Goal: Task Accomplishment & Management: Manage account settings

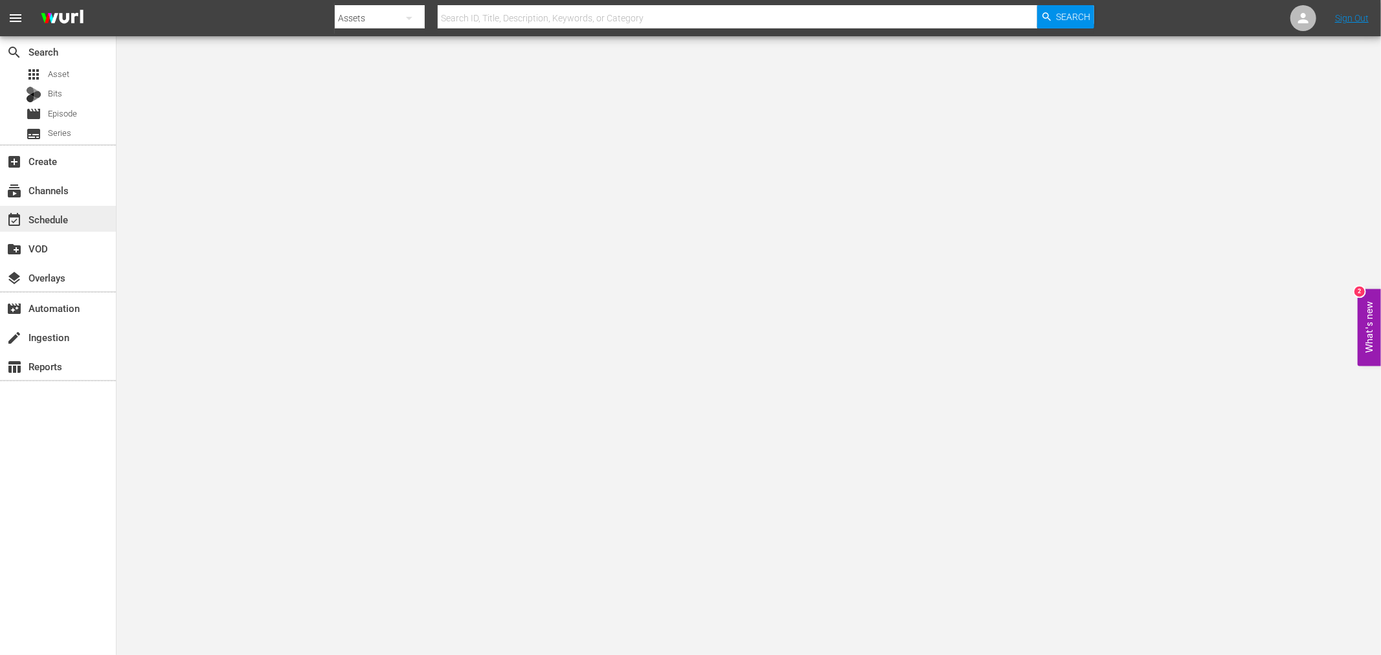
click at [61, 210] on div "event_available Schedule" at bounding box center [58, 219] width 116 height 26
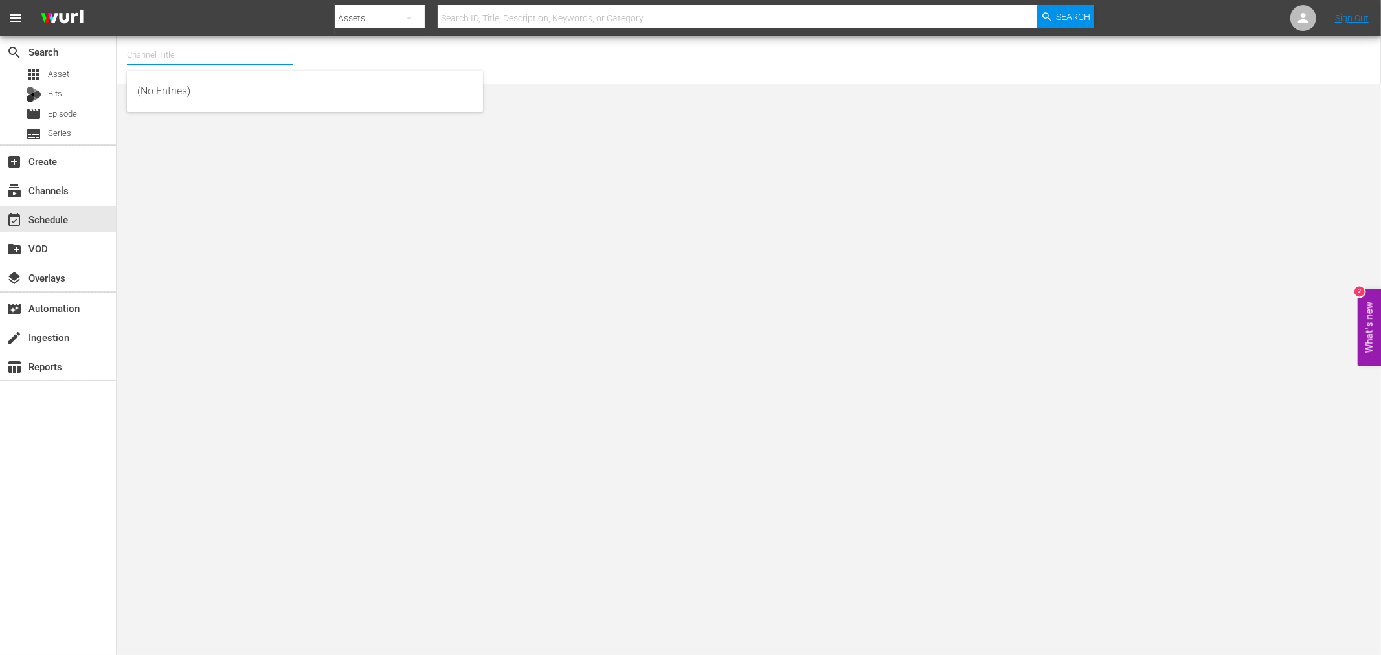
click at [157, 56] on input "text" at bounding box center [210, 54] width 166 height 31
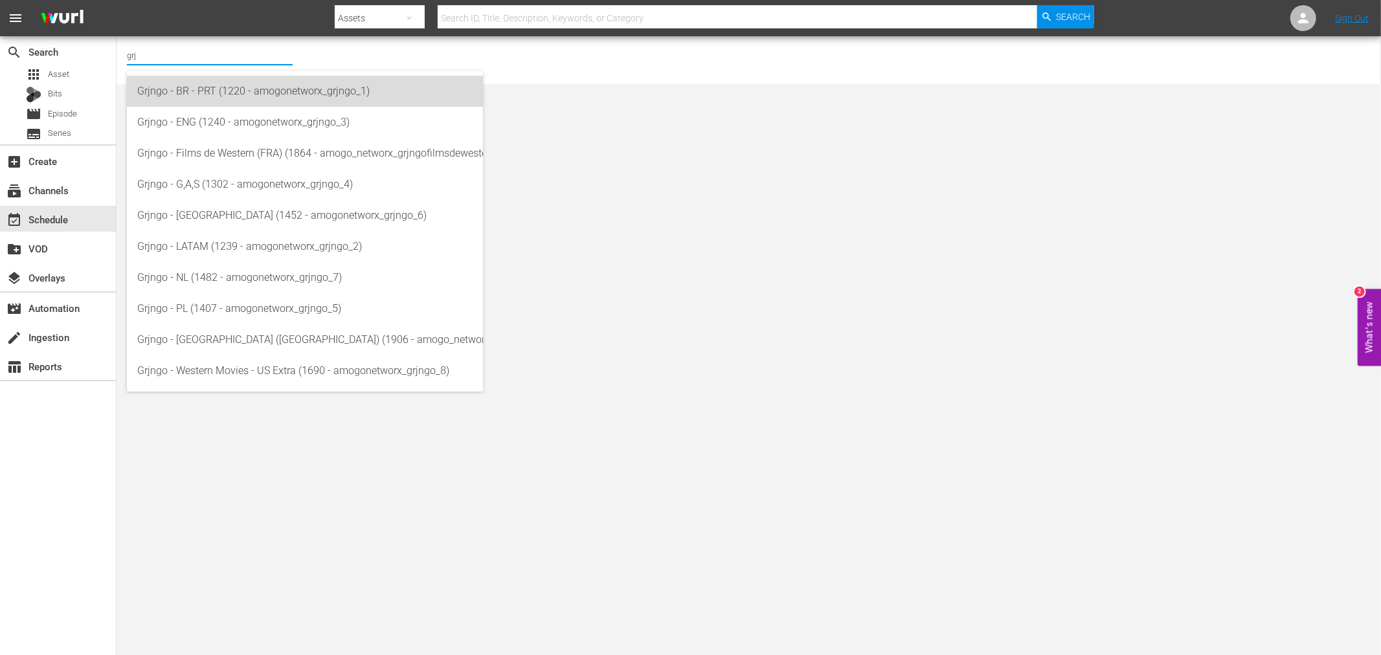
click at [186, 81] on div "Grjngo - BR - PRT (1220 - amogonetworx_grjngo_1)" at bounding box center [304, 91] width 335 height 31
type input "Grjngo - BR - PRT (1220 - amogonetworx_grjngo_1)"
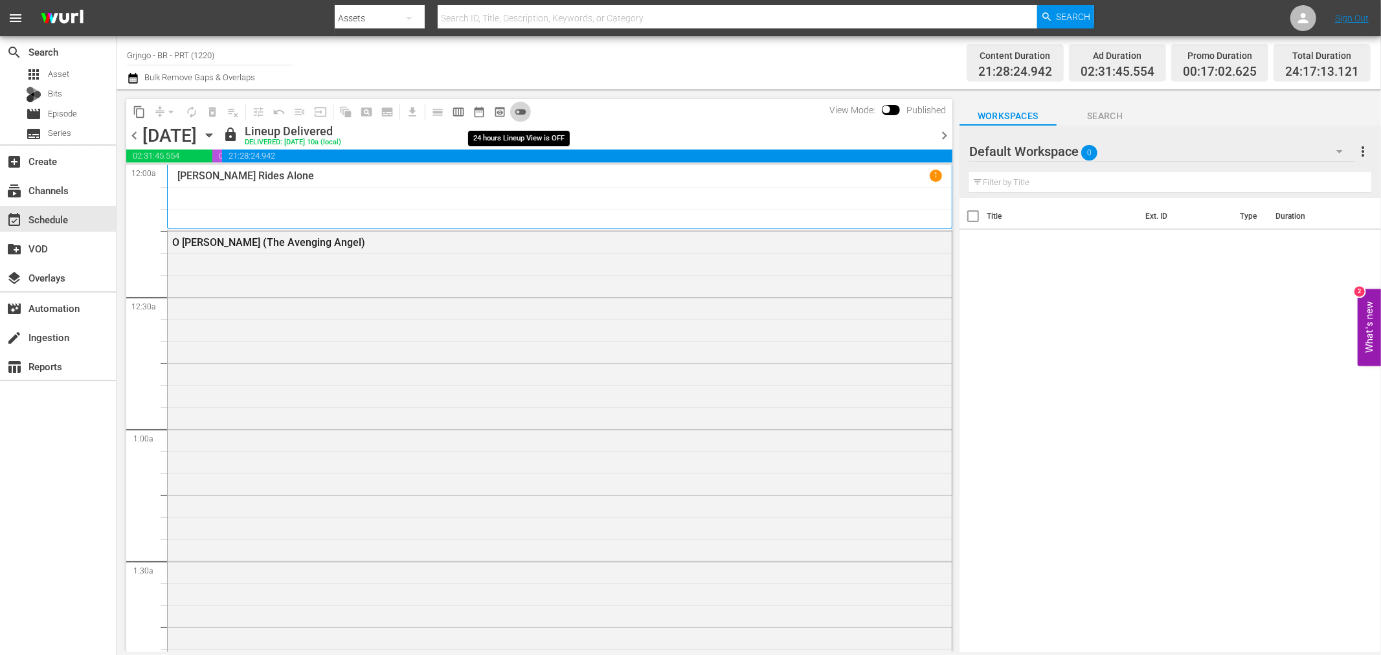
click at [524, 109] on span "toggle_off" at bounding box center [520, 112] width 13 height 13
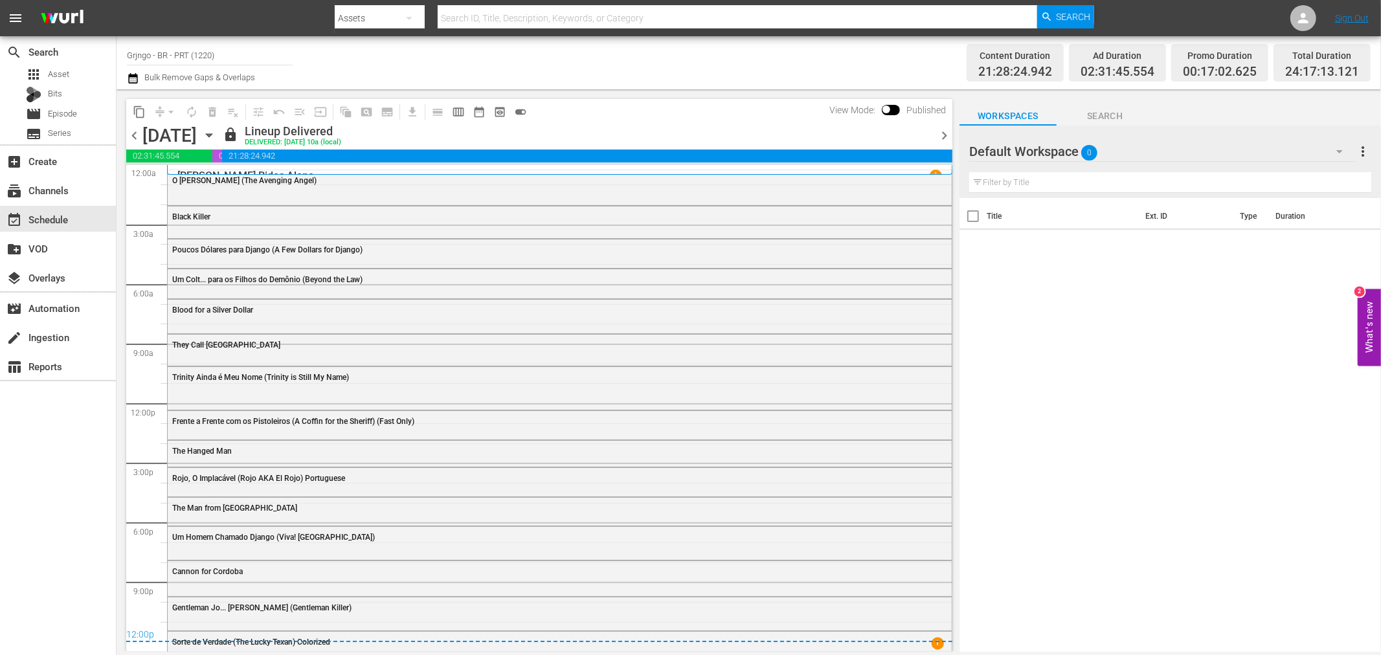
click at [1334, 150] on icon "button" at bounding box center [1340, 152] width 16 height 16
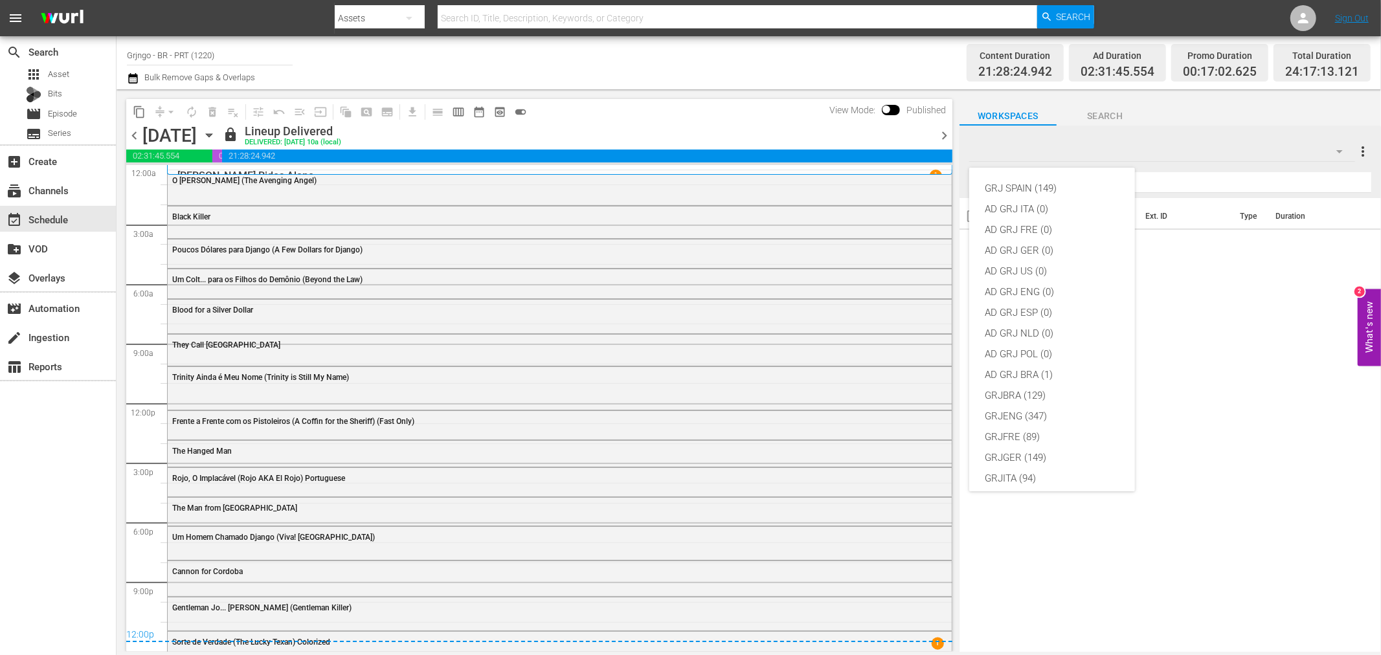
scroll to position [111, 0]
click at [1050, 419] on div "GRJPOL (194)" at bounding box center [1052, 429] width 135 height 21
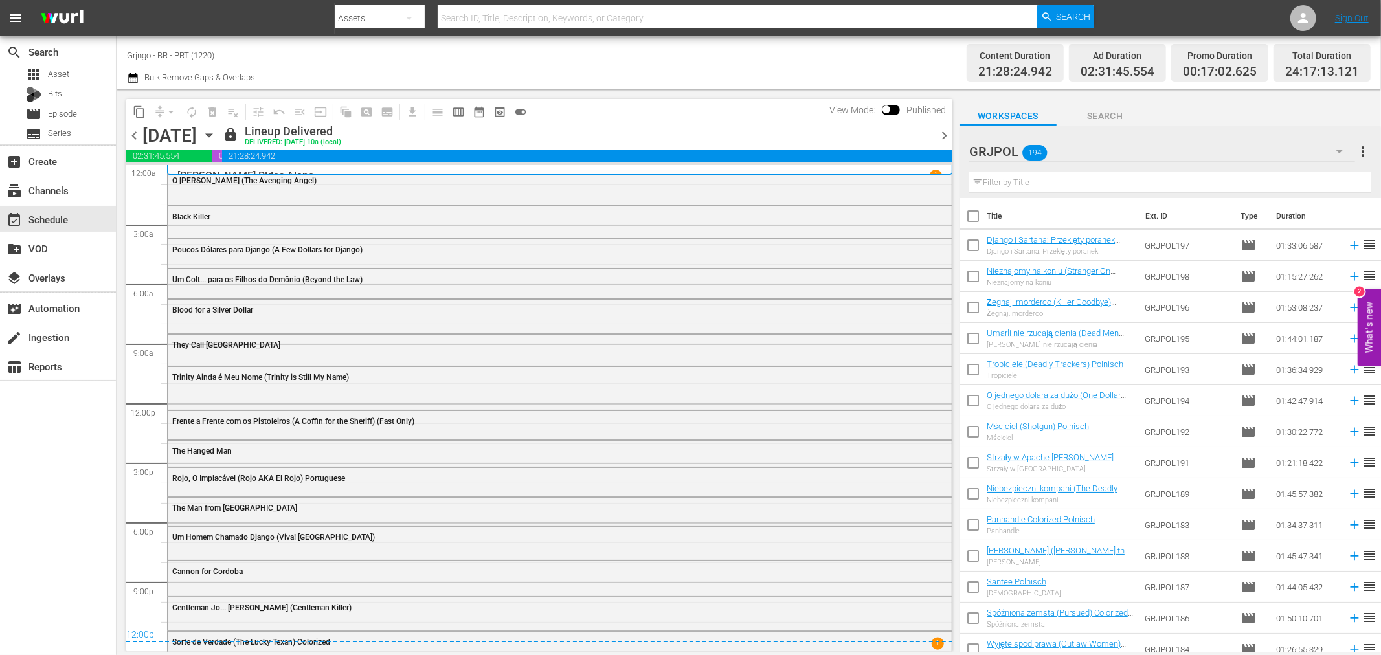
click at [933, 132] on div at bounding box center [933, 135] width 5 height 22
click at [1338, 146] on icon "button" at bounding box center [1340, 152] width 16 height 16
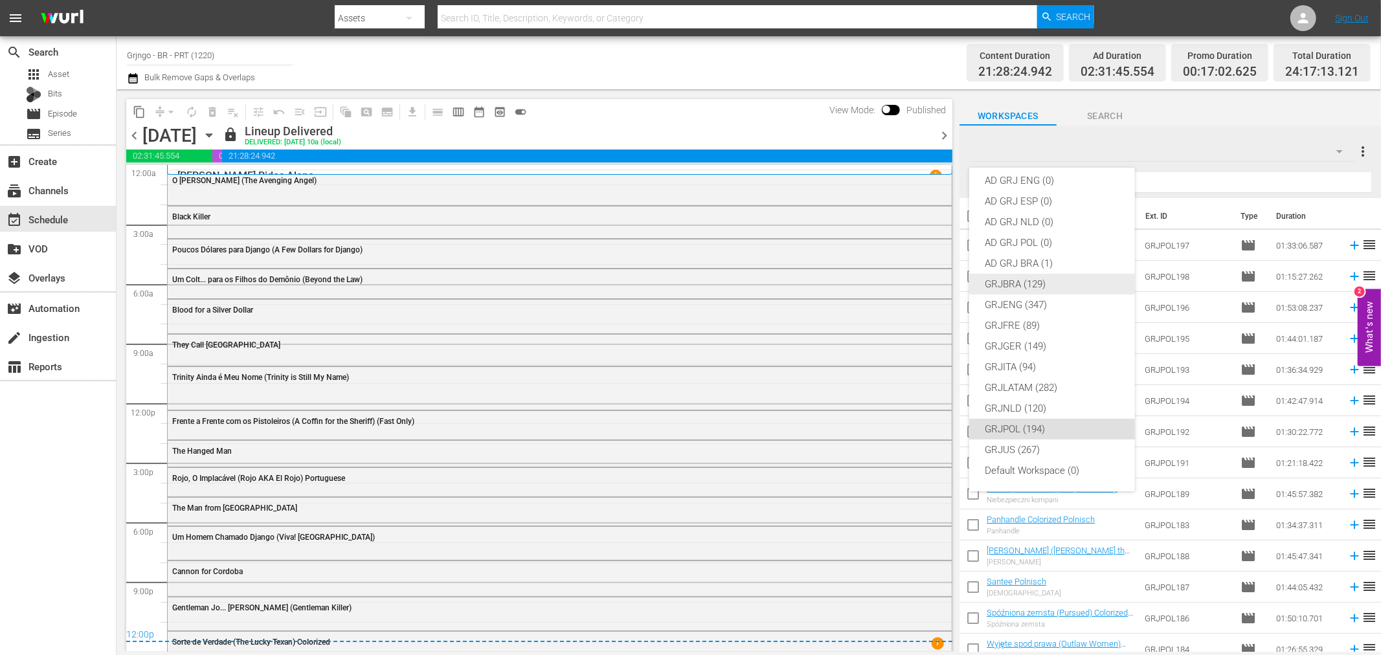
click at [1077, 285] on div "GRJBRA (129)" at bounding box center [1052, 284] width 135 height 21
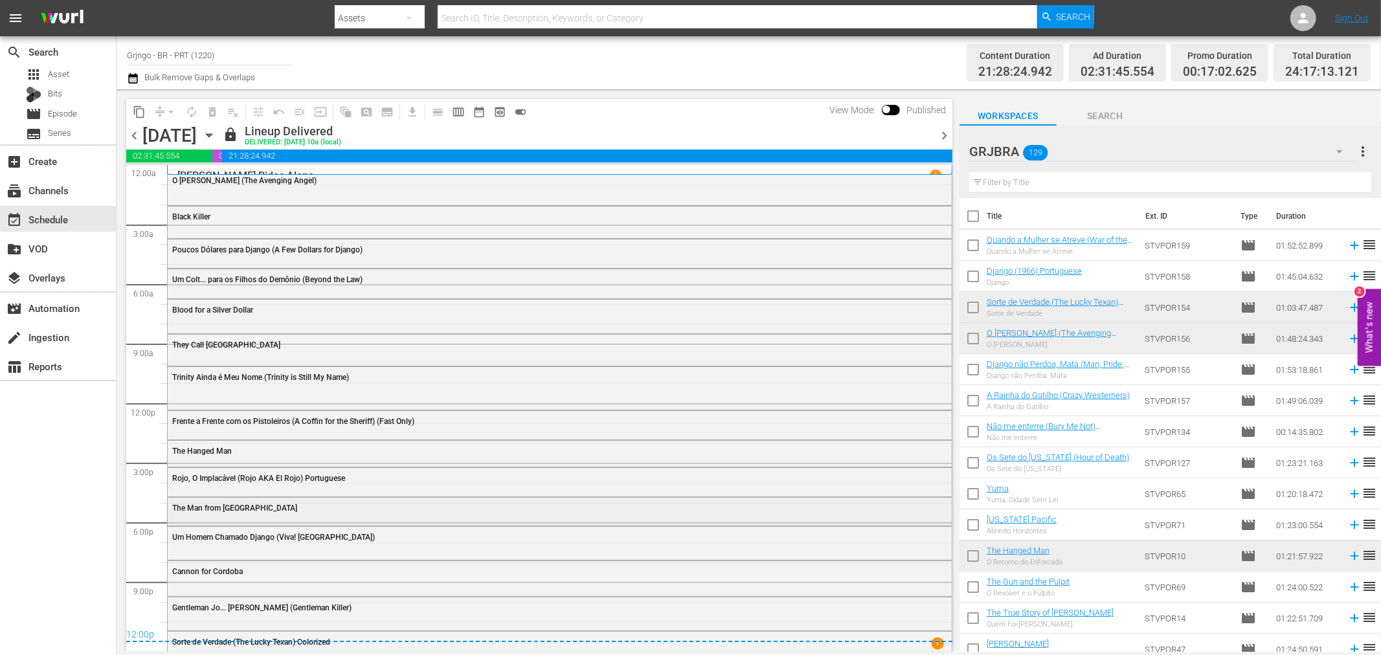
scroll to position [1, 0]
click at [945, 134] on span "chevron_right" at bounding box center [944, 136] width 16 height 16
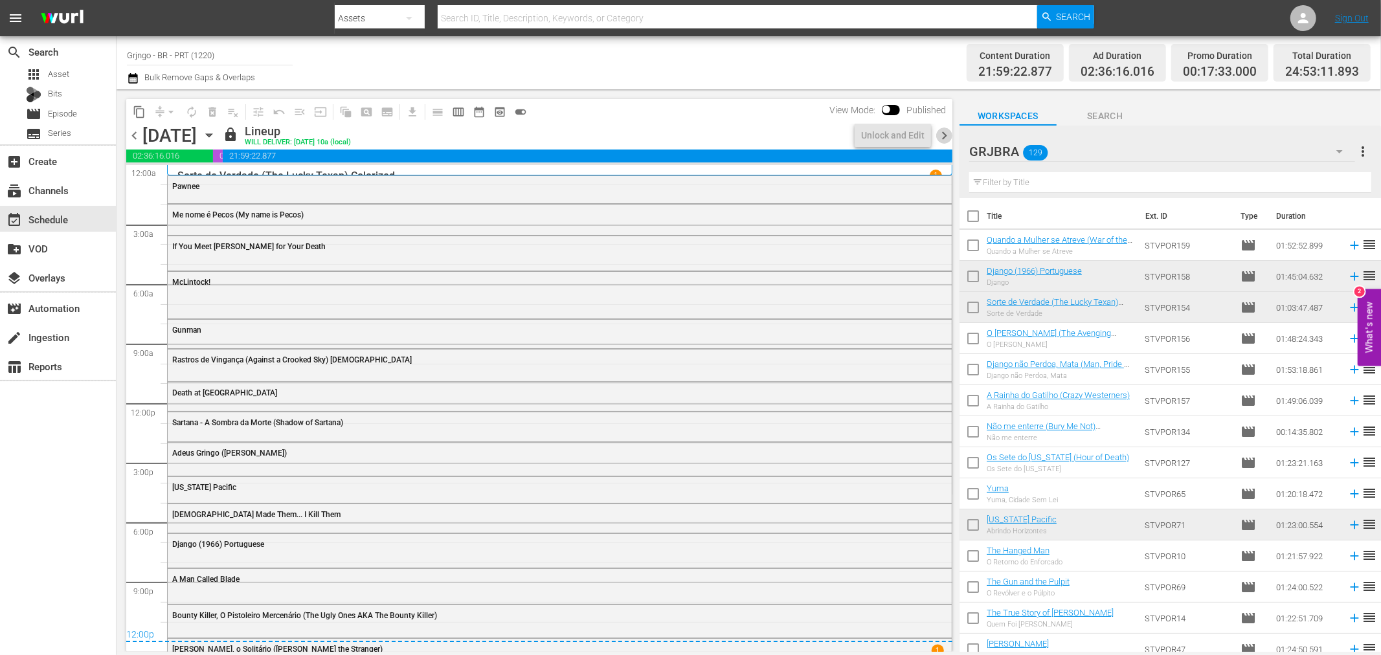
click at [945, 134] on span "chevron_right" at bounding box center [944, 136] width 16 height 16
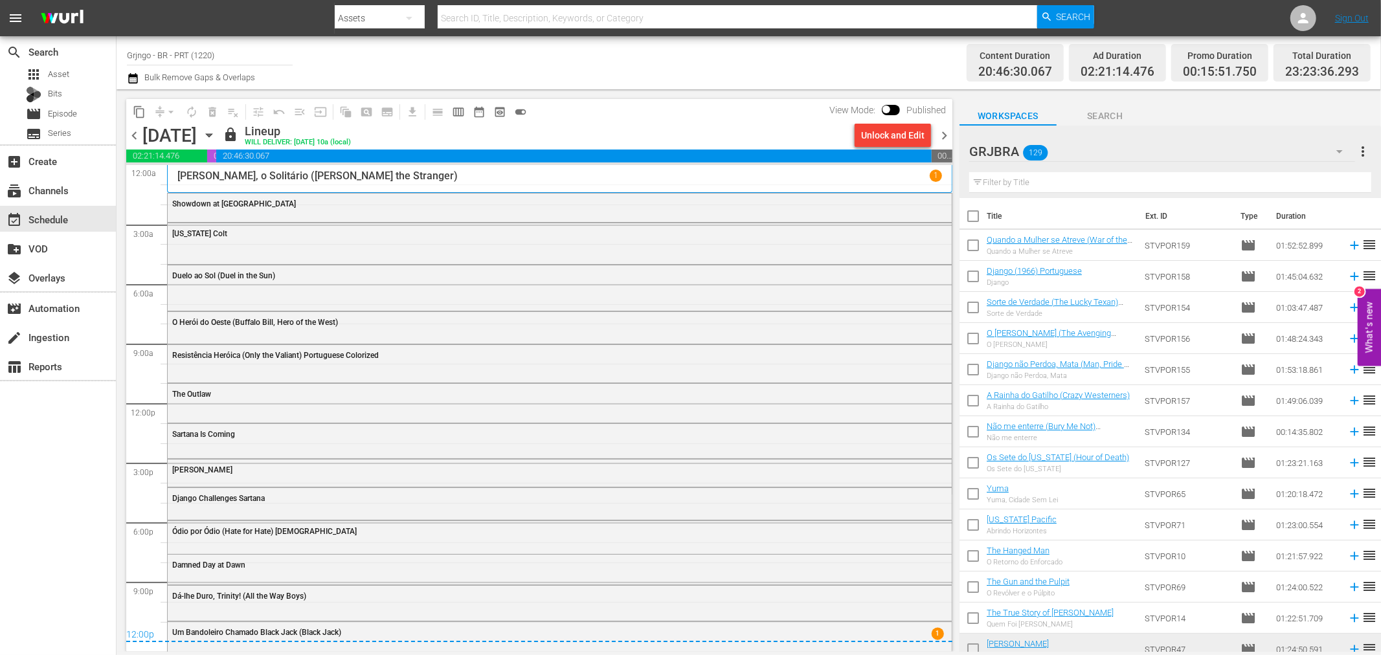
click at [212, 134] on icon "button" at bounding box center [209, 135] width 6 height 3
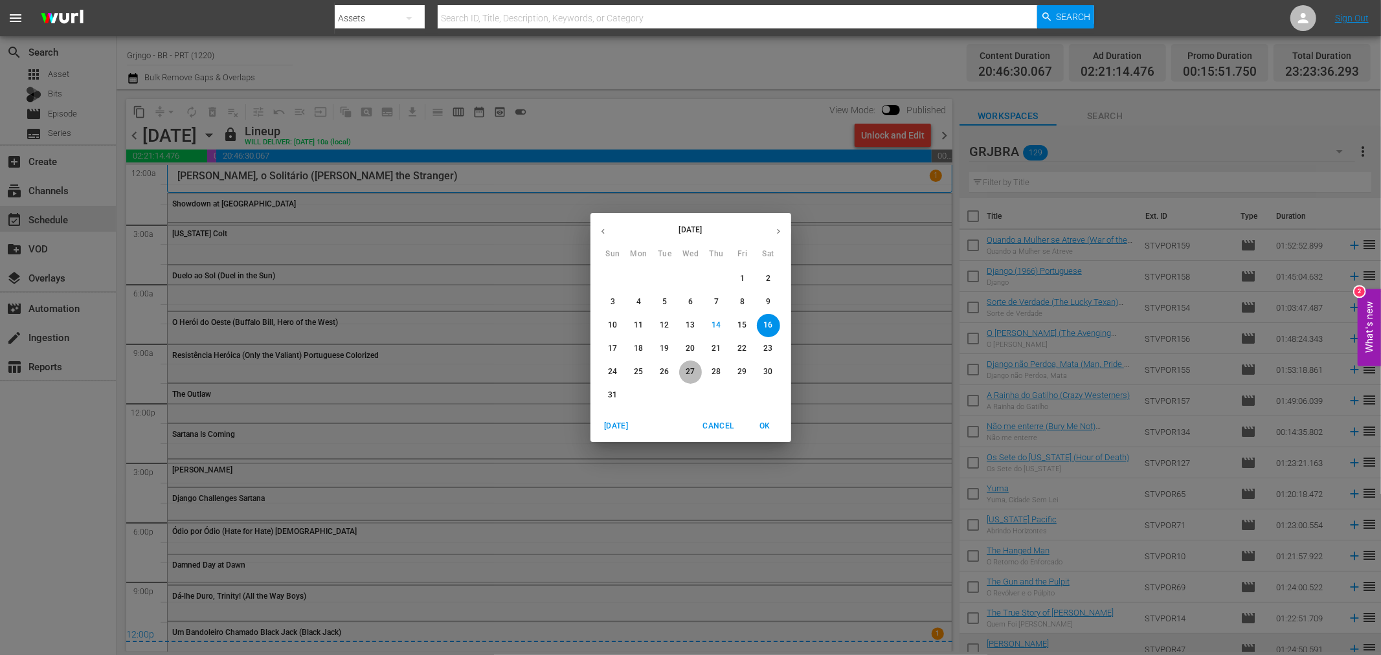
click at [691, 372] on p "27" at bounding box center [690, 371] width 9 height 11
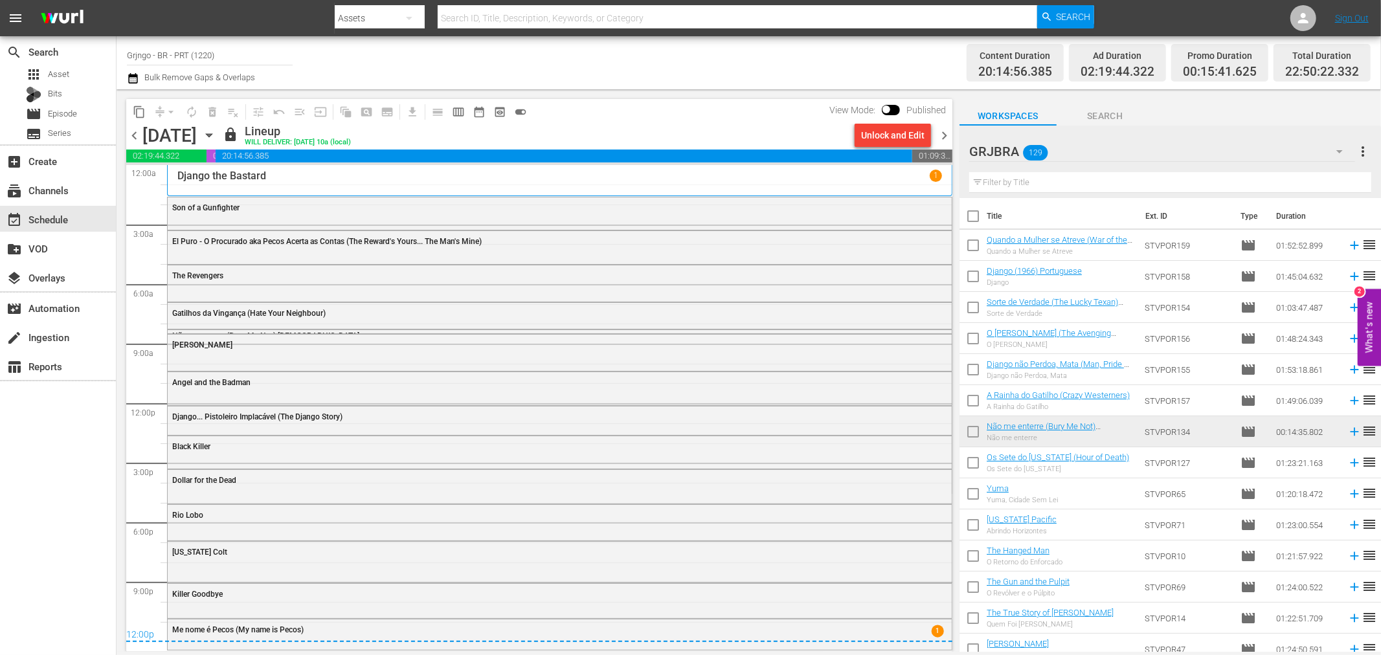
click at [937, 139] on span "chevron_right" at bounding box center [944, 136] width 16 height 16
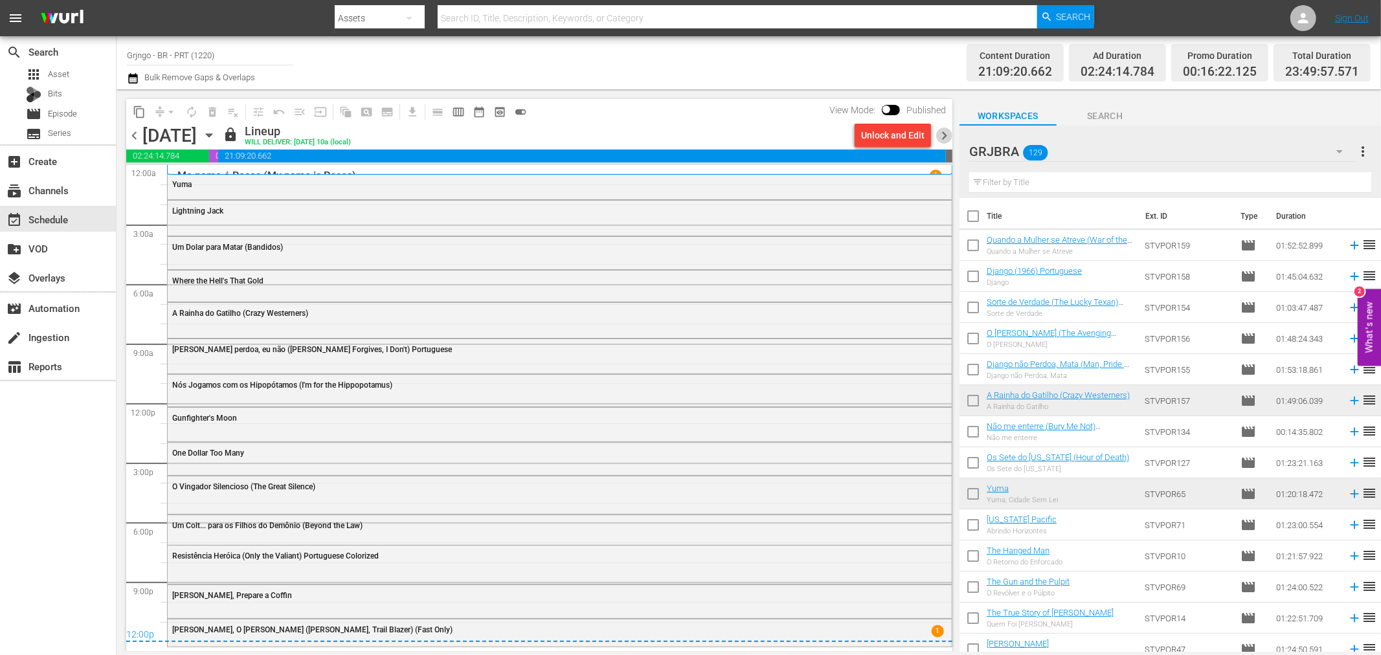
click at [937, 139] on span "chevron_right" at bounding box center [944, 136] width 16 height 16
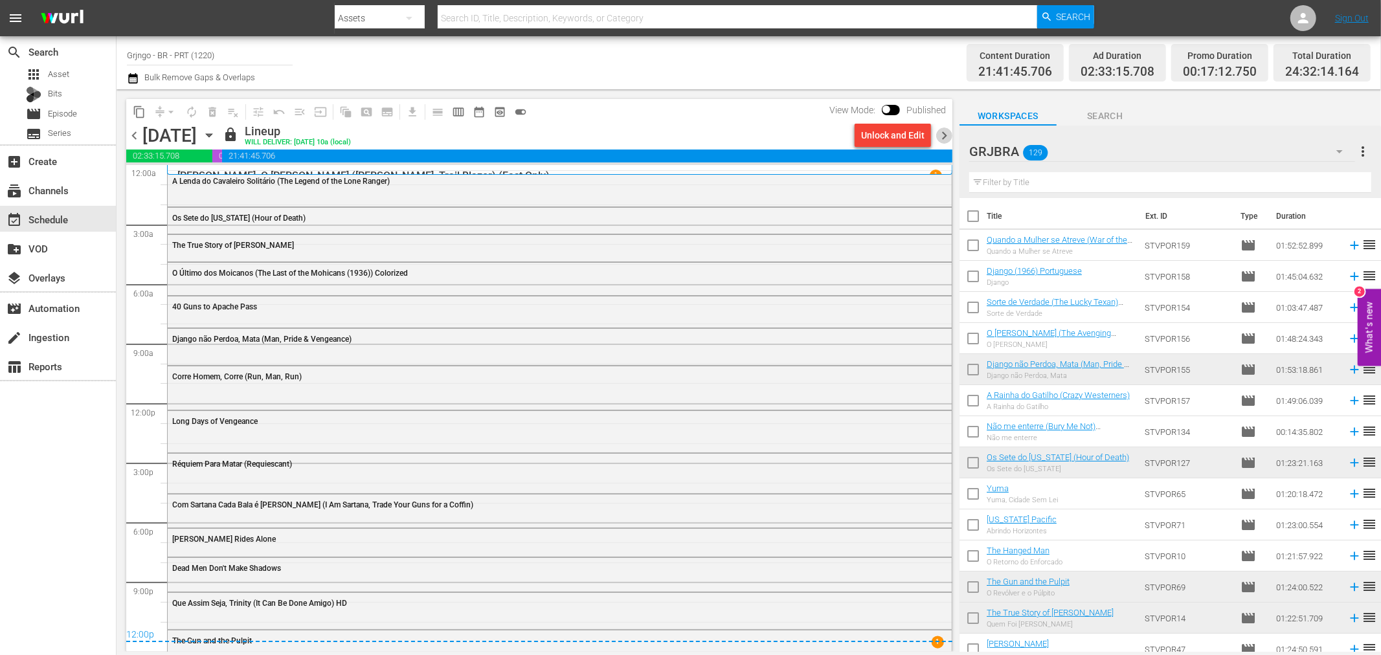
click at [937, 139] on span "chevron_right" at bounding box center [944, 136] width 16 height 16
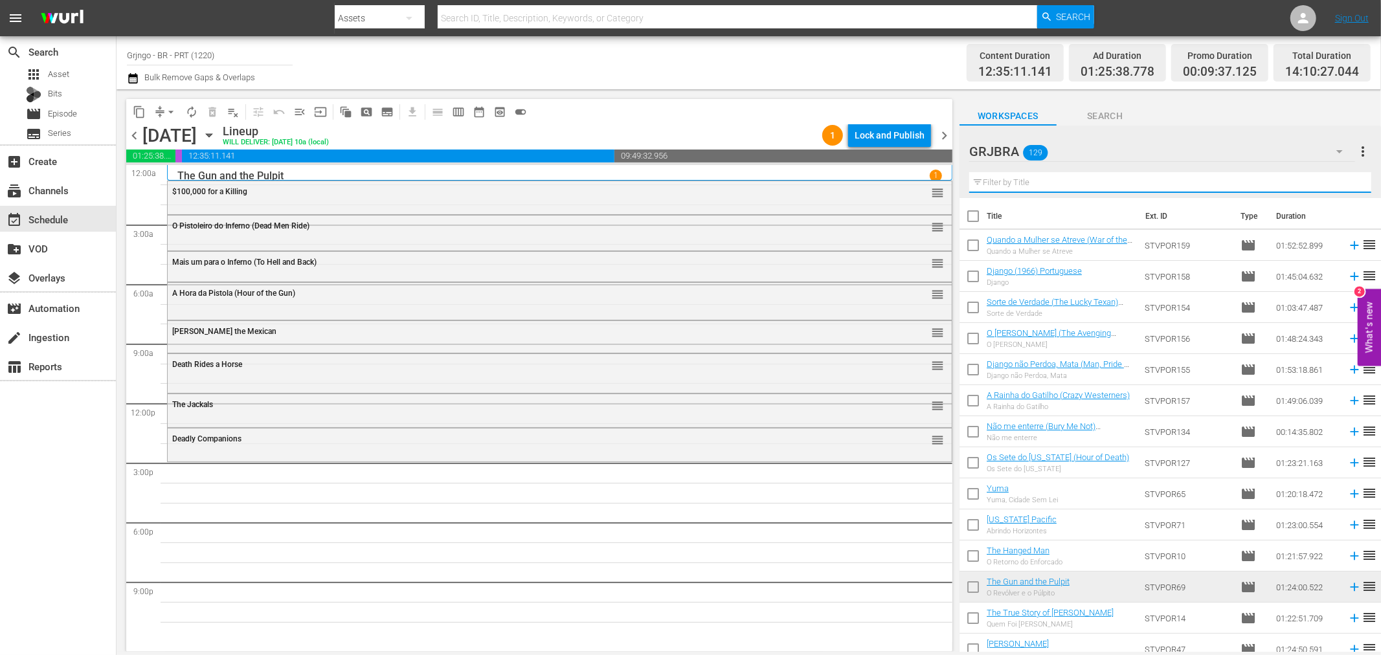
click at [997, 176] on input "text" at bounding box center [1170, 182] width 402 height 21
paste input "The General"
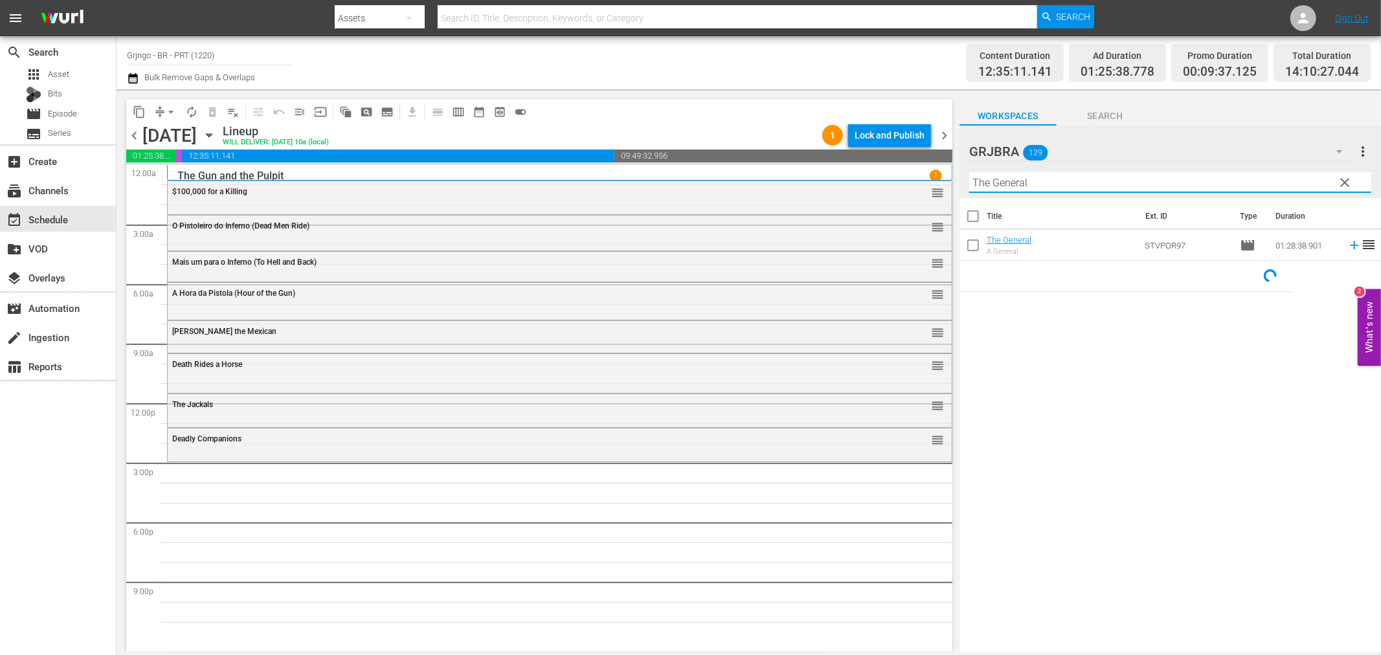
type input "The General"
click at [1347, 243] on icon at bounding box center [1354, 245] width 14 height 14
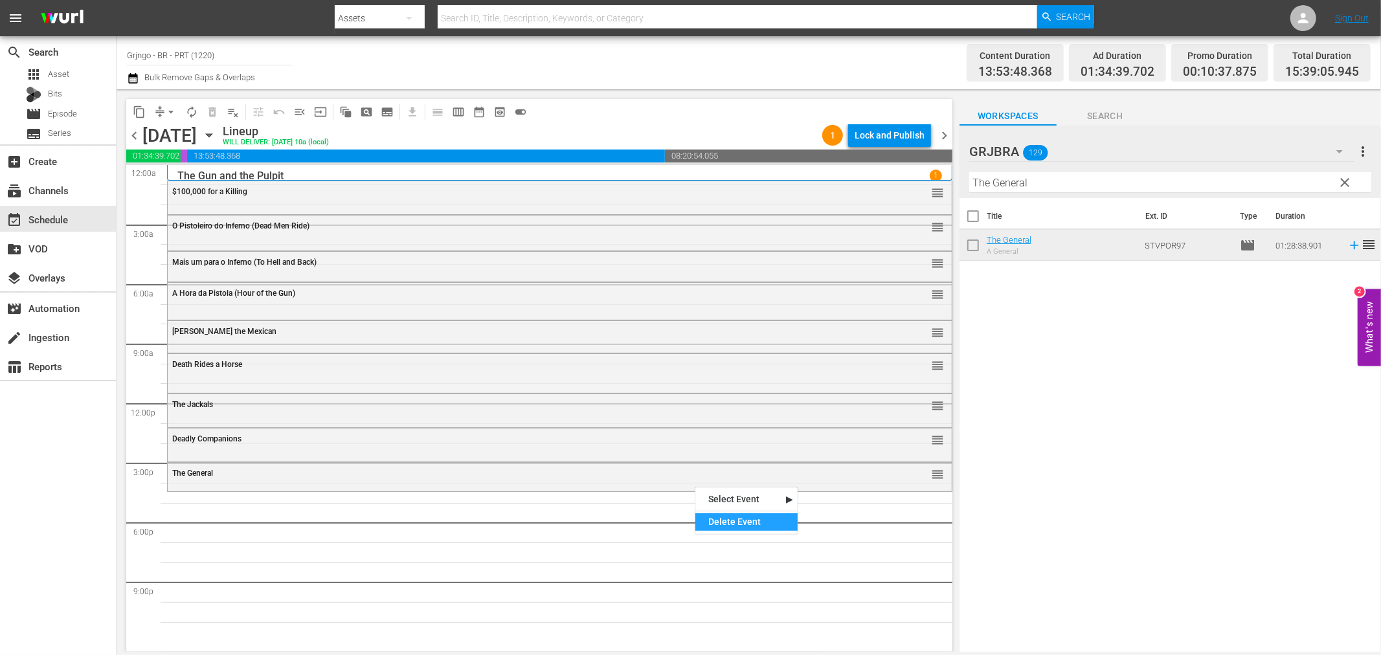
click at [708, 516] on div "Delete Event" at bounding box center [746, 521] width 102 height 17
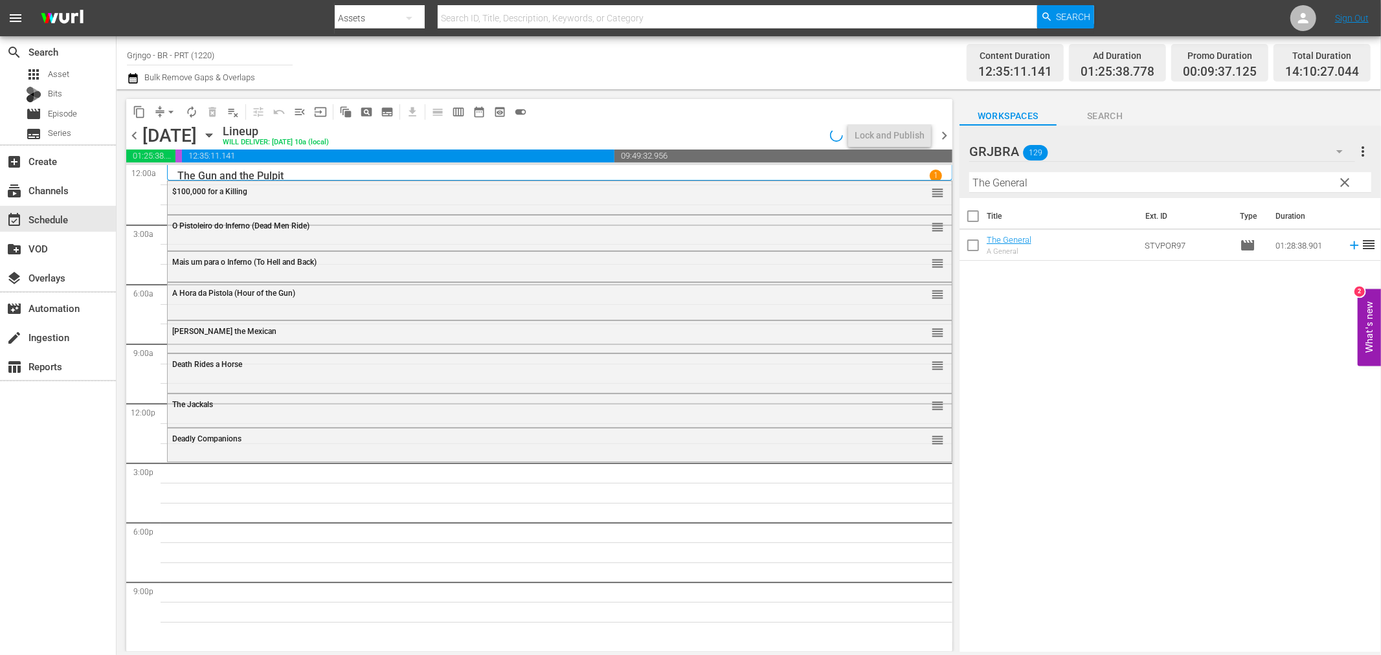
click at [1343, 176] on span "clear" at bounding box center [1345, 183] width 16 height 16
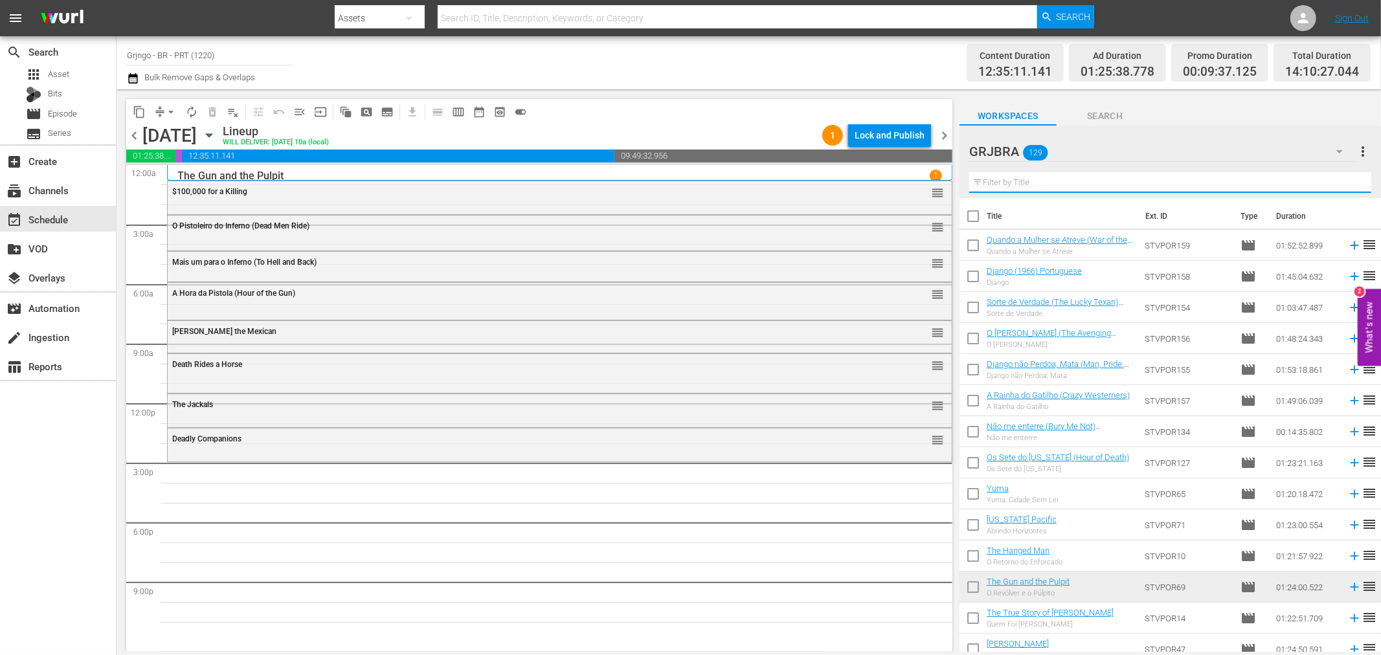
paste input "Dá-lhe Duro, Trinity!"
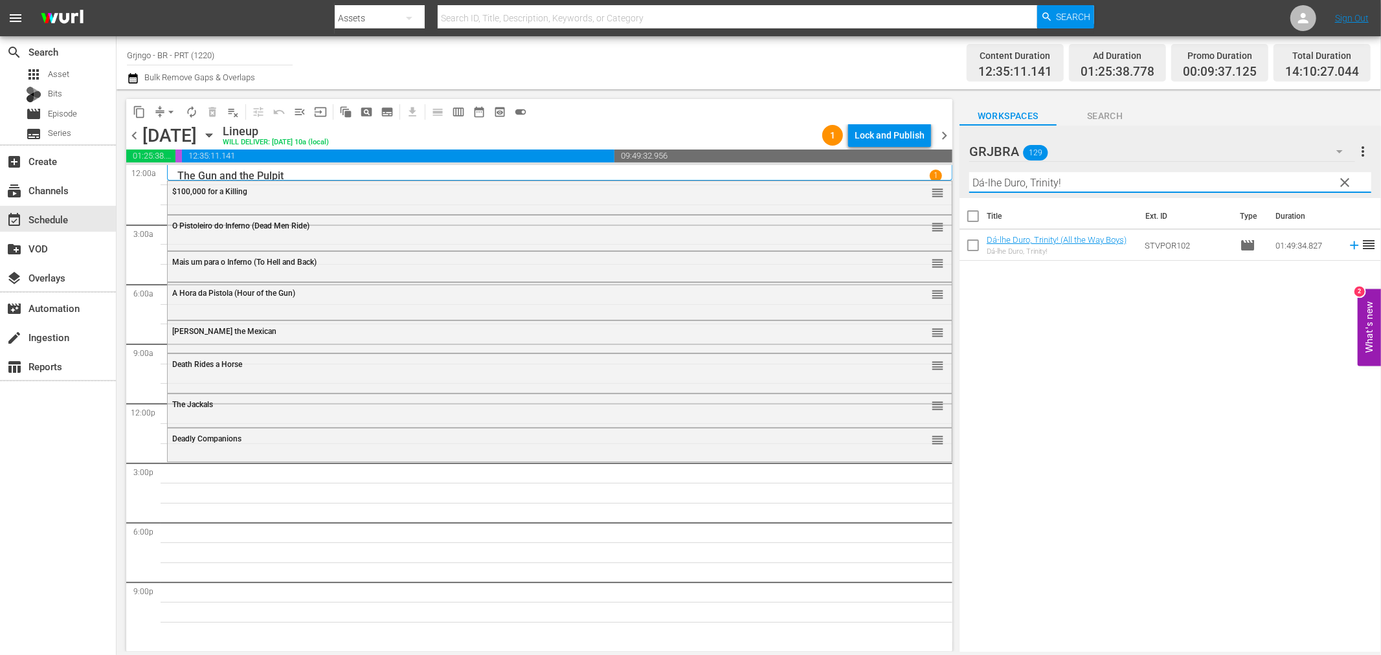
type input "Dá-lhe Duro, Trinity!"
click at [1350, 245] on icon at bounding box center [1354, 245] width 8 height 8
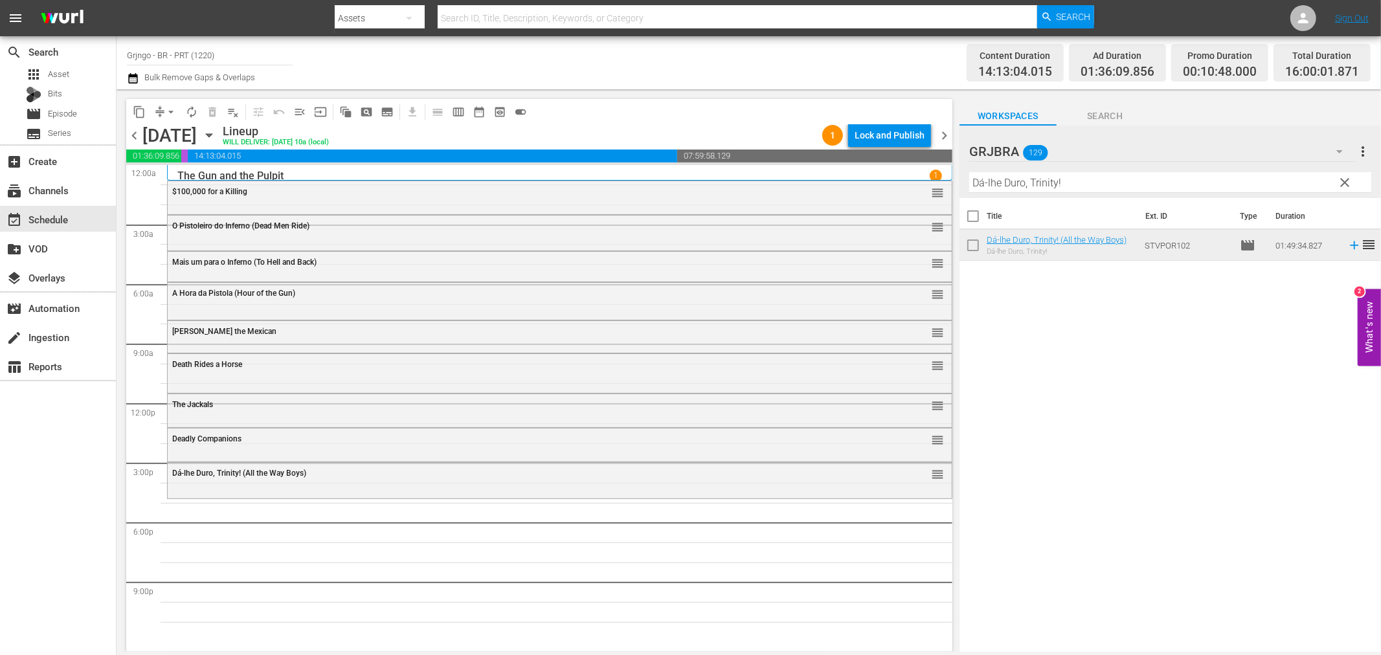
drag, startPoint x: 1345, startPoint y: 179, endPoint x: 1095, endPoint y: 205, distance: 251.2
click at [1345, 179] on span "clear" at bounding box center [1345, 183] width 16 height 16
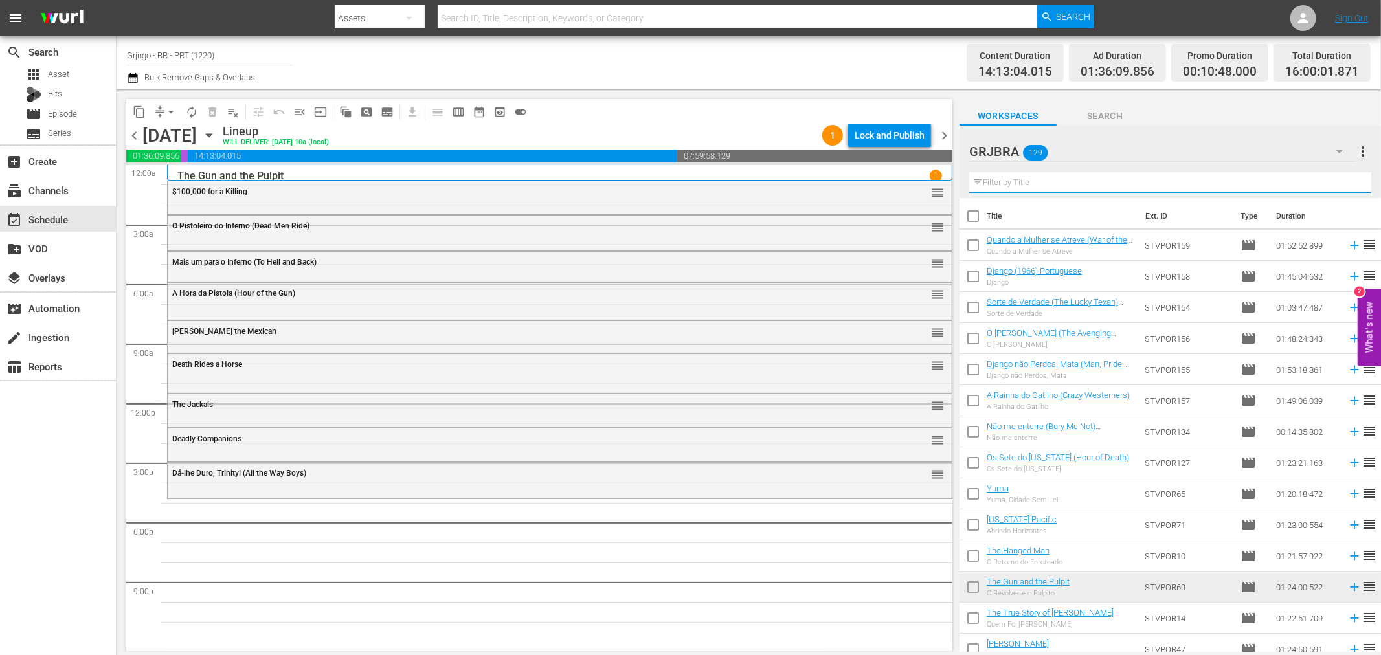
paste input "The General"
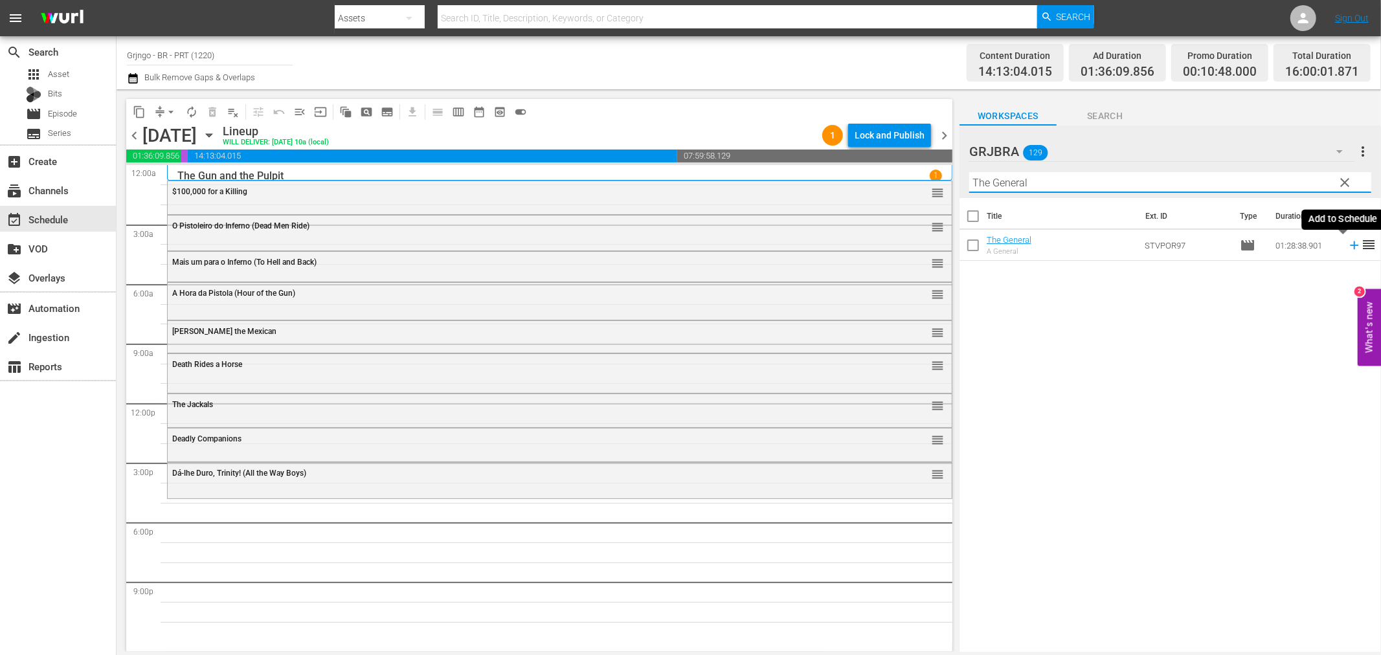
type input "The General"
click at [1350, 245] on icon at bounding box center [1354, 245] width 8 height 8
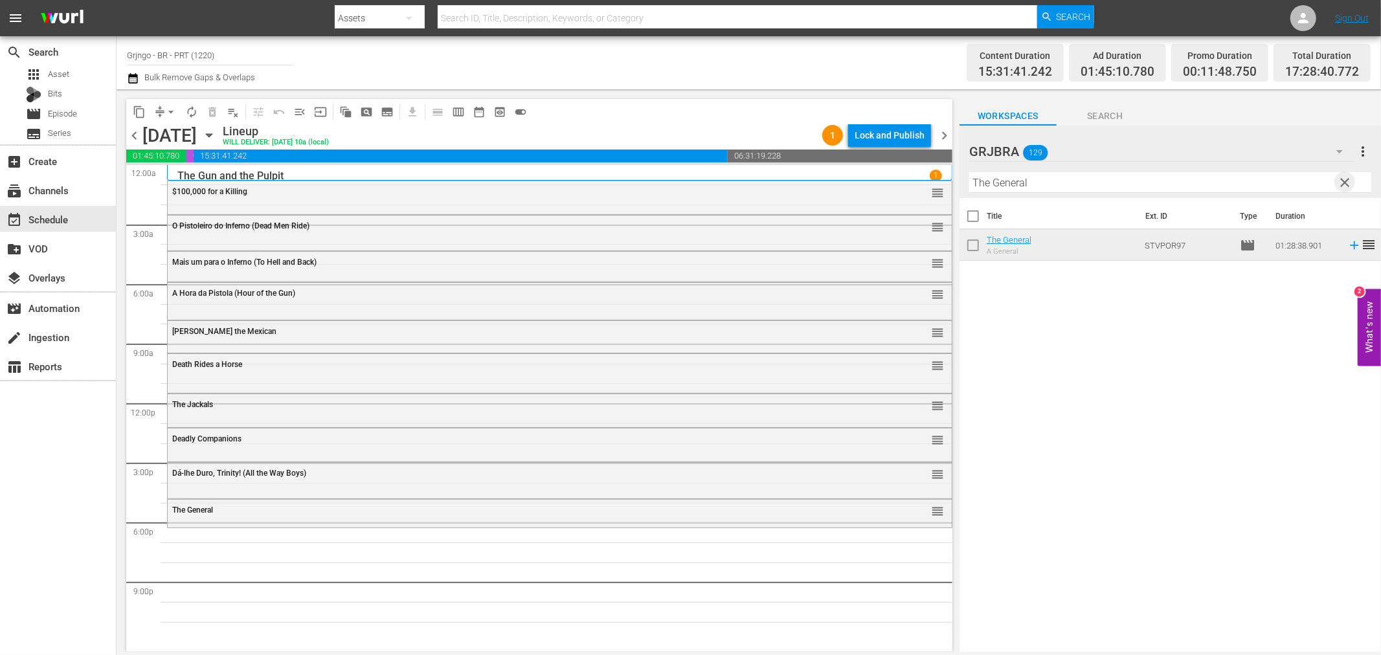
click at [1342, 178] on span "clear" at bounding box center [1345, 183] width 16 height 16
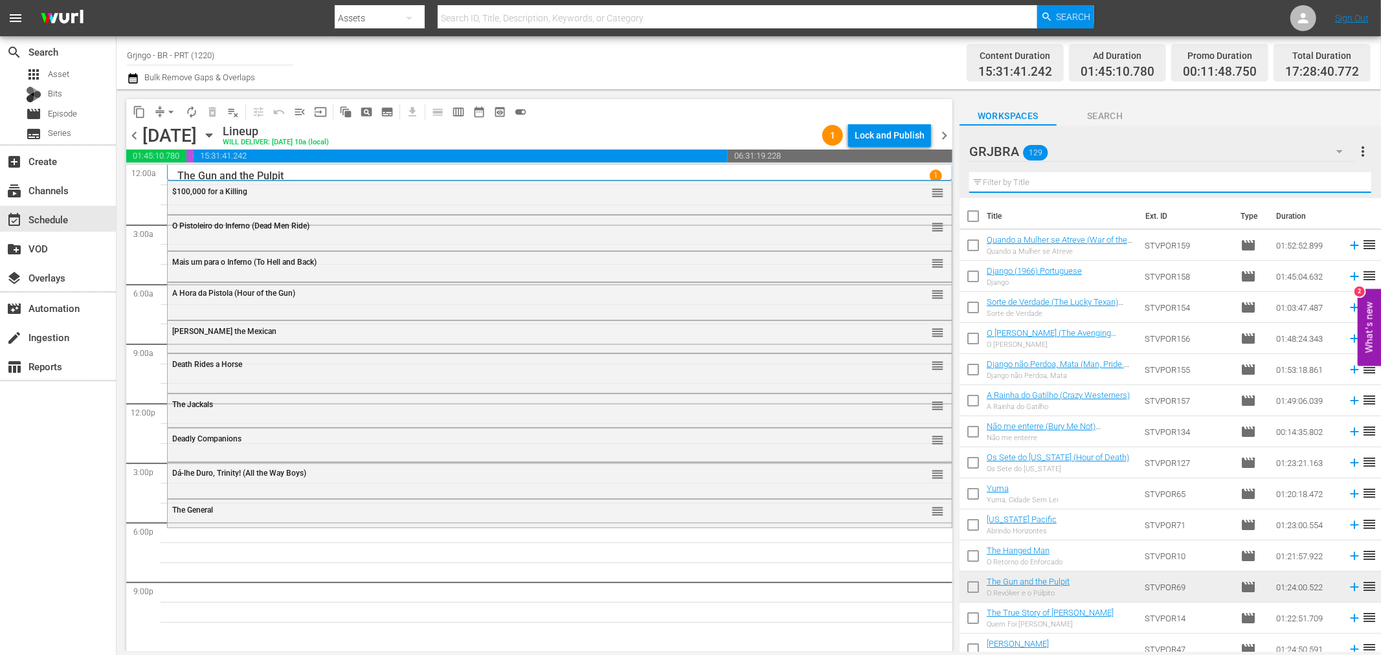
paste input "Ride in the Whirlwind"
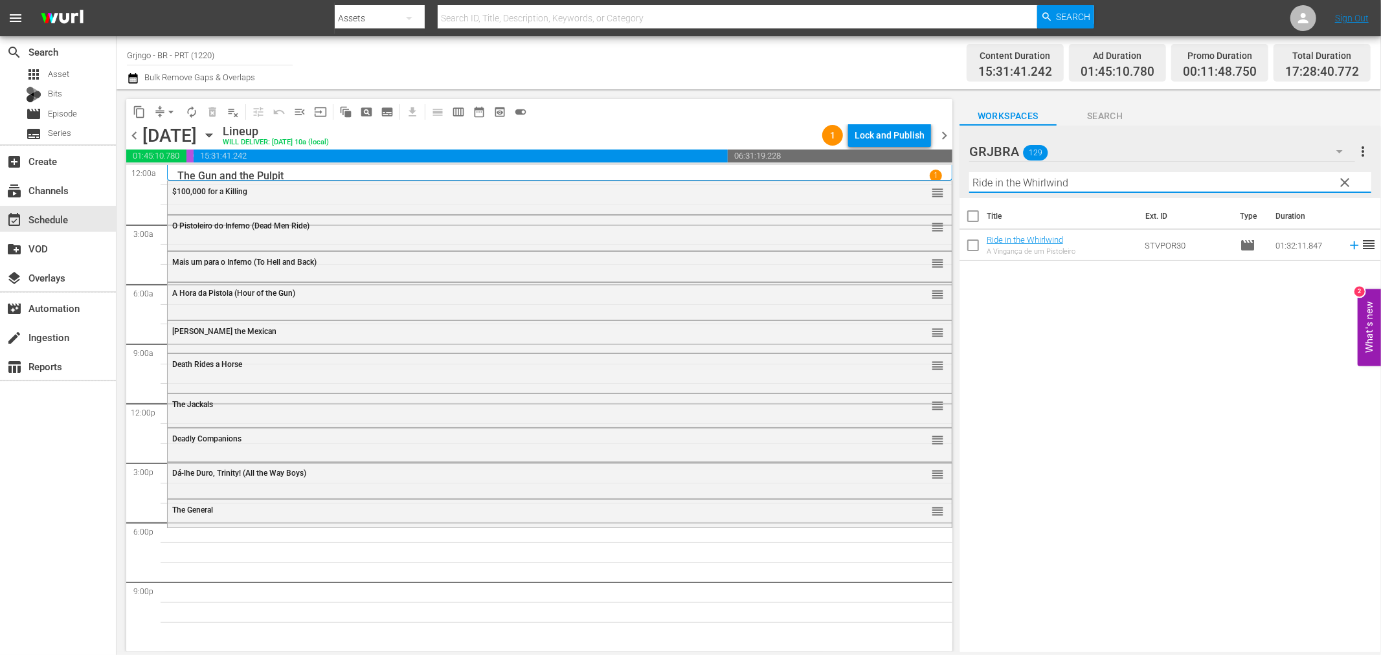
type input "Ride in the Whirlwind"
click at [1347, 244] on icon at bounding box center [1354, 245] width 14 height 14
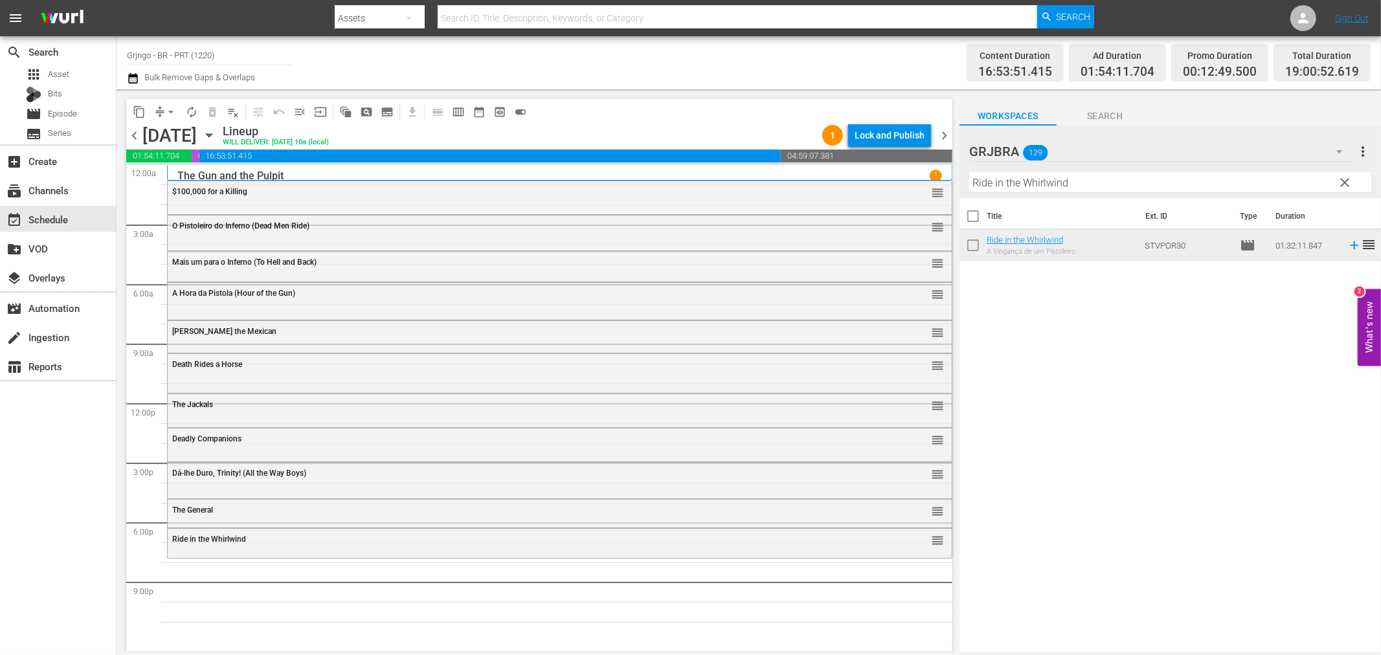
drag, startPoint x: 1345, startPoint y: 182, endPoint x: 1118, endPoint y: 183, distance: 227.2
click at [1345, 182] on span "clear" at bounding box center [1345, 183] width 16 height 16
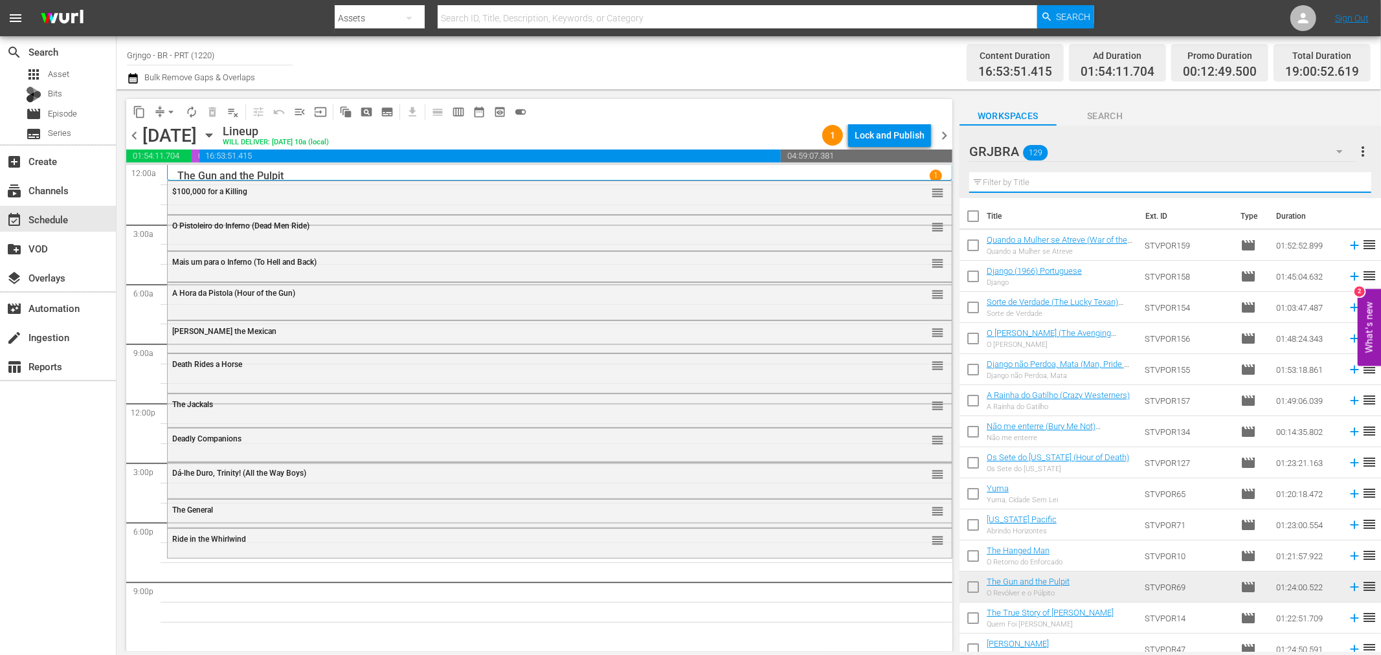
paste input "Os Violentos Vão Para O Inferno"
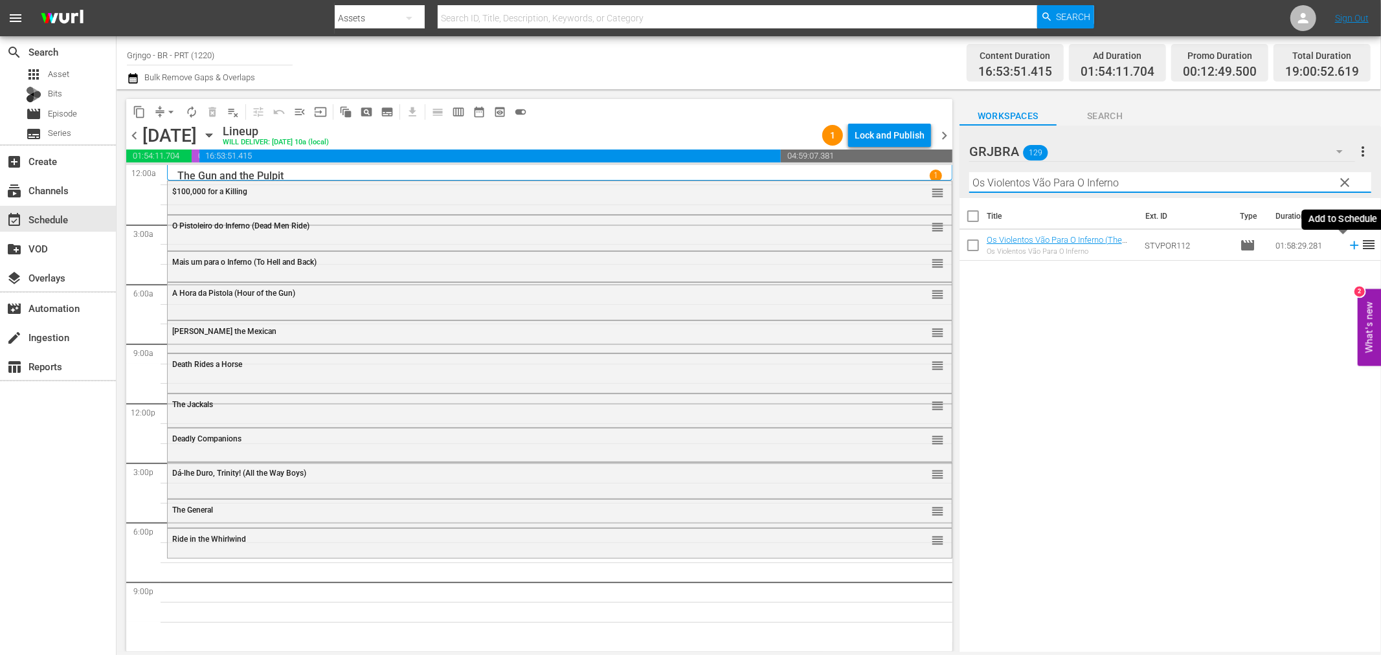
type input "Os Violentos Vão Para O Inferno"
click at [1350, 245] on icon at bounding box center [1354, 245] width 8 height 8
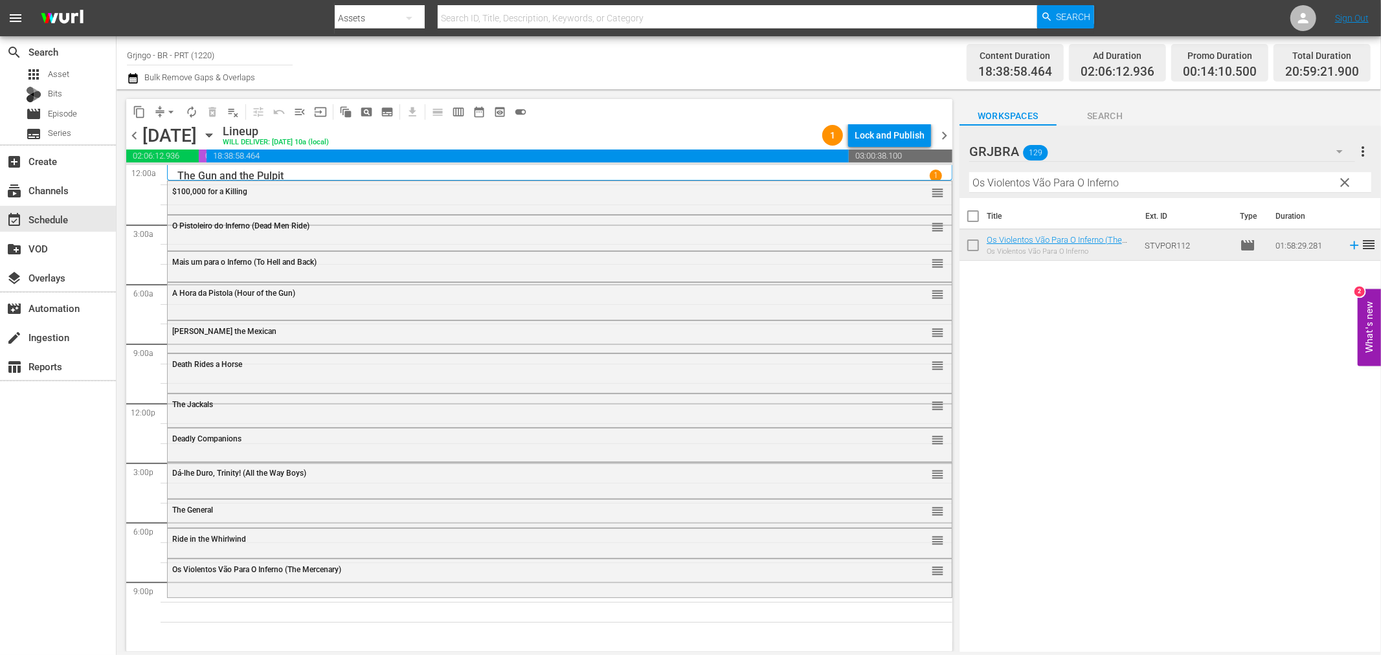
drag, startPoint x: 1343, startPoint y: 180, endPoint x: 1180, endPoint y: 195, distance: 163.8
click at [1343, 180] on span "clear" at bounding box center [1345, 183] width 16 height 16
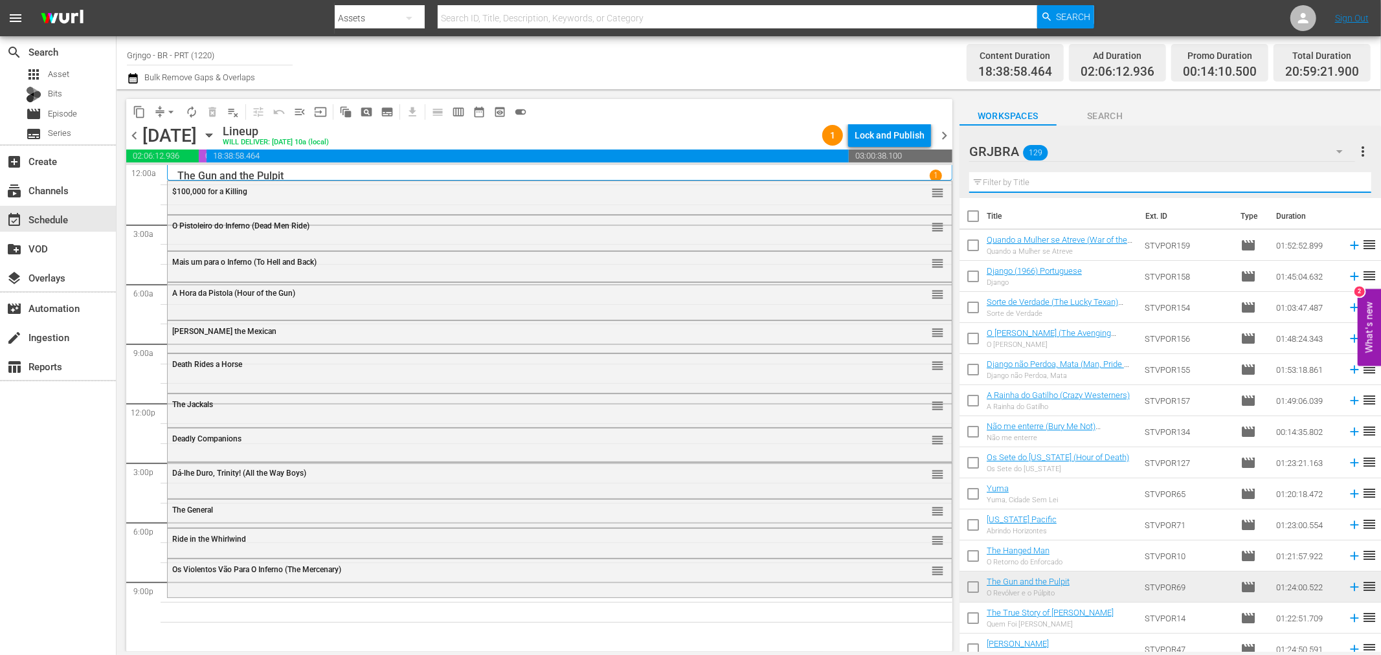
paste input "One-Eyed Jacks"
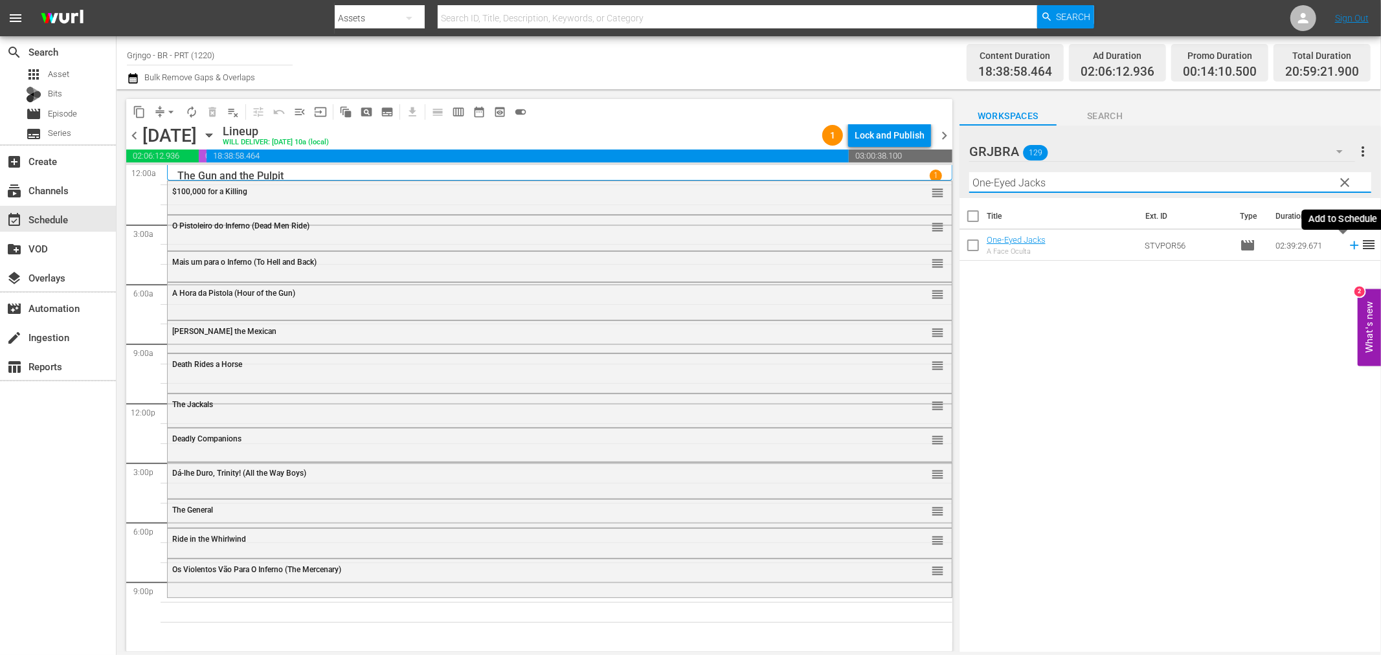
type input "One-Eyed Jacks"
click at [1347, 243] on icon at bounding box center [1354, 245] width 14 height 14
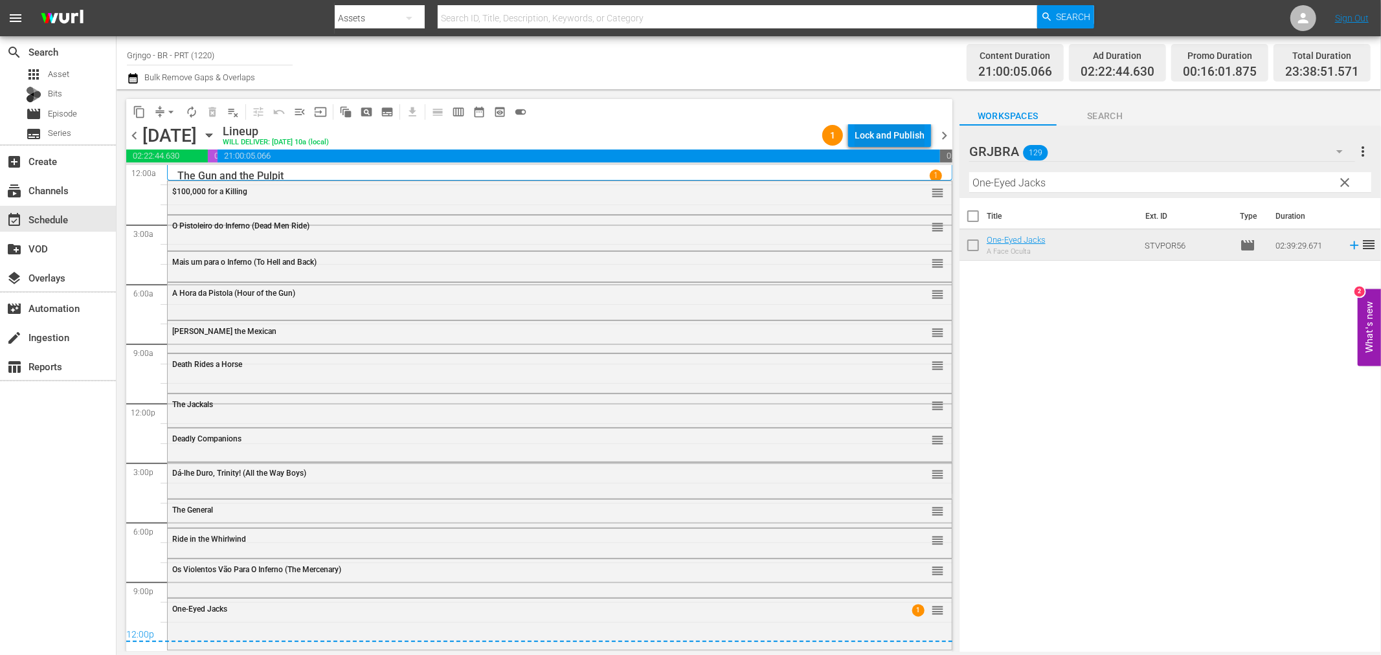
click at [879, 133] on div "Lock and Publish" at bounding box center [890, 135] width 70 height 23
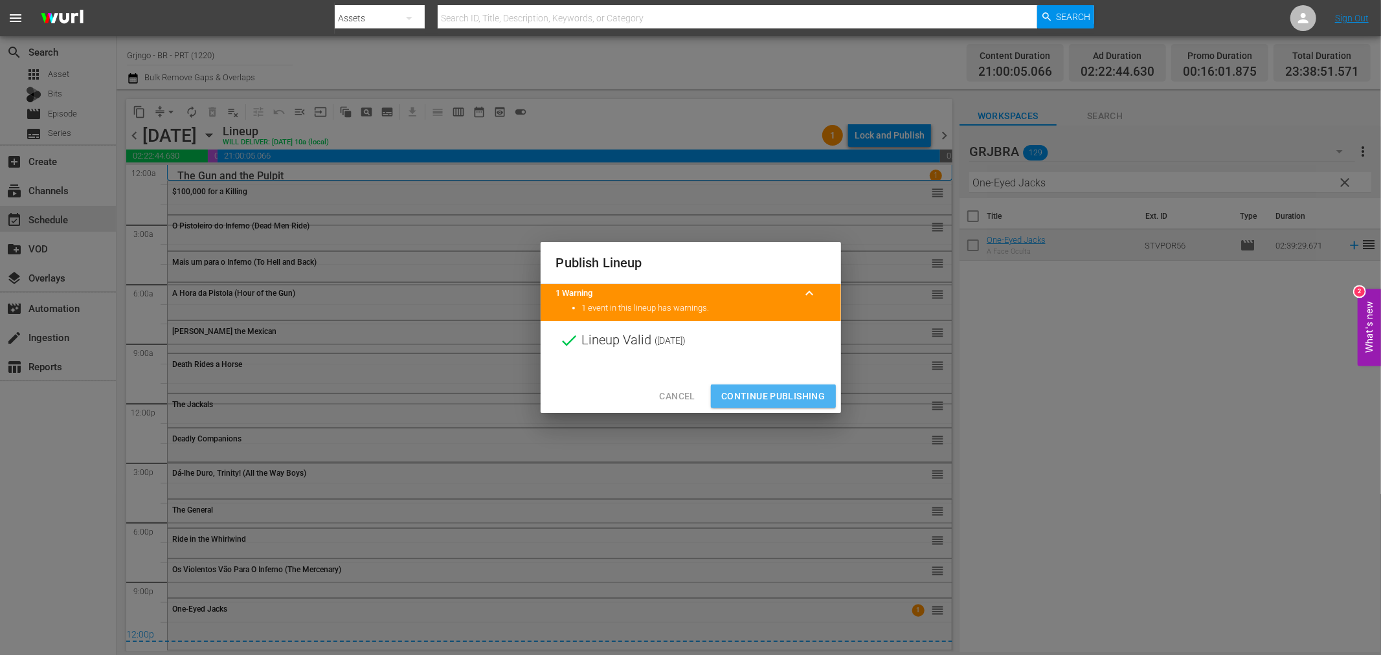
click at [788, 398] on span "Continue Publishing" at bounding box center [773, 396] width 104 height 16
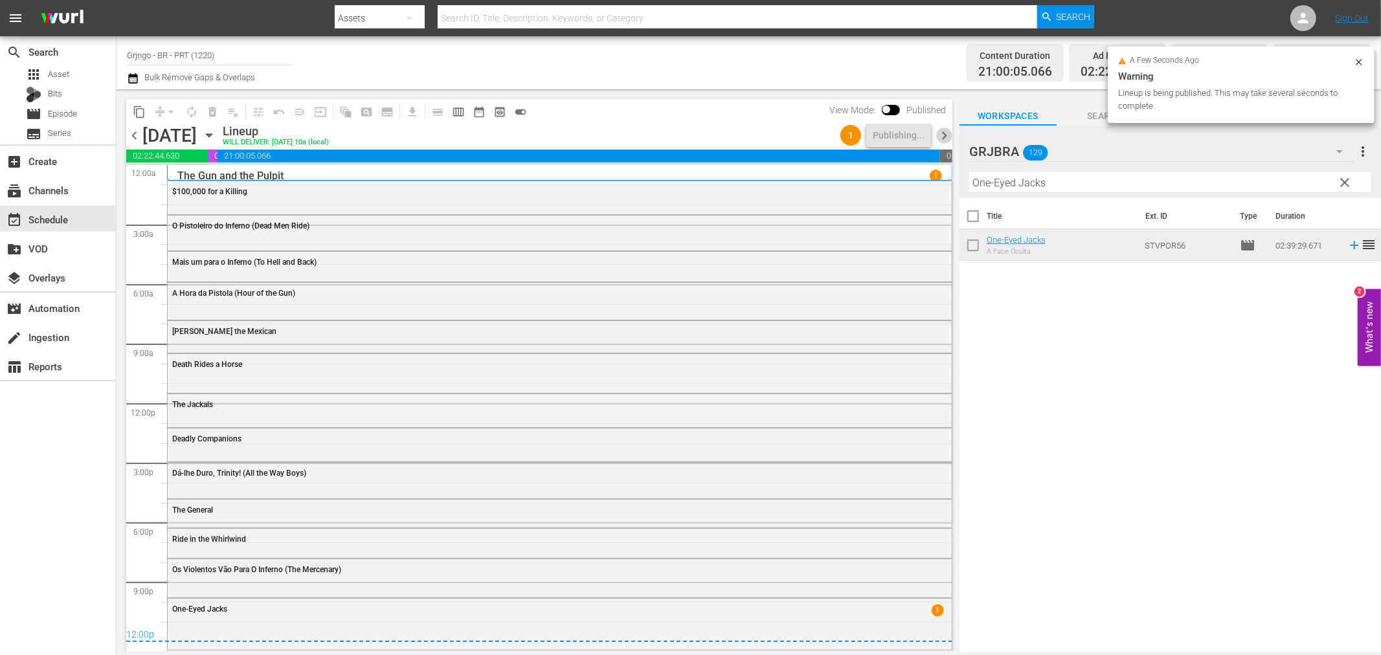
click at [943, 133] on span "chevron_right" at bounding box center [944, 136] width 16 height 16
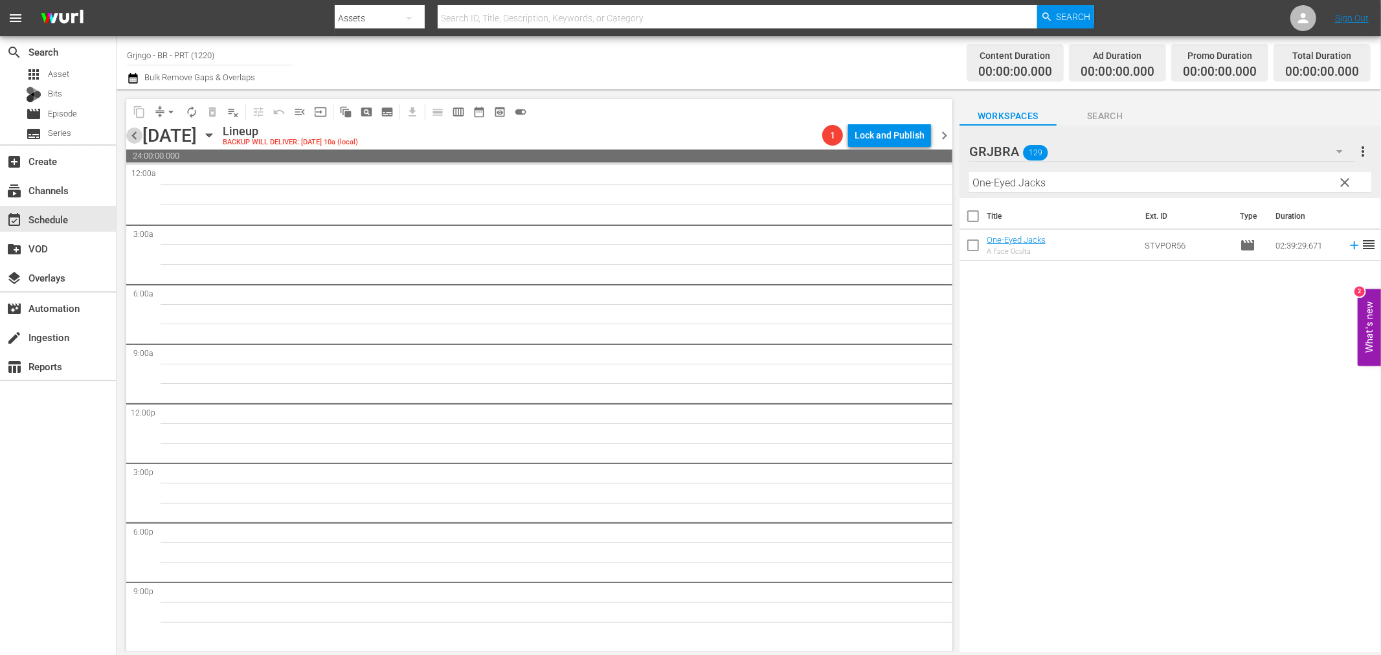
click at [137, 131] on span "chevron_left" at bounding box center [134, 136] width 16 height 16
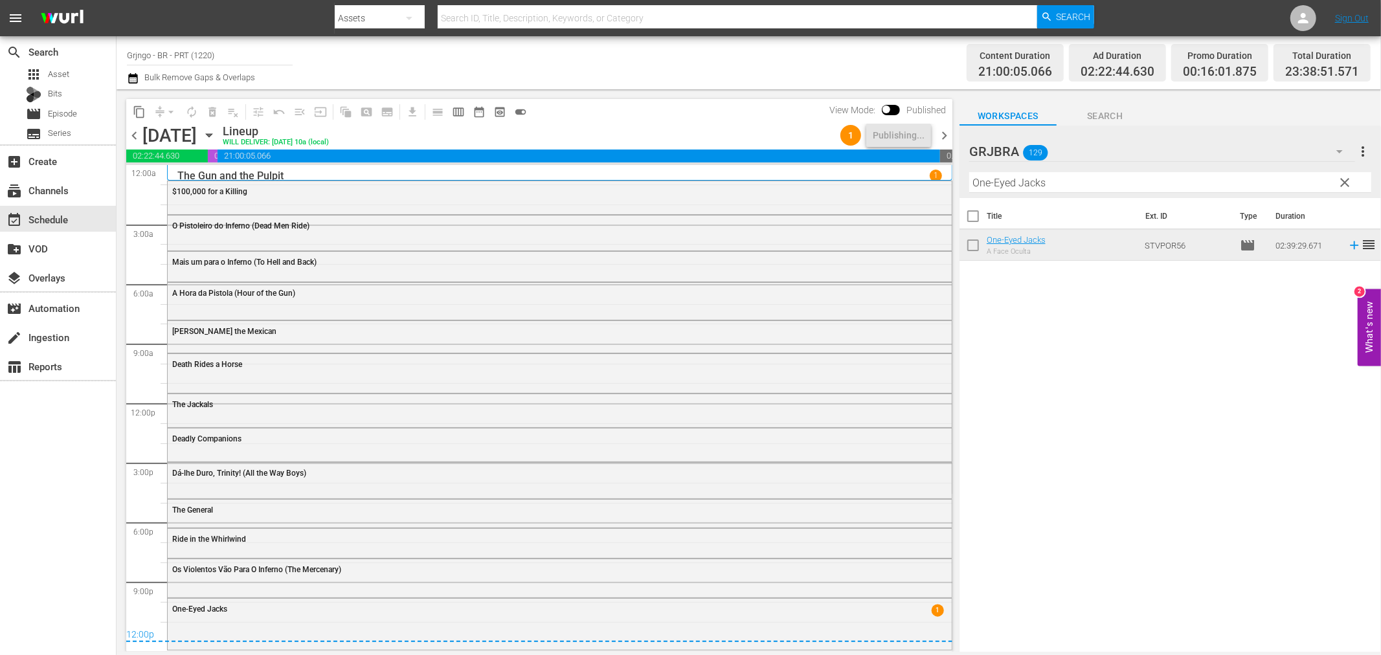
click at [941, 133] on span "chevron_right" at bounding box center [944, 136] width 16 height 16
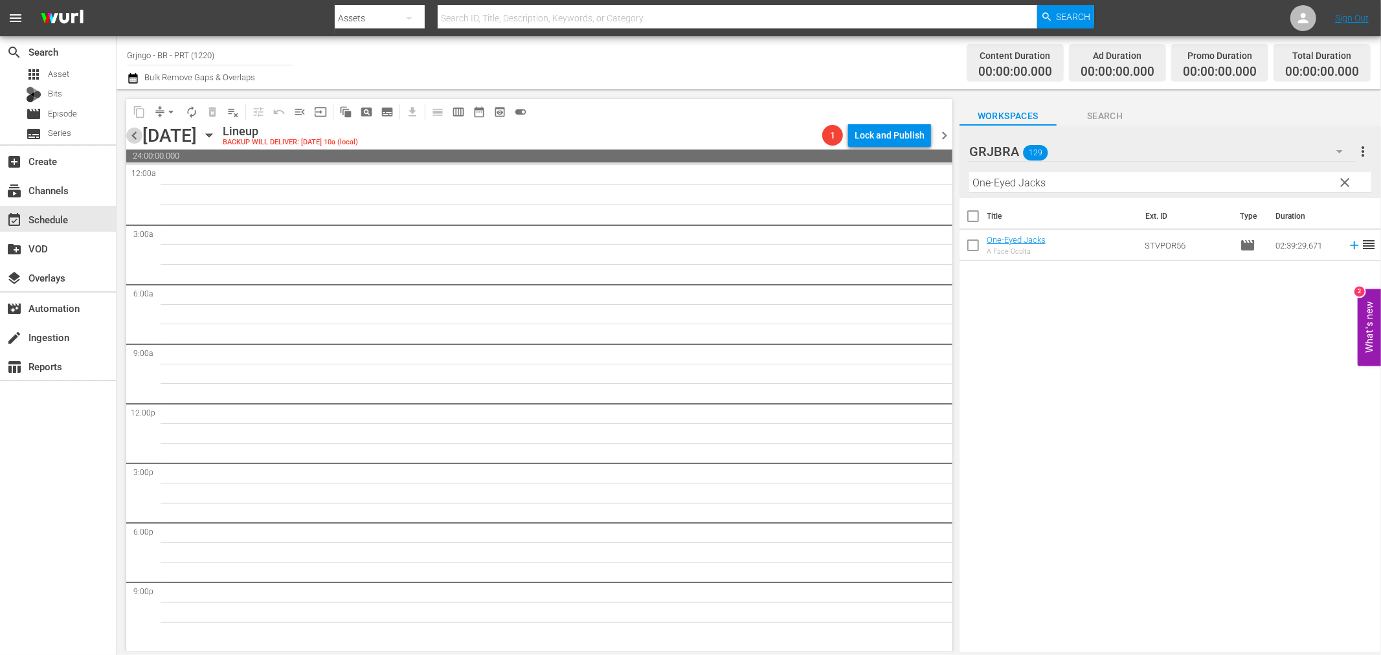
click at [133, 137] on span "chevron_left" at bounding box center [134, 136] width 16 height 16
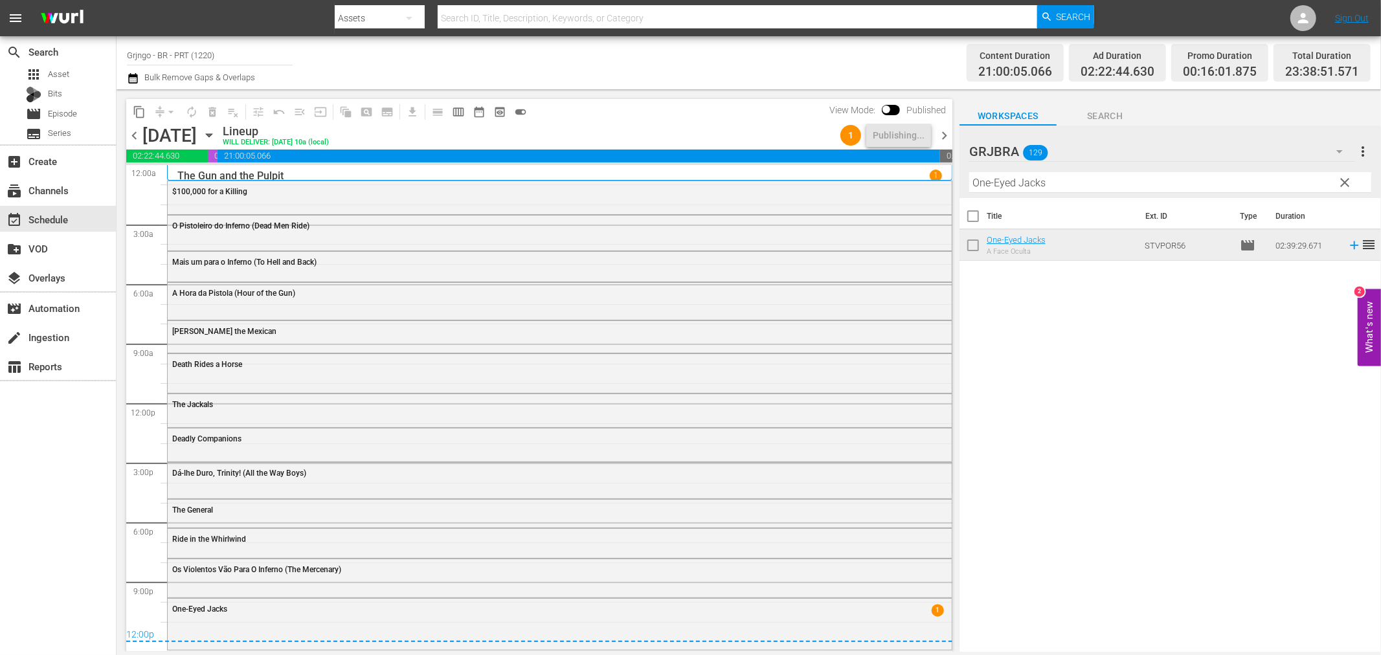
click at [946, 132] on span "chevron_right" at bounding box center [944, 136] width 16 height 16
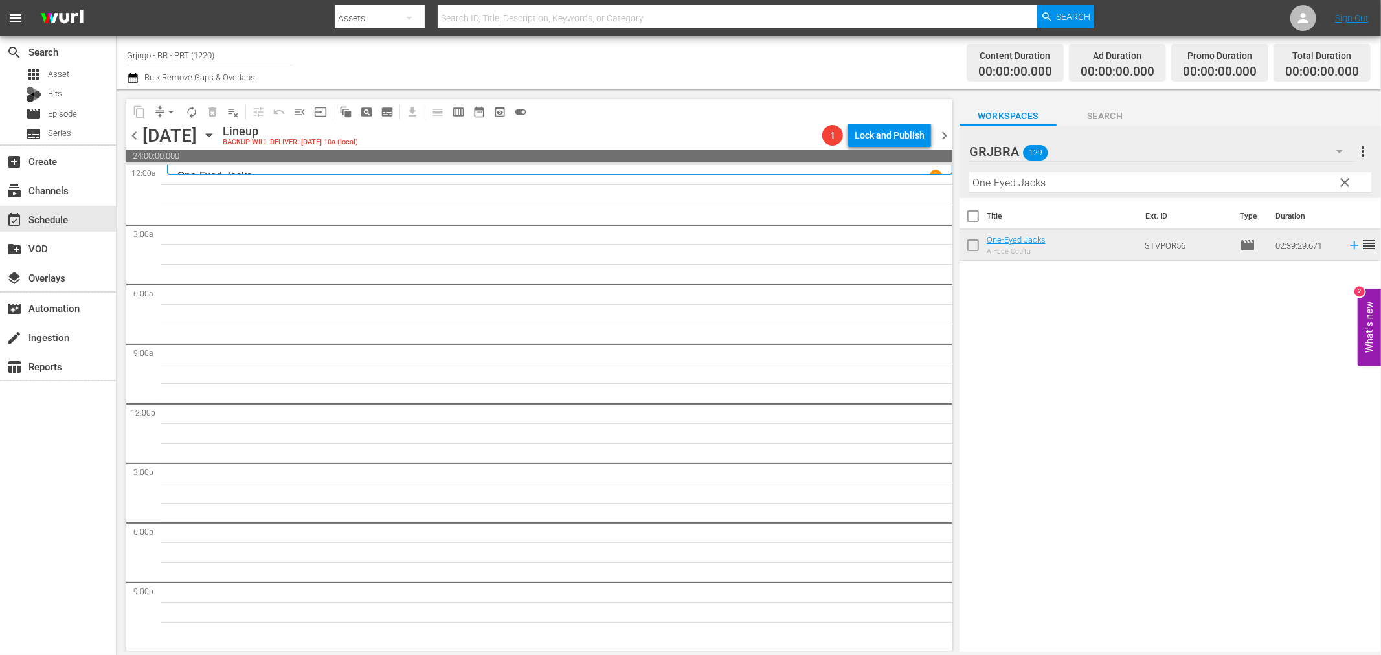
click at [1341, 179] on span "clear" at bounding box center [1345, 183] width 16 height 16
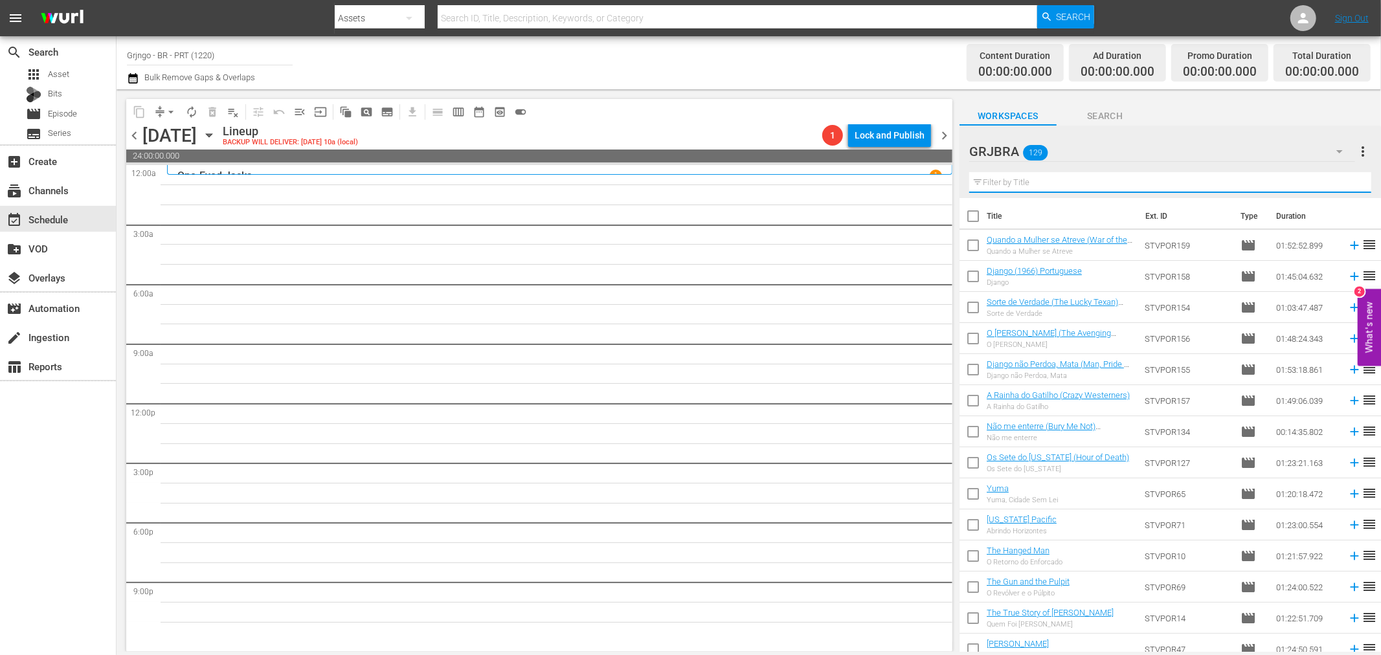
paste input "O Regresso de Aleluia"
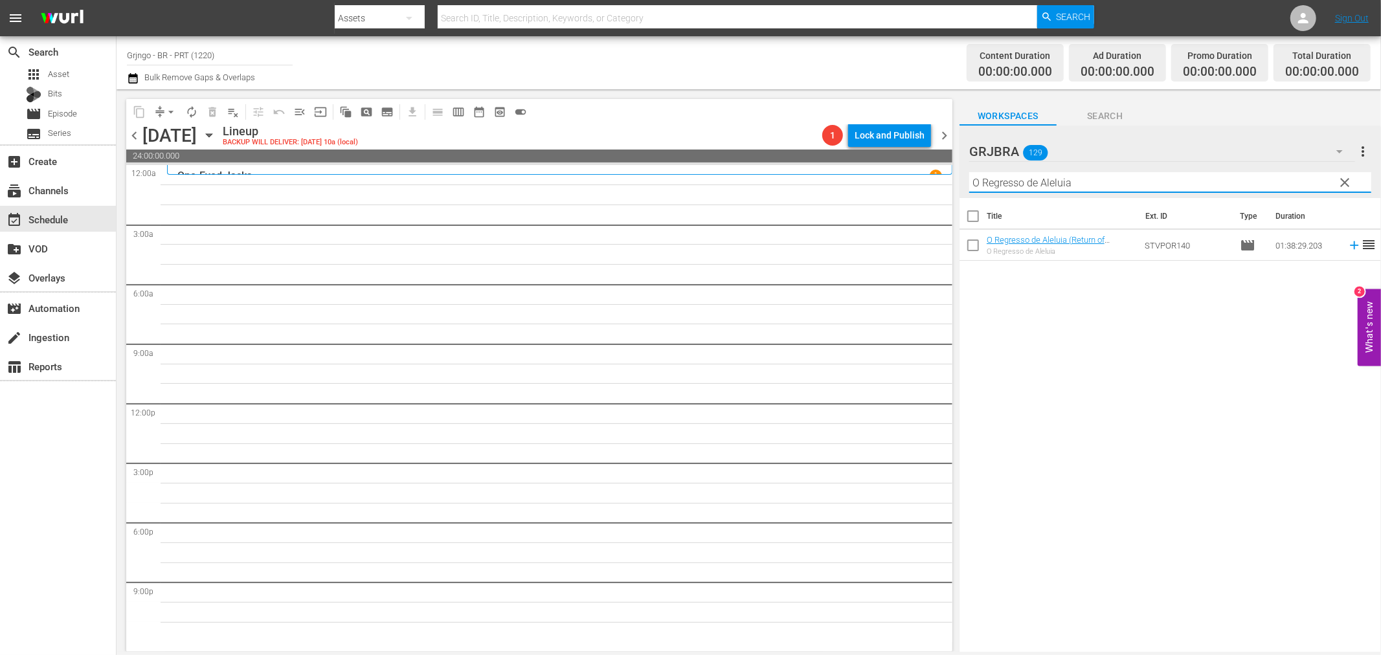
type input "O Regresso de Aleluia"
click at [1350, 245] on icon at bounding box center [1354, 245] width 8 height 8
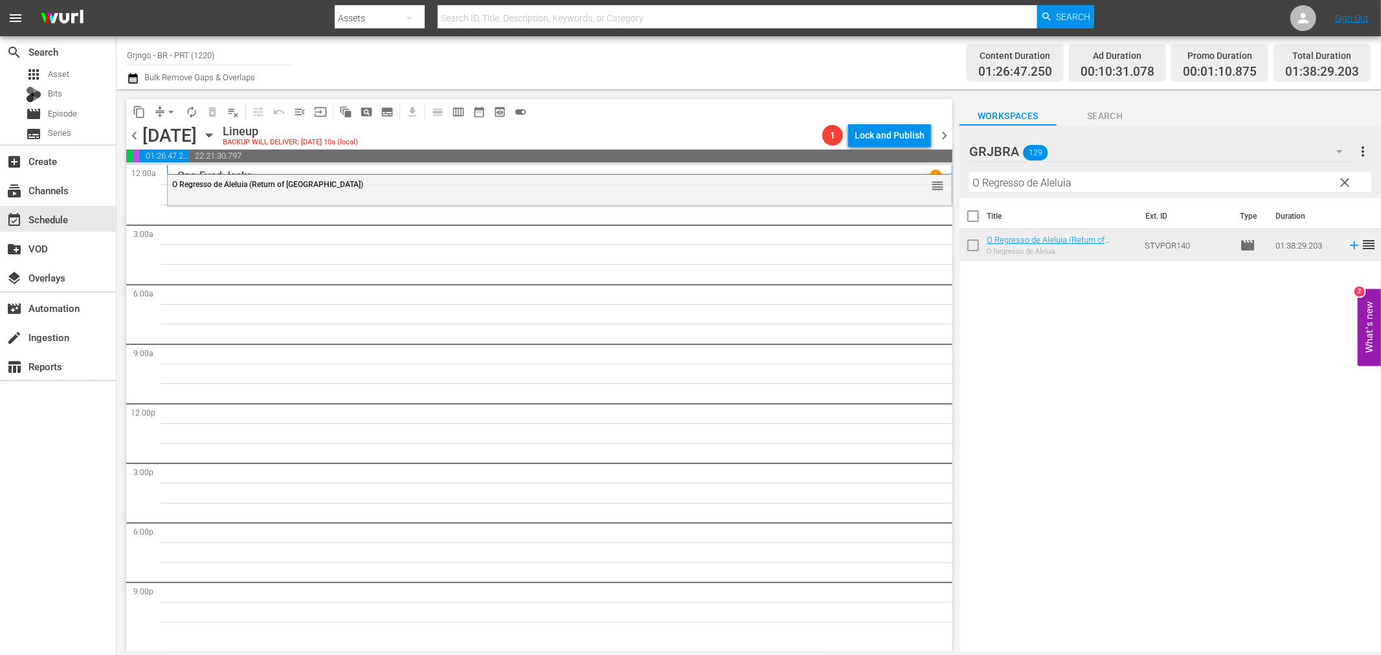
drag, startPoint x: 1345, startPoint y: 179, endPoint x: 1189, endPoint y: 184, distance: 155.4
click at [1345, 179] on span "clear" at bounding box center [1345, 183] width 16 height 16
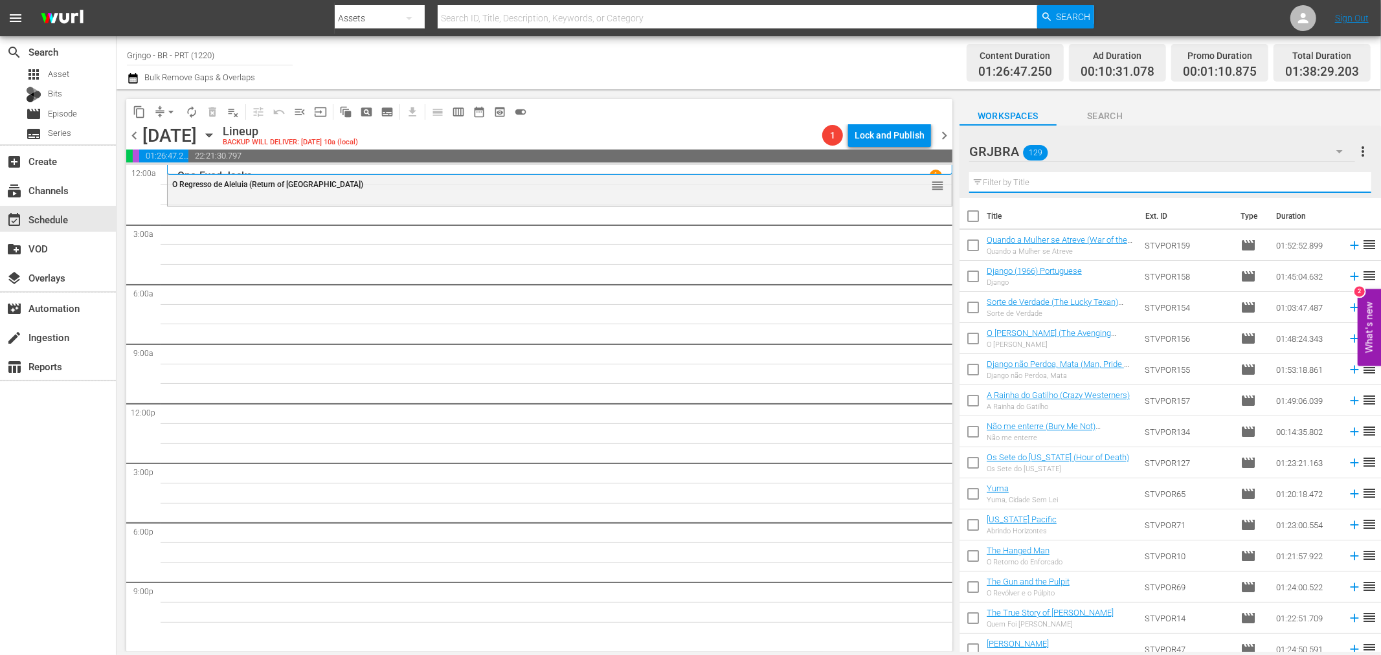
paste input "O Último Samurai do Oeste"
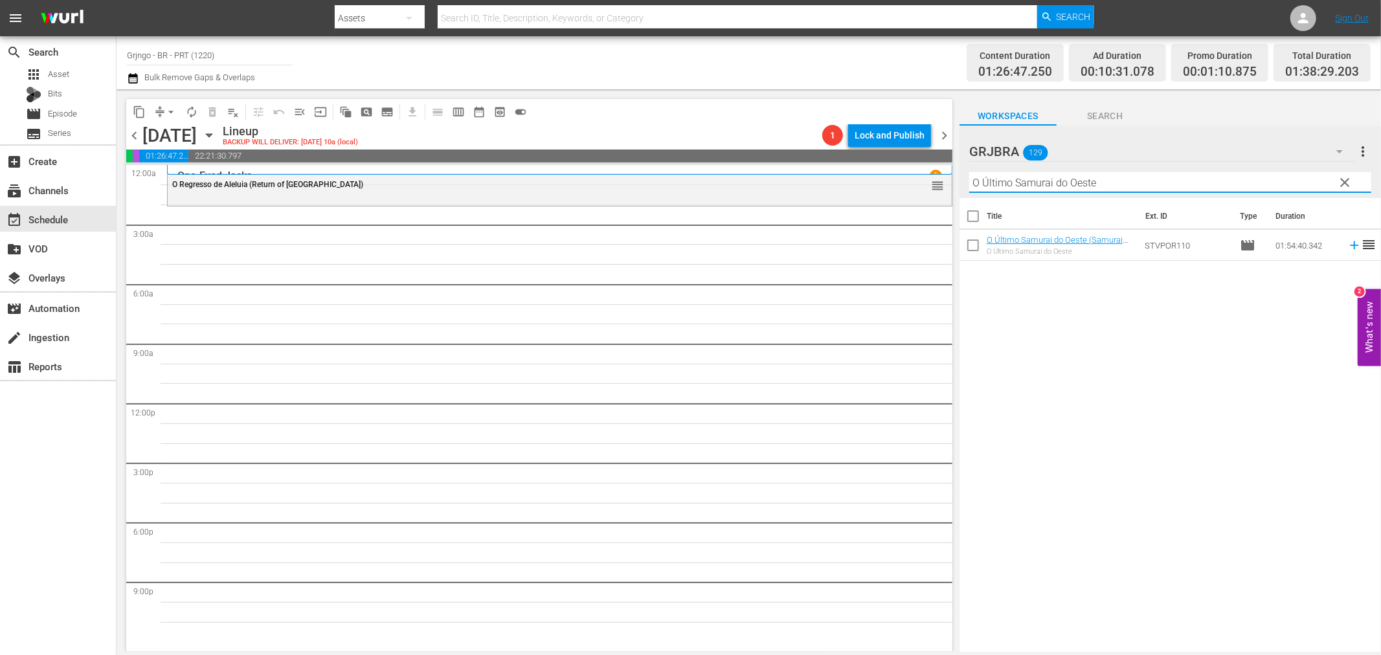
type input "O Último Samurai do Oeste"
click at [1347, 243] on icon at bounding box center [1354, 245] width 14 height 14
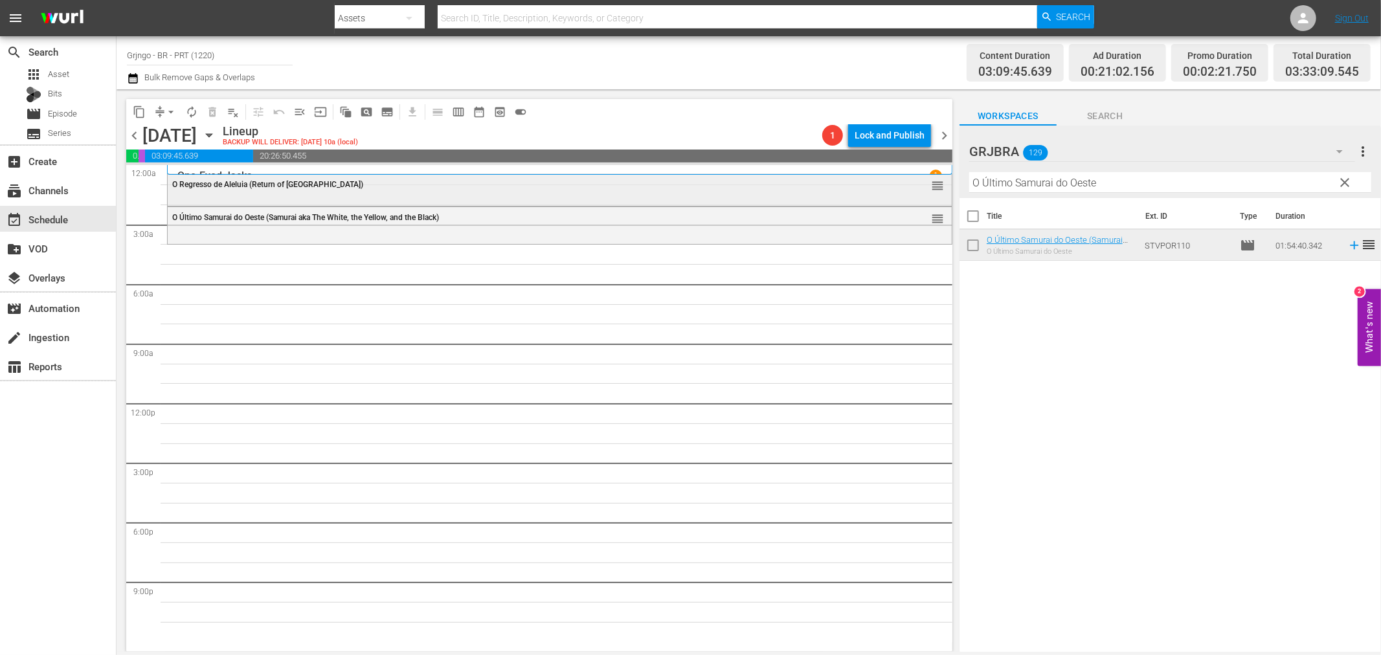
click at [295, 196] on div "O Regresso de Aleluia (Return of Halleluja) reorder" at bounding box center [560, 185] width 784 height 22
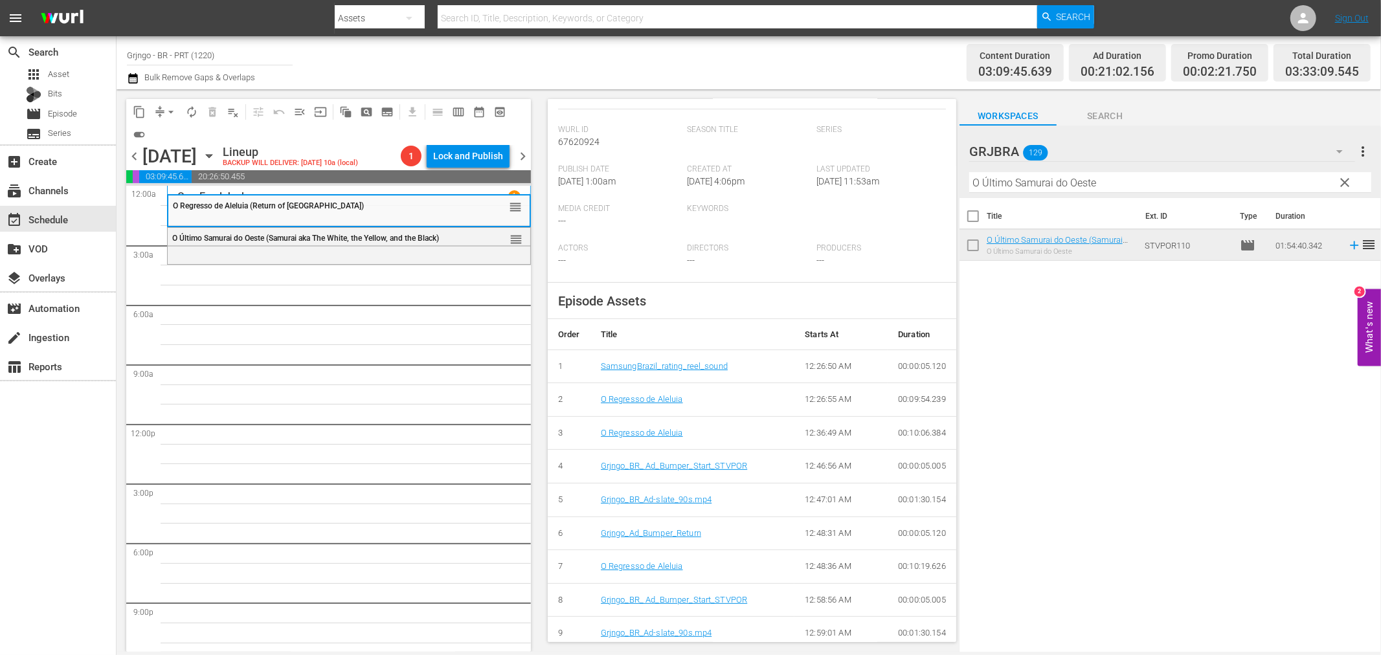
scroll to position [287, 0]
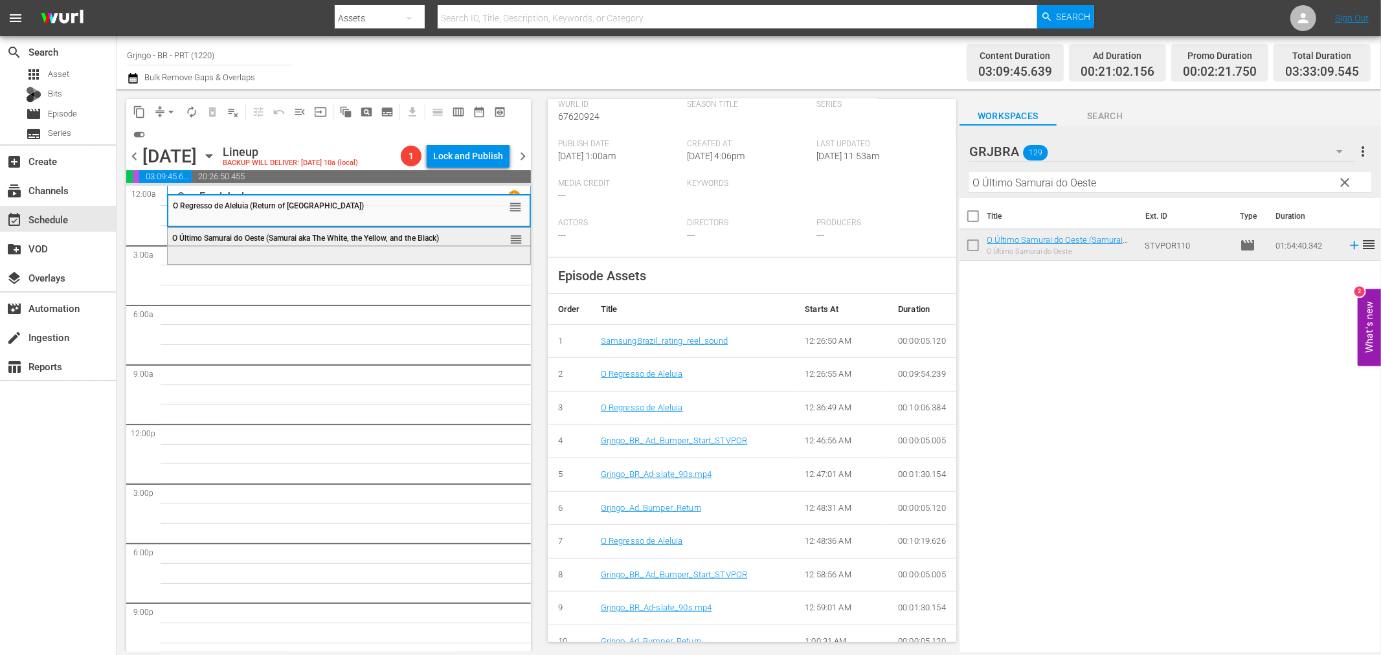
click at [250, 241] on span "O Último Samurai do Oeste (Samurai aka The White, the Yellow, and the Black)" at bounding box center [305, 238] width 267 height 9
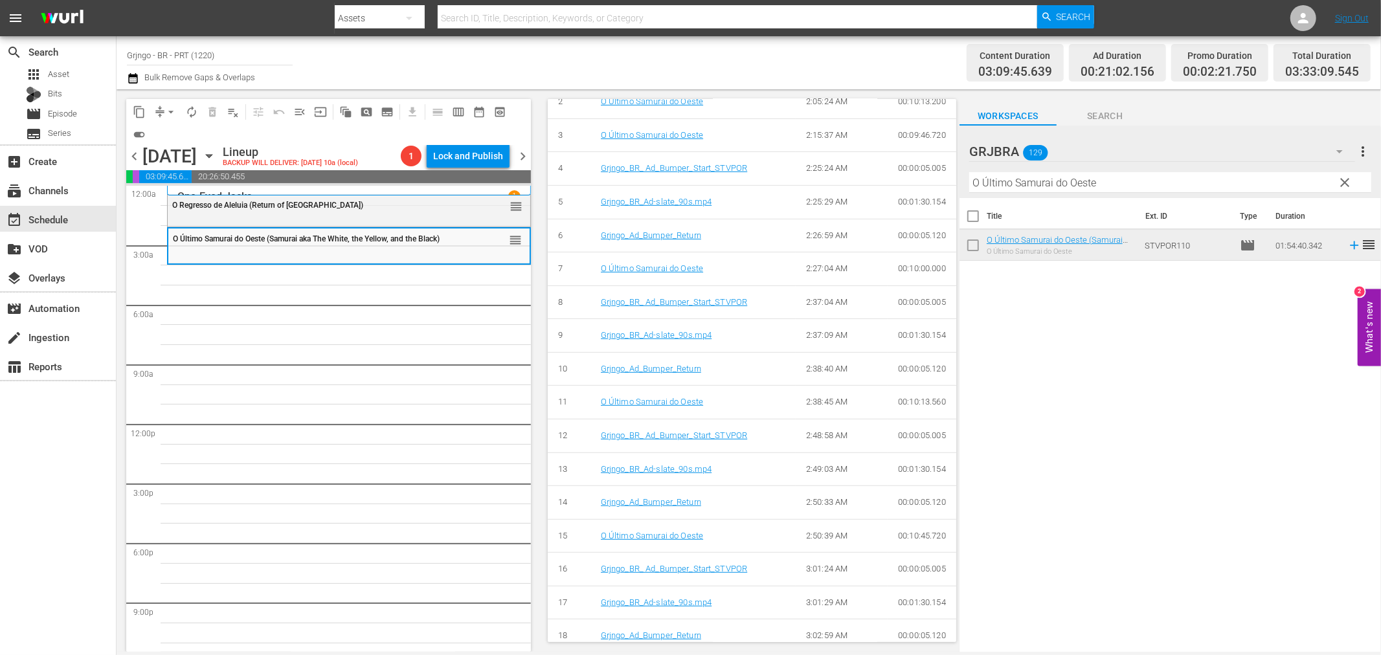
scroll to position [1007, 0]
drag, startPoint x: 1351, startPoint y: 182, endPoint x: 1051, endPoint y: 186, distance: 299.8
click at [1351, 182] on span "clear" at bounding box center [1345, 183] width 16 height 16
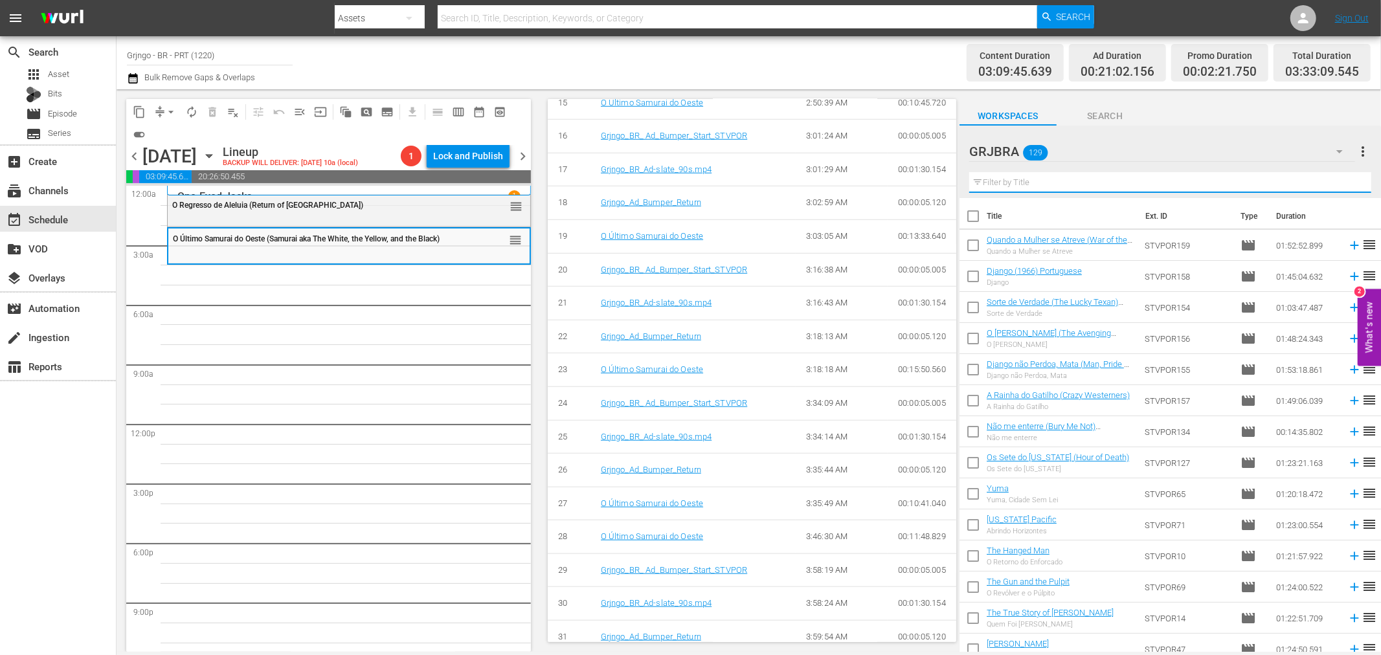
paste input "Django Kill"
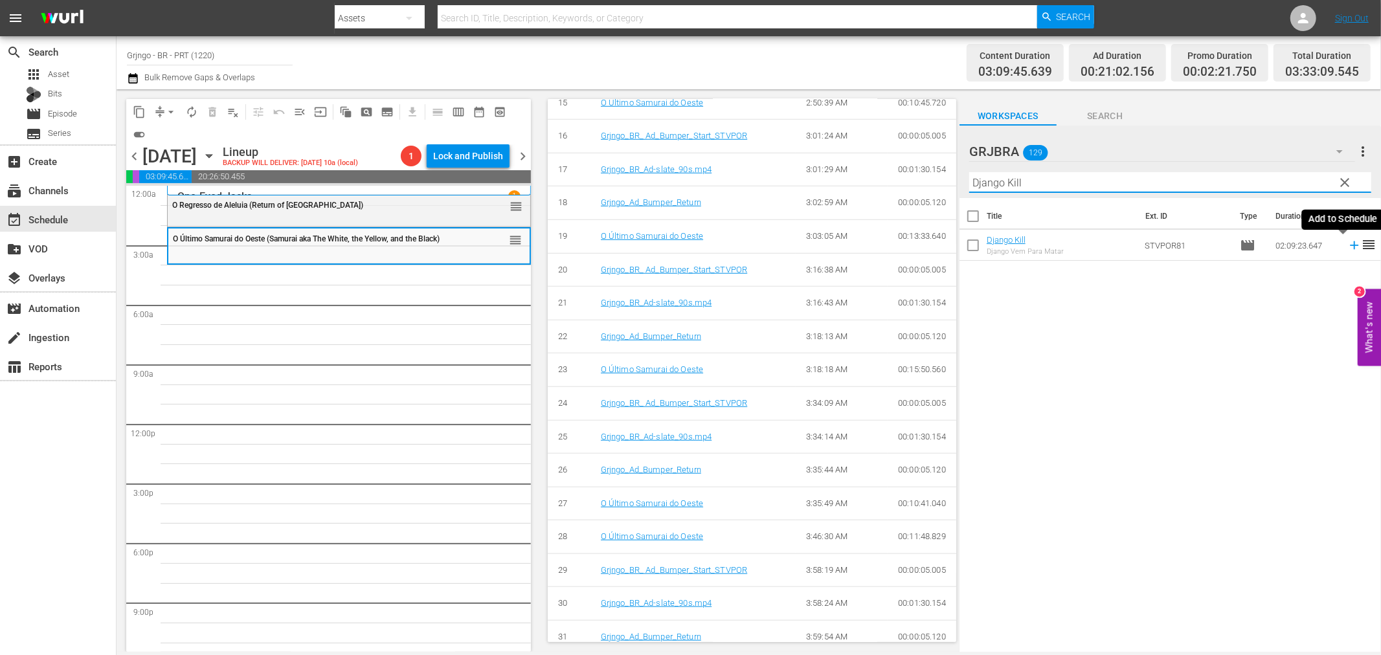
type input "Django Kill"
click at [1347, 248] on icon at bounding box center [1354, 245] width 14 height 14
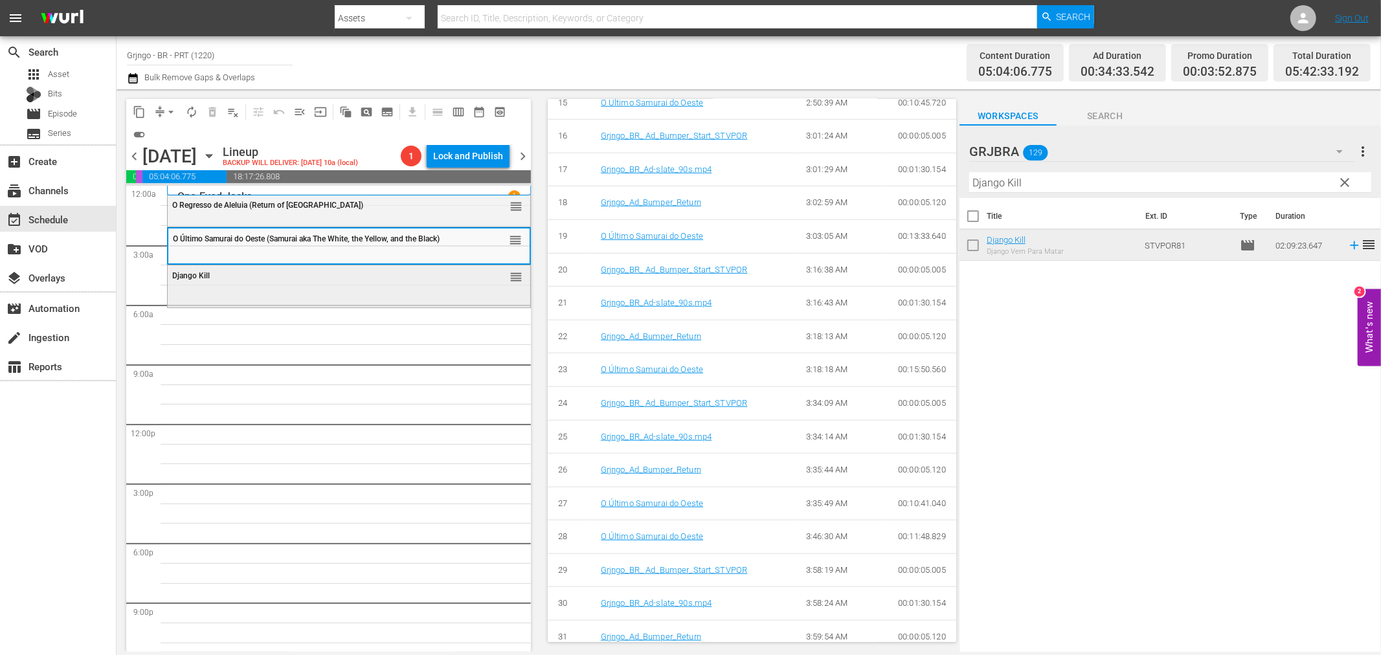
click at [234, 286] on div "Django Kill reorder" at bounding box center [349, 276] width 363 height 22
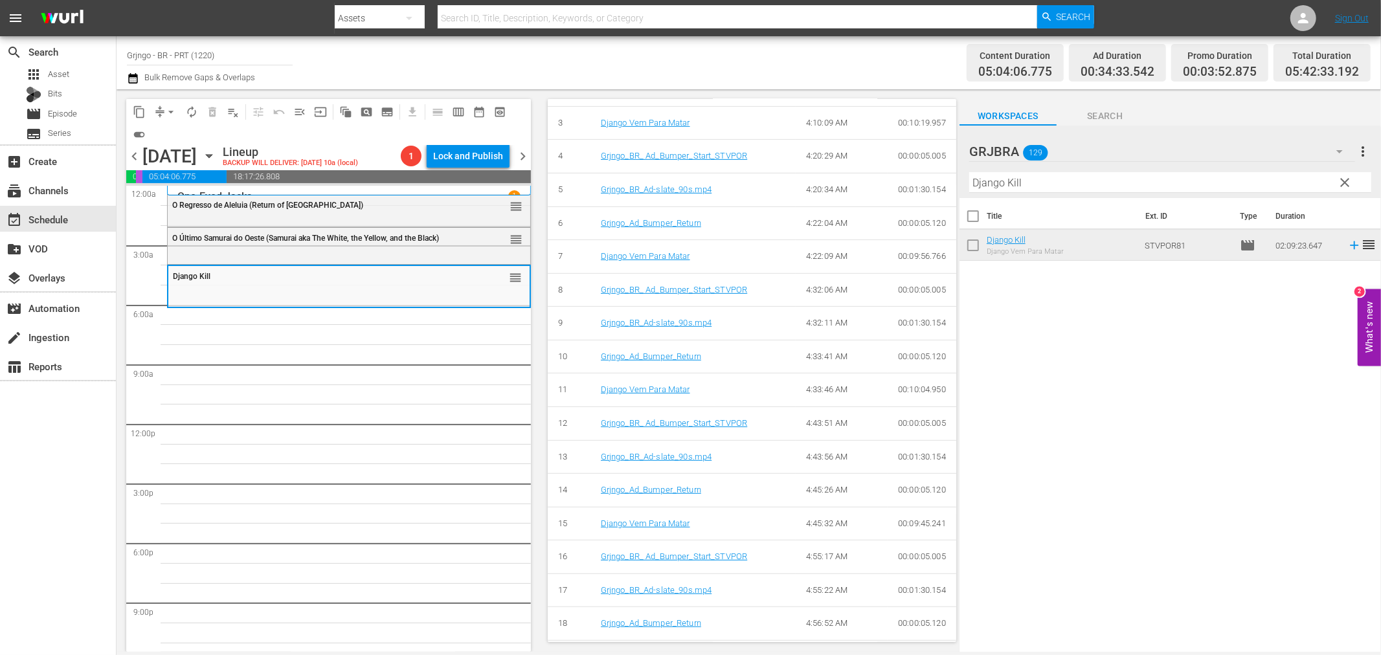
scroll to position [575, 0]
click at [1343, 182] on span "clear" at bounding box center [1345, 183] width 16 height 16
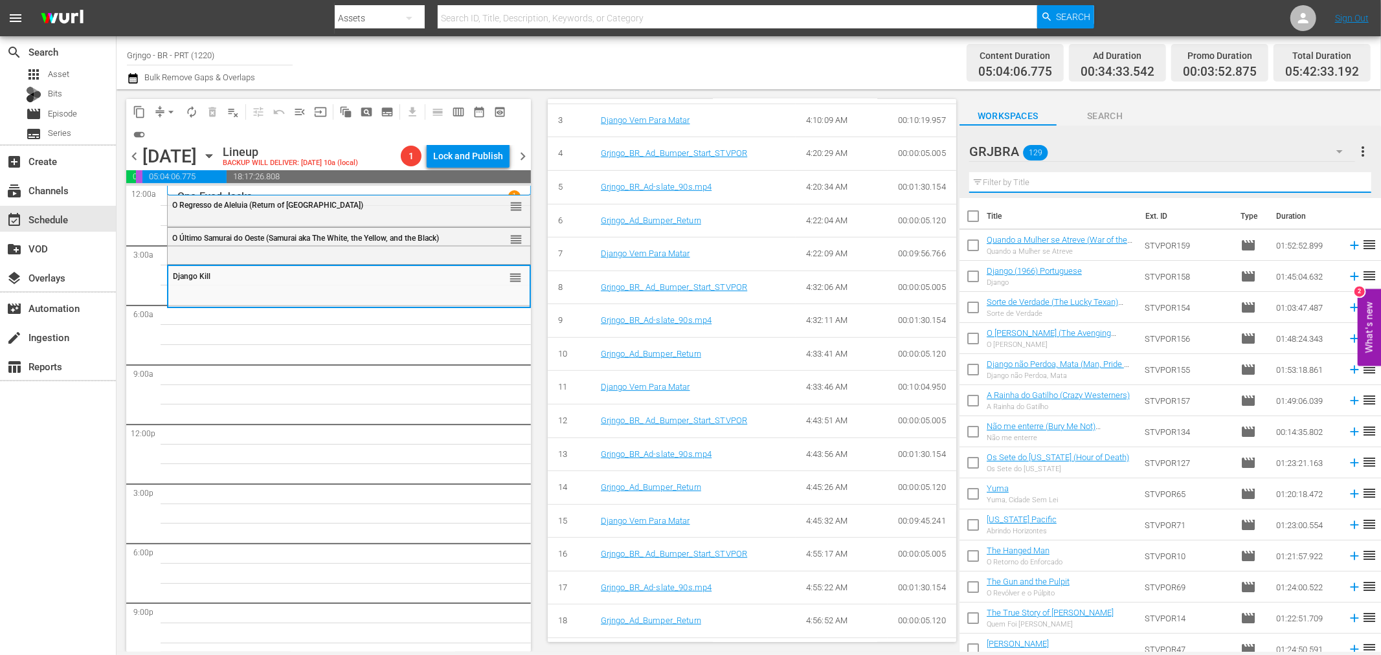
paste input "Shoot the Living and Pray for the Dead"
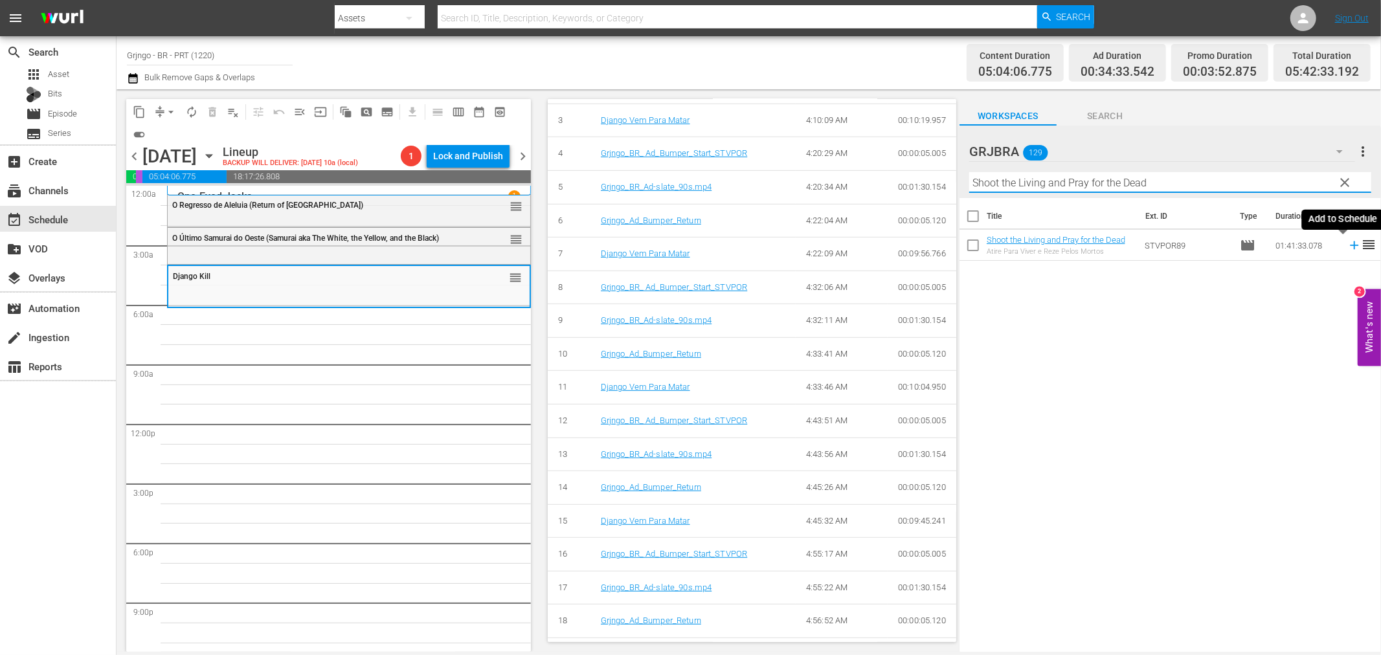
type input "Shoot the Living and Pray for the Dead"
click at [1347, 244] on icon at bounding box center [1354, 245] width 14 height 14
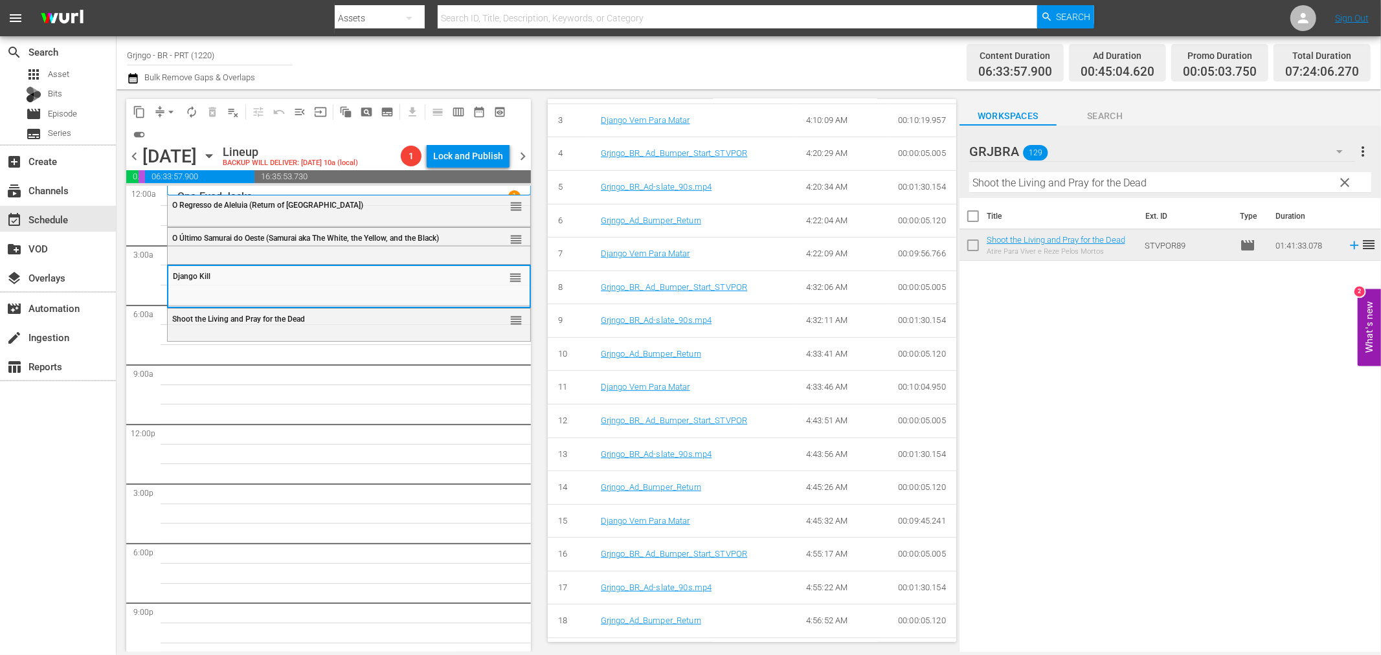
drag, startPoint x: 1342, startPoint y: 179, endPoint x: 1258, endPoint y: 181, distance: 83.5
click at [1342, 179] on span "clear" at bounding box center [1345, 183] width 16 height 16
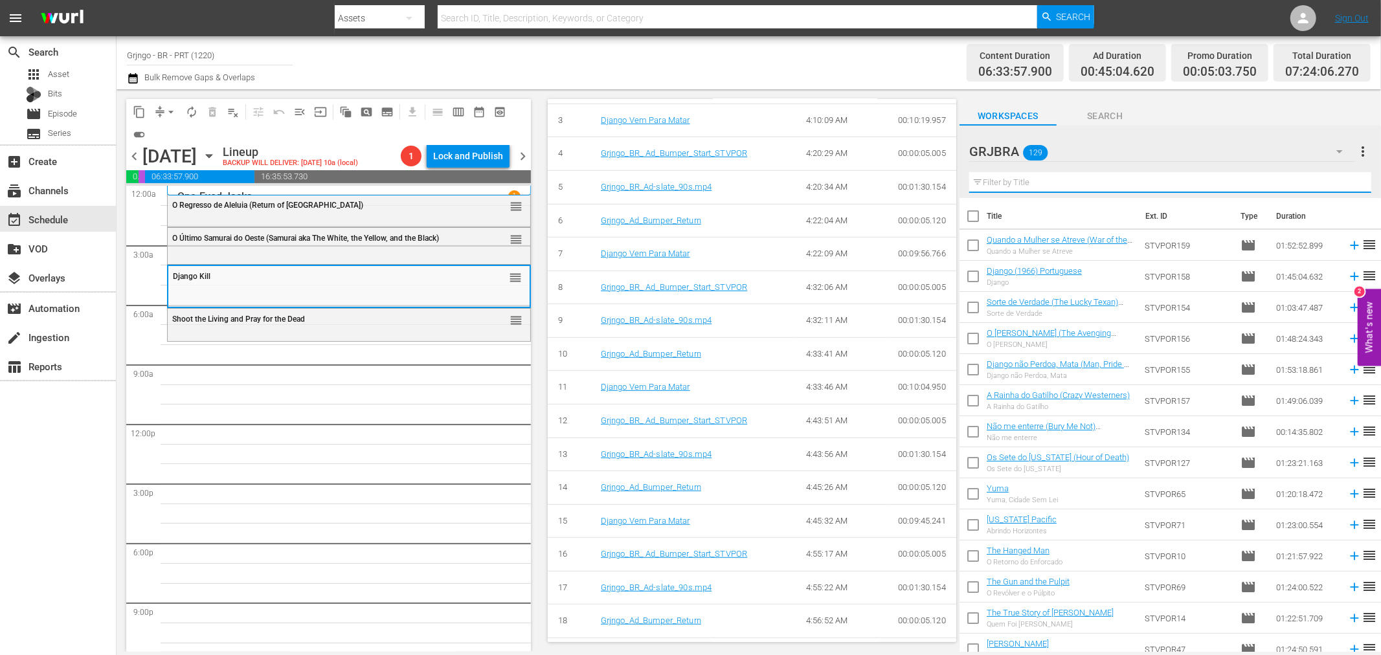
paste input "Duelo dos Homens Sem Lei"
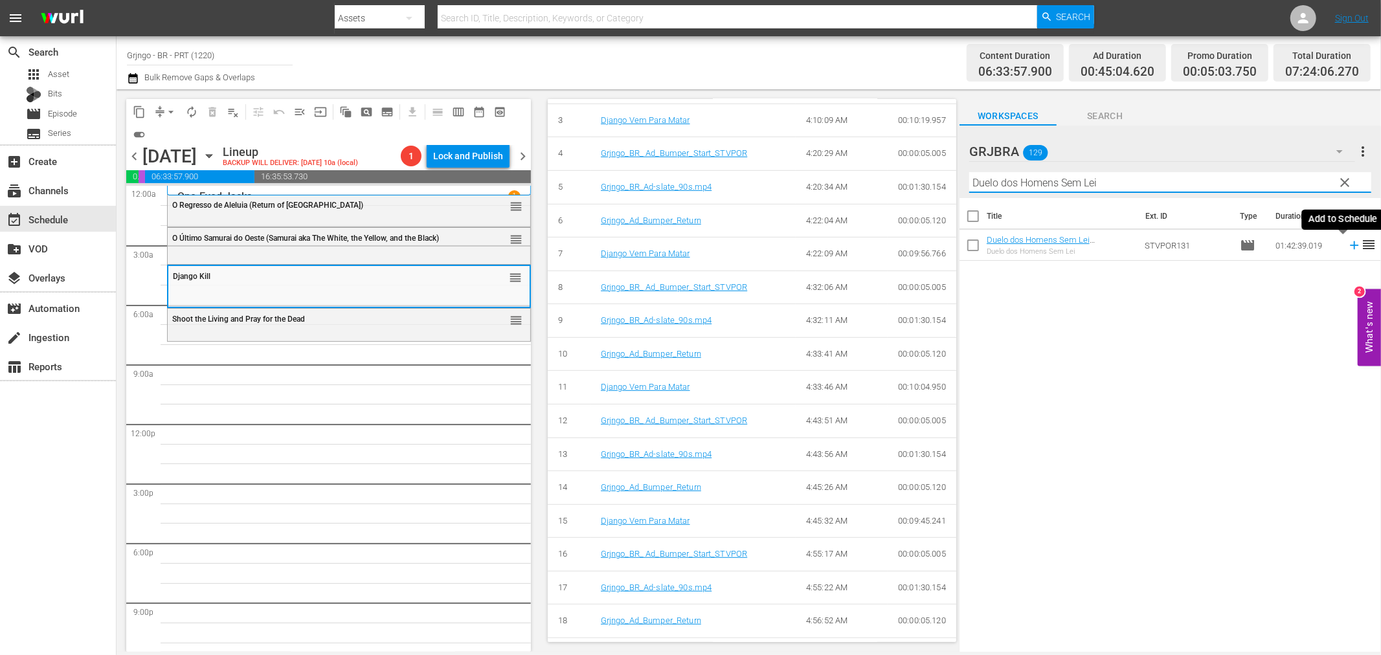
type input "Duelo dos Homens Sem Lei"
click at [1347, 243] on icon at bounding box center [1354, 245] width 14 height 14
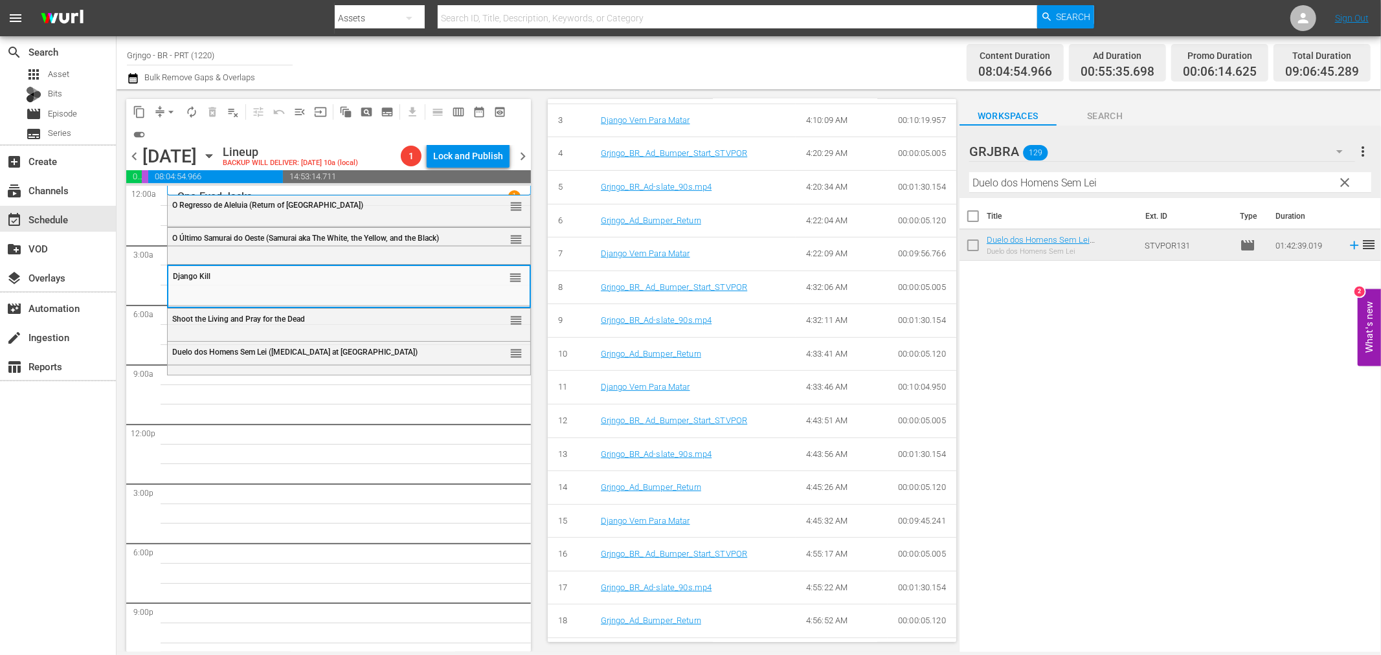
drag, startPoint x: 1342, startPoint y: 182, endPoint x: 1155, endPoint y: 196, distance: 187.6
click at [1342, 182] on span "clear" at bounding box center [1345, 183] width 16 height 16
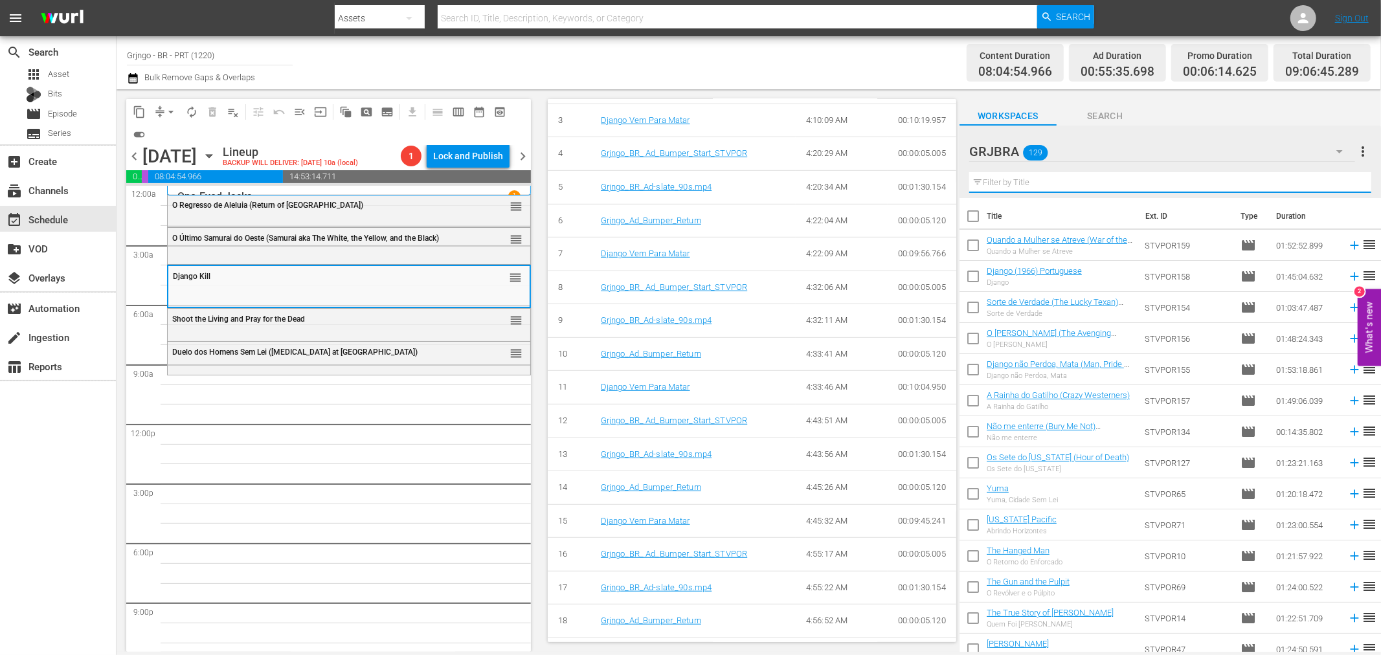
paste input "15 Scaffolds for a Murderer"
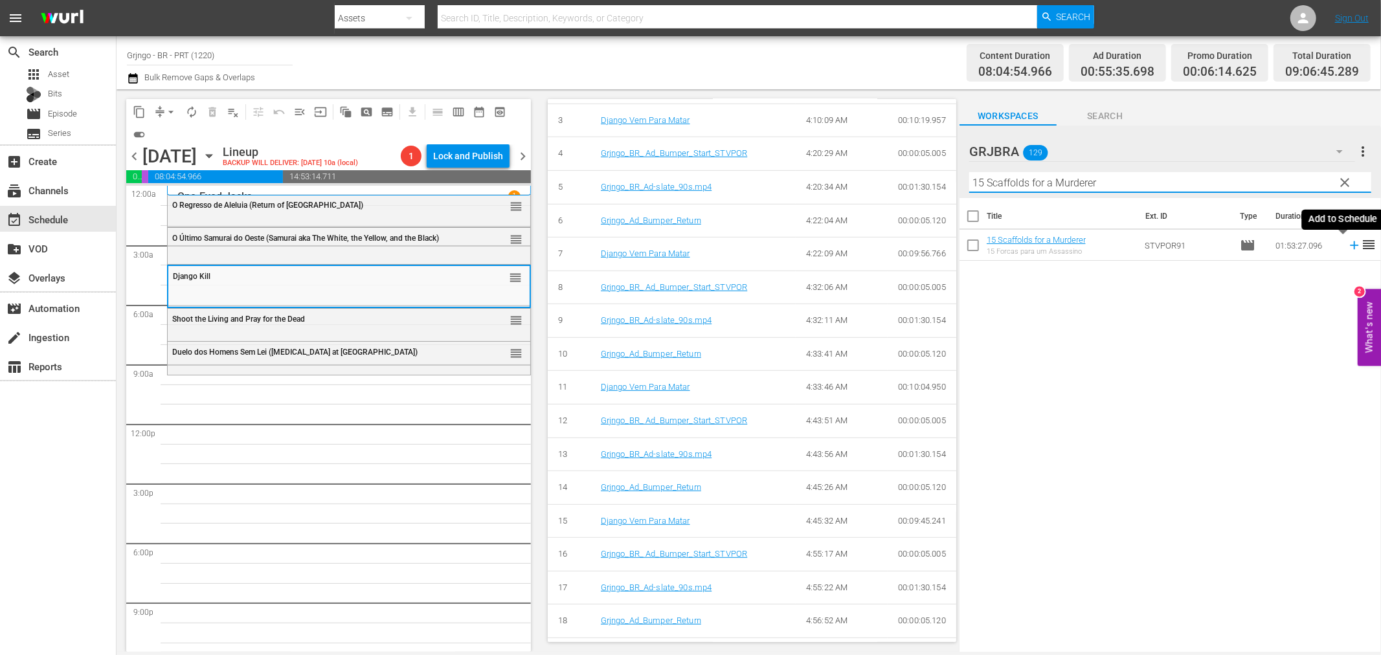
type input "15 Scaffolds for a Murderer"
click at [1350, 249] on icon at bounding box center [1354, 245] width 8 height 8
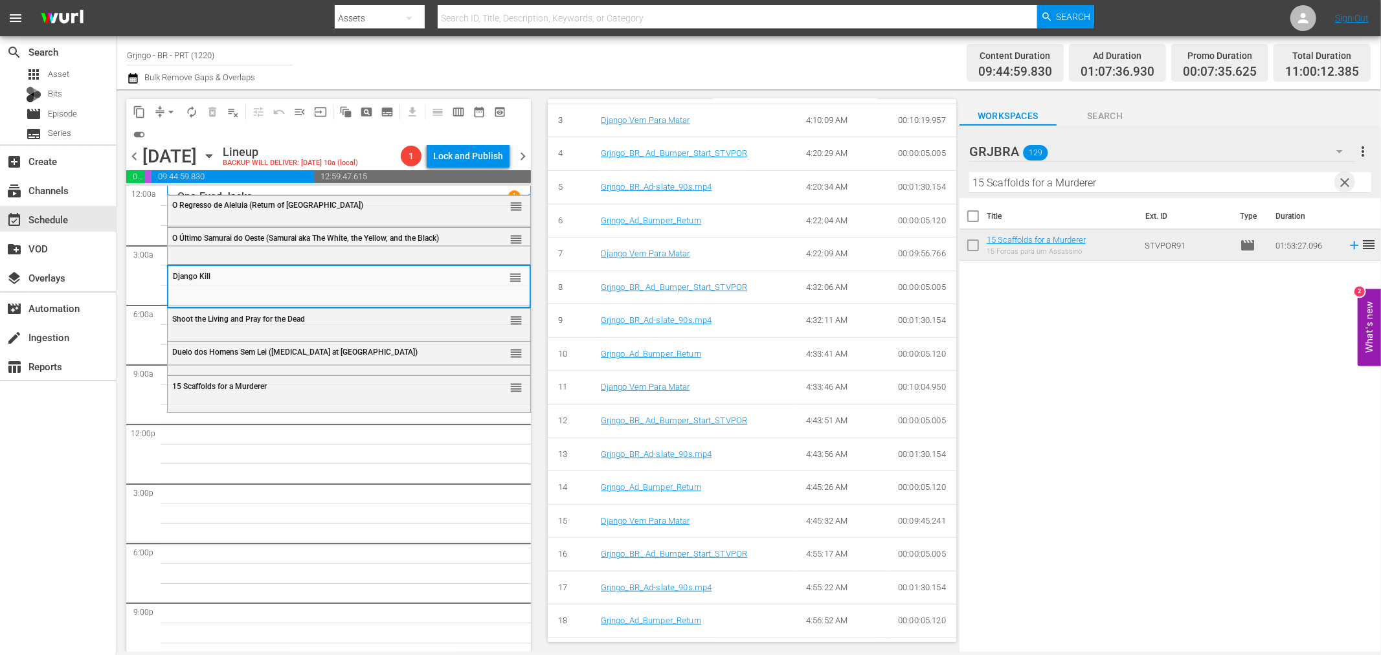
click at [1347, 178] on span "clear" at bounding box center [1345, 183] width 16 height 16
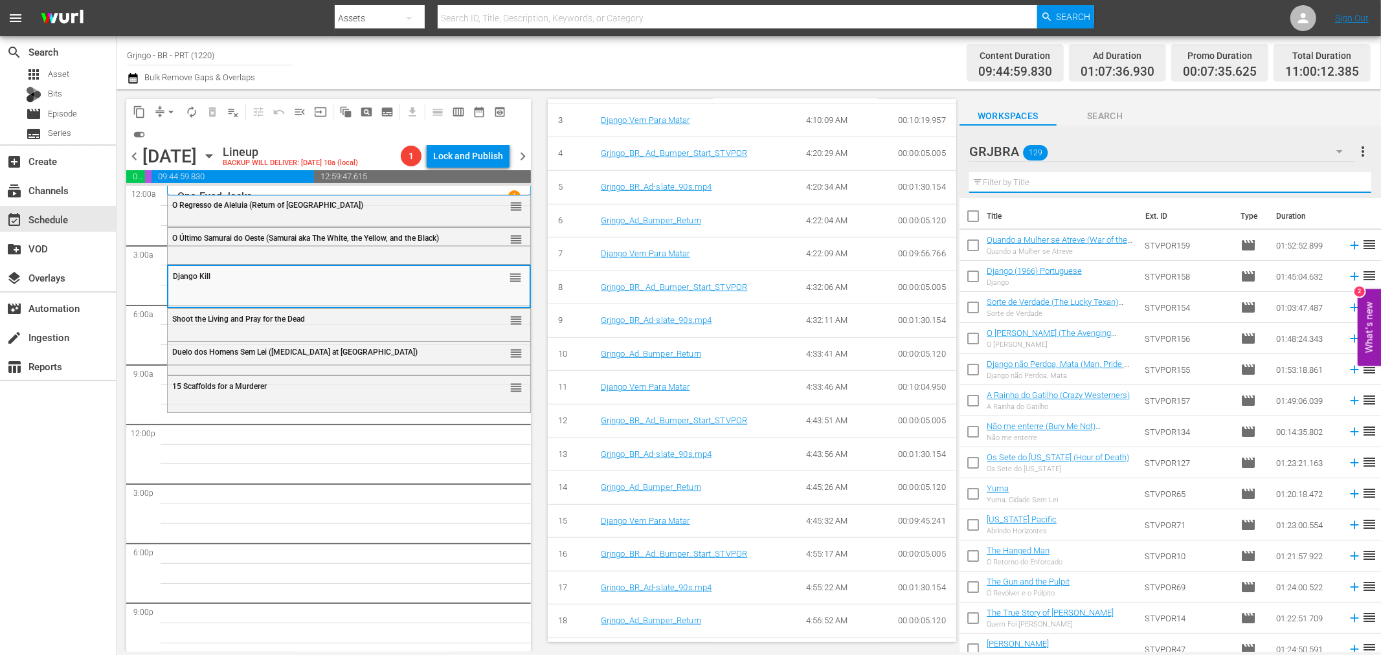
paste input "Os Encrenqueiros"
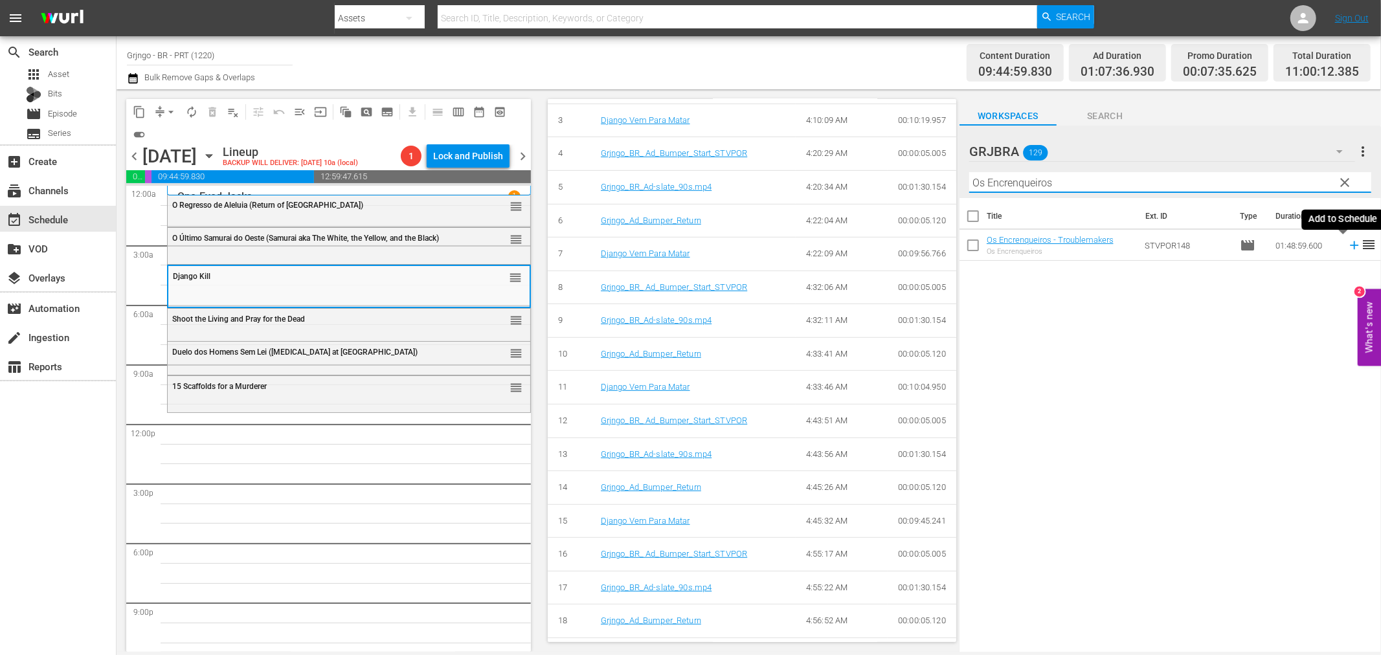
type input "Os Encrenqueiros"
click at [1347, 247] on icon at bounding box center [1354, 245] width 14 height 14
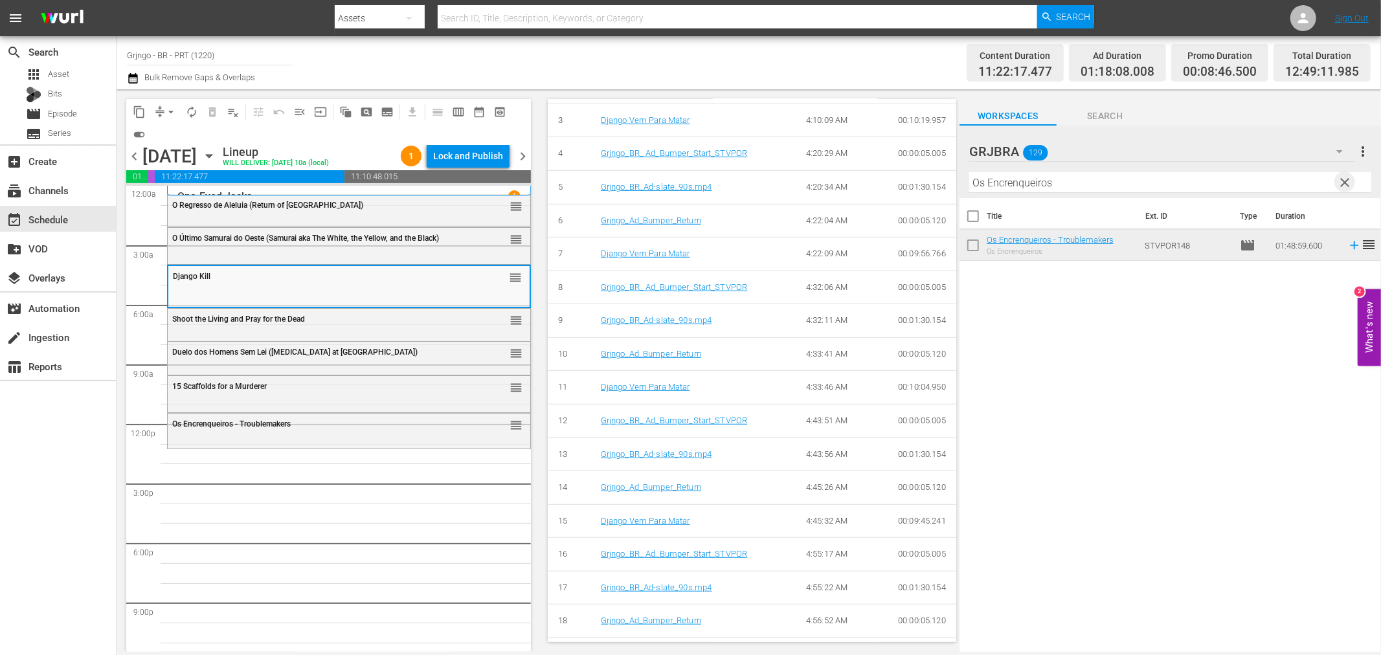
click at [1341, 178] on span "clear" at bounding box center [1345, 183] width 16 height 16
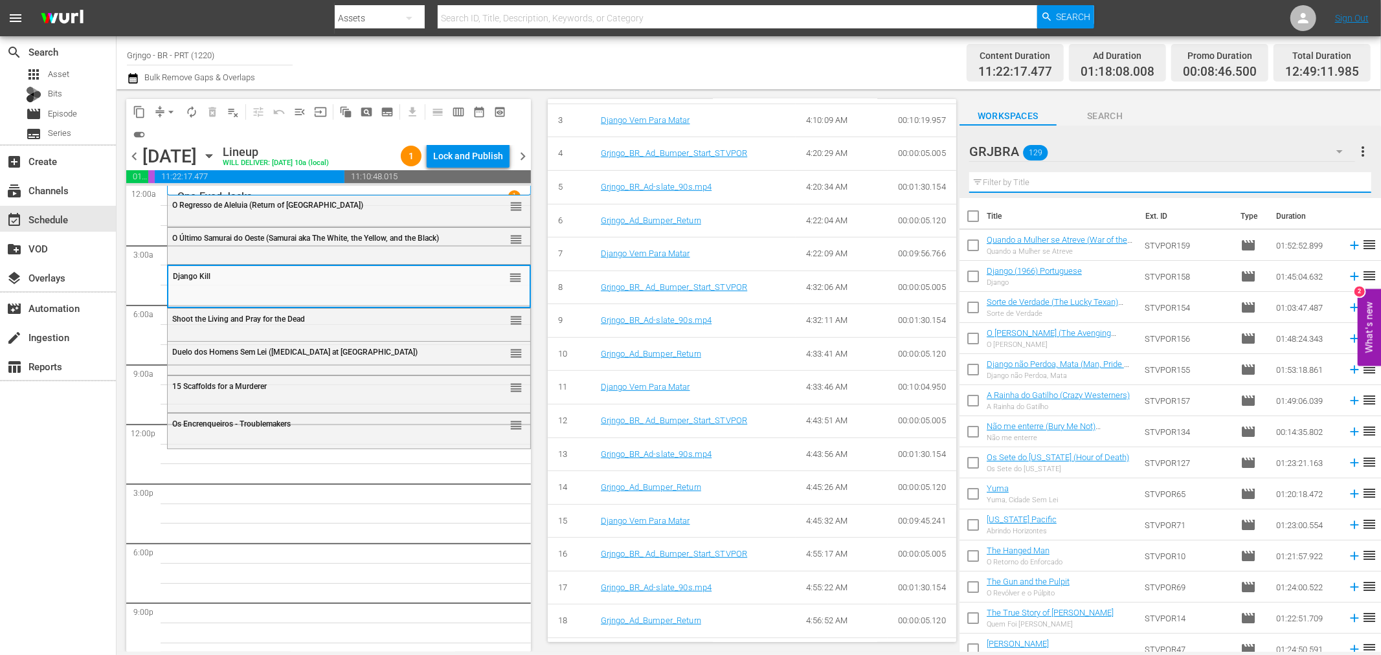
paste input "The Hanged Man"
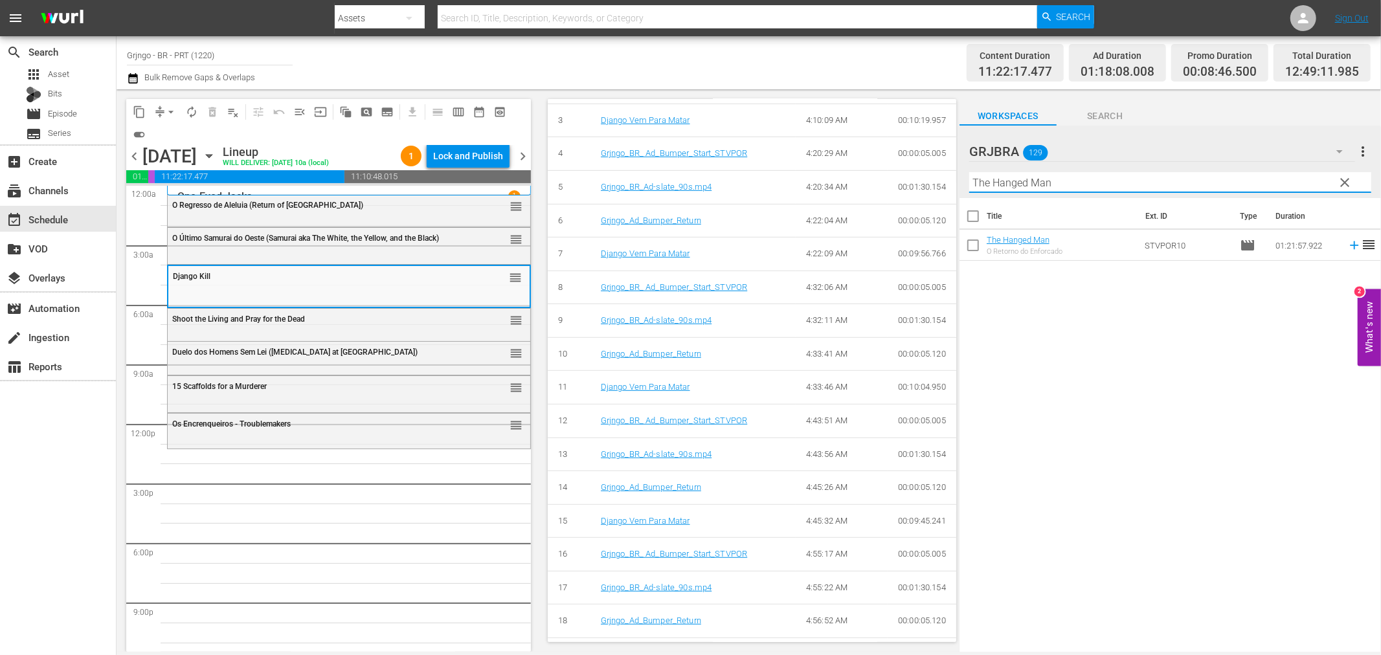
type input "The Hanged Man"
click at [1347, 247] on icon at bounding box center [1354, 245] width 14 height 14
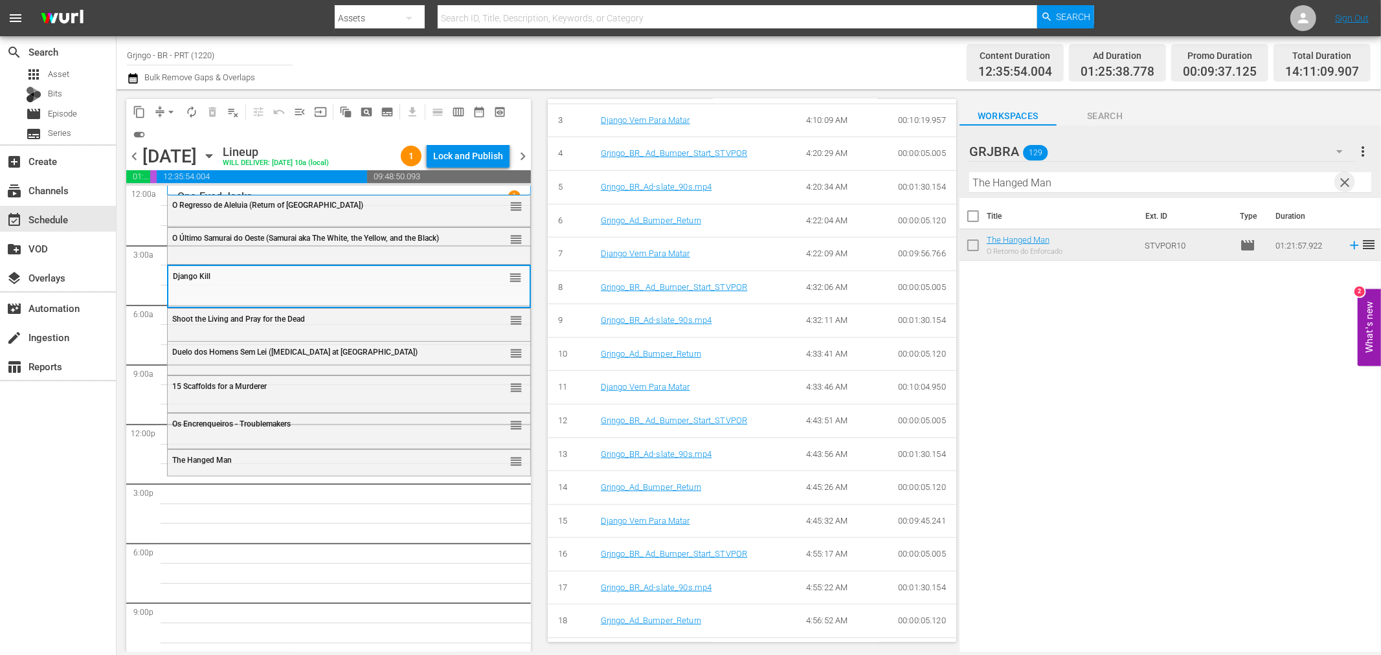
click at [1347, 179] on span "clear" at bounding box center [1345, 183] width 16 height 16
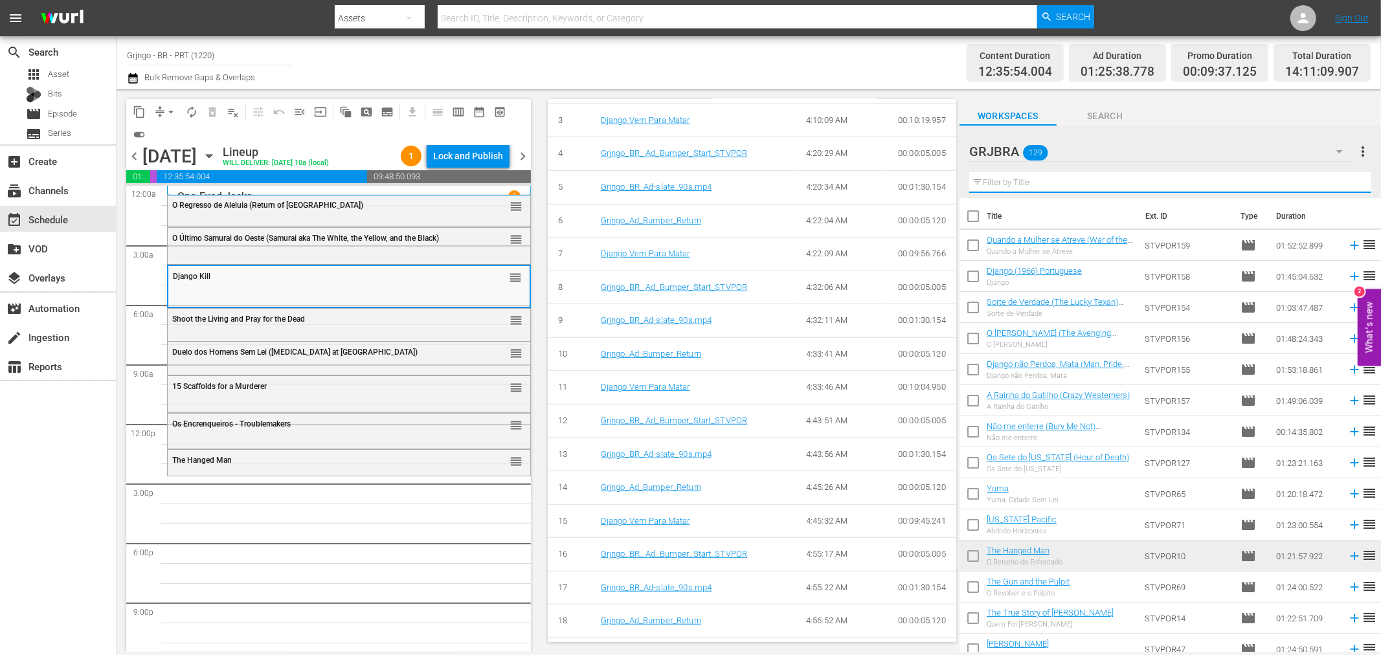
paste input "Time and Place for killing"
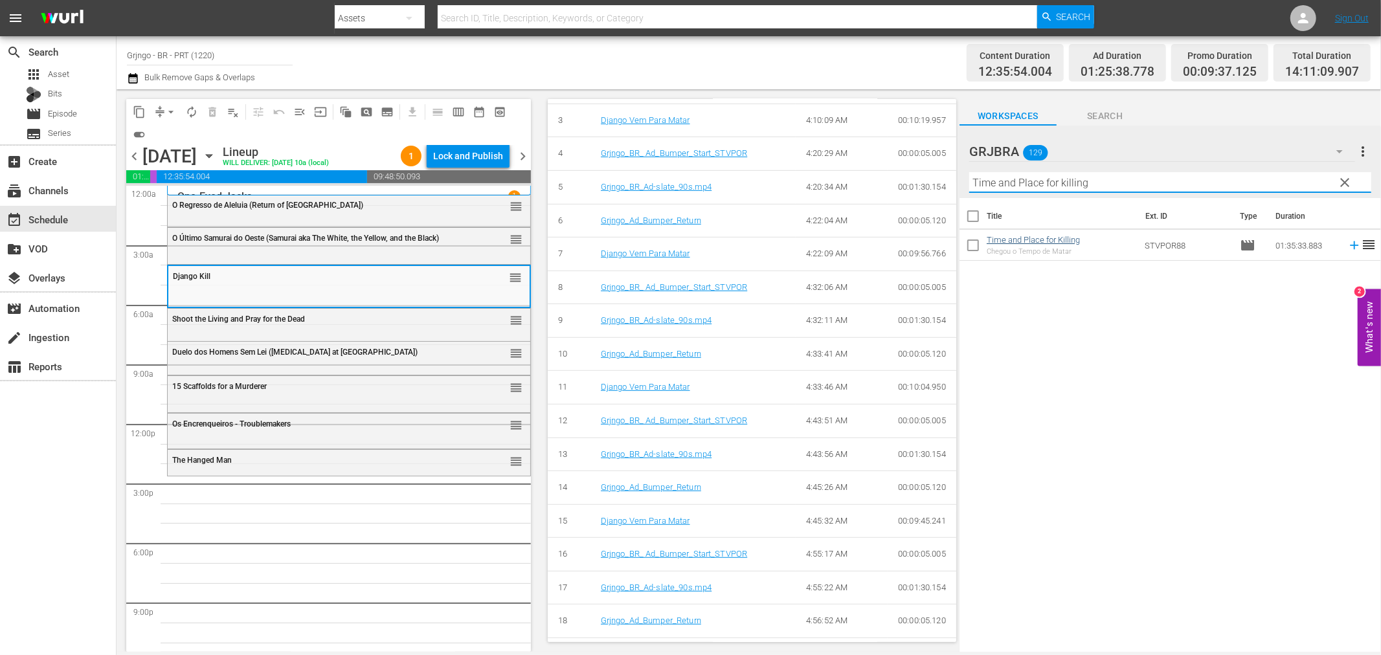
type input "Time and Place for killing"
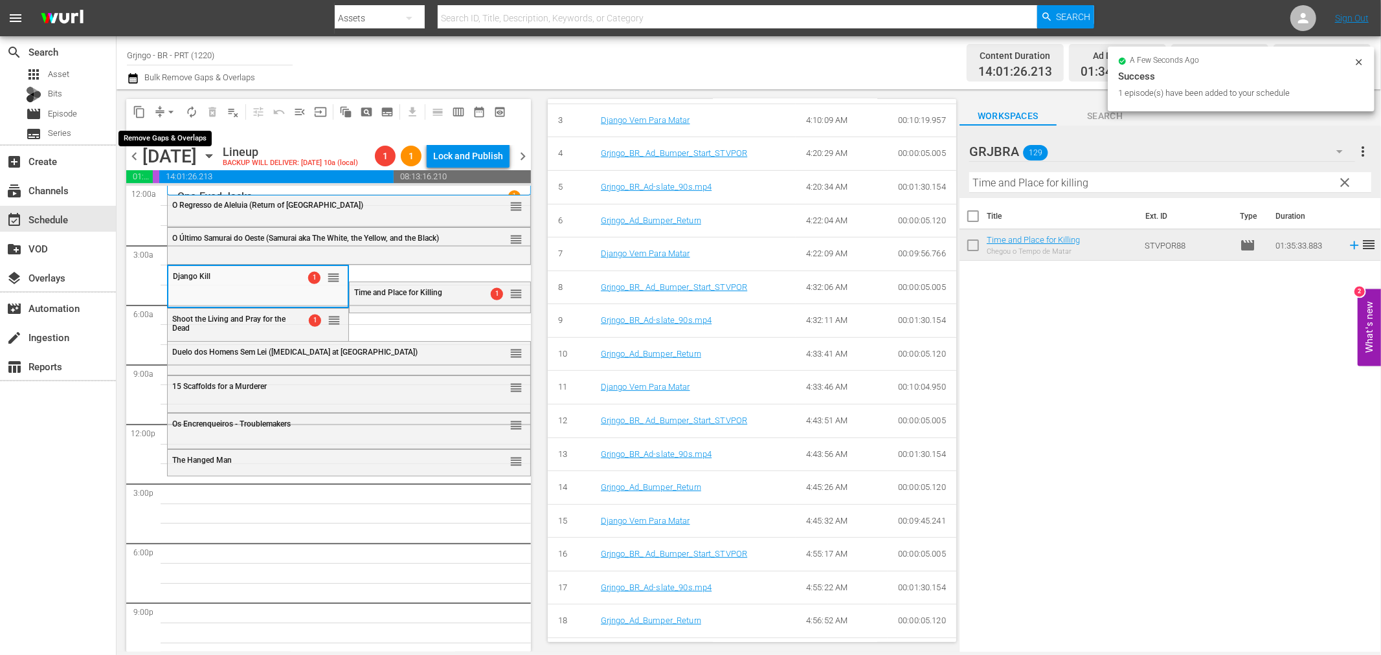
click at [173, 111] on span "arrow_drop_down" at bounding box center [170, 112] width 13 height 13
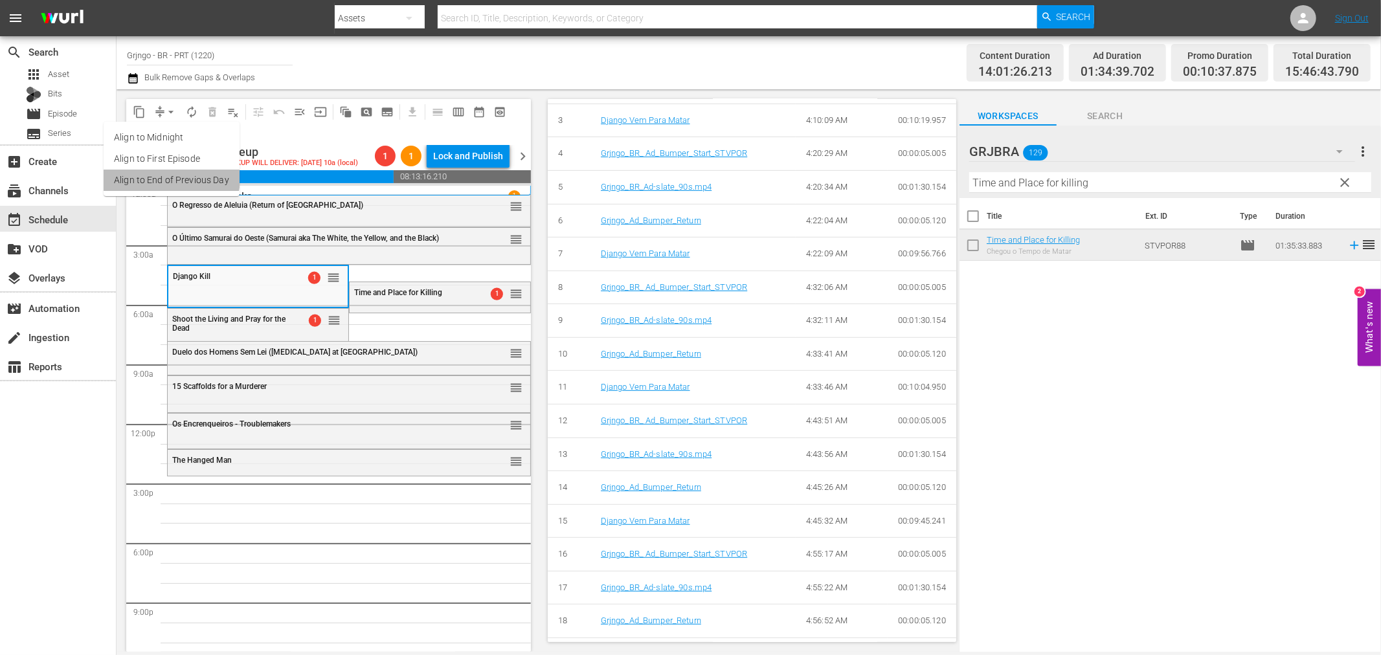
click at [171, 178] on li "Align to End of Previous Day" at bounding box center [172, 180] width 136 height 21
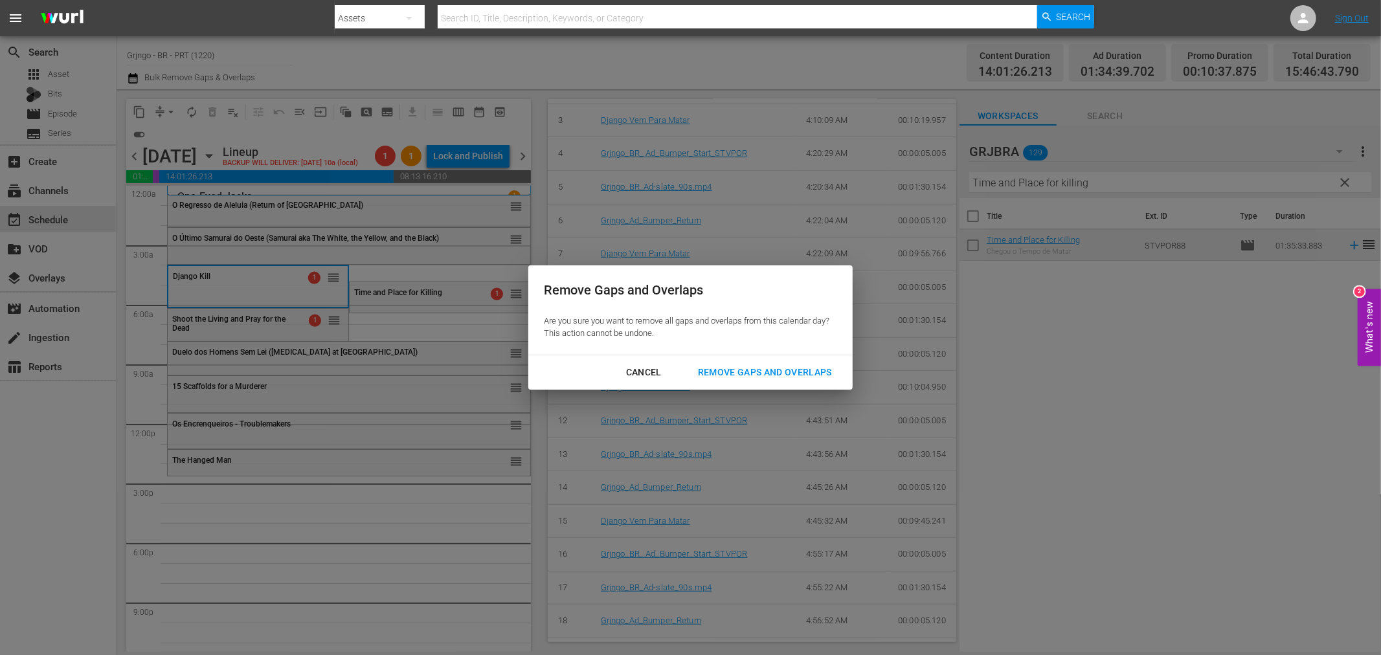
click at [744, 368] on div "Remove Gaps and Overlaps" at bounding box center [764, 372] width 155 height 16
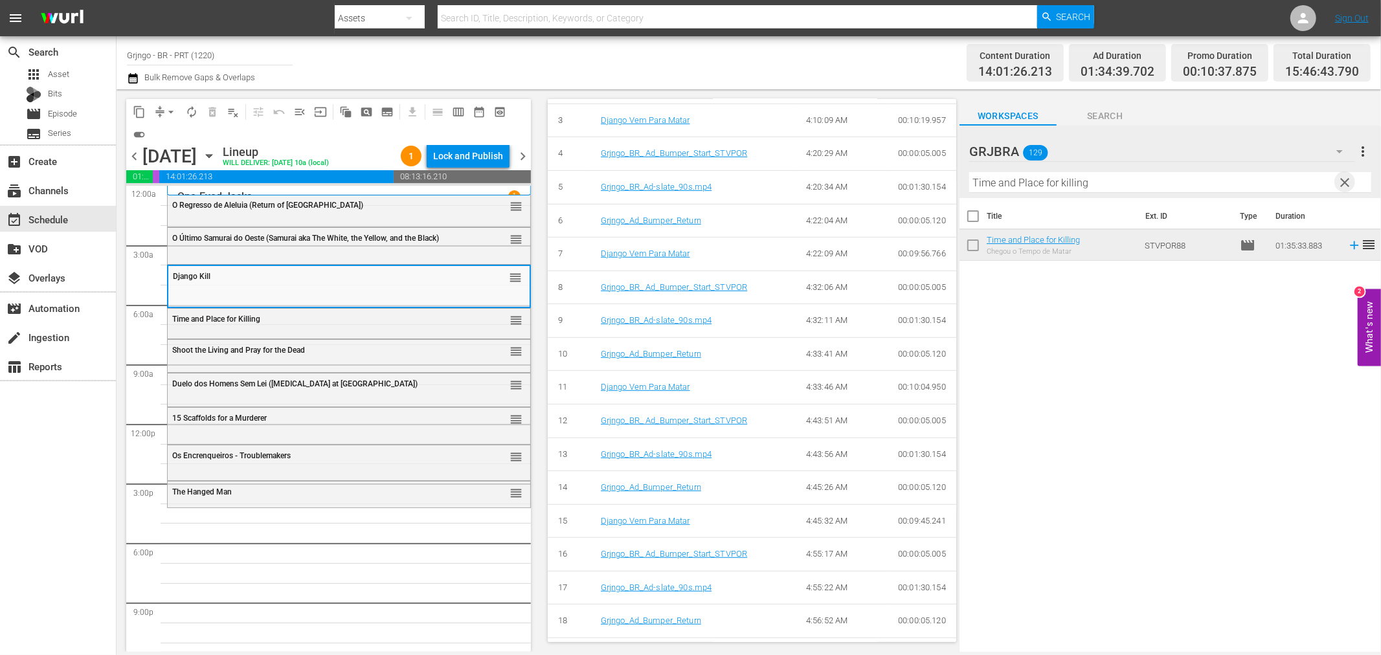
click at [1343, 181] on span "clear" at bounding box center [1345, 183] width 16 height 16
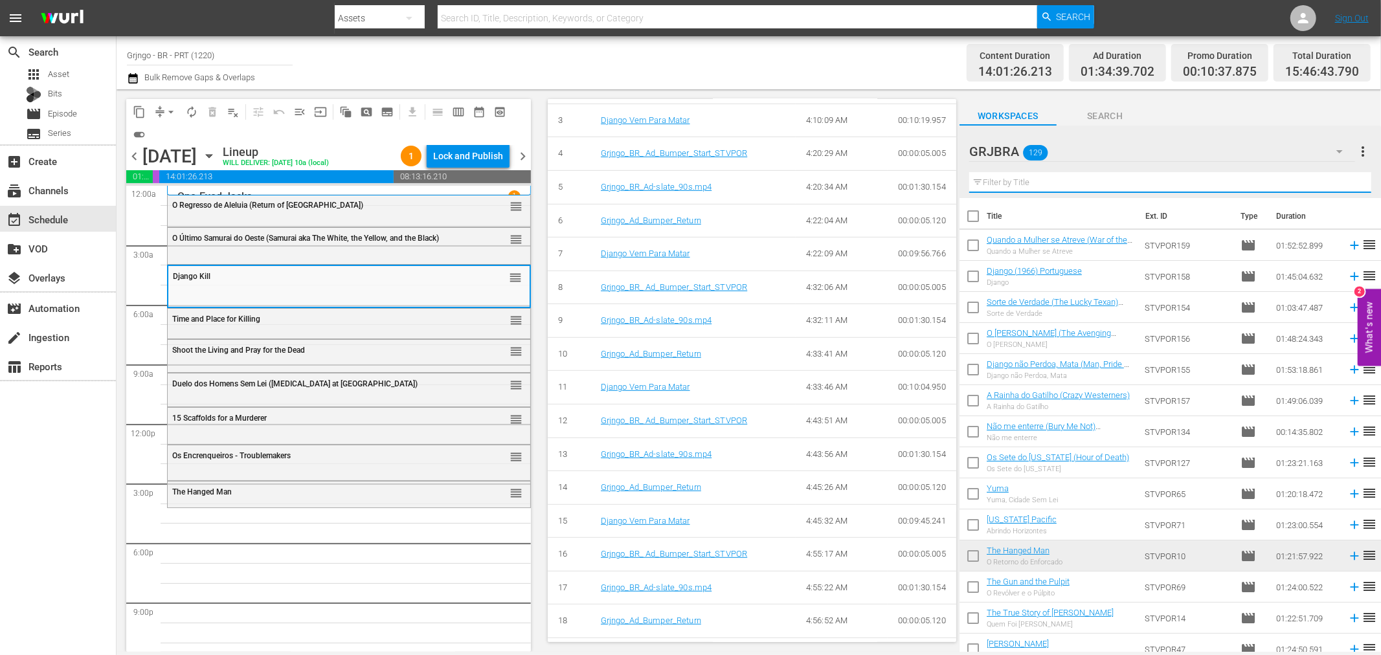
paste input "[US_STATE] Colt Returns"
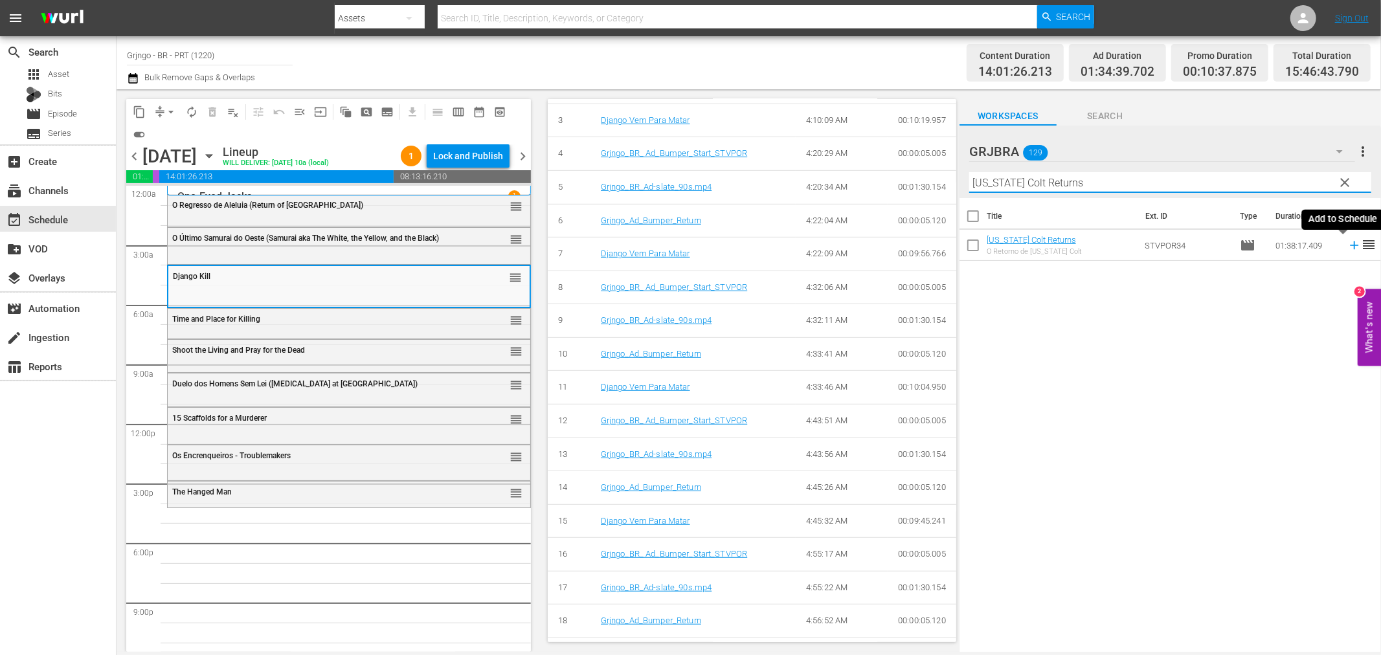
type input "[US_STATE] Colt Returns"
click at [1350, 244] on icon at bounding box center [1354, 245] width 8 height 8
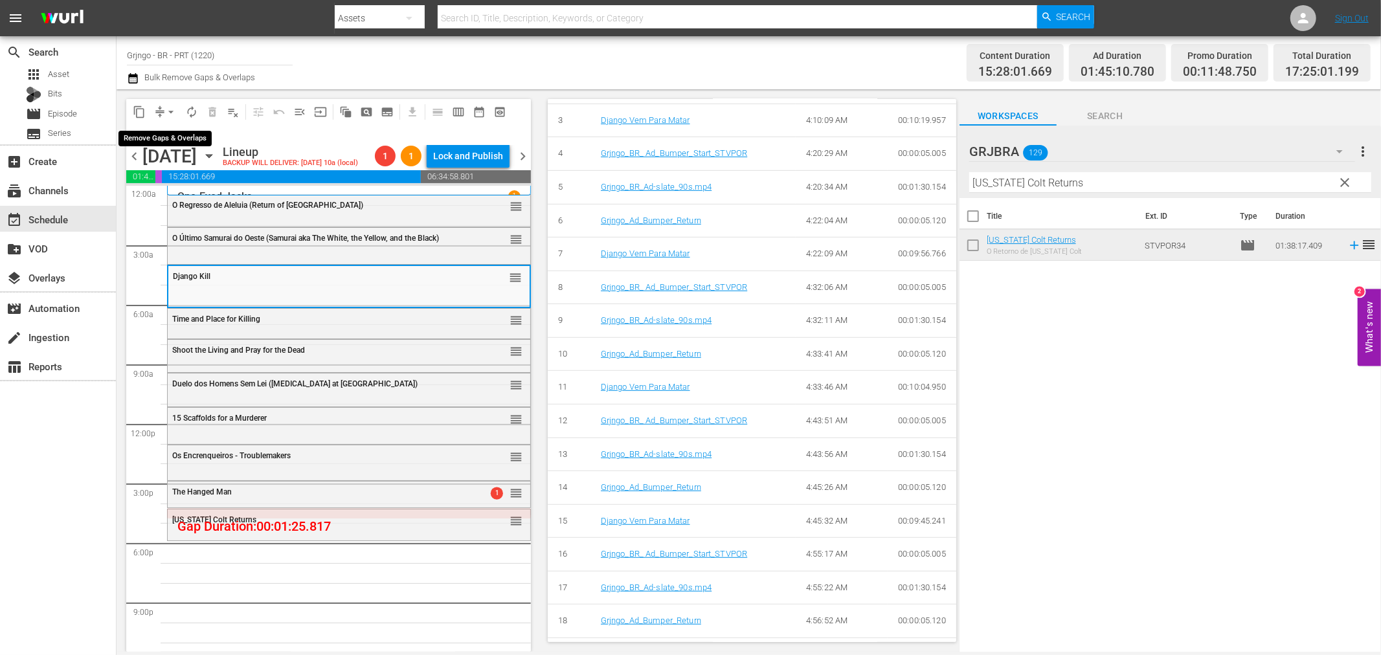
click at [172, 108] on span "arrow_drop_down" at bounding box center [170, 112] width 13 height 13
click at [186, 182] on li "Align to End of Previous Day" at bounding box center [172, 180] width 136 height 21
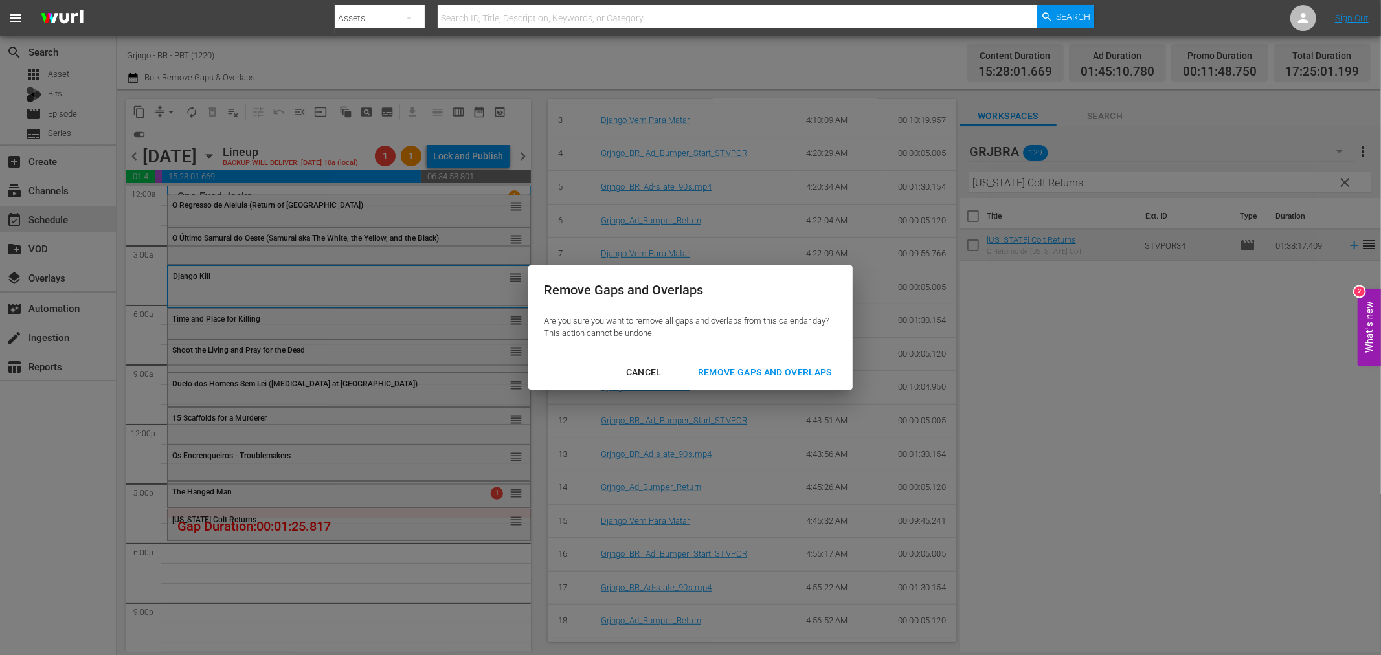
click at [796, 372] on div "Remove Gaps and Overlaps" at bounding box center [764, 372] width 155 height 16
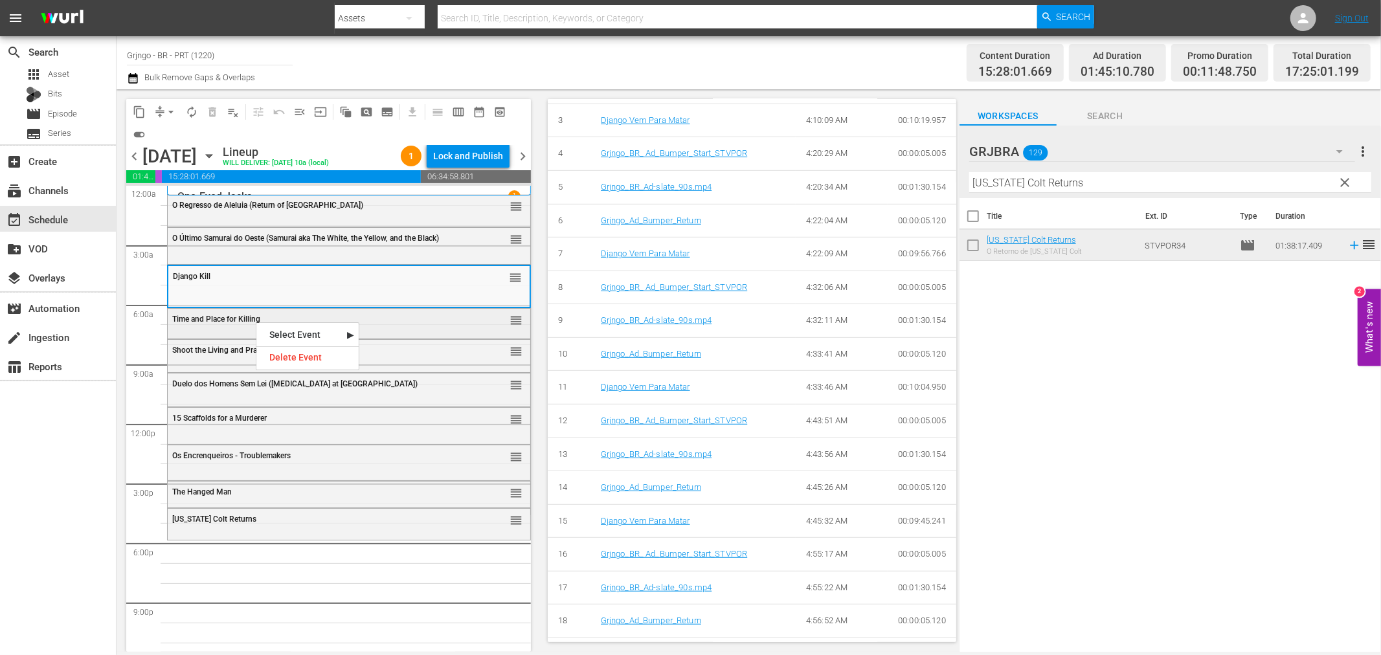
click at [413, 320] on div "Time and Place for Killing" at bounding box center [316, 319] width 288 height 9
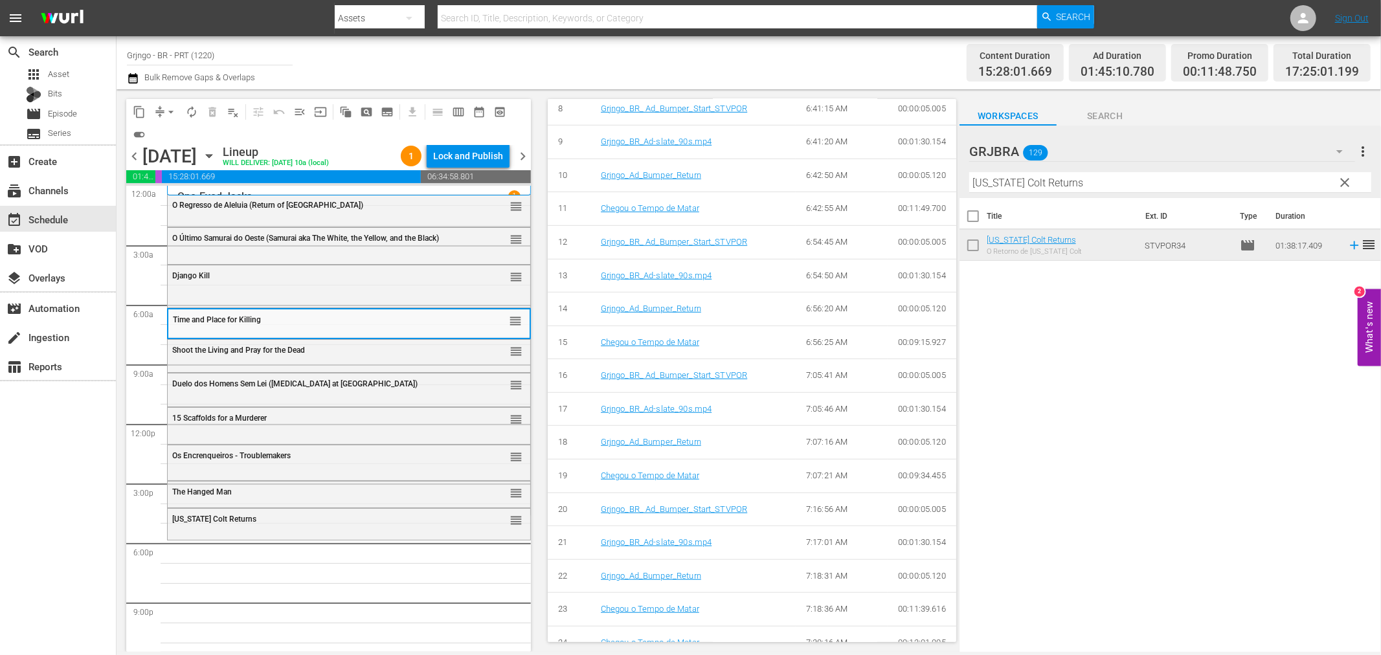
scroll to position [887, 0]
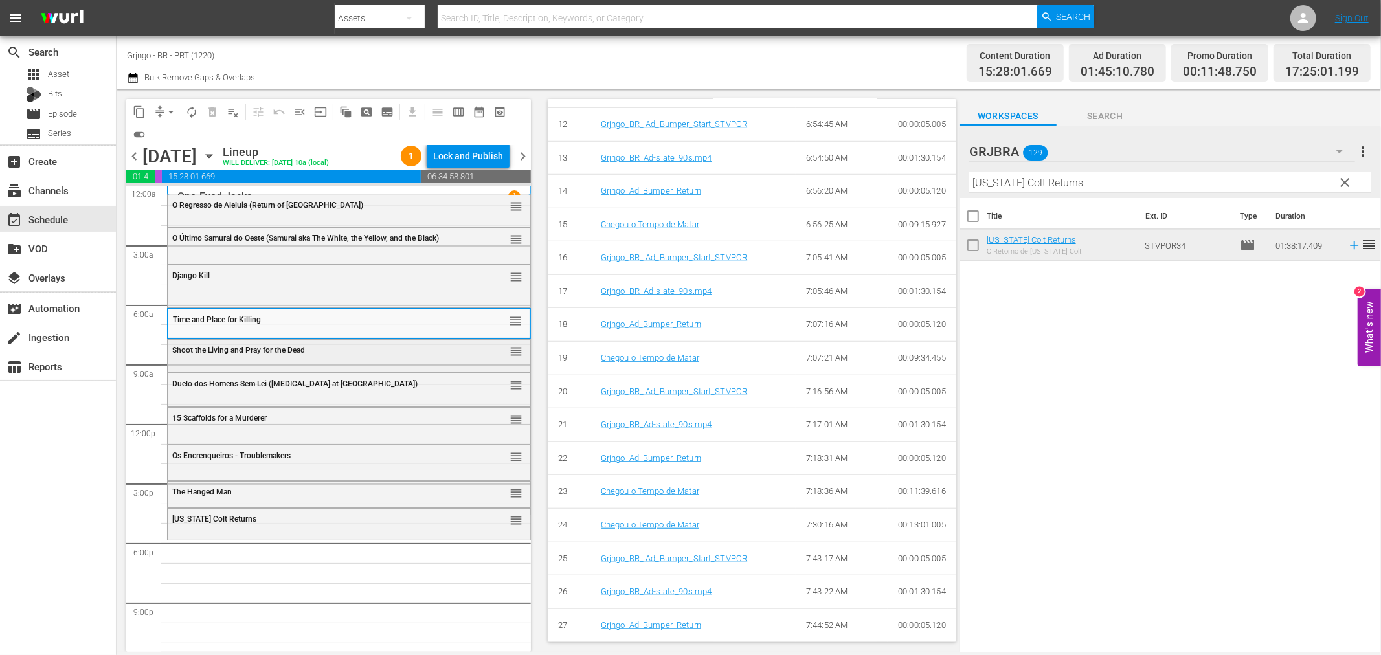
click at [259, 356] on div "Shoot the Living and Pray for the Dead reorder" at bounding box center [349, 351] width 363 height 22
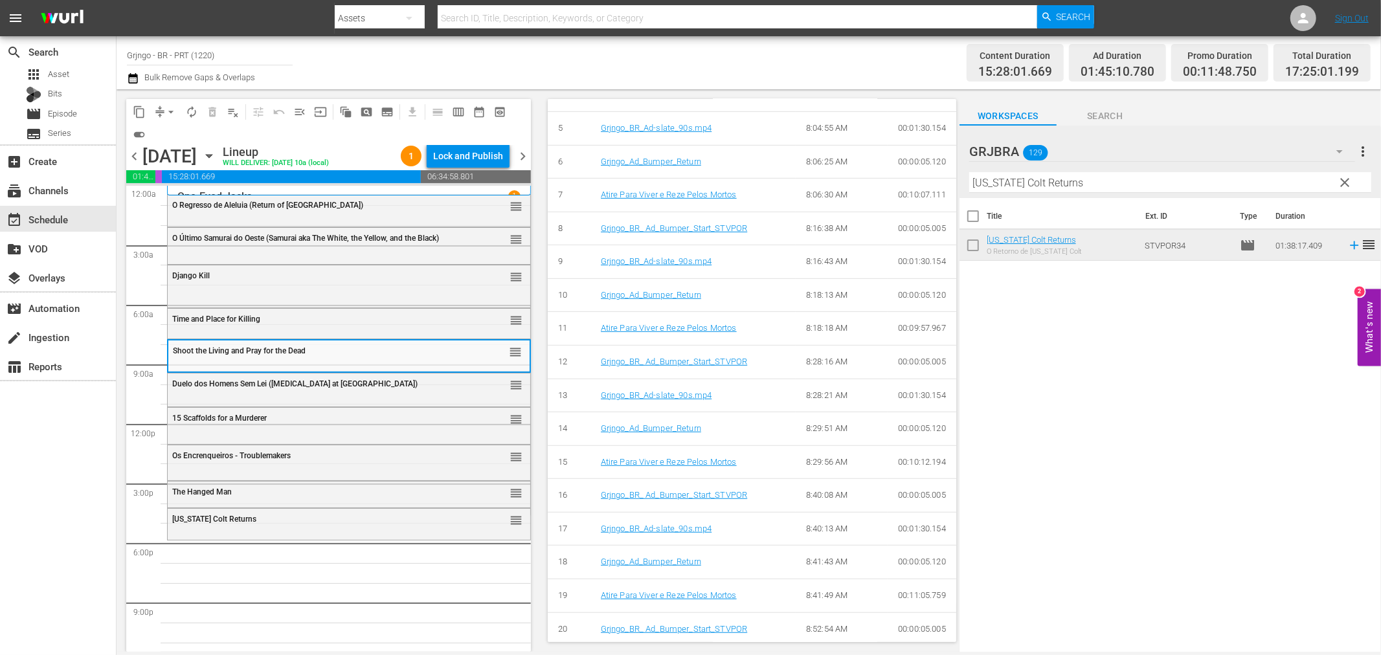
scroll to position [1007, 0]
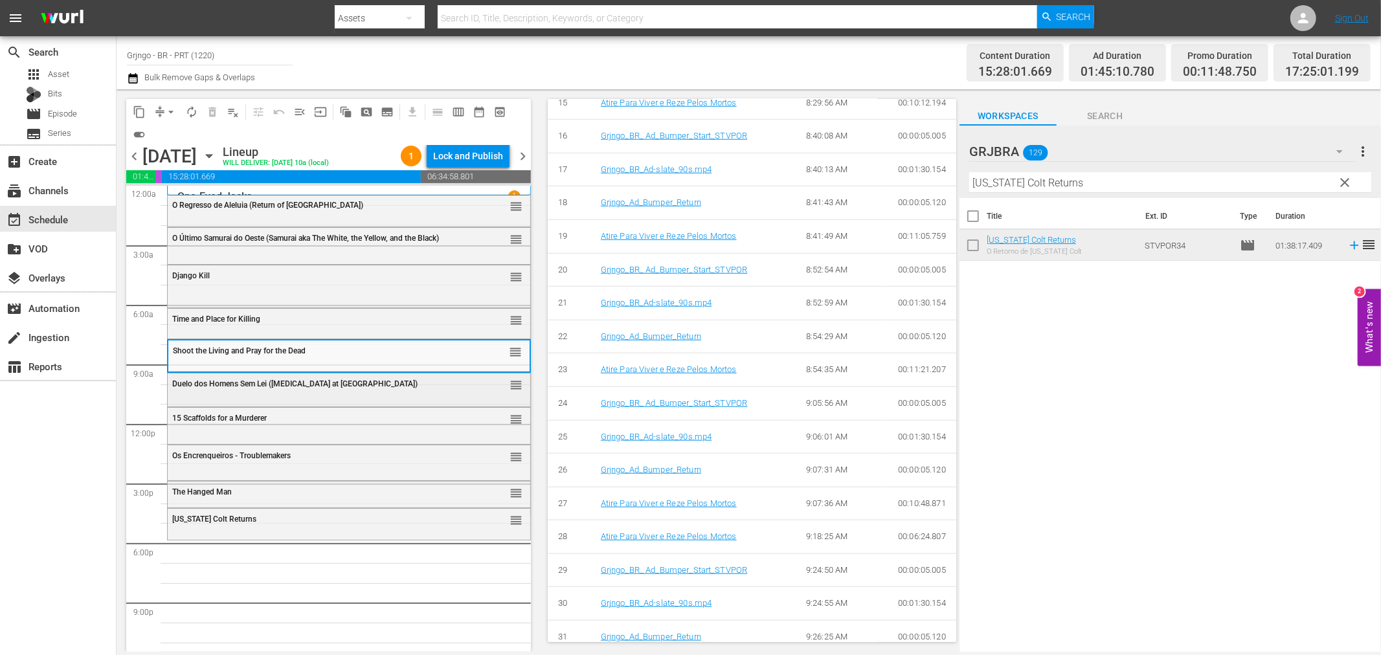
click at [377, 383] on div "Duelo dos Homens Sem Lei ([MEDICAL_DATA] at [GEOGRAPHIC_DATA])" at bounding box center [316, 383] width 288 height 9
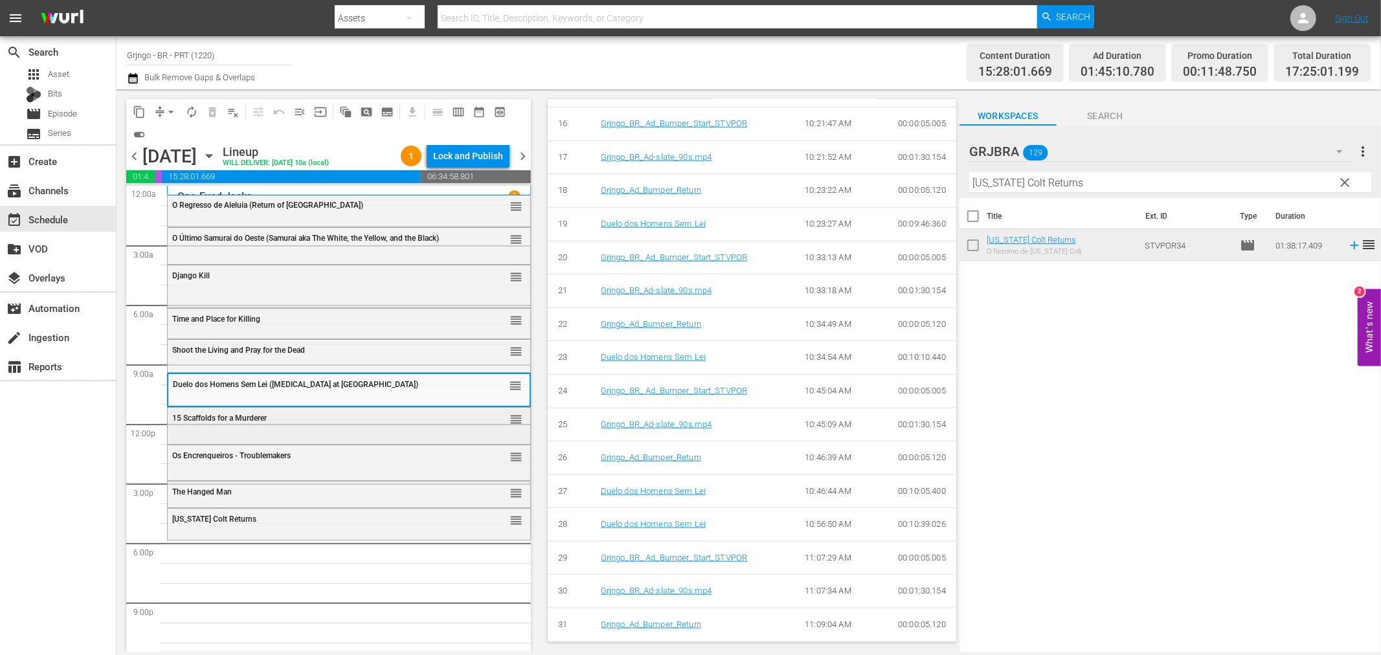
scroll to position [10, 0]
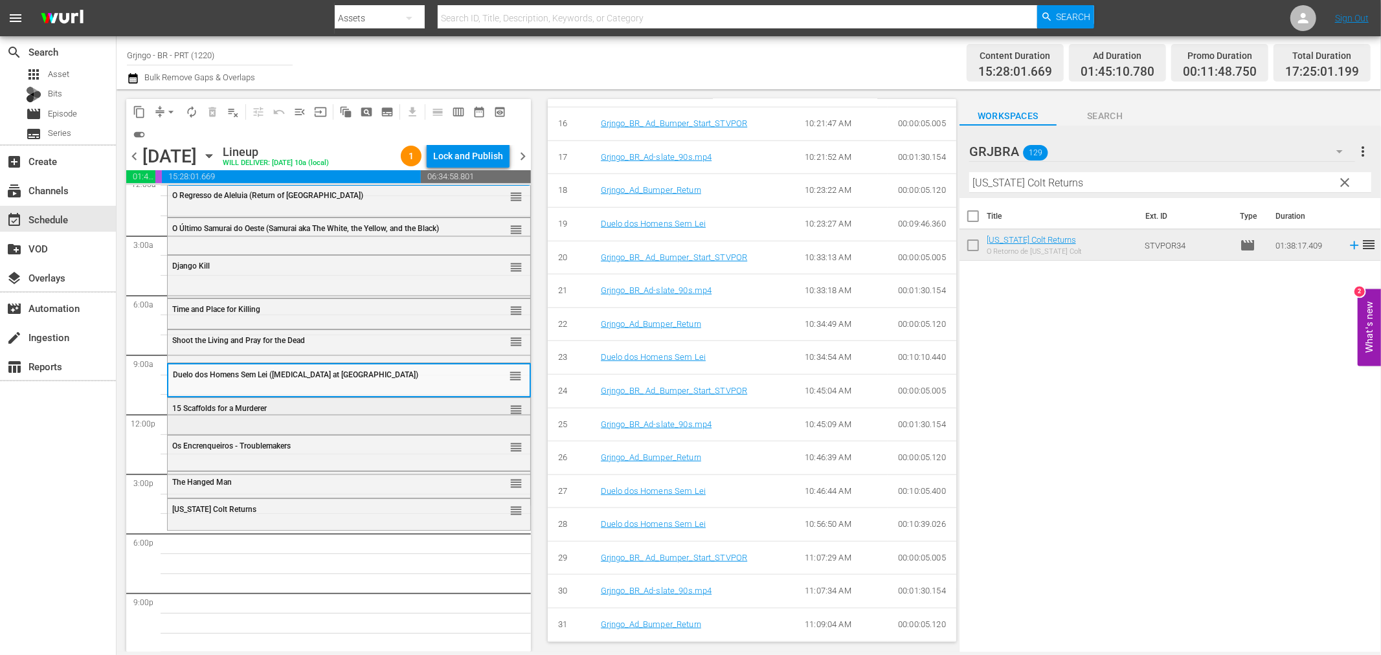
click at [412, 415] on div "15 Scaffolds for a Murderer reorder" at bounding box center [349, 409] width 363 height 22
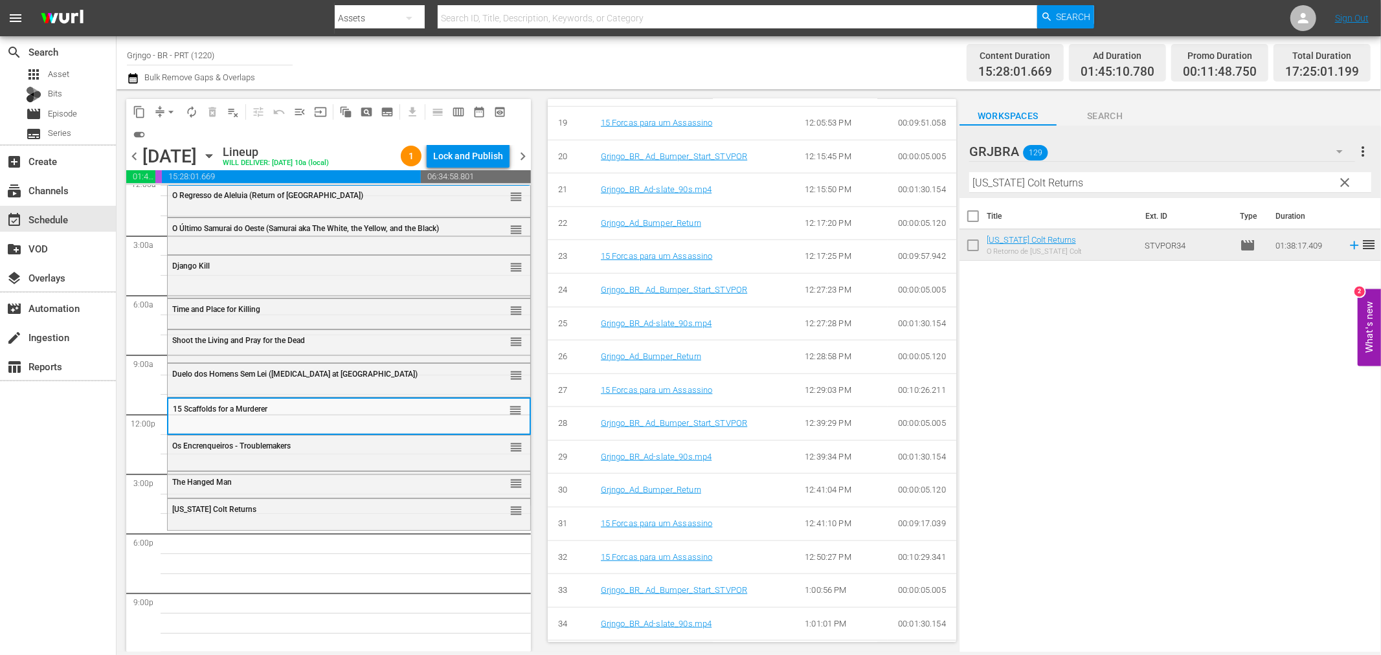
scroll to position [1154, 0]
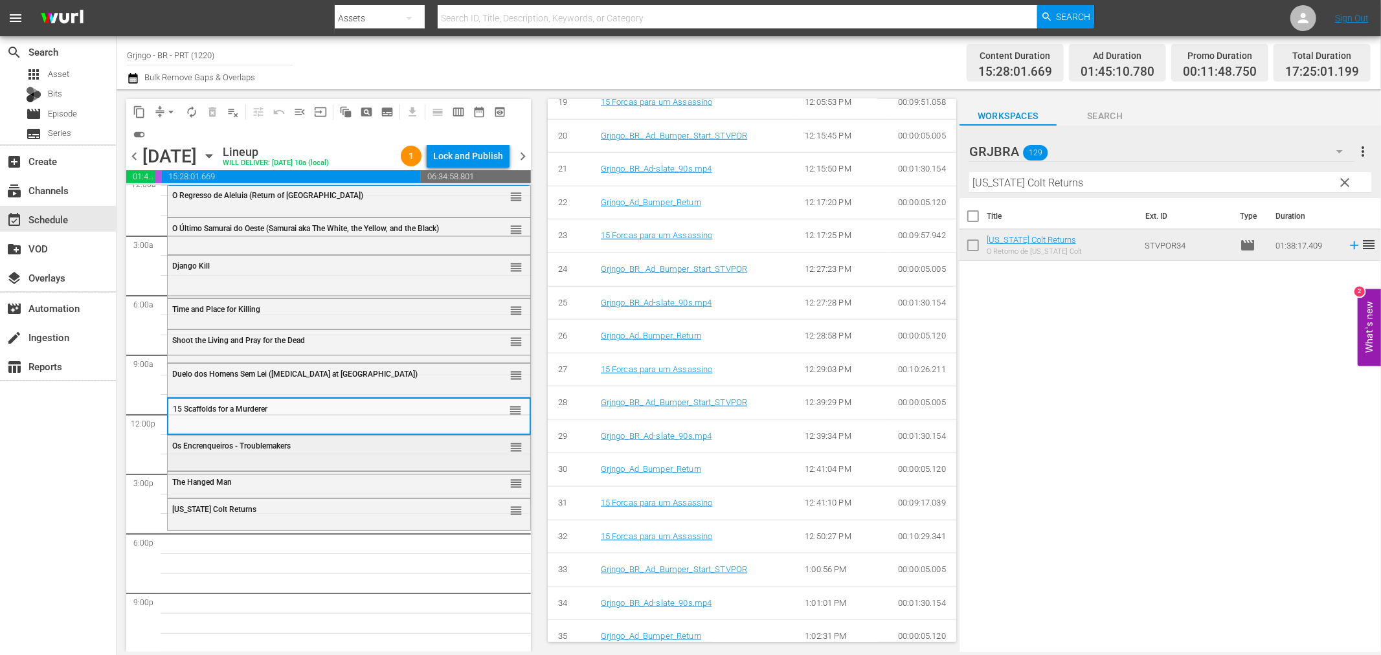
click at [393, 442] on div "Os Encrenqueiros - Troublemakers" at bounding box center [316, 445] width 288 height 9
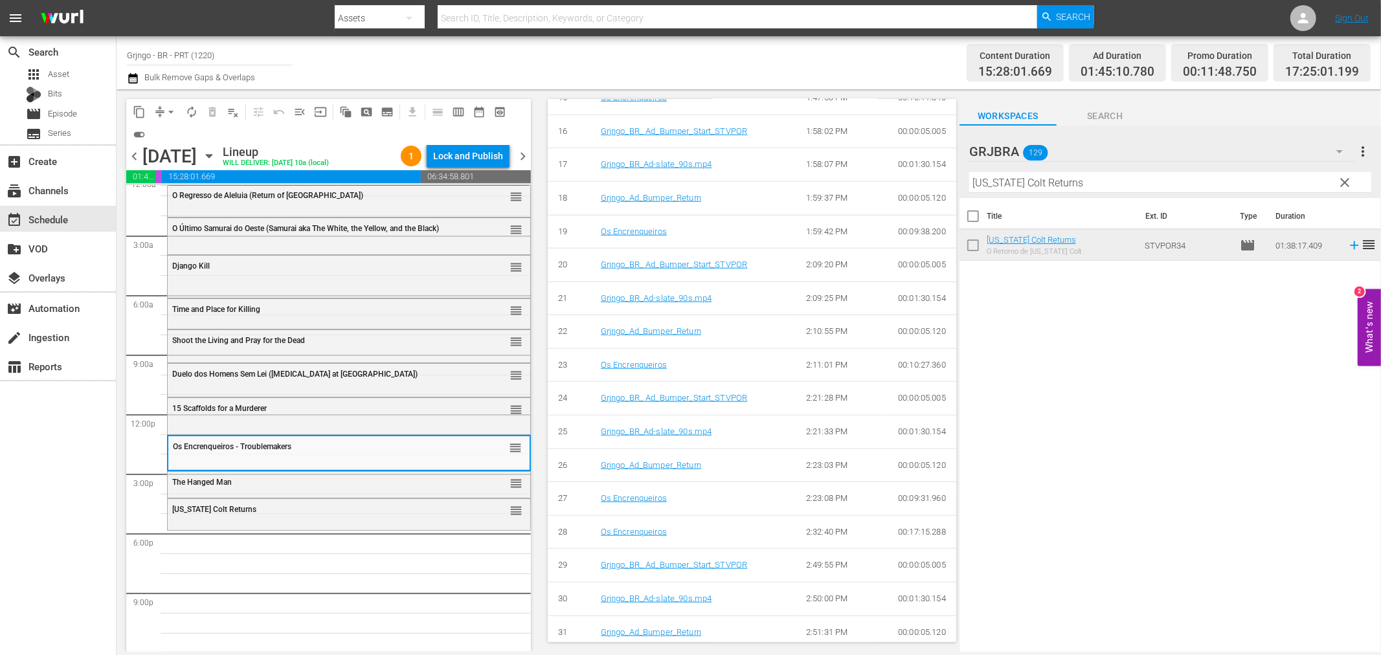
scroll to position [1096, 0]
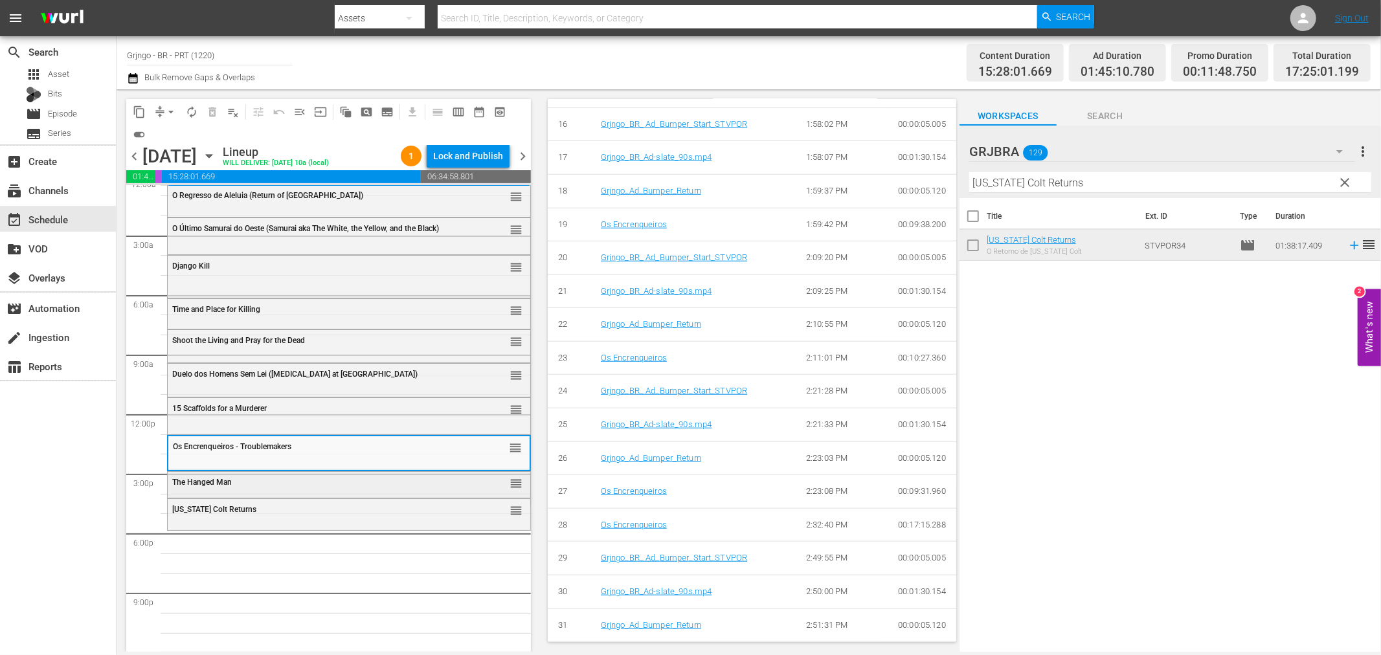
click at [397, 483] on div "The Hanged Man" at bounding box center [316, 482] width 288 height 9
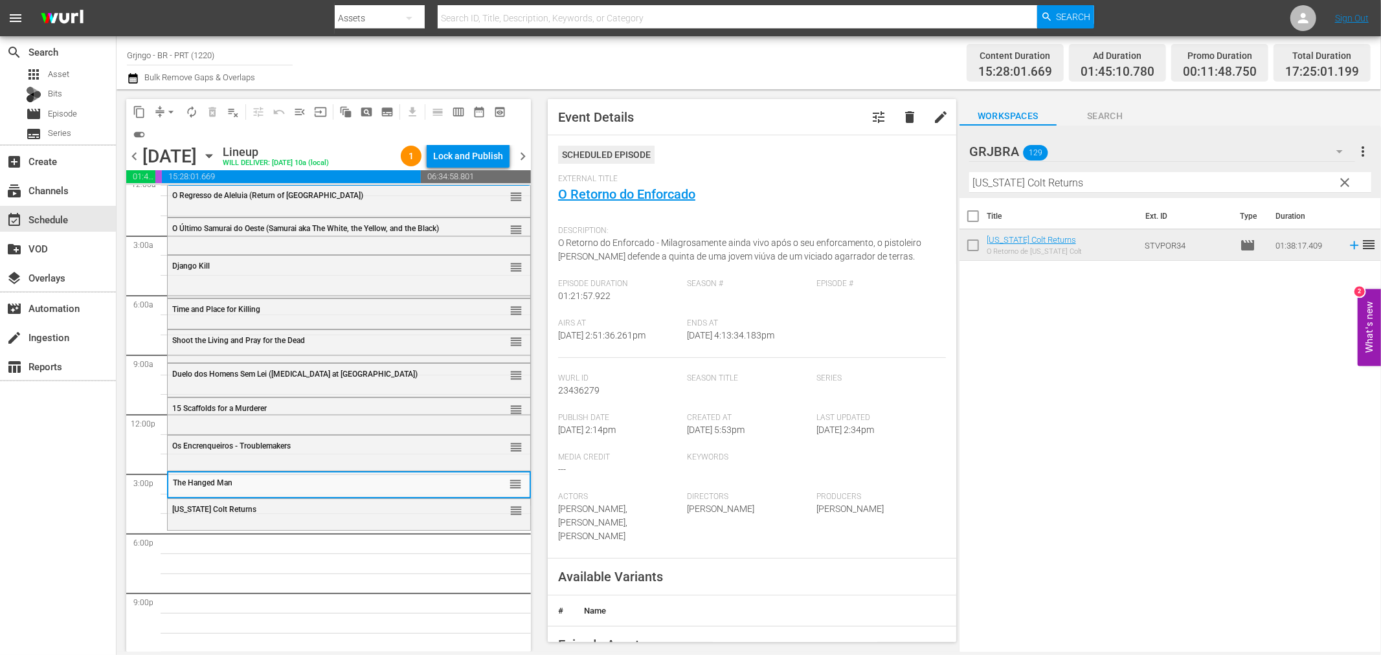
scroll to position [739, 0]
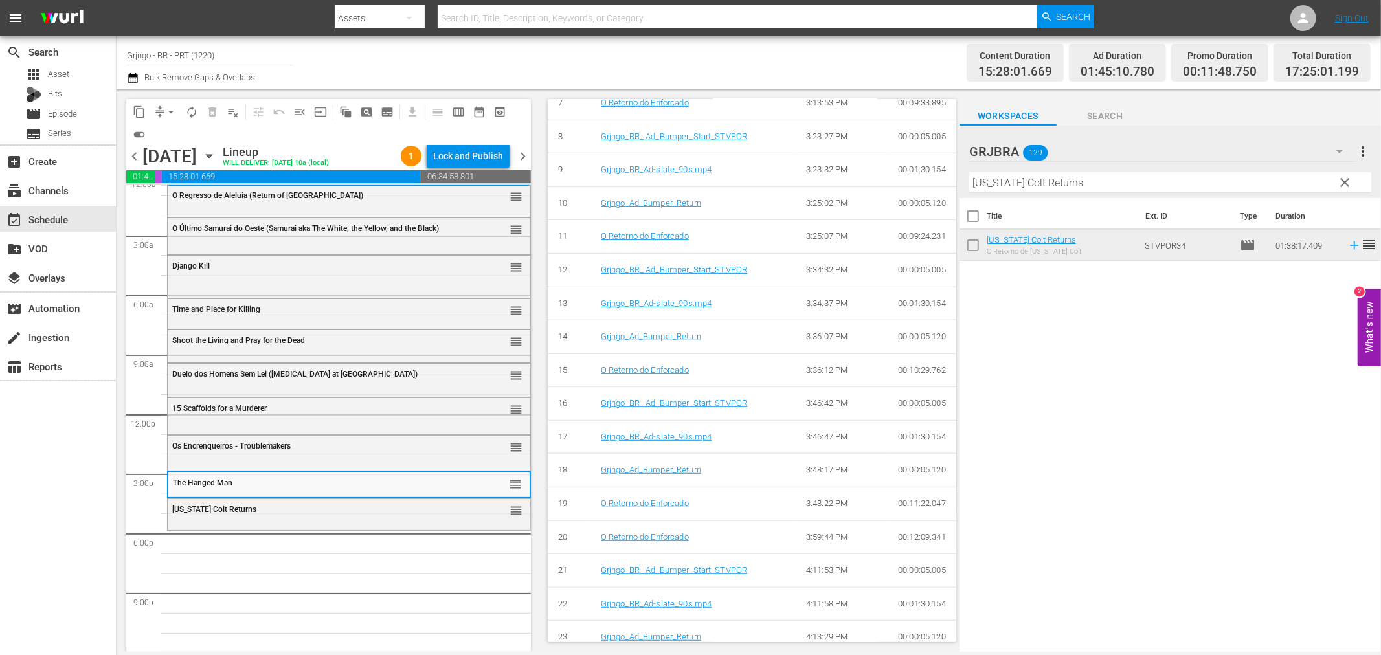
drag, startPoint x: 449, startPoint y: 506, endPoint x: 592, endPoint y: 487, distance: 144.4
click at [449, 507] on div "[US_STATE] Colt Returns" at bounding box center [316, 509] width 288 height 9
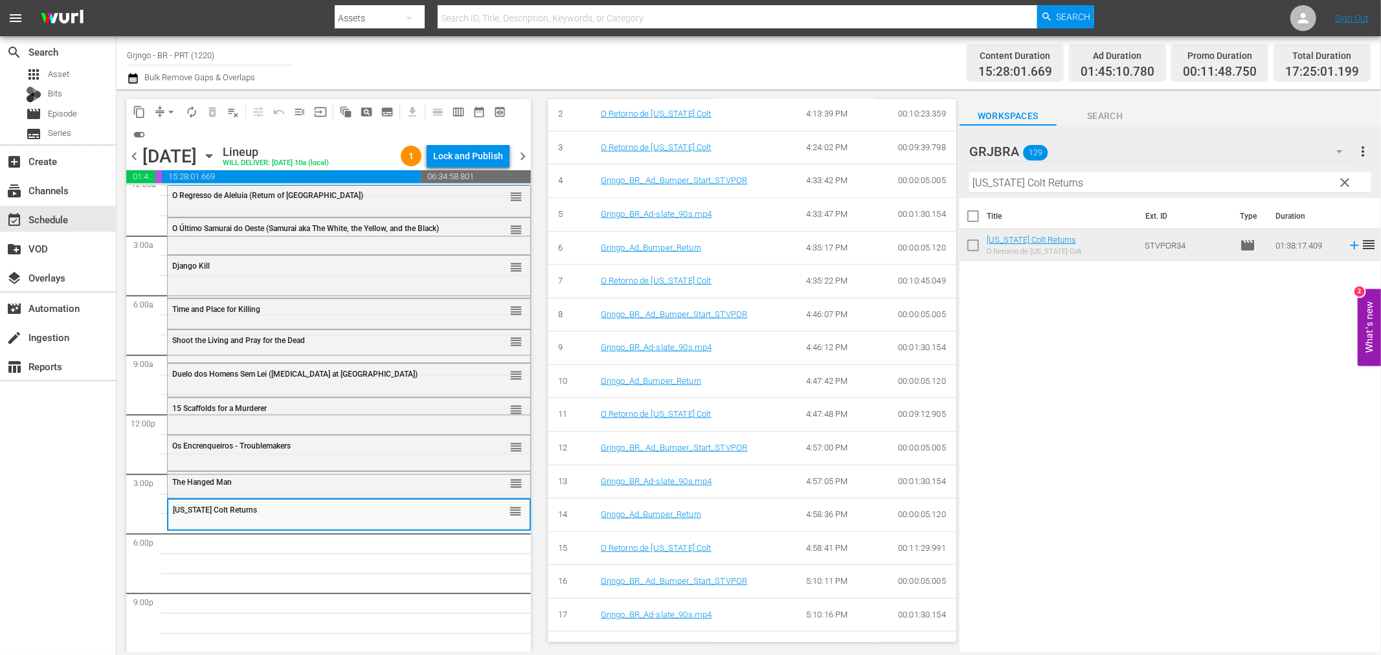
scroll to position [1007, 0]
drag, startPoint x: 1343, startPoint y: 178, endPoint x: 1130, endPoint y: 177, distance: 213.0
click at [1343, 178] on span "clear" at bounding box center [1345, 183] width 16 height 16
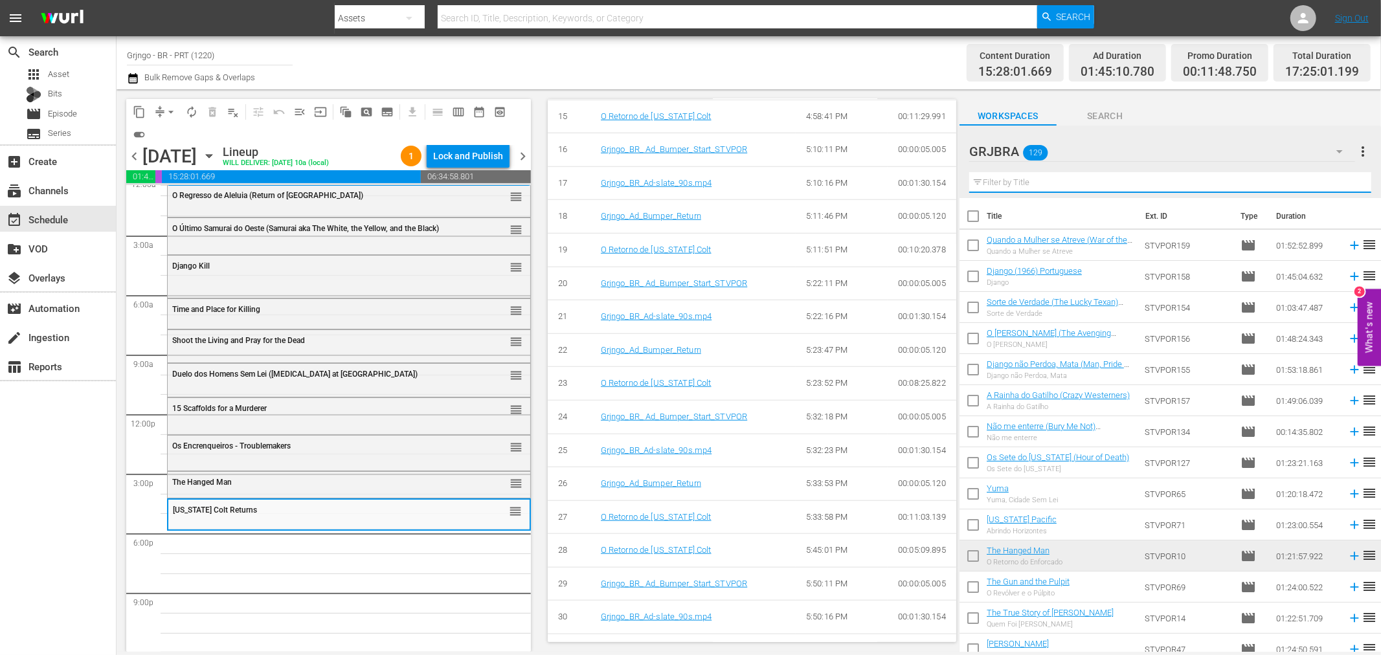
paste input "Bad Man's River"
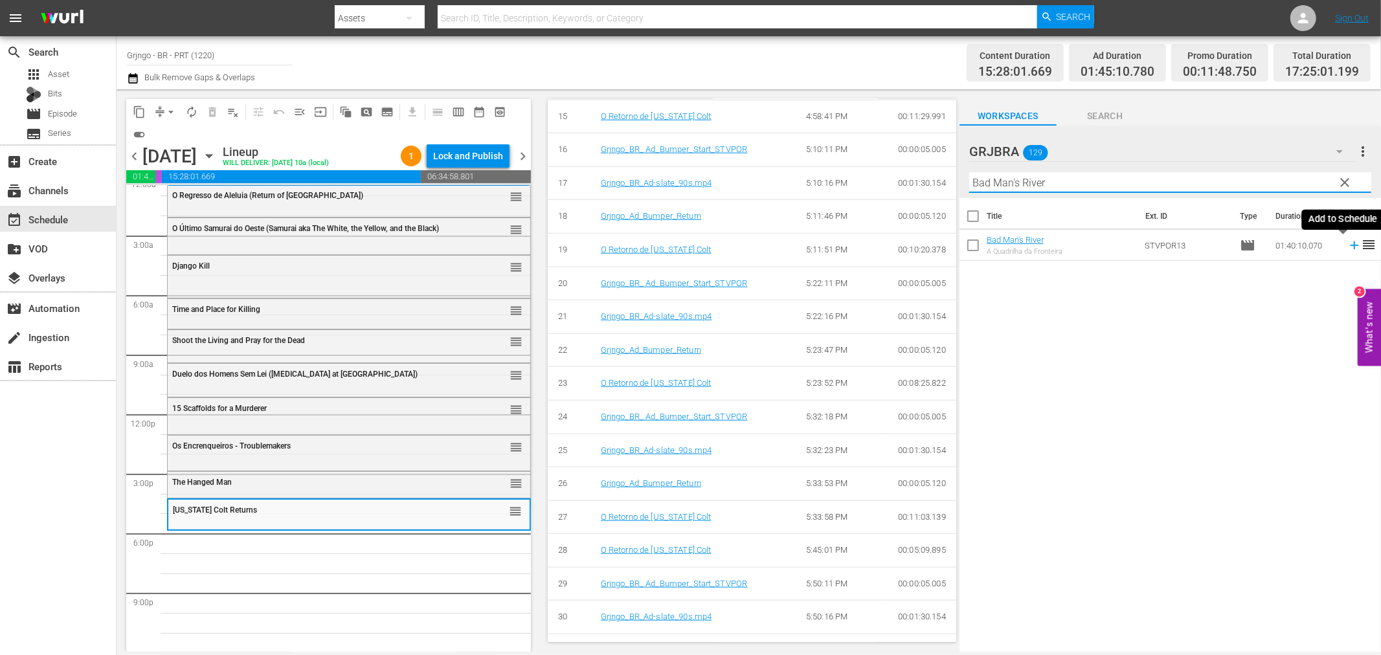
type input "Bad Man's River"
click at [1347, 247] on icon at bounding box center [1354, 245] width 14 height 14
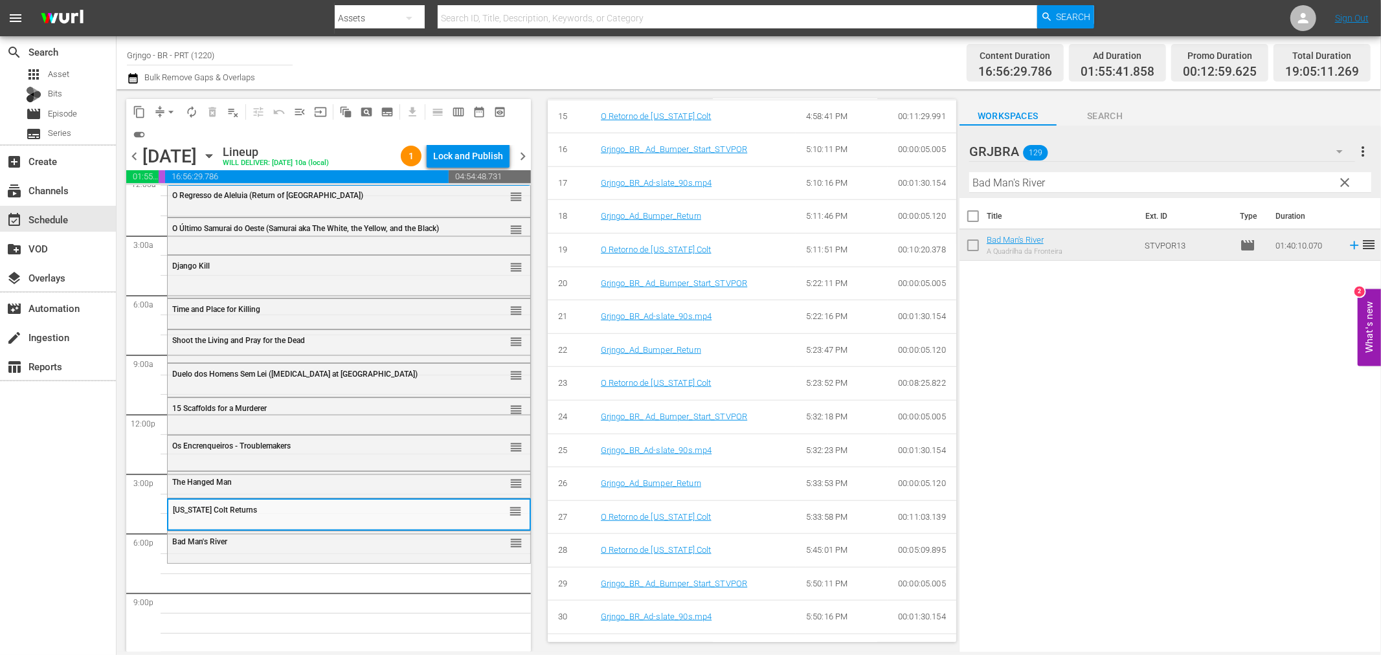
drag, startPoint x: 1340, startPoint y: 184, endPoint x: 1154, endPoint y: 186, distance: 186.5
click at [1340, 184] on span "clear" at bounding box center [1345, 183] width 16 height 16
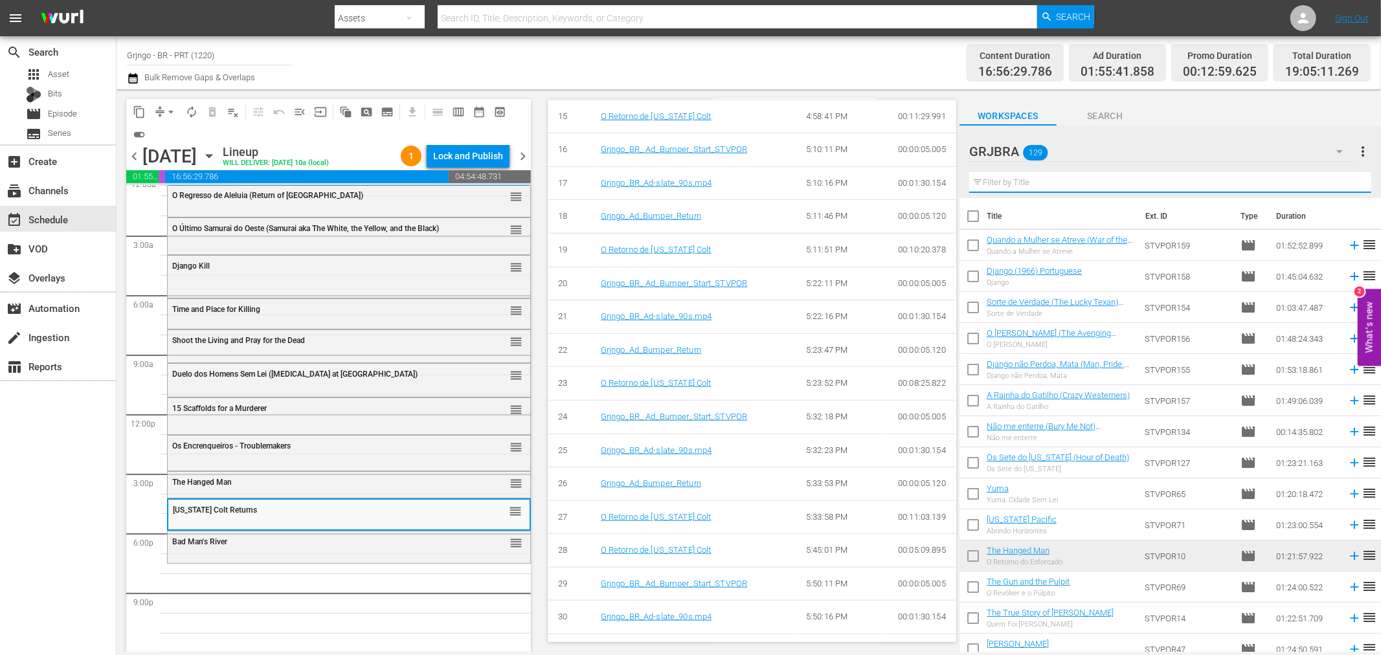
paste input "The Black Rider"
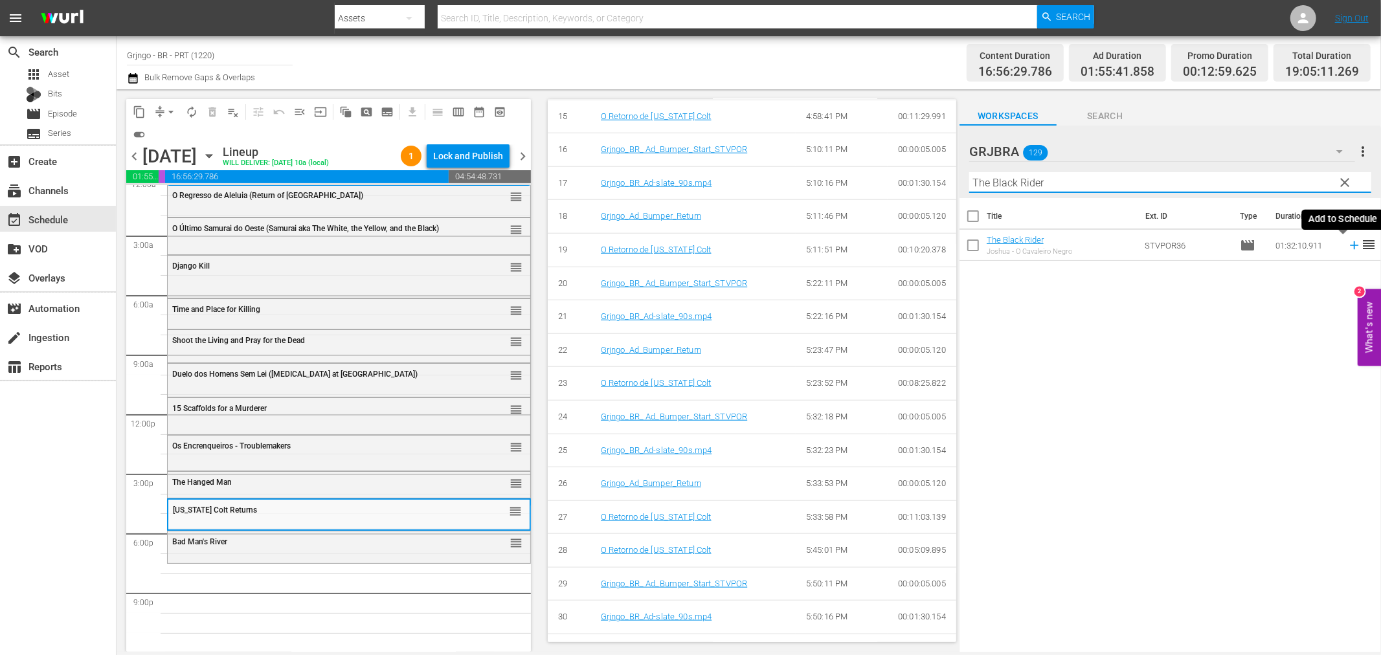
type input "The Black Rider"
click at [1347, 247] on icon at bounding box center [1354, 245] width 14 height 14
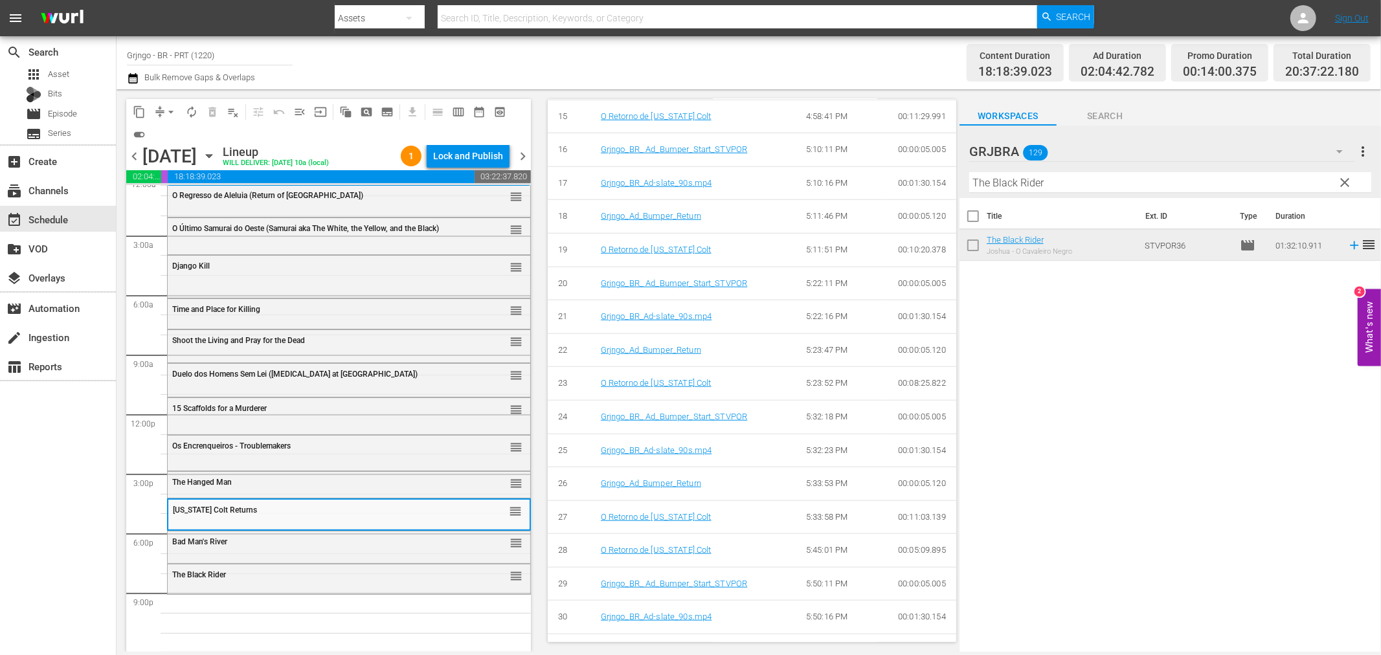
drag, startPoint x: 1343, startPoint y: 177, endPoint x: 1157, endPoint y: 186, distance: 186.7
click at [1343, 177] on span "clear" at bounding box center [1345, 183] width 16 height 16
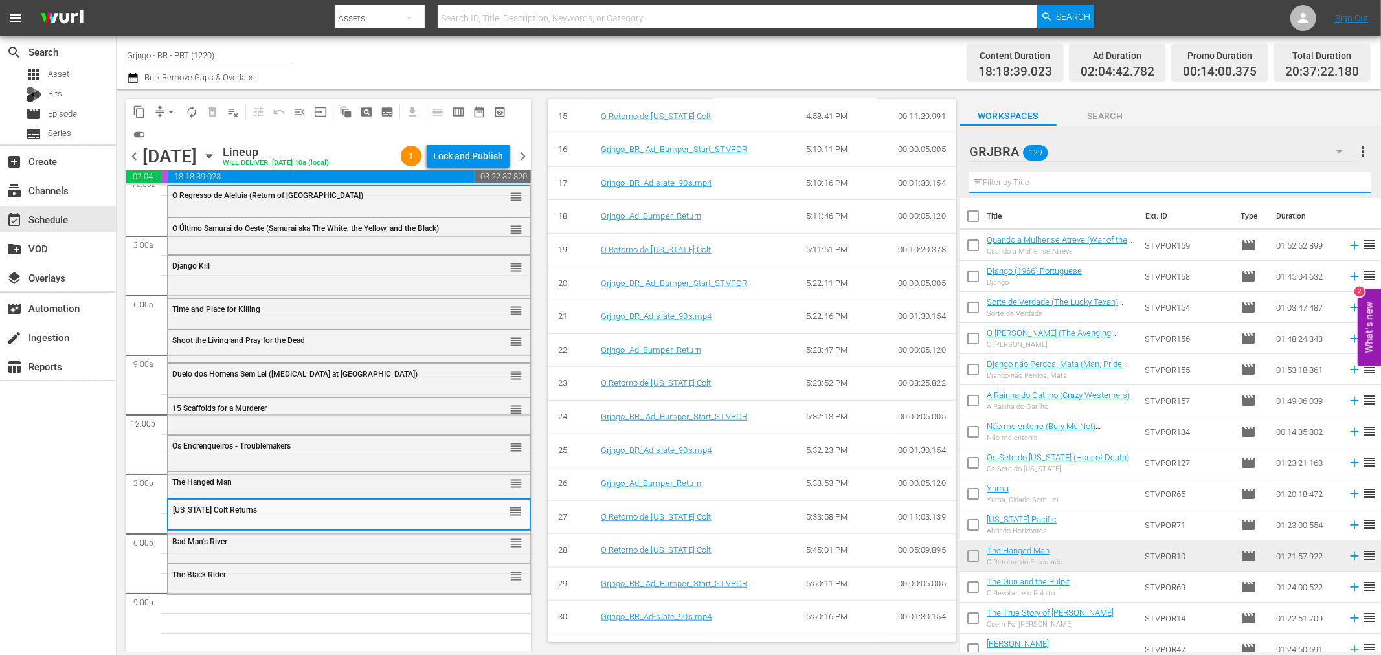
paste input "[PERSON_NAME] [PERSON_NAME]"
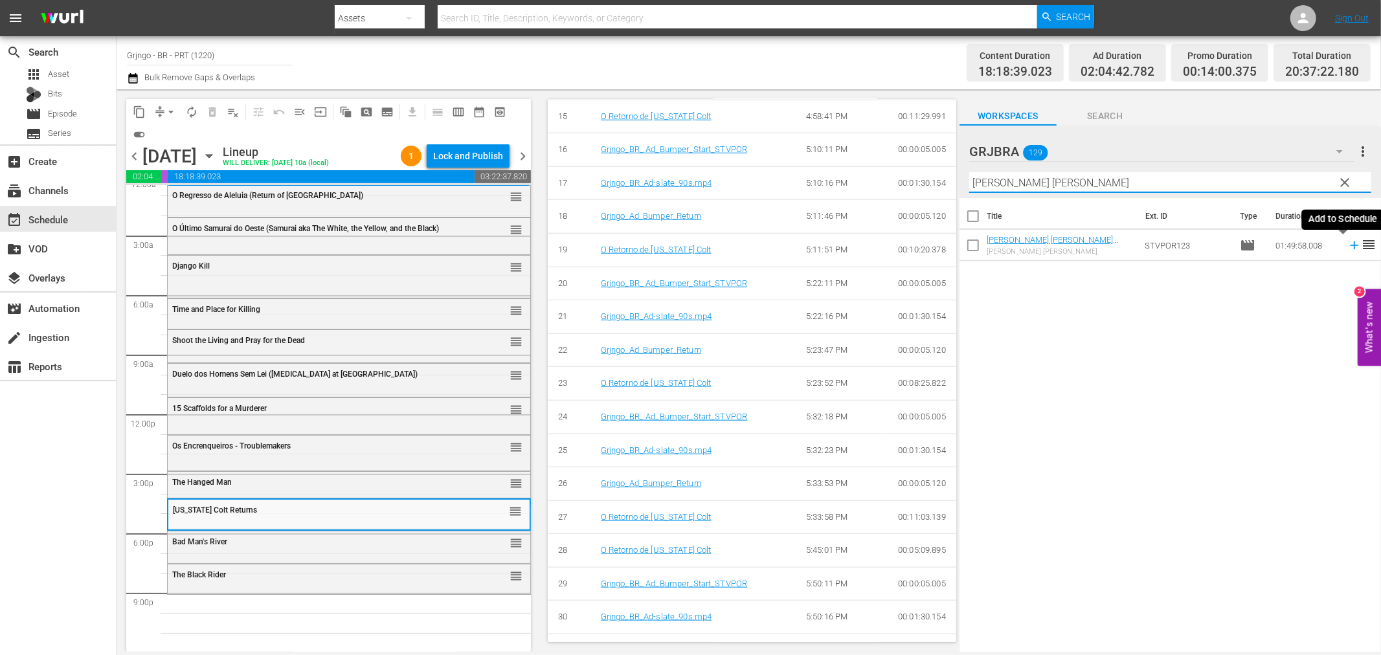
type input "[PERSON_NAME] [PERSON_NAME]"
click at [1347, 244] on icon at bounding box center [1354, 245] width 14 height 14
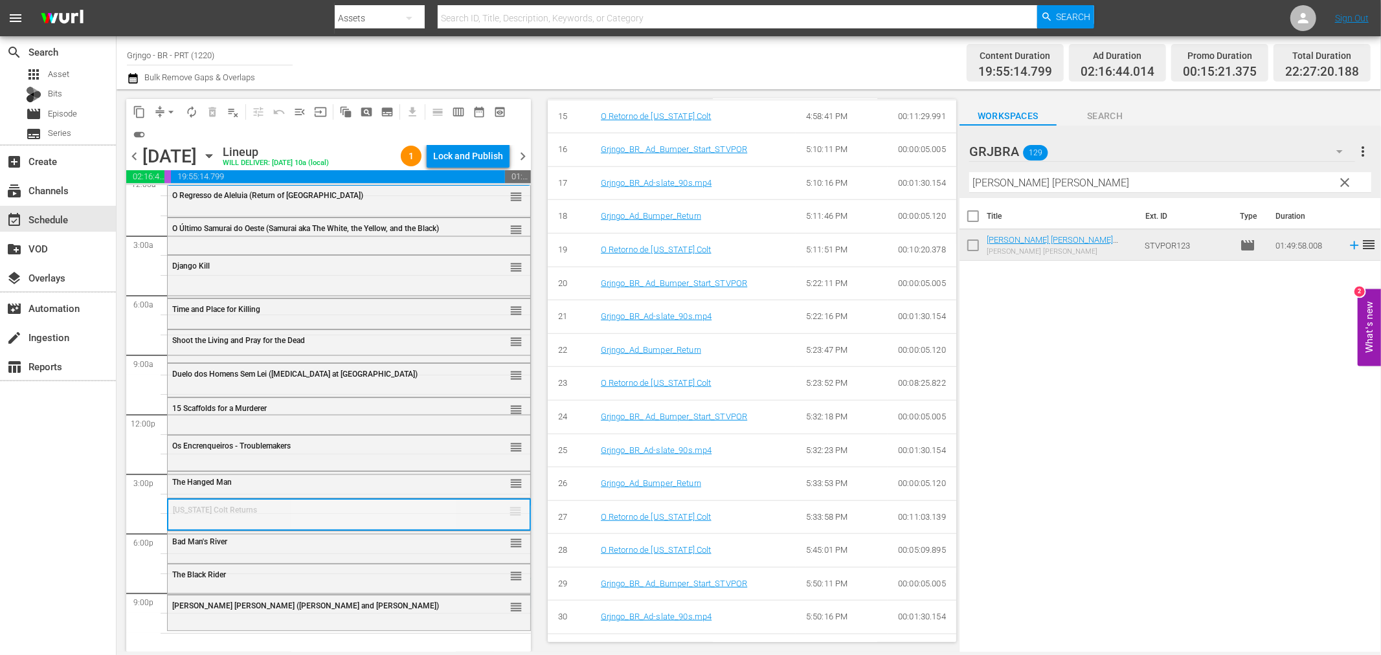
drag, startPoint x: 506, startPoint y: 510, endPoint x: 480, endPoint y: 578, distance: 73.0
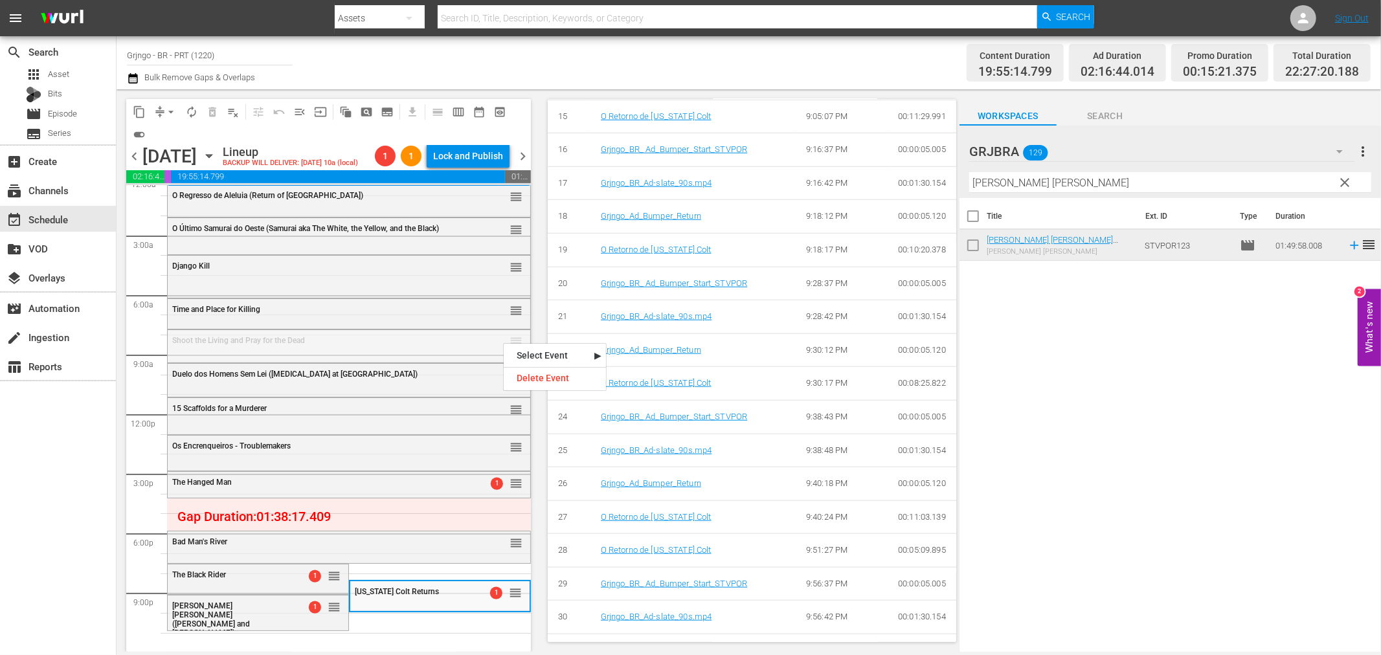
drag, startPoint x: 500, startPoint y: 342, endPoint x: 461, endPoint y: 498, distance: 161.6
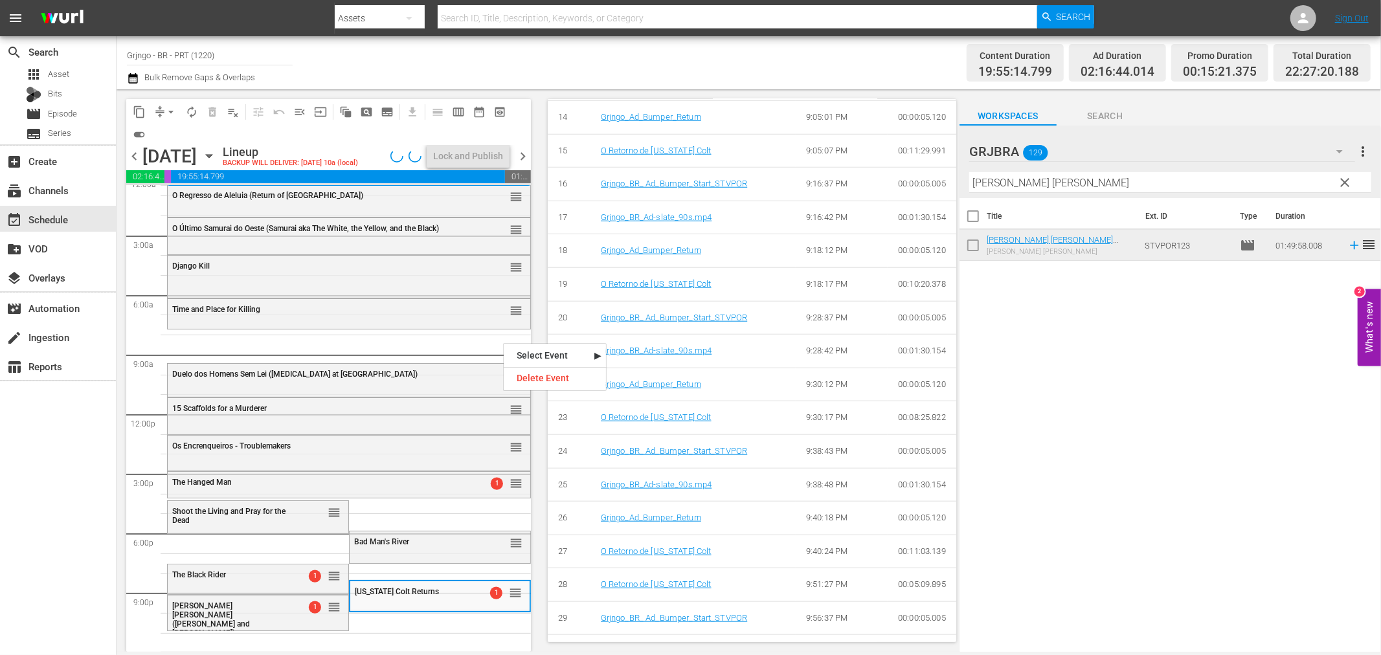
scroll to position [1041, 0]
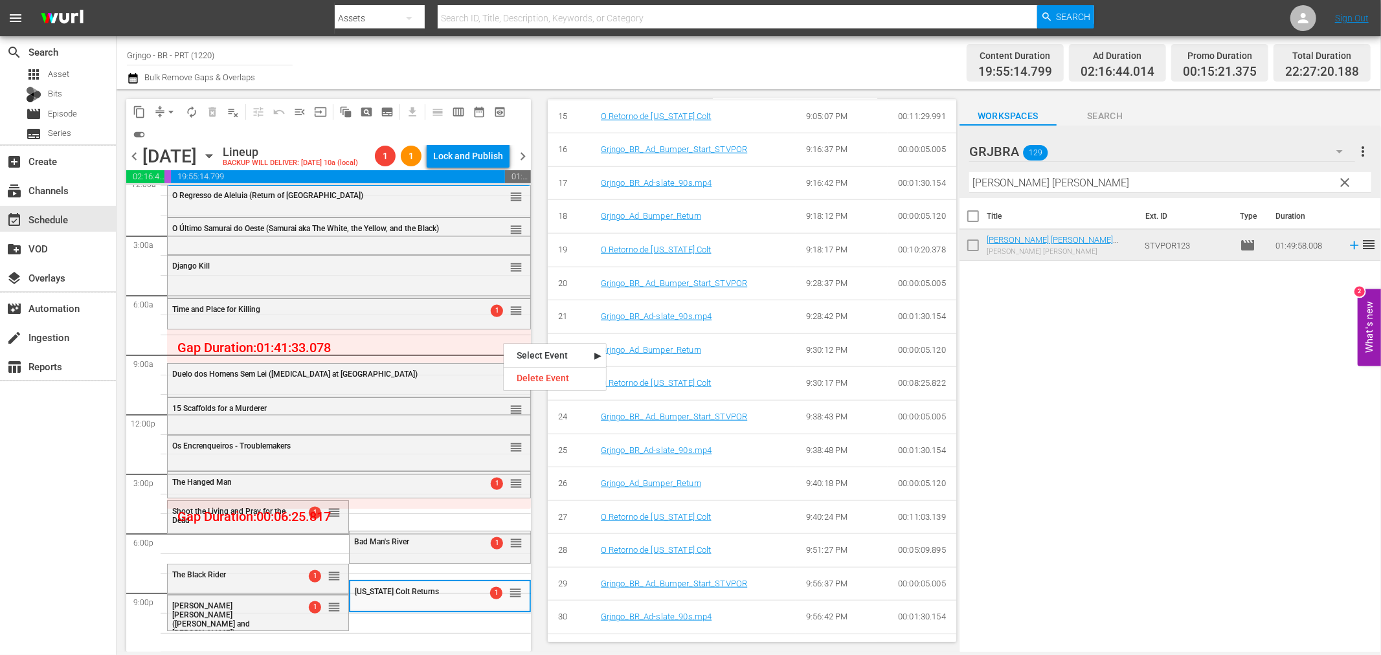
drag, startPoint x: 1347, startPoint y: 180, endPoint x: 1324, endPoint y: 179, distance: 22.0
click at [1347, 180] on span "clear" at bounding box center [1345, 183] width 16 height 16
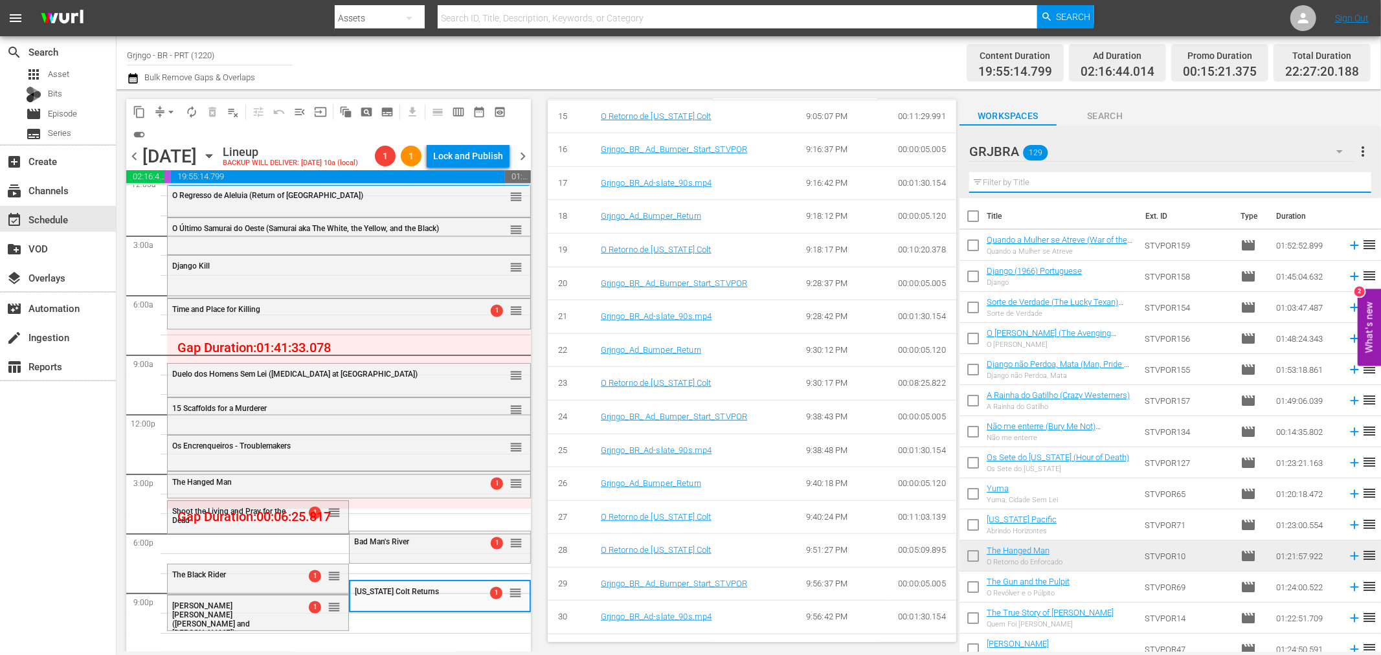
paste input "Peça Perdão a [DEMOGRAPHIC_DATA], Nunca a Mim"
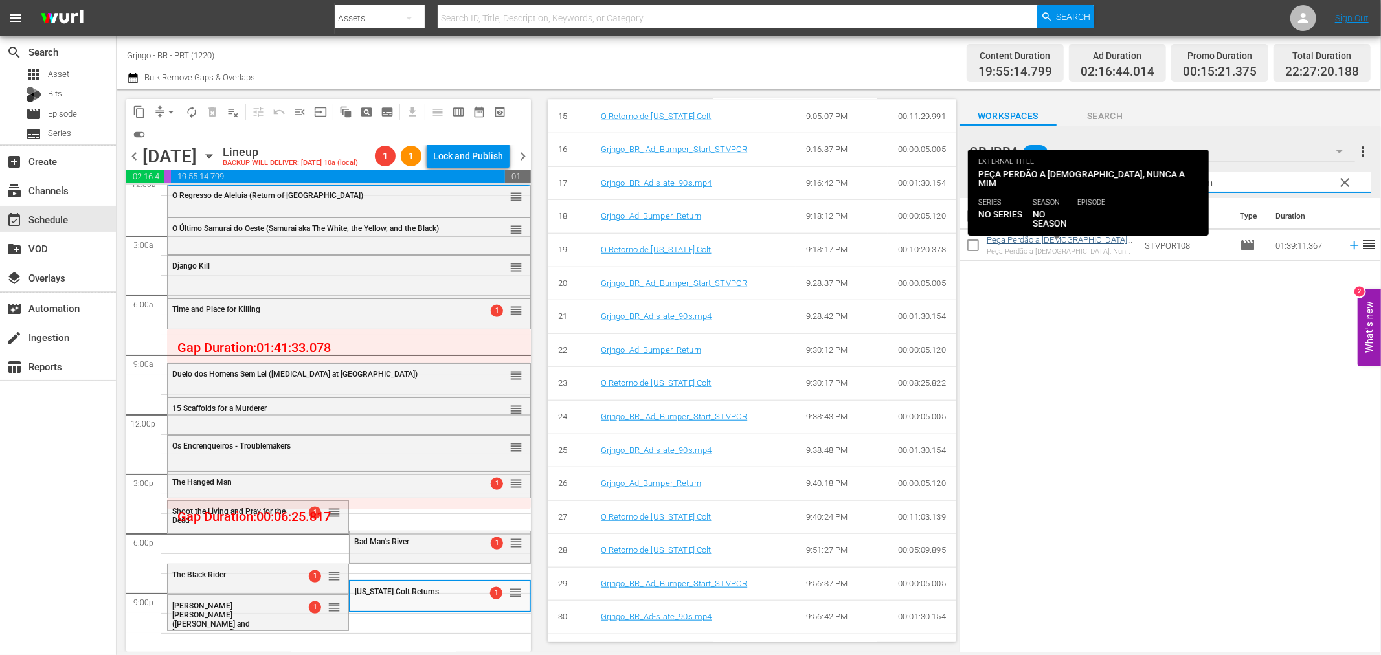
type input "Peça Perdão a [DEMOGRAPHIC_DATA], Nunca a Mim"
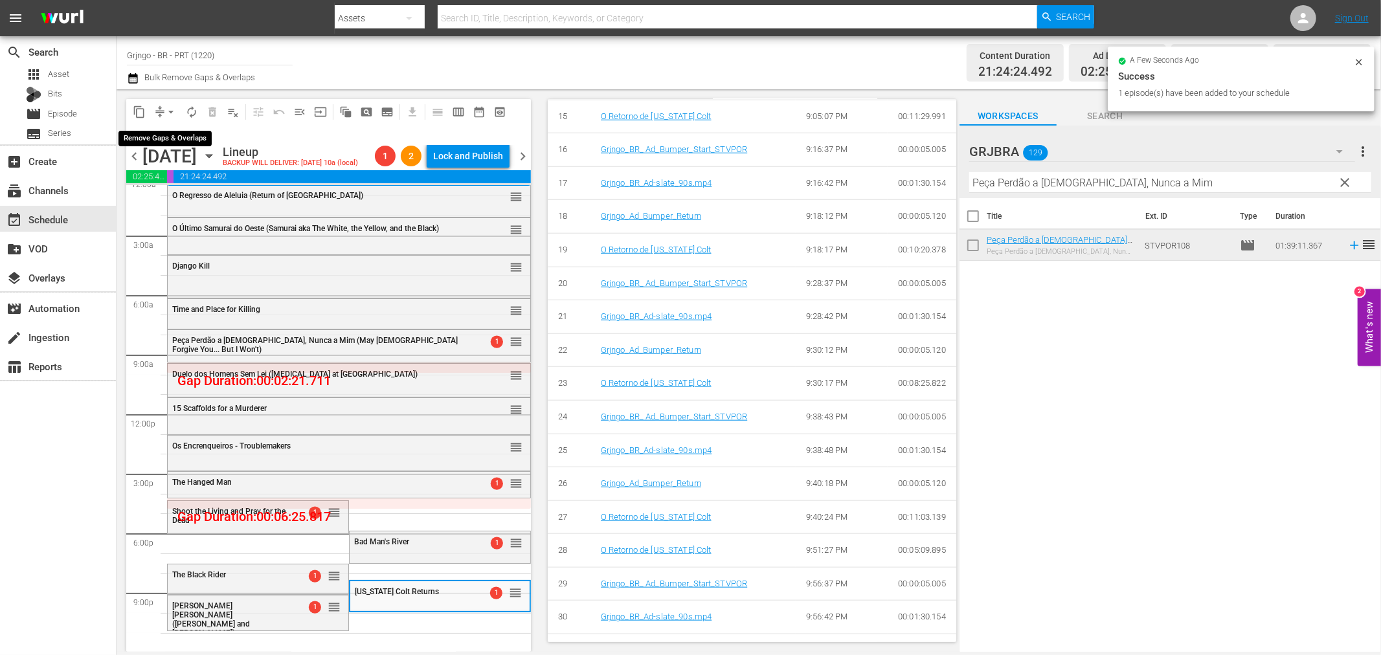
click at [171, 107] on span "arrow_drop_down" at bounding box center [170, 112] width 13 height 13
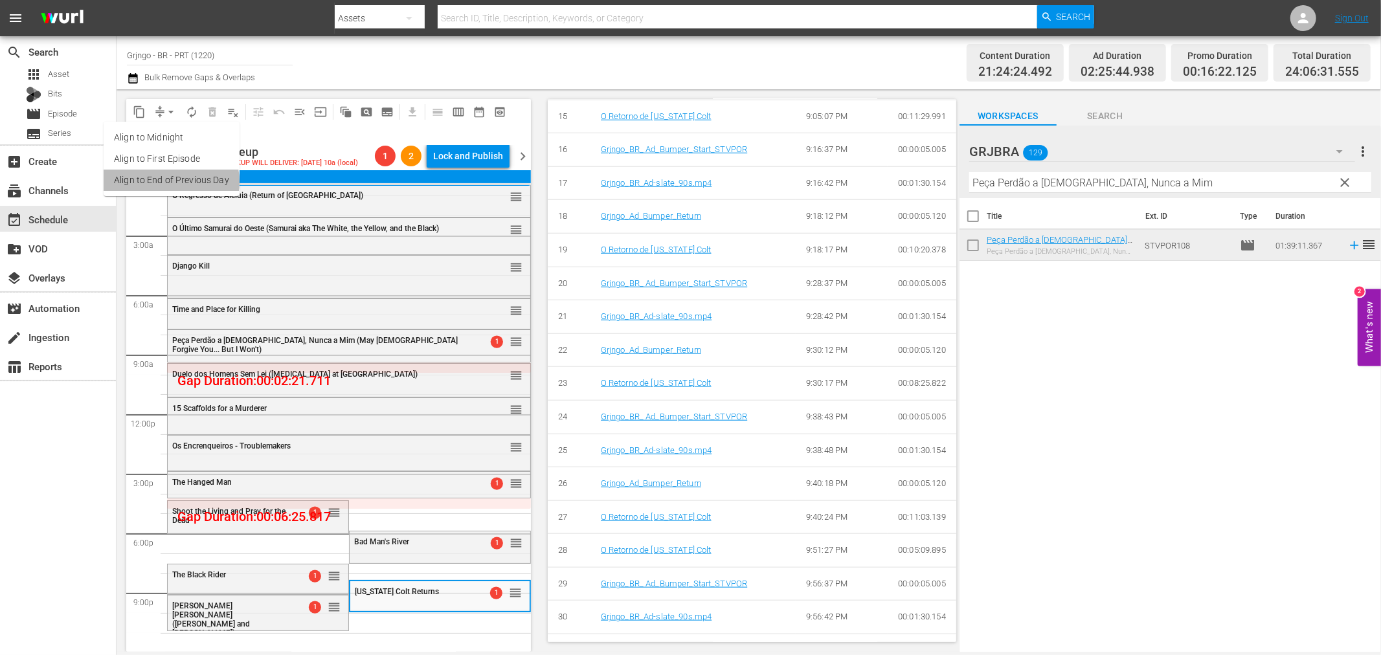
click at [170, 182] on li "Align to End of Previous Day" at bounding box center [172, 180] width 136 height 21
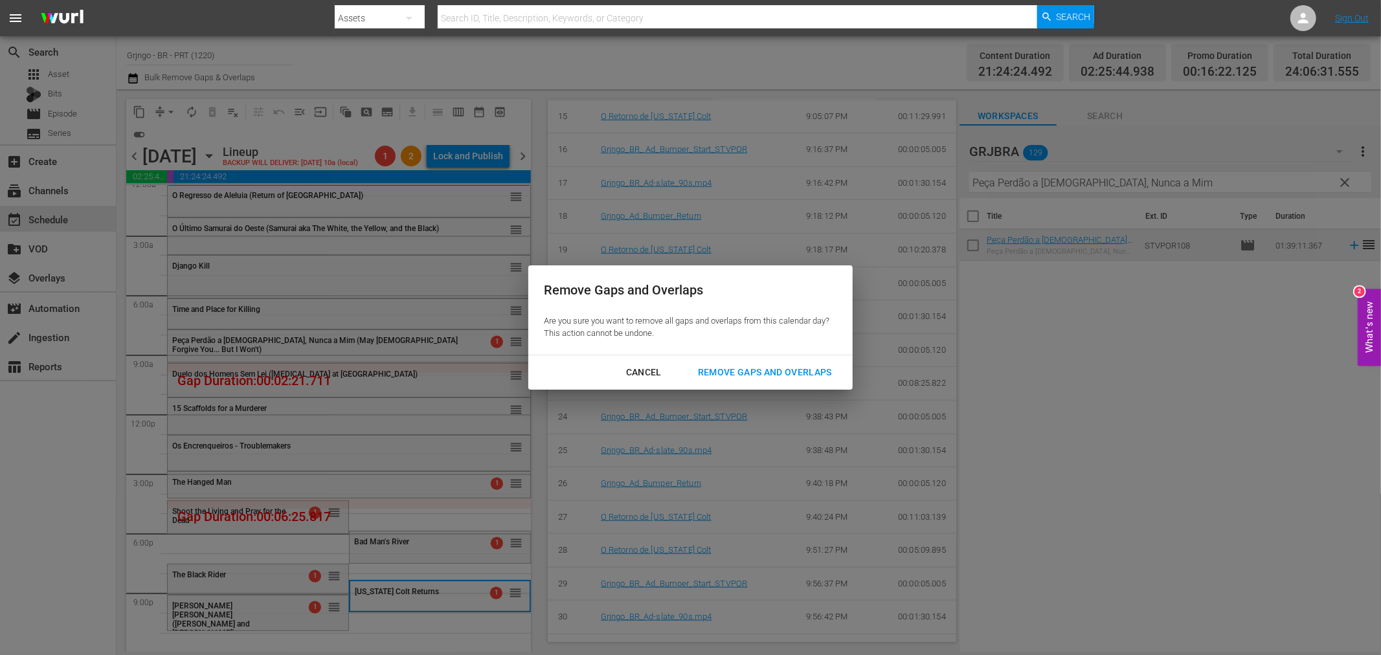
click at [741, 377] on div "Remove Gaps and Overlaps" at bounding box center [764, 372] width 155 height 16
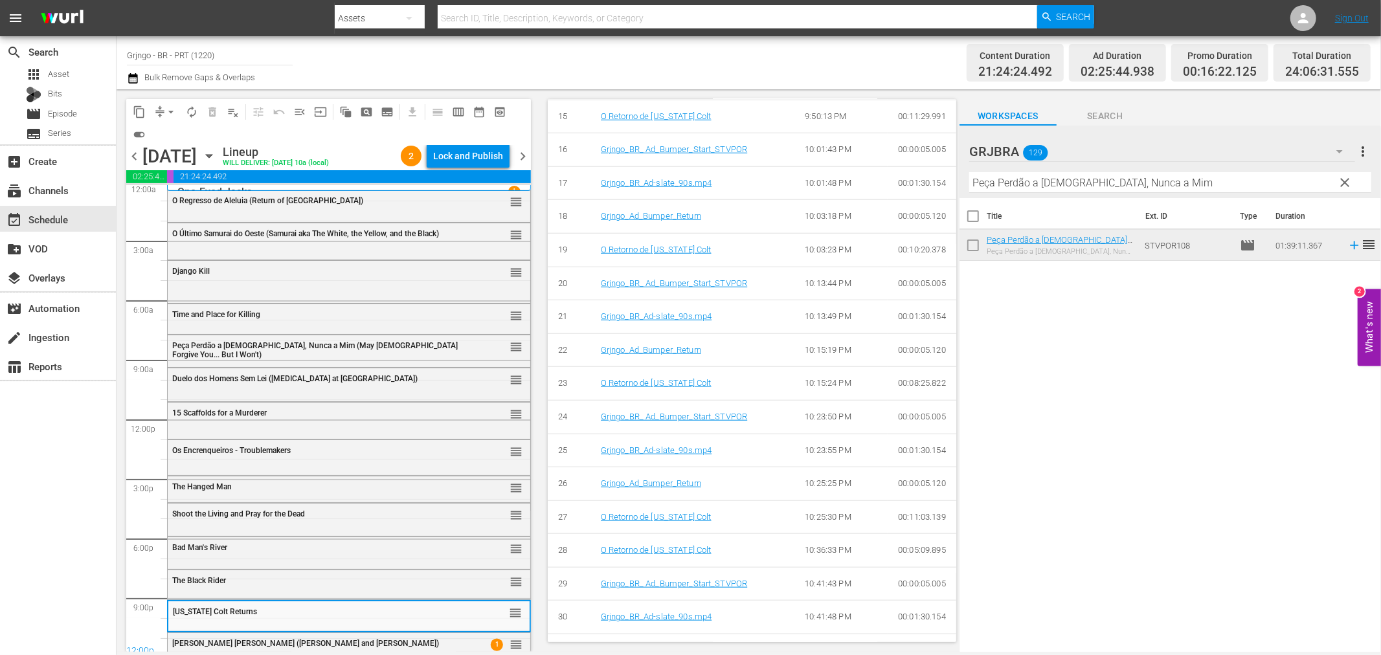
scroll to position [0, 0]
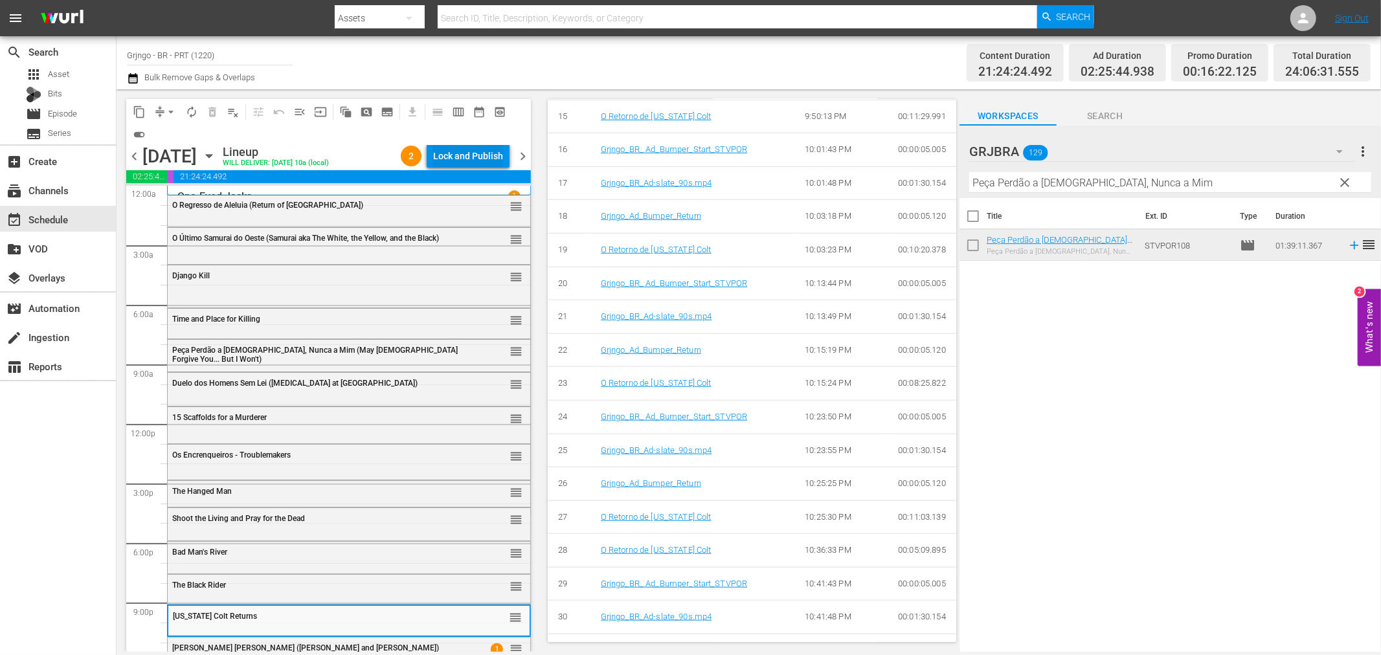
click at [493, 147] on div "Lock and Publish" at bounding box center [468, 155] width 70 height 23
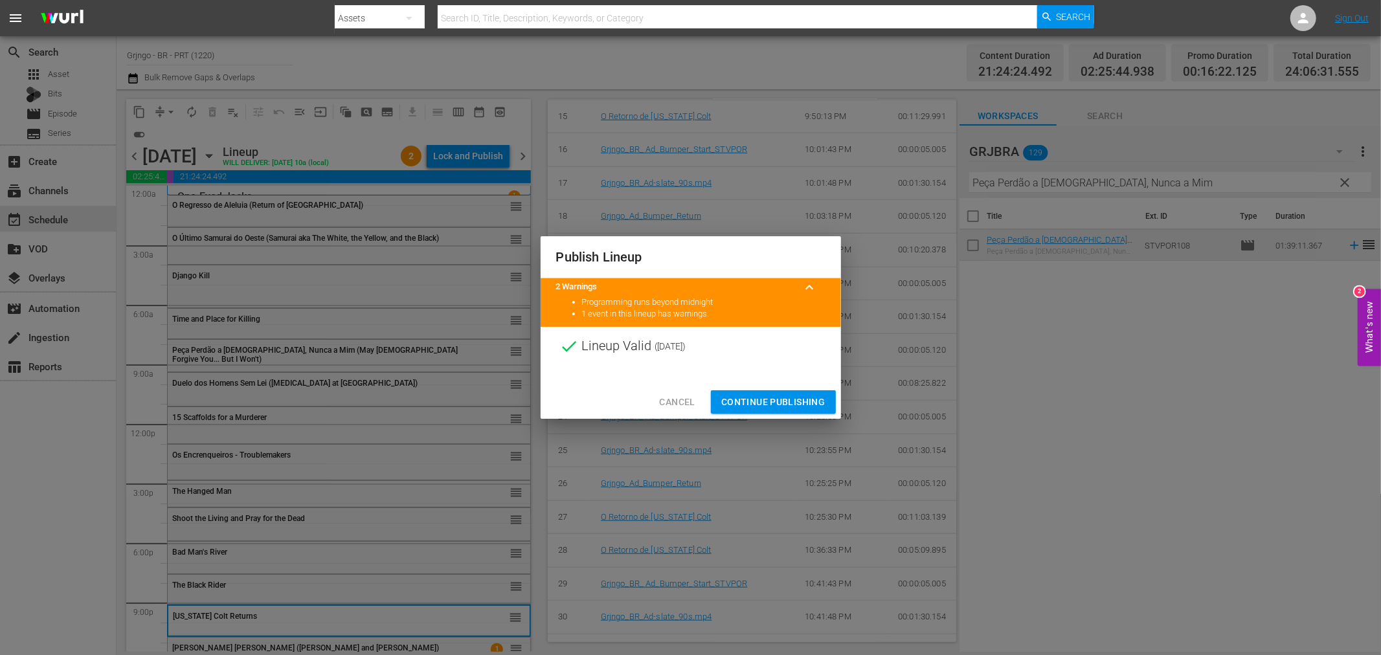
click at [752, 398] on span "Continue Publishing" at bounding box center [773, 402] width 104 height 16
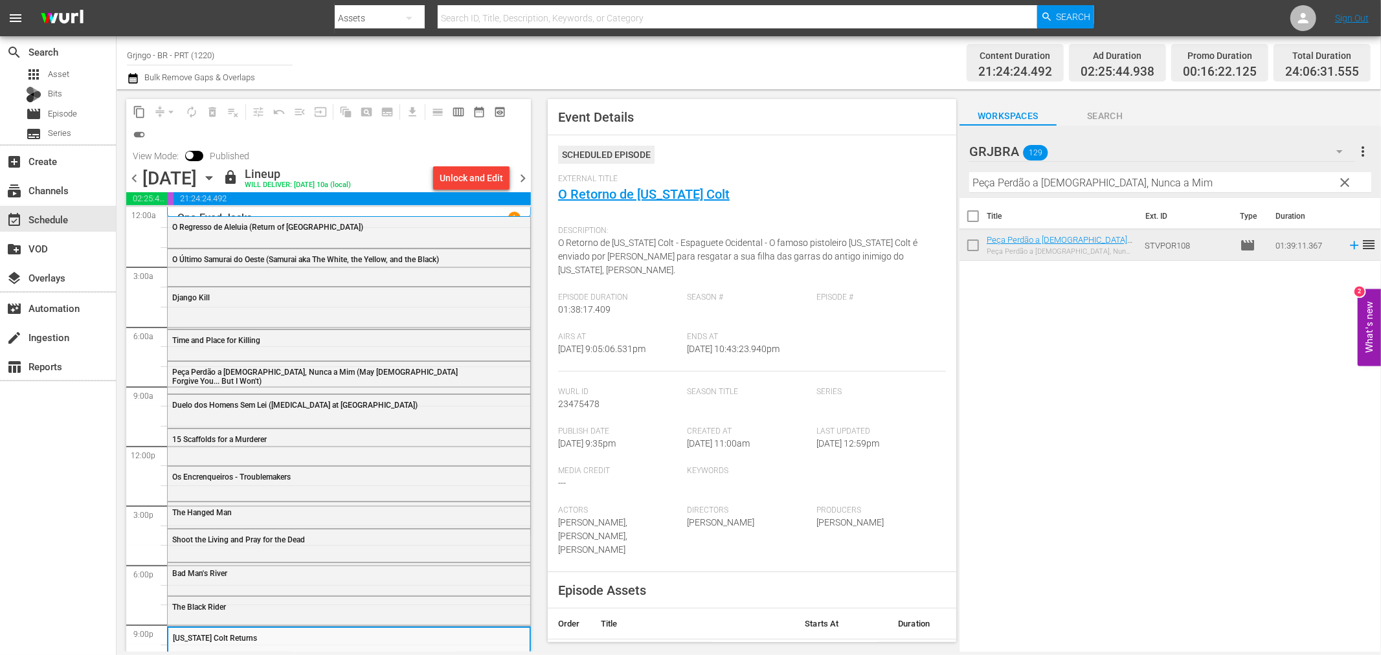
click at [274, 76] on div "Channel Title Grjngo - BR - PRT (1220) Bulk Remove Gaps & Overlaps" at bounding box center [466, 62] width 678 height 47
click at [219, 52] on input "Grjngo - BR - PRT (1220)" at bounding box center [210, 54] width 166 height 31
drag, startPoint x: 219, startPoint y: 52, endPoint x: 128, endPoint y: 48, distance: 90.7
click at [128, 48] on input "Grjngo - BR - PRT (1220)" at bounding box center [210, 54] width 166 height 31
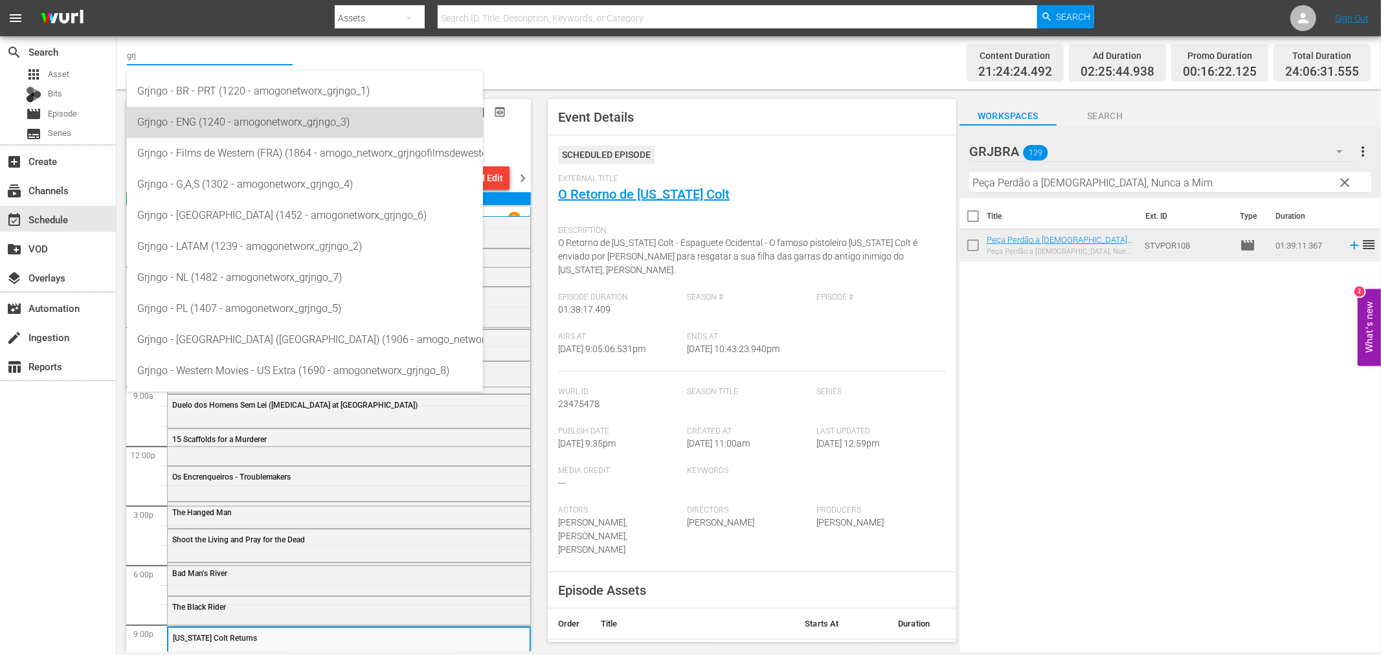
click at [229, 113] on div "Grjngo - ENG (1240 - amogonetworx_grjngo_3)" at bounding box center [304, 122] width 335 height 31
type input "Grjngo - ENG (1240 - amogonetworx_grjngo_3)"
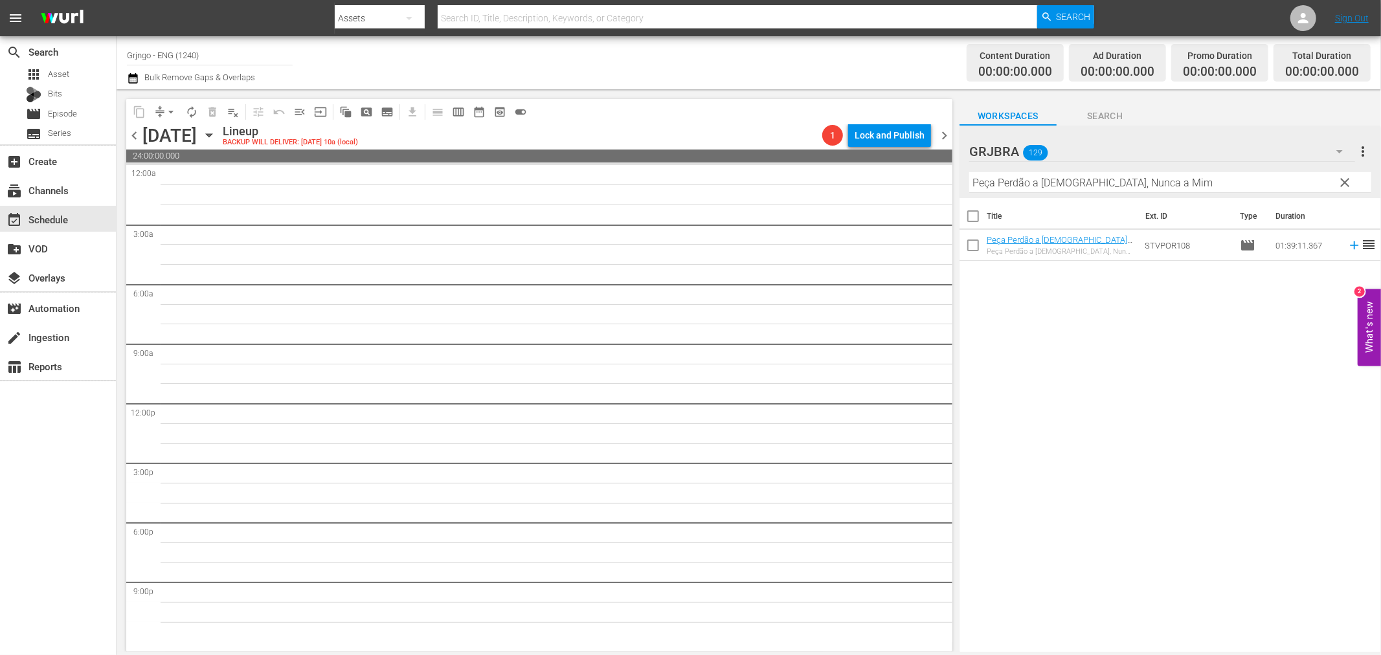
click at [216, 132] on icon "button" at bounding box center [209, 135] width 14 height 14
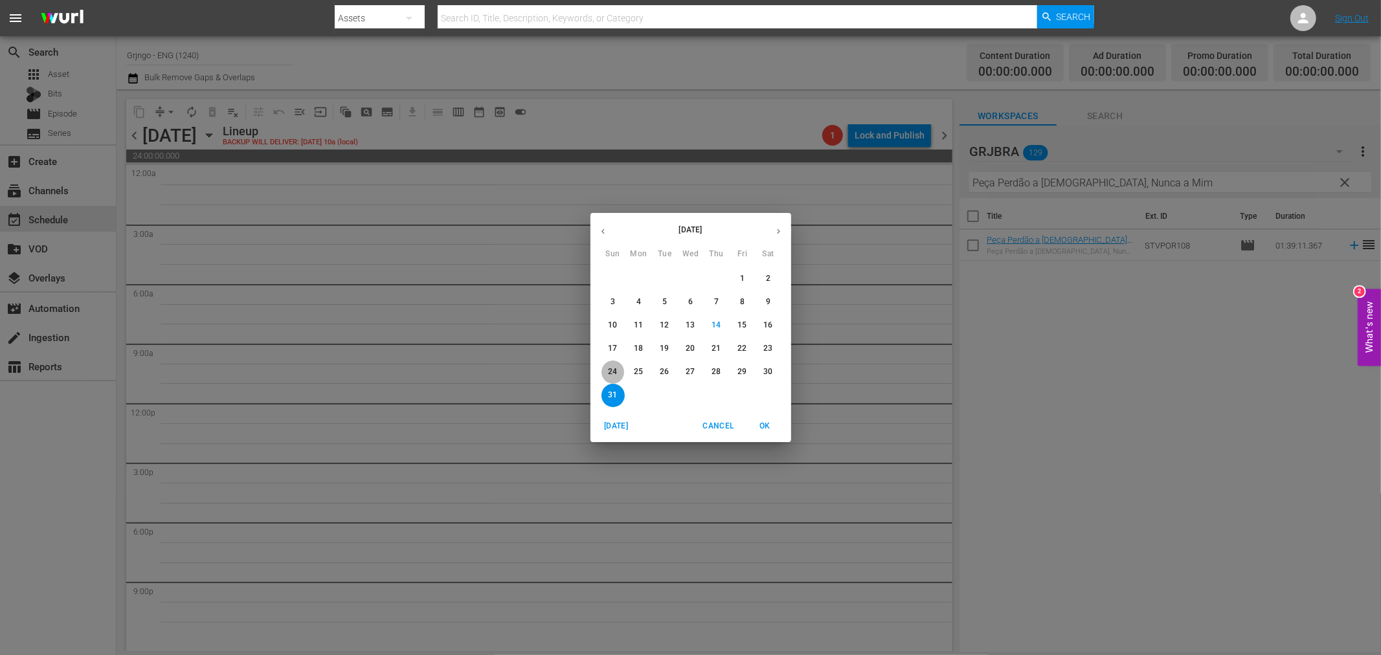
click at [610, 371] on p "24" at bounding box center [612, 371] width 9 height 11
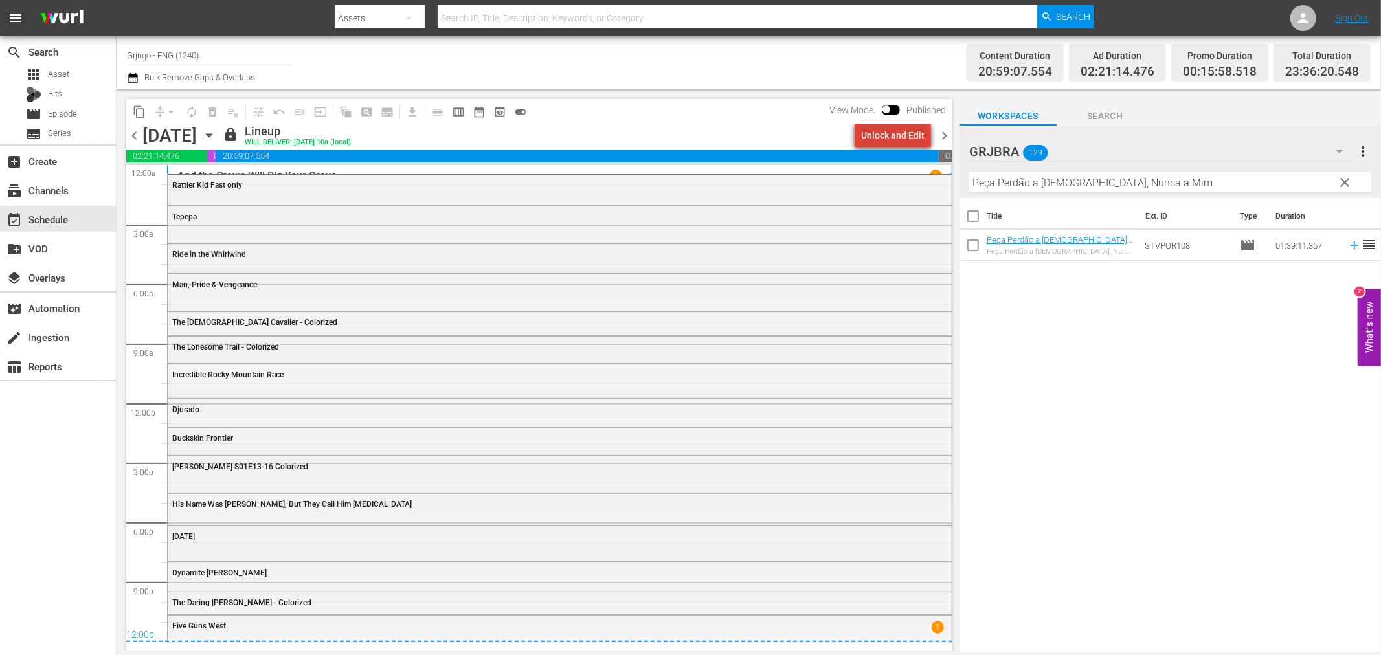
click at [902, 128] on div "Unlock and Edit" at bounding box center [892, 135] width 63 height 23
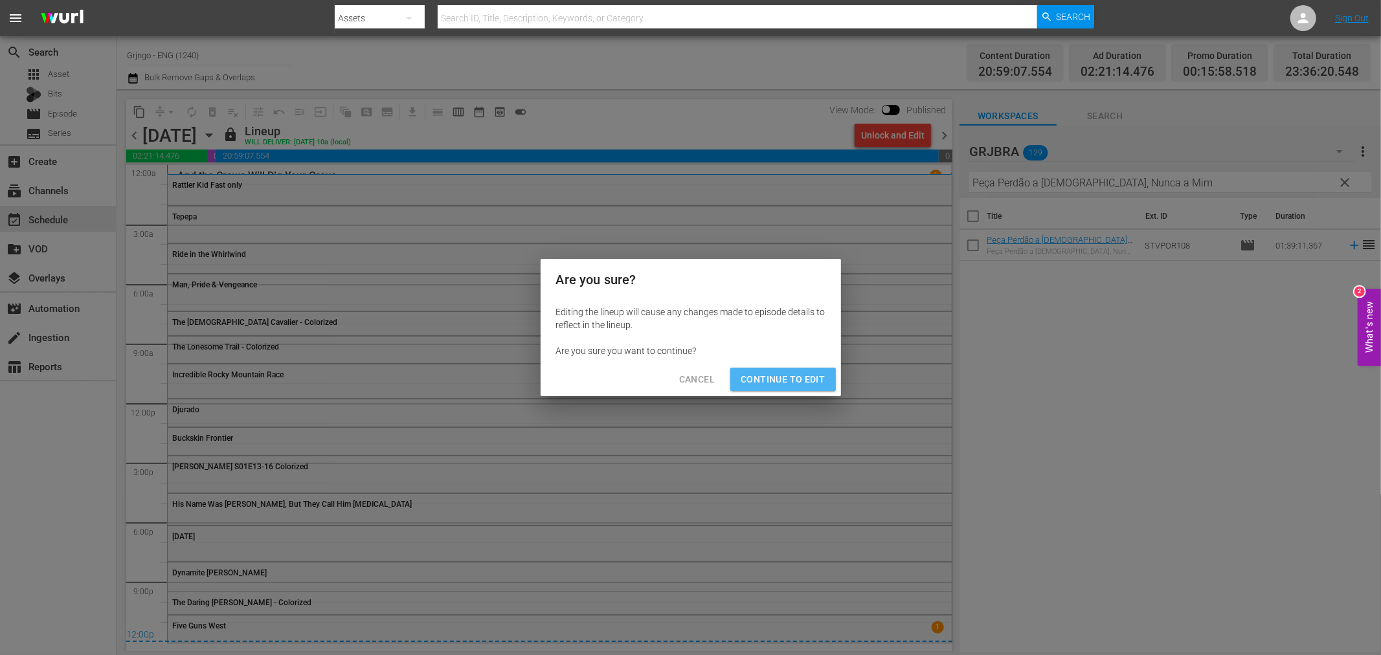
click at [801, 385] on span "Continue to Edit" at bounding box center [783, 380] width 84 height 16
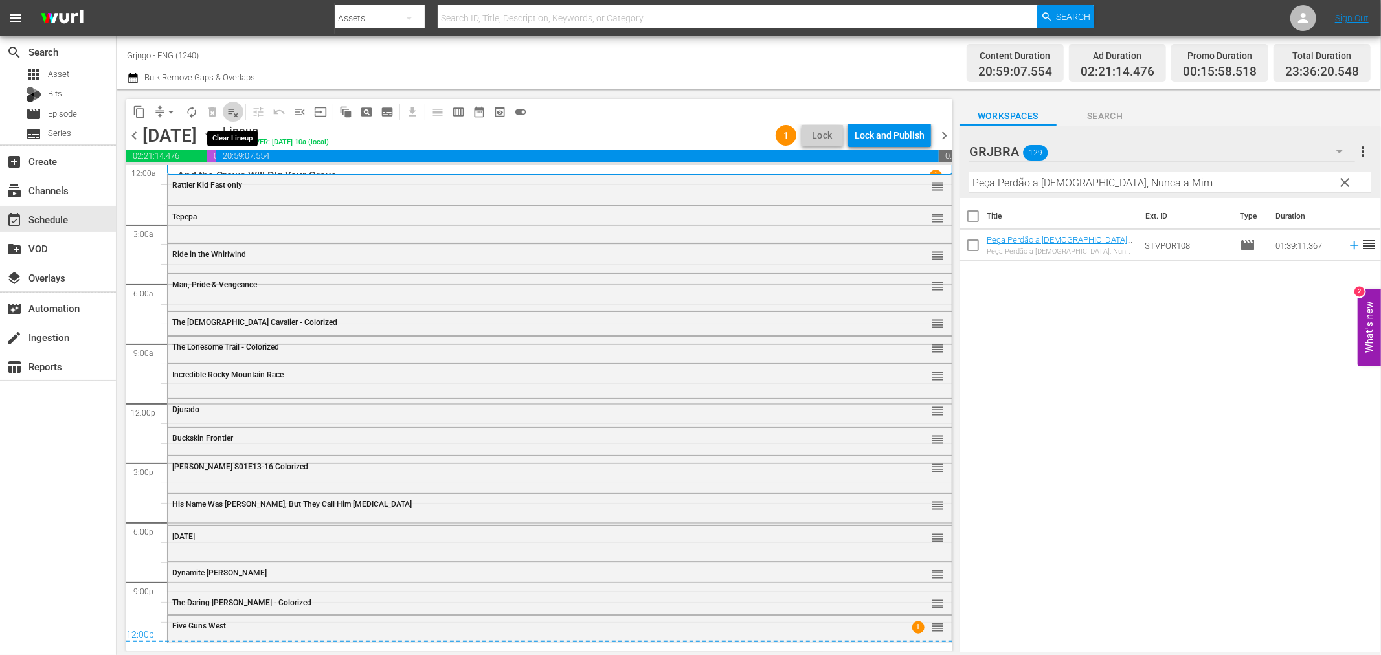
click at [233, 111] on span "playlist_remove_outlined" at bounding box center [233, 112] width 13 height 13
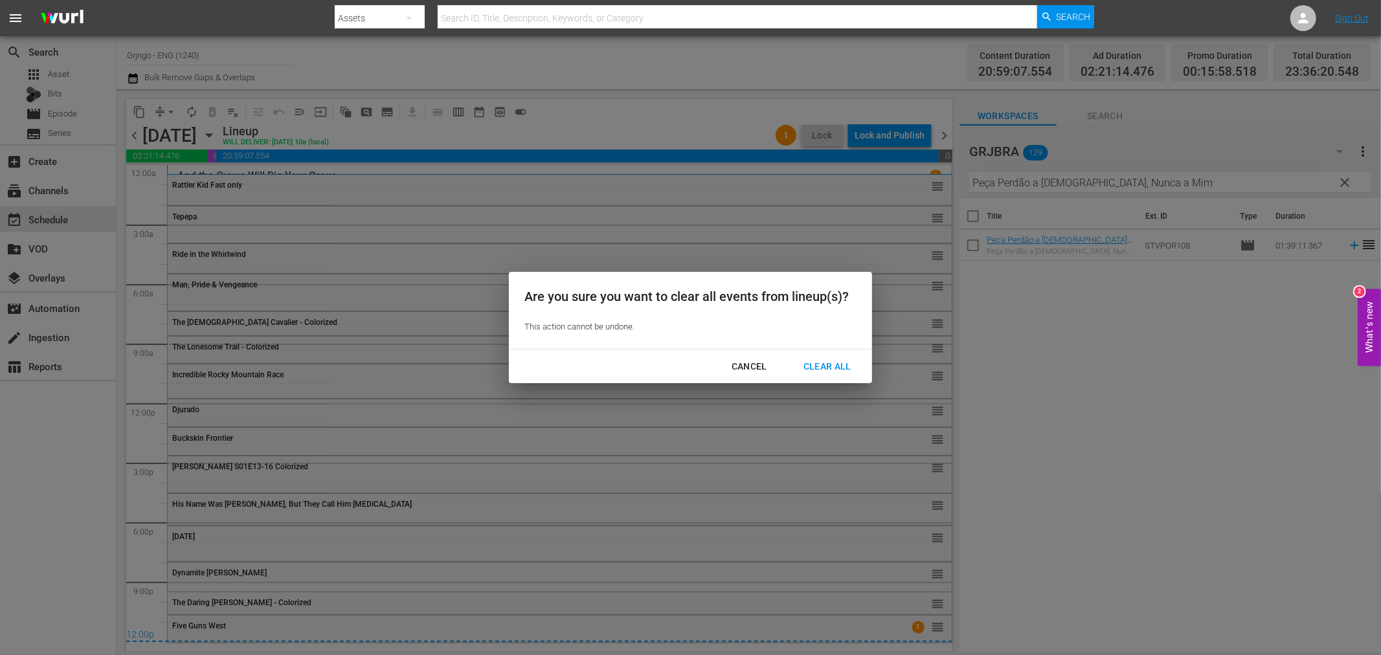
click at [825, 366] on div "Clear All" at bounding box center [827, 367] width 69 height 16
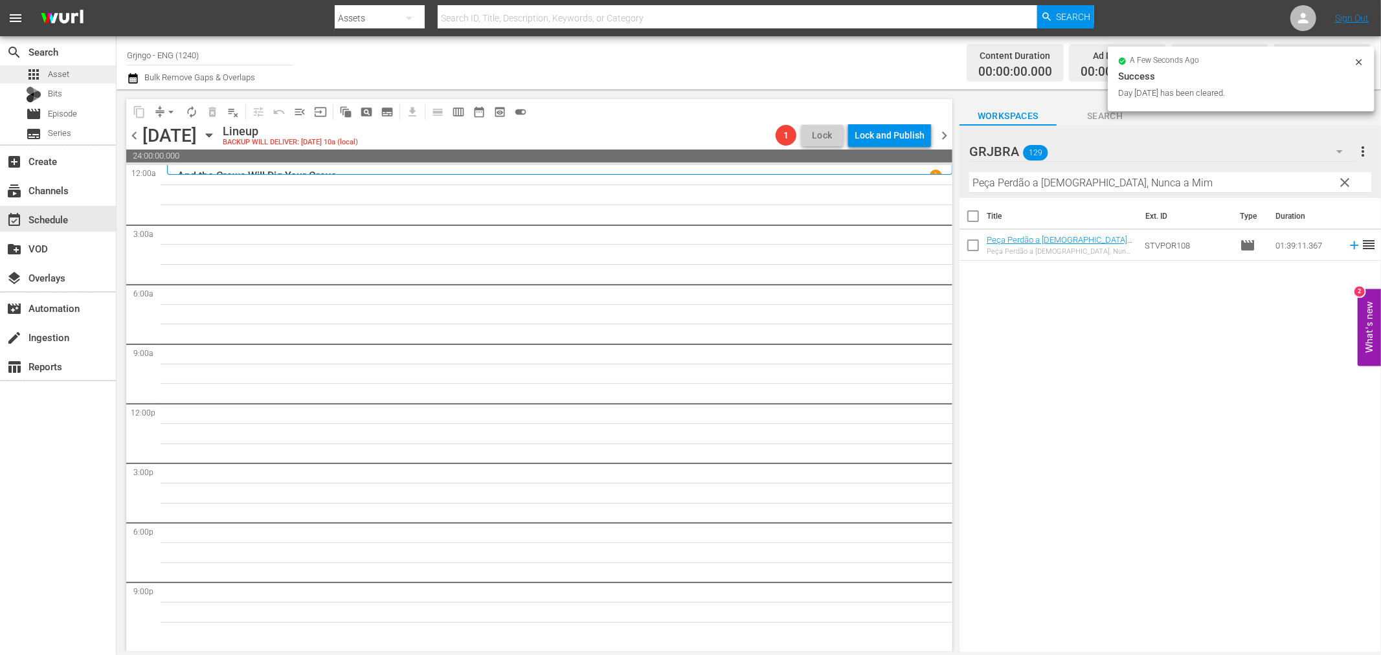
click at [85, 80] on div "apps Asset" at bounding box center [58, 74] width 116 height 18
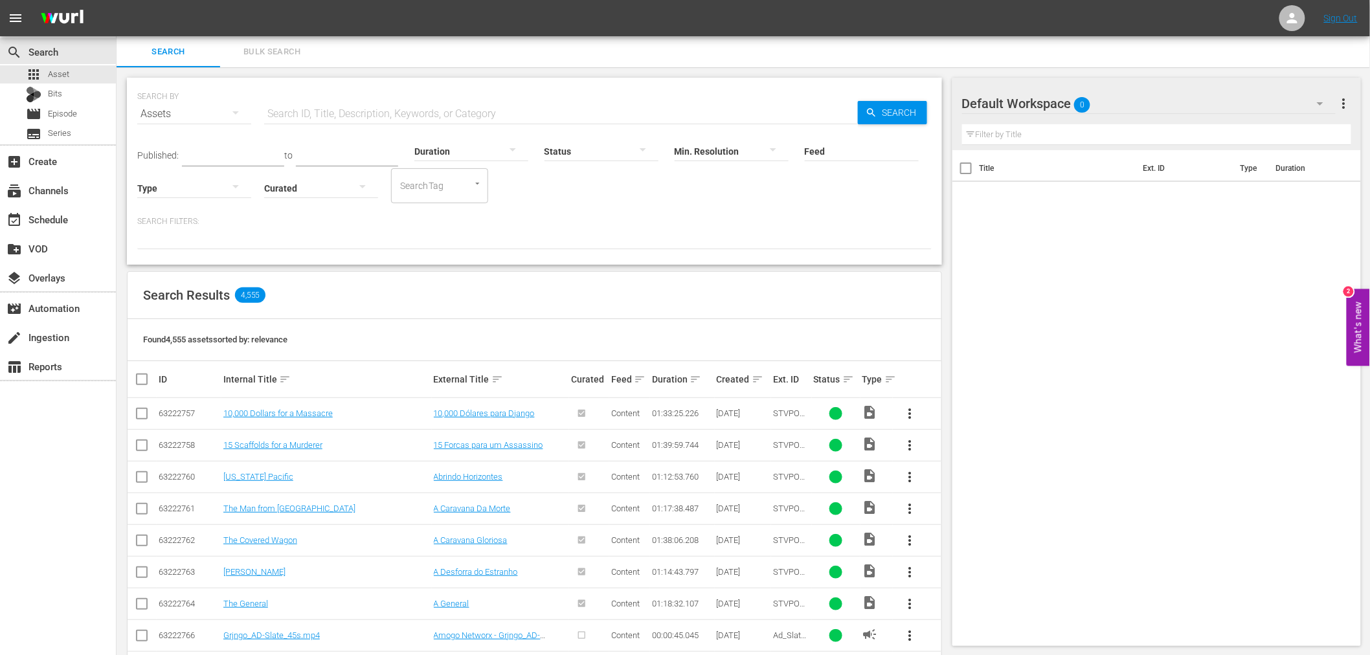
click at [445, 111] on input "text" at bounding box center [561, 113] width 594 height 31
type input "grjeng"
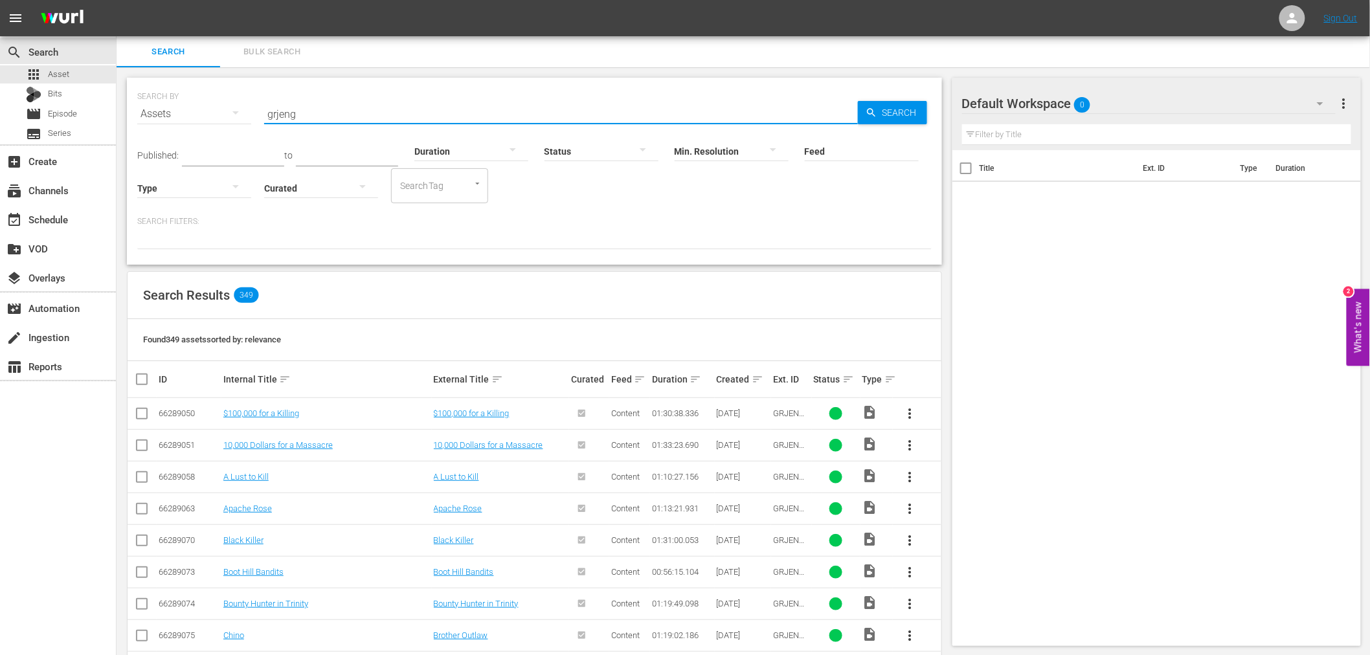
click at [748, 381] on div "Created sort" at bounding box center [743, 380] width 52 height 16
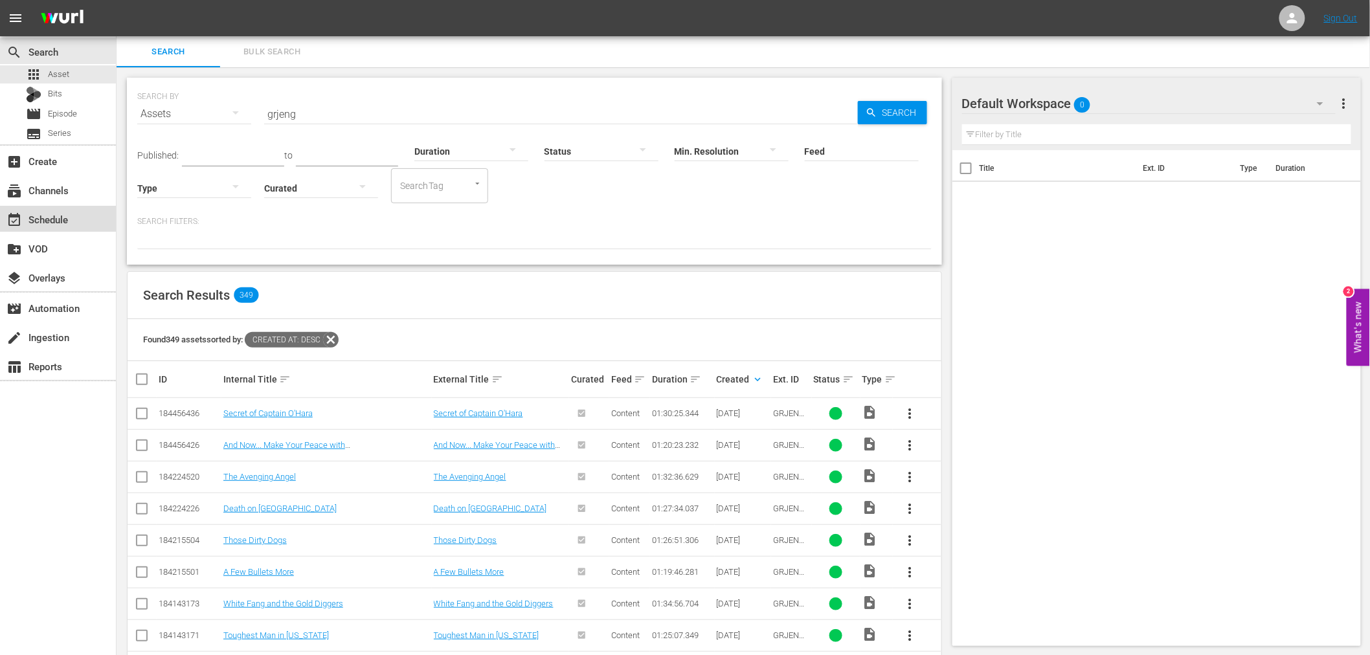
click at [49, 212] on div "event_available Schedule" at bounding box center [36, 218] width 73 height 12
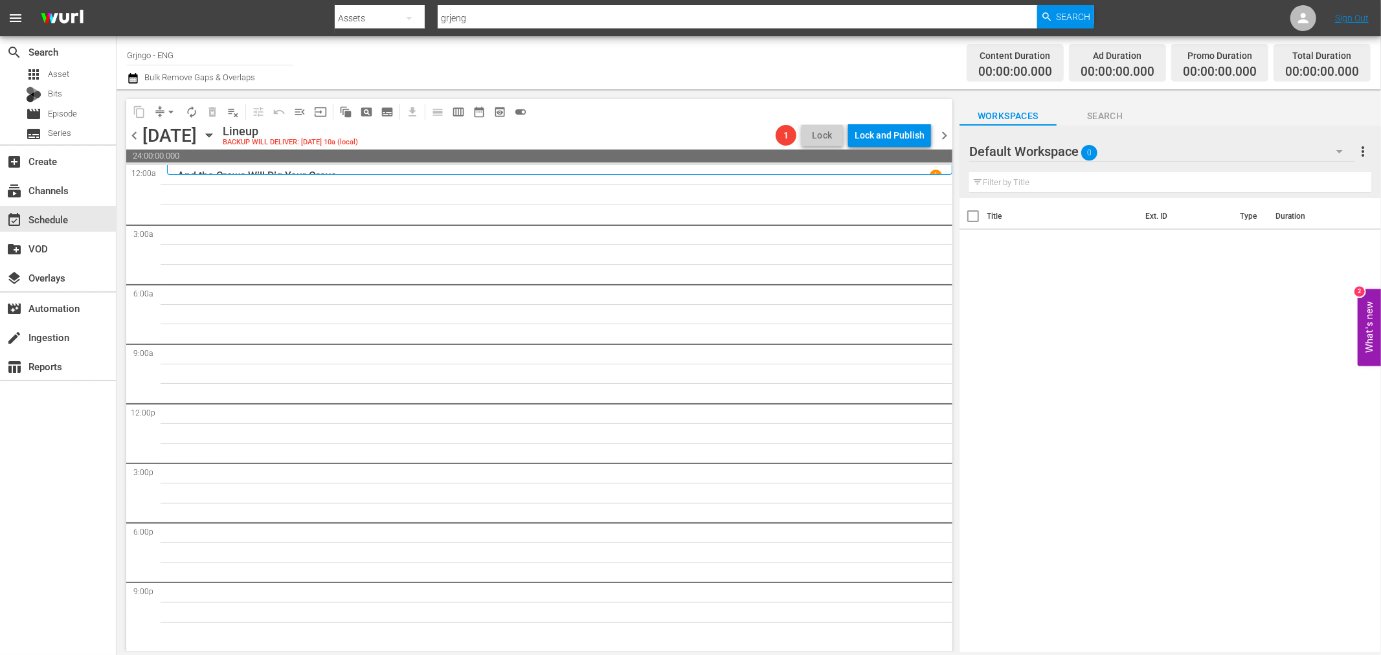
click at [1347, 152] on icon "button" at bounding box center [1340, 152] width 16 height 16
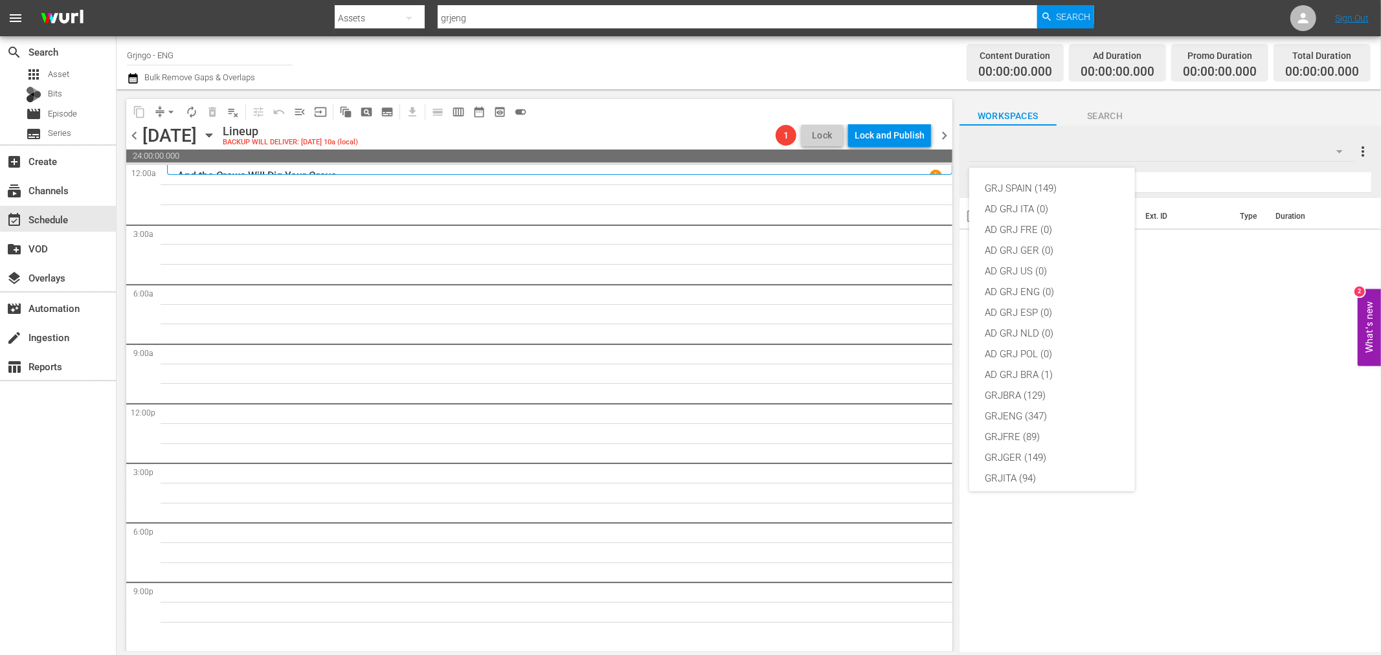
scroll to position [111, 0]
click at [1050, 302] on div "GRJENG (347)" at bounding box center [1052, 305] width 135 height 21
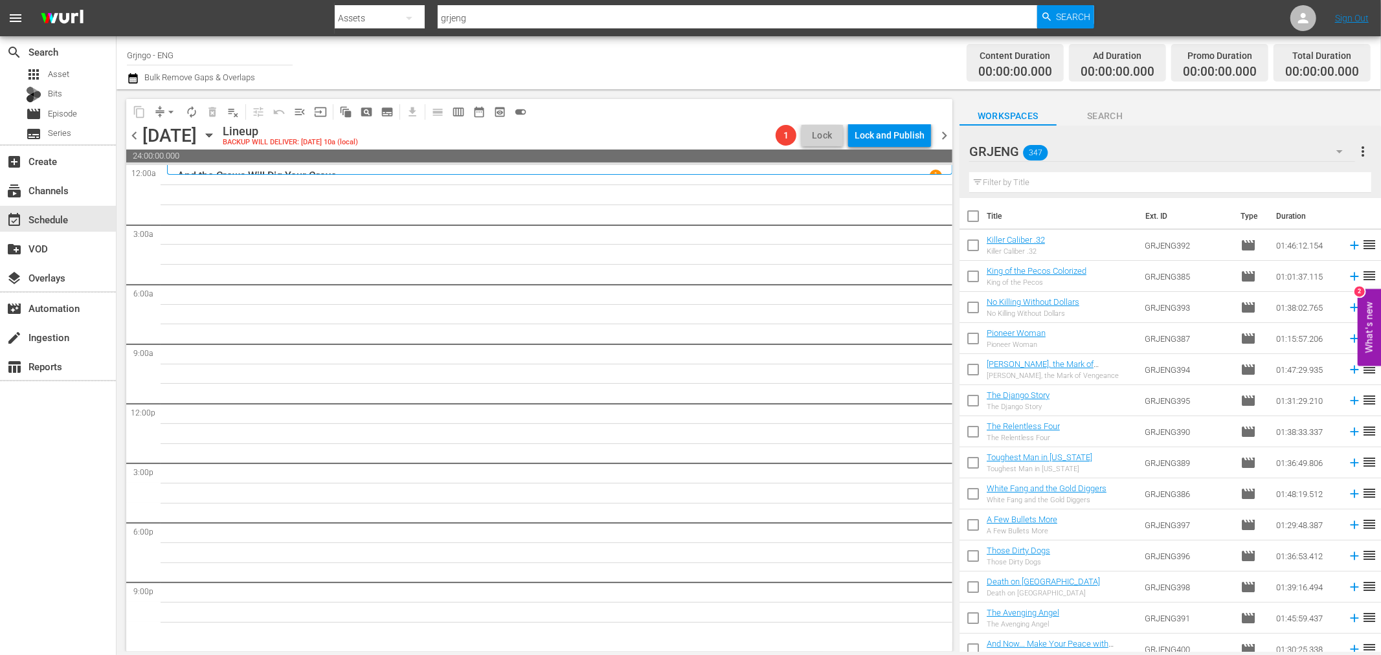
click at [1143, 178] on input "text" at bounding box center [1170, 182] width 402 height 21
paste input "Rattler Kid"
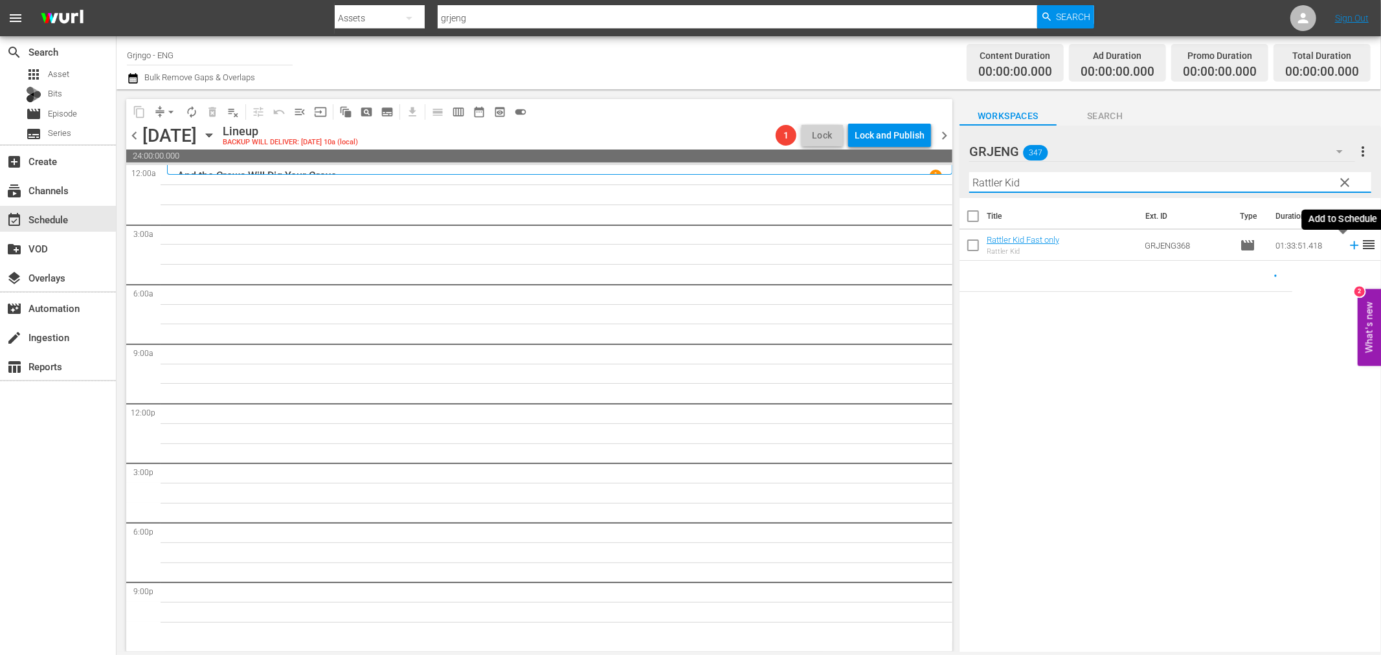
type input "Rattler Kid"
click at [1350, 243] on icon at bounding box center [1354, 245] width 8 height 8
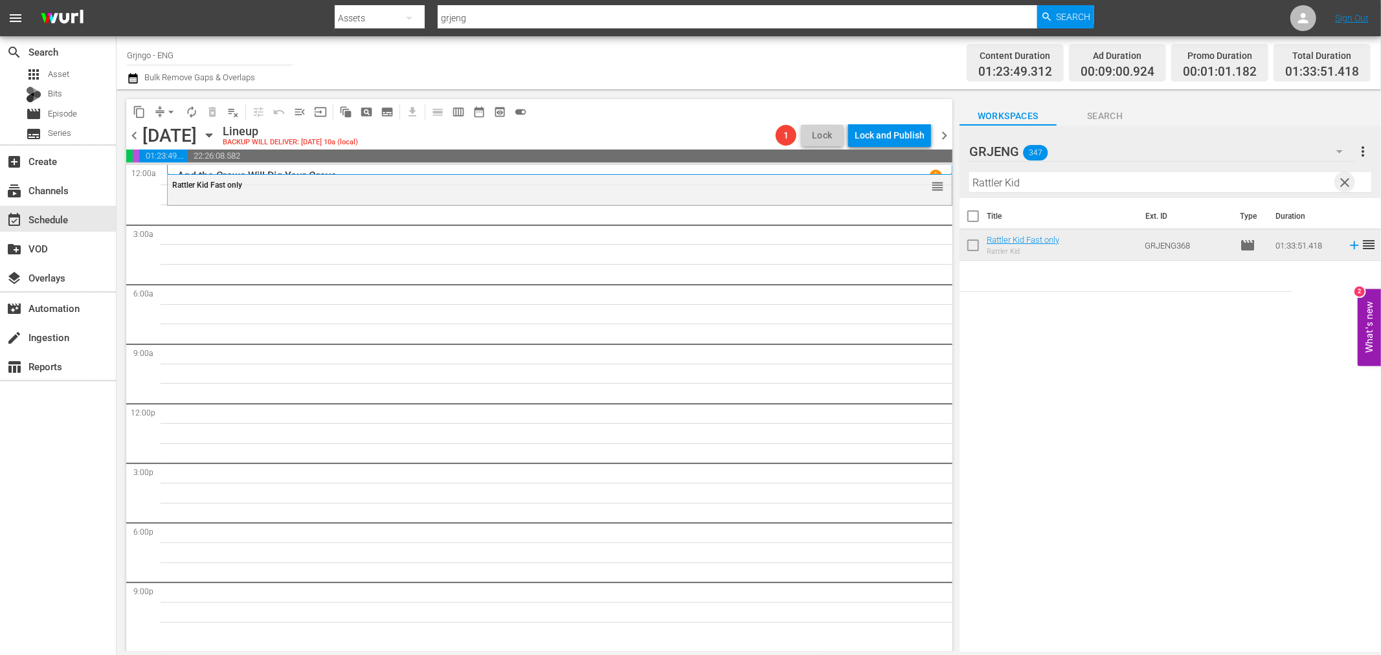
click at [1342, 180] on span "clear" at bounding box center [1345, 183] width 16 height 16
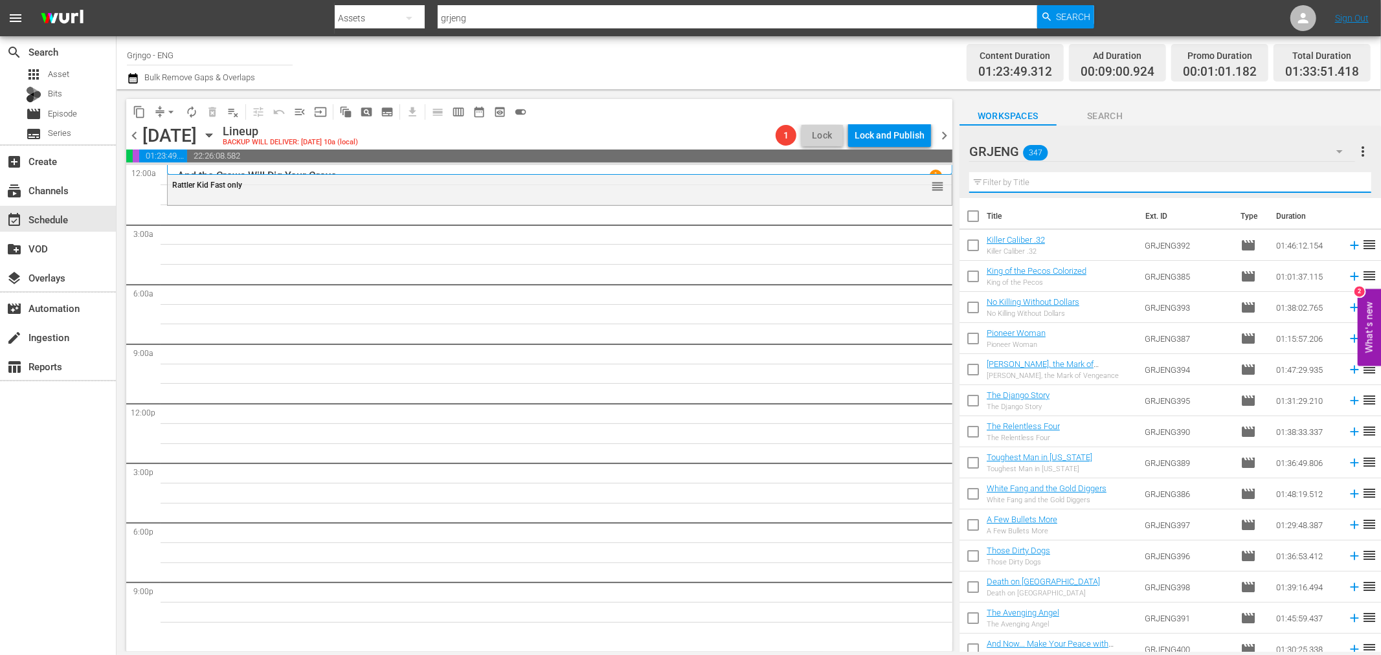
paste input "Tepepa"
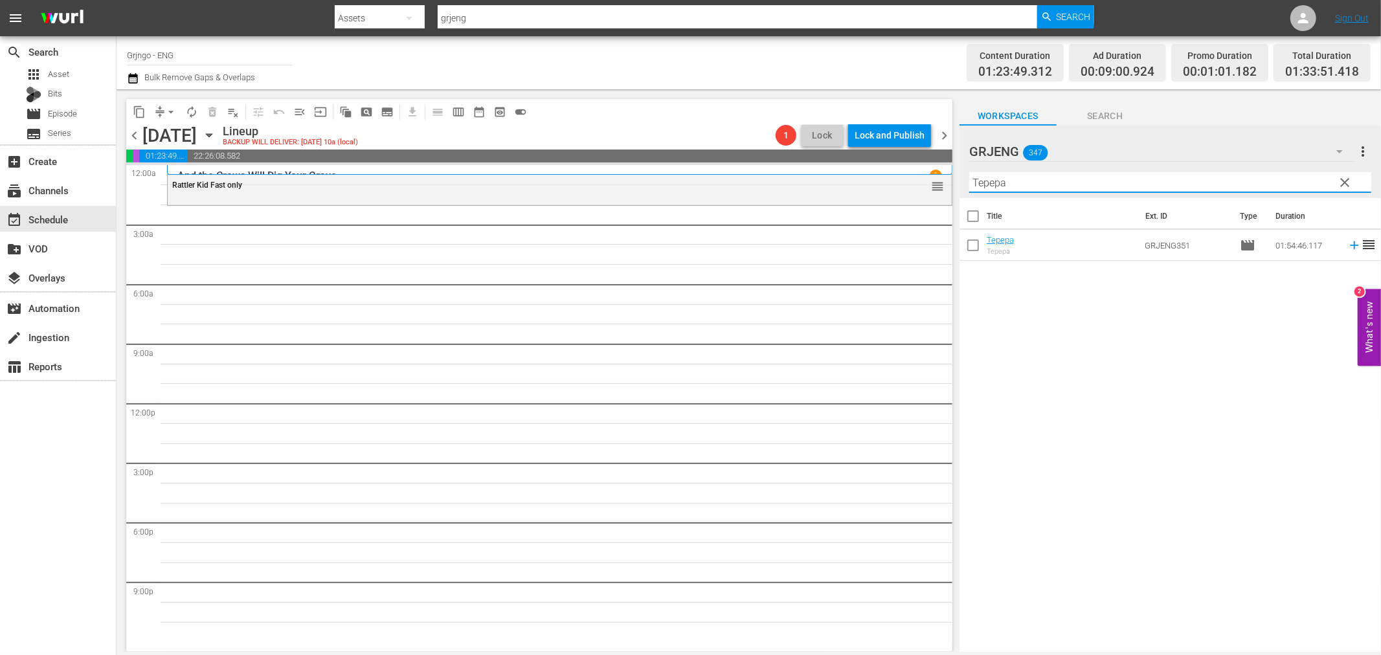
type input "Tepepa"
click at [1347, 247] on icon at bounding box center [1354, 245] width 14 height 14
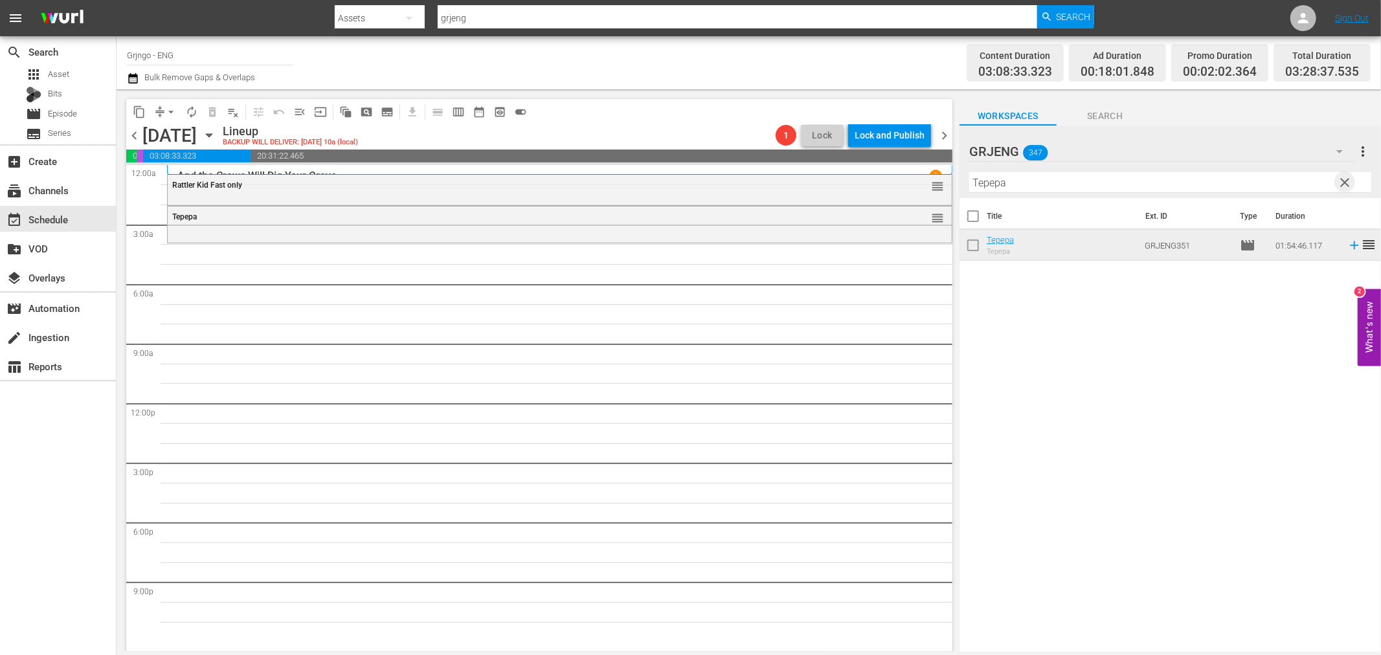
click at [1342, 183] on span "clear" at bounding box center [1345, 183] width 16 height 16
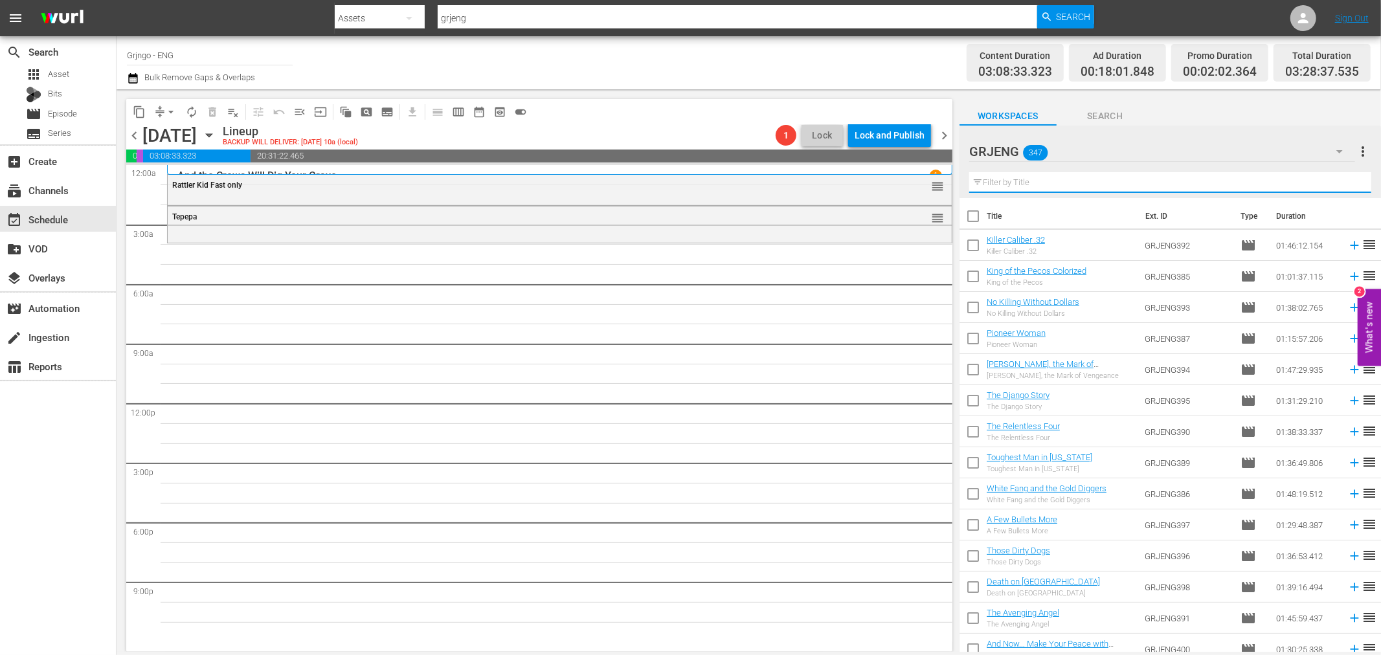
paste input "The [DEMOGRAPHIC_DATA] Cavalier"
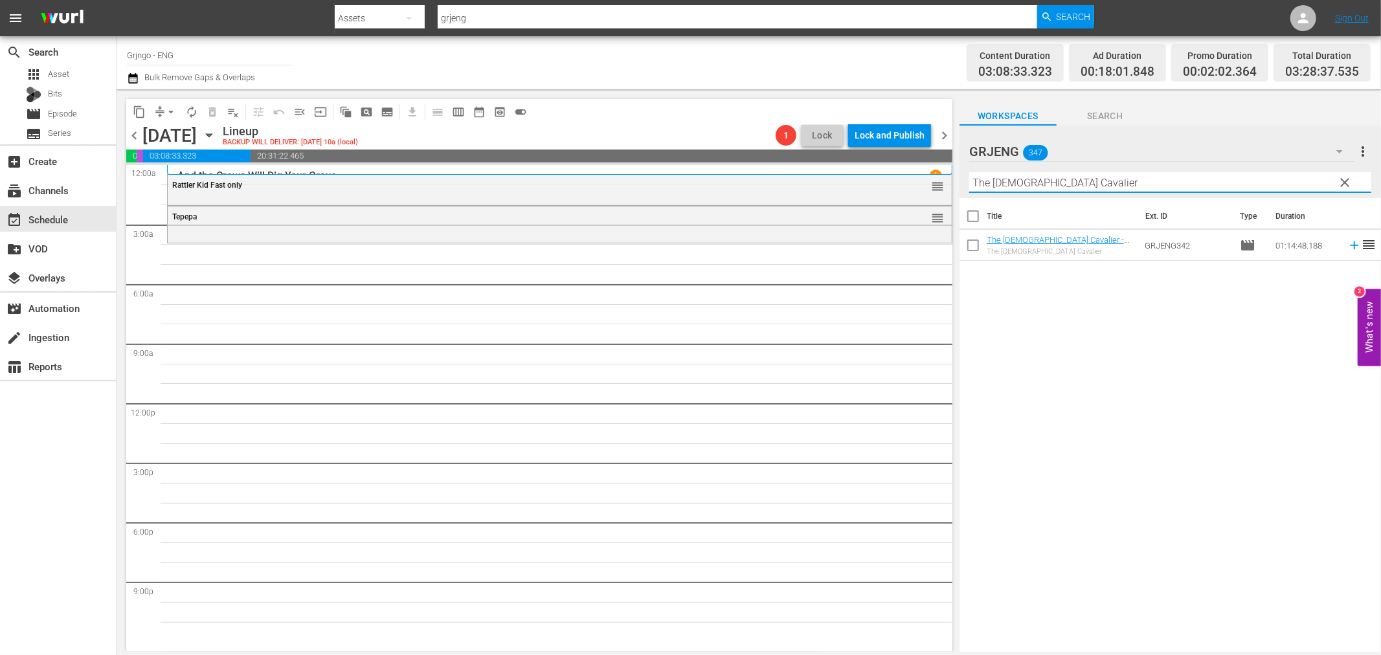
type input "The [DEMOGRAPHIC_DATA] Cavalier"
click at [1347, 244] on icon at bounding box center [1354, 245] width 14 height 14
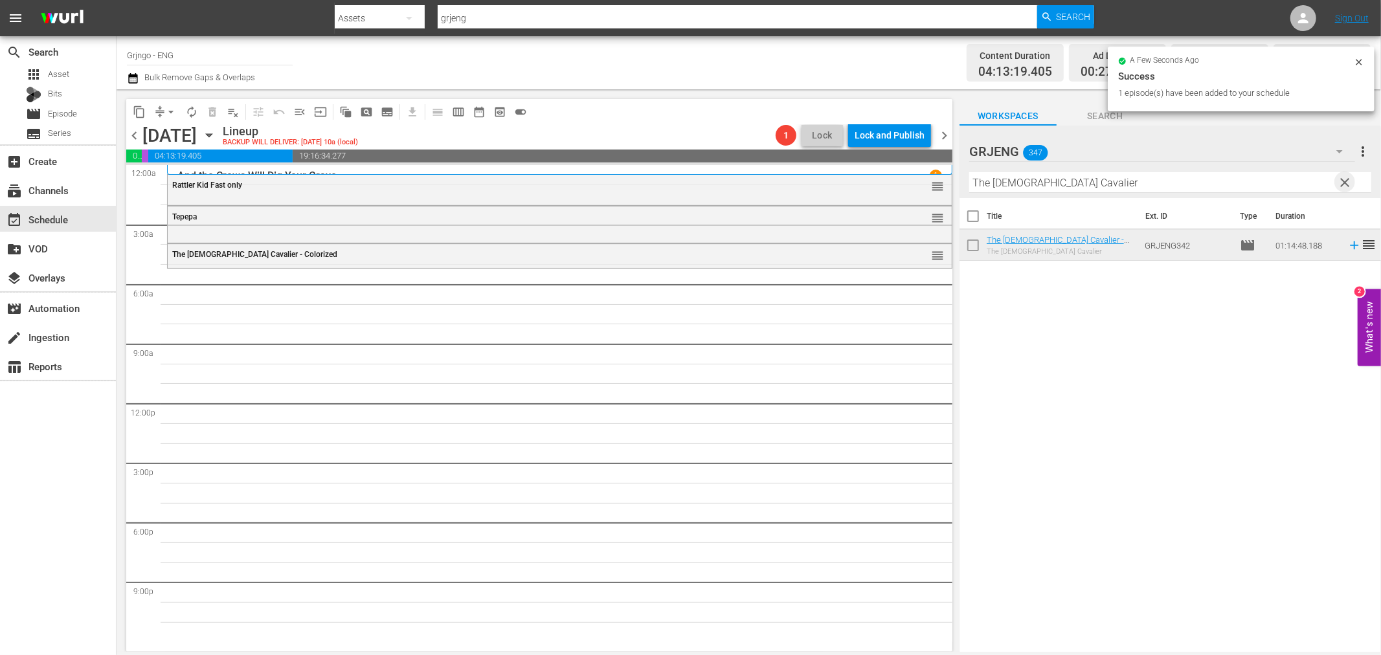
click at [1349, 179] on span "clear" at bounding box center [1345, 183] width 16 height 16
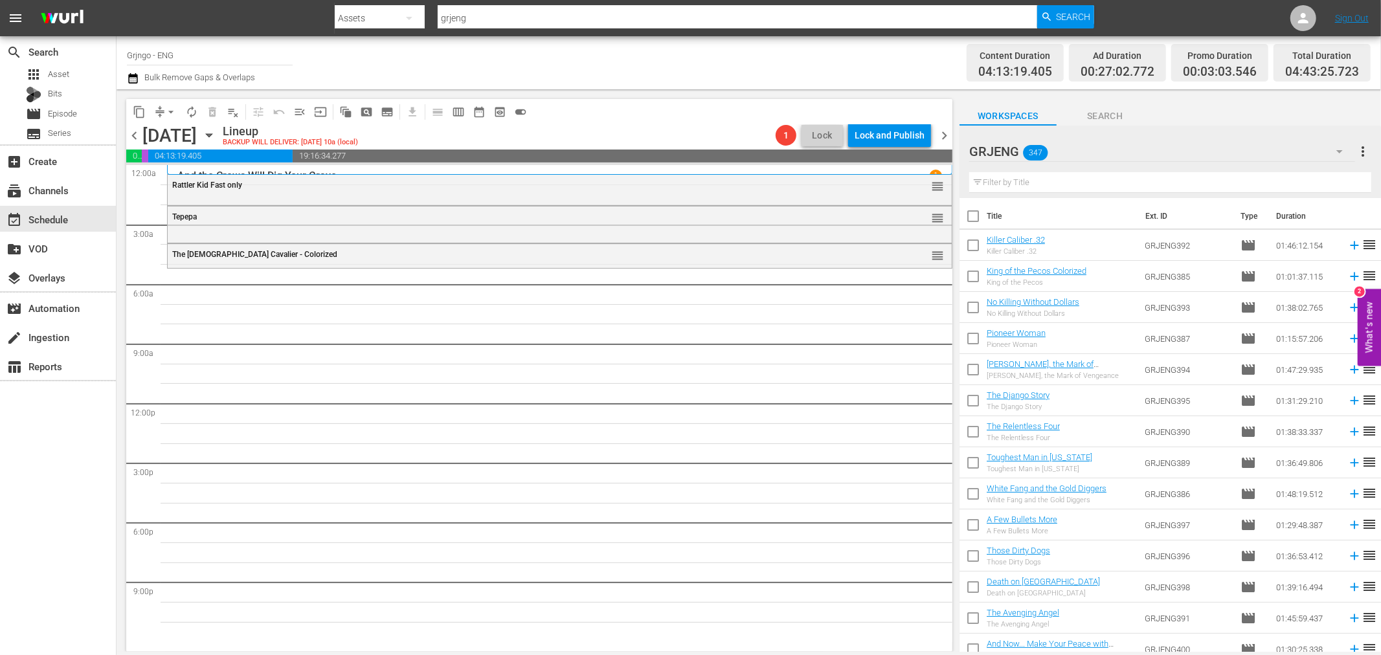
click at [1055, 178] on input "text" at bounding box center [1170, 182] width 402 height 21
paste input "The Lonesome Trail"
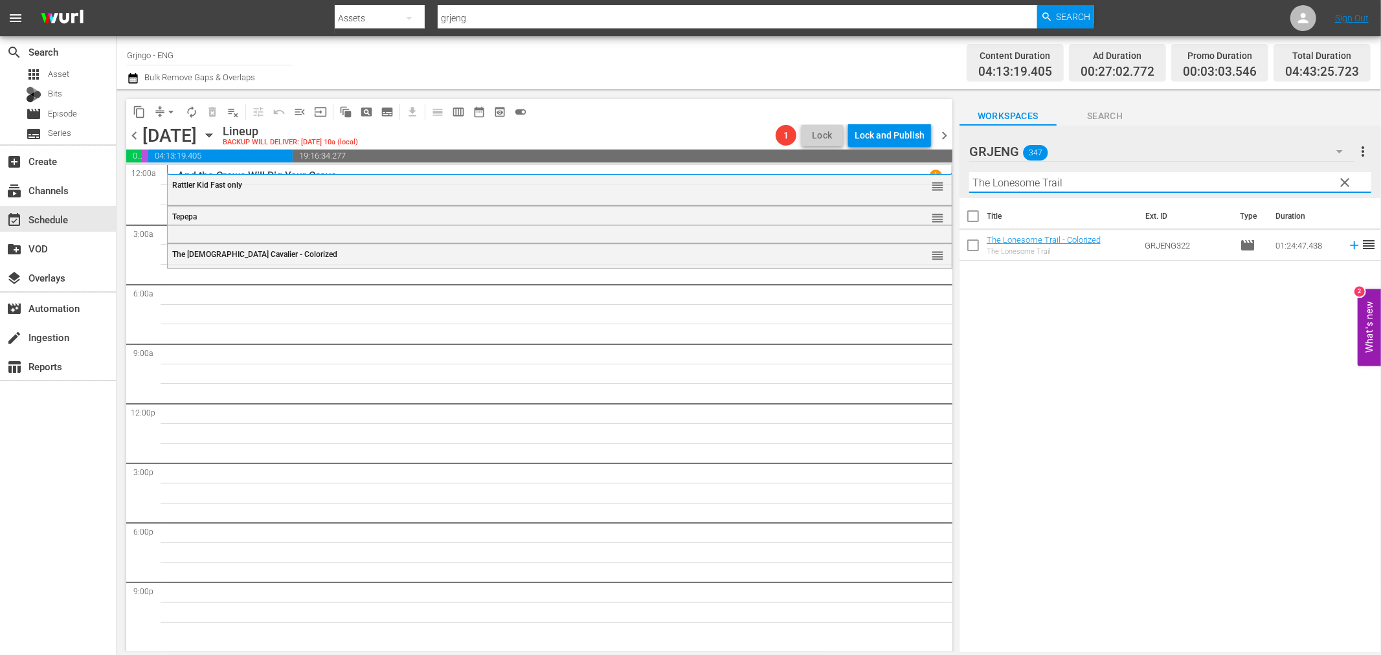
type input "The Lonesome Trail"
click at [1350, 245] on icon at bounding box center [1354, 245] width 8 height 8
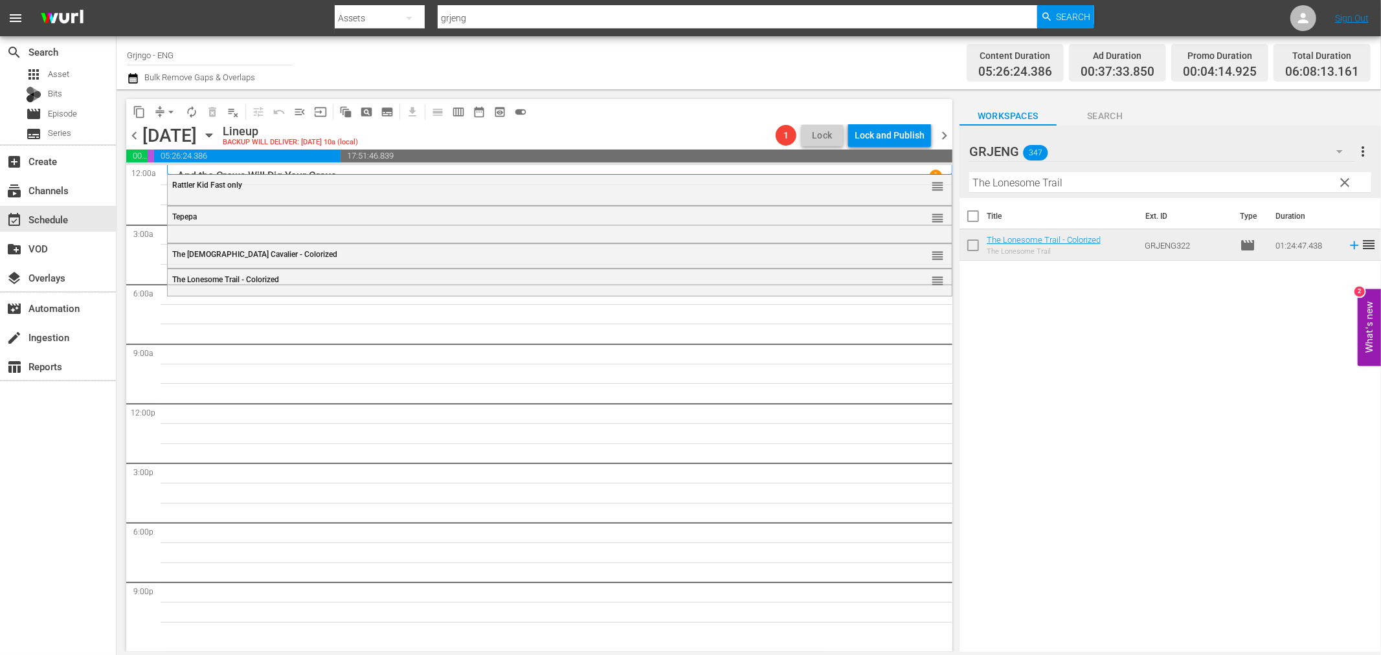
drag, startPoint x: 1344, startPoint y: 176, endPoint x: 1023, endPoint y: 175, distance: 320.4
click at [1344, 176] on span "clear" at bounding box center [1345, 183] width 16 height 16
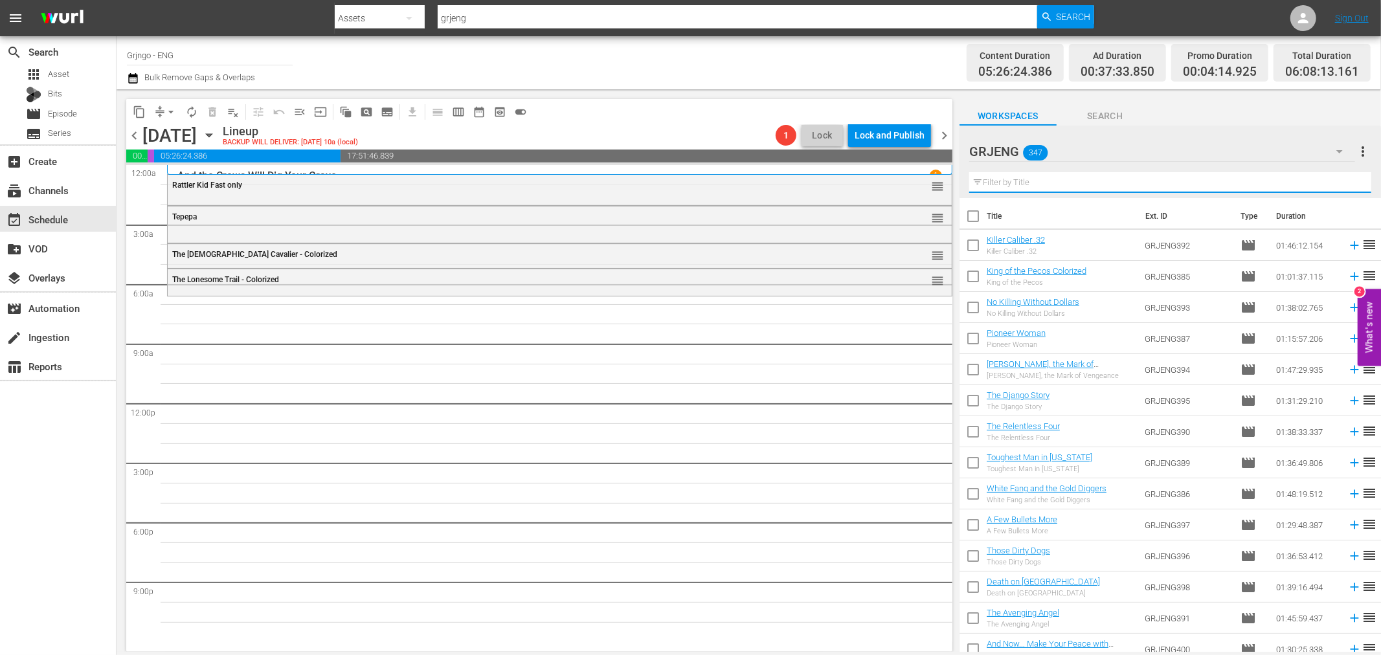
click at [1021, 179] on input "text" at bounding box center [1170, 182] width 402 height 21
paste input "Incredible Rocky Mountain Race"
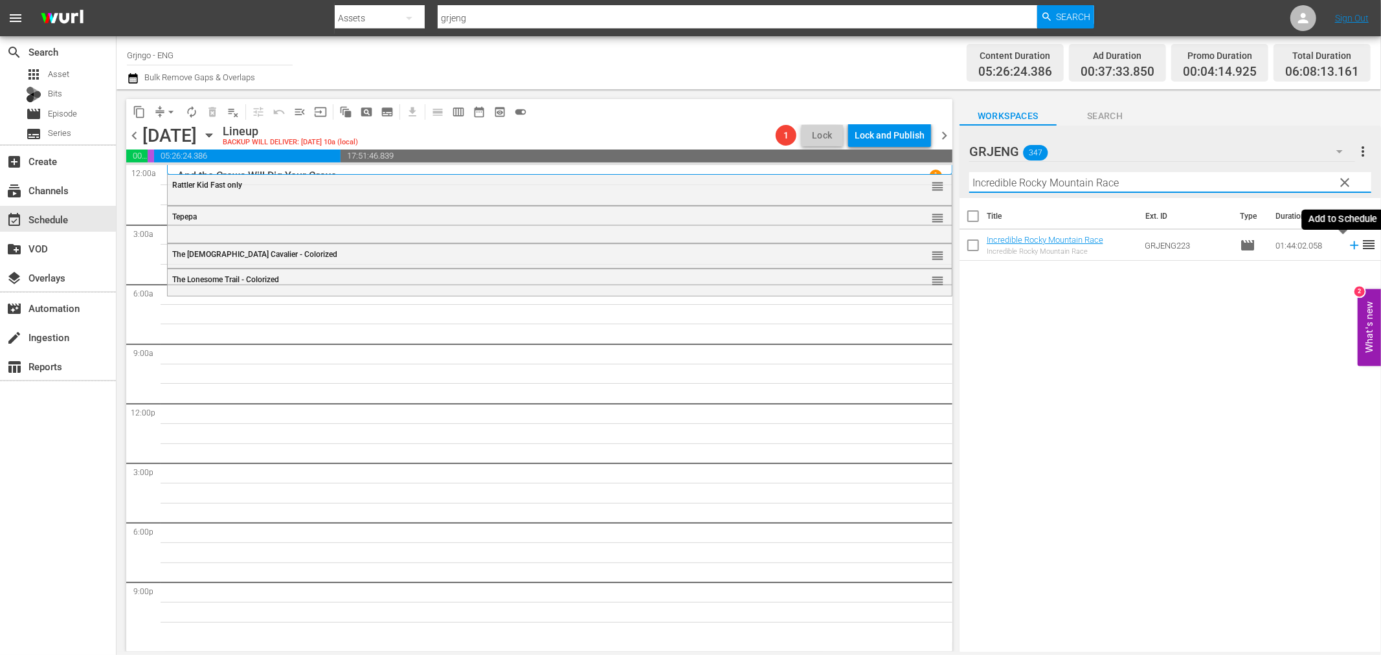
type input "Incredible Rocky Mountain Race"
click at [1347, 243] on icon at bounding box center [1354, 245] width 14 height 14
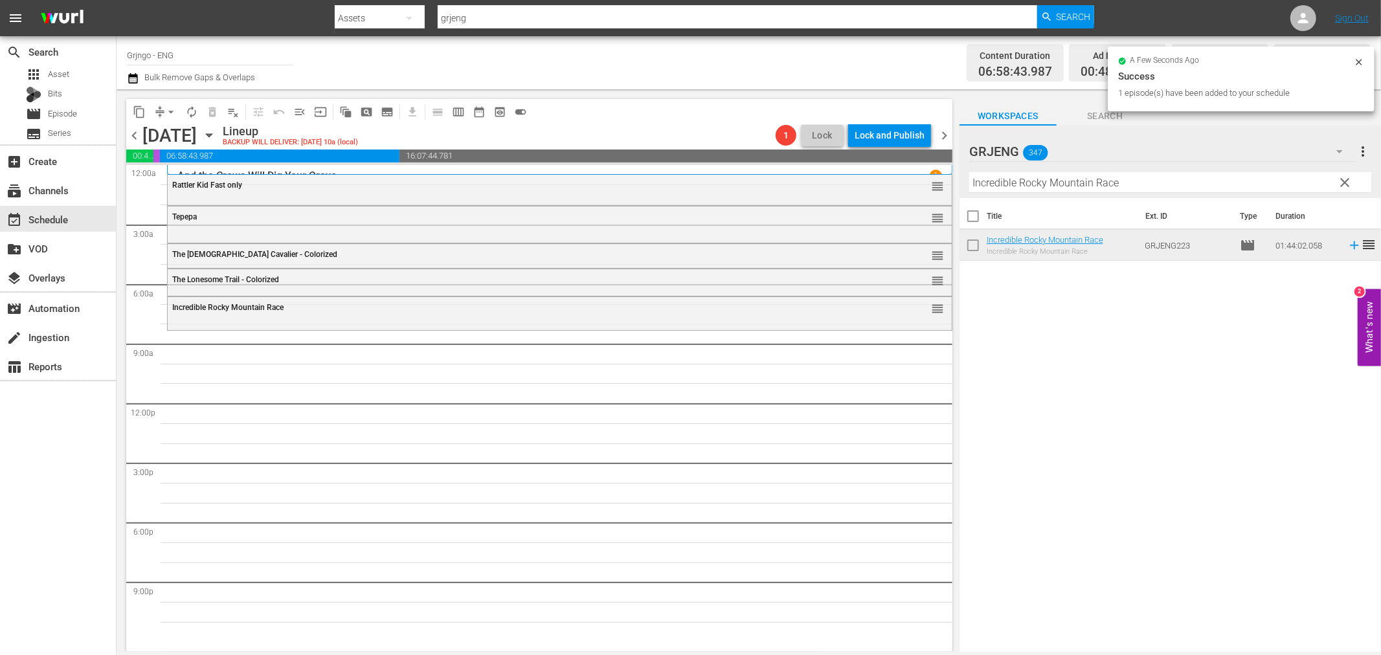
drag, startPoint x: 1343, startPoint y: 184, endPoint x: 983, endPoint y: 173, distance: 360.1
click at [1343, 184] on span "clear" at bounding box center [1345, 183] width 16 height 16
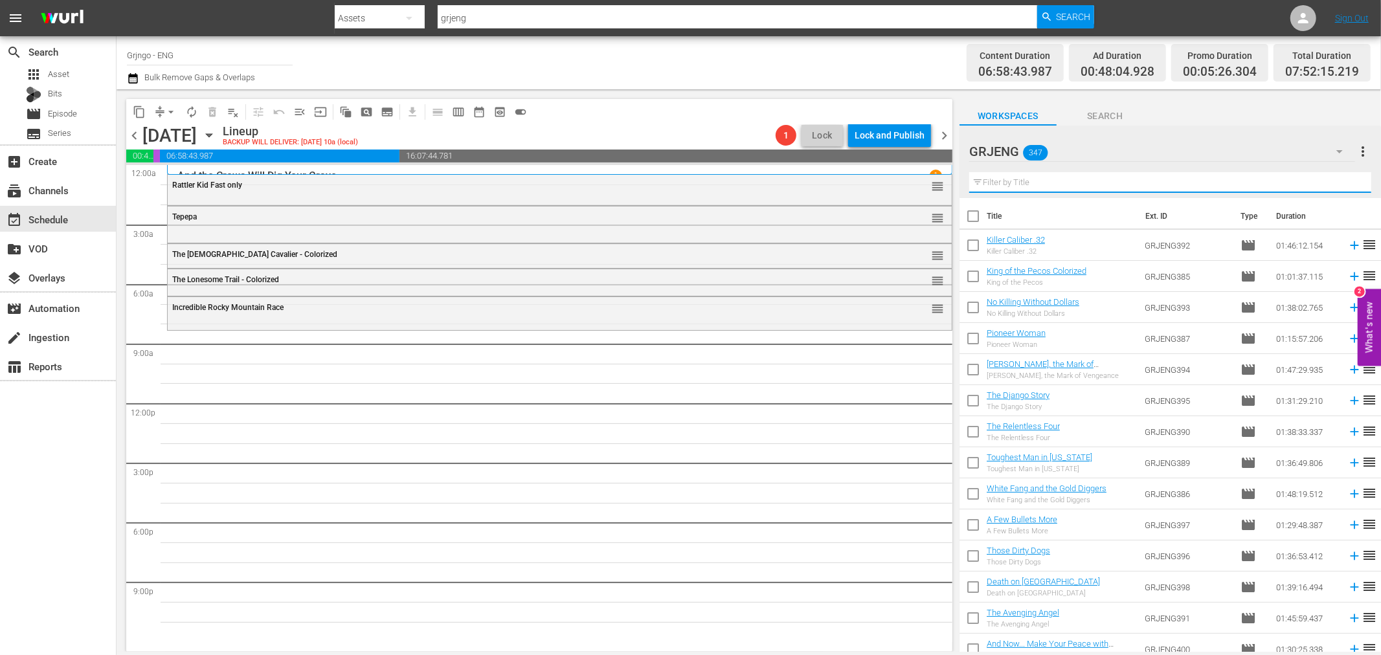
paste input "Djurado"
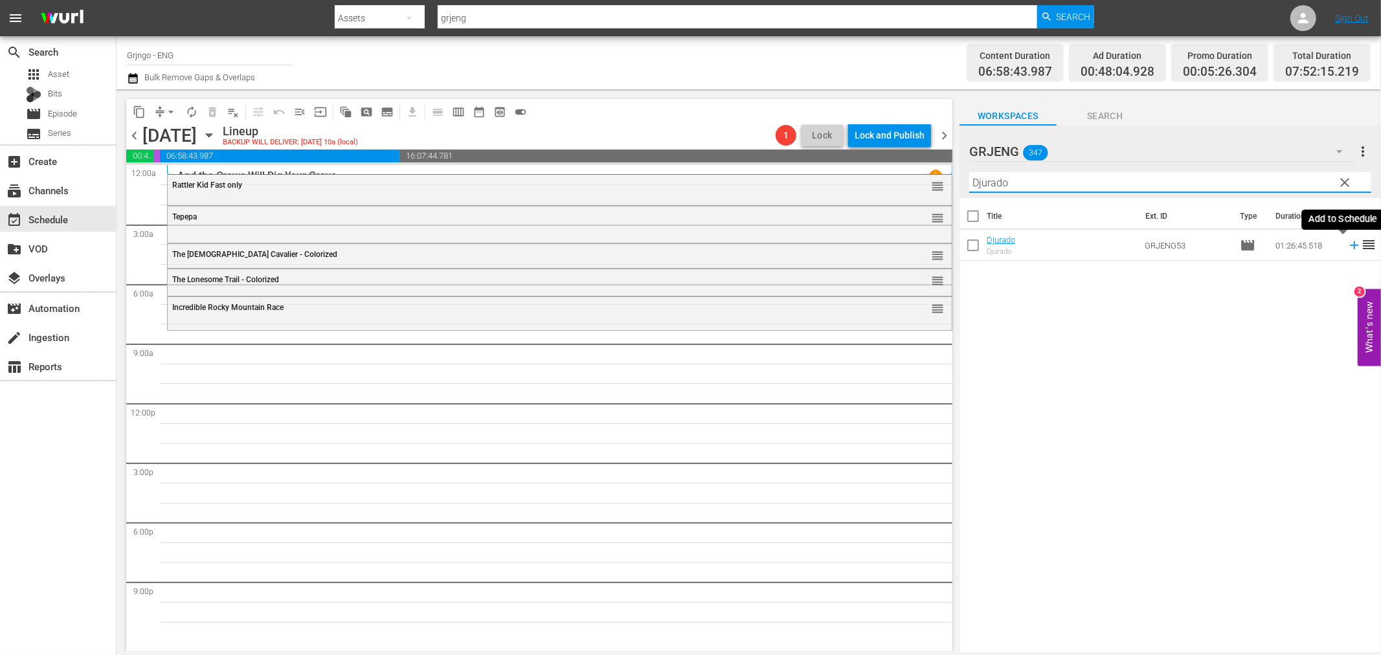
type input "Djurado"
click at [1350, 246] on icon at bounding box center [1354, 245] width 8 height 8
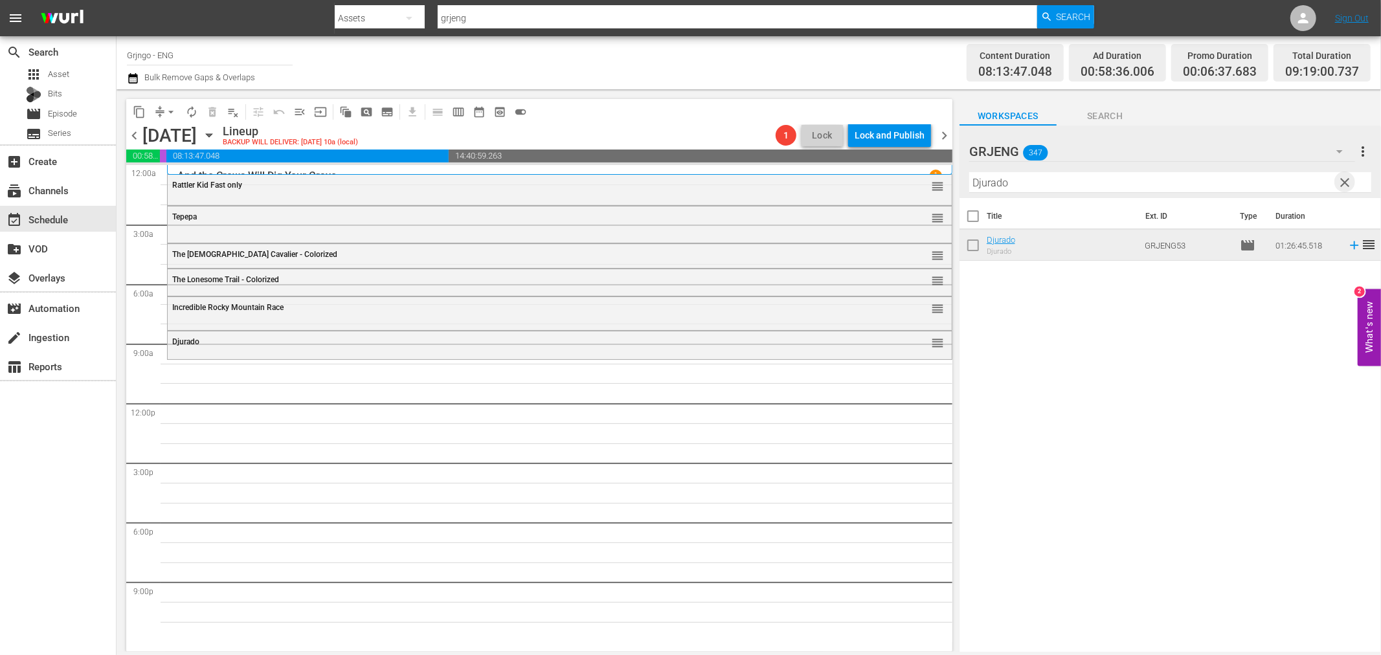
click at [1344, 180] on span "clear" at bounding box center [1345, 183] width 16 height 16
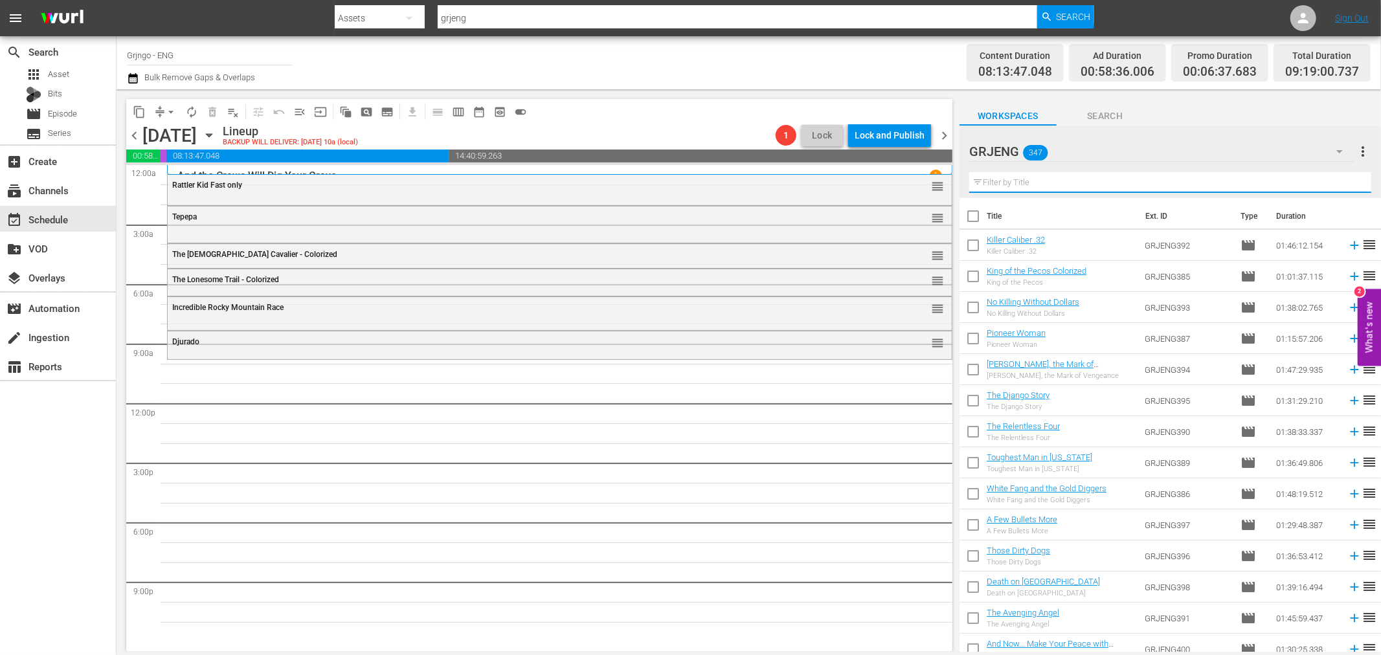
paste input "Buckskin Frontier"
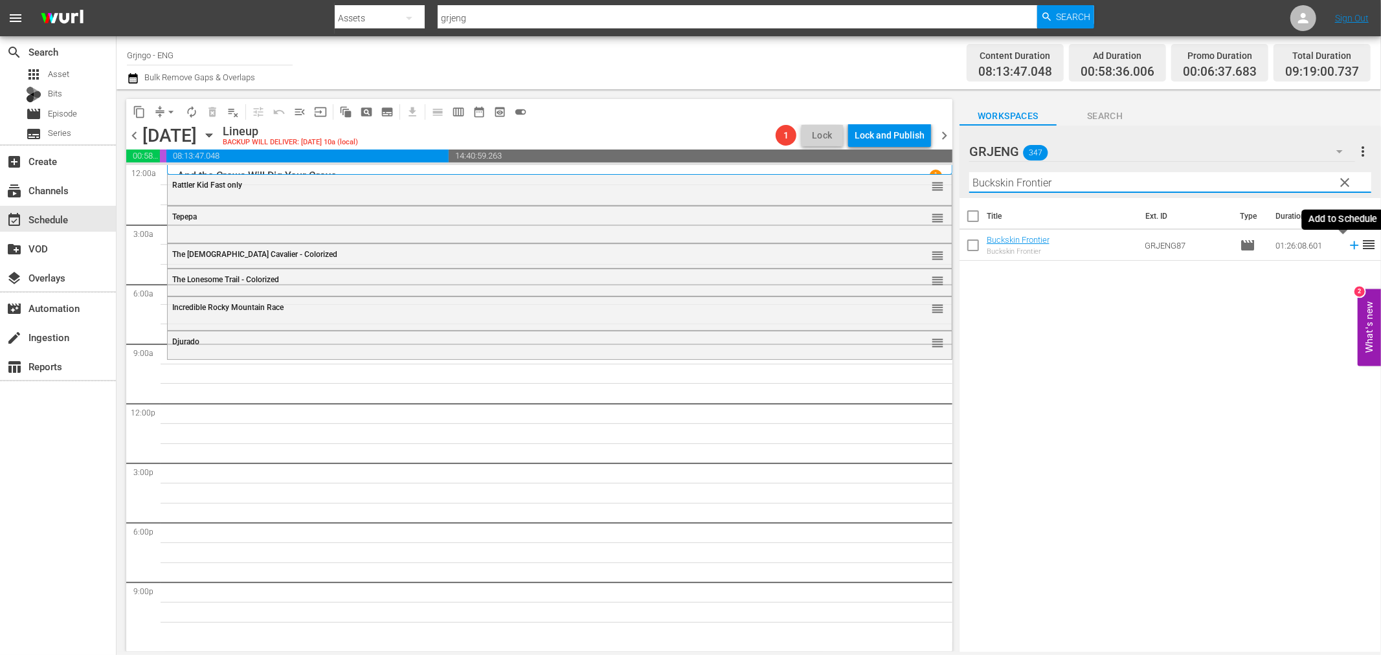
type input "Buckskin Frontier"
click at [1350, 245] on icon at bounding box center [1354, 245] width 8 height 8
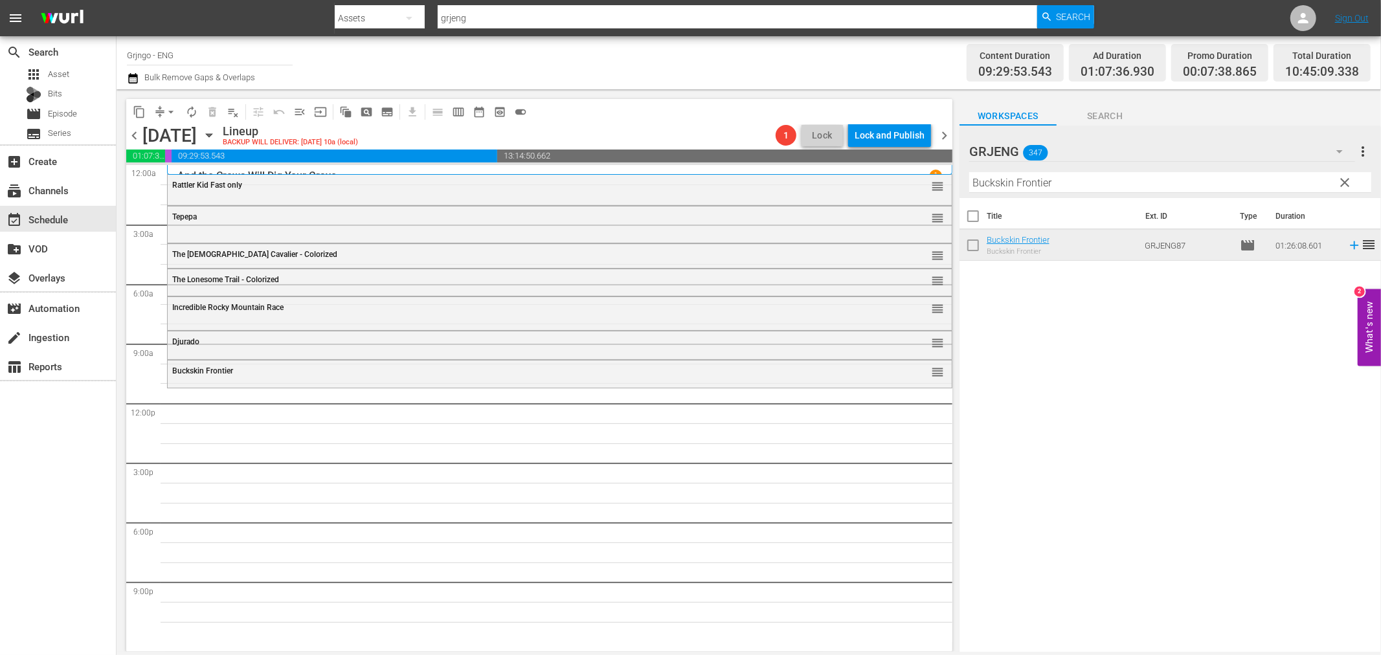
drag, startPoint x: 1343, startPoint y: 179, endPoint x: 1044, endPoint y: 188, distance: 299.2
click at [1343, 179] on span "clear" at bounding box center [1345, 183] width 16 height 16
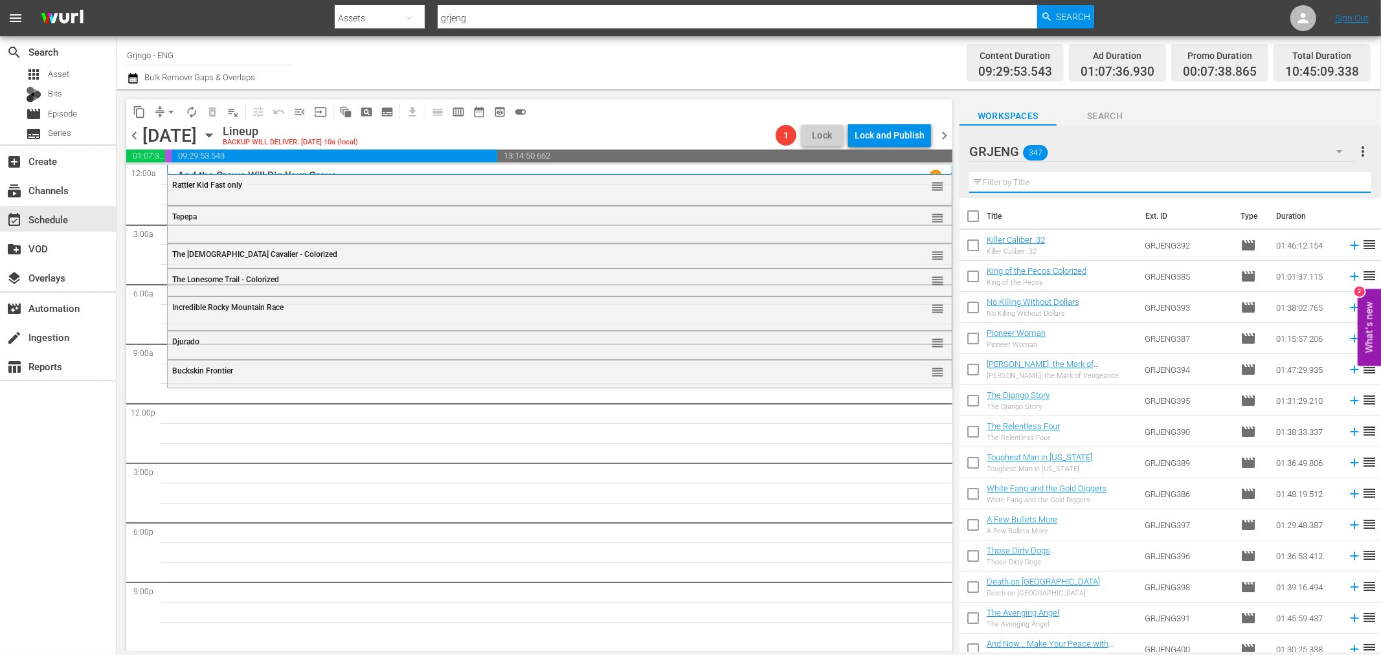
click at [1041, 179] on input "text" at bounding box center [1170, 182] width 402 height 21
paste input "[PERSON_NAME] S01E13-16 Colorized"
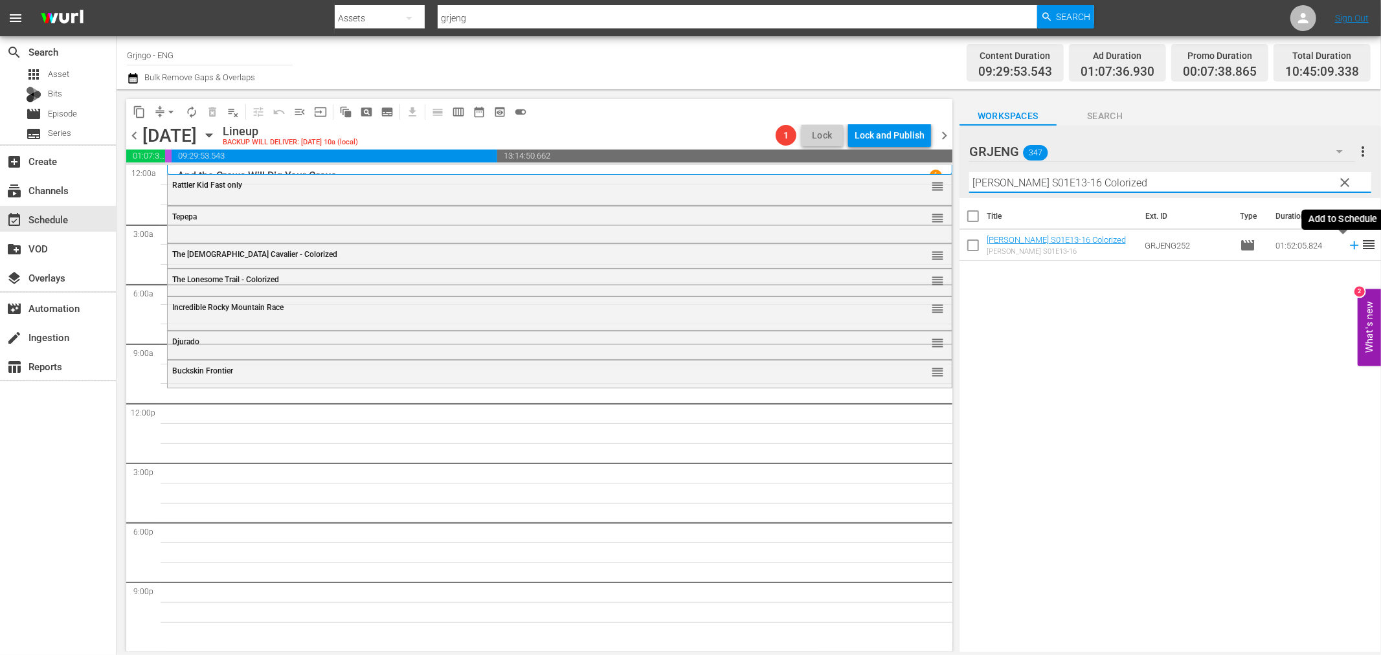
type input "[PERSON_NAME] S01E13-16 Colorized"
click at [1350, 246] on icon at bounding box center [1354, 245] width 8 height 8
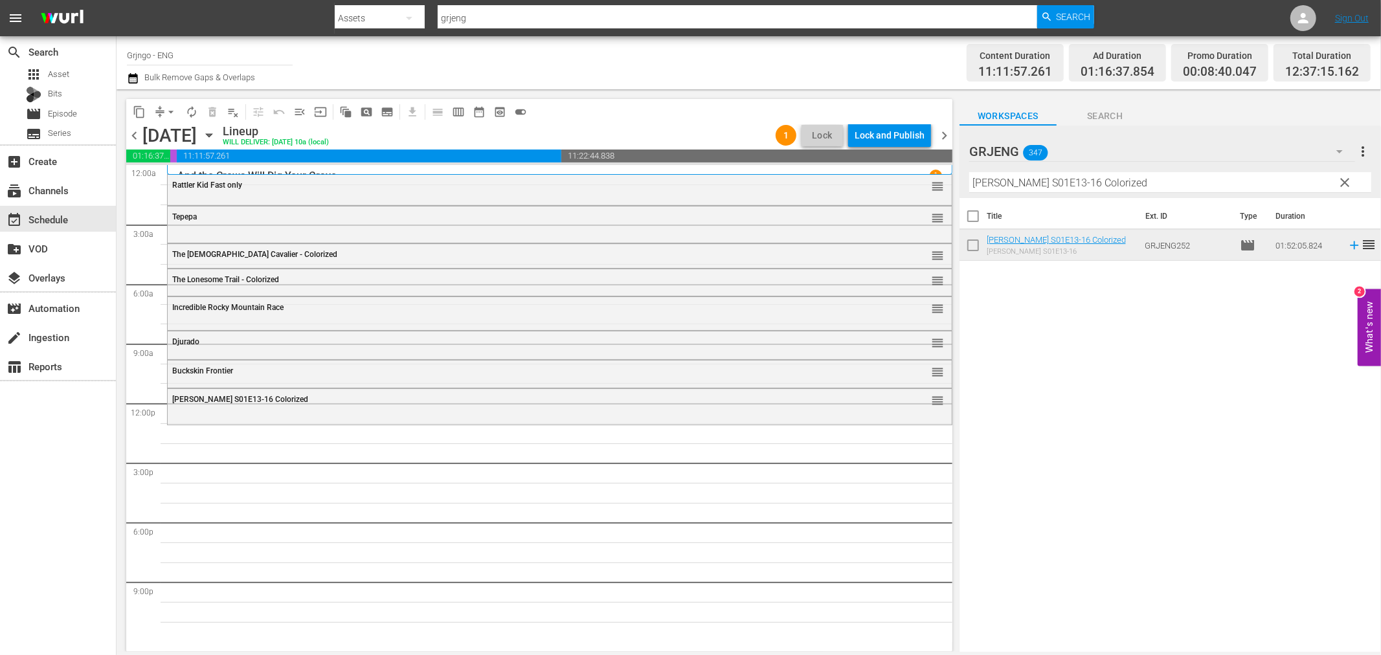
drag, startPoint x: 1345, startPoint y: 179, endPoint x: 1056, endPoint y: 175, distance: 289.4
click at [1345, 179] on span "clear" at bounding box center [1345, 183] width 16 height 16
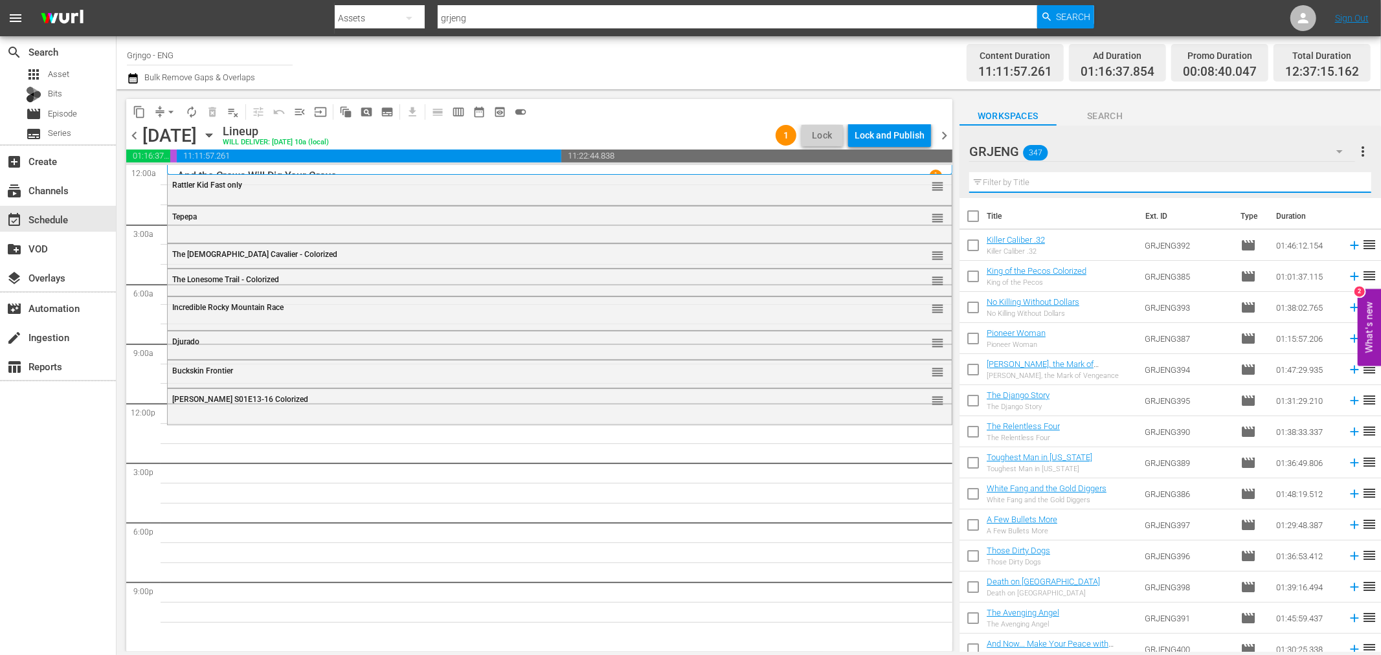
paste input "His Name Was [PERSON_NAME]"
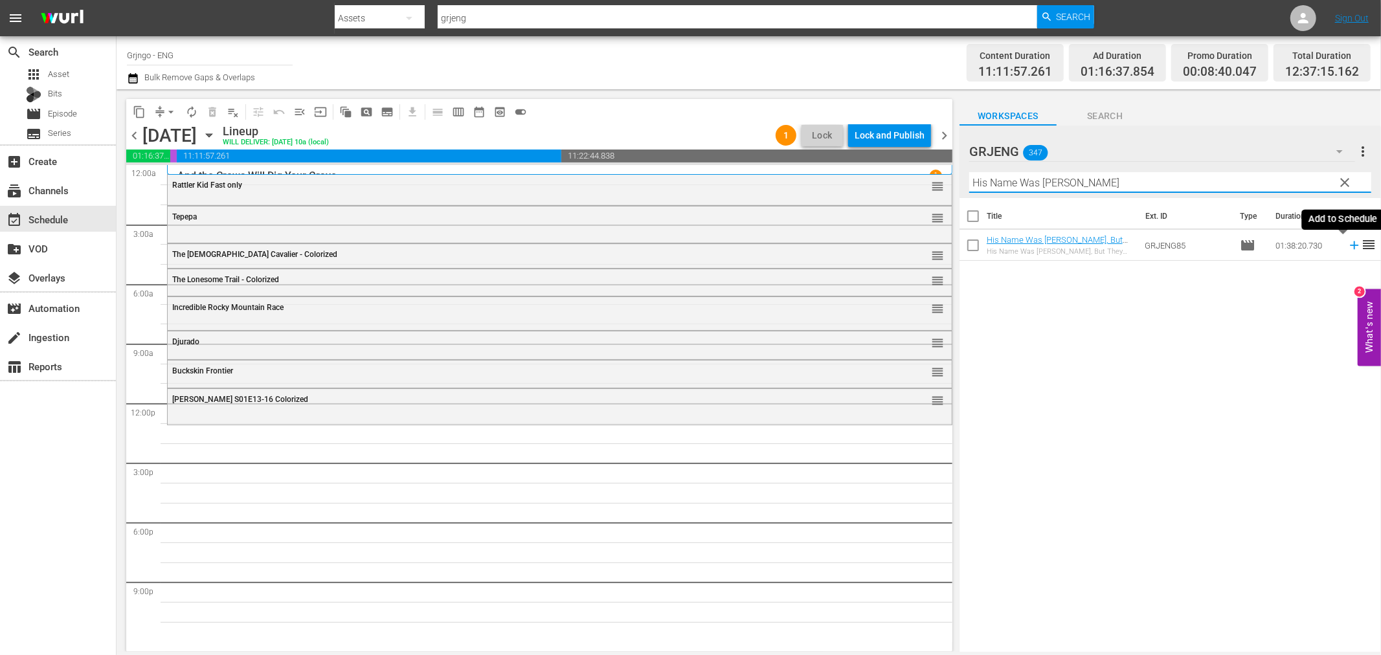
type input "His Name Was [PERSON_NAME]"
click at [1350, 245] on icon at bounding box center [1354, 245] width 8 height 8
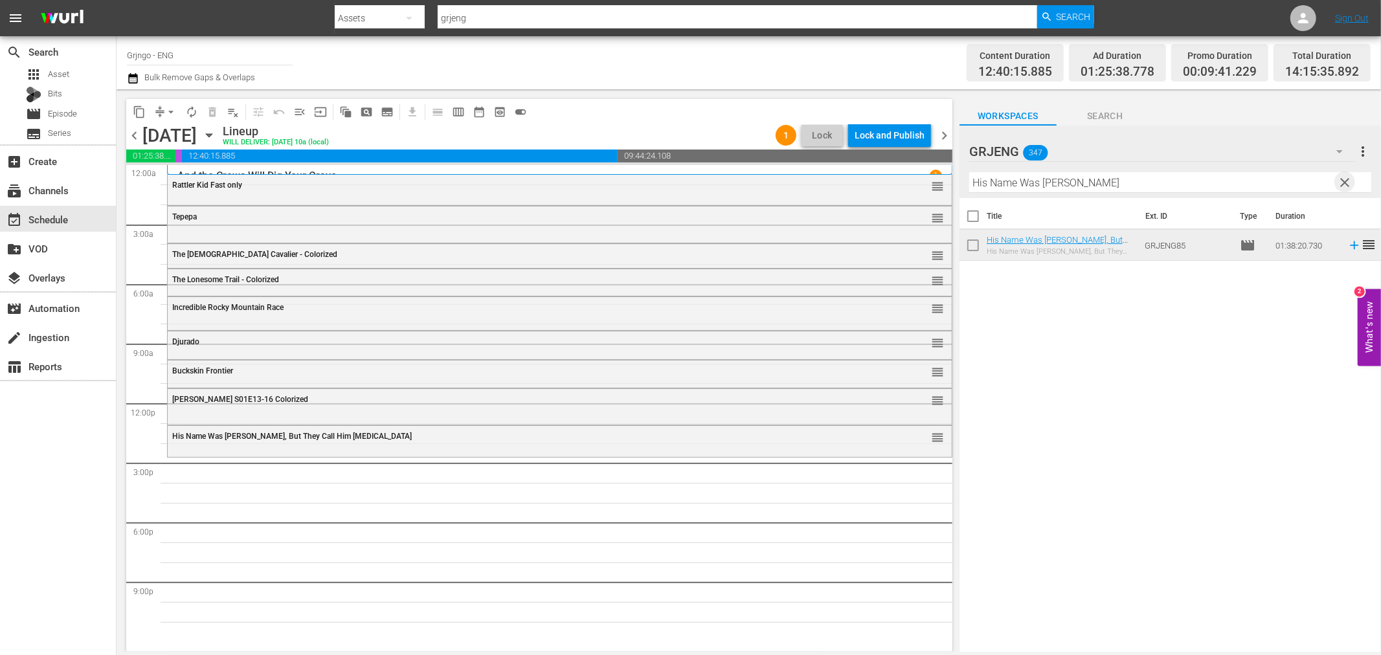
drag, startPoint x: 1345, startPoint y: 177, endPoint x: 1053, endPoint y: 193, distance: 291.8
click at [1345, 177] on span "clear" at bounding box center [1345, 183] width 16 height 16
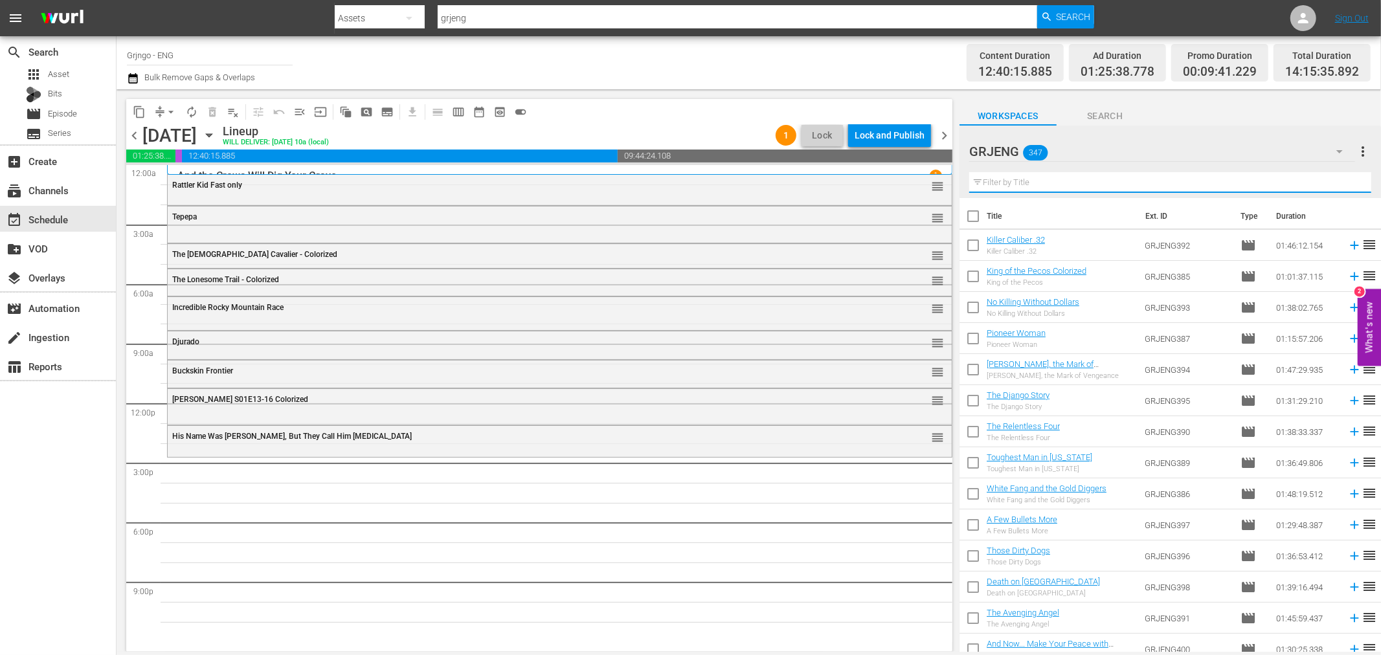
paste input "[PERSON_NAME] and [PERSON_NAME]"
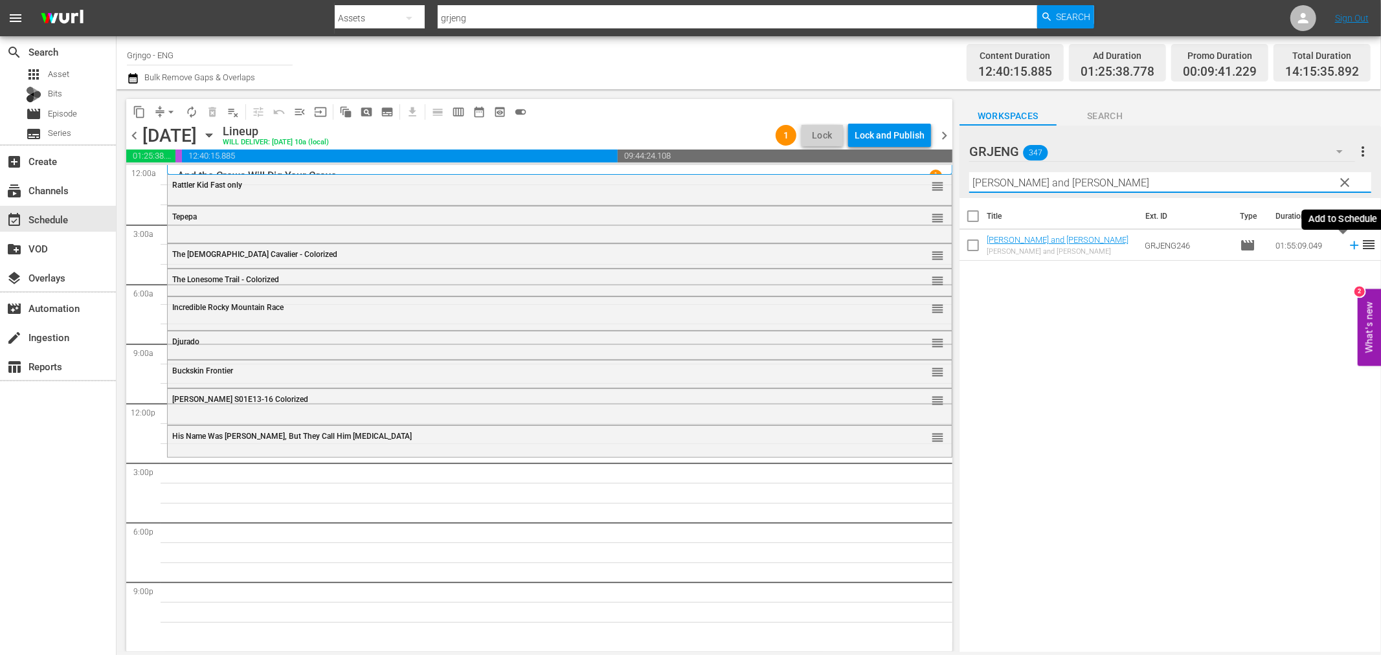
type input "[PERSON_NAME] and [PERSON_NAME]"
click at [1350, 242] on icon at bounding box center [1354, 245] width 8 height 8
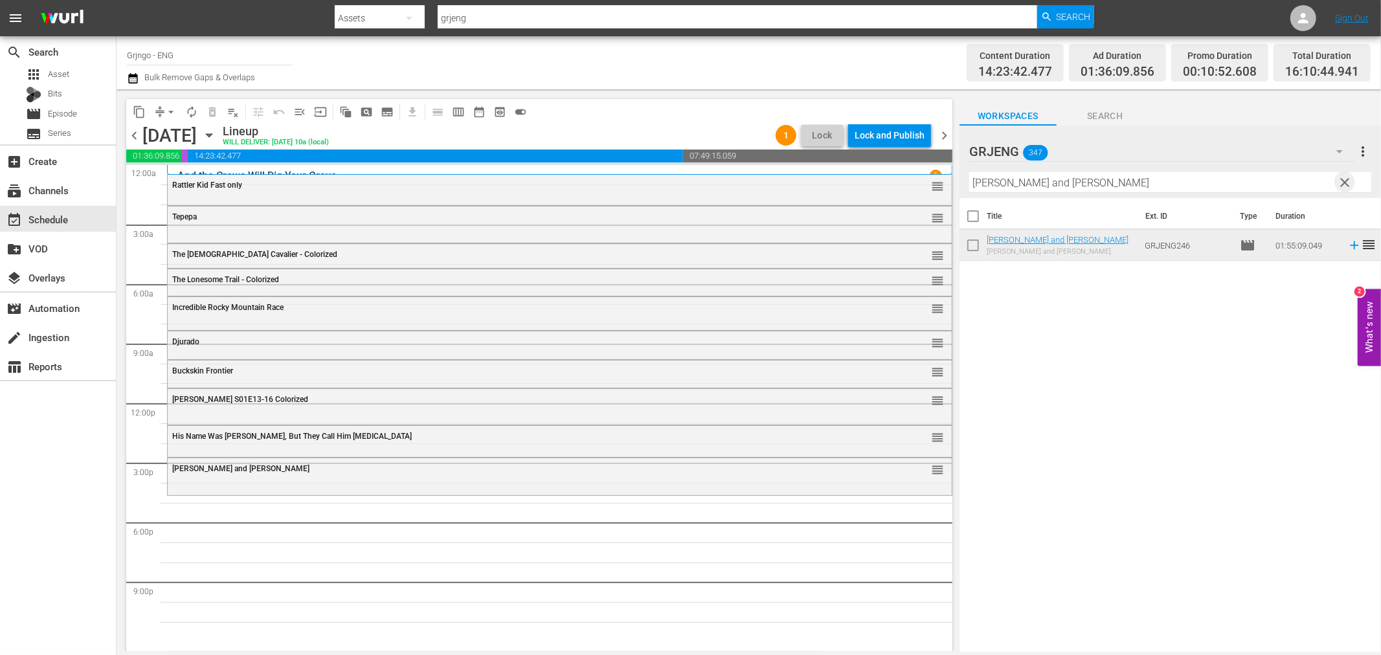
click at [1340, 175] on span "clear" at bounding box center [1345, 183] width 16 height 16
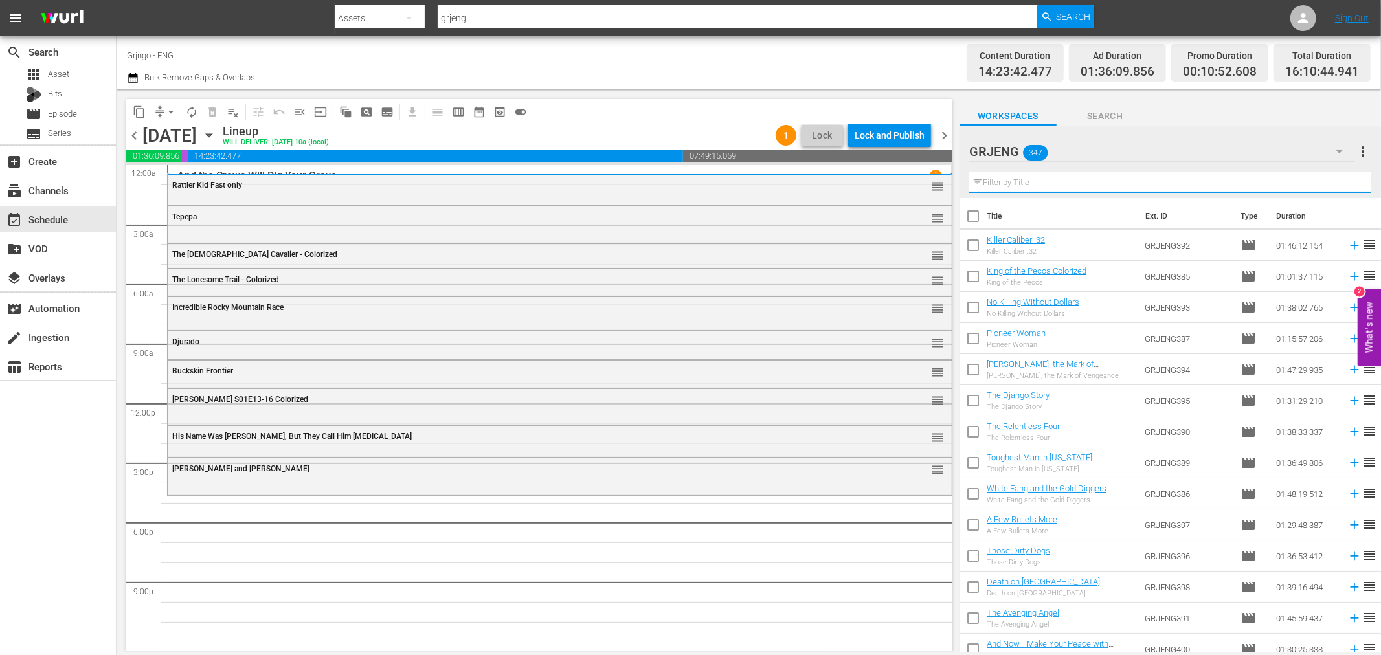
paste input "Stagecoach"
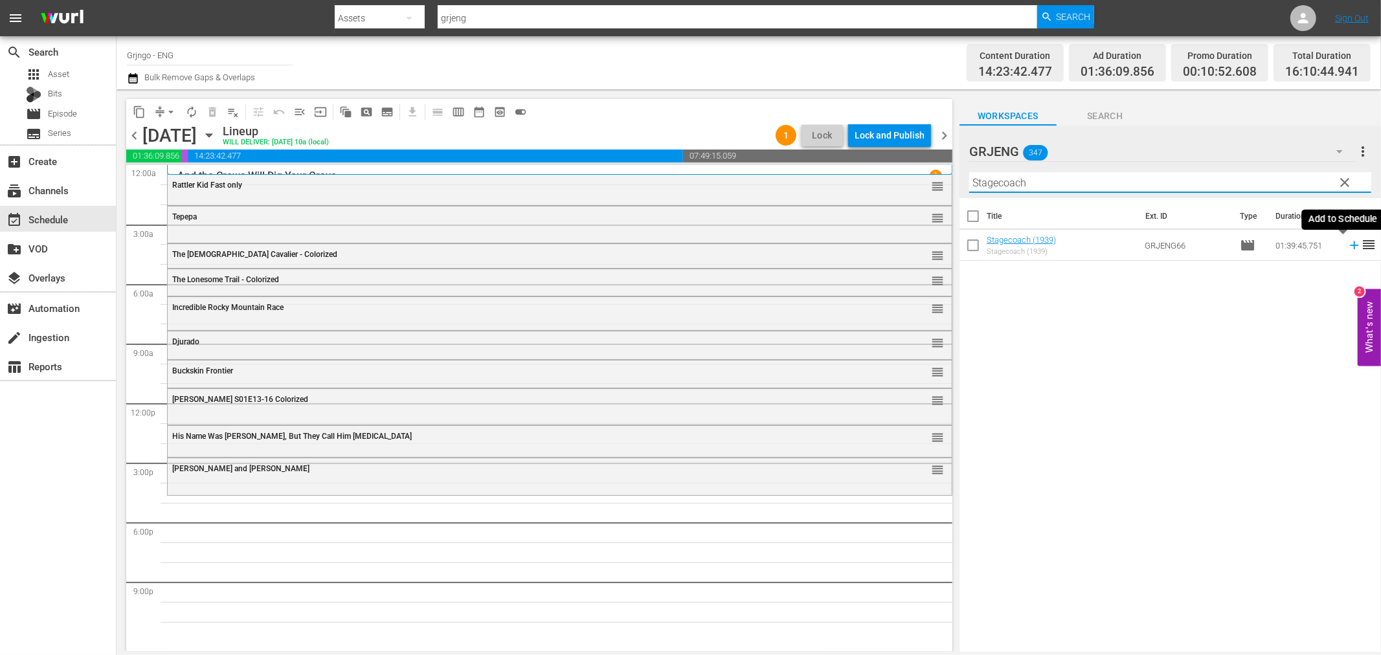
type input "Stagecoach"
click at [1347, 243] on icon at bounding box center [1354, 245] width 14 height 14
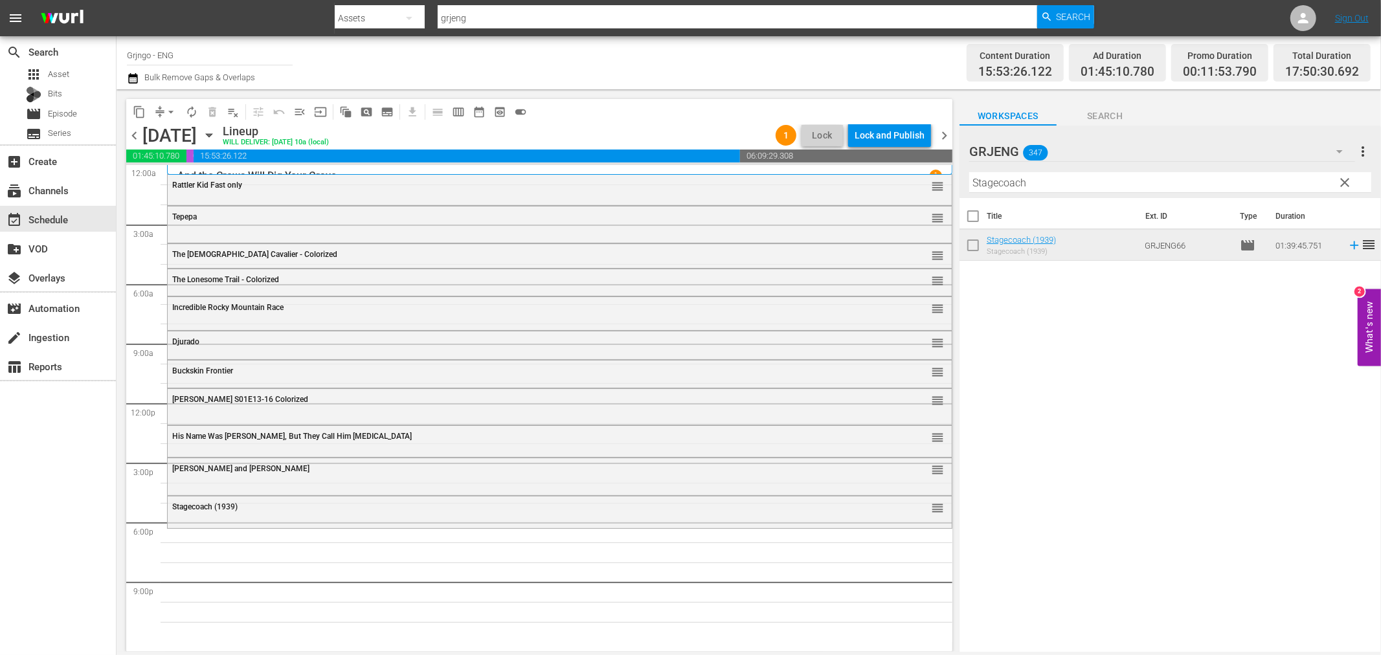
click at [1347, 182] on span "clear" at bounding box center [1345, 183] width 16 height 16
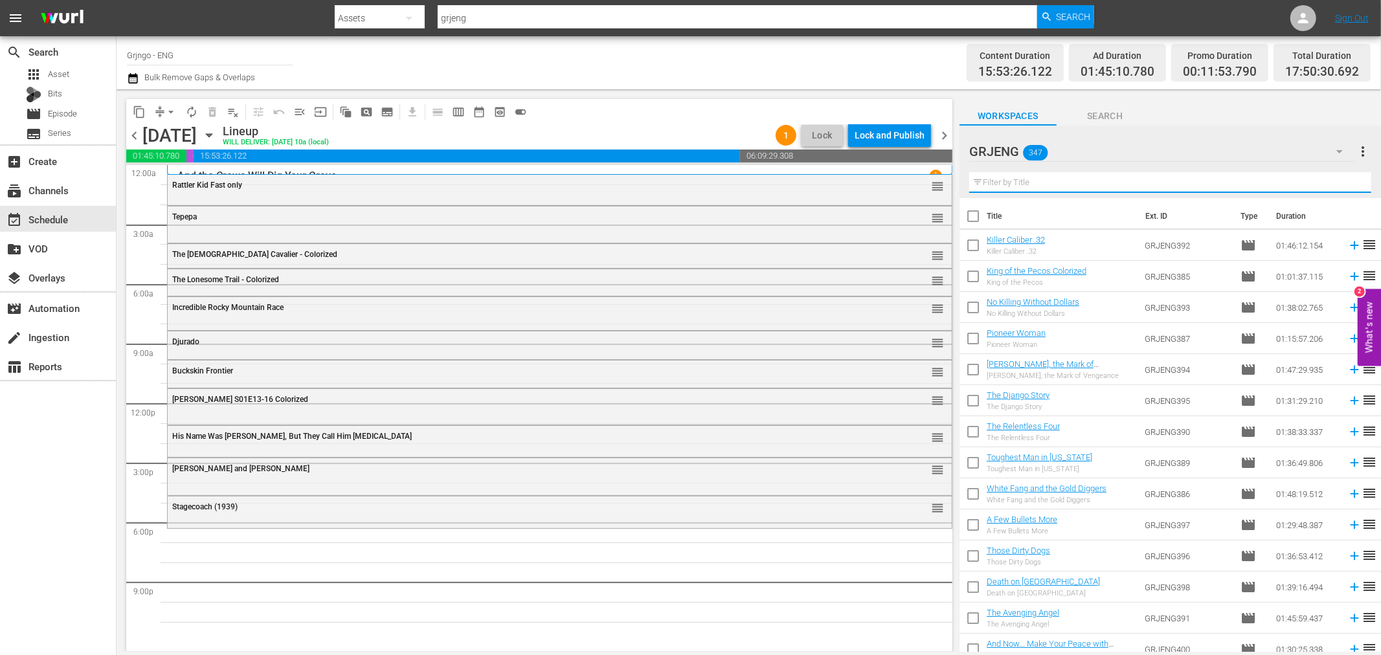
paste input "Boot Hill"
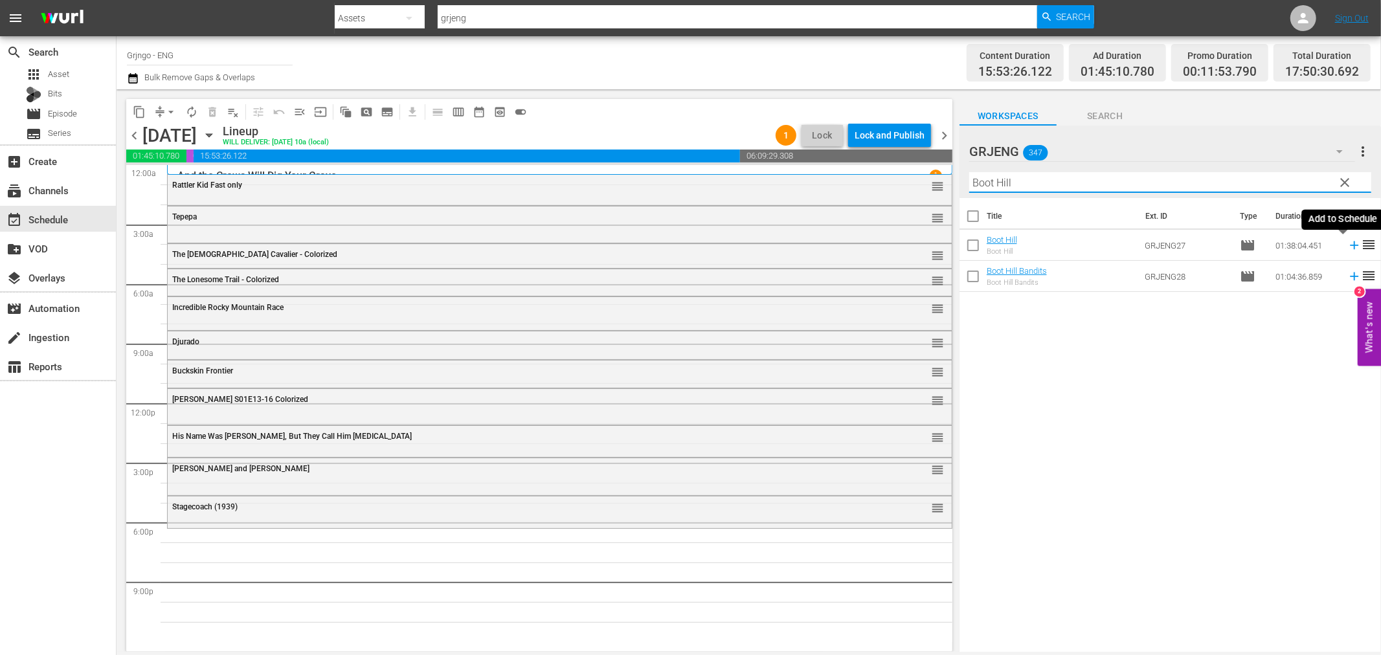
type input "Boot Hill"
click at [1347, 241] on icon at bounding box center [1354, 245] width 14 height 14
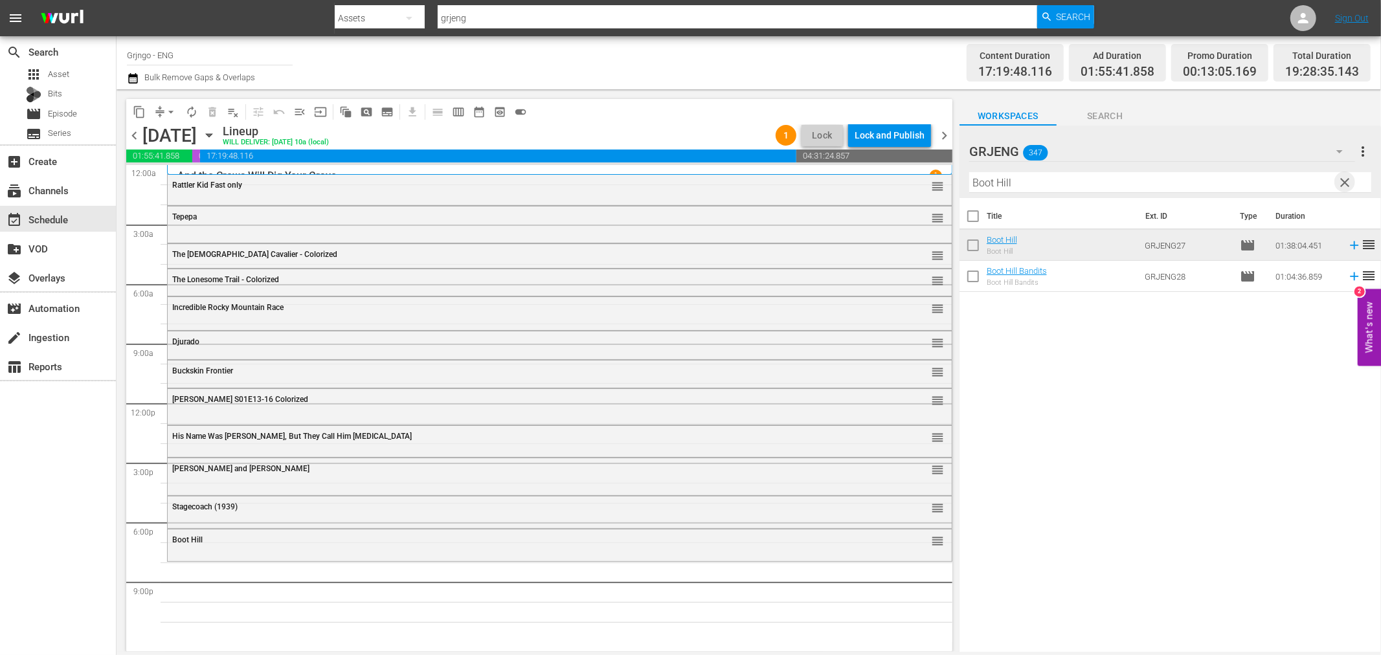
click at [1343, 175] on span "clear" at bounding box center [1345, 183] width 16 height 16
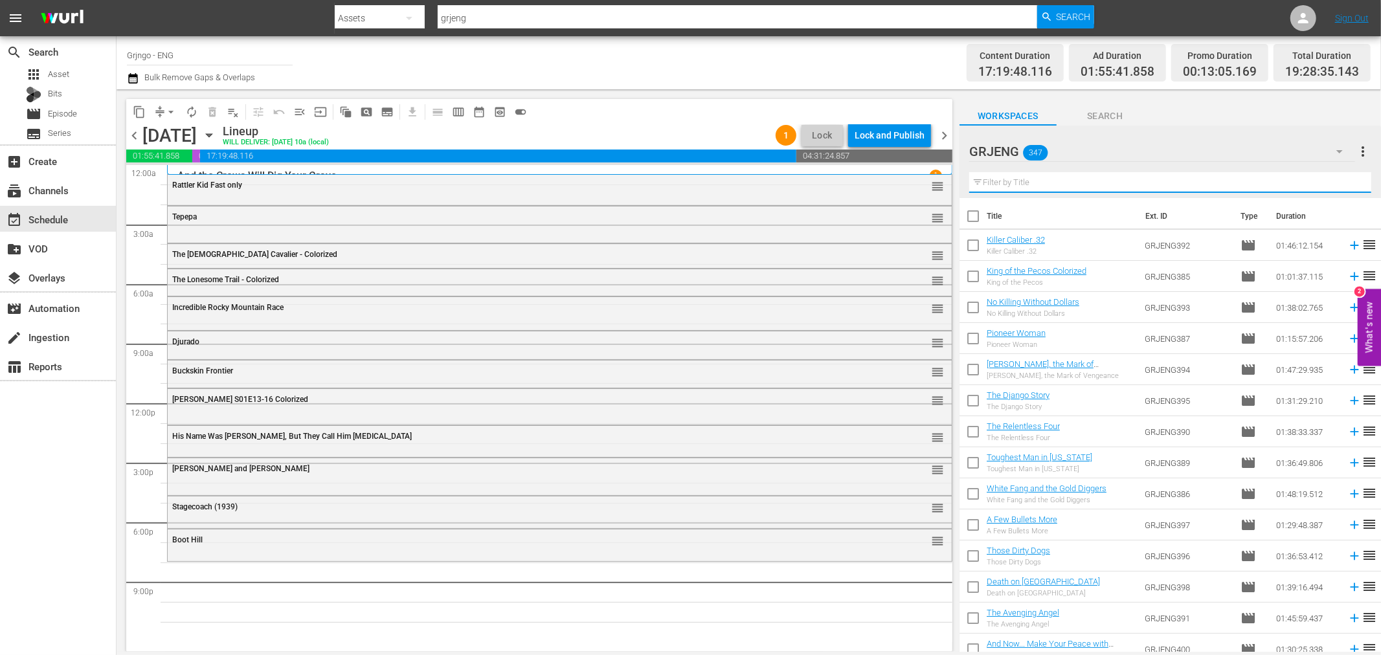
paste input "Companeros!"
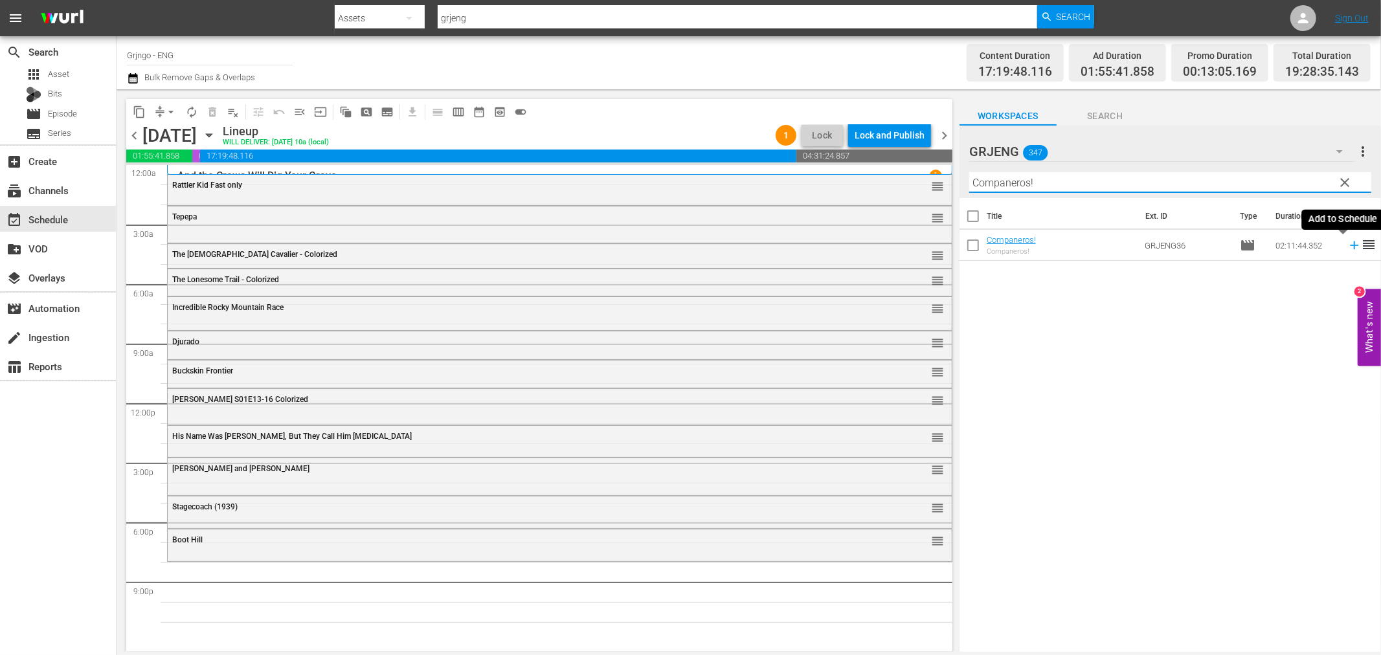
type input "Companeros!"
click at [1350, 246] on icon at bounding box center [1354, 245] width 8 height 8
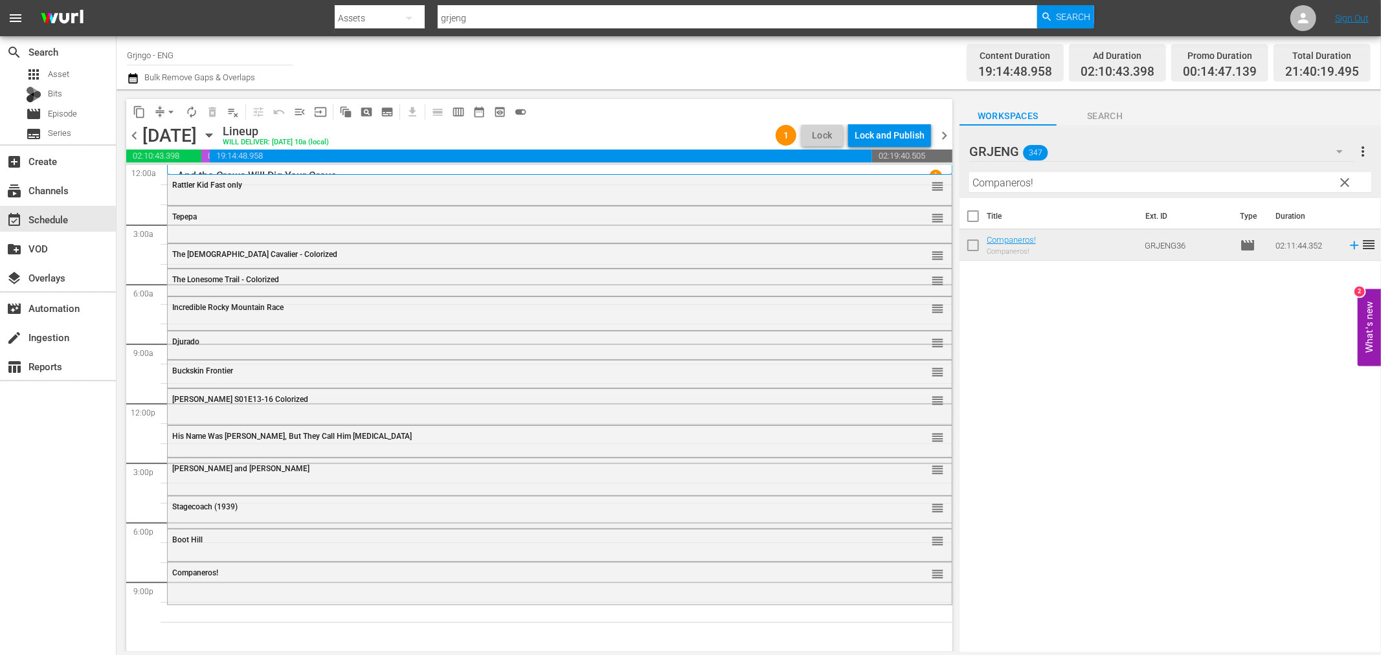
drag, startPoint x: 1341, startPoint y: 178, endPoint x: 1007, endPoint y: 178, distance: 334.0
click at [1341, 178] on span "clear" at bounding box center [1345, 183] width 16 height 16
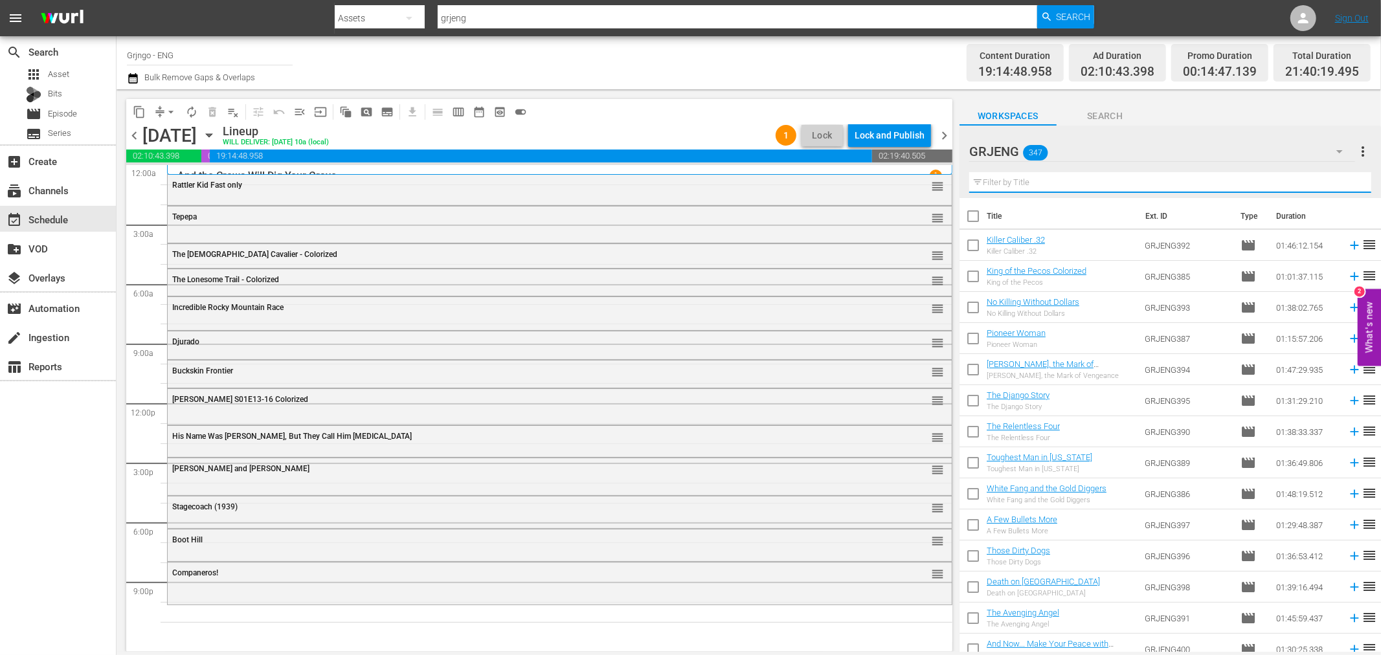
paste input "Django the Bastard"
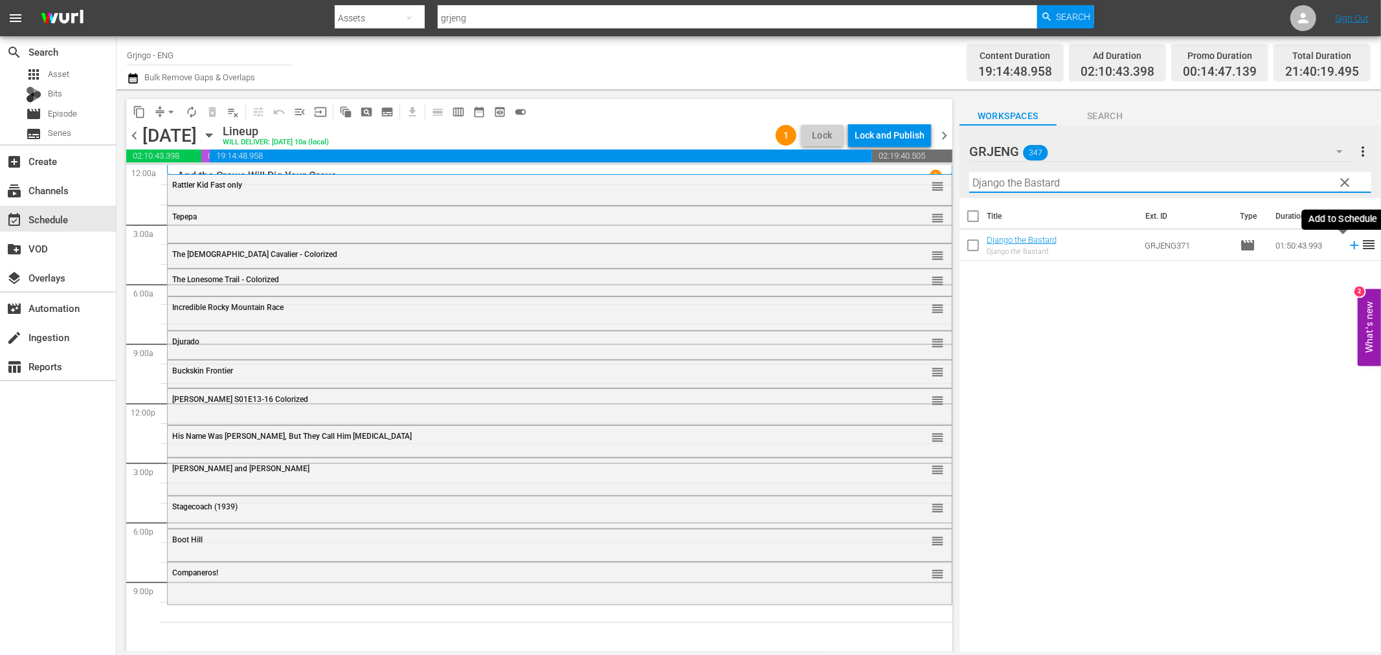
type input "Django the Bastard"
click at [1350, 246] on icon at bounding box center [1354, 245] width 8 height 8
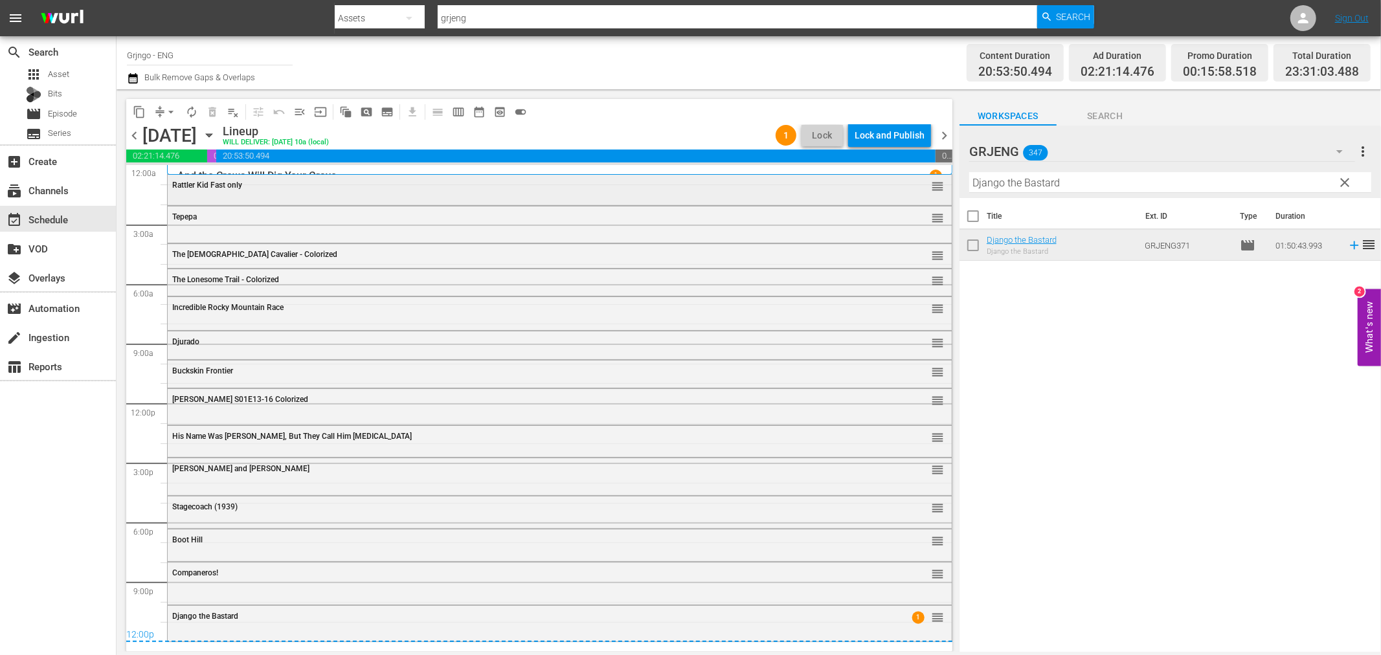
click at [203, 185] on span "Rattler Kid Fast only" at bounding box center [207, 185] width 70 height 9
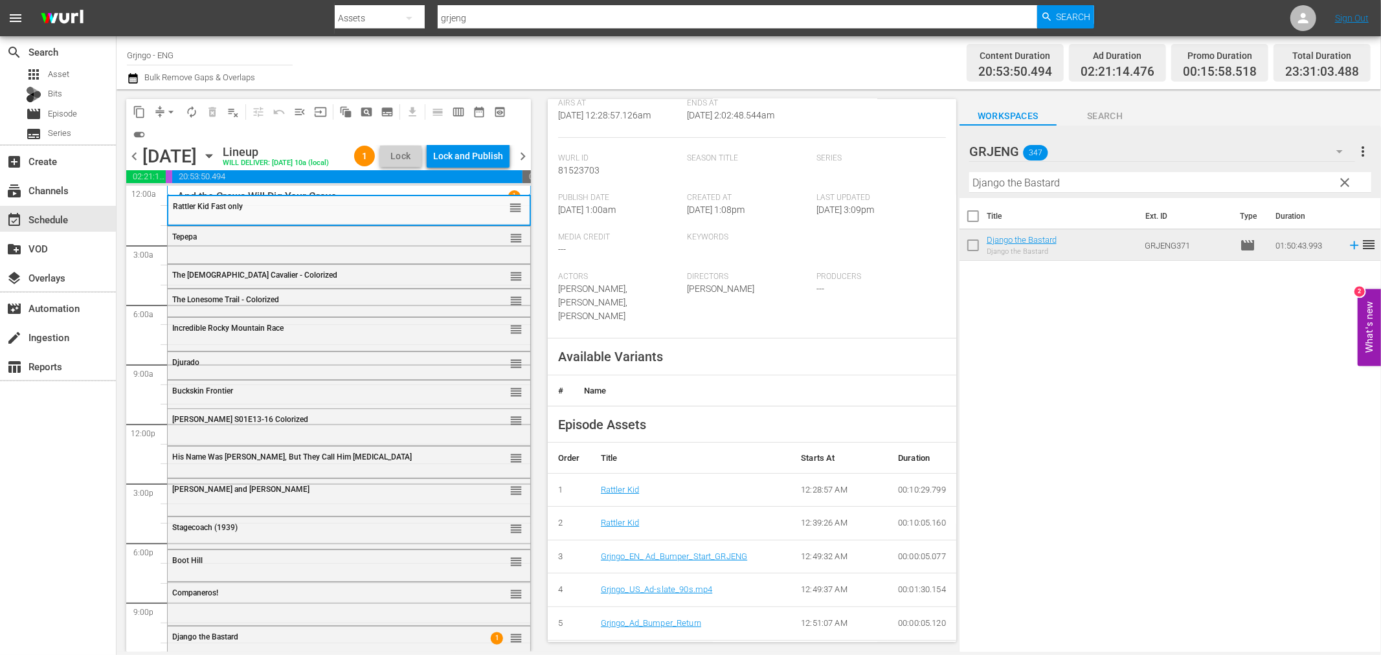
scroll to position [359, 0]
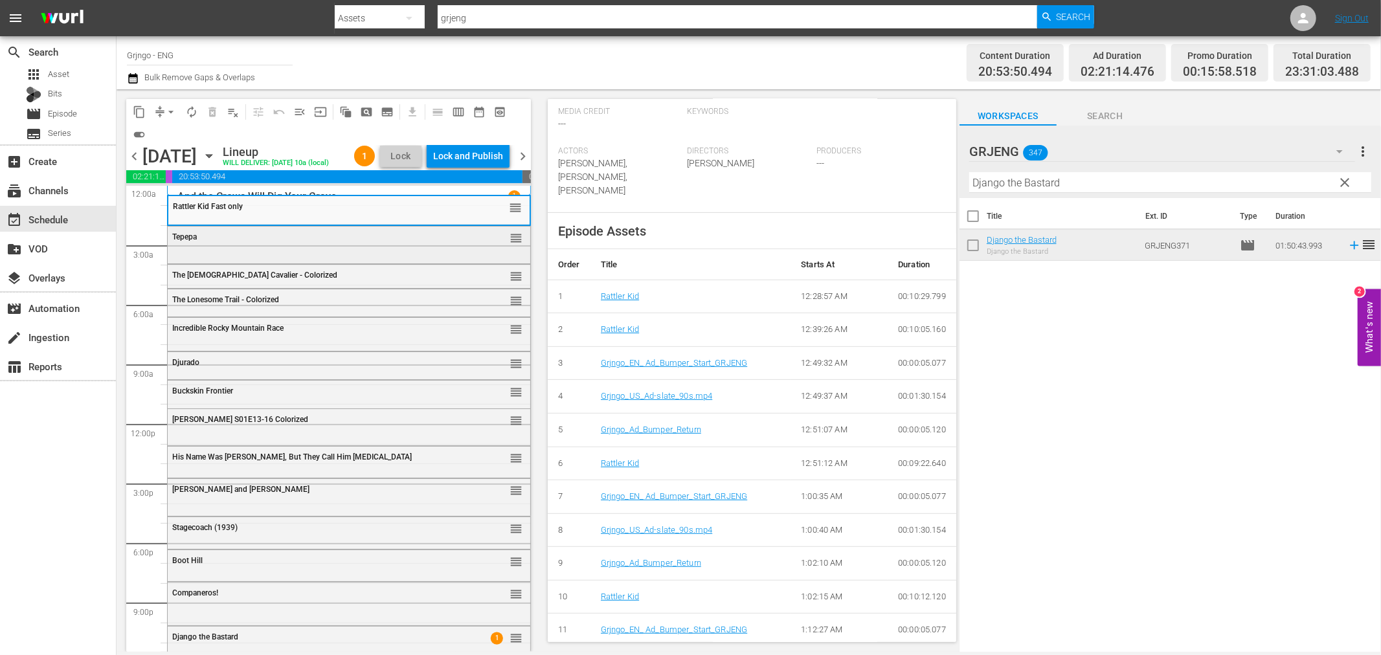
click at [285, 247] on div "Tepepa reorder" at bounding box center [349, 238] width 363 height 22
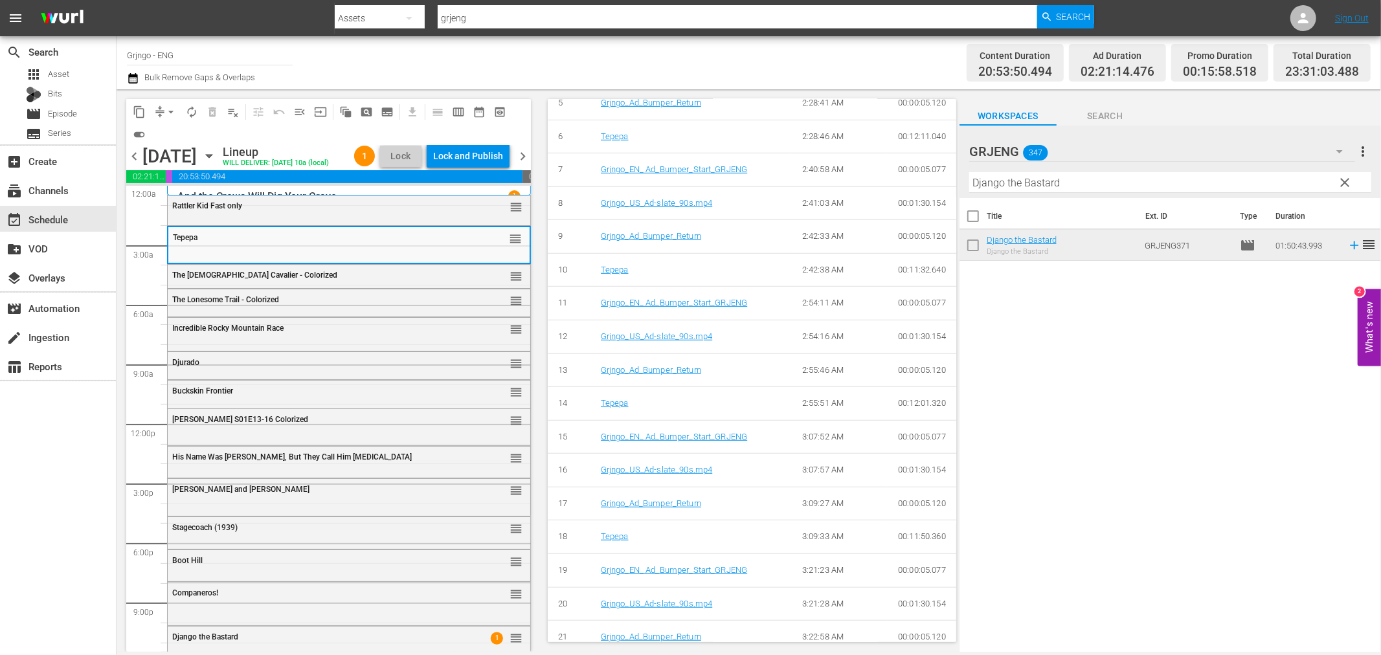
scroll to position [881, 0]
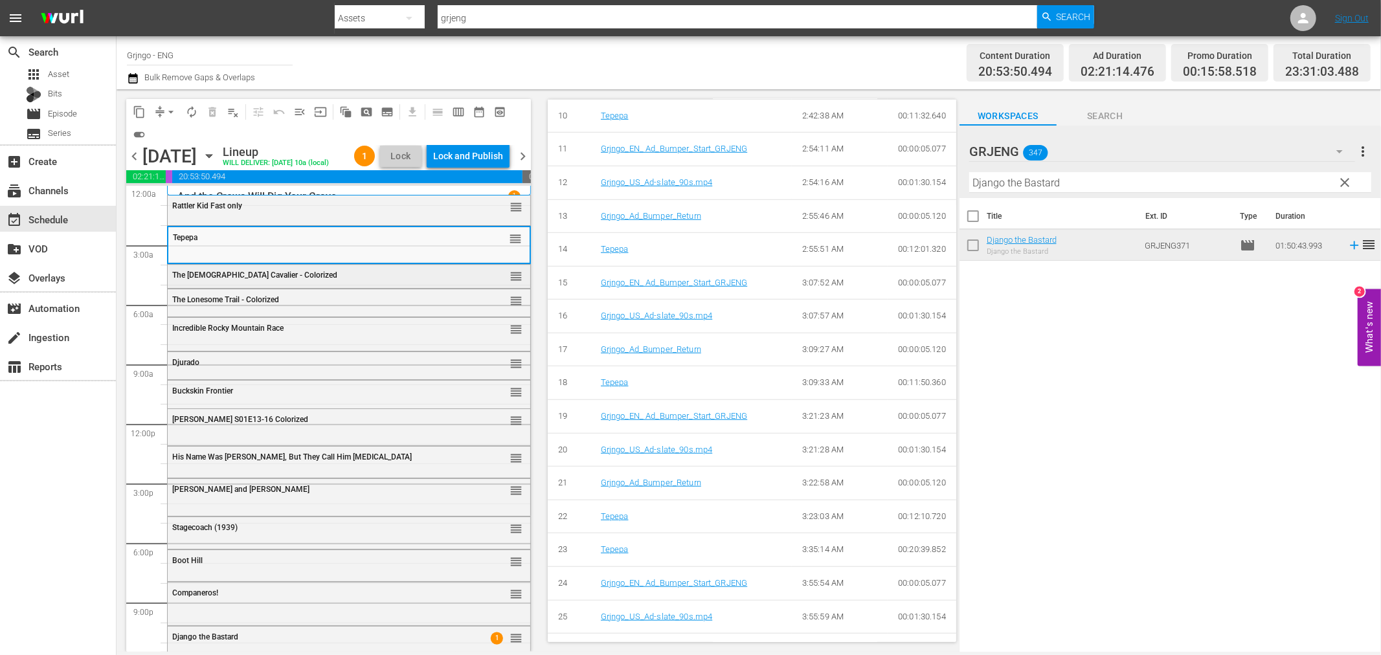
click at [260, 280] on span "The [DEMOGRAPHIC_DATA] Cavalier - Colorized" at bounding box center [254, 275] width 165 height 9
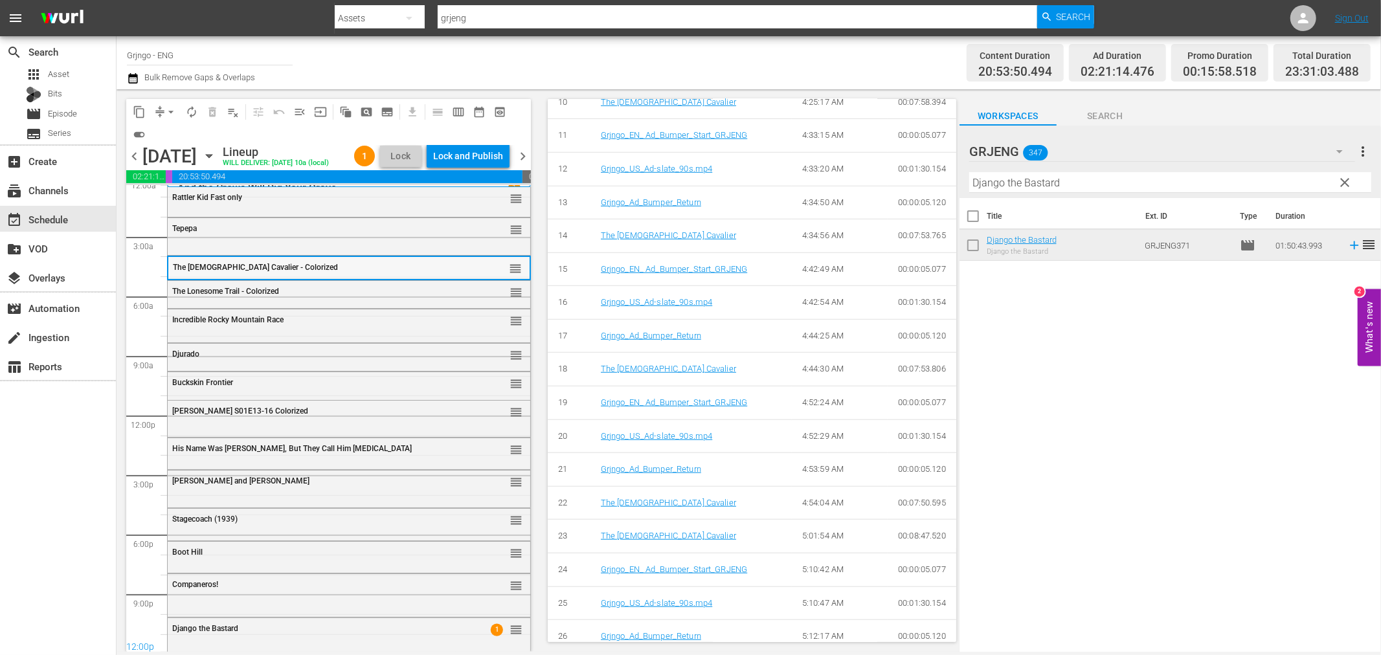
scroll to position [10, 0]
click at [238, 287] on span "The Lonesome Trail - Colorized" at bounding box center [225, 289] width 107 height 9
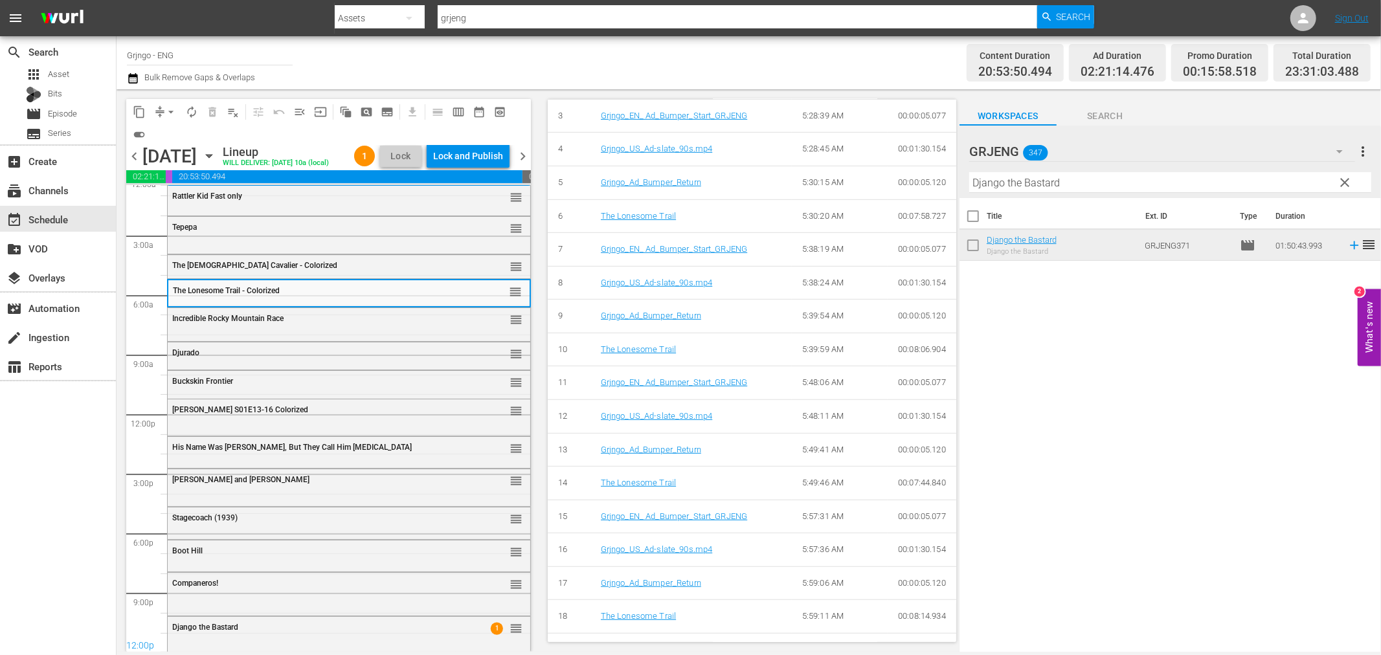
scroll to position [1014, 0]
click at [287, 322] on div "Incredible Rocky Mountain Race" at bounding box center [316, 318] width 288 height 9
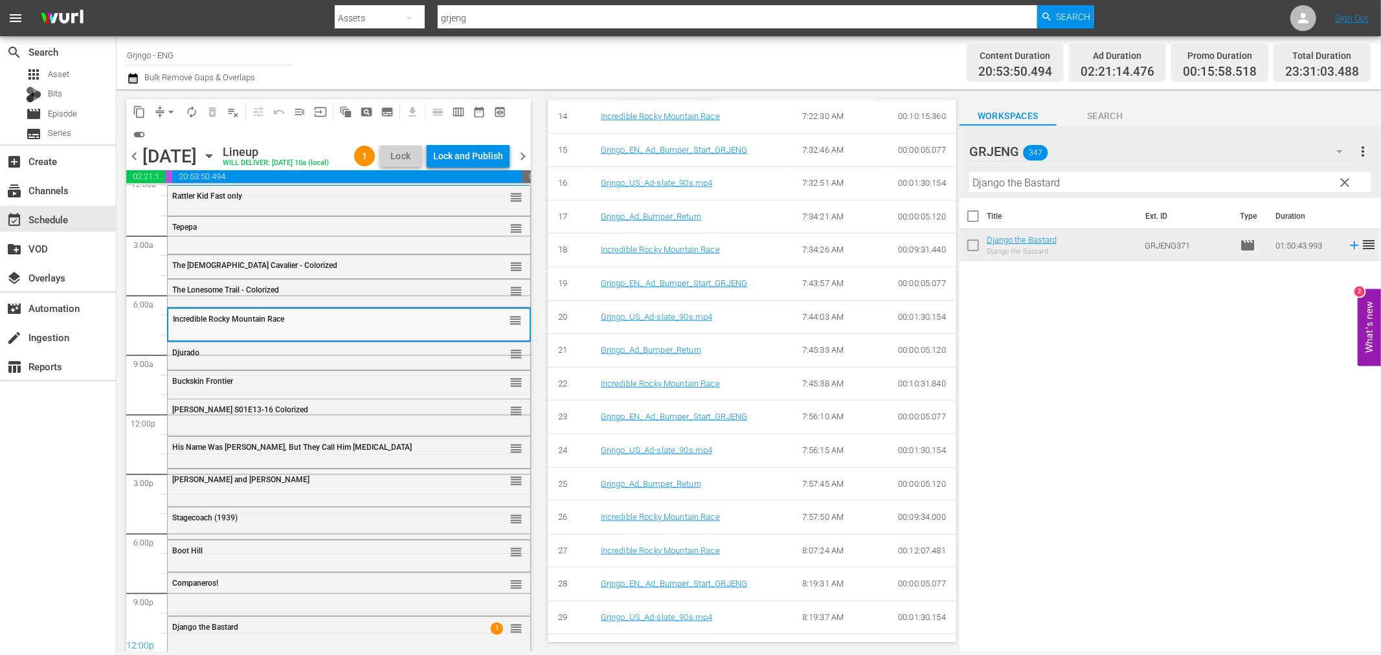
scroll to position [987, 0]
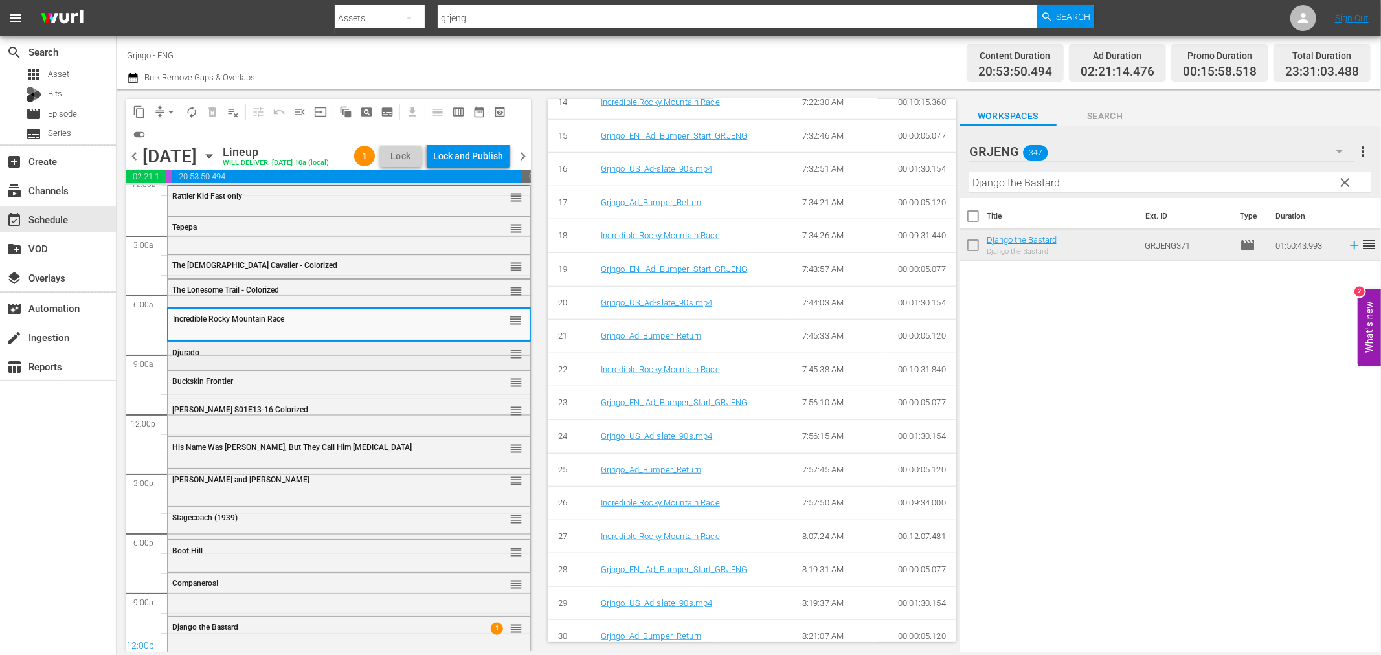
click at [280, 351] on div "Djurado" at bounding box center [316, 352] width 288 height 9
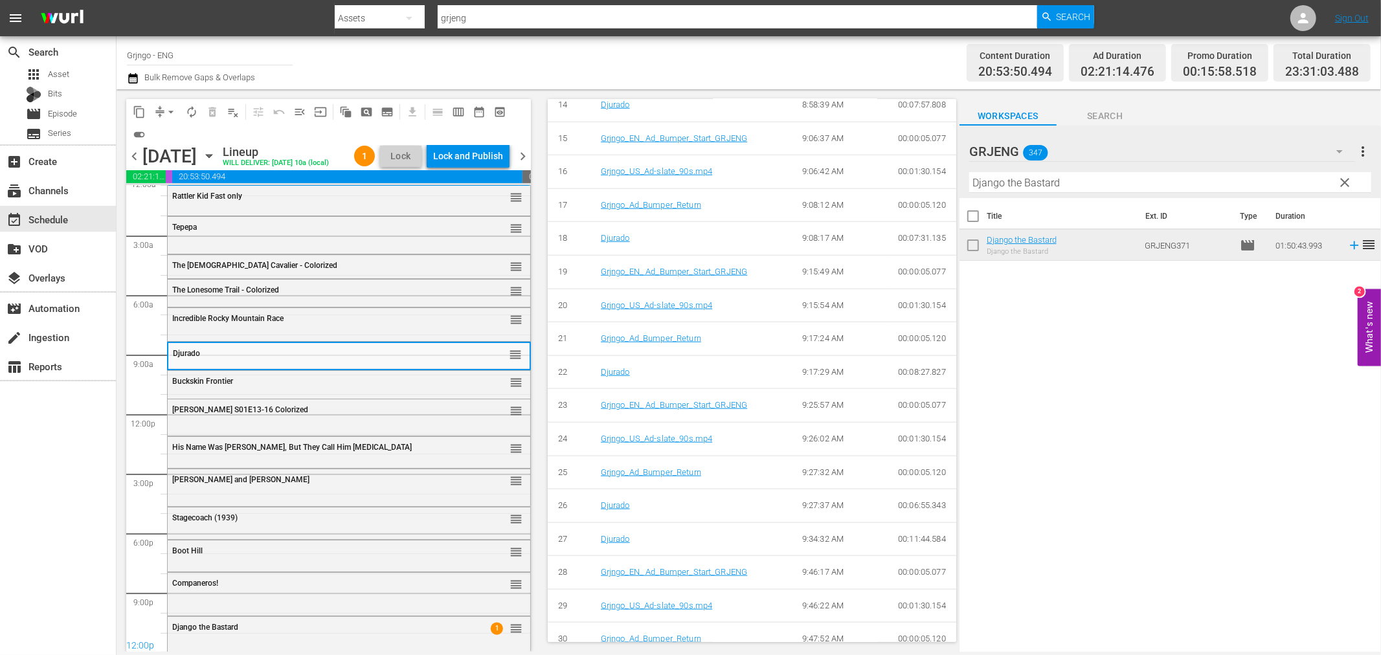
scroll to position [1191, 0]
click at [247, 385] on div "Buckskin Frontier" at bounding box center [316, 381] width 288 height 9
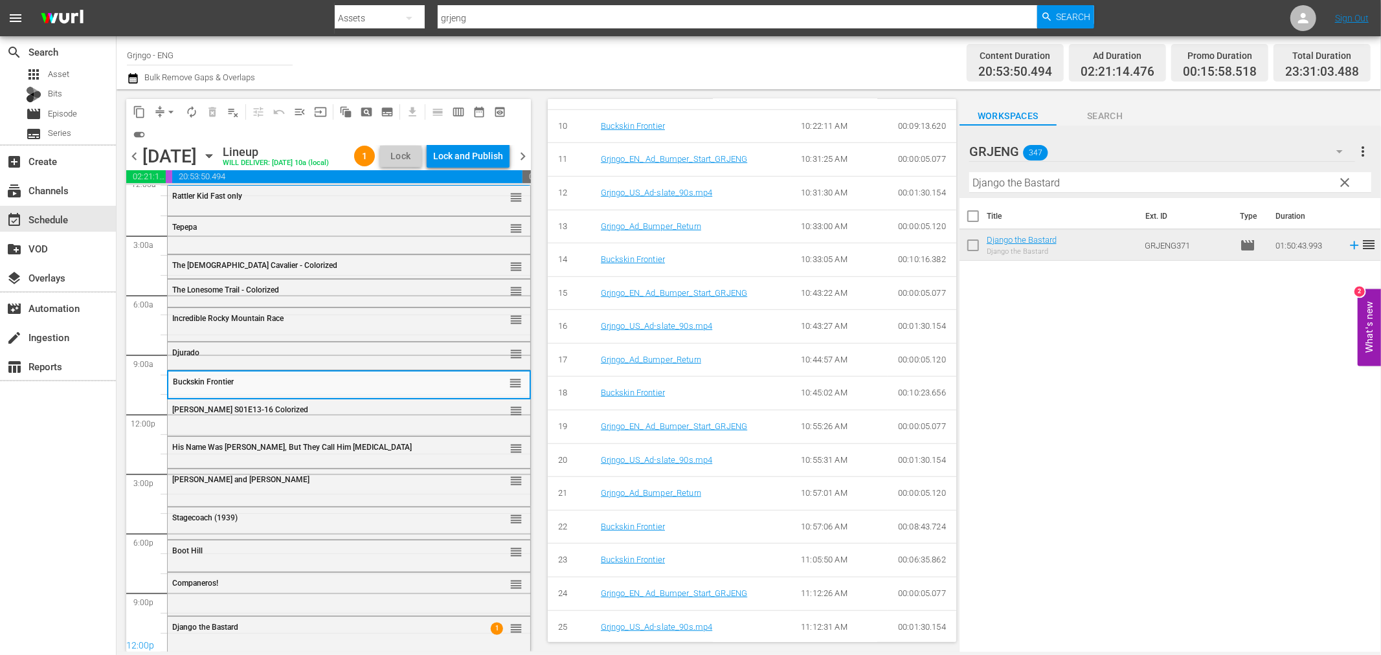
scroll to position [826, 0]
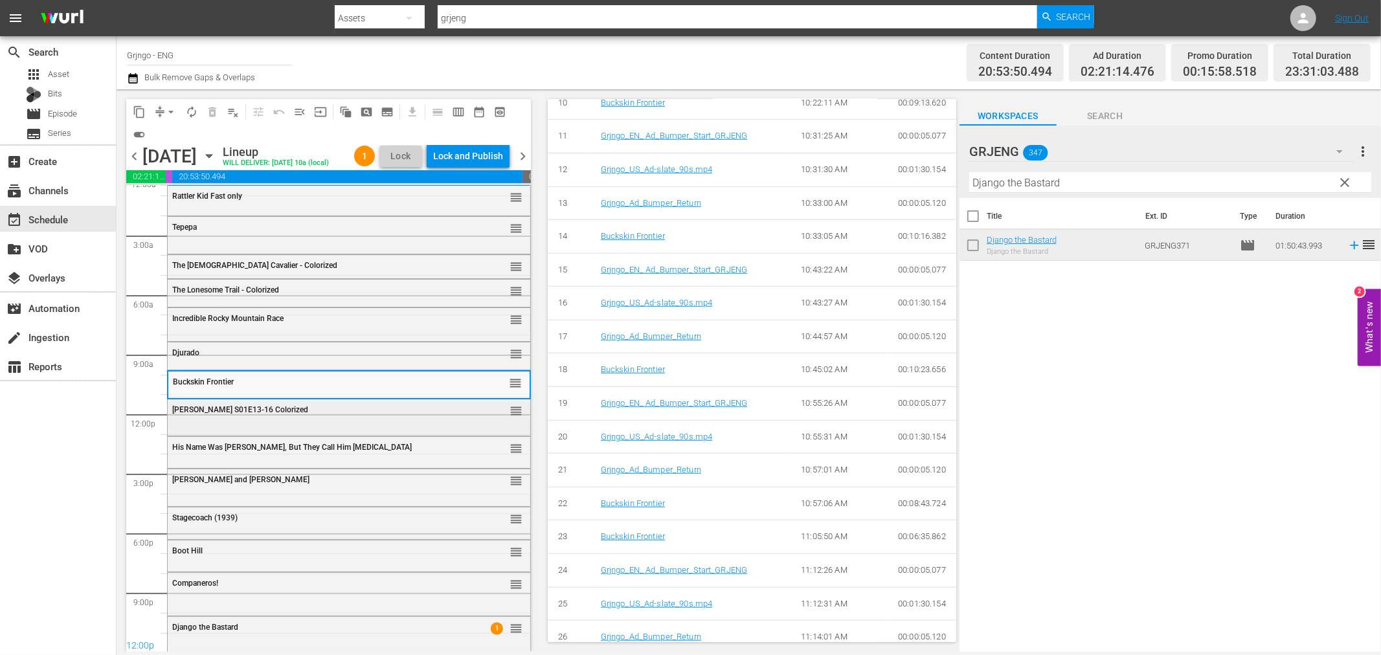
click at [258, 417] on div "[PERSON_NAME] S01E13-16 Colorized reorder" at bounding box center [349, 410] width 363 height 22
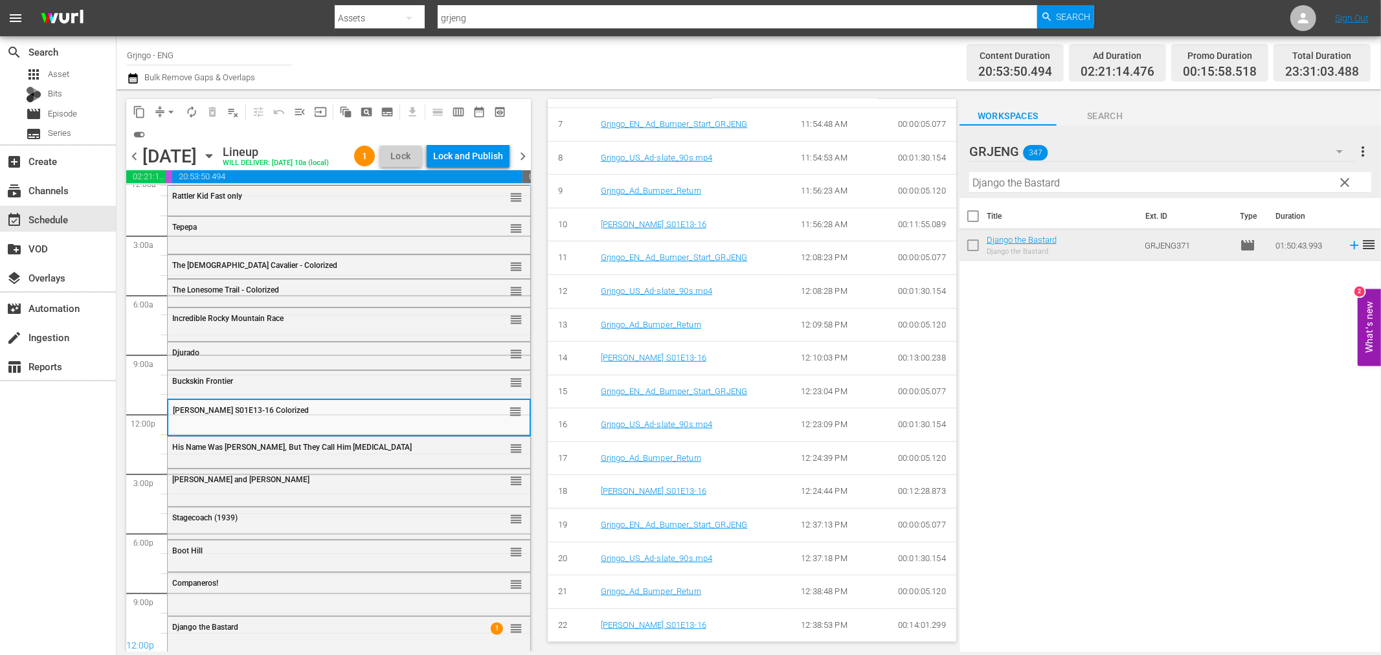
scroll to position [840, 0]
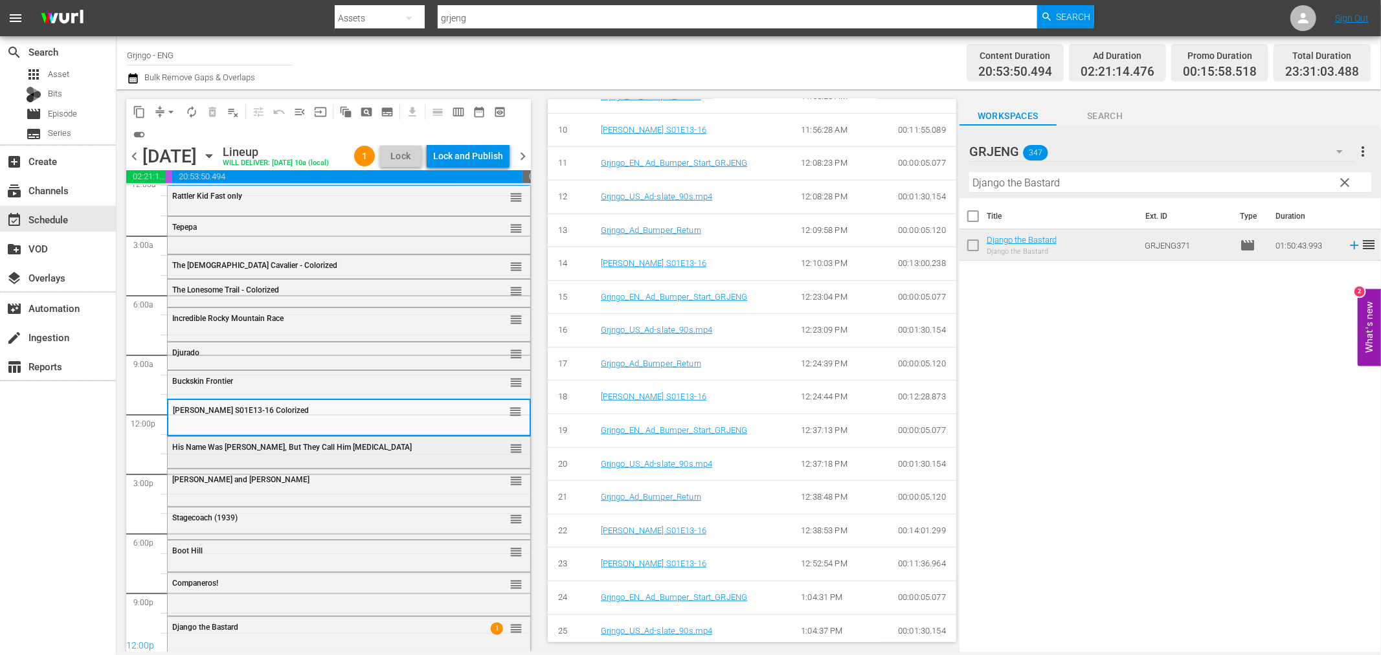
click at [238, 454] on div "His Name Was [PERSON_NAME], But They Call Him [MEDICAL_DATA] reorder" at bounding box center [349, 448] width 363 height 22
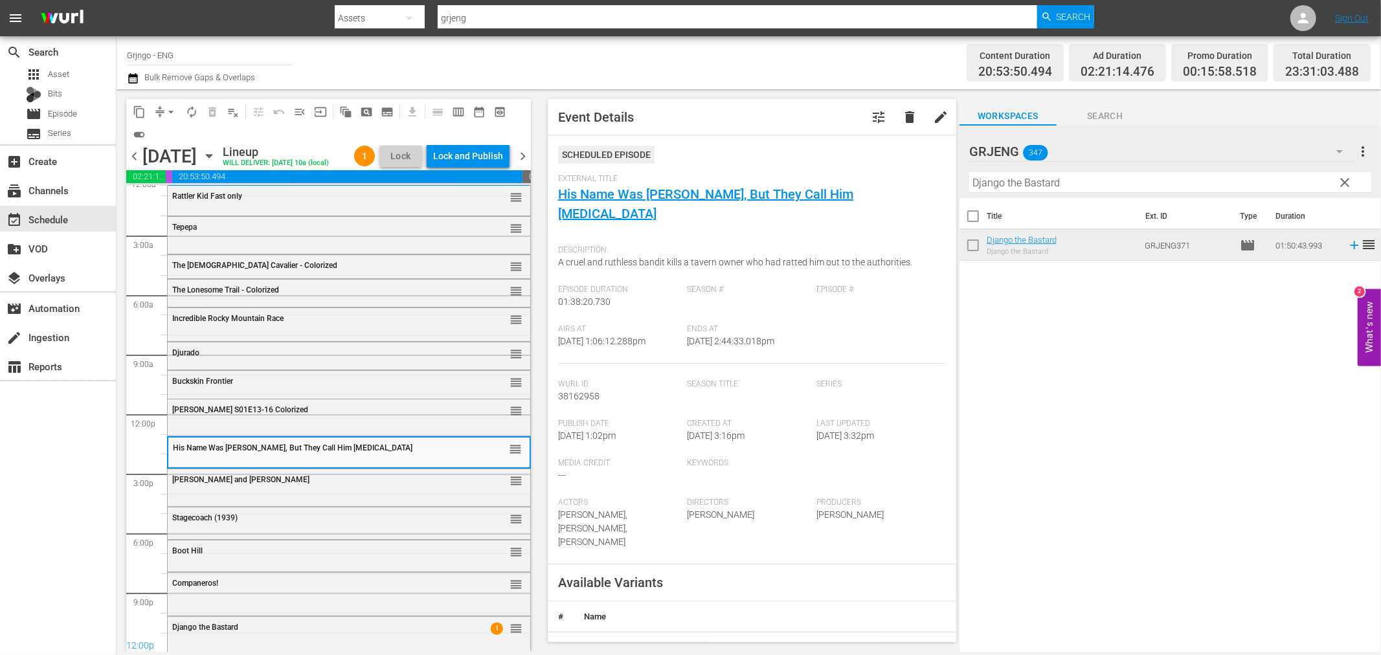
scroll to position [922, 0]
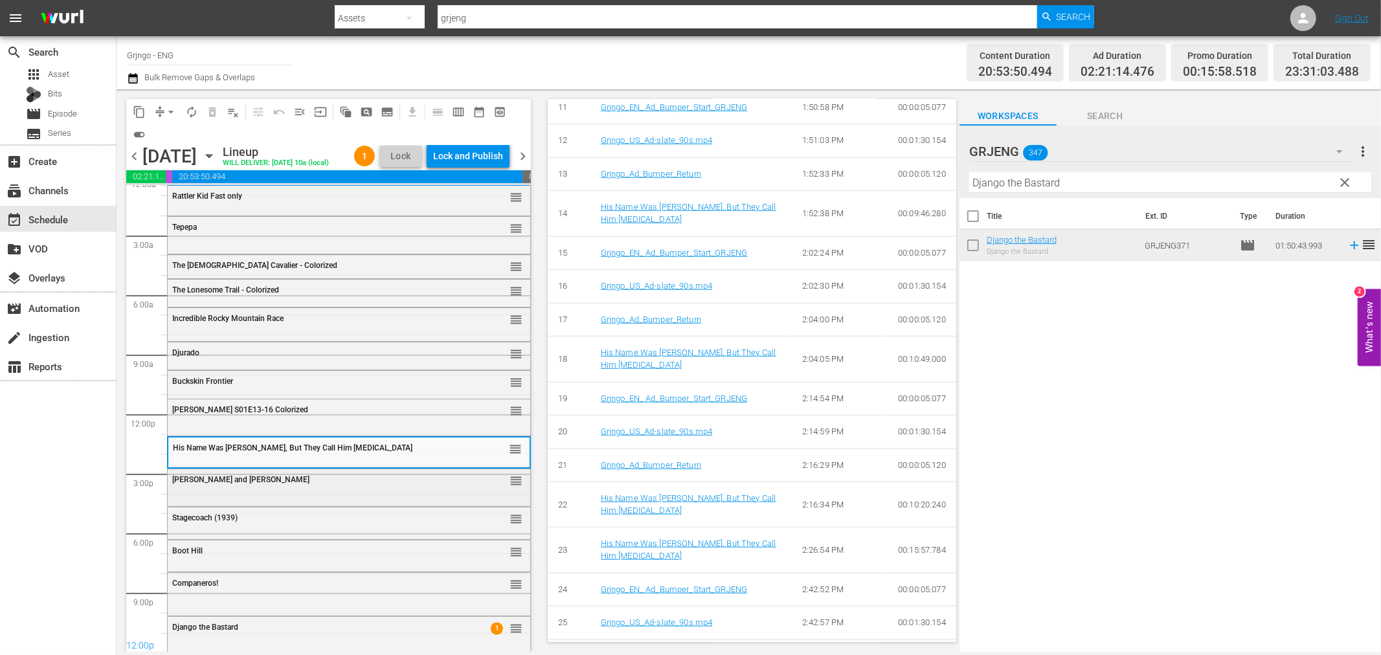
click at [324, 477] on div "[PERSON_NAME] and [PERSON_NAME]" at bounding box center [316, 479] width 288 height 9
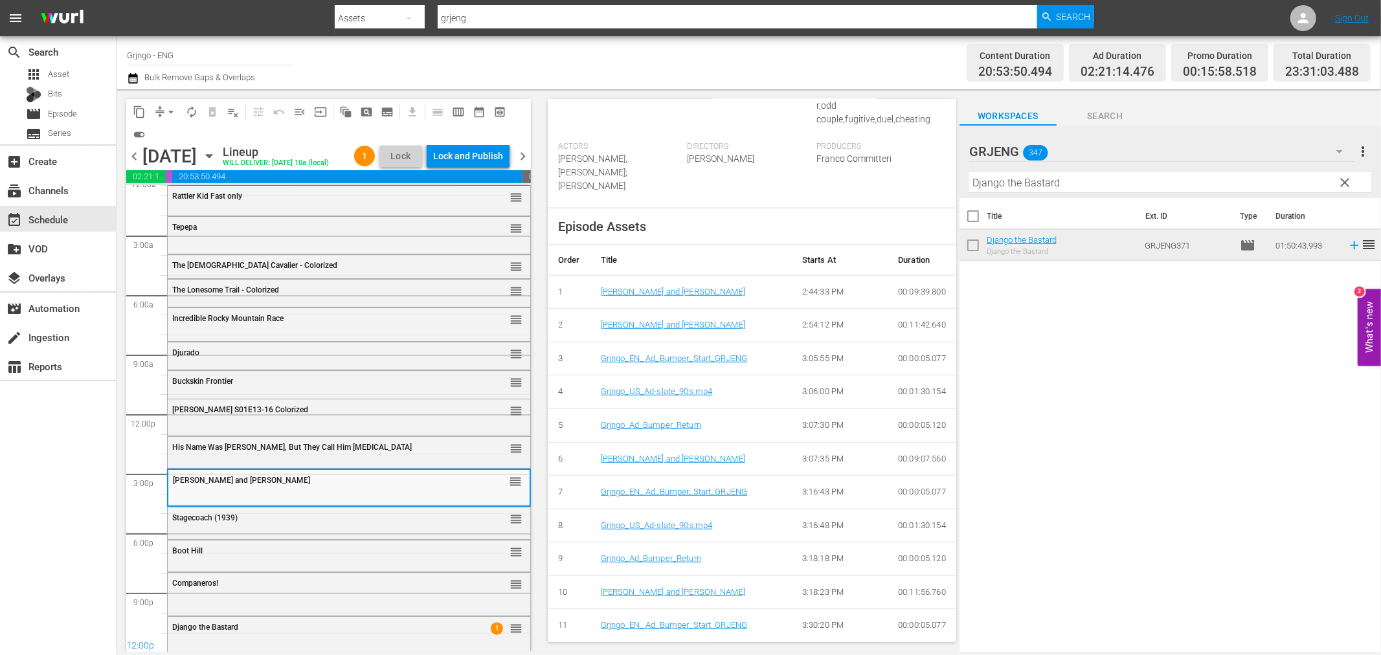
scroll to position [1463, 0]
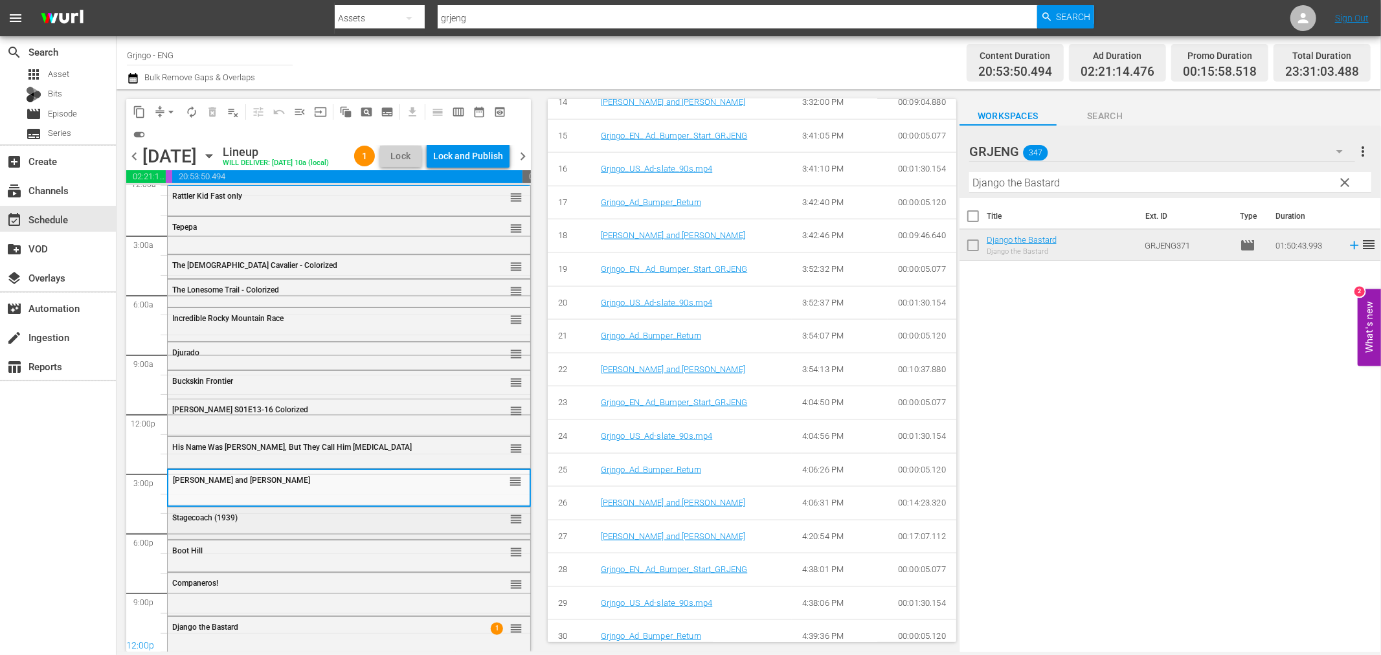
click at [272, 520] on div "Stagecoach (1939)" at bounding box center [316, 517] width 288 height 9
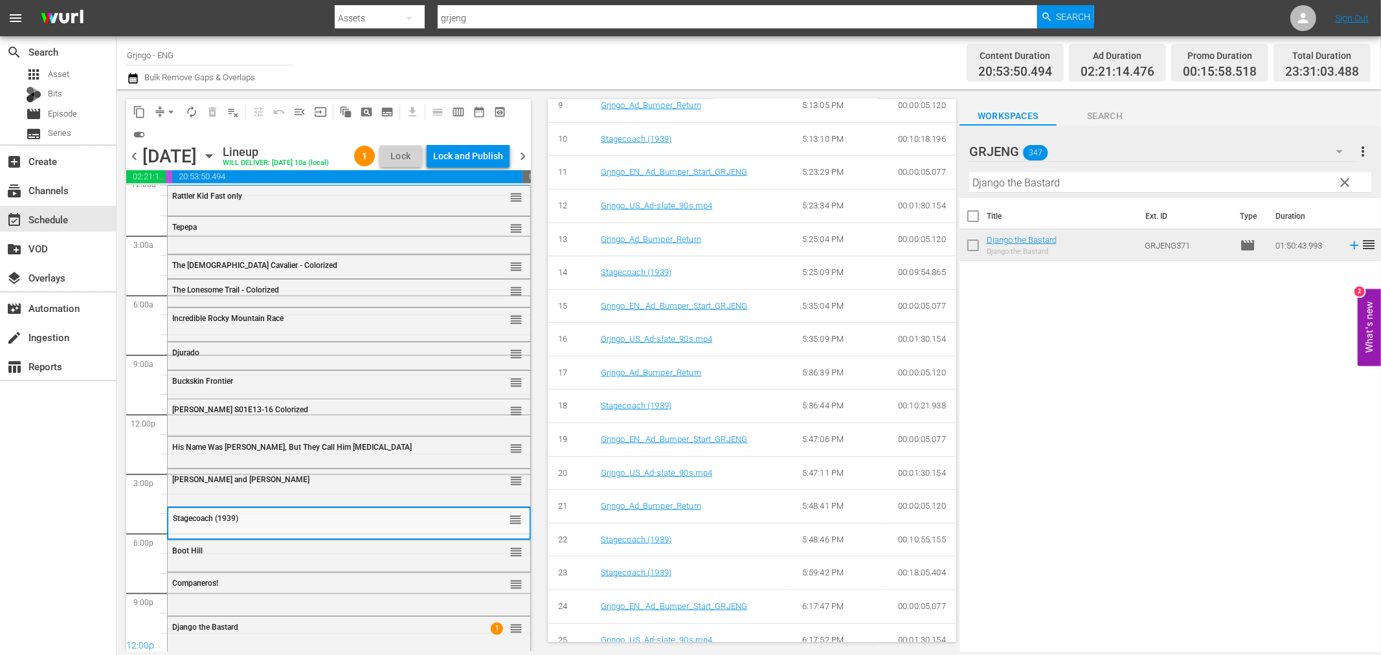
scroll to position [948, 0]
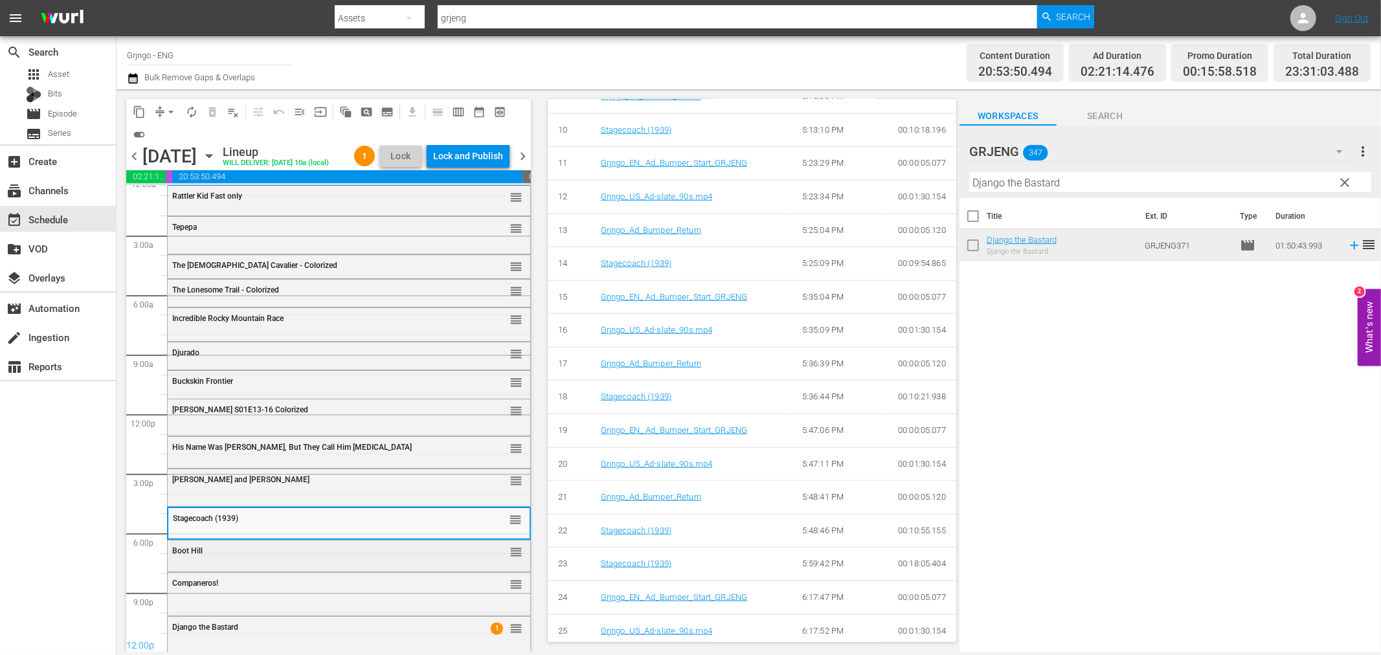
click at [322, 546] on div "Boot Hill" at bounding box center [316, 550] width 288 height 9
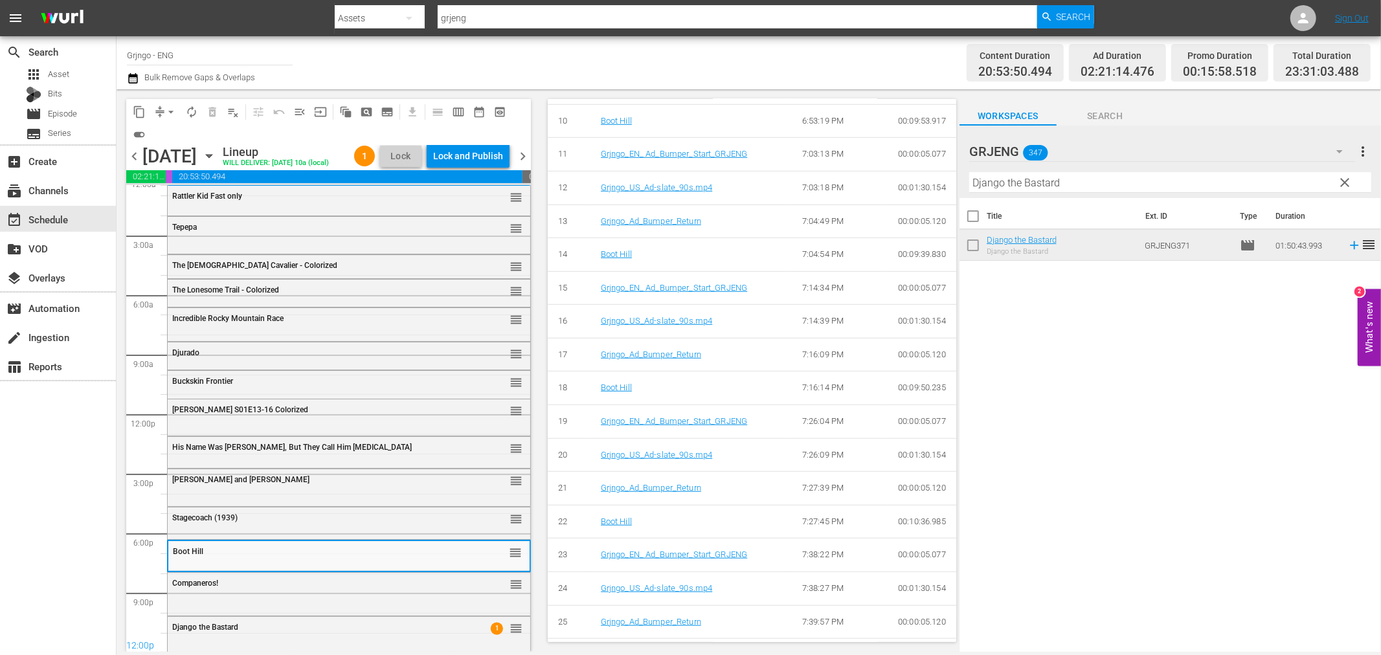
scroll to position [960, 0]
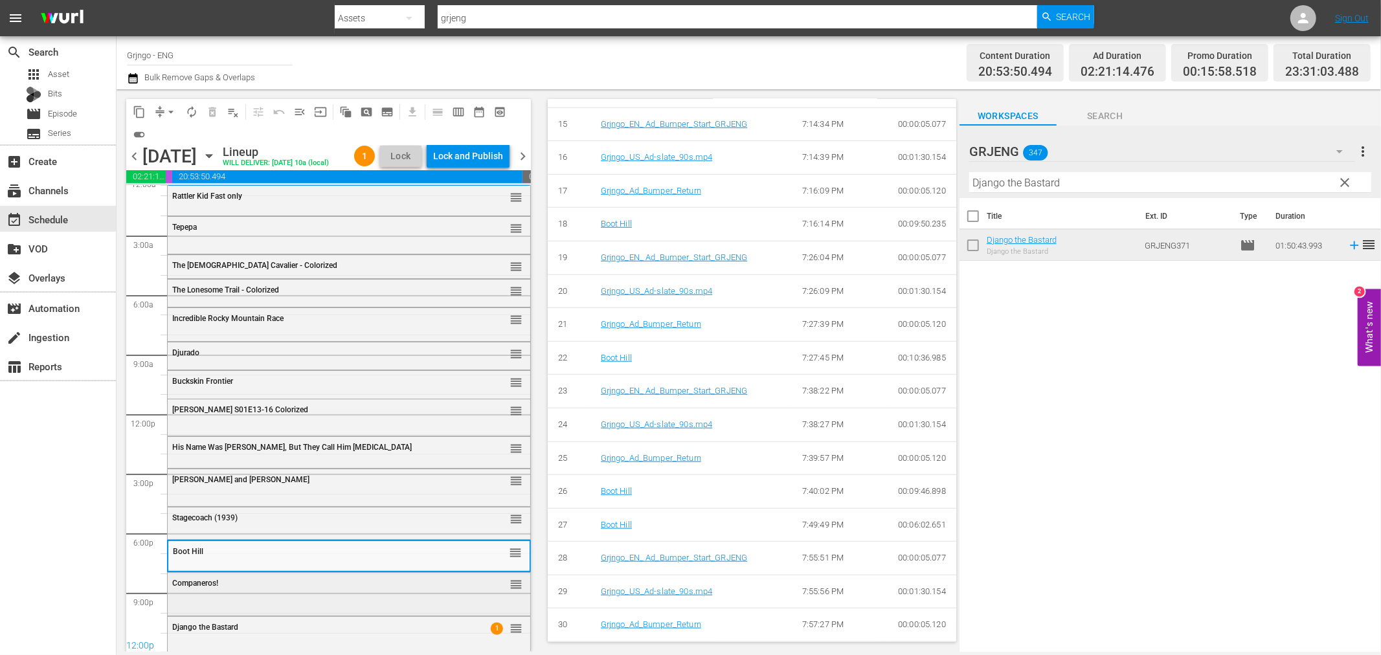
click at [288, 581] on div "Companeros!" at bounding box center [316, 583] width 288 height 9
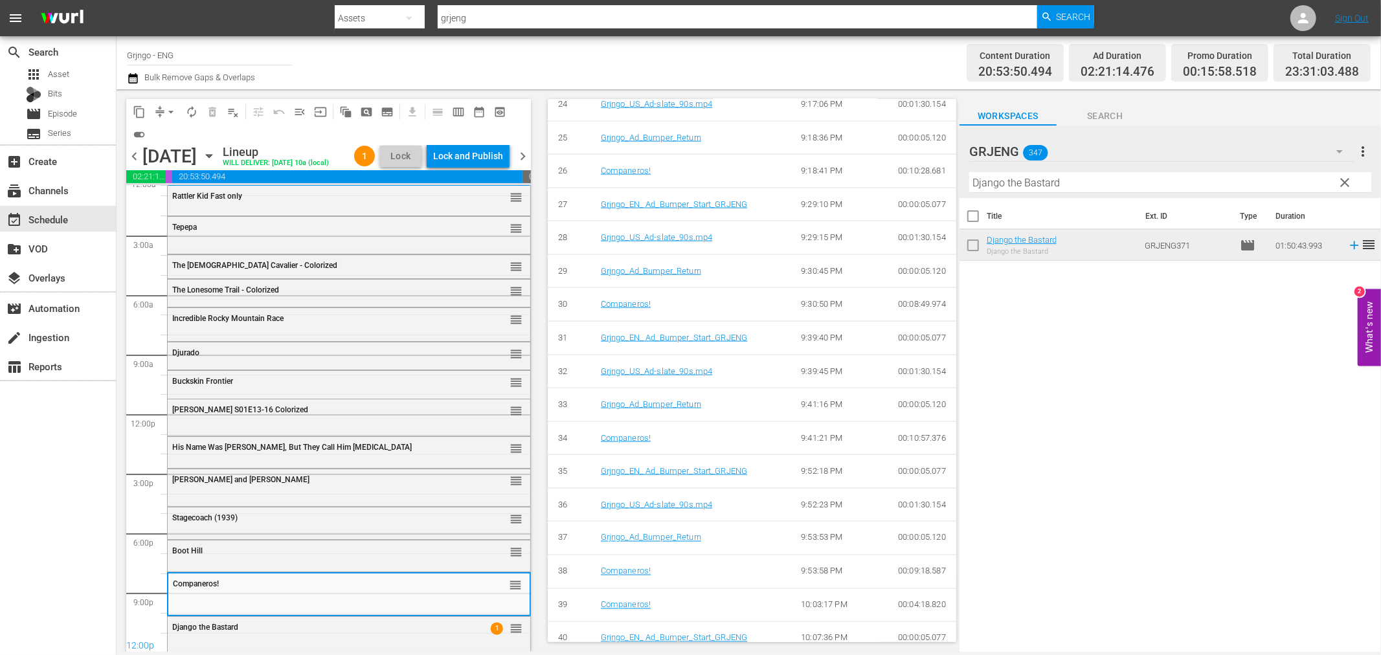
scroll to position [1660, 0]
click at [344, 631] on div "Django the Bastard" at bounding box center [316, 627] width 288 height 9
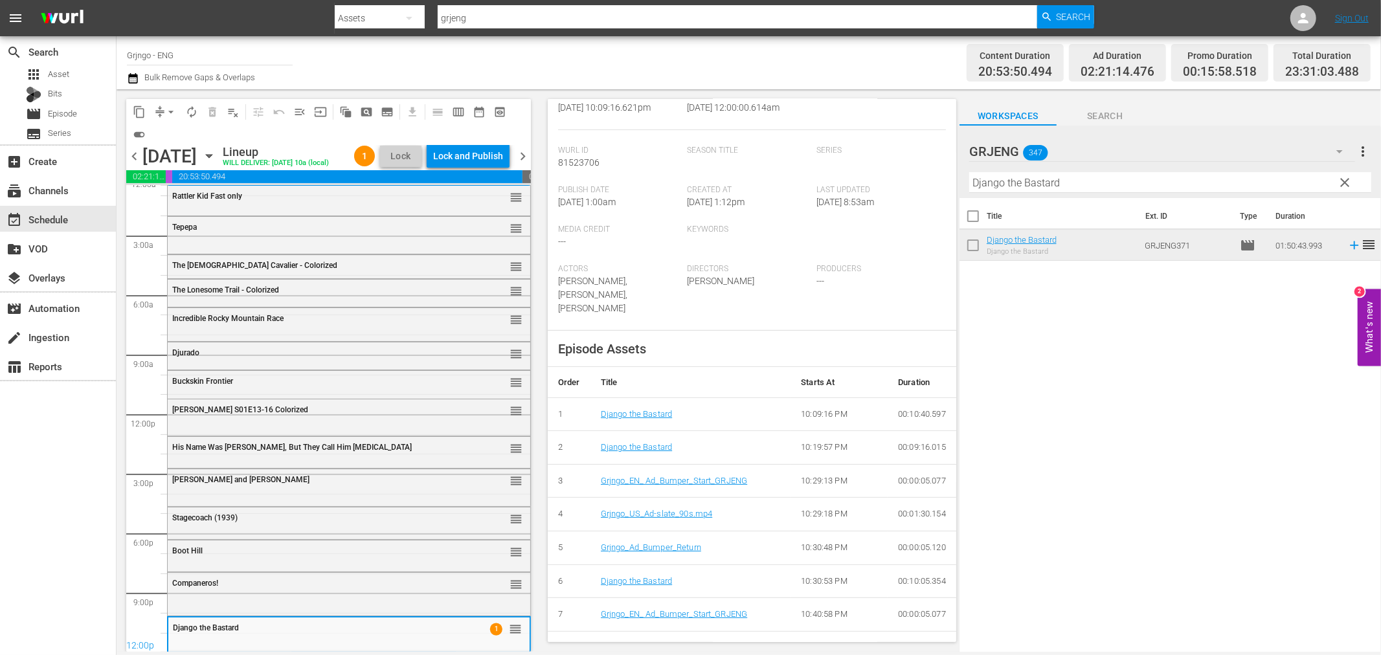
scroll to position [1022, 0]
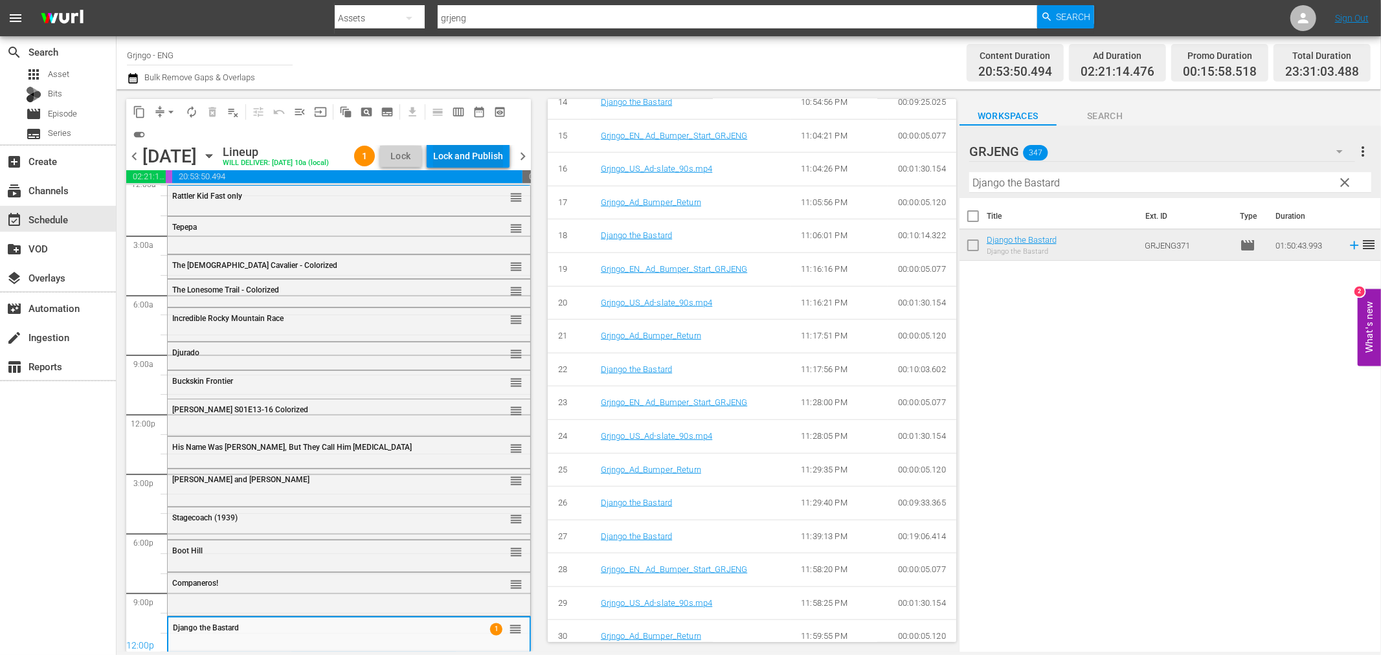
click at [438, 156] on div "Lock and Publish" at bounding box center [468, 155] width 70 height 23
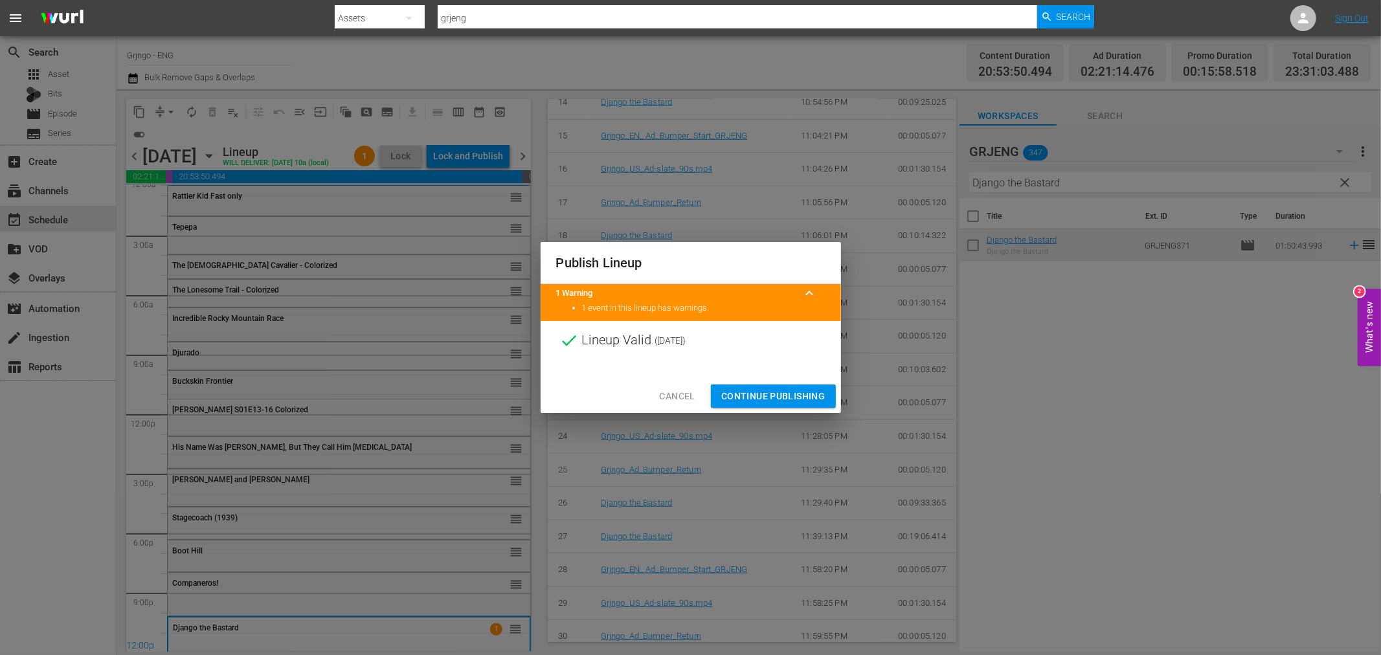
click at [733, 386] on button "Continue Publishing" at bounding box center [773, 397] width 125 height 24
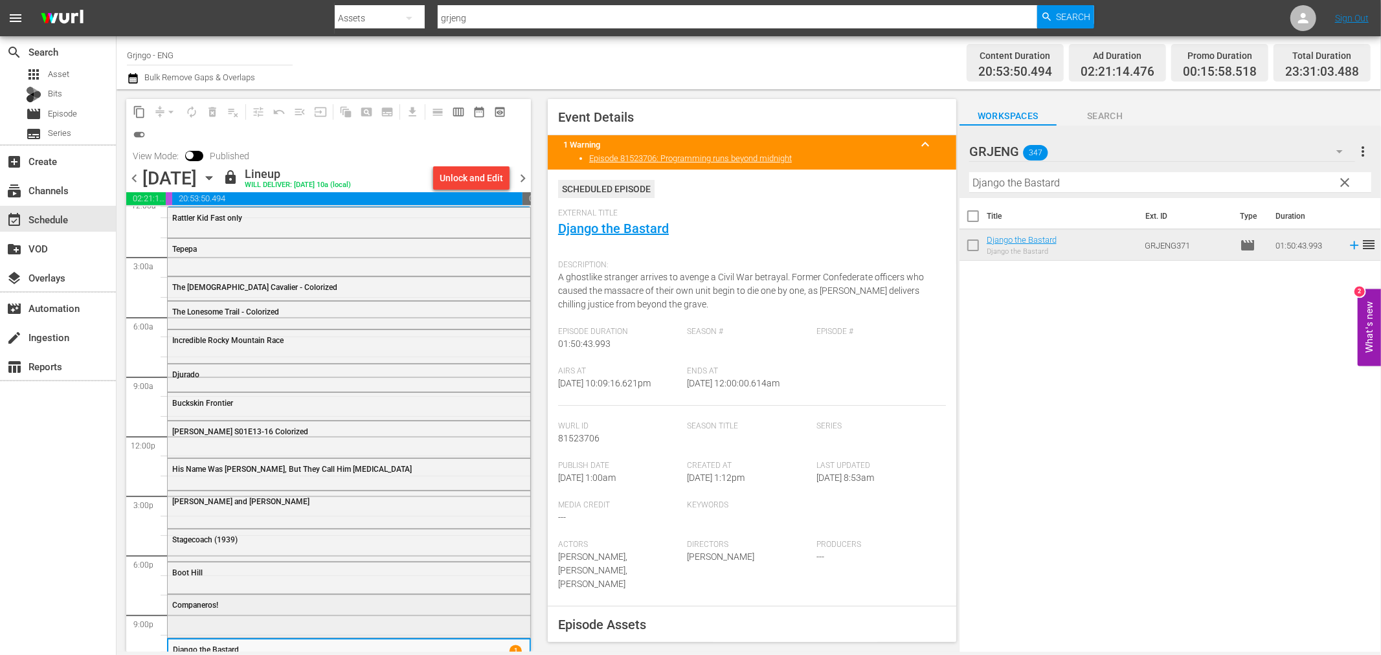
click at [364, 607] on div "Companeros!" at bounding box center [316, 605] width 288 height 9
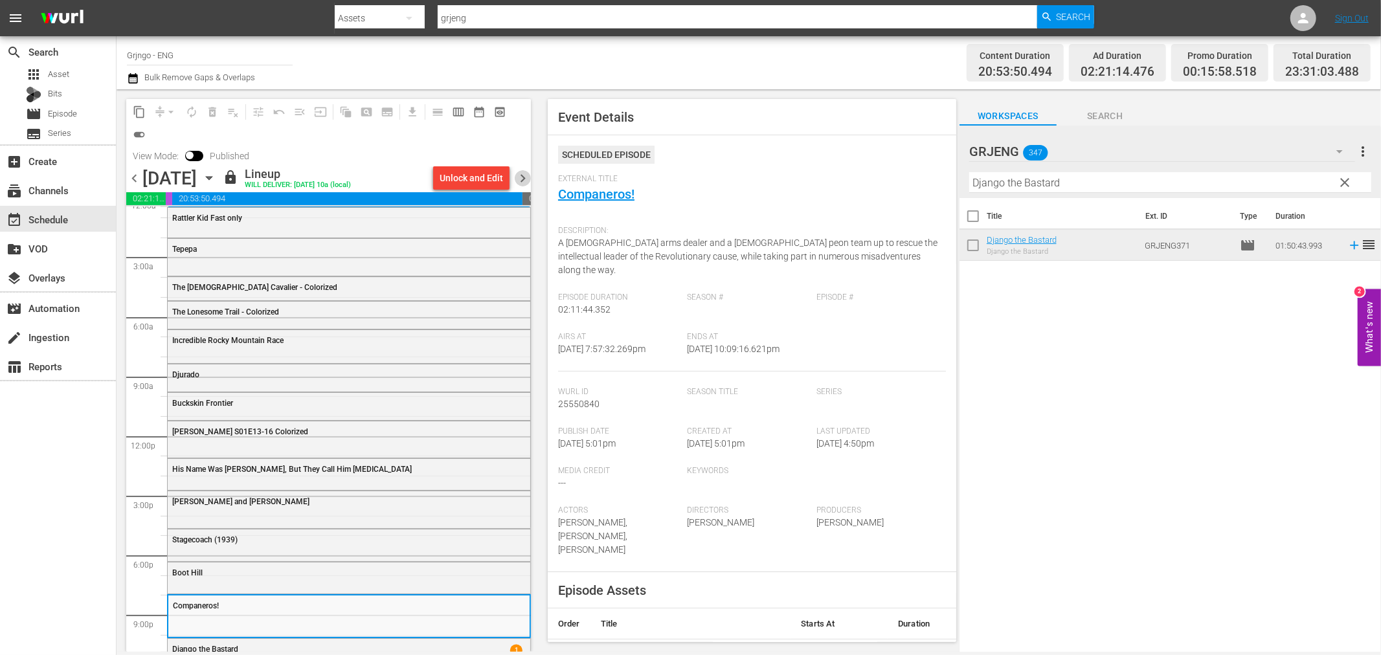
click at [521, 170] on span "chevron_right" at bounding box center [523, 178] width 16 height 16
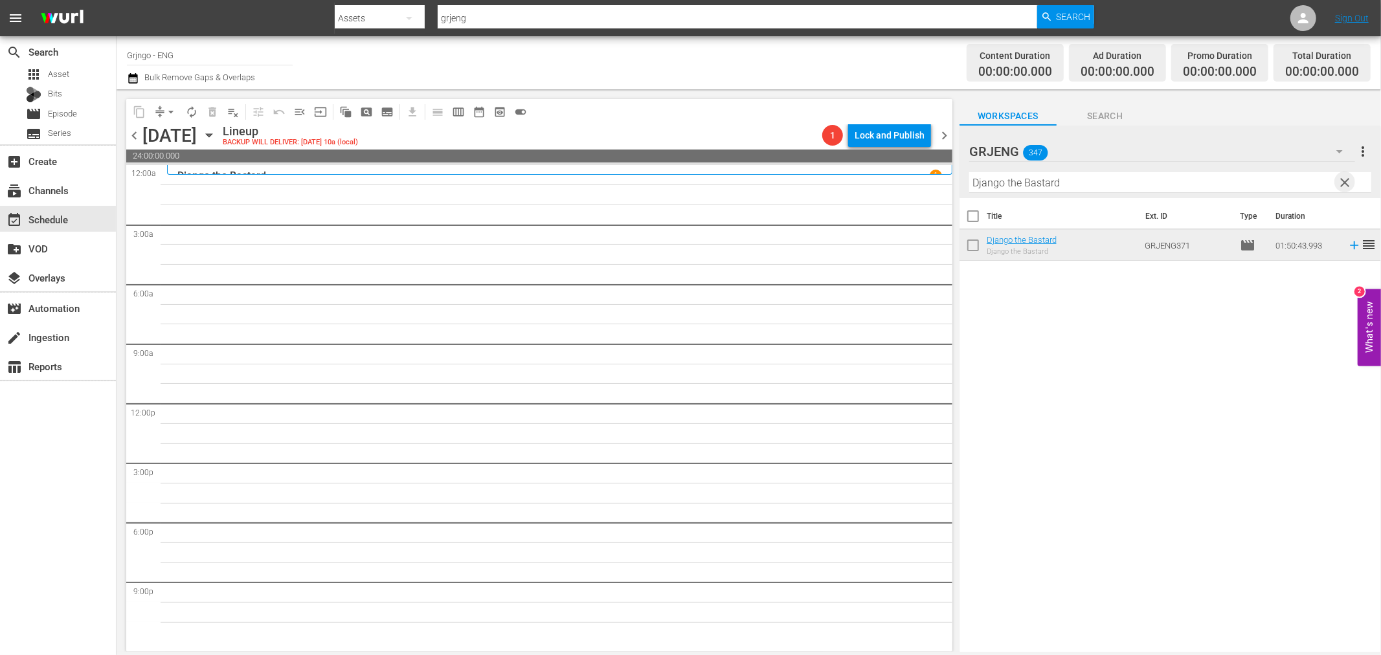
click at [1345, 179] on span "clear" at bounding box center [1345, 183] width 16 height 16
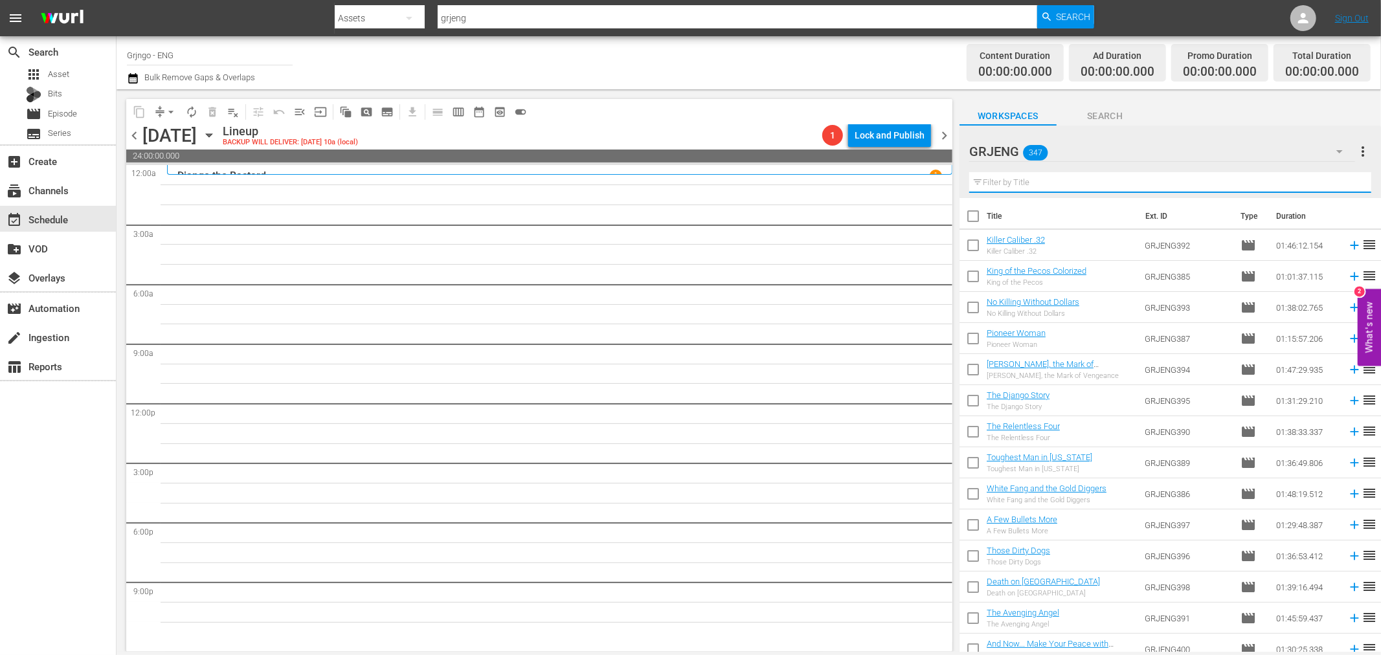
paste input "White Fang"
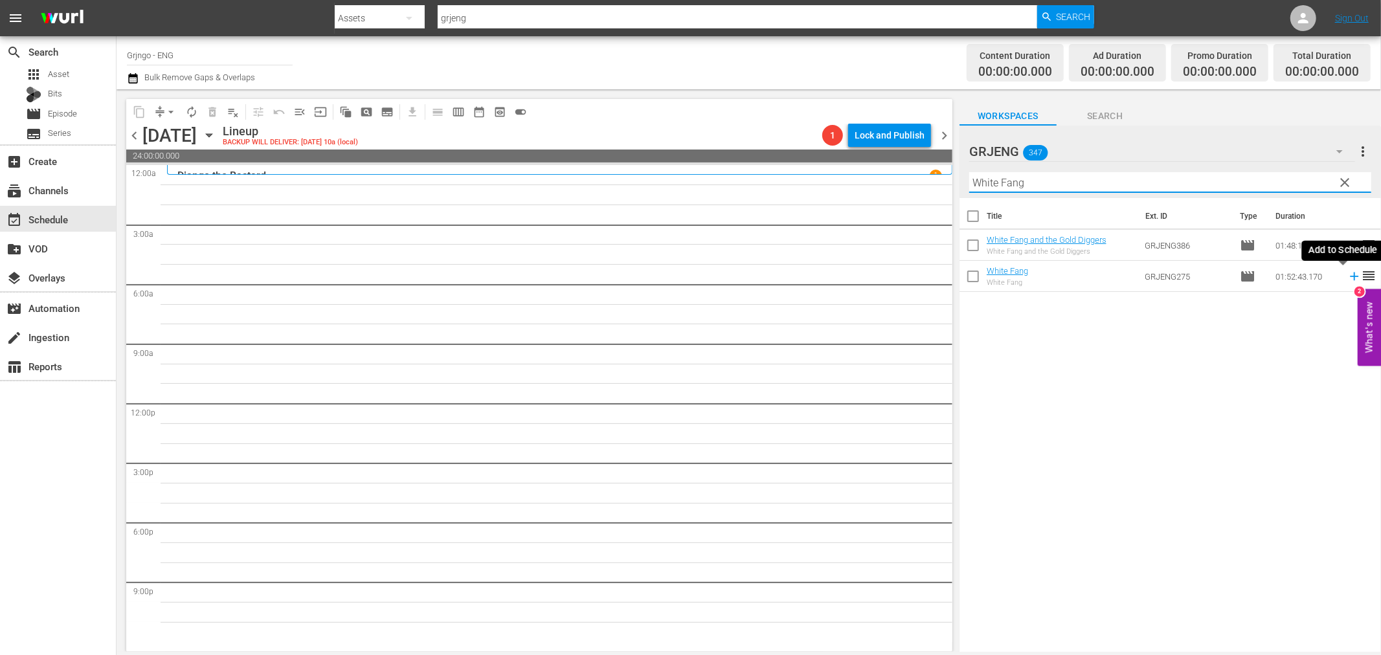
type input "White Fang"
click at [1347, 276] on icon at bounding box center [1354, 276] width 14 height 14
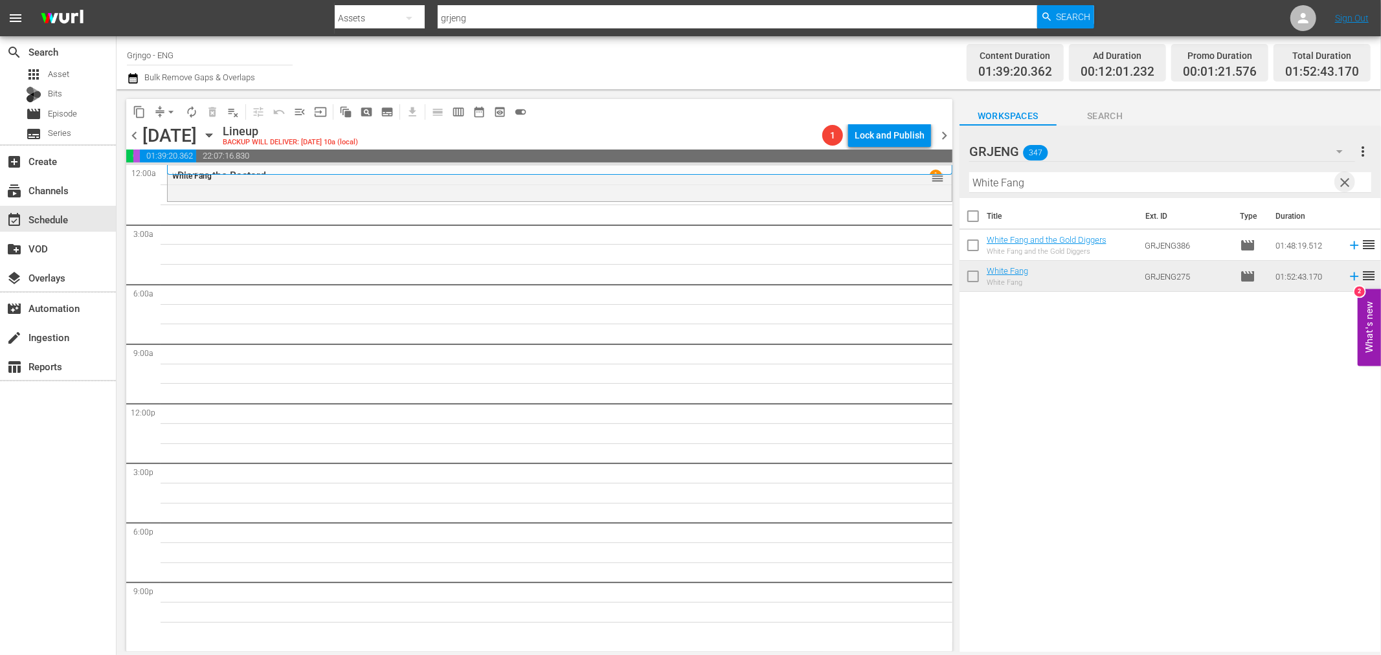
click at [1344, 181] on span "clear" at bounding box center [1345, 183] width 16 height 16
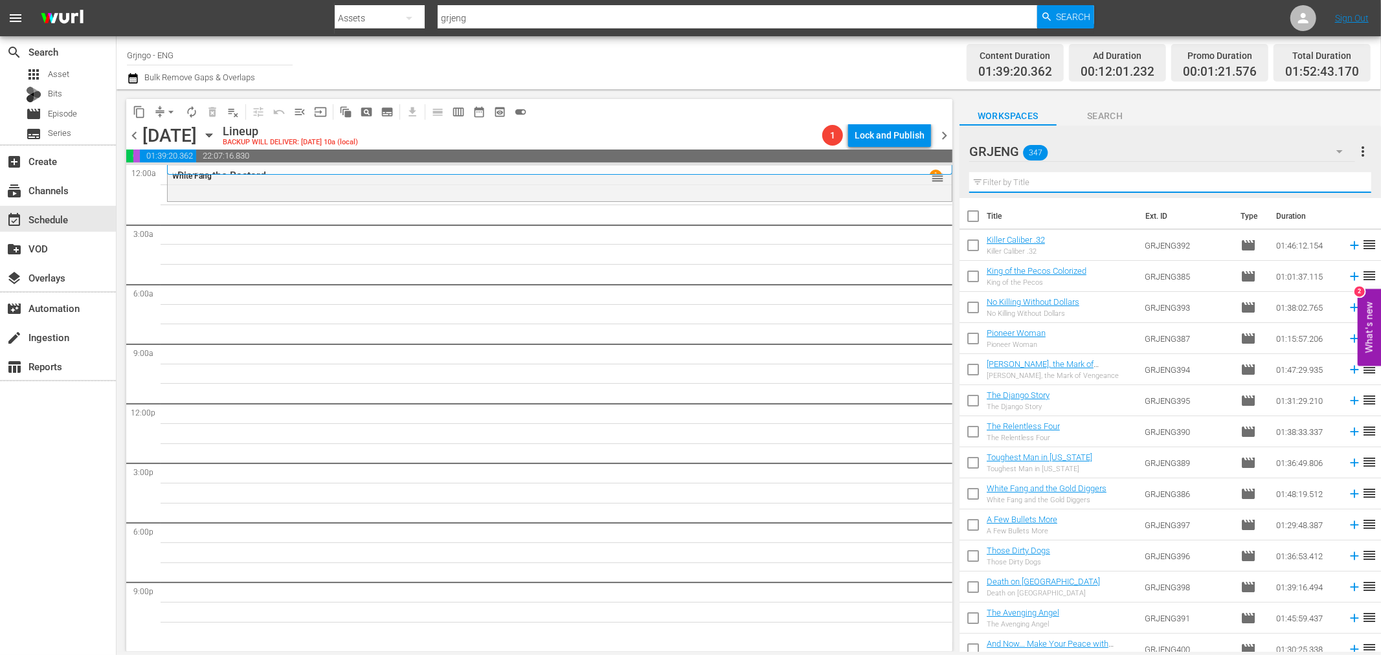
paste input "Singing Guns"
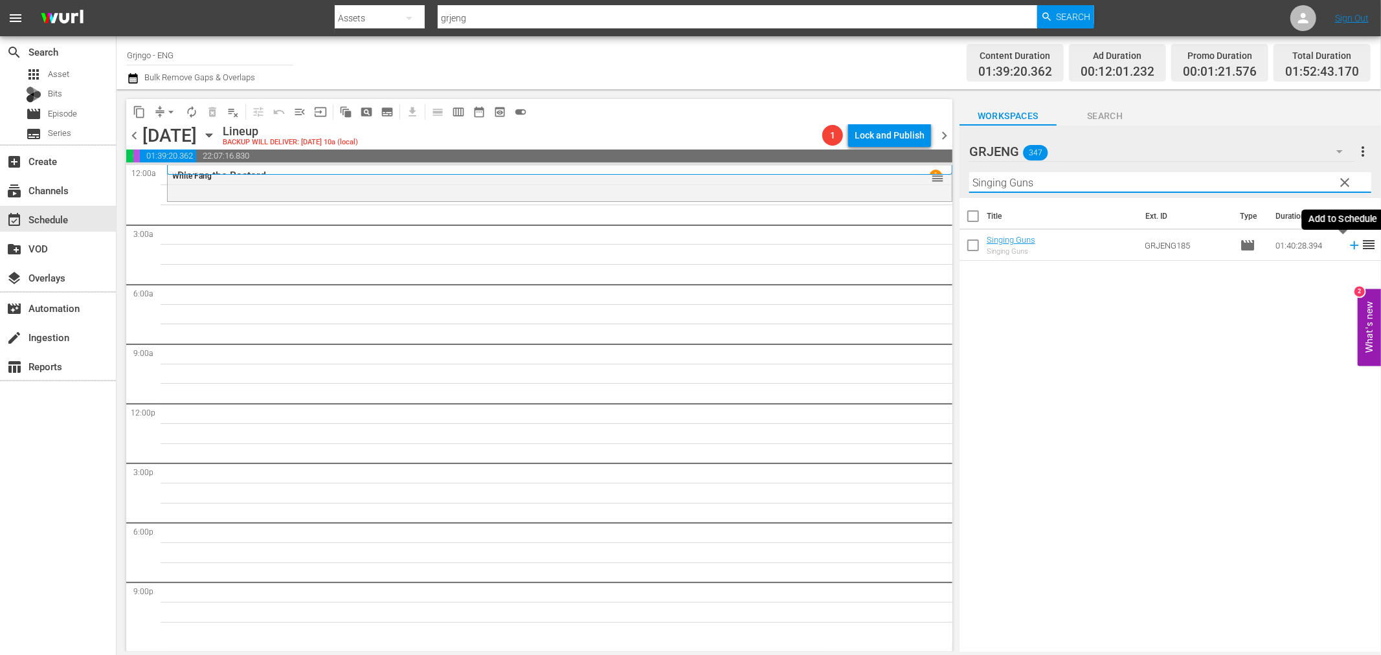
type input "Singing Guns"
click at [1347, 247] on icon at bounding box center [1354, 245] width 14 height 14
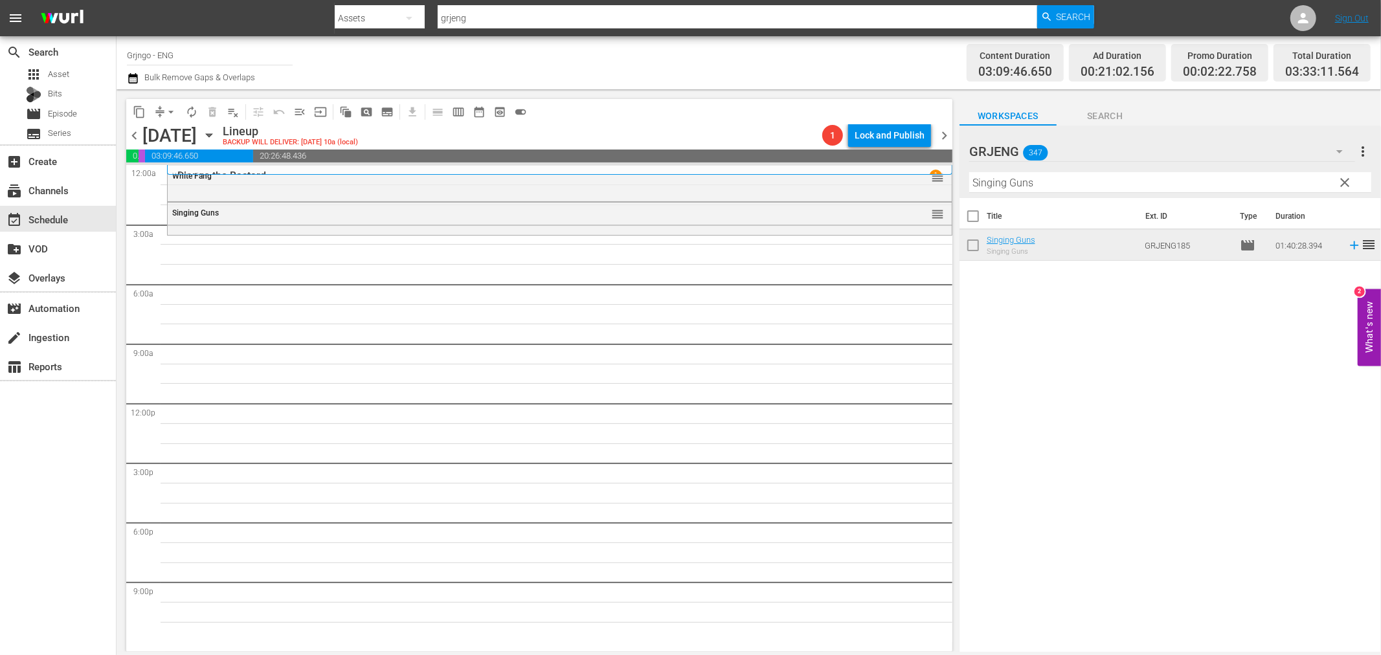
click at [1348, 179] on span "clear" at bounding box center [1345, 183] width 16 height 16
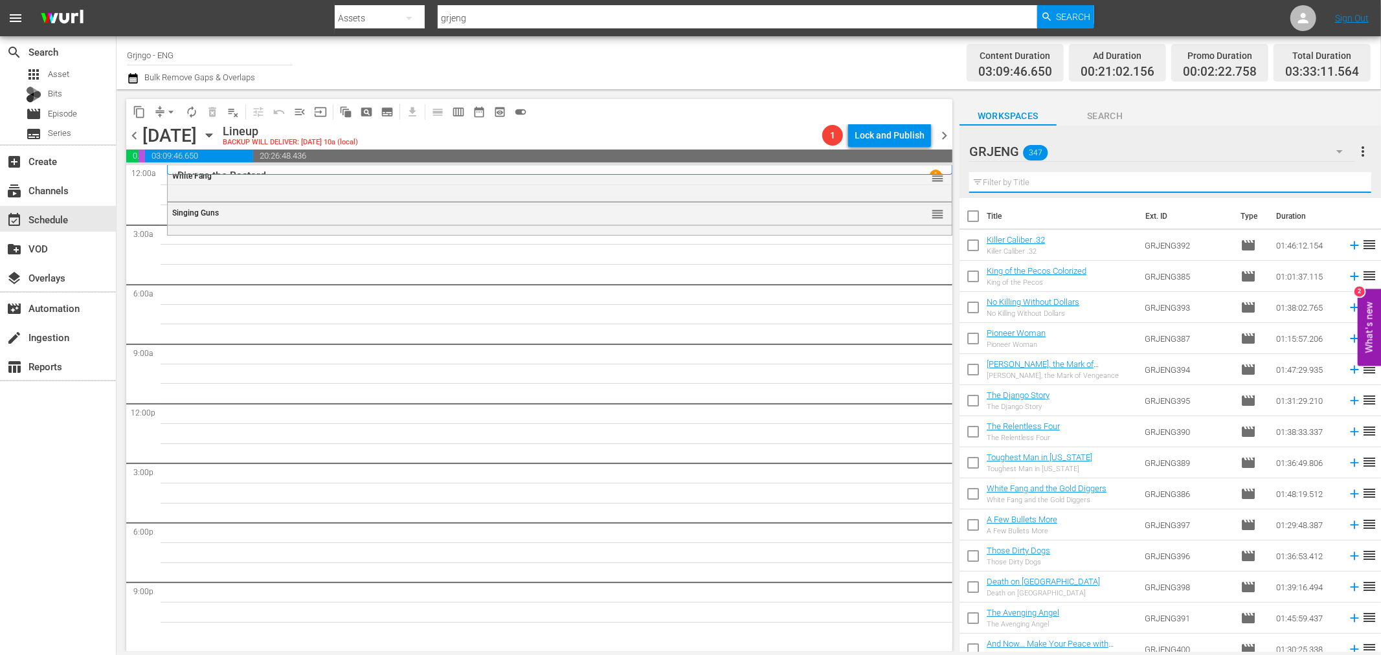
paste input "Dead are Countless"
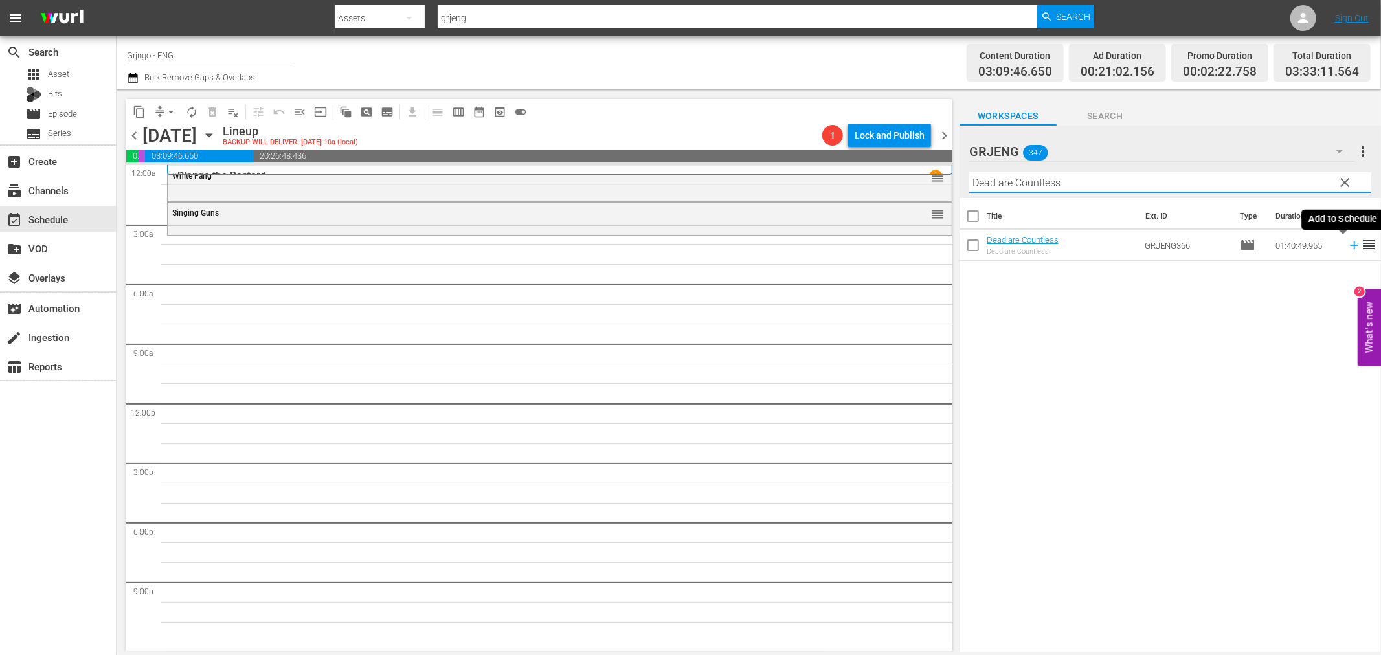
type input "Dead are Countless"
click at [1347, 243] on icon at bounding box center [1354, 245] width 14 height 14
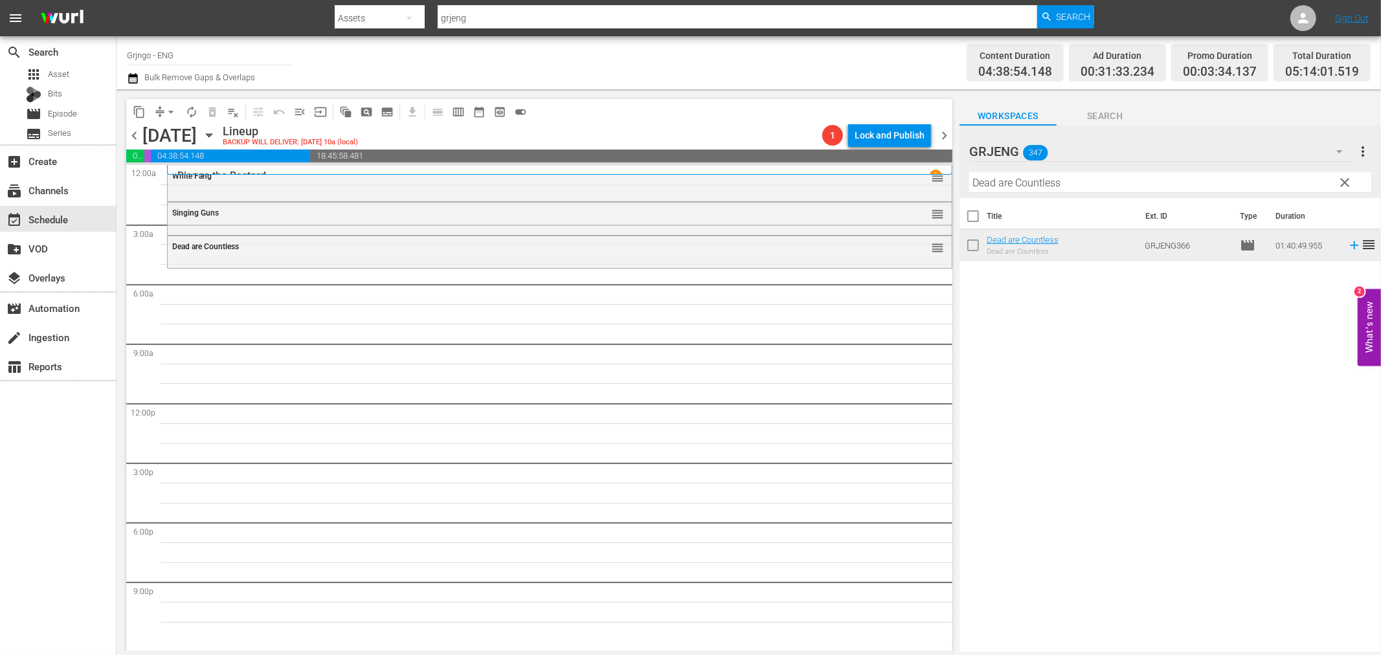
drag, startPoint x: 1344, startPoint y: 183, endPoint x: 1049, endPoint y: 196, distance: 294.8
click at [1344, 183] on span "clear" at bounding box center [1345, 183] width 16 height 16
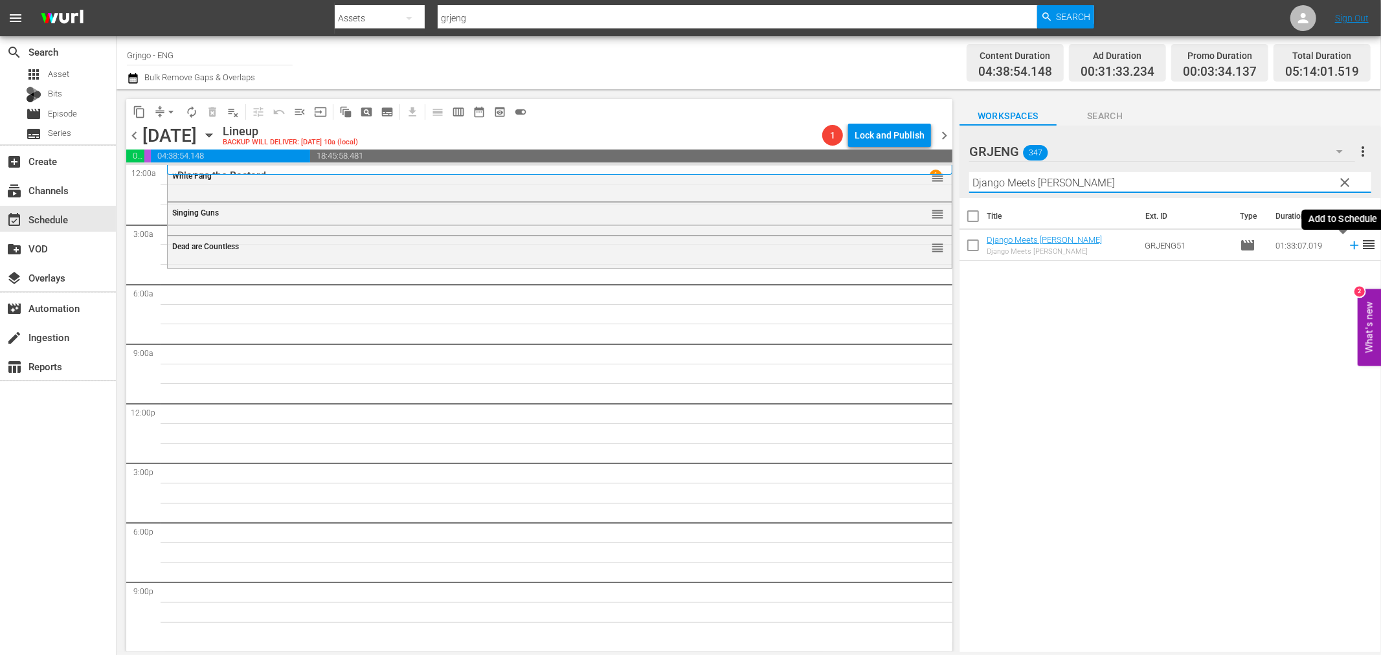
type input "Django Meets [PERSON_NAME]"
click at [1347, 242] on icon at bounding box center [1354, 245] width 14 height 14
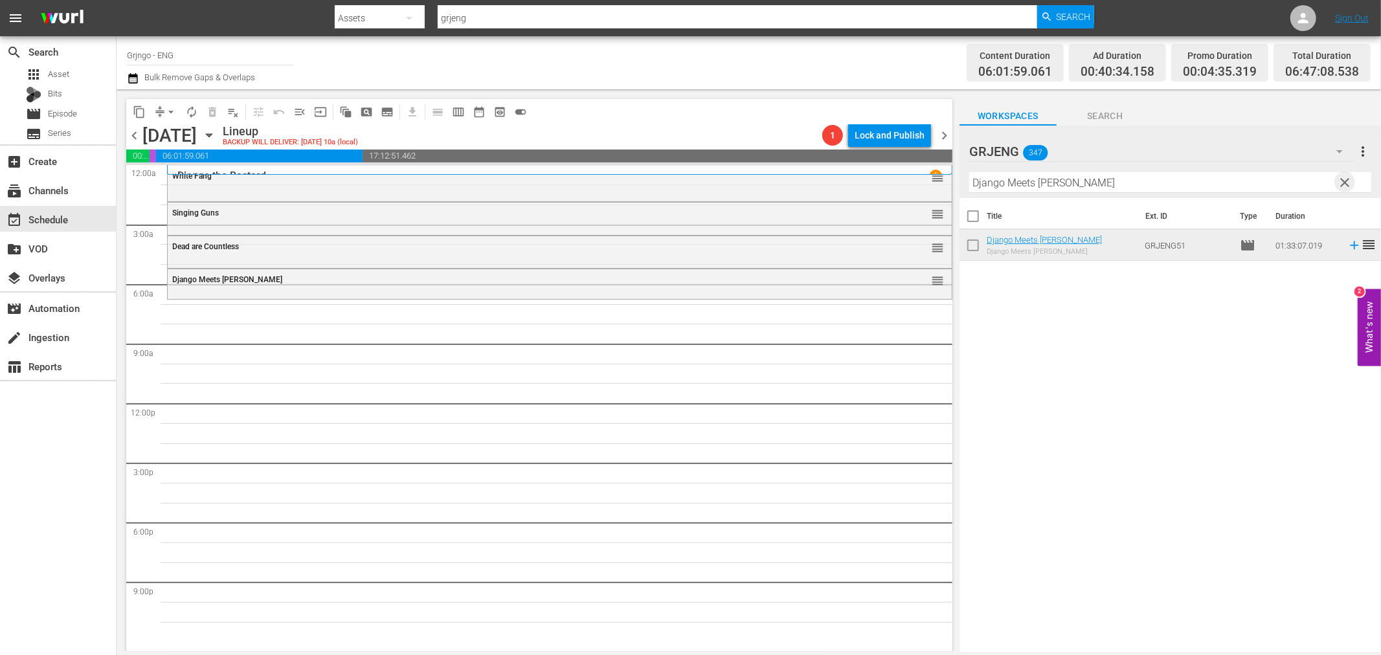
click at [1344, 181] on span "clear" at bounding box center [1345, 183] width 16 height 16
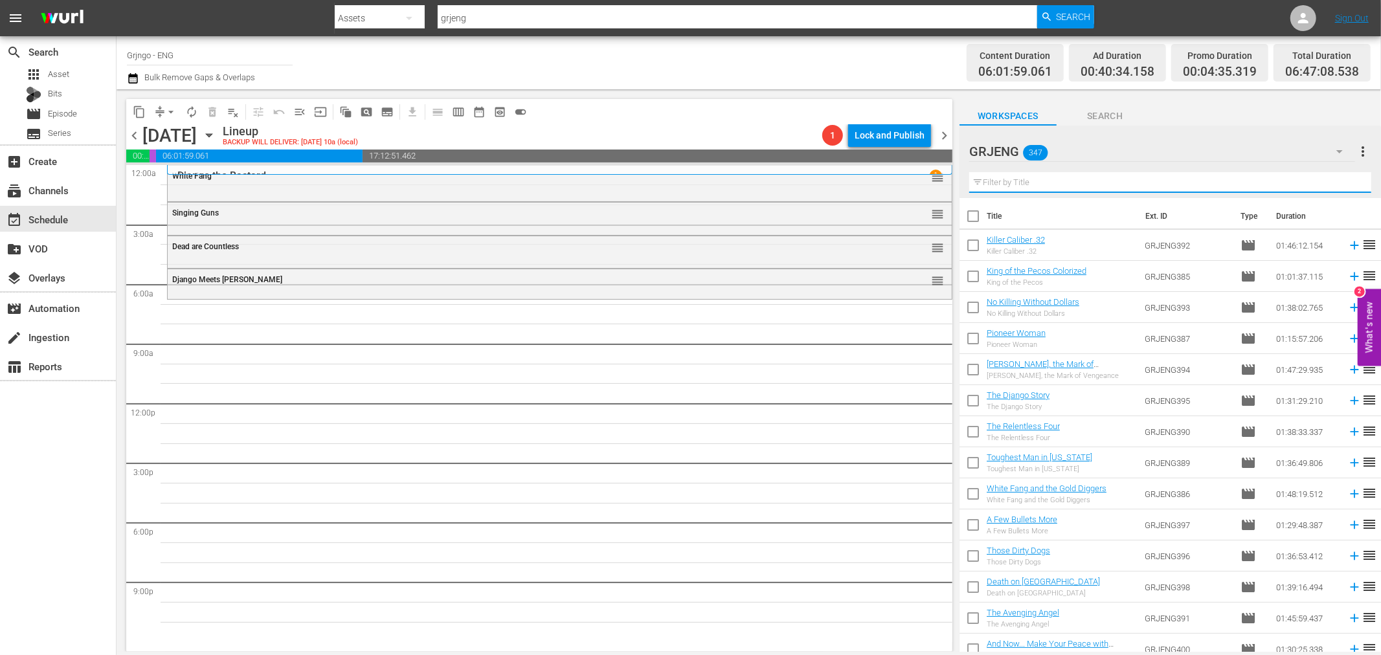
paste input "The [DEMOGRAPHIC_DATA] Amigo"
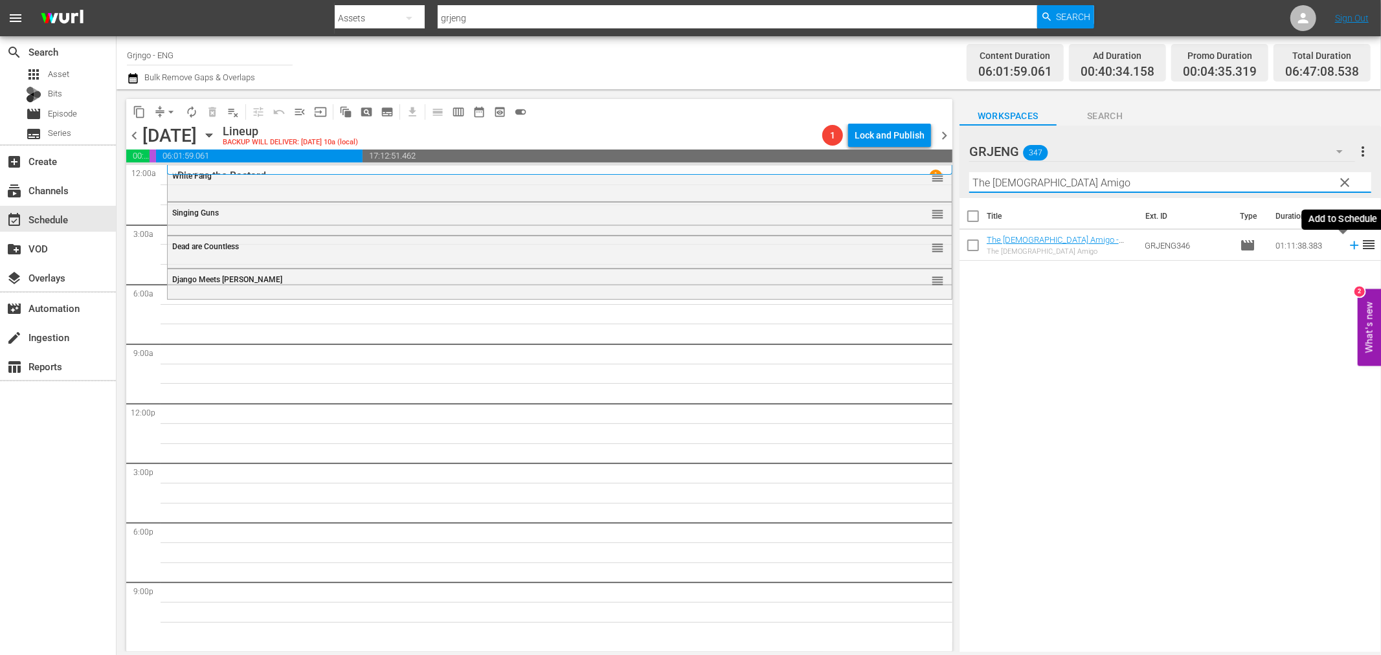
type input "The [DEMOGRAPHIC_DATA] Amigo"
click at [1350, 246] on icon at bounding box center [1354, 245] width 8 height 8
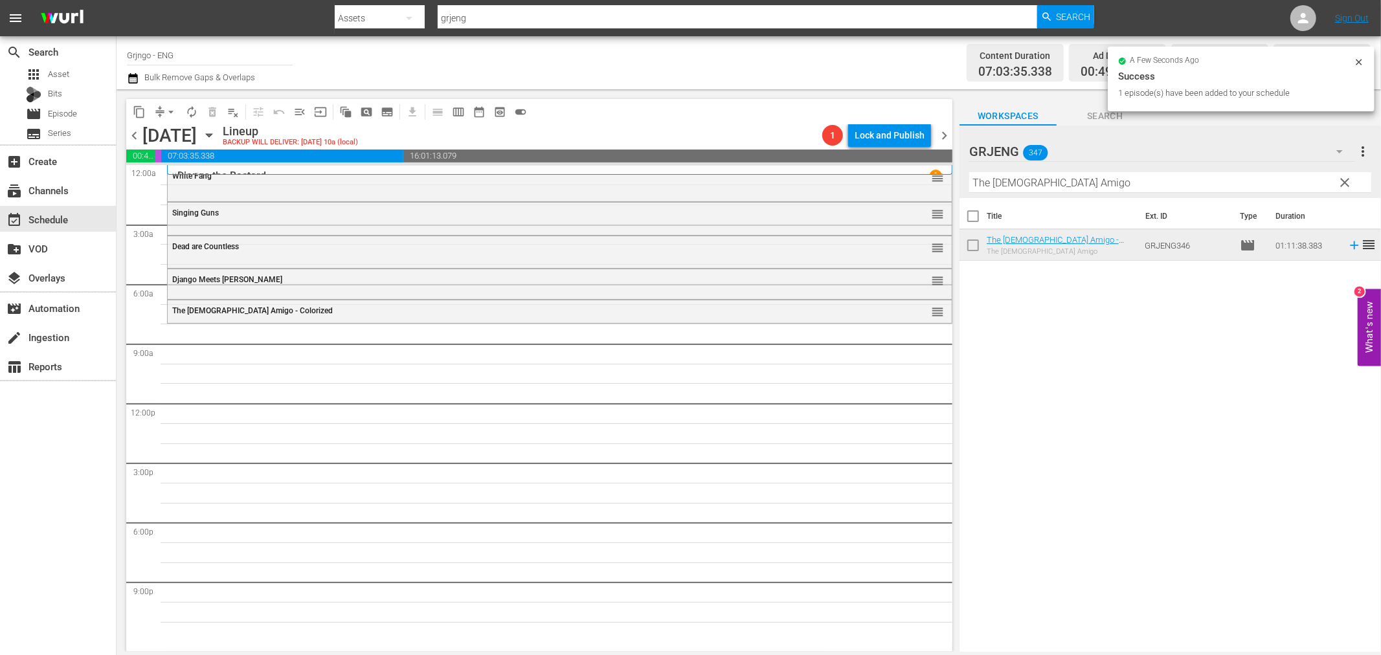
click at [1340, 179] on span "clear" at bounding box center [1345, 183] width 16 height 16
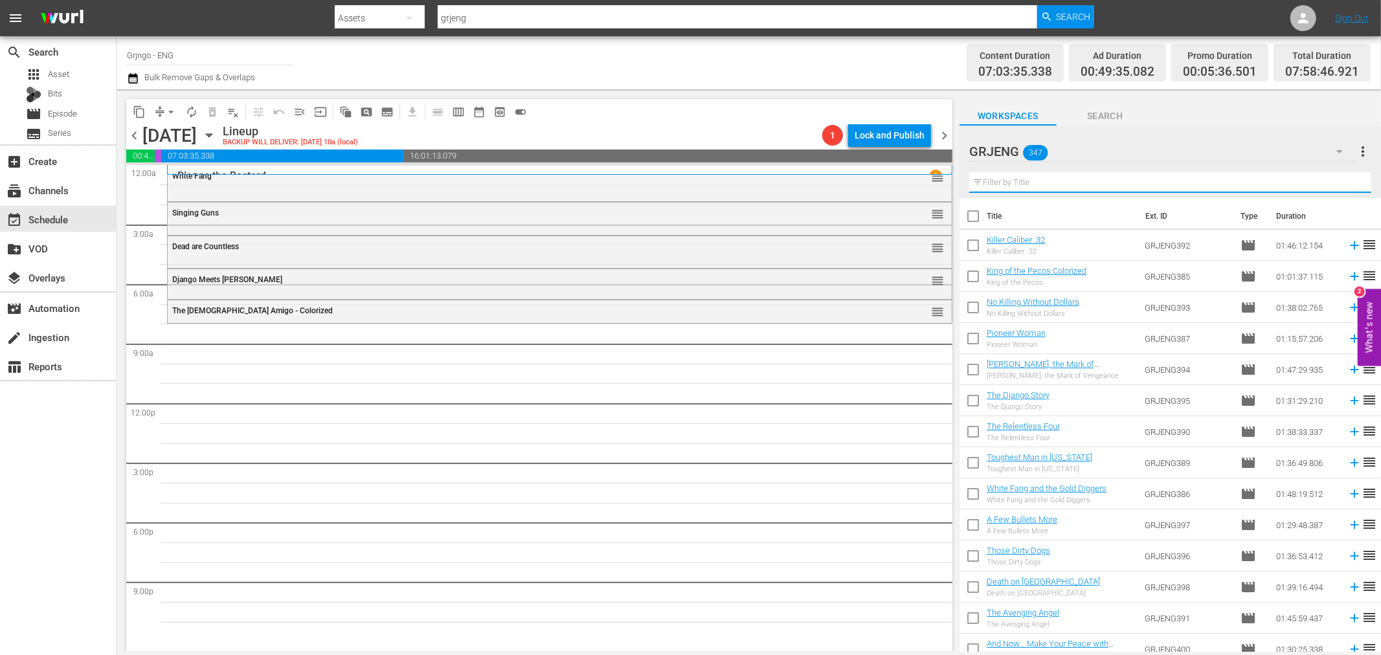
paste input "[PERSON_NAME] S01E21-24 Colorized"
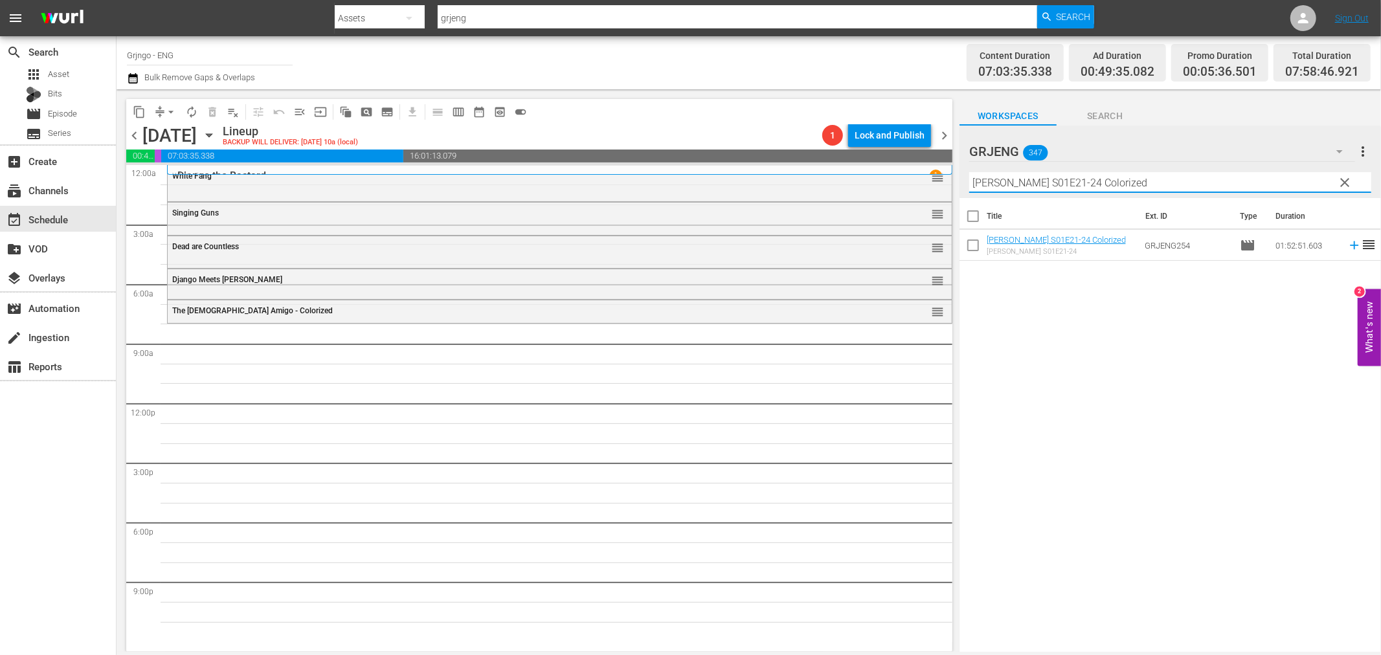
type input "[PERSON_NAME] S01E21-24 Colorized"
click at [1347, 247] on icon at bounding box center [1354, 245] width 14 height 14
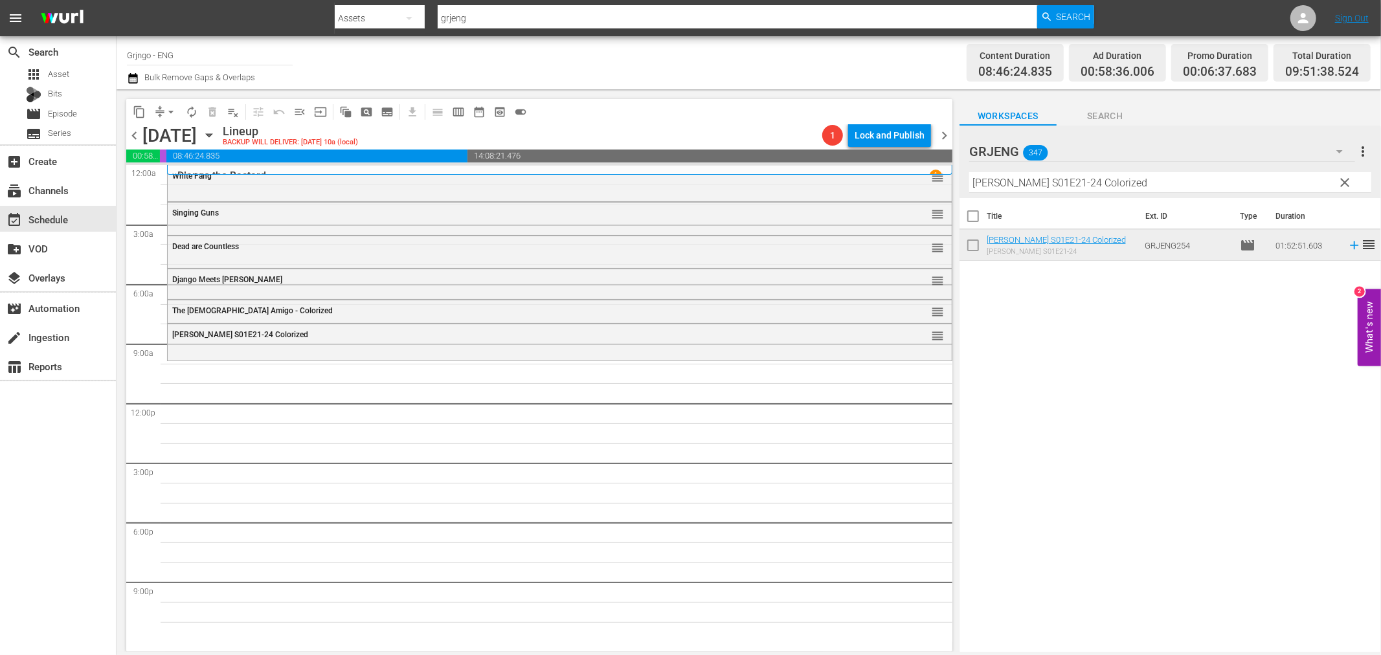
drag, startPoint x: 1344, startPoint y: 184, endPoint x: 1031, endPoint y: 191, distance: 312.8
click at [1344, 184] on span "clear" at bounding box center [1345, 183] width 16 height 16
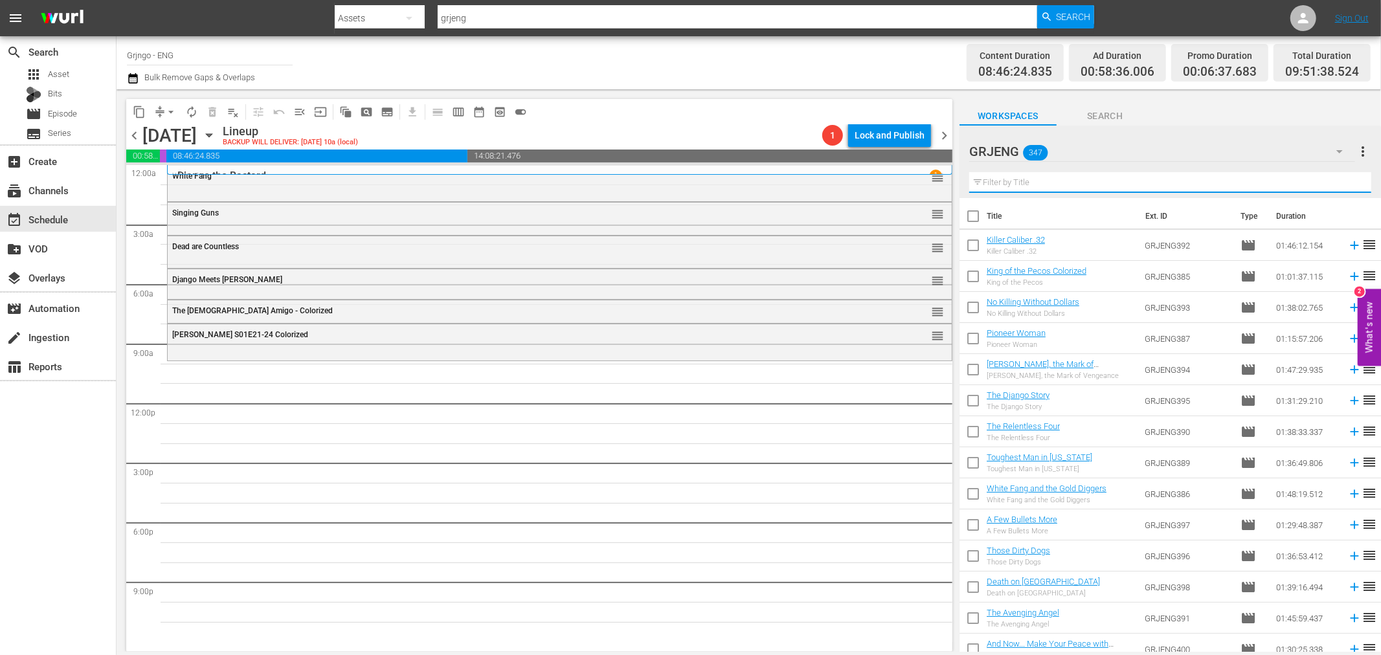
paste input "The [PERSON_NAME]"
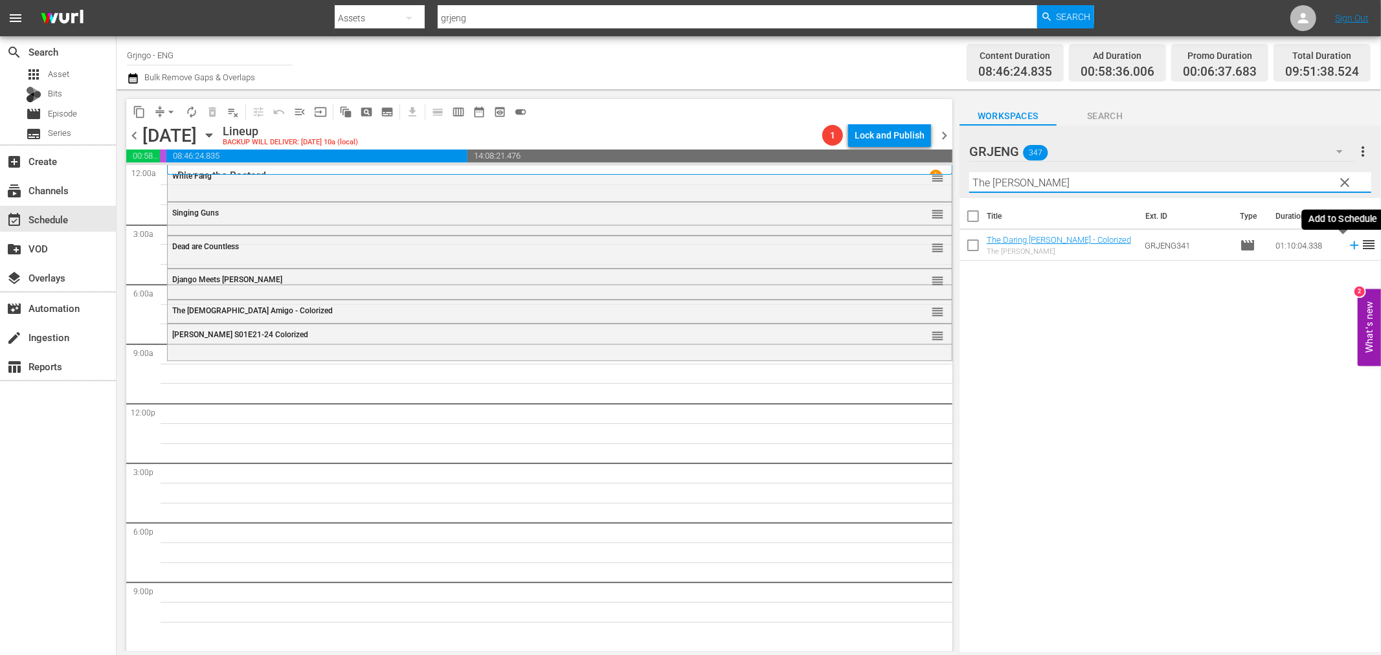
type input "The [PERSON_NAME]"
click at [1350, 245] on icon at bounding box center [1354, 245] width 8 height 8
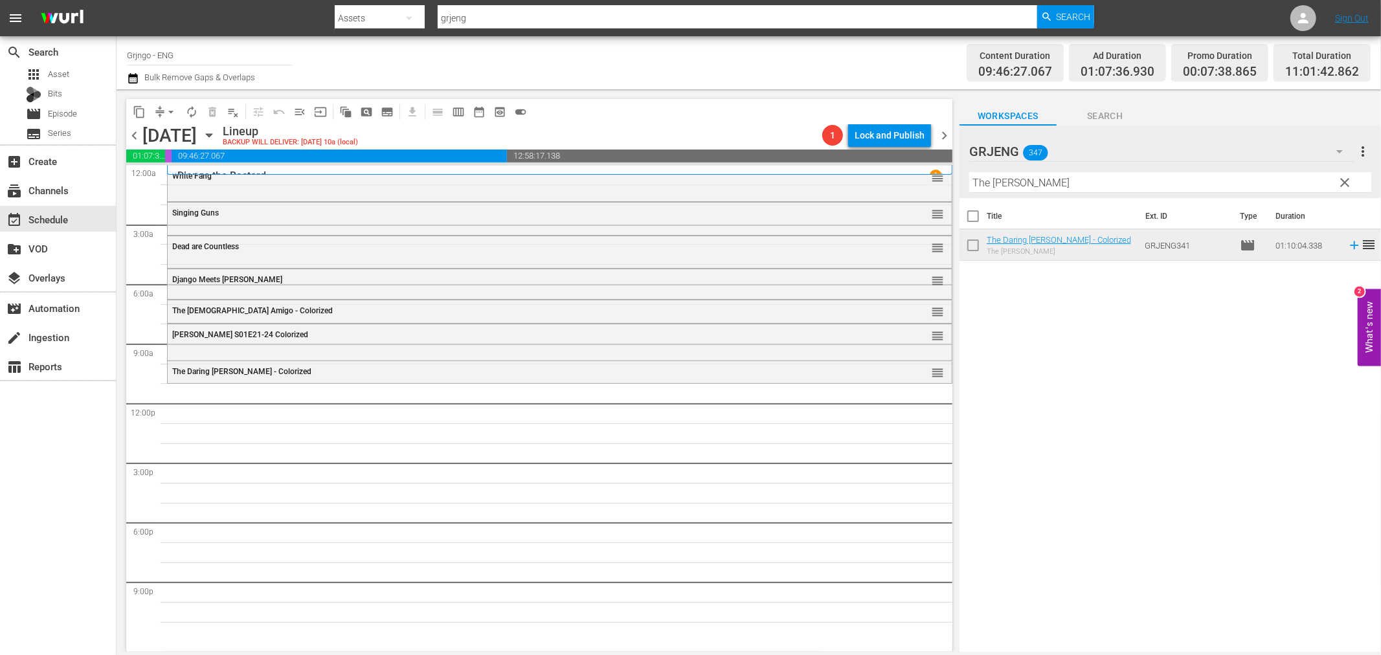
drag, startPoint x: 1341, startPoint y: 181, endPoint x: 1075, endPoint y: 180, distance: 265.4
click at [1341, 181] on span "clear" at bounding box center [1345, 183] width 16 height 16
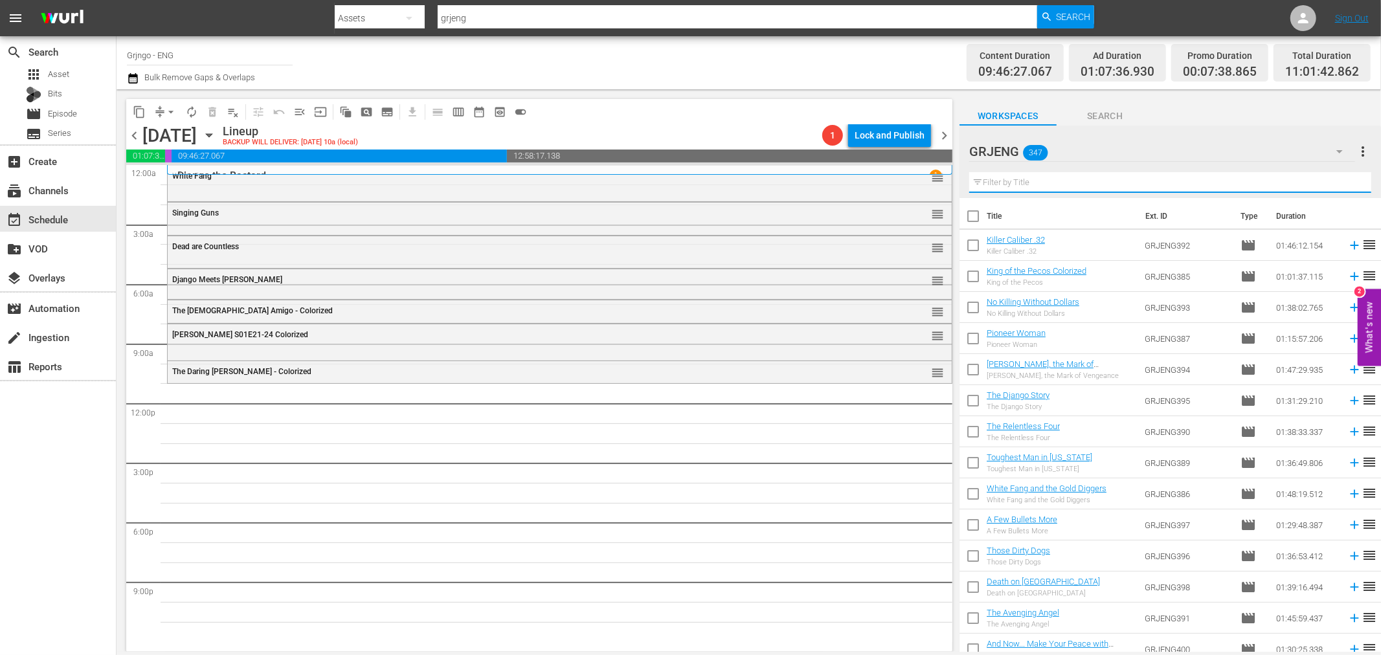
paste input "[DATE]"
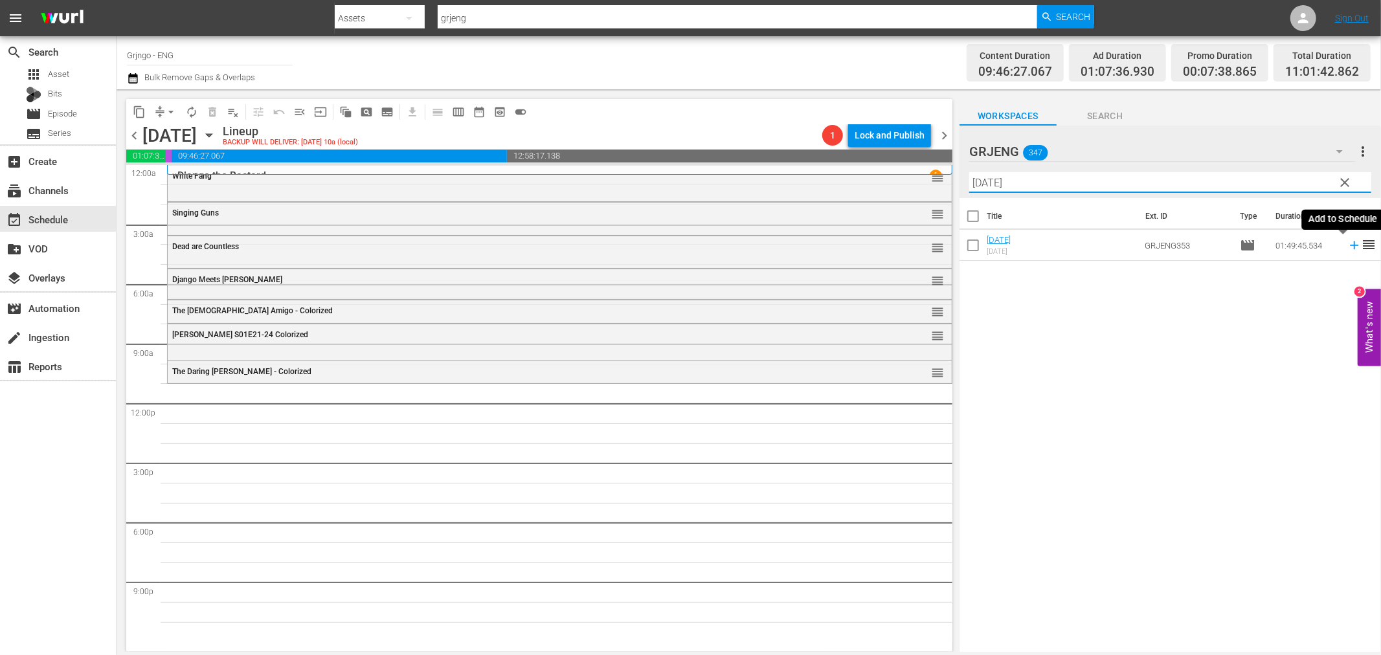
type input "[DATE]"
click at [1347, 249] on icon at bounding box center [1354, 245] width 14 height 14
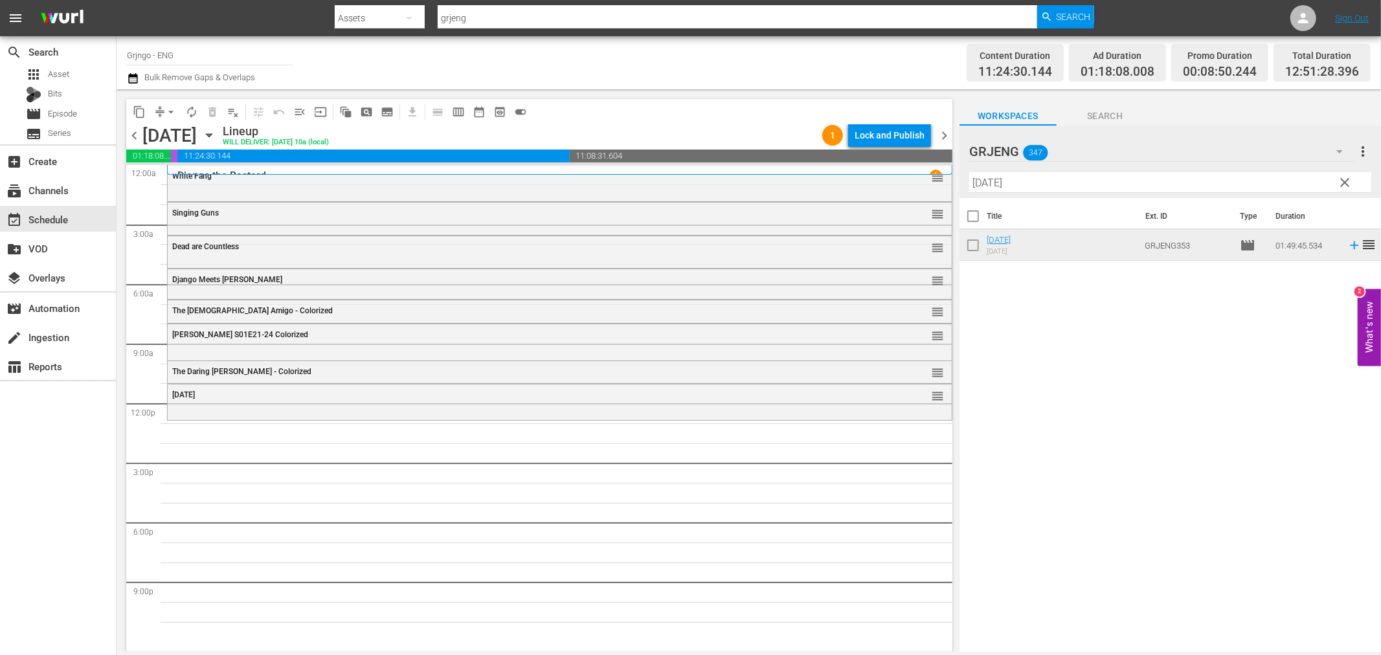
drag, startPoint x: 1343, startPoint y: 183, endPoint x: 1144, endPoint y: 183, distance: 198.7
click at [1343, 183] on span "clear" at bounding box center [1345, 183] width 16 height 16
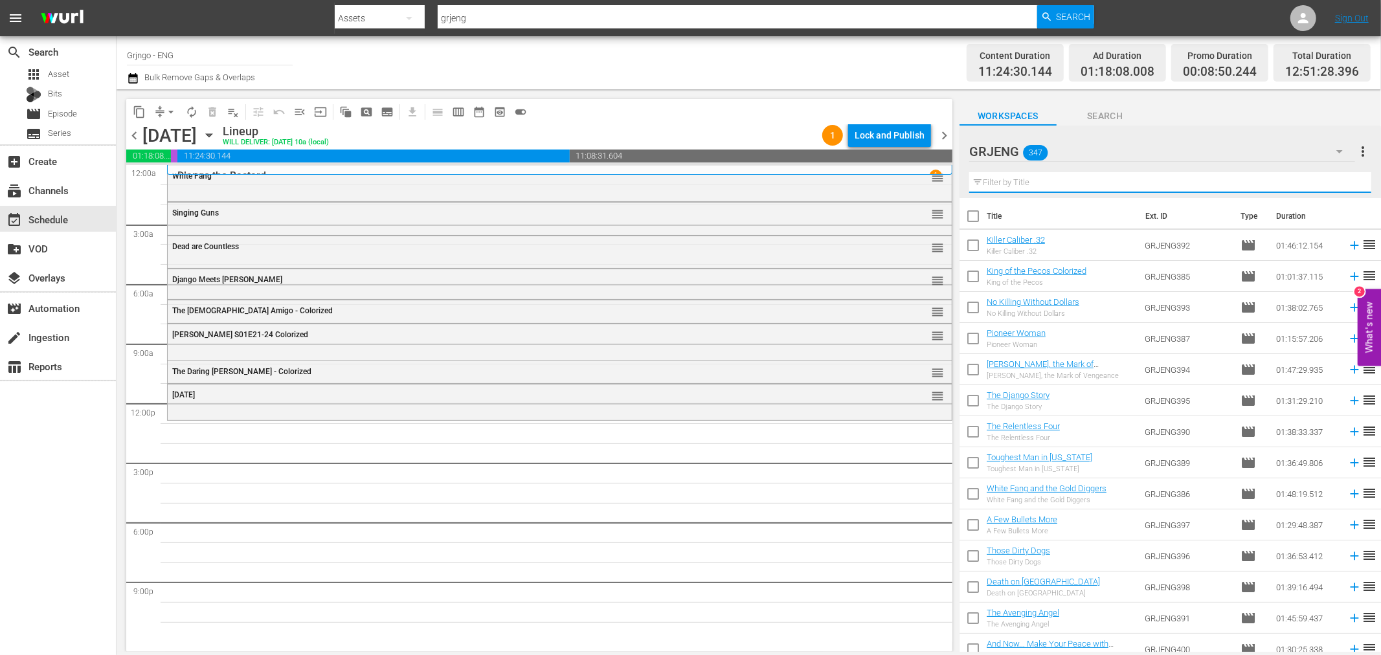
paste input "The Cariboo Trail"
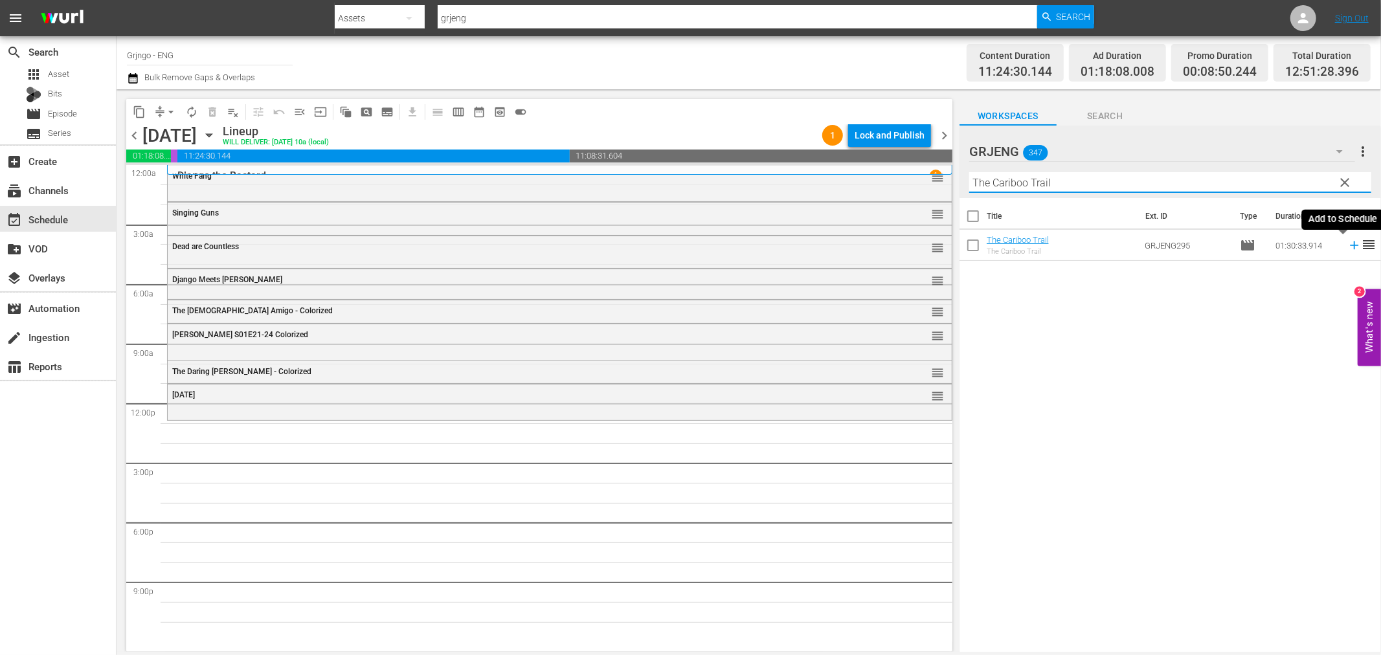
type input "The Cariboo Trail"
click at [1347, 242] on icon at bounding box center [1354, 245] width 14 height 14
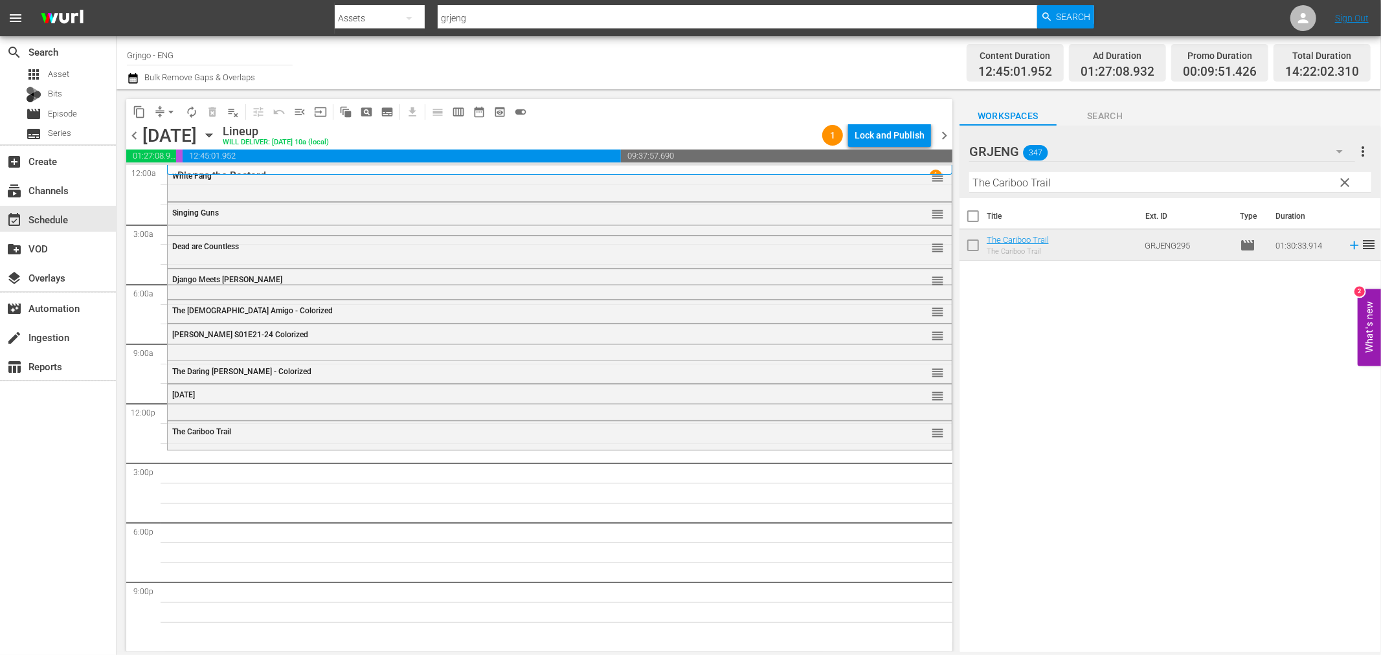
drag, startPoint x: 1341, startPoint y: 177, endPoint x: 1066, endPoint y: 190, distance: 276.0
click at [1341, 177] on span "clear" at bounding box center [1345, 183] width 16 height 16
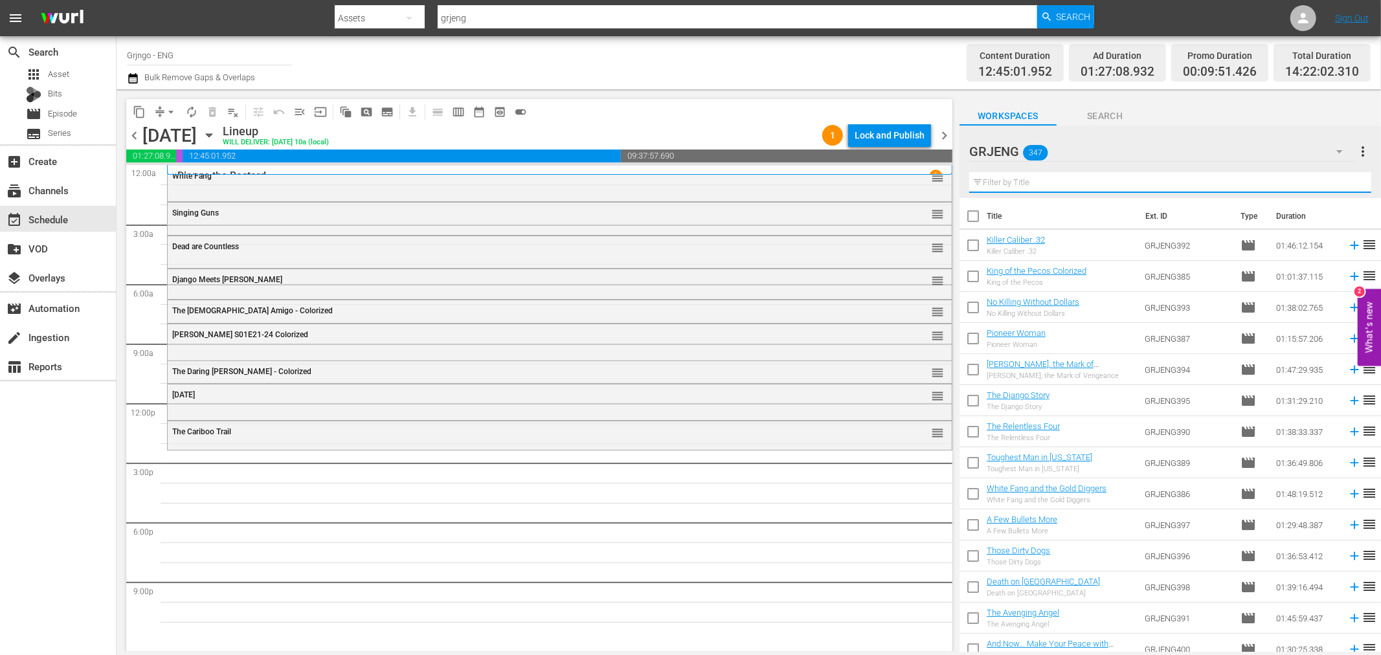
paste input "The Hired Hand"
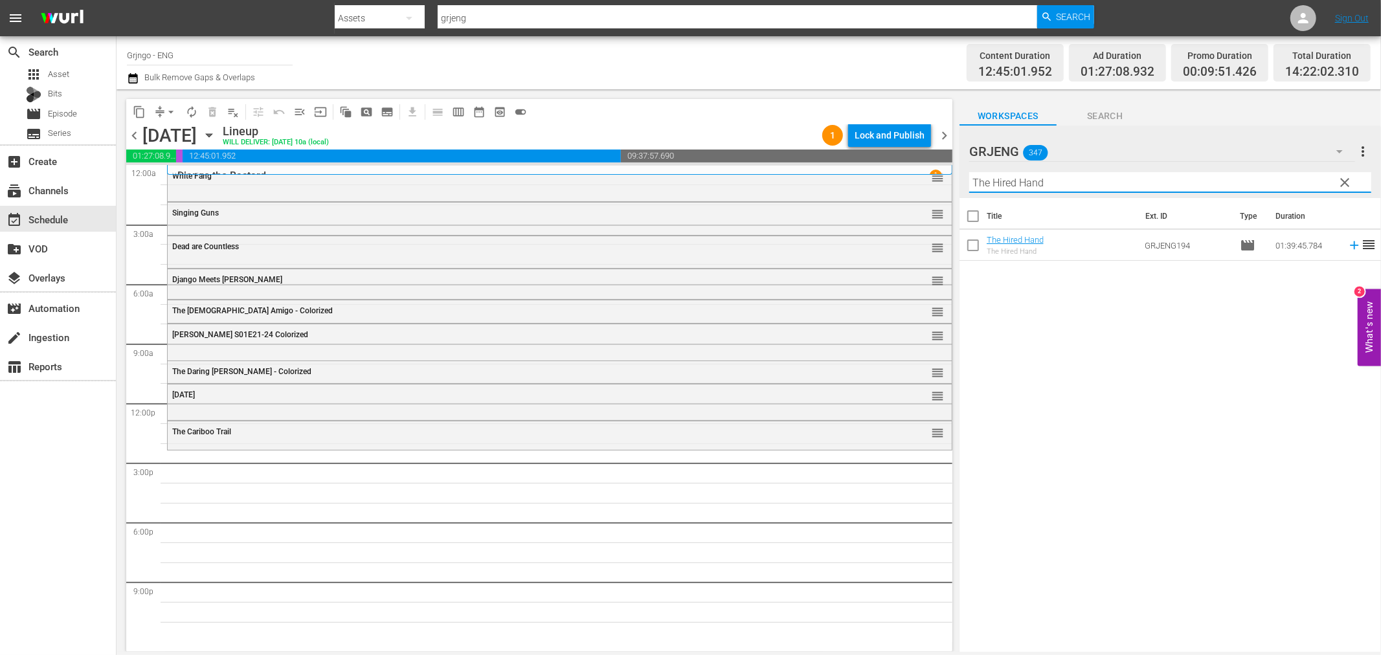
type input "The Hired Hand"
click at [1347, 244] on icon at bounding box center [1354, 245] width 14 height 14
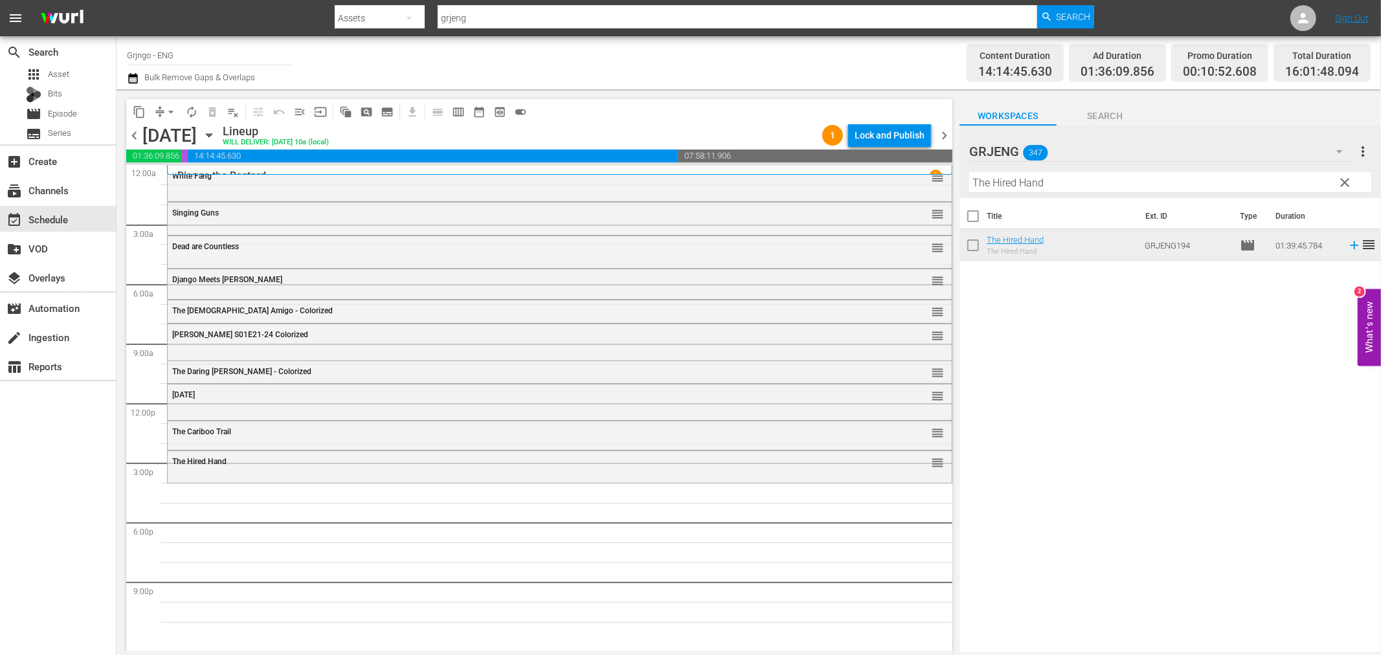
click at [1350, 181] on span "clear" at bounding box center [1345, 183] width 16 height 16
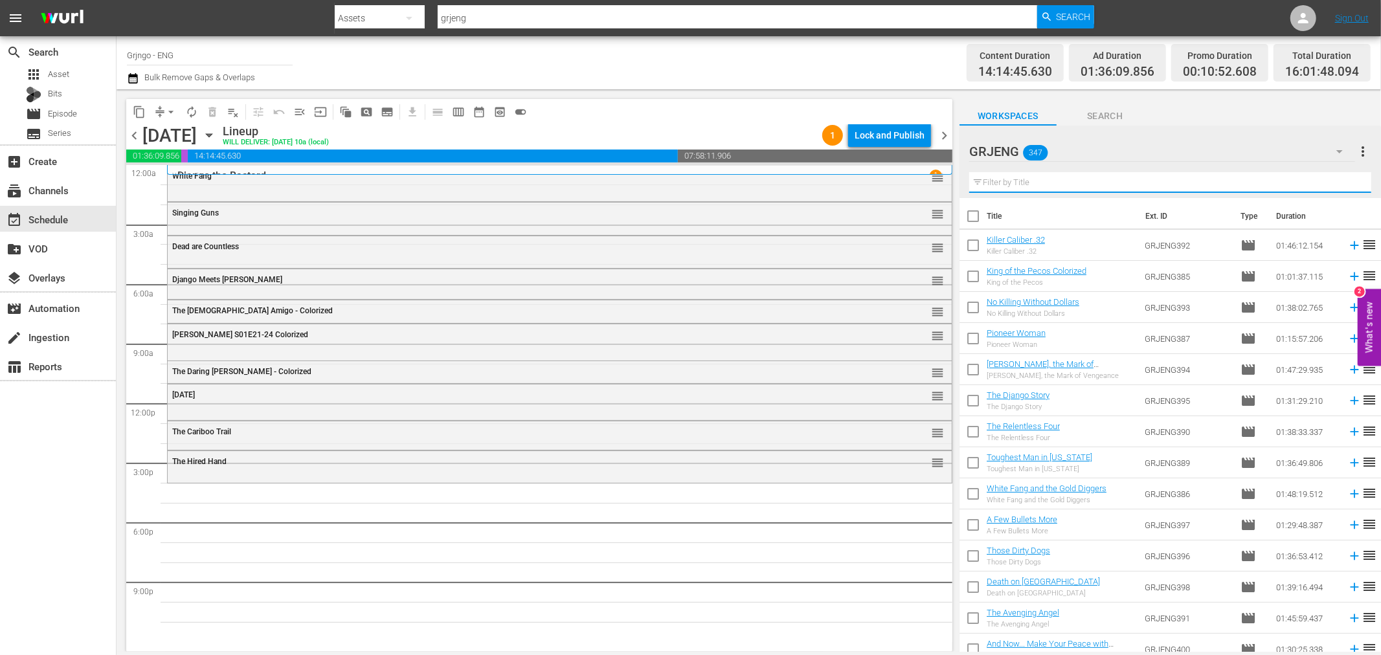
paste input "The General"
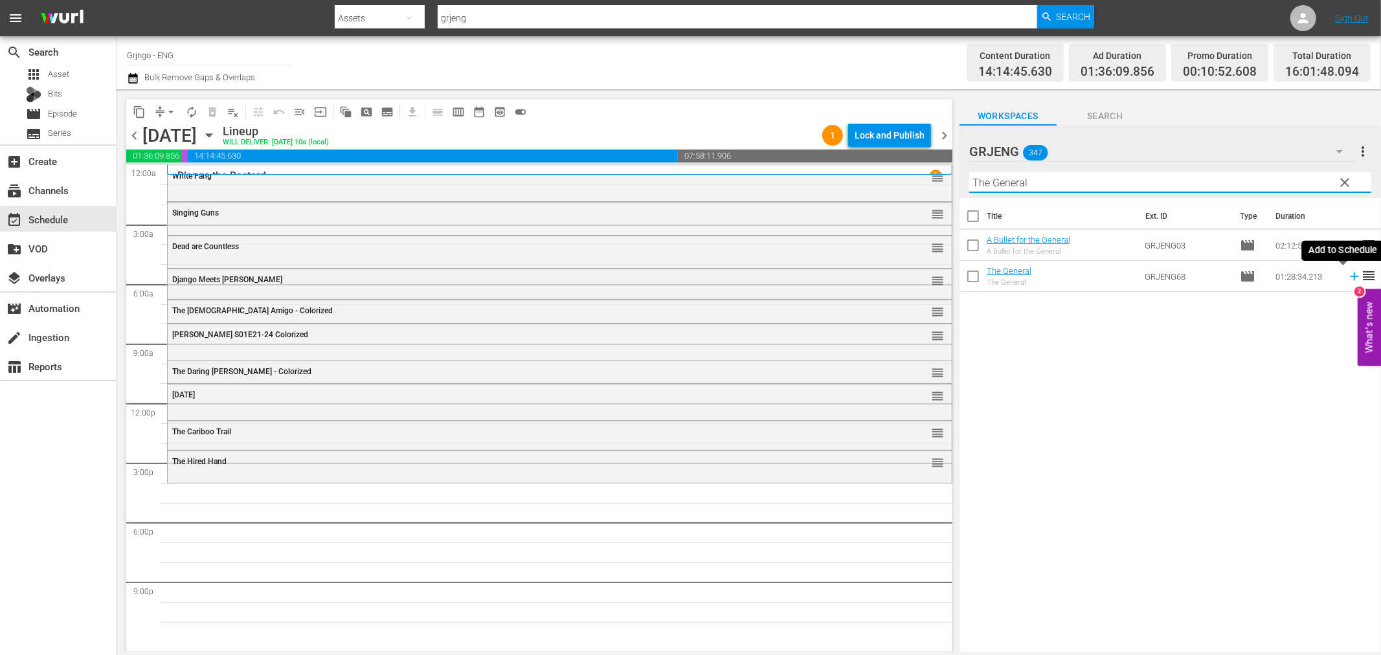
type input "The General"
click at [1347, 274] on icon at bounding box center [1354, 276] width 14 height 14
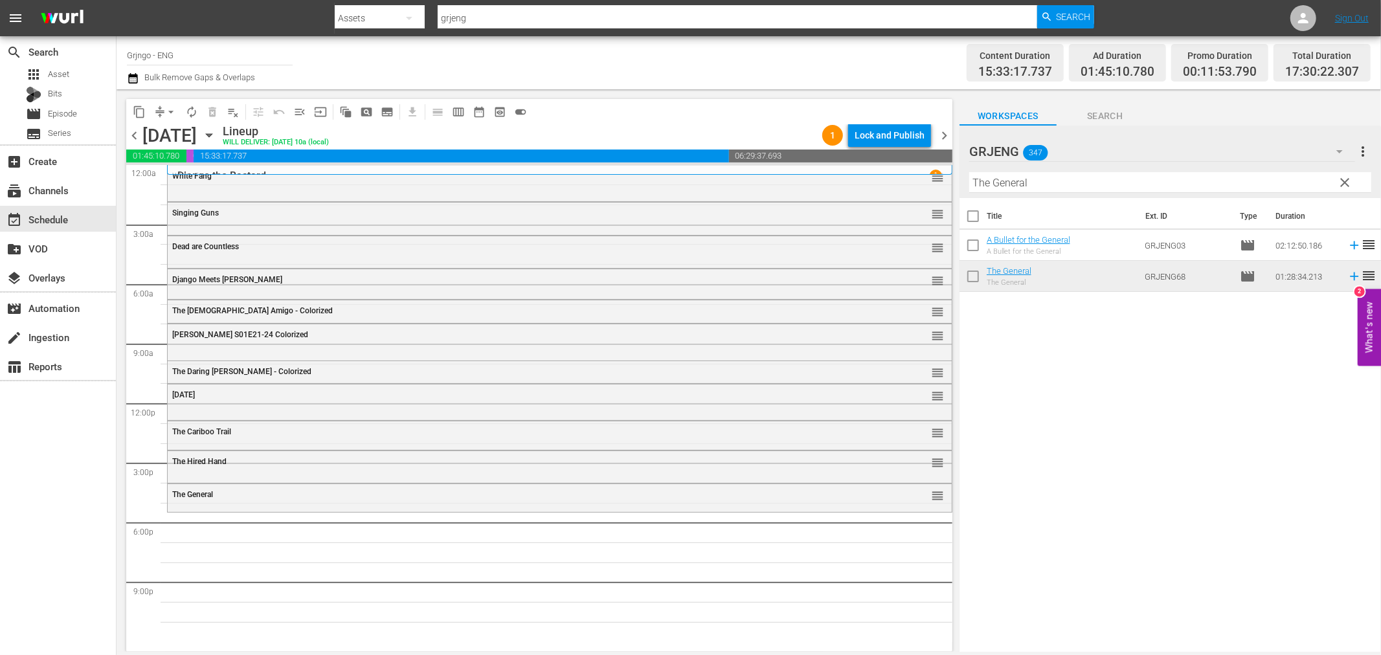
drag, startPoint x: 1340, startPoint y: 179, endPoint x: 1101, endPoint y: 184, distance: 238.9
click at [1340, 179] on span "clear" at bounding box center [1345, 183] width 16 height 16
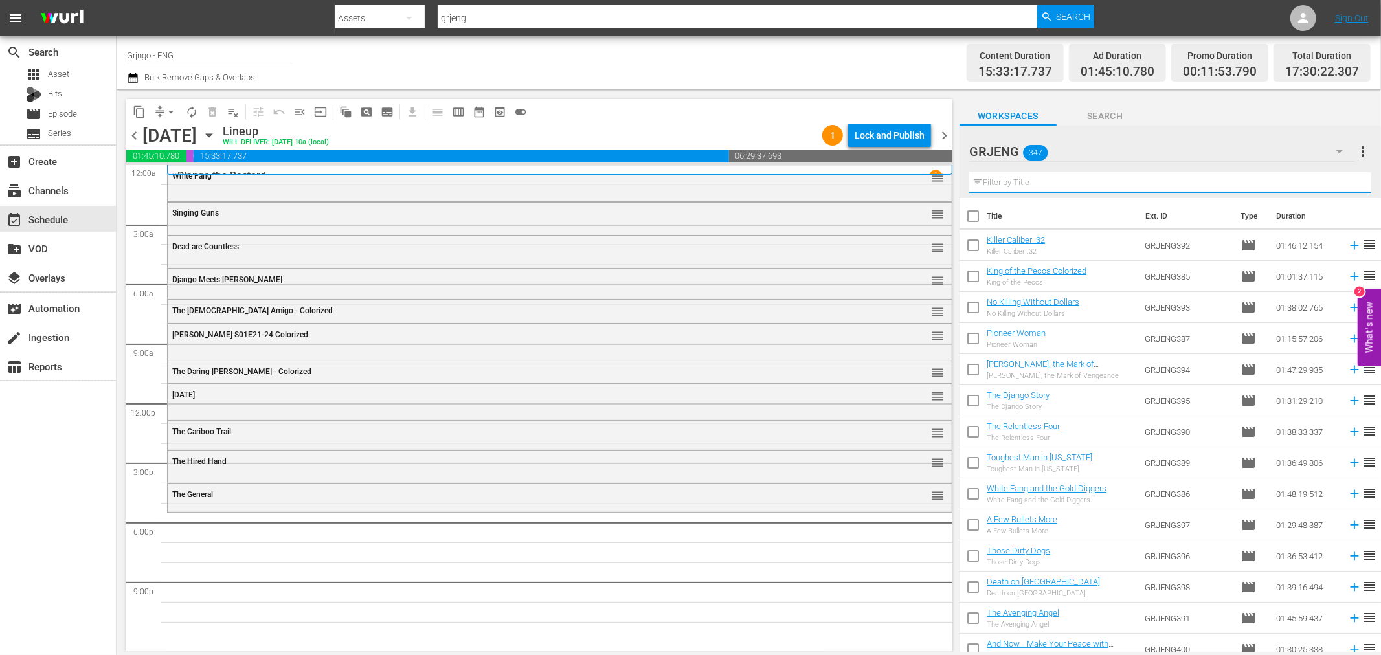
paste input "Gunsight Ridge"
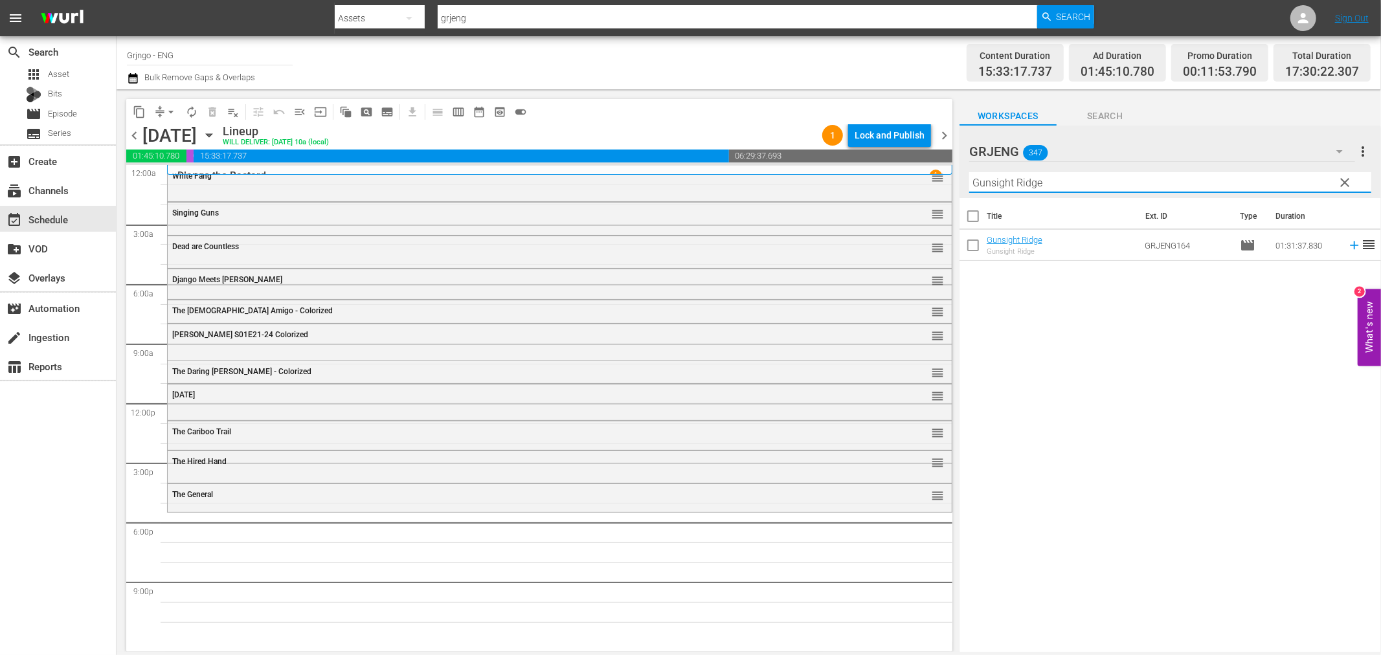
type input "Gunsight Ridge"
click at [1347, 248] on icon at bounding box center [1354, 245] width 14 height 14
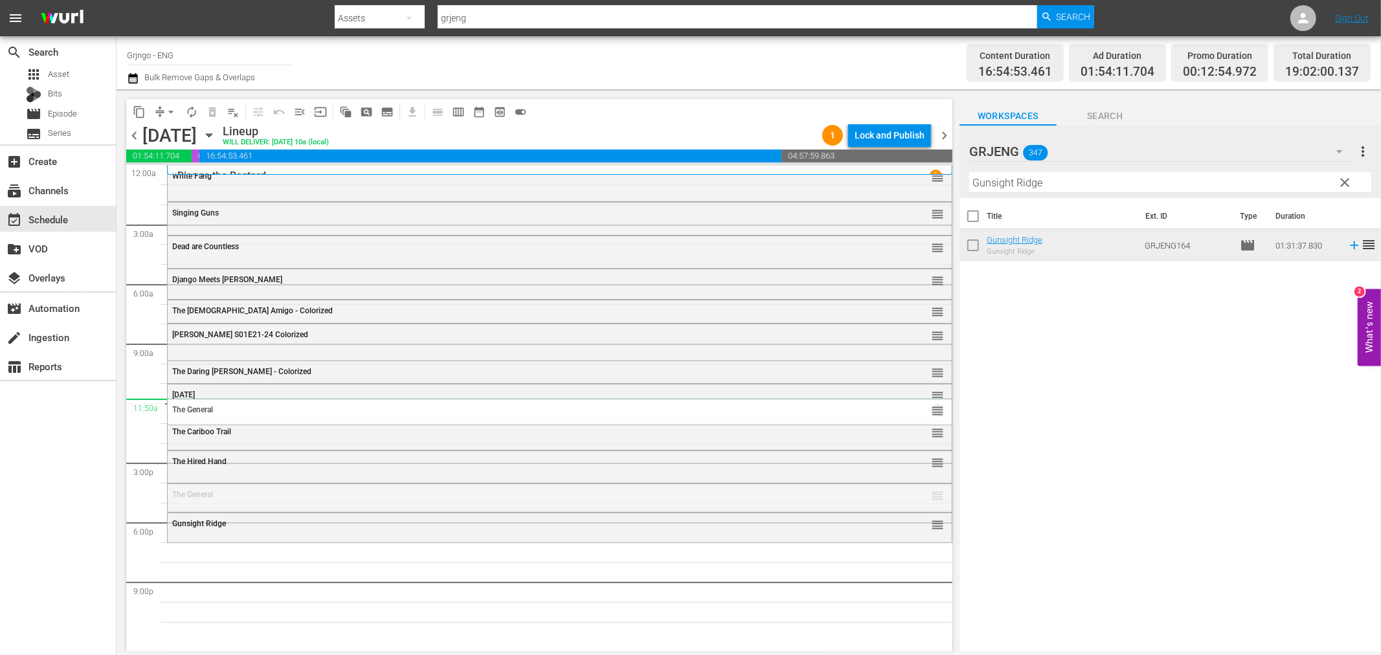
drag, startPoint x: 927, startPoint y: 495, endPoint x: 902, endPoint y: 400, distance: 97.7
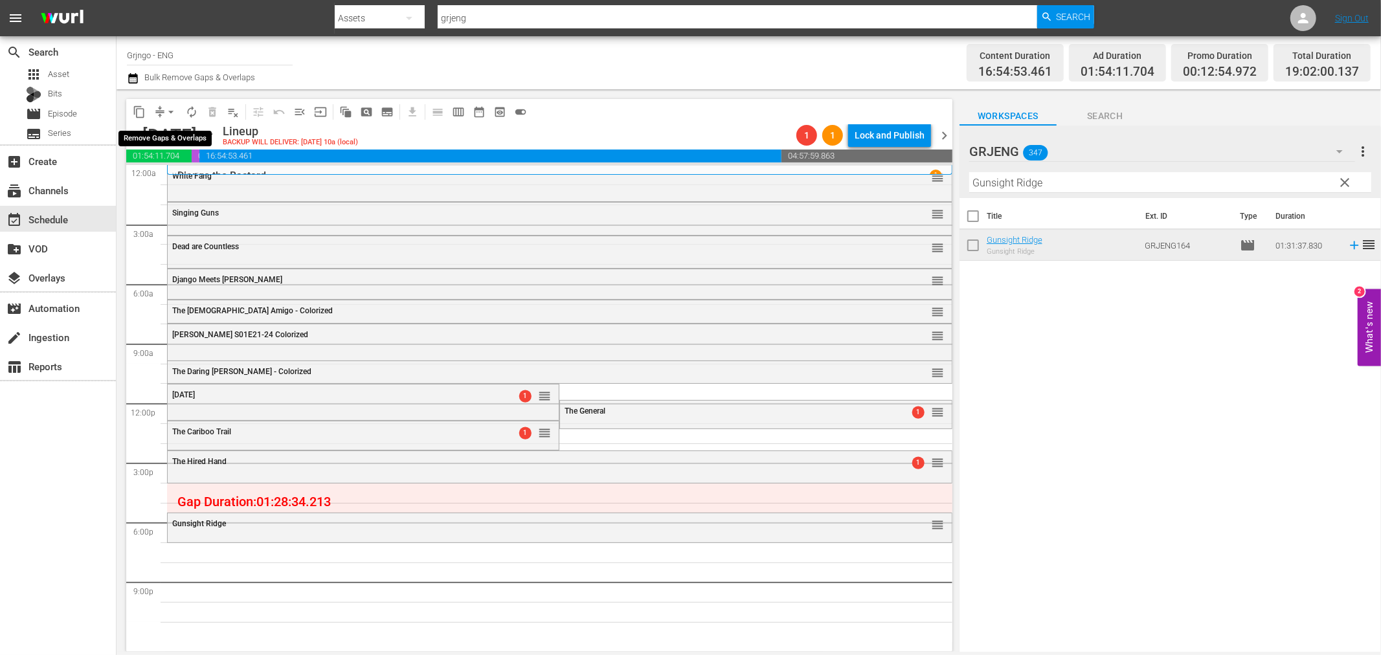
click at [170, 111] on span "arrow_drop_down" at bounding box center [170, 112] width 13 height 13
click at [175, 182] on li "Align to End of Previous Day" at bounding box center [172, 180] width 136 height 21
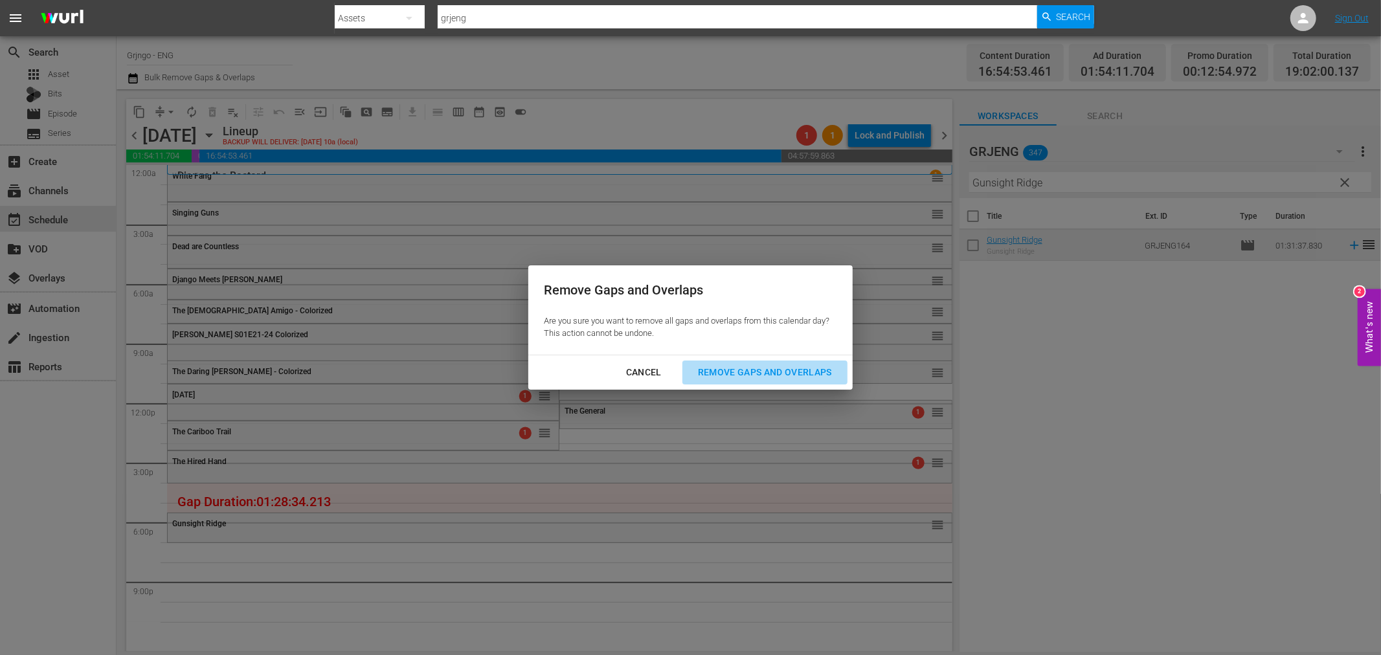
click at [707, 366] on div "Remove Gaps and Overlaps" at bounding box center [764, 372] width 155 height 16
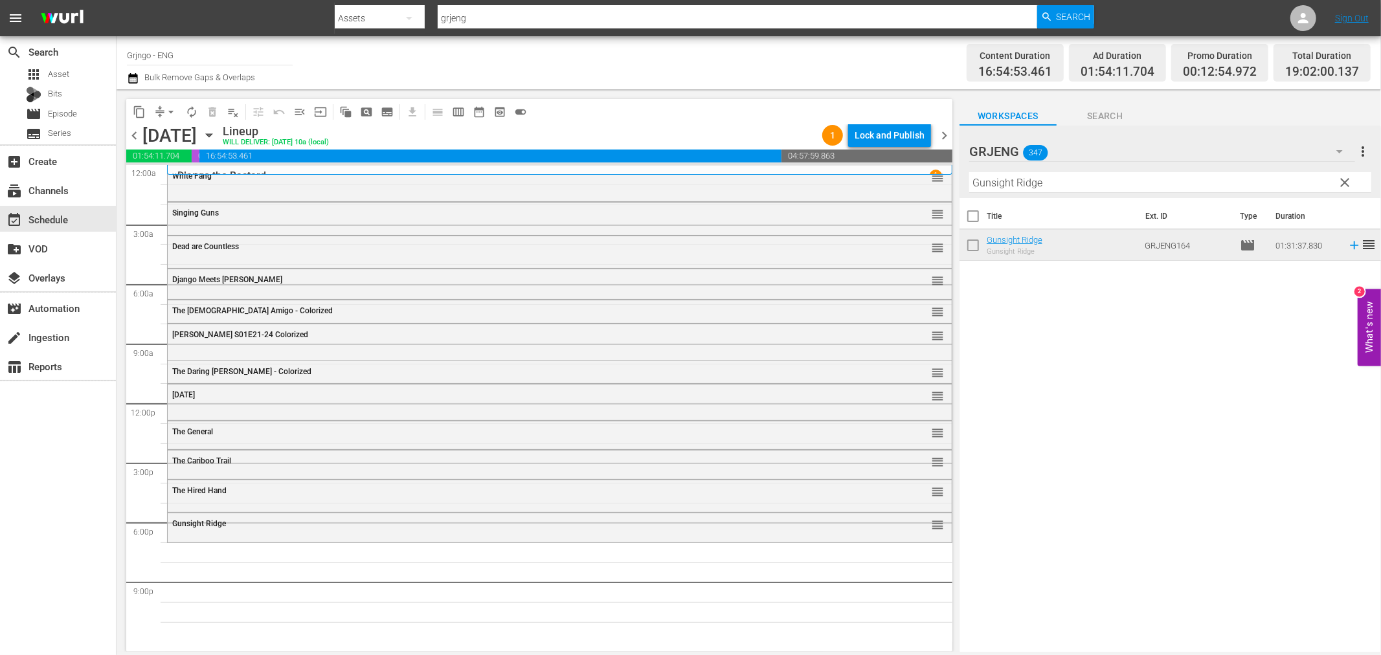
drag, startPoint x: 1343, startPoint y: 183, endPoint x: 1119, endPoint y: 207, distance: 225.3
click at [1343, 183] on span "clear" at bounding box center [1345, 183] width 16 height 16
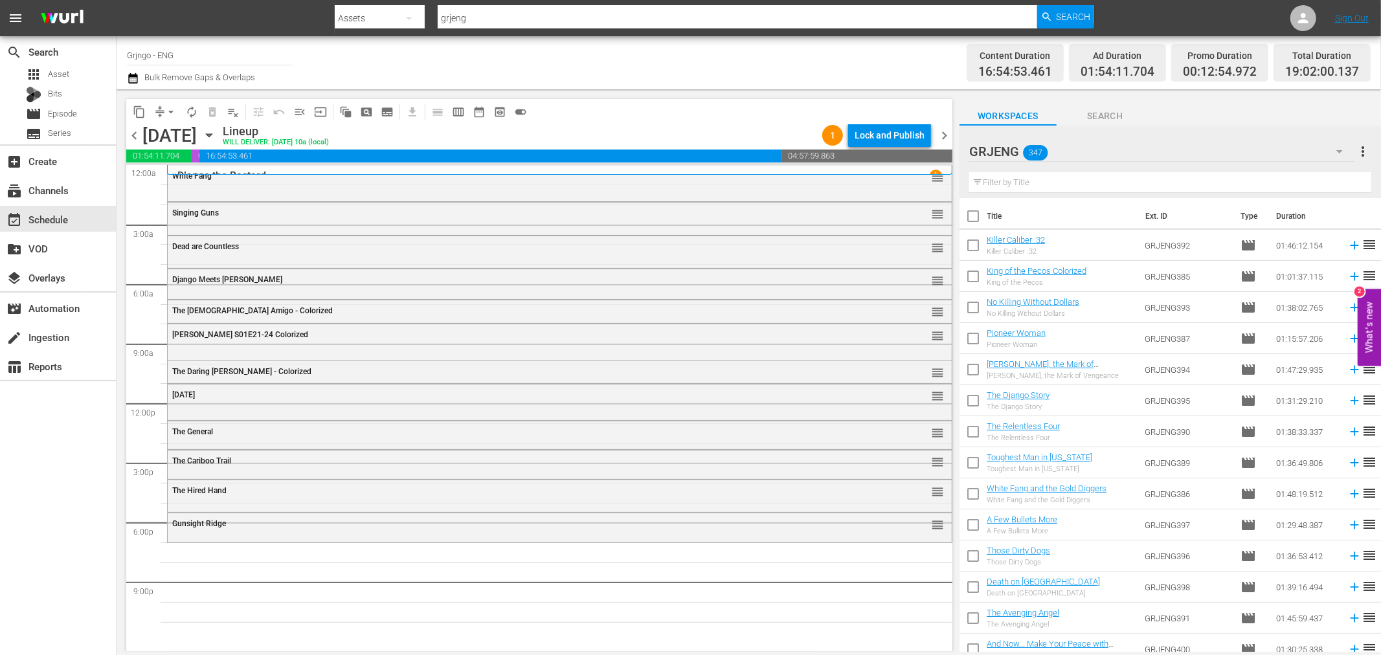
click at [1091, 183] on input "text" at bounding box center [1170, 182] width 402 height 21
paste input "Dynamite [PERSON_NAME]"
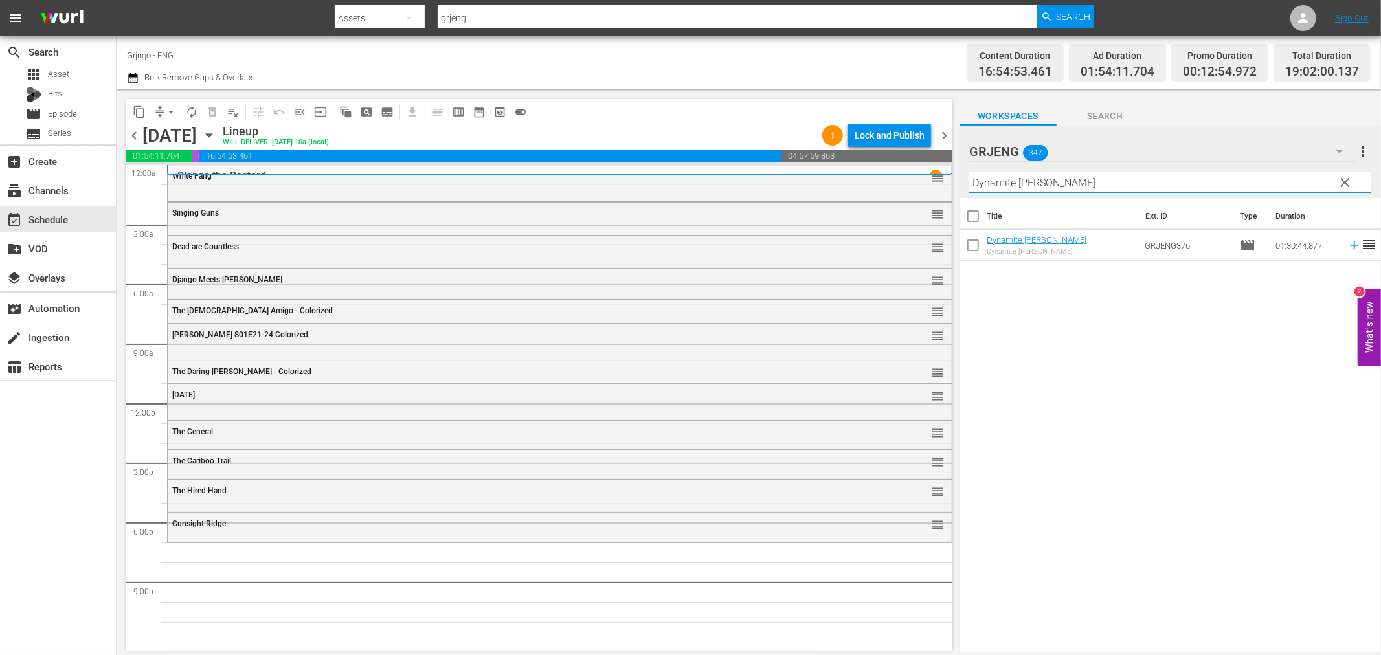
type input "Dynamite [PERSON_NAME]"
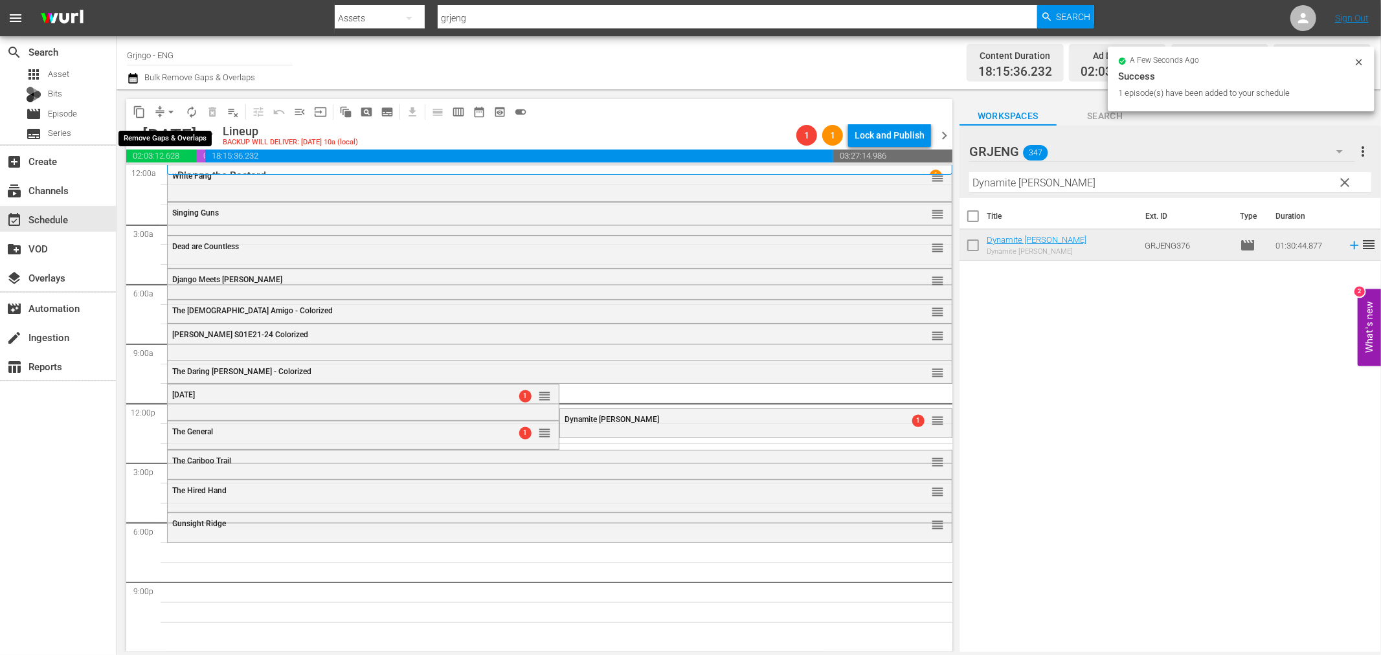
click at [172, 111] on span "arrow_drop_down" at bounding box center [170, 112] width 13 height 13
click at [220, 179] on li "Align to End of Previous Day" at bounding box center [172, 180] width 136 height 21
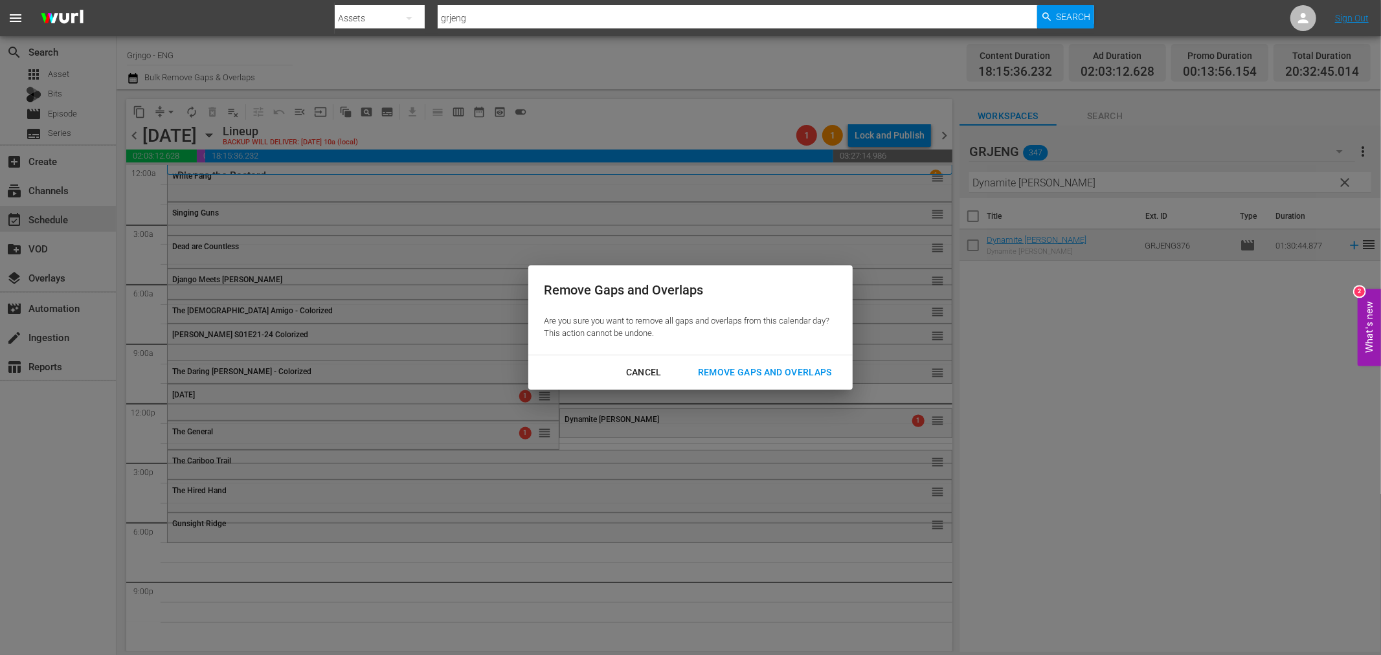
drag, startPoint x: 693, startPoint y: 367, endPoint x: 717, endPoint y: 385, distance: 30.0
click at [693, 368] on div "Remove Gaps and Overlaps" at bounding box center [764, 372] width 155 height 16
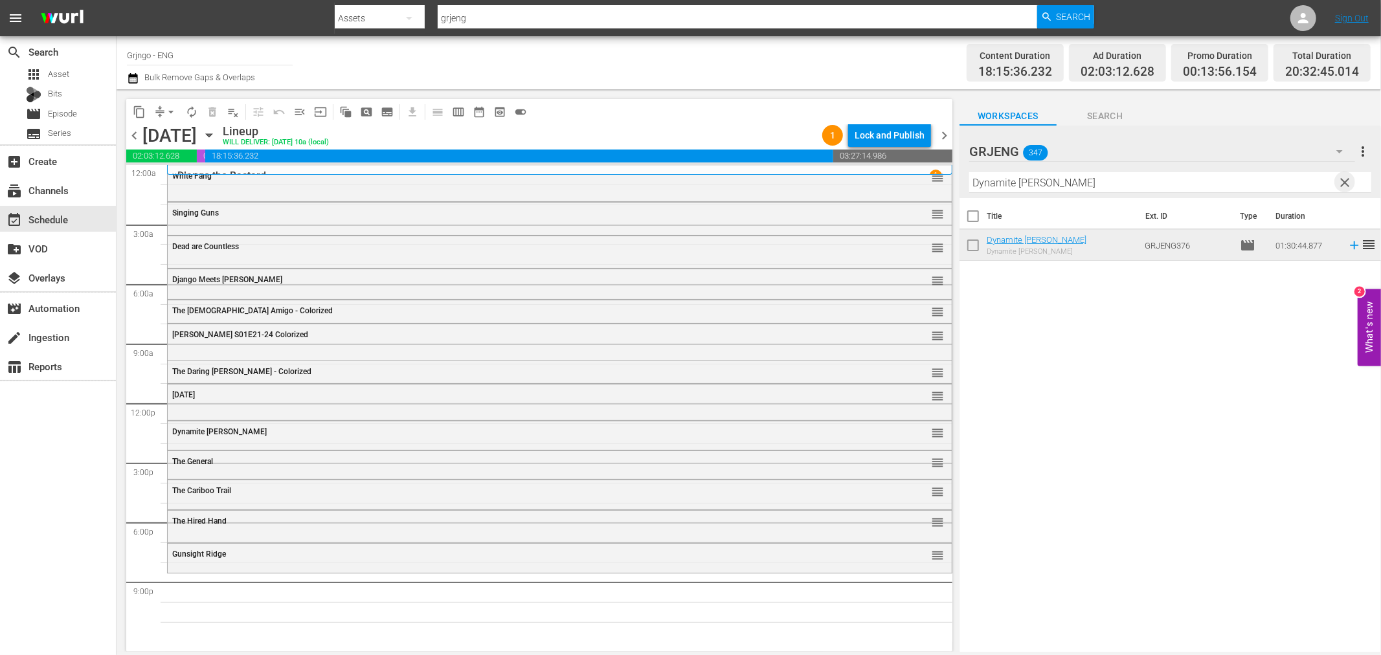
click at [1345, 183] on span "clear" at bounding box center [1345, 183] width 16 height 16
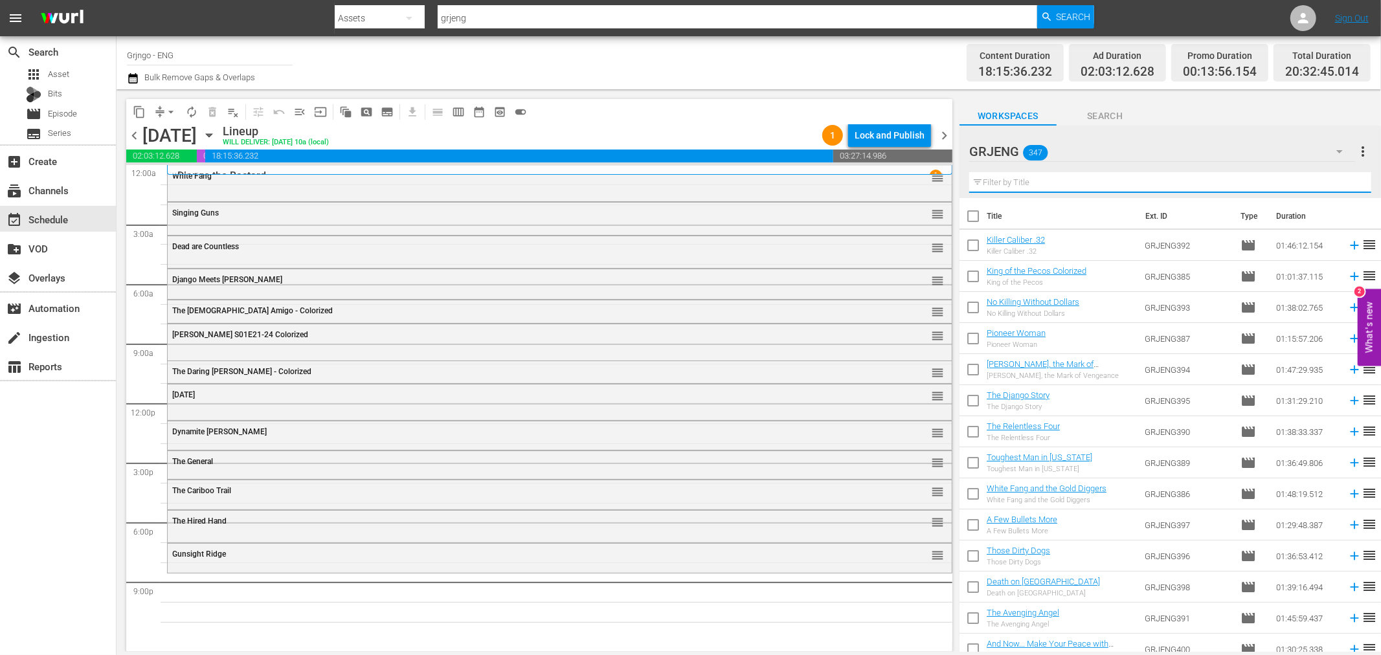
paste input "Five Guns West"
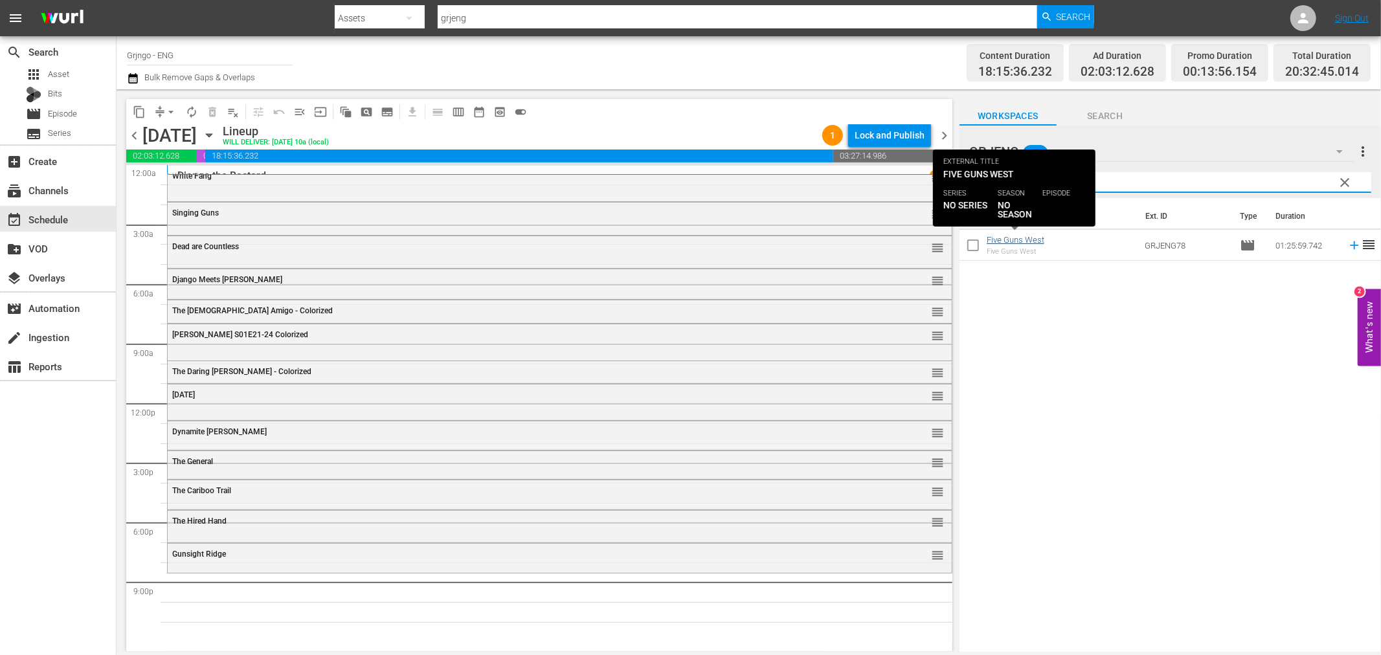
type input "Five Guns West"
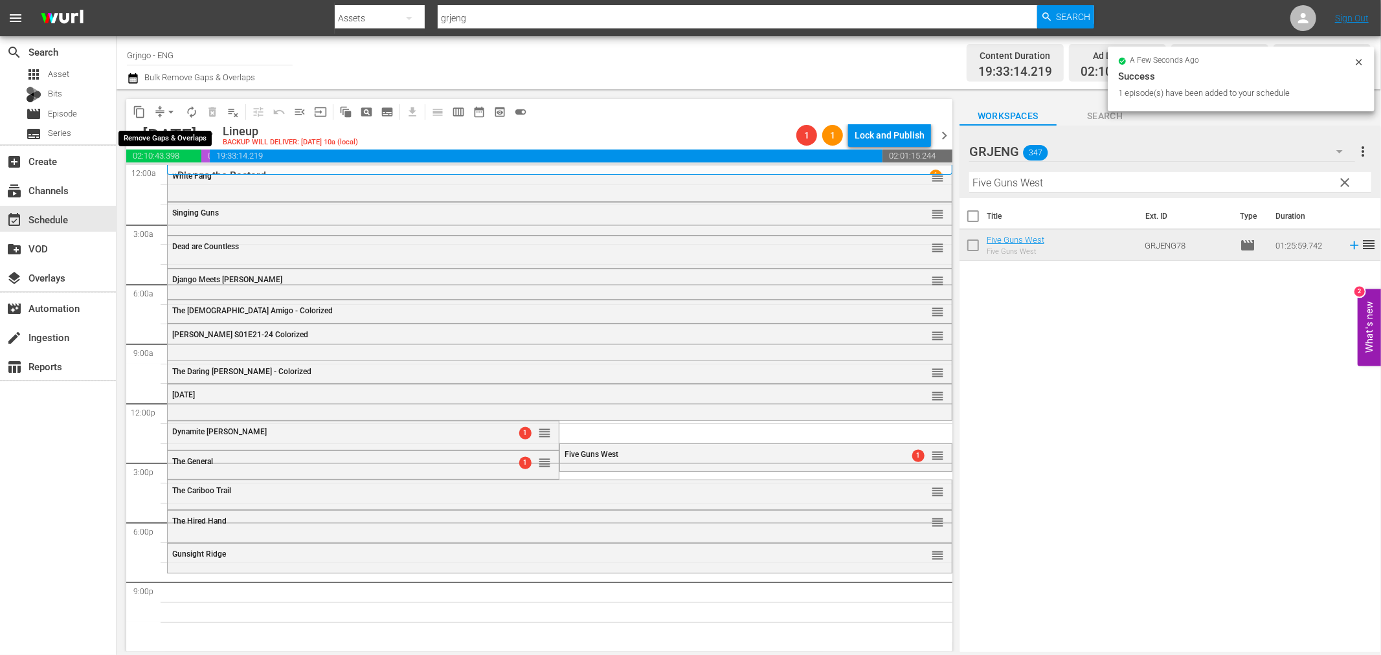
click at [170, 112] on span "arrow_drop_down" at bounding box center [170, 112] width 13 height 13
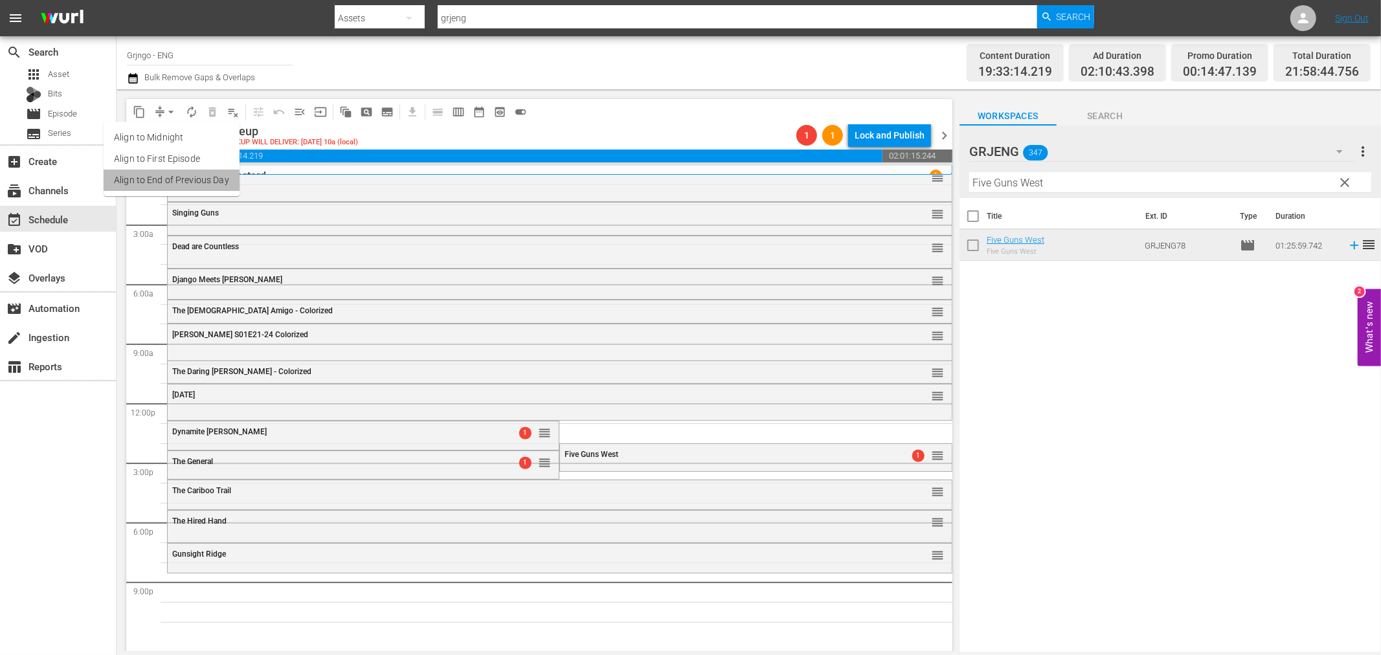
click at [183, 182] on li "Align to End of Previous Day" at bounding box center [172, 180] width 136 height 21
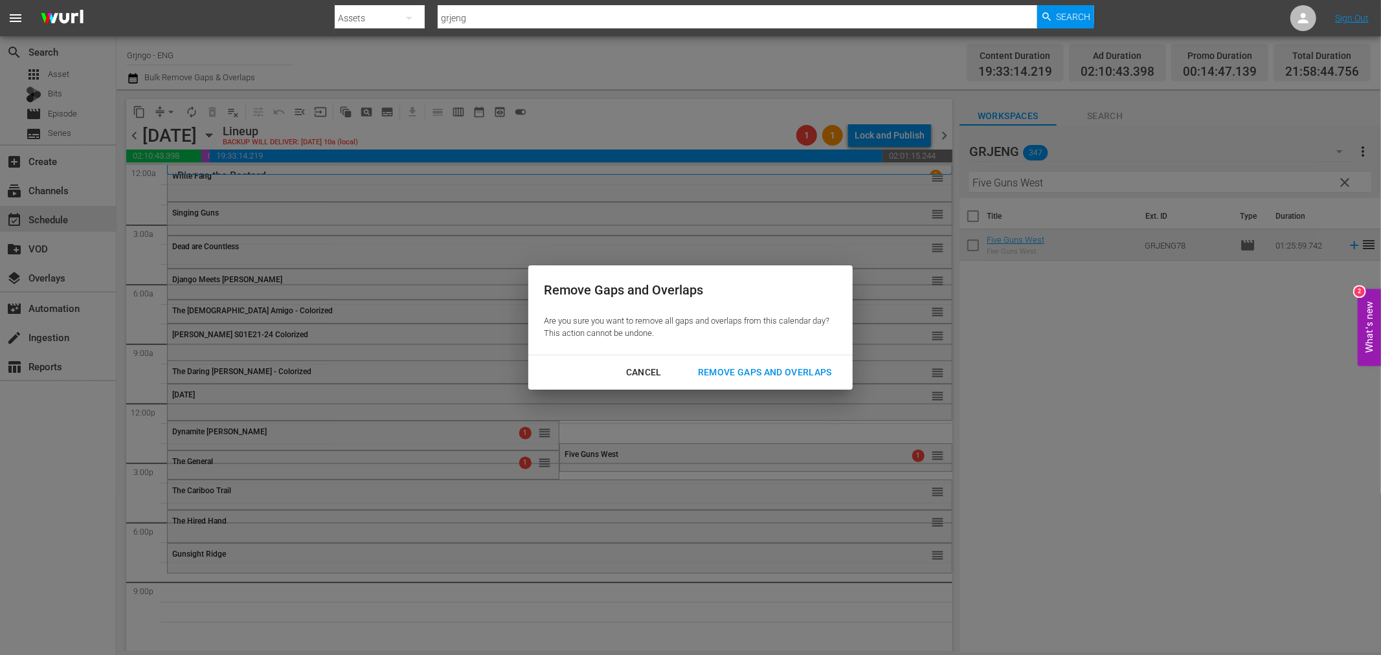
click at [775, 368] on div "Remove Gaps and Overlaps" at bounding box center [764, 372] width 155 height 16
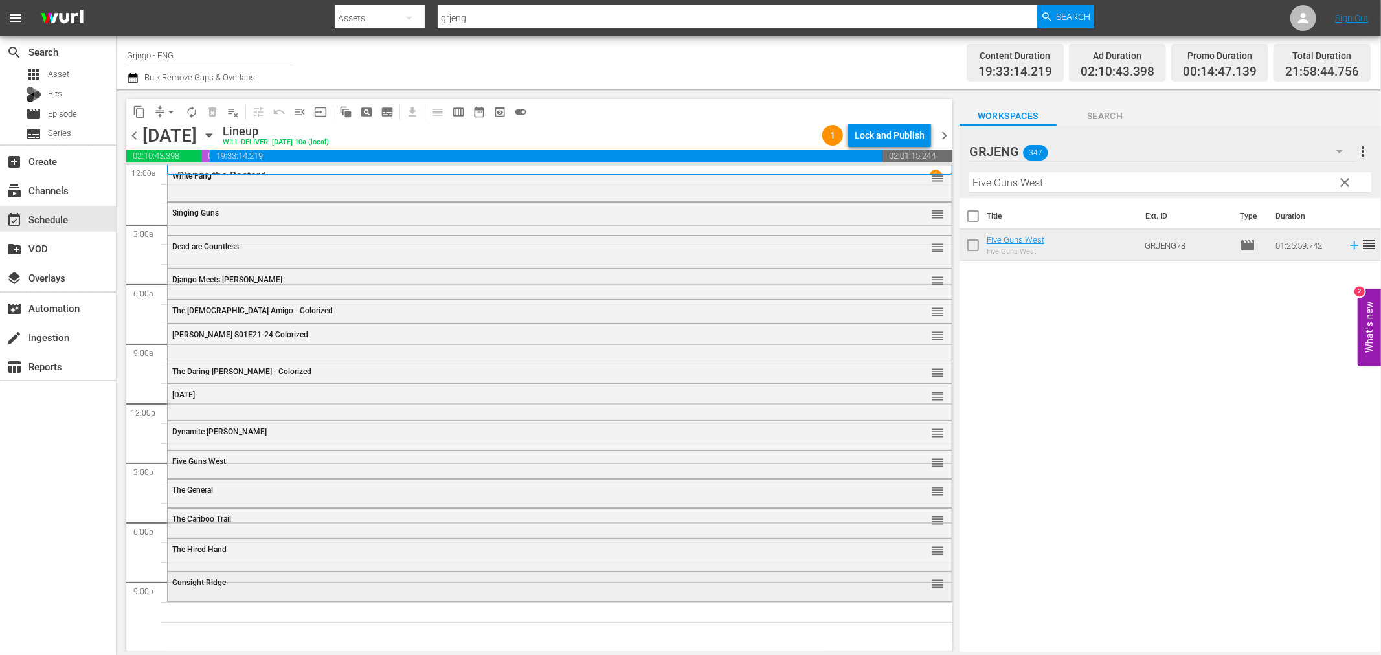
click at [184, 584] on span "Gunsight Ridge" at bounding box center [199, 582] width 54 height 9
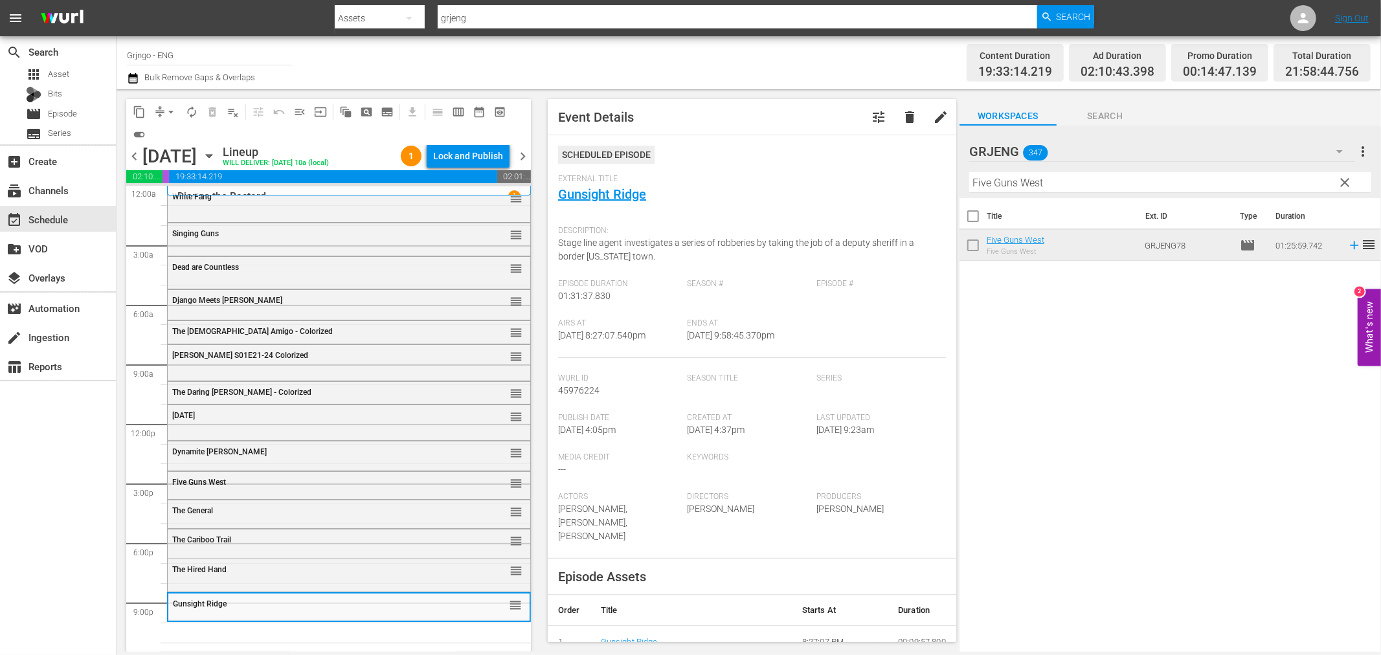
drag, startPoint x: 1348, startPoint y: 179, endPoint x: 965, endPoint y: 184, distance: 383.3
click at [1348, 179] on span "clear" at bounding box center [1345, 183] width 16 height 16
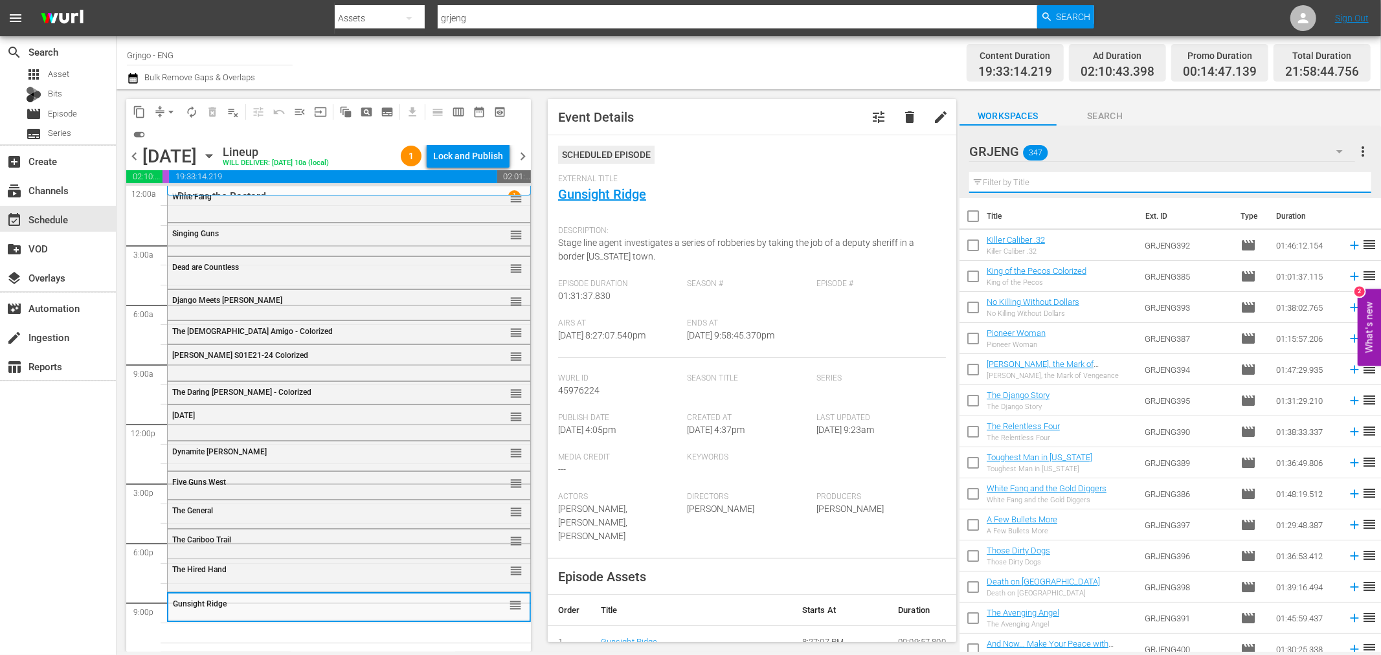
paste input "Kill Django... Kill First"
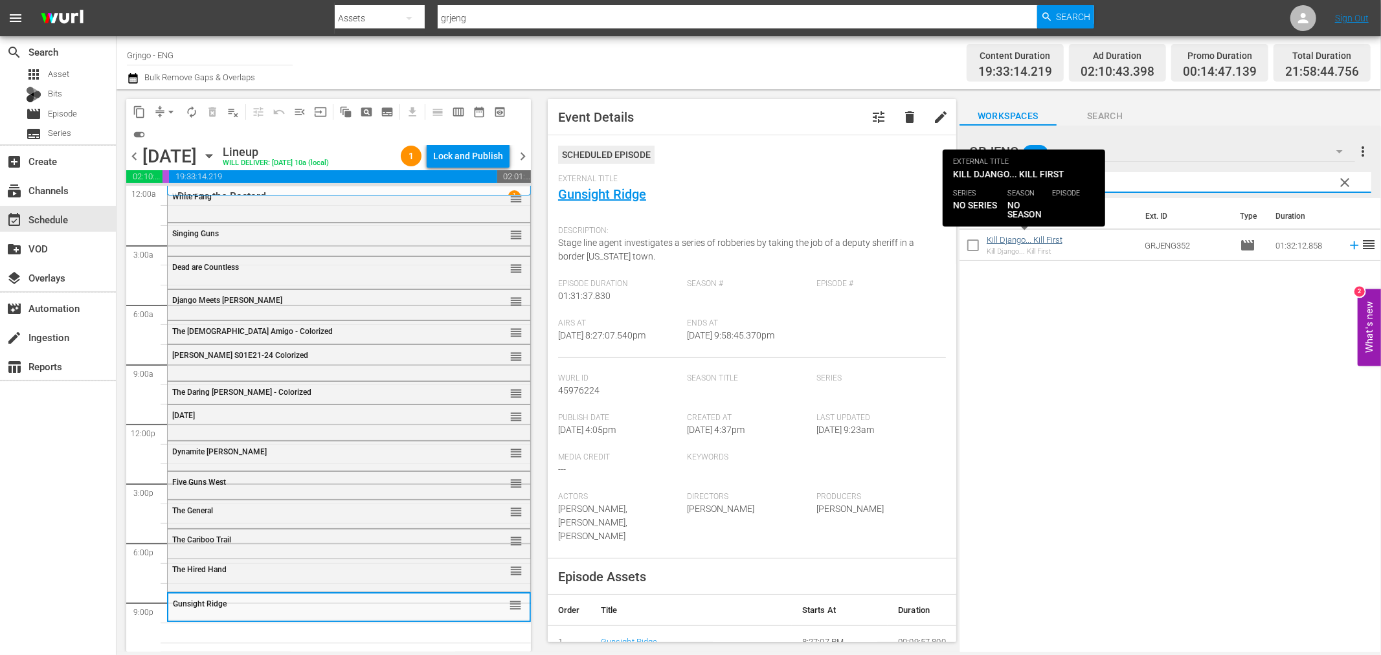
type input "Kill Django... Kill First"
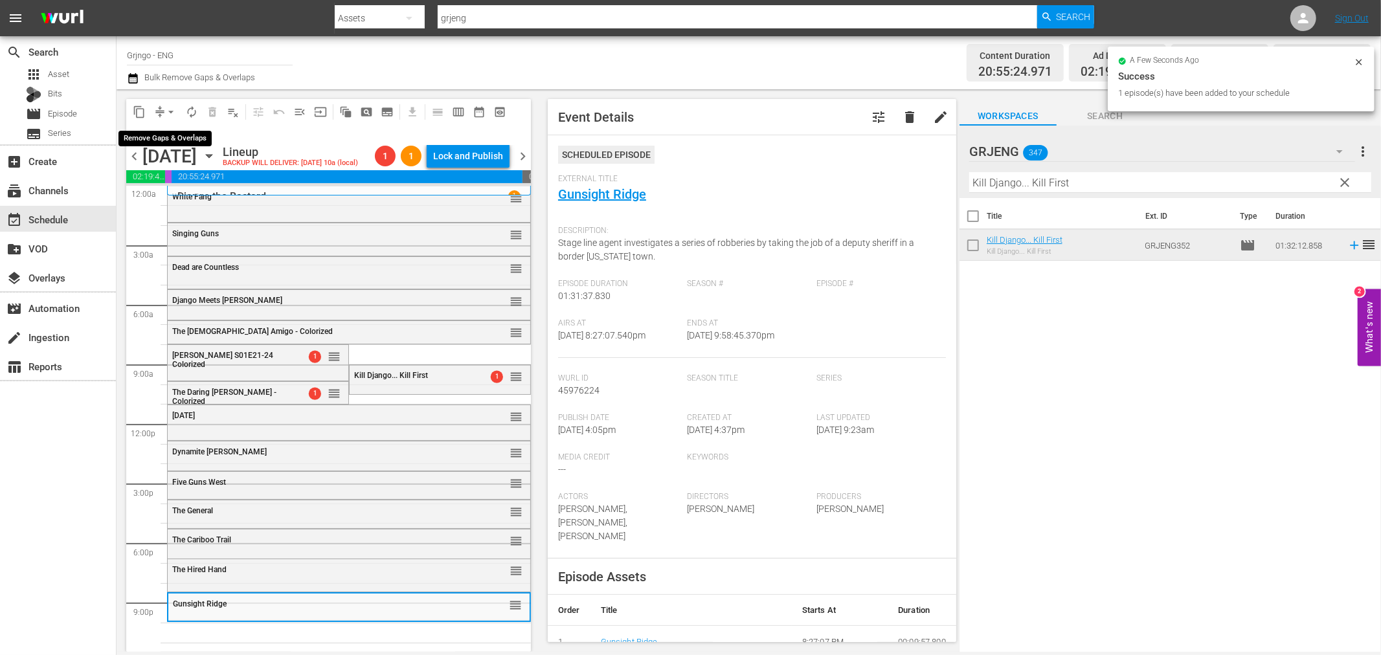
click at [170, 109] on span "arrow_drop_down" at bounding box center [170, 112] width 13 height 13
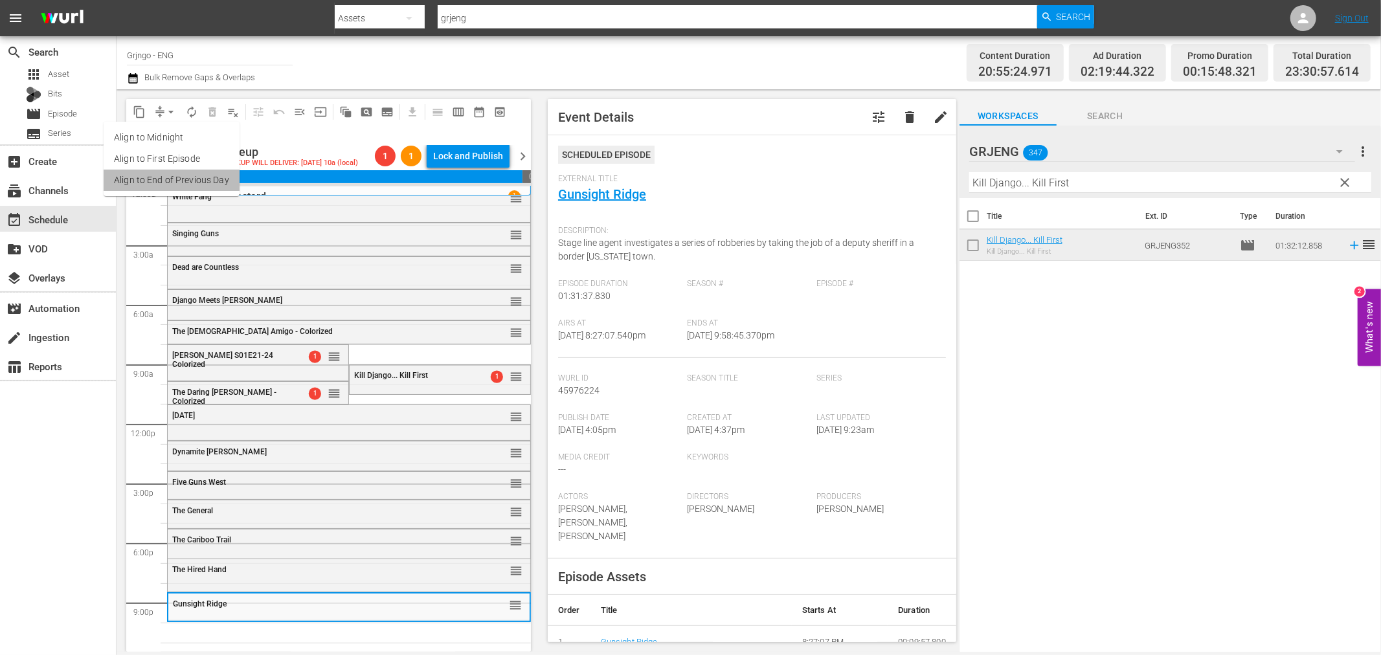
click at [183, 178] on li "Align to End of Previous Day" at bounding box center [172, 180] width 136 height 21
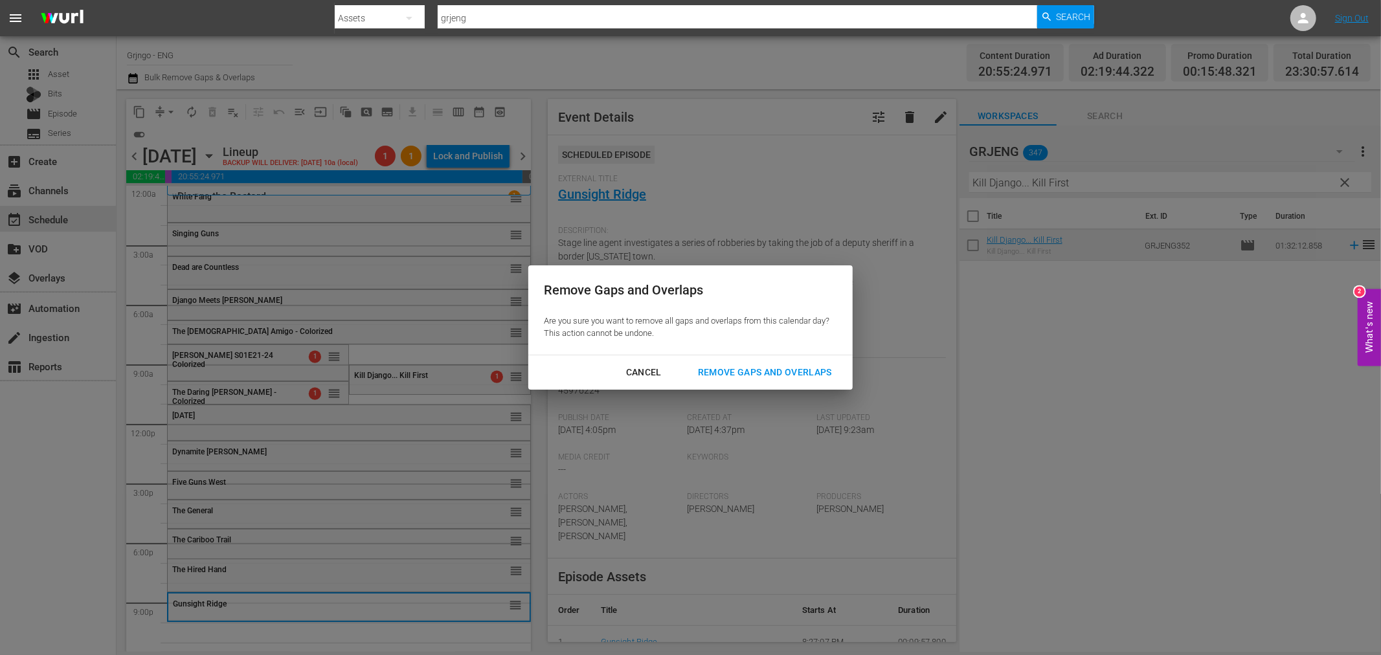
click at [716, 369] on div "Remove Gaps and Overlaps" at bounding box center [764, 372] width 155 height 16
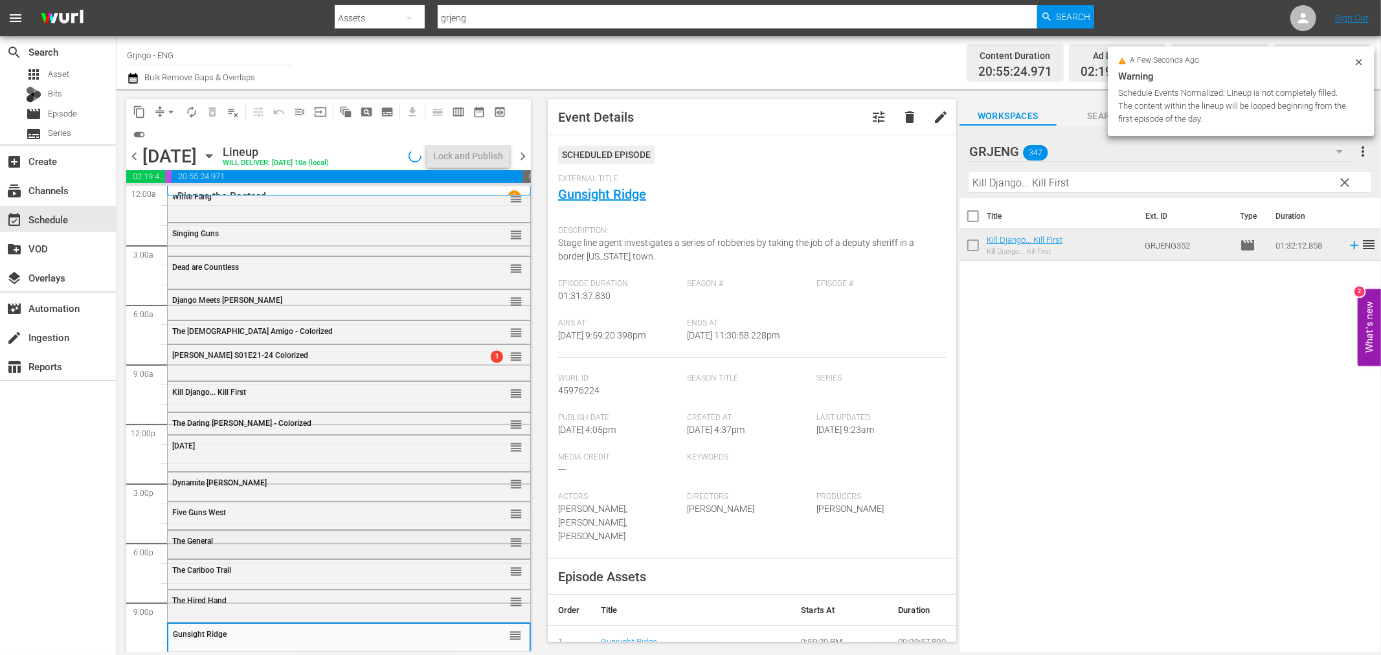
scroll to position [10, 0]
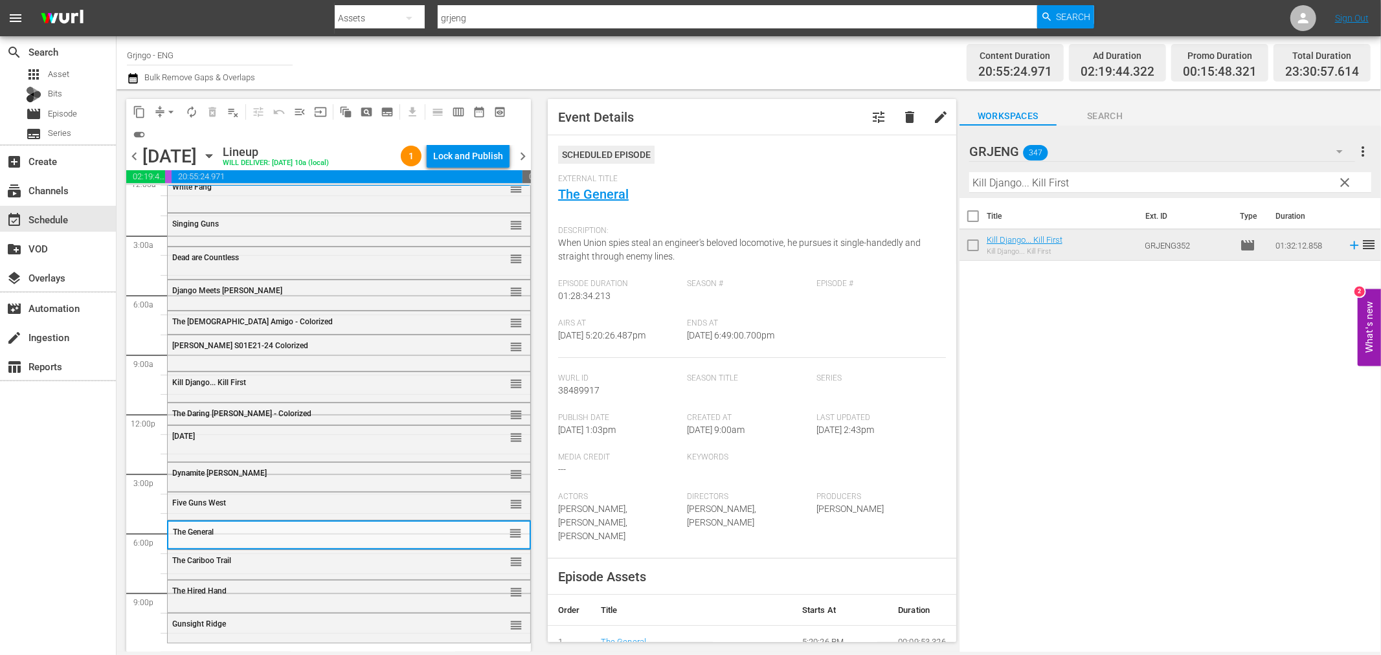
click at [258, 564] on div "The Cariboo Trail" at bounding box center [316, 560] width 288 height 9
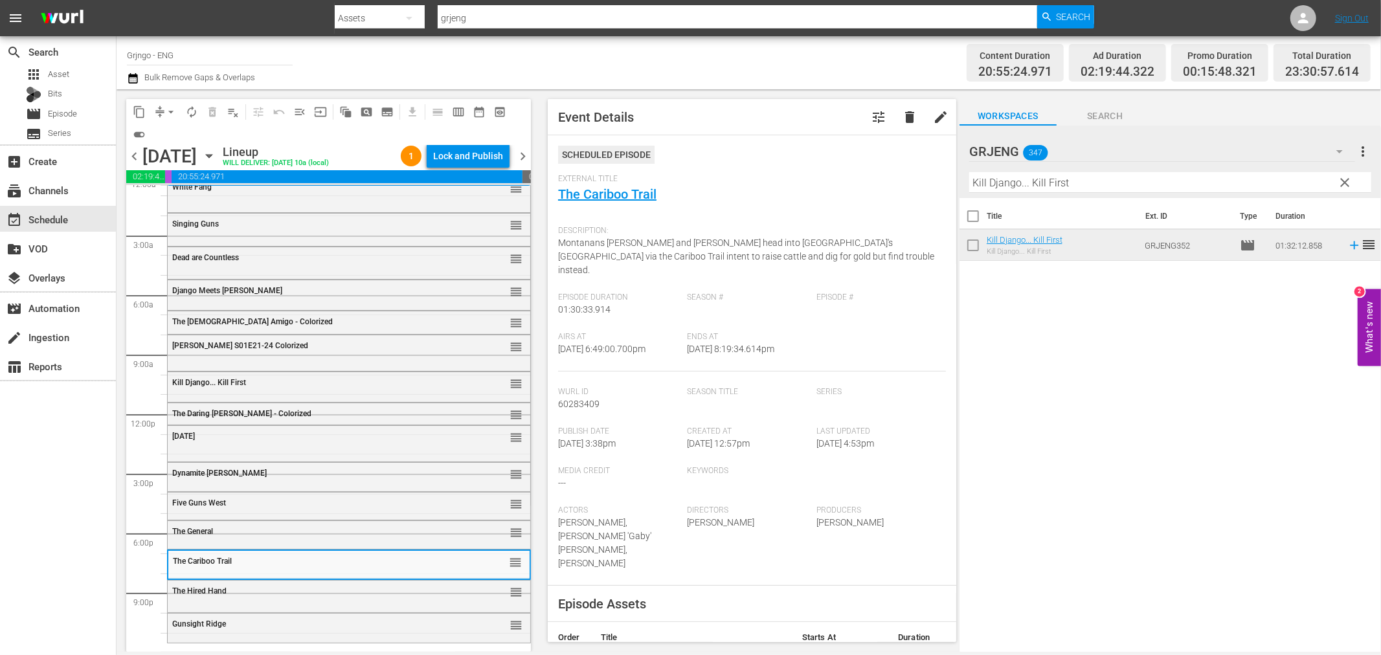
click at [251, 599] on div "The Hired Hand reorder" at bounding box center [349, 592] width 363 height 22
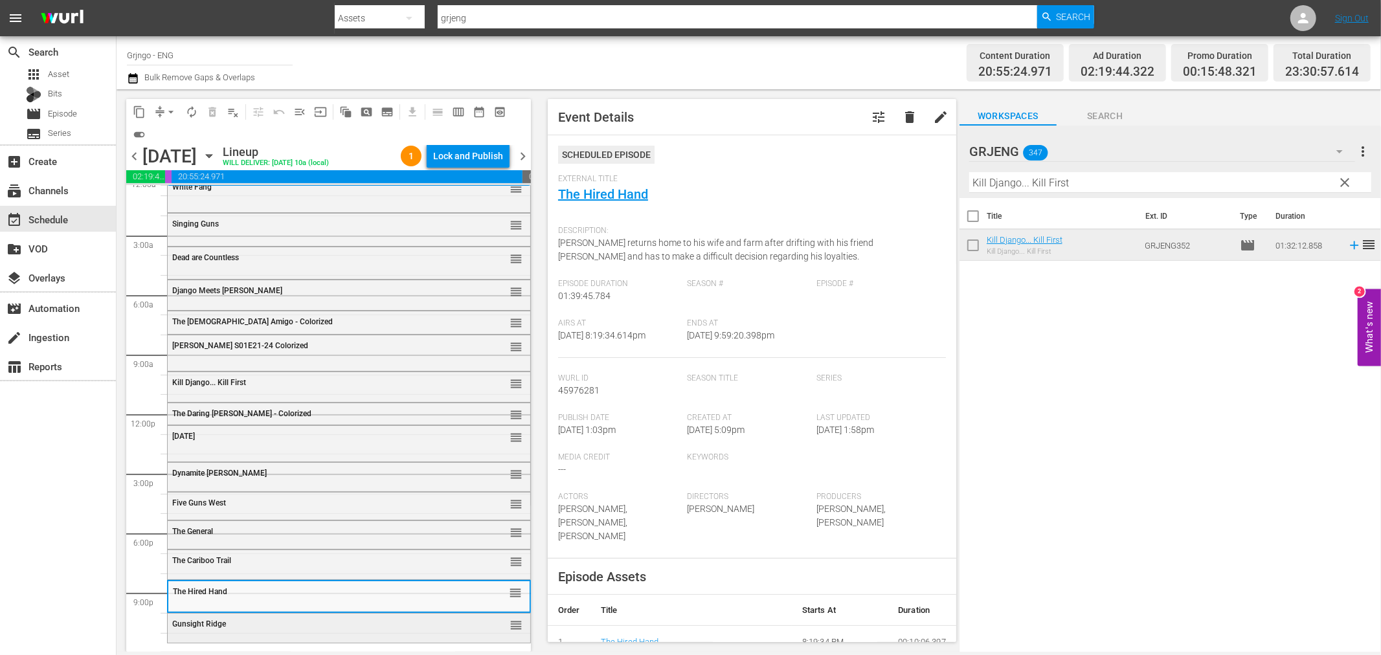
click at [254, 631] on div "Gunsight Ridge reorder" at bounding box center [349, 625] width 363 height 22
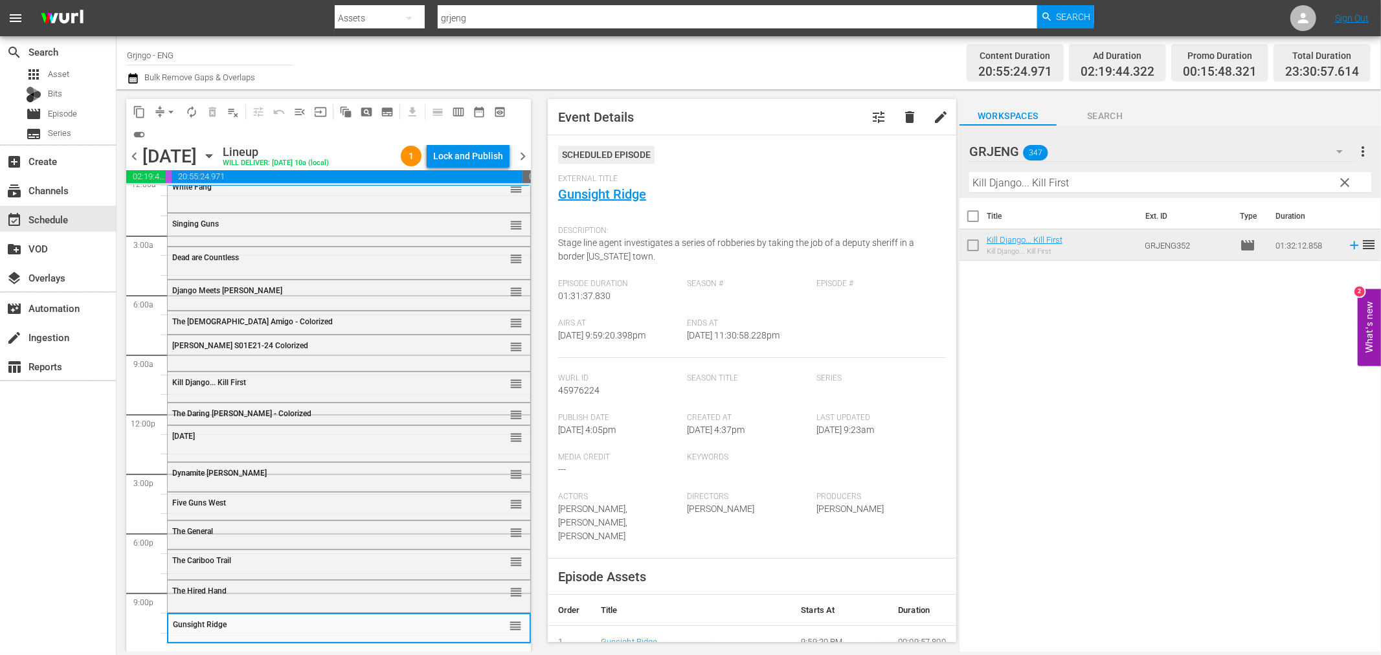
click at [1344, 178] on span "clear" at bounding box center [1345, 183] width 16 height 16
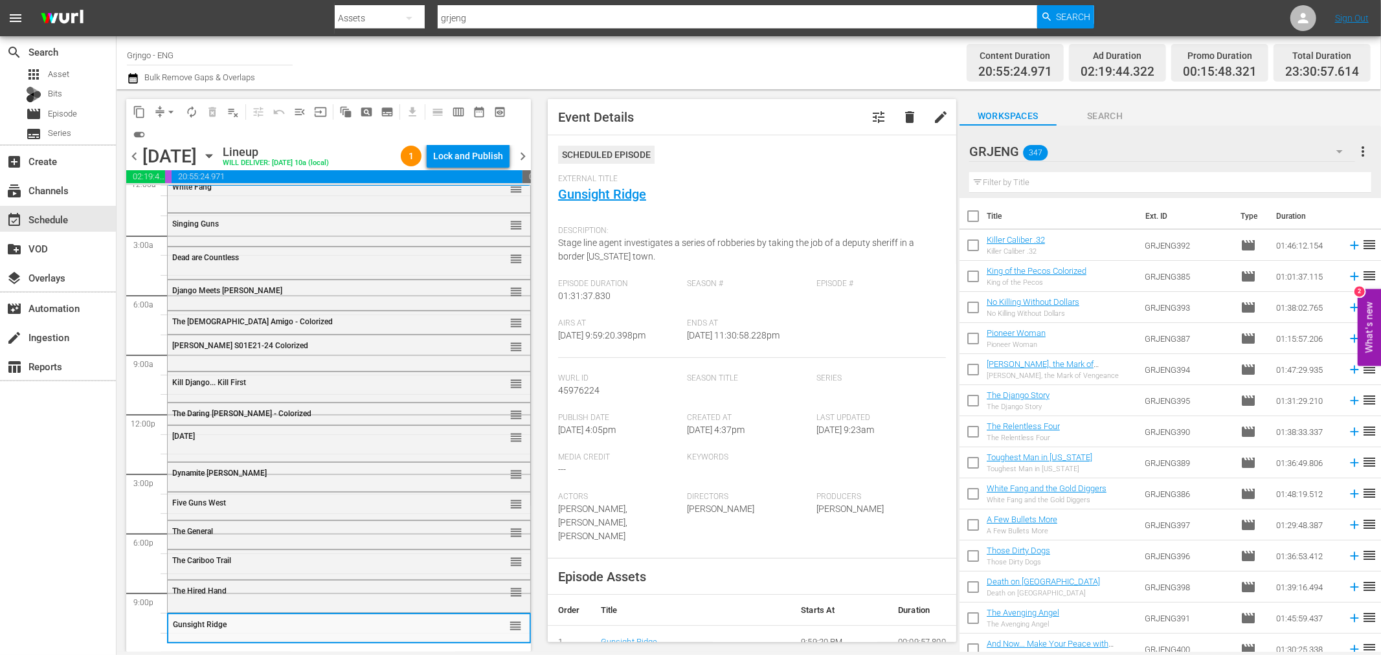
click at [998, 184] on input "text" at bounding box center [1170, 182] width 402 height 21
paste input "Kill the Wickeds"
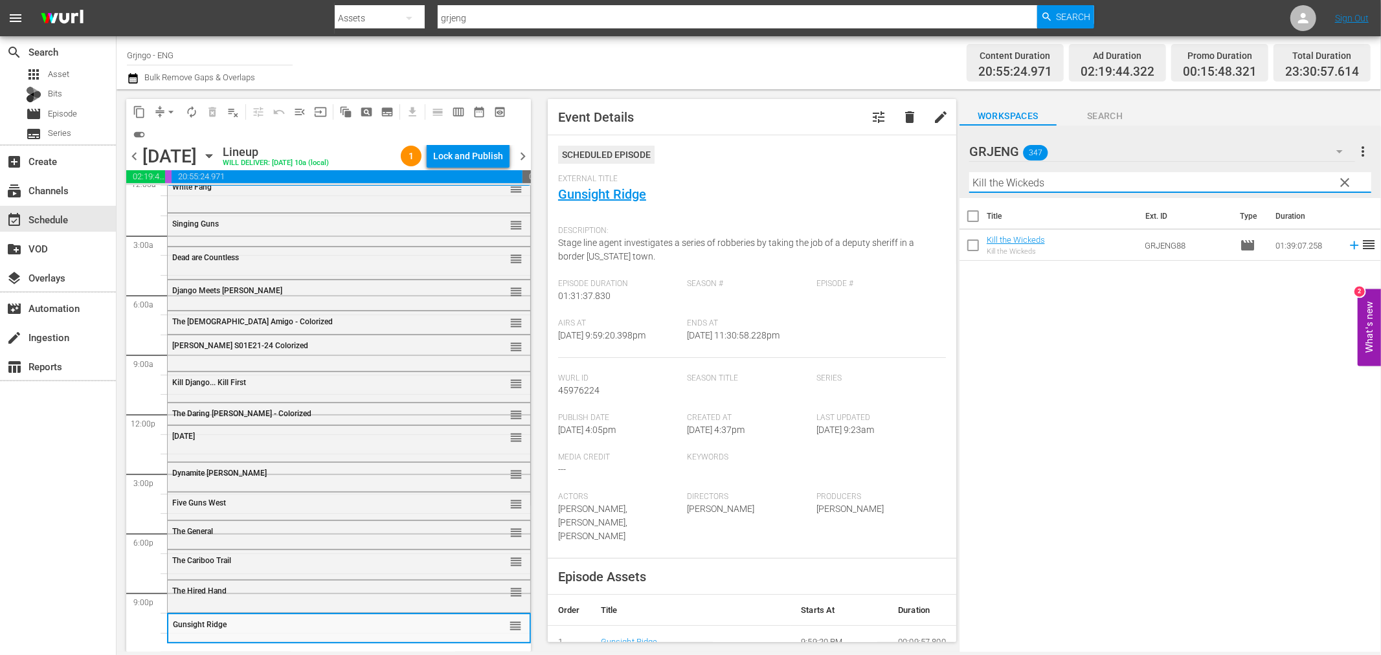
type input "Kill the Wickeds"
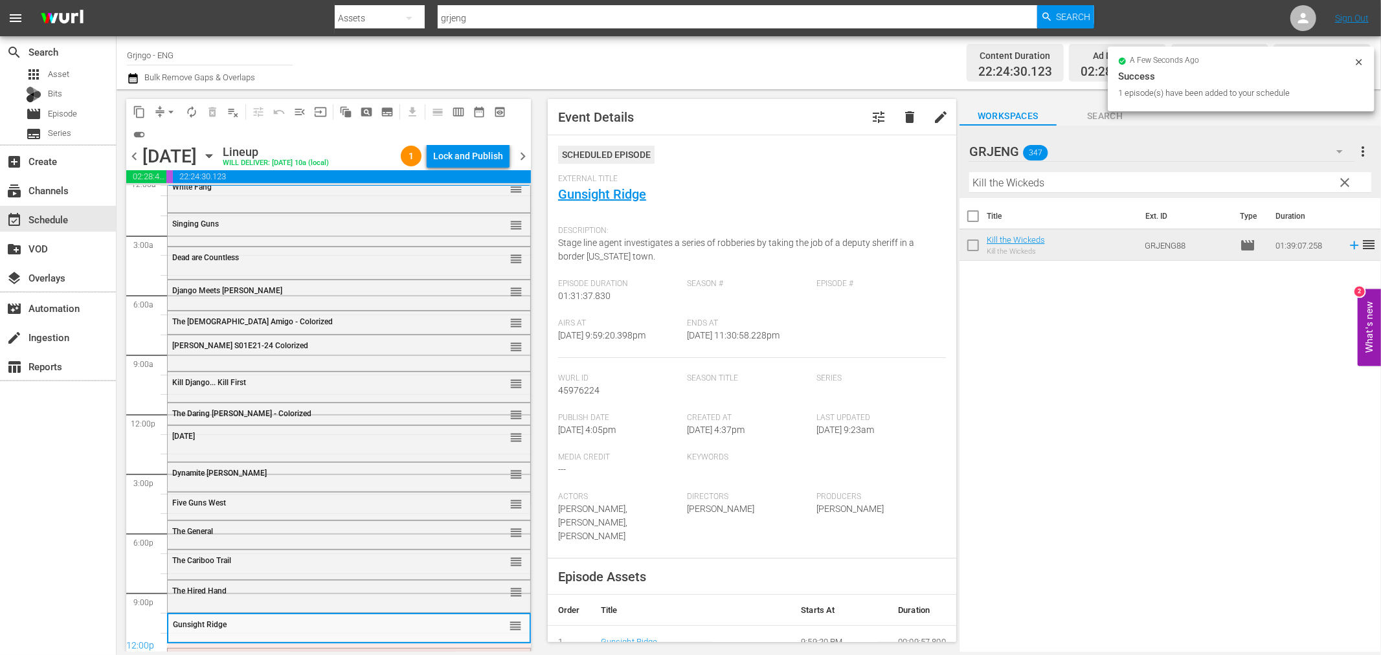
scroll to position [24, 0]
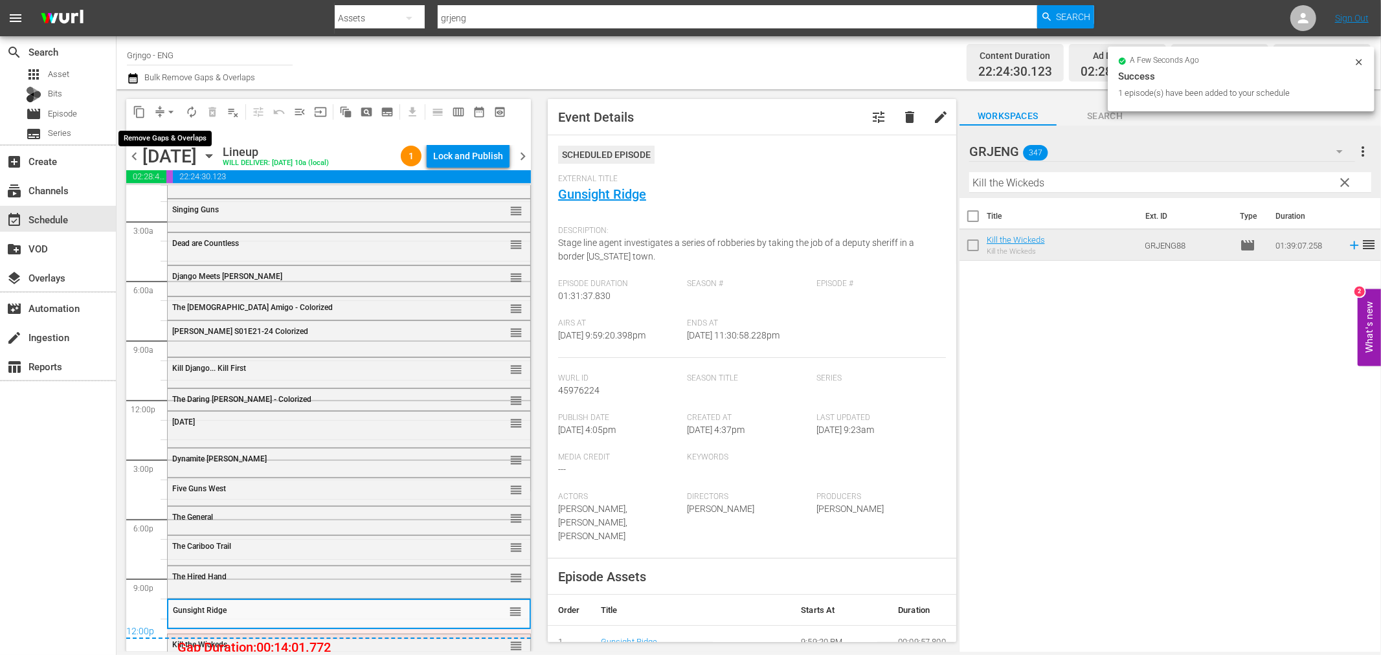
click at [166, 111] on span "arrow_drop_down" at bounding box center [170, 112] width 13 height 13
click at [188, 180] on li "Align to End of Previous Day" at bounding box center [172, 180] width 136 height 21
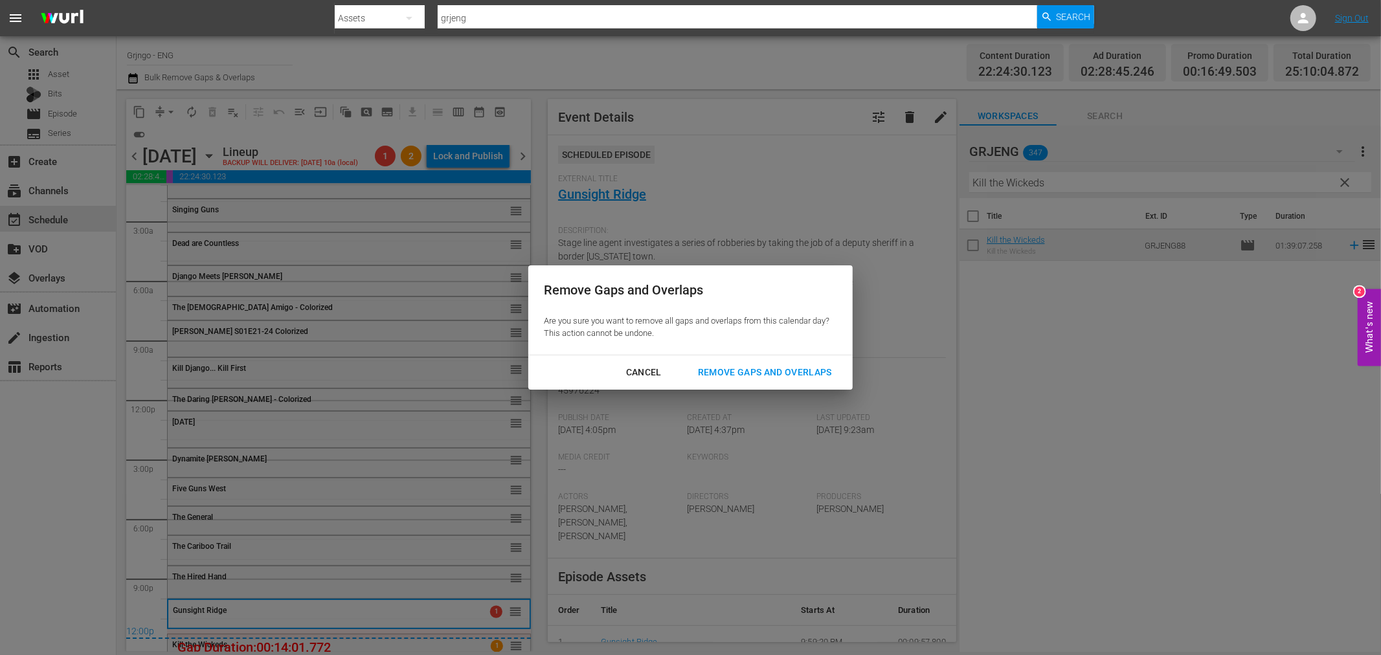
click at [775, 370] on div "Remove Gaps and Overlaps" at bounding box center [764, 372] width 155 height 16
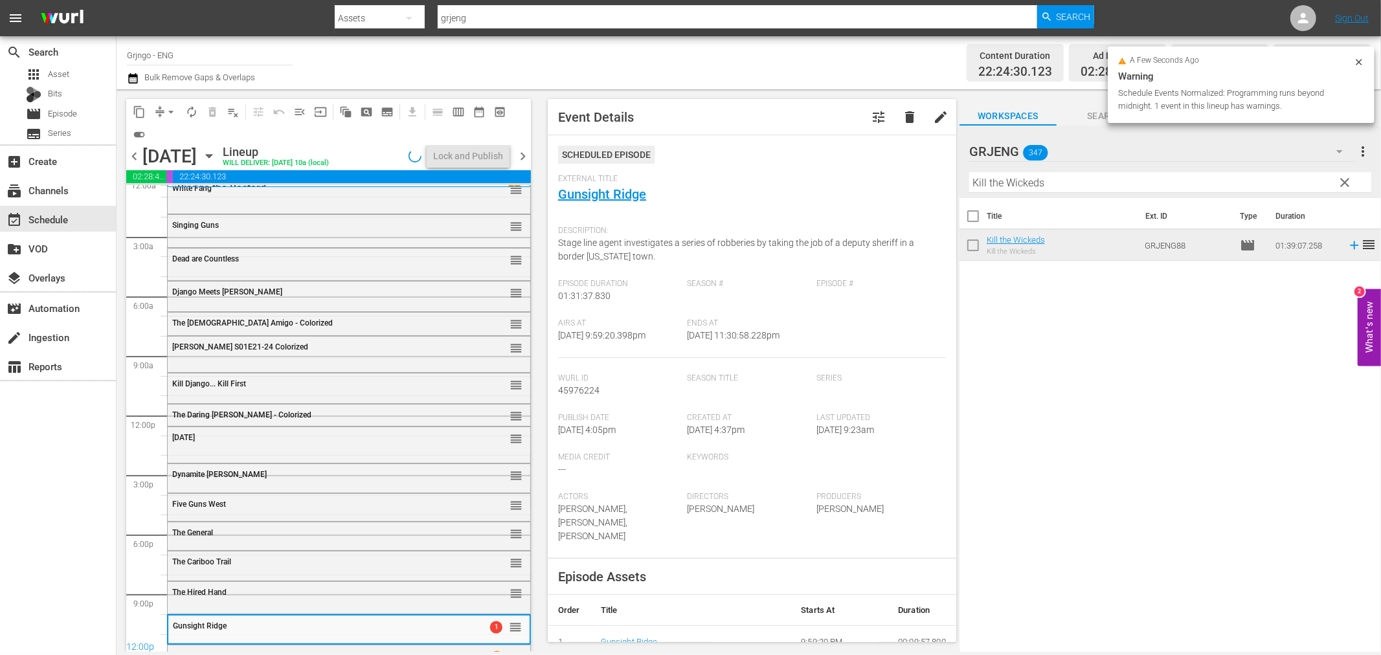
scroll to position [0, 0]
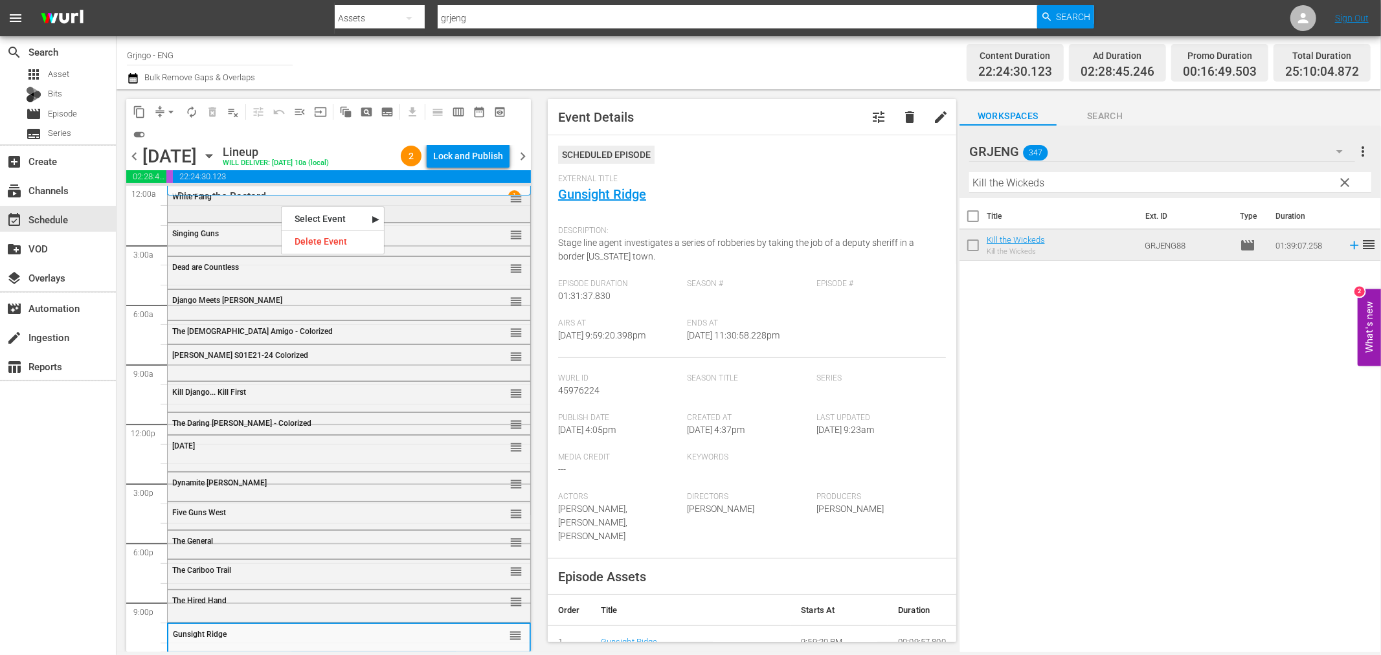
click at [229, 201] on div "White Fang reorder" at bounding box center [349, 197] width 363 height 22
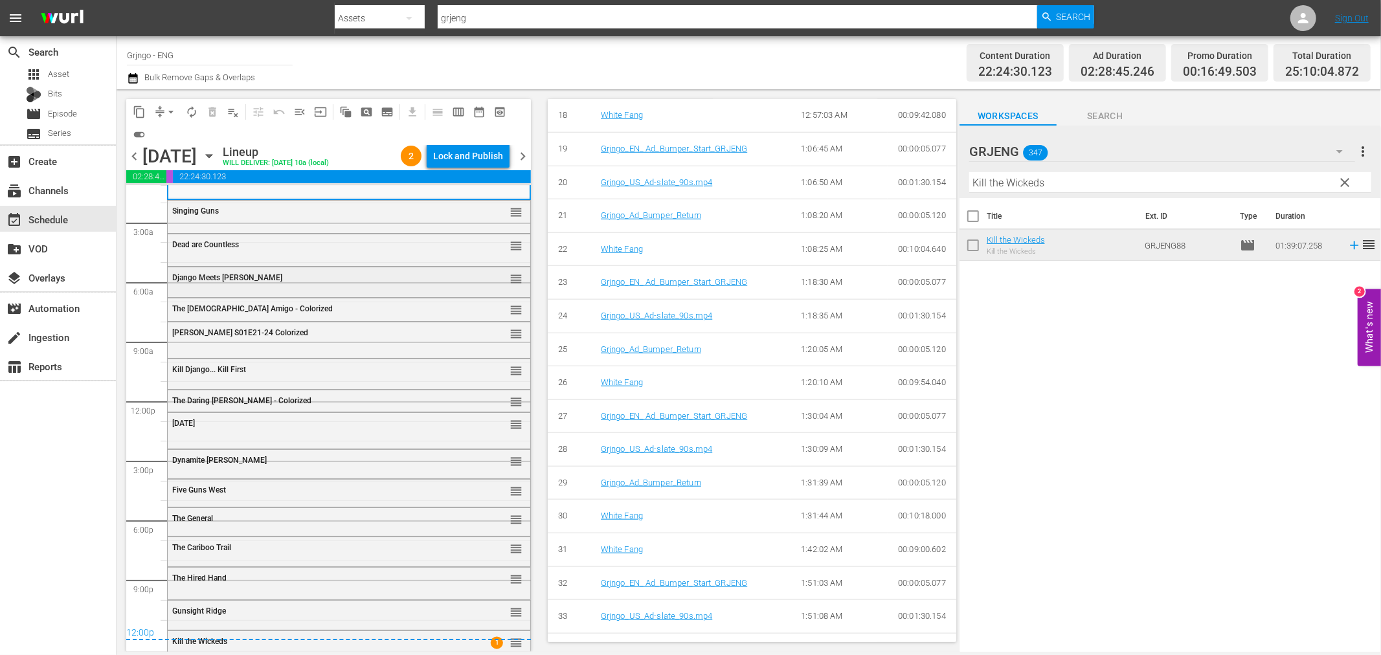
scroll to position [34, 0]
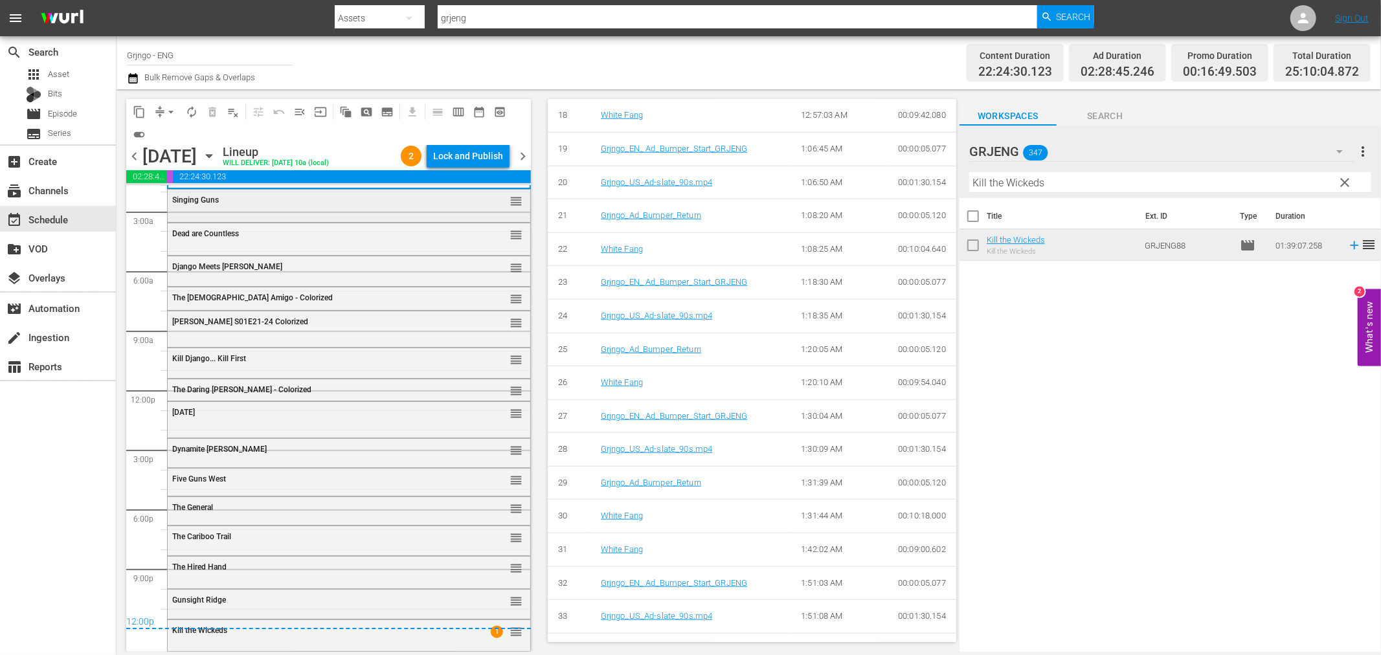
click at [256, 206] on div "Singing Guns reorder" at bounding box center [349, 201] width 363 height 22
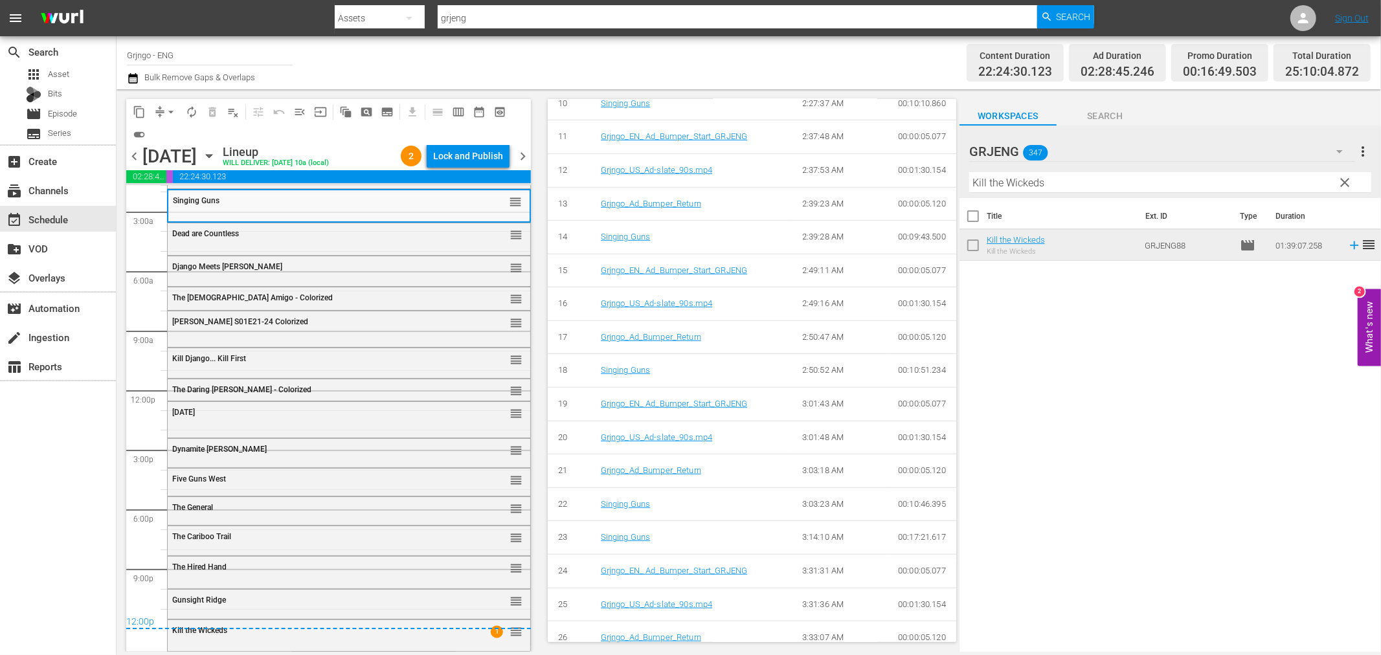
scroll to position [853, 0]
click at [260, 232] on div "Dead are Countless" at bounding box center [316, 233] width 288 height 9
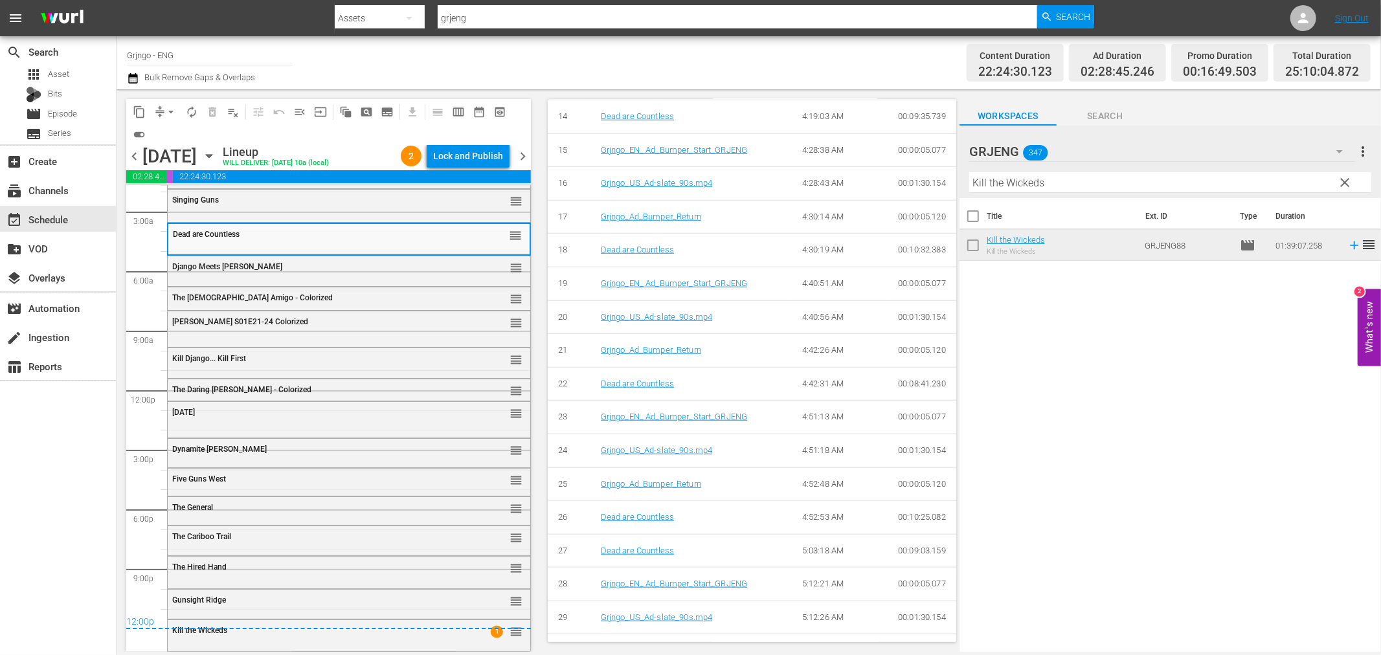
scroll to position [1001, 0]
click at [289, 273] on div "Django Meets Sartana reorder" at bounding box center [349, 267] width 363 height 22
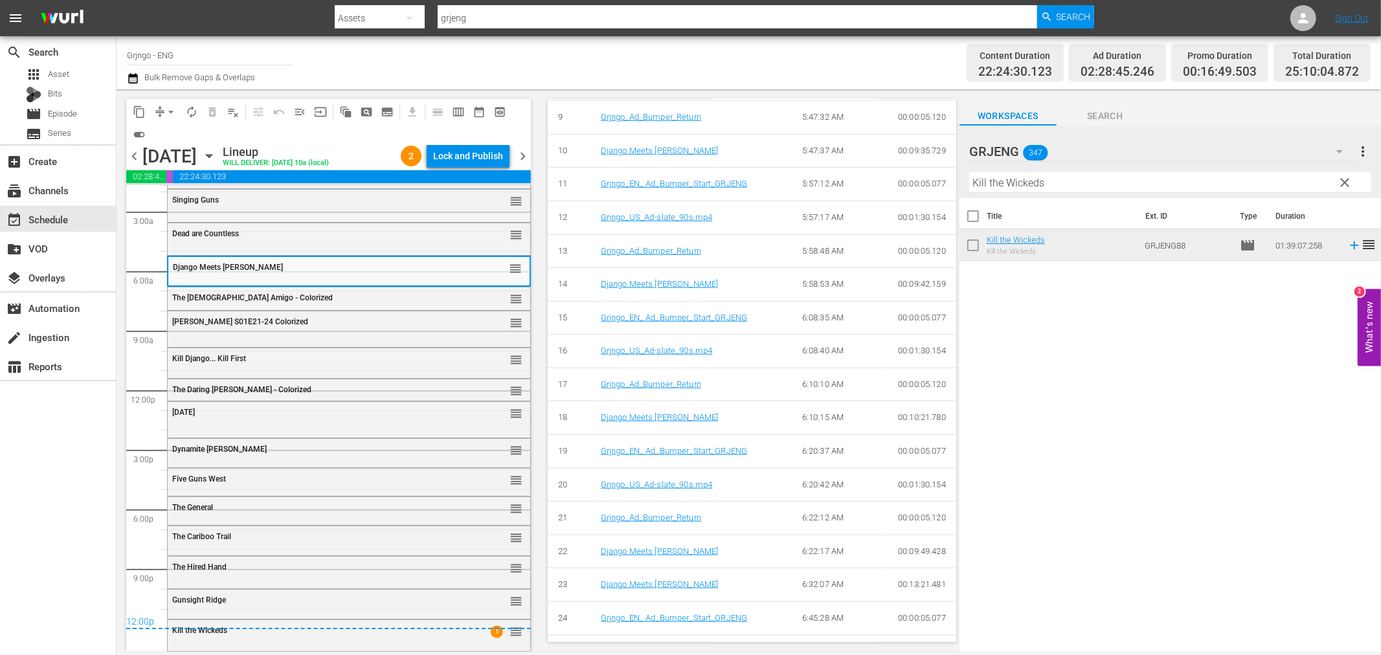
scroll to position [935, 0]
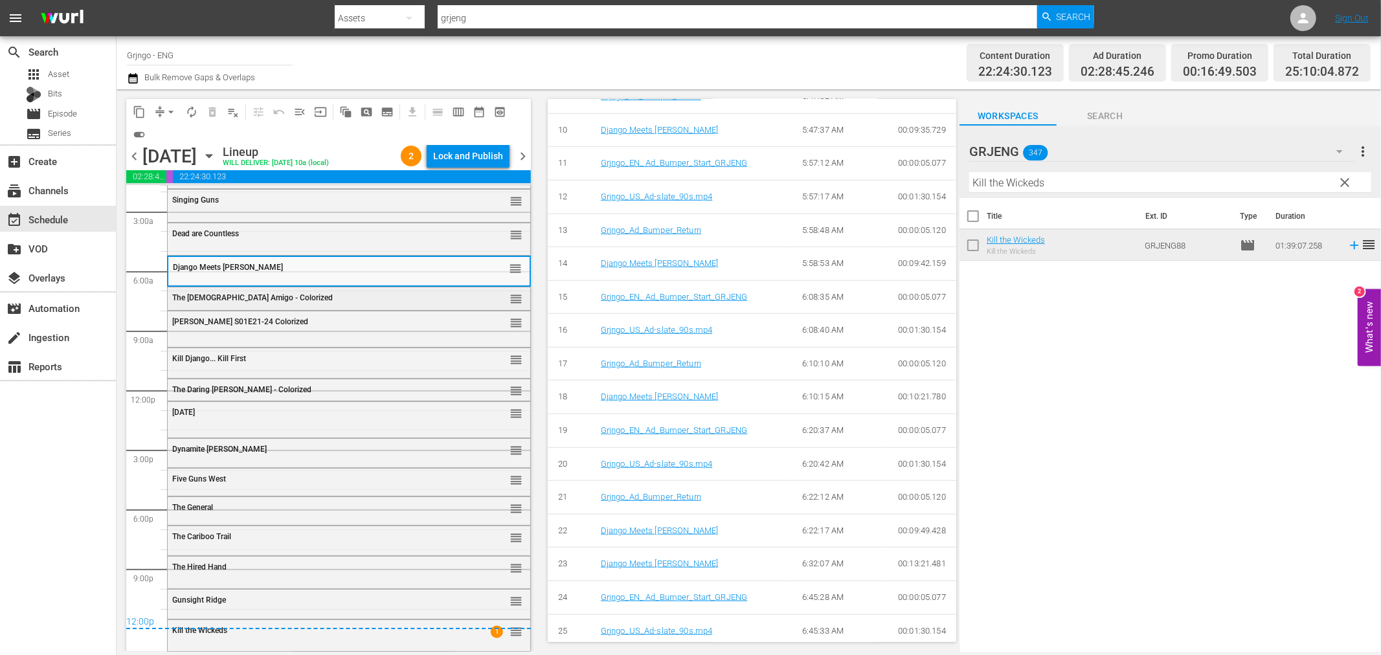
click at [250, 295] on span "The [DEMOGRAPHIC_DATA] Amigo - Colorized" at bounding box center [252, 297] width 161 height 9
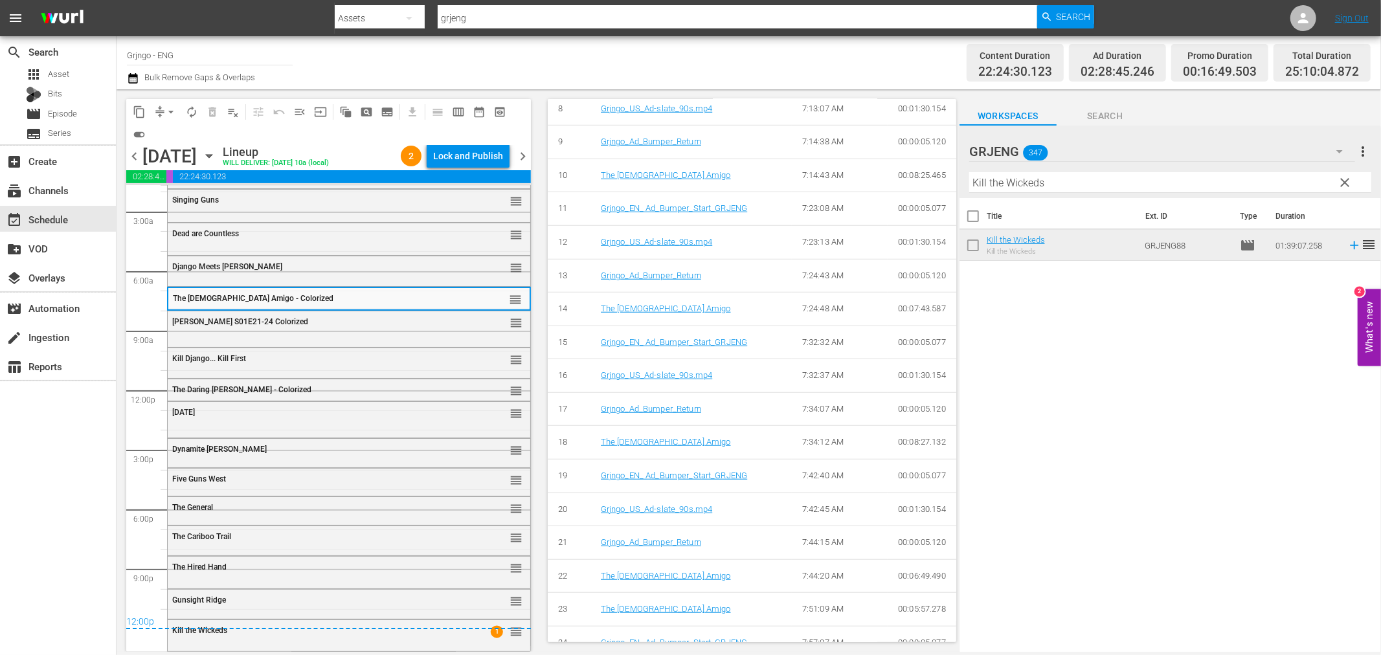
scroll to position [867, 0]
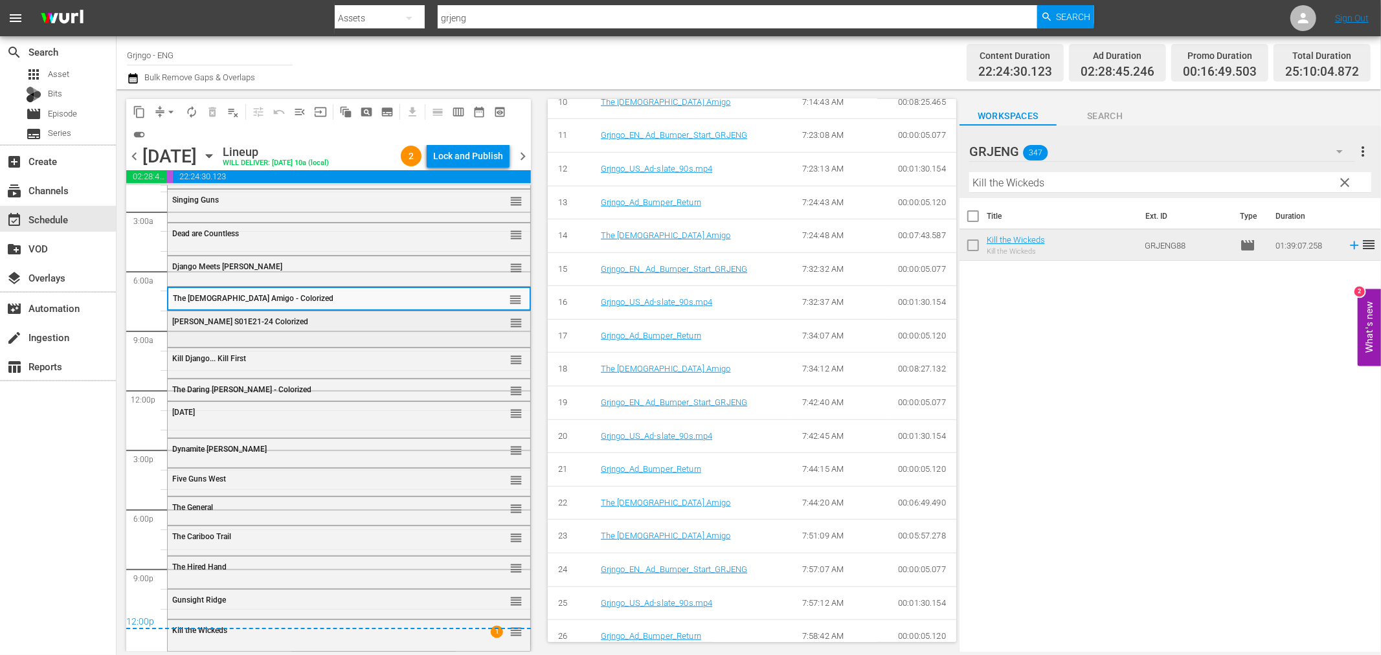
click at [296, 319] on div "[PERSON_NAME] S01E21-24 Colorized" at bounding box center [316, 321] width 288 height 9
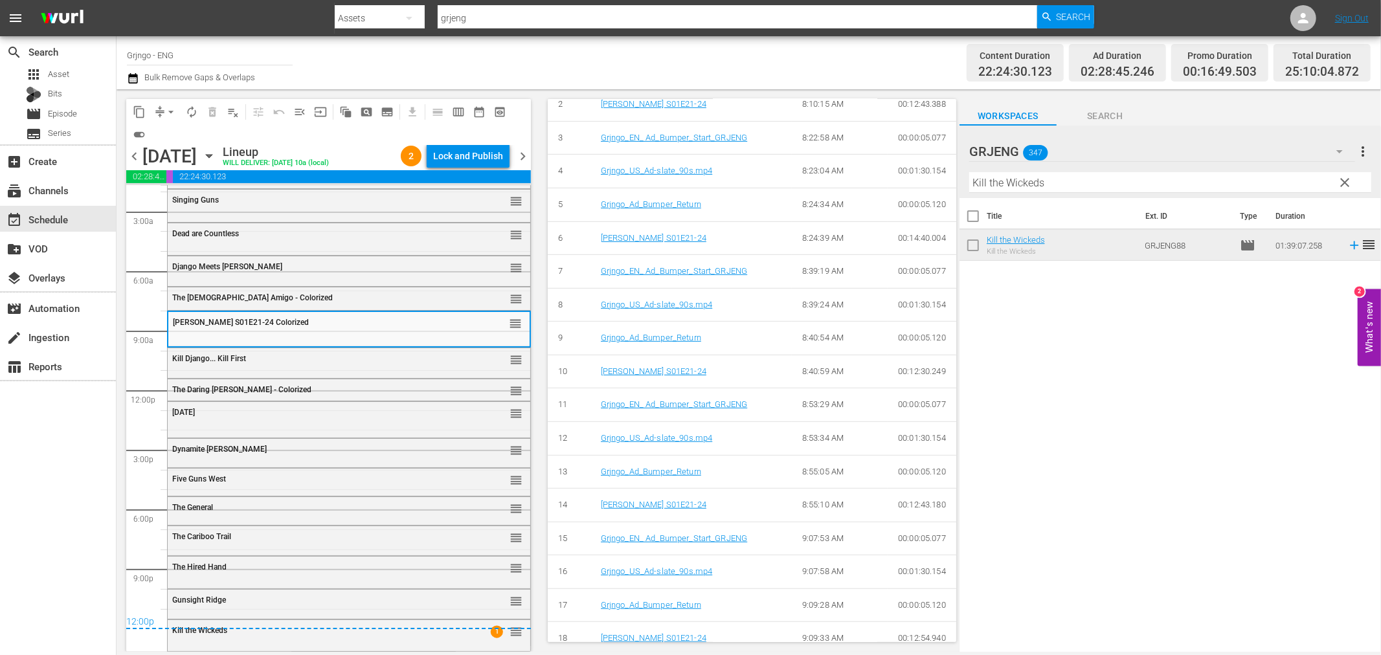
scroll to position [840, 0]
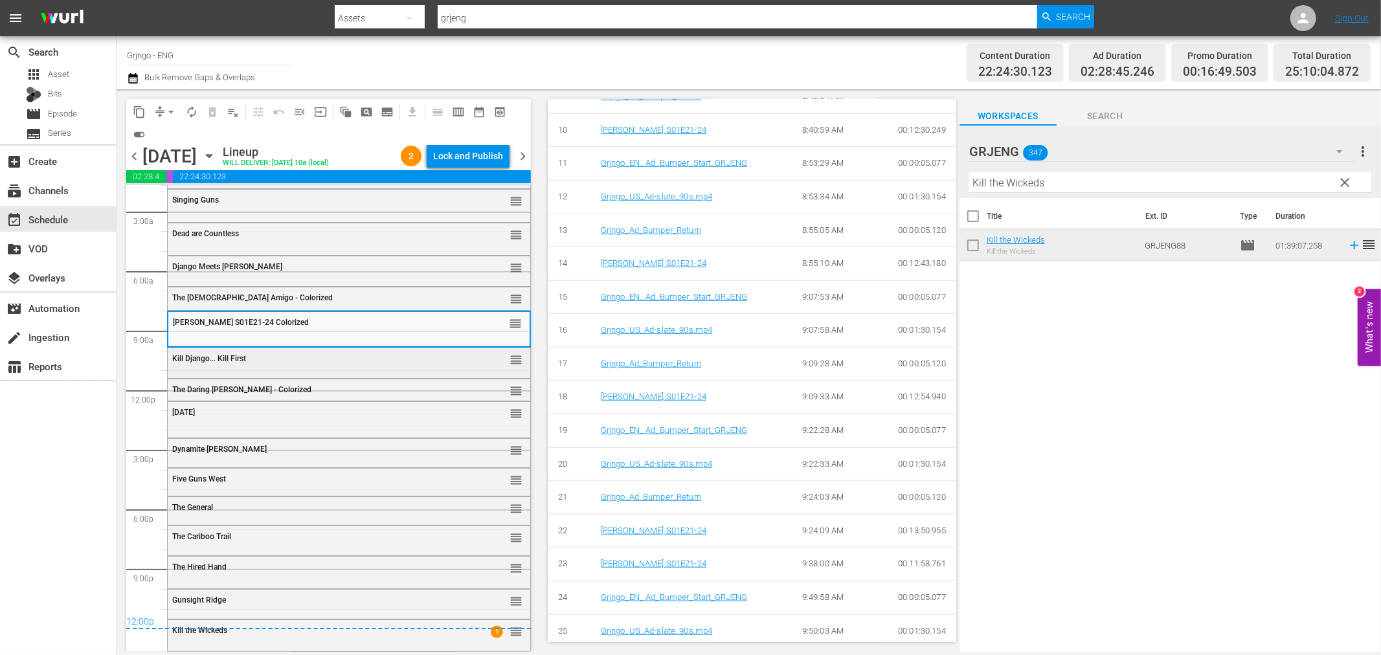
click at [339, 369] on div "Kill Django... Kill First reorder" at bounding box center [349, 359] width 363 height 22
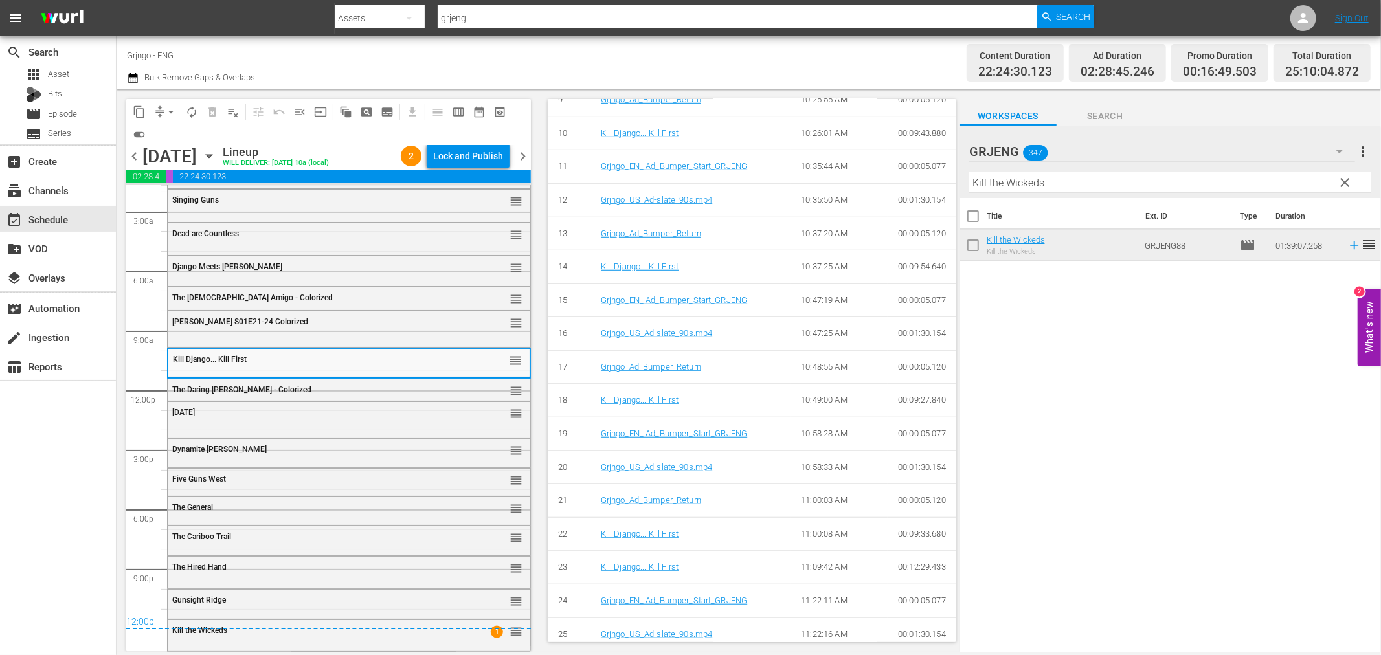
scroll to position [867, 0]
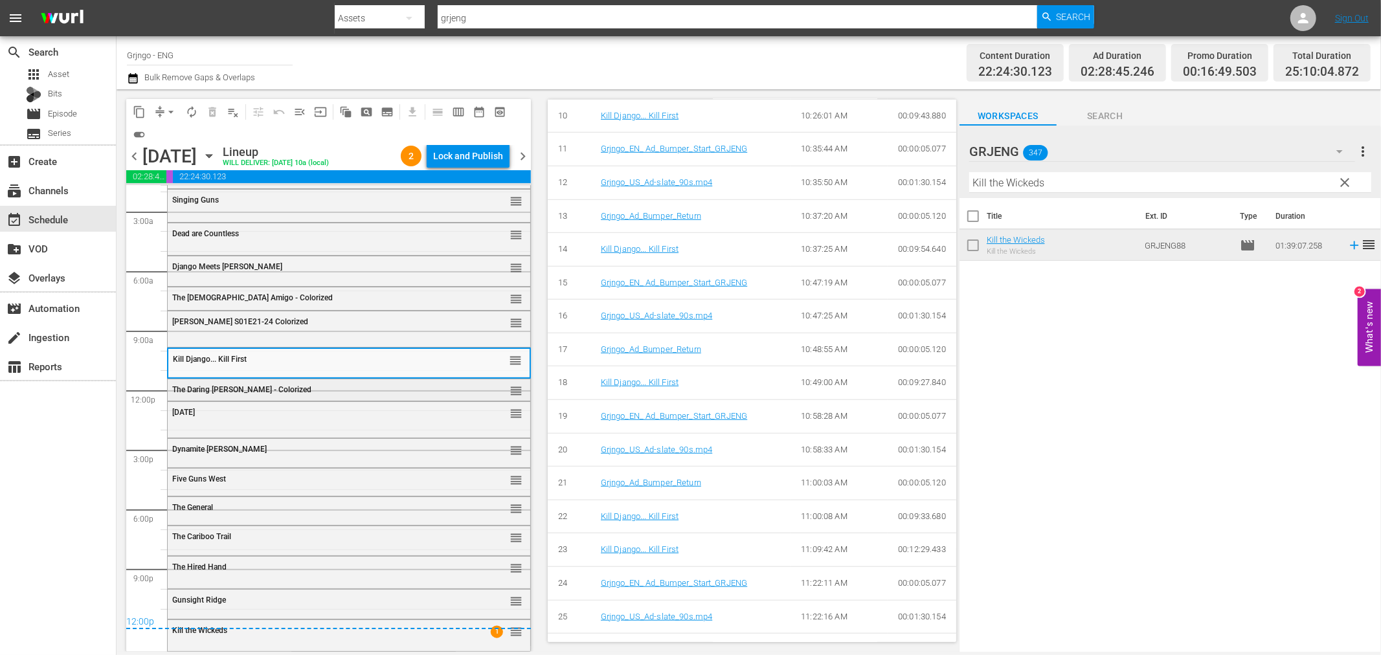
click at [341, 389] on div "The Daring [PERSON_NAME] - Colorized" at bounding box center [316, 389] width 288 height 9
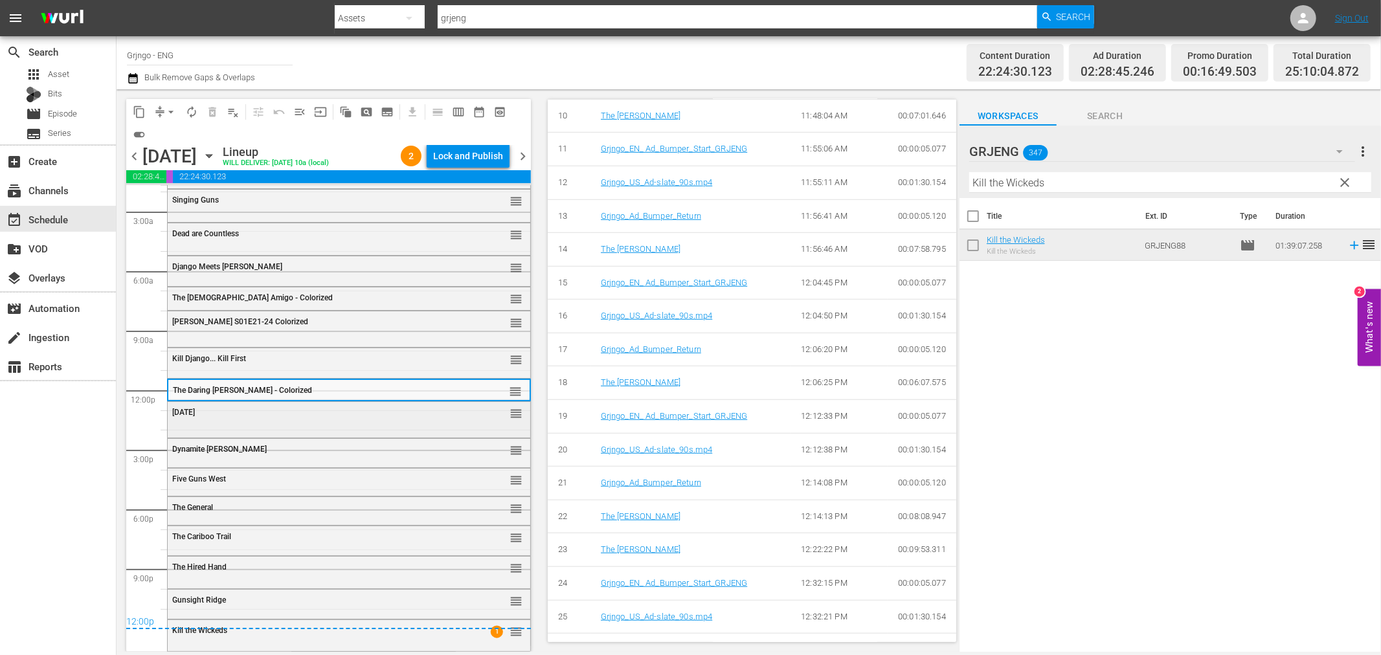
click at [315, 414] on div "[DATE]" at bounding box center [316, 412] width 288 height 9
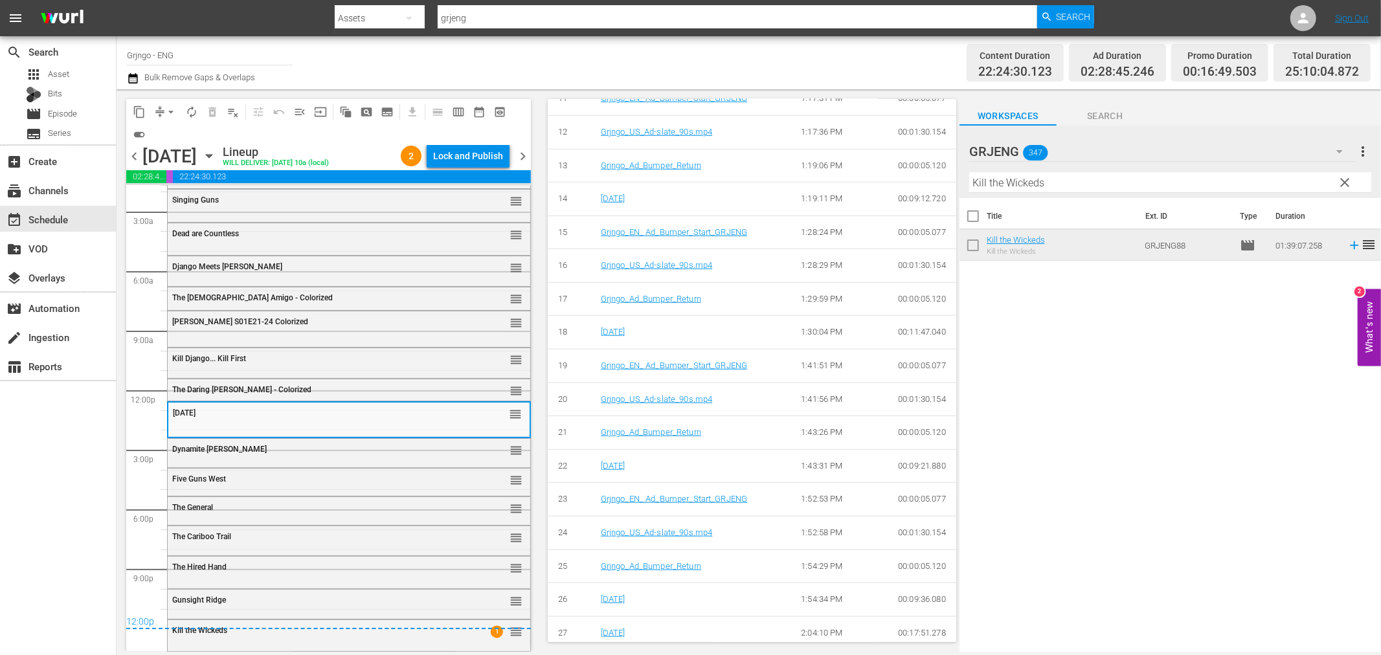
scroll to position [1001, 0]
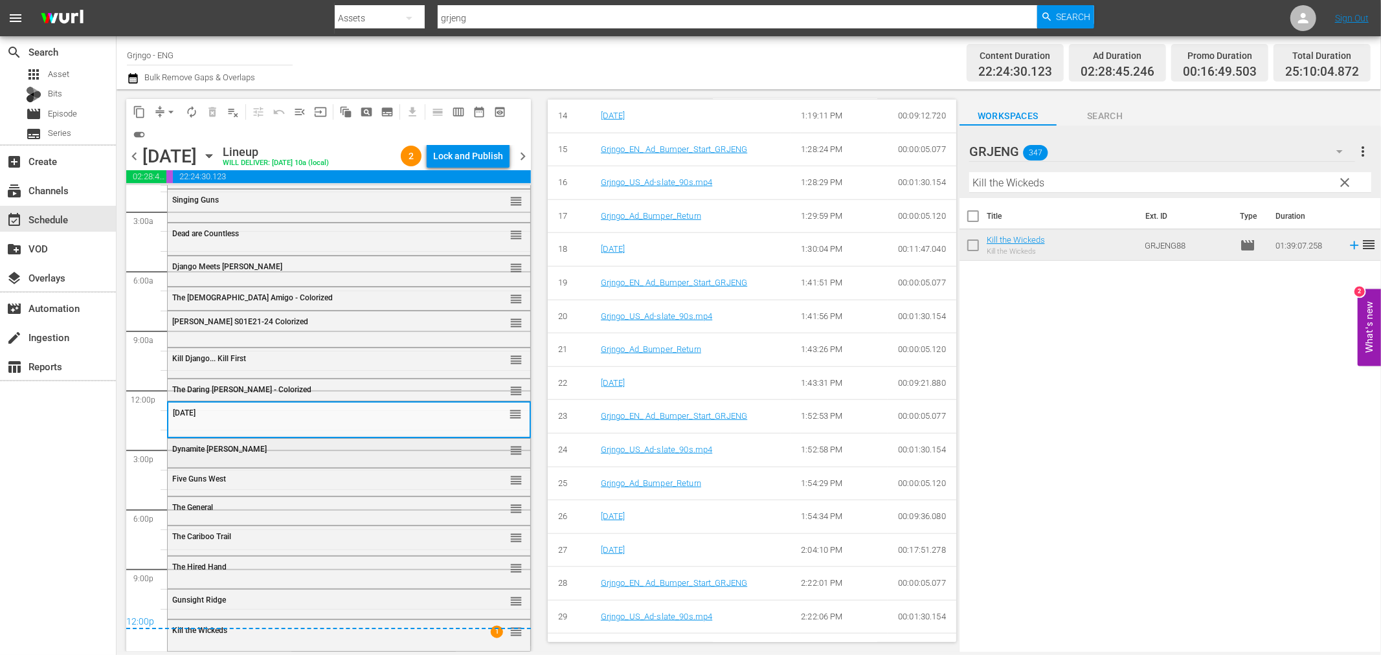
click at [319, 451] on div "Dynamite [PERSON_NAME]" at bounding box center [316, 449] width 288 height 9
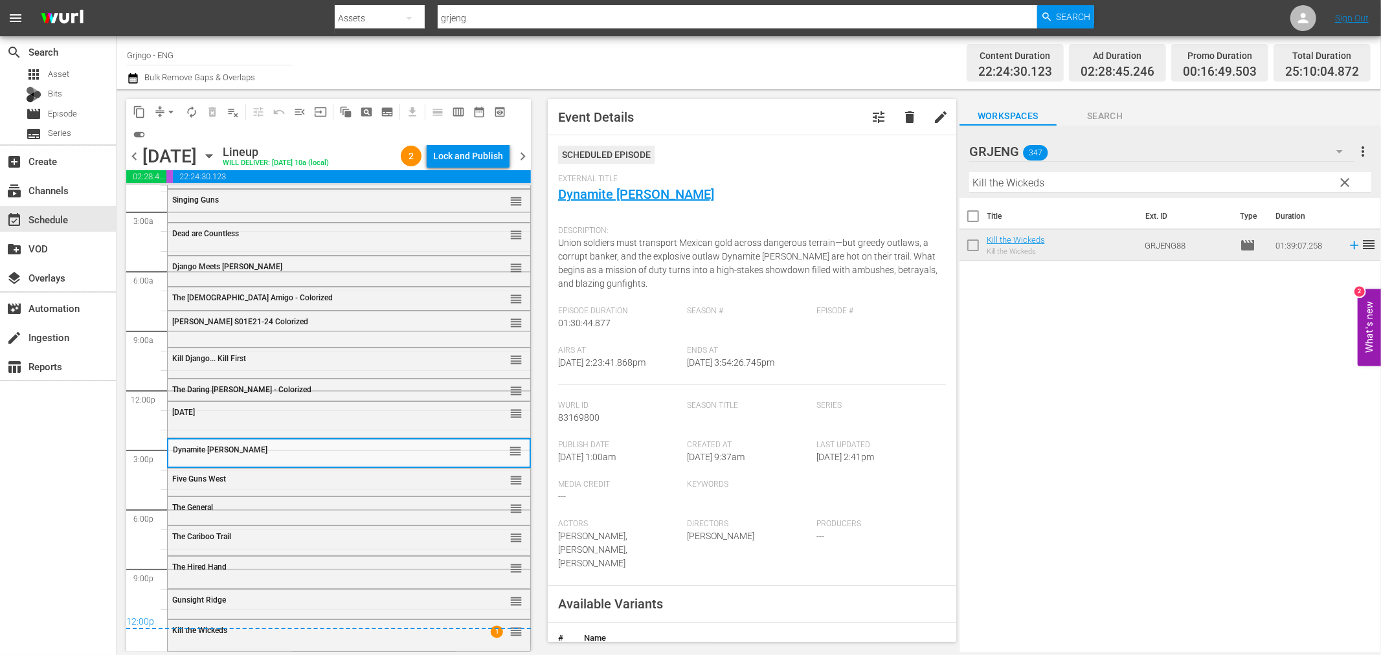
scroll to position [867, 0]
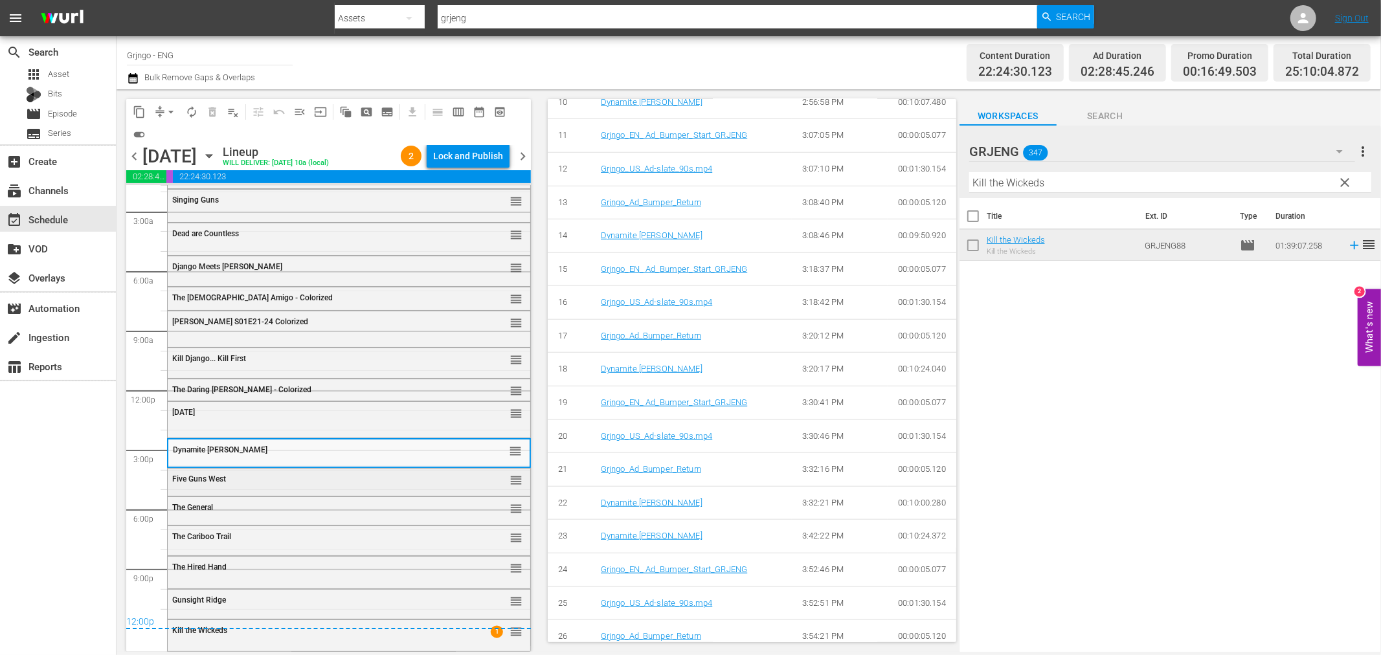
click at [321, 479] on div "Five Guns West" at bounding box center [316, 479] width 288 height 9
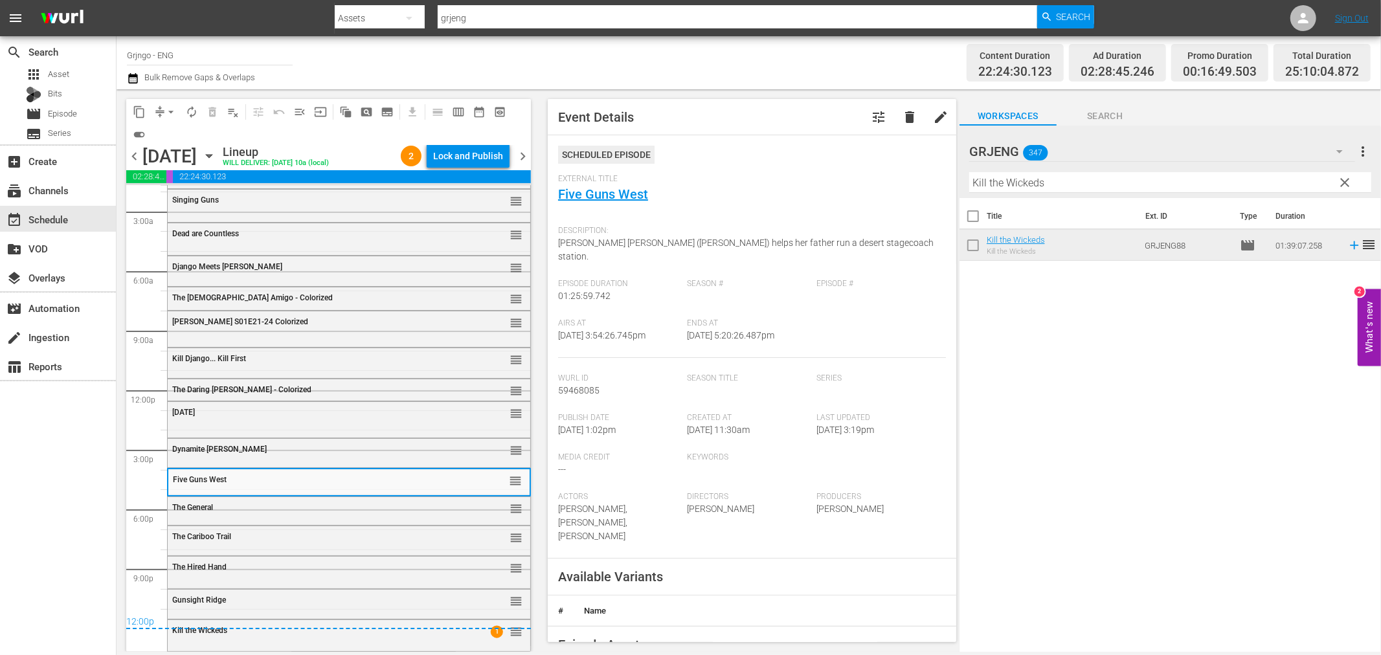
scroll to position [693, 0]
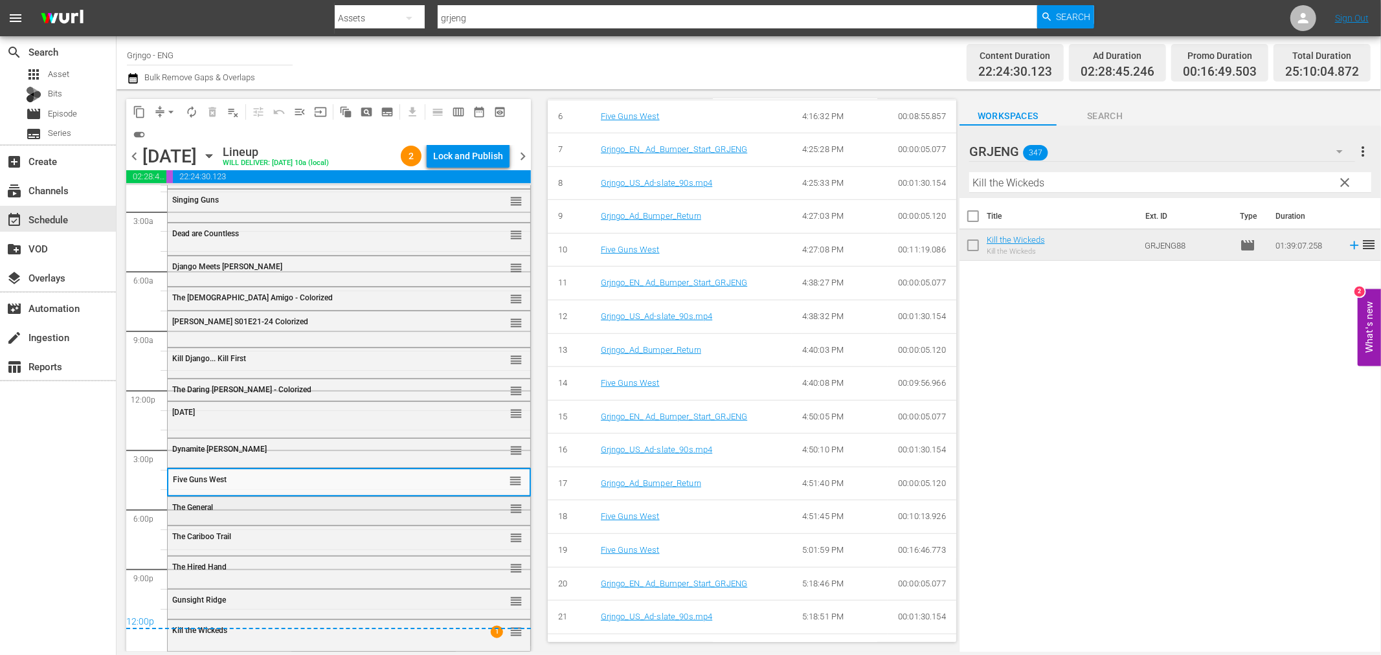
click at [317, 513] on div "The General reorder" at bounding box center [349, 508] width 363 height 22
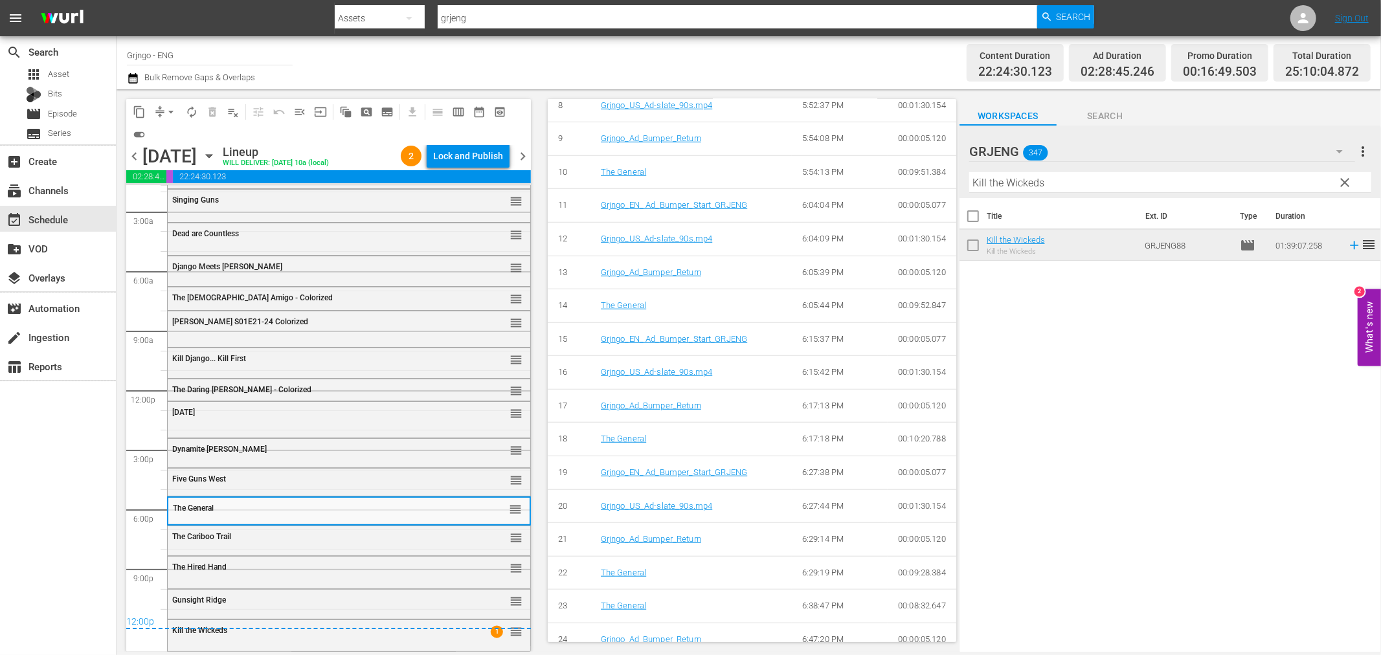
scroll to position [840, 0]
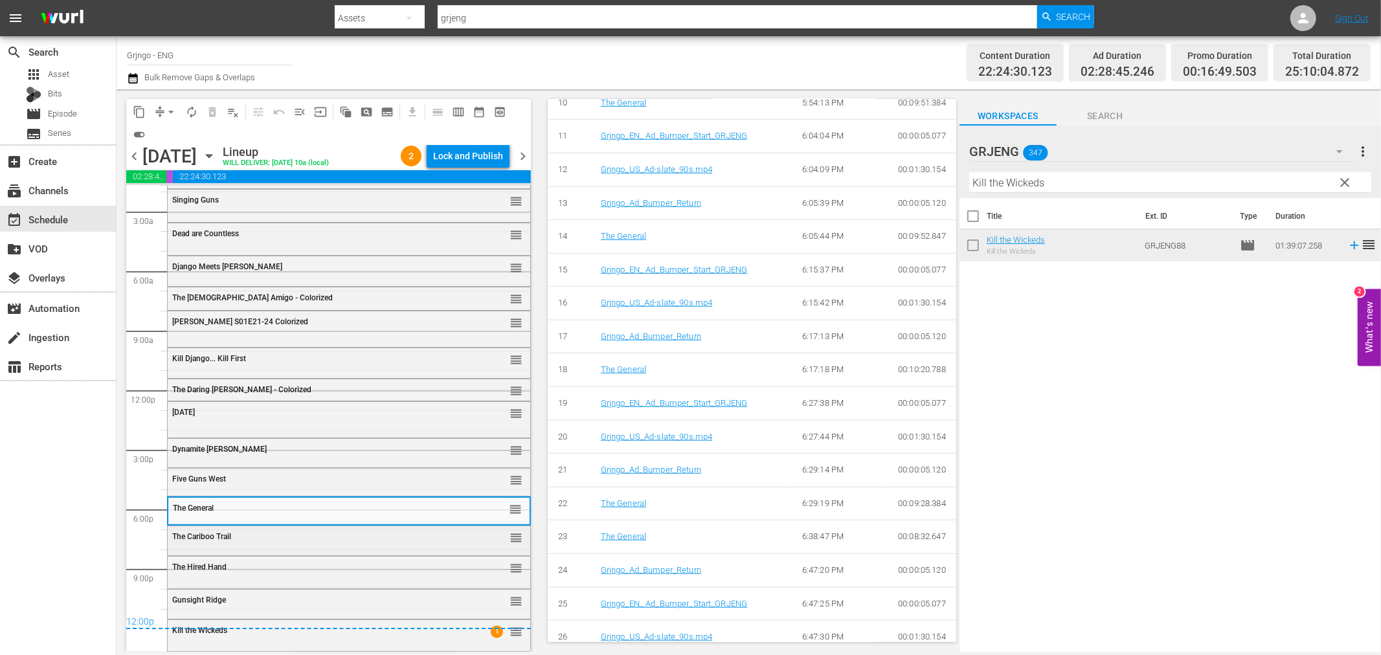
click at [326, 540] on div "The Cariboo Trail" at bounding box center [316, 536] width 288 height 9
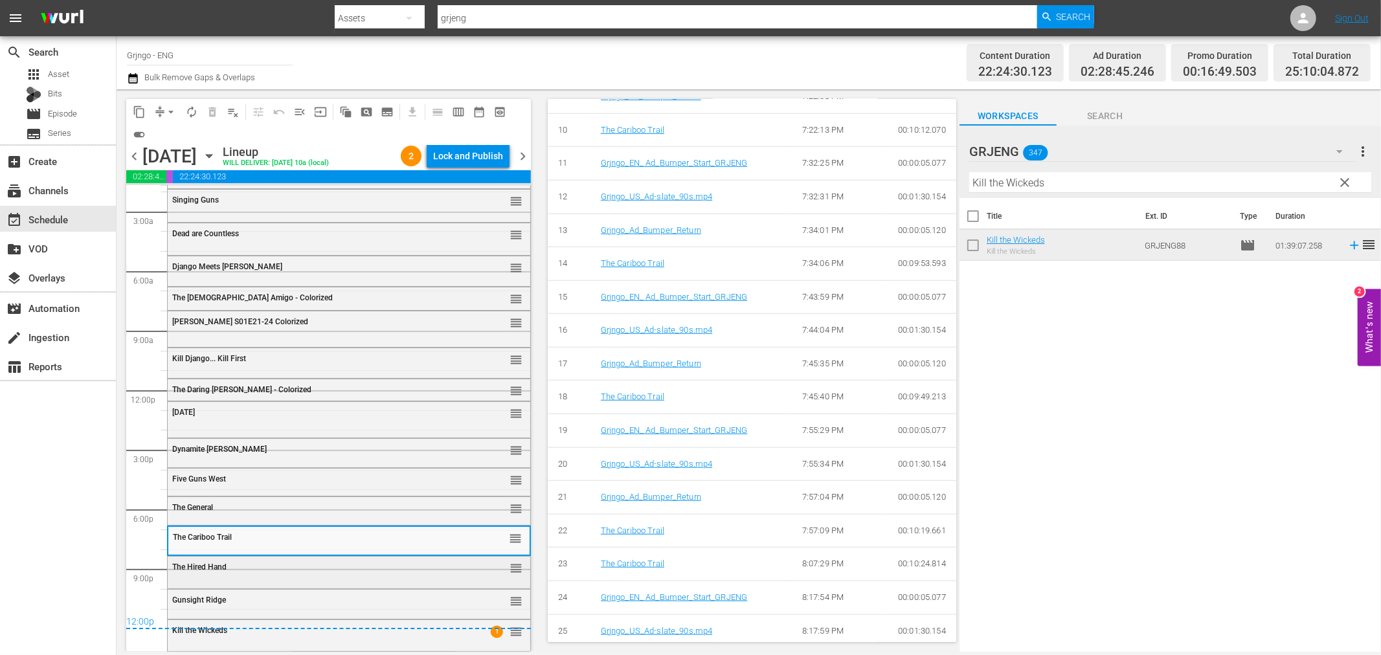
click at [287, 563] on div "The Hired Hand" at bounding box center [316, 567] width 288 height 9
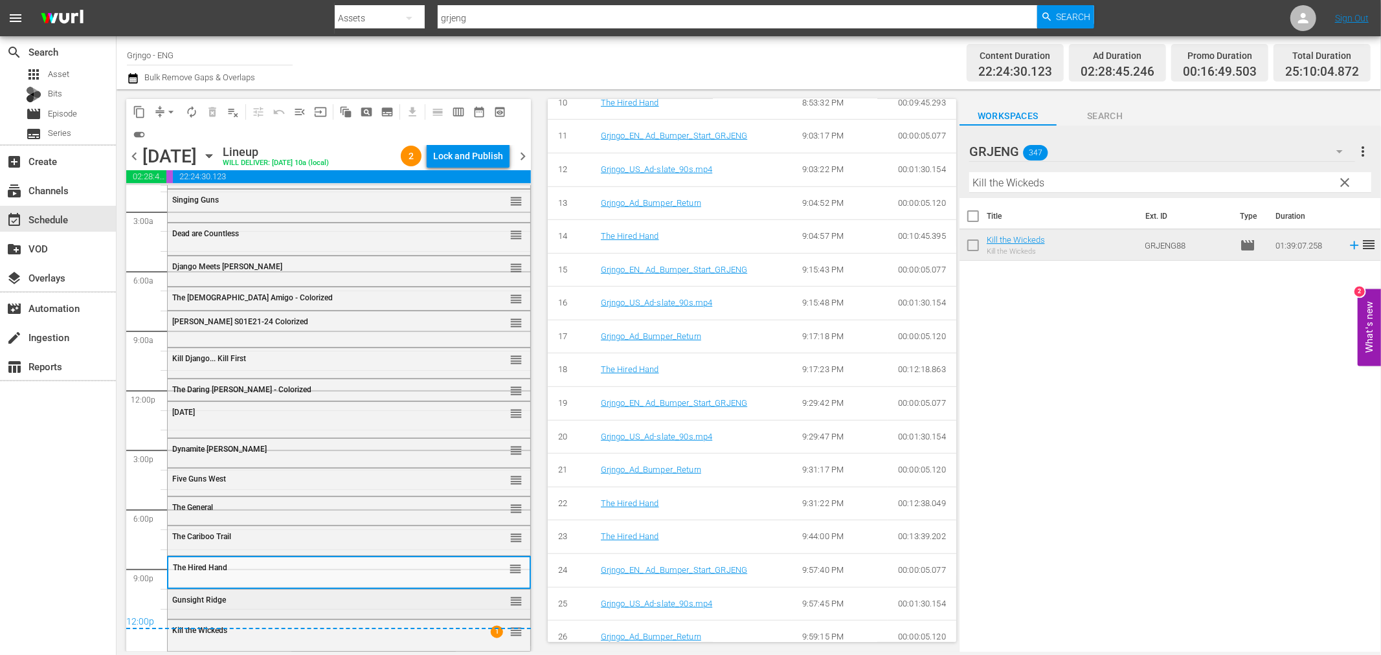
click at [346, 604] on div "Gunsight Ridge" at bounding box center [316, 600] width 288 height 9
click at [386, 643] on div "Kill the Wickeds 1 reorder" at bounding box center [349, 634] width 363 height 29
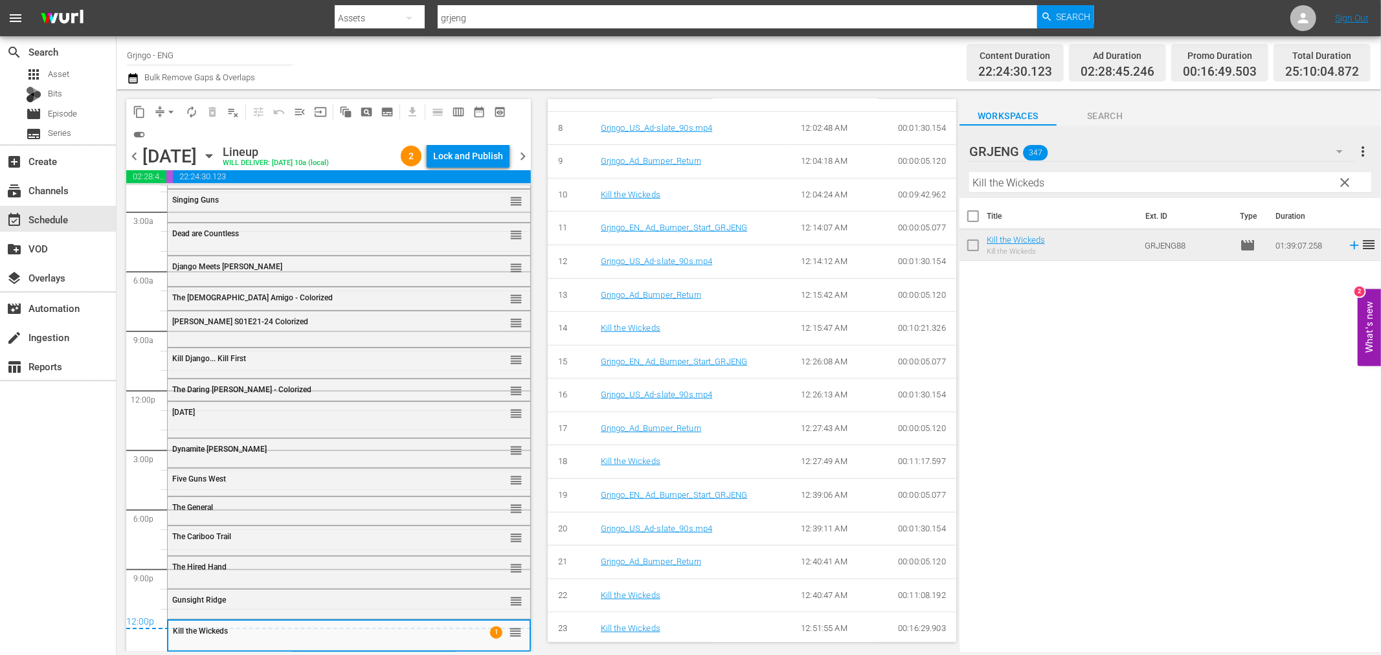
scroll to position [875, 0]
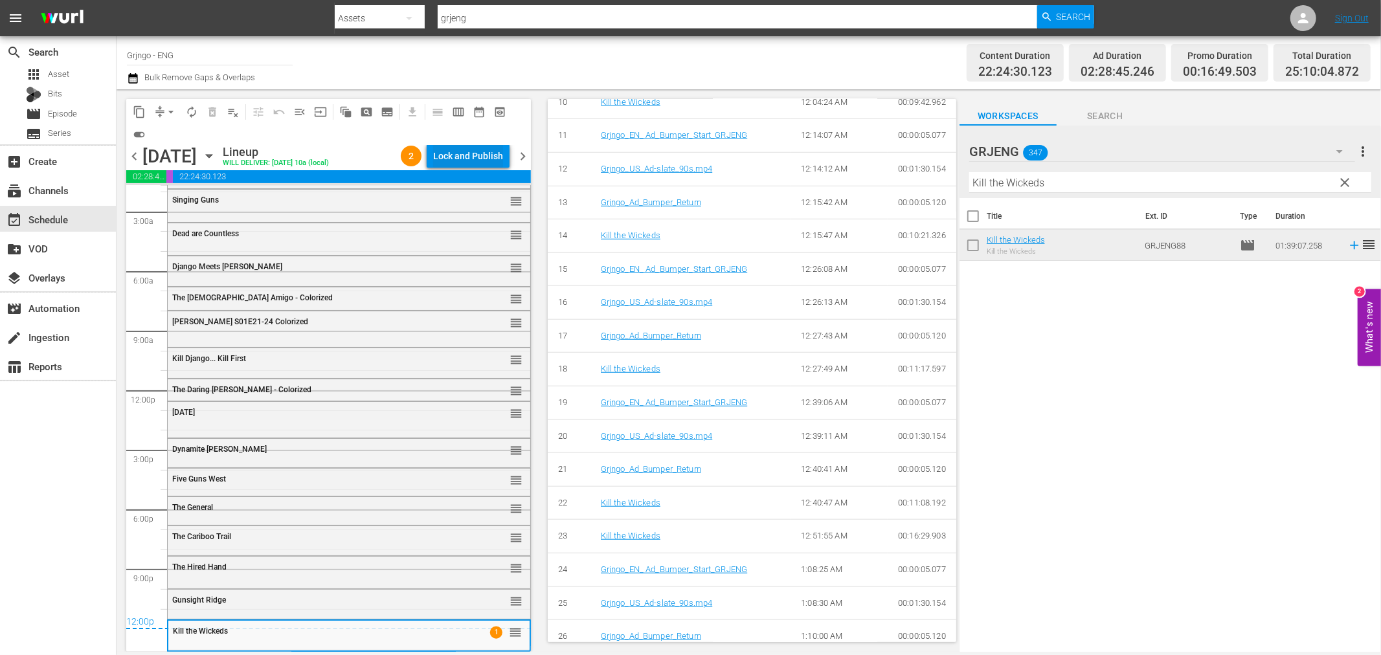
click at [462, 151] on div "Lock and Publish" at bounding box center [468, 155] width 70 height 23
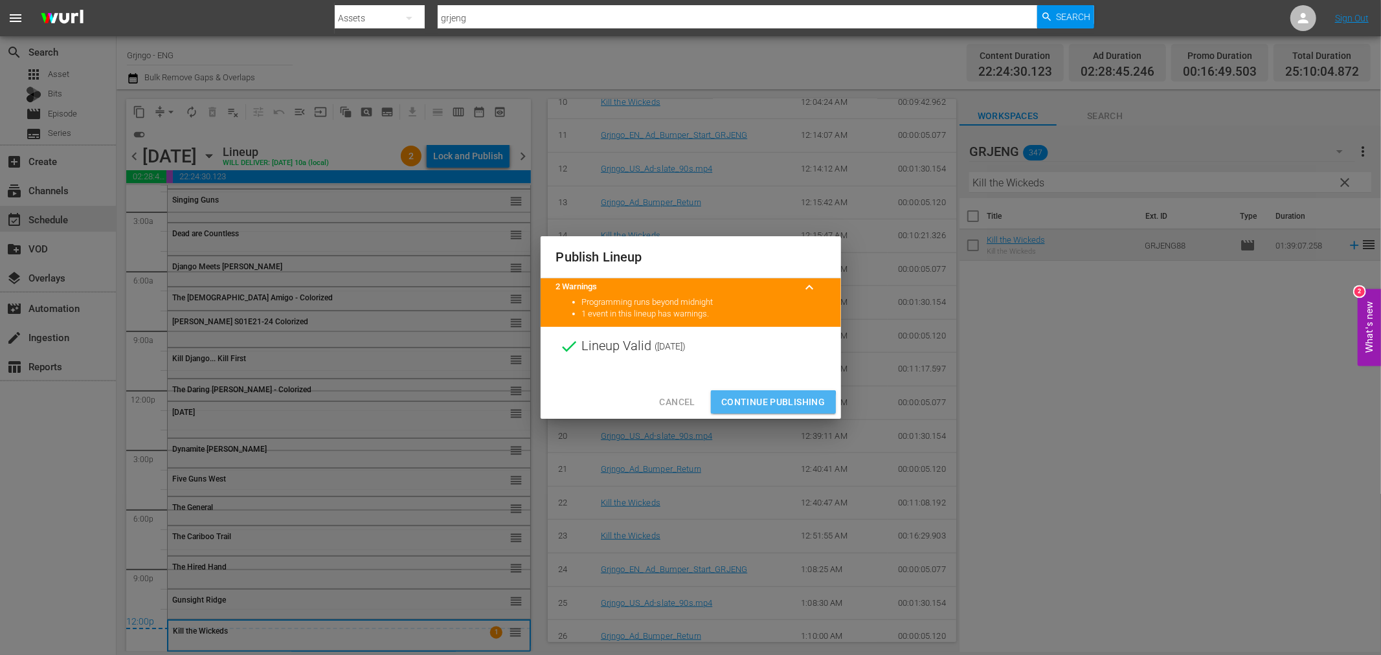
click at [744, 406] on span "Continue Publishing" at bounding box center [773, 402] width 104 height 16
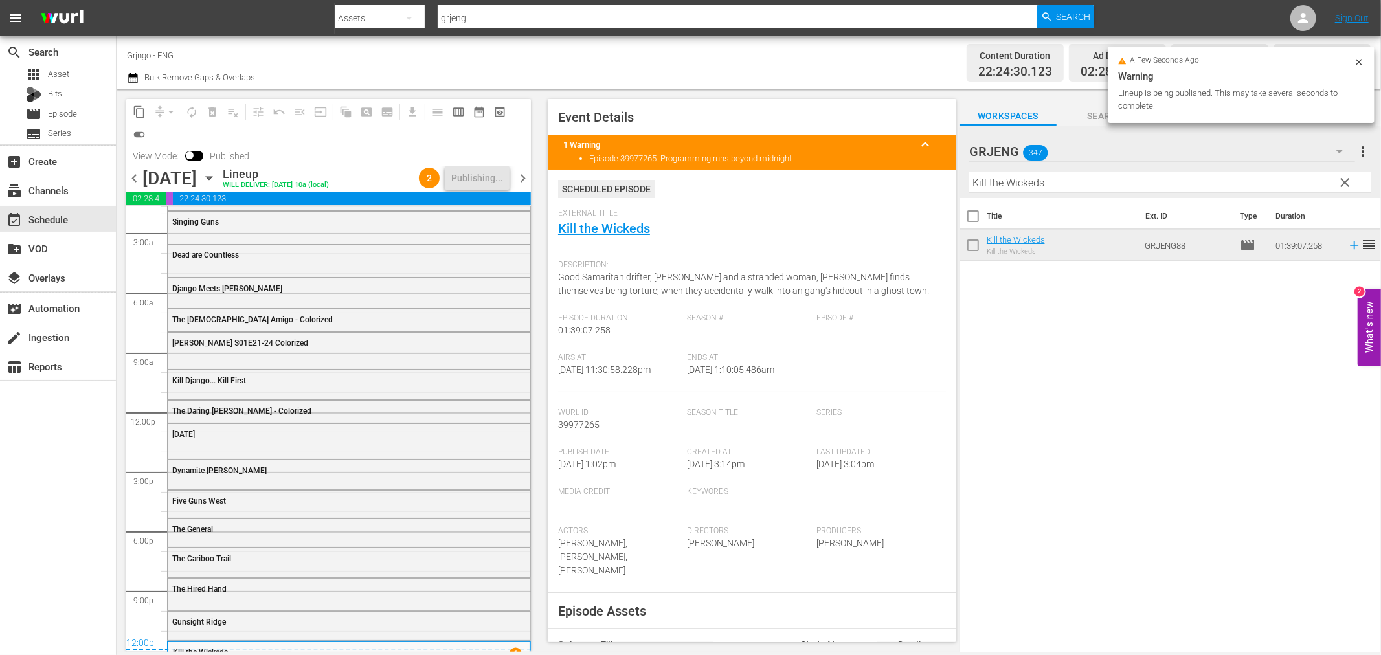
click at [523, 181] on span "chevron_right" at bounding box center [523, 178] width 16 height 16
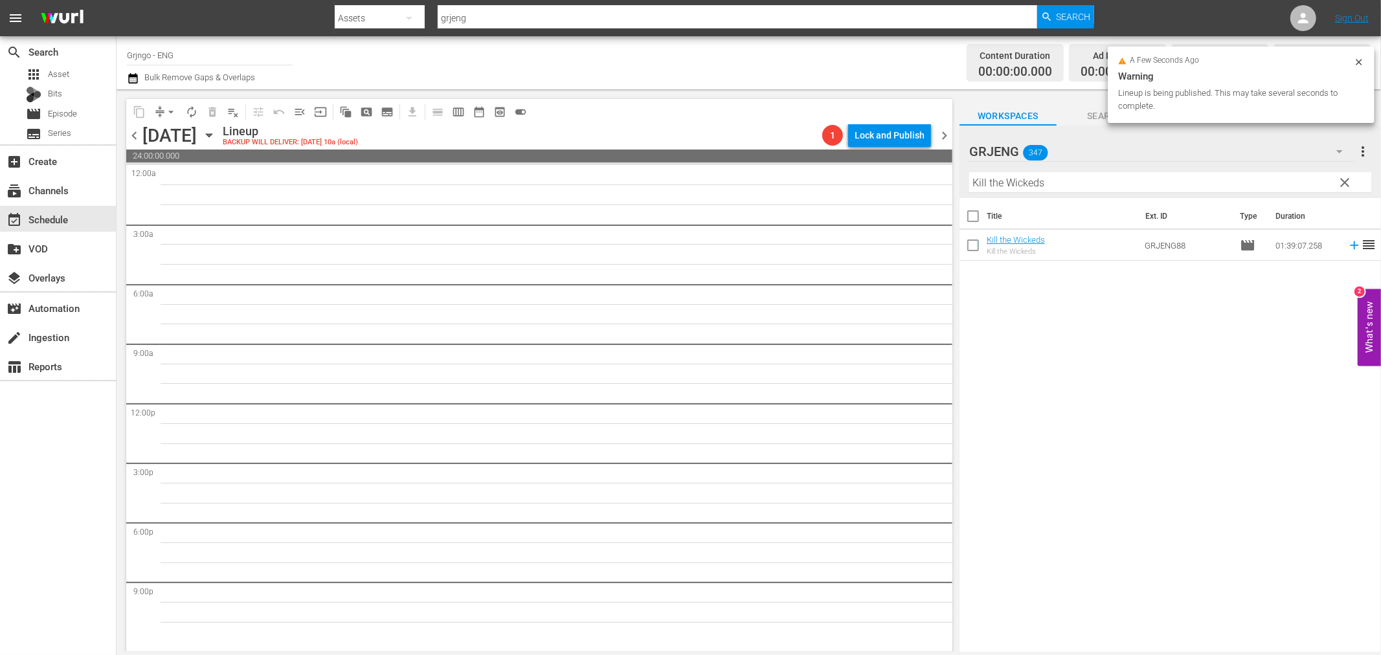
click at [1347, 182] on span "clear" at bounding box center [1345, 183] width 16 height 16
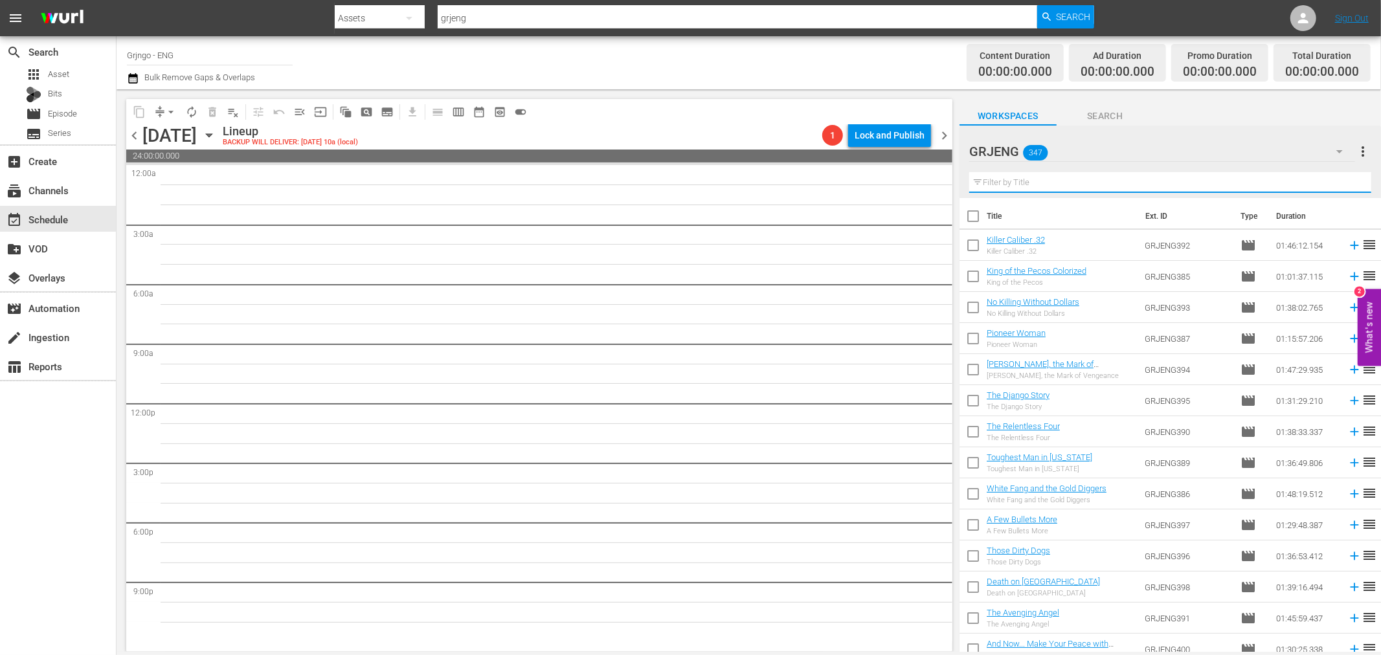
paste input "Long Days of Vengeance"
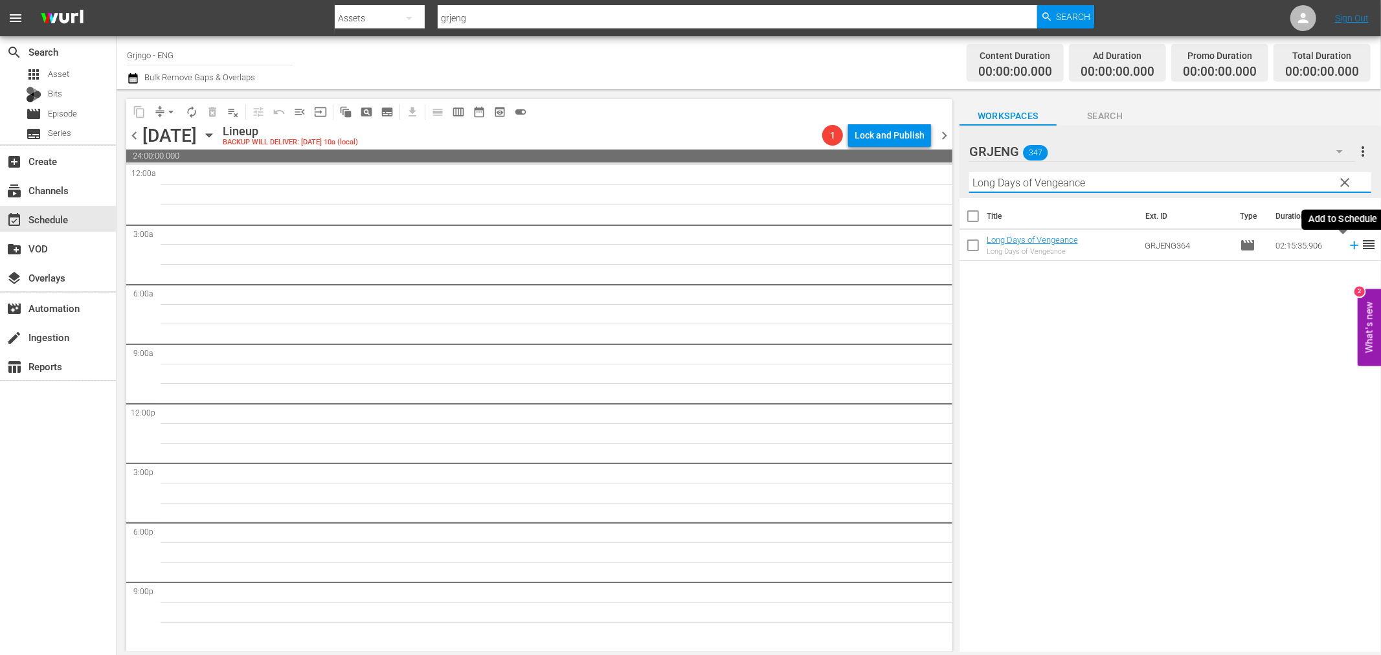
type input "Long Days of Vengeance"
click at [1350, 244] on icon at bounding box center [1354, 245] width 8 height 8
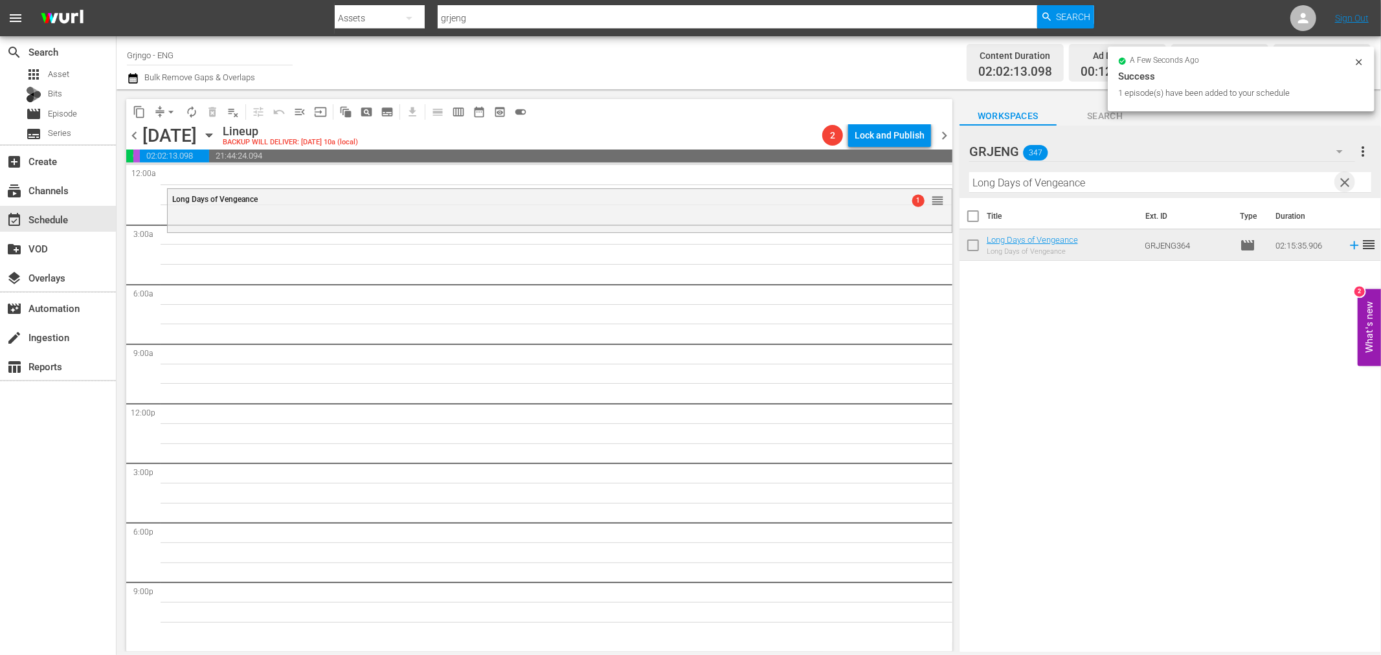
click at [1340, 185] on span "clear" at bounding box center [1345, 183] width 16 height 16
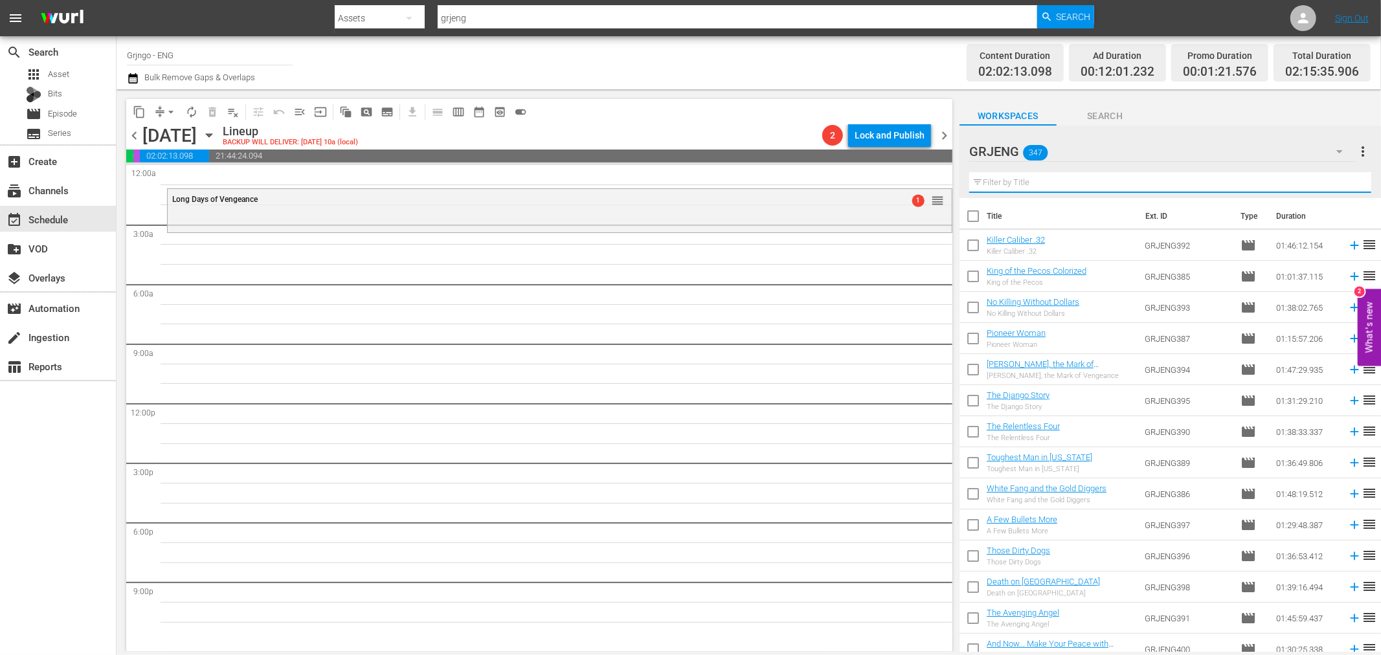
paste input "Keoma"
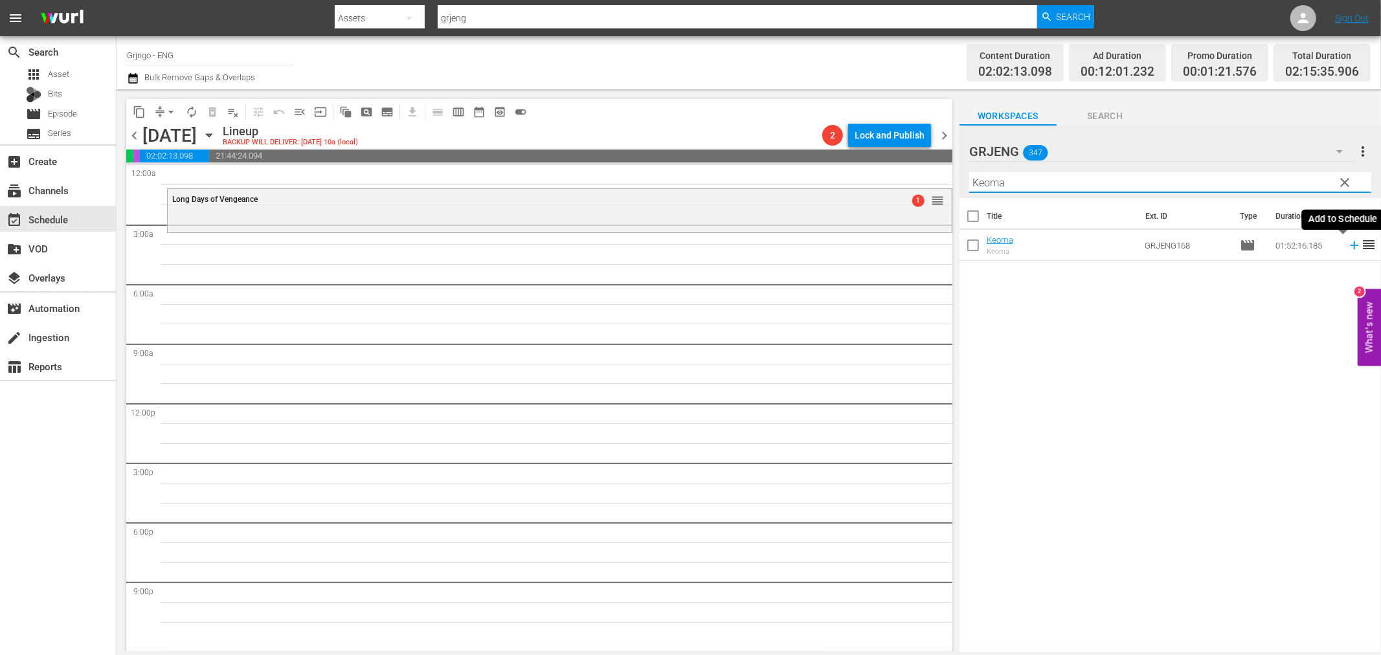
type input "Keoma"
click at [1347, 243] on icon at bounding box center [1354, 245] width 14 height 14
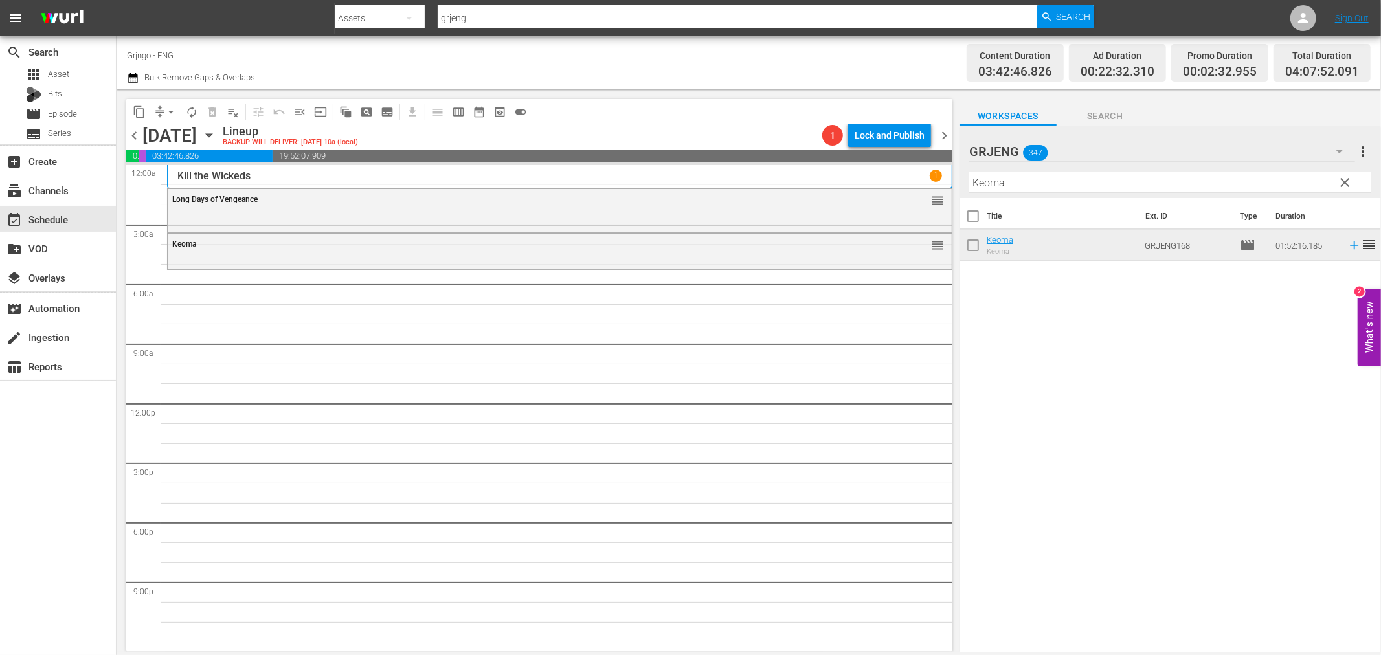
drag, startPoint x: 1345, startPoint y: 179, endPoint x: 1062, endPoint y: 189, distance: 283.1
click at [1347, 182] on span "clear" at bounding box center [1345, 183] width 16 height 16
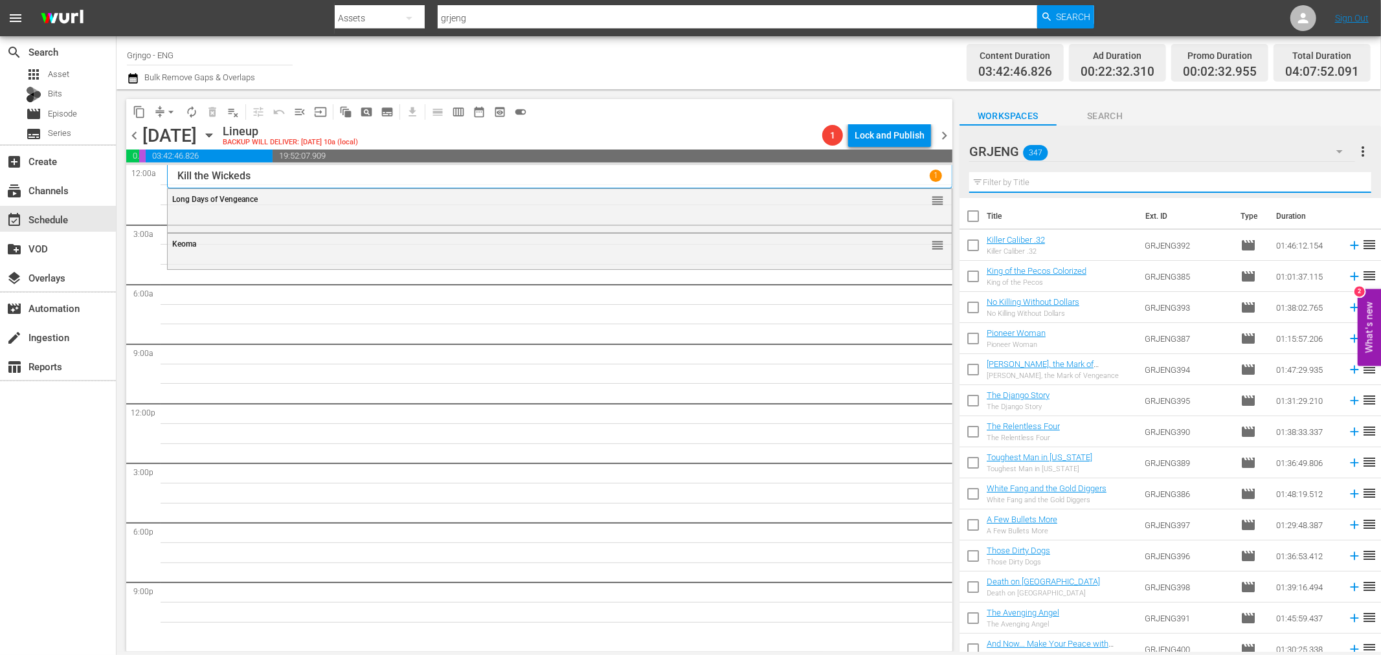
paste input "[PERSON_NAME] And [PERSON_NAME]"
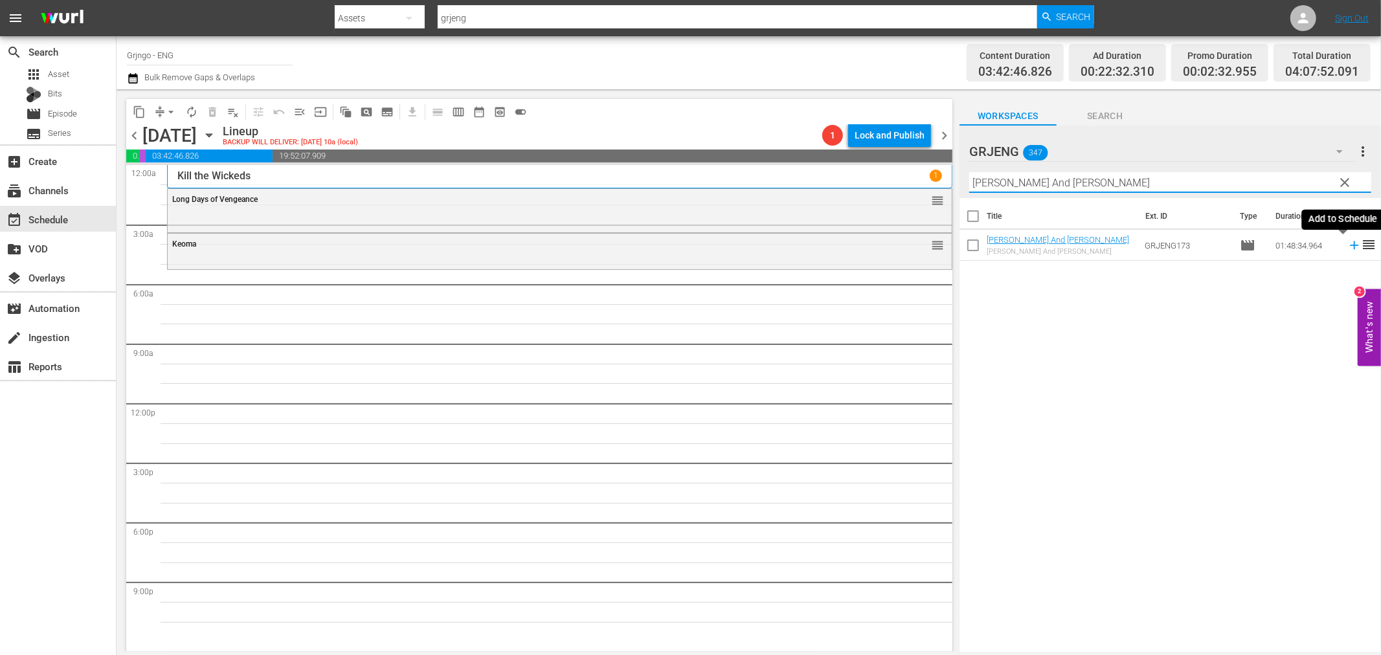
type input "[PERSON_NAME] And [PERSON_NAME]"
click at [1347, 250] on icon at bounding box center [1354, 245] width 14 height 14
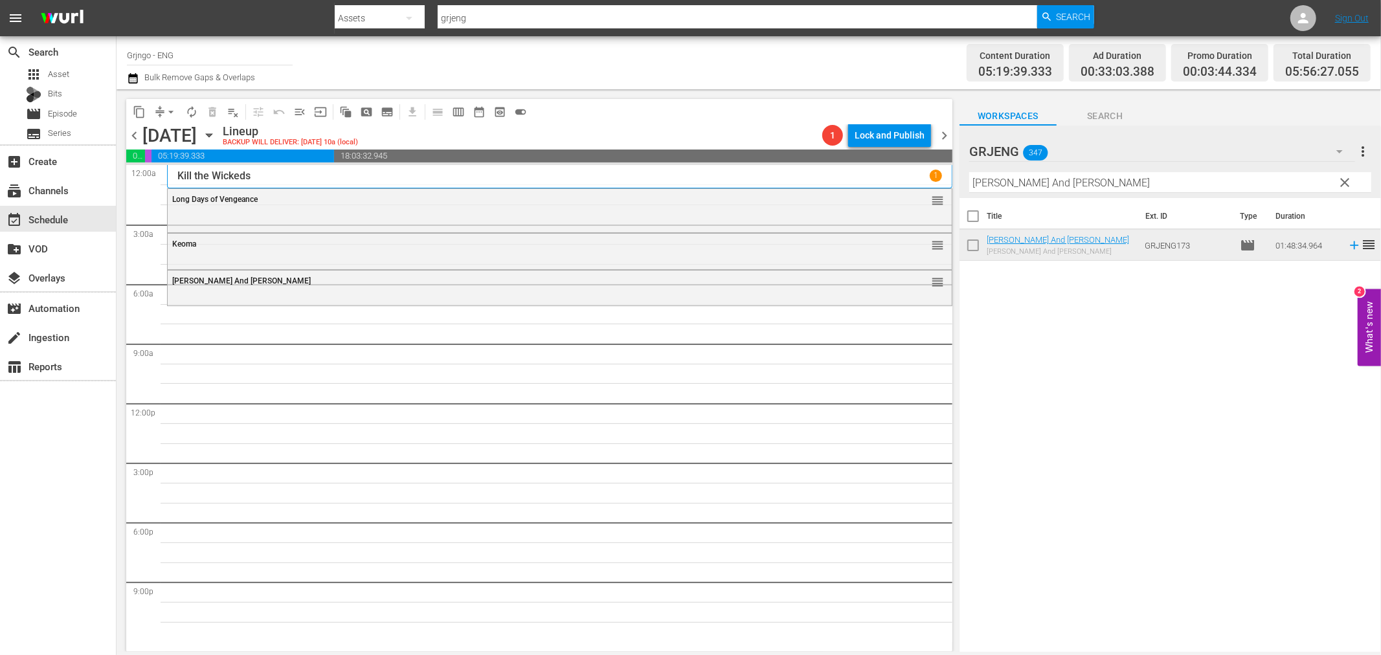
drag, startPoint x: 1344, startPoint y: 182, endPoint x: 1018, endPoint y: 179, distance: 325.6
click at [1344, 182] on span "clear" at bounding box center [1345, 183] width 16 height 16
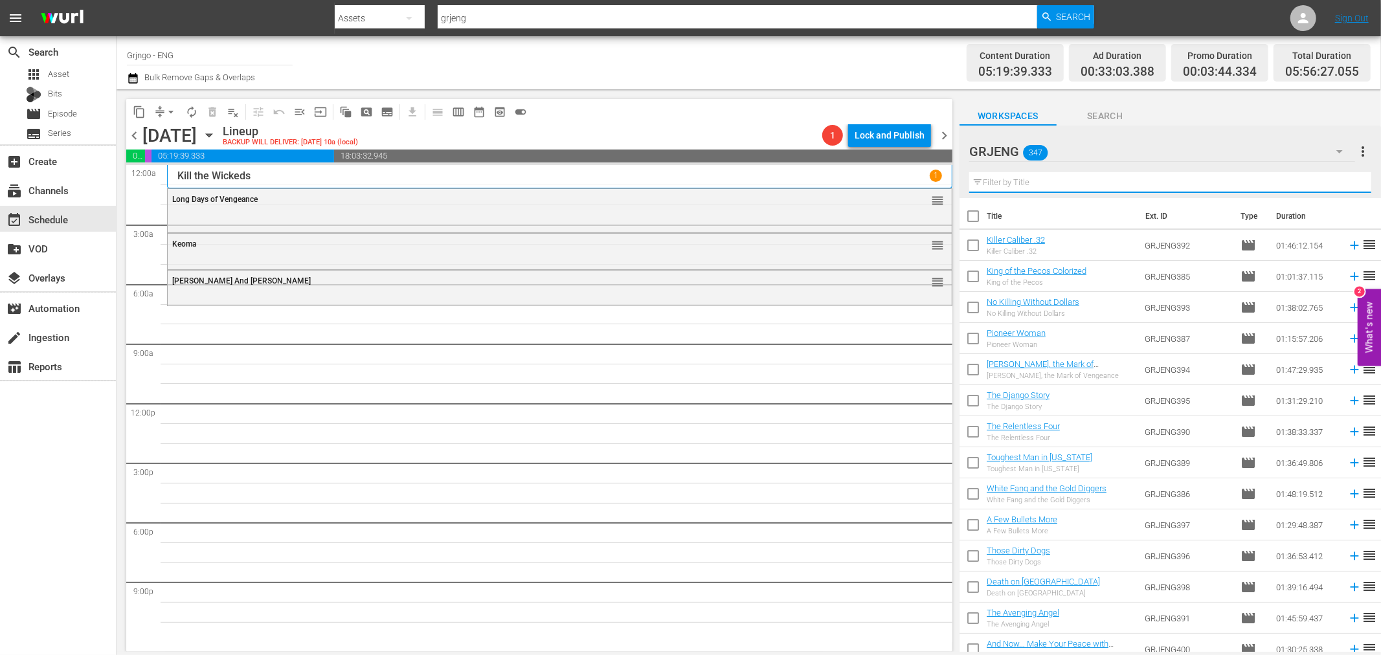
paste input "Rustlers on Horseback Colorized"
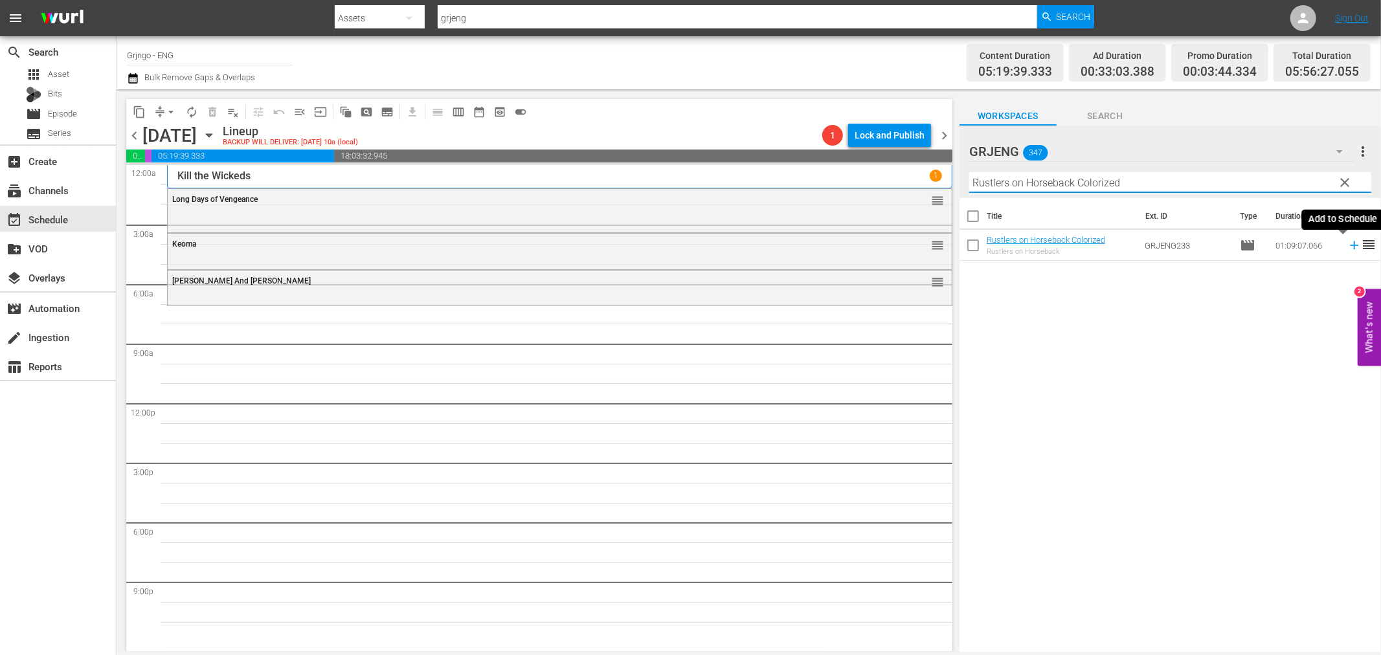
type input "Rustlers on Horseback Colorized"
click at [1347, 245] on icon at bounding box center [1354, 245] width 14 height 14
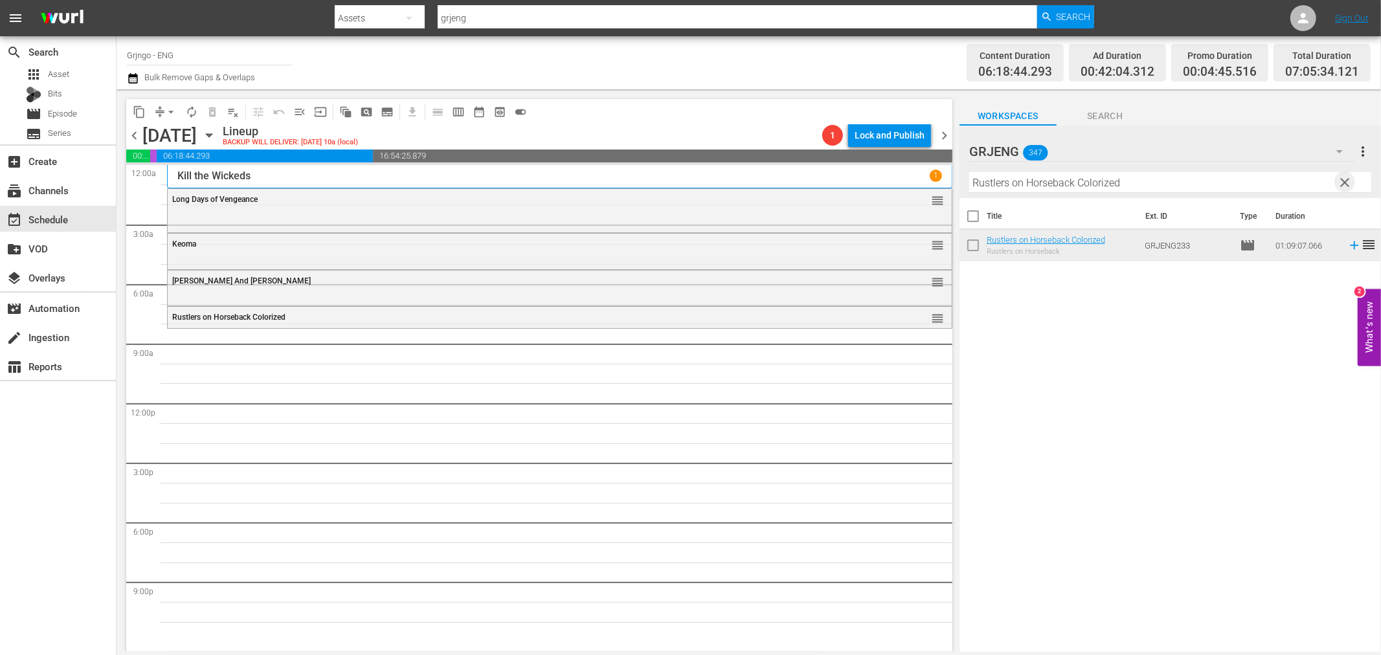
drag, startPoint x: 1342, startPoint y: 181, endPoint x: 1034, endPoint y: 186, distance: 308.2
click at [1342, 181] on span "clear" at bounding box center [1345, 183] width 16 height 16
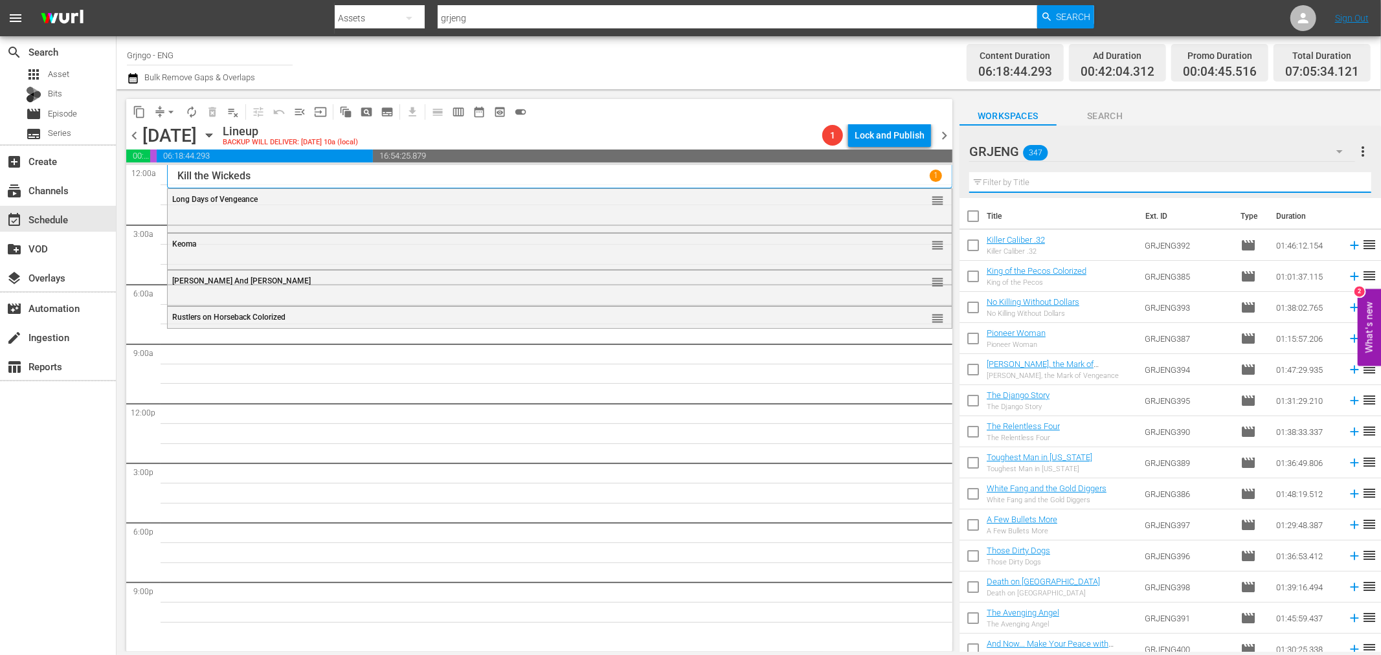
paste input "Three Ruthless Ones"
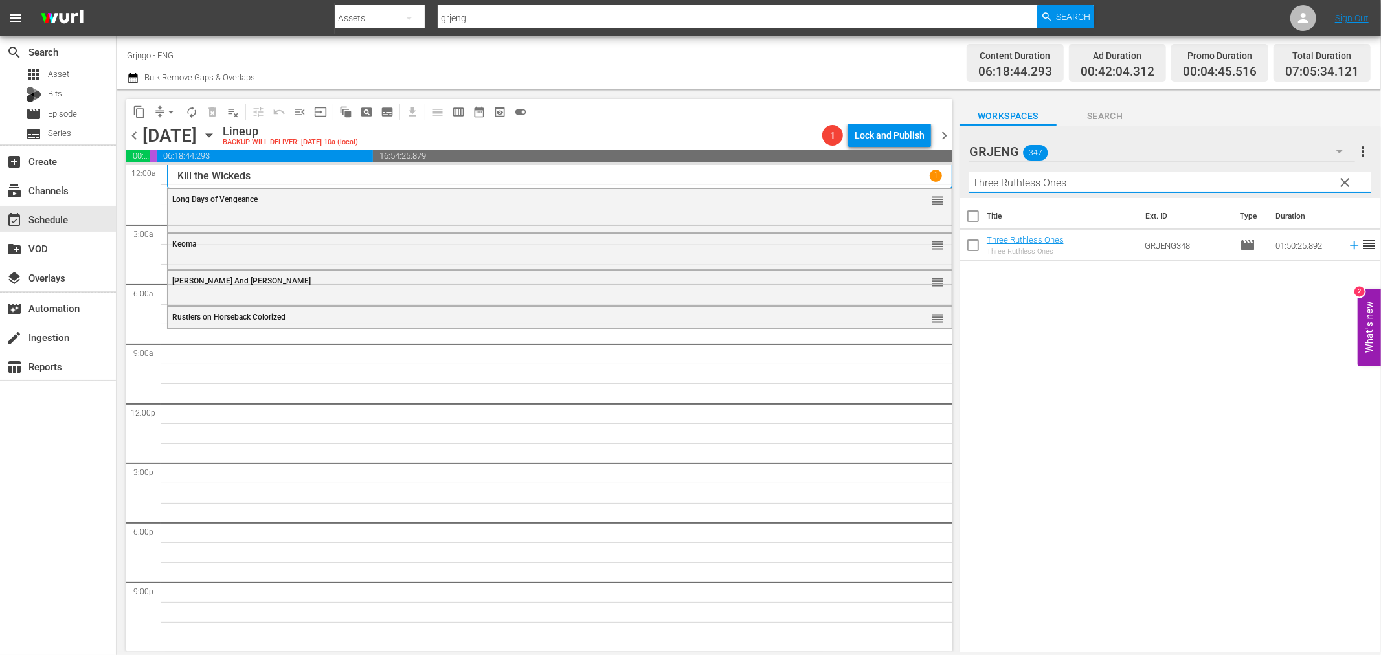
type input "Three Ruthless Ones"
click at [1344, 182] on span "clear" at bounding box center [1345, 183] width 16 height 16
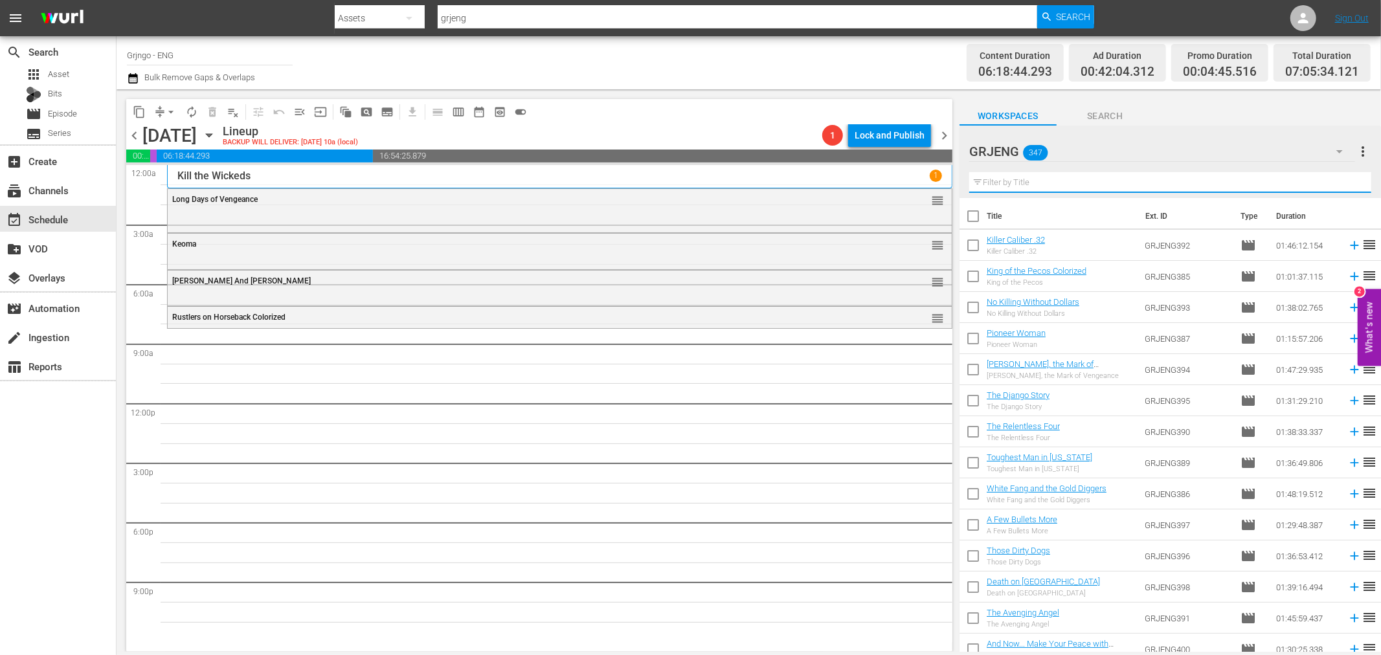
paste input "[PERSON_NAME] S01E17-20 Colorized"
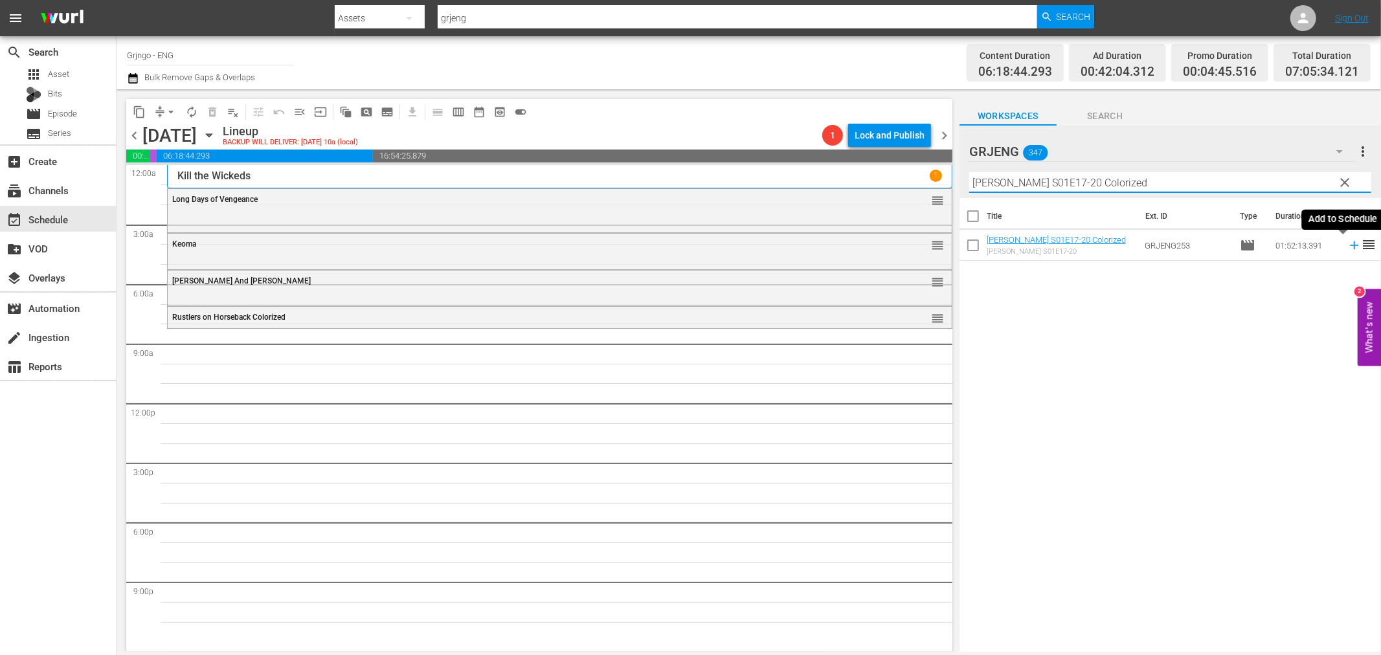
type input "[PERSON_NAME] S01E17-20 Colorized"
click at [1347, 242] on icon at bounding box center [1354, 245] width 14 height 14
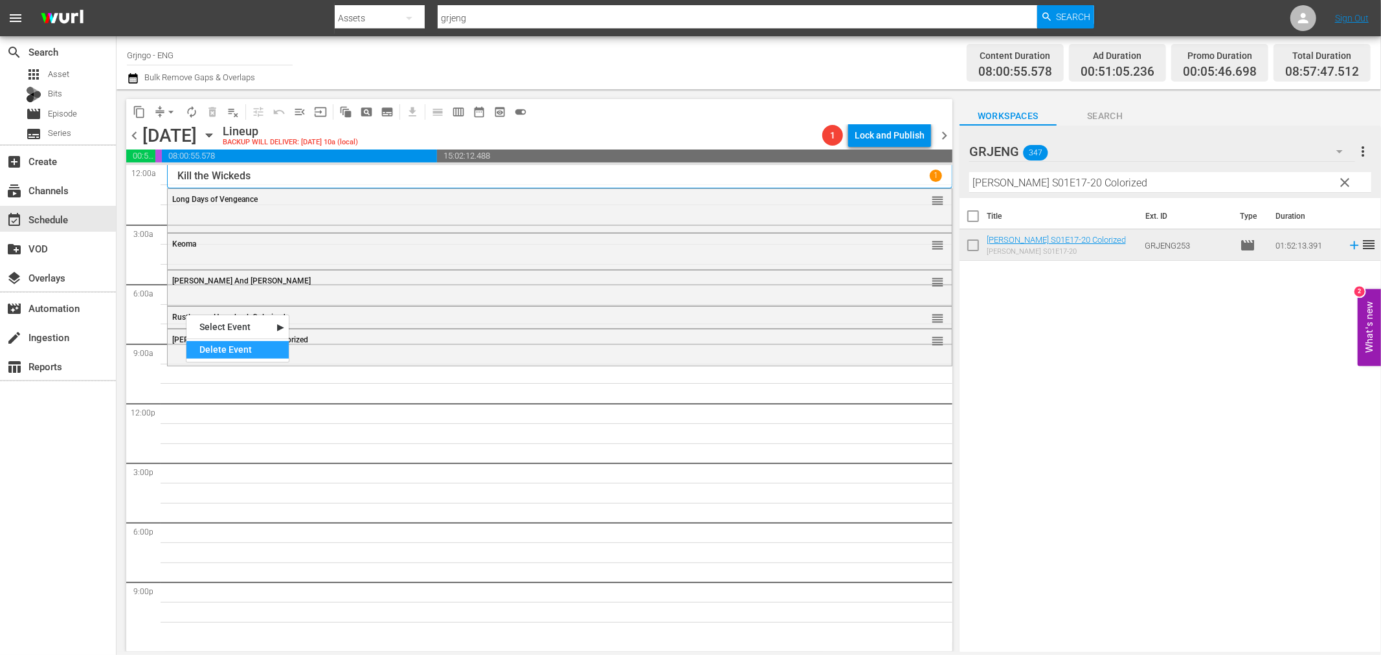
click at [225, 350] on div "Delete Event" at bounding box center [237, 349] width 102 height 17
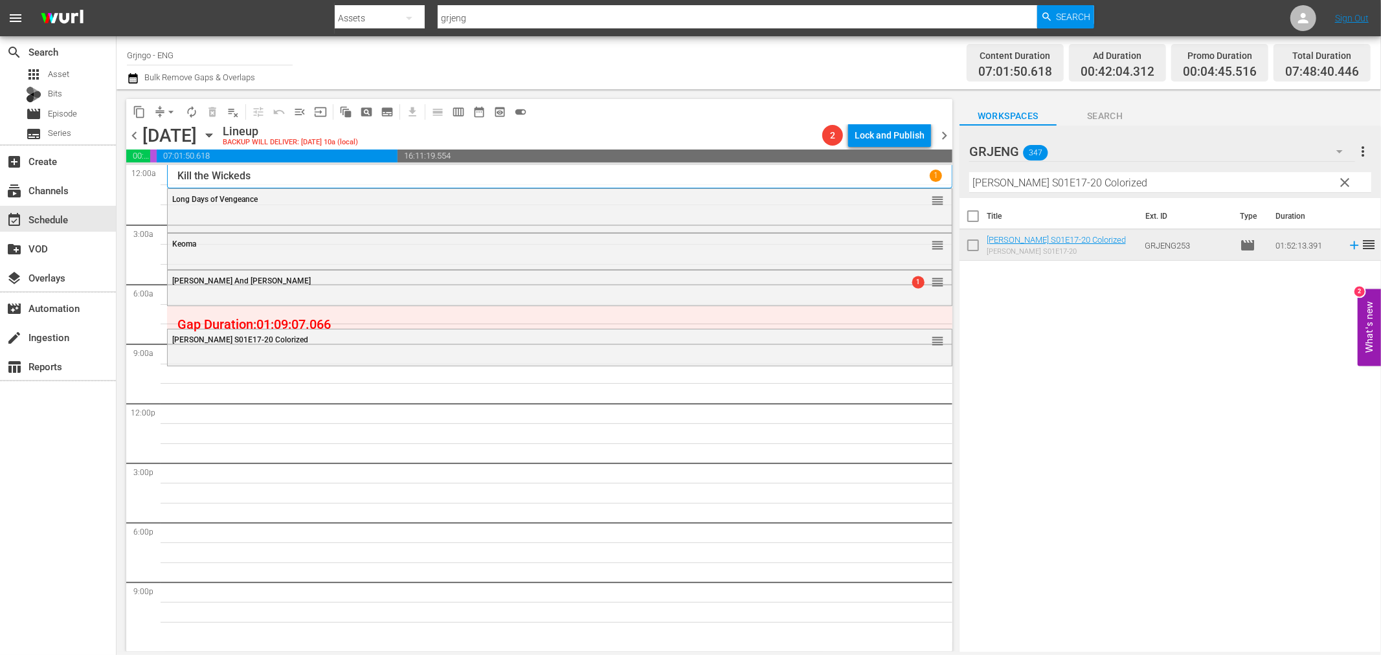
drag, startPoint x: 1354, startPoint y: 178, endPoint x: 1104, endPoint y: 180, distance: 249.9
click at [1354, 178] on button "clear" at bounding box center [1344, 182] width 21 height 21
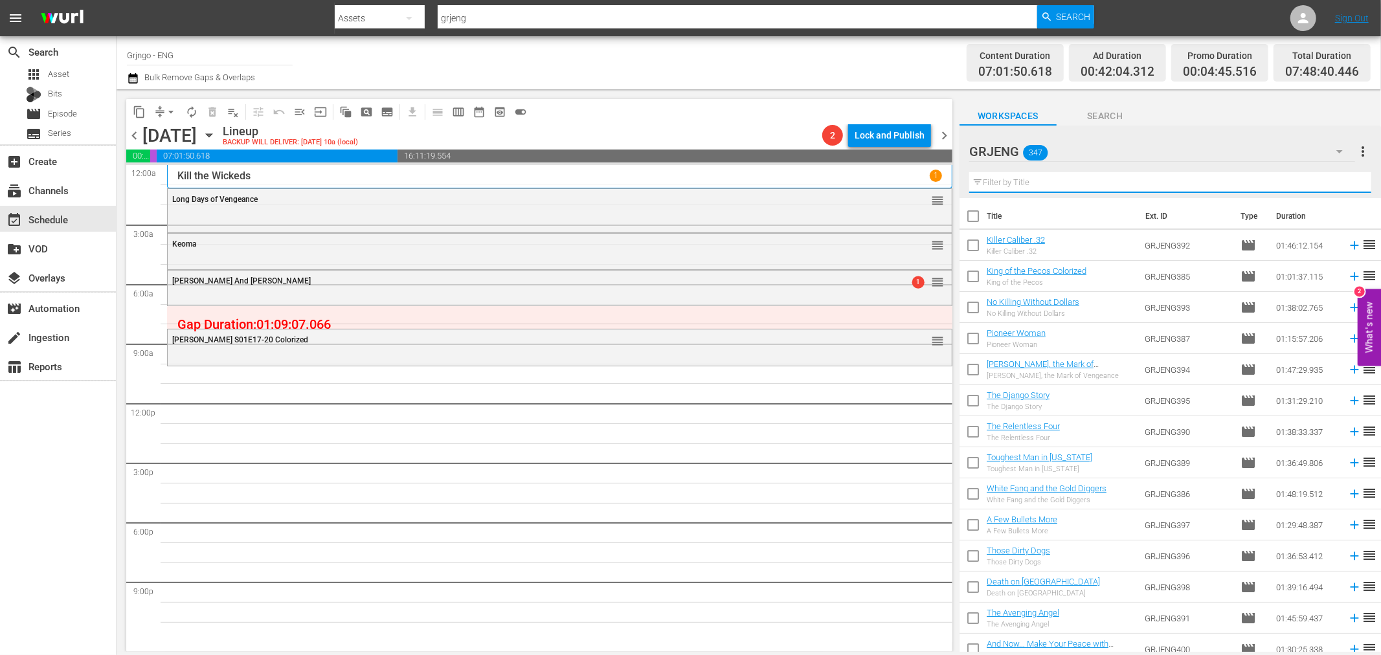
paste input "[US_STATE] Clay"
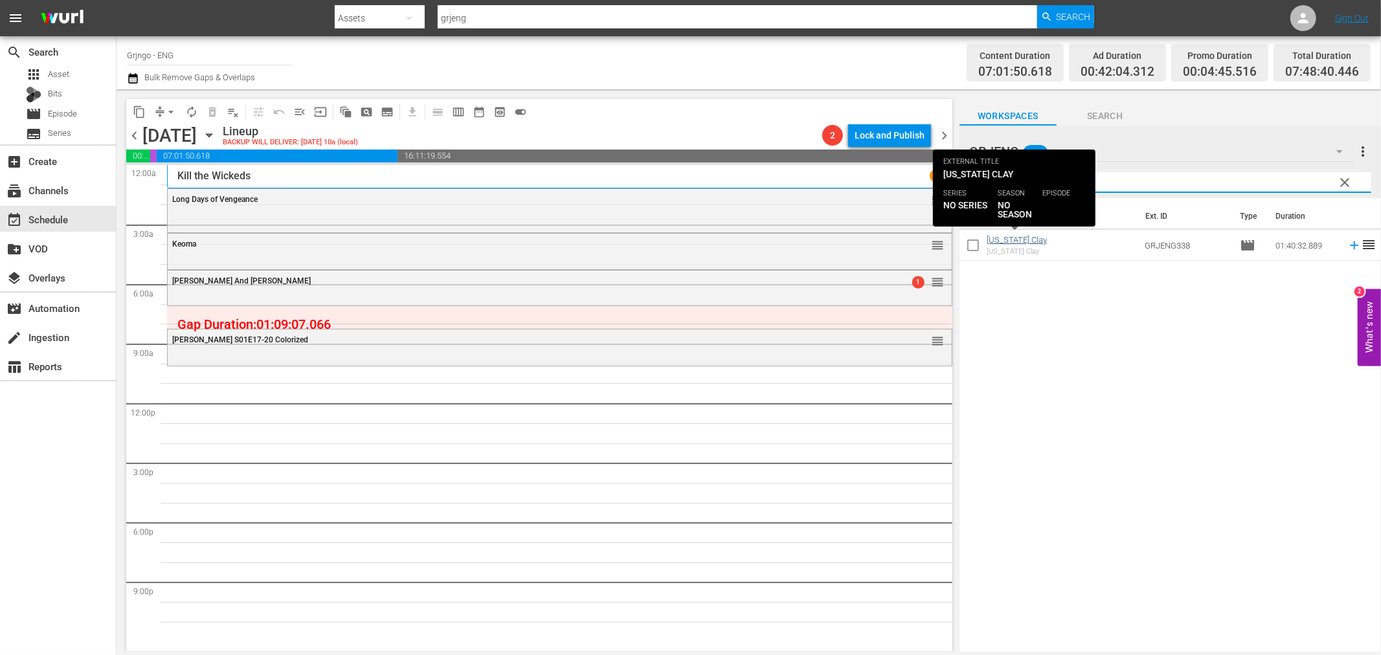
type input "[US_STATE] Clay"
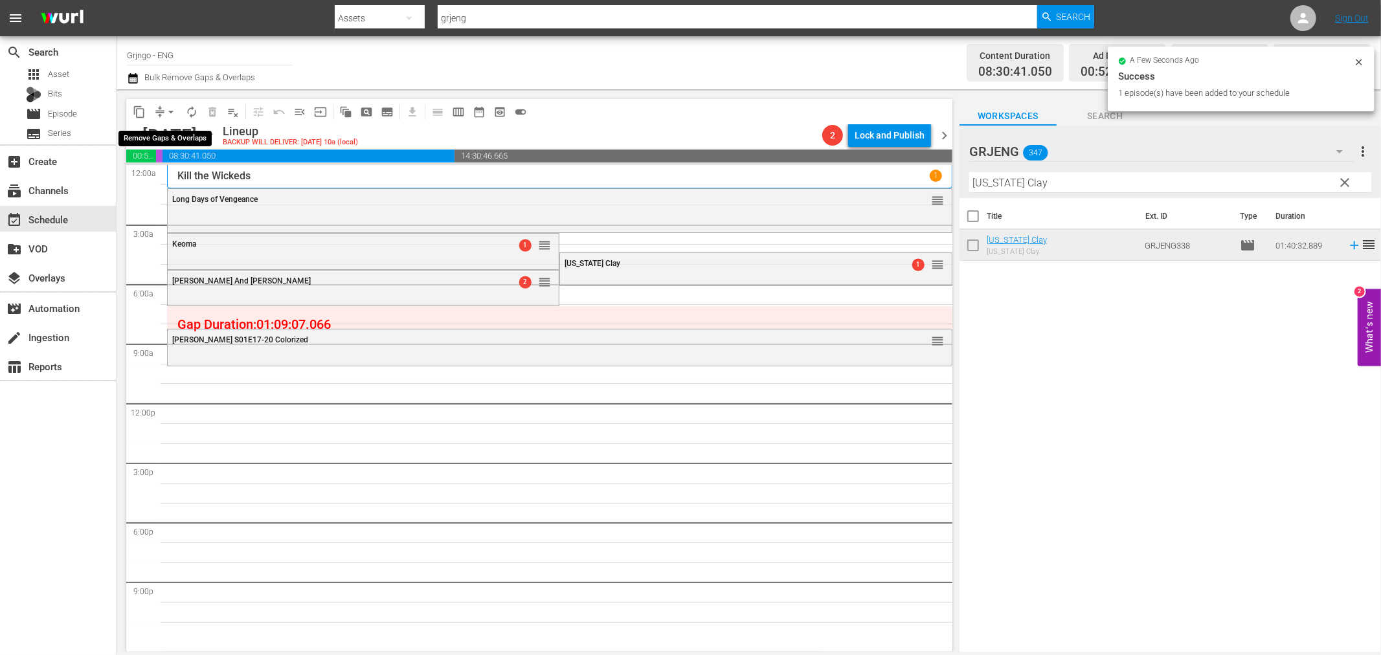
click at [166, 111] on span "arrow_drop_down" at bounding box center [170, 112] width 13 height 13
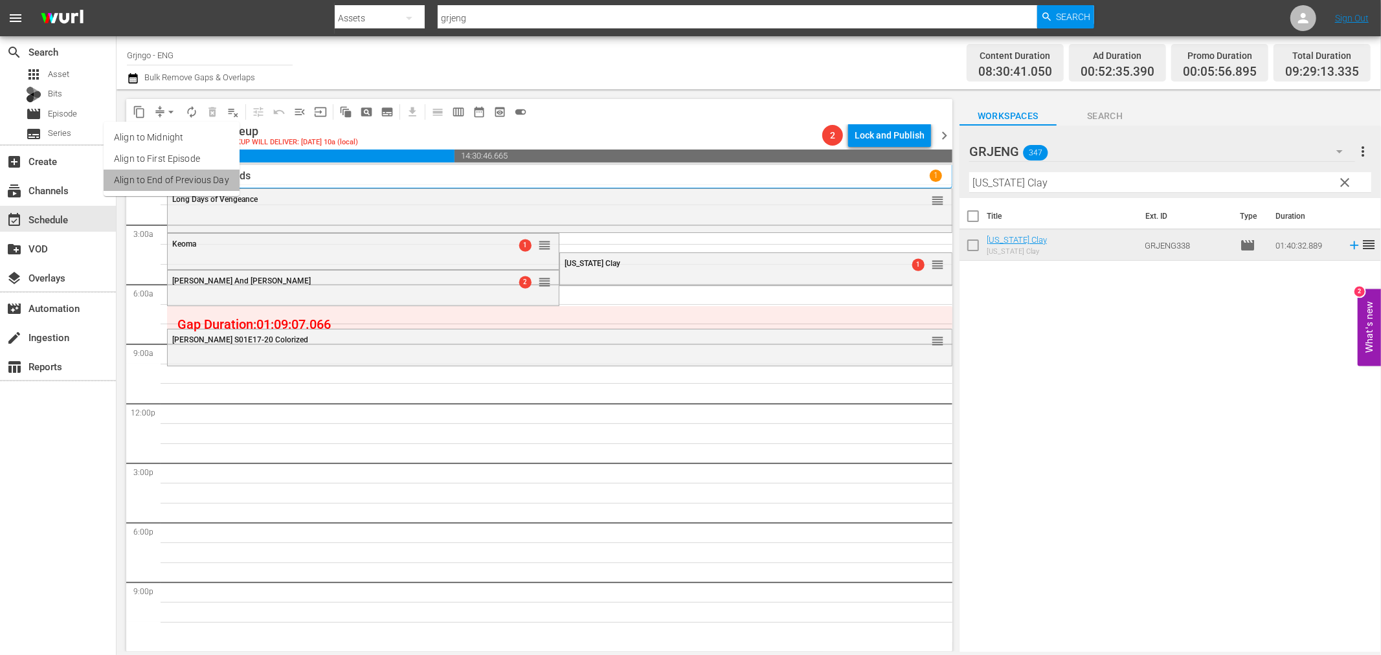
click at [175, 176] on li "Align to End of Previous Day" at bounding box center [172, 180] width 136 height 21
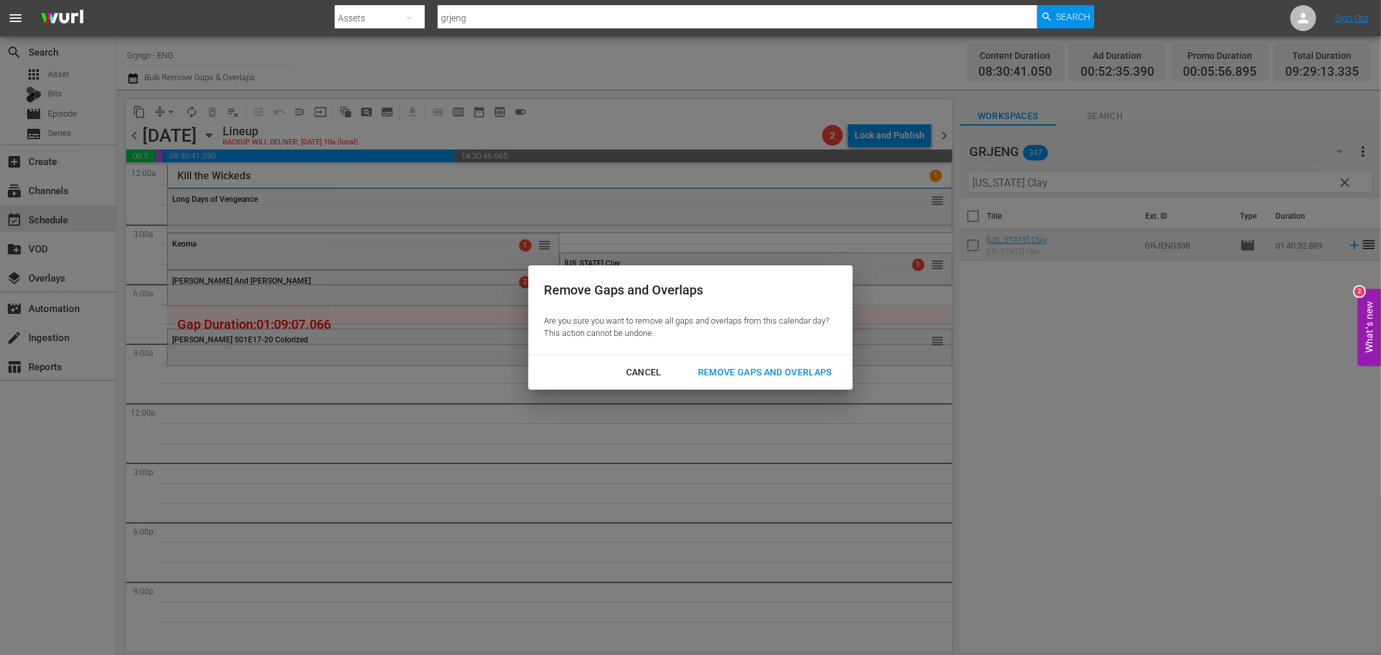
click at [751, 377] on div "Remove Gaps and Overlaps" at bounding box center [764, 372] width 155 height 16
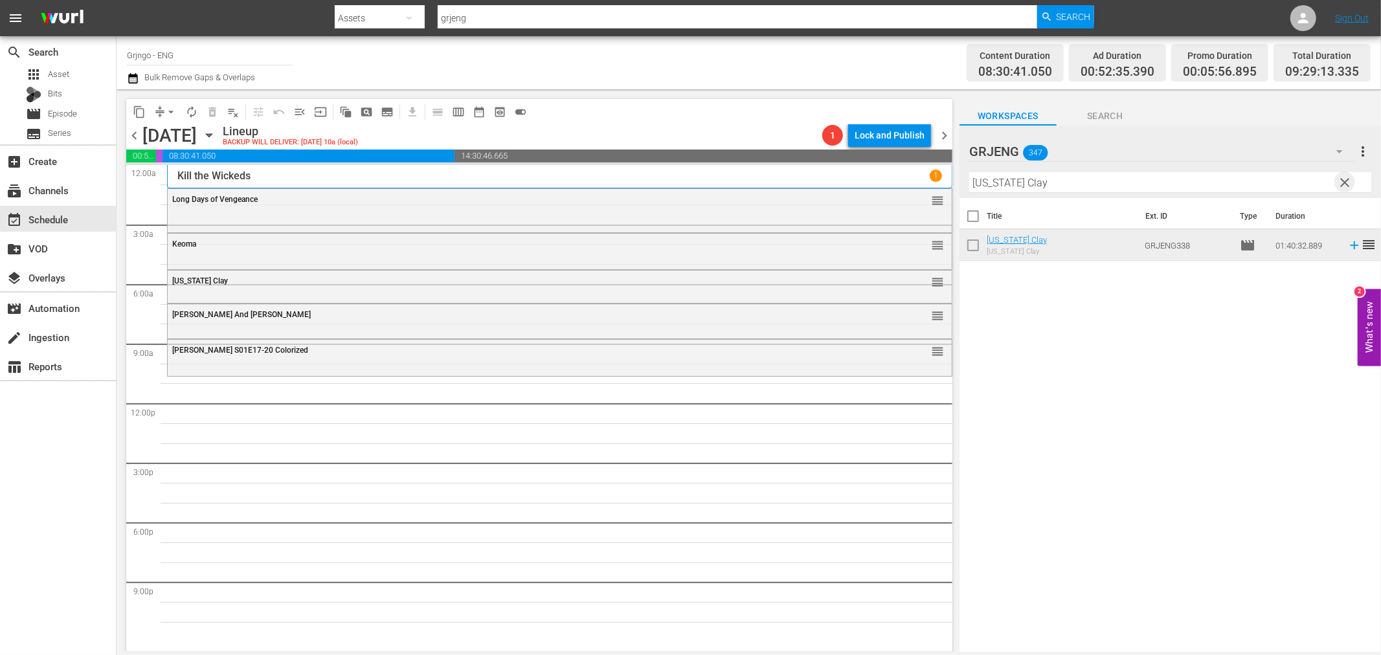
click at [1345, 179] on span "clear" at bounding box center [1345, 183] width 16 height 16
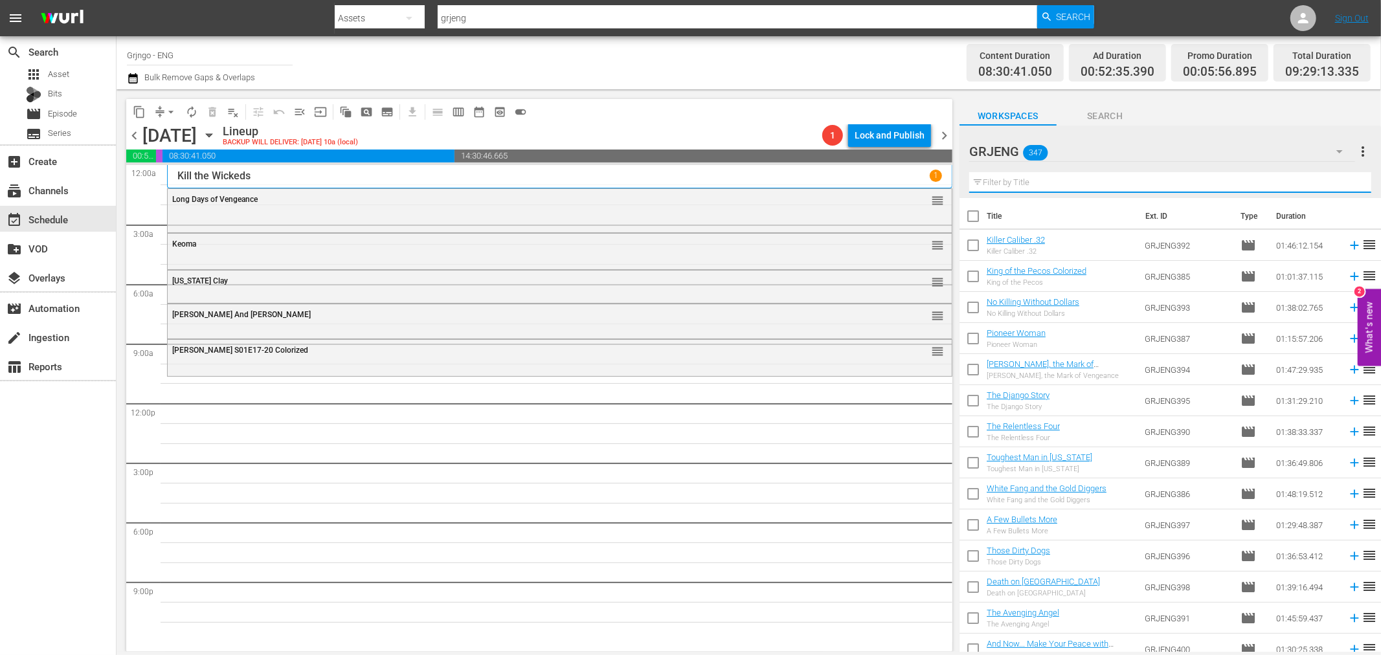
paste input "Three Ruthless Ones"
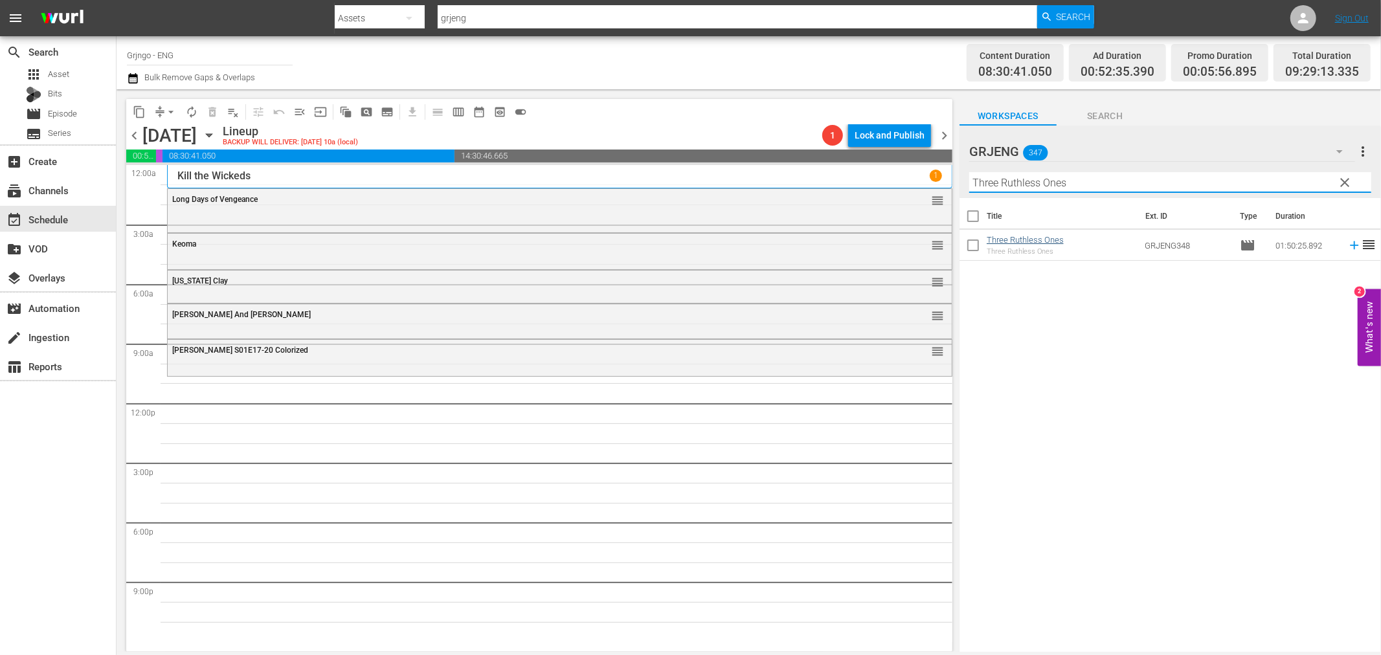
type input "Three Ruthless Ones"
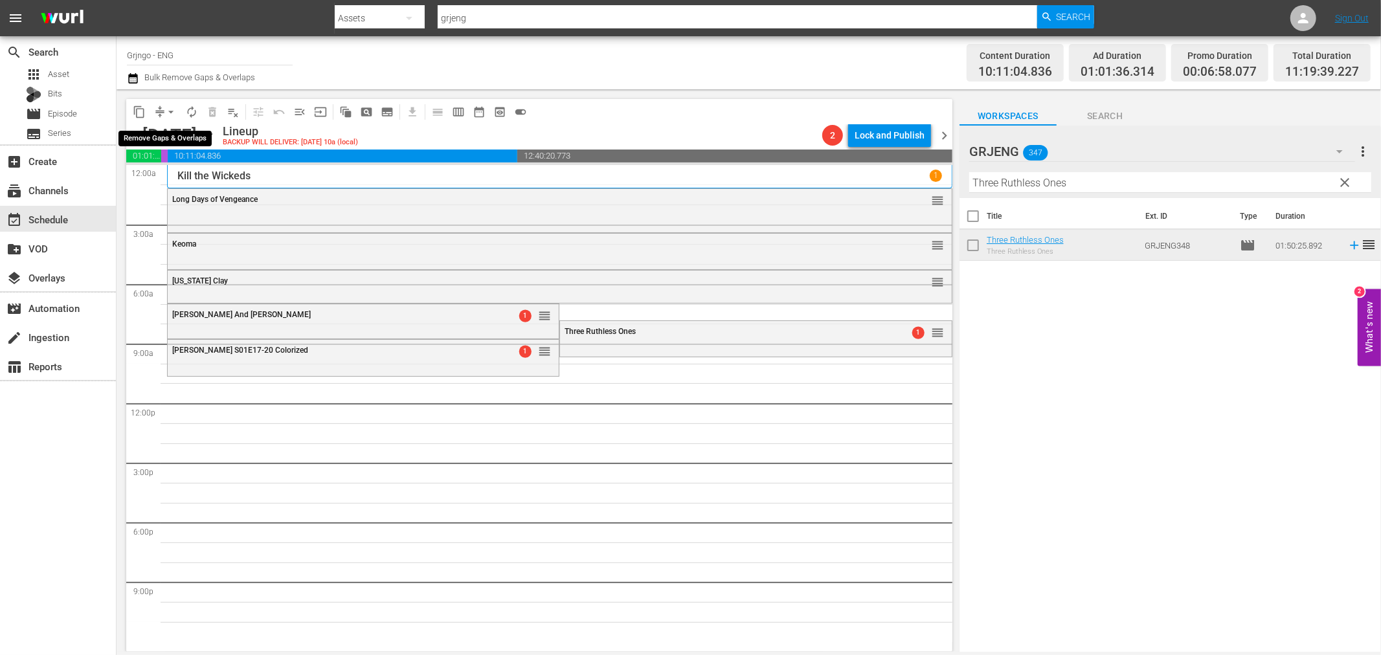
click at [171, 110] on span "arrow_drop_down" at bounding box center [170, 112] width 13 height 13
click at [194, 181] on li "Align to End of Previous Day" at bounding box center [172, 180] width 136 height 21
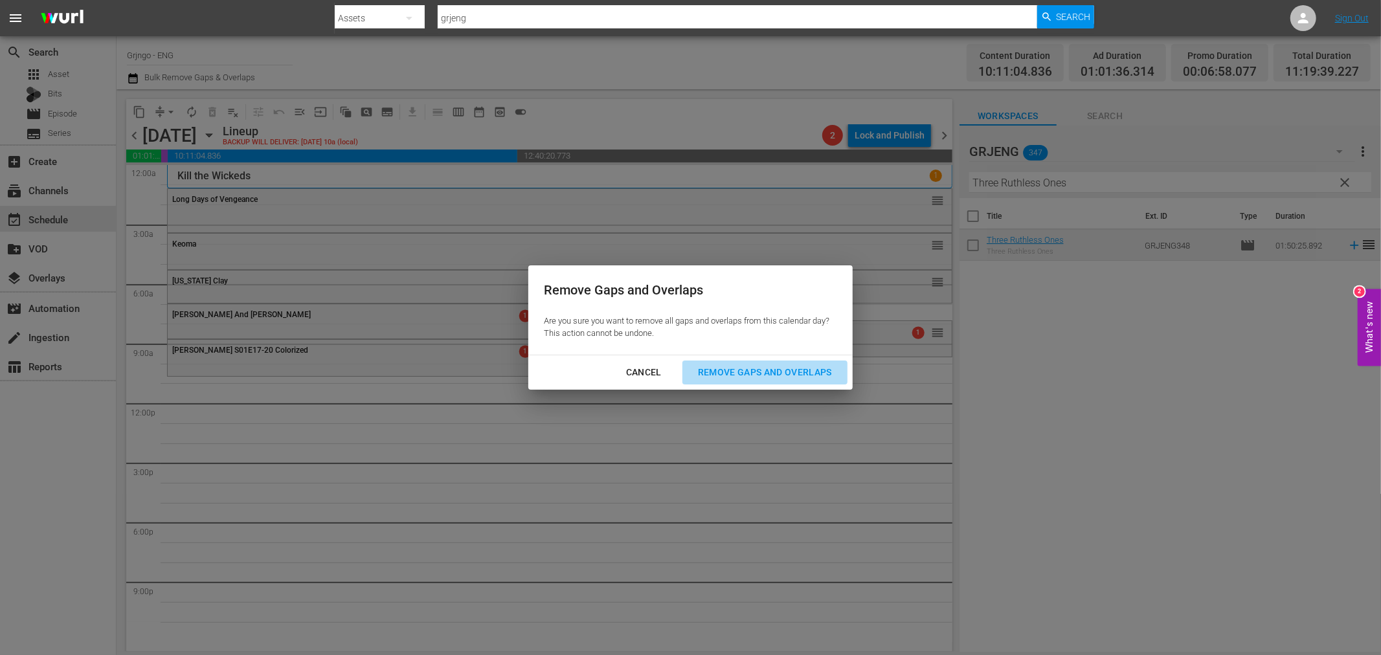
click at [734, 364] on div "Remove Gaps and Overlaps" at bounding box center [764, 372] width 155 height 16
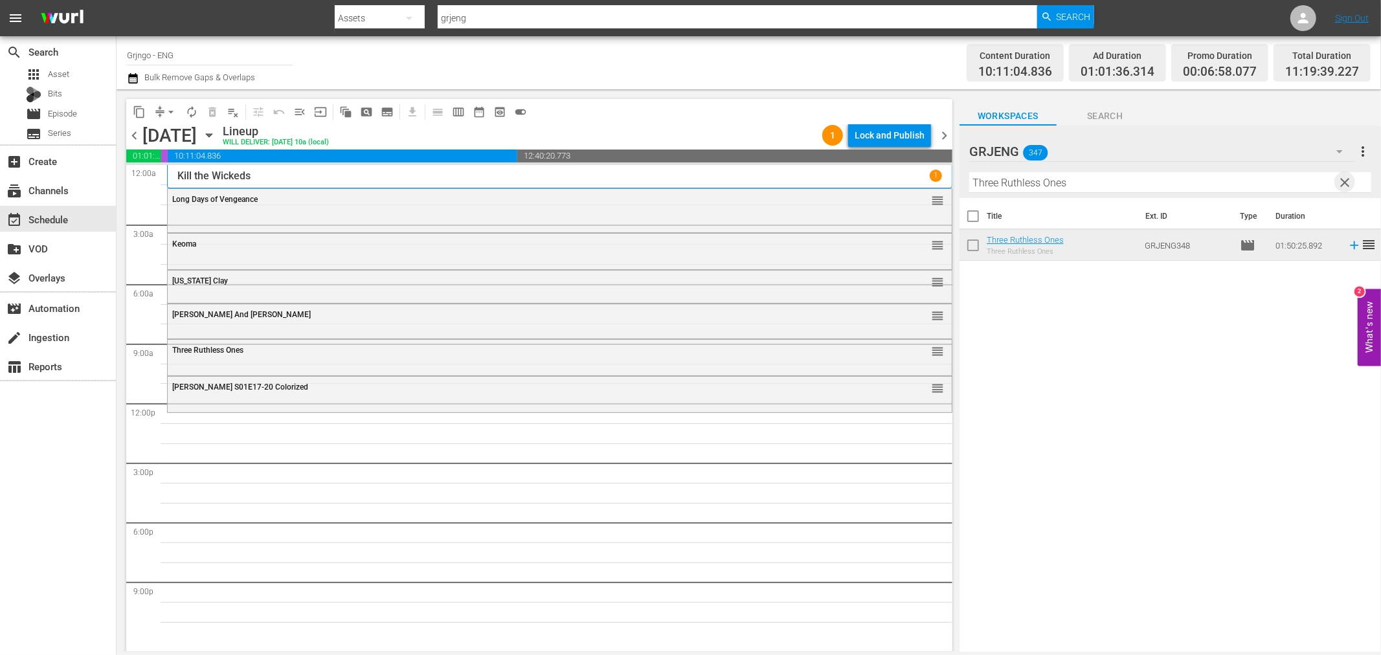
click at [1342, 182] on span "clear" at bounding box center [1345, 183] width 16 height 16
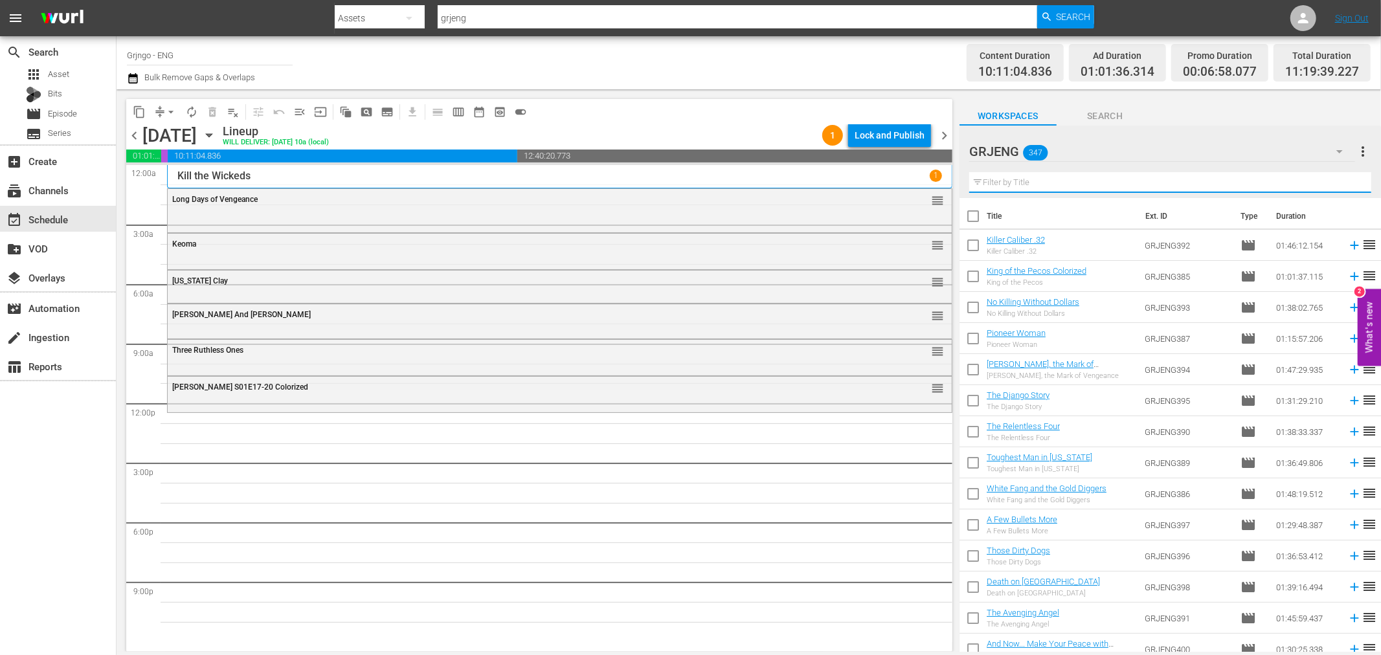
paste input "A Few Dollars for Django"
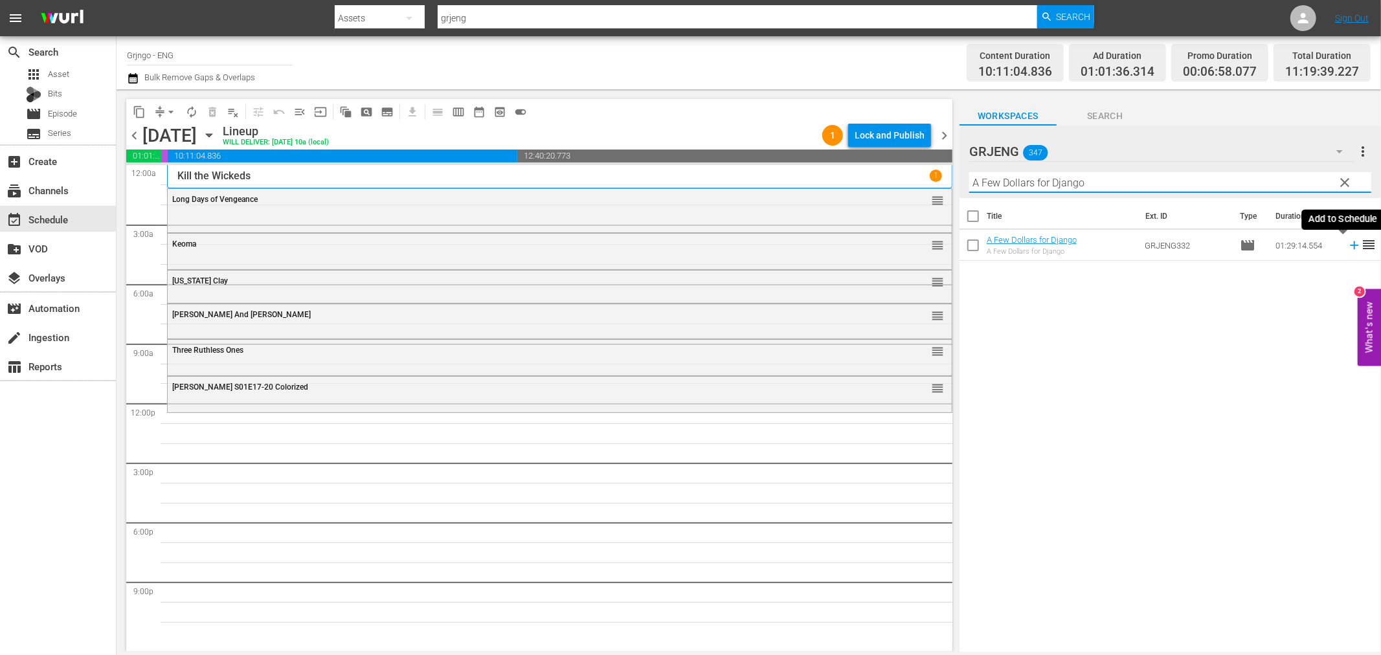
type input "A Few Dollars for Django"
click at [1347, 247] on icon at bounding box center [1354, 245] width 14 height 14
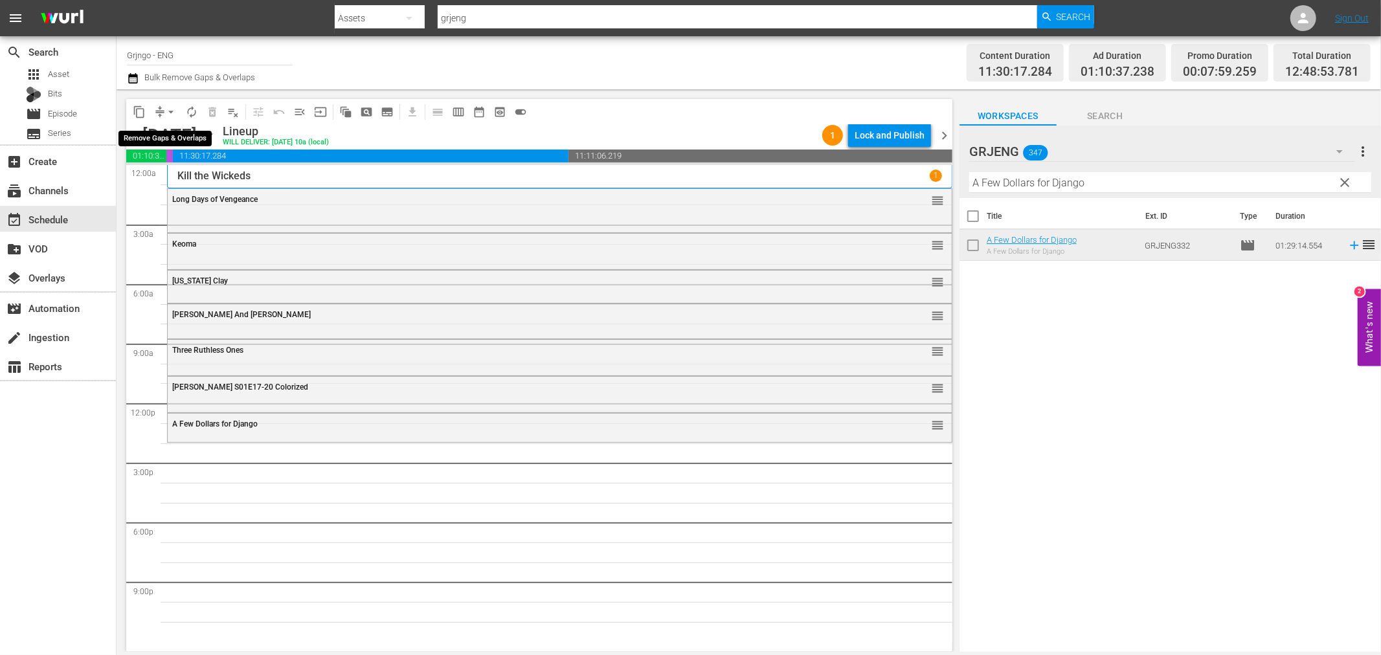
click at [172, 108] on span "arrow_drop_down" at bounding box center [170, 112] width 13 height 13
click at [166, 177] on li "Align to End of Previous Day" at bounding box center [172, 180] width 136 height 21
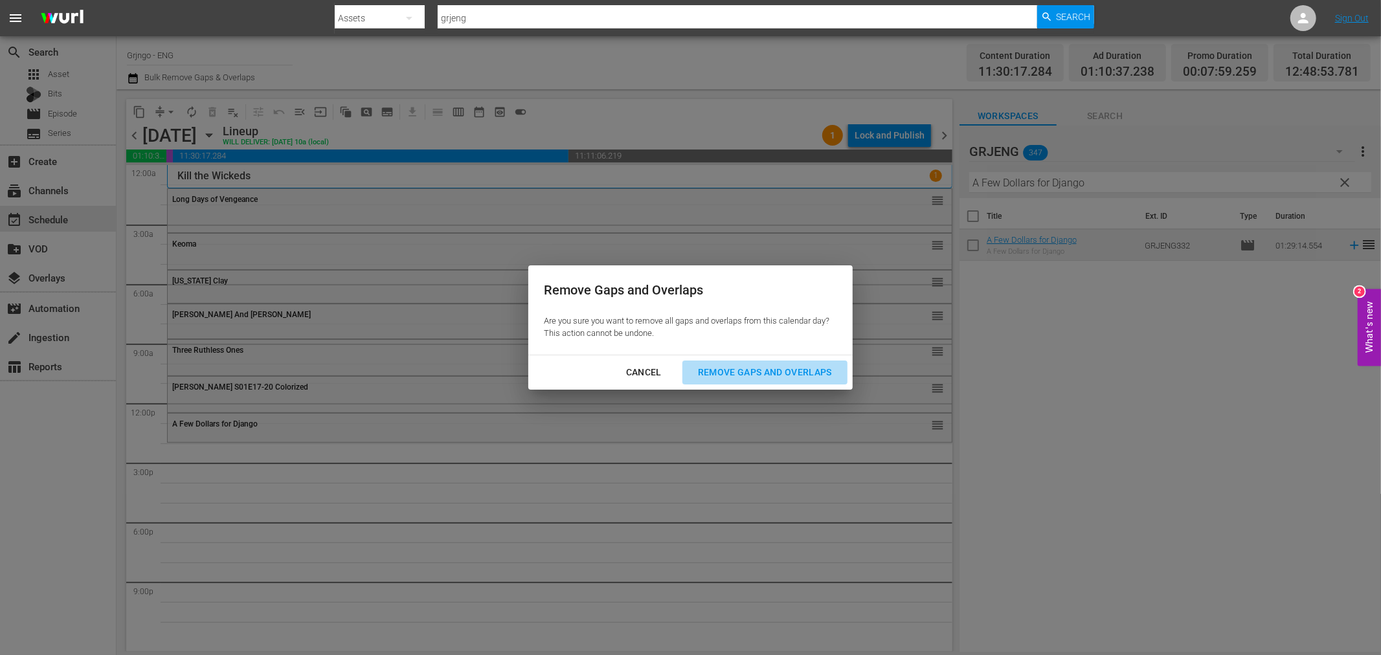
click at [736, 366] on div "Remove Gaps and Overlaps" at bounding box center [764, 372] width 155 height 16
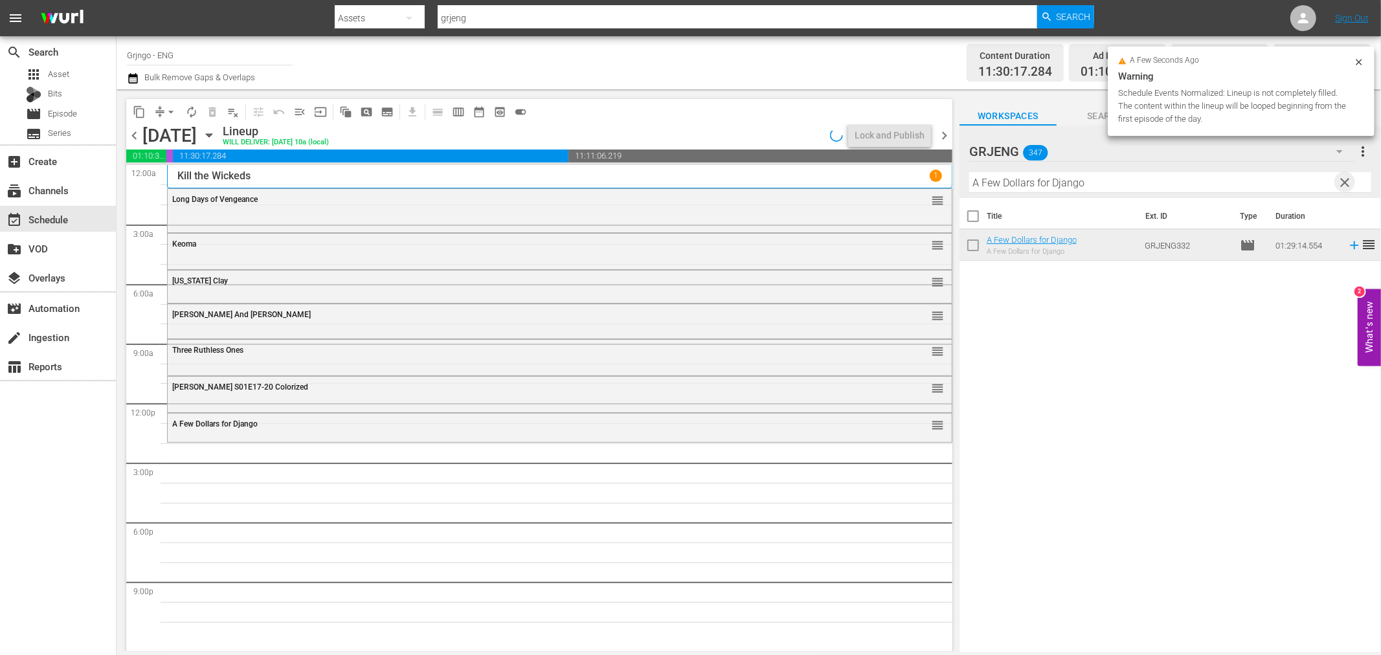
click at [1341, 186] on span "clear" at bounding box center [1345, 183] width 16 height 16
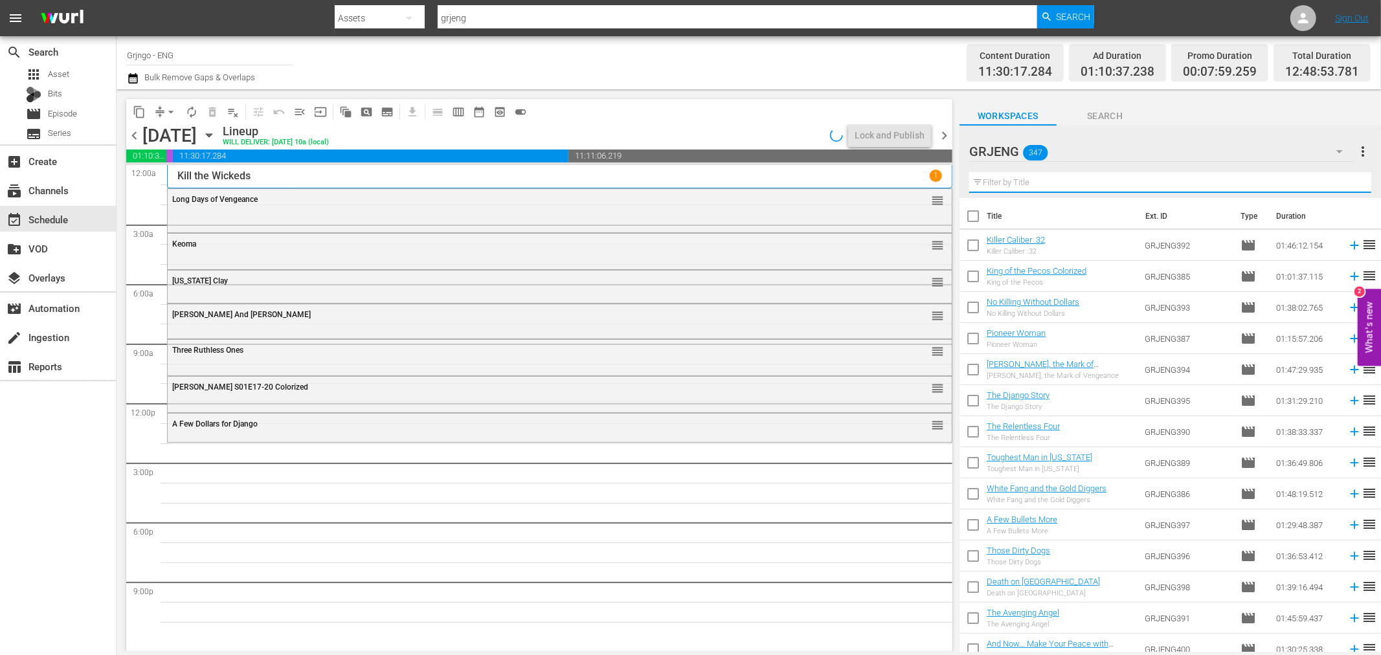
paste input "Abilene Town"
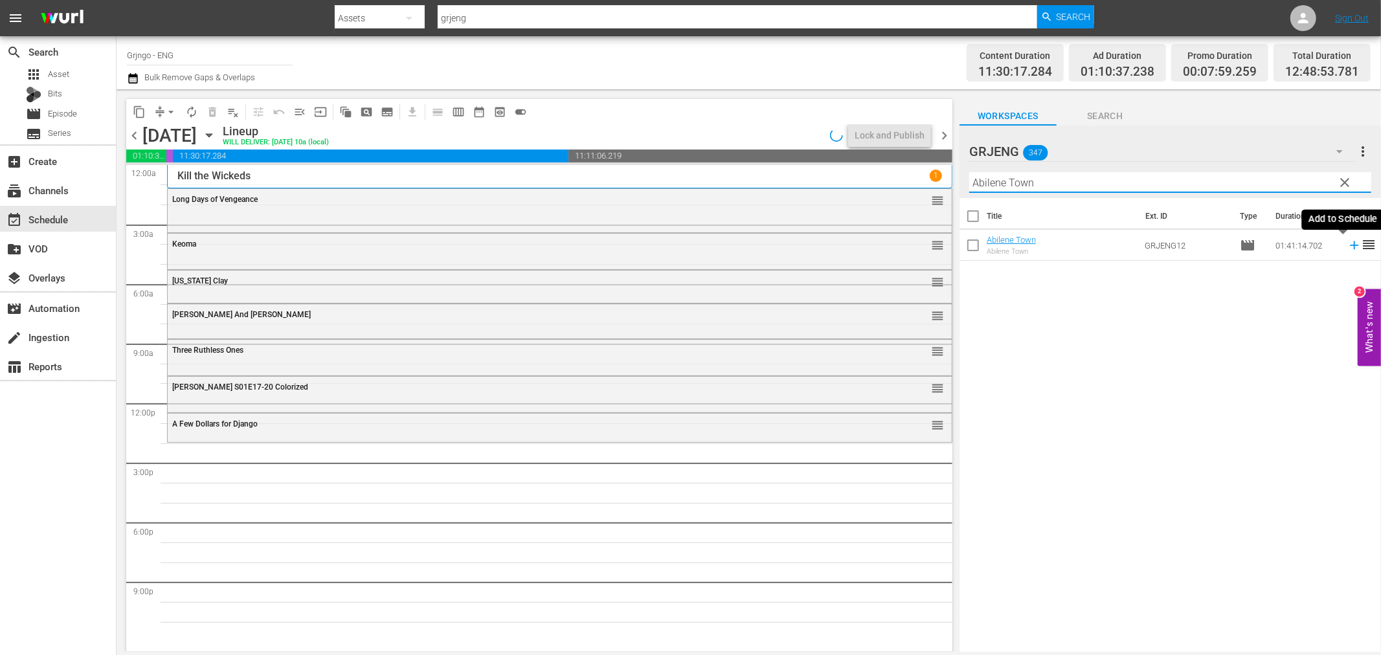
type input "Abilene Town"
click at [1350, 248] on icon at bounding box center [1354, 245] width 8 height 8
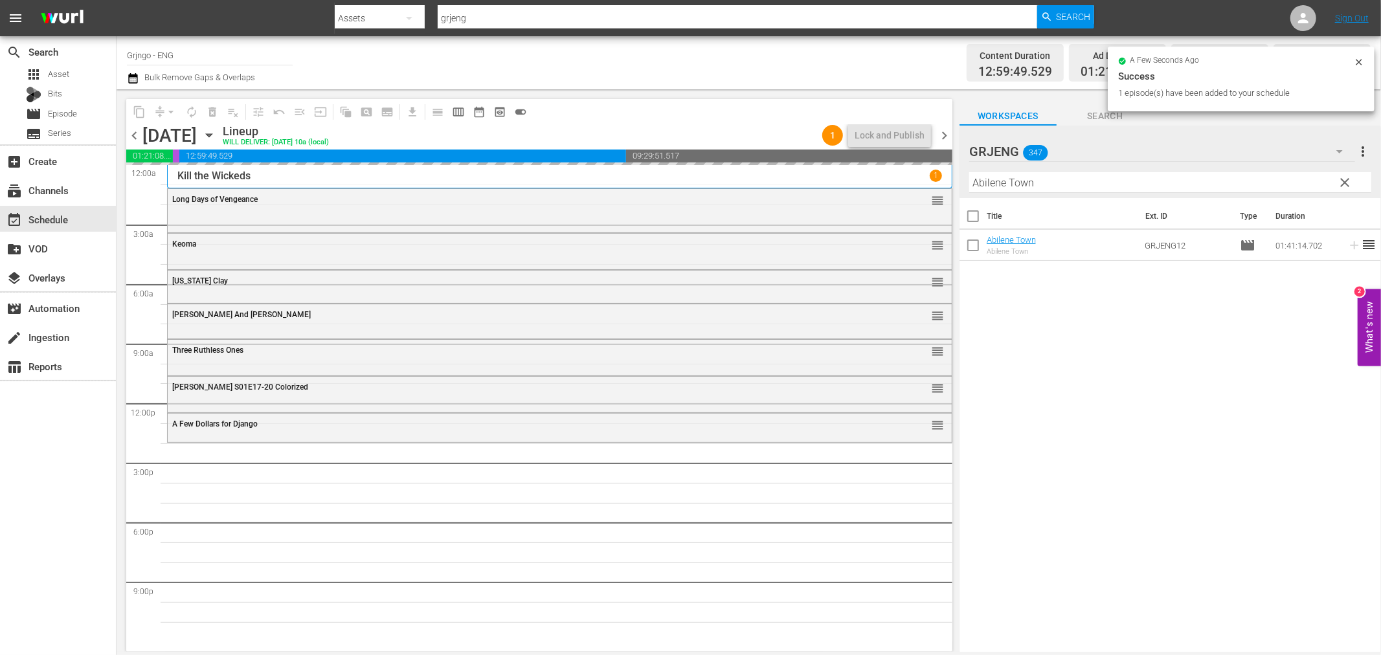
drag, startPoint x: 1343, startPoint y: 181, endPoint x: 1081, endPoint y: 180, distance: 261.5
click at [1343, 181] on span "clear" at bounding box center [1345, 183] width 16 height 16
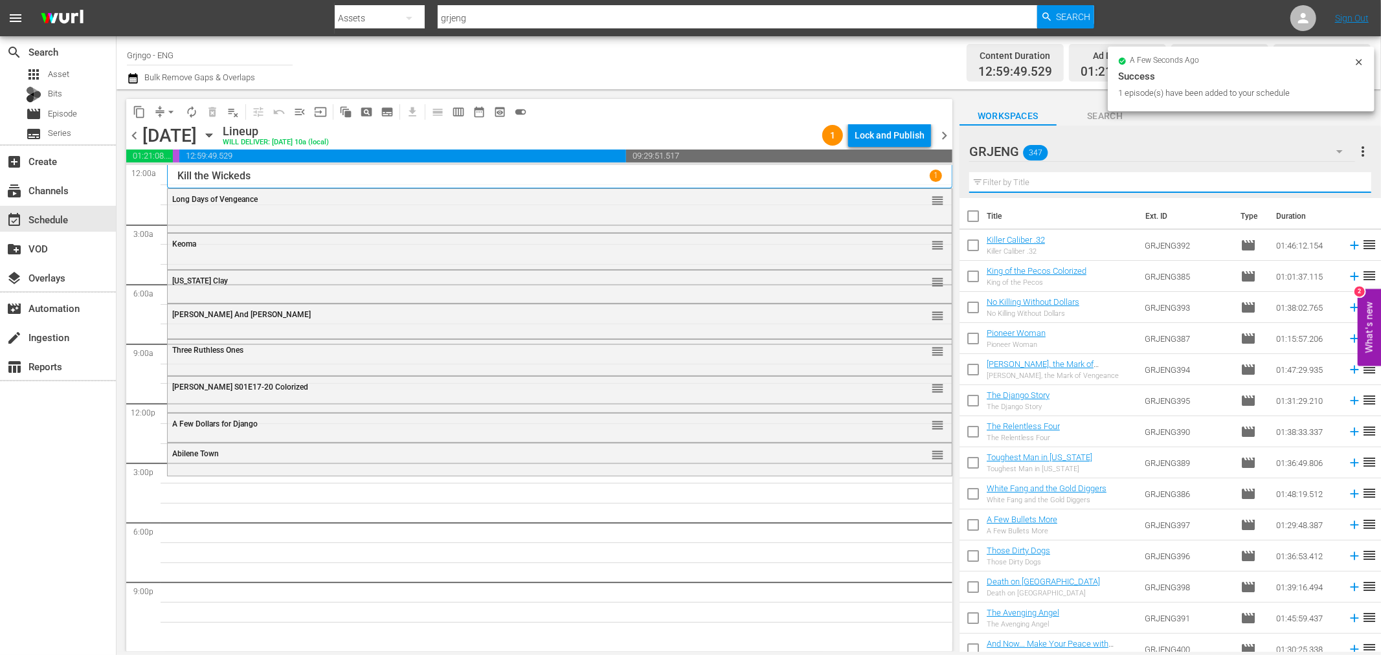
paste input "[PERSON_NAME]"
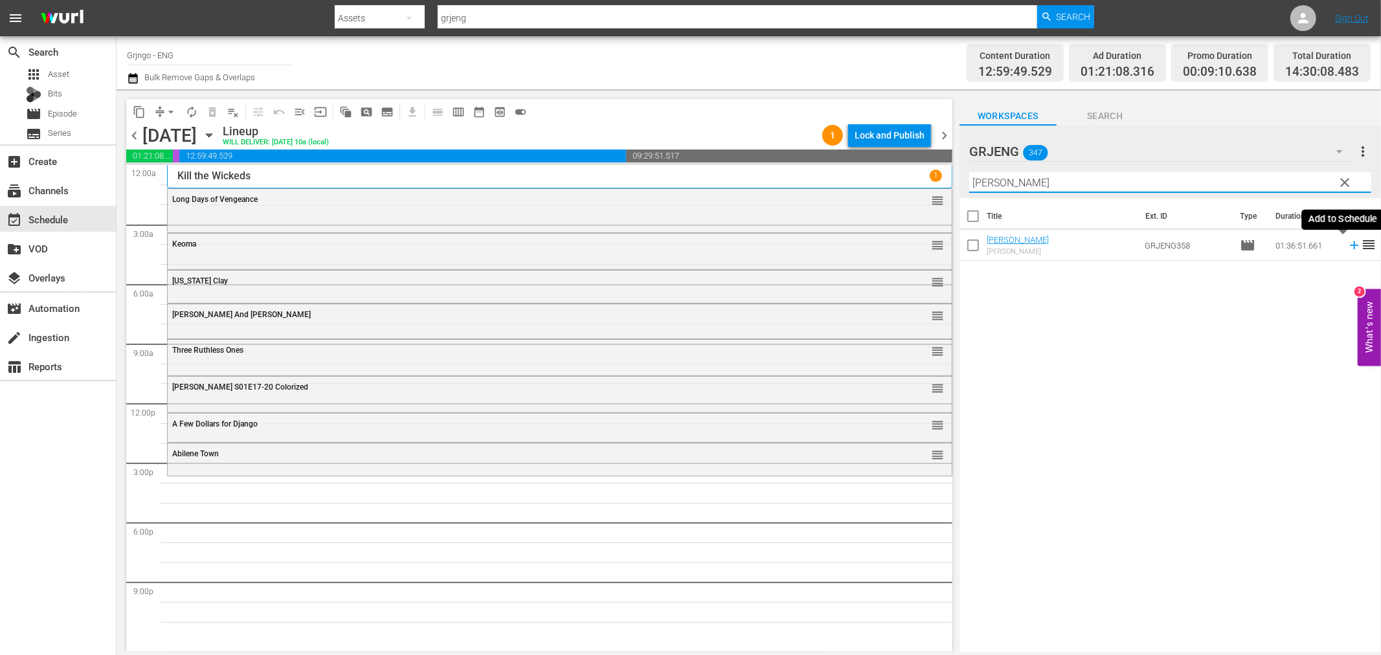
type input "[PERSON_NAME]"
click at [1350, 245] on icon at bounding box center [1354, 245] width 8 height 8
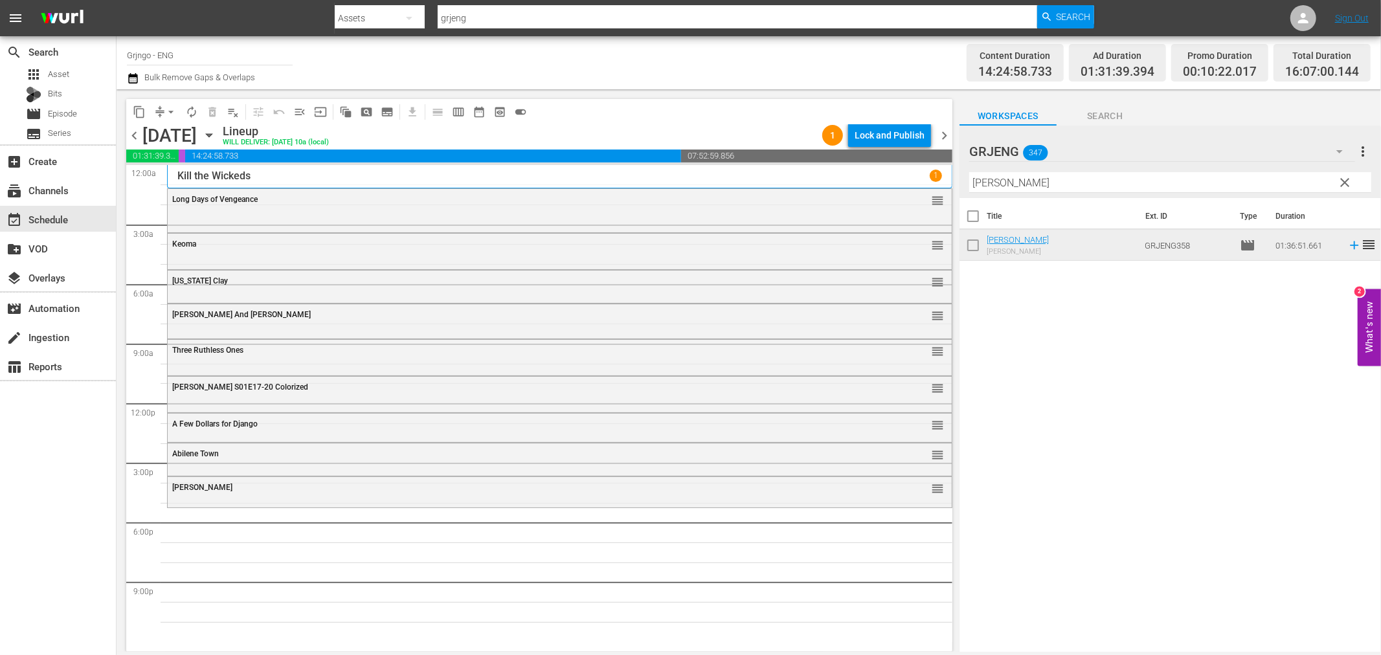
click at [1343, 177] on span "clear" at bounding box center [1345, 183] width 16 height 16
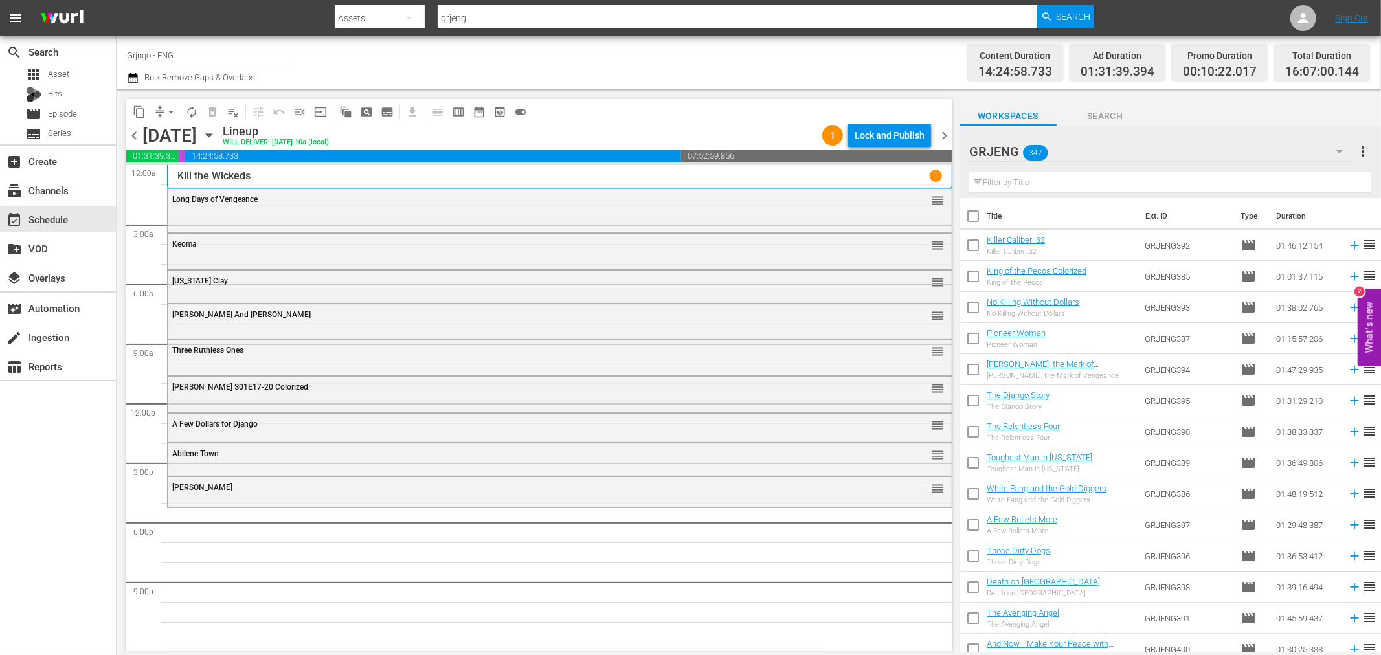
click at [984, 188] on input "text" at bounding box center [1170, 182] width 402 height 21
paste input "Garden of Evil"
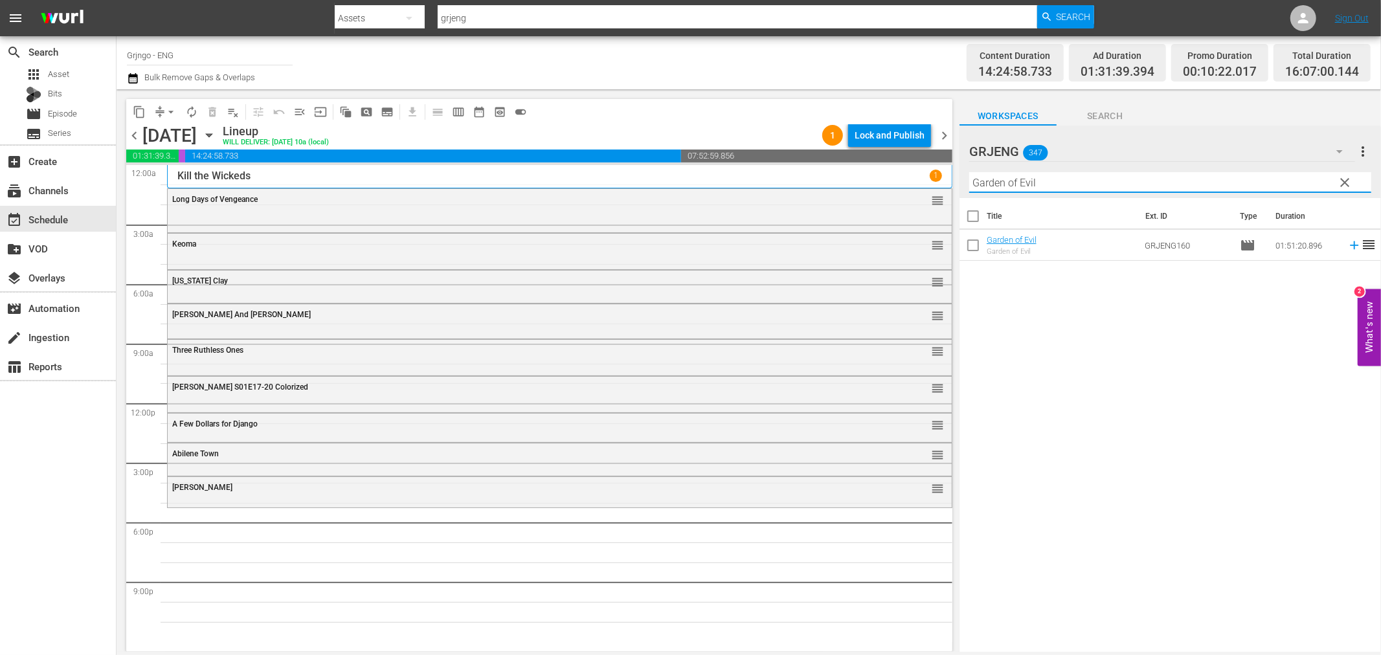
type input "Garden of Evil"
click at [1349, 241] on icon at bounding box center [1354, 245] width 14 height 14
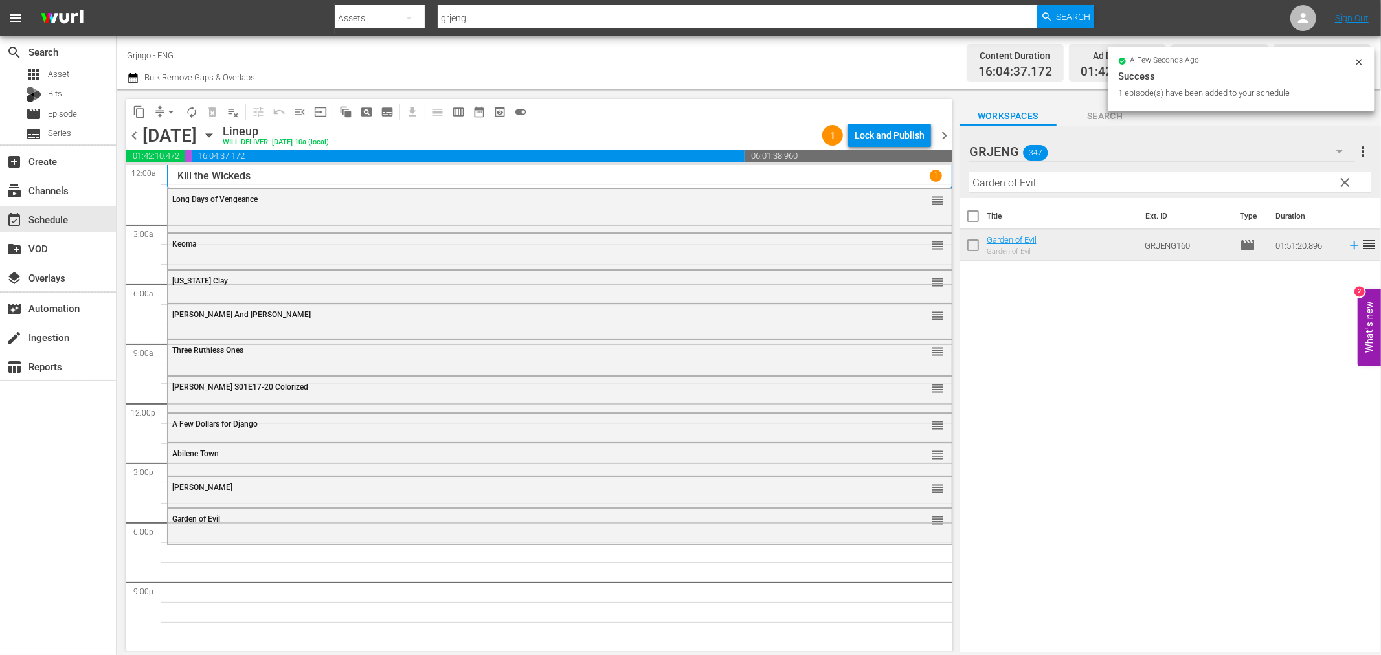
drag, startPoint x: 1343, startPoint y: 184, endPoint x: 1033, endPoint y: 209, distance: 311.8
click at [1343, 184] on span "clear" at bounding box center [1345, 183] width 16 height 16
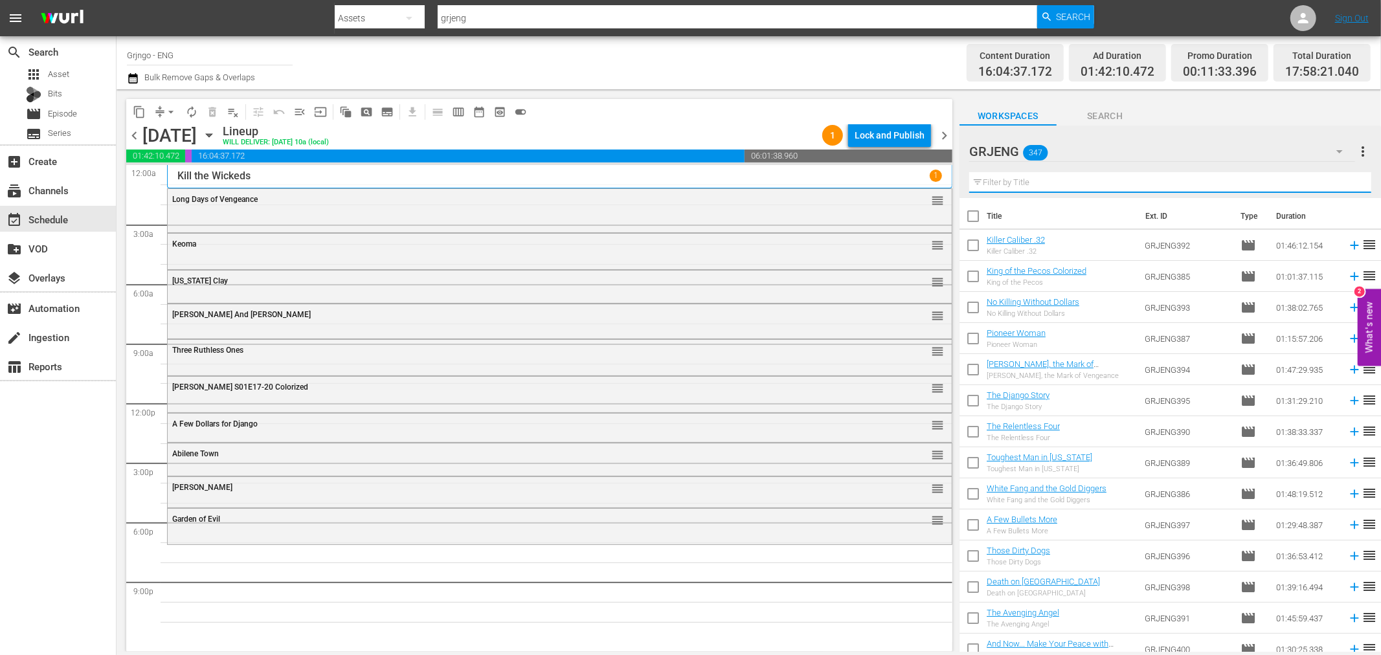
paste input "Day of Anger"
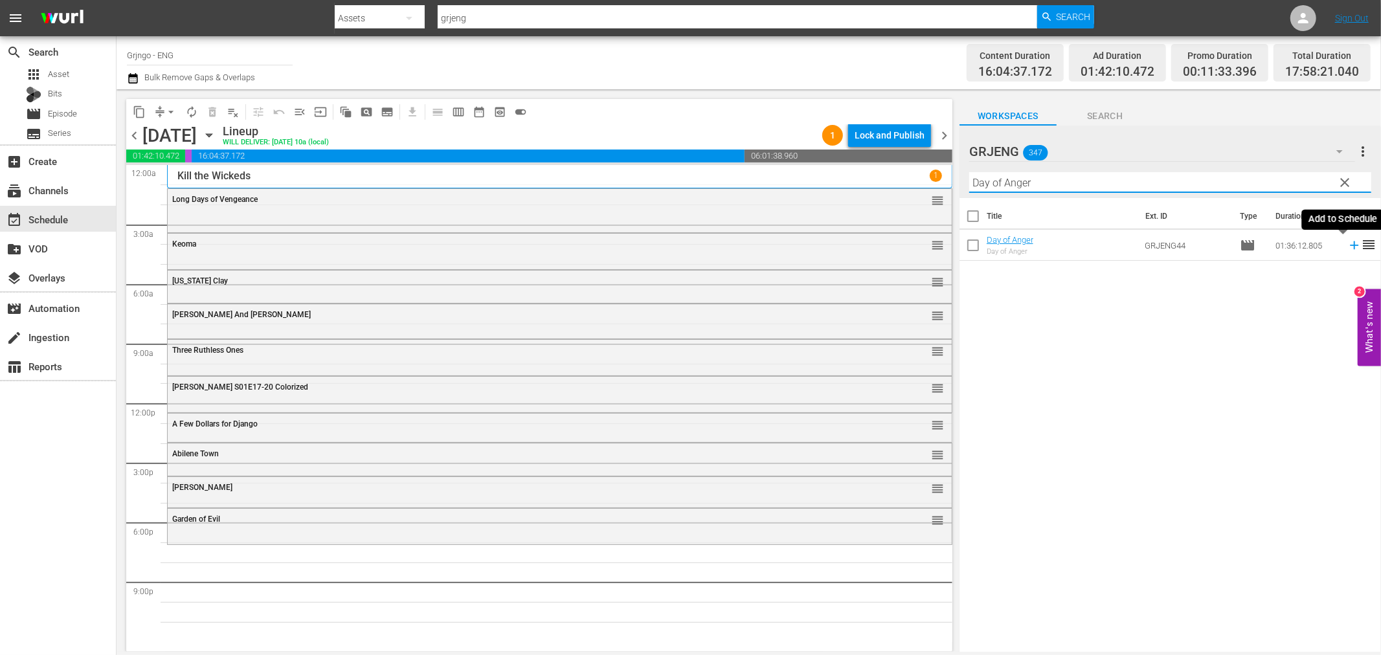
type input "Day of Anger"
click at [1350, 245] on icon at bounding box center [1354, 245] width 8 height 8
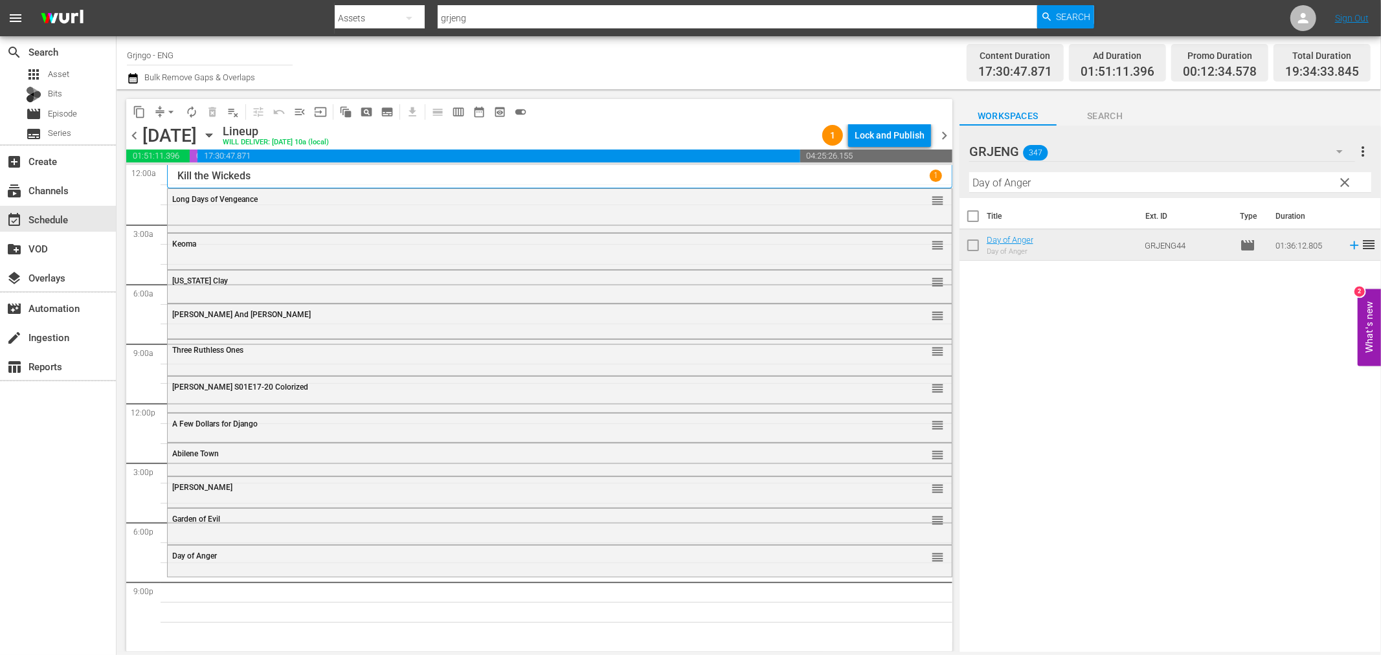
drag, startPoint x: 1348, startPoint y: 180, endPoint x: 1110, endPoint y: 181, distance: 238.2
click at [1348, 180] on span "clear" at bounding box center [1345, 183] width 16 height 16
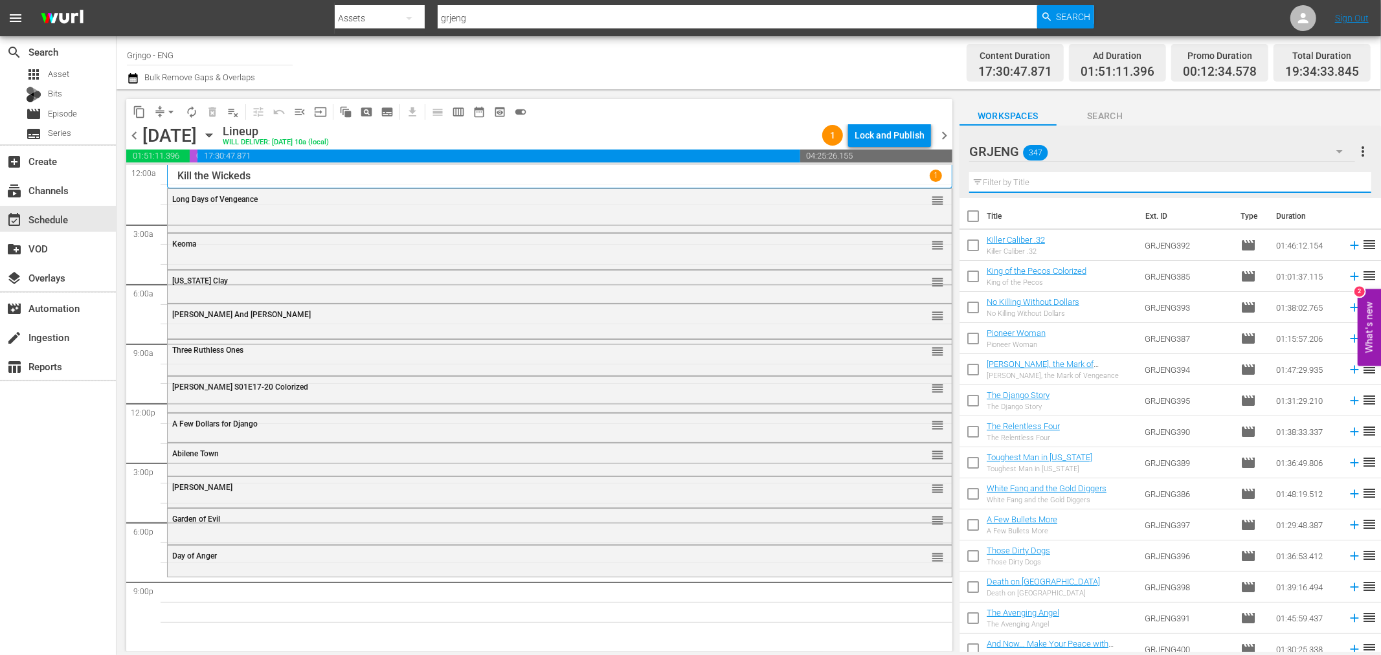
paste input "War of the Wildcats aka In [GEOGRAPHIC_DATA][US_STATE]"
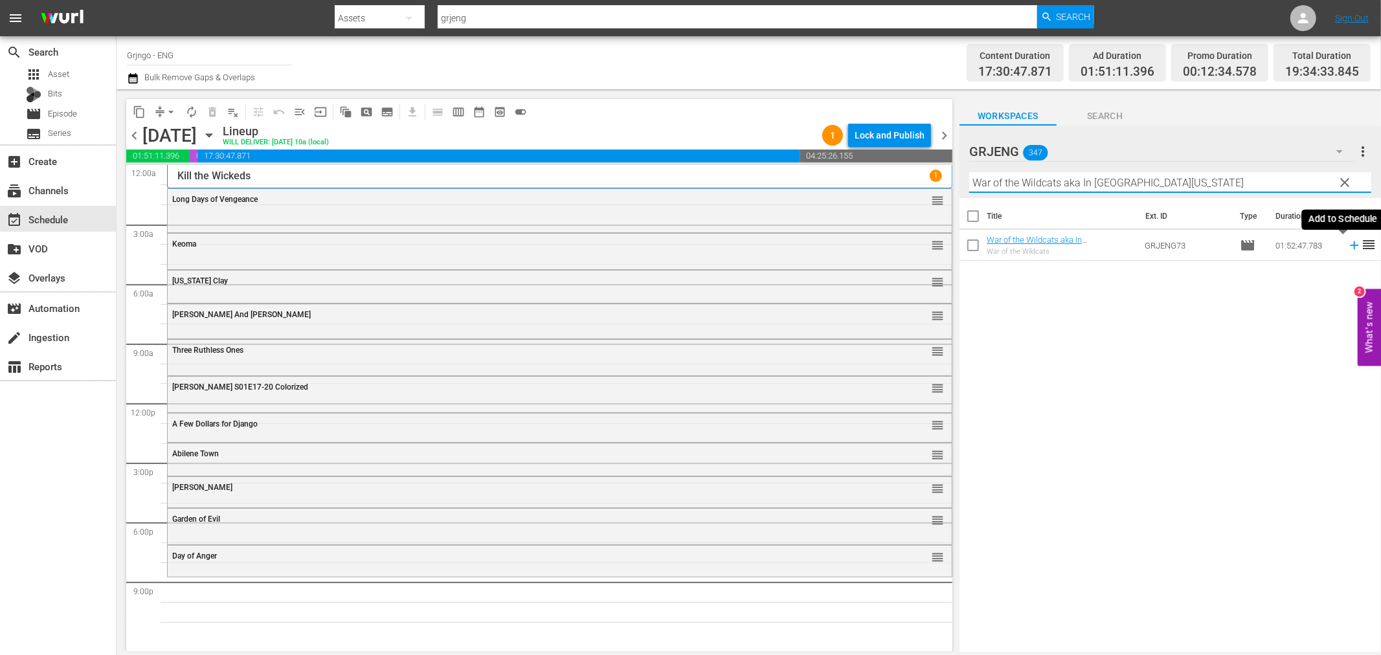
type input "War of the Wildcats aka In [GEOGRAPHIC_DATA][US_STATE]"
click at [1347, 243] on icon at bounding box center [1354, 245] width 14 height 14
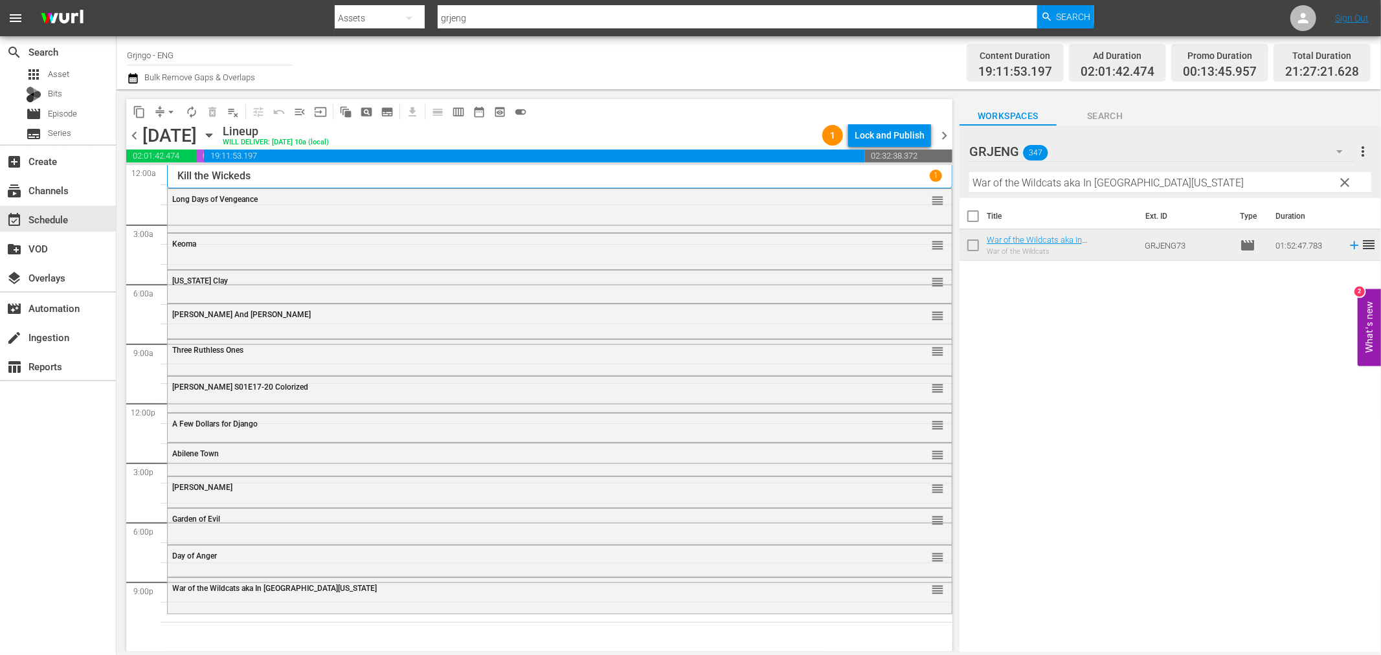
drag, startPoint x: 1343, startPoint y: 181, endPoint x: 1005, endPoint y: 201, distance: 338.5
click at [1343, 181] on span "clear" at bounding box center [1345, 183] width 16 height 16
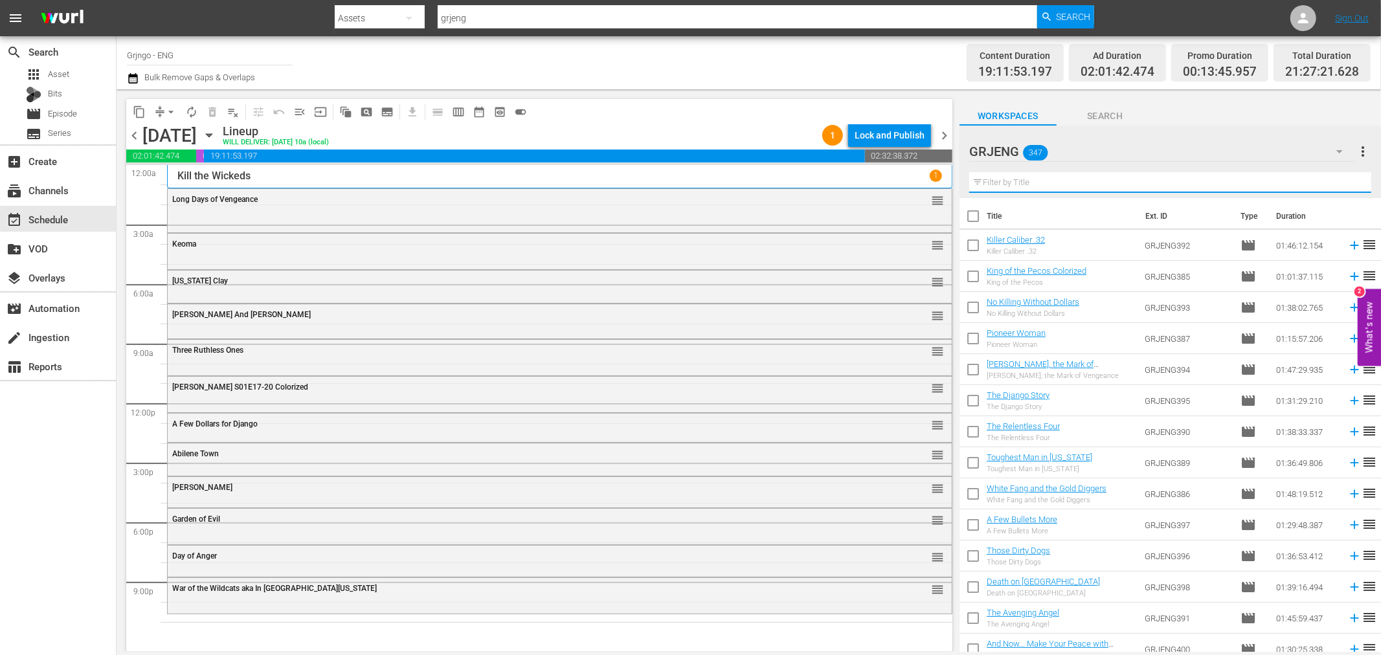
paste input "The Mercenary"
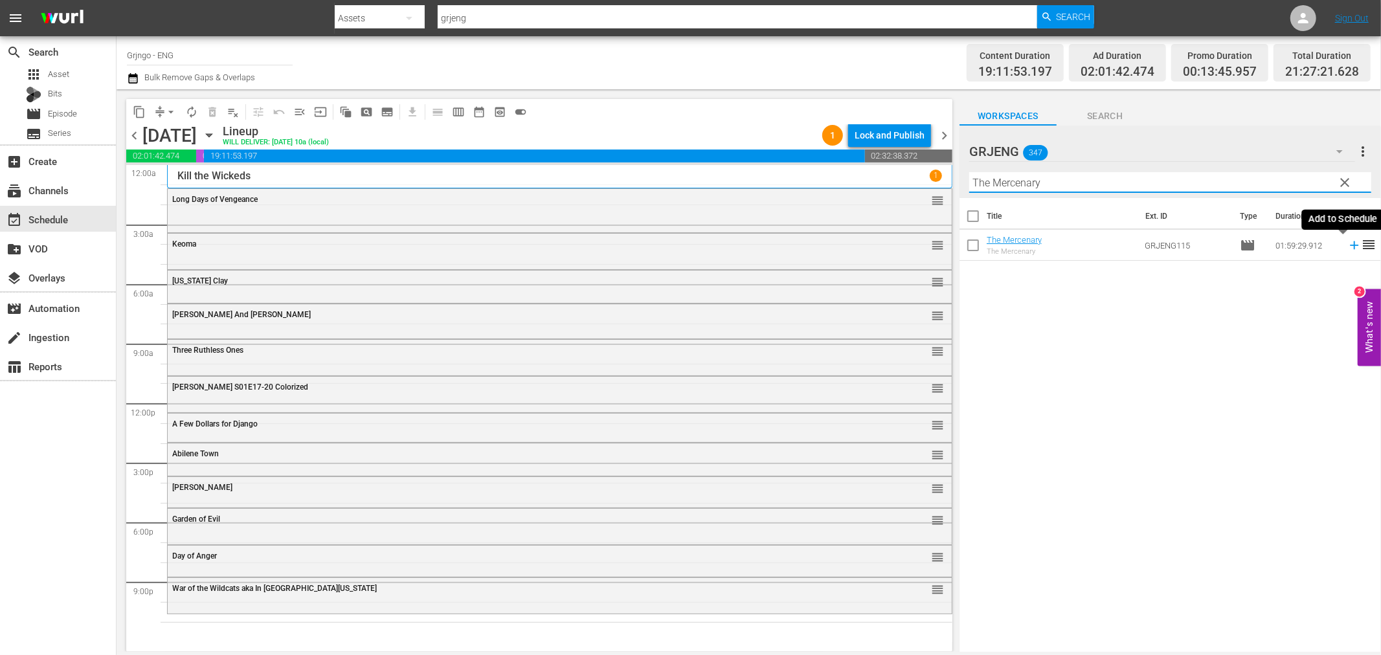
type input "The Mercenary"
click at [1347, 243] on icon at bounding box center [1354, 245] width 14 height 14
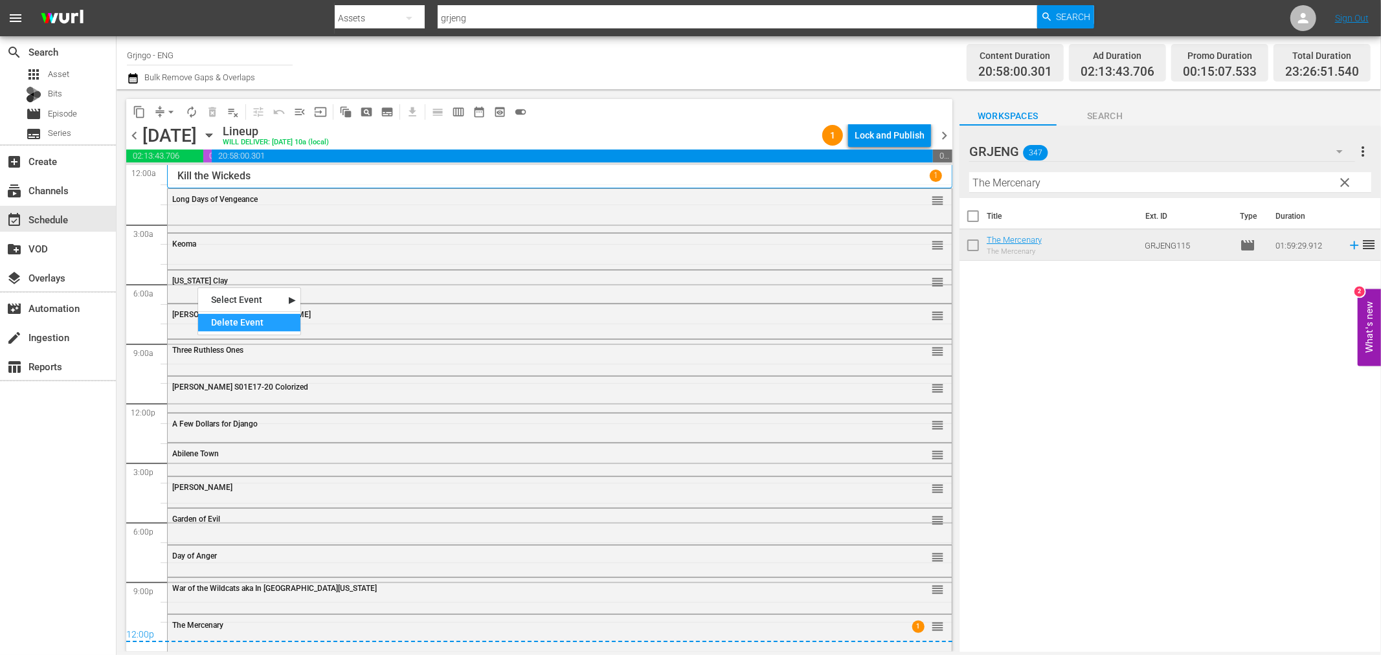
click at [263, 322] on div "Delete Event" at bounding box center [249, 322] width 102 height 17
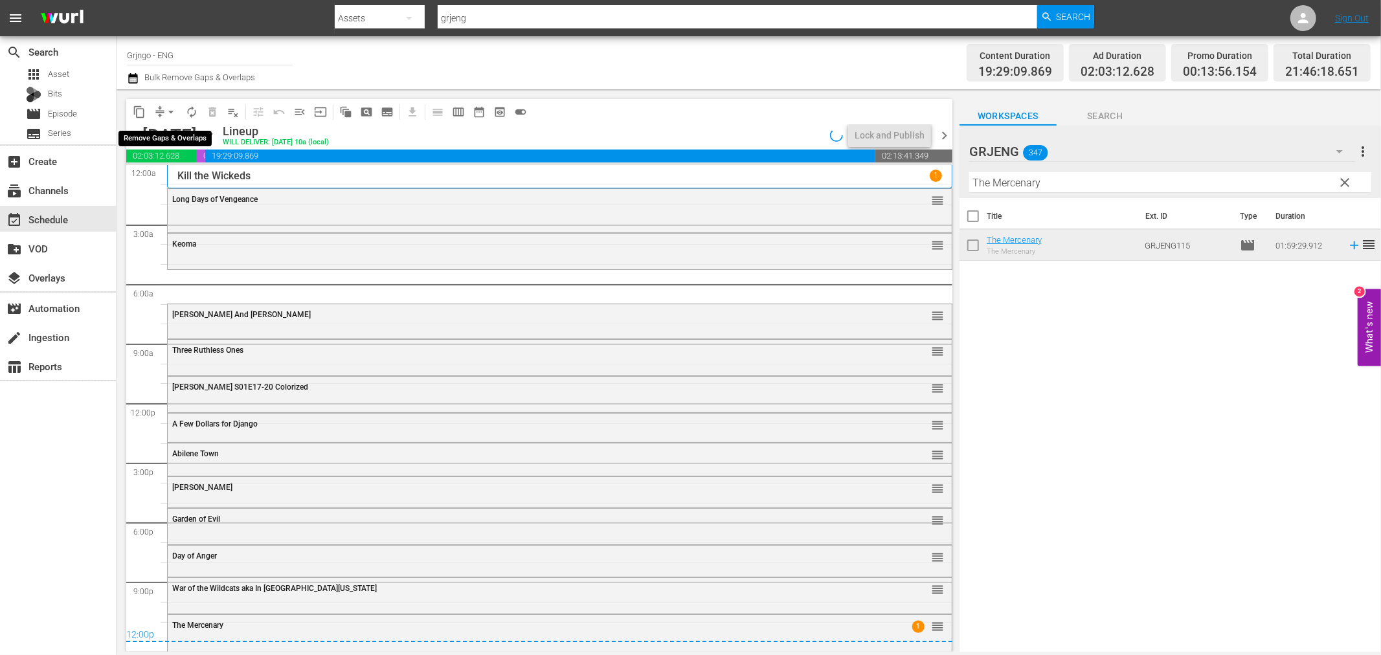
click at [172, 108] on span "arrow_drop_down" at bounding box center [170, 112] width 13 height 13
click at [197, 182] on li "Align to End of Previous Day" at bounding box center [172, 180] width 136 height 21
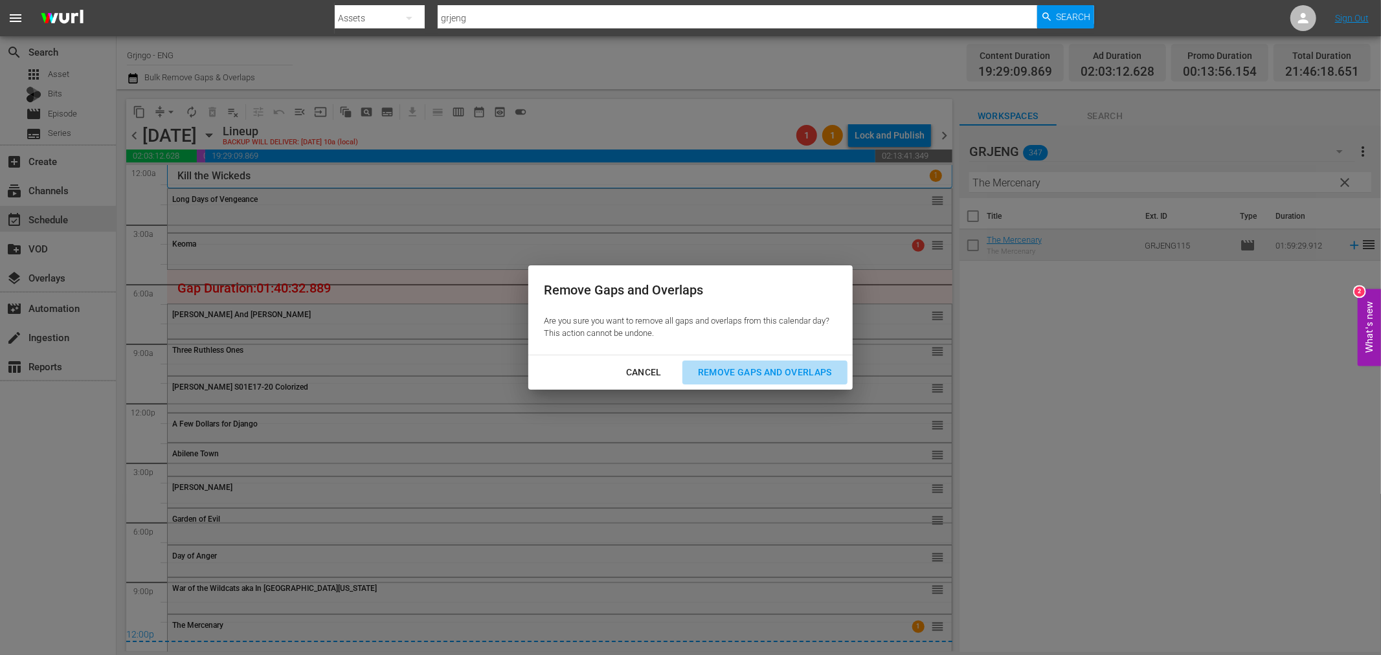
click at [724, 364] on div "Remove Gaps and Overlaps" at bounding box center [764, 372] width 155 height 16
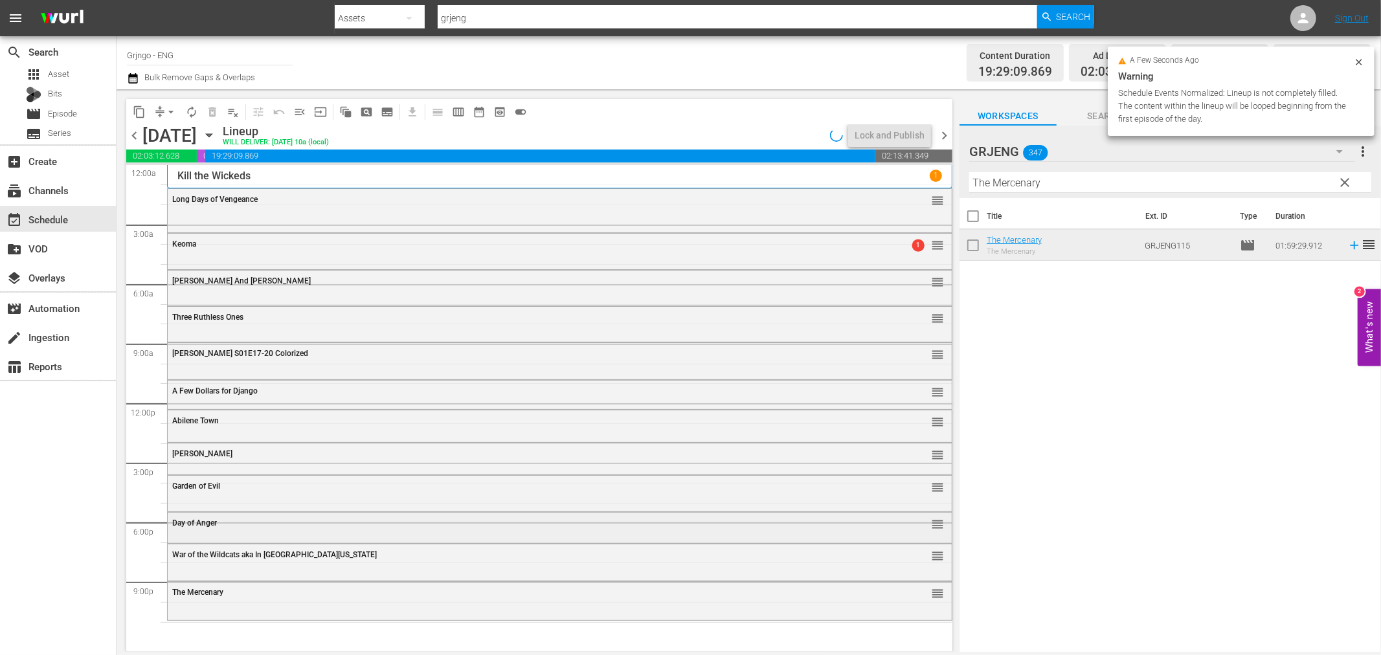
click at [269, 528] on div "Day of Anger reorder" at bounding box center [560, 524] width 784 height 22
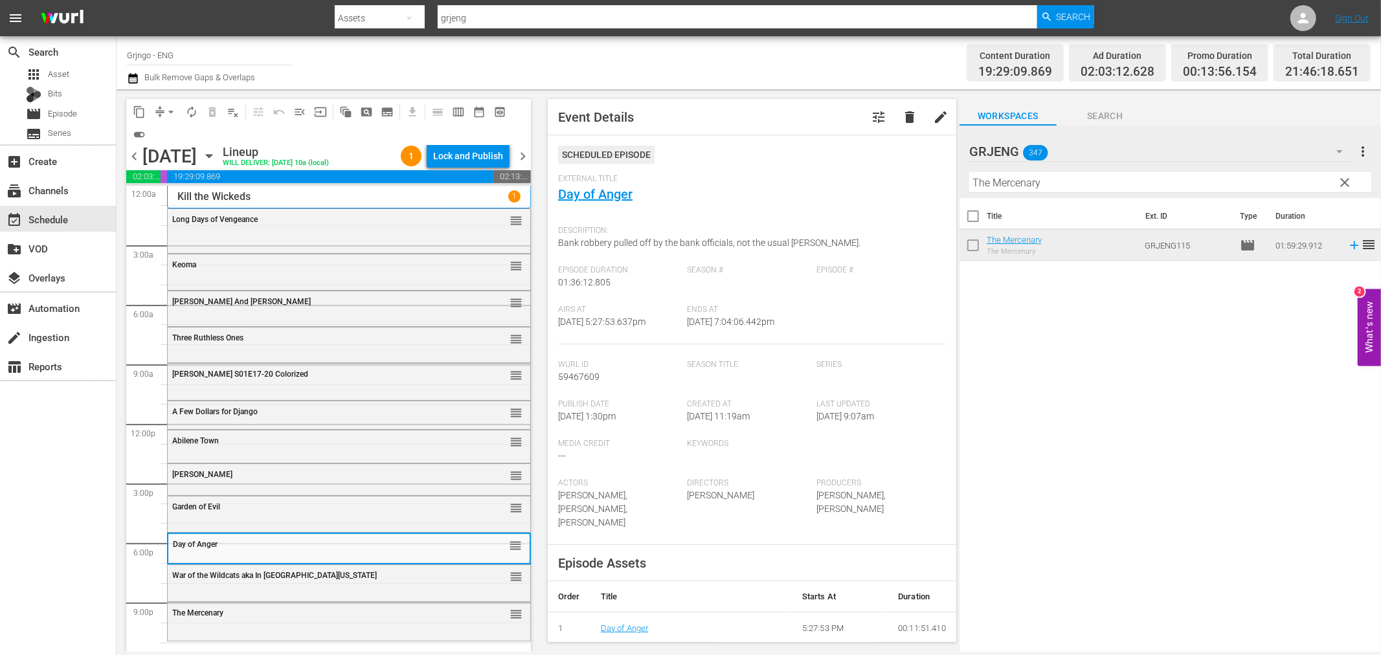
click at [298, 581] on div "War of the Wildcats aka In Old Oklahoma reorder" at bounding box center [349, 576] width 363 height 22
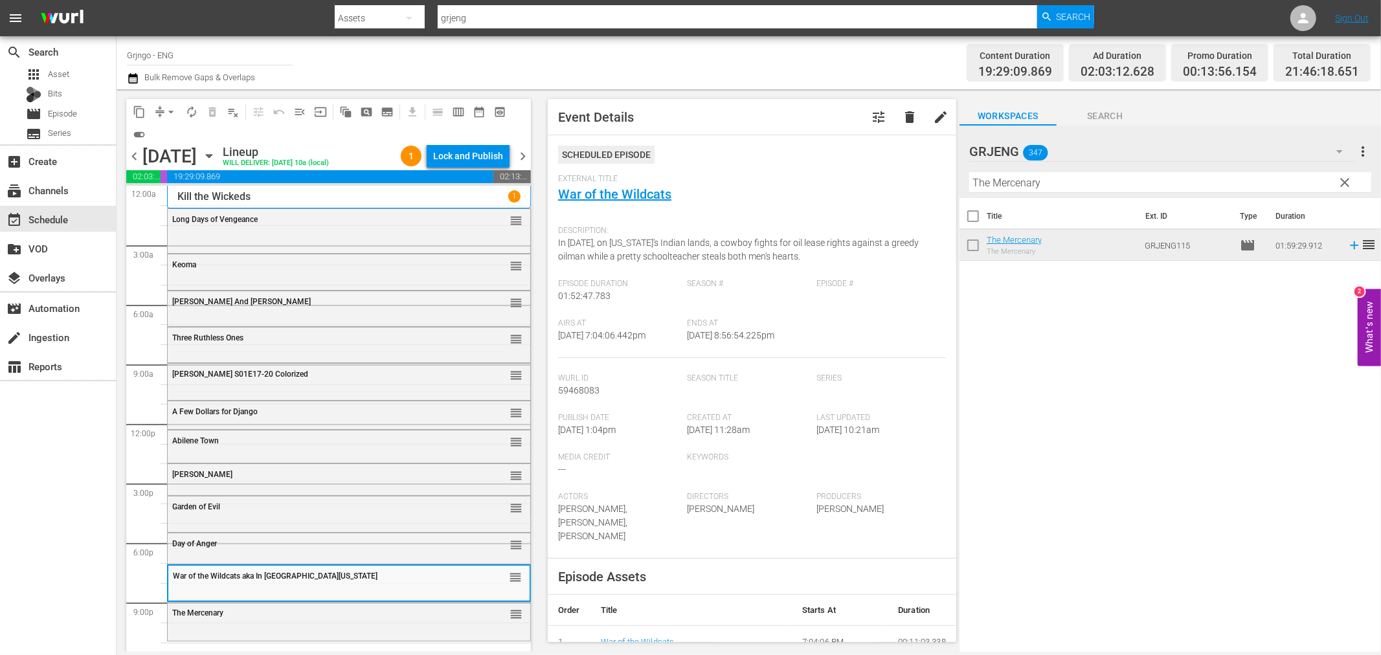
click at [282, 625] on div "The Mercenary reorder" at bounding box center [349, 621] width 363 height 36
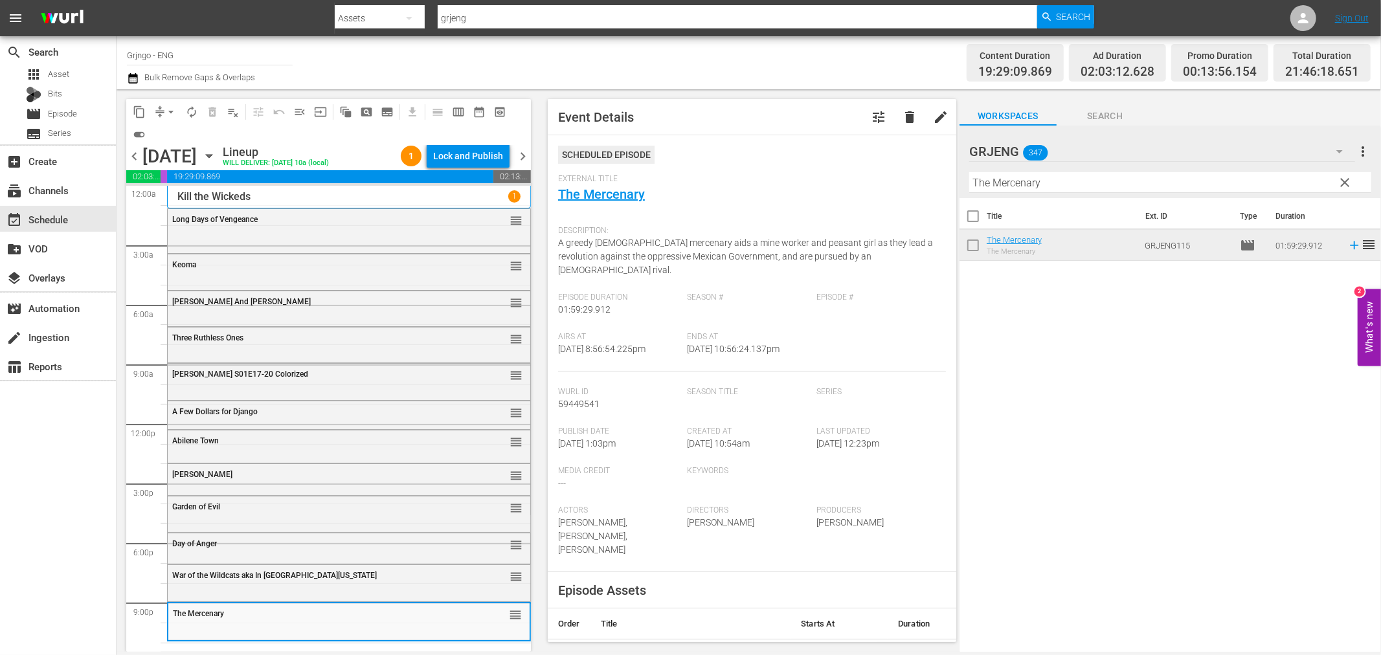
drag, startPoint x: 1341, startPoint y: 181, endPoint x: 1117, endPoint y: 175, distance: 224.7
click at [1341, 181] on span "clear" at bounding box center [1345, 183] width 16 height 16
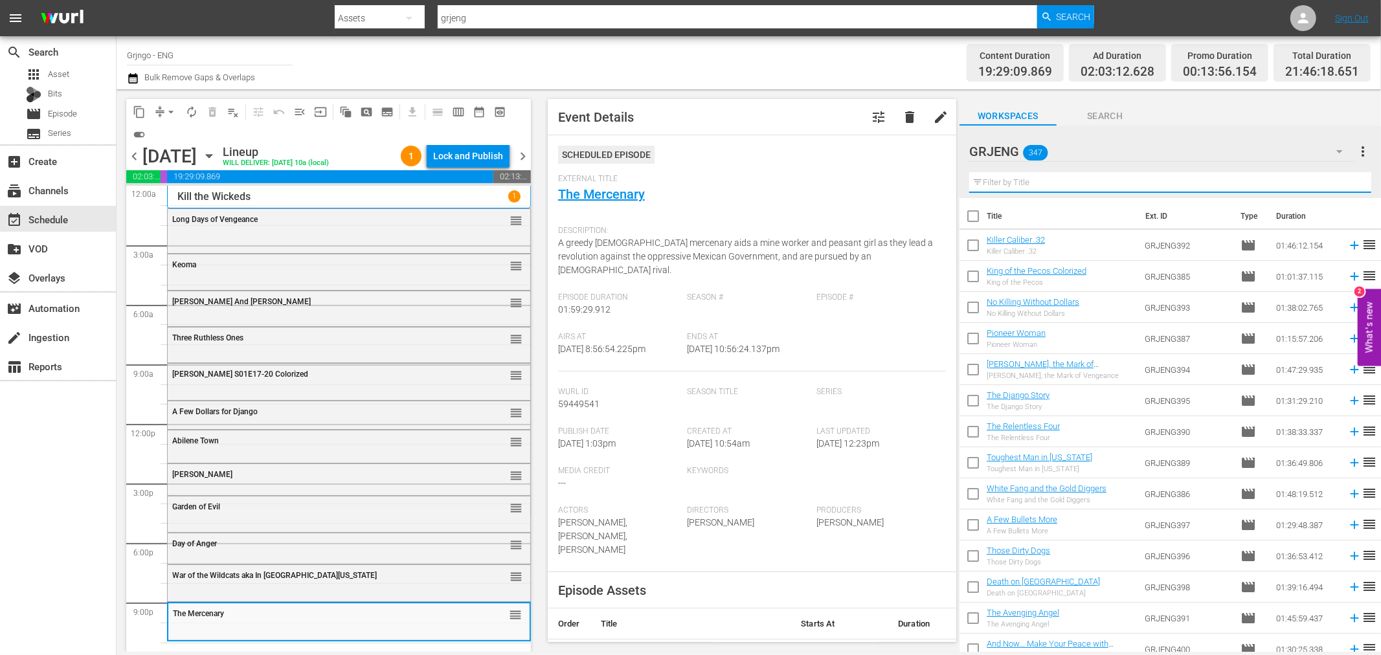
click at [1116, 173] on input "text" at bounding box center [1170, 182] width 402 height 21
paste input "$1,000 on the Black"
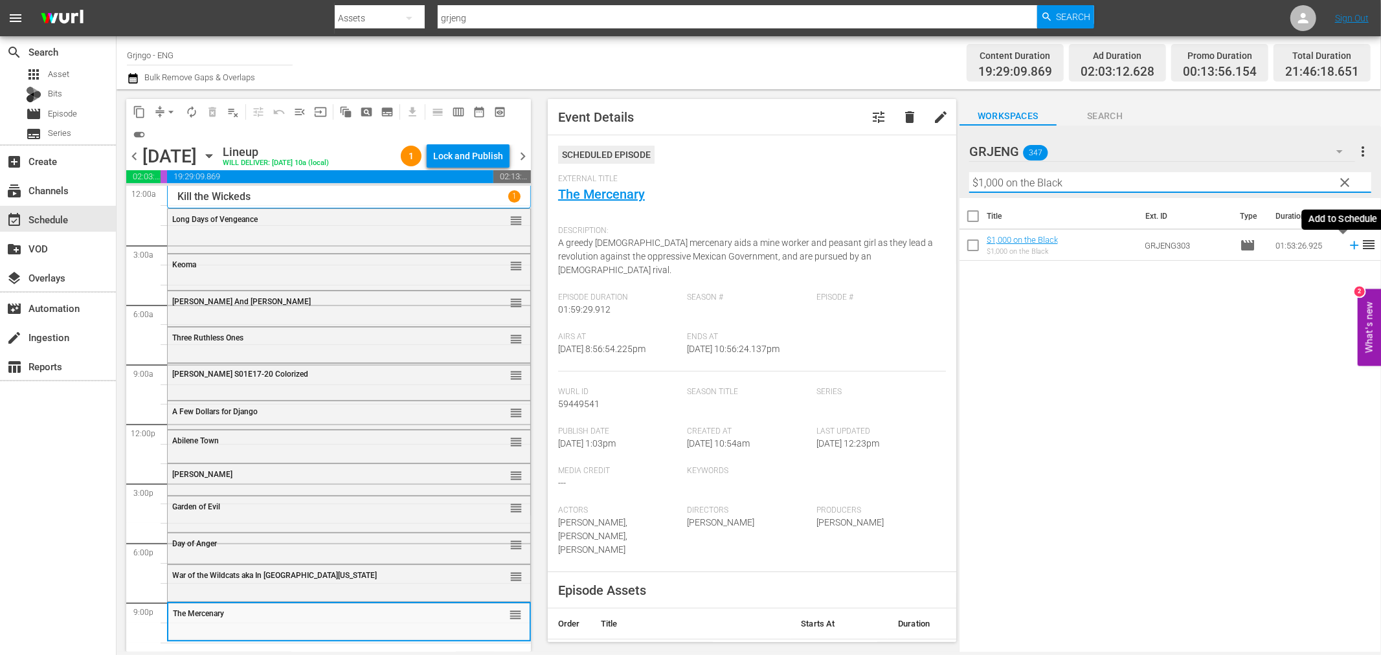
type input "$1,000 on the Black"
click at [1347, 244] on icon at bounding box center [1354, 245] width 14 height 14
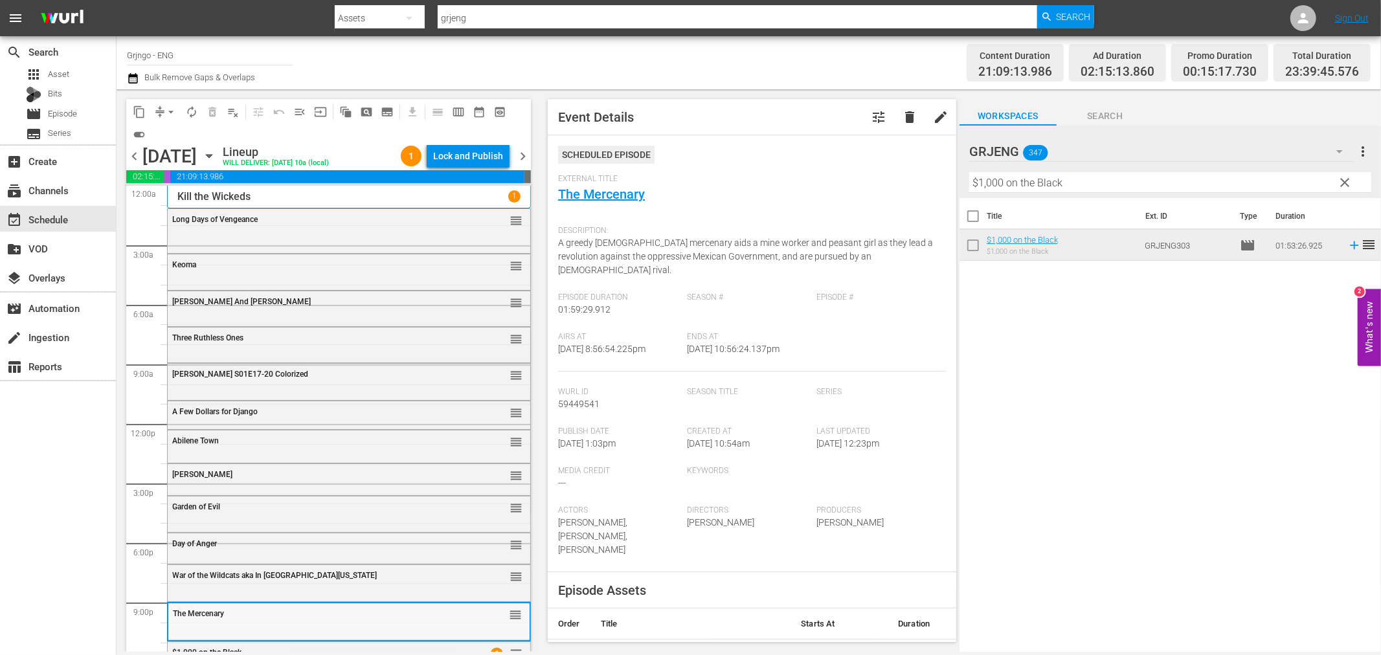
click at [353, 618] on div "The Mercenary reorder" at bounding box center [348, 614] width 361 height 22
click at [264, 261] on div "Delete Event" at bounding box center [293, 260] width 102 height 17
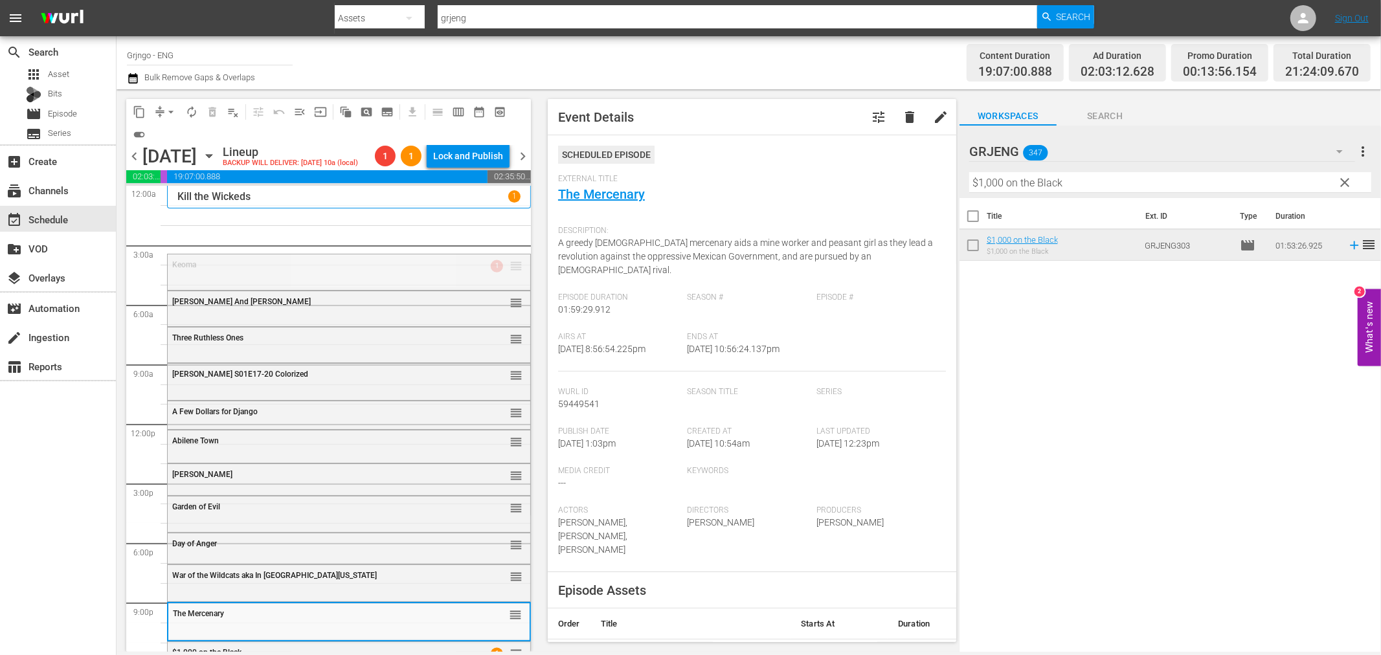
drag, startPoint x: 508, startPoint y: 264, endPoint x: 487, endPoint y: 208, distance: 60.0
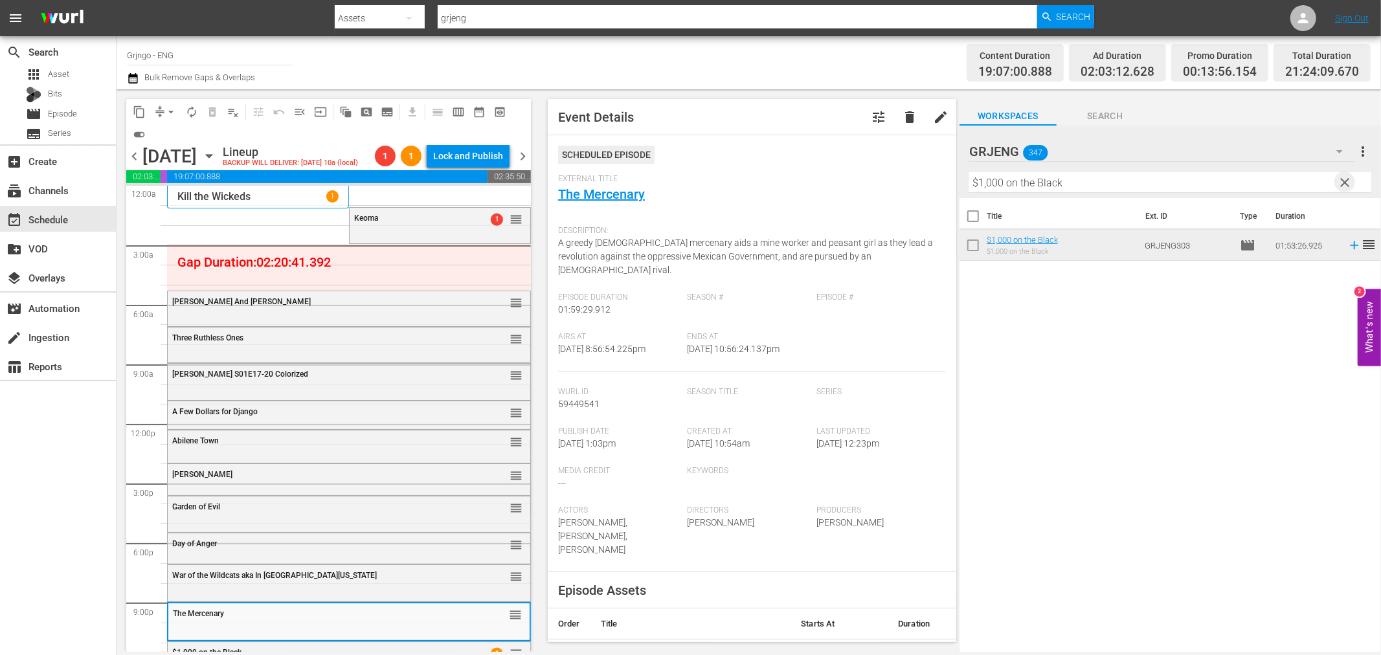
click at [1347, 179] on span "clear" at bounding box center [1345, 183] width 16 height 16
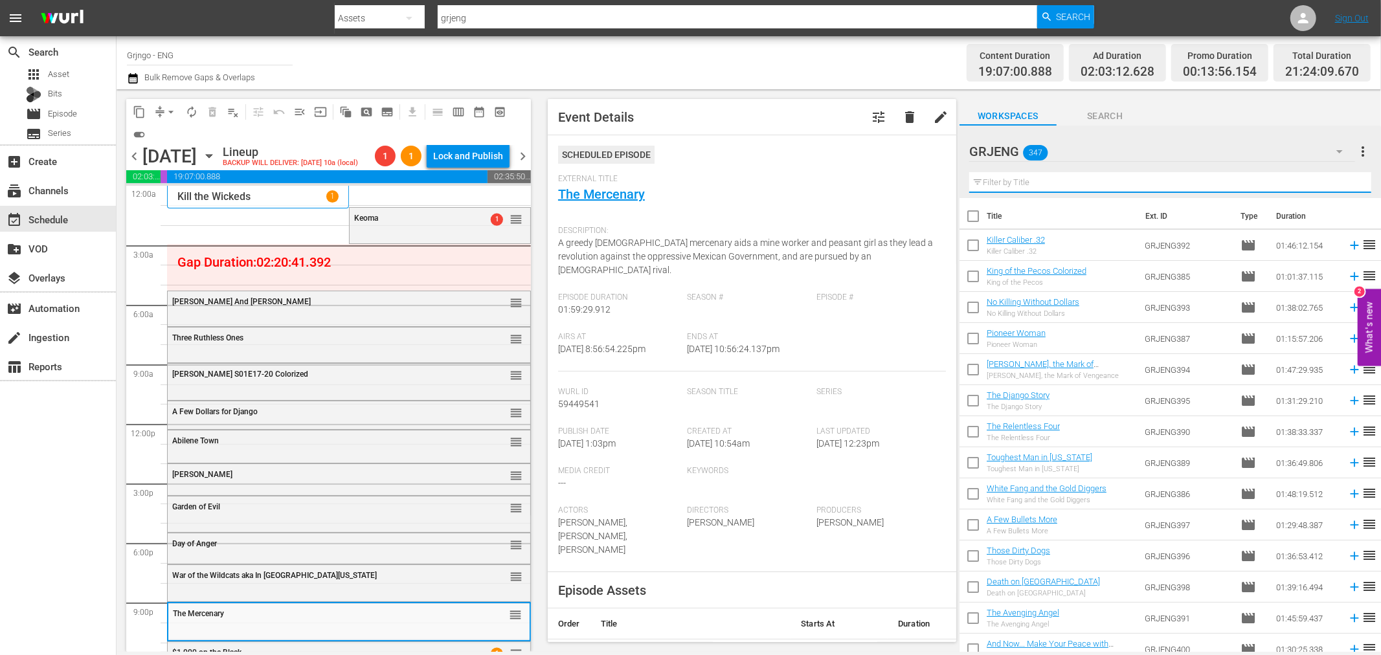
paste input "West of the Divide"
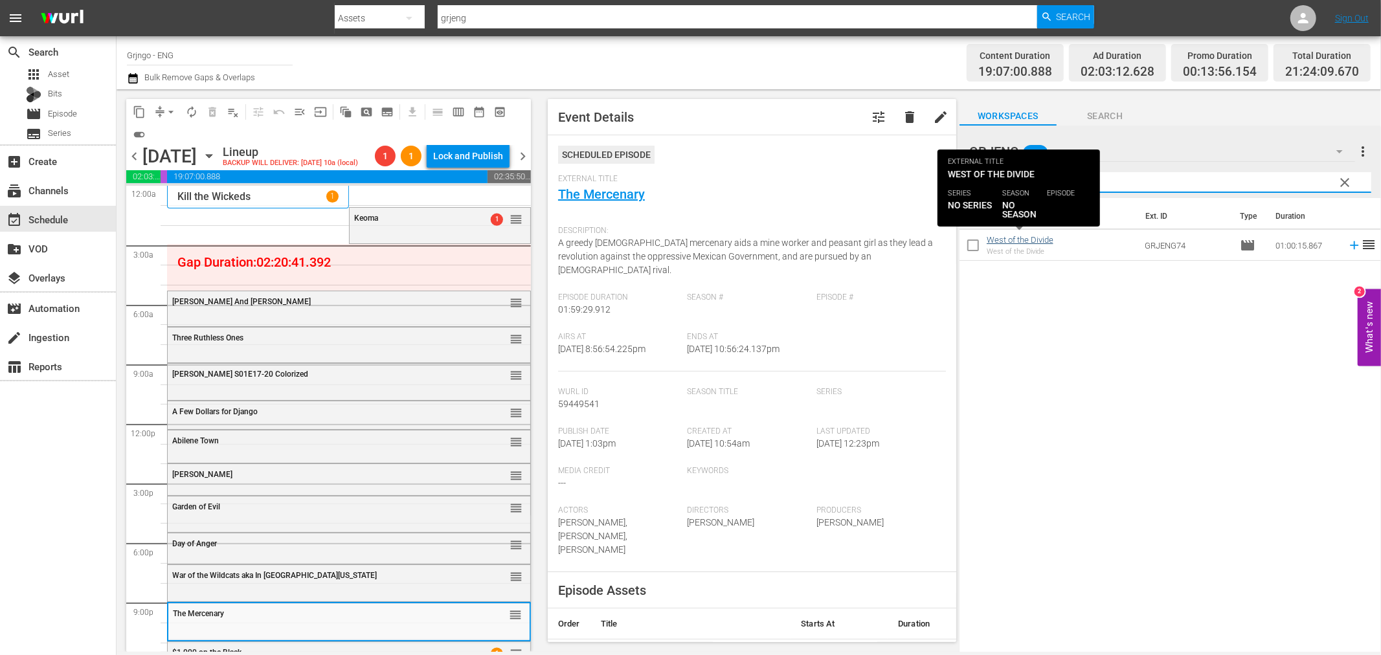
type input "West of the Divide"
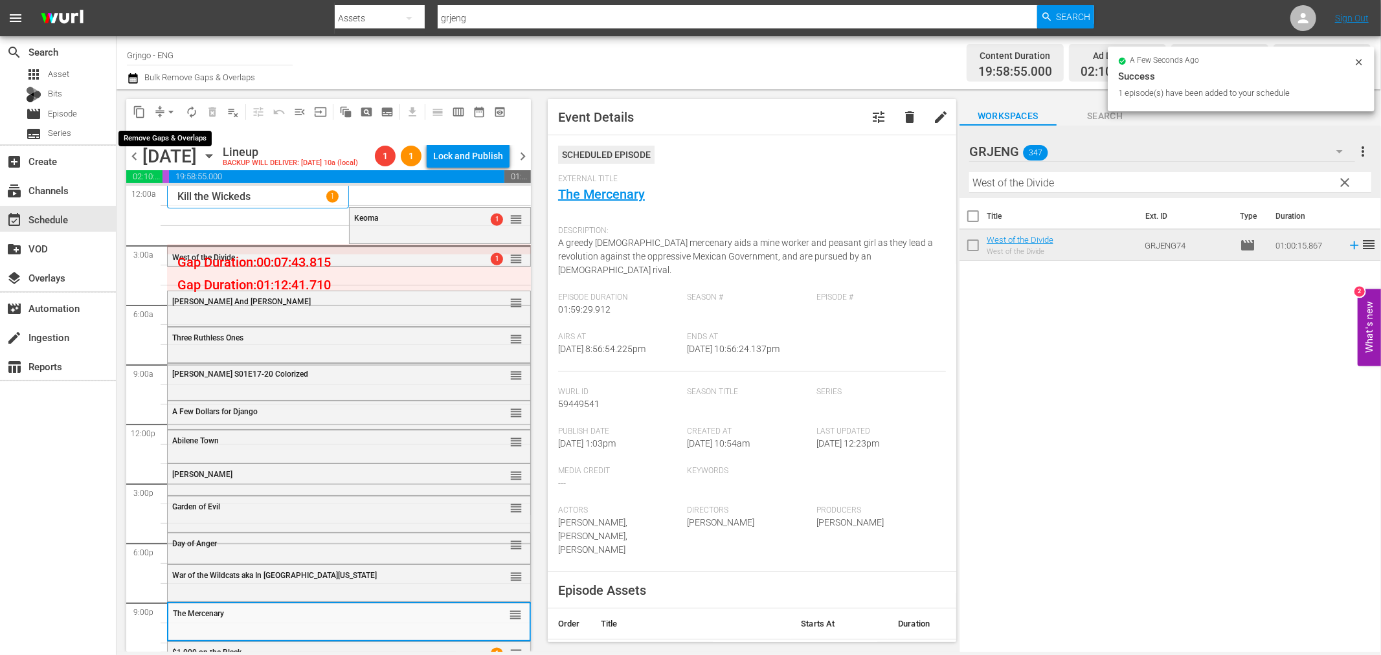
click at [170, 106] on span "arrow_drop_down" at bounding box center [170, 112] width 13 height 13
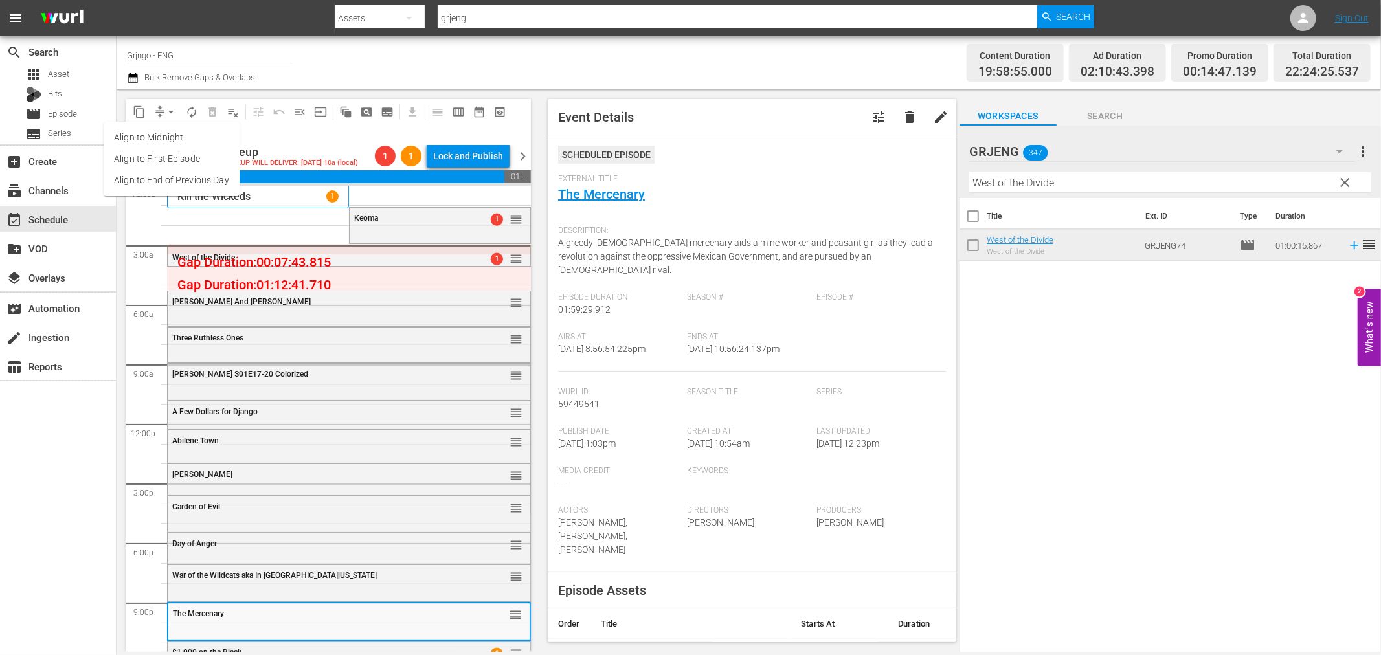
click at [184, 178] on li "Align to End of Previous Day" at bounding box center [172, 180] width 136 height 21
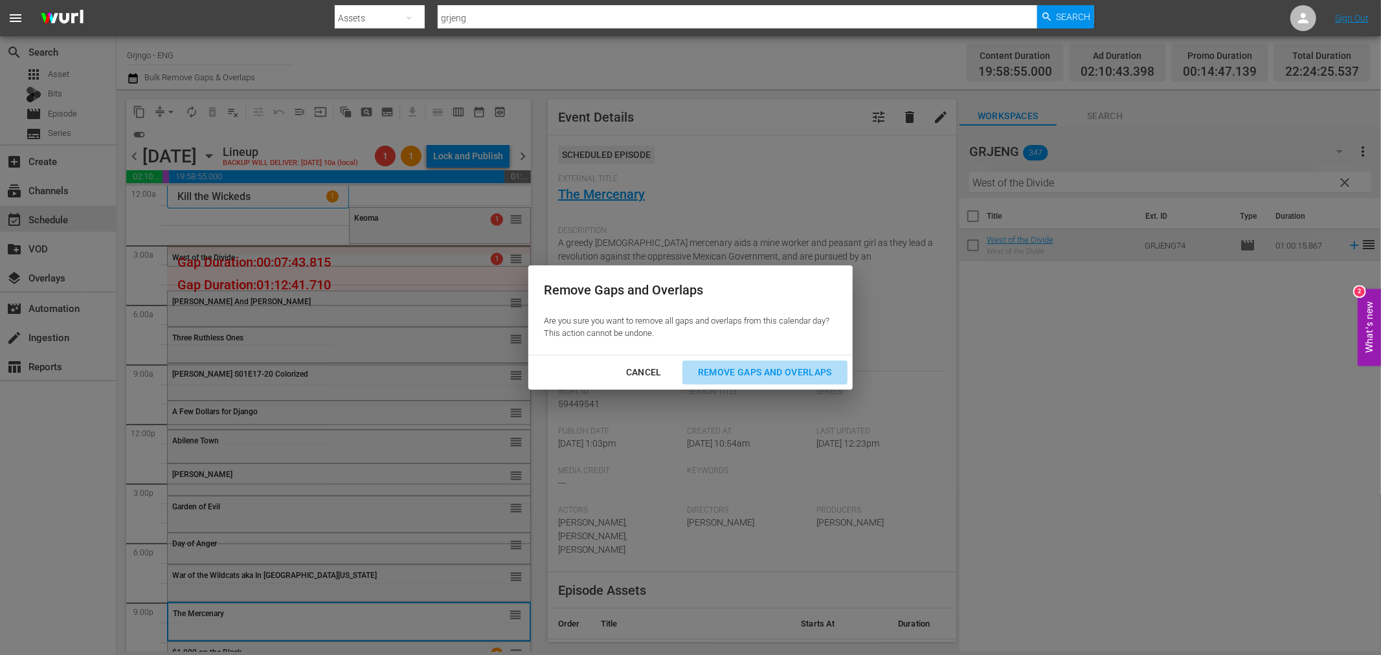
click at [724, 368] on div "Remove Gaps and Overlaps" at bounding box center [764, 372] width 155 height 16
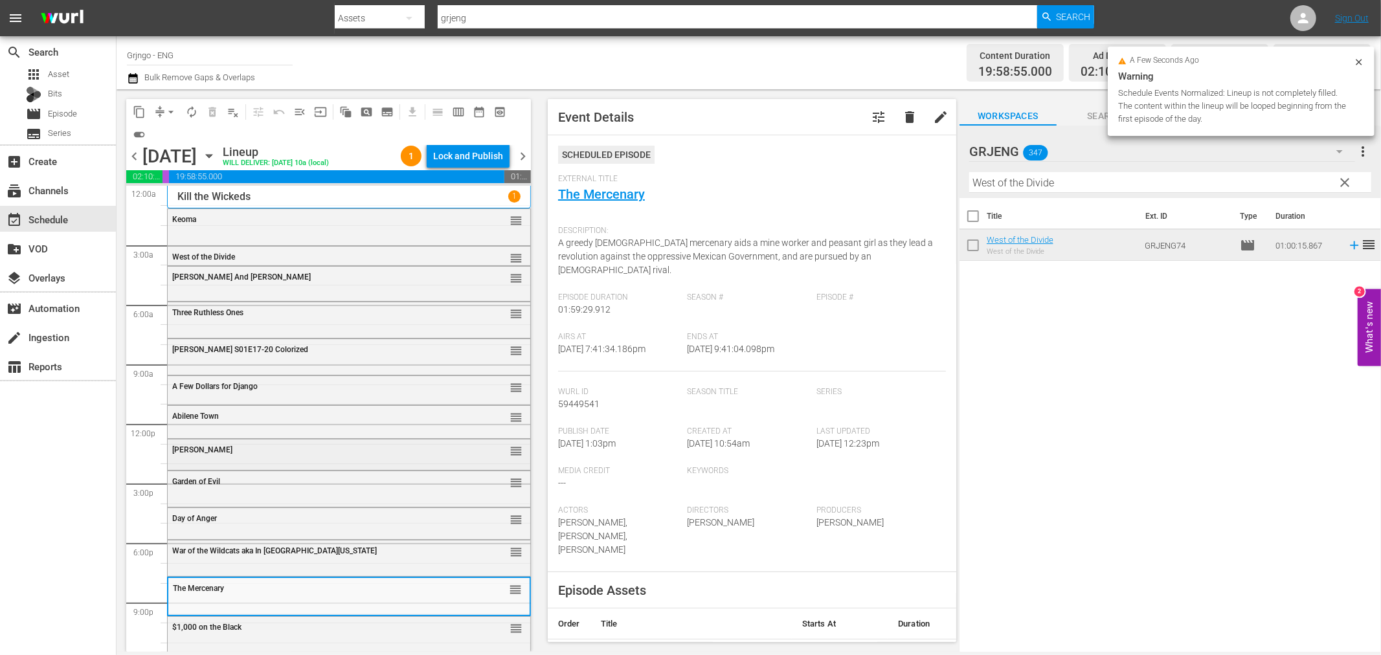
scroll to position [10, 0]
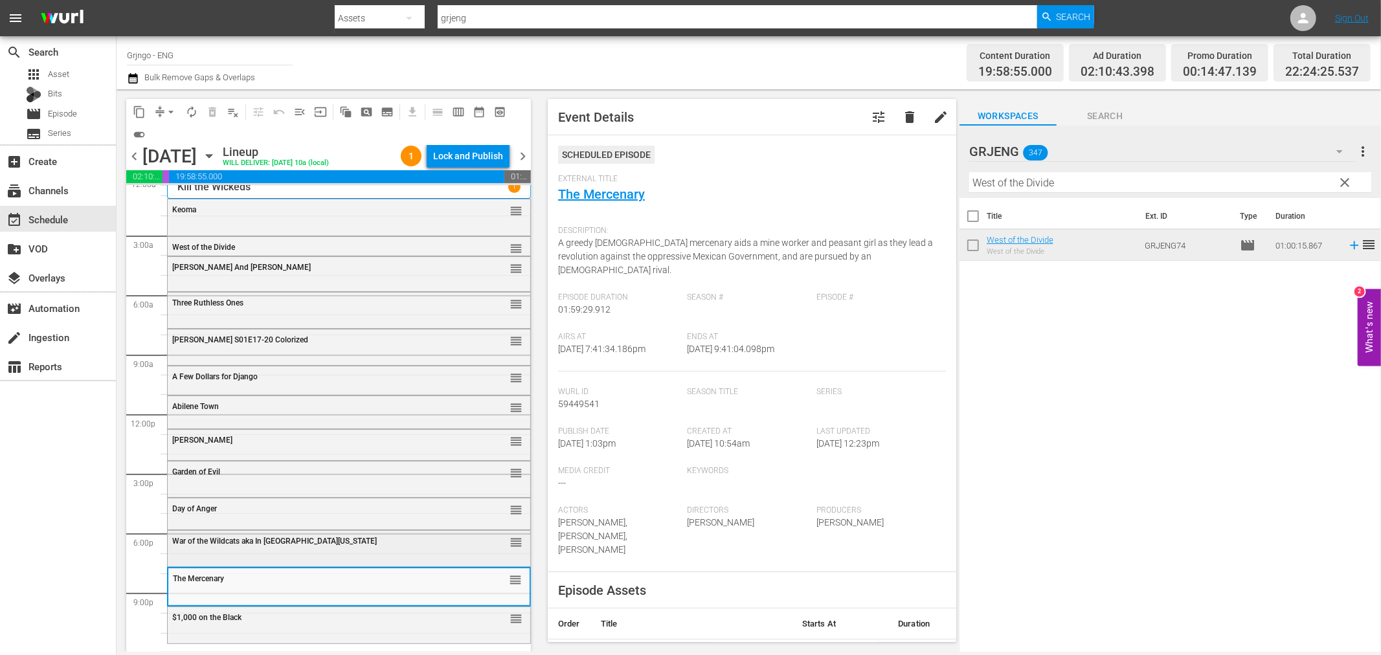
click at [251, 542] on span "War of the Wildcats aka In [GEOGRAPHIC_DATA][US_STATE]" at bounding box center [274, 541] width 205 height 9
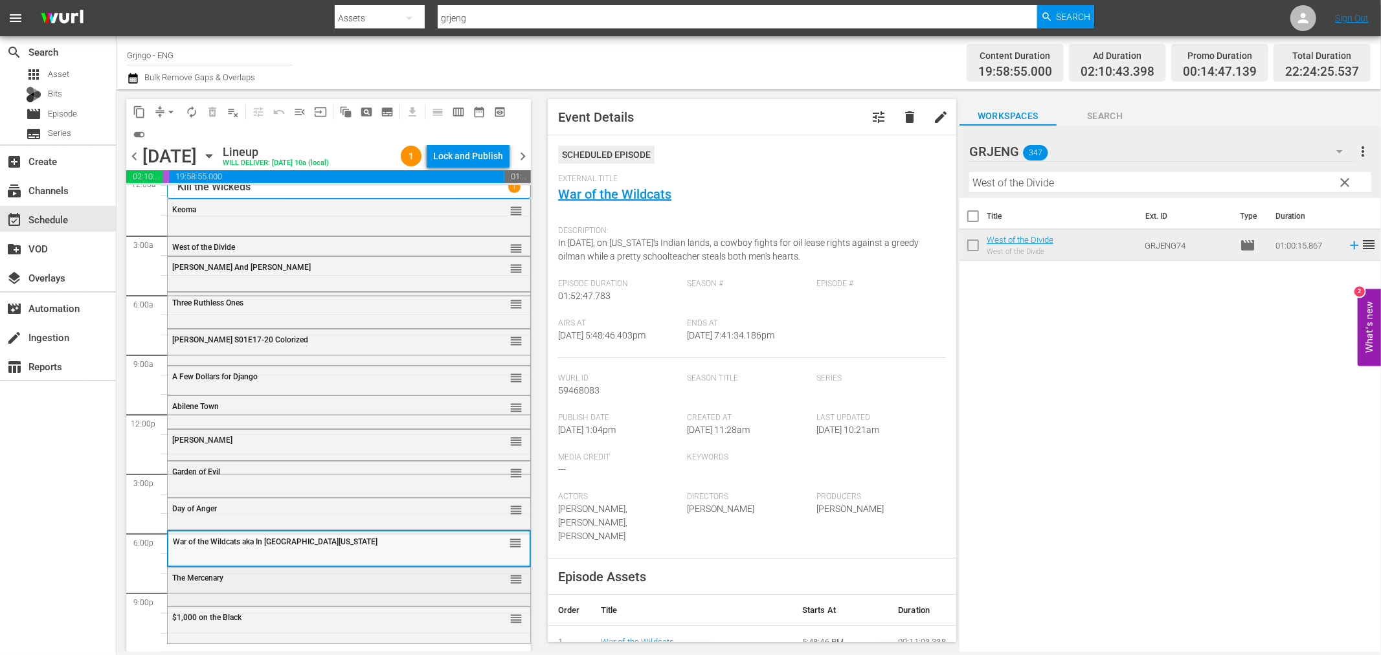
click at [273, 589] on div "The Mercenary reorder" at bounding box center [349, 579] width 363 height 22
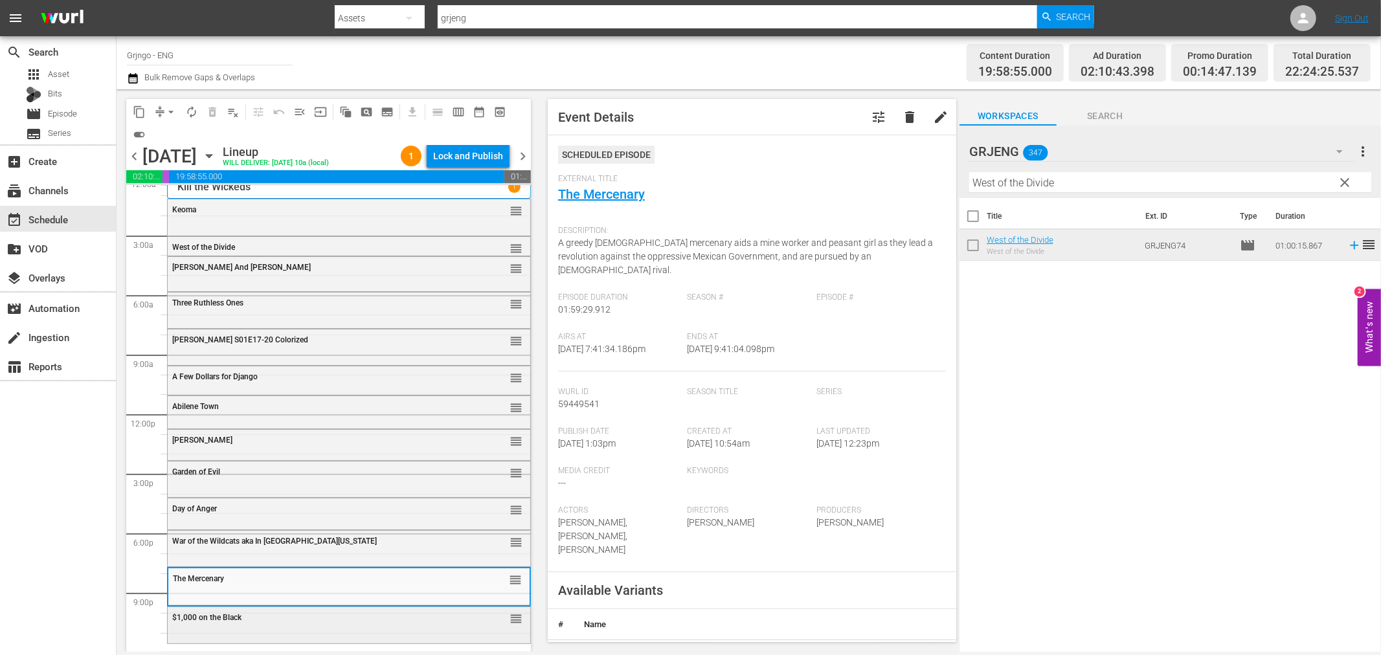
click at [291, 625] on div "$1,000 on the Black reorder" at bounding box center [349, 618] width 363 height 22
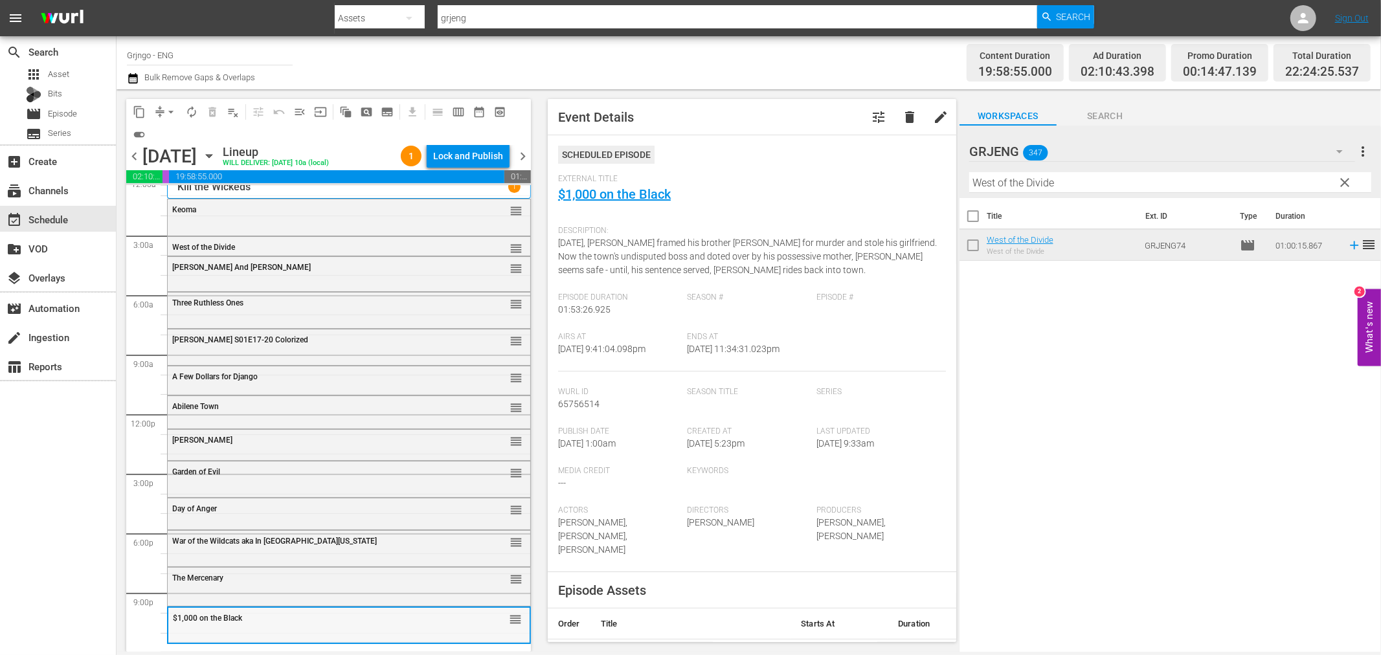
click at [311, 616] on div "$1,000 on the Black" at bounding box center [316, 618] width 287 height 9
click at [312, 620] on div "$1,000 on the Black" at bounding box center [316, 618] width 287 height 9
click at [283, 620] on div "$1,000 on the Black" at bounding box center [316, 618] width 287 height 9
click at [1347, 179] on span "clear" at bounding box center [1345, 183] width 16 height 16
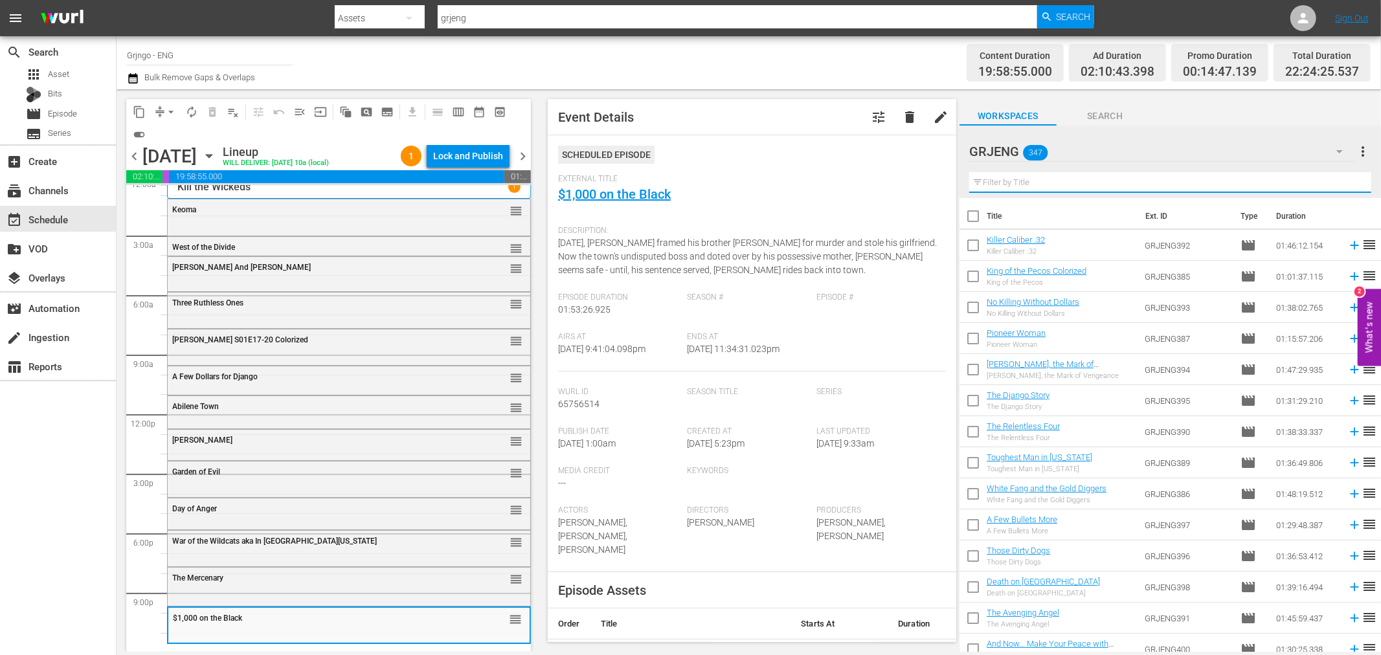
paste input "Long Days of Vengeance"
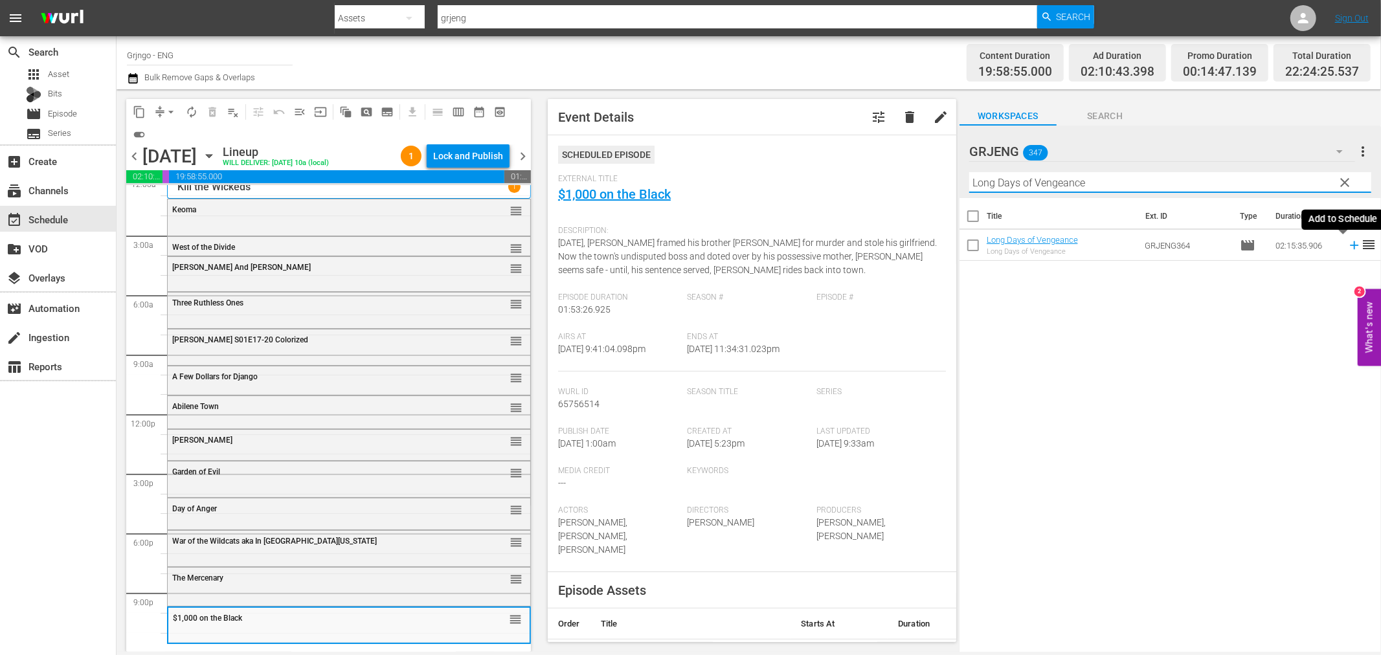
type input "Long Days of Vengeance"
click at [1347, 244] on icon at bounding box center [1354, 245] width 14 height 14
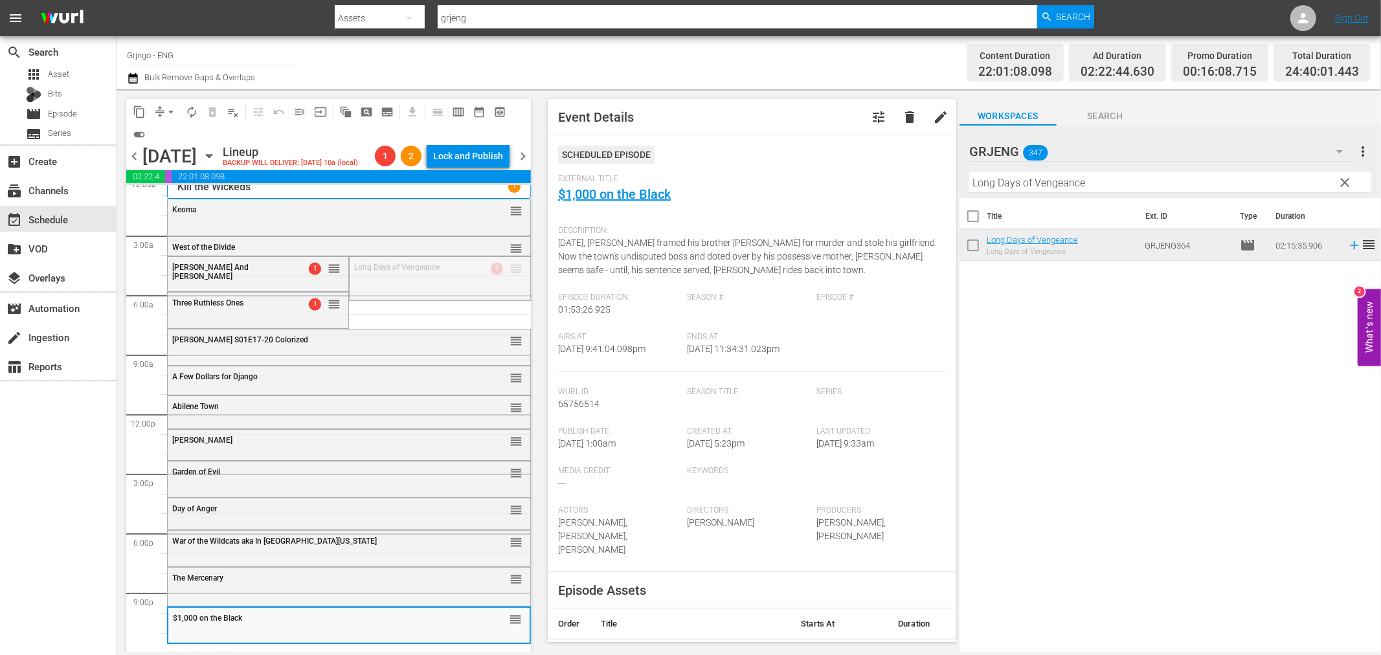
drag, startPoint x: 507, startPoint y: 267, endPoint x: 402, endPoint y: 643, distance: 390.5
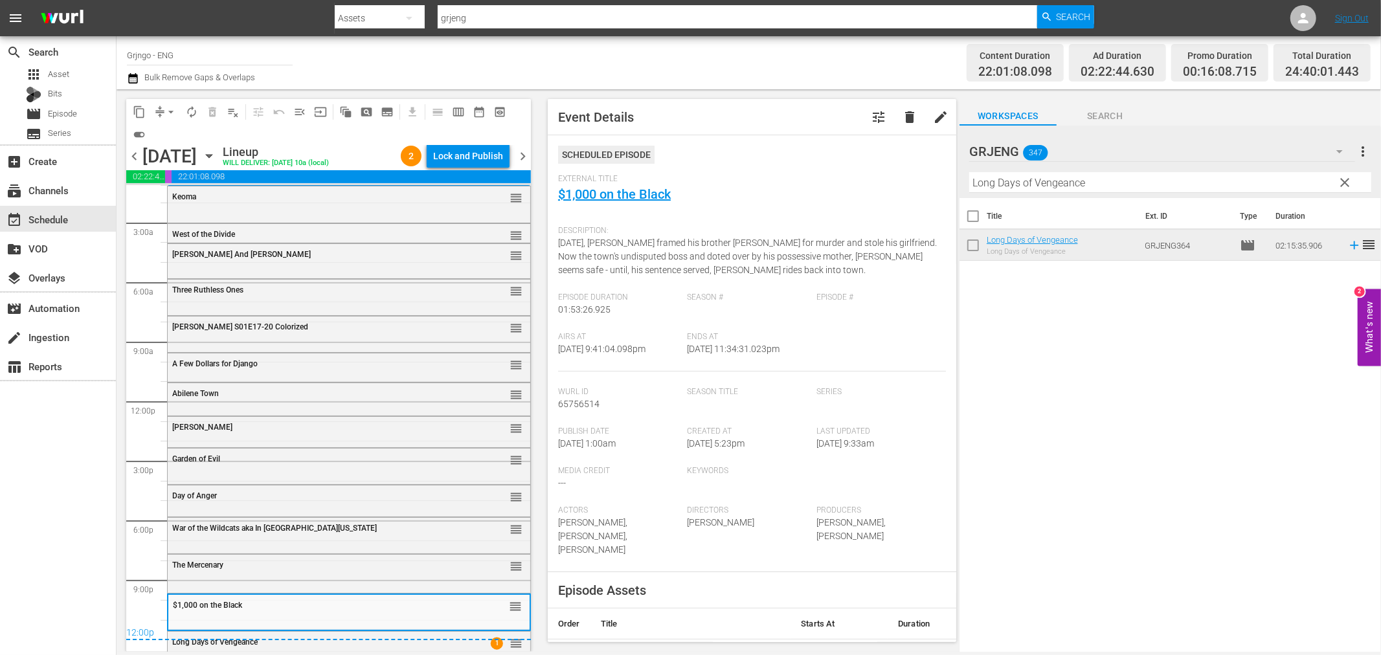
scroll to position [0, 0]
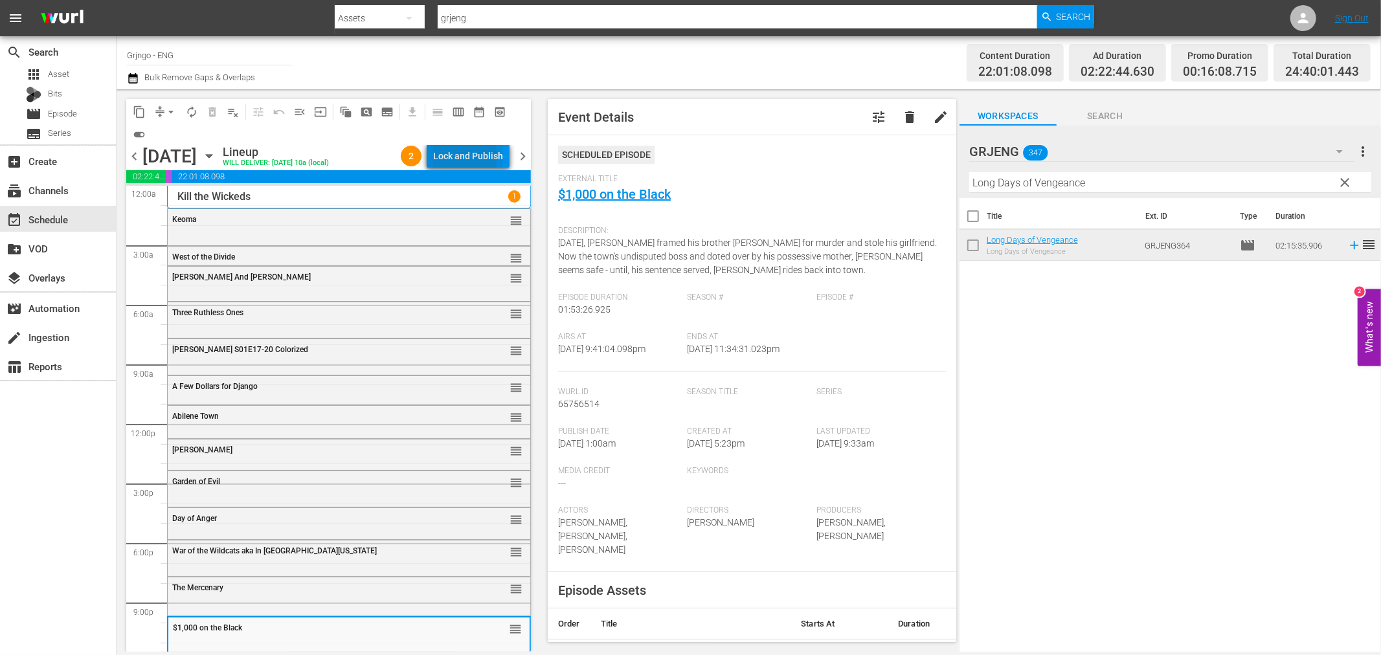
click at [454, 156] on div "Lock and Publish" at bounding box center [468, 155] width 70 height 23
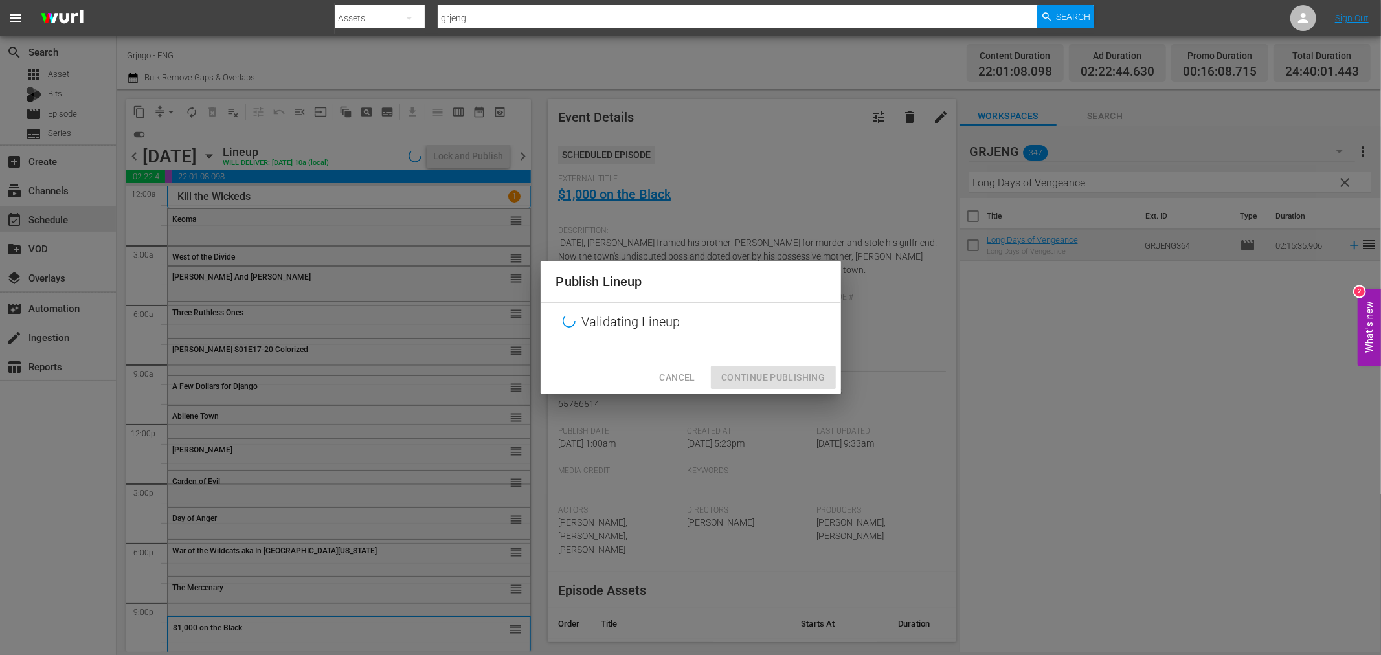
click at [686, 361] on div at bounding box center [691, 350] width 300 height 19
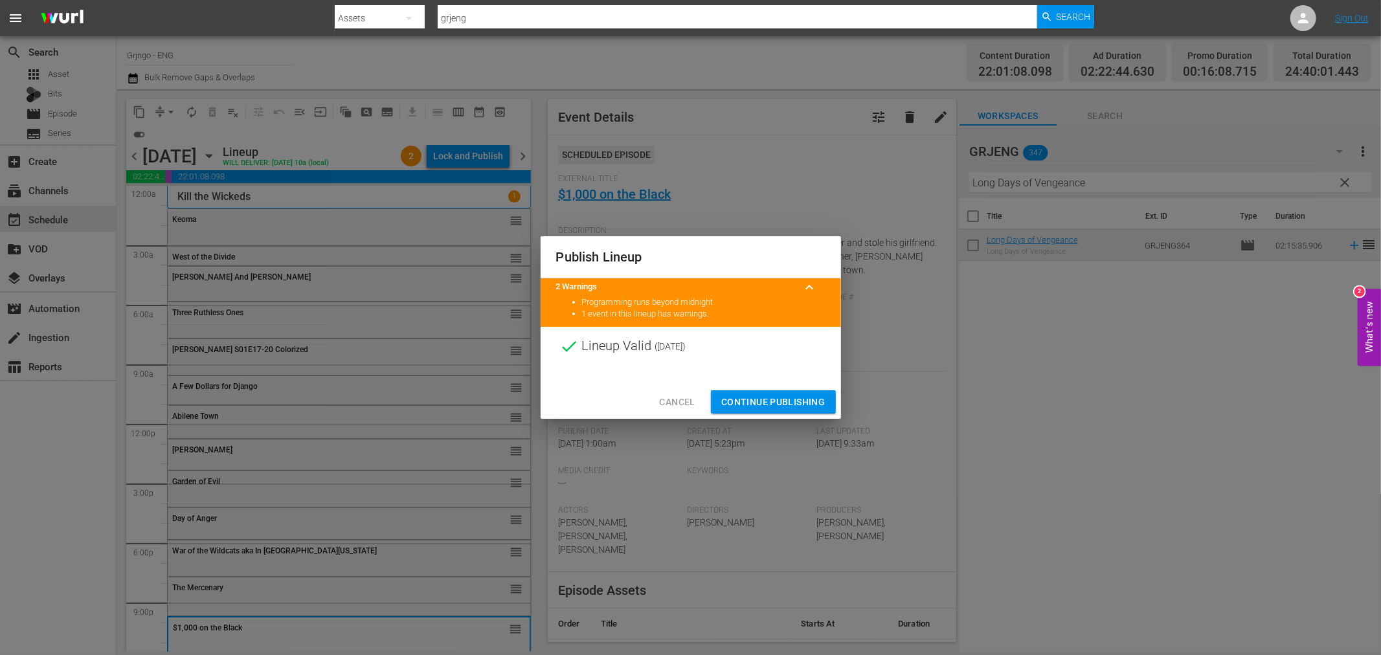
click at [684, 397] on span "Cancel" at bounding box center [677, 402] width 36 height 16
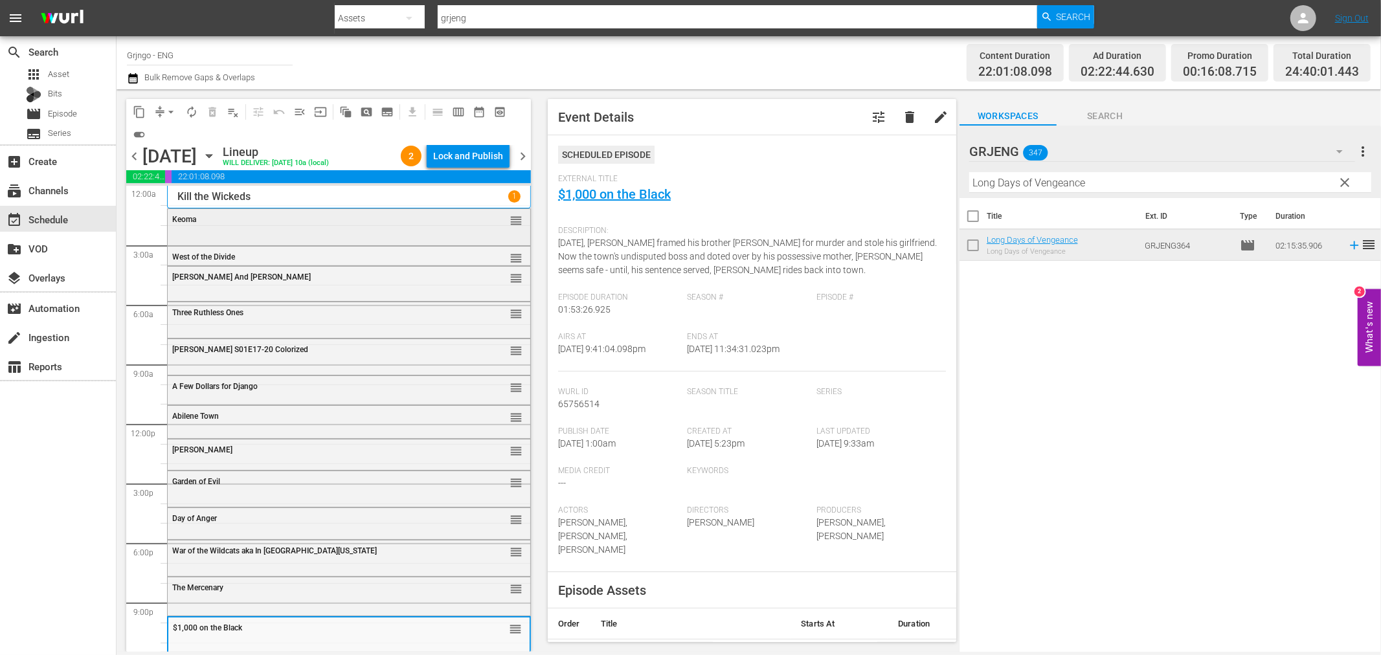
click at [264, 229] on div "Keoma reorder" at bounding box center [349, 220] width 363 height 22
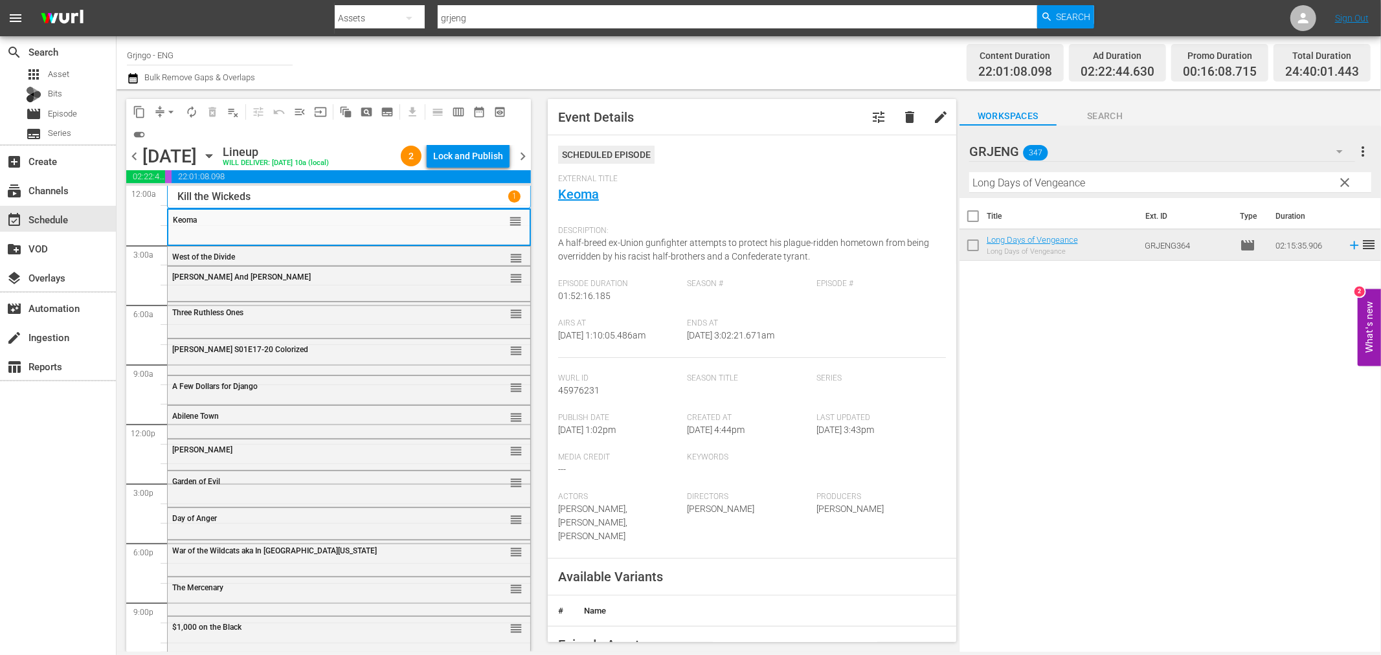
scroll to position [974, 0]
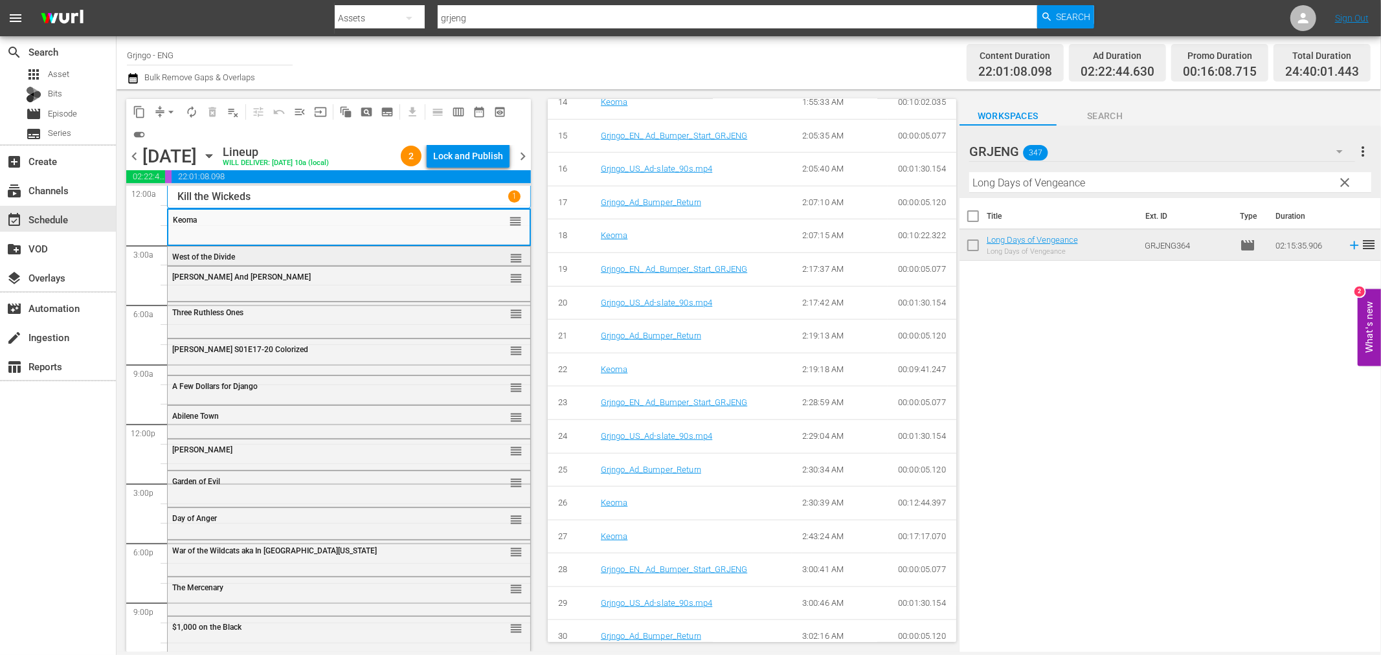
click at [343, 256] on div "West of the Divide" at bounding box center [316, 256] width 288 height 9
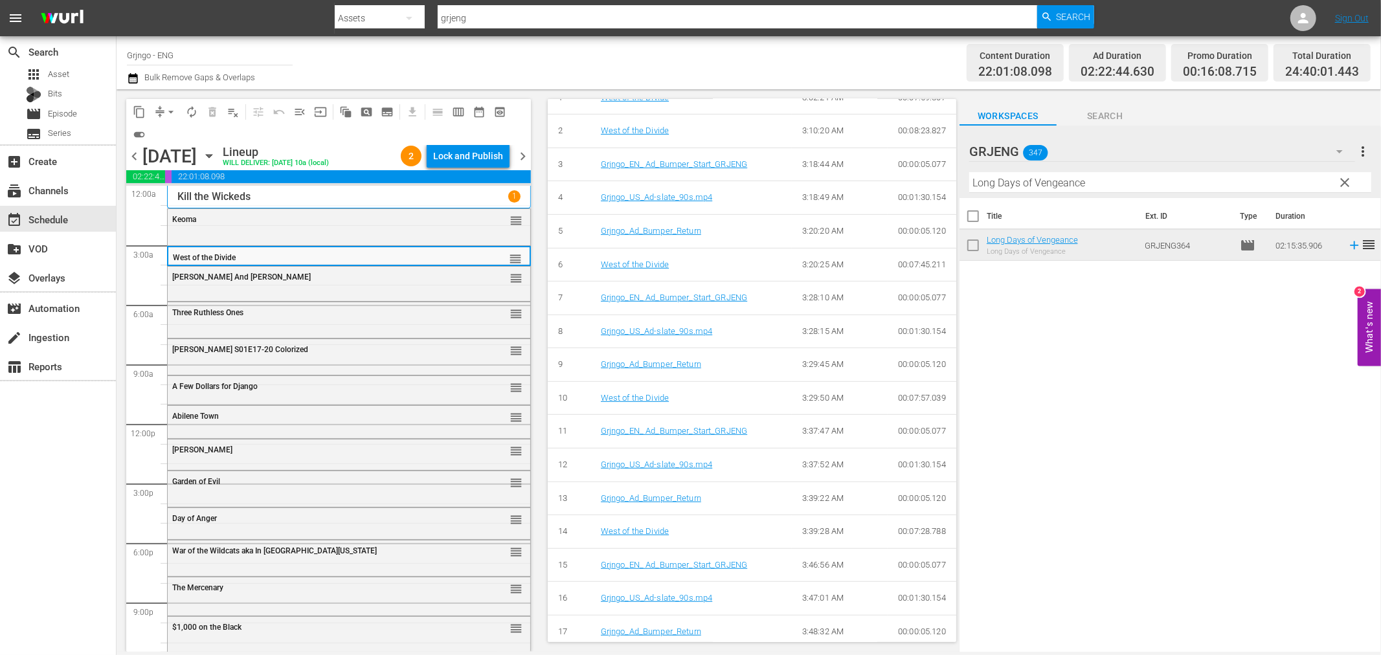
scroll to position [720, 0]
click at [296, 289] on div "Molly And Lawless John reorder" at bounding box center [349, 283] width 363 height 32
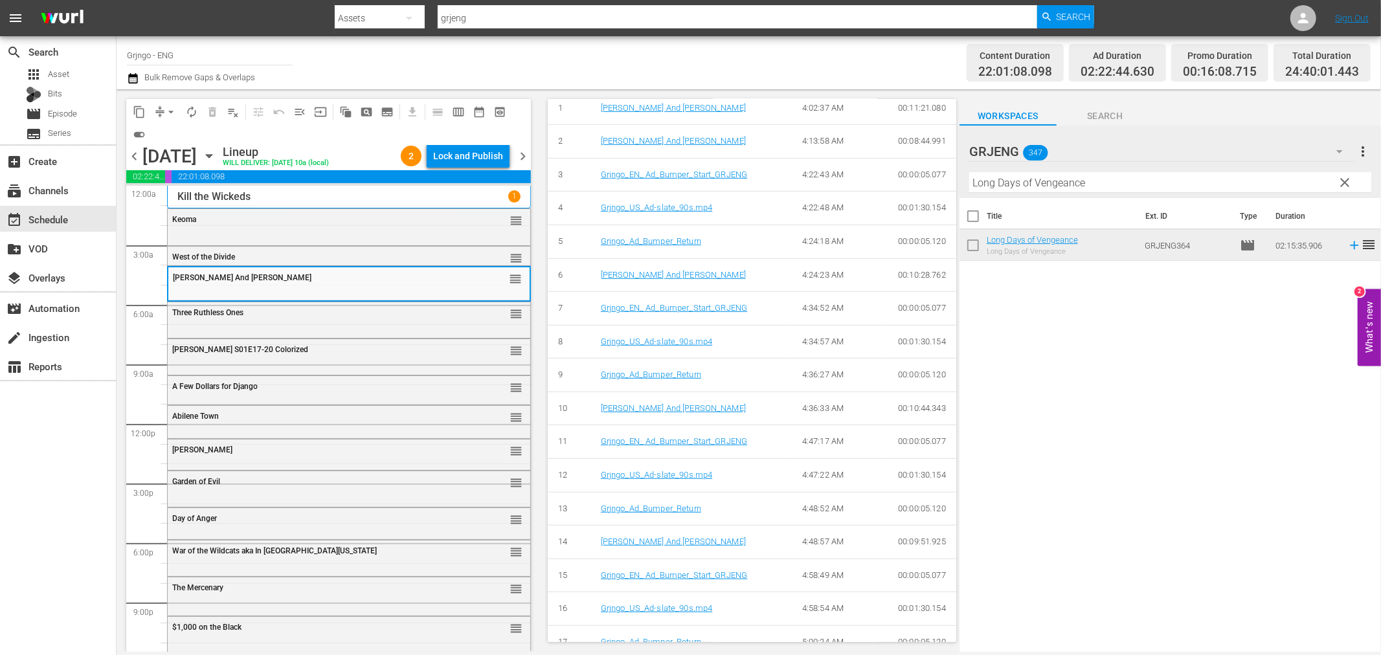
scroll to position [987, 0]
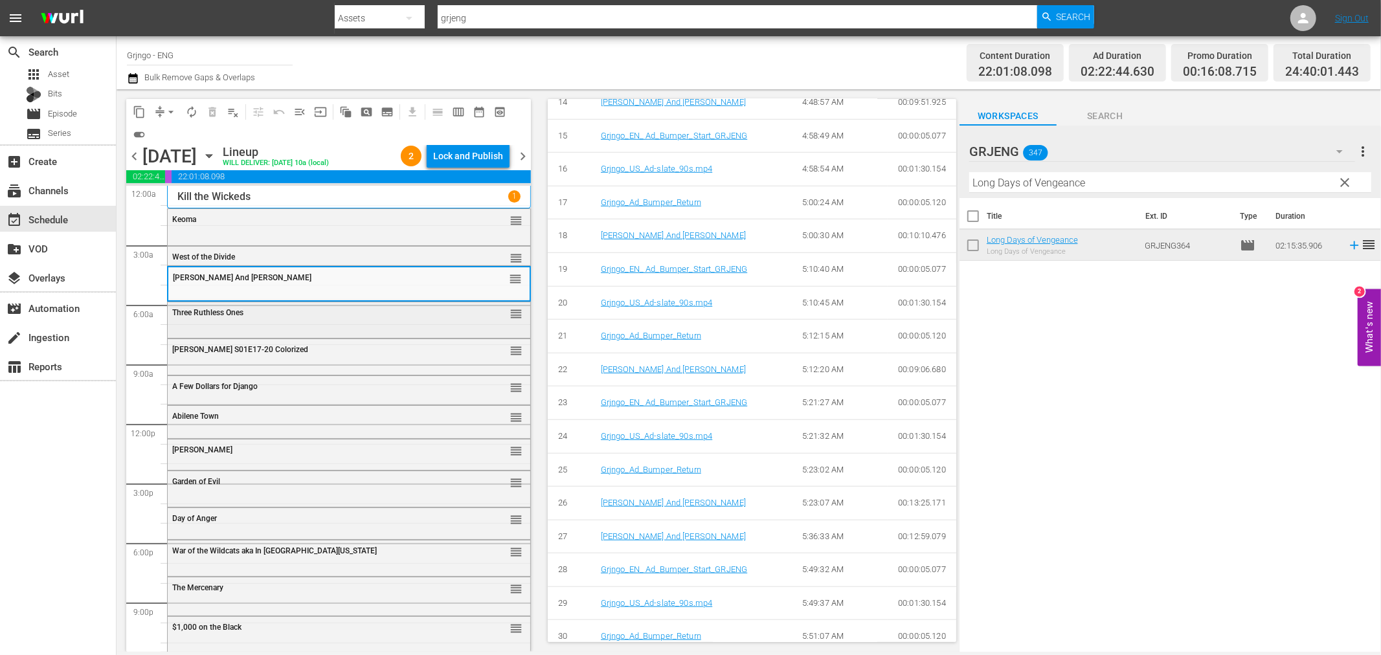
click at [360, 319] on div "Three Ruthless Ones reorder" at bounding box center [349, 313] width 363 height 22
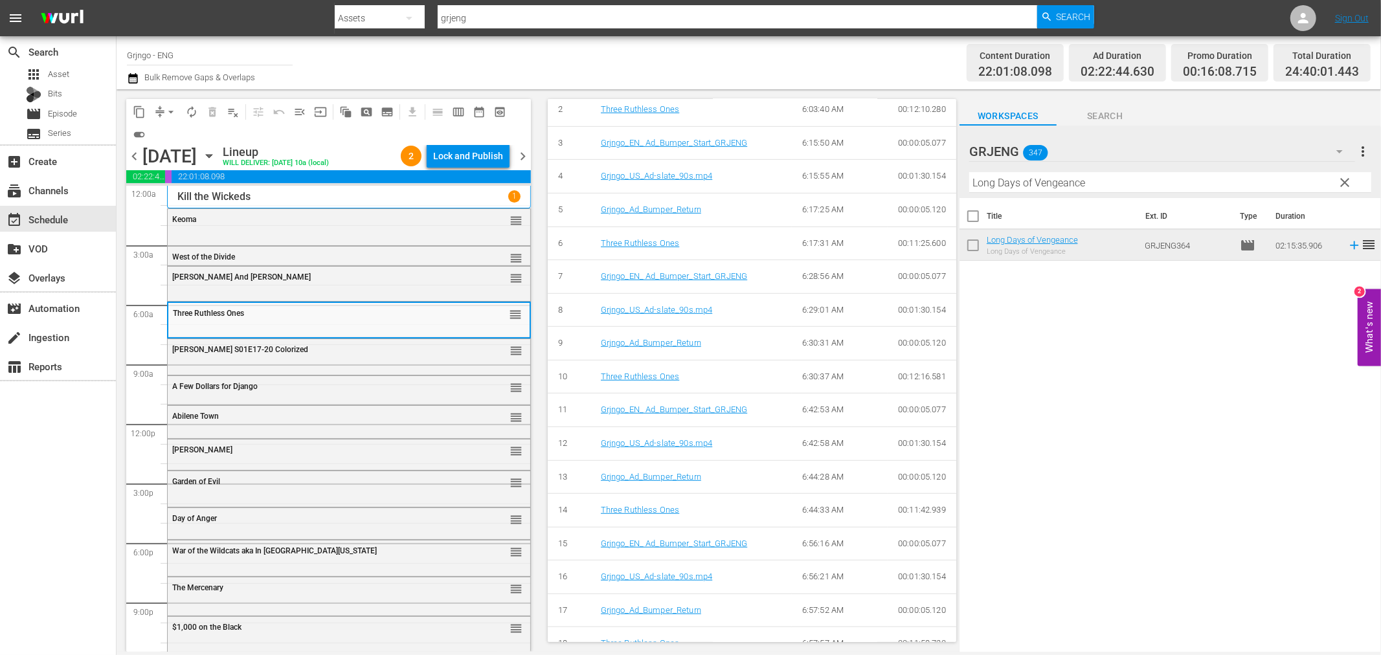
scroll to position [867, 0]
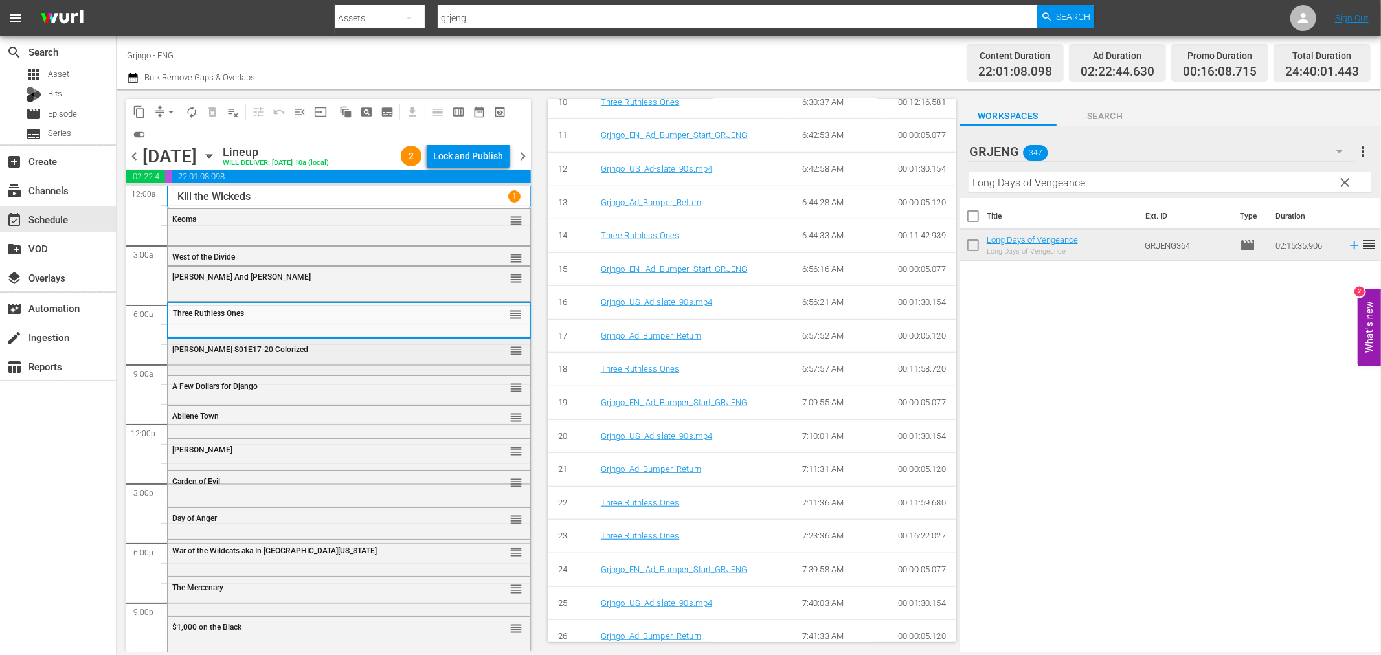
click at [329, 350] on div "[PERSON_NAME] S01E17-20 Colorized" at bounding box center [316, 349] width 288 height 9
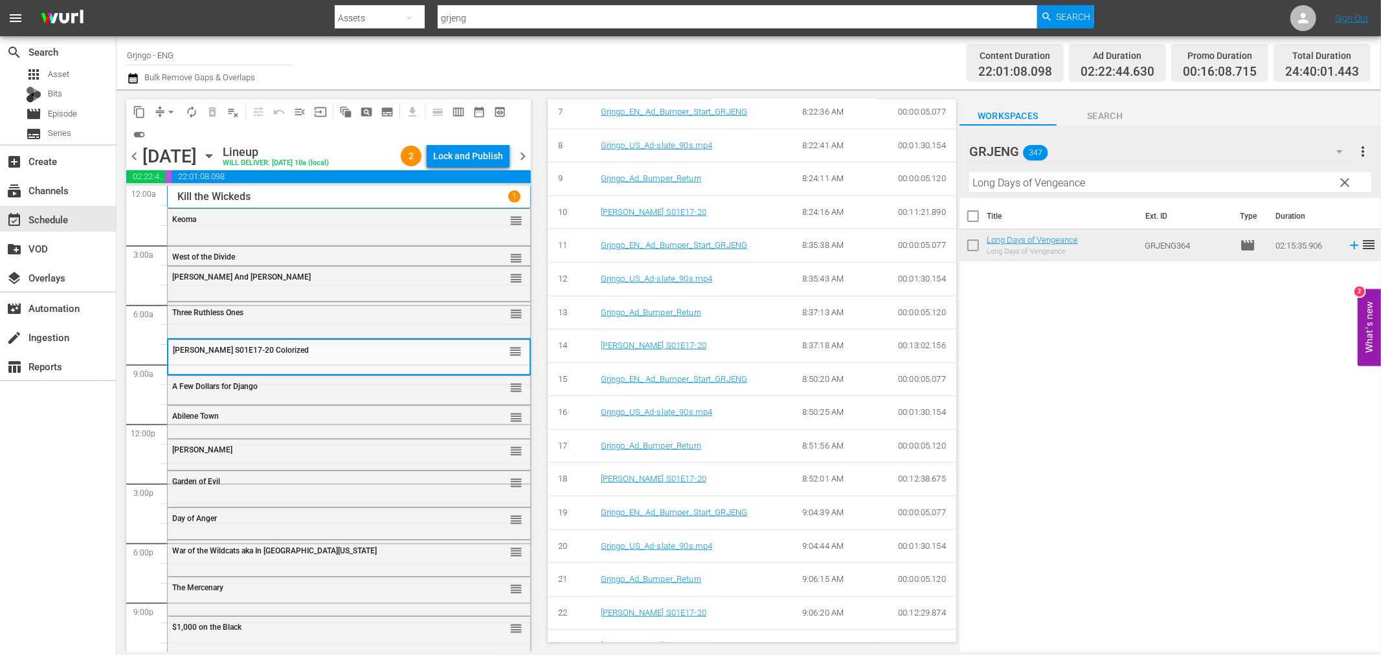
scroll to position [840, 0]
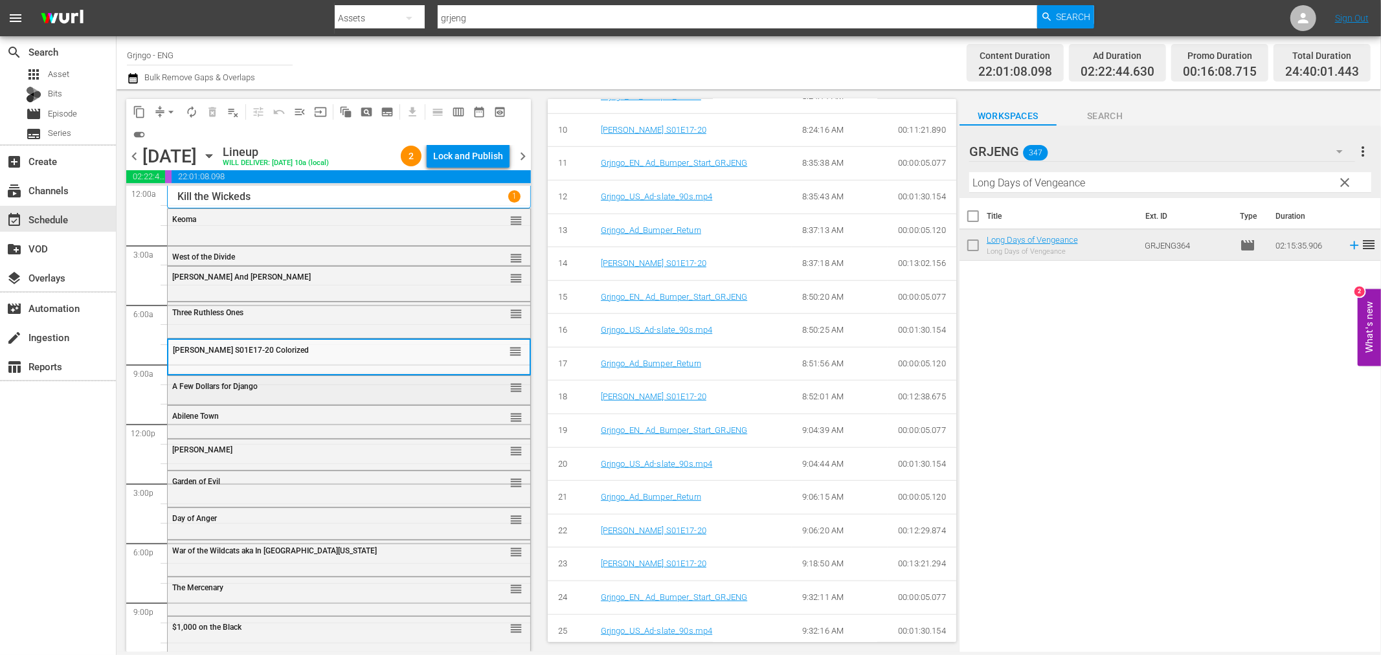
click at [334, 390] on div "A Few Dollars for Django" at bounding box center [316, 386] width 288 height 9
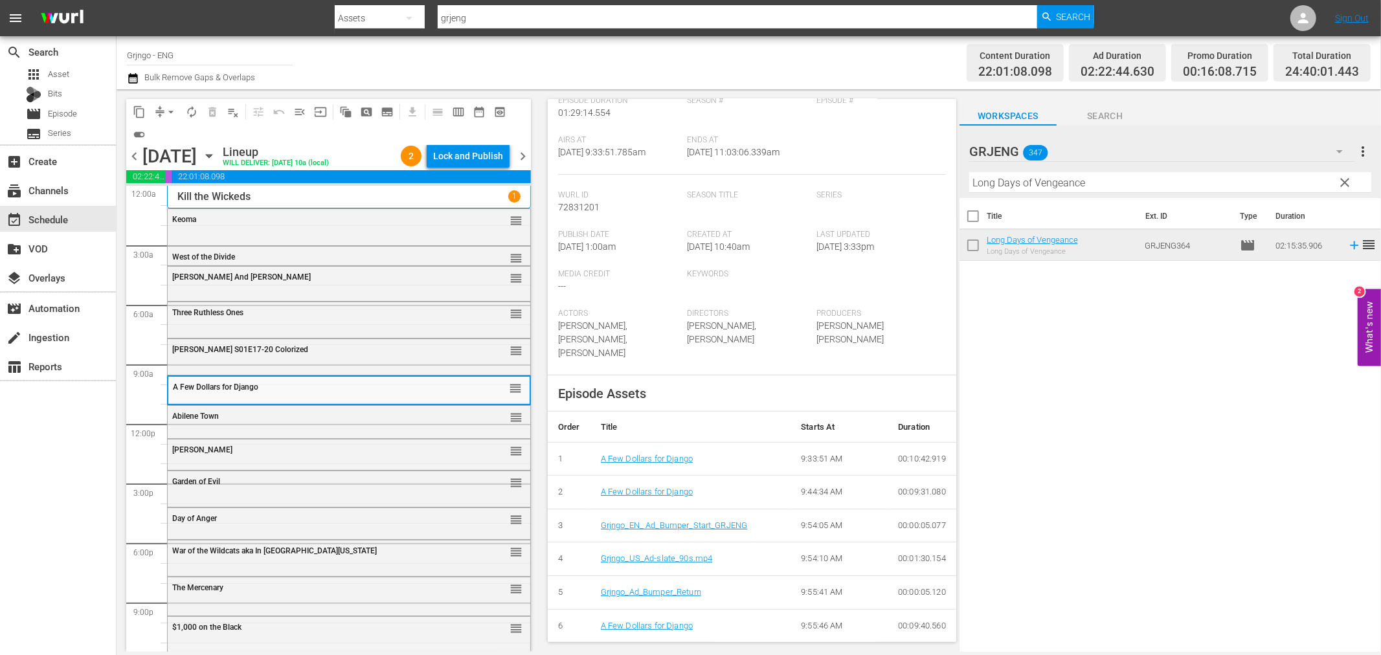
scroll to position [867, 0]
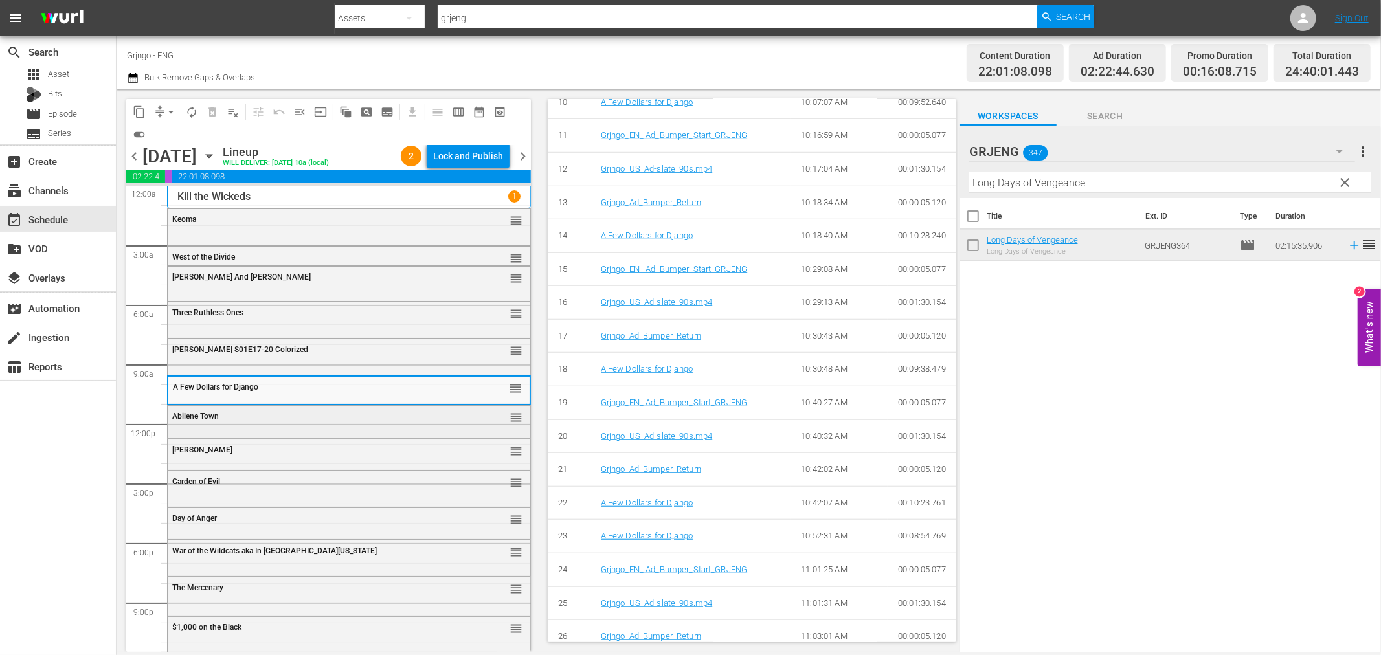
click at [245, 419] on div "Abilene Town" at bounding box center [316, 416] width 288 height 9
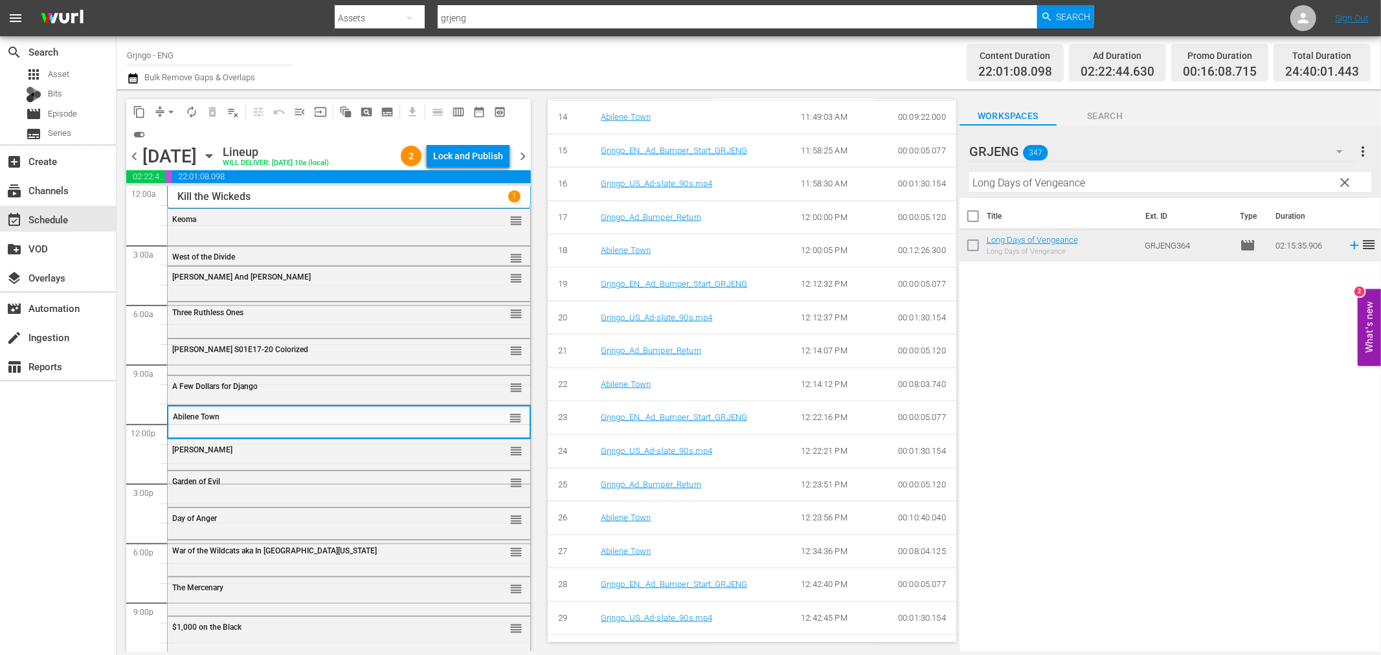
scroll to position [1449, 0]
click at [279, 449] on div "[PERSON_NAME]" at bounding box center [316, 449] width 288 height 9
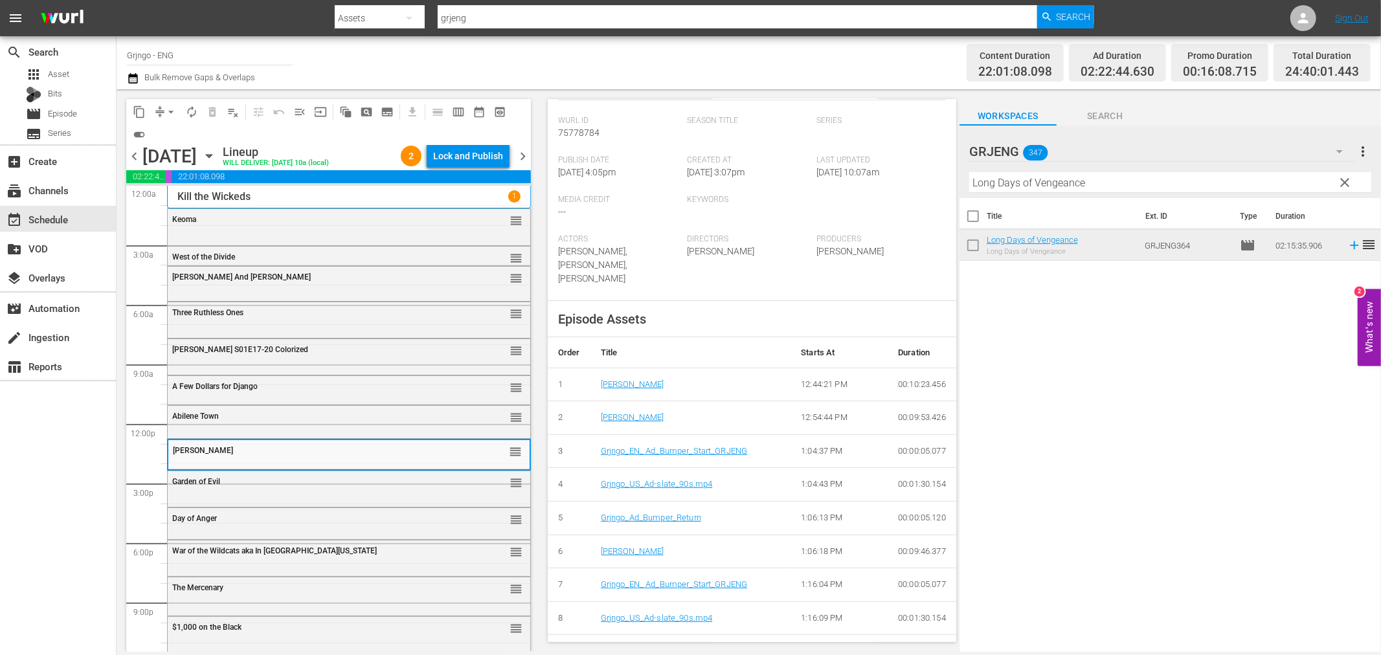
scroll to position [987, 0]
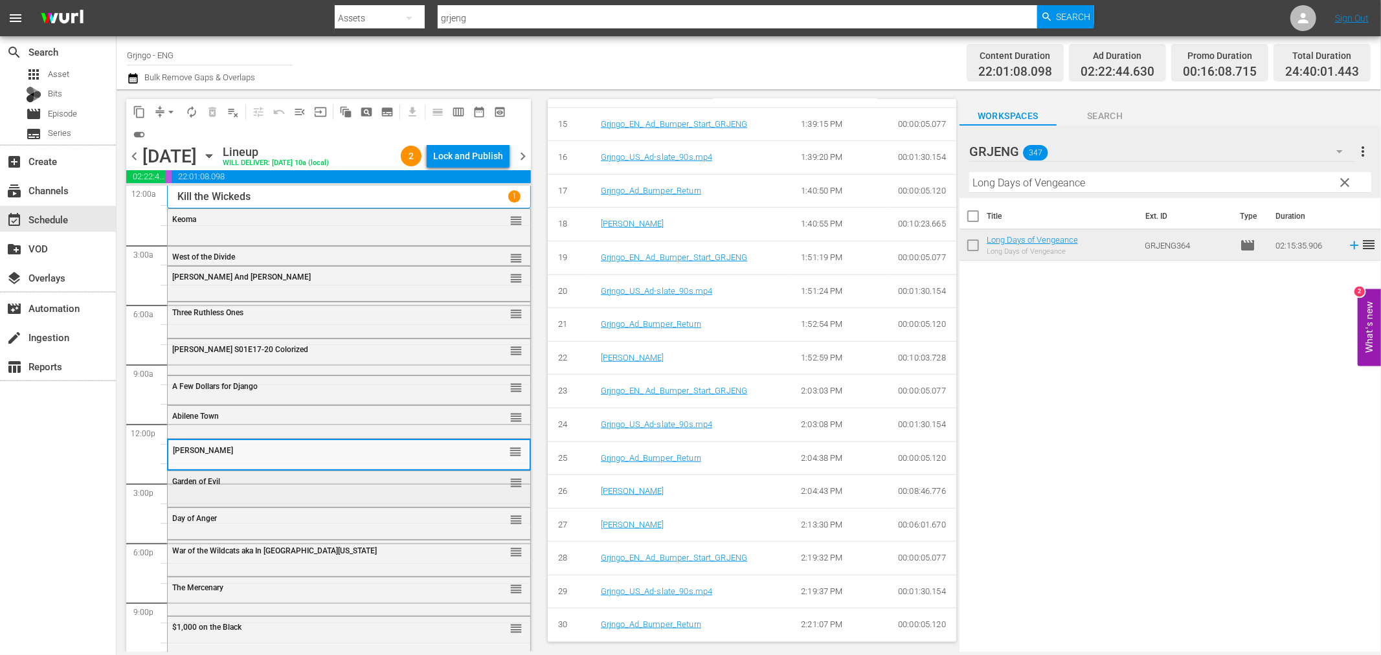
click at [302, 492] on div "Garden of Evil reorder" at bounding box center [349, 482] width 363 height 22
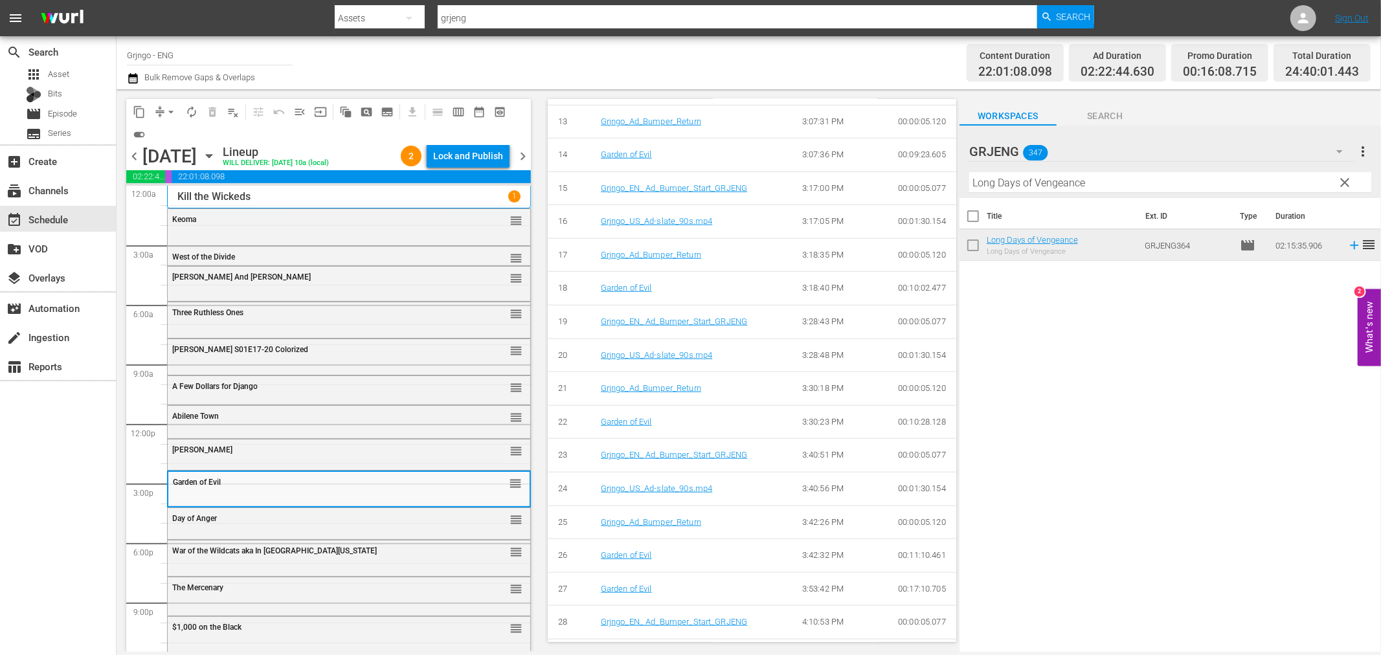
scroll to position [974, 0]
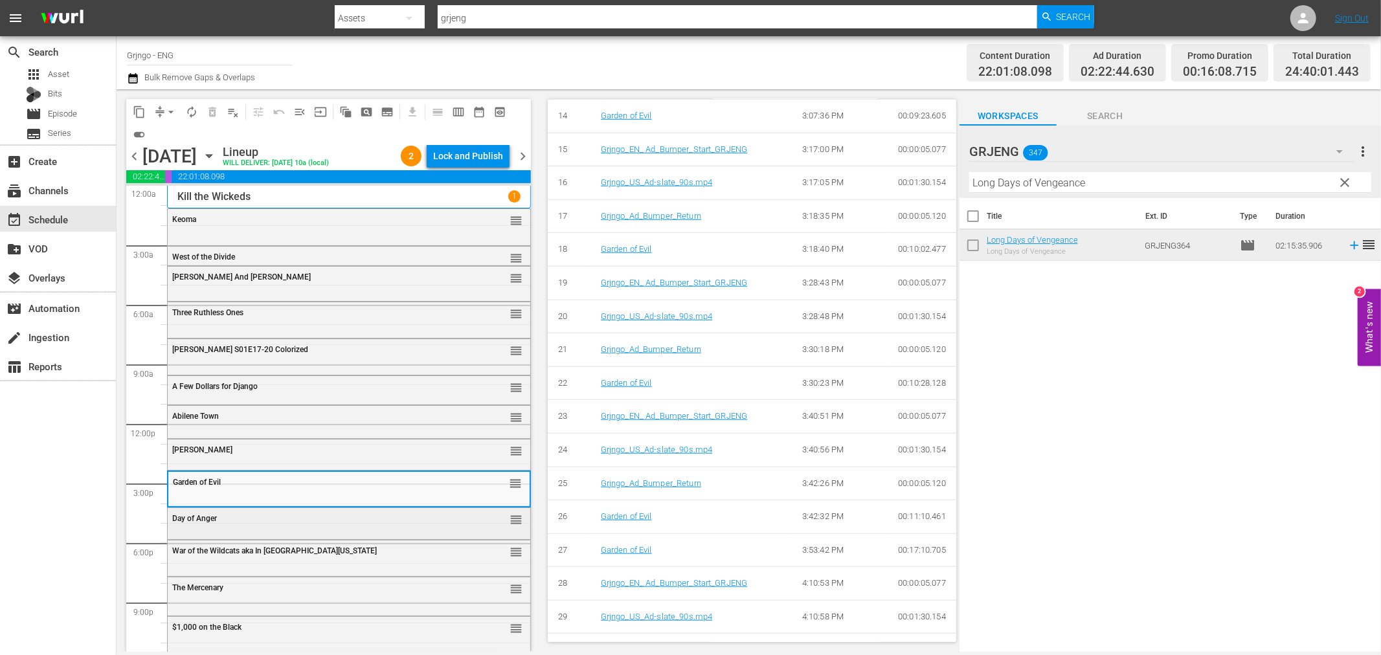
click at [288, 528] on div "Day of Anger reorder" at bounding box center [349, 519] width 363 height 22
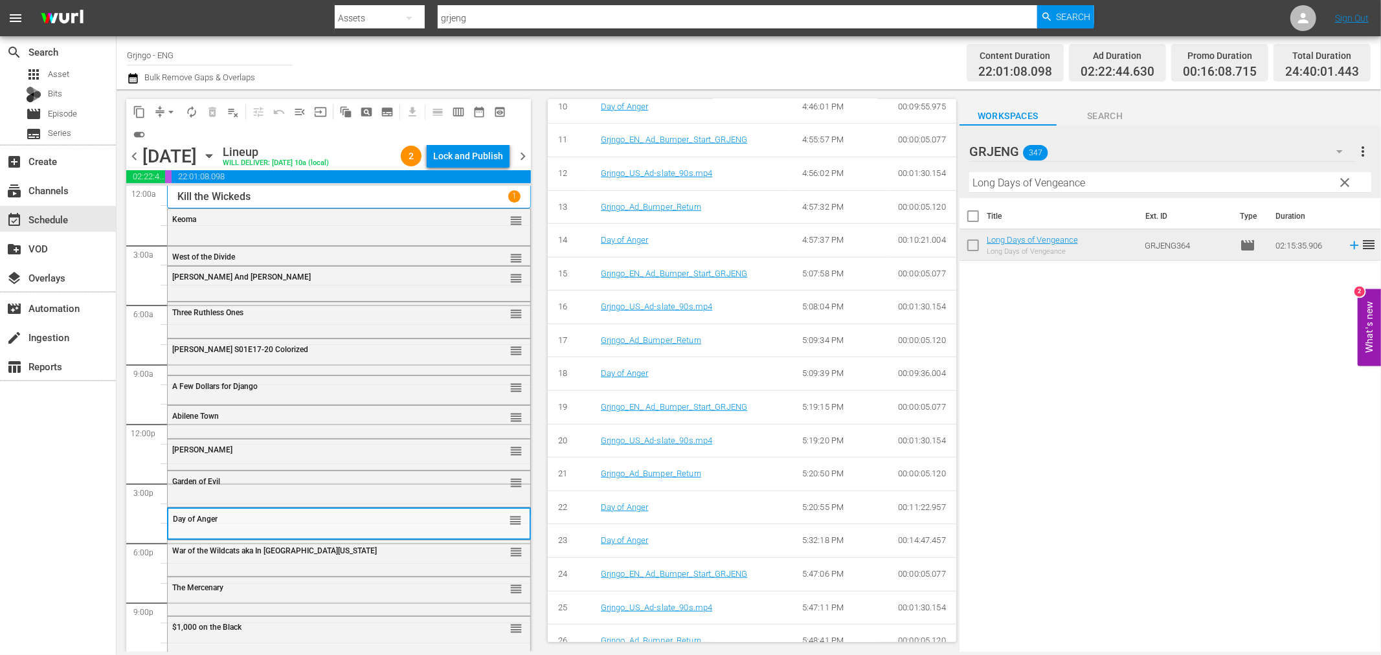
scroll to position [826, 0]
click at [319, 554] on div "War of the Wildcats aka In [GEOGRAPHIC_DATA][US_STATE]" at bounding box center [316, 550] width 288 height 9
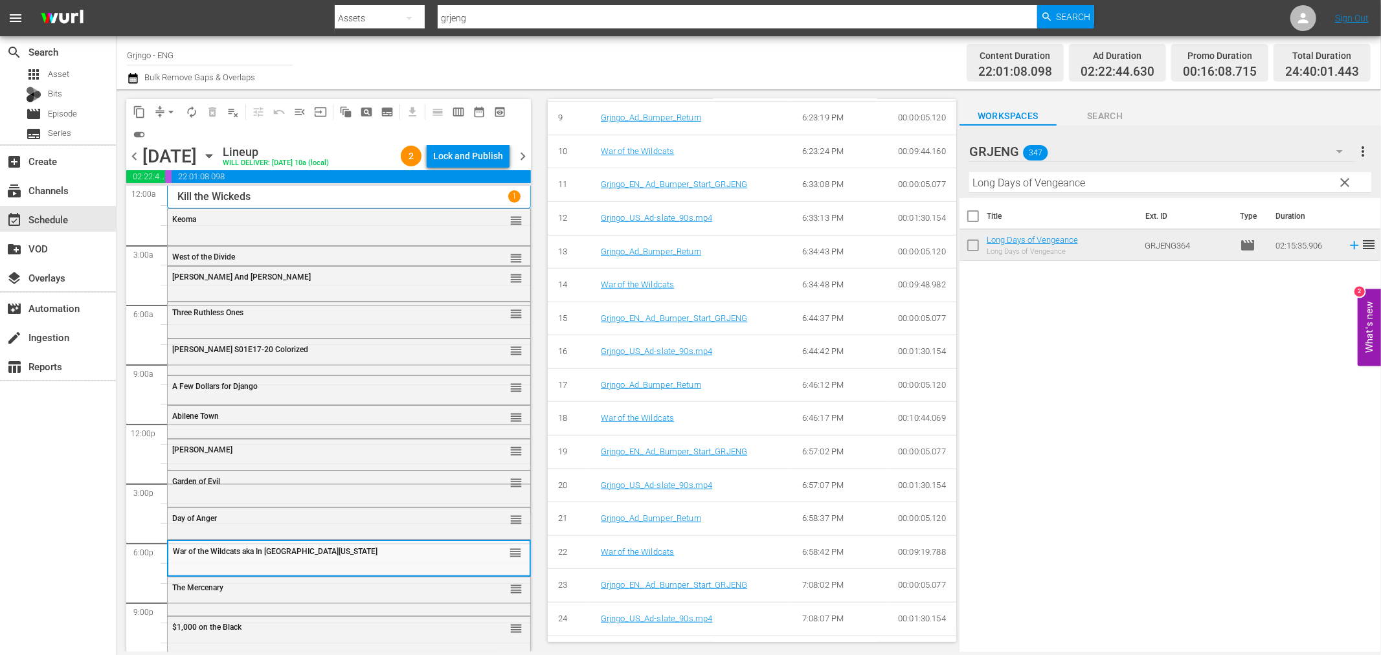
scroll to position [974, 0]
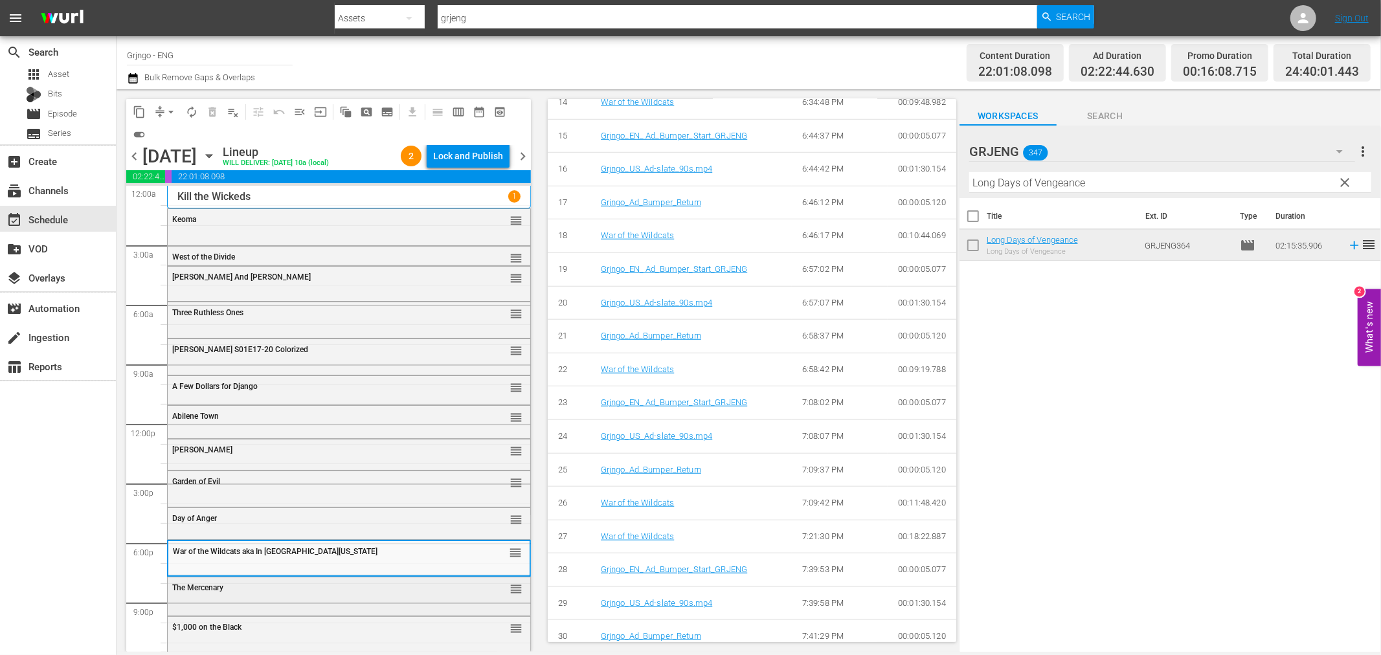
click at [262, 594] on div "The Mercenary reorder" at bounding box center [349, 588] width 363 height 22
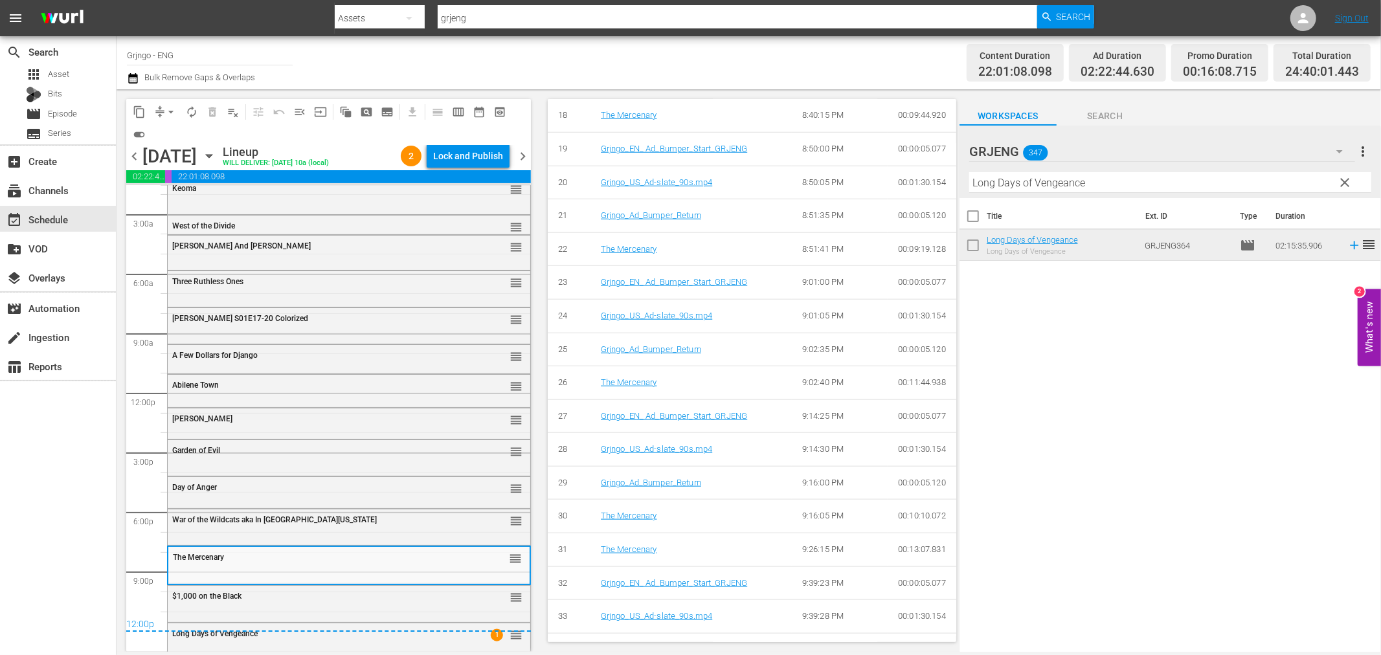
scroll to position [47, 0]
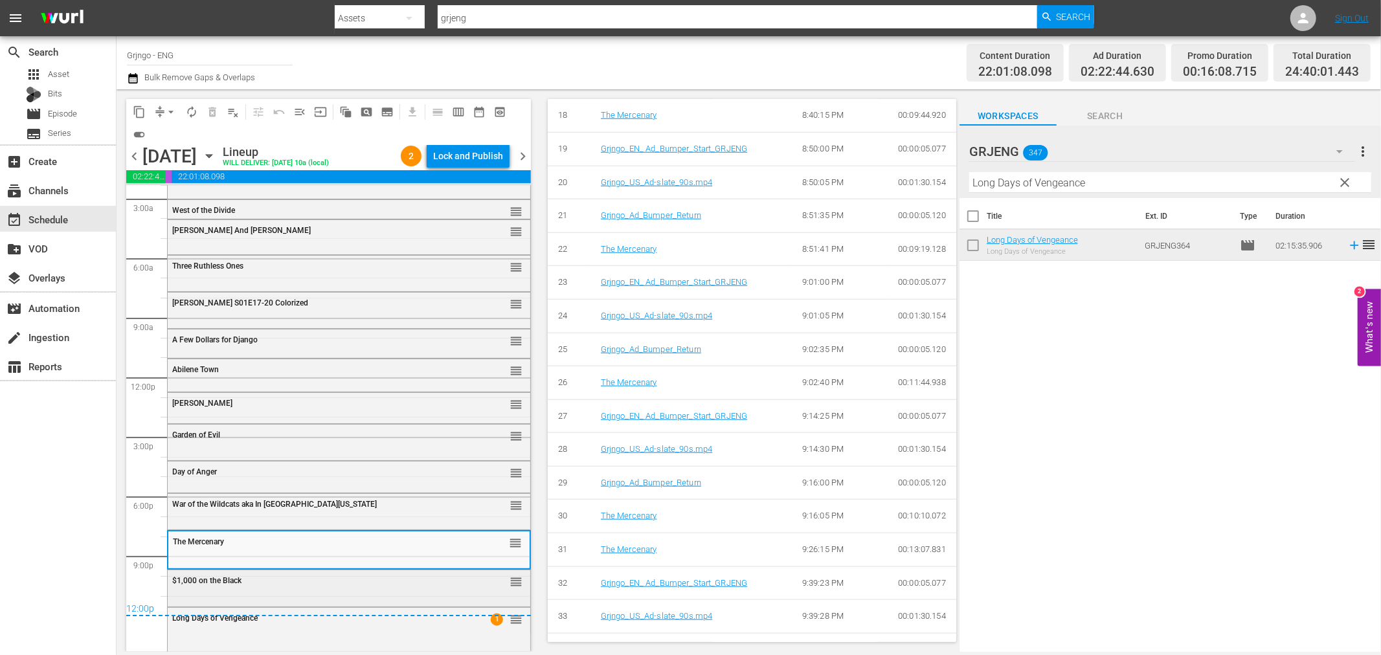
click at [303, 596] on div "$1,000 on the Black reorder" at bounding box center [349, 587] width 363 height 34
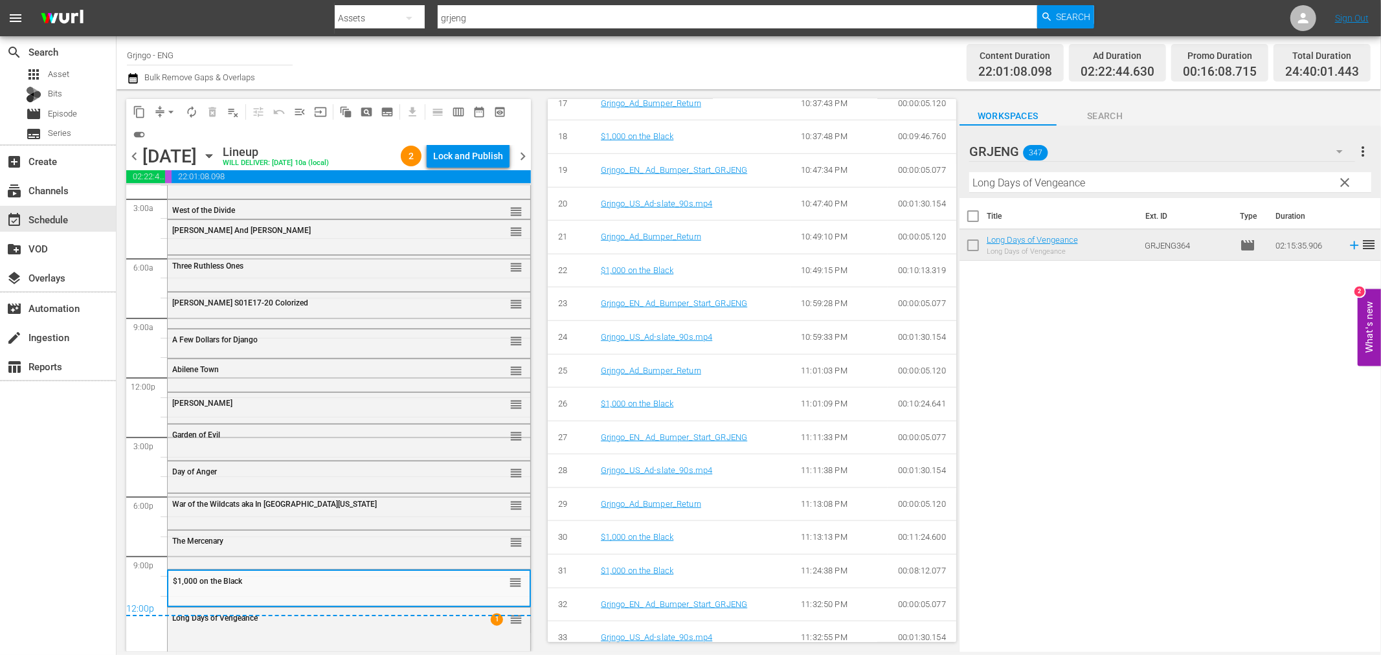
scroll to position [1121, 0]
click at [277, 638] on div "Long Days of Vengeance 1 reorder" at bounding box center [349, 628] width 363 height 41
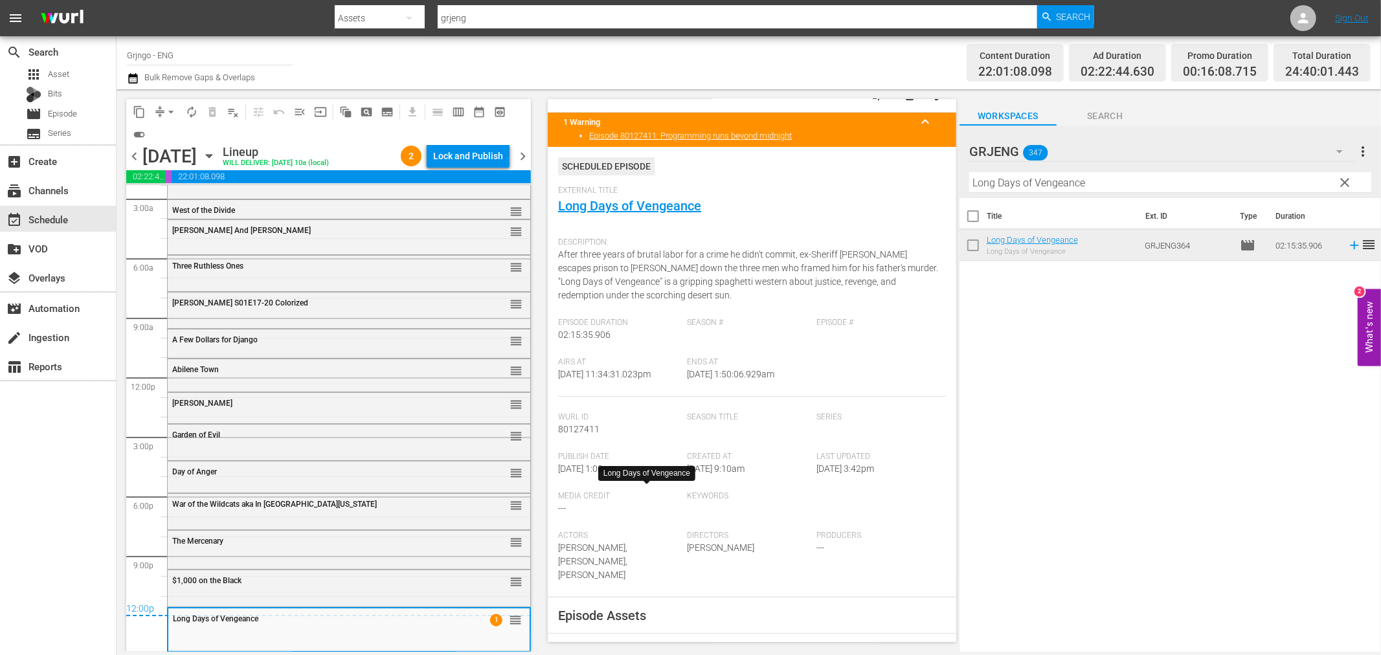
scroll to position [0, 0]
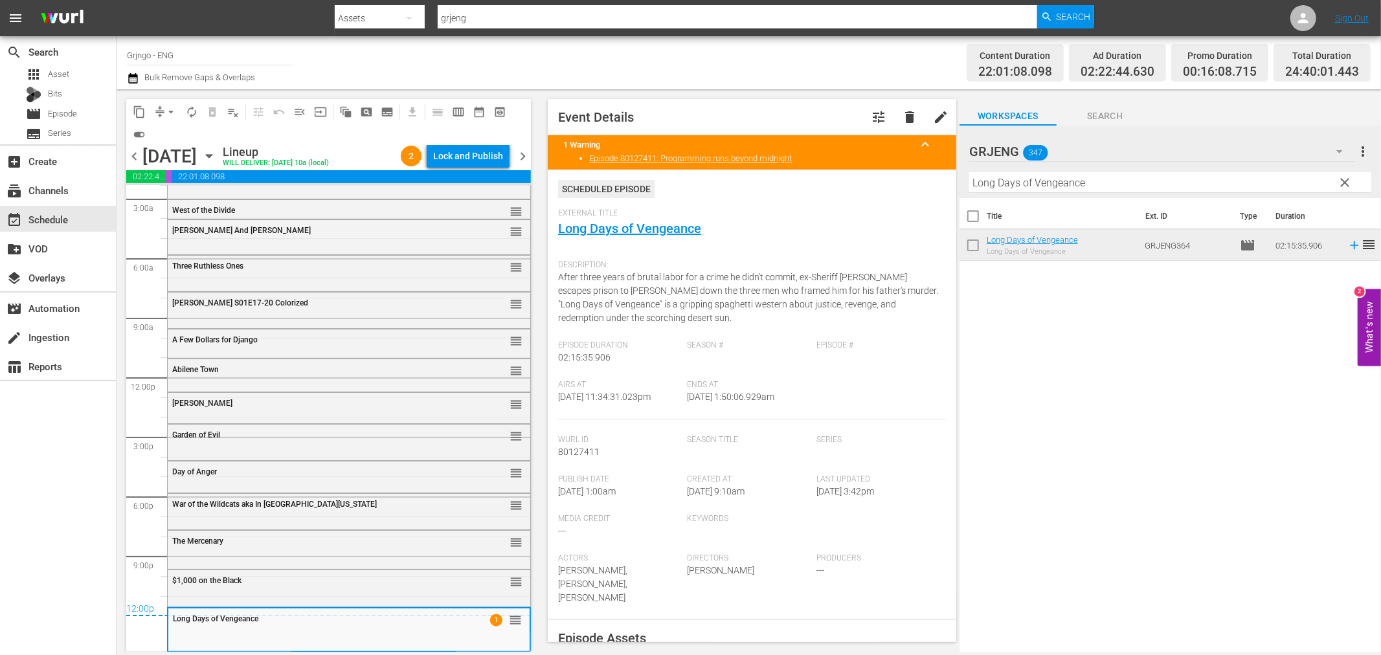
click at [513, 150] on div "2 Lock and Publish" at bounding box center [455, 156] width 119 height 22
click at [497, 151] on div "Lock and Publish" at bounding box center [468, 155] width 70 height 23
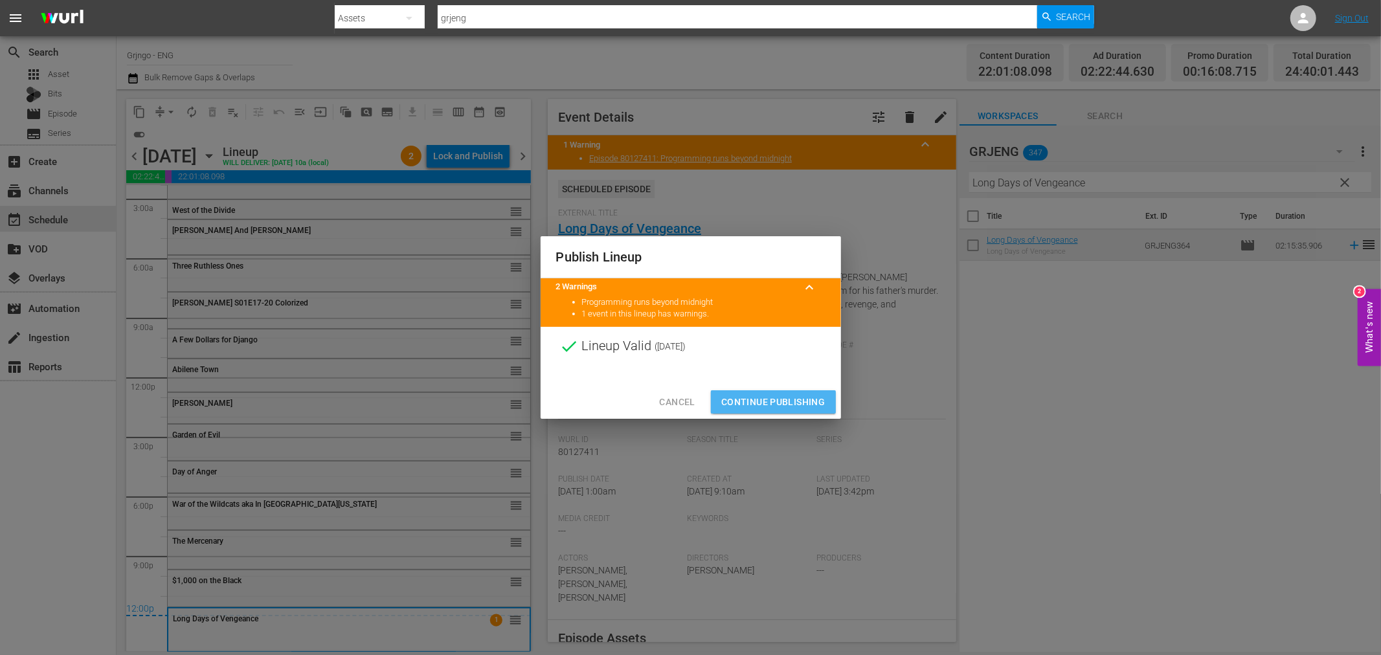
click at [777, 402] on span "Continue Publishing" at bounding box center [773, 402] width 104 height 16
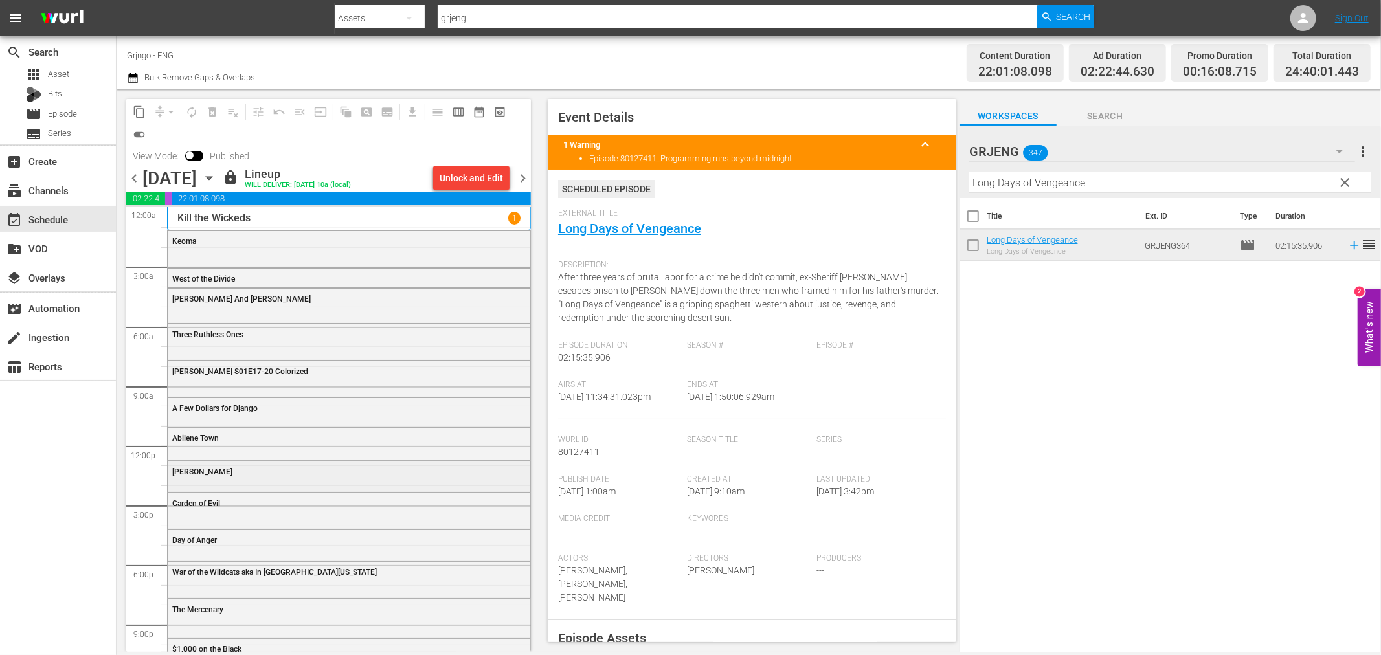
scroll to position [69, 0]
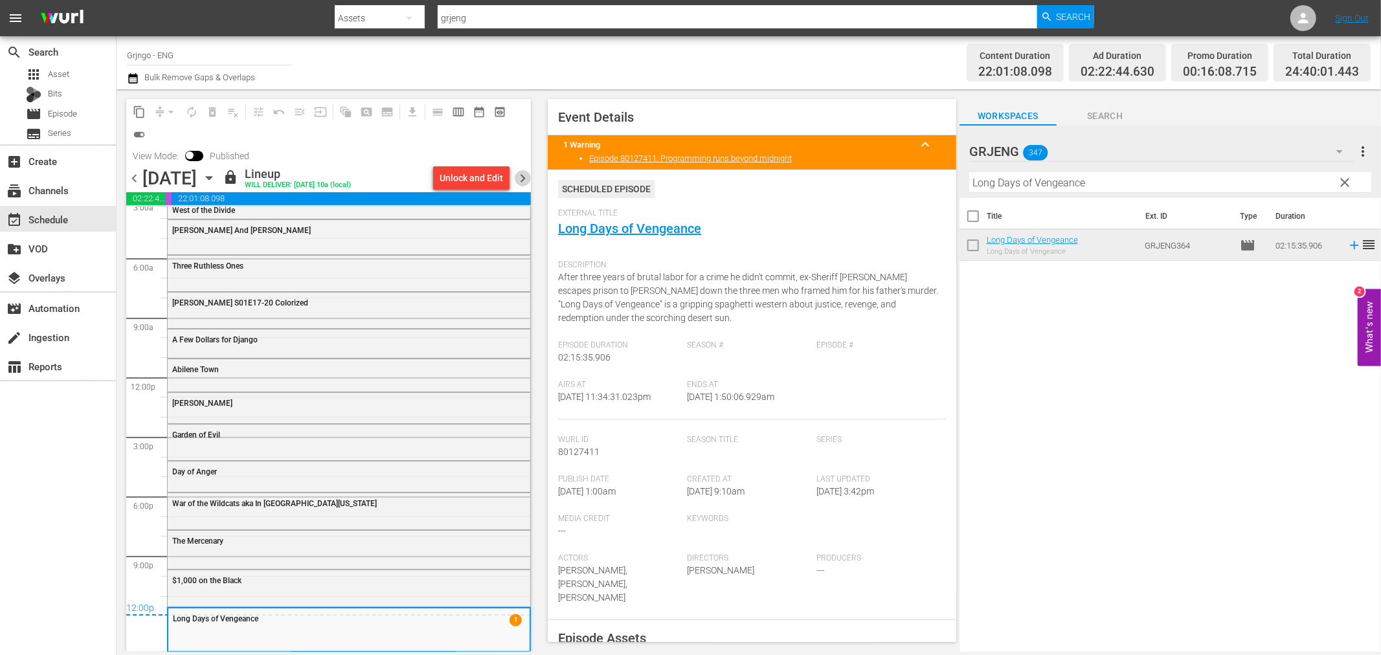
click at [523, 177] on span "chevron_right" at bounding box center [523, 178] width 16 height 16
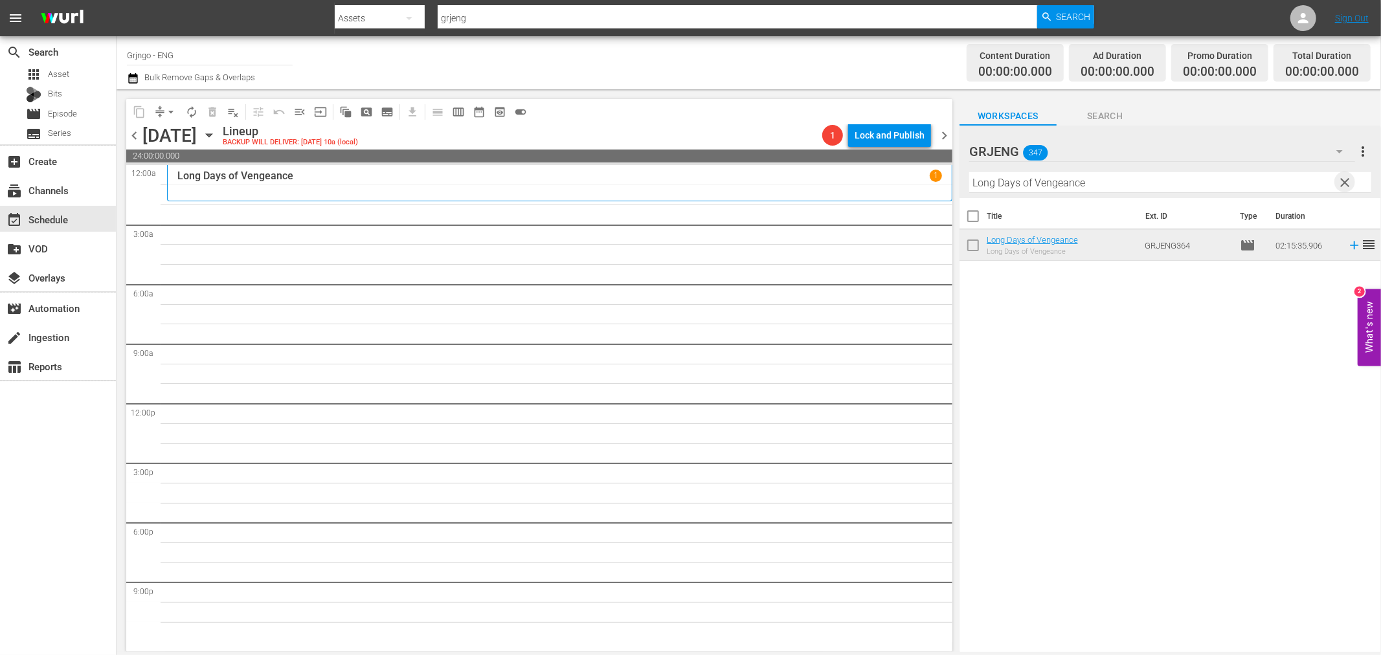
click at [1343, 181] on span "clear" at bounding box center [1345, 183] width 16 height 16
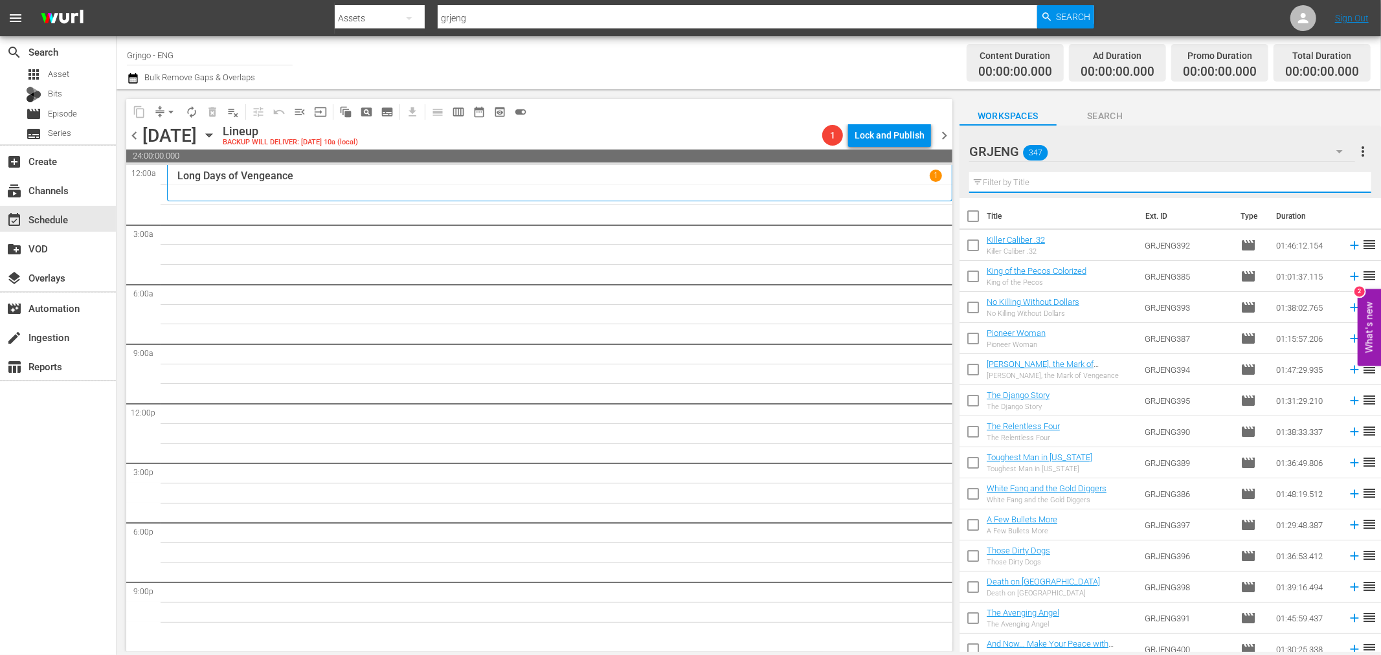
paste input "[US_STATE] Clay"
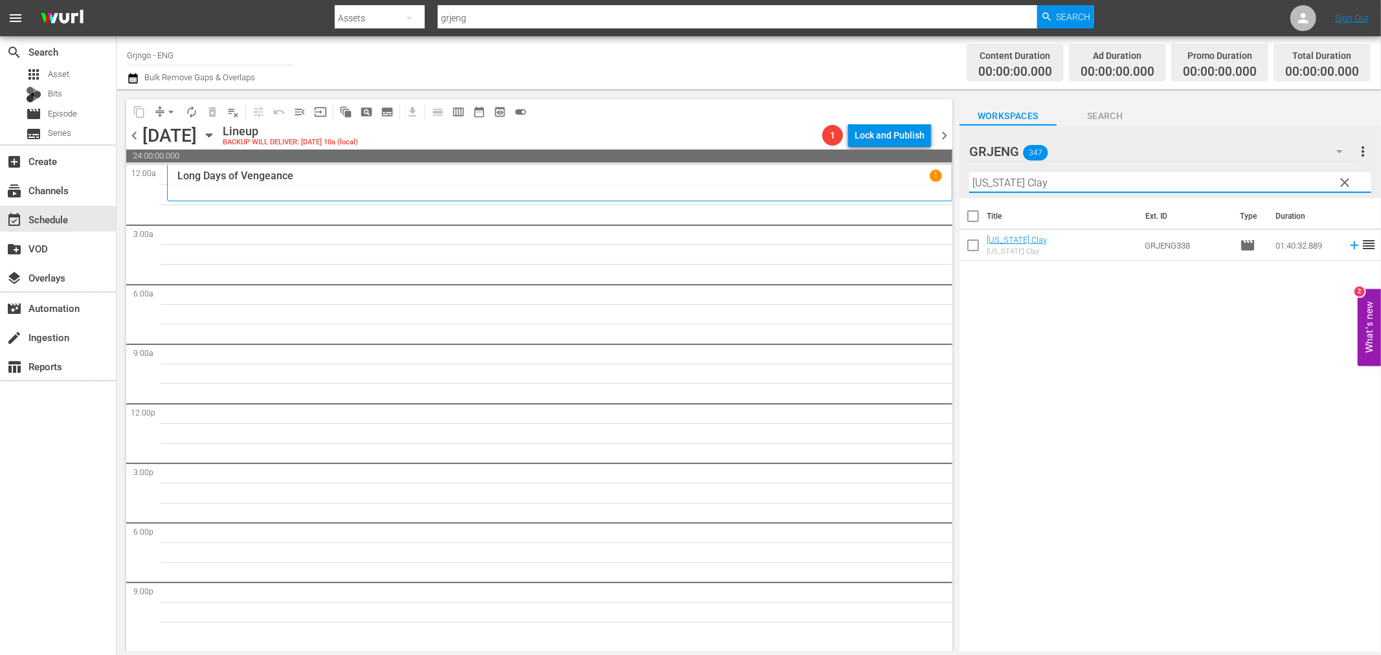
type input "[US_STATE] Clay"
click at [1347, 247] on icon at bounding box center [1354, 245] width 14 height 14
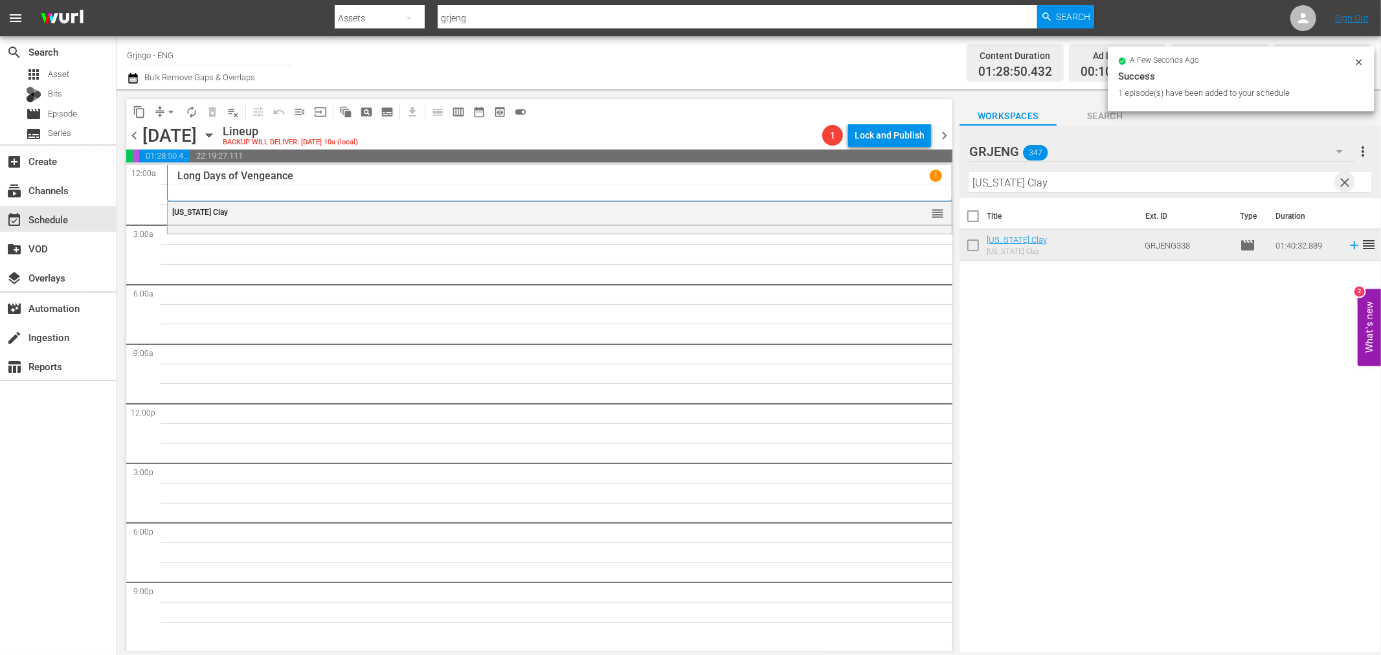
drag, startPoint x: 1347, startPoint y: 181, endPoint x: 1000, endPoint y: 191, distance: 347.1
click at [1347, 182] on span "clear" at bounding box center [1345, 183] width 16 height 16
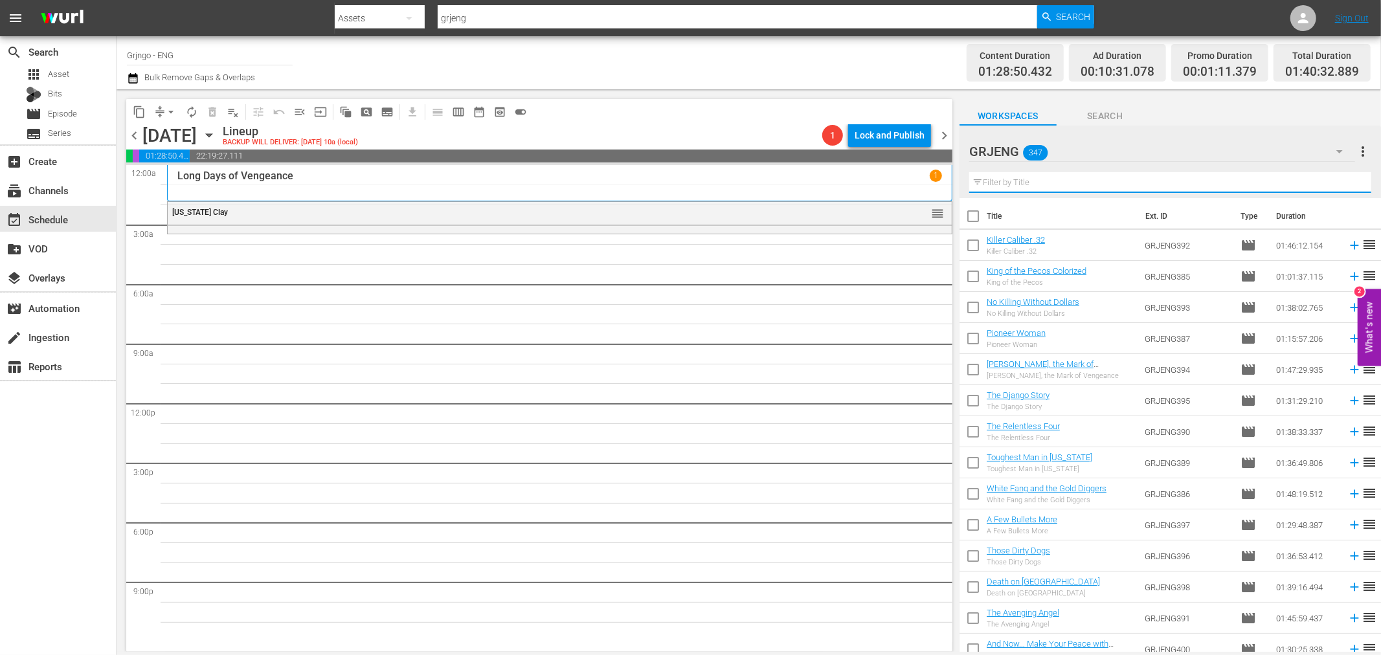
paste input "Django Kill... If You Live, Shoot!"
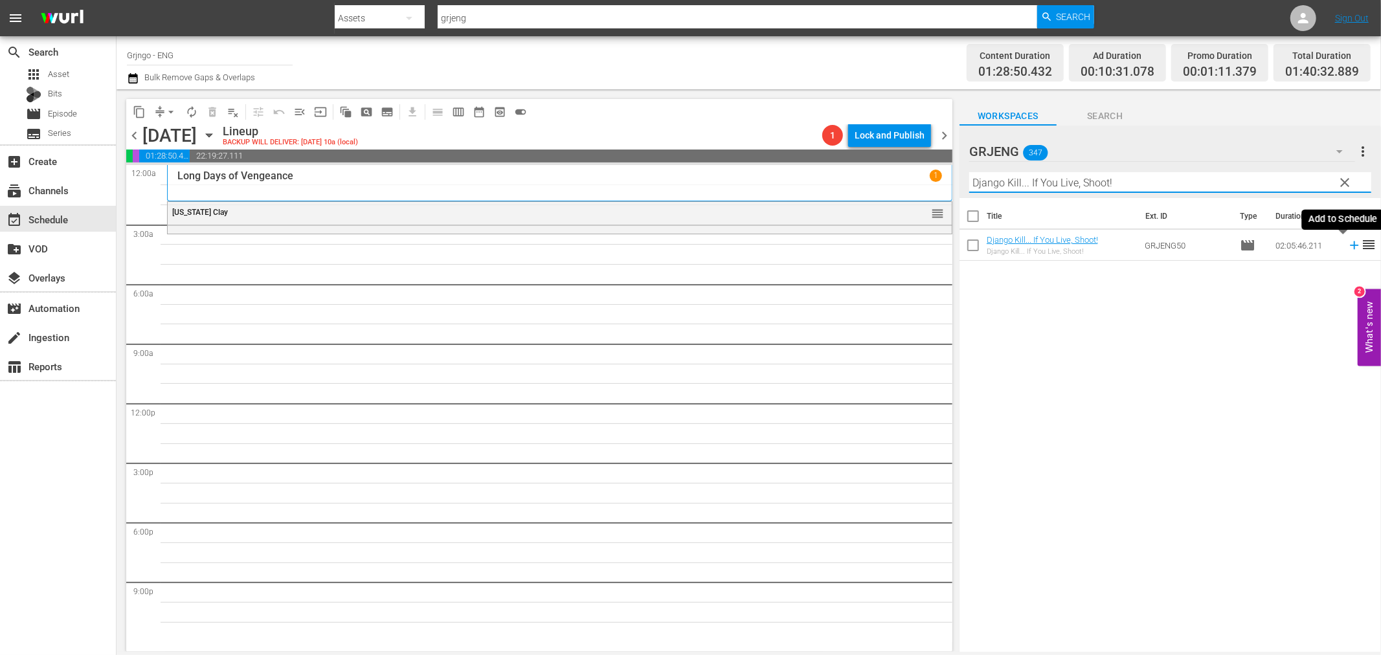
type input "Django Kill... If You Live, Shoot!"
click at [1347, 247] on icon at bounding box center [1354, 245] width 14 height 14
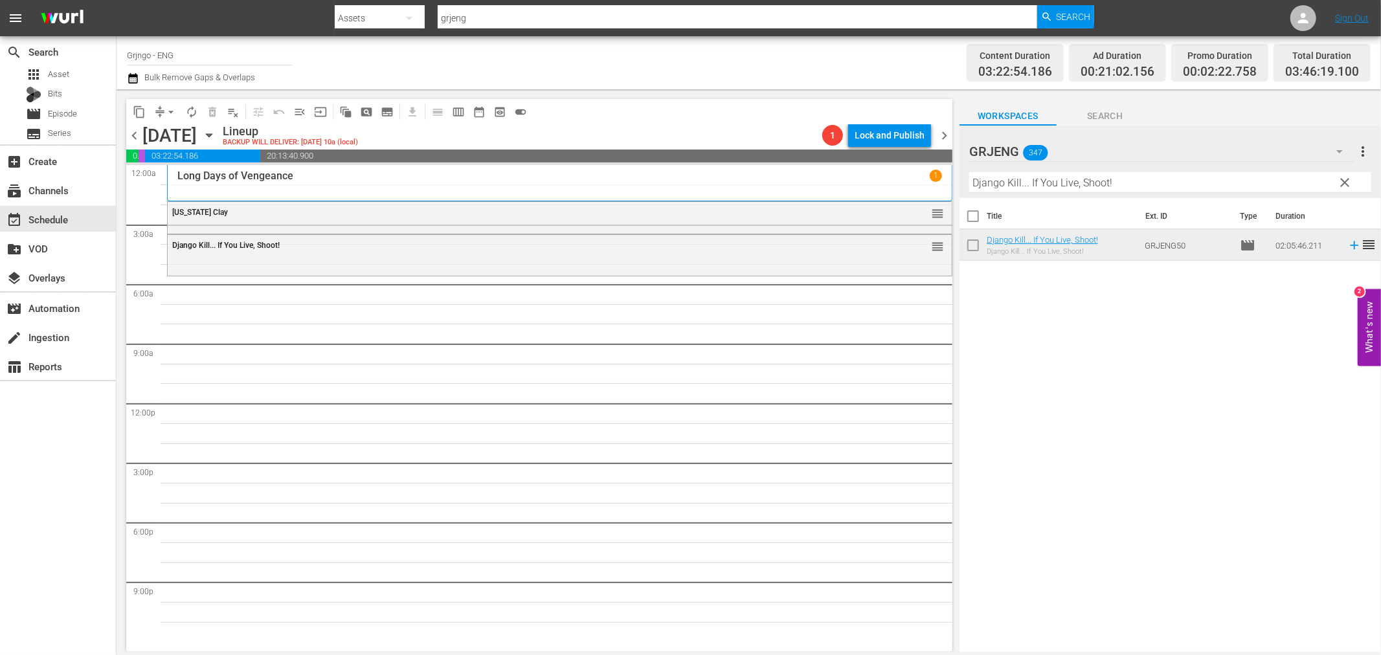
click at [1347, 184] on span "clear" at bounding box center [1345, 183] width 16 height 16
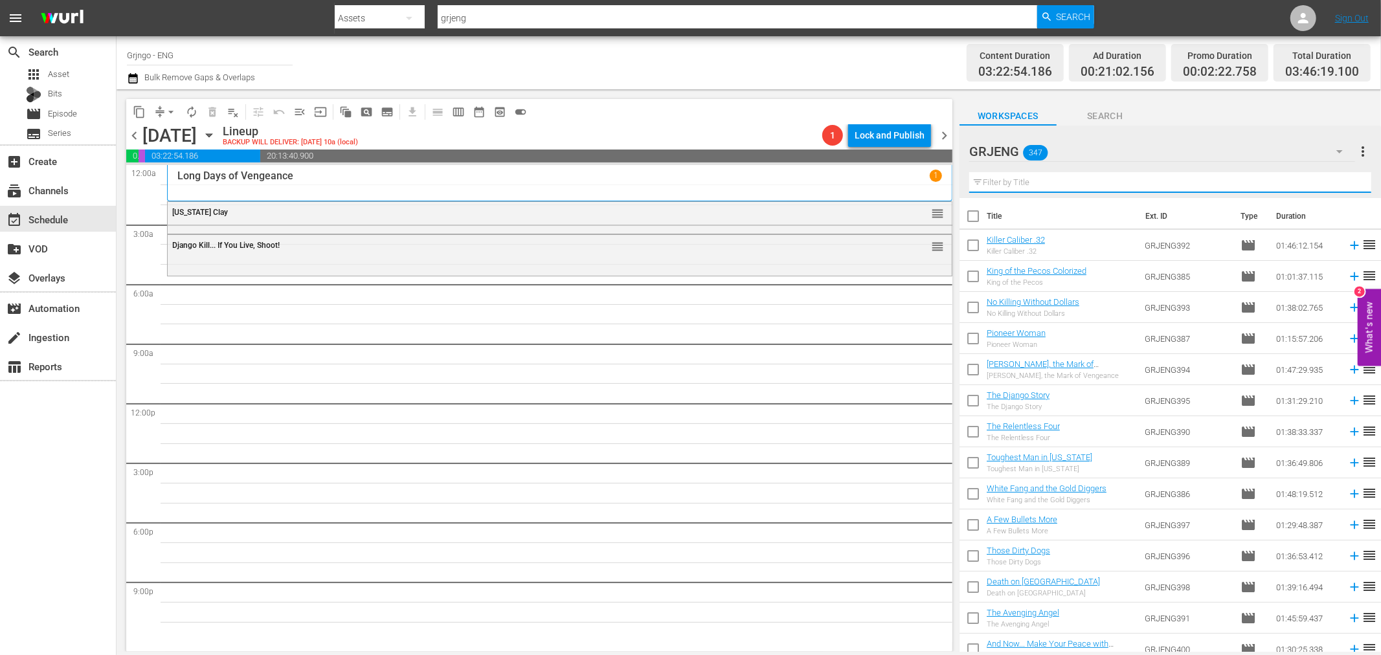
paste input "The Covered Wagon"
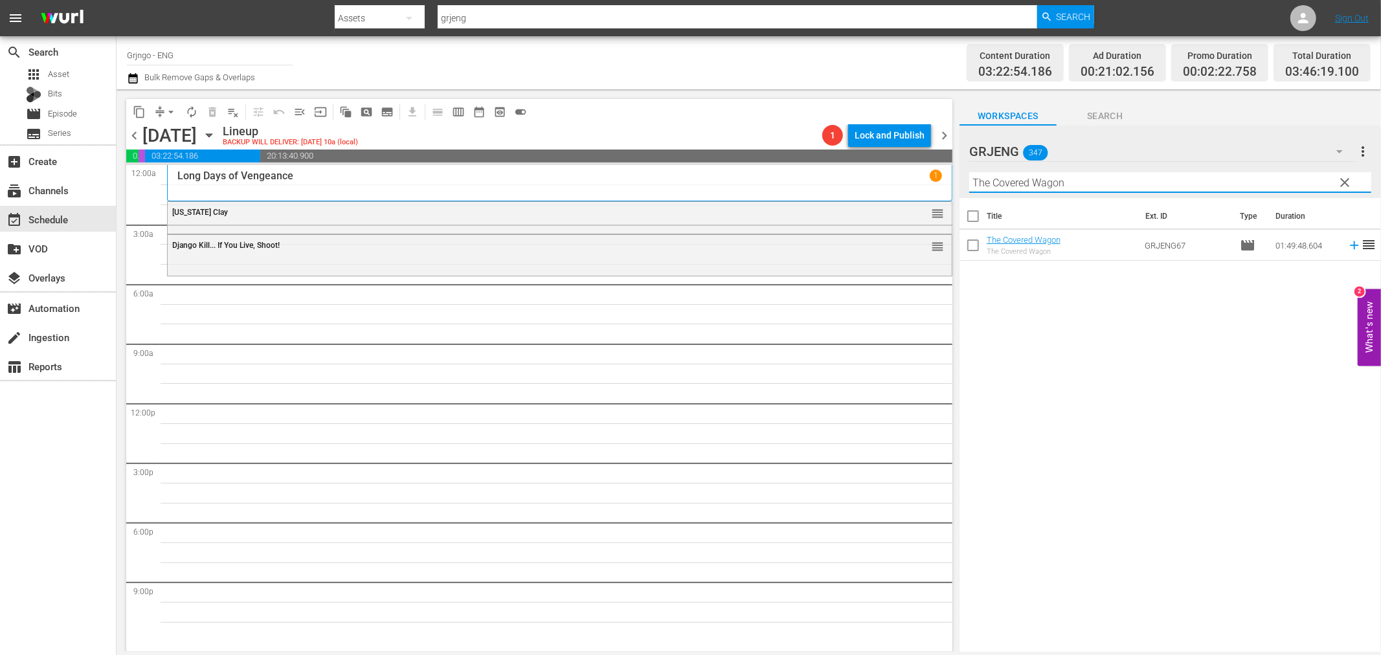
type input "The Covered Wagon"
drag, startPoint x: 1345, startPoint y: 181, endPoint x: 1054, endPoint y: 186, distance: 291.4
click at [1345, 181] on span "clear" at bounding box center [1345, 183] width 16 height 16
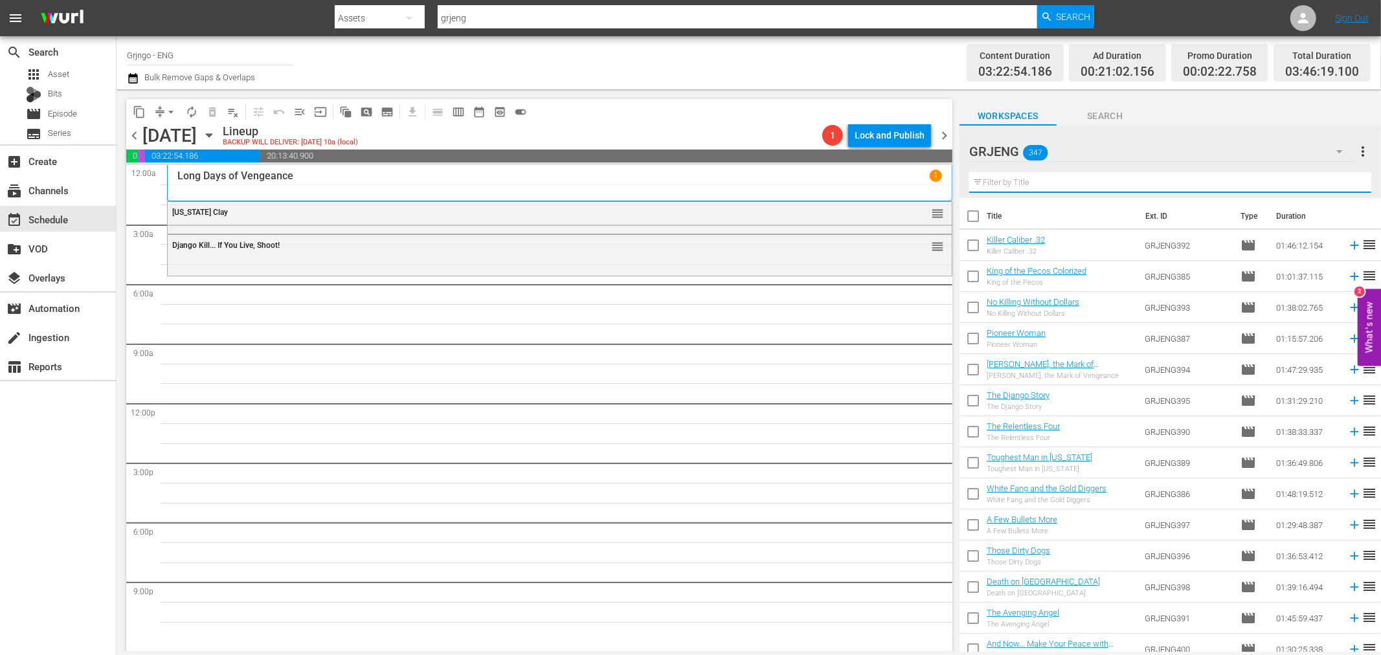
paste input "The Covered Wagon"
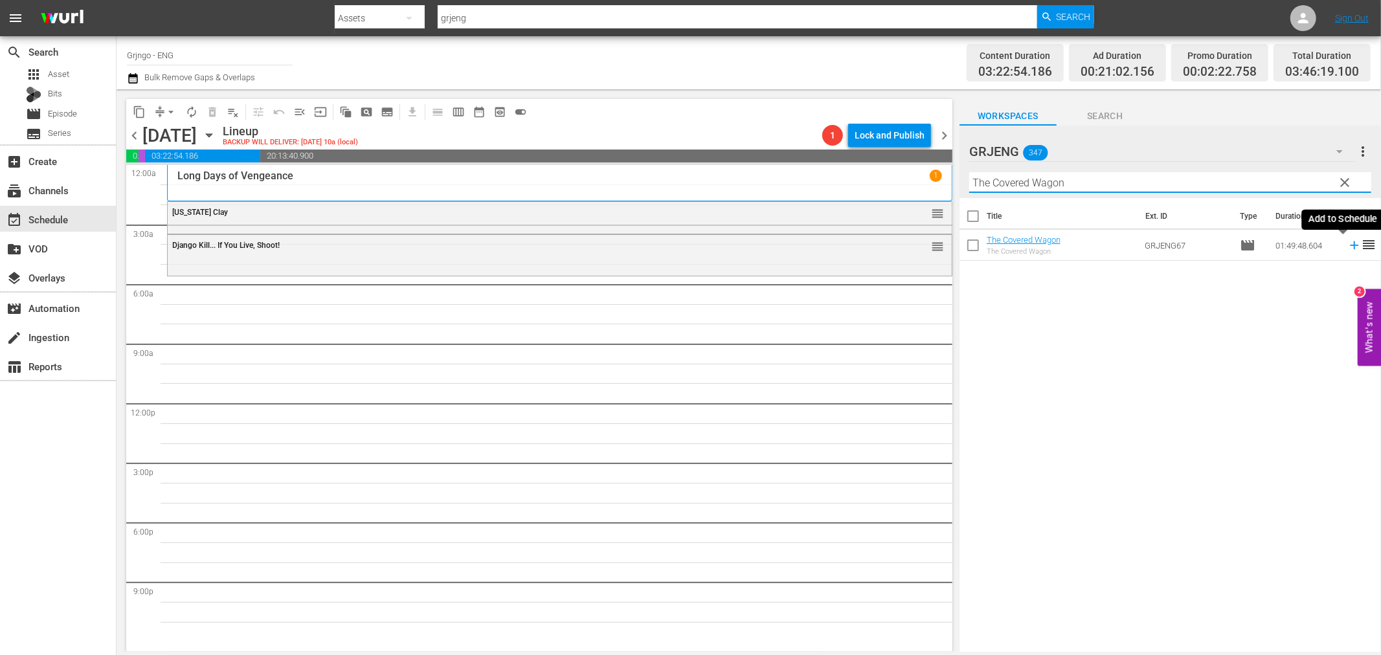
type input "The Covered Wagon"
click at [1347, 243] on icon at bounding box center [1354, 245] width 14 height 14
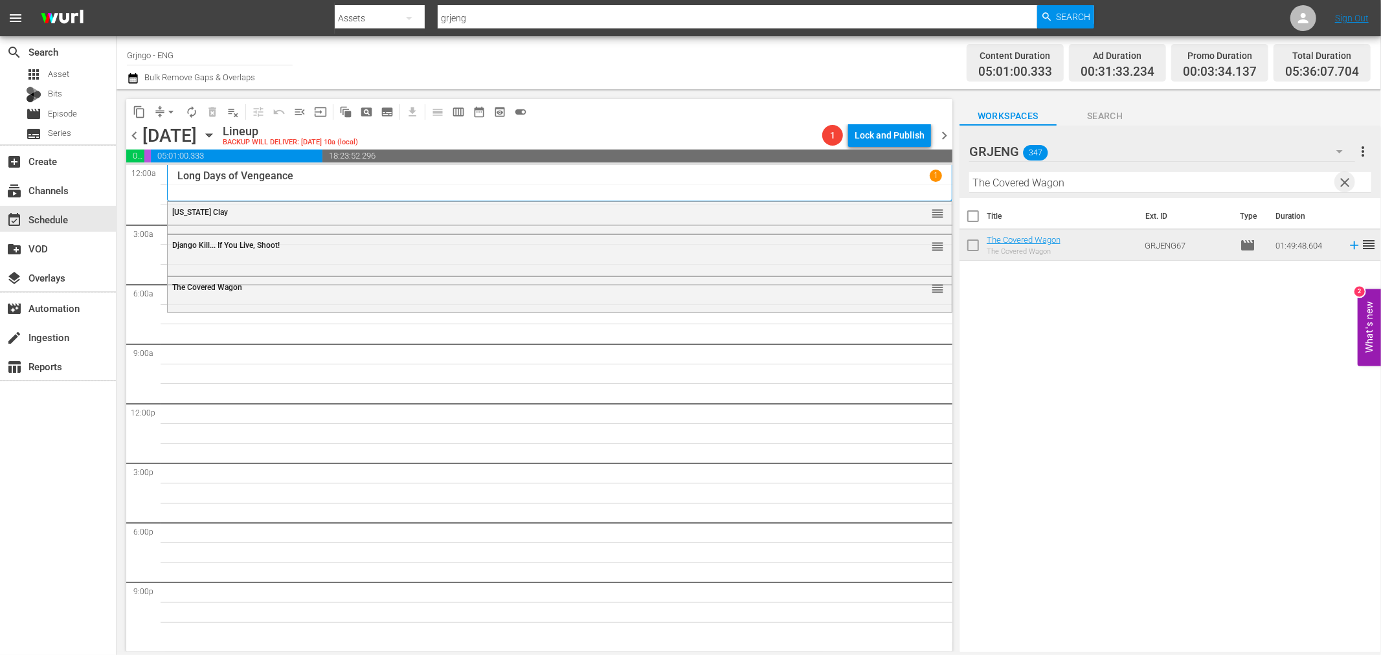
click at [1342, 182] on span "clear" at bounding box center [1345, 183] width 16 height 16
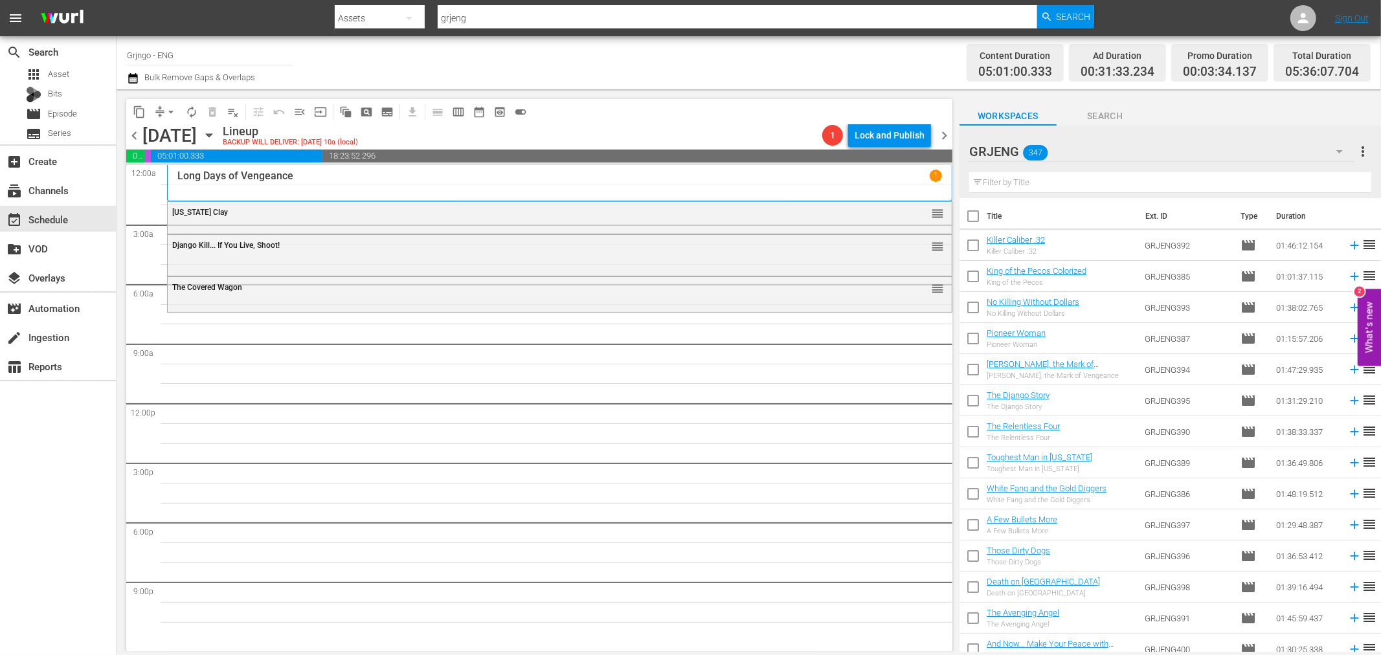
click at [1000, 183] on input "text" at bounding box center [1170, 182] width 402 height 21
paste input "Rustlers on Horseback Colorized"
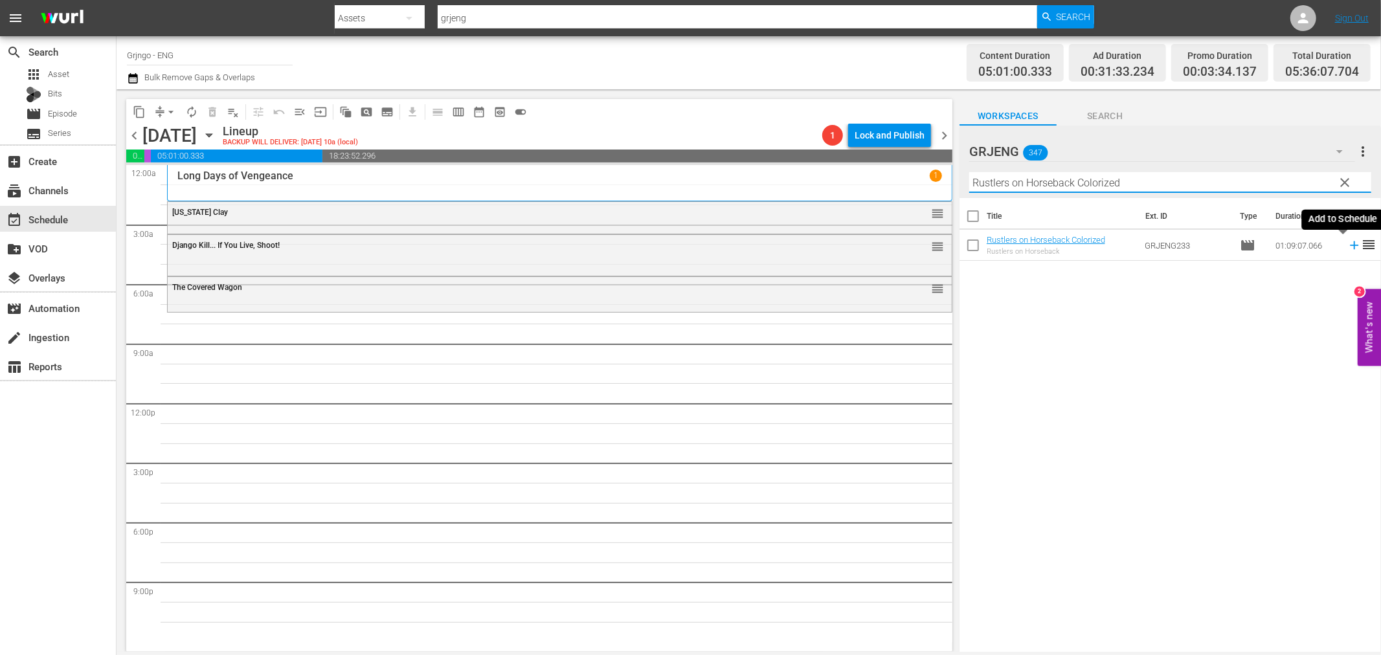
type input "Rustlers on Horseback Colorized"
click at [1350, 246] on icon at bounding box center [1354, 245] width 8 height 8
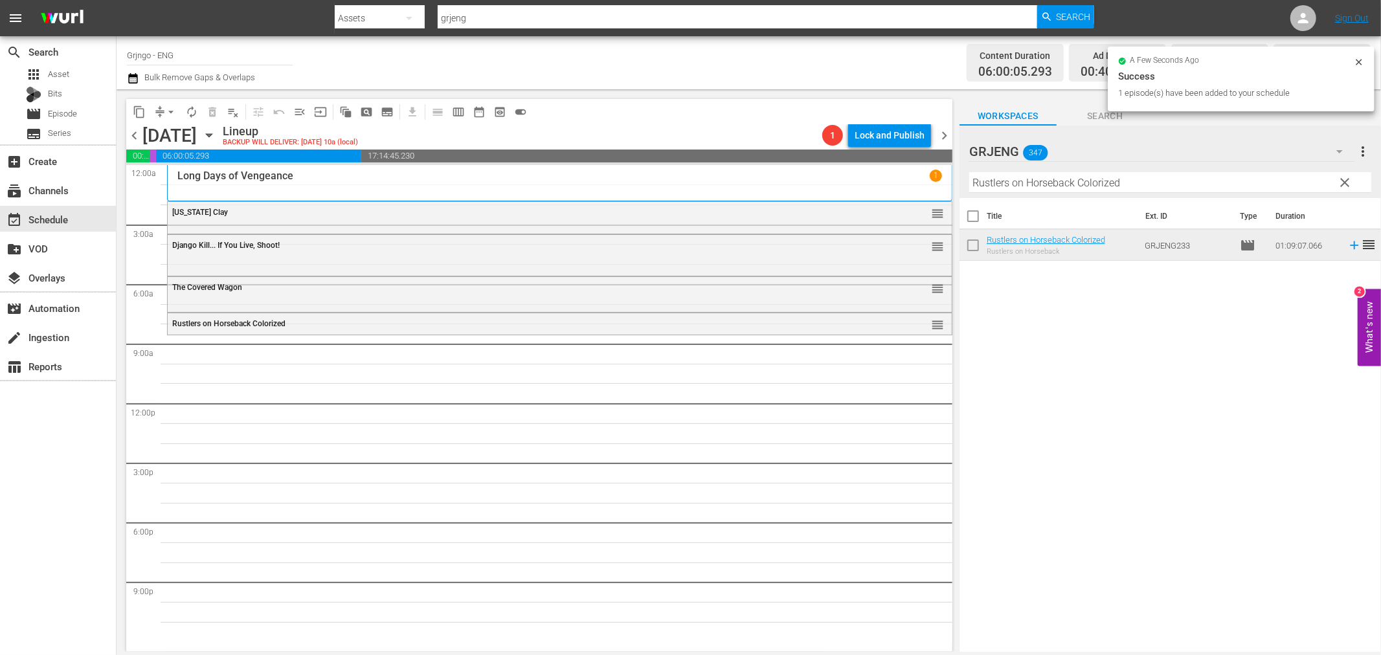
click at [1347, 181] on span "clear" at bounding box center [1345, 183] width 16 height 16
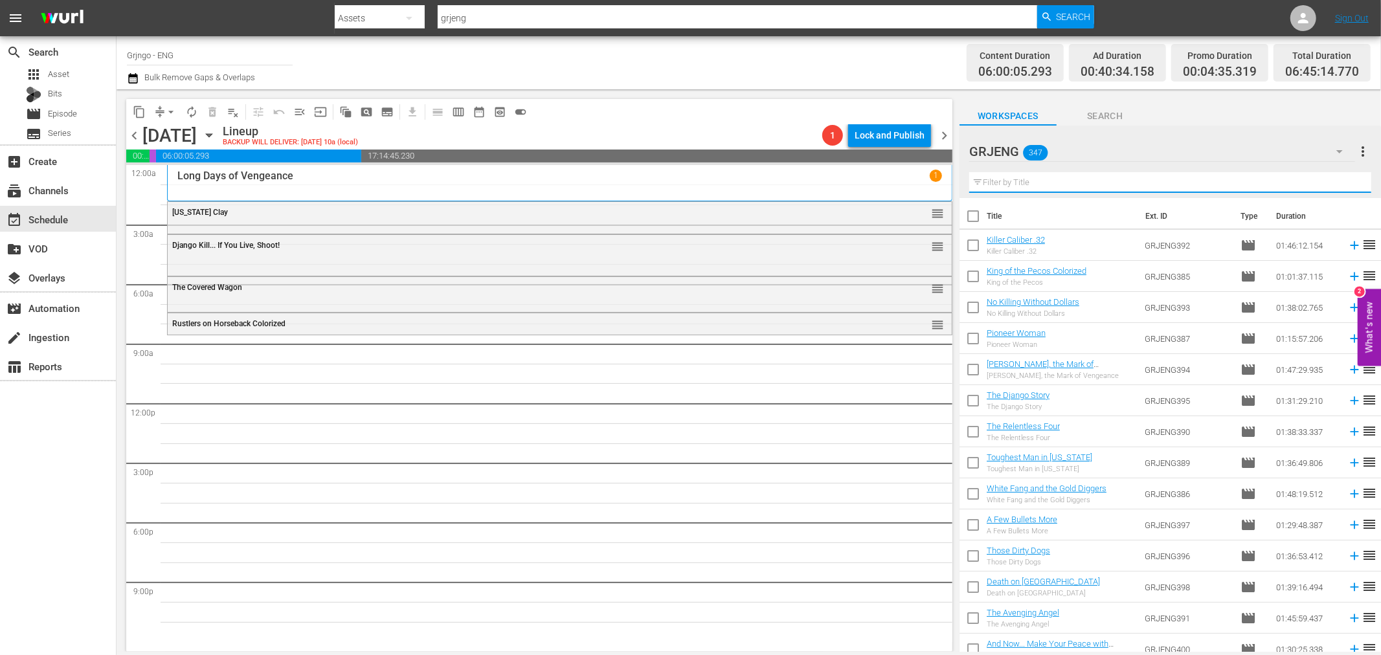
paste input "[PERSON_NAME] S01E25-28 Colorized"
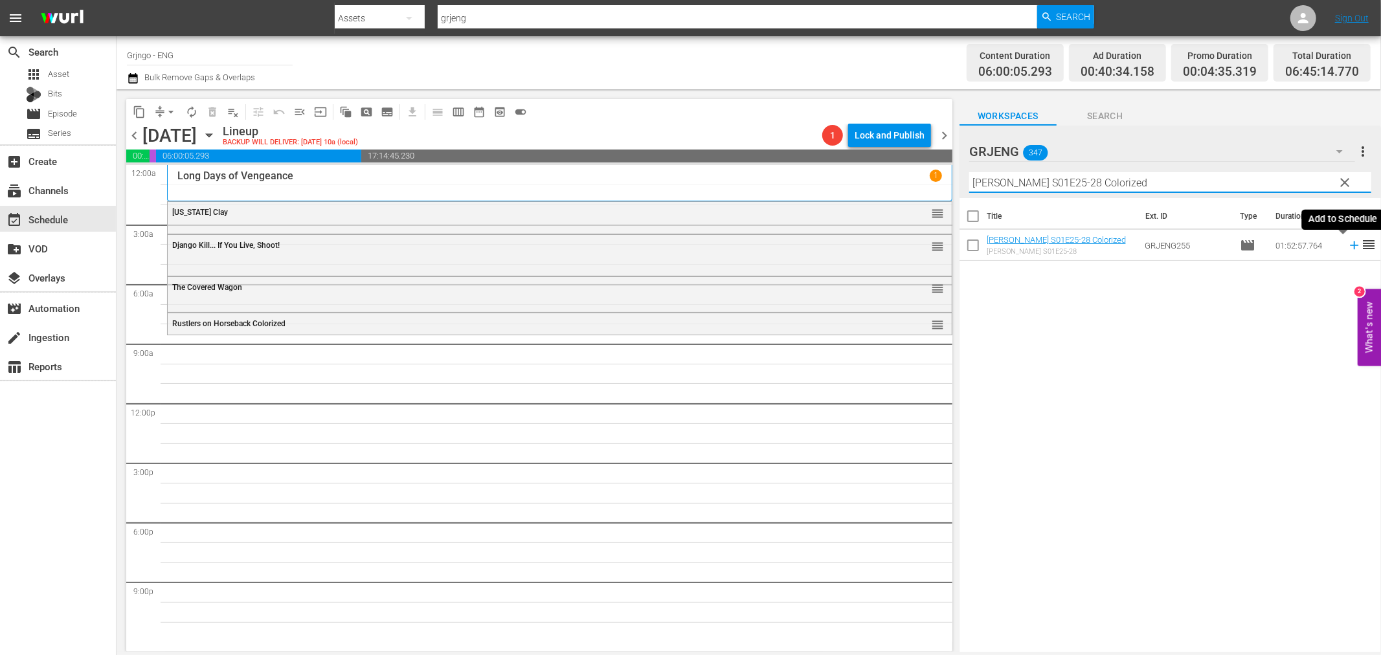
type input "[PERSON_NAME] S01E25-28 Colorized"
click at [1347, 247] on icon at bounding box center [1354, 245] width 14 height 14
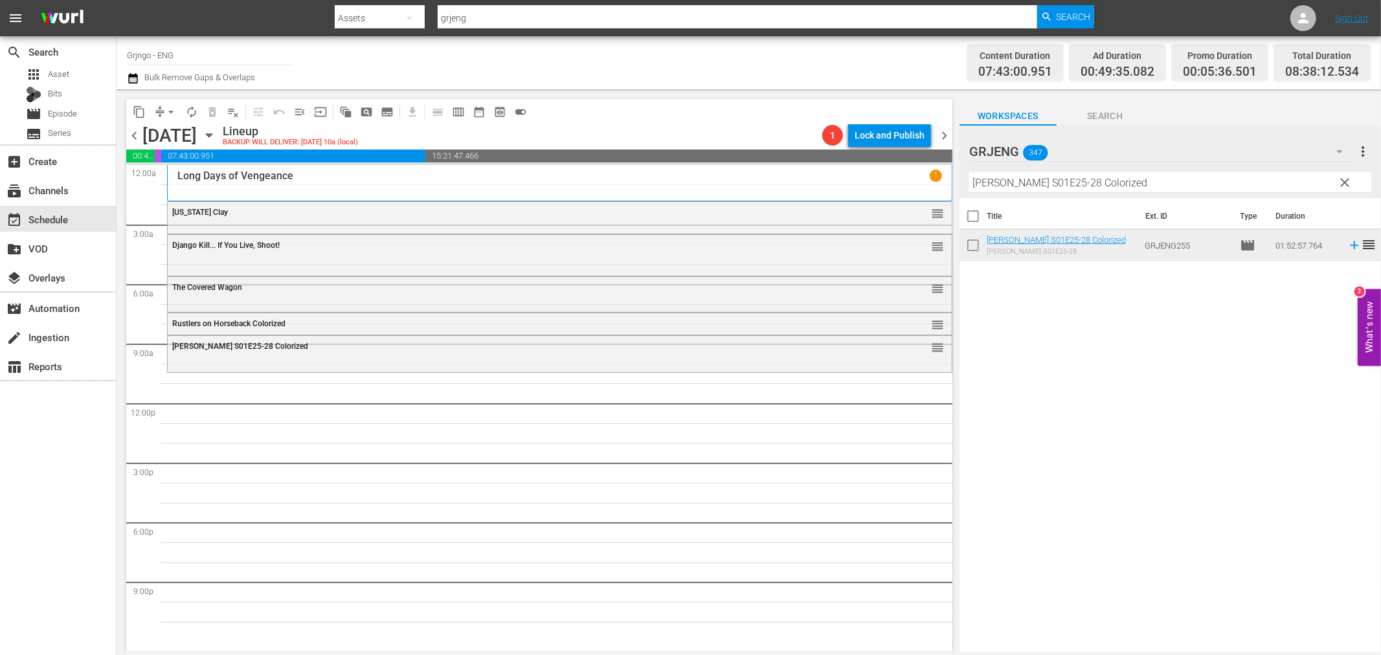
drag, startPoint x: 1341, startPoint y: 181, endPoint x: 1009, endPoint y: 195, distance: 333.0
click at [1341, 180] on span "clear" at bounding box center [1345, 183] width 16 height 16
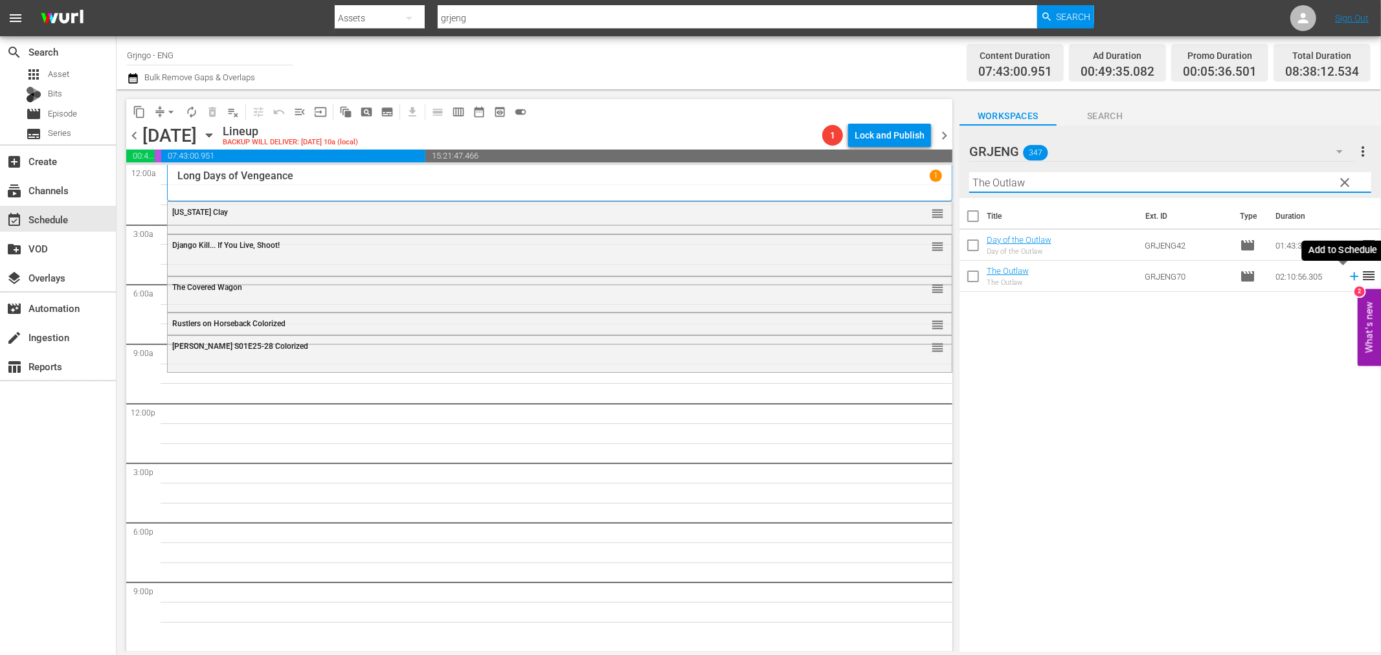
type input "The Outlaw"
click at [1350, 276] on icon at bounding box center [1354, 277] width 8 height 8
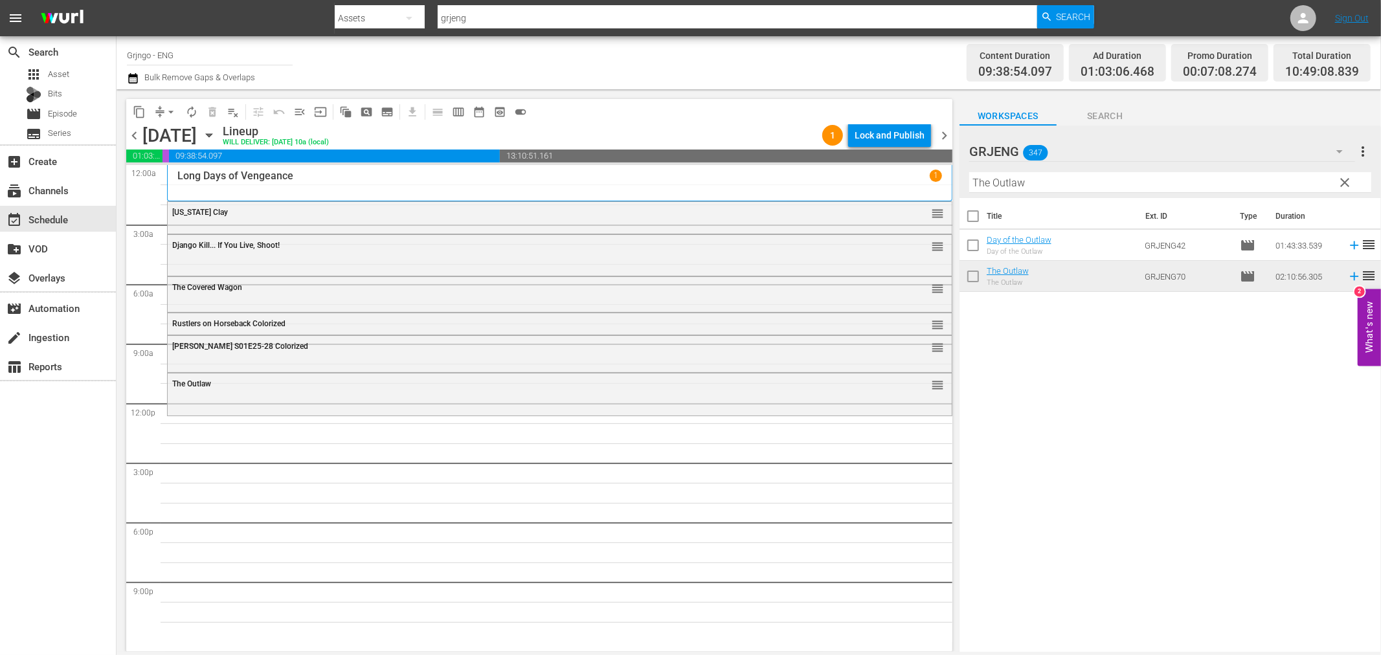
drag, startPoint x: 1348, startPoint y: 183, endPoint x: 1077, endPoint y: 177, distance: 270.7
click at [1348, 183] on span "clear" at bounding box center [1345, 183] width 16 height 16
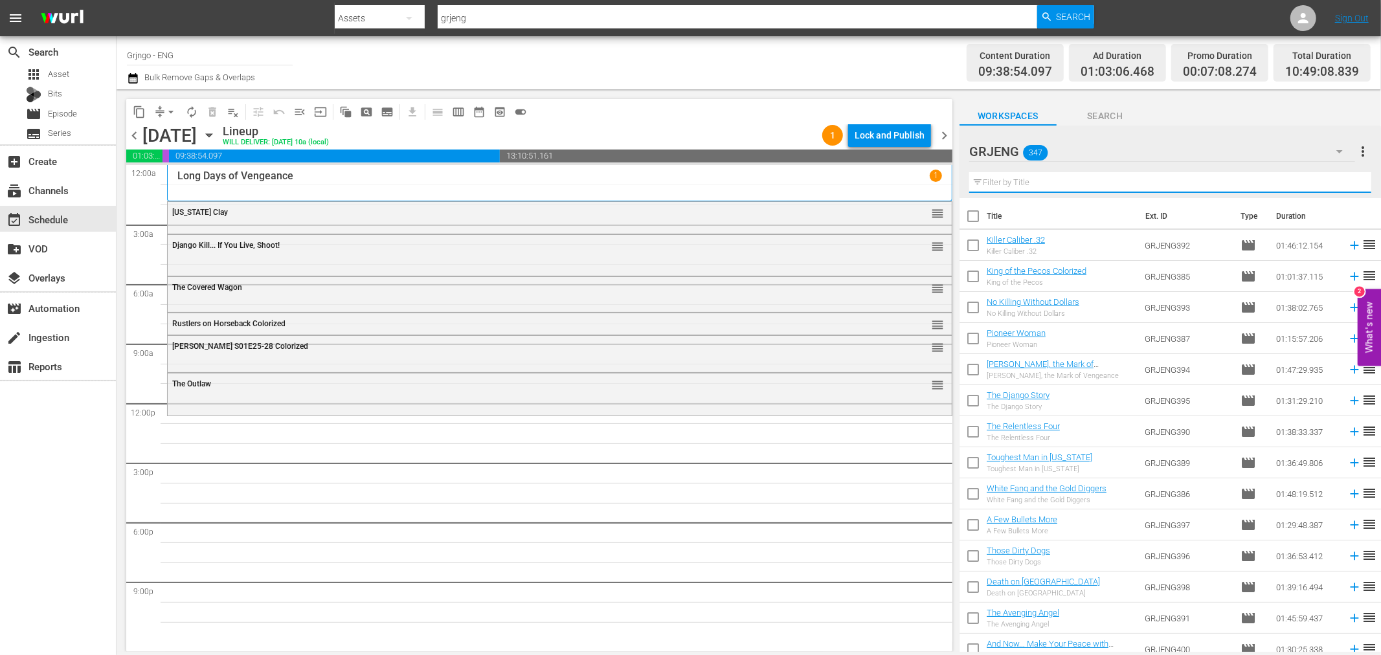
paste input "Requiescant"
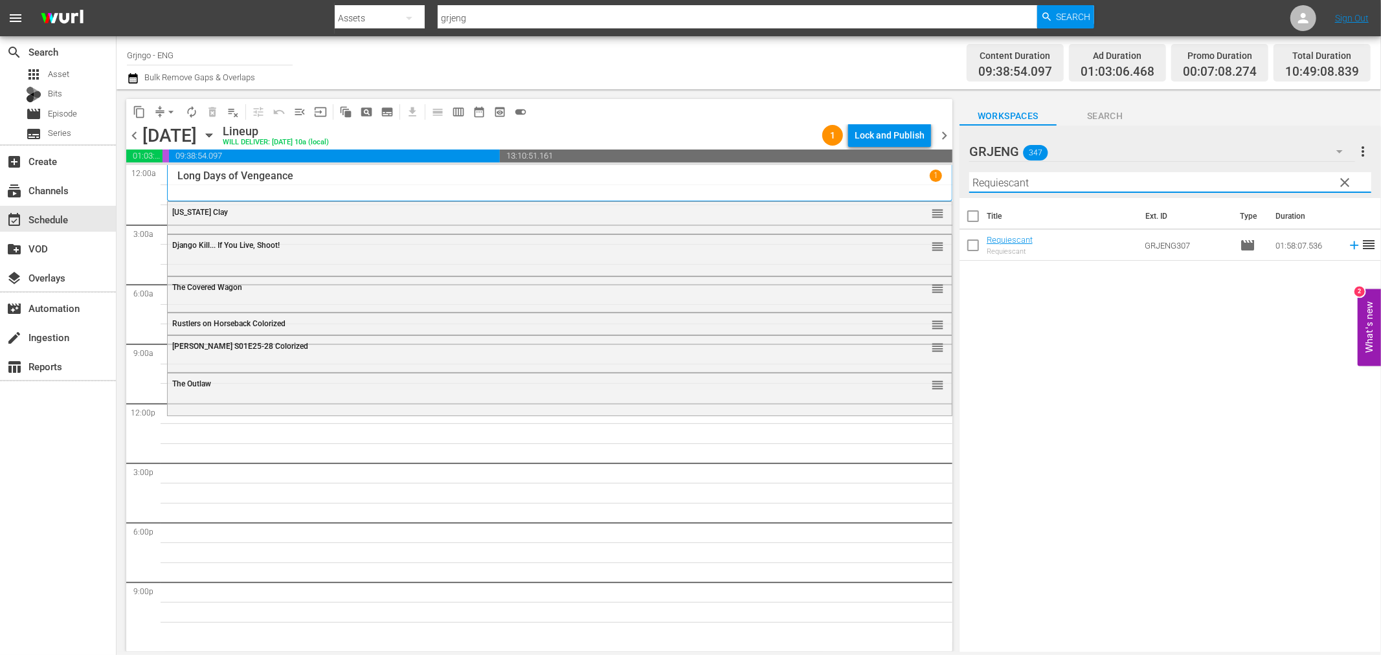
type input "Requiescant"
click at [1347, 250] on icon at bounding box center [1354, 245] width 14 height 14
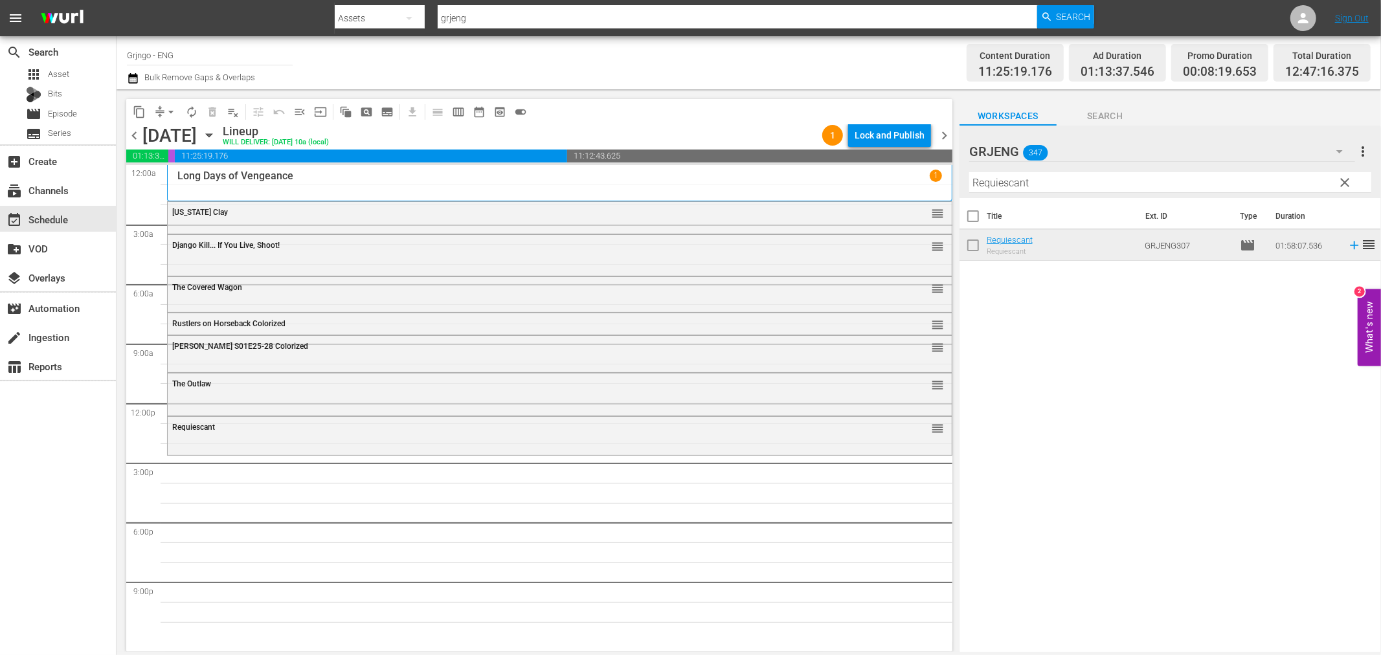
drag, startPoint x: 1342, startPoint y: 181, endPoint x: 948, endPoint y: 188, distance: 393.6
click at [1342, 181] on span "clear" at bounding box center [1345, 183] width 16 height 16
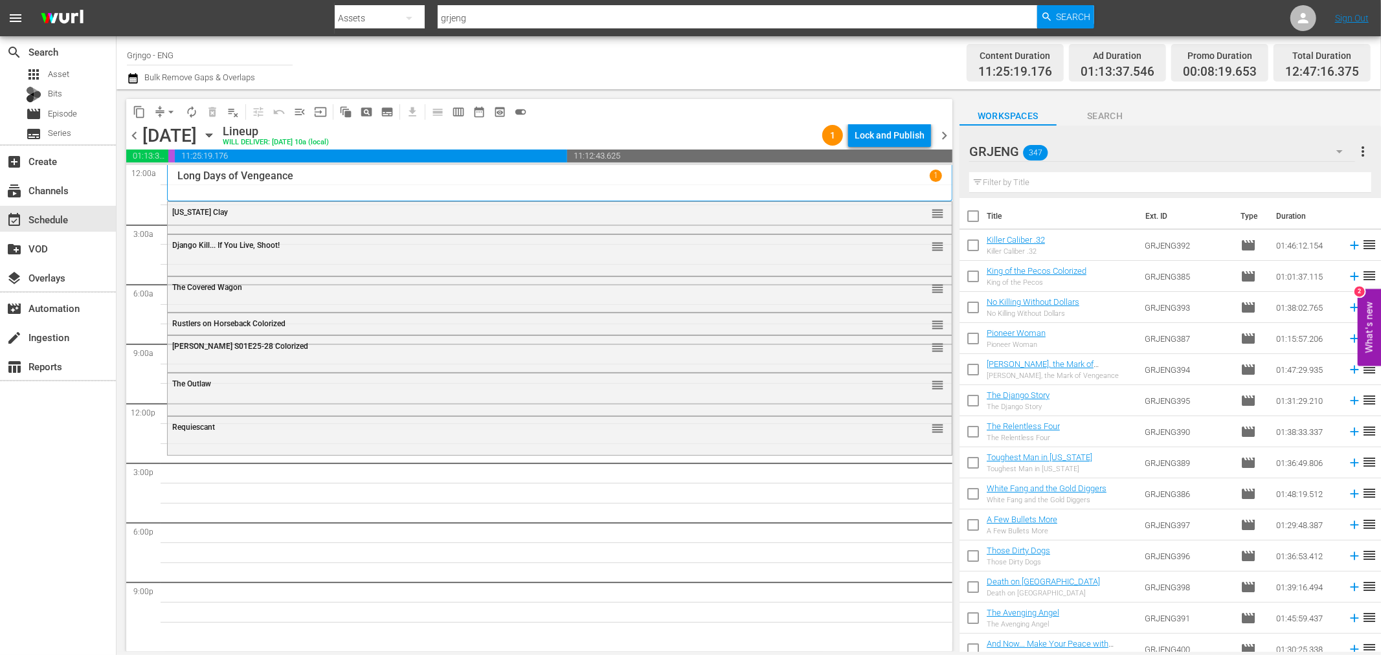
click at [1004, 182] on input "text" at bounding box center [1170, 182] width 402 height 21
paste input "Buddy Goes West"
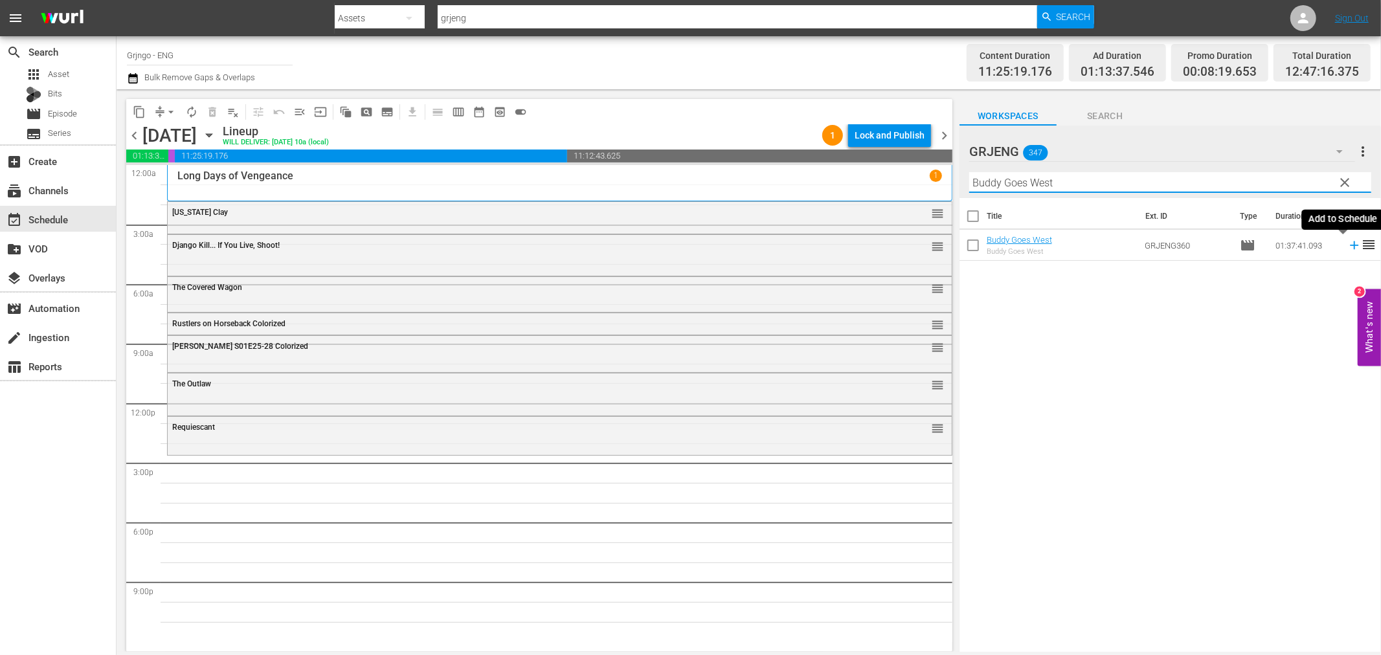
type input "Buddy Goes West"
click at [1347, 243] on icon at bounding box center [1354, 245] width 14 height 14
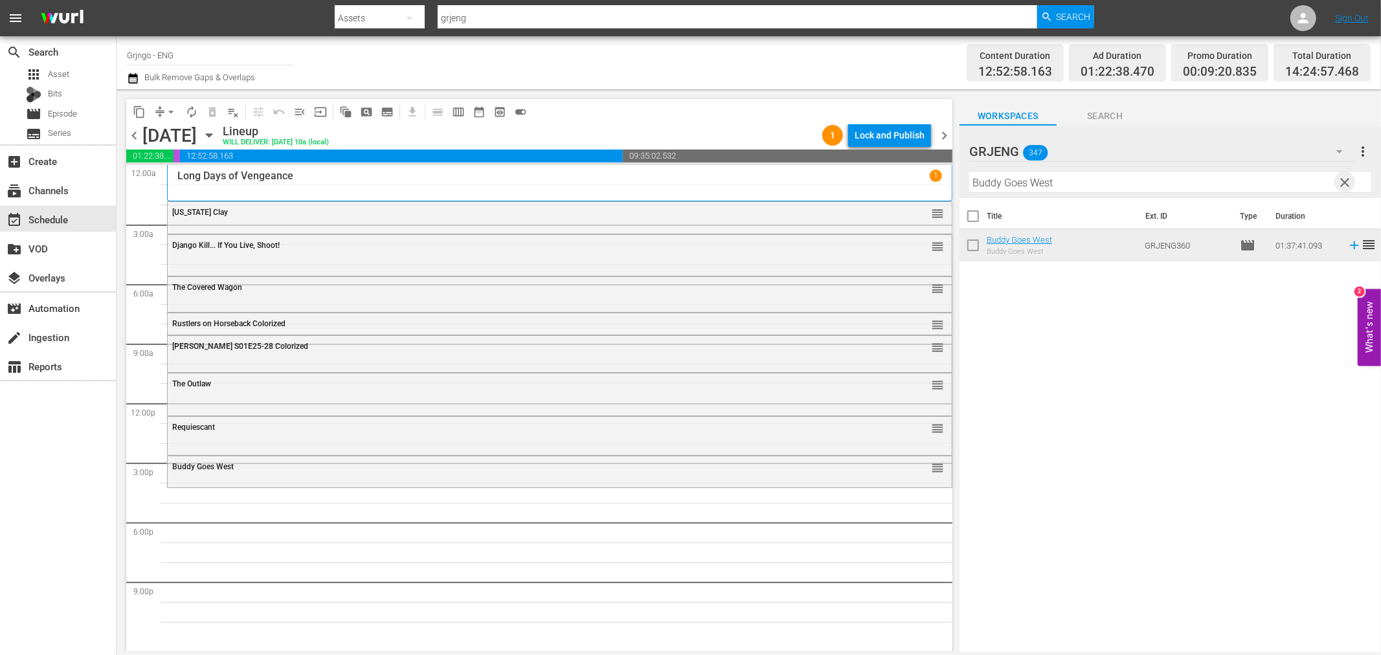
drag, startPoint x: 1345, startPoint y: 182, endPoint x: 1049, endPoint y: 182, distance: 295.8
click at [1345, 182] on span "clear" at bounding box center [1345, 183] width 16 height 16
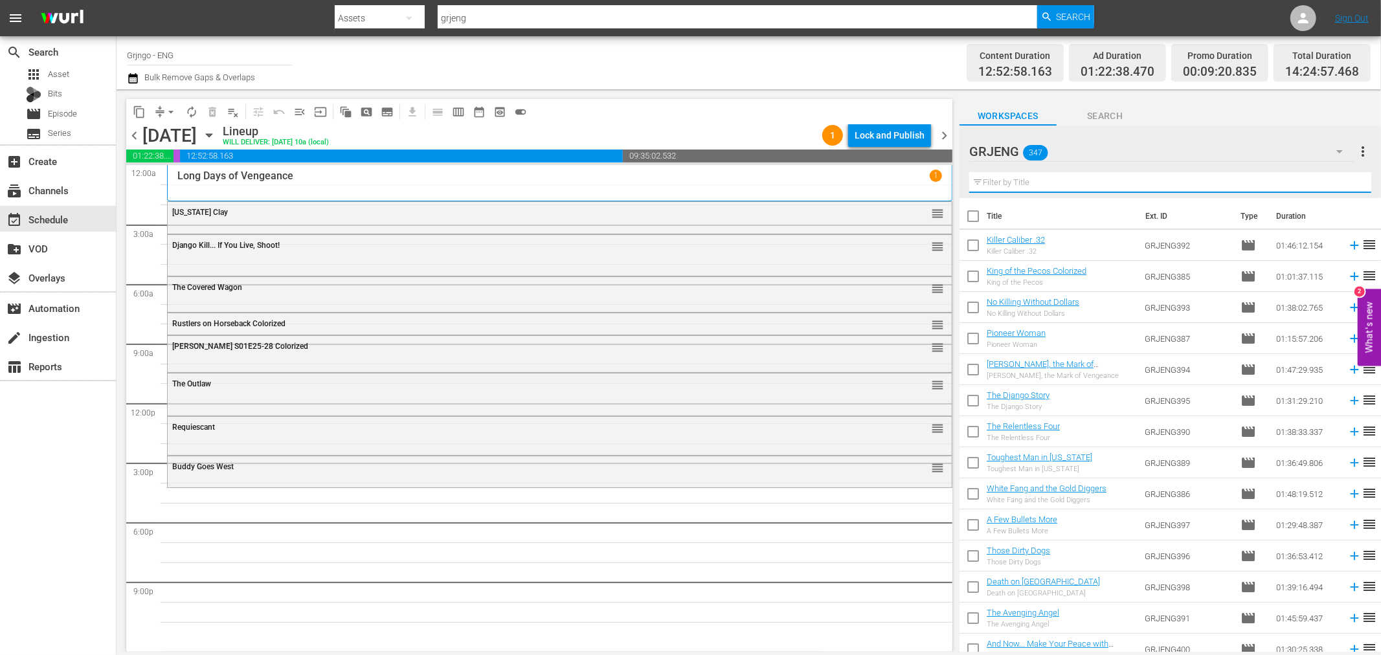
paste input "Stranger On Horseback"
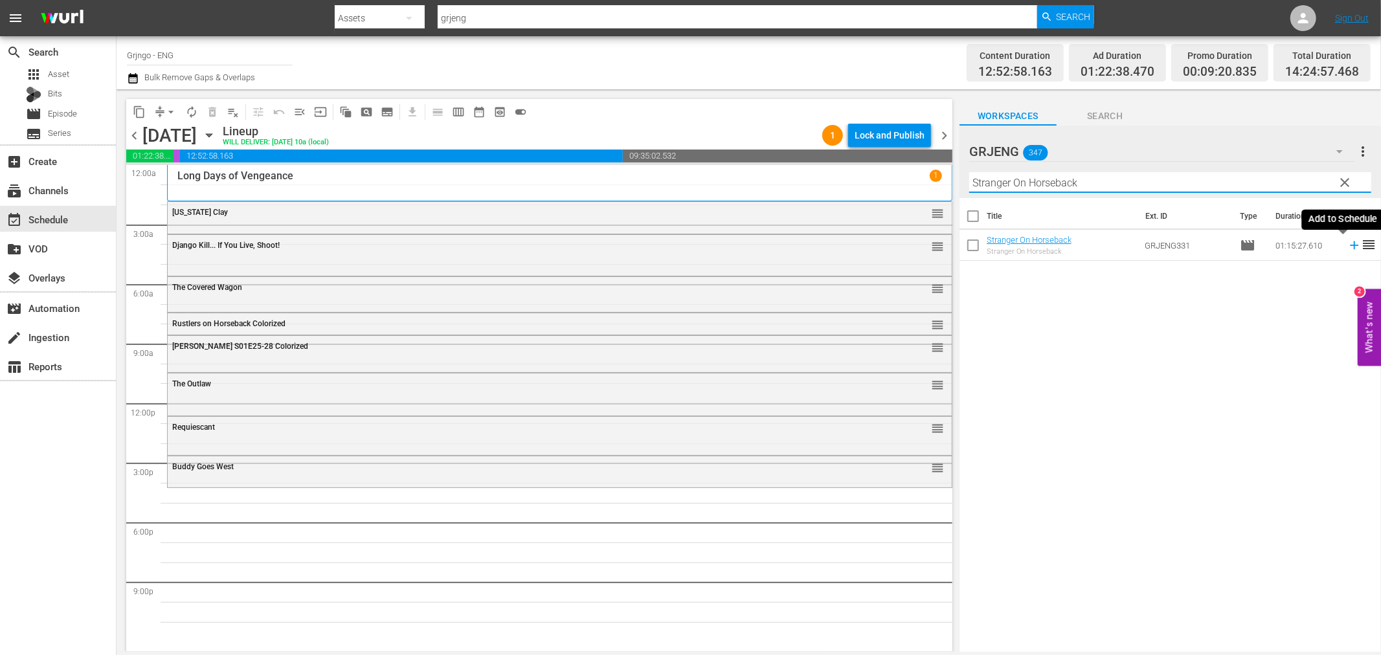
type input "Stranger On Horseback"
click at [1347, 243] on icon at bounding box center [1354, 245] width 14 height 14
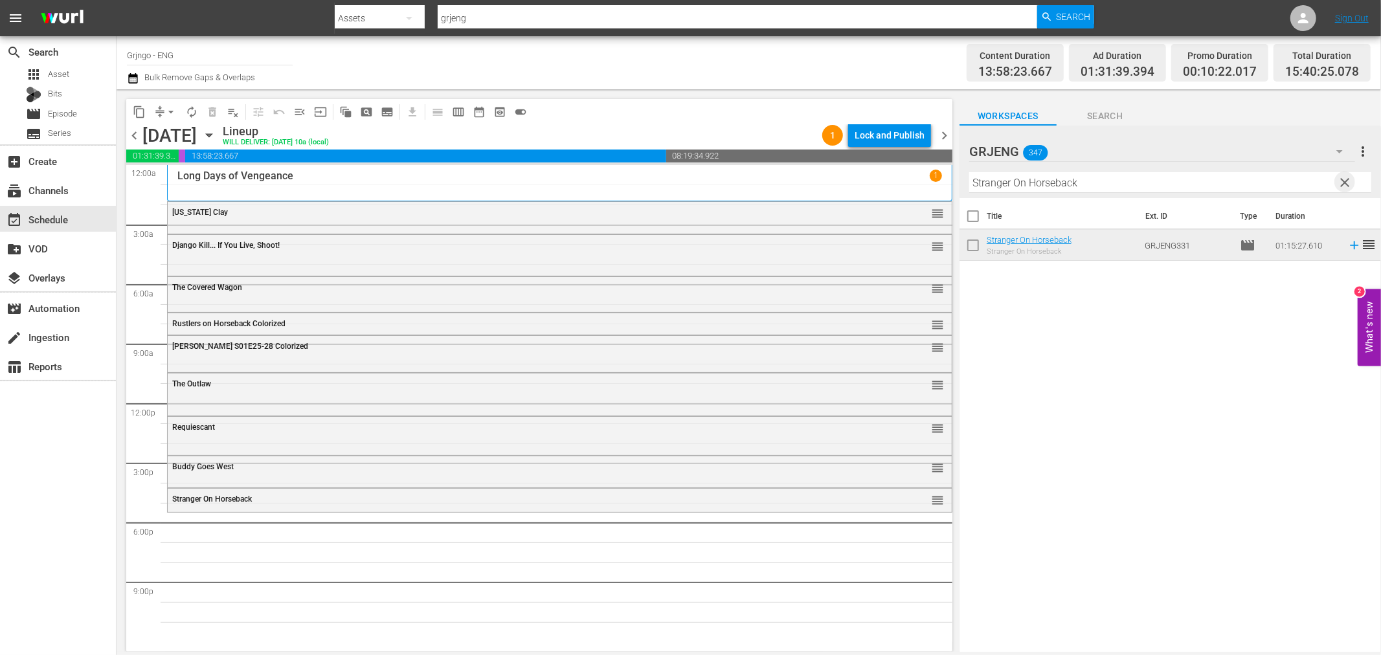
click at [1349, 177] on span "clear" at bounding box center [1345, 183] width 16 height 16
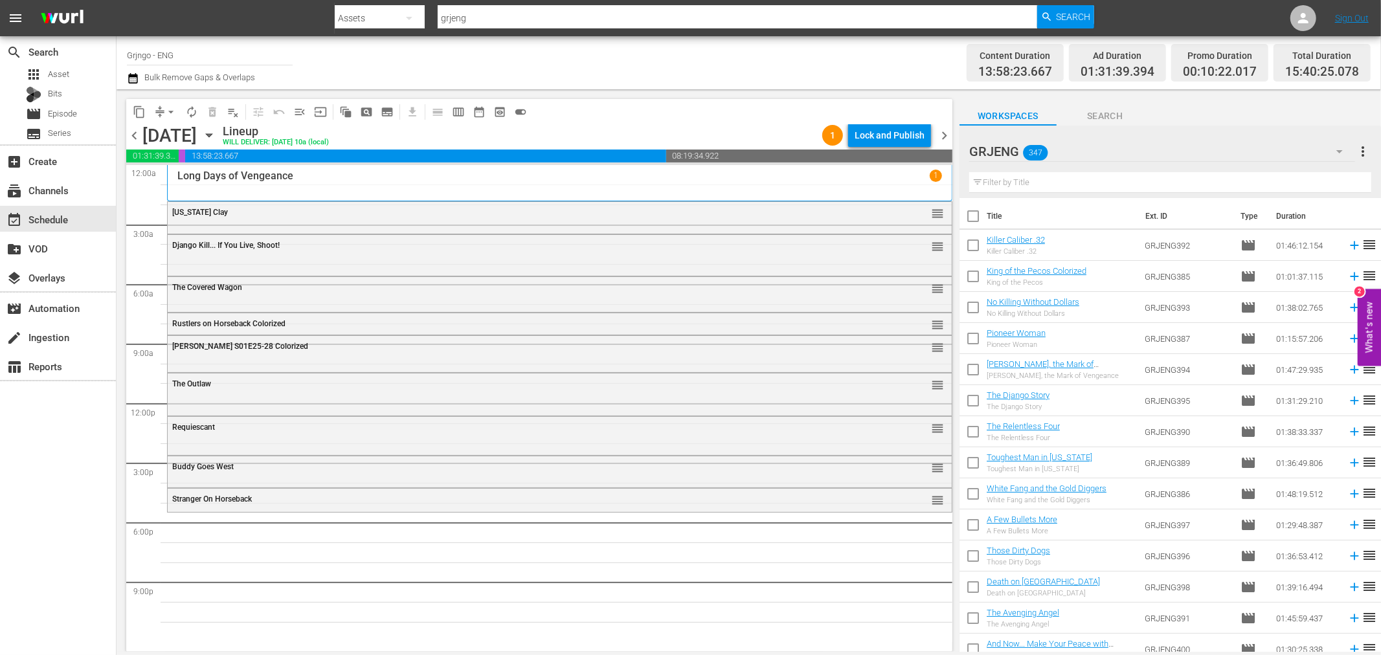
click at [1198, 185] on input "text" at bounding box center [1170, 182] width 402 height 21
paste input "[US_STATE] Sundown"
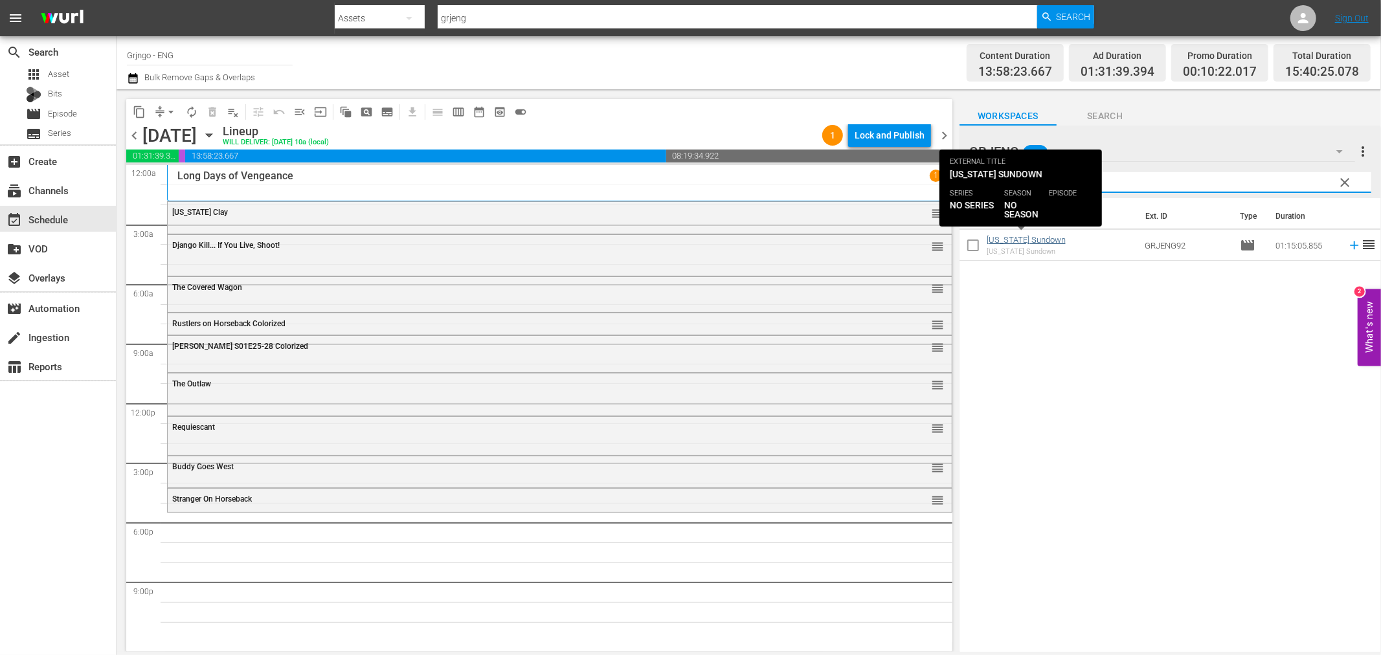
type input "[US_STATE] Sundown"
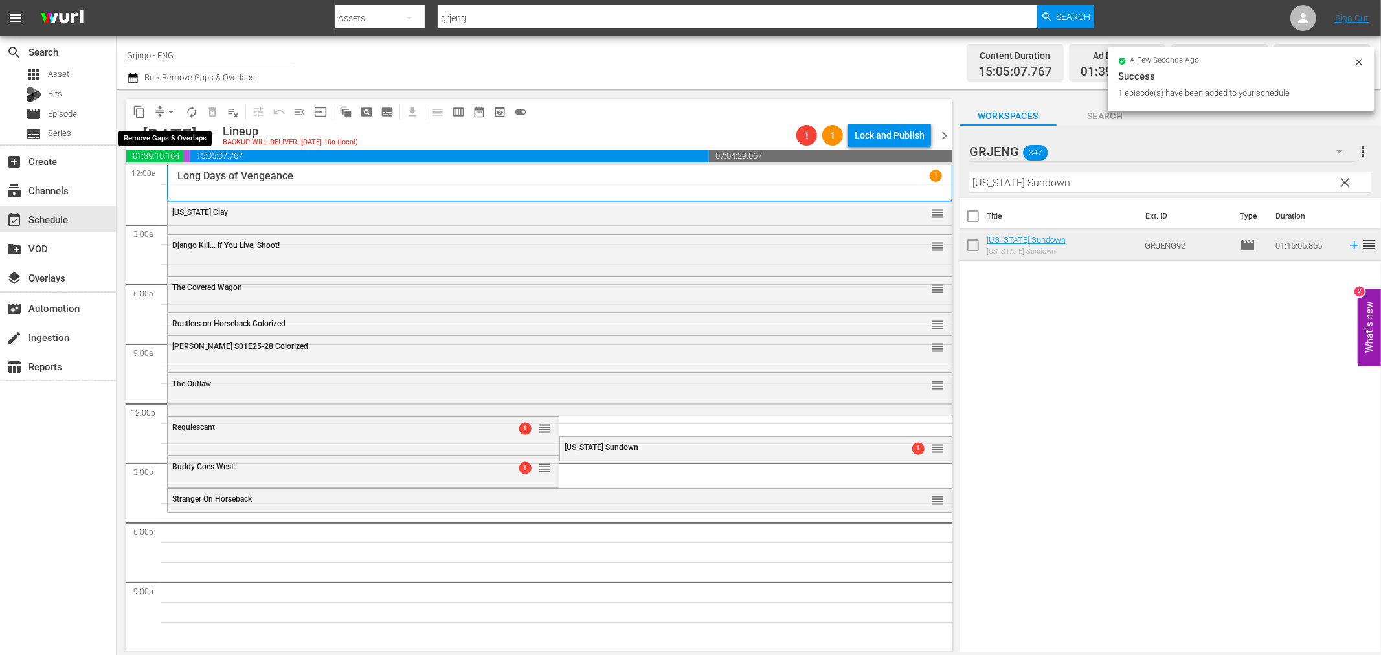
click at [175, 108] on span "arrow_drop_down" at bounding box center [170, 112] width 13 height 13
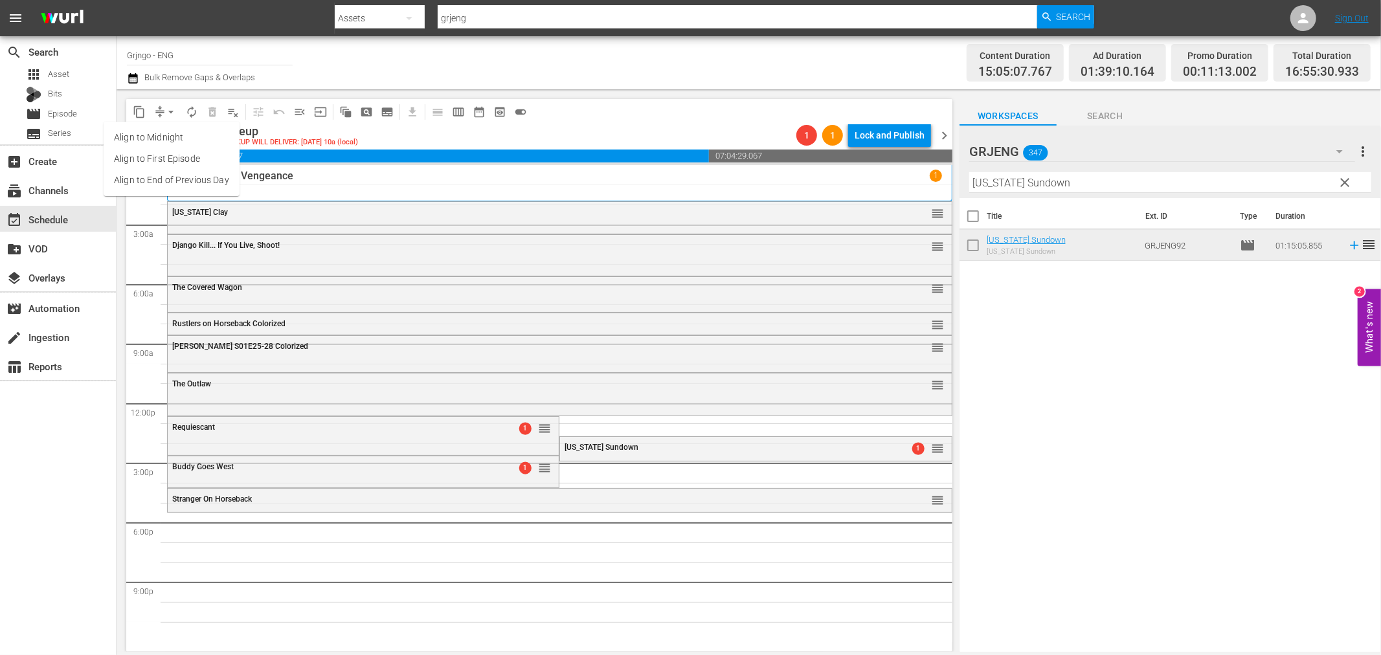
click at [167, 177] on li "Align to End of Previous Day" at bounding box center [172, 180] width 136 height 21
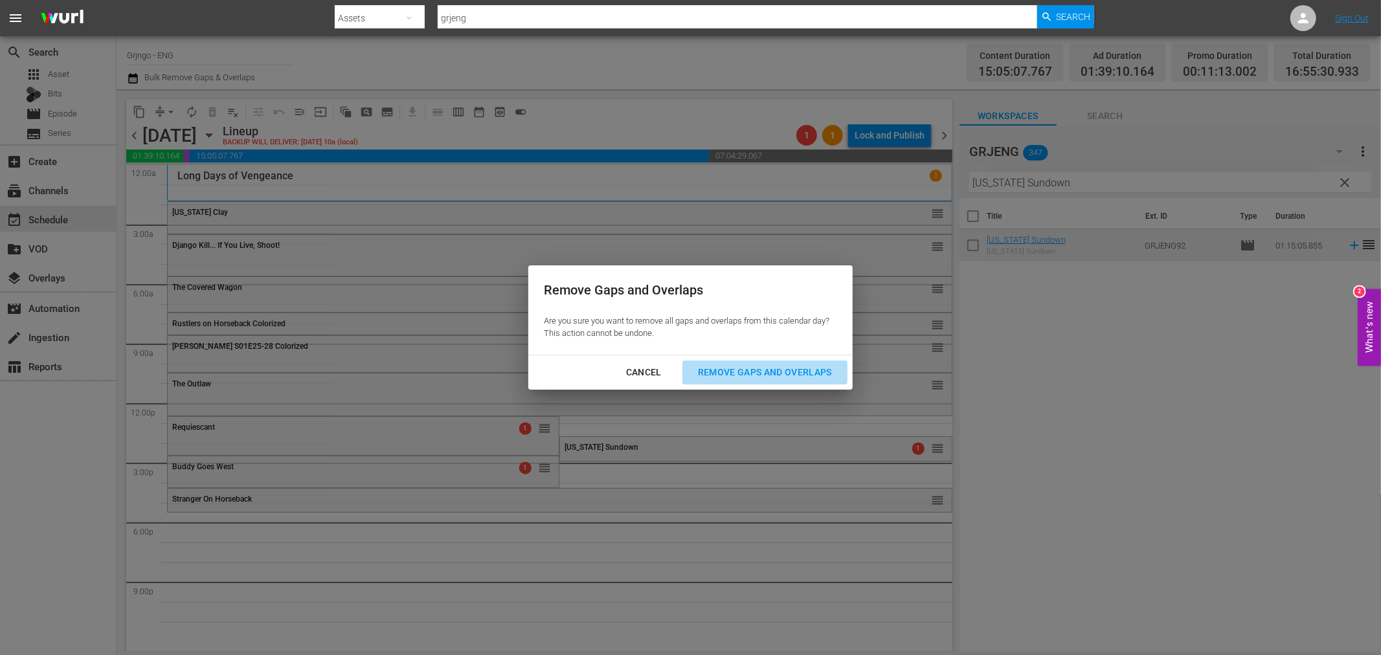
click at [767, 367] on div "Remove Gaps and Overlaps" at bounding box center [764, 372] width 155 height 16
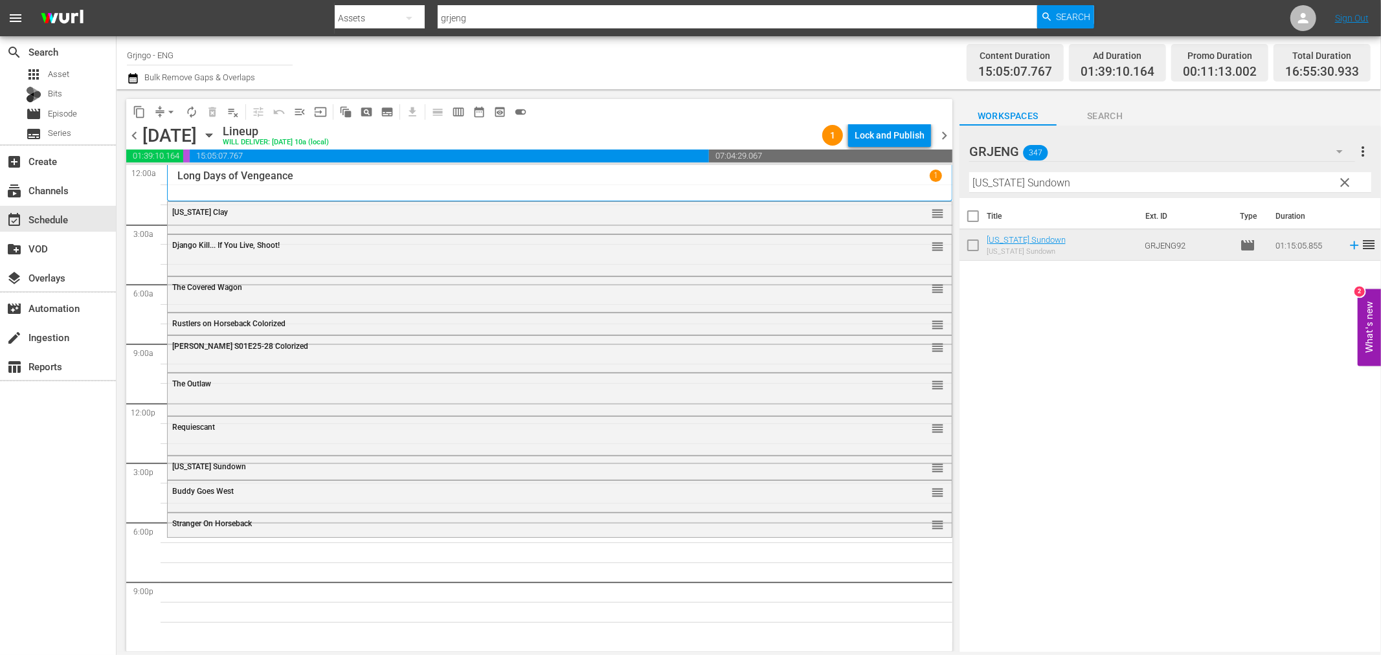
click at [1348, 178] on span "clear" at bounding box center [1345, 183] width 16 height 16
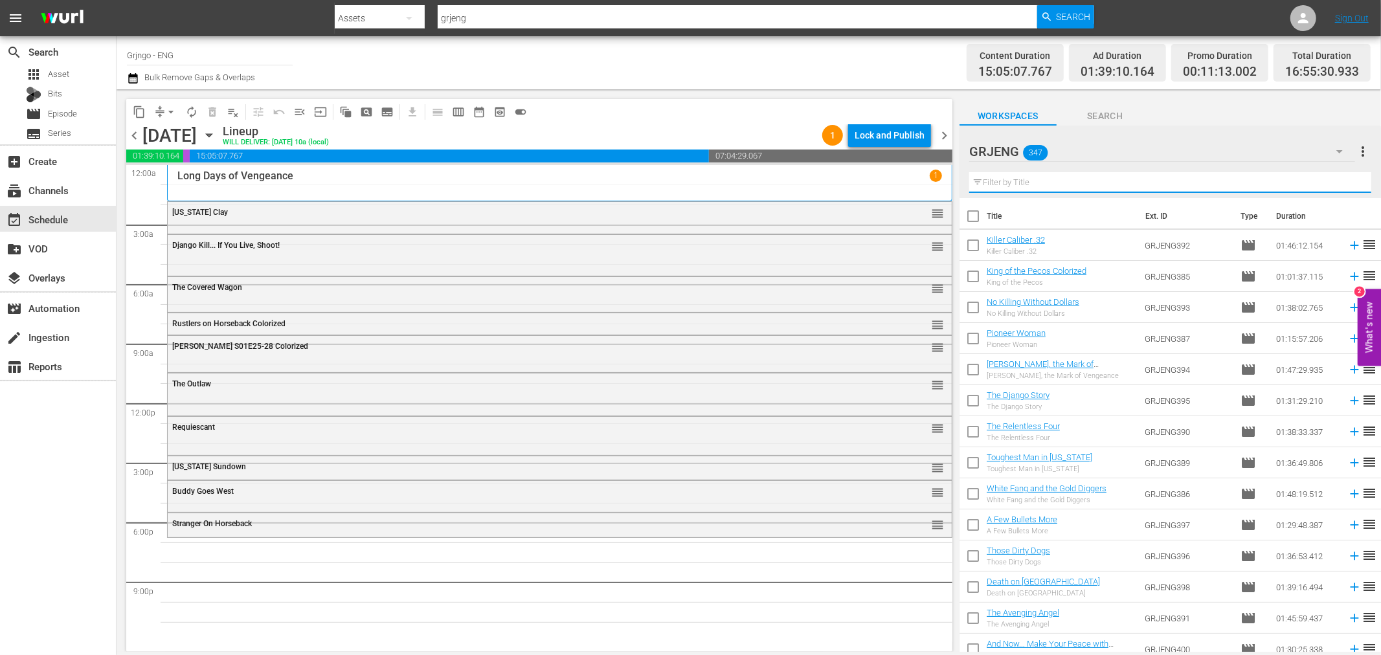
paste input "They Call [GEOGRAPHIC_DATA]"
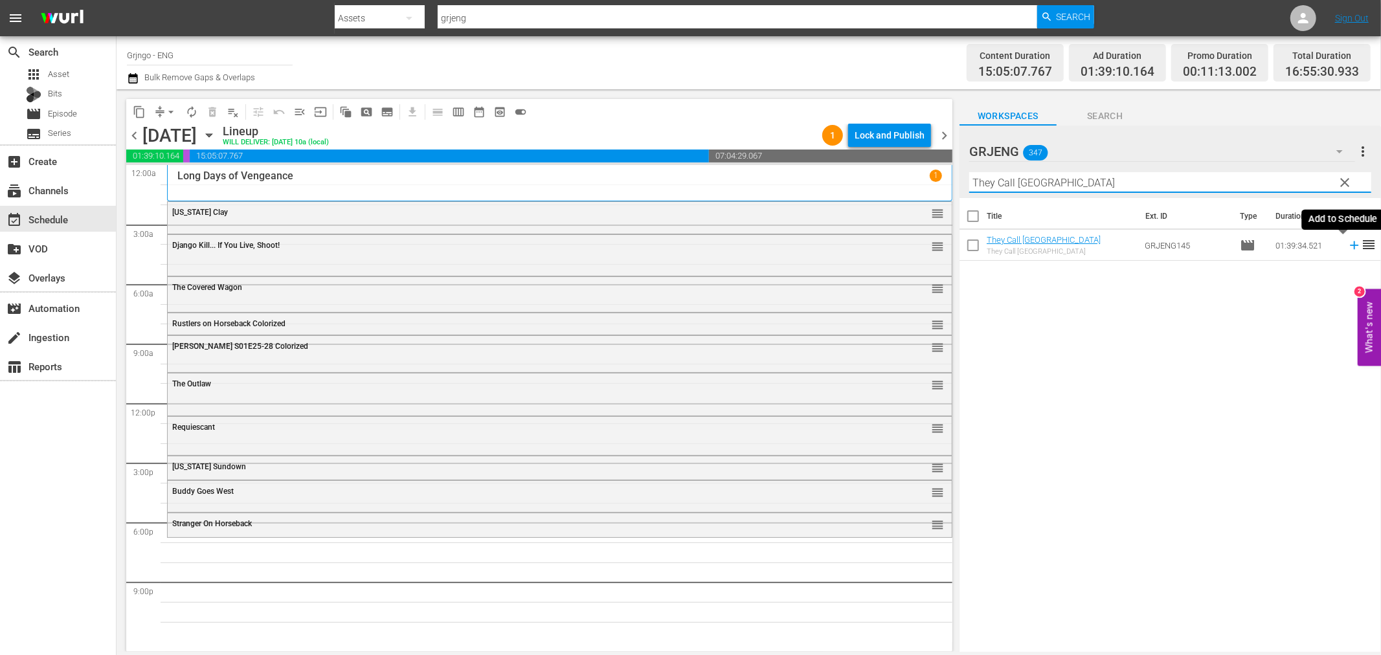
type input "They Call [GEOGRAPHIC_DATA]"
click at [1350, 246] on icon at bounding box center [1354, 245] width 8 height 8
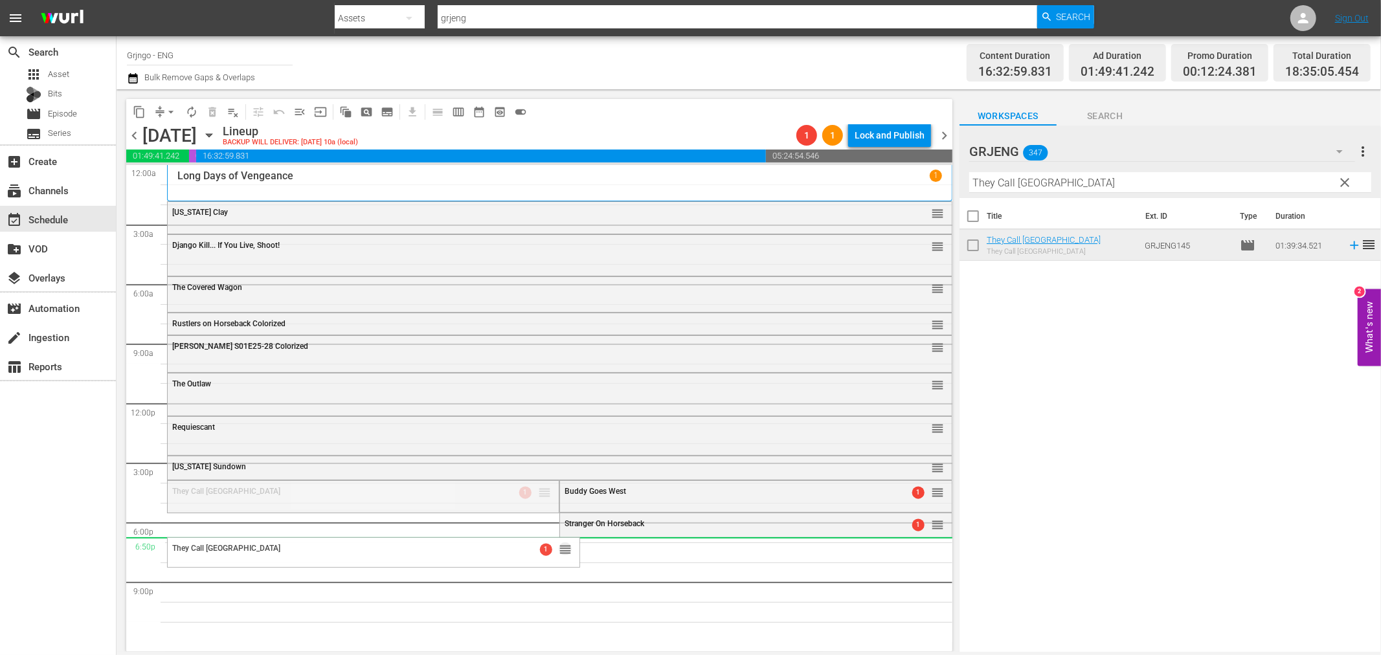
drag, startPoint x: 539, startPoint y: 492, endPoint x: 540, endPoint y: 538, distance: 46.0
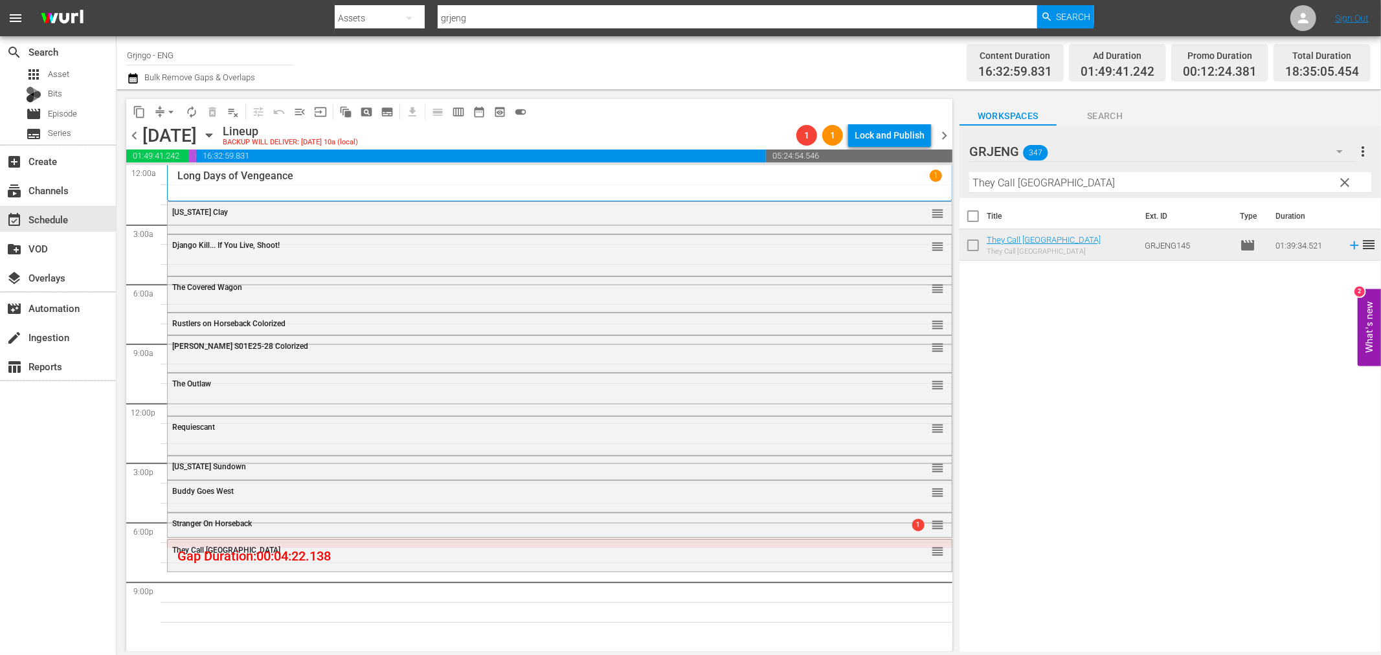
click at [1343, 183] on span "clear" at bounding box center [1345, 183] width 16 height 16
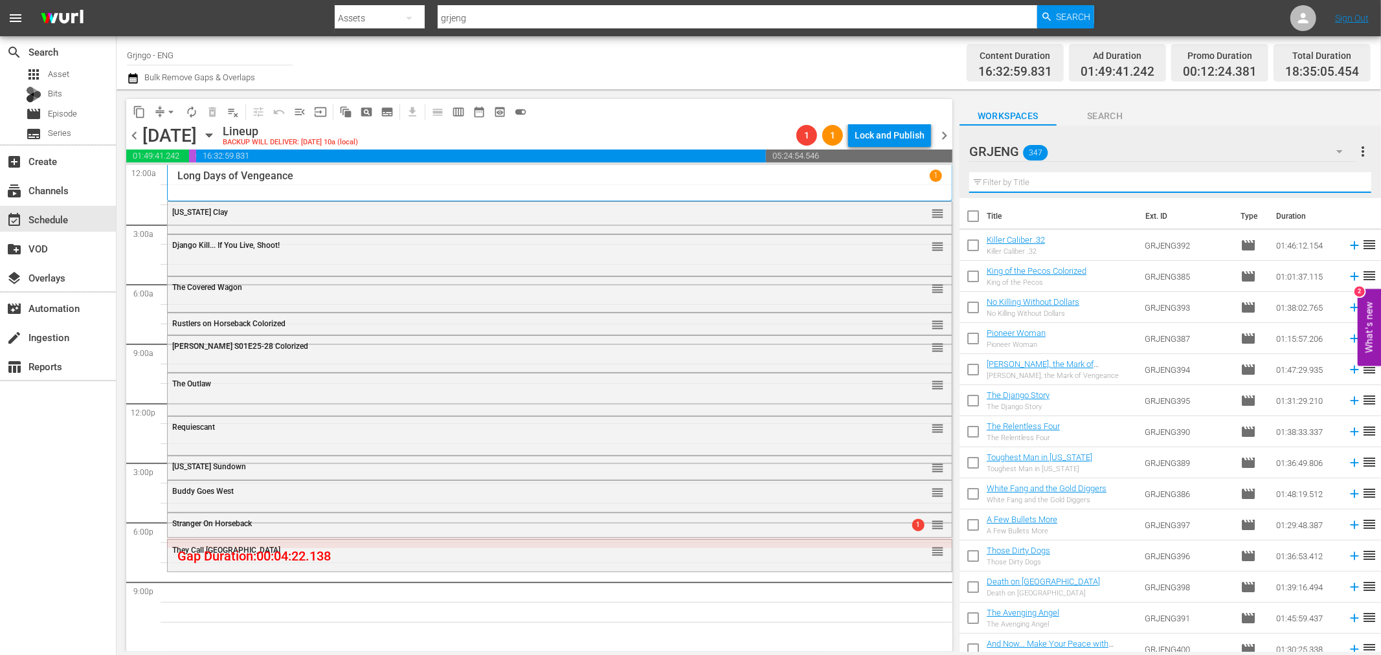
paste input "Man, Pride & Vengeance"
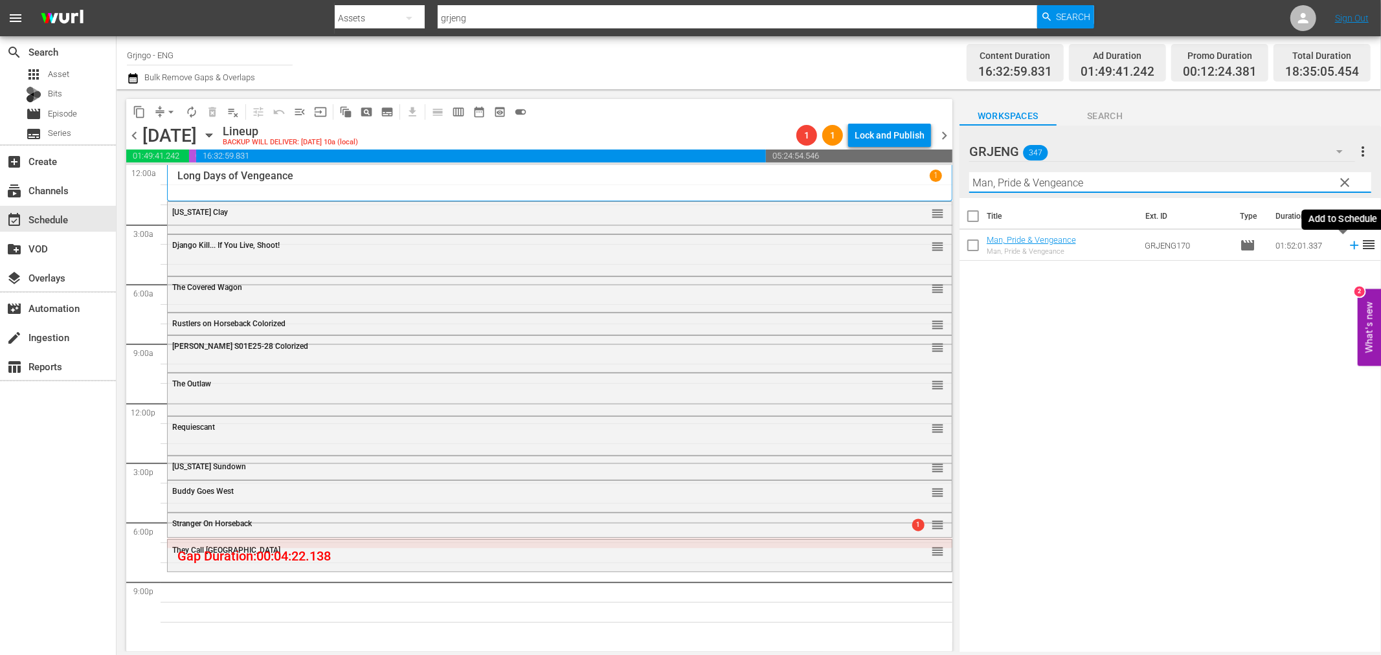
type input "Man, Pride & Vengeance"
click at [1347, 244] on icon at bounding box center [1354, 245] width 14 height 14
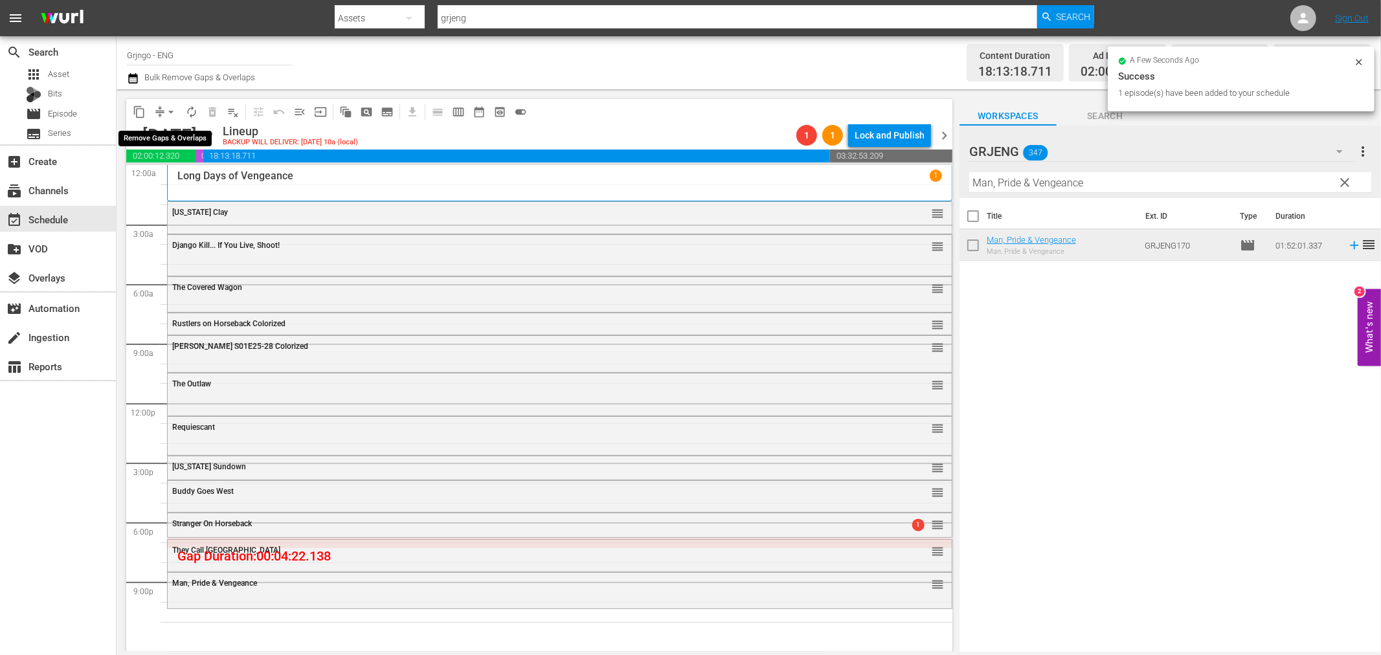
click at [170, 107] on span "arrow_drop_down" at bounding box center [170, 112] width 13 height 13
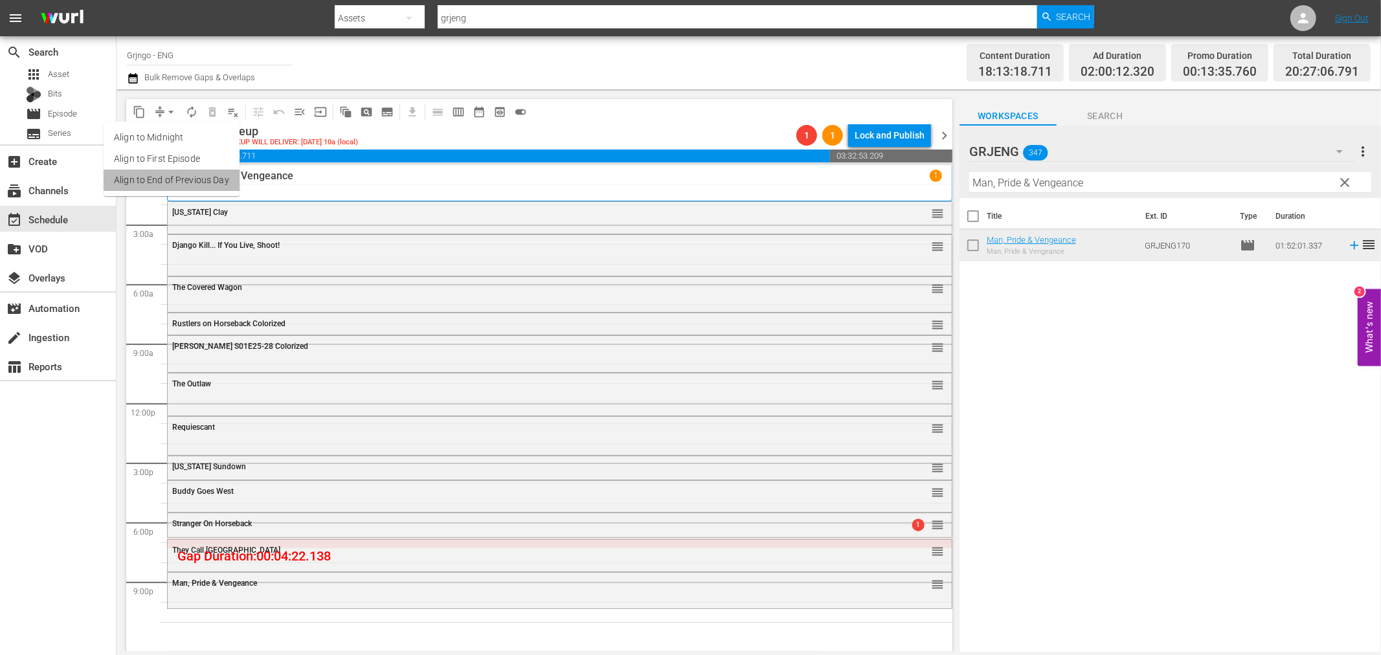
click at [173, 182] on li "Align to End of Previous Day" at bounding box center [172, 180] width 136 height 21
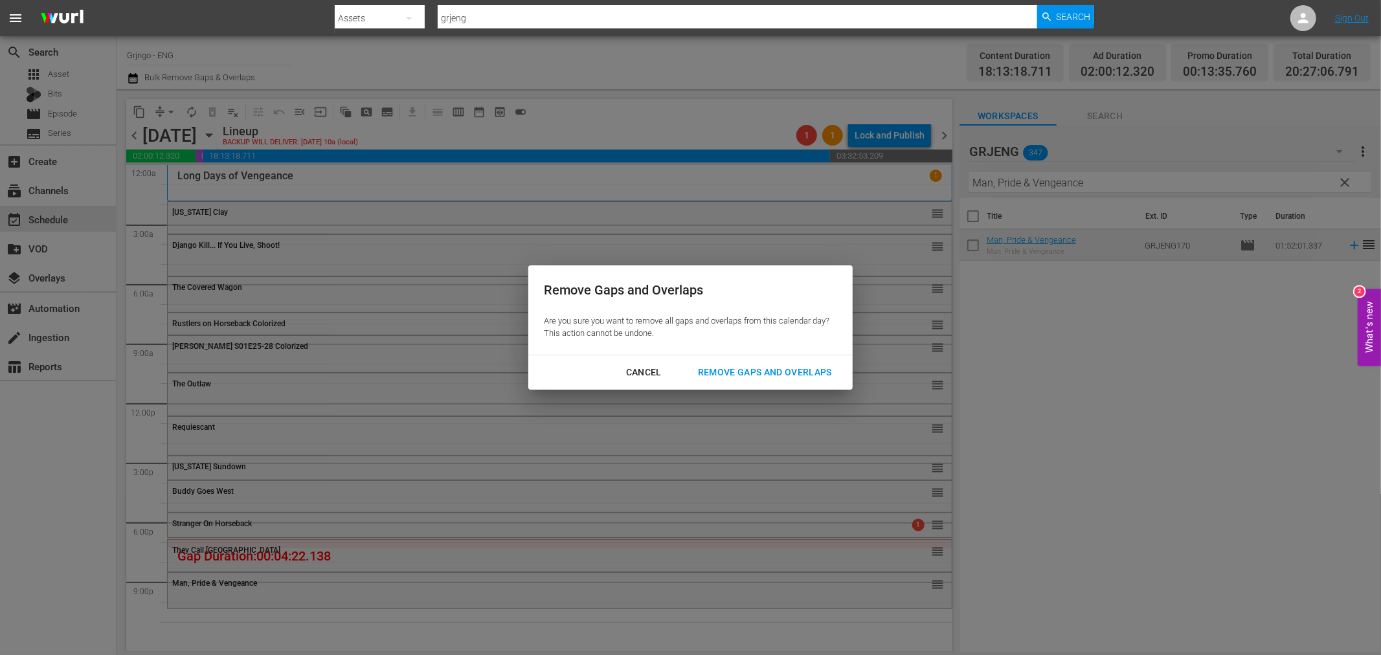
click at [780, 350] on div "Remove Gaps and Overlaps Are you sure you want to remove all gaps and overlaps …" at bounding box center [690, 309] width 324 height 89
click at [784, 364] on div "Remove Gaps and Overlaps" at bounding box center [764, 372] width 155 height 16
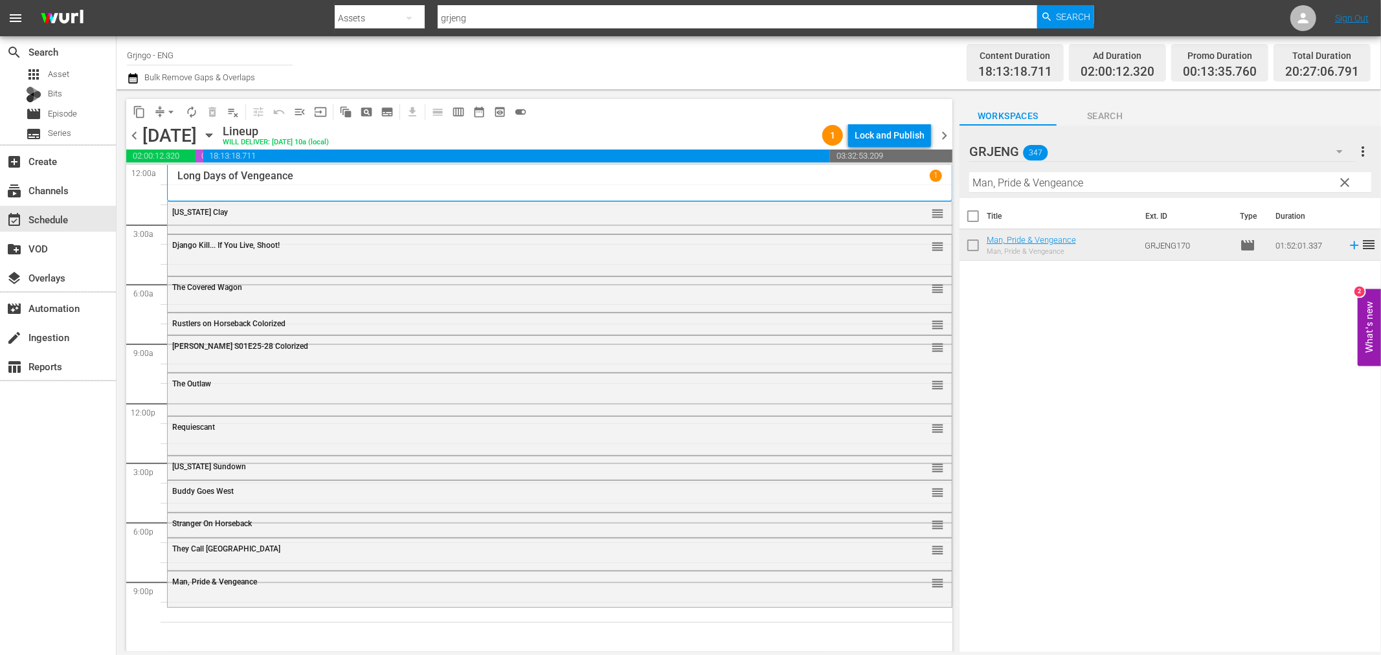
drag, startPoint x: 1337, startPoint y: 183, endPoint x: 987, endPoint y: 186, distance: 350.9
click at [1337, 183] on span "clear" at bounding box center [1345, 183] width 16 height 16
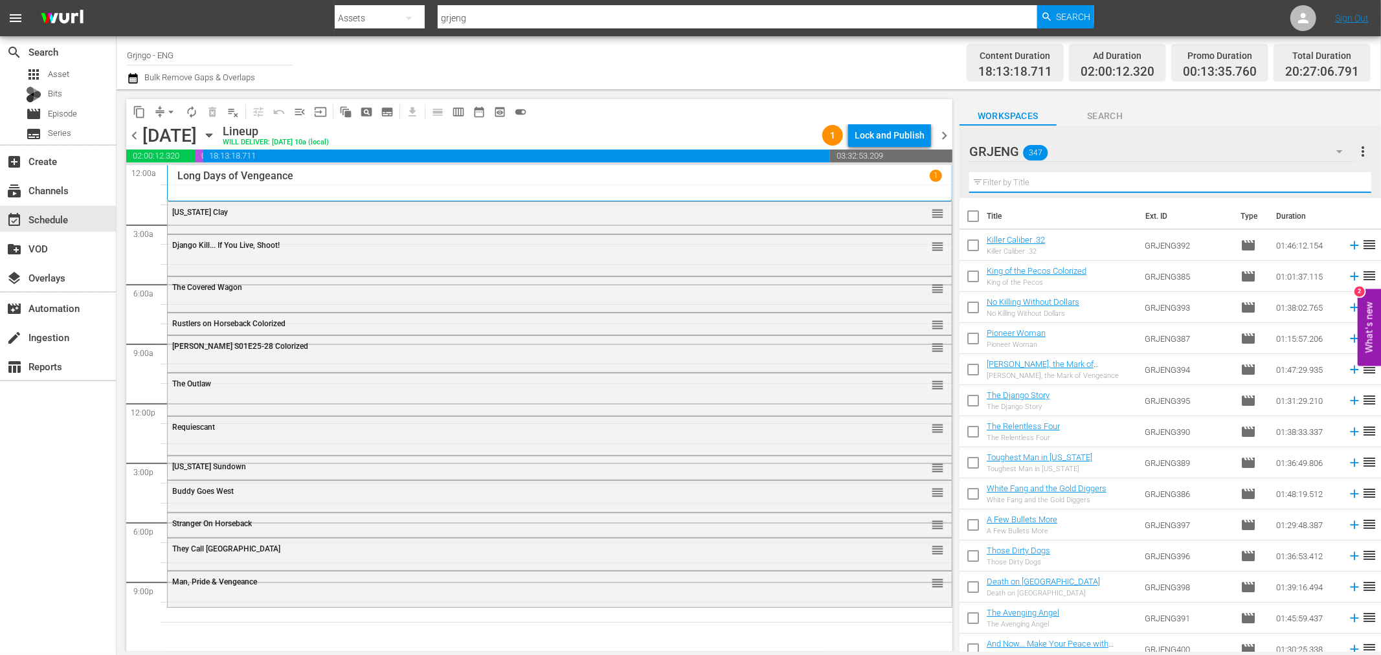
paste input "Long Days of Hate"
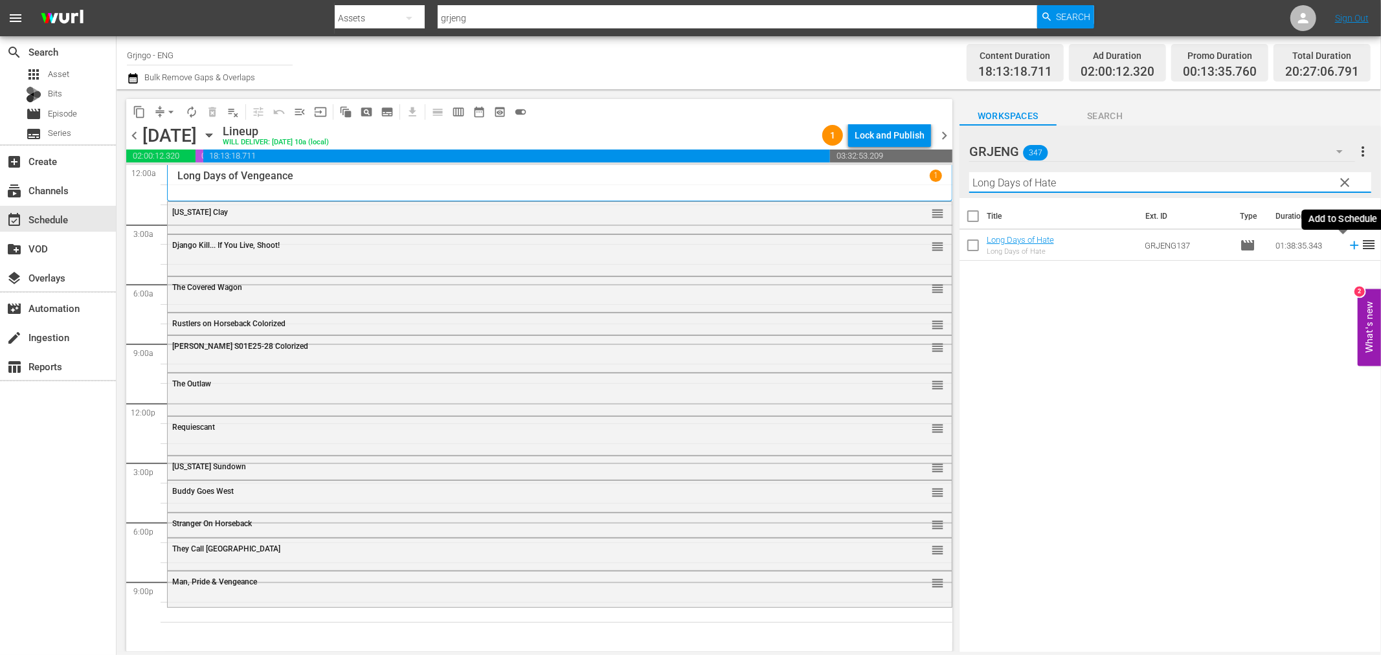
type input "Long Days of Hate"
click at [1350, 245] on icon at bounding box center [1354, 245] width 8 height 8
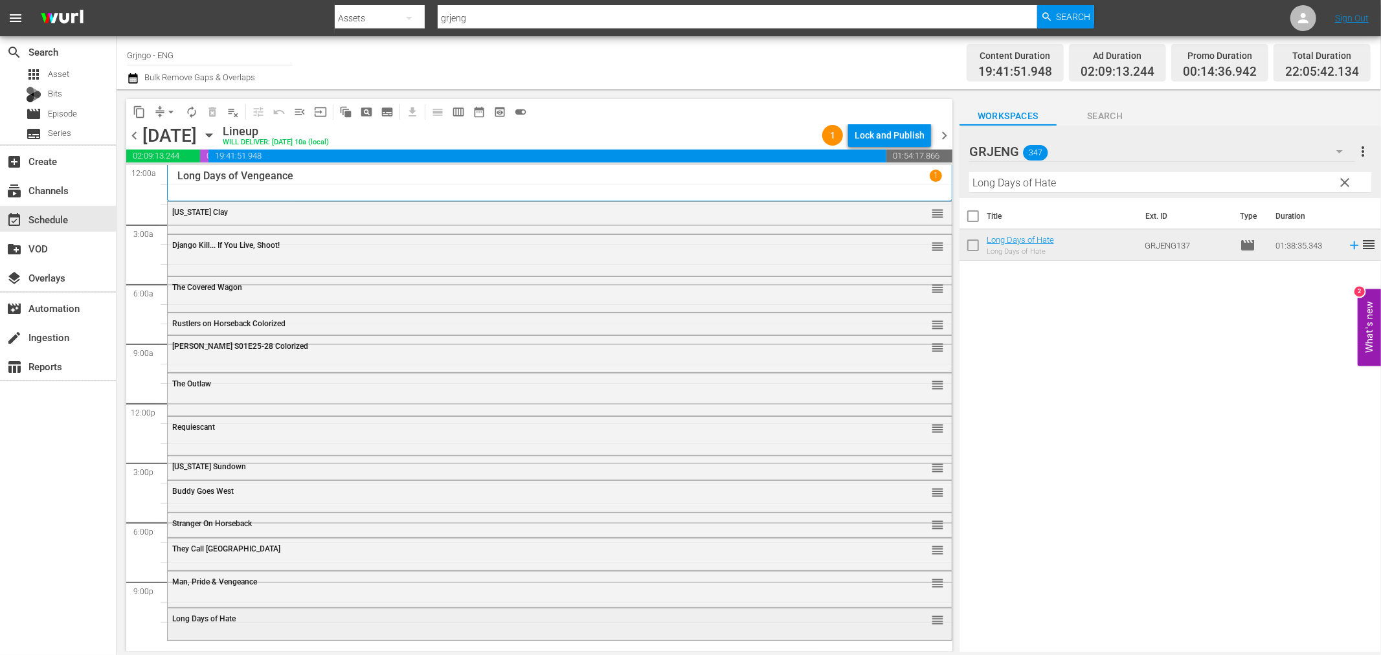
click at [318, 620] on div "Long Days of Hate" at bounding box center [524, 618] width 704 height 9
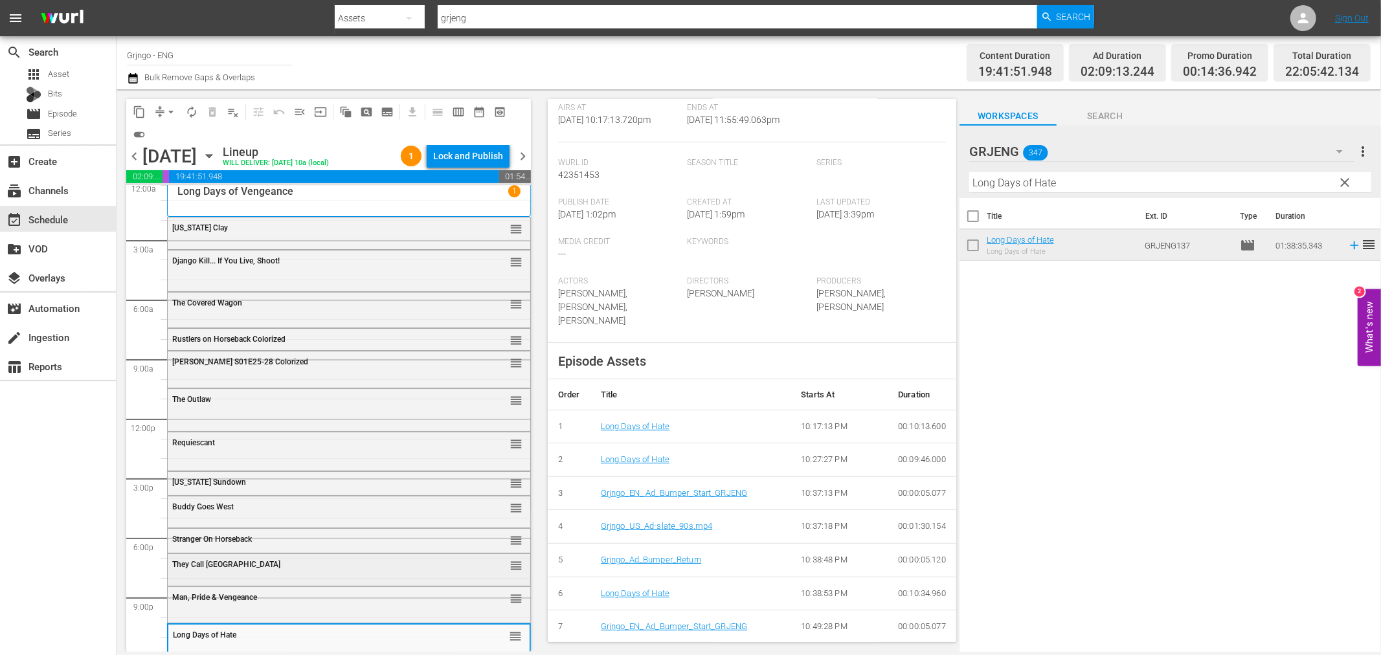
scroll to position [10, 0]
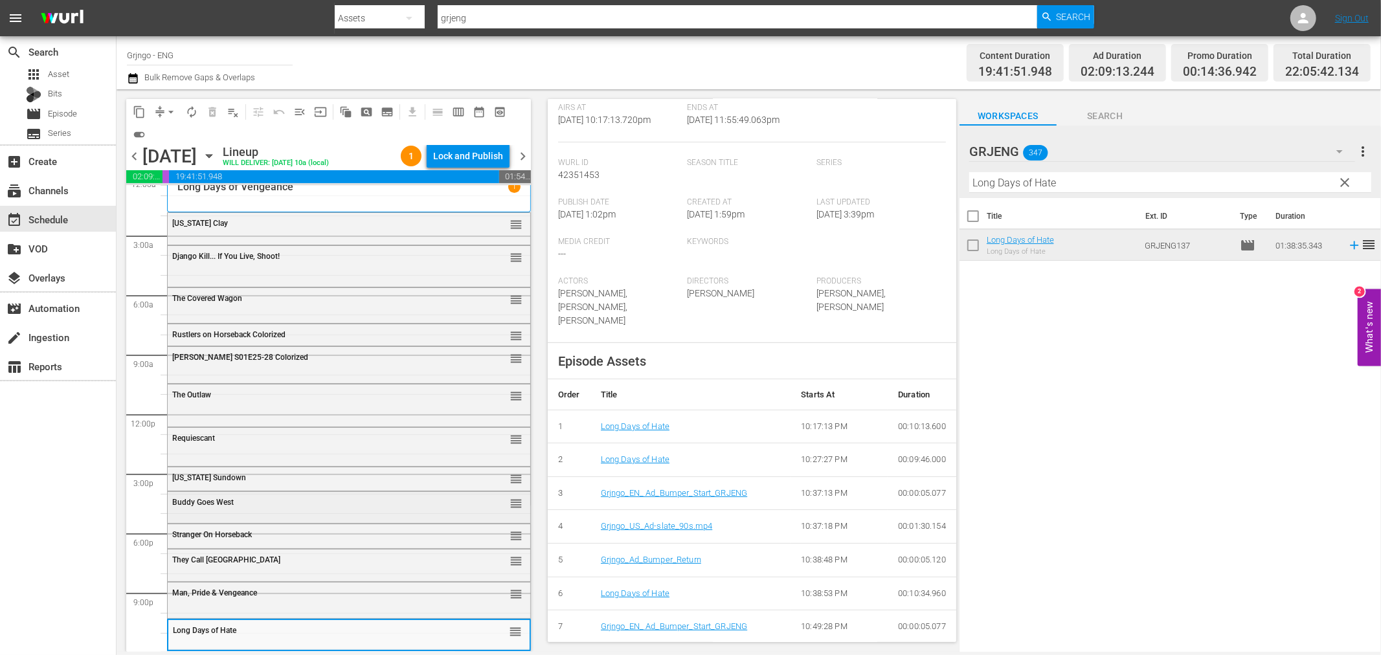
click at [221, 497] on div "Buddy Goes West" at bounding box center [316, 502] width 288 height 10
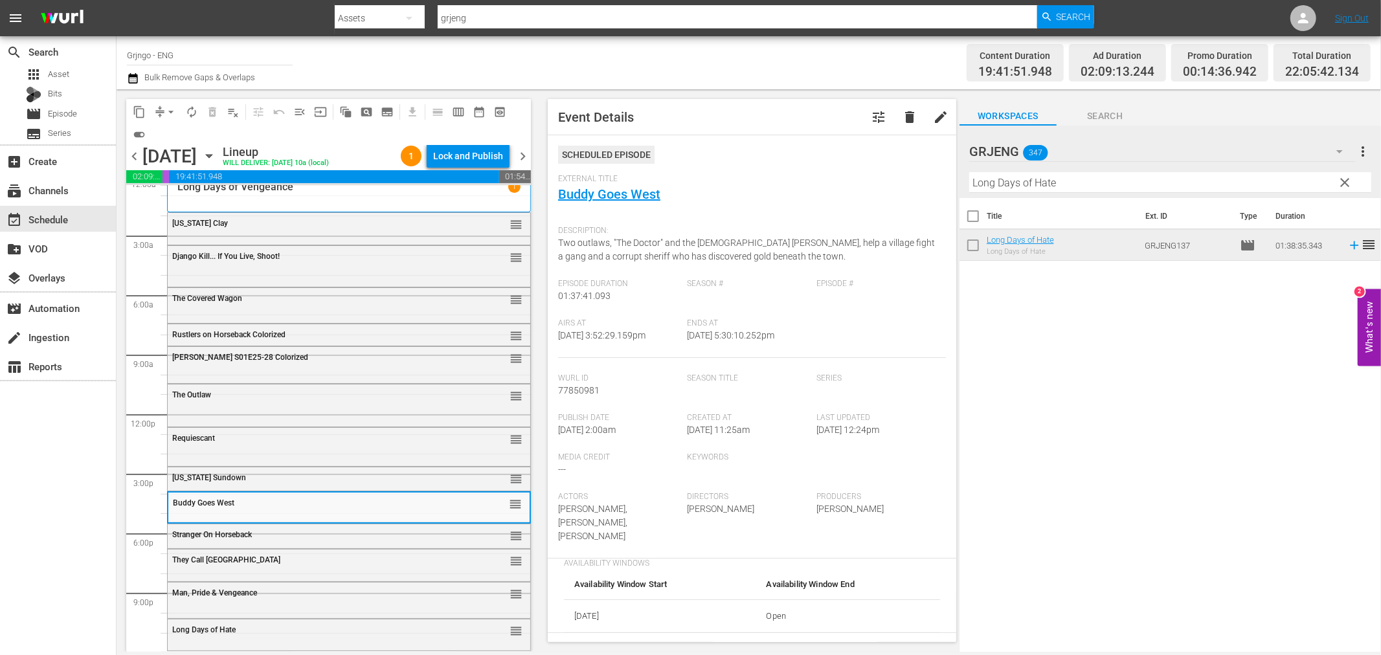
click at [220, 531] on span "Stranger On Horseback" at bounding box center [212, 534] width 80 height 9
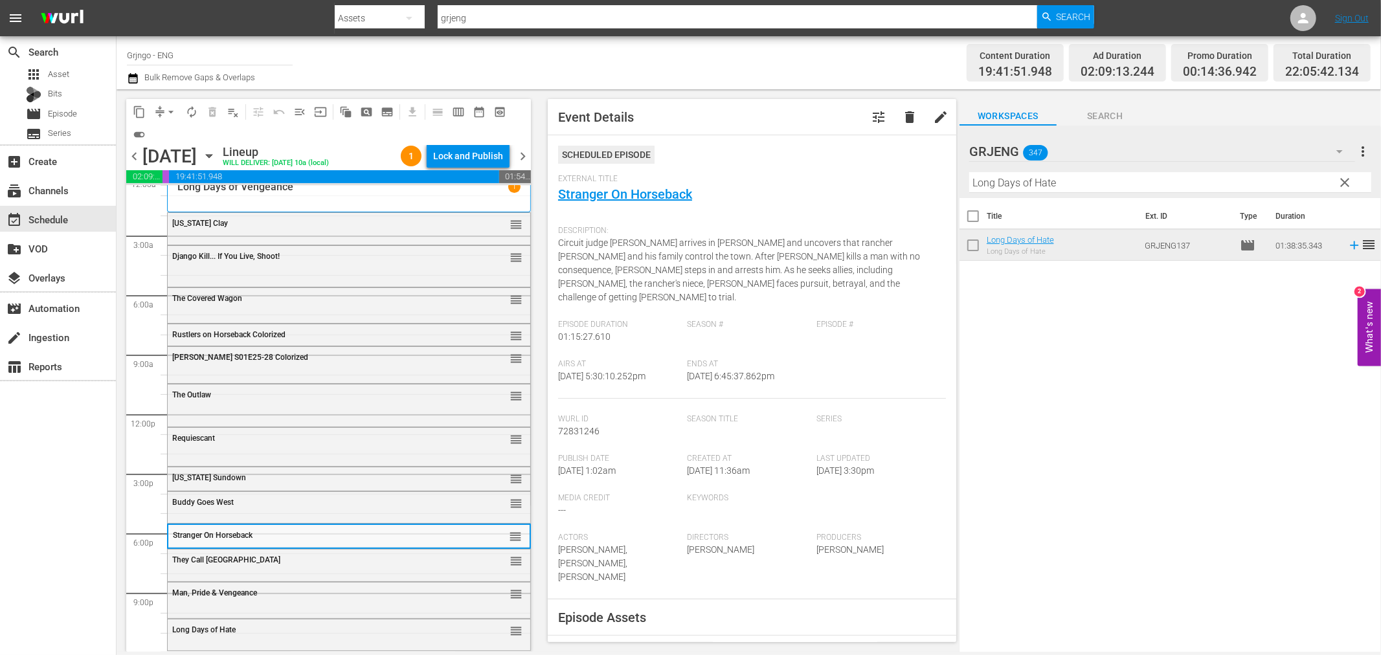
drag, startPoint x: 1343, startPoint y: 179, endPoint x: 1073, endPoint y: 181, distance: 270.0
click at [1343, 179] on span "clear" at bounding box center [1345, 183] width 16 height 16
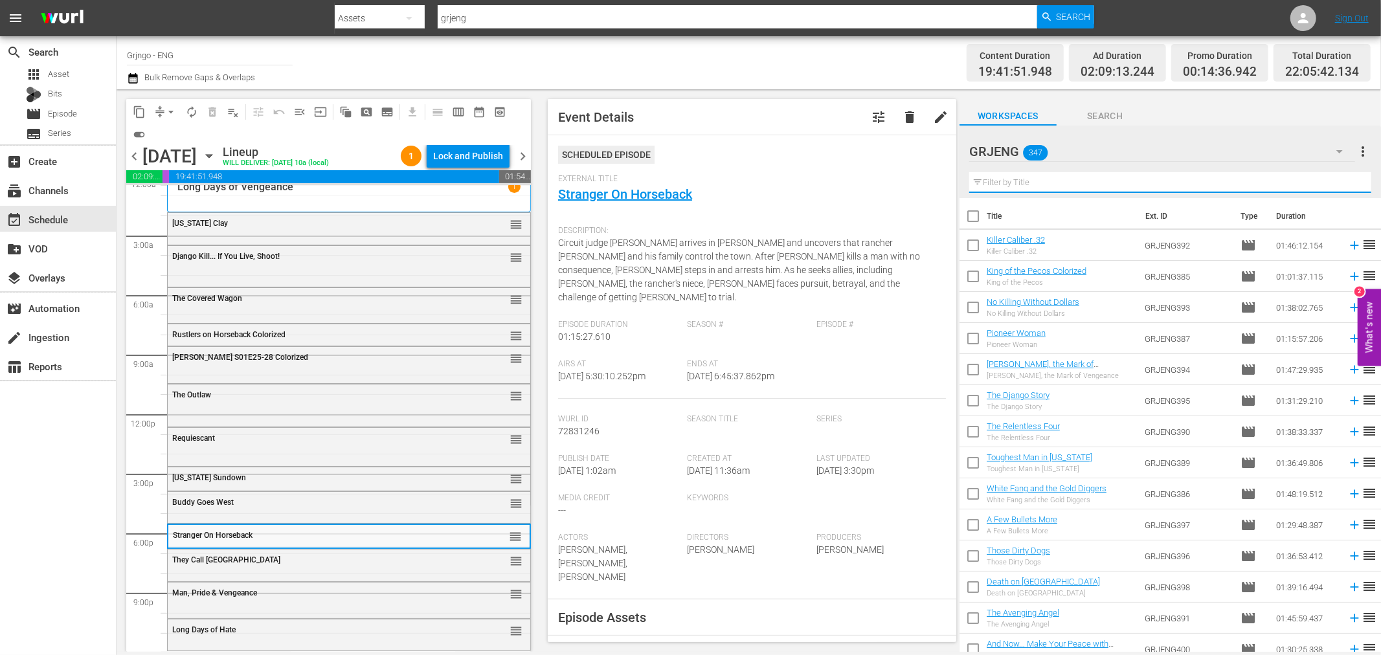
paste input "New Frontier"
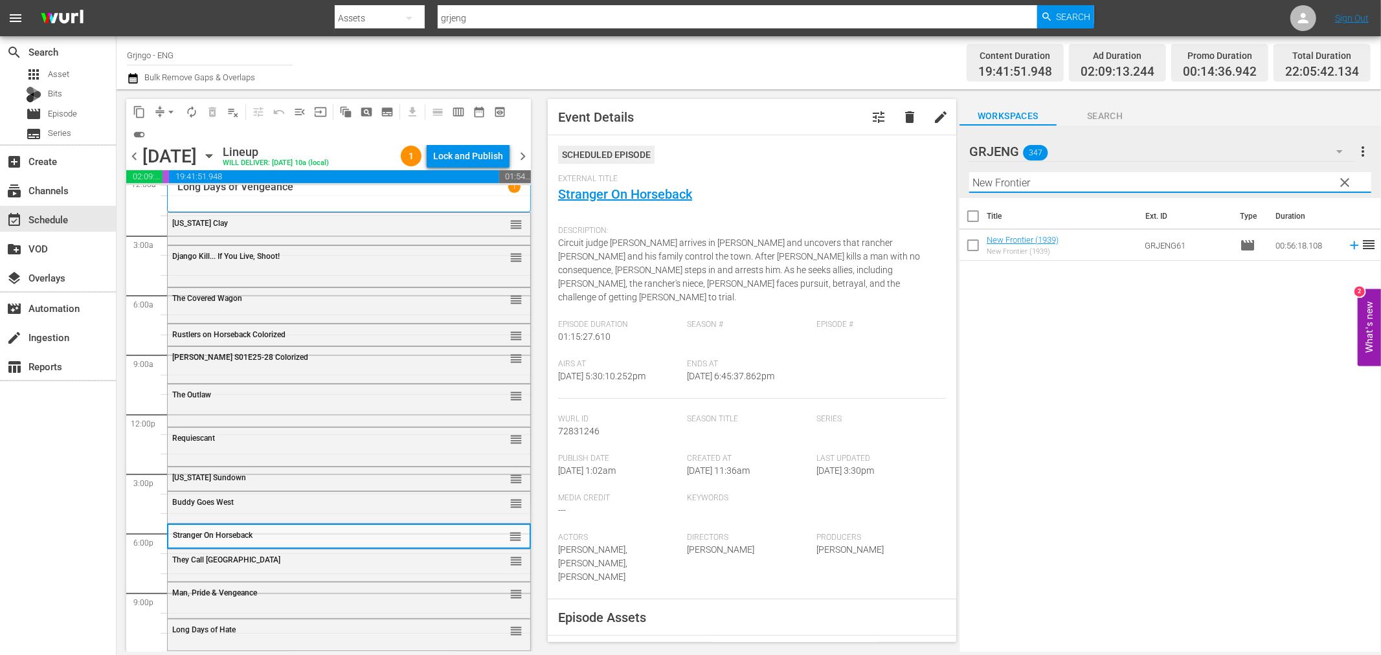
type input "New Frontier"
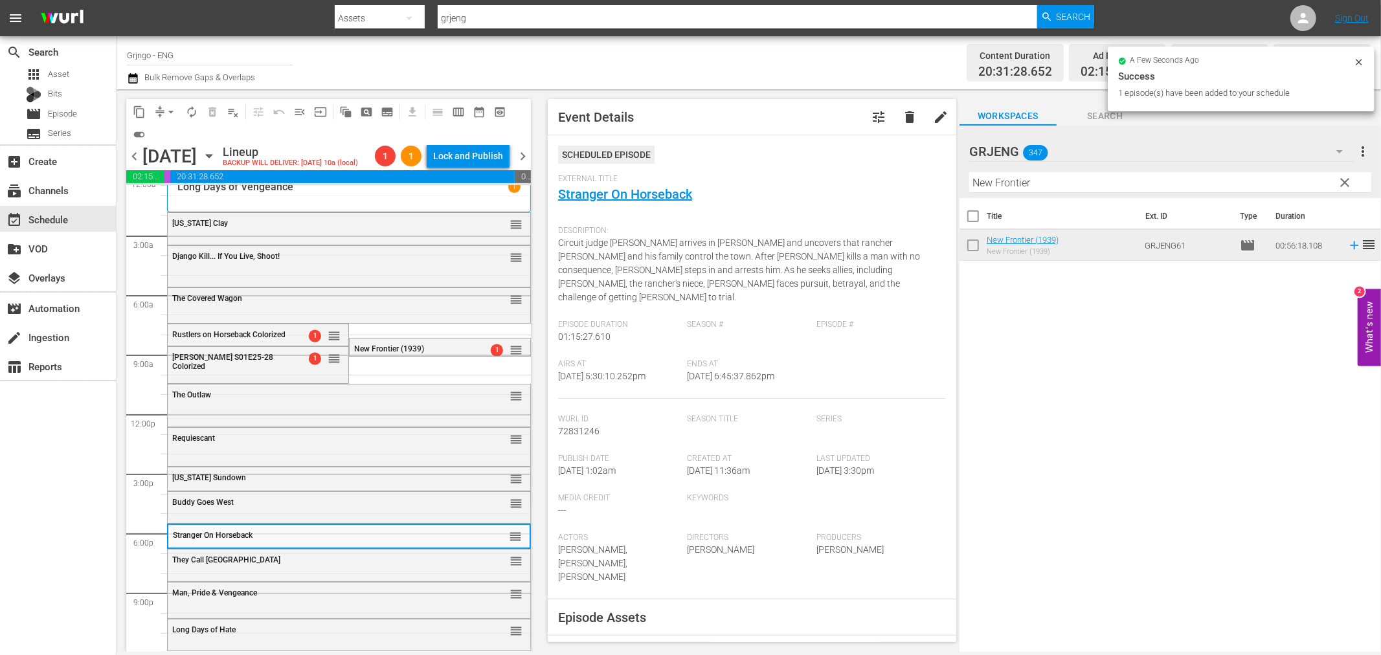
scroll to position [0, 0]
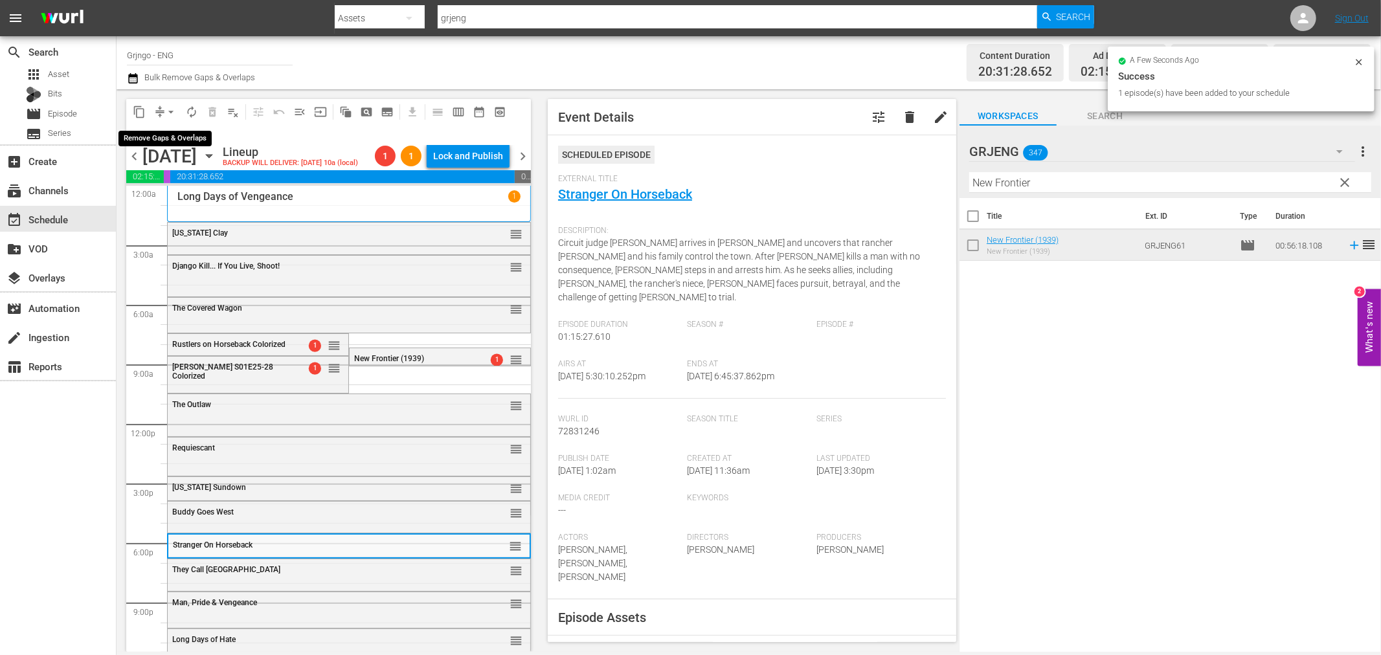
click at [166, 110] on span "arrow_drop_down" at bounding box center [170, 112] width 13 height 13
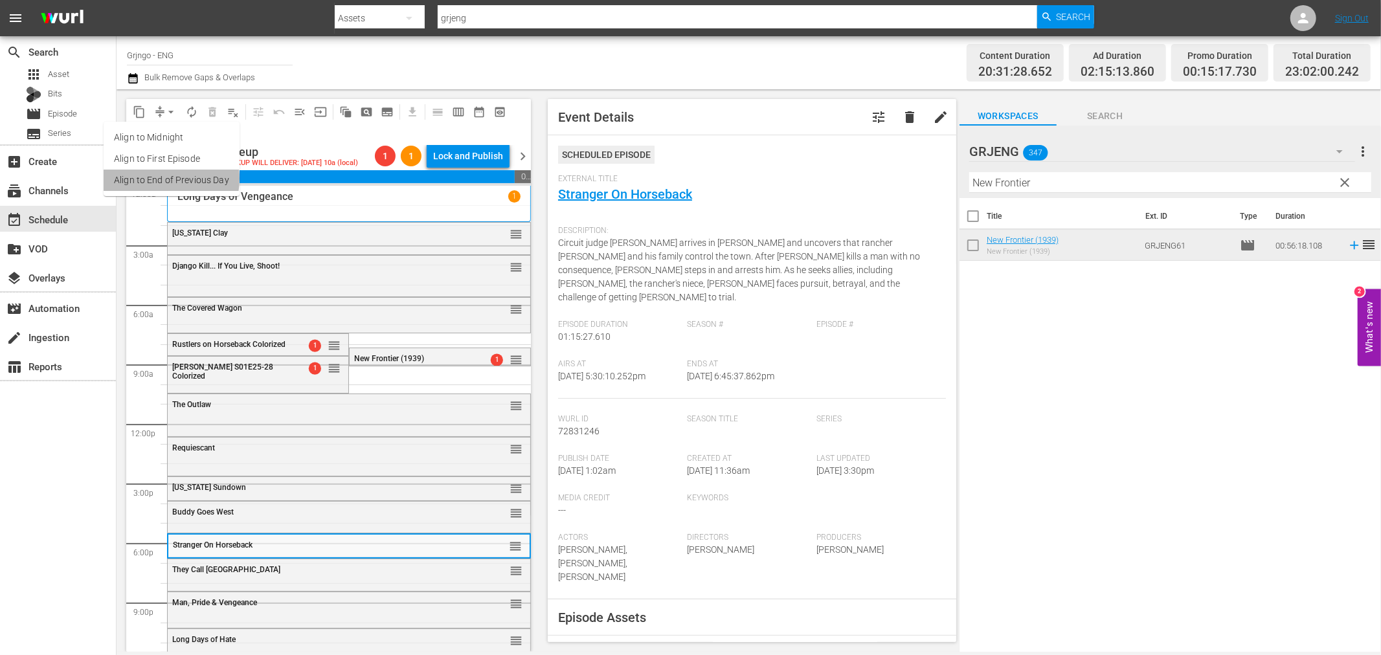
click at [162, 179] on li "Align to End of Previous Day" at bounding box center [172, 180] width 136 height 21
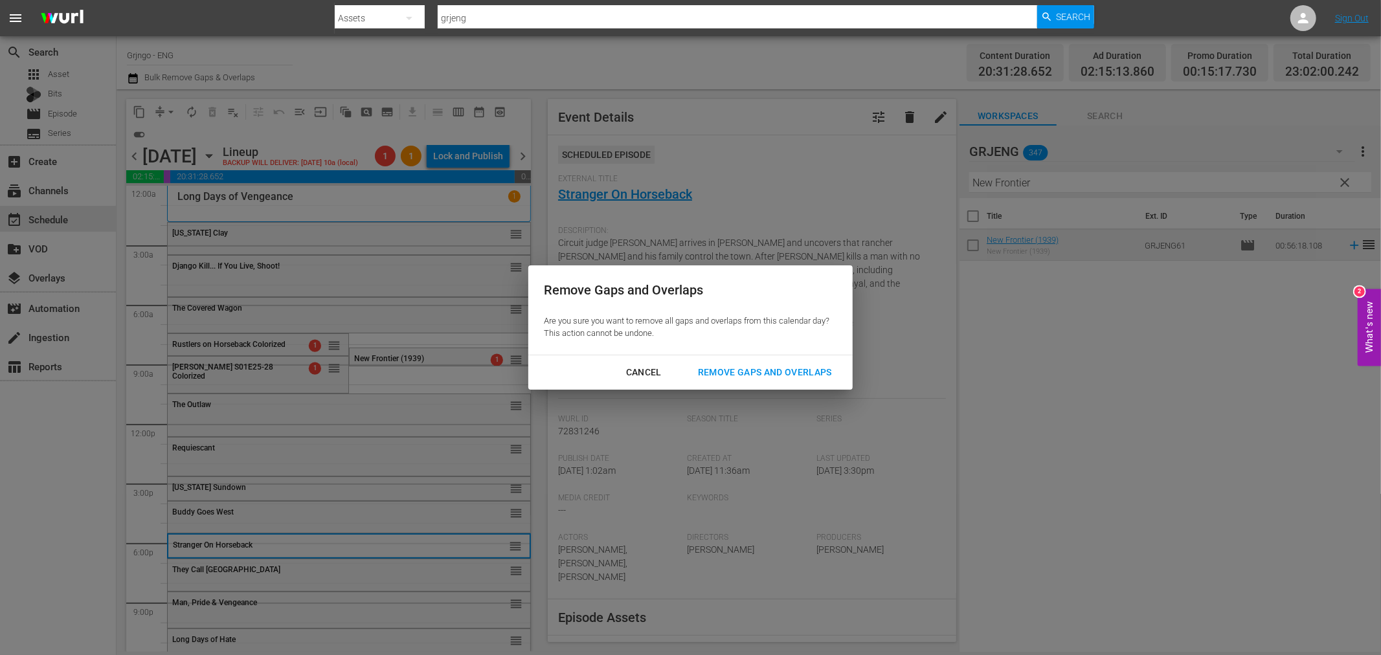
click at [767, 368] on div "Remove Gaps and Overlaps" at bounding box center [764, 372] width 155 height 16
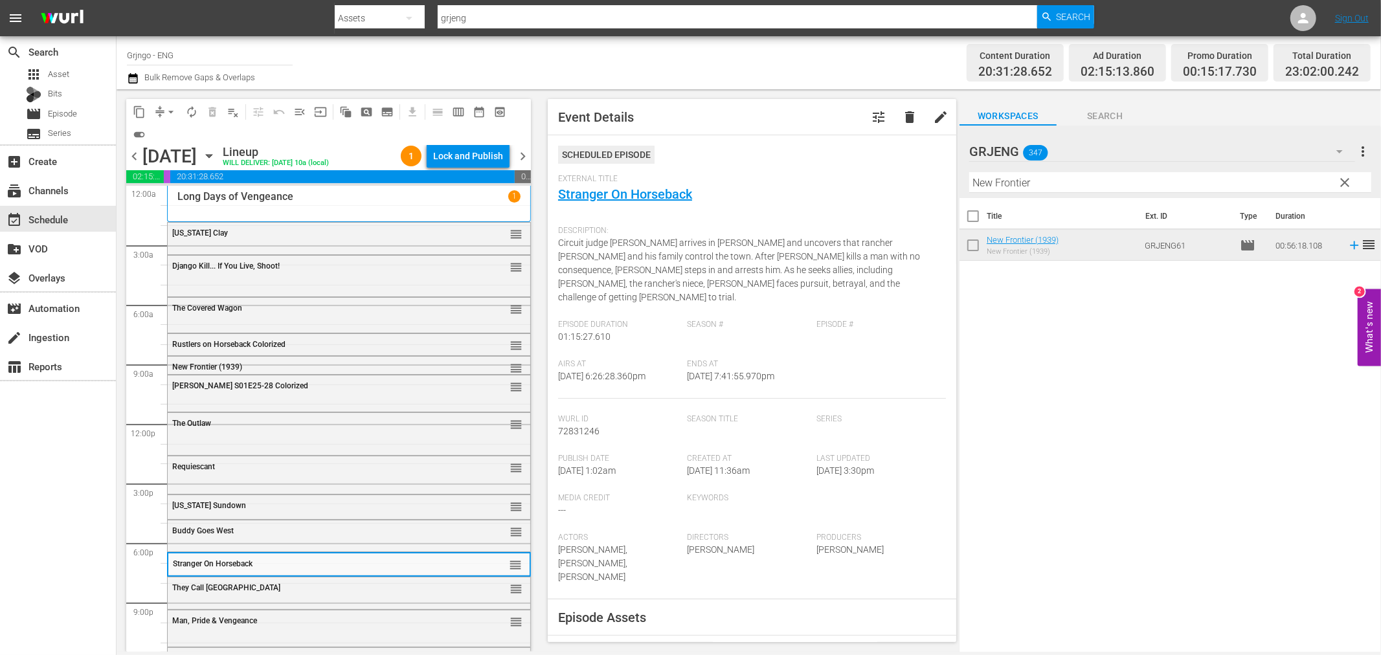
scroll to position [27, 0]
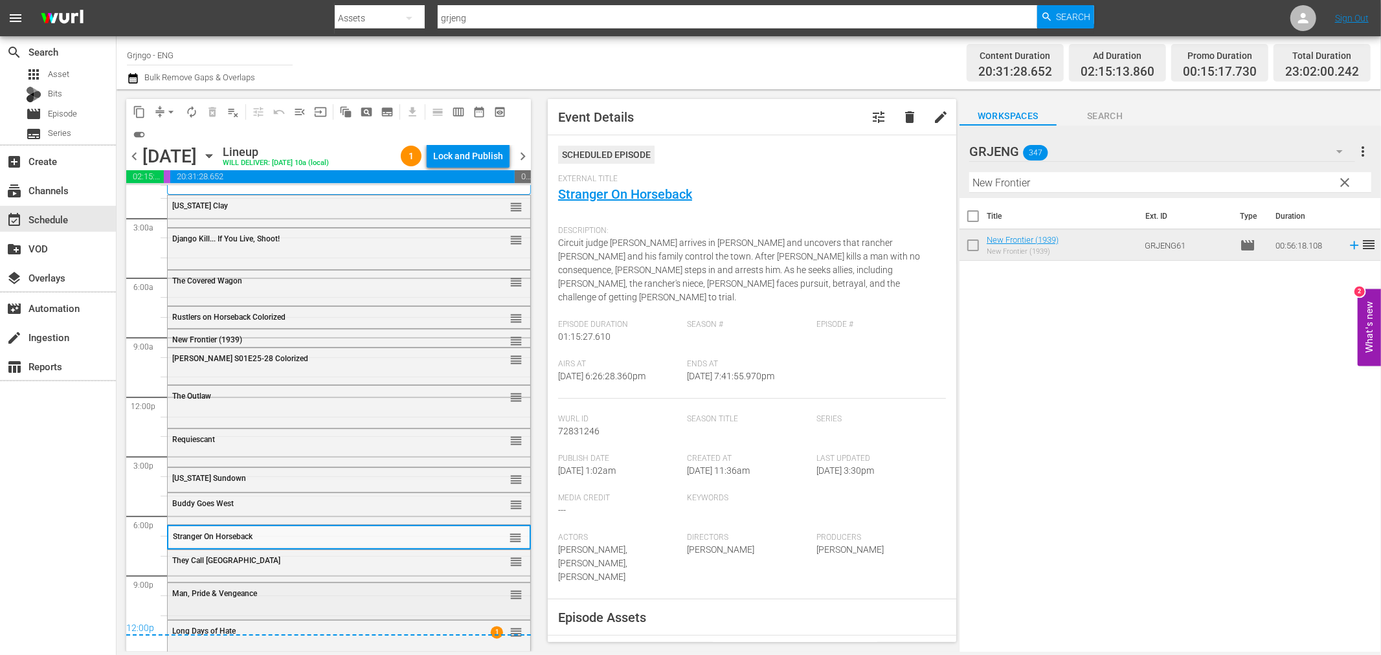
click at [203, 592] on span "Man, Pride & Vengeance" at bounding box center [214, 593] width 85 height 9
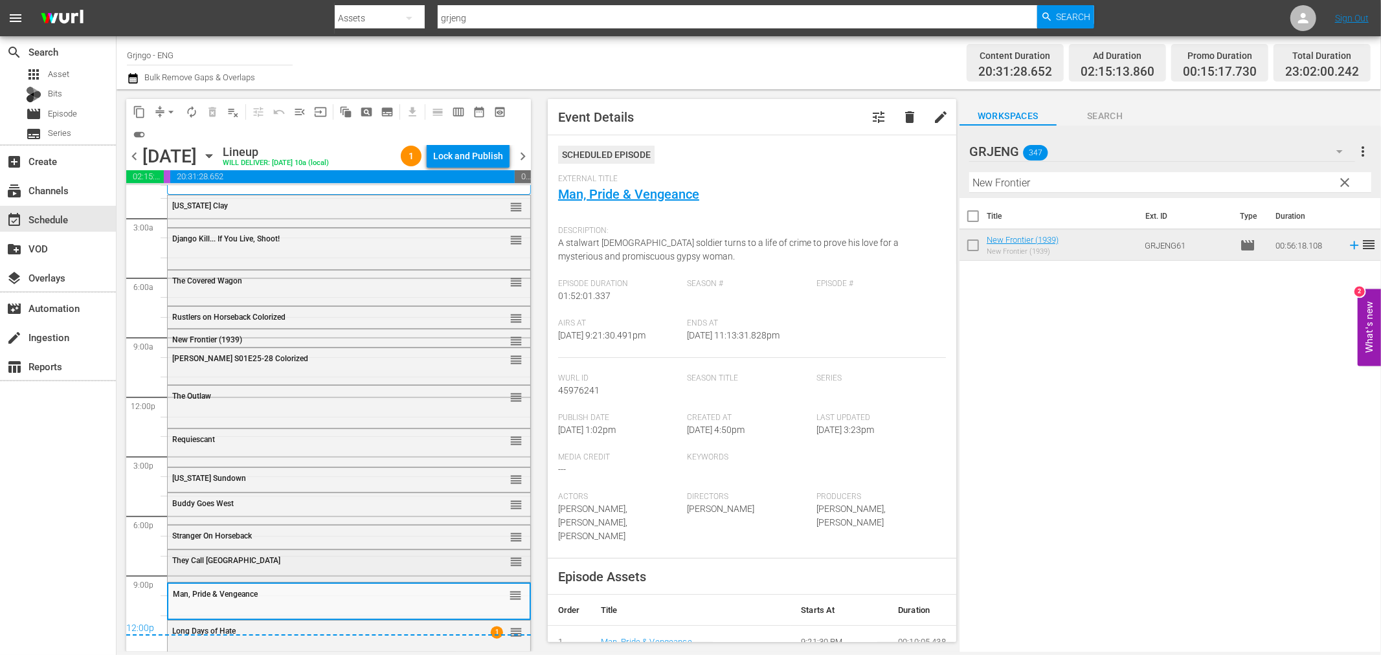
click at [199, 568] on div "They Call Him Cemetery reorder" at bounding box center [349, 561] width 363 height 22
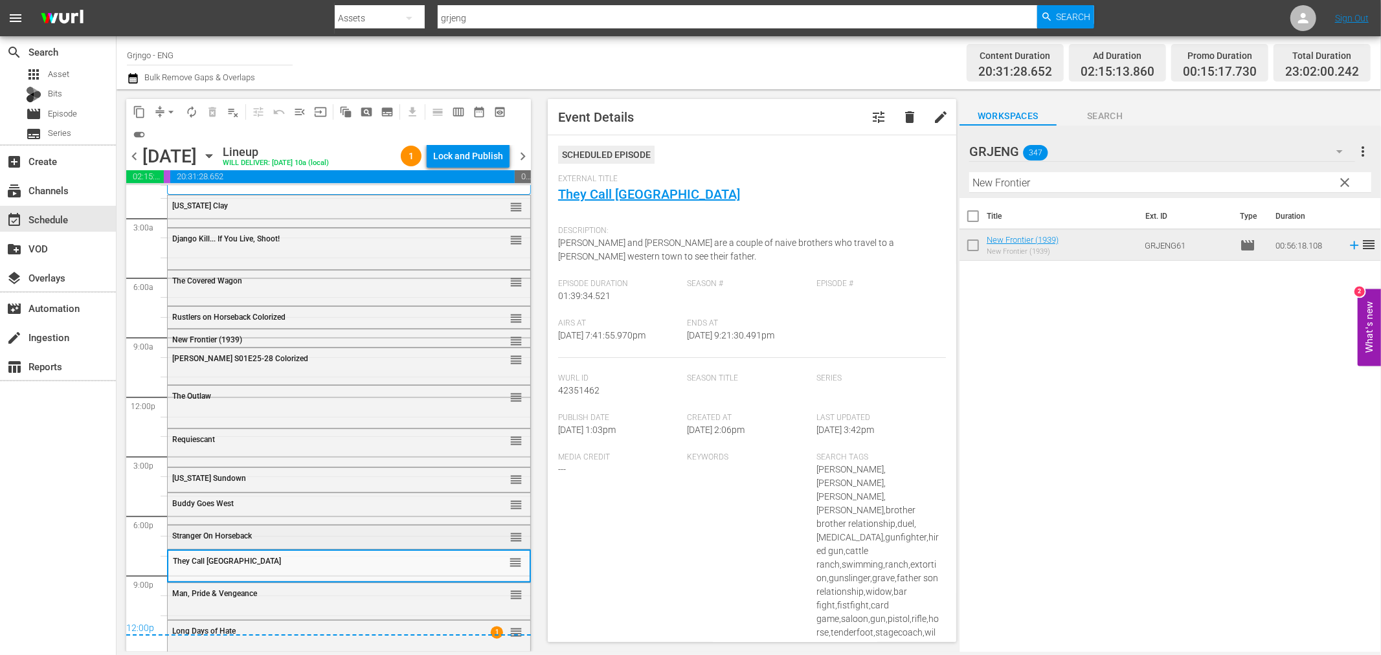
click at [208, 536] on span "Stranger On Horseback" at bounding box center [212, 535] width 80 height 9
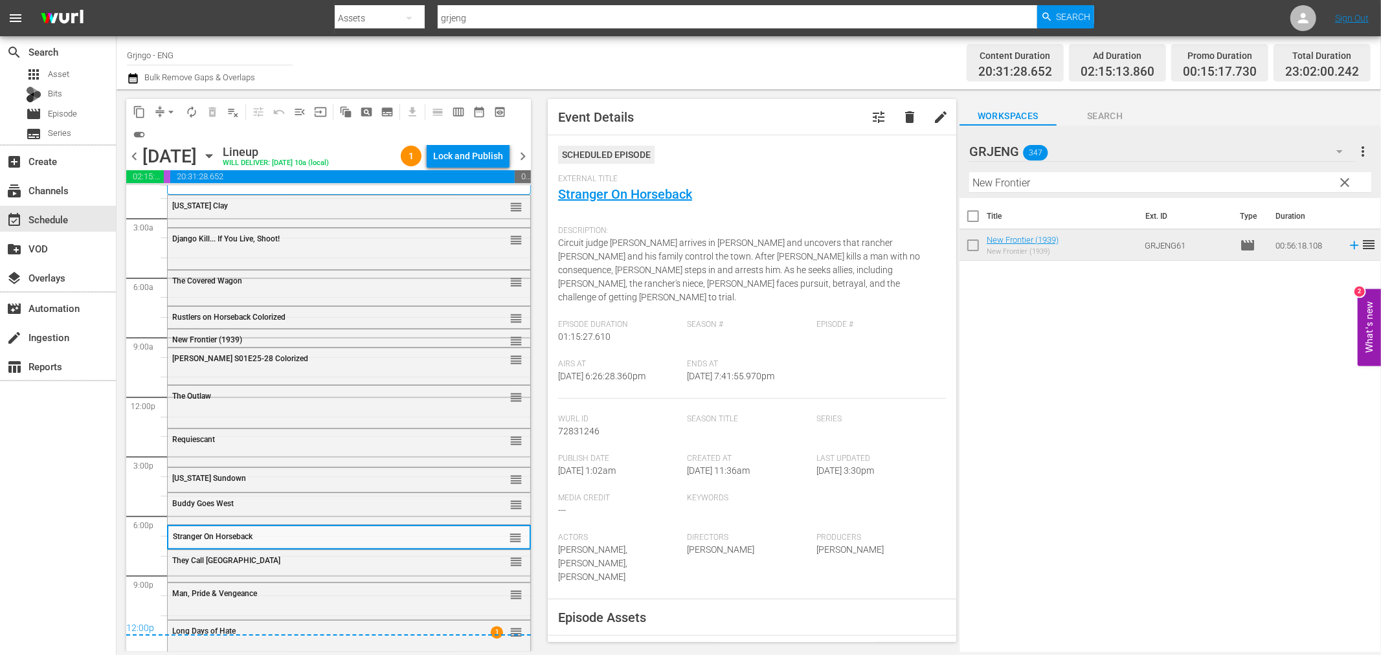
click at [205, 516] on div "Buddy Goes West reorder" at bounding box center [349, 507] width 363 height 28
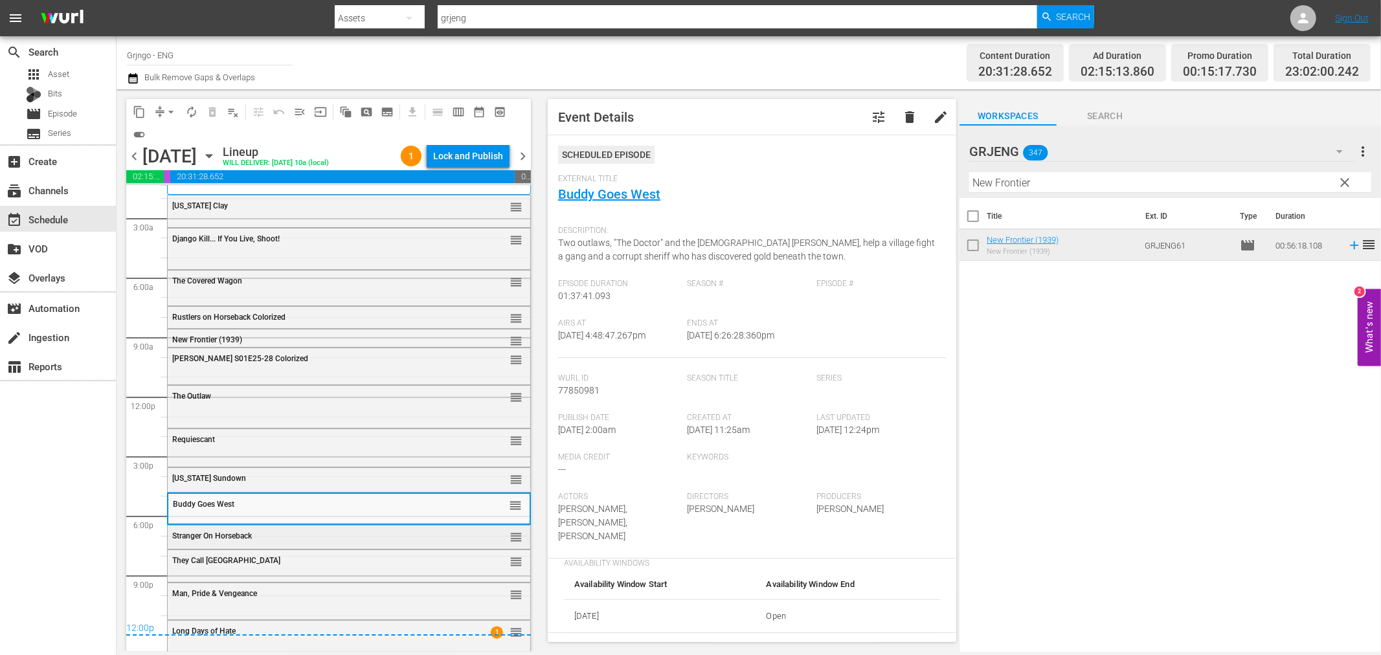
click at [208, 530] on div "Stranger On Horseback" at bounding box center [316, 535] width 288 height 10
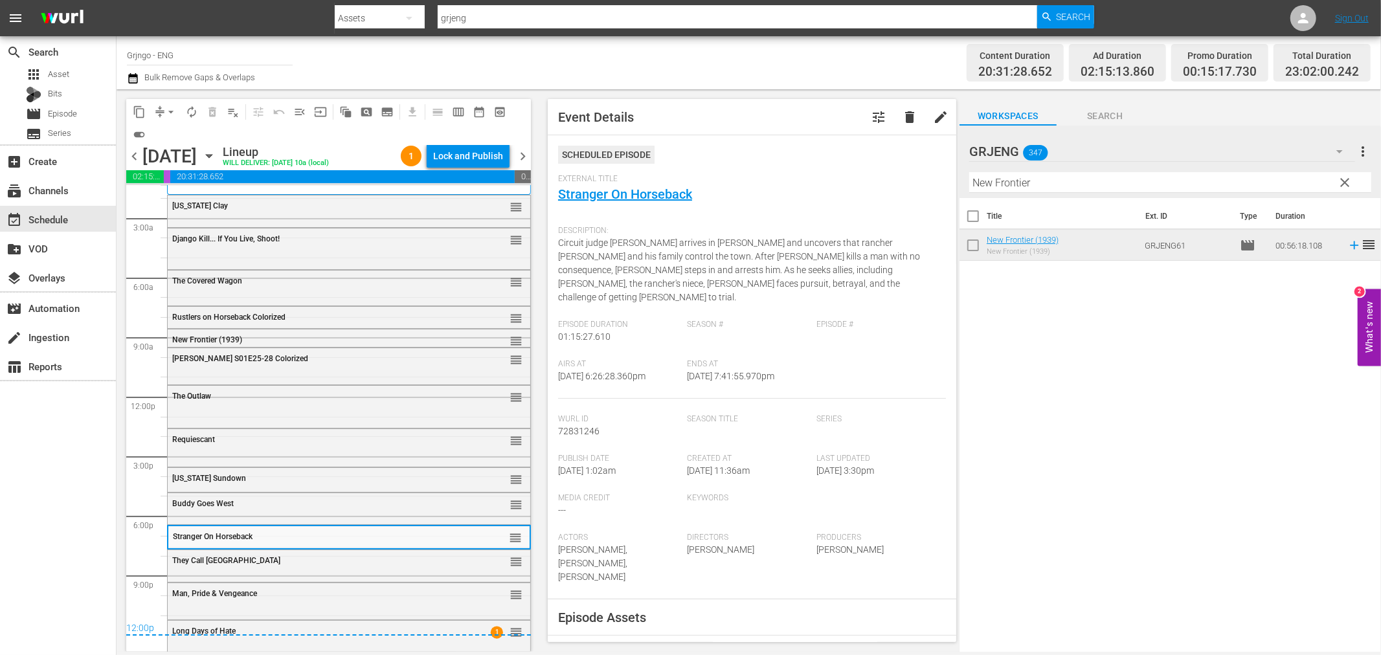
click at [212, 564] on span "They Call [GEOGRAPHIC_DATA]" at bounding box center [226, 560] width 108 height 9
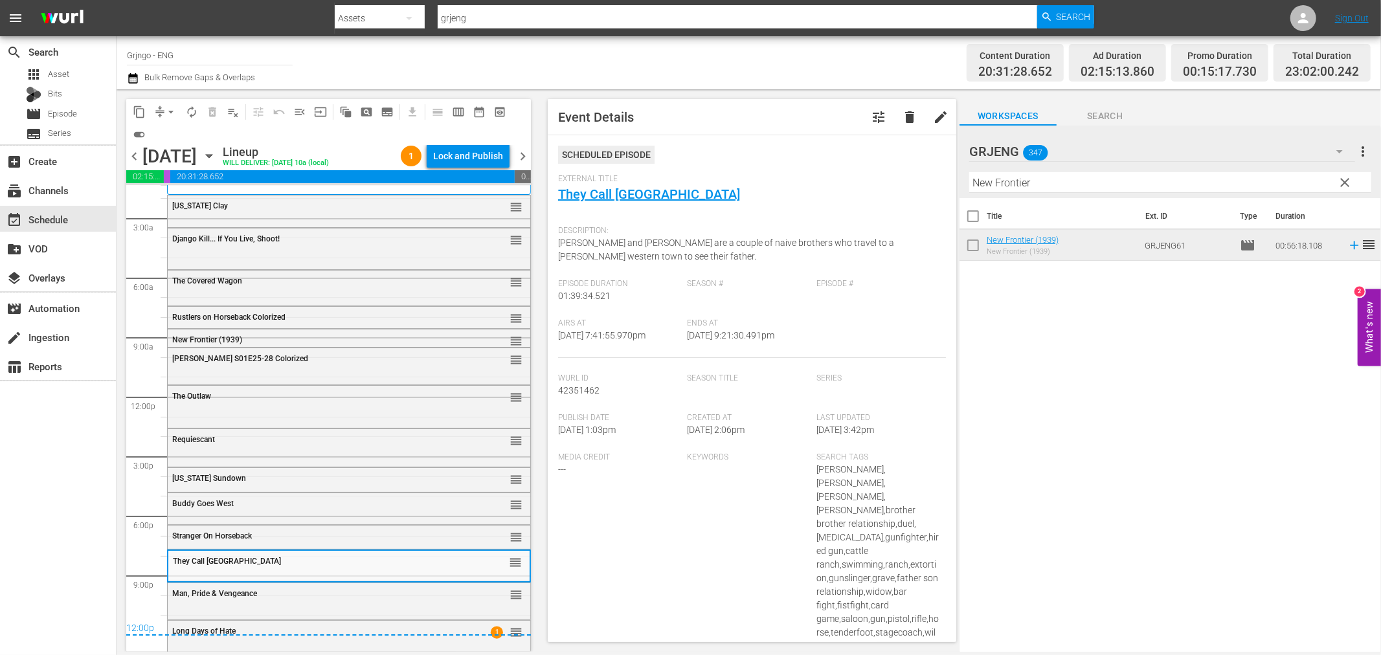
click at [216, 596] on span "Man, Pride & Vengeance" at bounding box center [214, 593] width 85 height 9
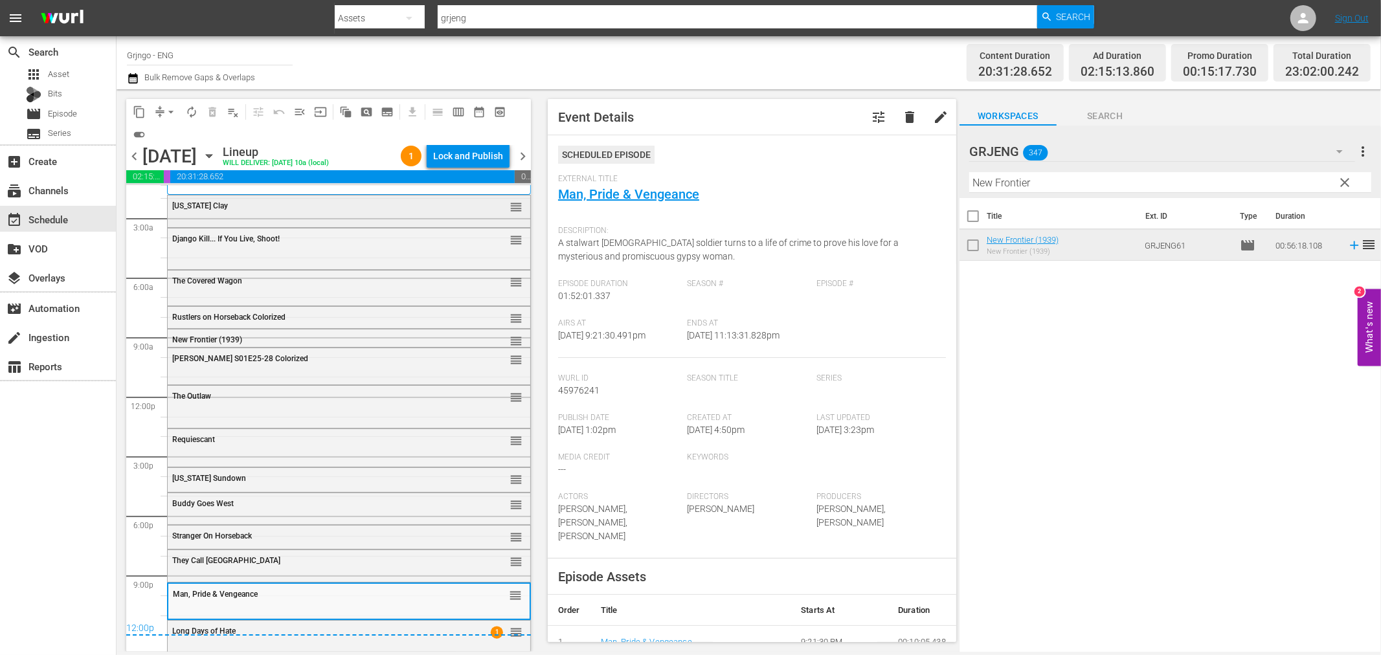
click at [255, 205] on div "[US_STATE] Clay" at bounding box center [316, 205] width 288 height 9
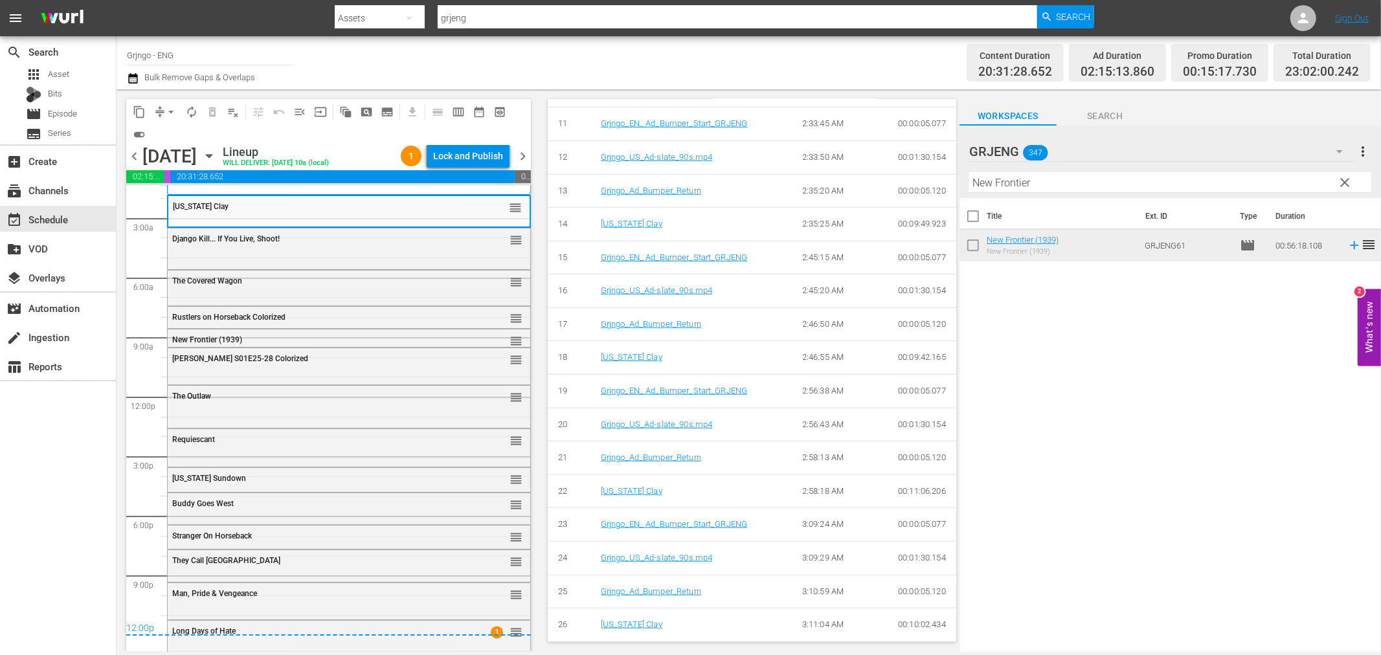
scroll to position [1014, 0]
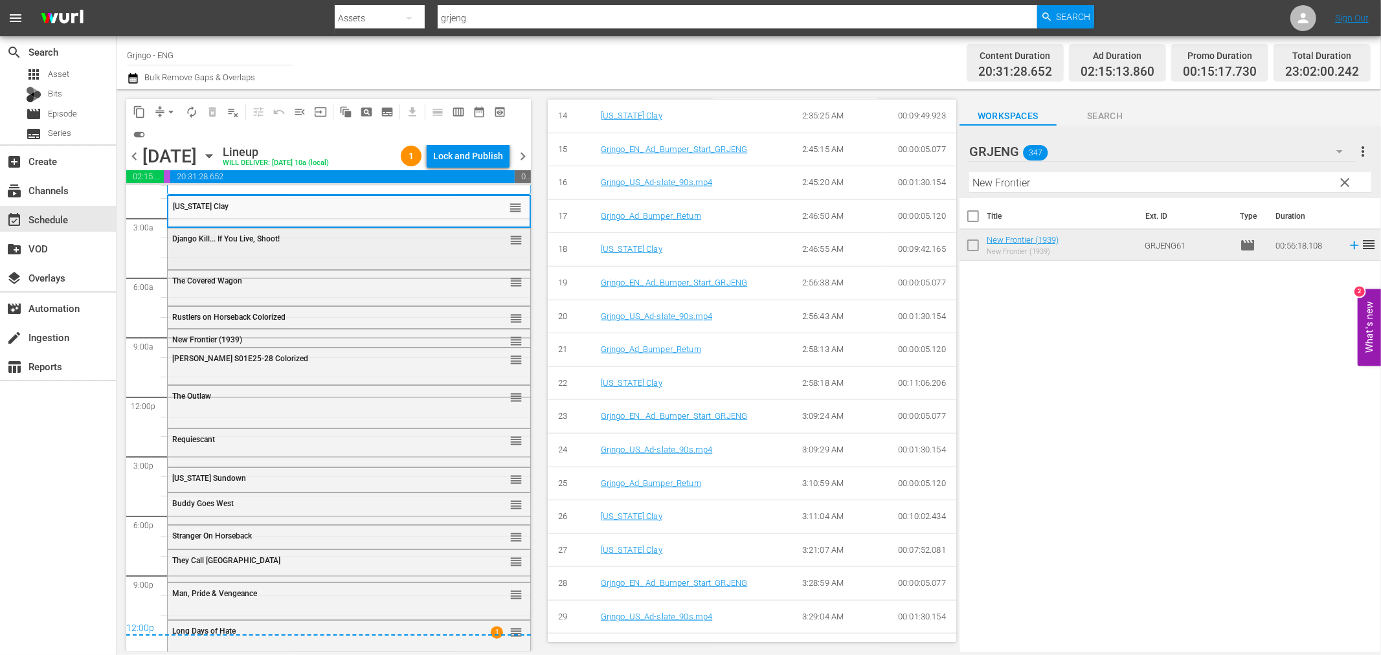
click at [253, 236] on span "Django Kill... If You Live, Shoot!" at bounding box center [225, 238] width 107 height 9
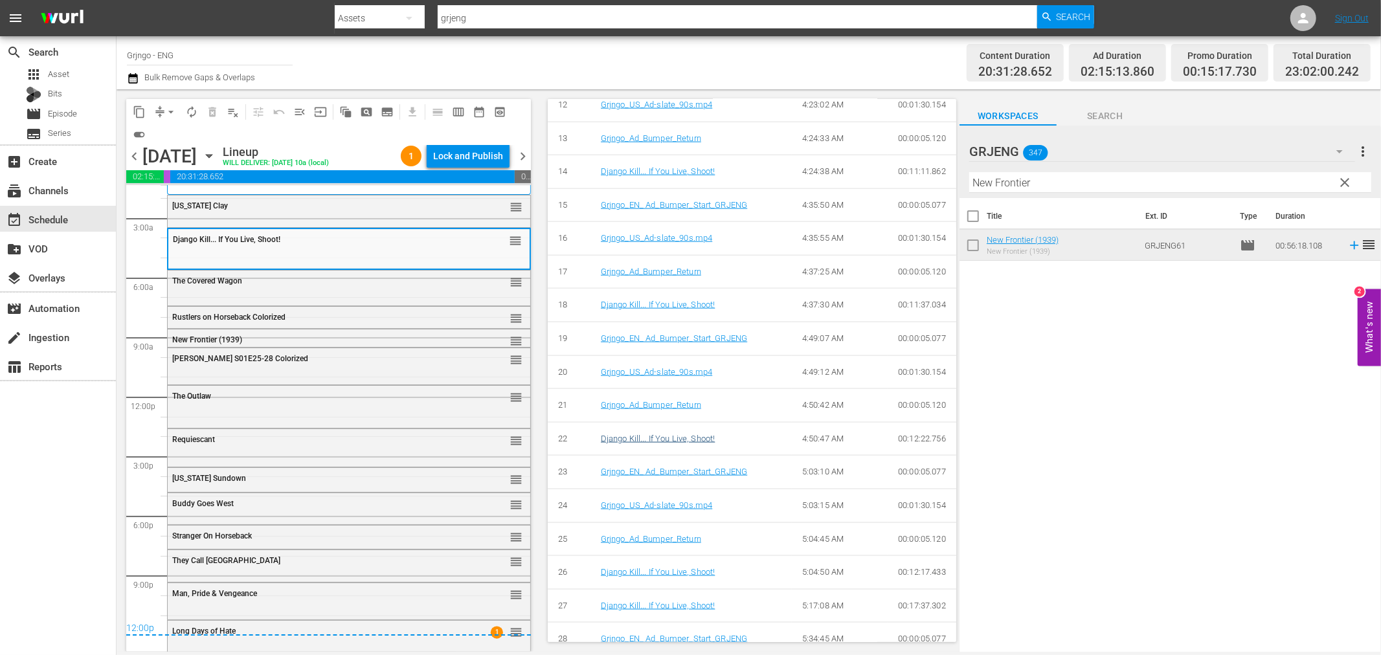
scroll to position [1517, 0]
click at [309, 292] on div "The Covered Wagon reorder" at bounding box center [349, 282] width 363 height 22
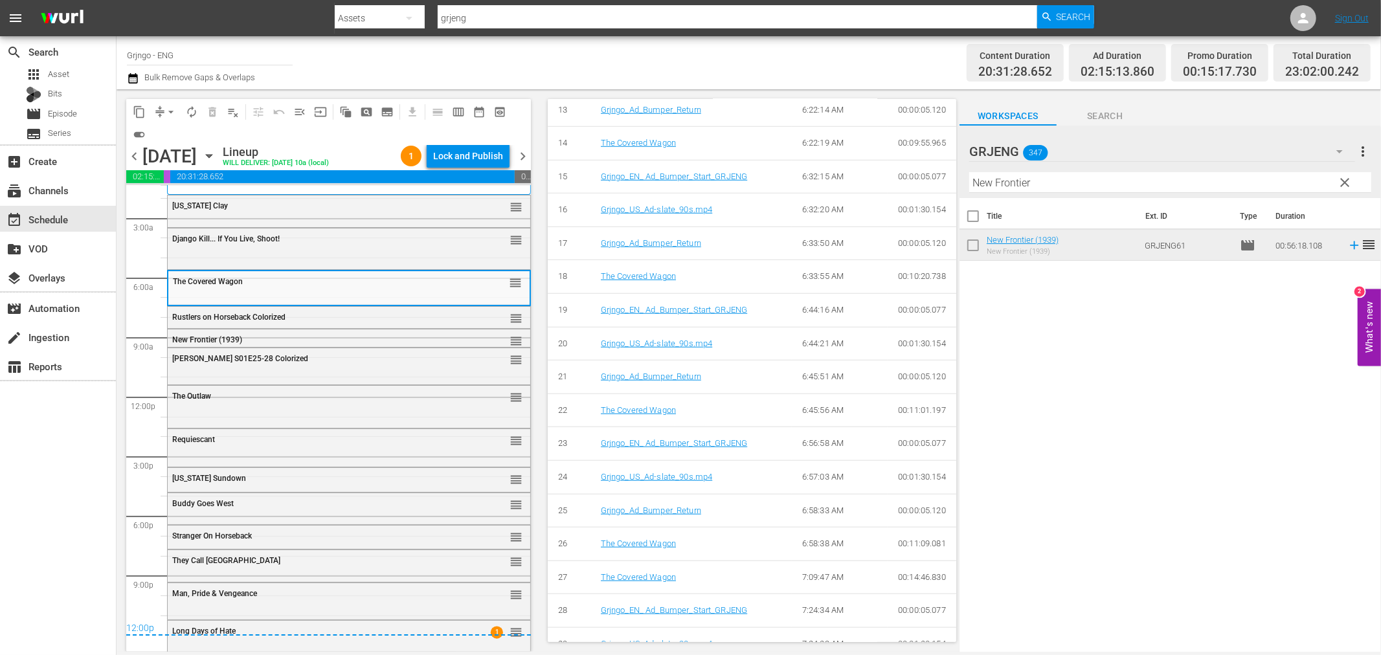
scroll to position [987, 0]
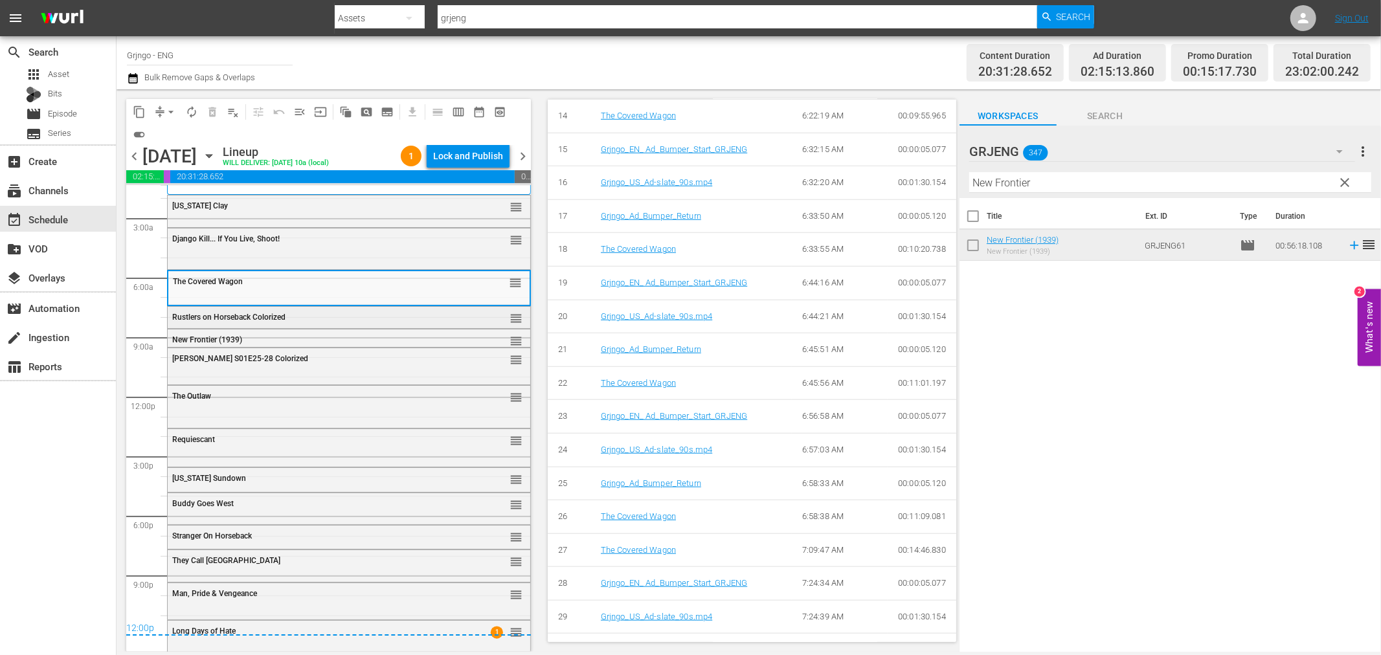
click at [285, 316] on span "Rustlers on Horseback Colorized" at bounding box center [228, 317] width 113 height 9
click at [293, 335] on div "New Frontier (1939)" at bounding box center [316, 339] width 288 height 9
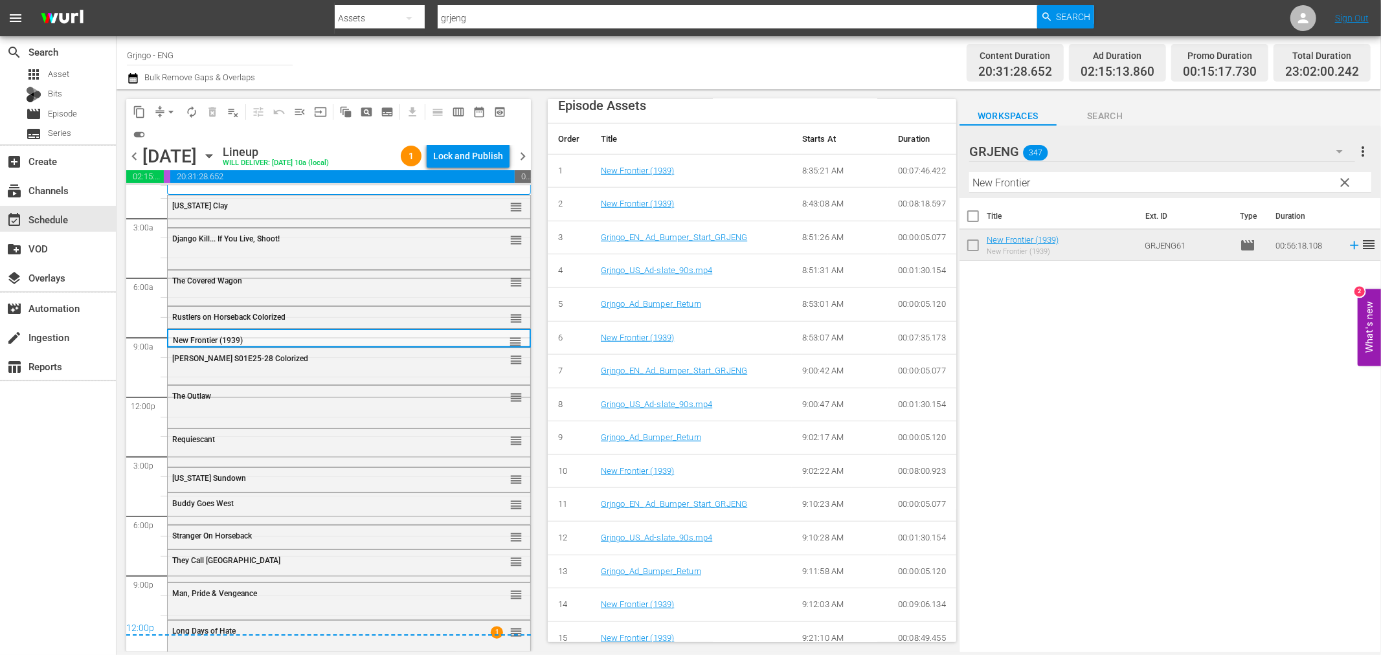
scroll to position [993, 0]
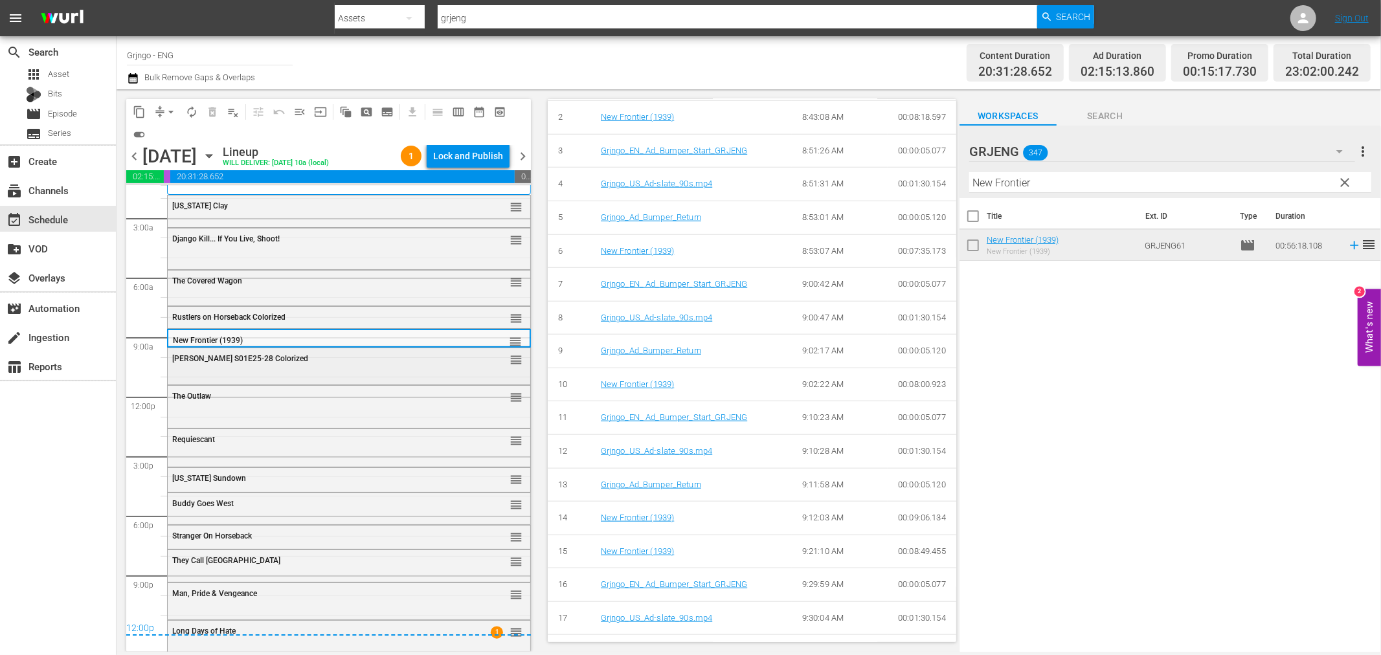
click at [243, 361] on span "[PERSON_NAME] S01E25-28 Colorized" at bounding box center [240, 358] width 136 height 9
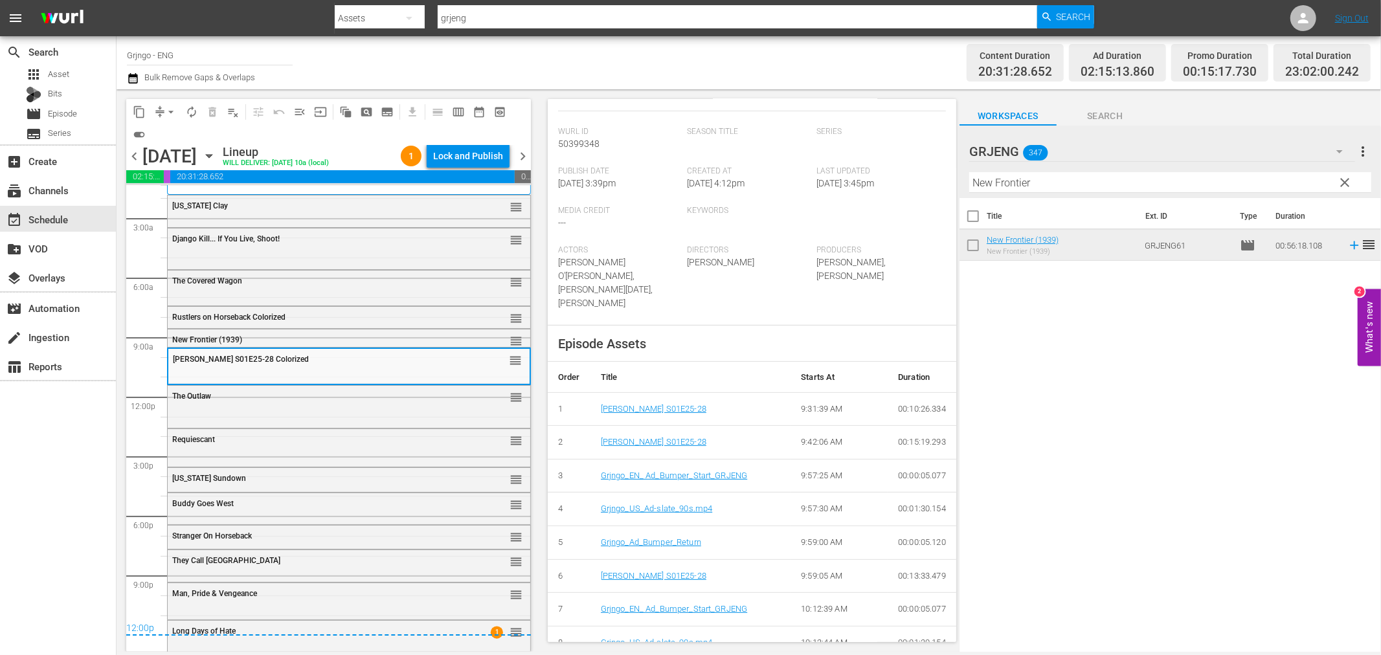
scroll to position [840, 0]
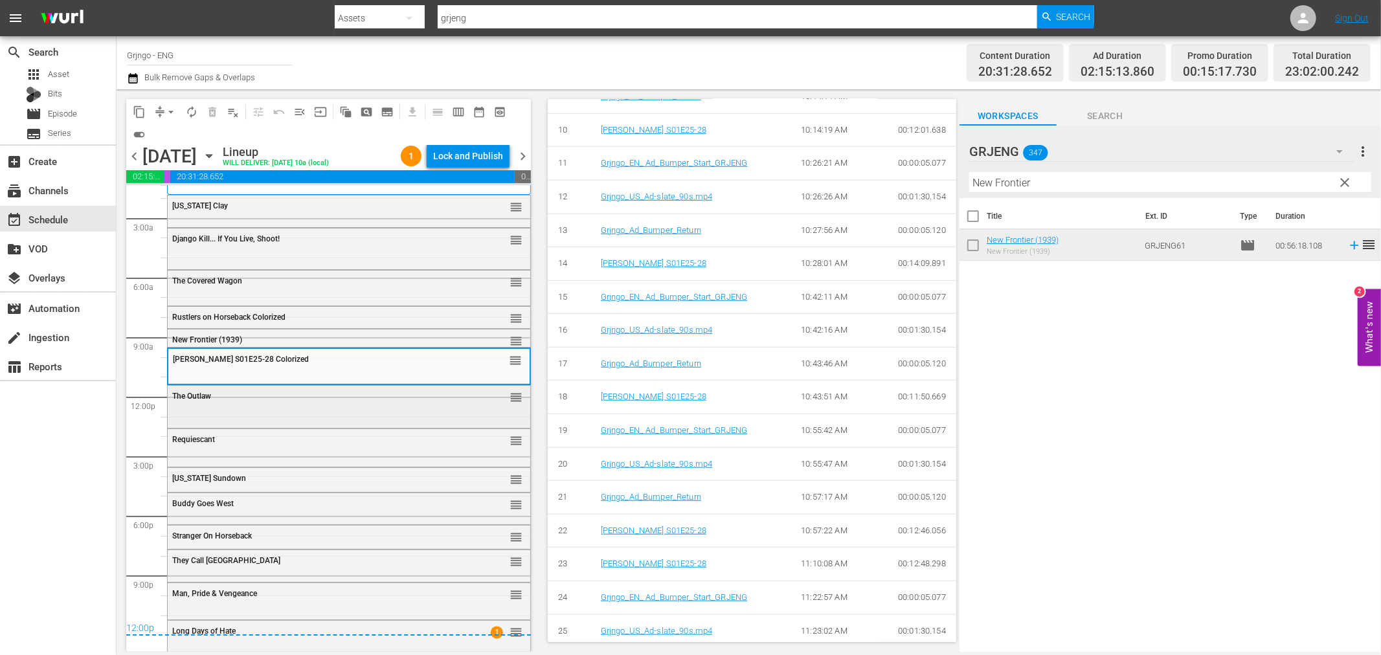
click at [289, 397] on div "The Outlaw" at bounding box center [316, 396] width 288 height 9
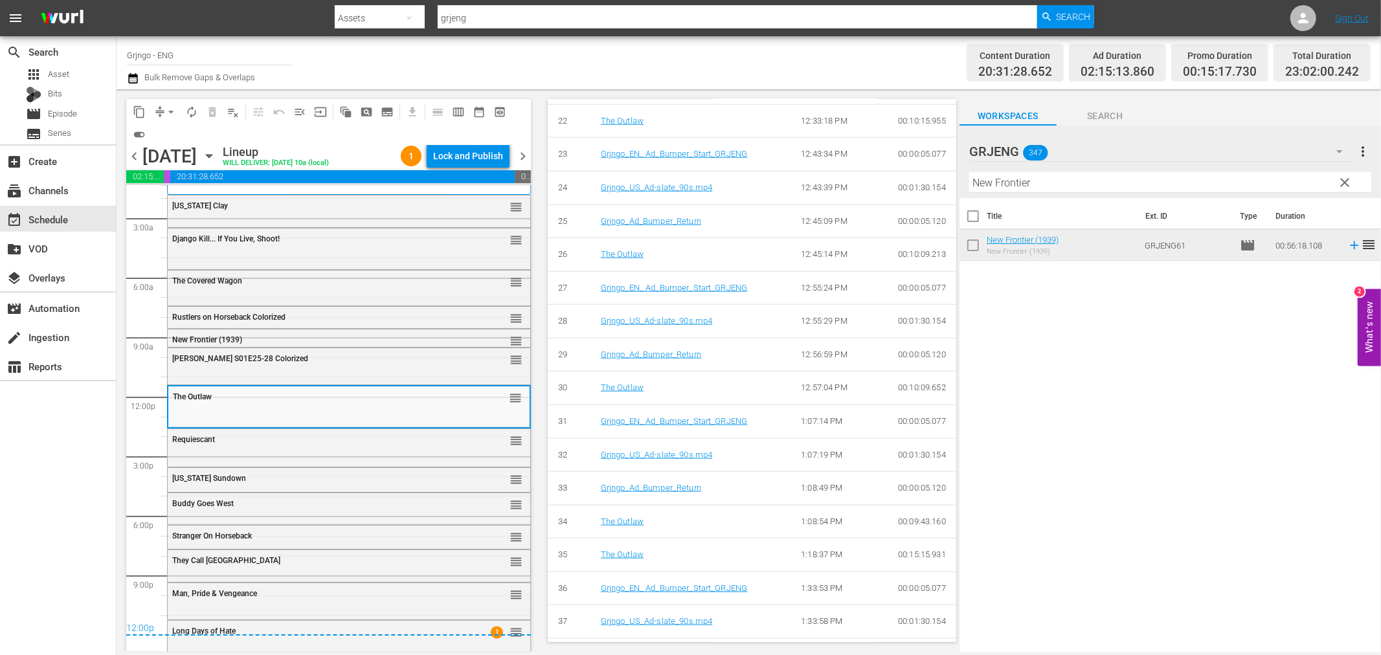
scroll to position [1241, 0]
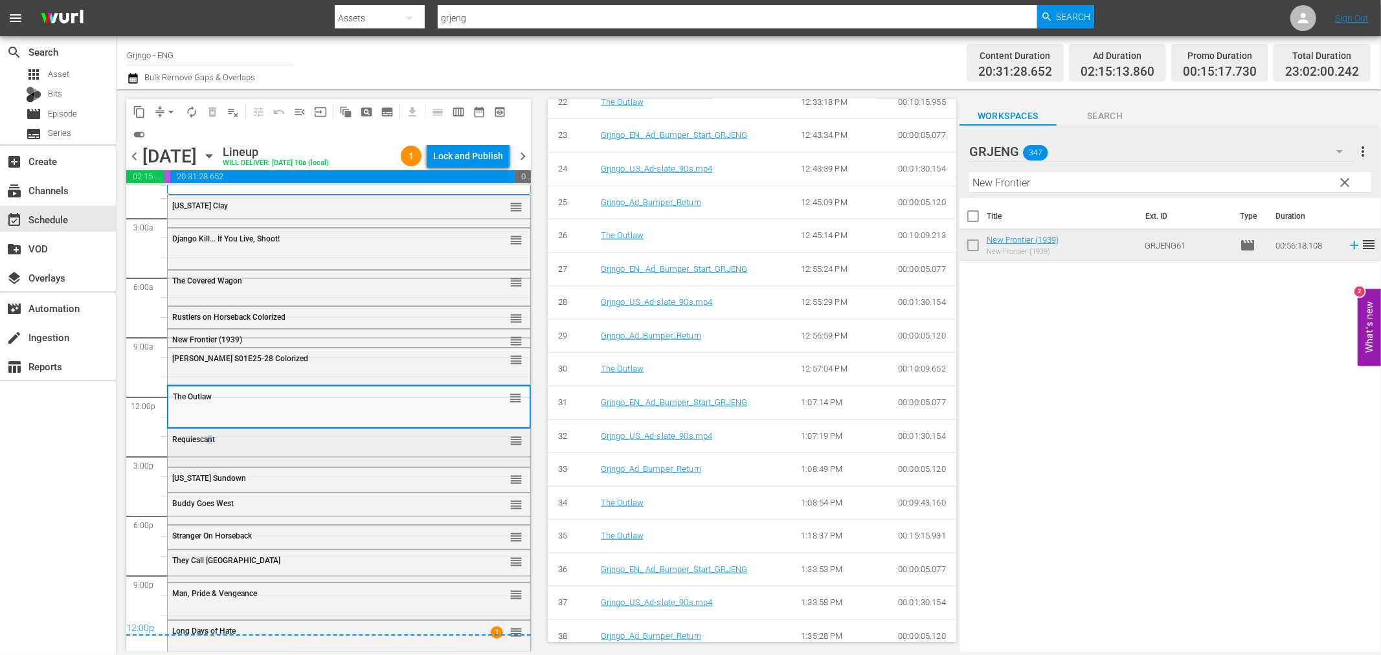
click at [210, 447] on div "Requiescant reorder" at bounding box center [349, 440] width 363 height 22
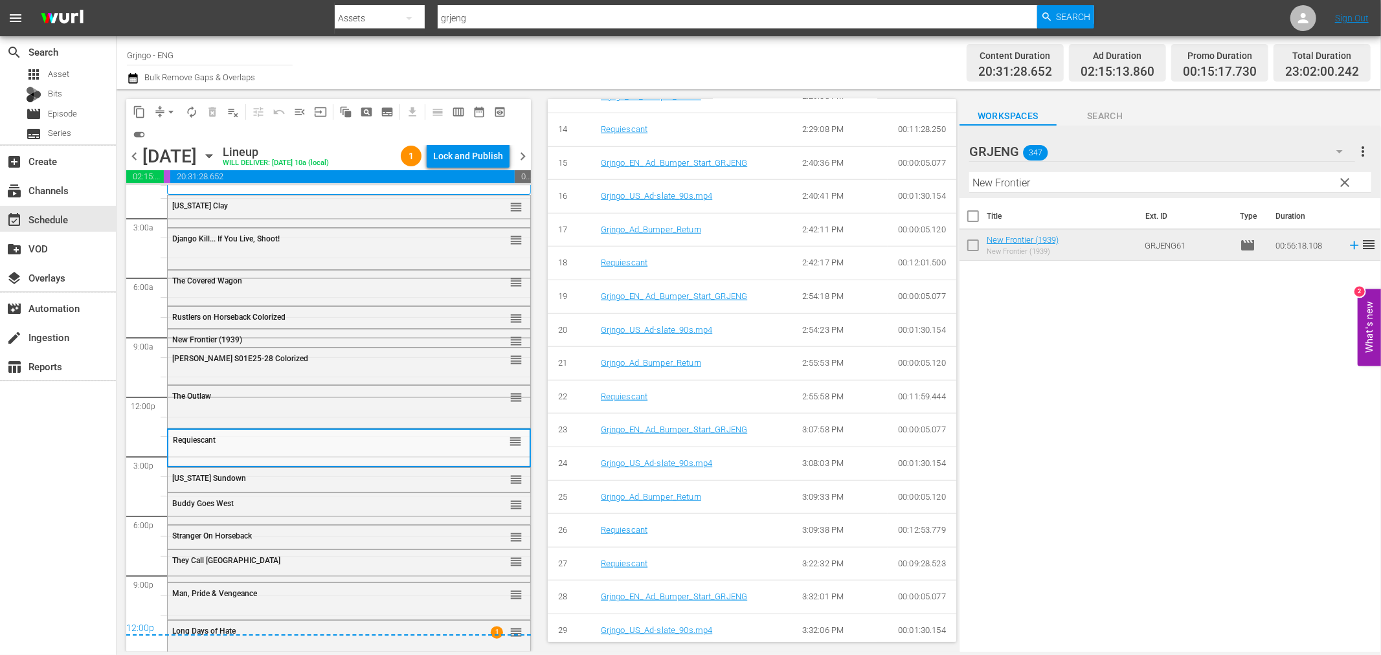
scroll to position [987, 0]
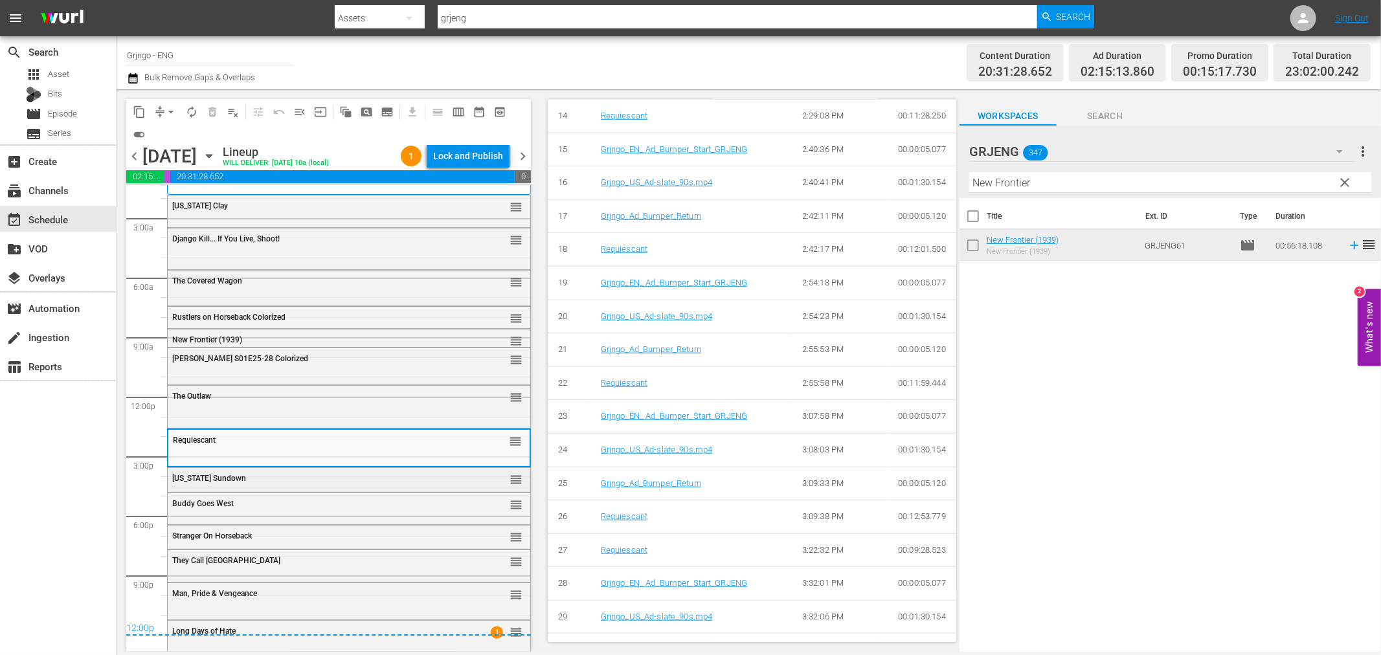
click at [190, 484] on div "Colorado Sundown reorder" at bounding box center [349, 479] width 363 height 22
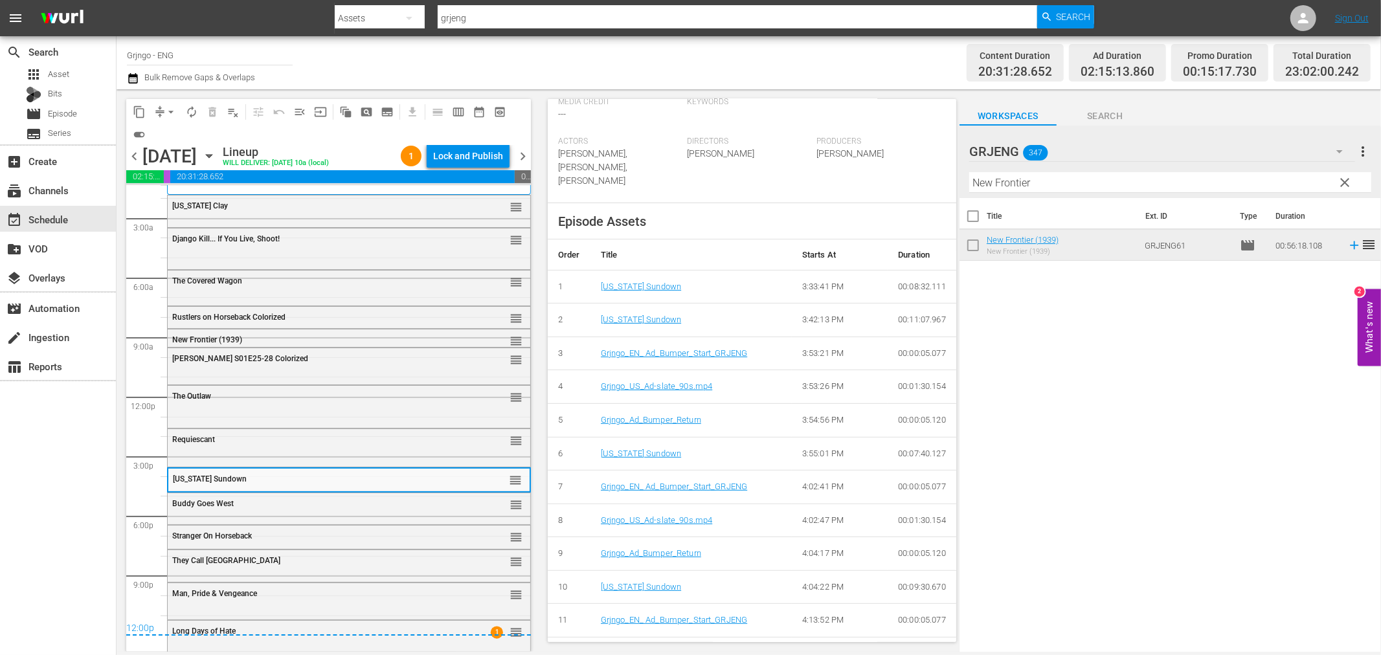
scroll to position [693, 0]
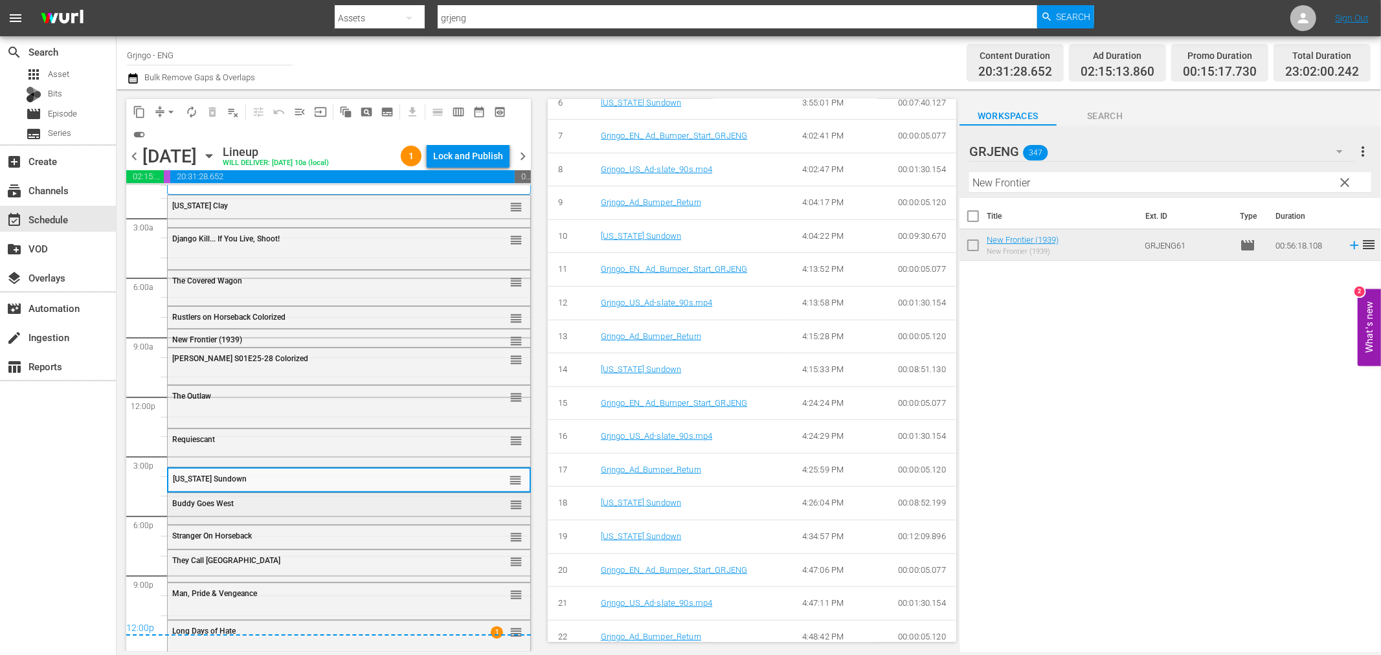
click at [228, 500] on span "Buddy Goes West" at bounding box center [202, 503] width 61 height 9
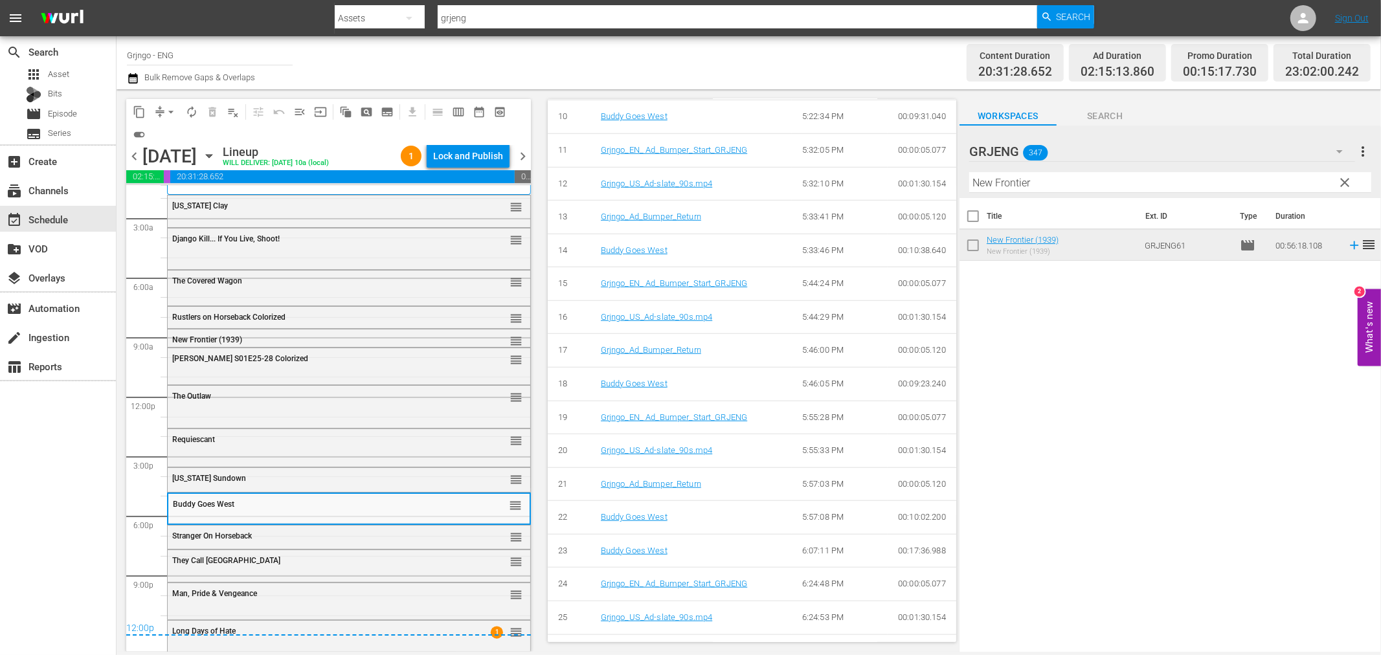
scroll to position [915, 0]
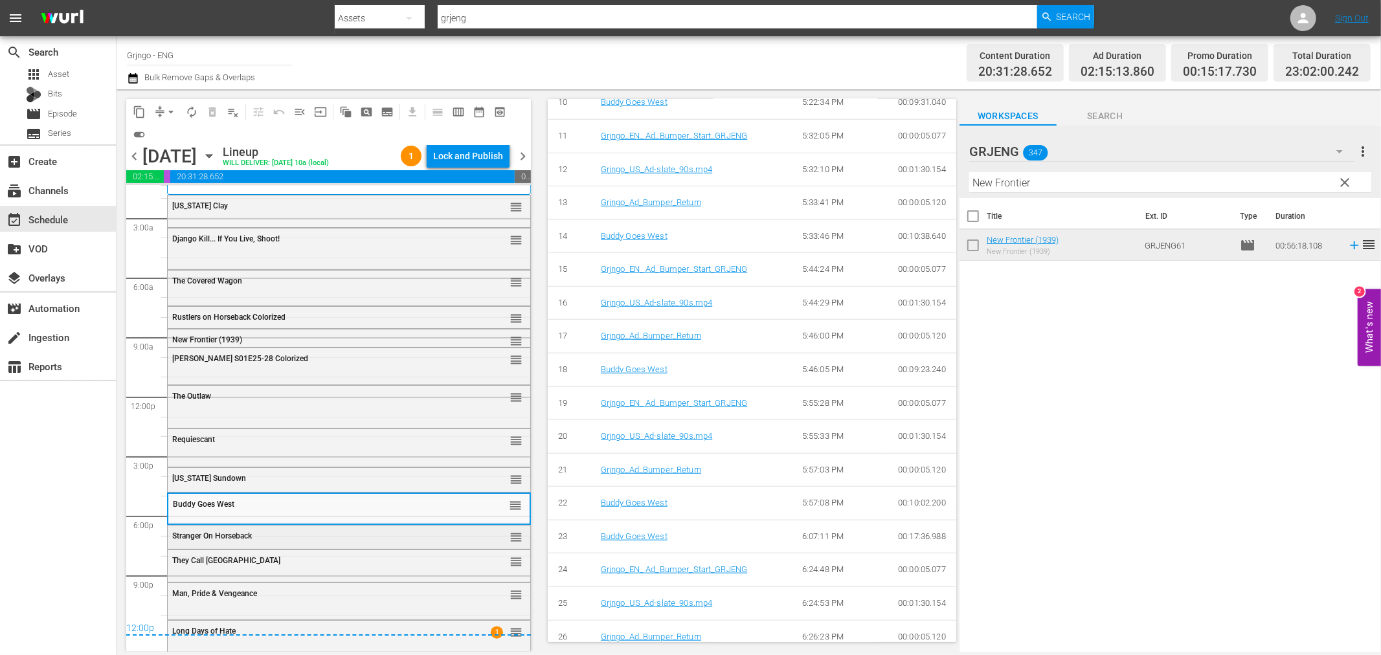
click at [246, 533] on span "Stranger On Horseback" at bounding box center [212, 535] width 80 height 9
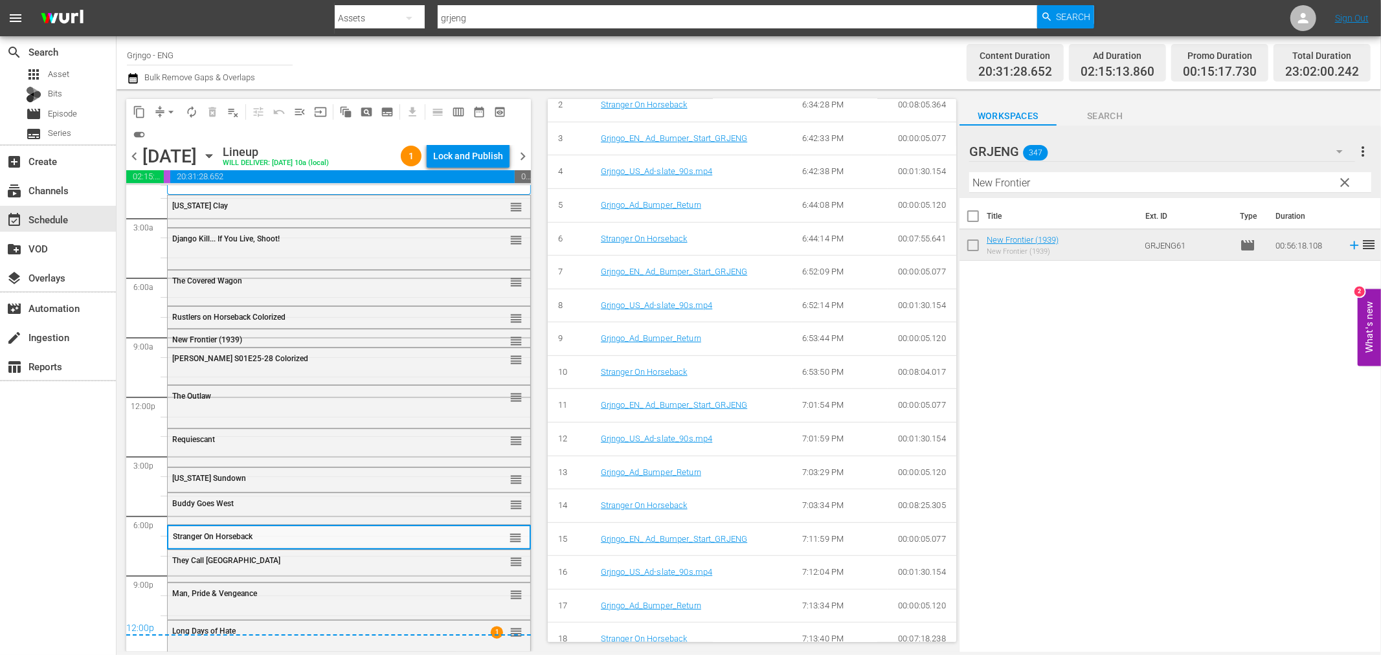
scroll to position [867, 0]
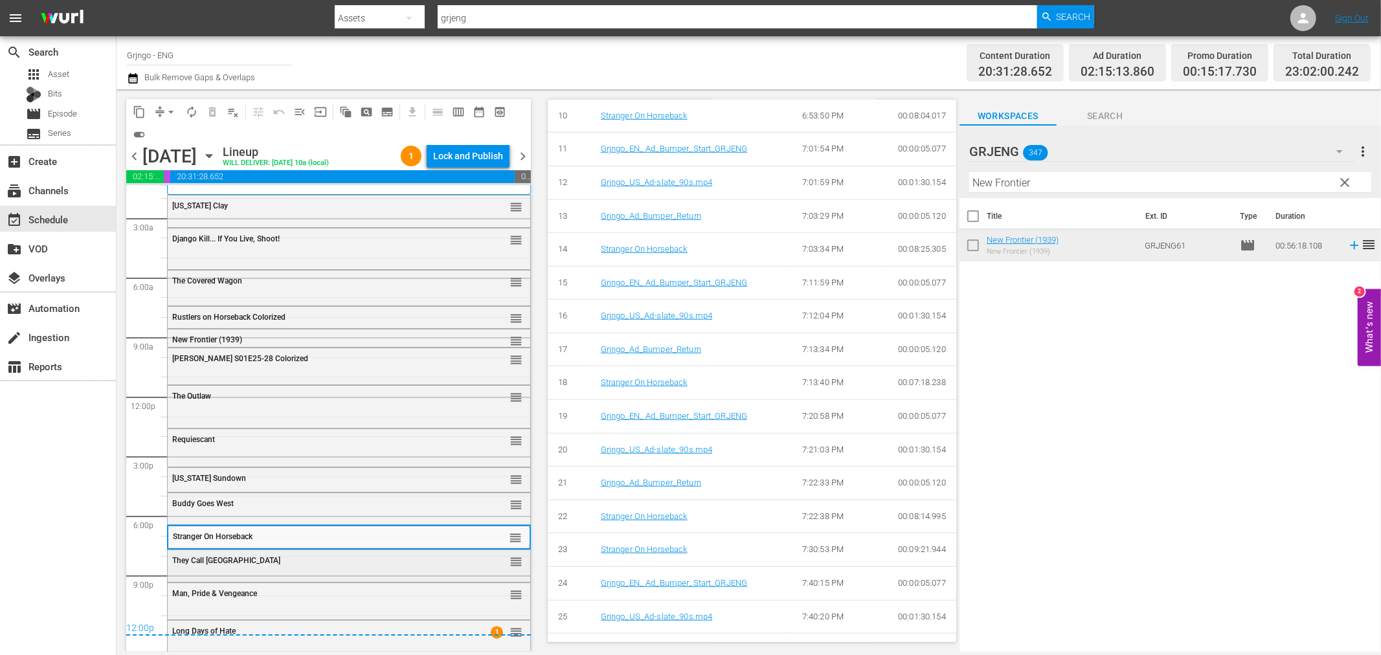
click at [293, 567] on div "They Call Him Cemetery reorder" at bounding box center [349, 561] width 363 height 22
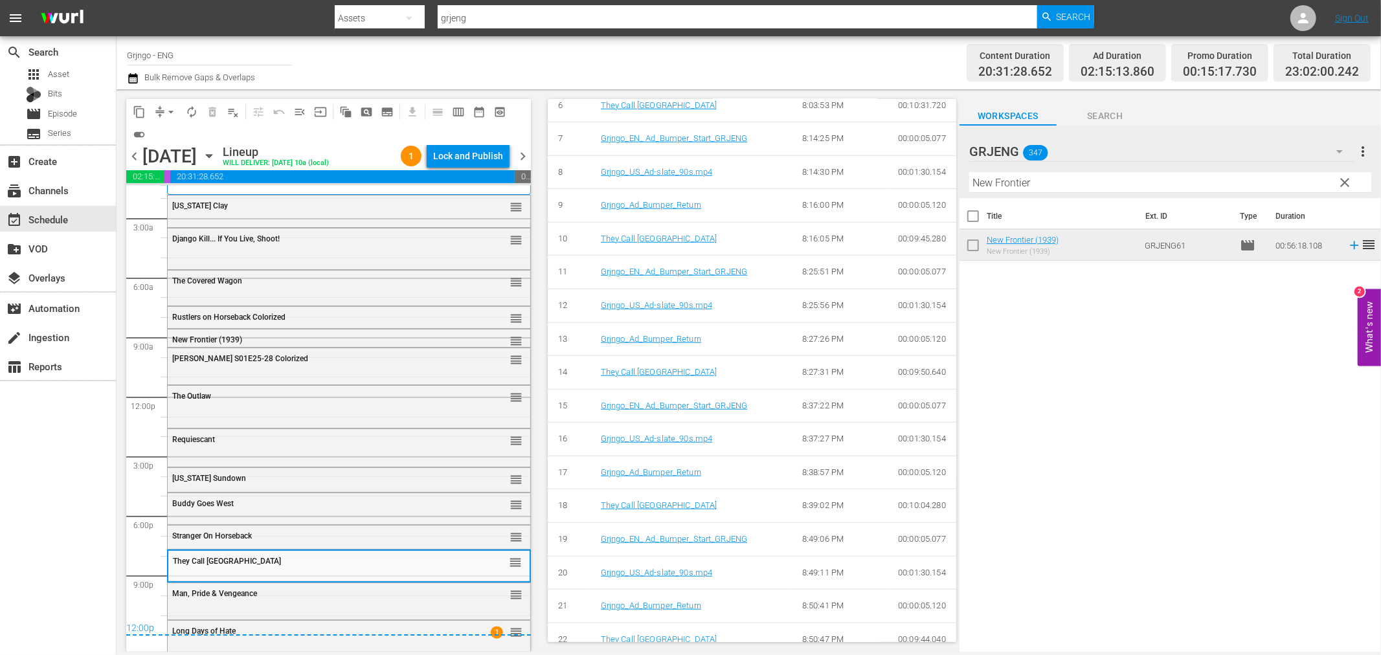
scroll to position [1191, 0]
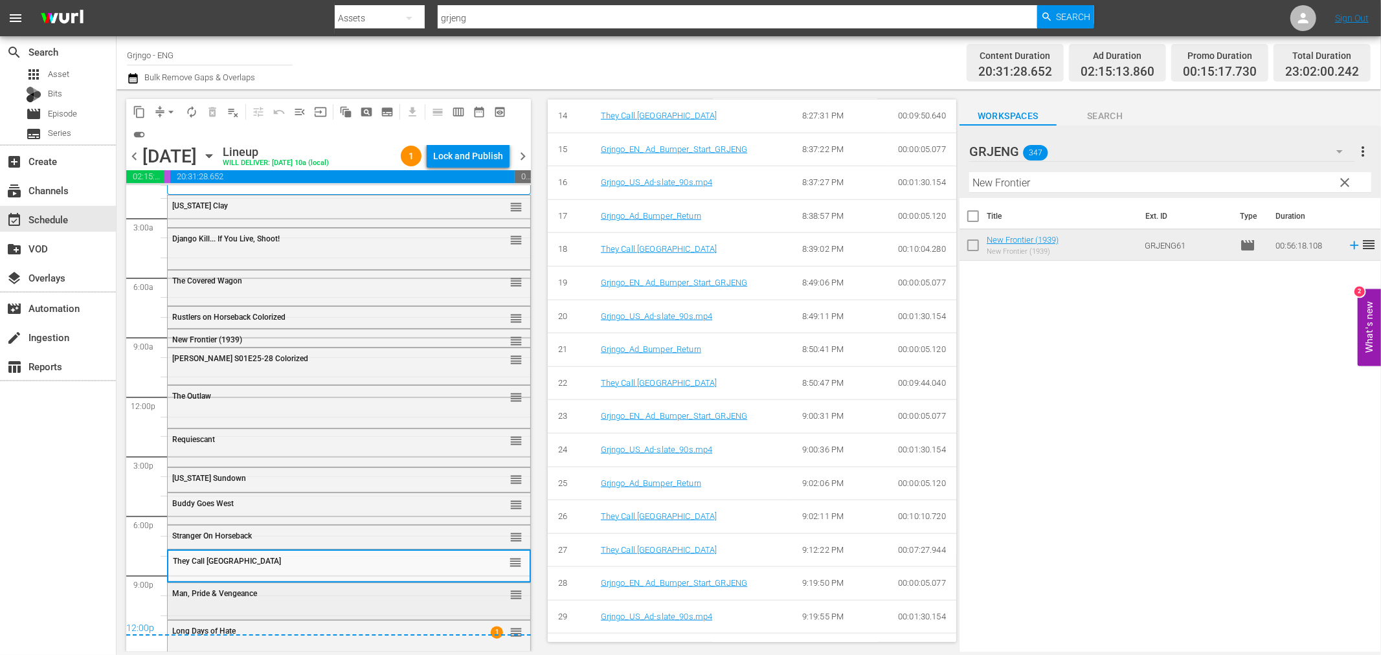
click at [221, 594] on span "Man, Pride & Vengeance" at bounding box center [214, 593] width 85 height 9
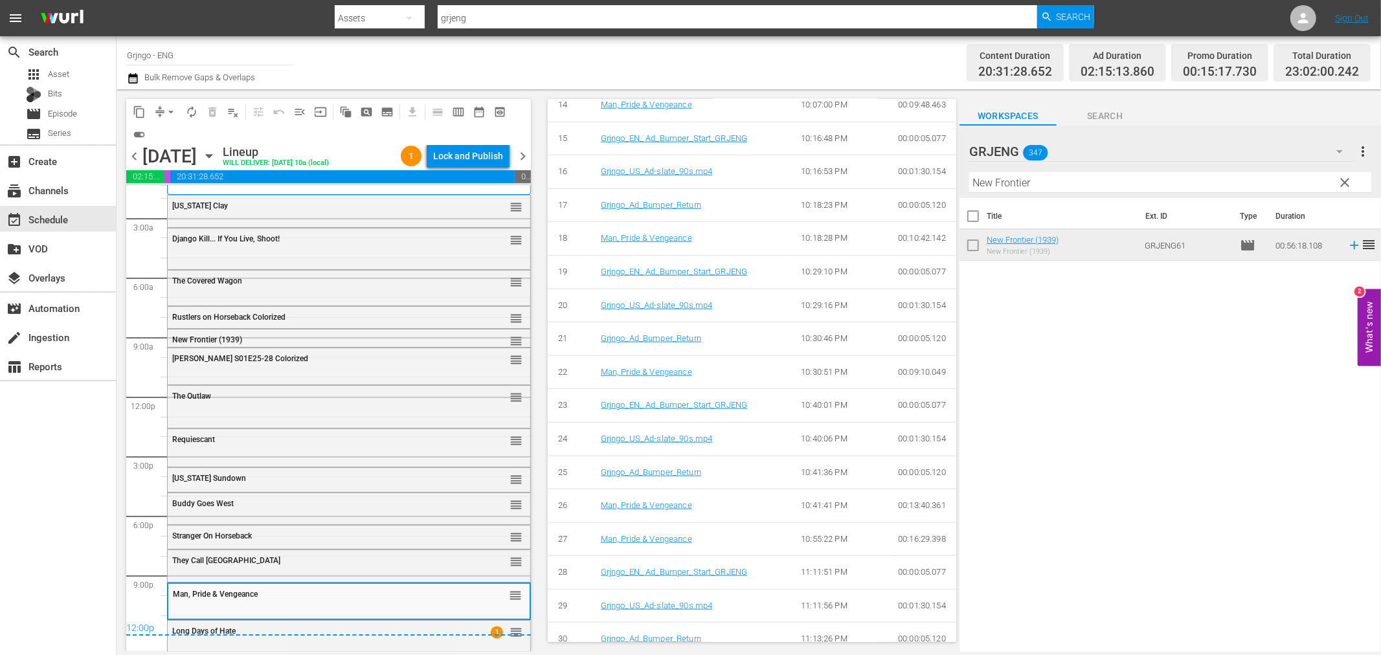
scroll to position [974, 0]
click at [289, 643] on div "Long Days of Hate 1 reorder" at bounding box center [349, 635] width 363 height 28
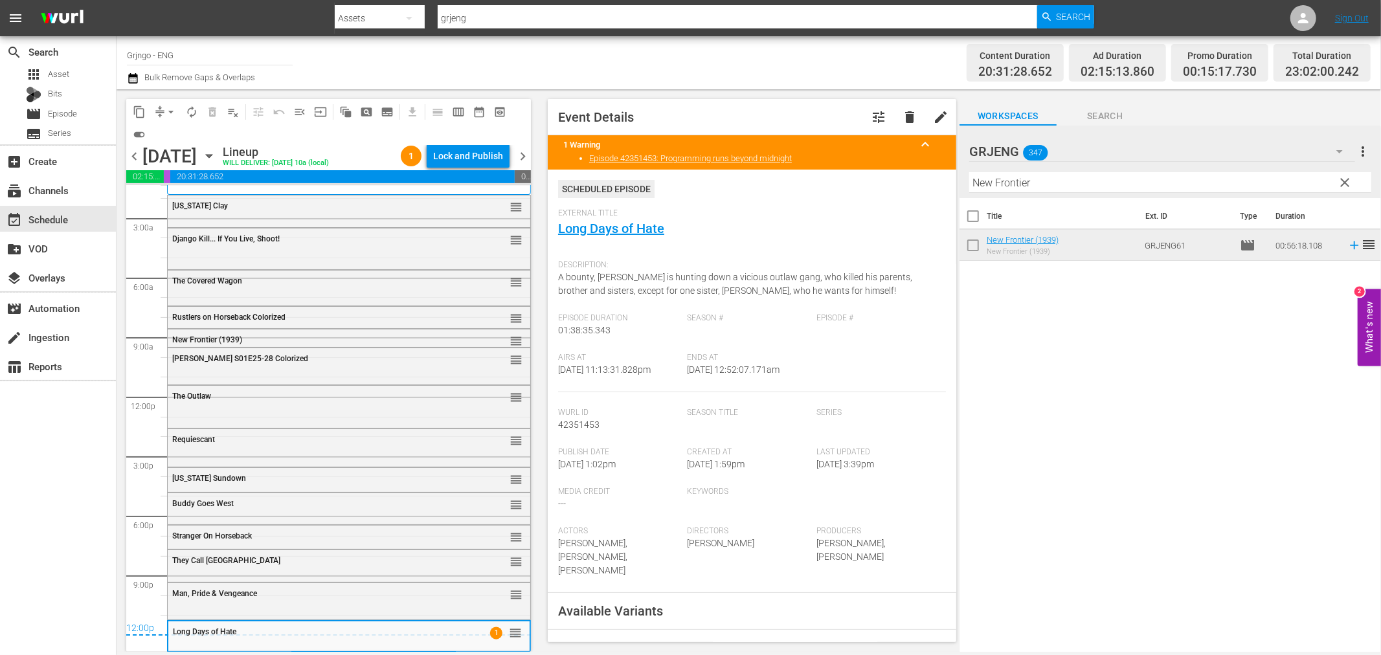
scroll to position [875, 0]
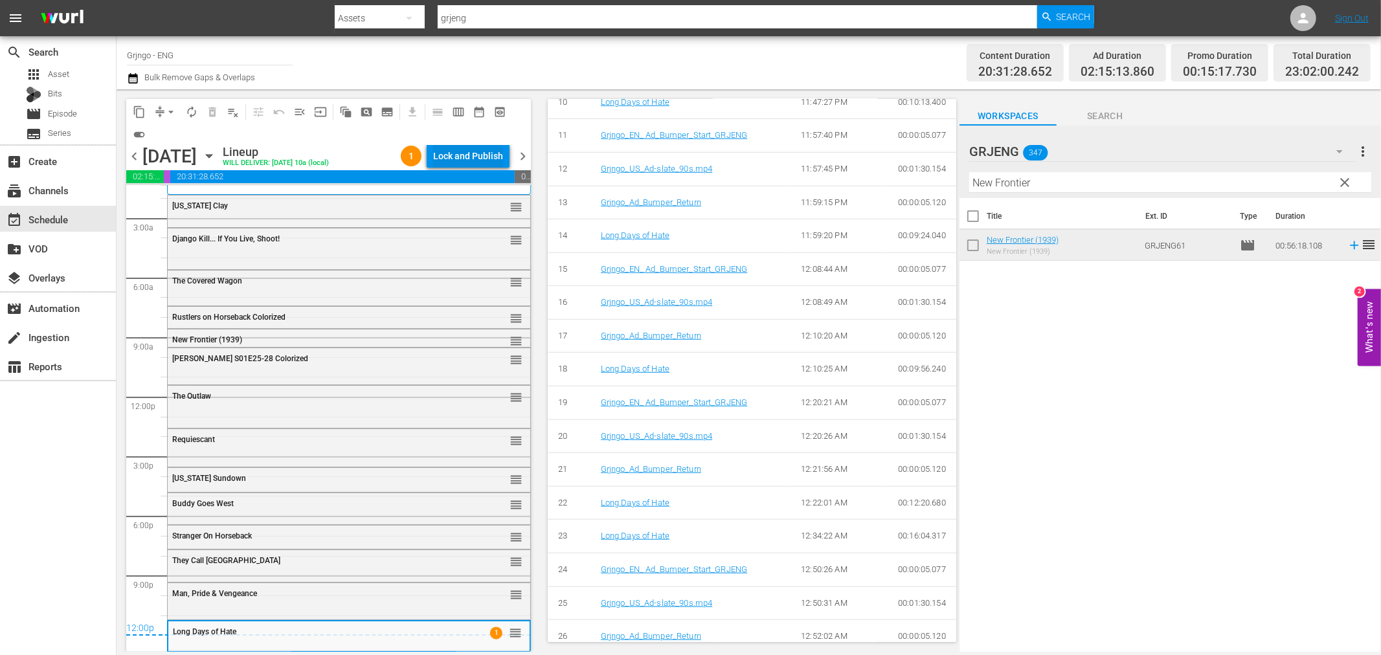
click at [450, 153] on div "Lock and Publish" at bounding box center [468, 155] width 70 height 23
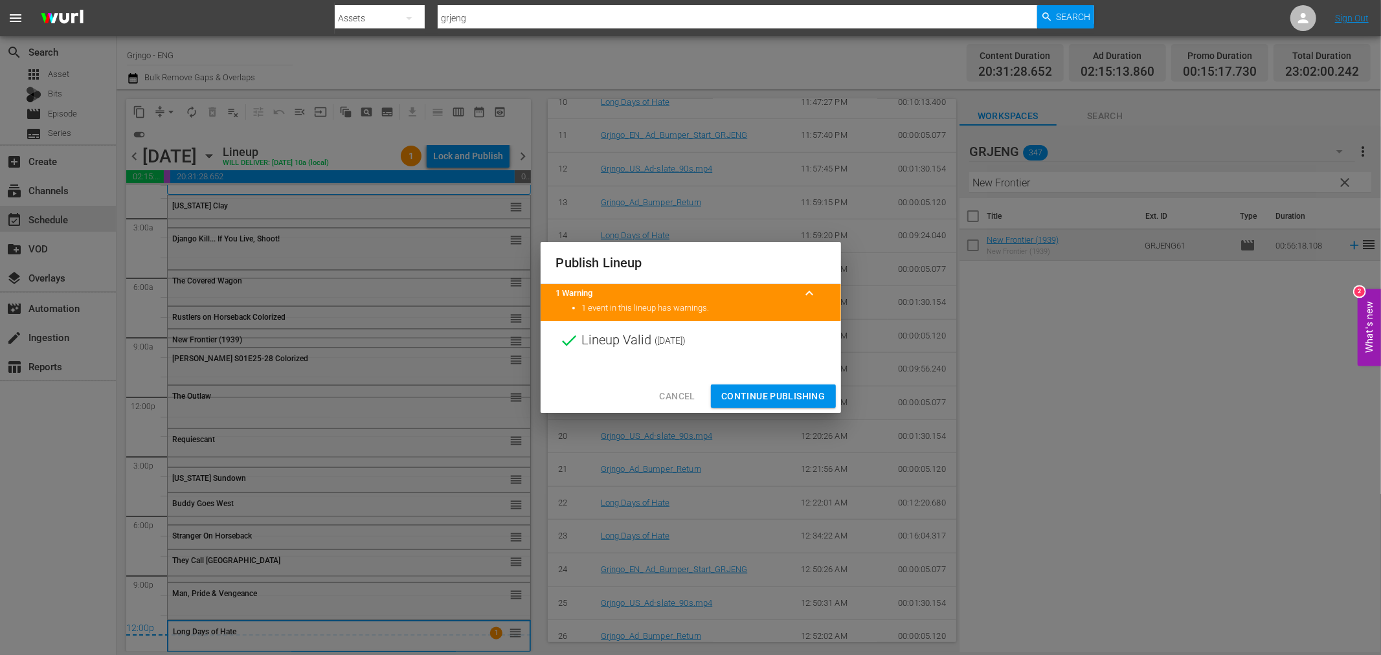
click at [736, 391] on span "Continue Publishing" at bounding box center [773, 396] width 104 height 16
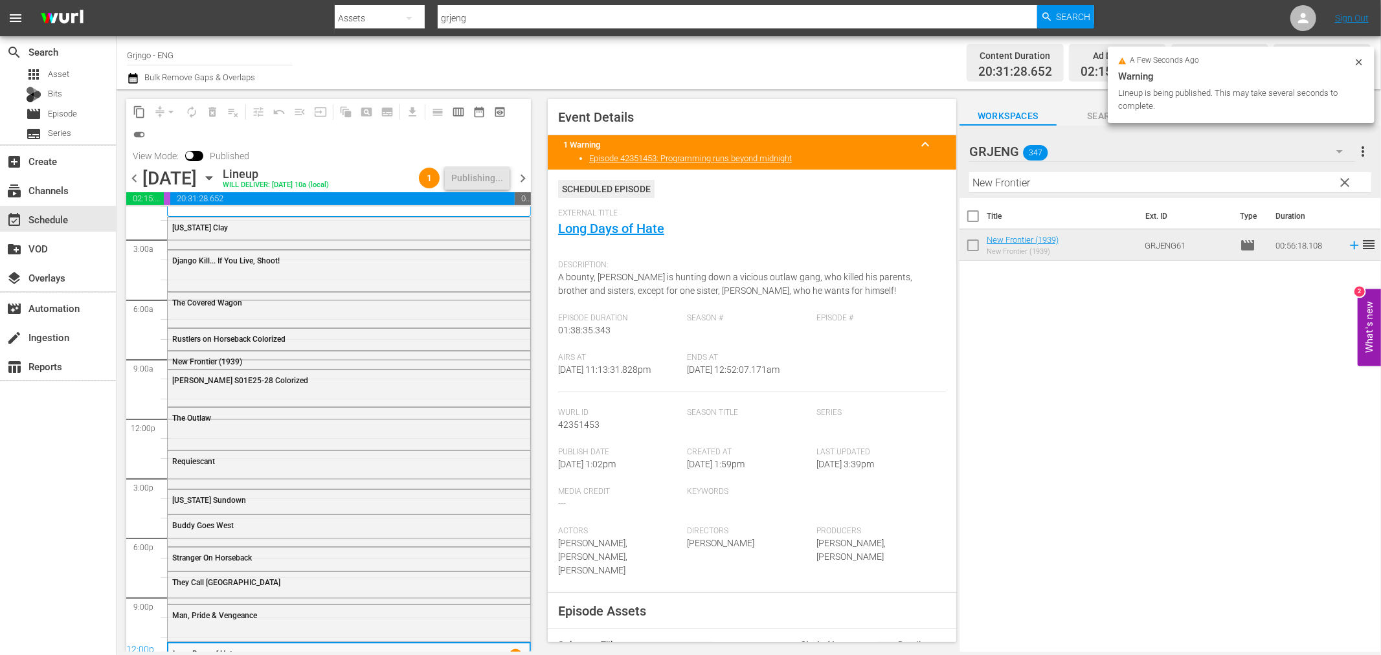
click at [521, 172] on span "chevron_right" at bounding box center [523, 178] width 16 height 16
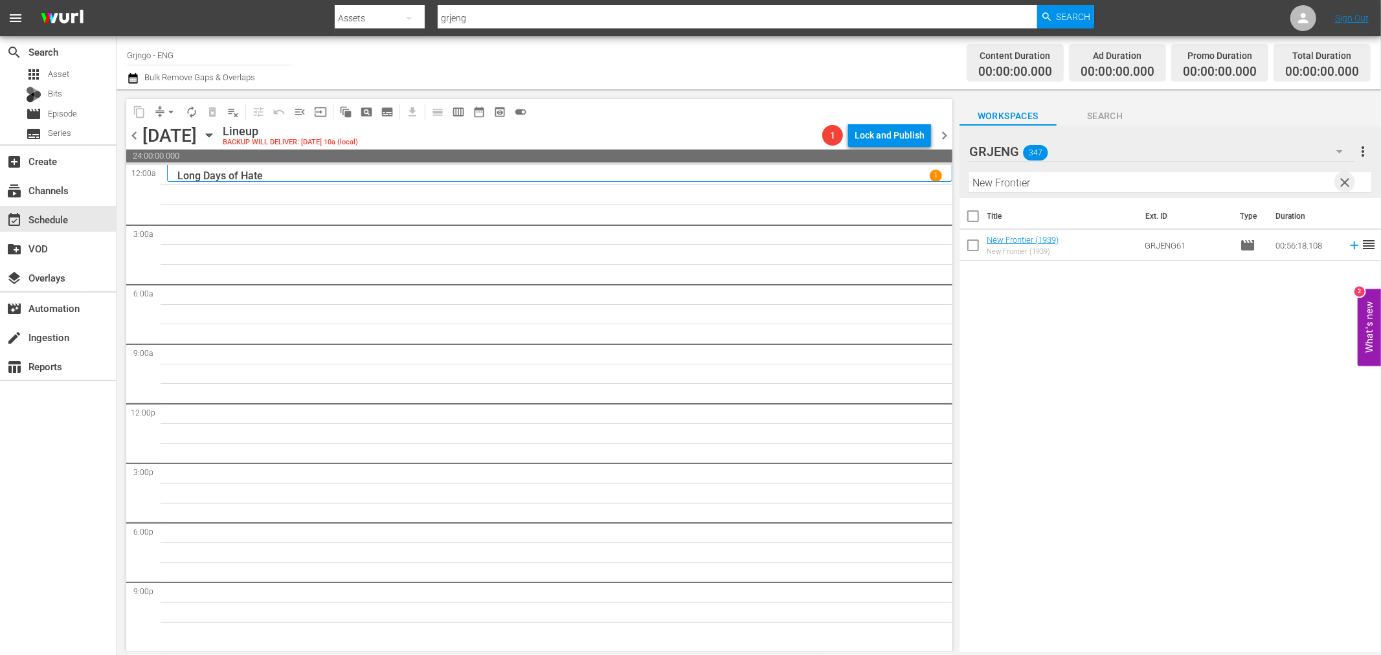
drag, startPoint x: 1347, startPoint y: 183, endPoint x: 1302, endPoint y: 172, distance: 45.9
click at [1347, 183] on span "clear" at bounding box center [1345, 183] width 16 height 16
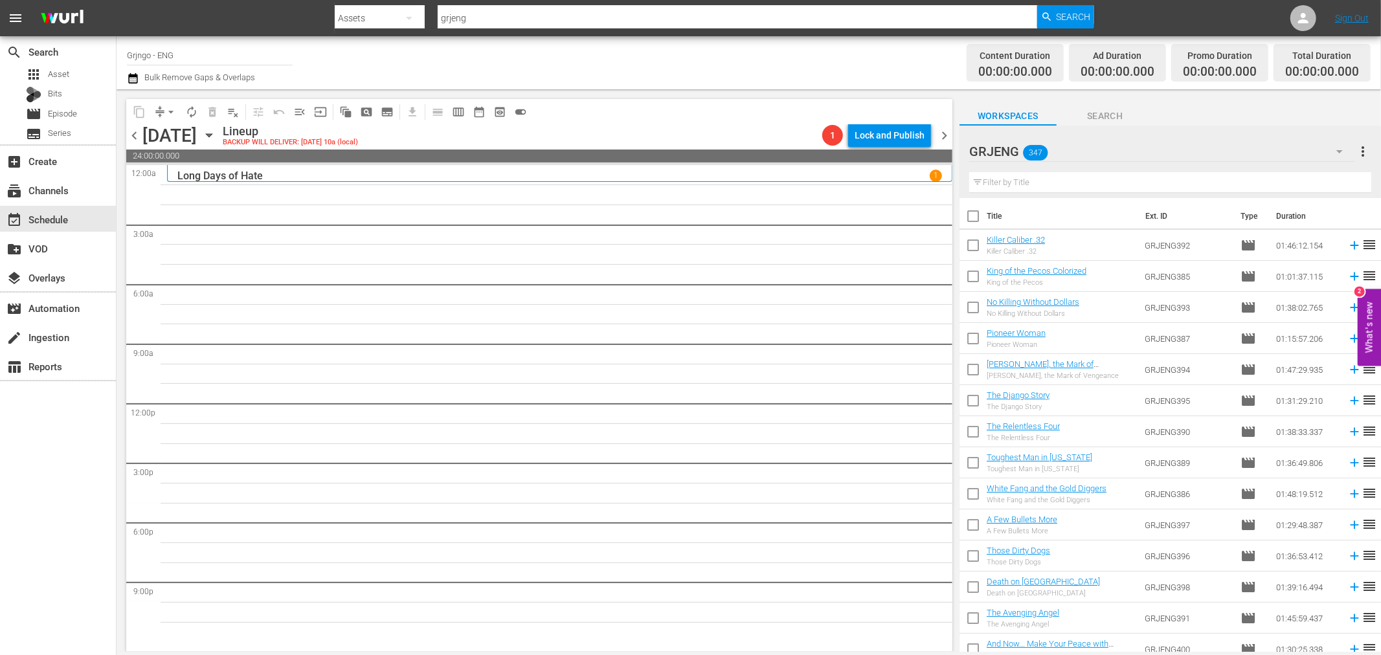
click at [1058, 184] on input "text" at bounding box center [1170, 182] width 402 height 21
paste input "Shoot the Living and Pray for the Dead"
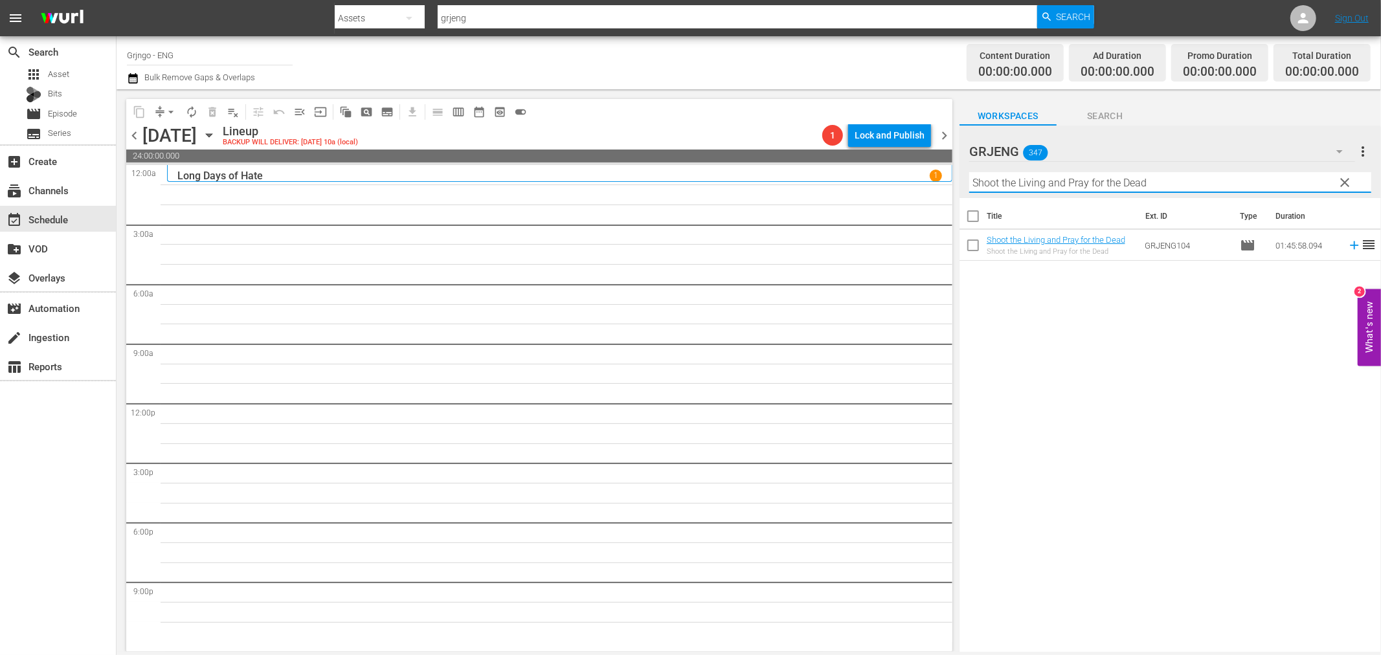
type input "Shoot the Living and Pray for the Dead"
click at [1347, 244] on icon at bounding box center [1354, 245] width 14 height 14
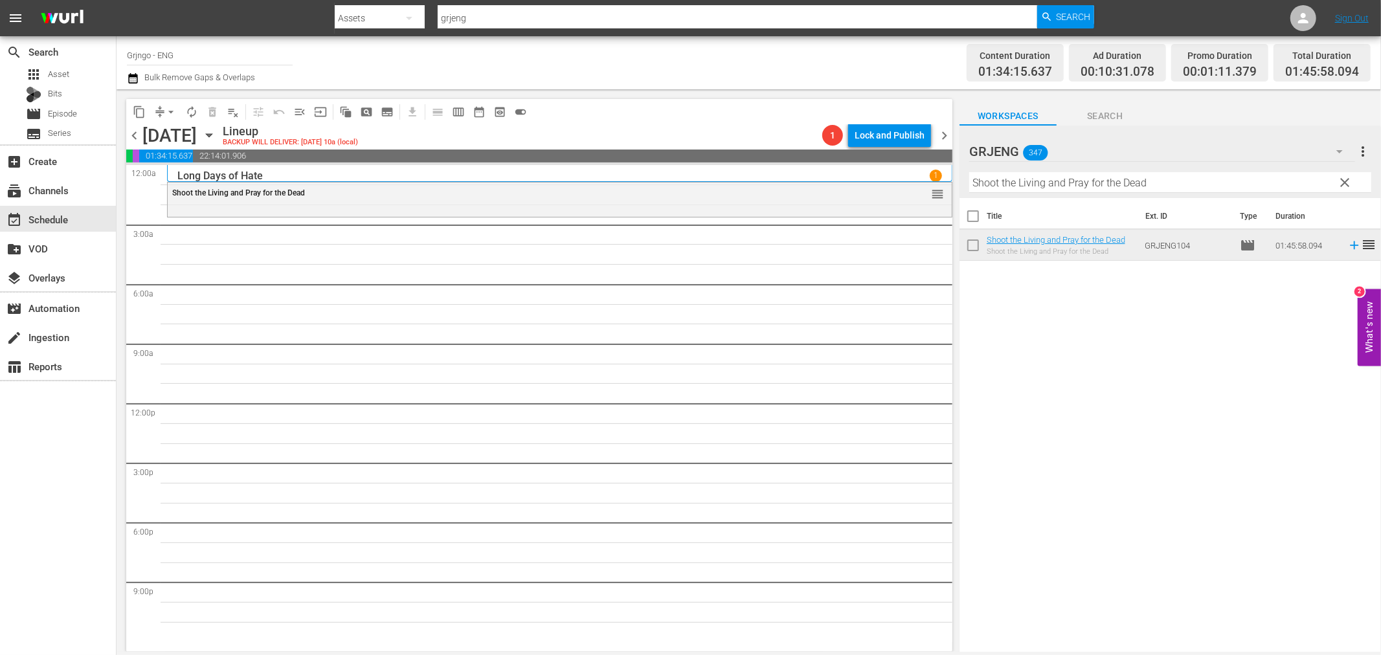
drag, startPoint x: 1345, startPoint y: 183, endPoint x: 1124, endPoint y: 183, distance: 221.4
click at [1345, 183] on span "clear" at bounding box center [1345, 183] width 16 height 16
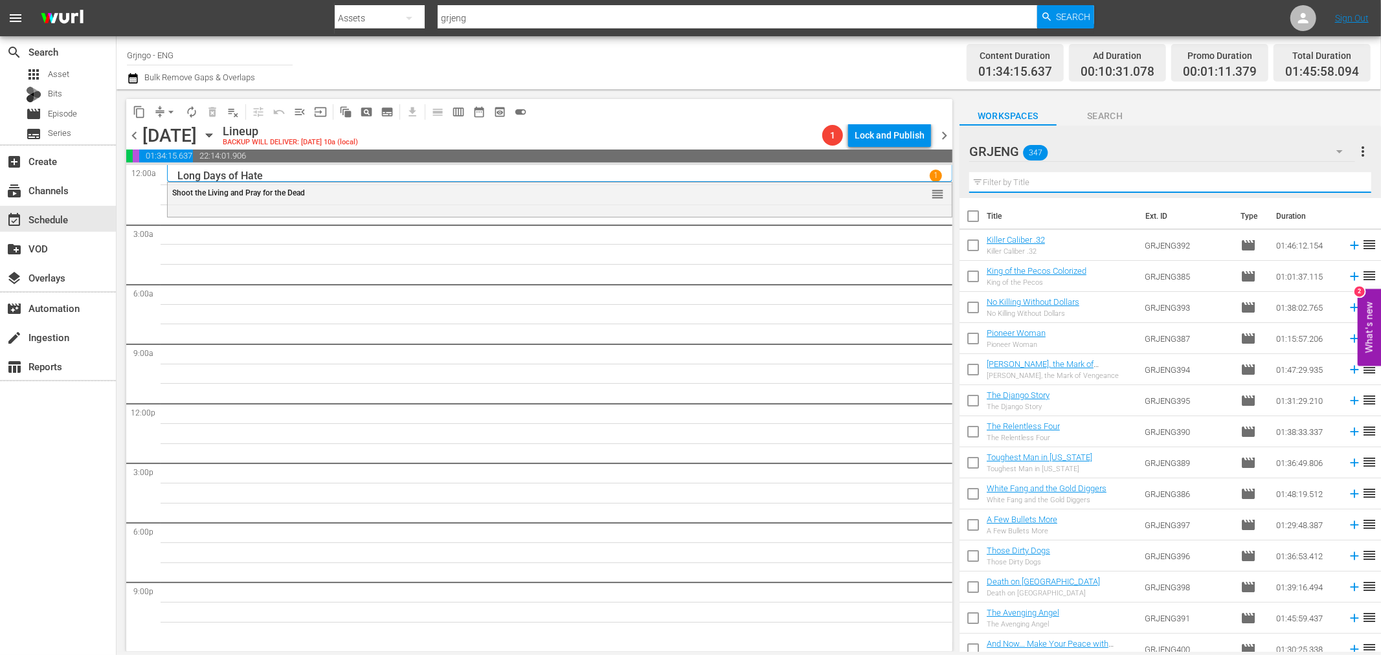
paste input "Angel and the Badman"
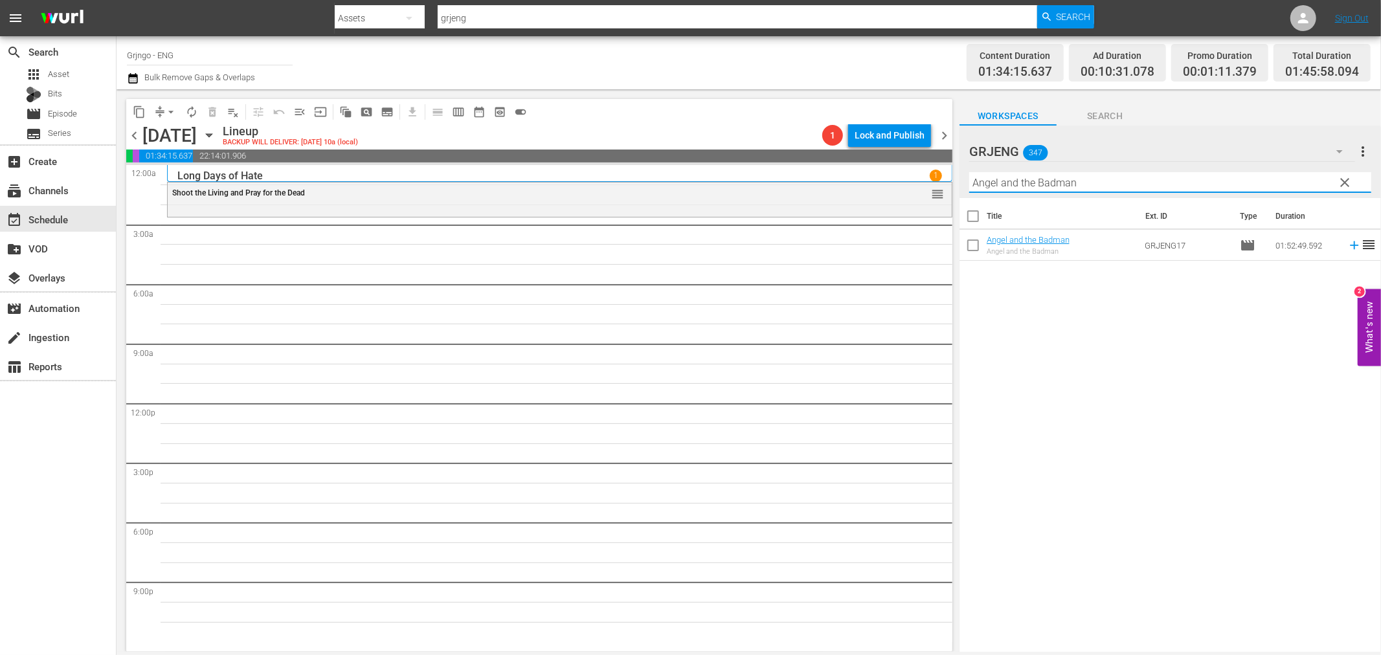
type input "Angel and the Badman"
click at [1347, 247] on icon at bounding box center [1354, 245] width 14 height 14
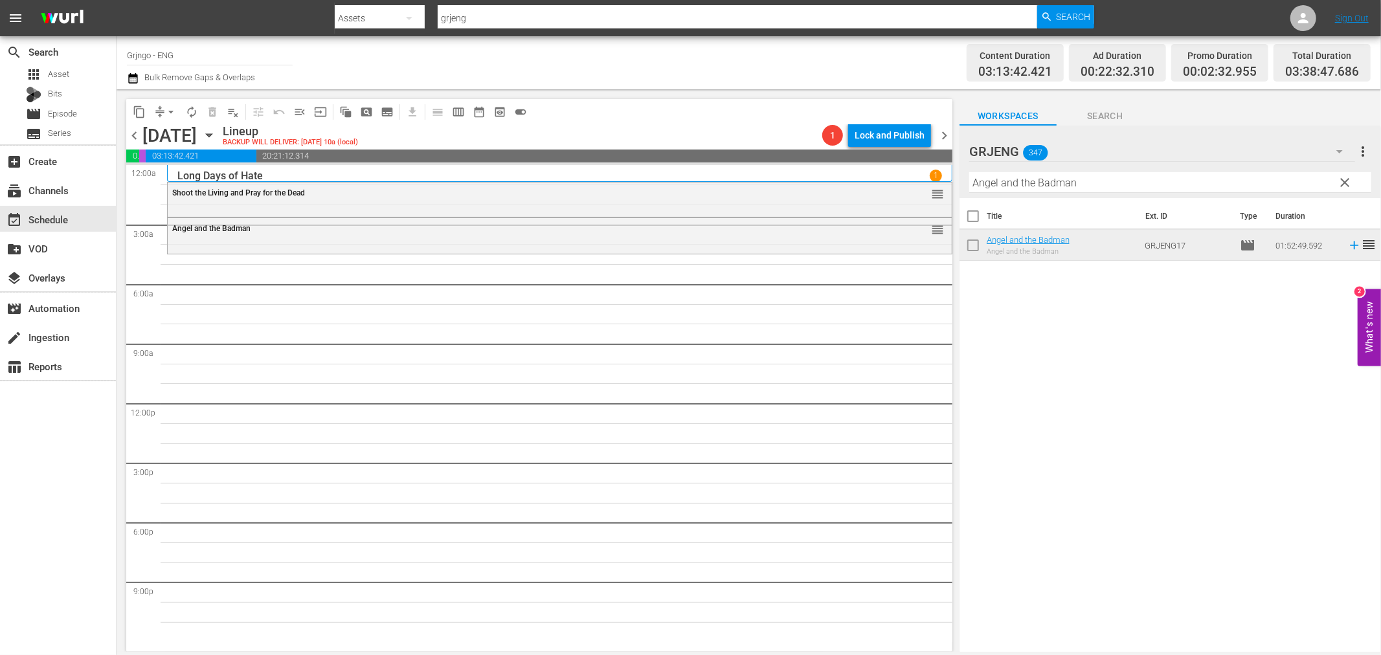
click at [1341, 177] on span "clear" at bounding box center [1345, 183] width 16 height 16
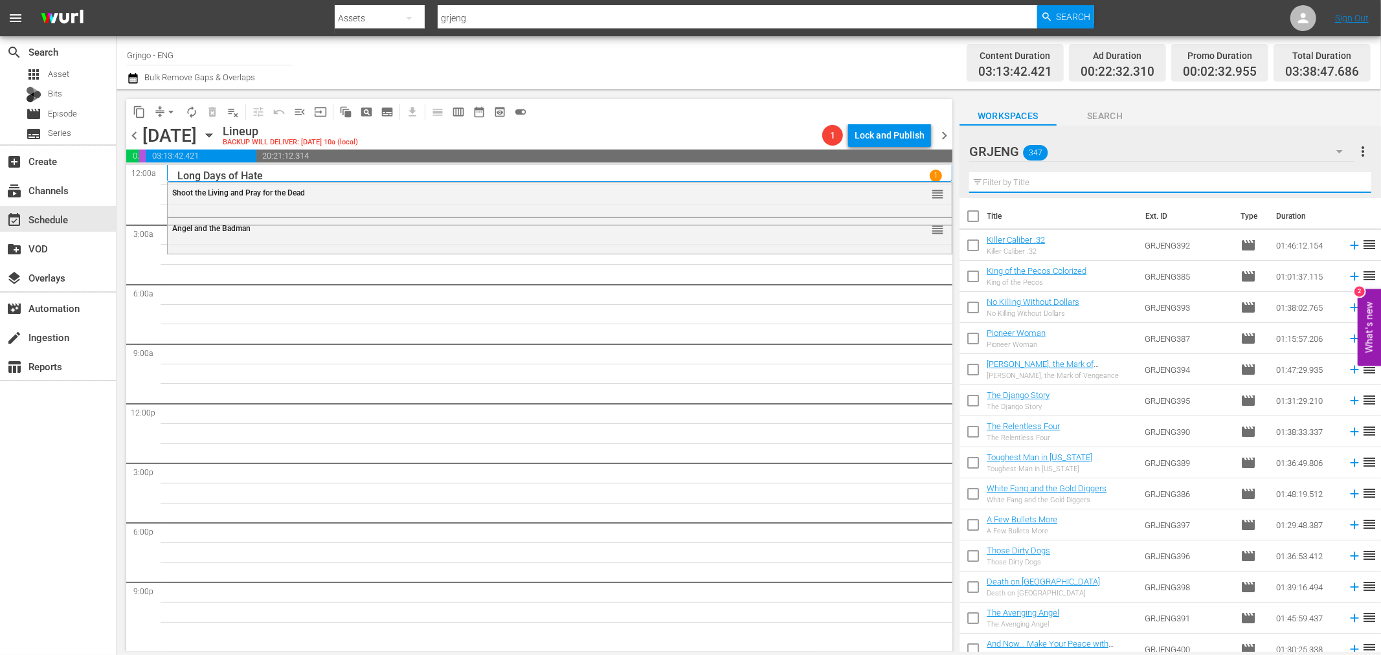
paste input "In [GEOGRAPHIC_DATA][US_STATE]"
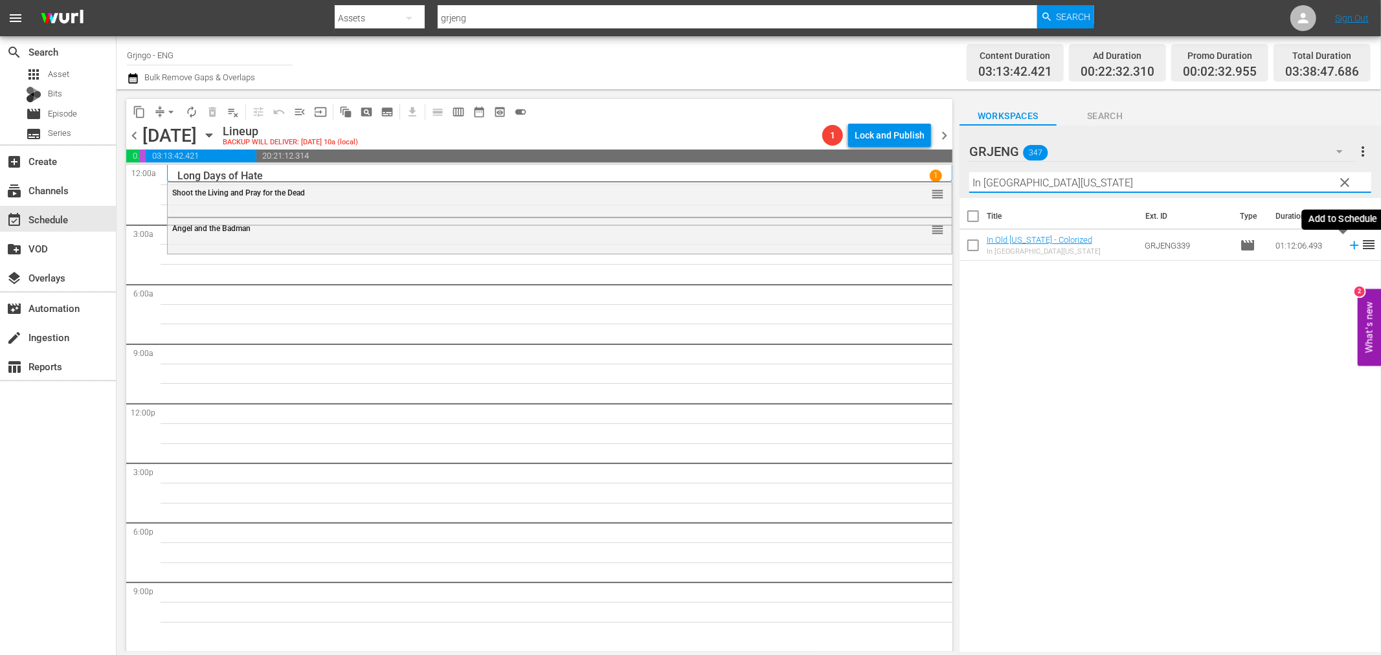
type input "In [GEOGRAPHIC_DATA][US_STATE]"
click at [1347, 241] on icon at bounding box center [1354, 245] width 14 height 14
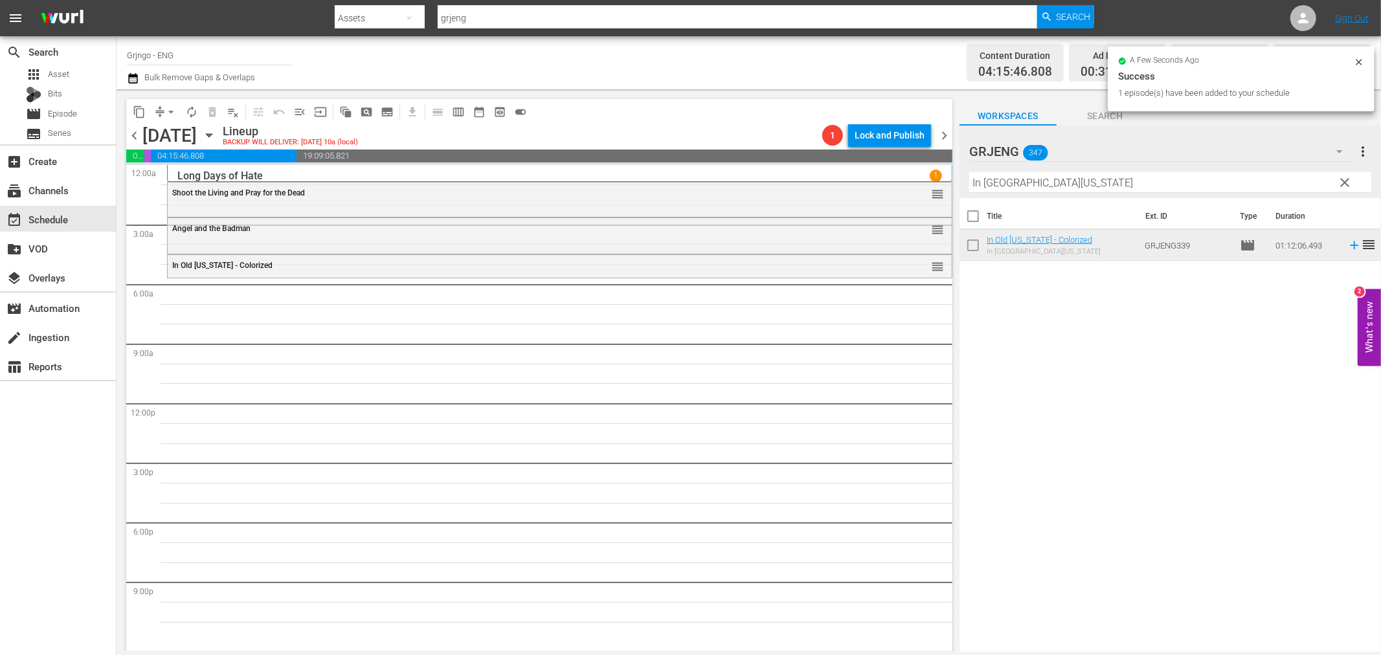
drag, startPoint x: 1339, startPoint y: 182, endPoint x: 1092, endPoint y: 182, distance: 246.6
click at [1339, 182] on span "clear" at bounding box center [1345, 183] width 16 height 16
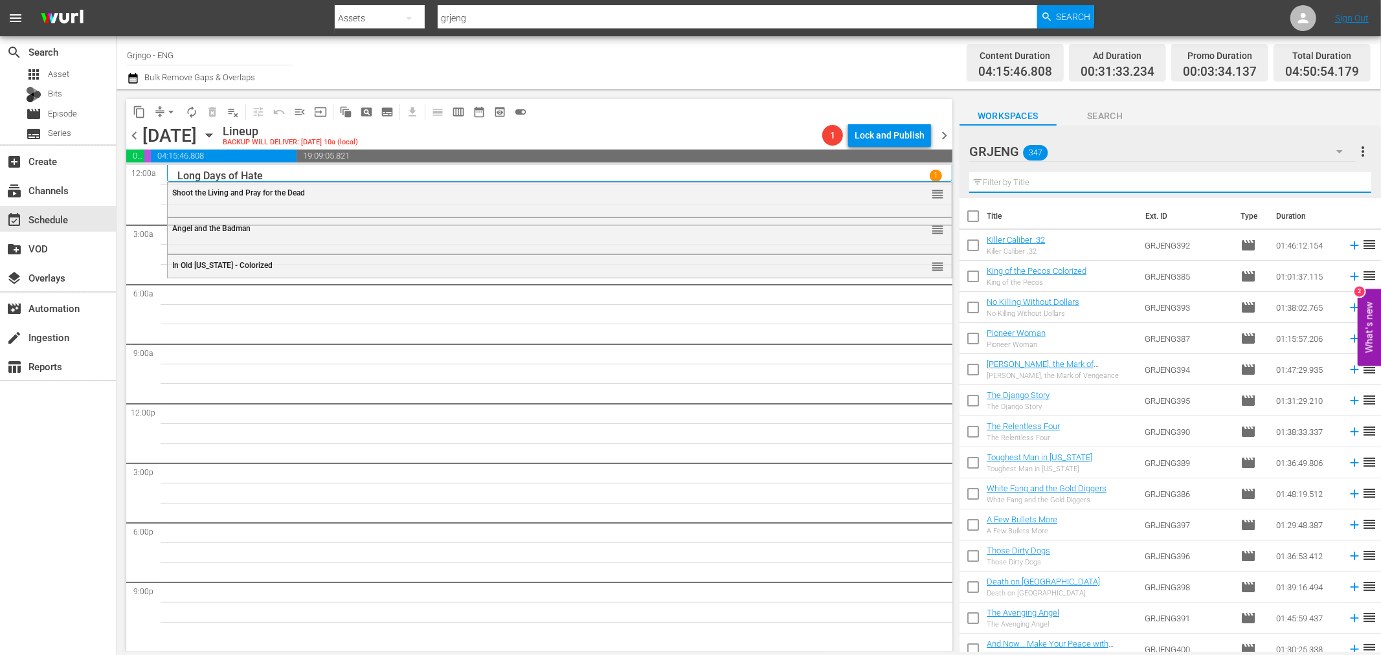
paste input "The Godless Ones"
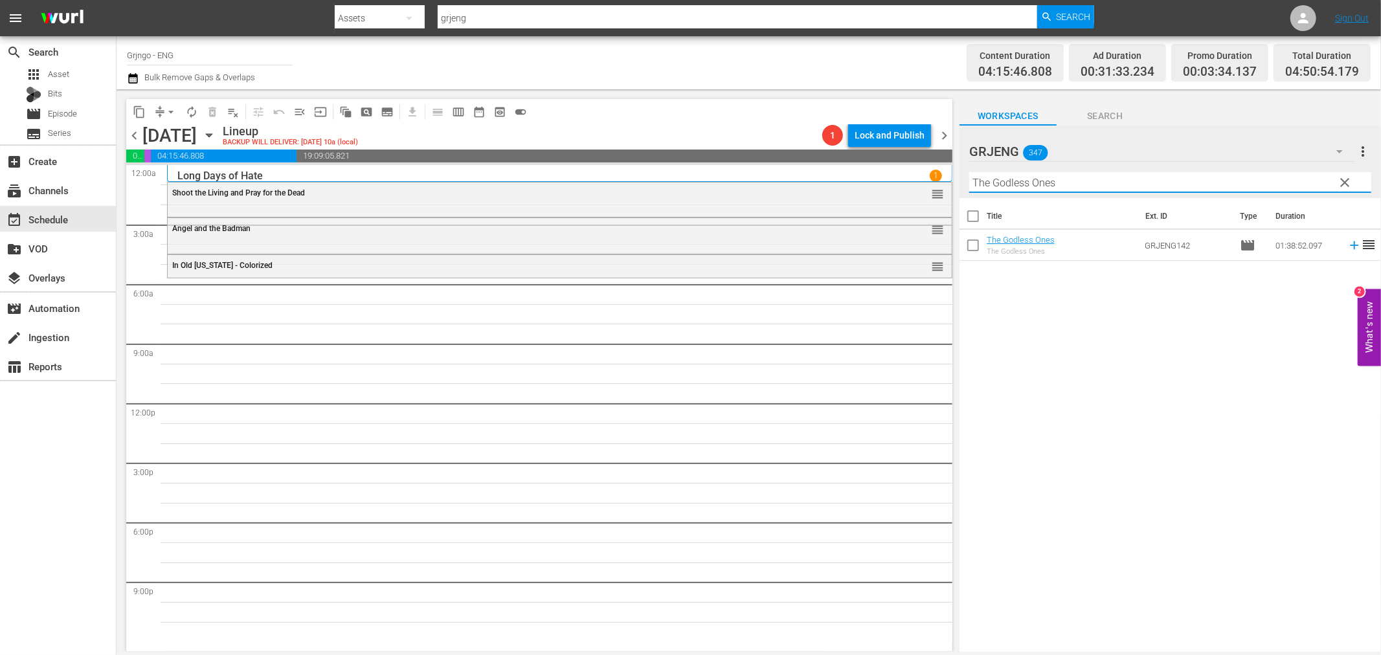
type input "The Godless Ones"
drag, startPoint x: 1343, startPoint y: 244, endPoint x: 1372, endPoint y: 252, distance: 30.9
click at [1347, 244] on icon at bounding box center [1354, 245] width 14 height 14
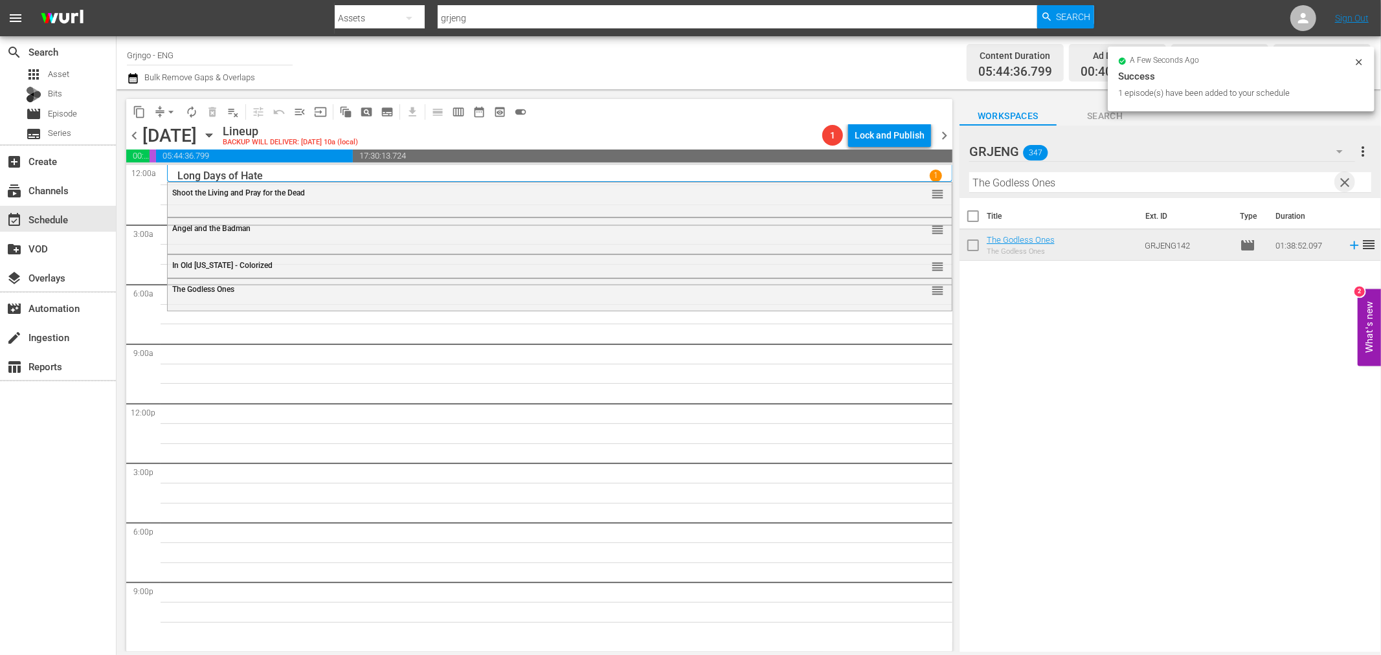
drag, startPoint x: 1345, startPoint y: 181, endPoint x: 1047, endPoint y: 190, distance: 297.9
click at [1345, 181] on span "clear" at bounding box center [1345, 183] width 16 height 16
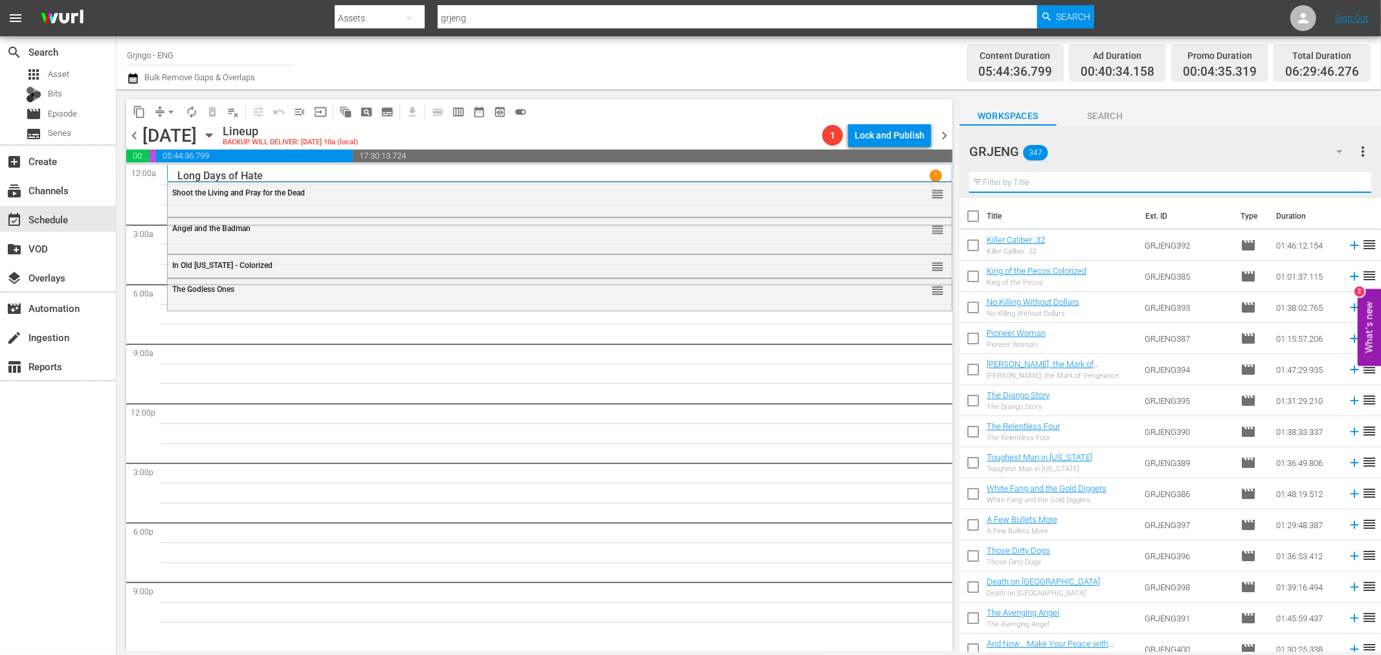
paste input "Shango"
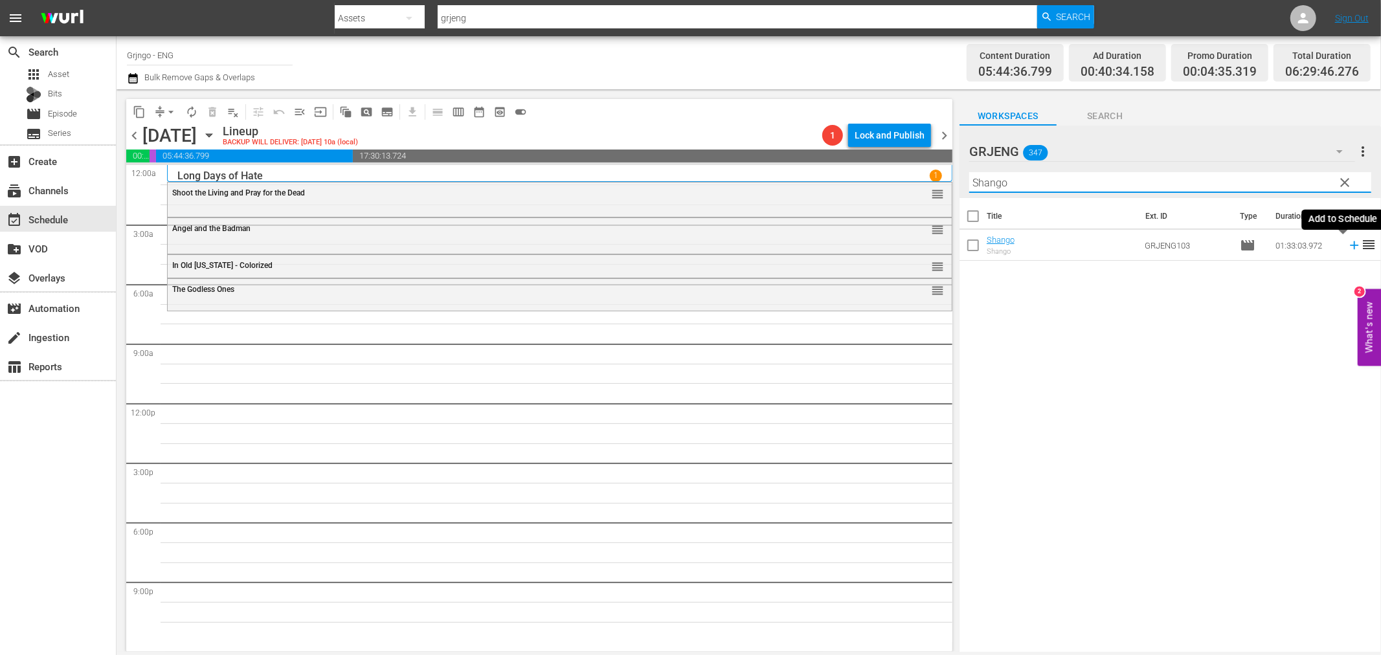
type input "Shango"
click at [1347, 243] on icon at bounding box center [1354, 245] width 14 height 14
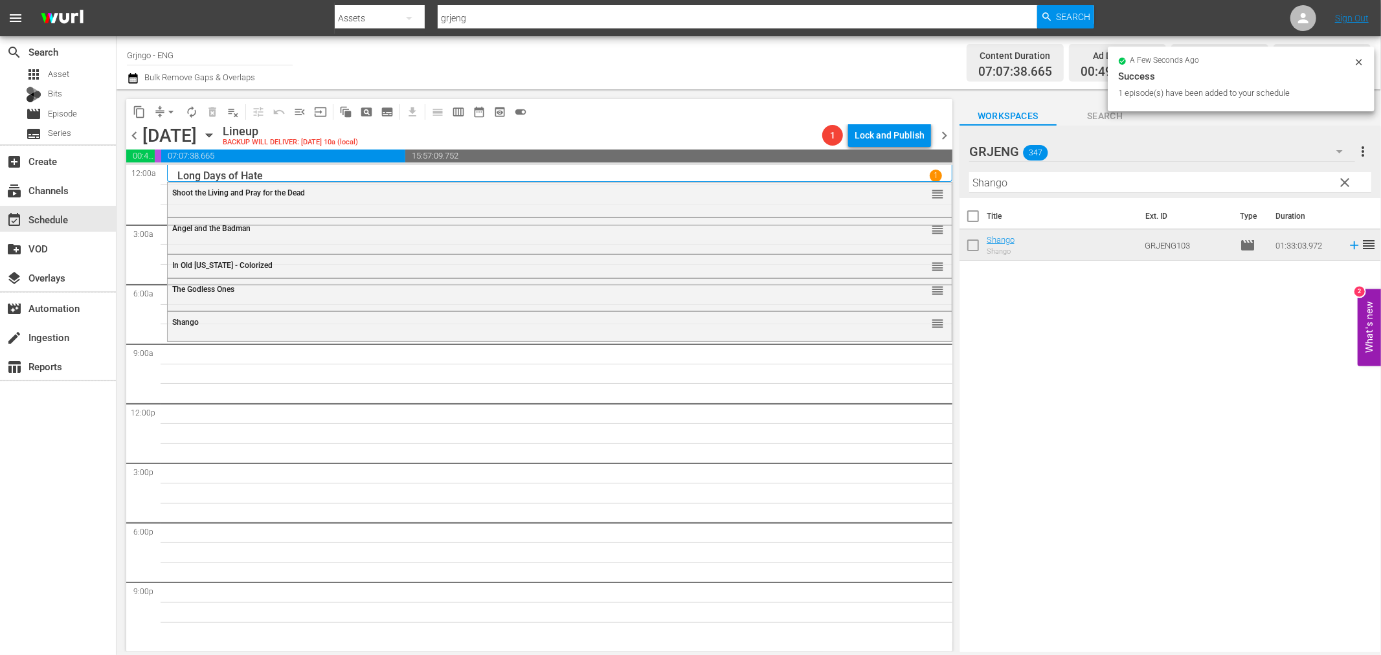
click at [1343, 179] on span "clear" at bounding box center [1345, 183] width 16 height 16
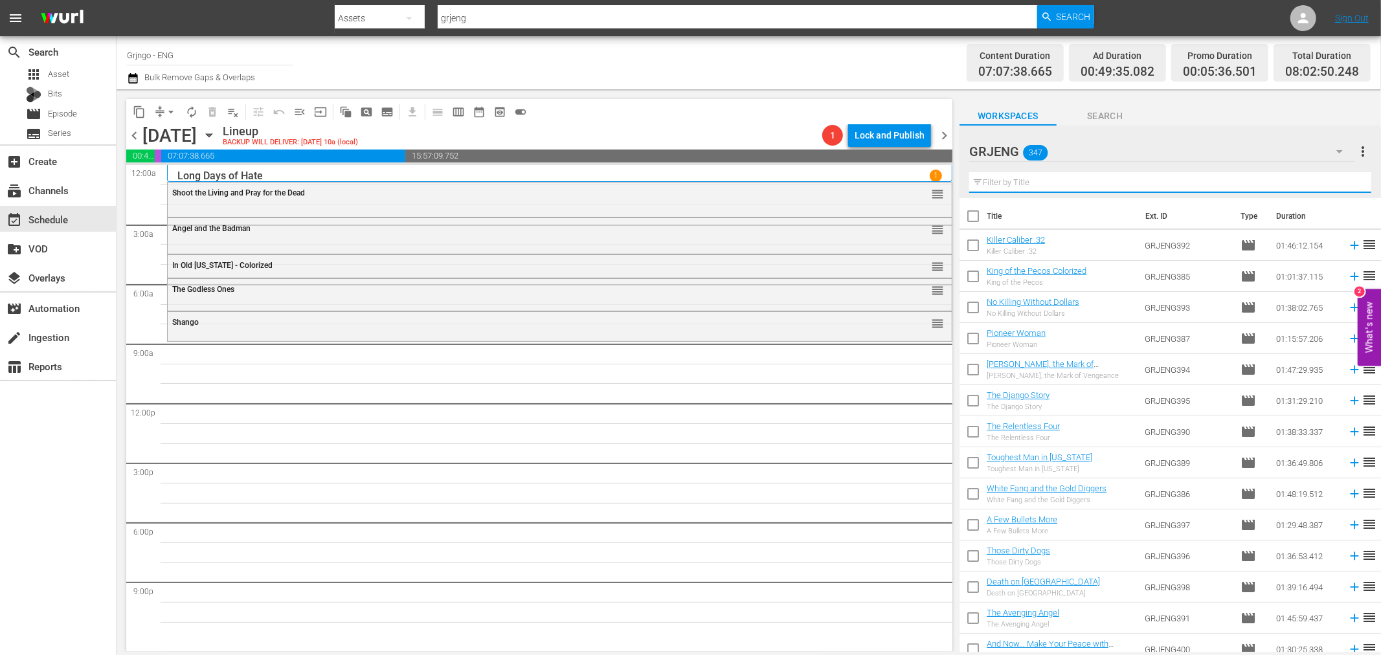
paste input "[PERSON_NAME] S01E33-35 Colorized"
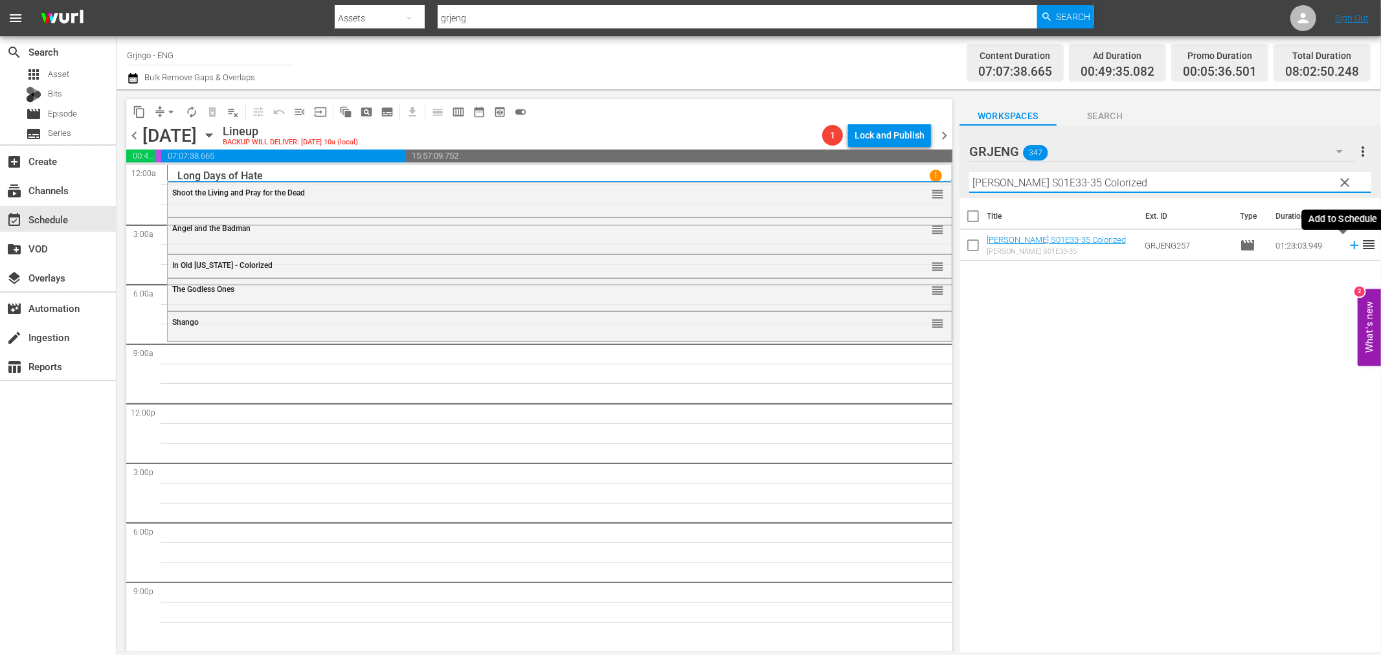
type input "[PERSON_NAME] S01E33-35 Colorized"
click at [1347, 244] on icon at bounding box center [1354, 245] width 14 height 14
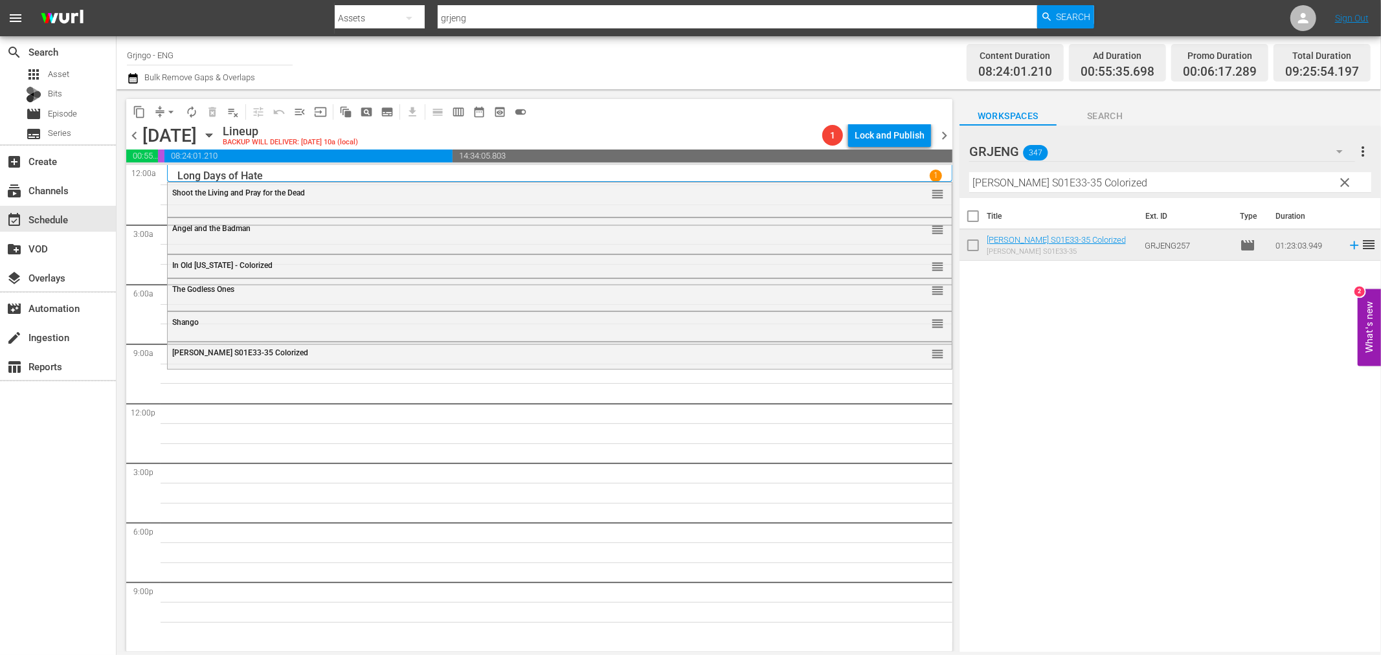
drag, startPoint x: 1344, startPoint y: 179, endPoint x: 1113, endPoint y: 184, distance: 230.5
click at [1344, 179] on span "clear" at bounding box center [1345, 183] width 16 height 16
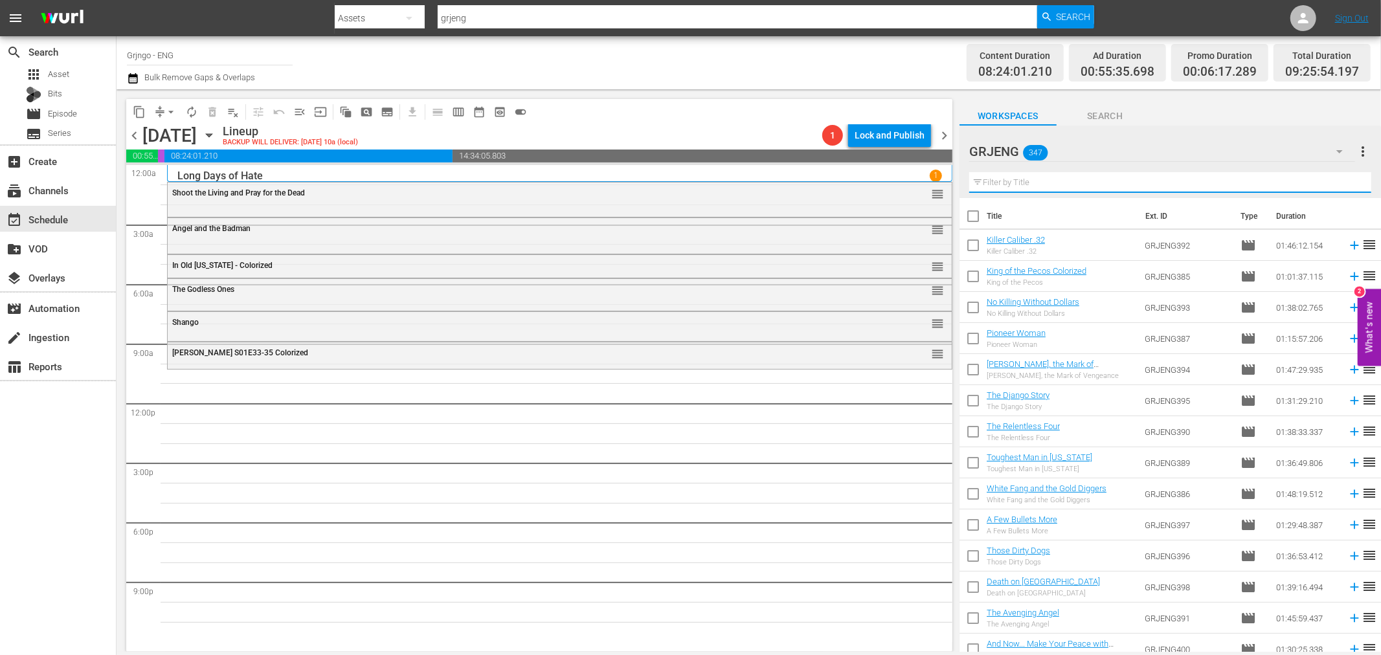
paste input "Cjamango"
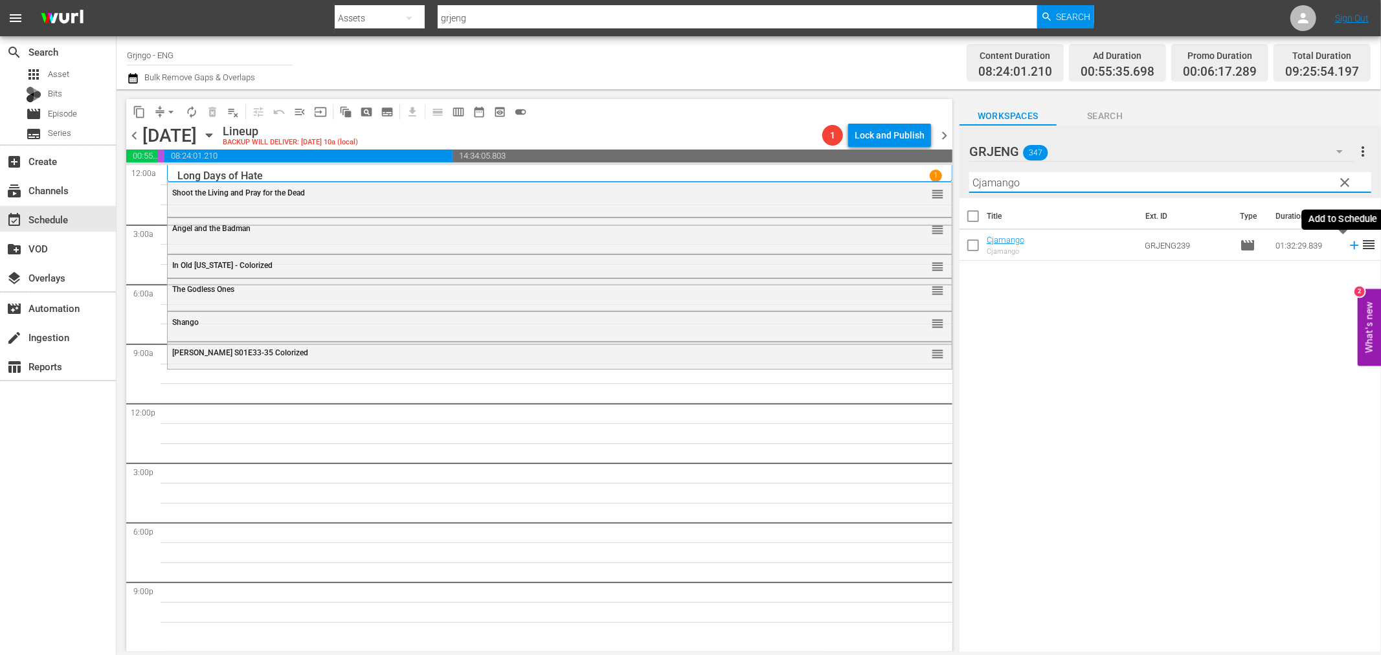
type input "Cjamango"
click at [1350, 245] on icon at bounding box center [1354, 245] width 8 height 8
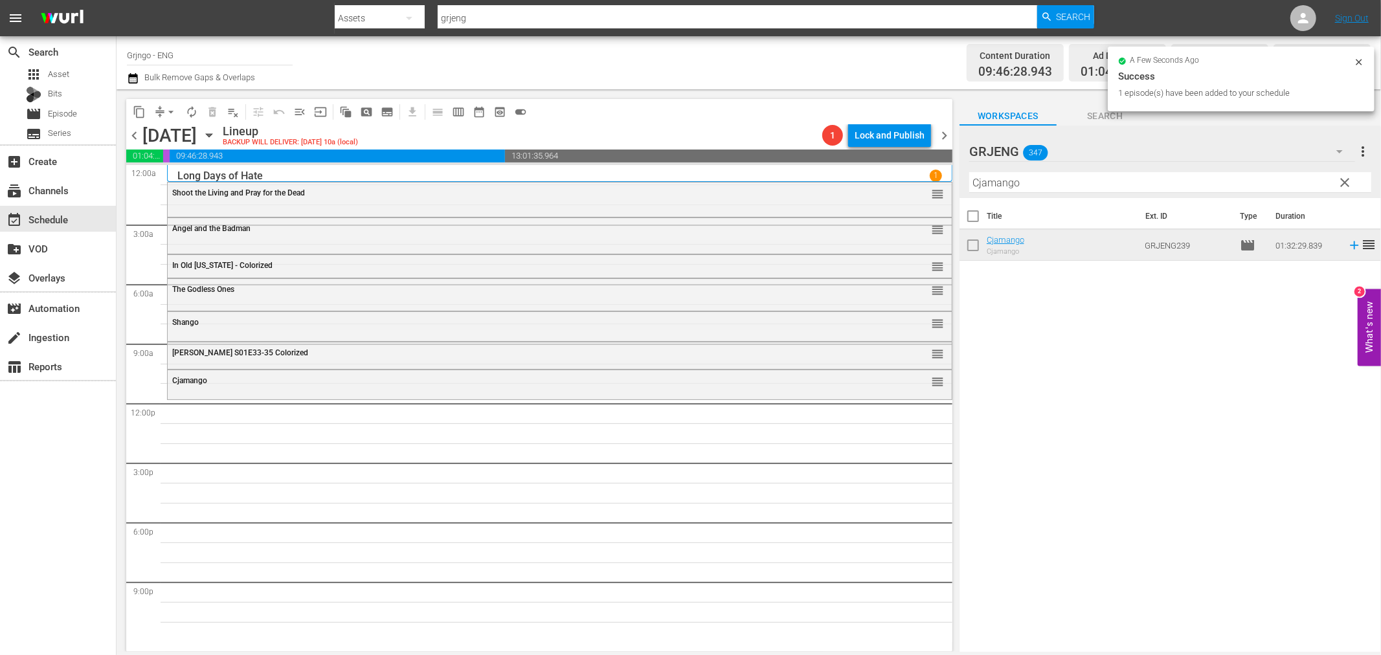
drag, startPoint x: 1345, startPoint y: 181, endPoint x: 1064, endPoint y: 191, distance: 281.1
click at [1345, 181] on span "clear" at bounding box center [1345, 183] width 16 height 16
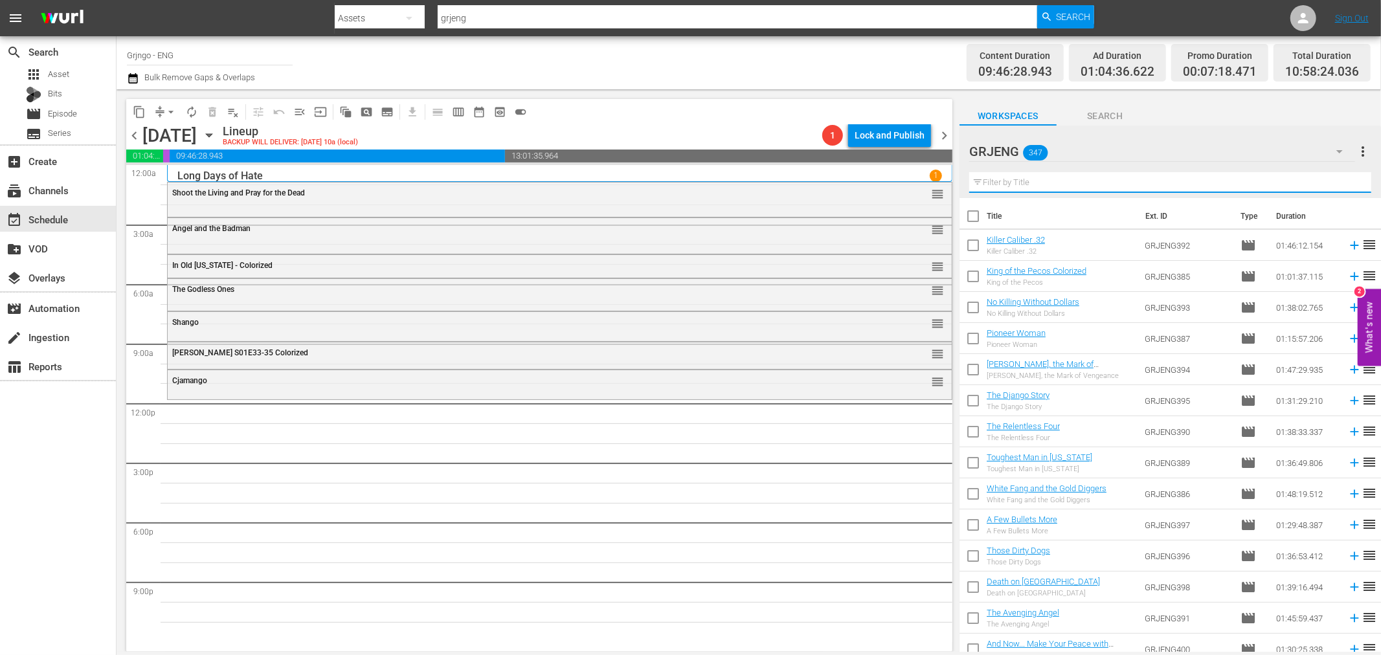
paste input "Cry Blood Apache"
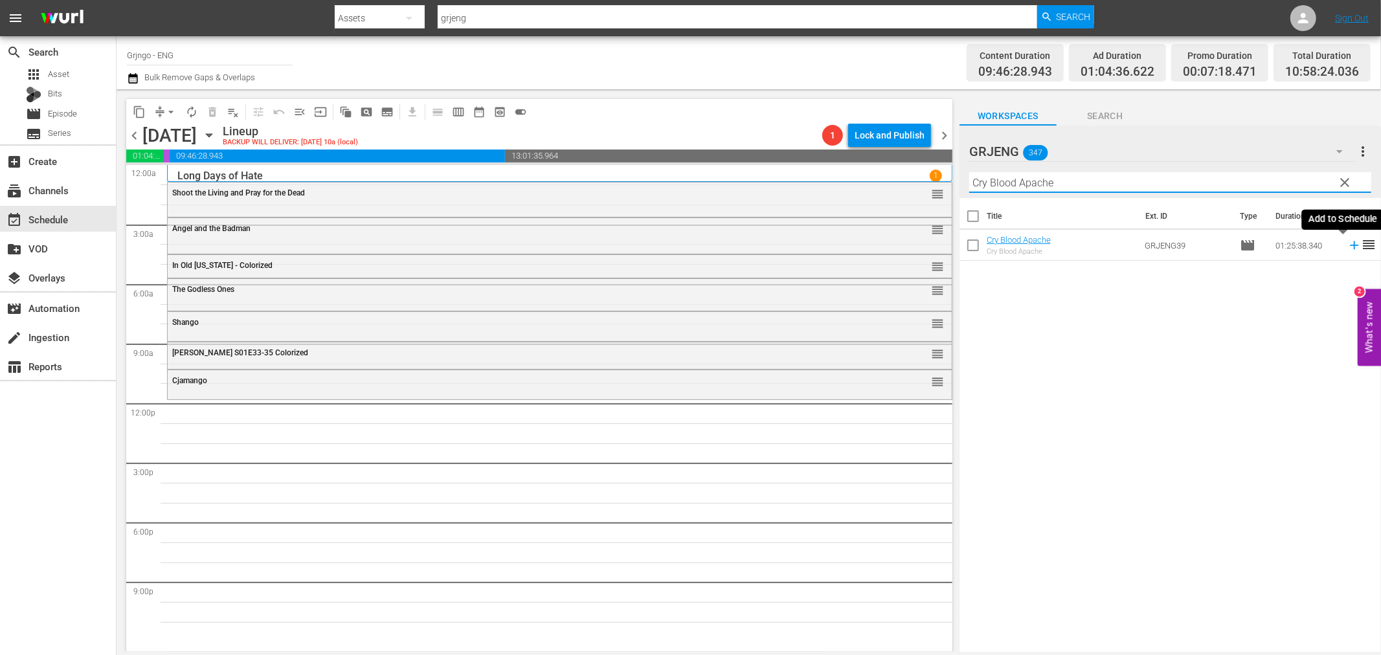
type input "Cry Blood Apache"
click at [1347, 243] on icon at bounding box center [1354, 245] width 14 height 14
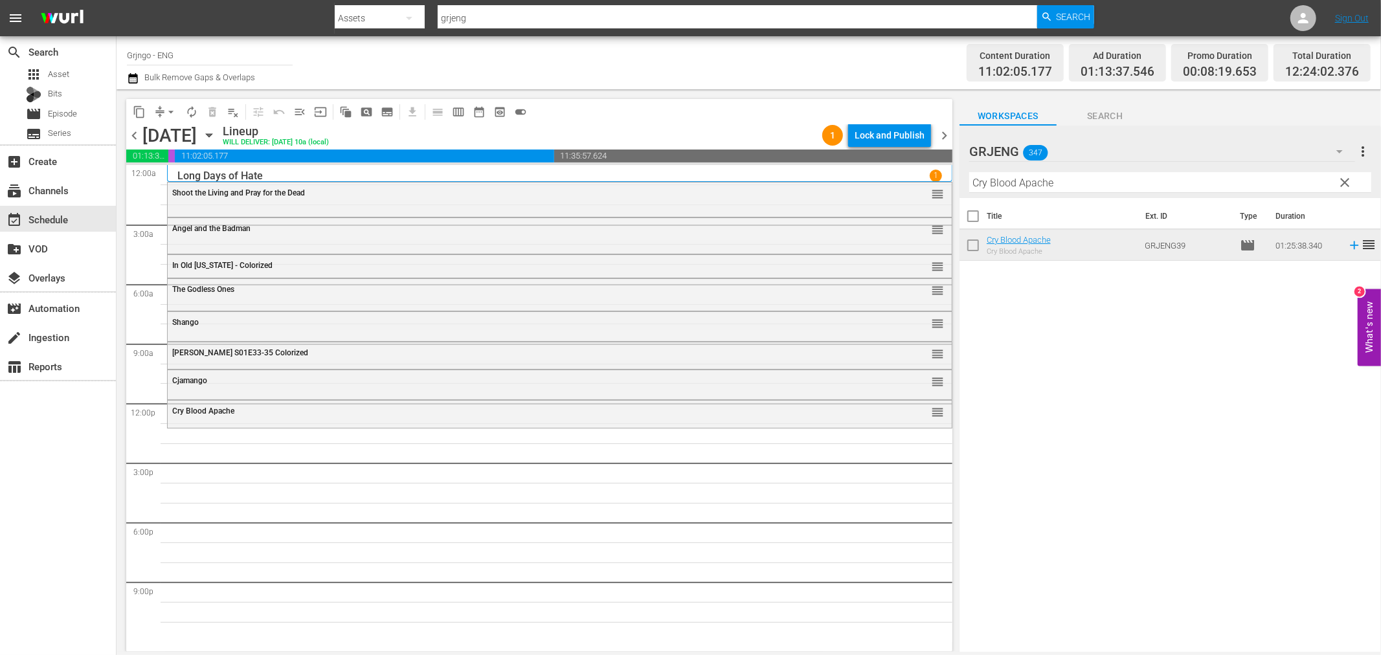
drag, startPoint x: 1343, startPoint y: 177, endPoint x: 1076, endPoint y: 179, distance: 267.4
click at [1343, 177] on span "clear" at bounding box center [1345, 183] width 16 height 16
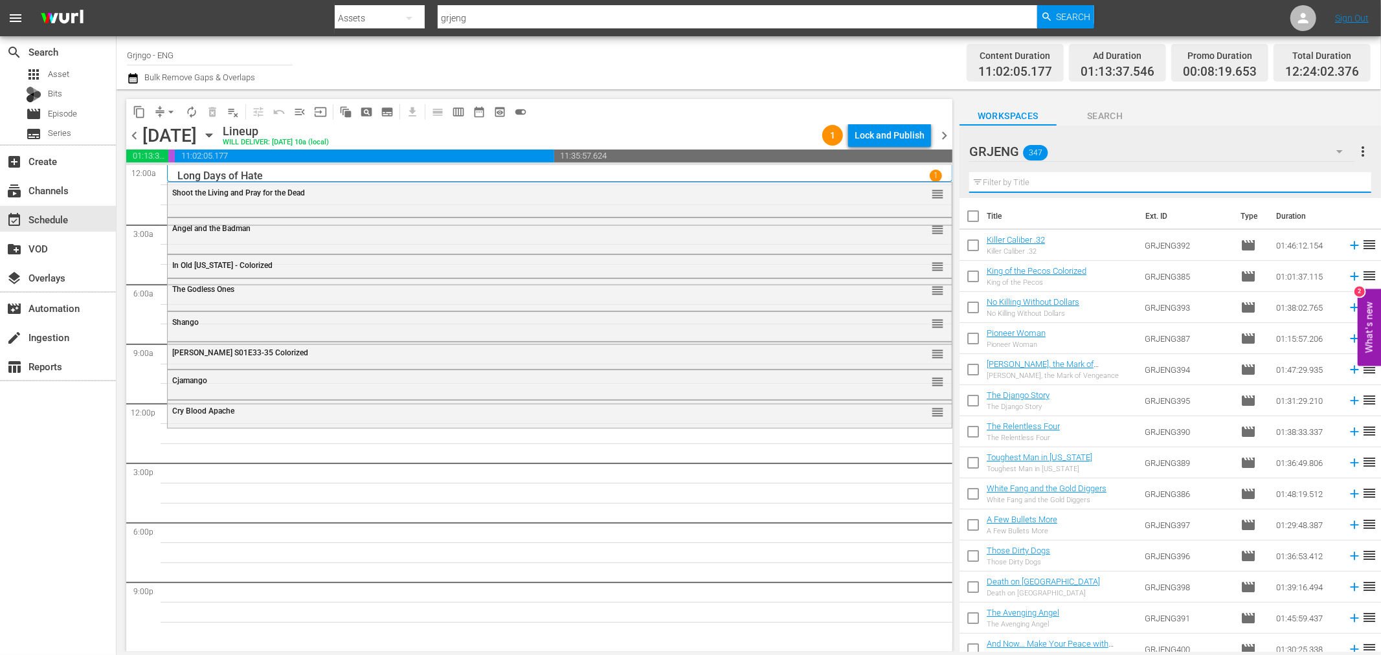
paste input "Fifteen [PERSON_NAME] for the Killer"
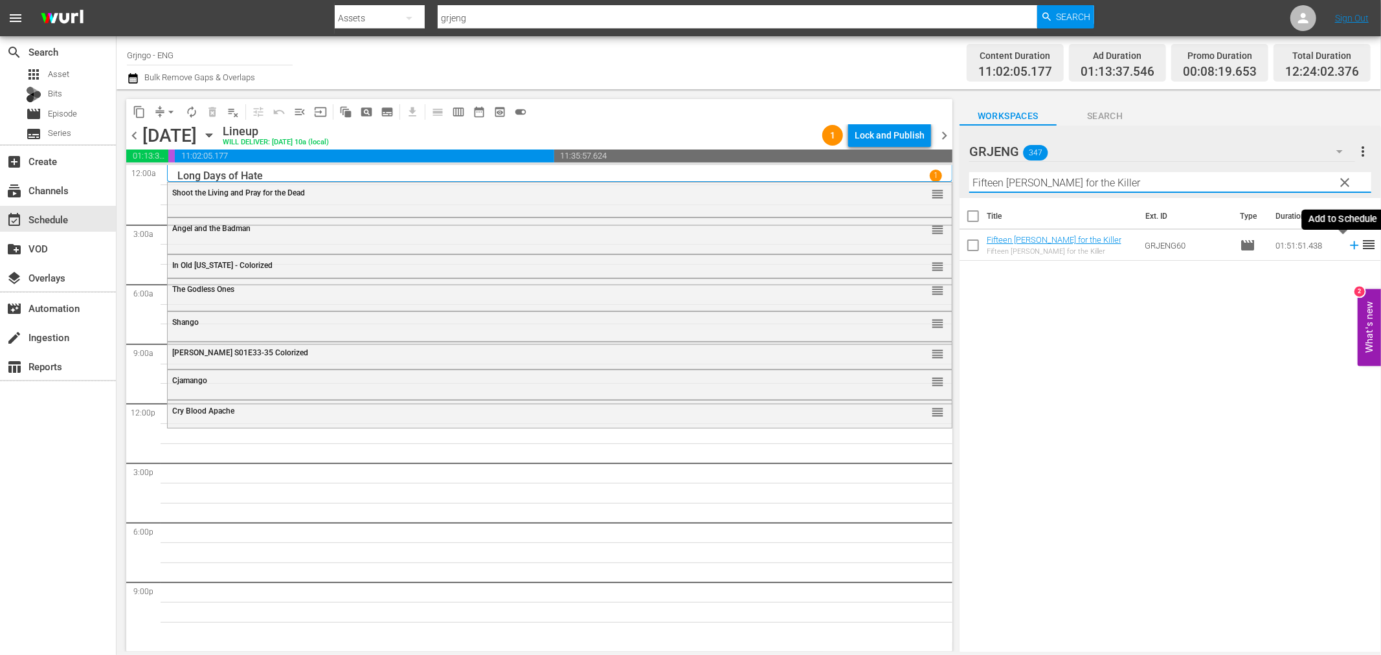
type input "Fifteen [PERSON_NAME] for the Killer"
click at [1350, 245] on icon at bounding box center [1354, 245] width 8 height 8
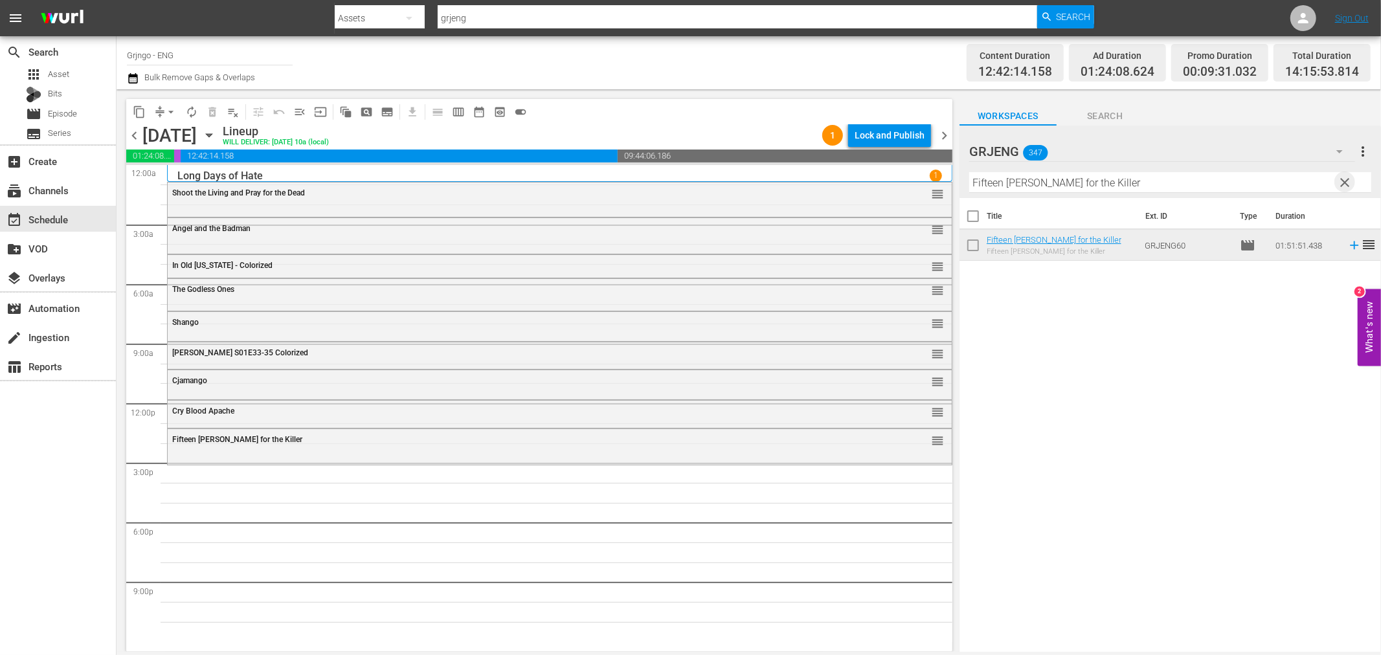
click at [1341, 182] on span "clear" at bounding box center [1345, 183] width 16 height 16
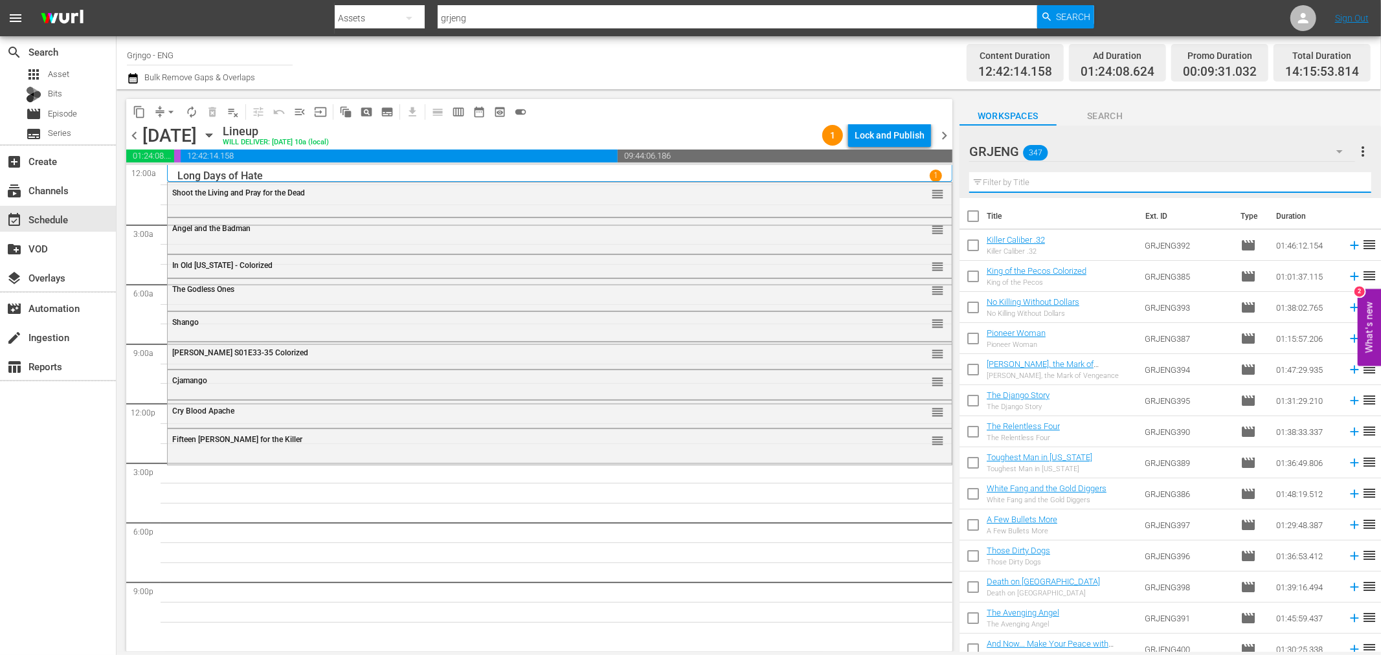
paste input "[PERSON_NAME], Prepare a Coffin"
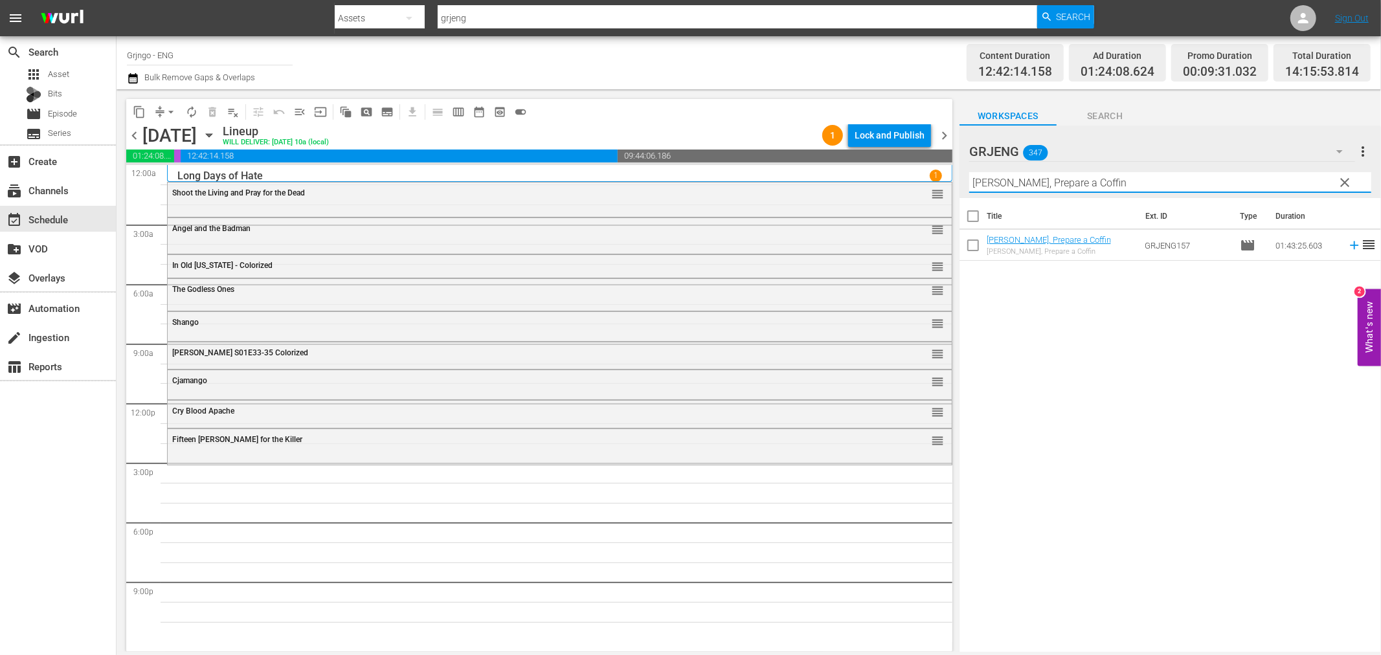
type input "[PERSON_NAME], Prepare a Coffin"
click at [1350, 246] on icon at bounding box center [1354, 245] width 8 height 8
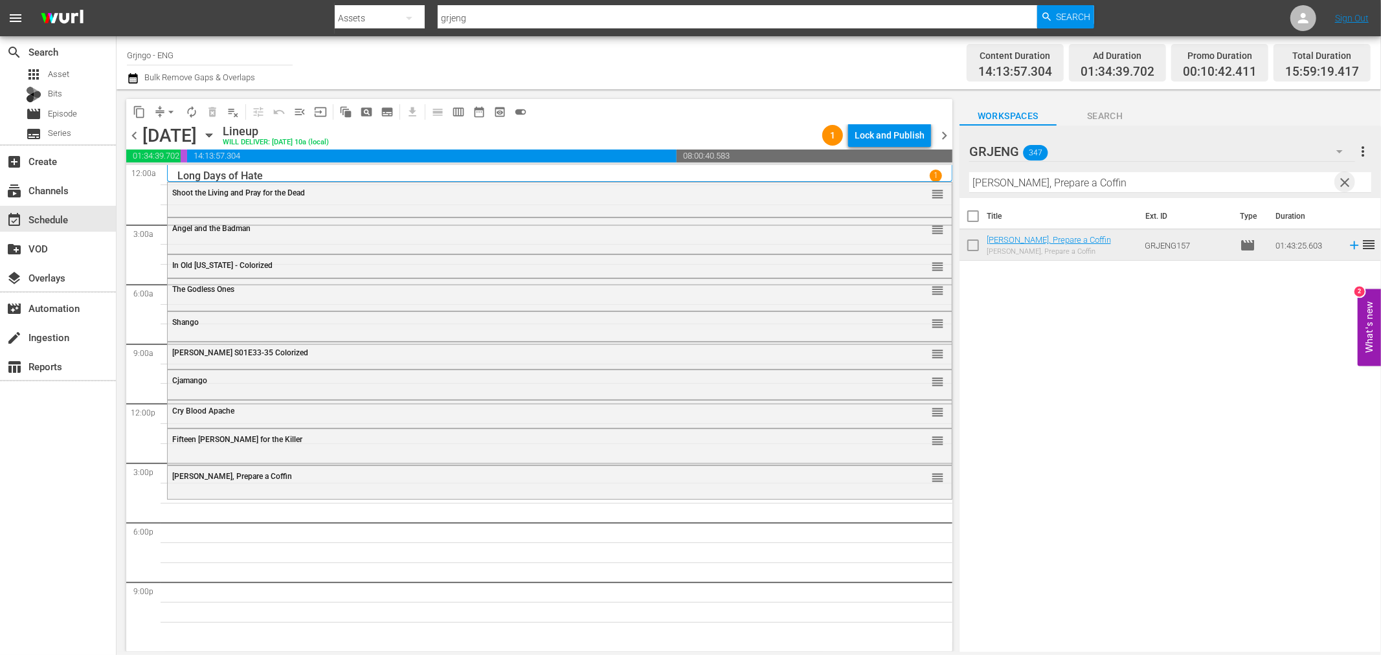
click at [1344, 176] on span "clear" at bounding box center [1345, 183] width 16 height 16
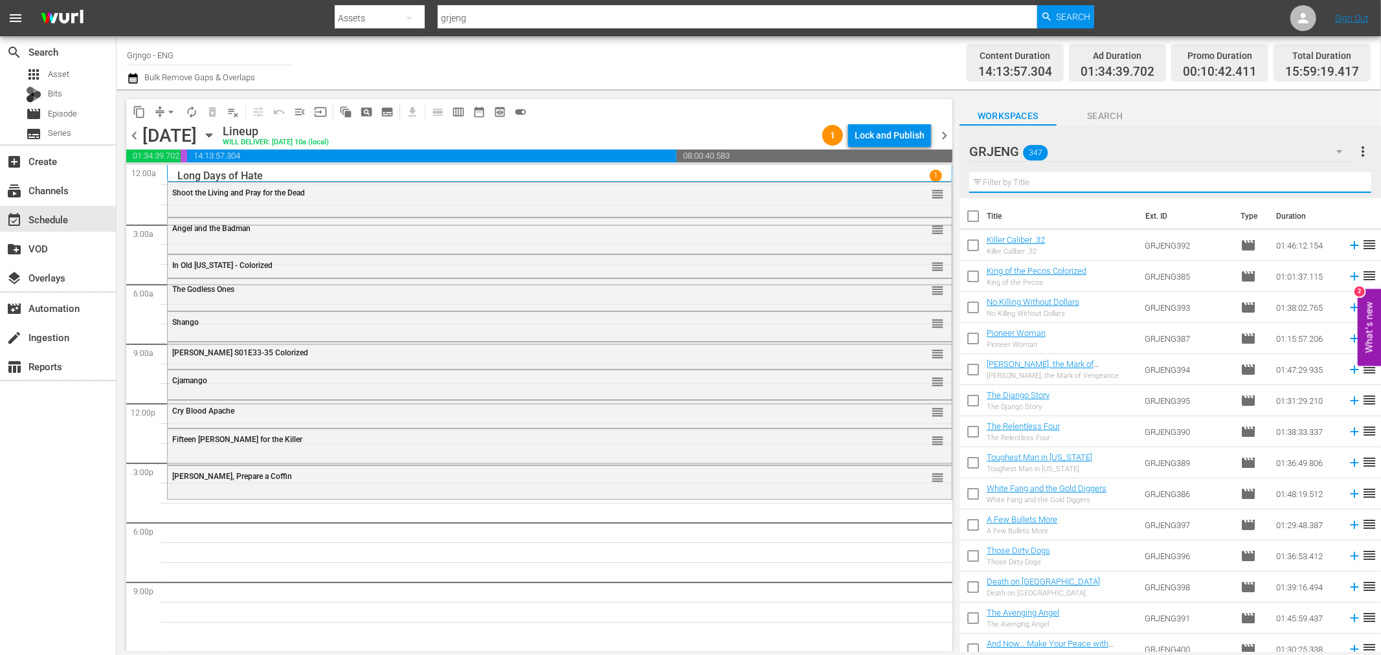
paste input "I Am Sartana, Trade Your Guns for a Coffin"
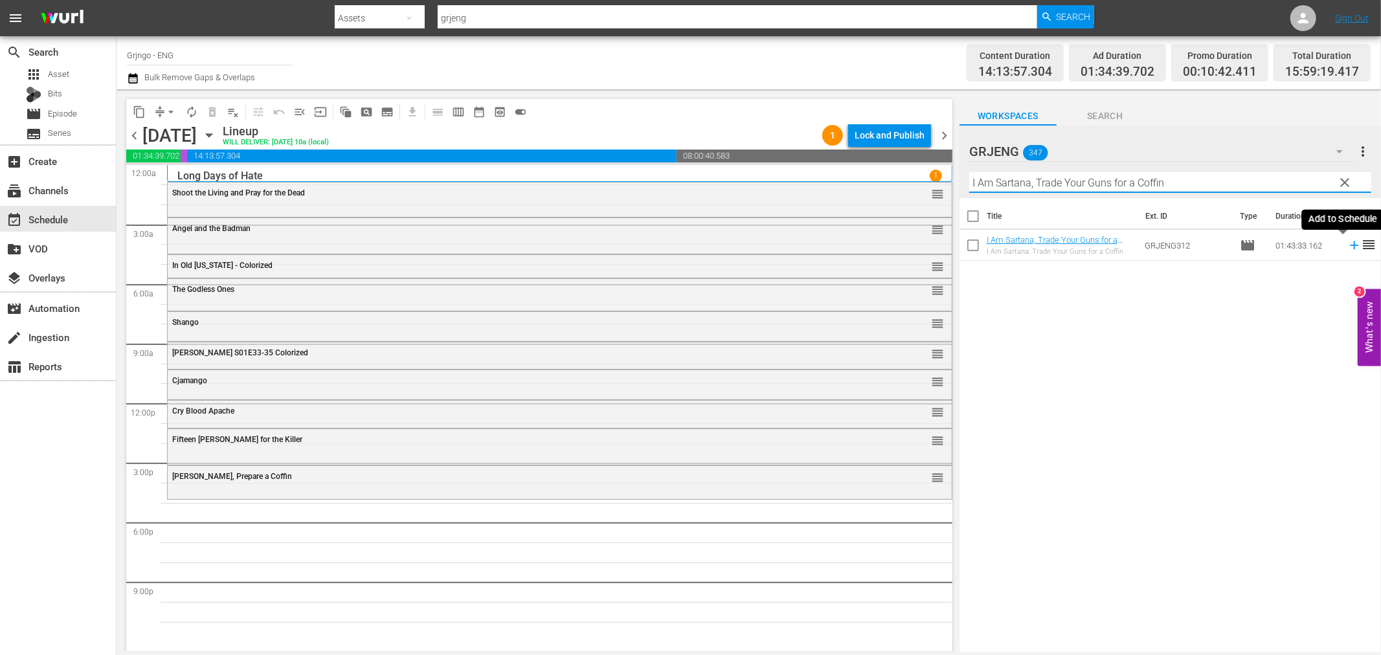
type input "I Am Sartana, Trade Your Guns for a Coffin"
click at [1350, 246] on icon at bounding box center [1354, 245] width 8 height 8
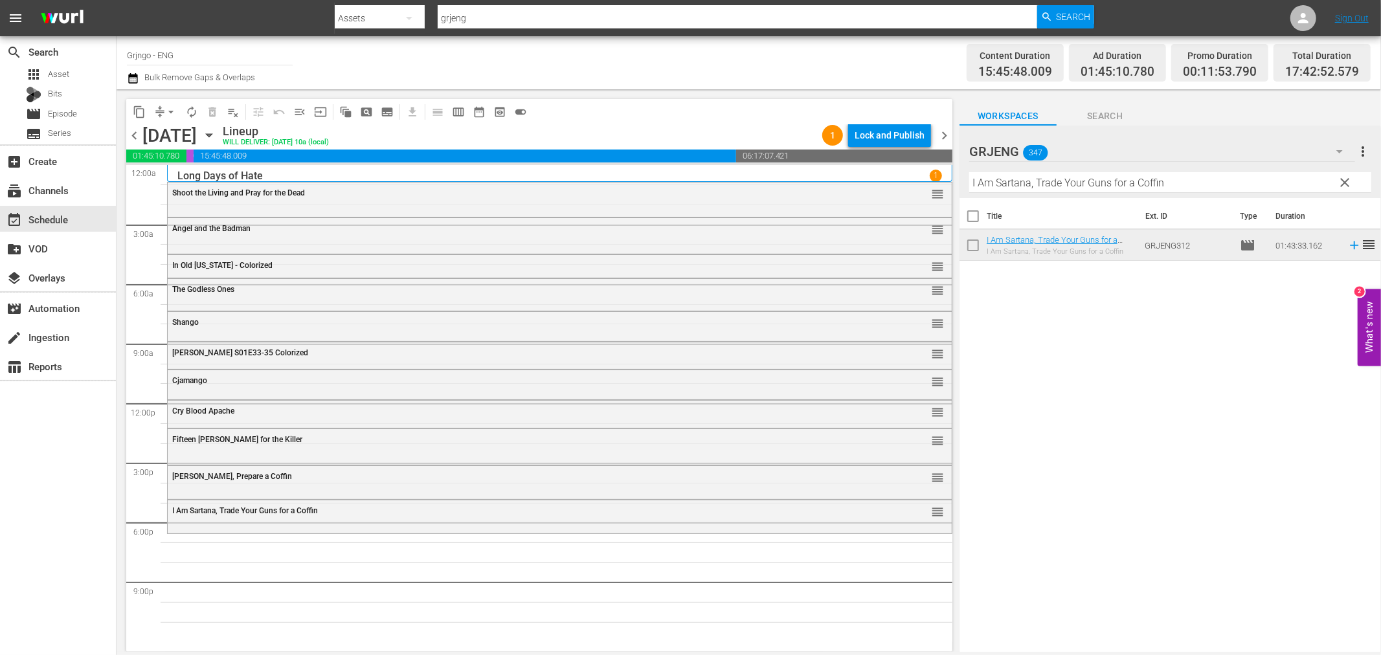
drag, startPoint x: 1341, startPoint y: 181, endPoint x: 984, endPoint y: 196, distance: 357.0
click at [1341, 181] on span "clear" at bounding box center [1345, 183] width 16 height 16
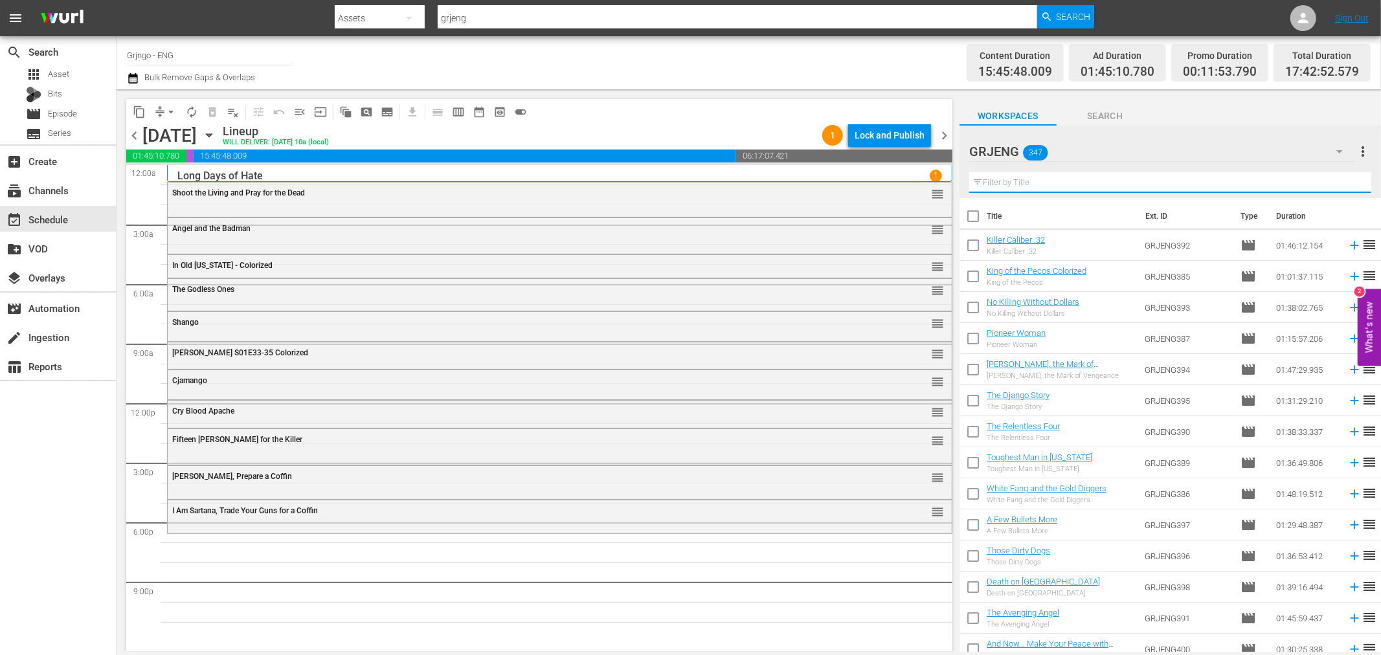
paste input "Killer Goodbye"
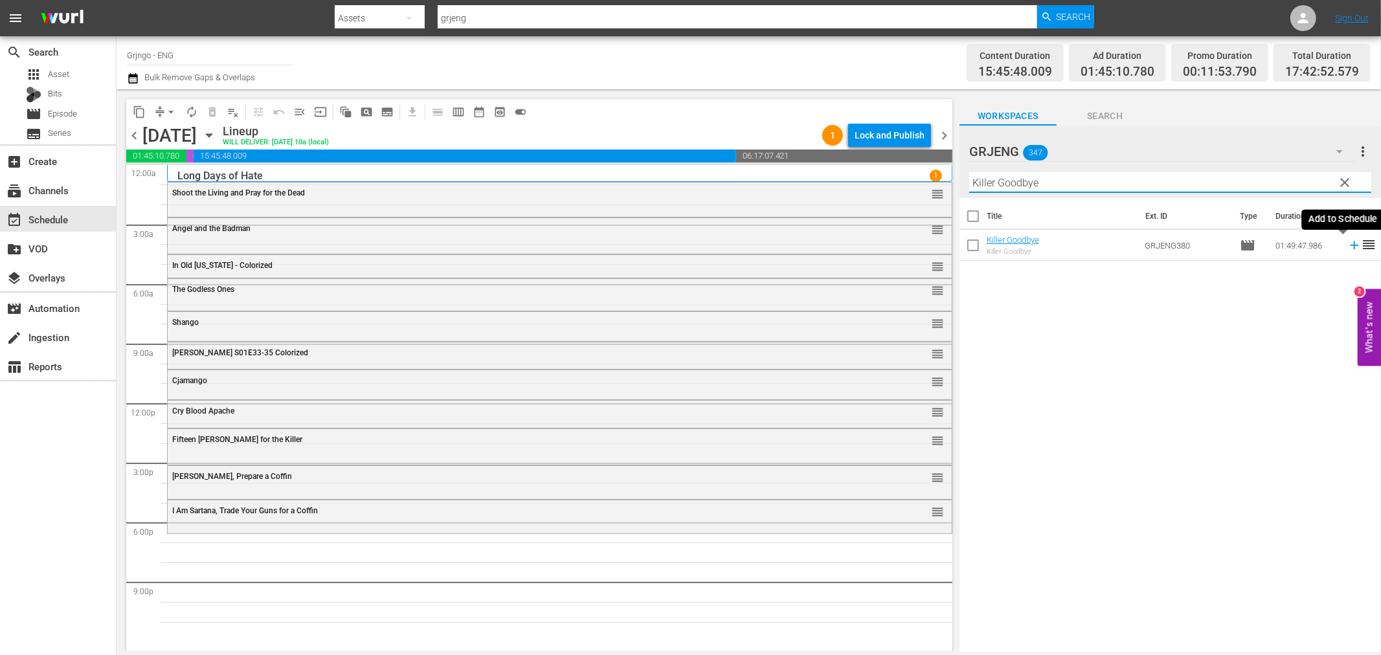
type input "Killer Goodbye"
click at [1350, 242] on icon at bounding box center [1354, 245] width 8 height 8
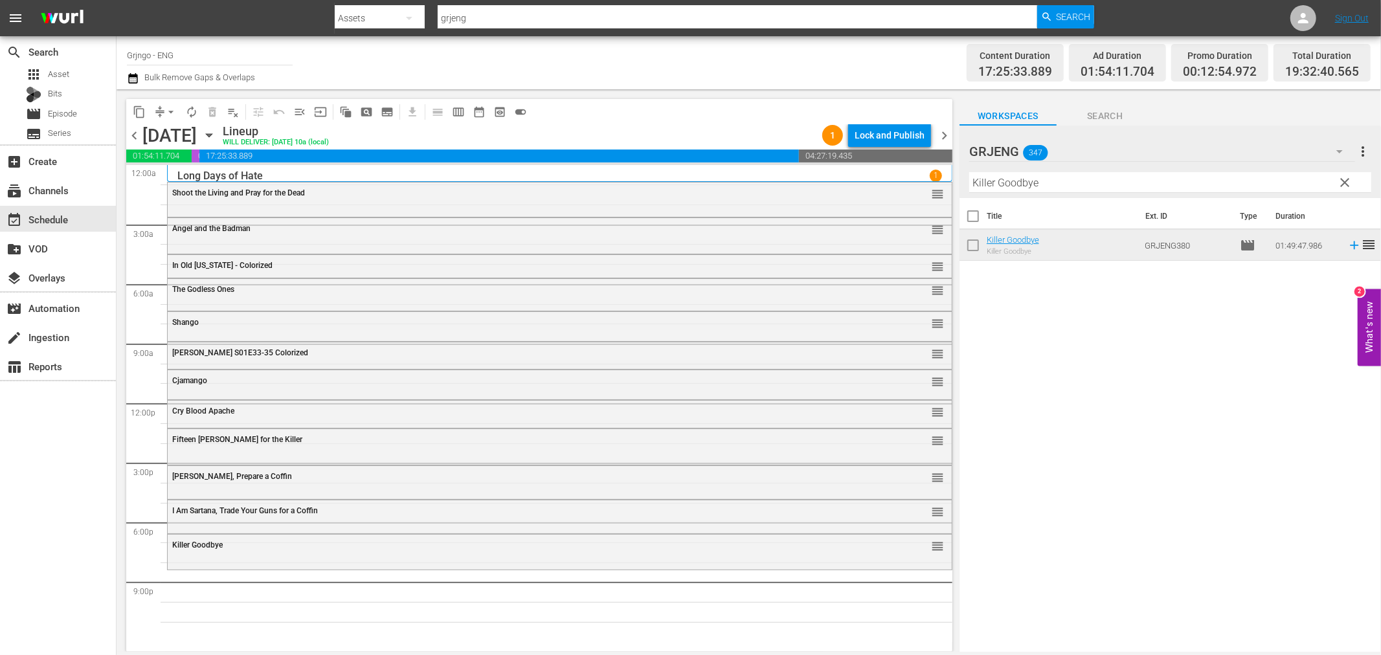
click at [1345, 177] on span "clear" at bounding box center [1345, 183] width 16 height 16
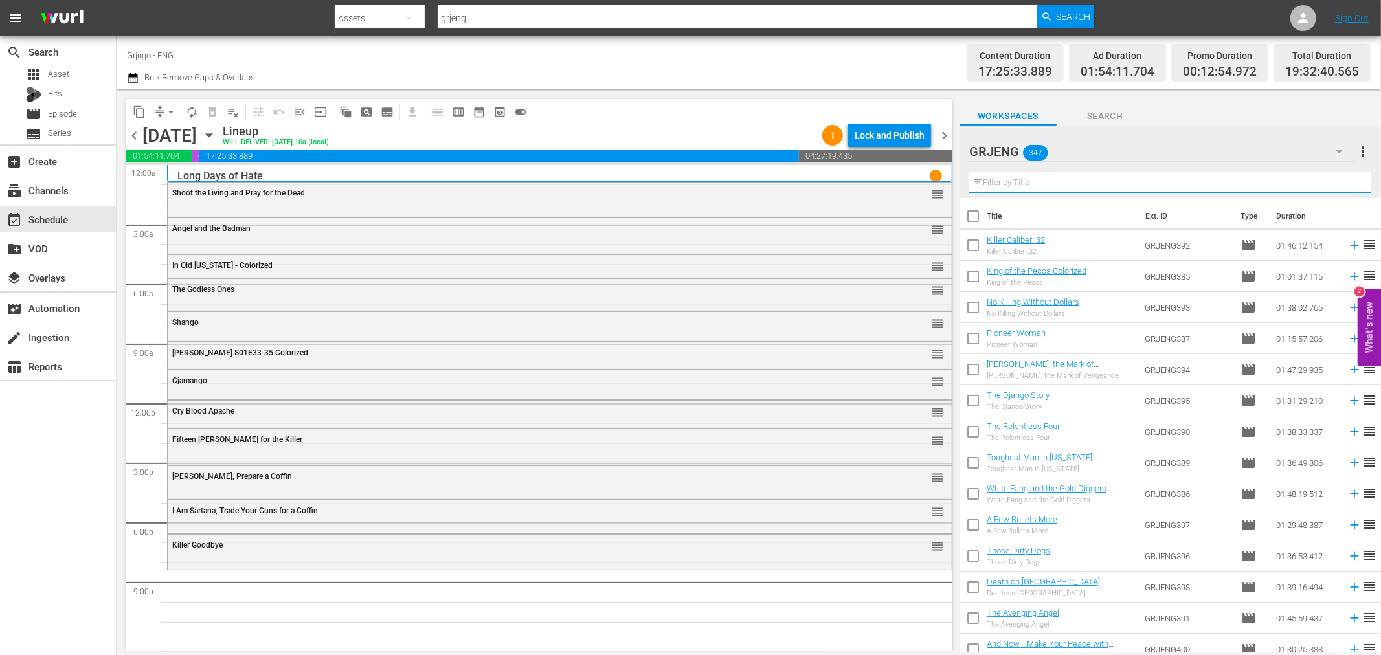
paste input "Long Live ... Your Death!"
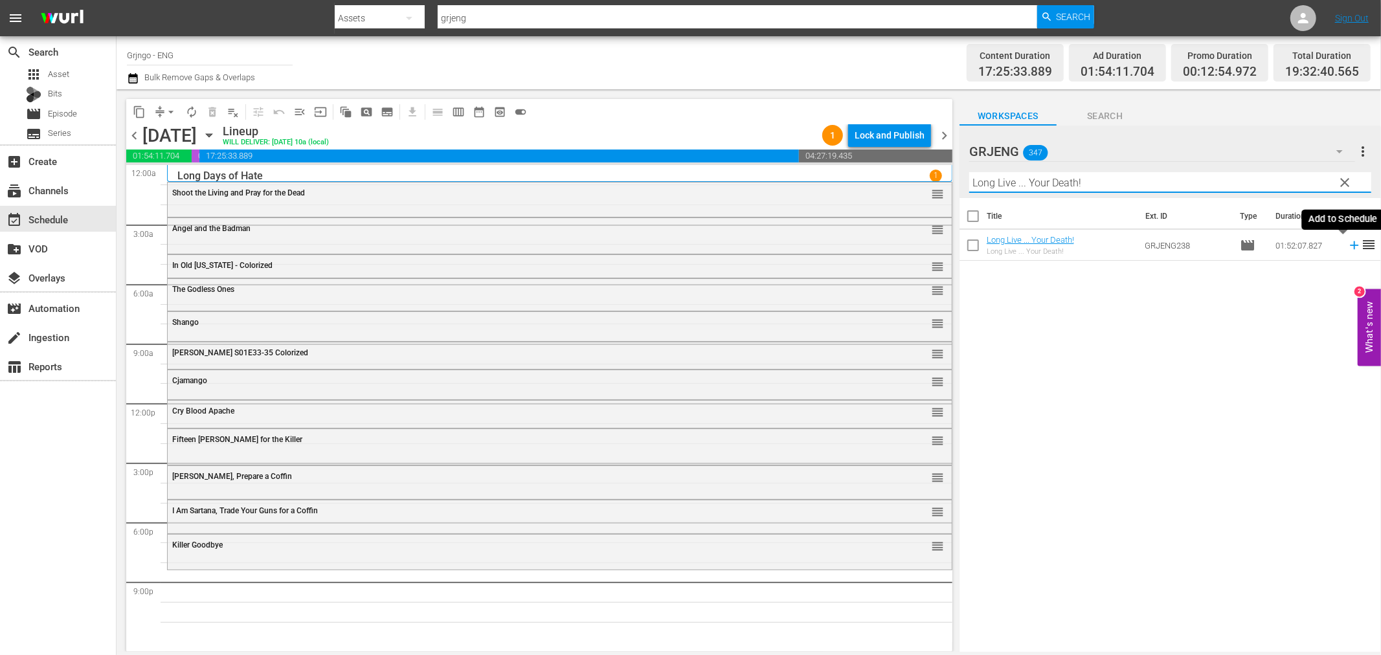
type input "Long Live ... Your Death!"
click at [1347, 242] on icon at bounding box center [1354, 245] width 14 height 14
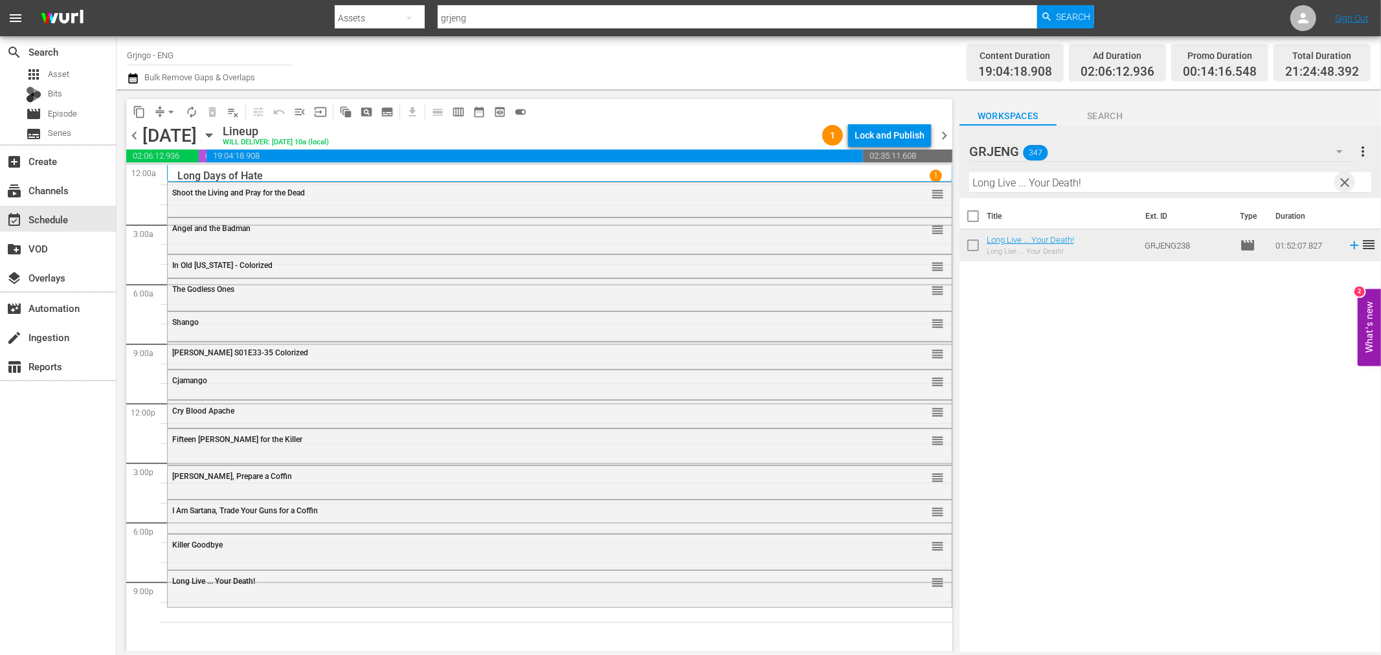
click at [1341, 179] on span "clear" at bounding box center [1345, 183] width 16 height 16
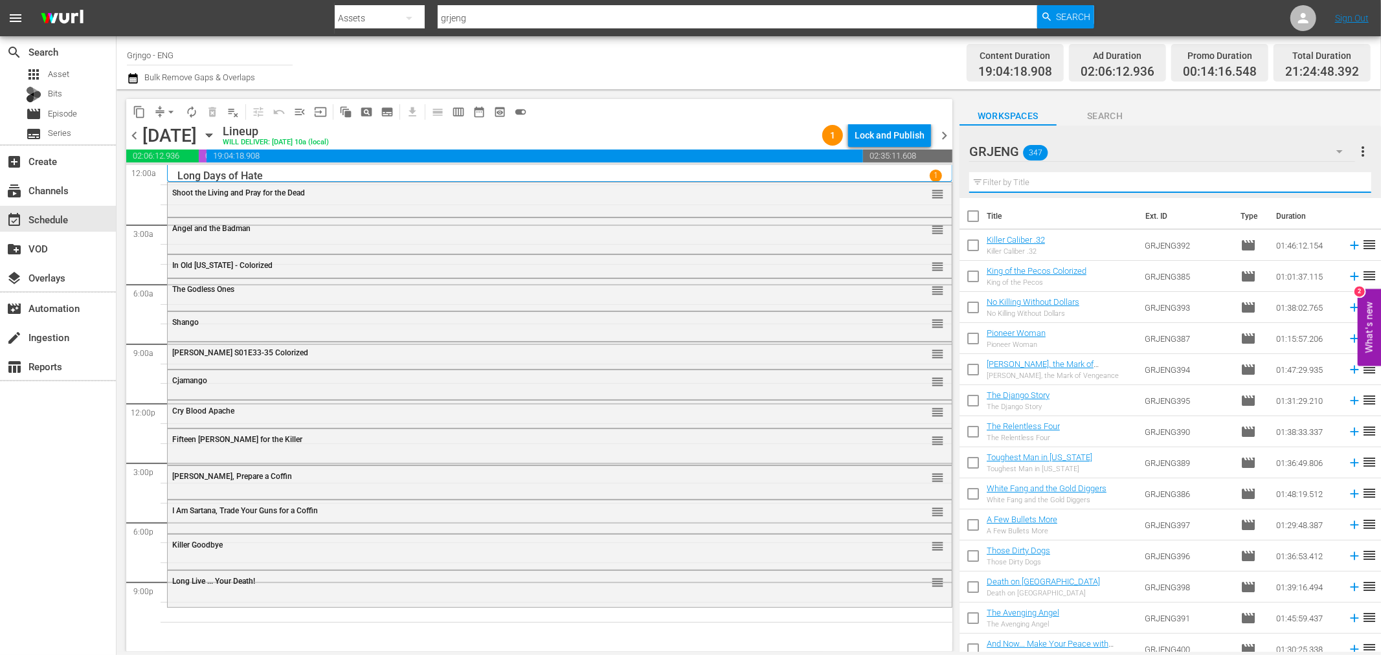
paste input "Bounty Hunter in Trinity"
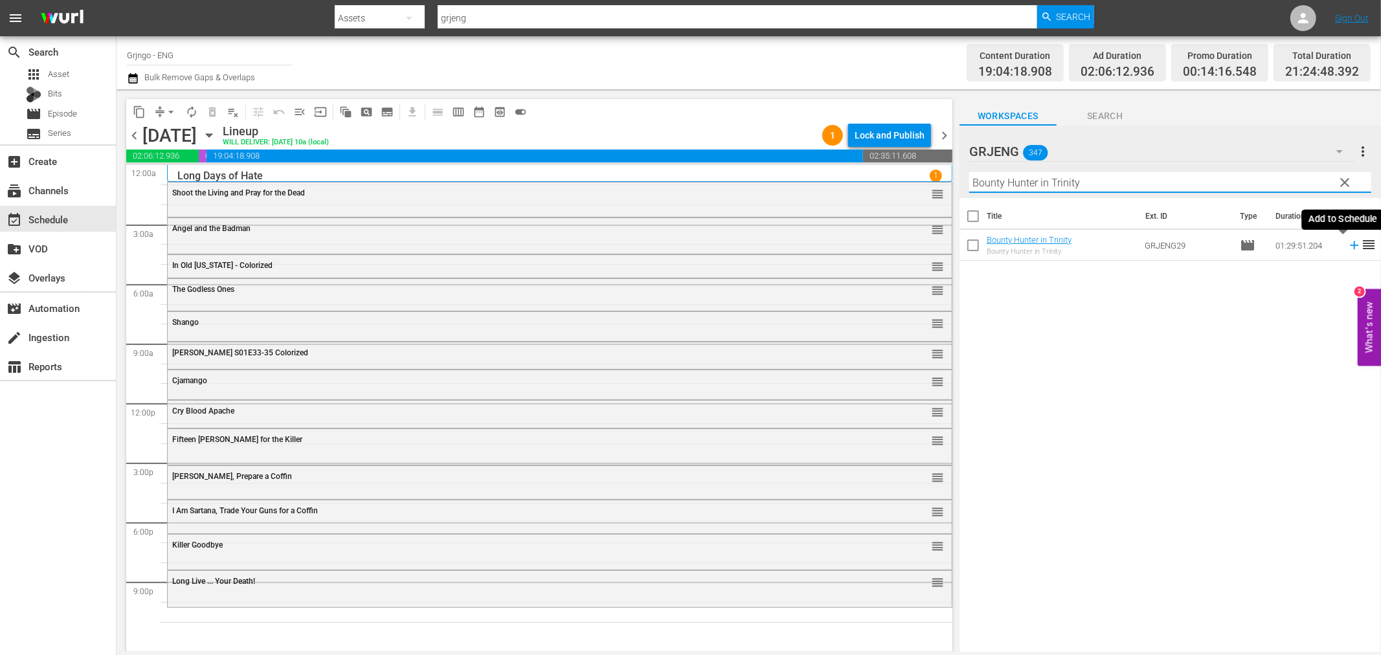
type input "Bounty Hunter in Trinity"
click at [1350, 246] on icon at bounding box center [1354, 245] width 8 height 8
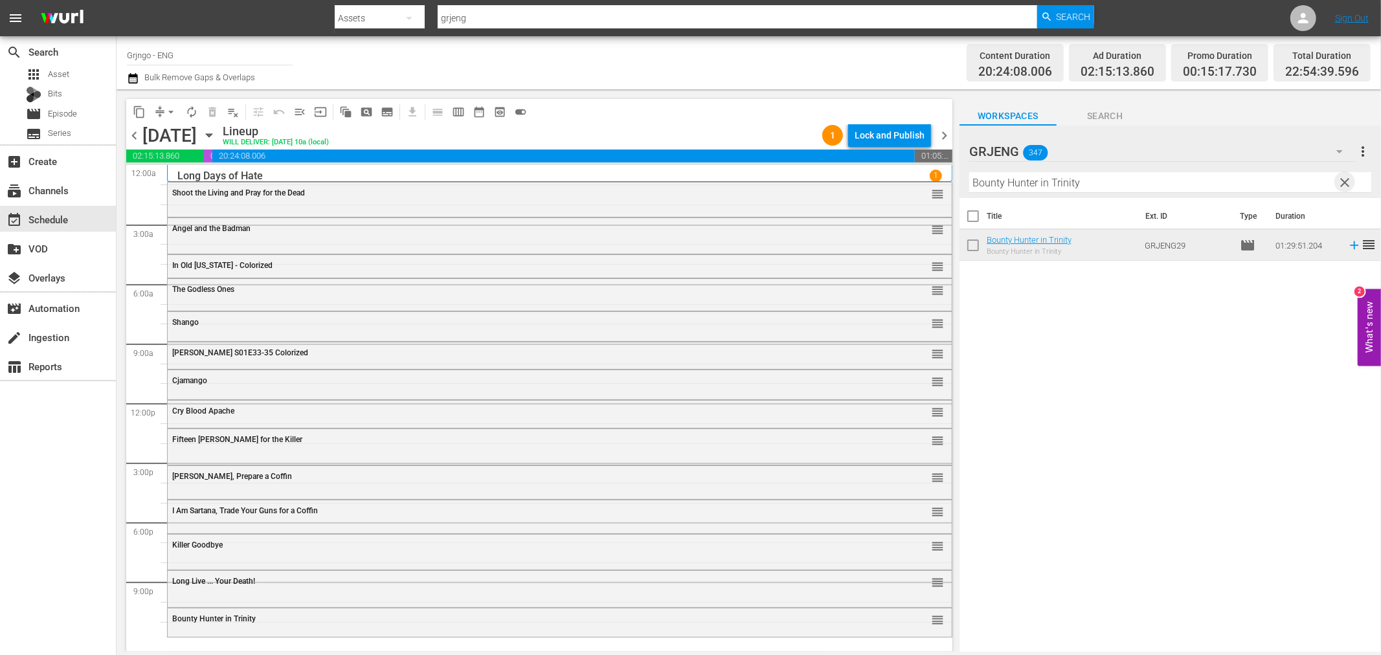
click at [1350, 178] on span "clear" at bounding box center [1345, 183] width 16 height 16
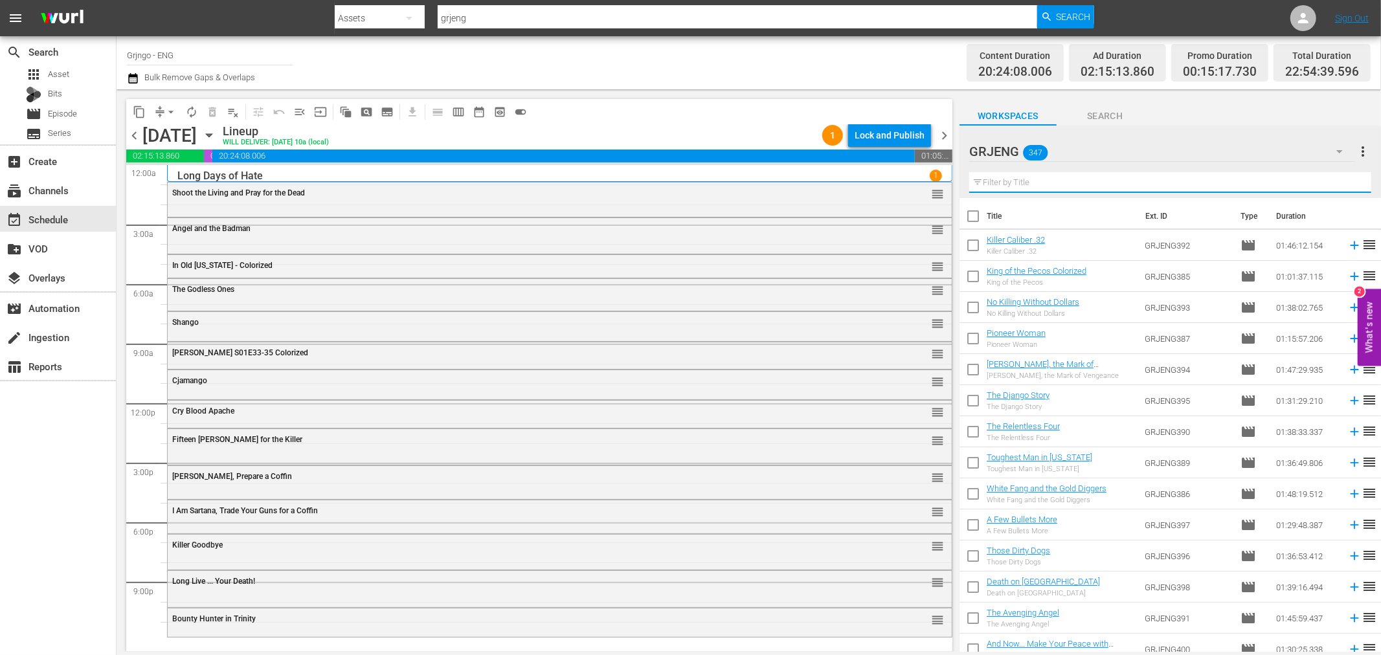
paste input "The Animals"
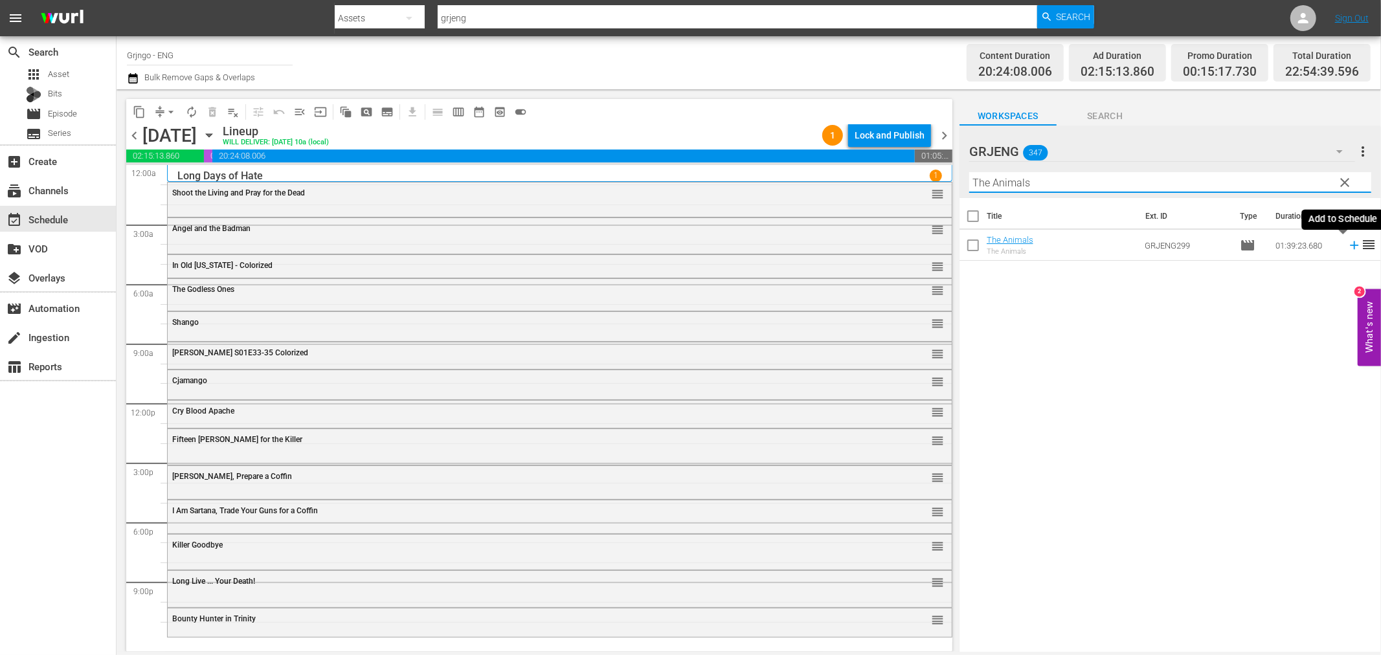
type input "The Animals"
click at [1347, 242] on icon at bounding box center [1354, 245] width 14 height 14
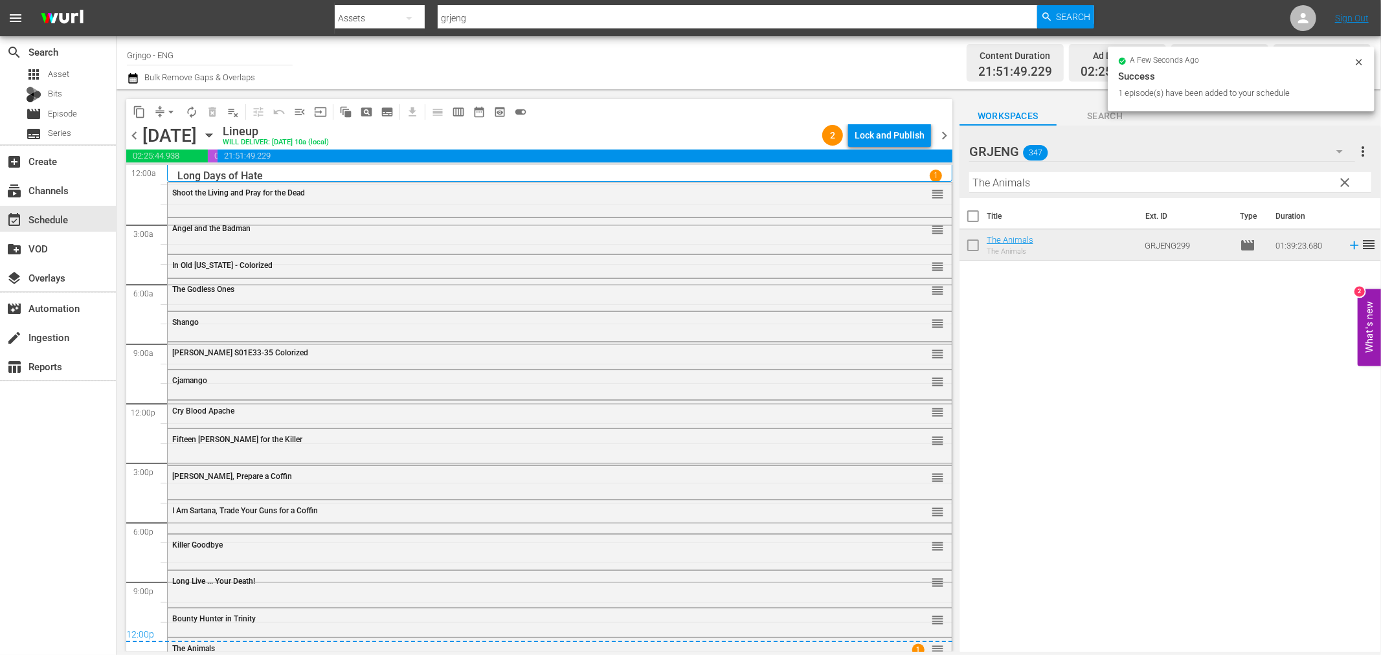
click at [267, 616] on div "Bounty Hunter in Trinity" at bounding box center [524, 618] width 704 height 9
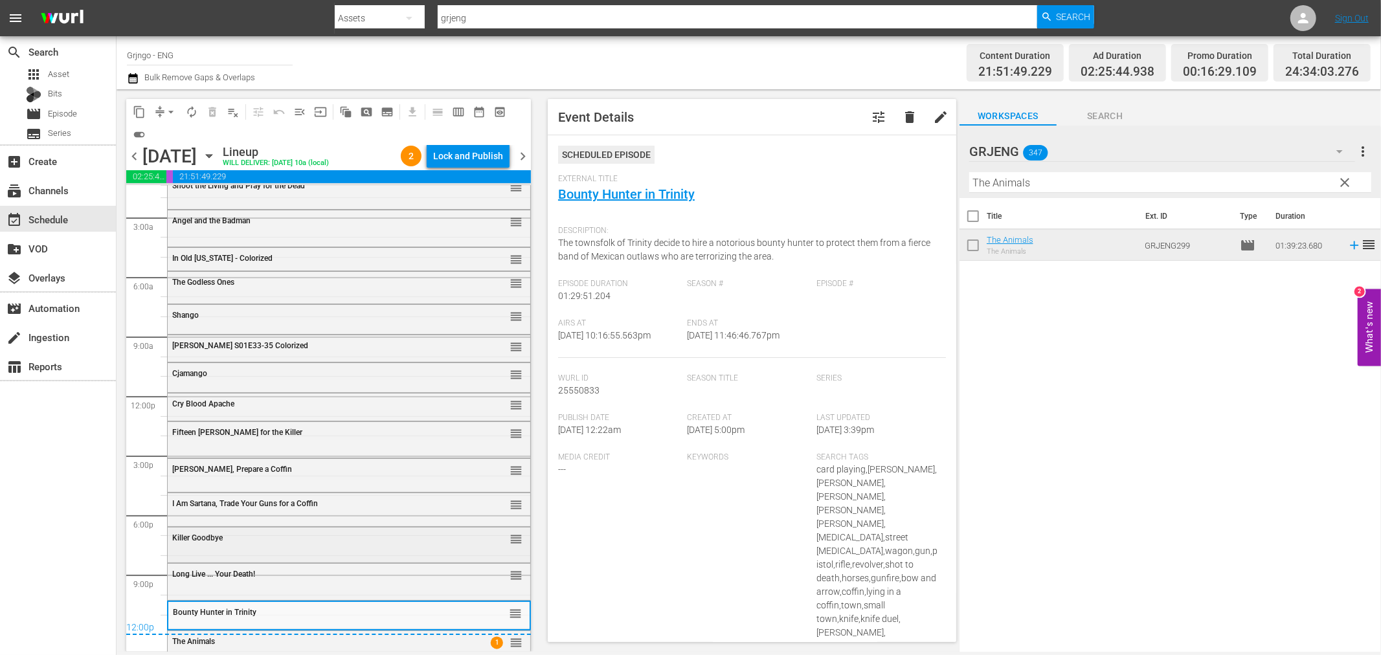
scroll to position [39, 0]
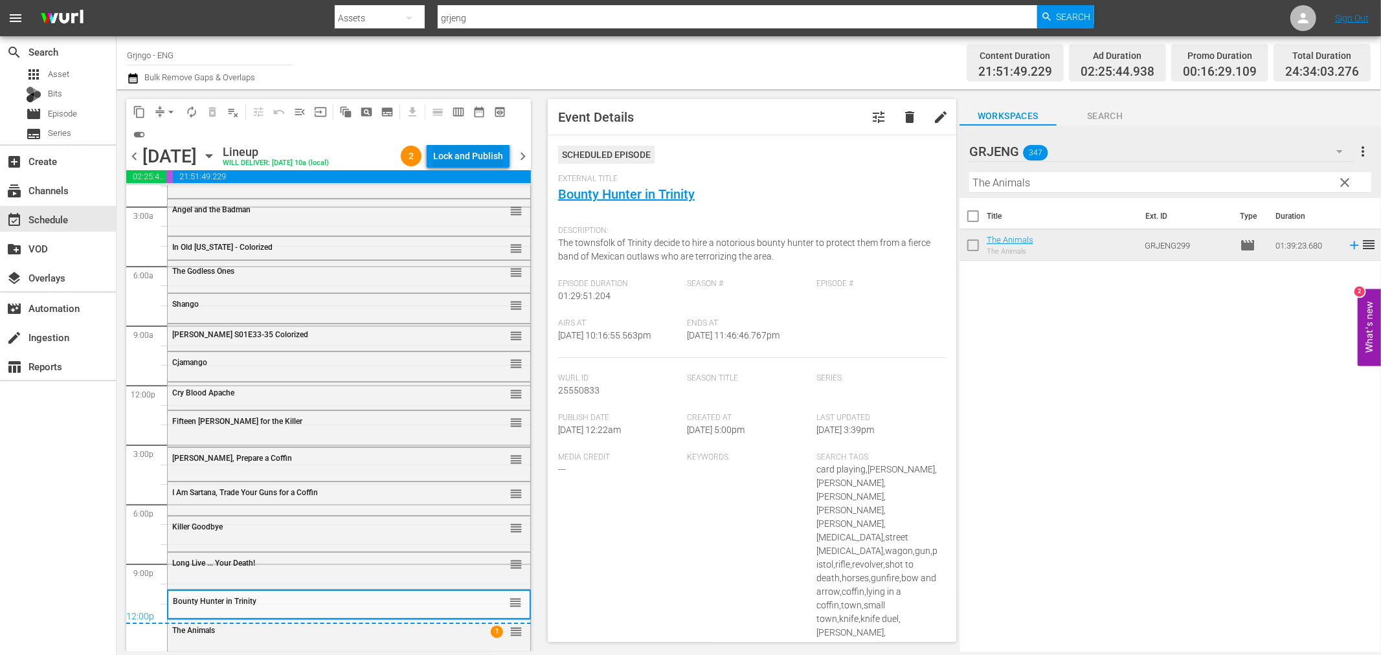
click at [454, 156] on div "Lock and Publish" at bounding box center [468, 155] width 70 height 23
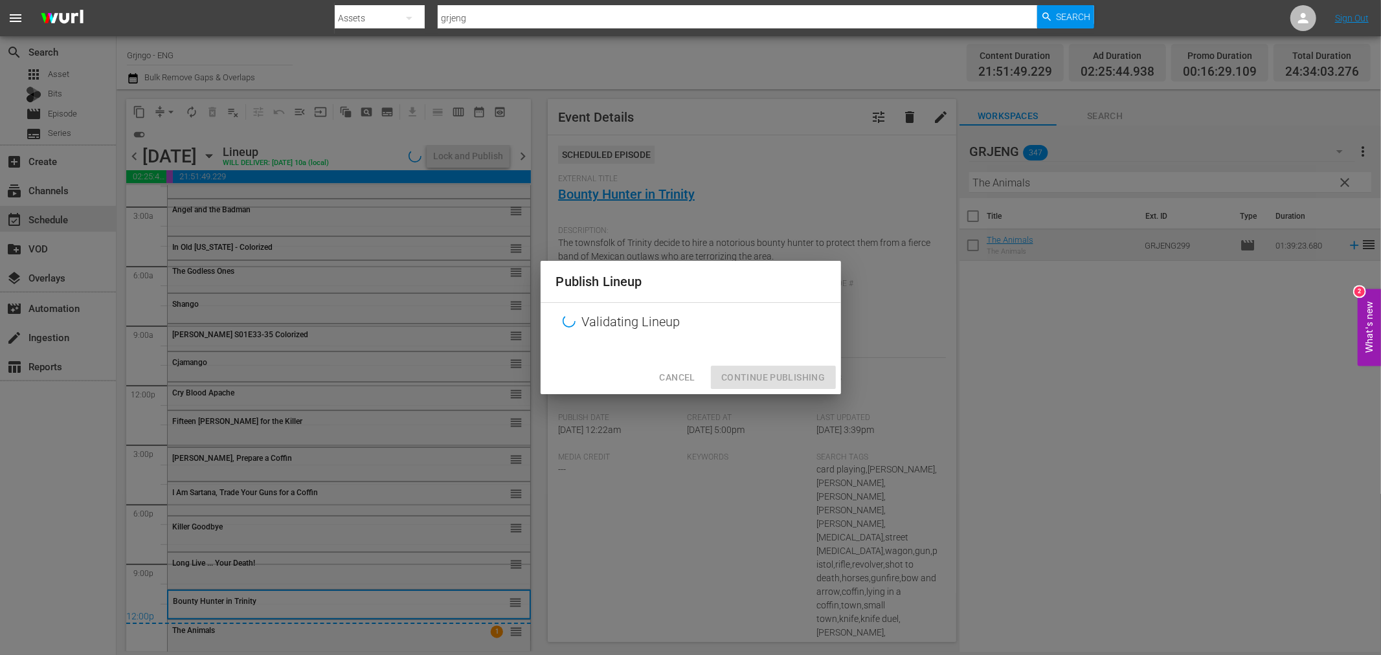
click at [768, 374] on div "Cancel Continue Publishing" at bounding box center [691, 378] width 300 height 34
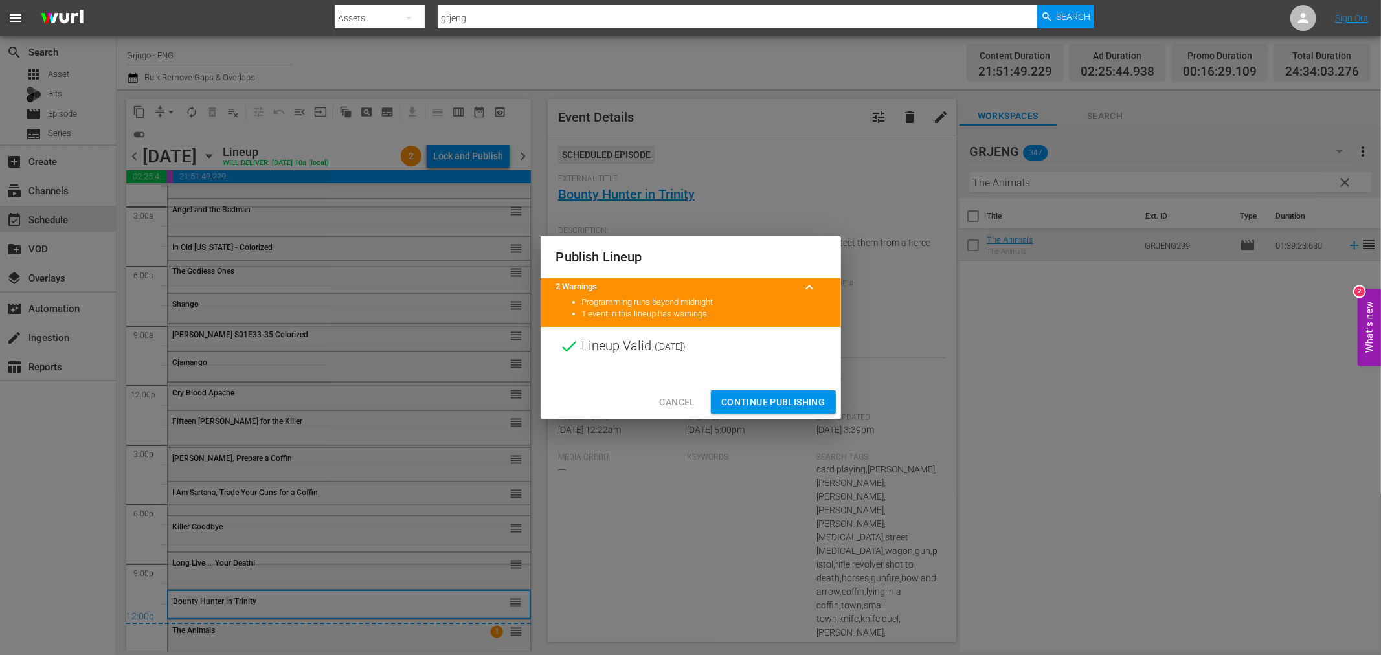
drag, startPoint x: 769, startPoint y: 394, endPoint x: 779, endPoint y: 395, distance: 10.4
click at [769, 395] on span "Continue Publishing" at bounding box center [773, 402] width 104 height 16
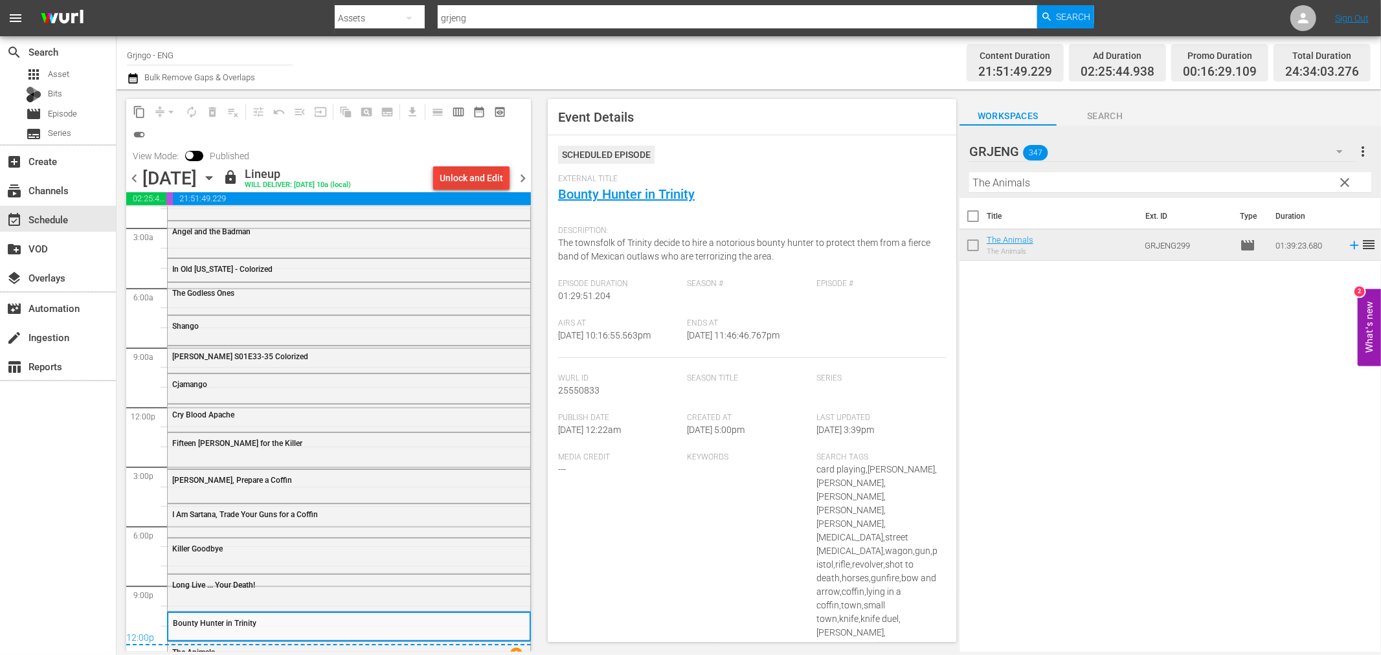
click at [450, 179] on div "Unlock and Edit" at bounding box center [471, 177] width 63 height 23
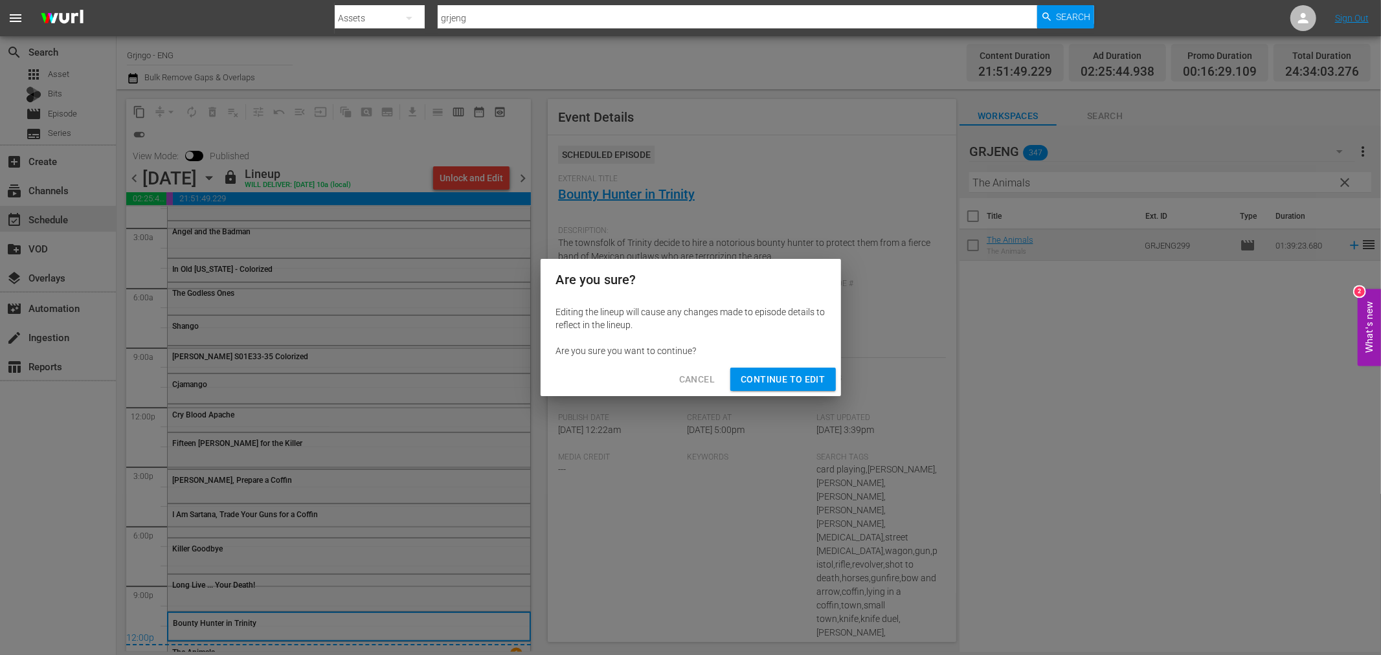
click at [792, 383] on span "Continue to Edit" at bounding box center [783, 380] width 84 height 16
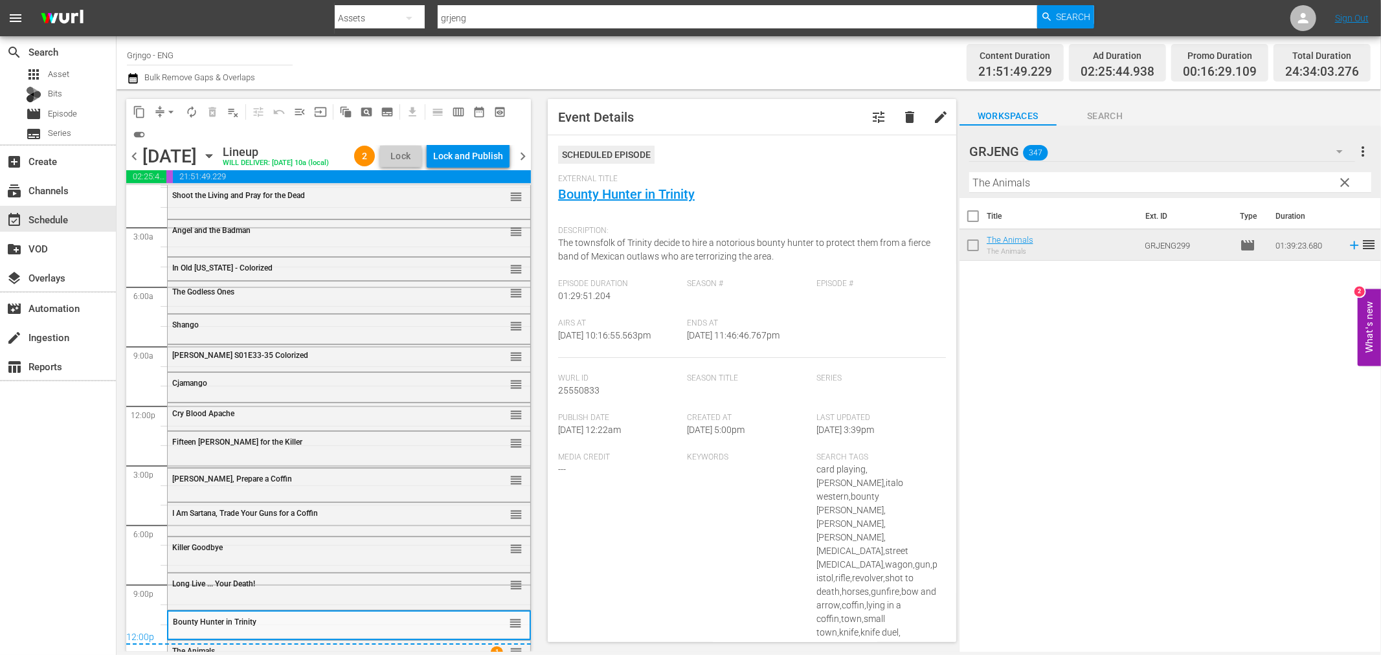
scroll to position [0, 0]
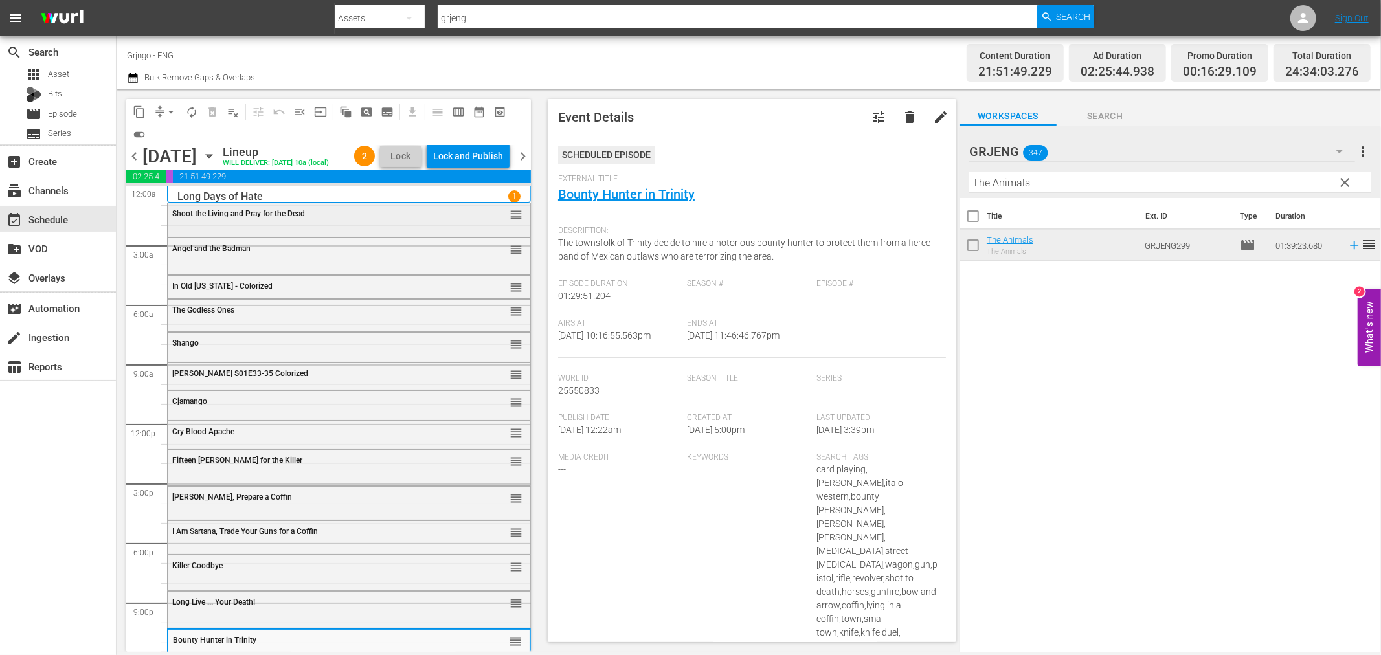
click at [271, 218] on span "Shoot the Living and Pray for the Dead" at bounding box center [238, 213] width 133 height 9
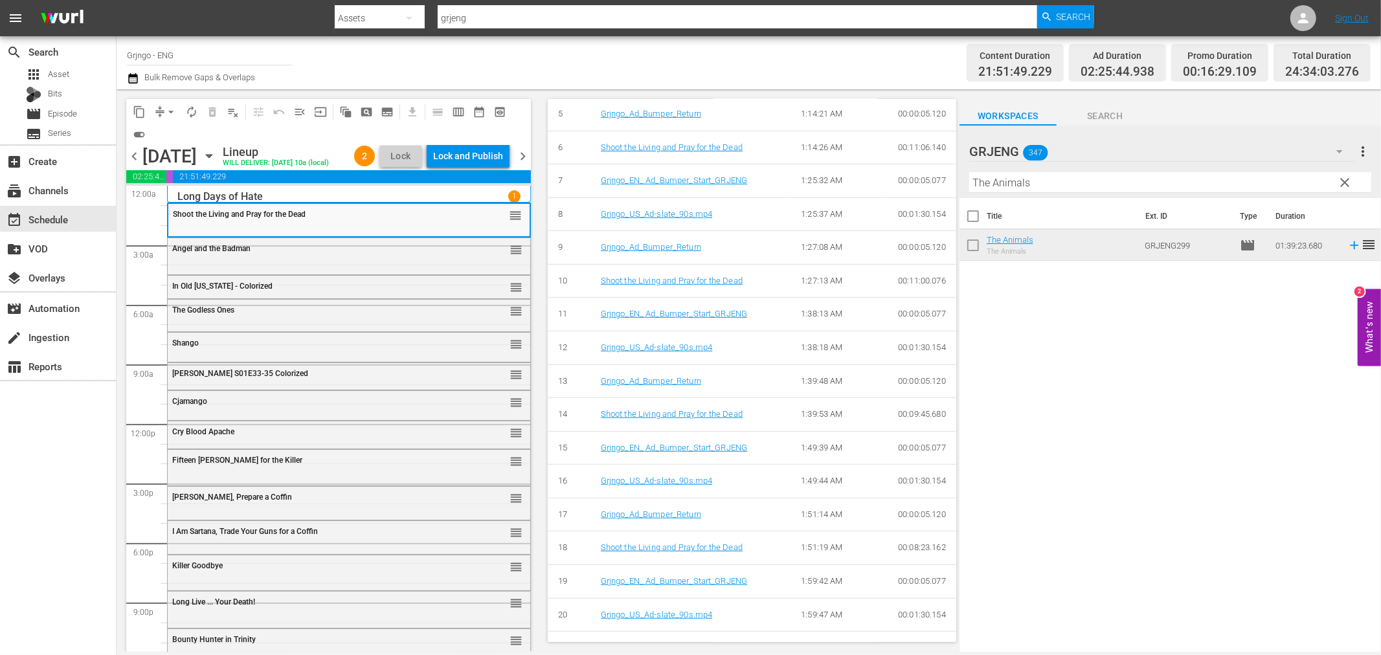
scroll to position [974, 0]
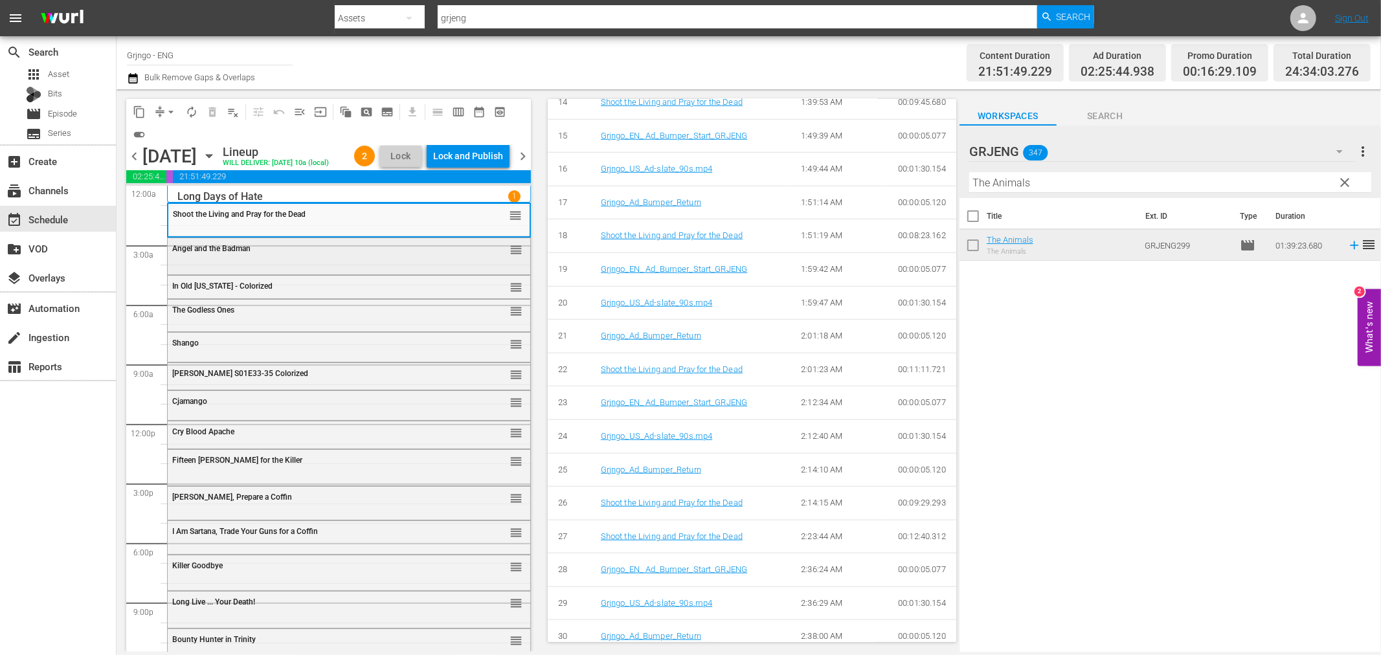
click at [322, 260] on div "Angel and the Badman reorder" at bounding box center [349, 249] width 363 height 22
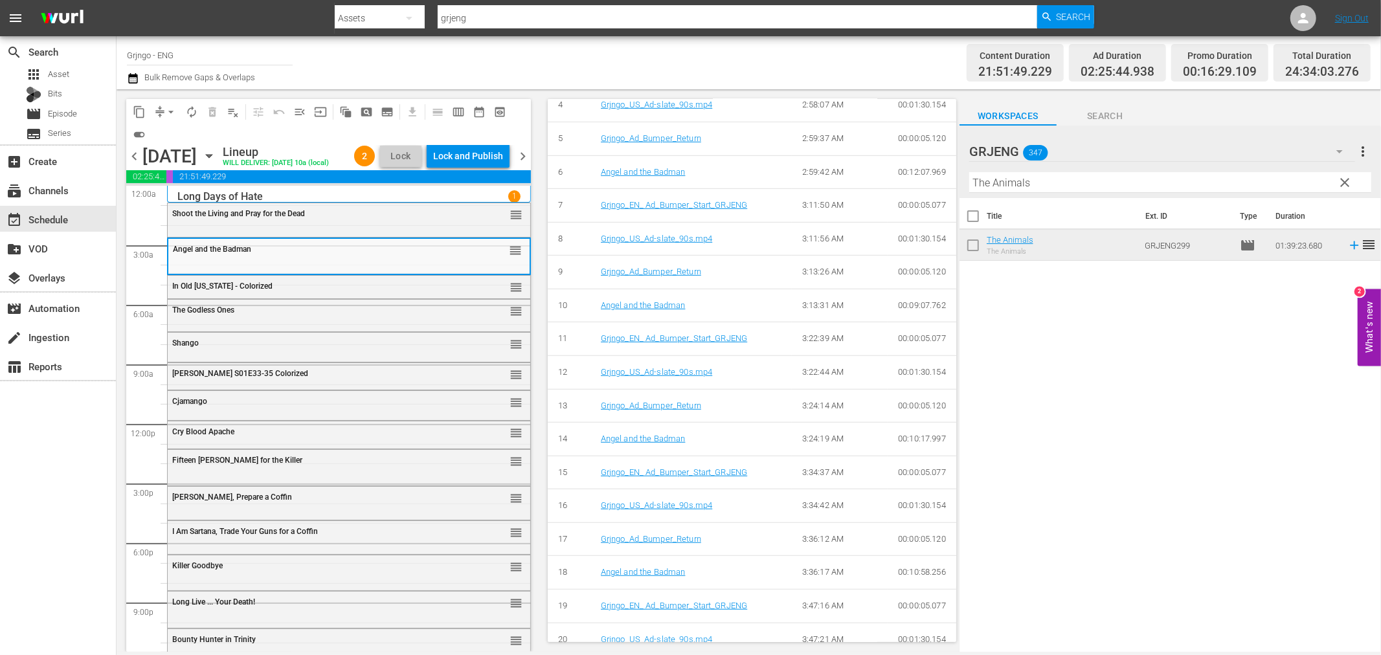
scroll to position [1121, 0]
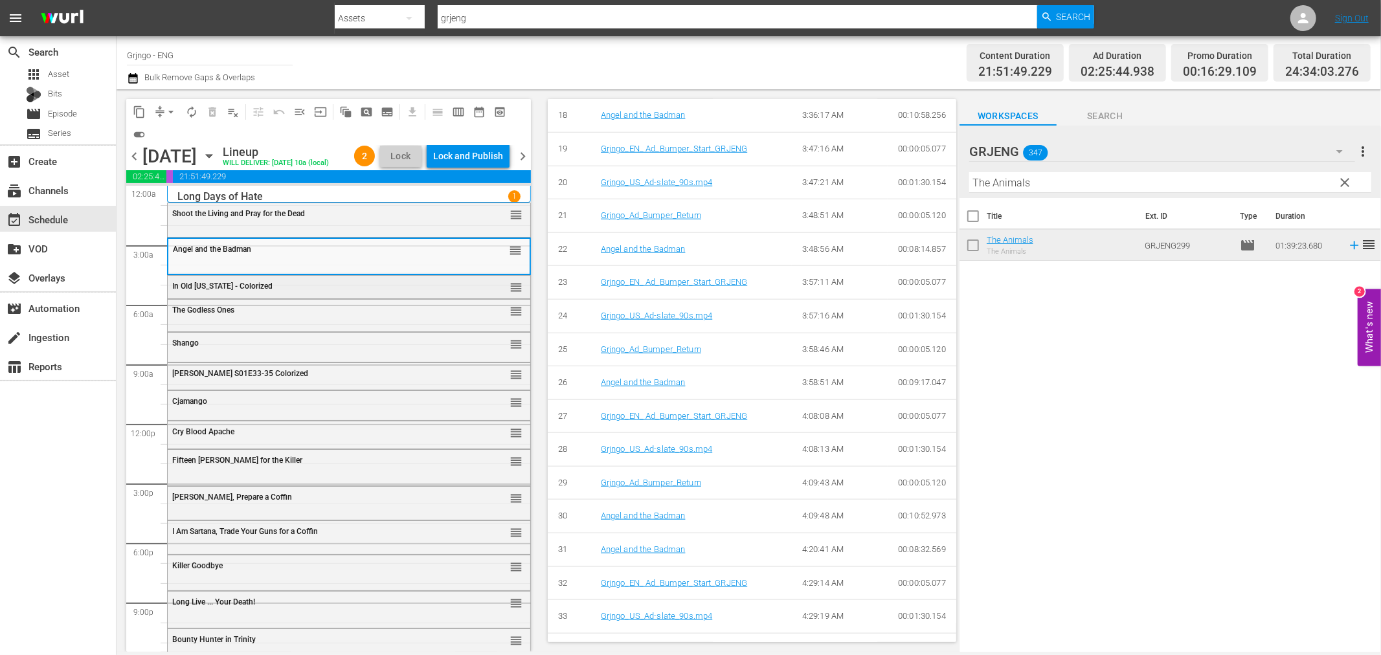
click at [308, 291] on div "In Old [US_STATE] - Colorized" at bounding box center [316, 286] width 288 height 9
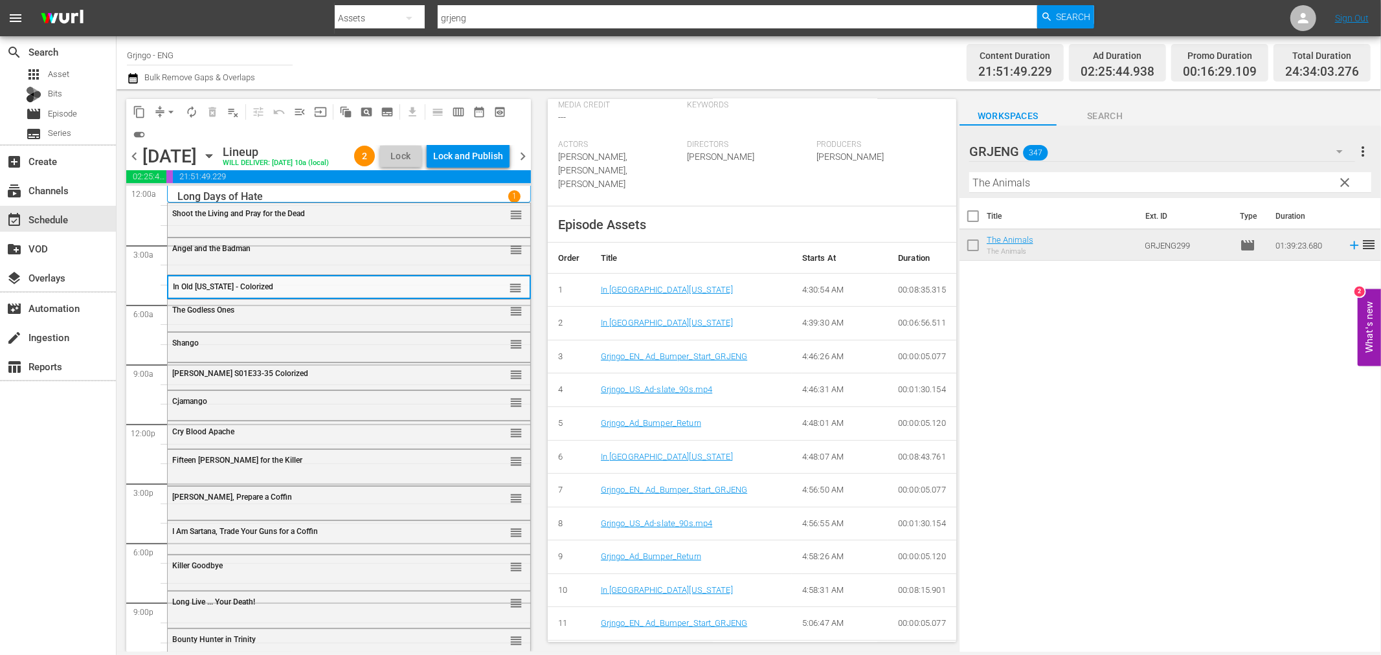
scroll to position [867, 0]
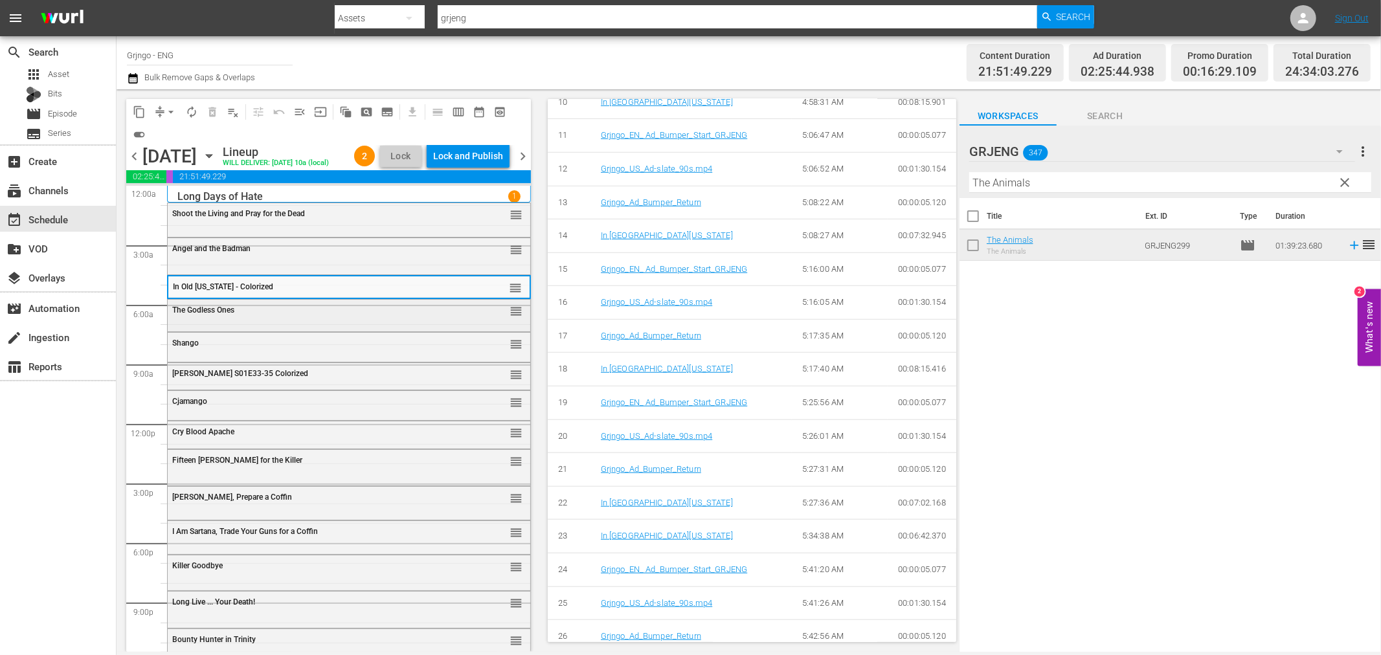
click at [318, 315] on div "The Godless Ones" at bounding box center [316, 310] width 288 height 9
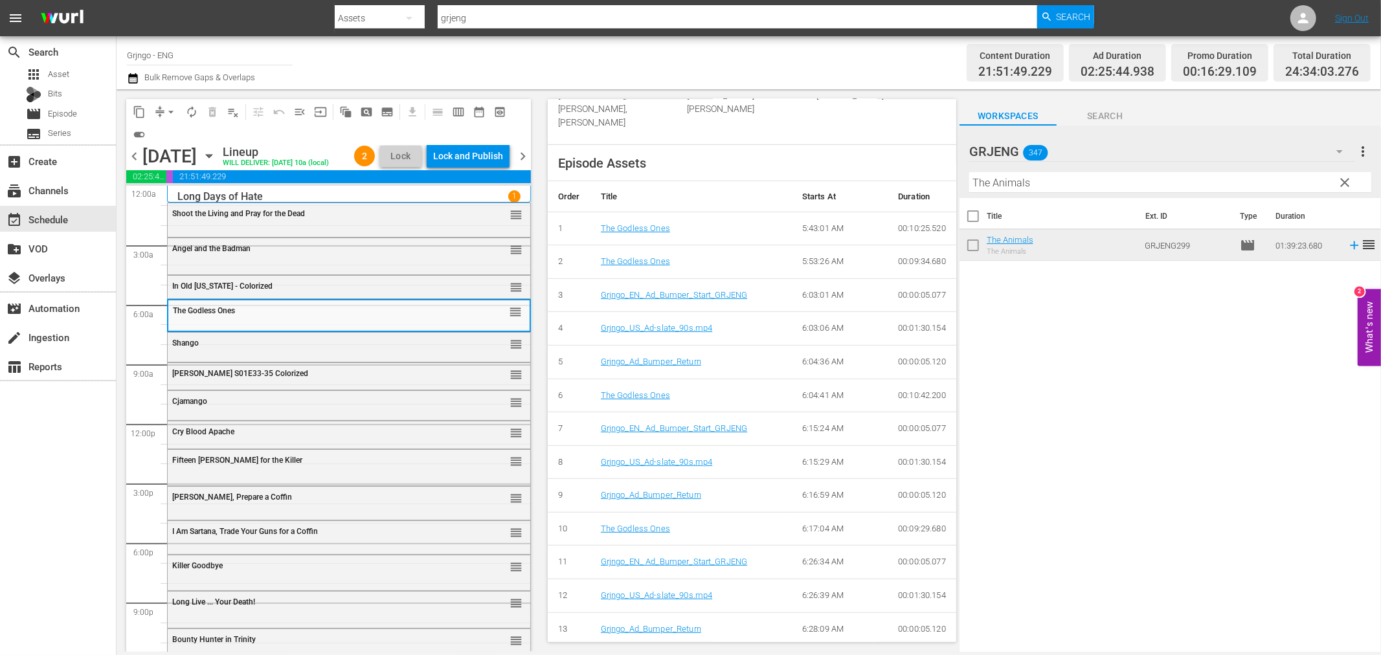
scroll to position [840, 0]
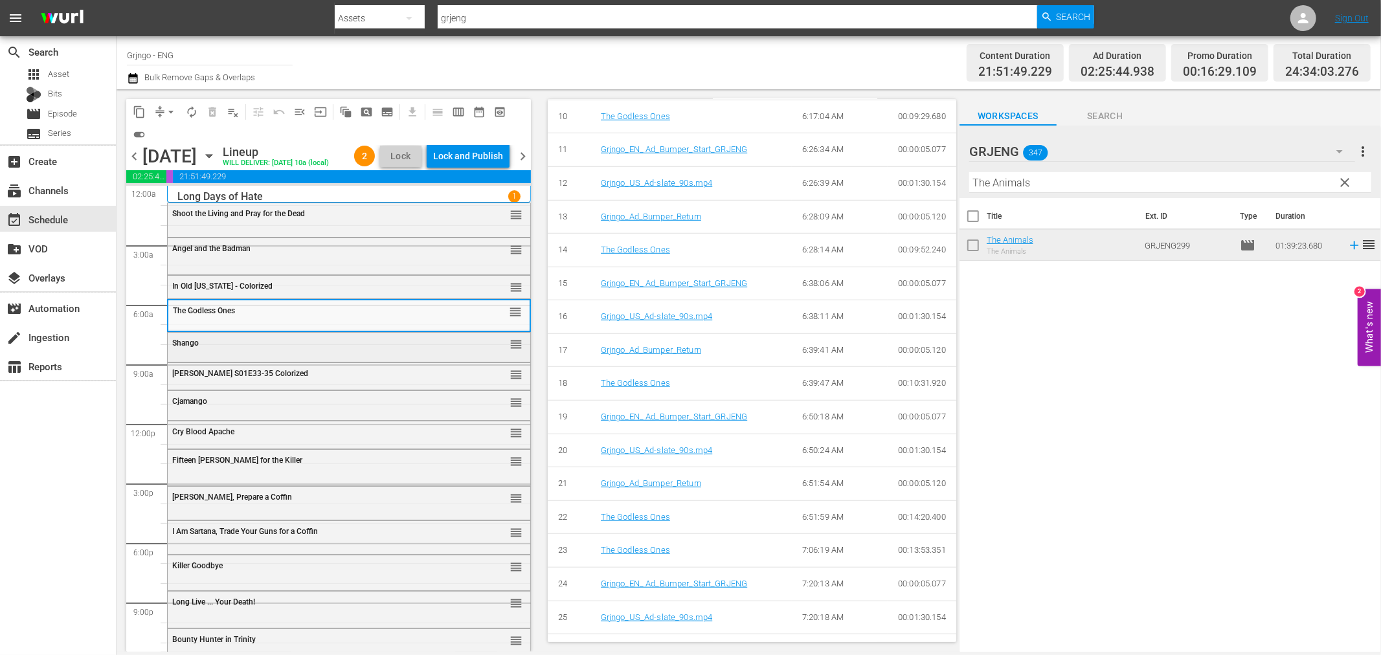
click at [331, 348] on div "Shango" at bounding box center [316, 343] width 288 height 9
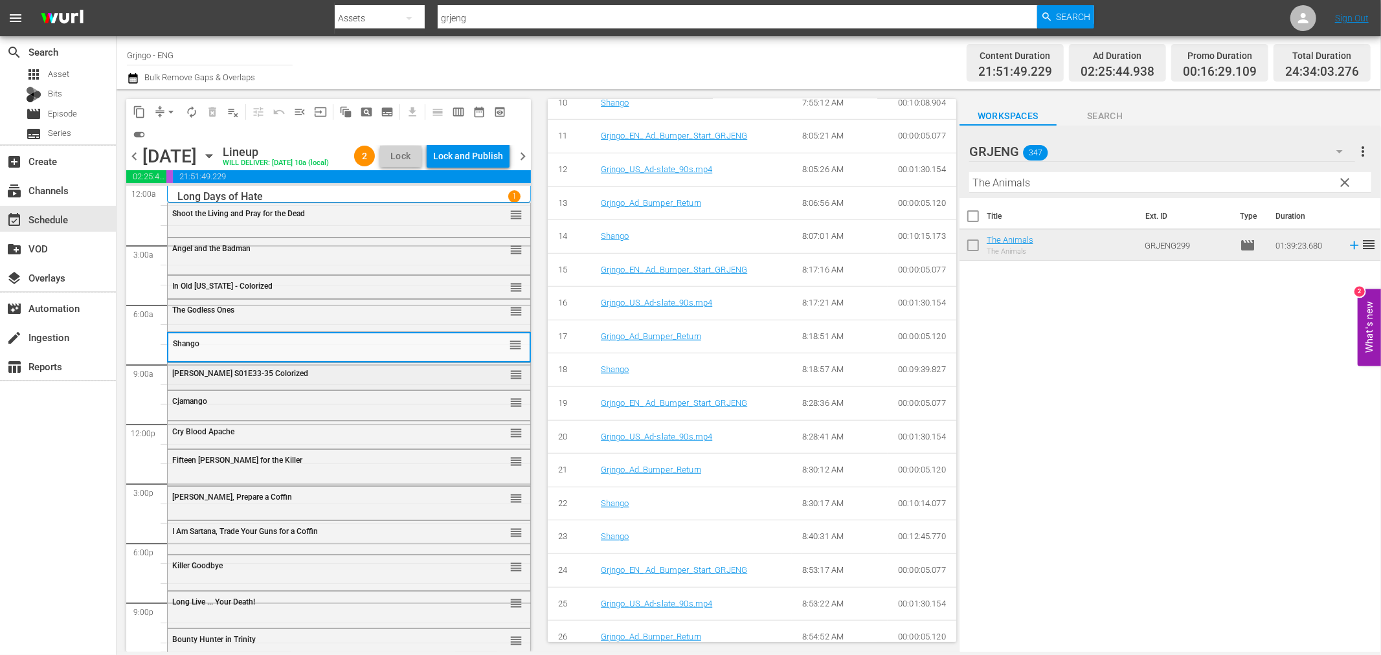
click at [400, 385] on div "Wyatt Earp S01E33-35 Colorized reorder" at bounding box center [349, 374] width 363 height 22
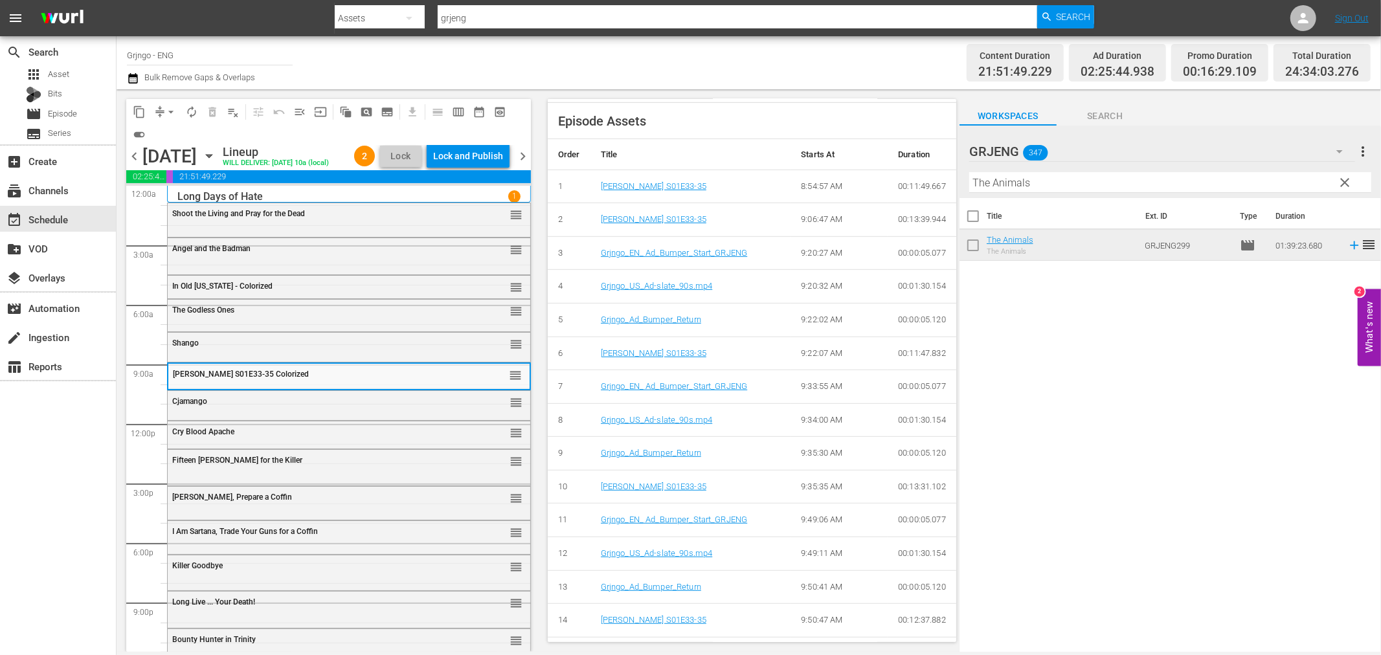
scroll to position [572, 0]
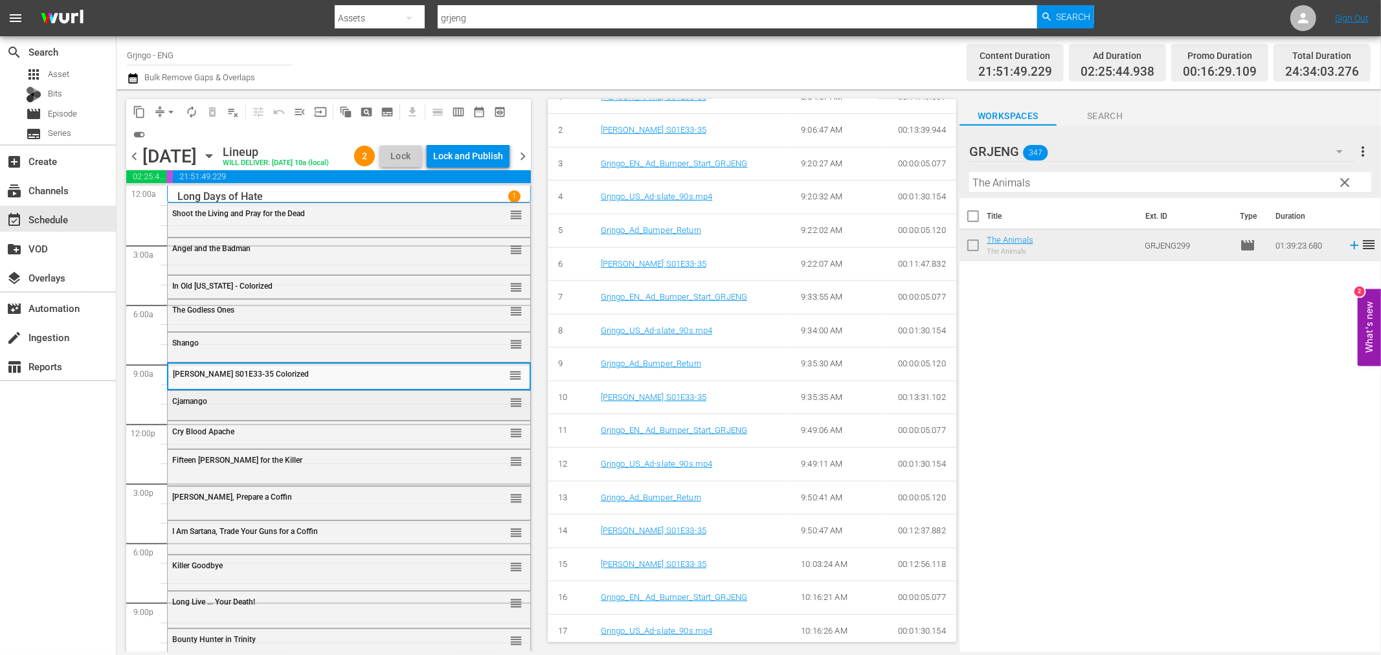
click at [328, 406] on div "Cjamango" at bounding box center [316, 401] width 288 height 9
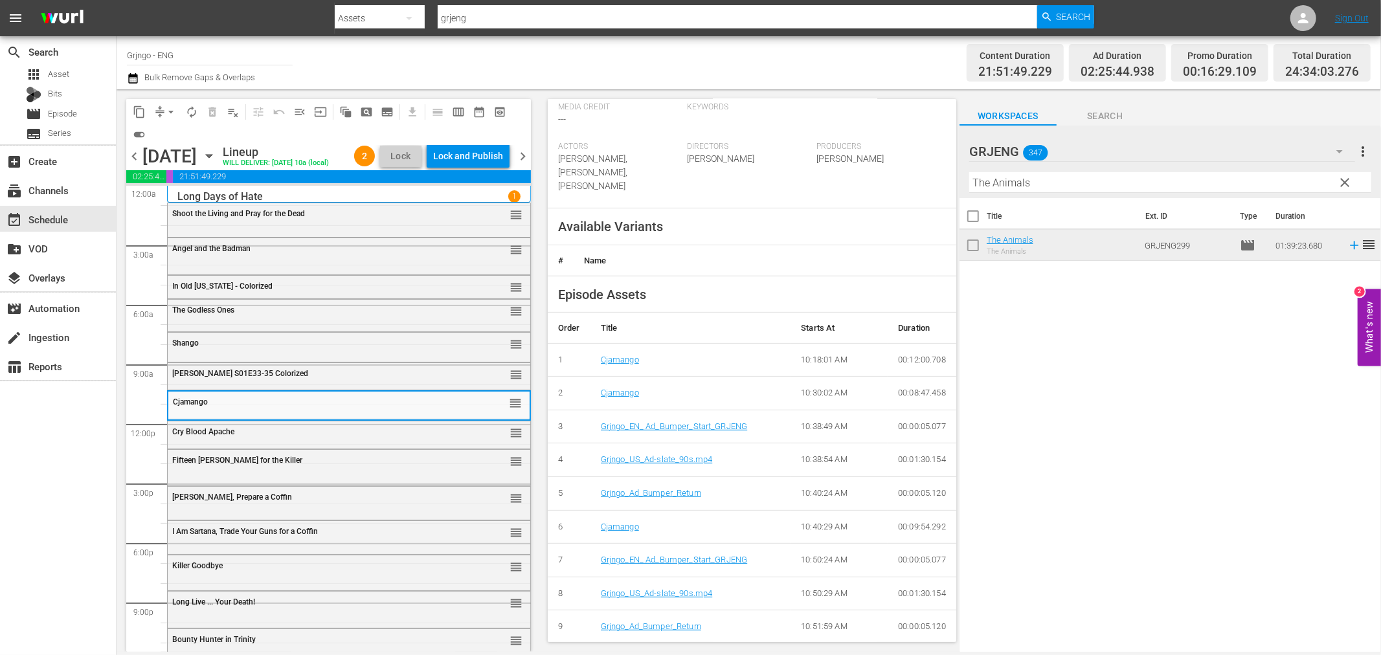
scroll to position [840, 0]
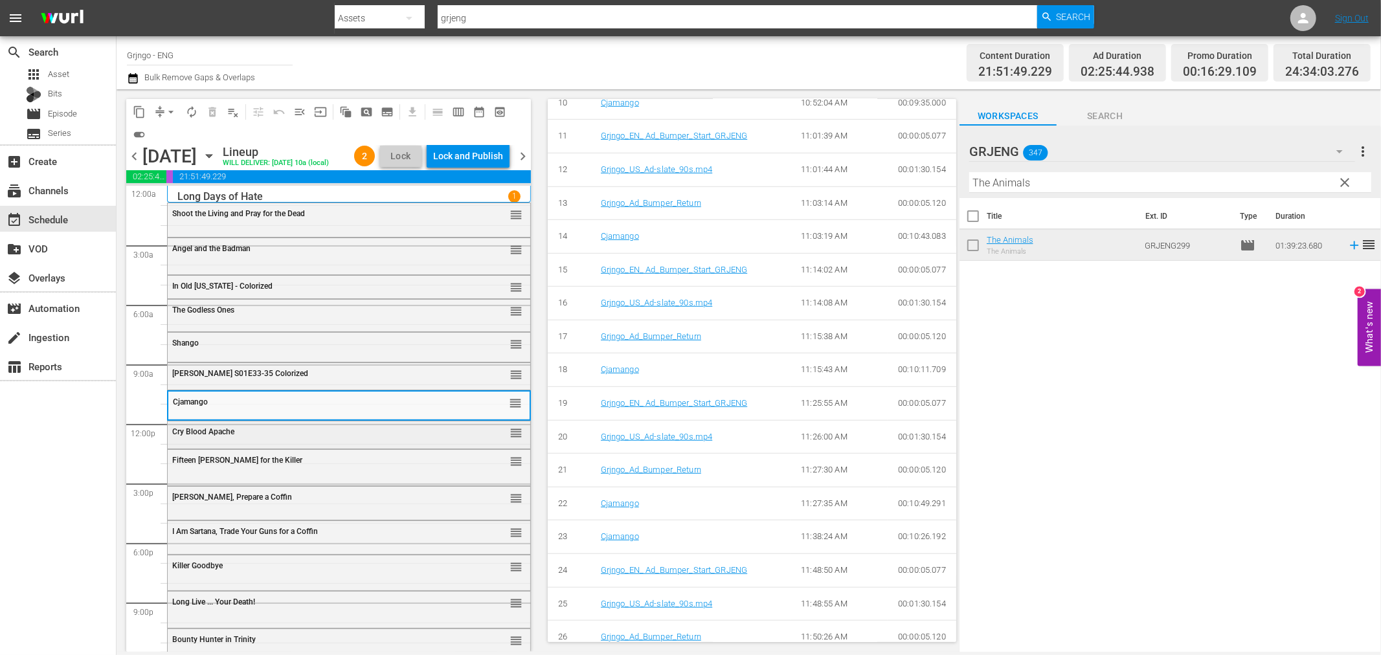
click at [267, 446] on div "Cry Blood Apache reorder" at bounding box center [349, 433] width 363 height 25
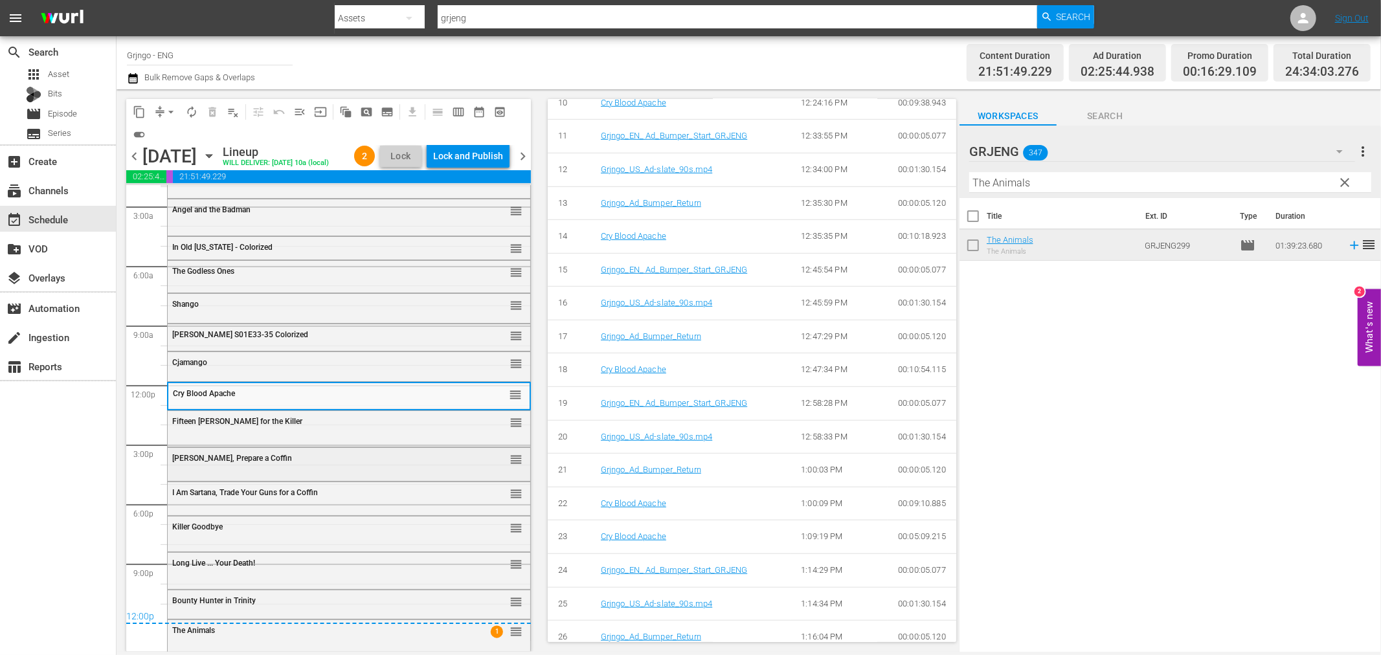
scroll to position [60, 0]
click at [273, 427] on div "Fifteen Scaffolds for the Killer reorder" at bounding box center [349, 422] width 363 height 22
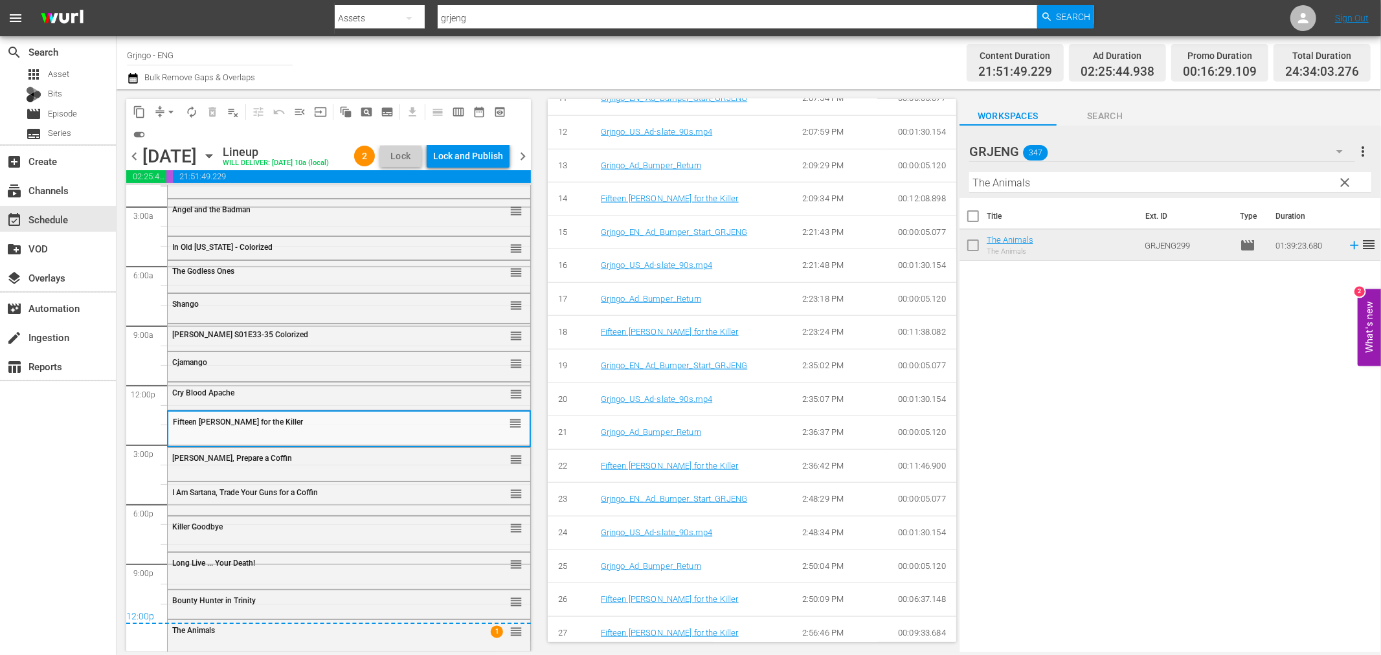
scroll to position [1218, 0]
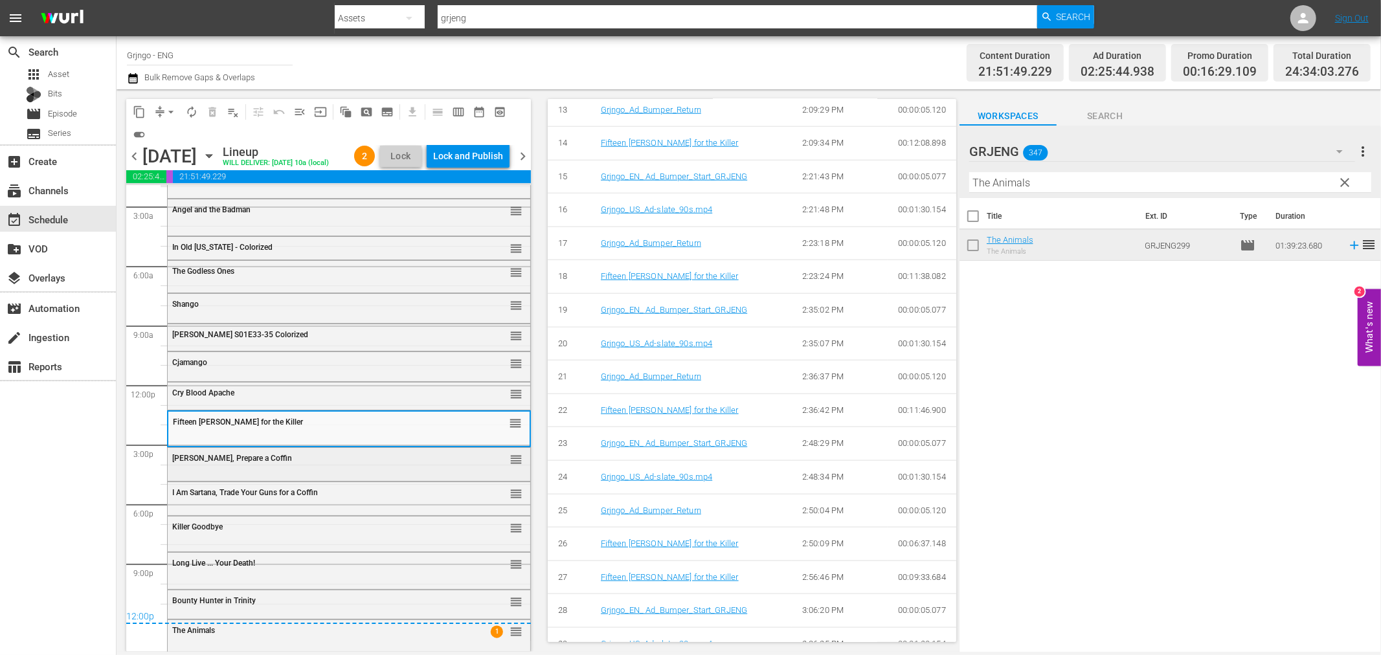
click at [320, 458] on div "[PERSON_NAME], Prepare a Coffin" at bounding box center [316, 458] width 288 height 9
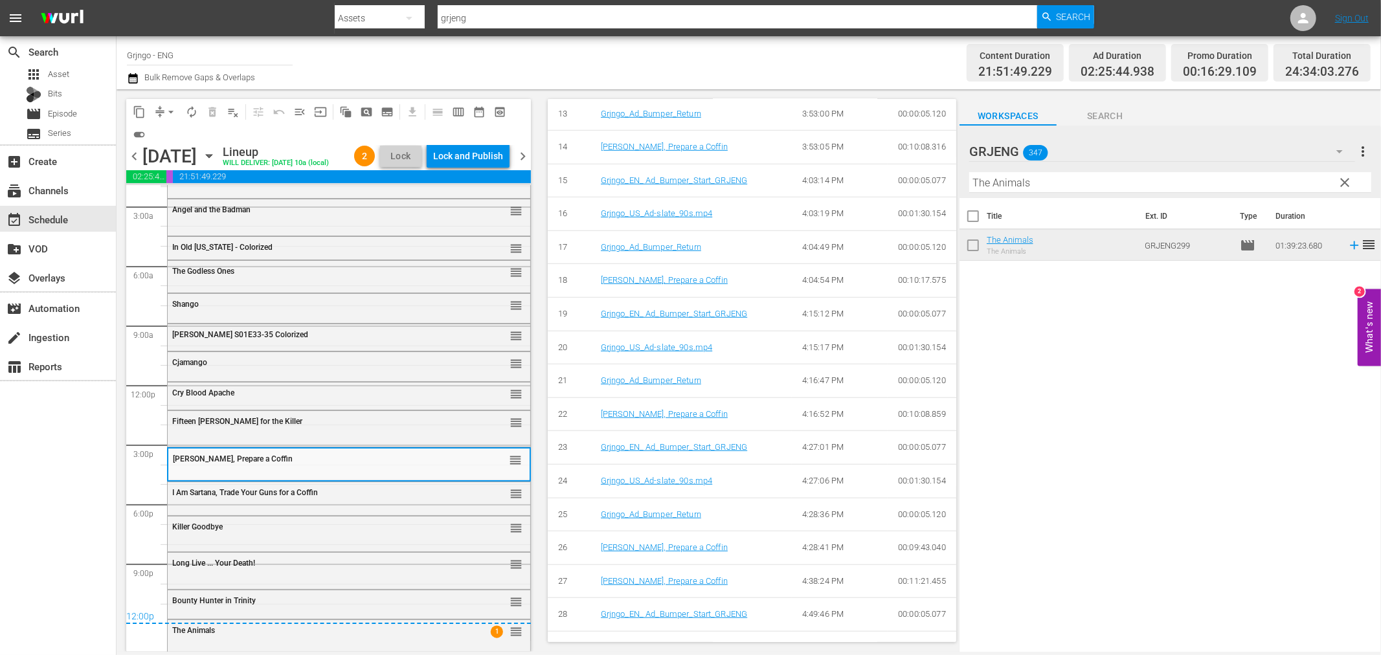
scroll to position [974, 0]
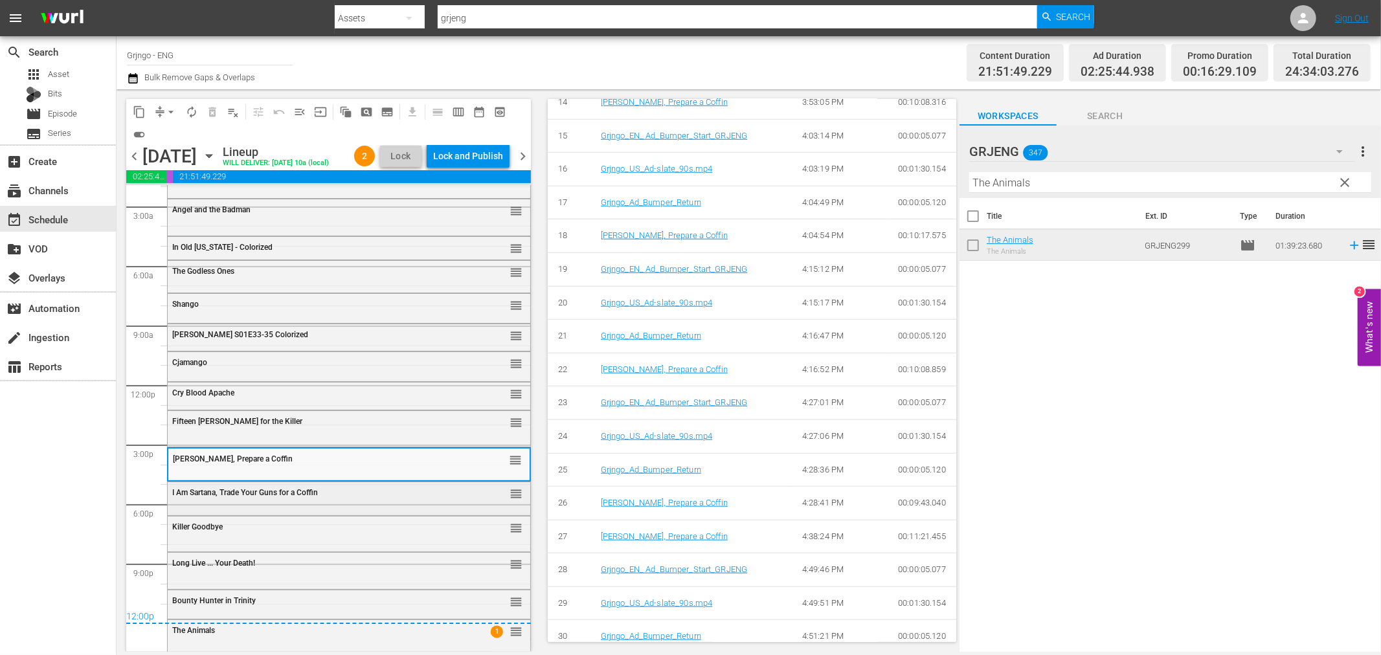
click at [256, 495] on span "I Am Sartana, Trade Your Guns for a Coffin" at bounding box center [245, 492] width 146 height 9
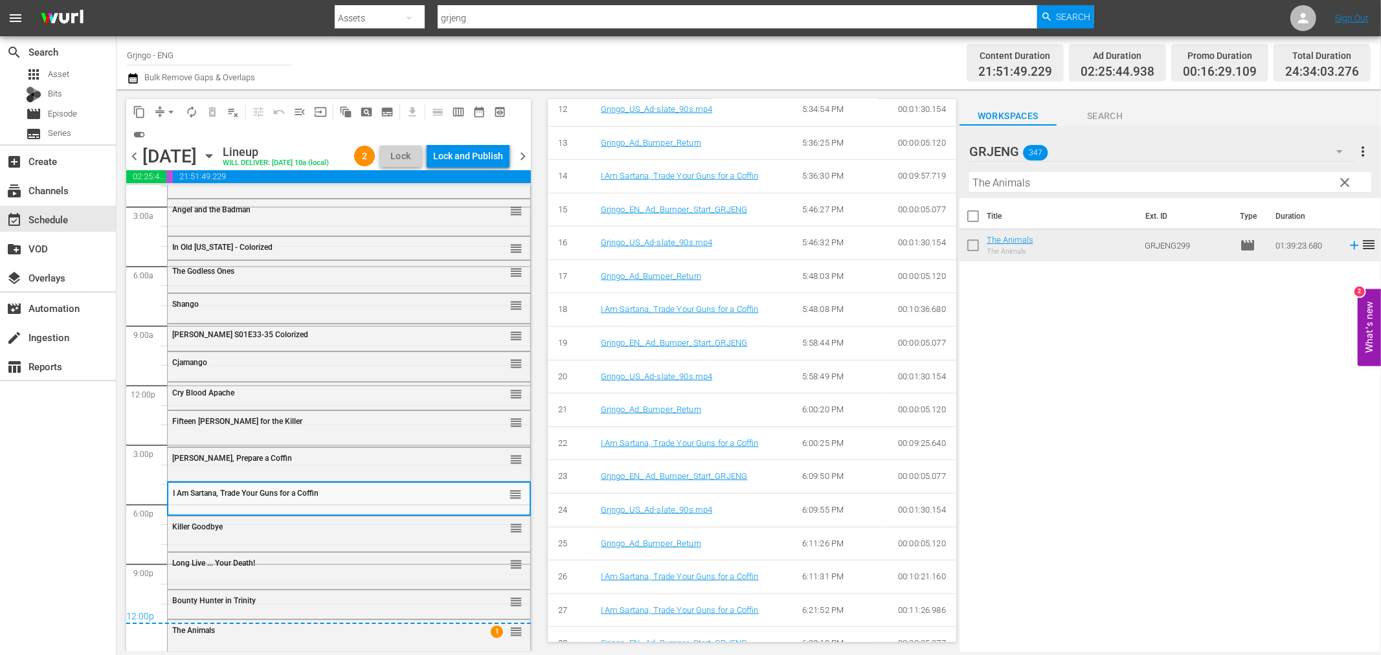
scroll to position [1014, 0]
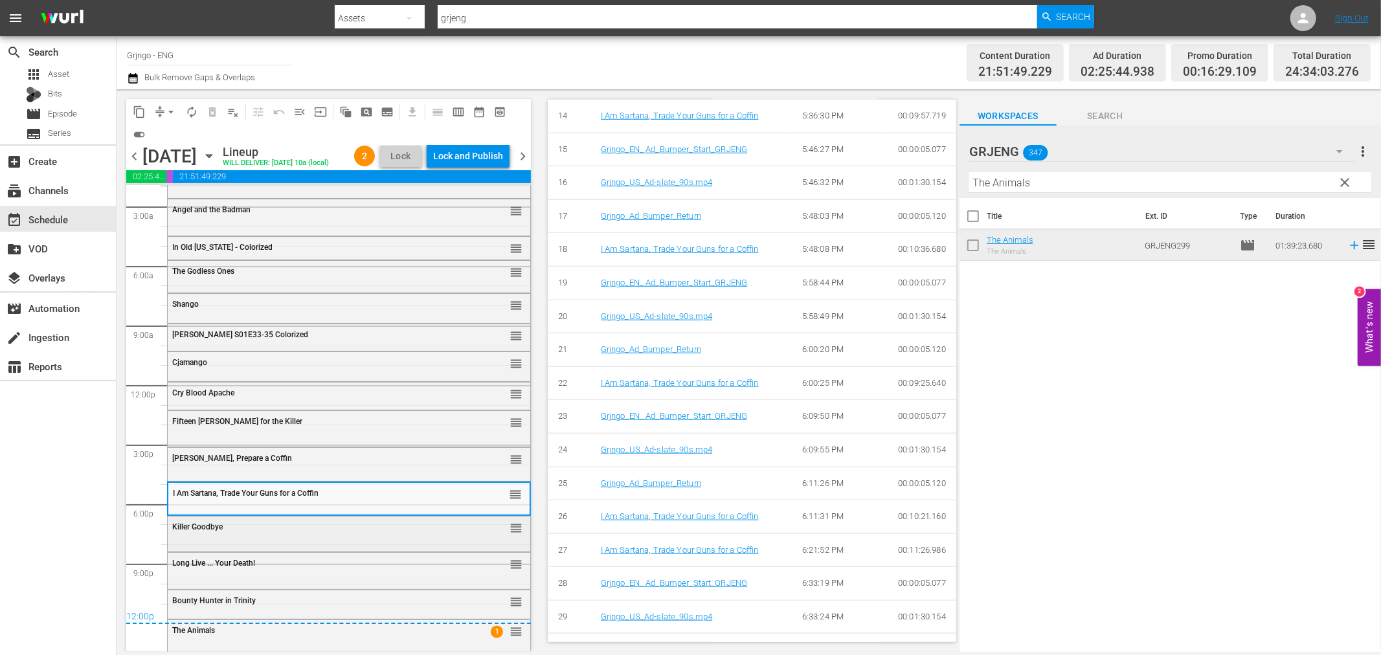
click at [329, 539] on div "Killer Goodbye reorder" at bounding box center [349, 528] width 363 height 22
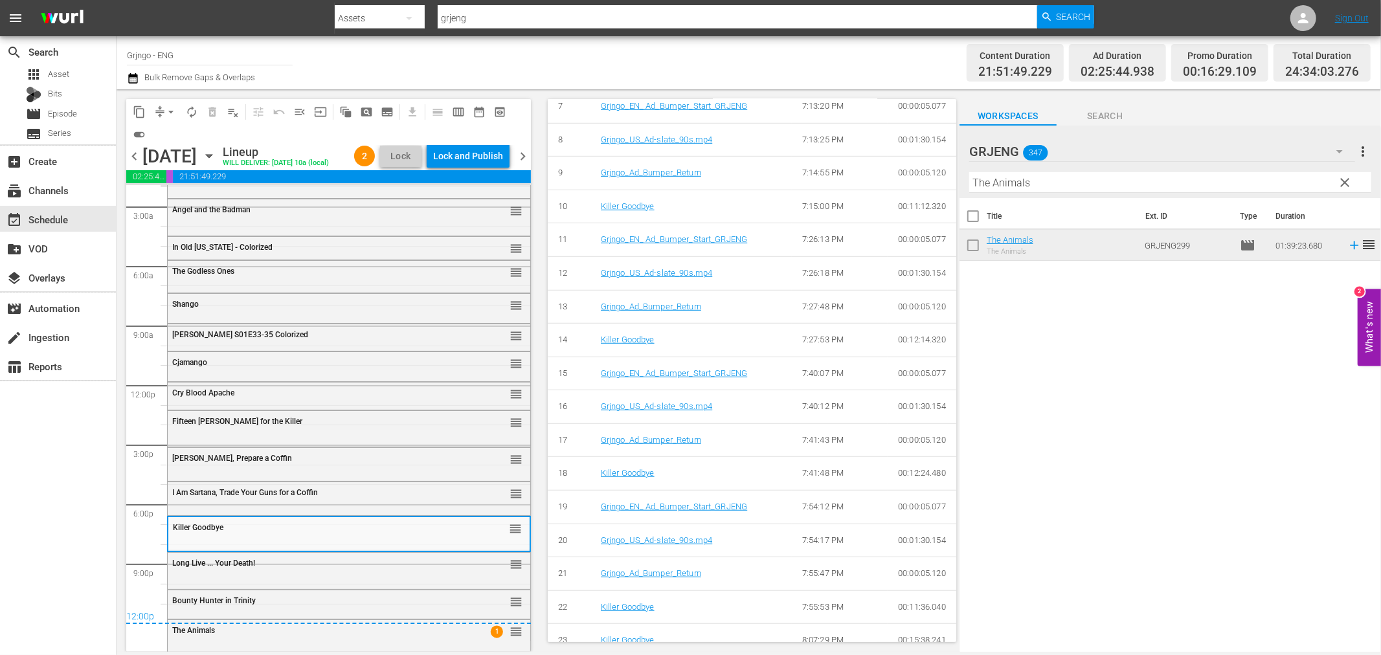
scroll to position [840, 0]
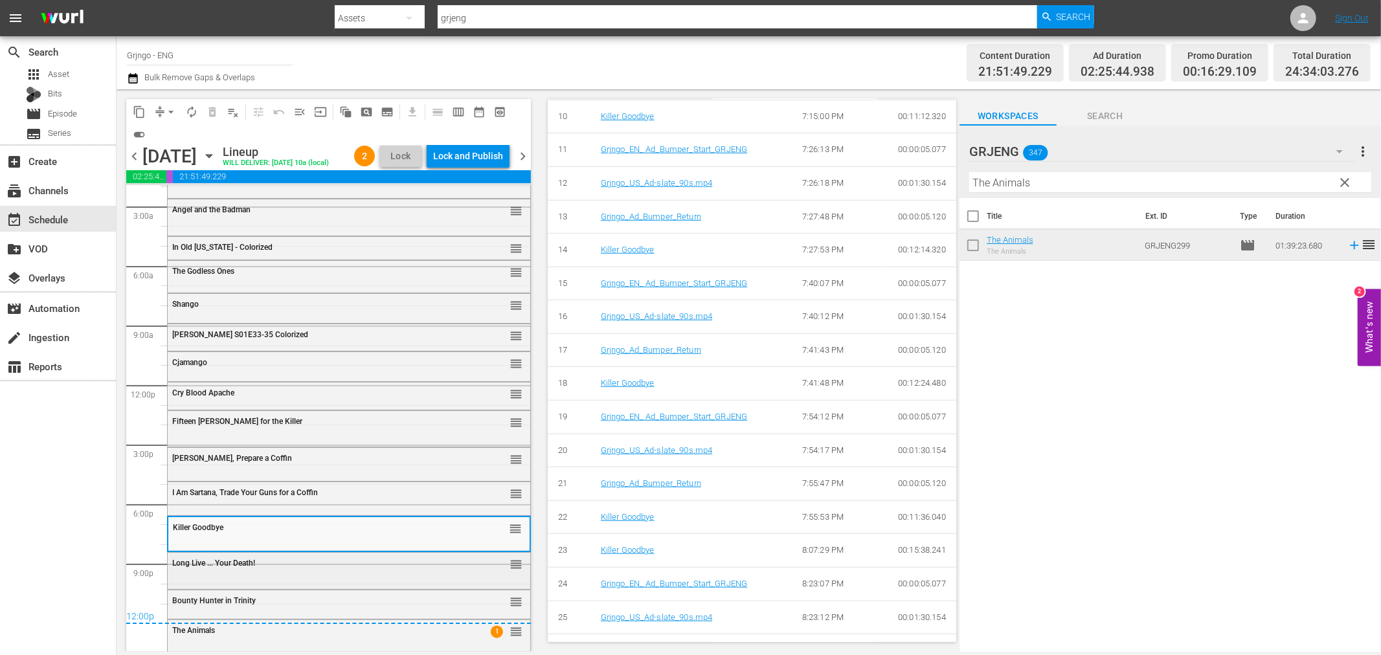
click at [261, 568] on div "Long Live ... Your Death! reorder" at bounding box center [349, 564] width 363 height 22
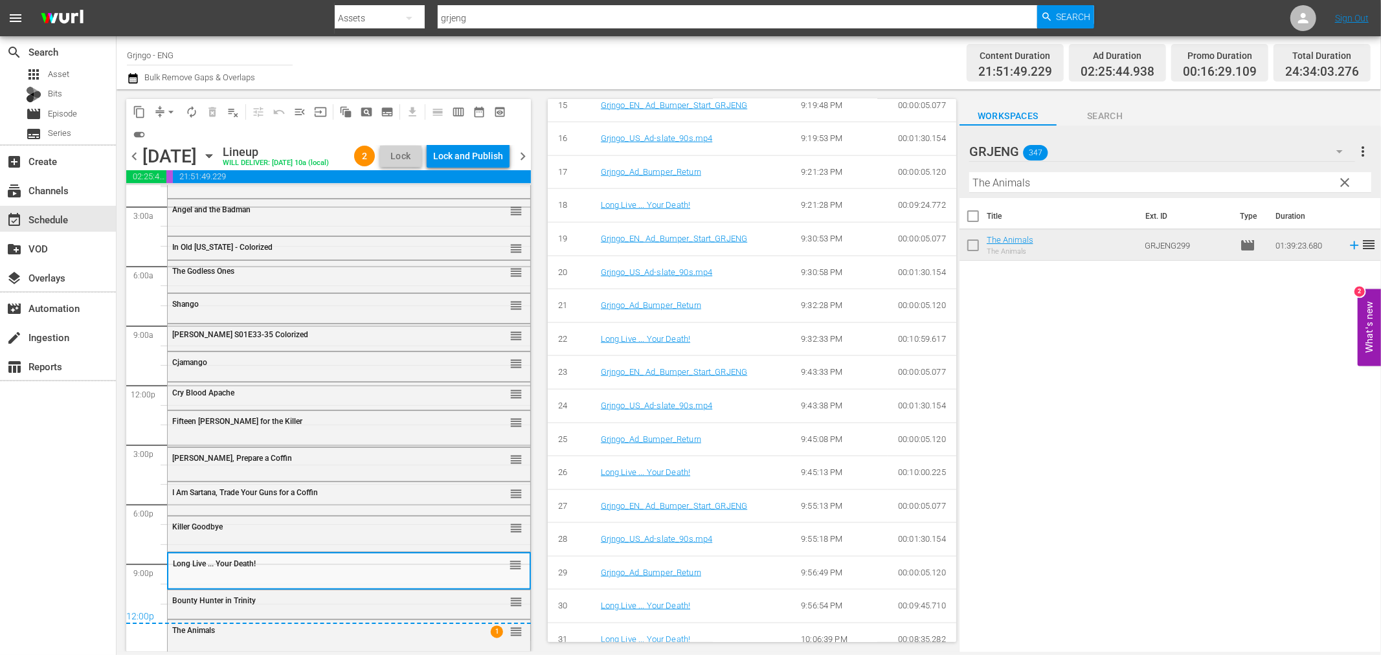
scroll to position [1407, 0]
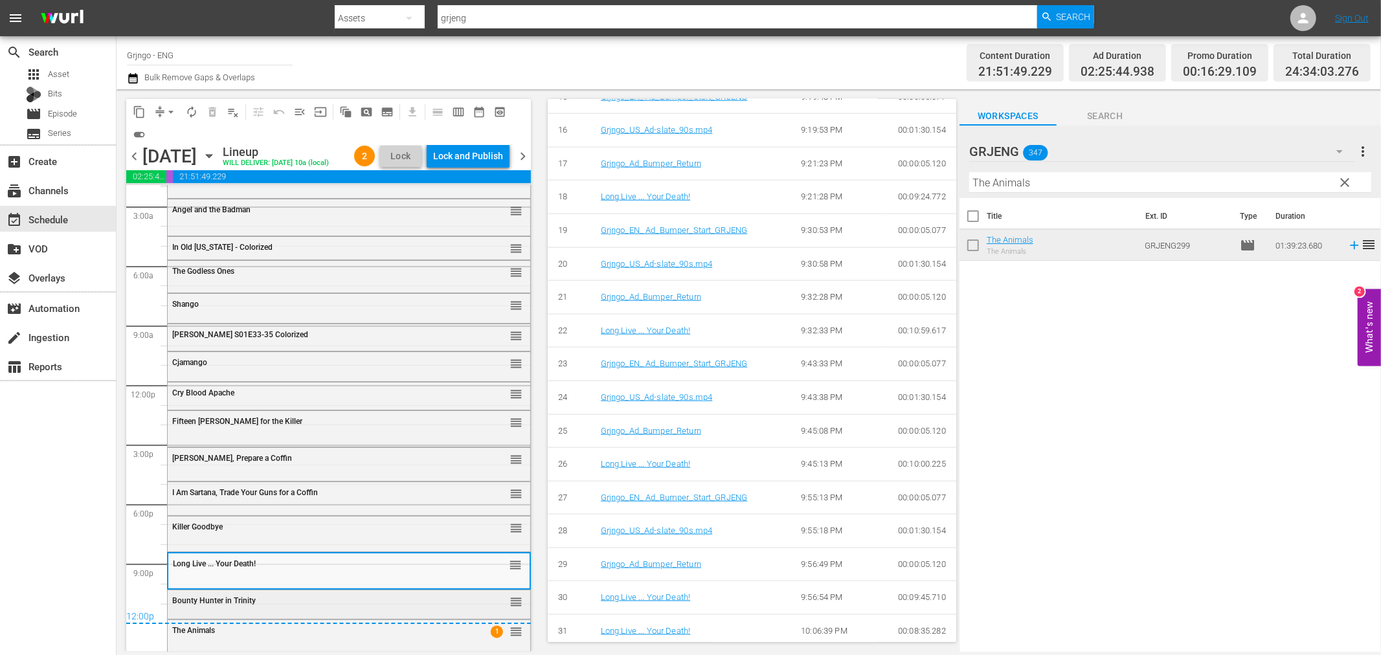
click at [300, 592] on div "Bounty Hunter in Trinity reorder" at bounding box center [349, 601] width 363 height 22
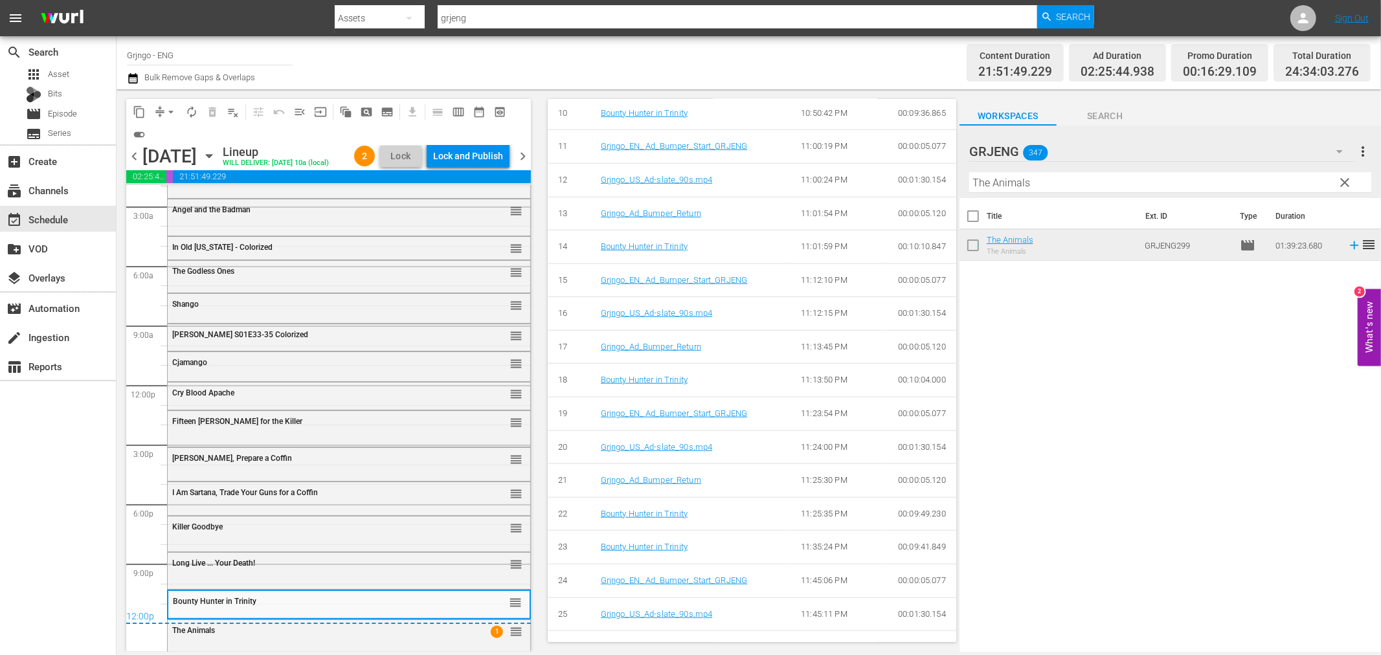
scroll to position [1016, 0]
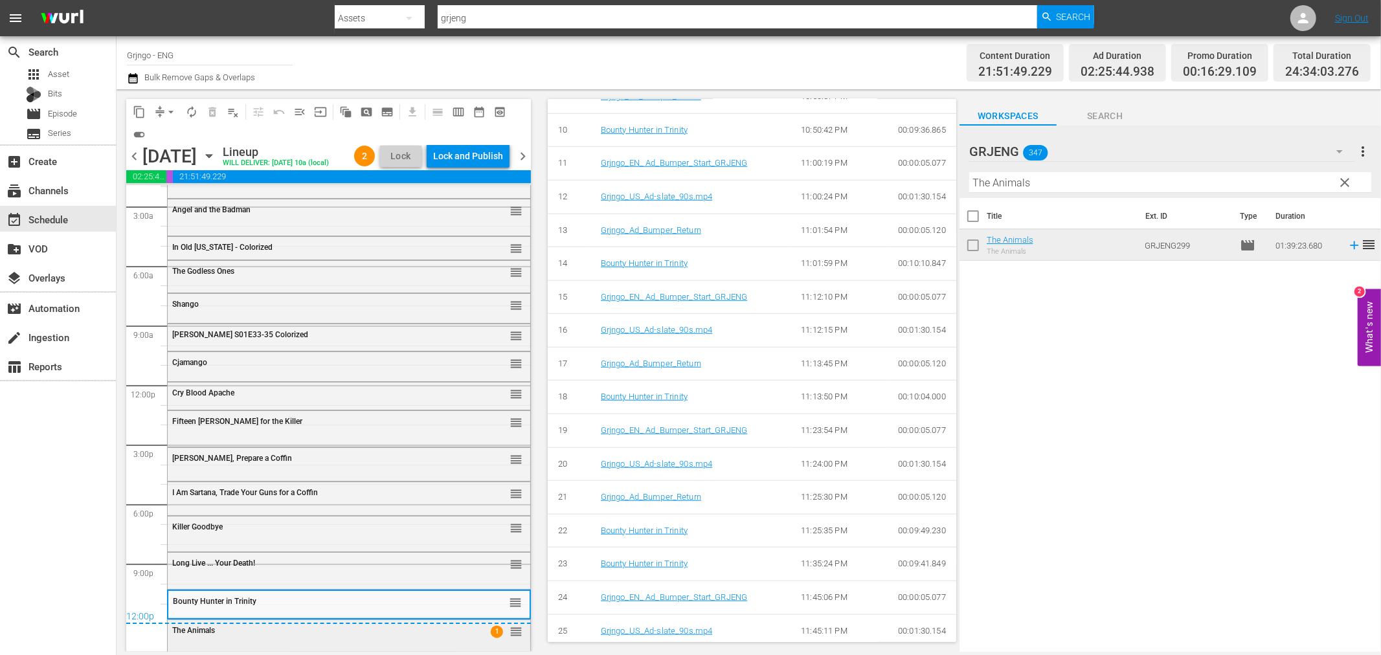
click at [359, 629] on div "The Animals" at bounding box center [316, 630] width 288 height 9
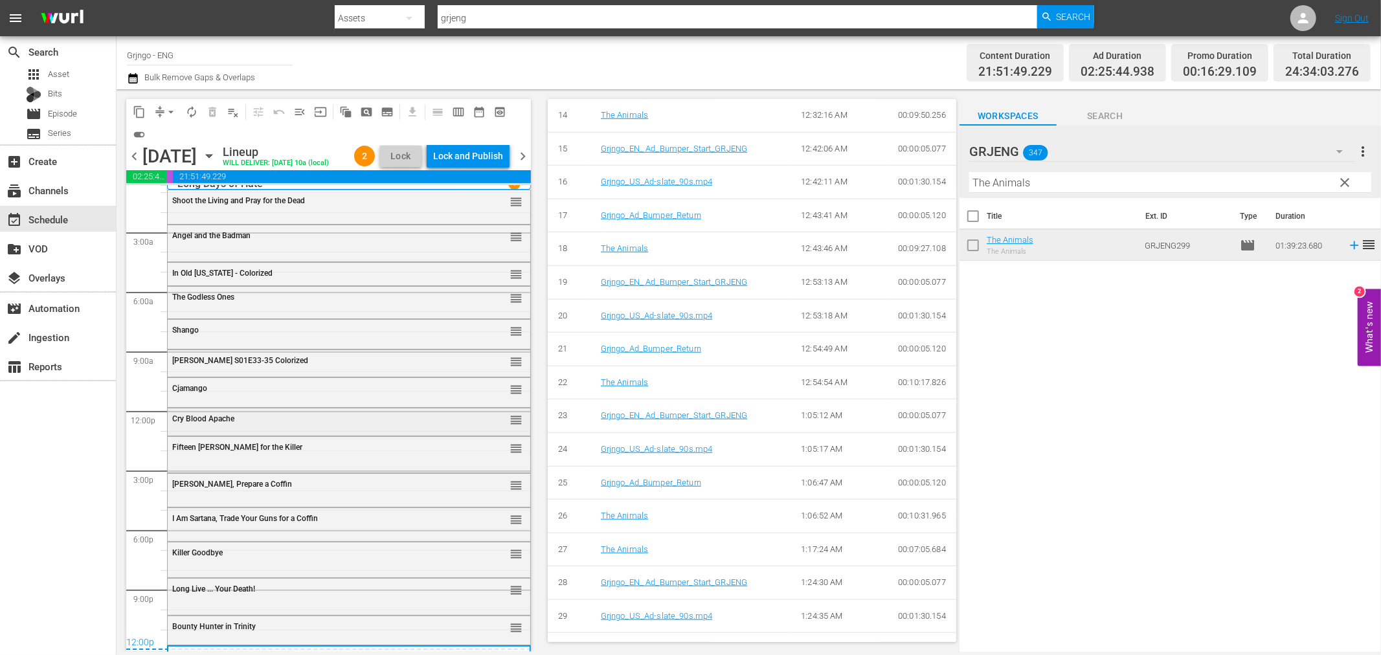
scroll to position [0, 0]
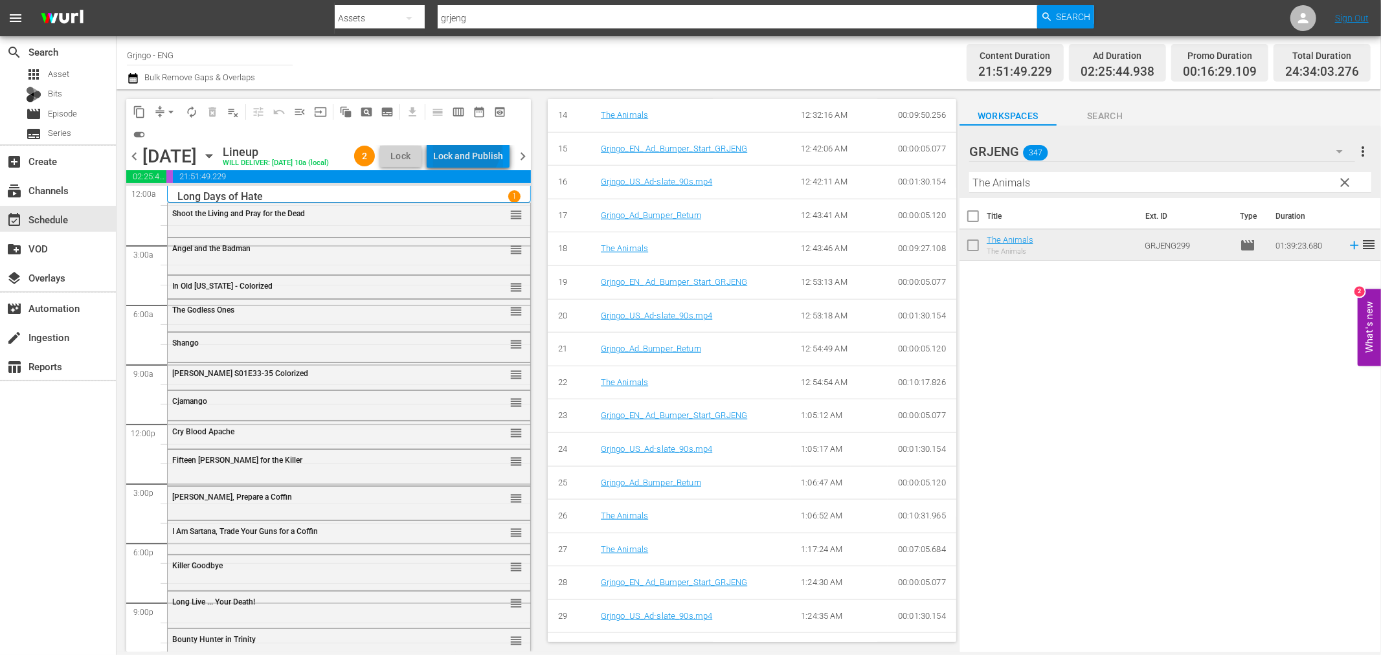
click at [465, 148] on div "Lock and Publish" at bounding box center [468, 155] width 70 height 23
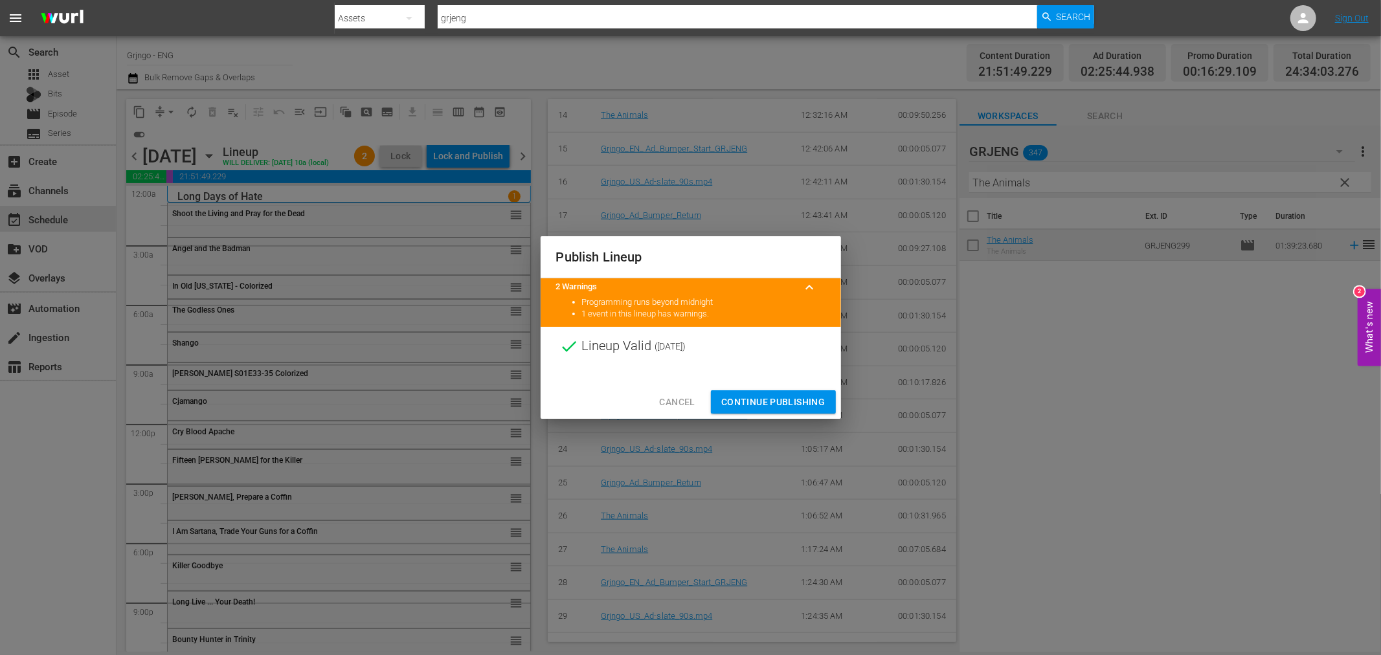
click at [767, 382] on div at bounding box center [691, 375] width 300 height 19
click at [766, 405] on span "Continue Publishing" at bounding box center [773, 402] width 104 height 16
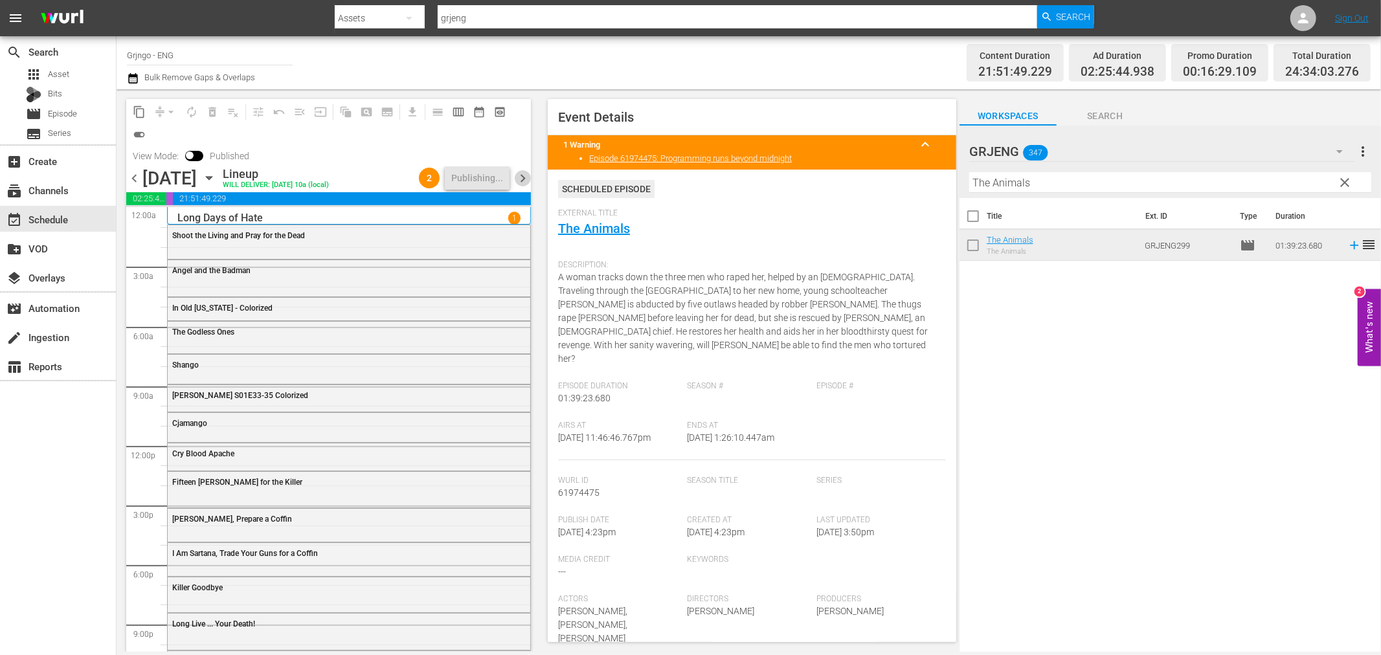
click at [519, 175] on span "chevron_right" at bounding box center [523, 178] width 16 height 16
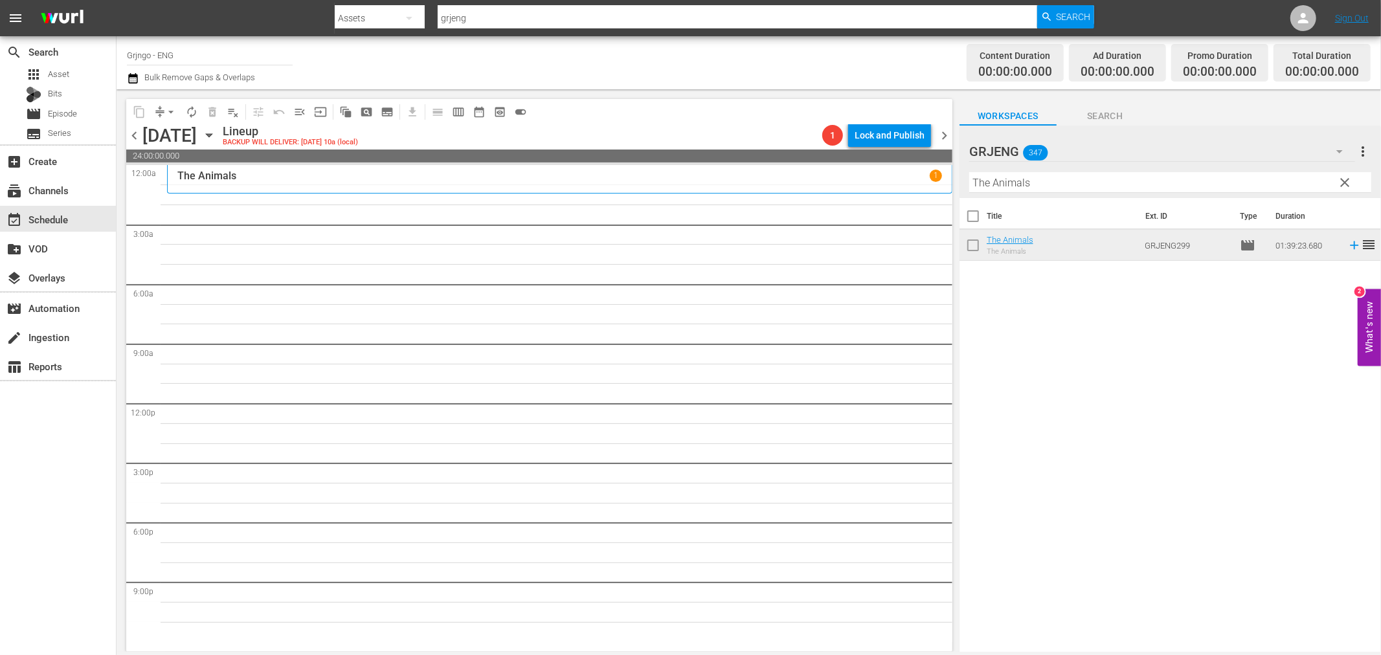
drag, startPoint x: 1347, startPoint y: 180, endPoint x: 961, endPoint y: 180, distance: 385.8
click at [1347, 180] on span "clear" at bounding box center [1345, 183] width 16 height 16
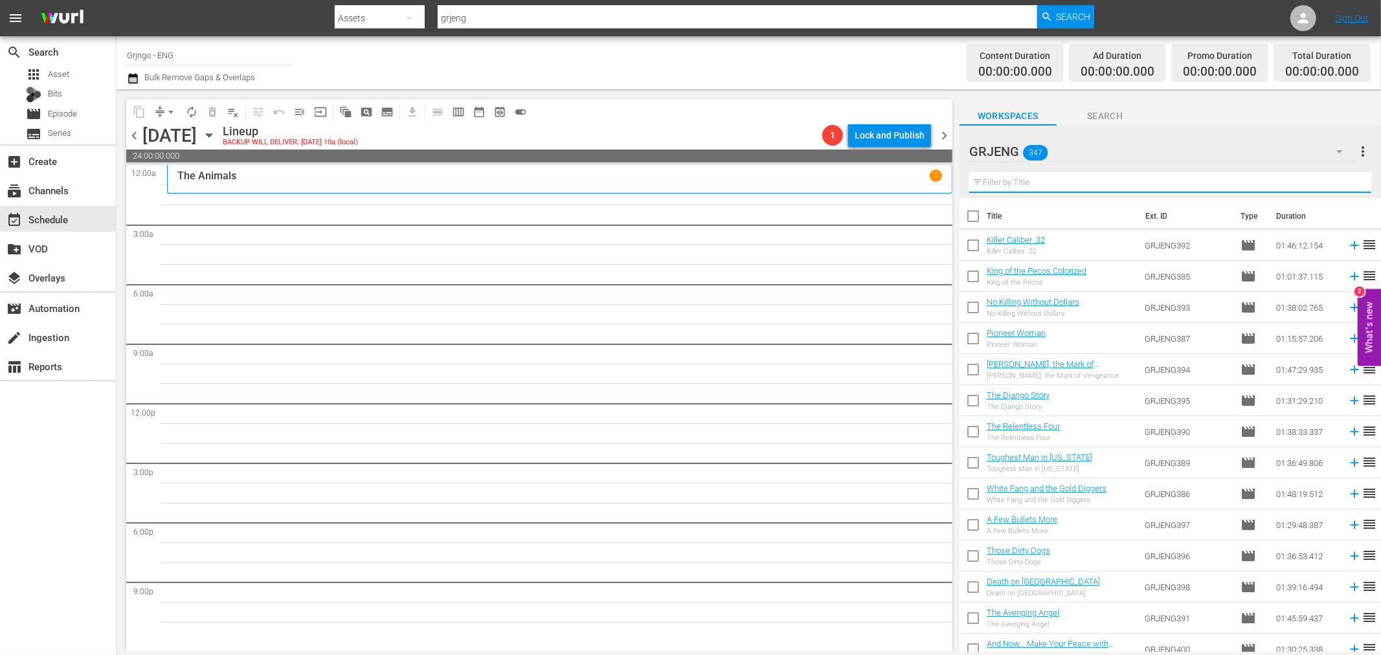
paste input "Gunfighters Die Harder"
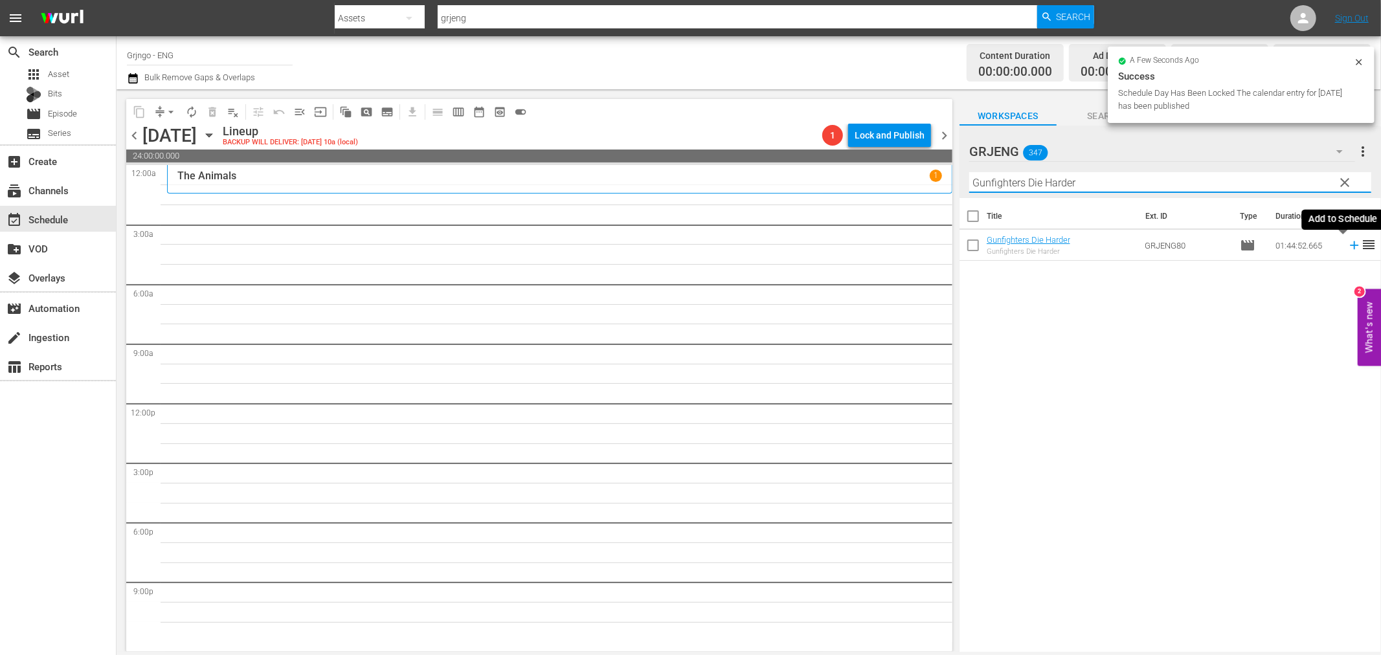
type input "Gunfighters Die Harder"
click at [1347, 243] on icon at bounding box center [1354, 245] width 14 height 14
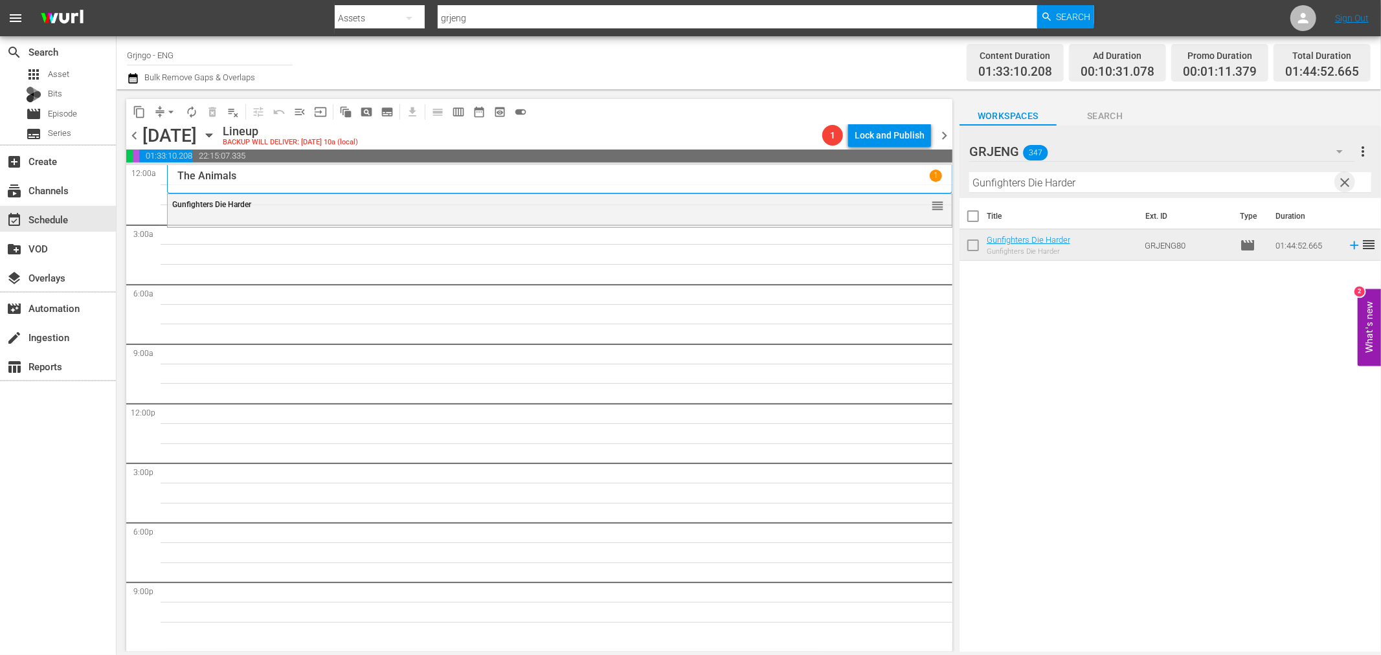
click at [1343, 176] on span "clear" at bounding box center [1345, 183] width 16 height 16
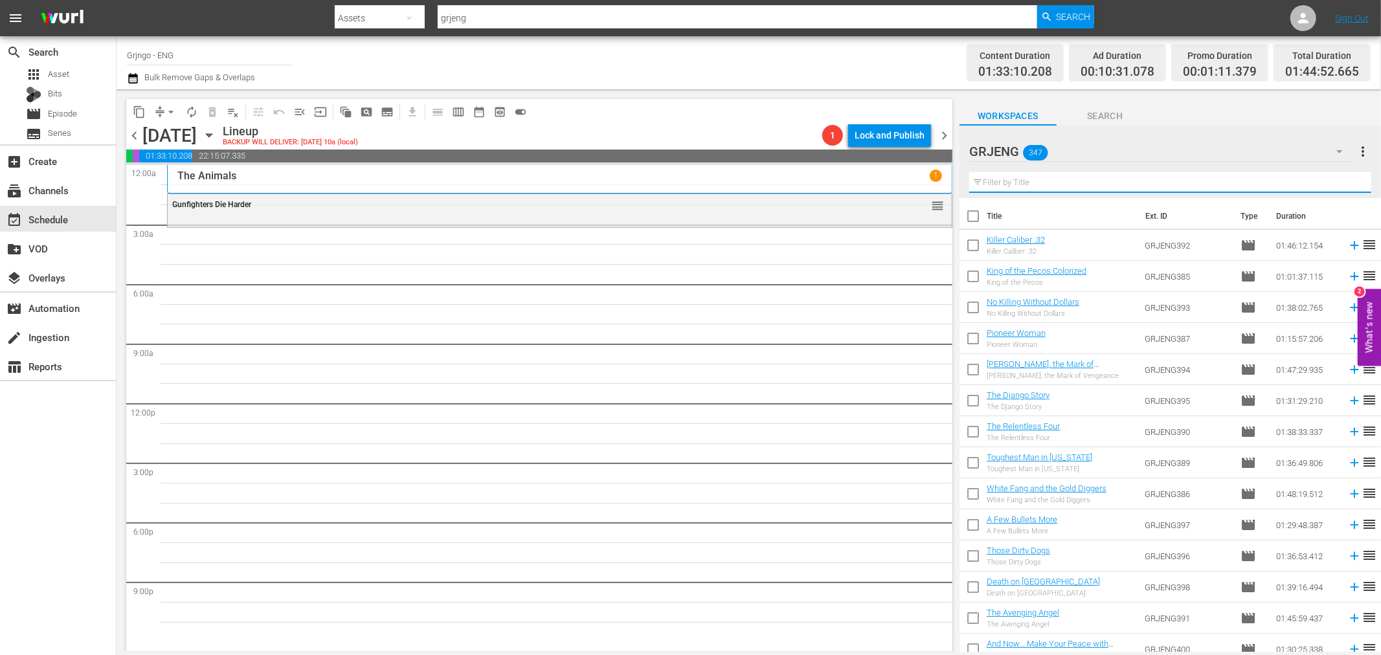
click at [1005, 179] on input "text" at bounding box center [1170, 182] width 402 height 21
paste input "Panhandle"
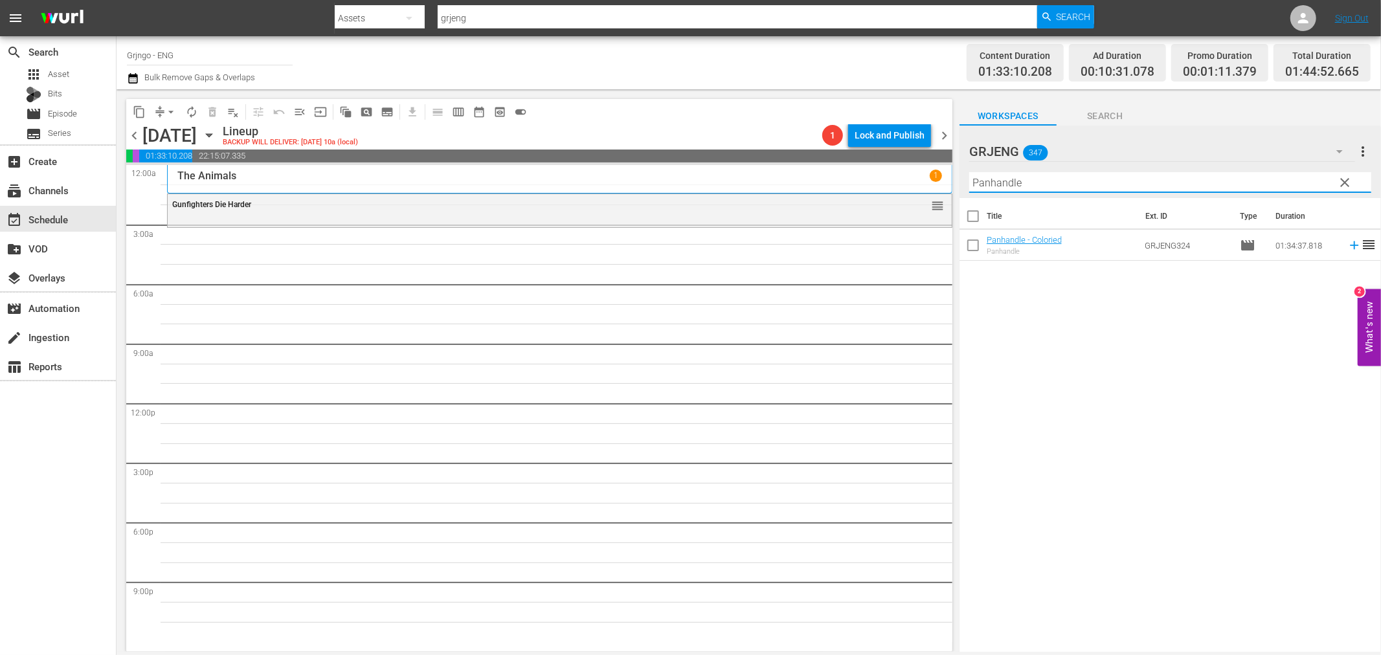
type input "Panhandle"
click at [1350, 245] on icon at bounding box center [1354, 245] width 8 height 8
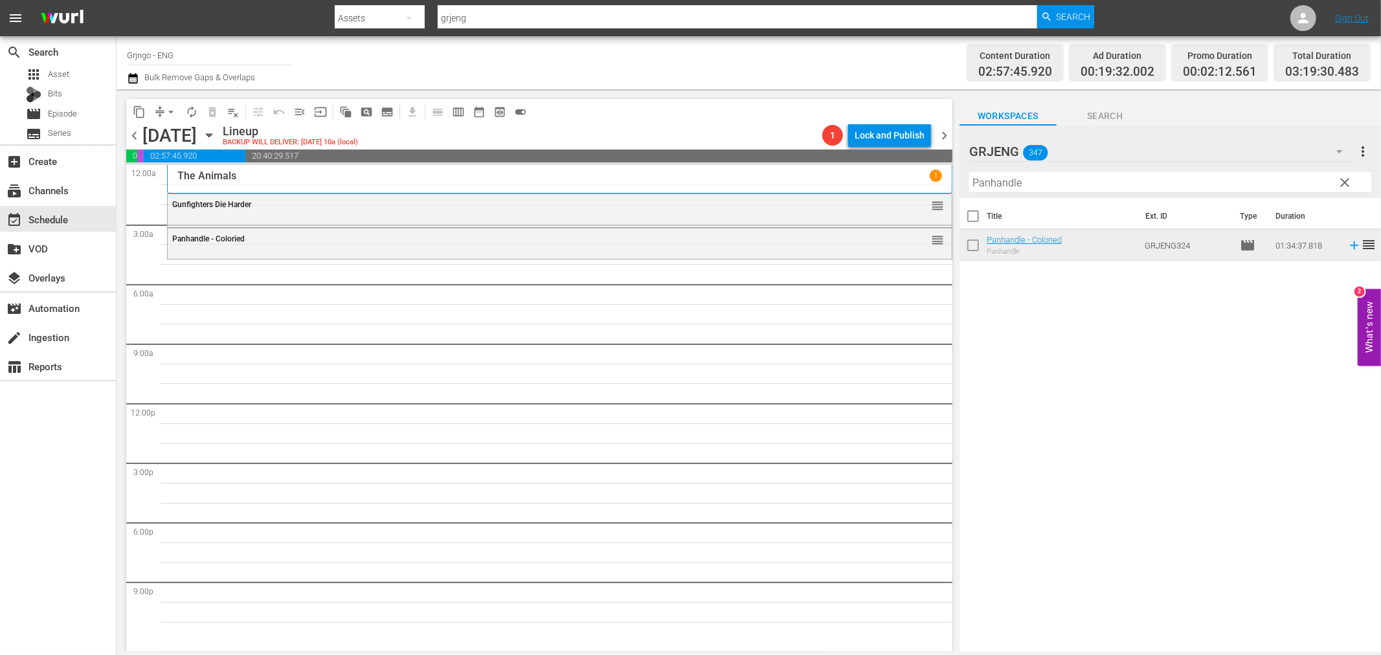
click at [1345, 177] on span "clear" at bounding box center [1345, 183] width 16 height 16
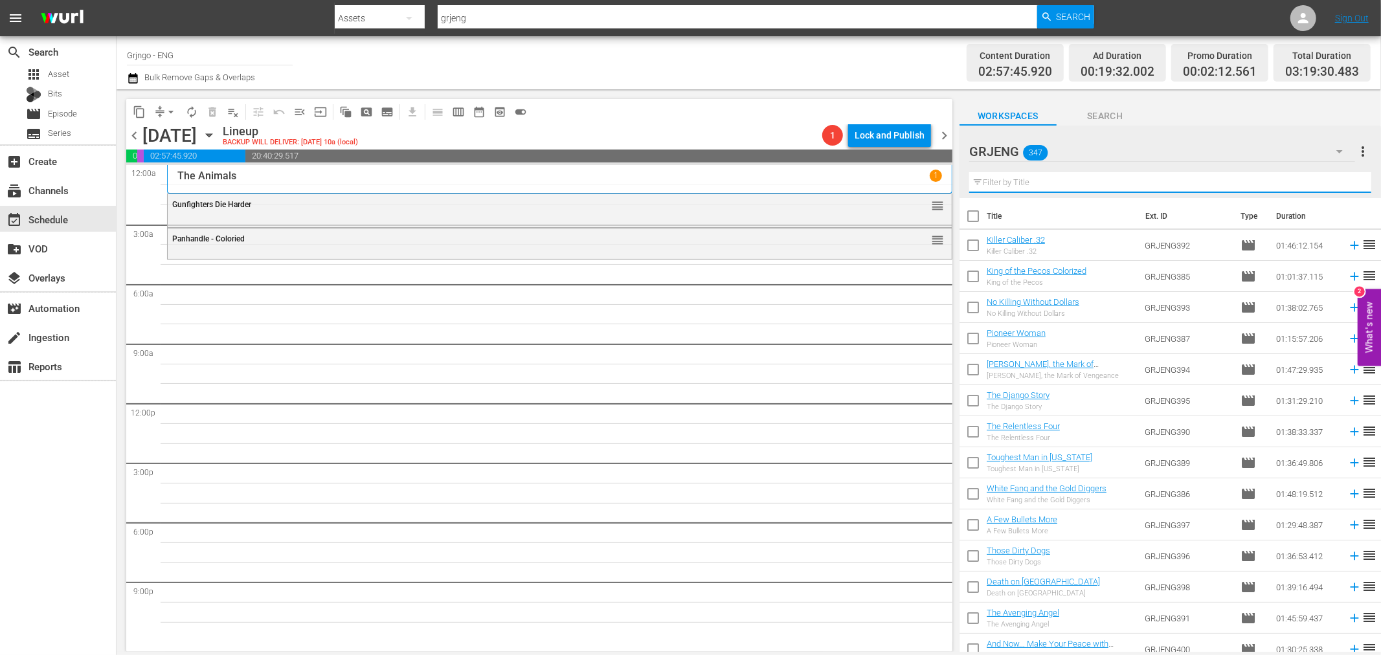
paste input "Shadow of Sartana"
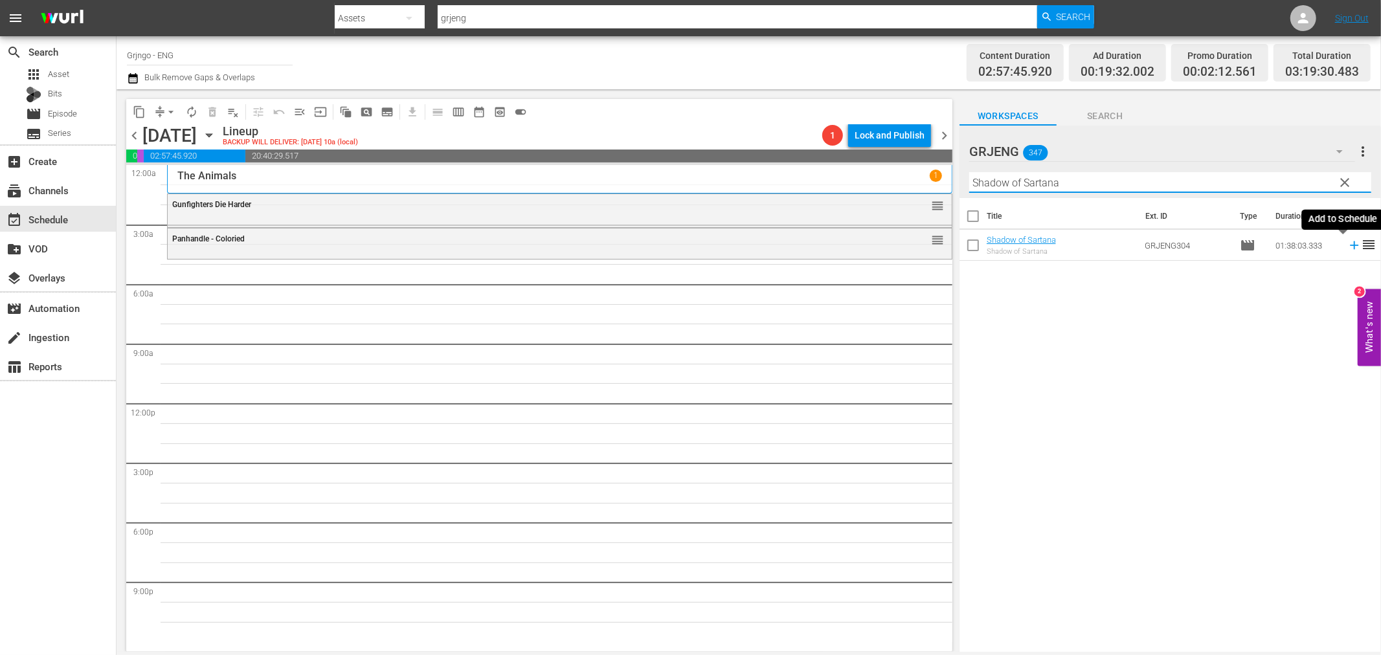
type input "Shadow of Sartana"
click at [1347, 243] on icon at bounding box center [1354, 245] width 14 height 14
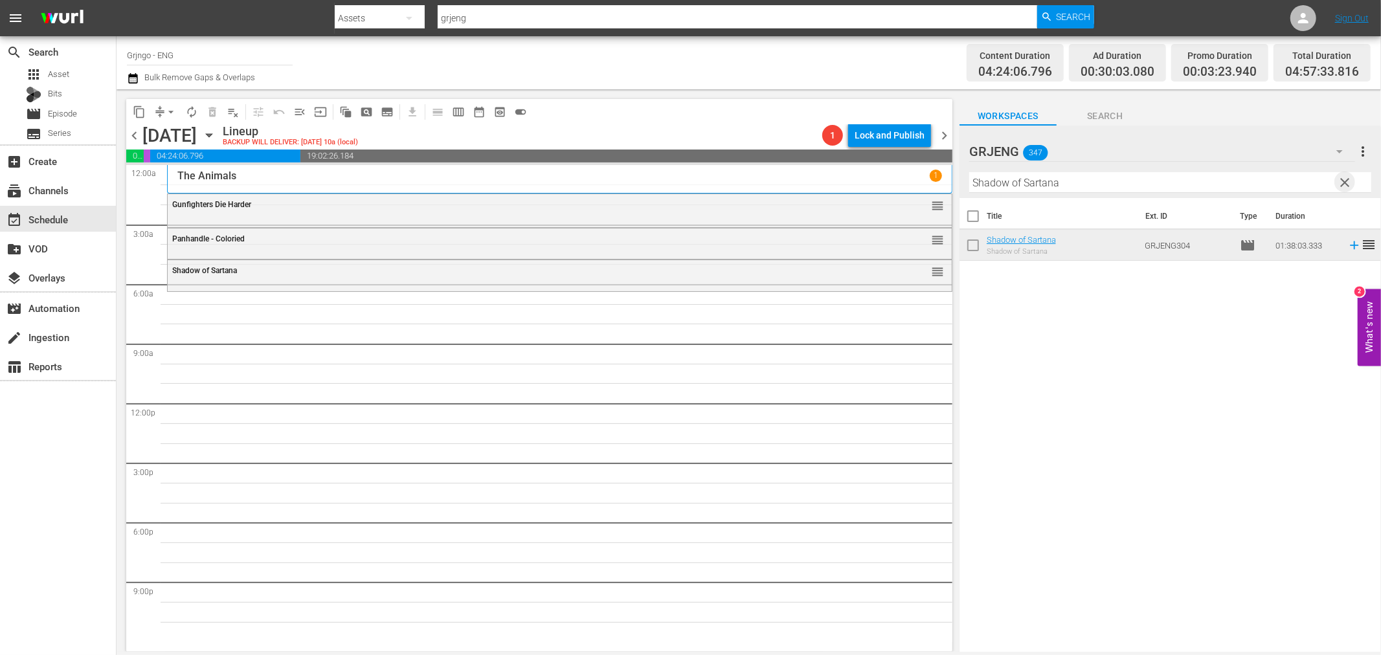
click at [1348, 179] on span "clear" at bounding box center [1345, 183] width 16 height 16
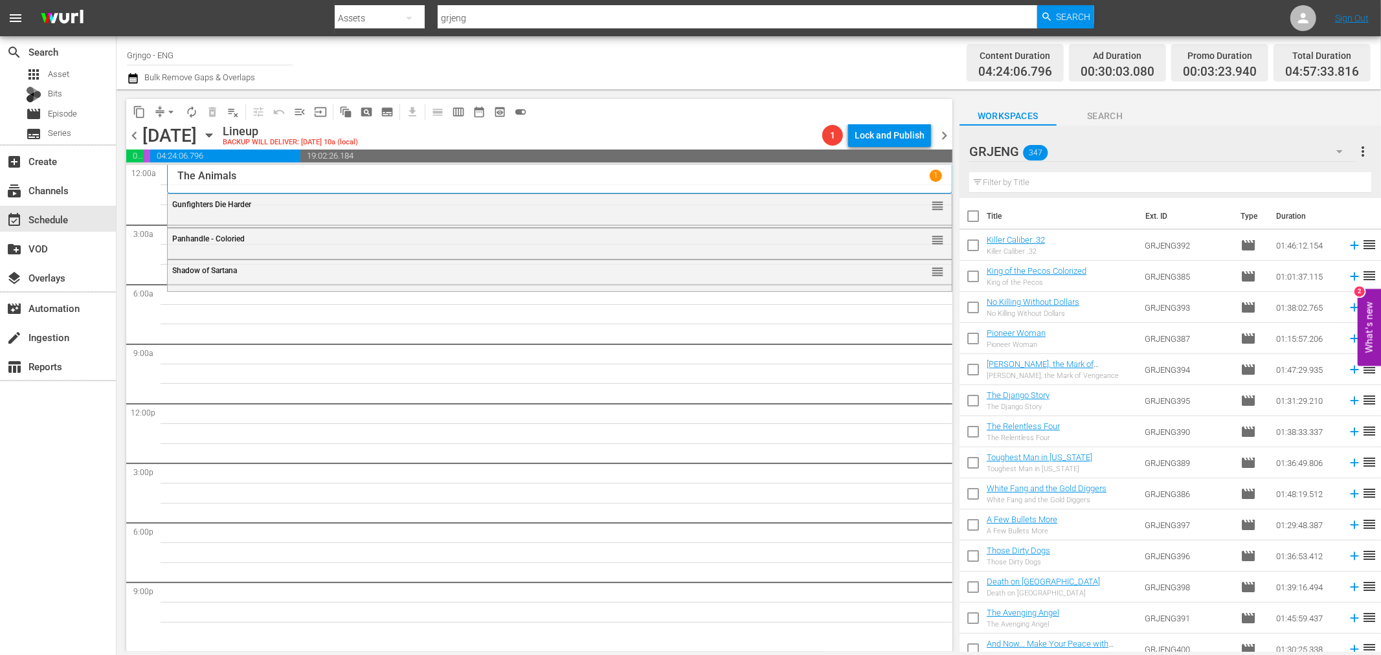
click at [998, 181] on input "text" at bounding box center [1170, 182] width 402 height 21
paste input "Gunman of One Hundred Crosses"
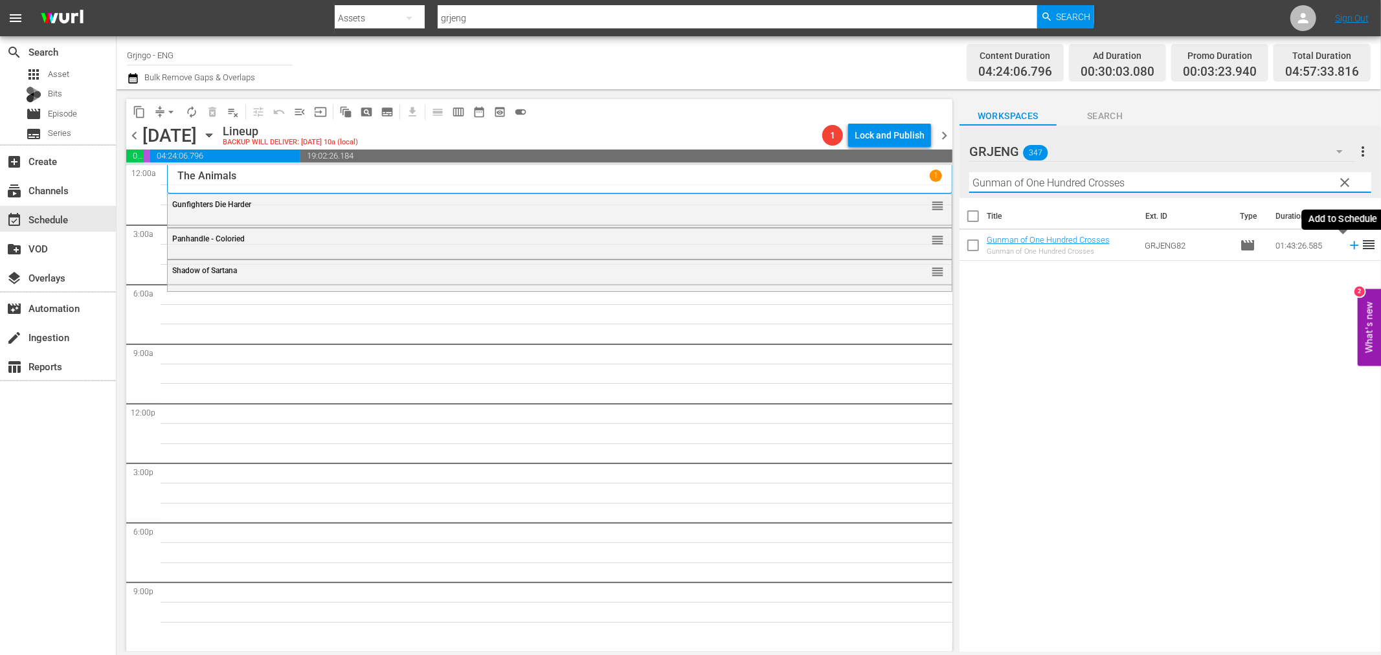
type input "Gunman of One Hundred Crosses"
click at [1347, 244] on icon at bounding box center [1354, 245] width 14 height 14
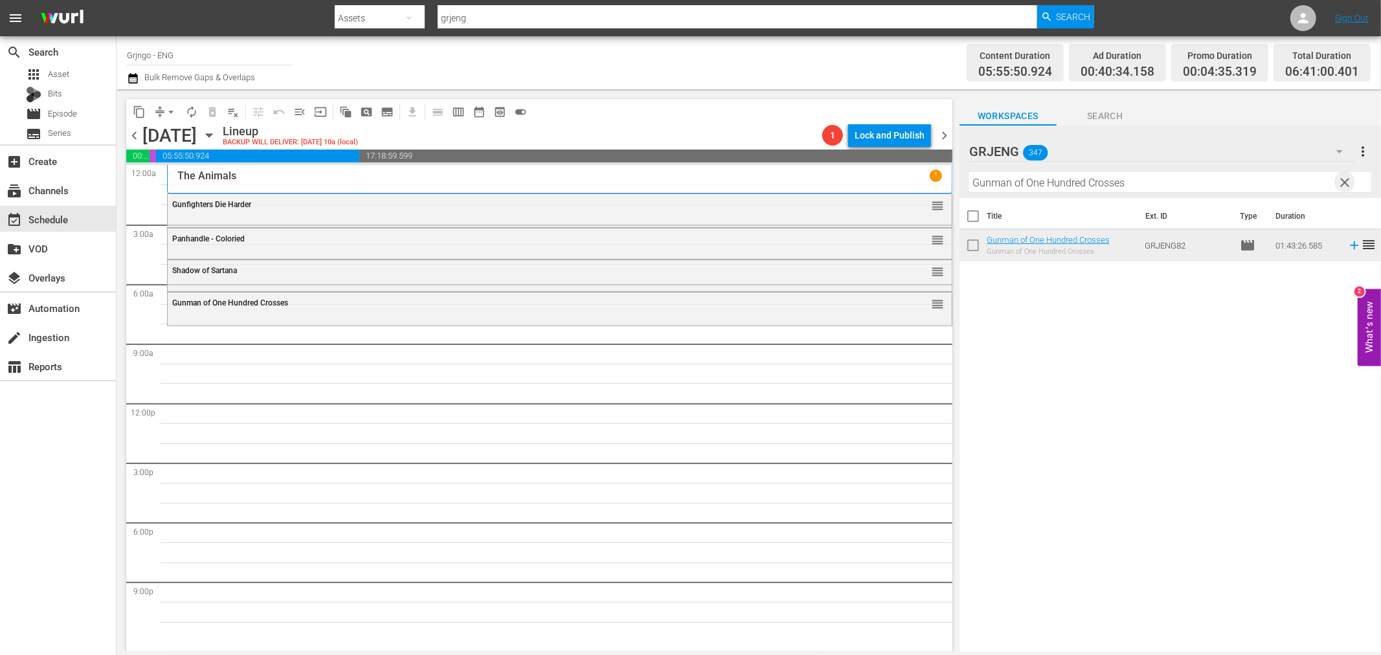
click at [1345, 177] on span "clear" at bounding box center [1345, 183] width 16 height 16
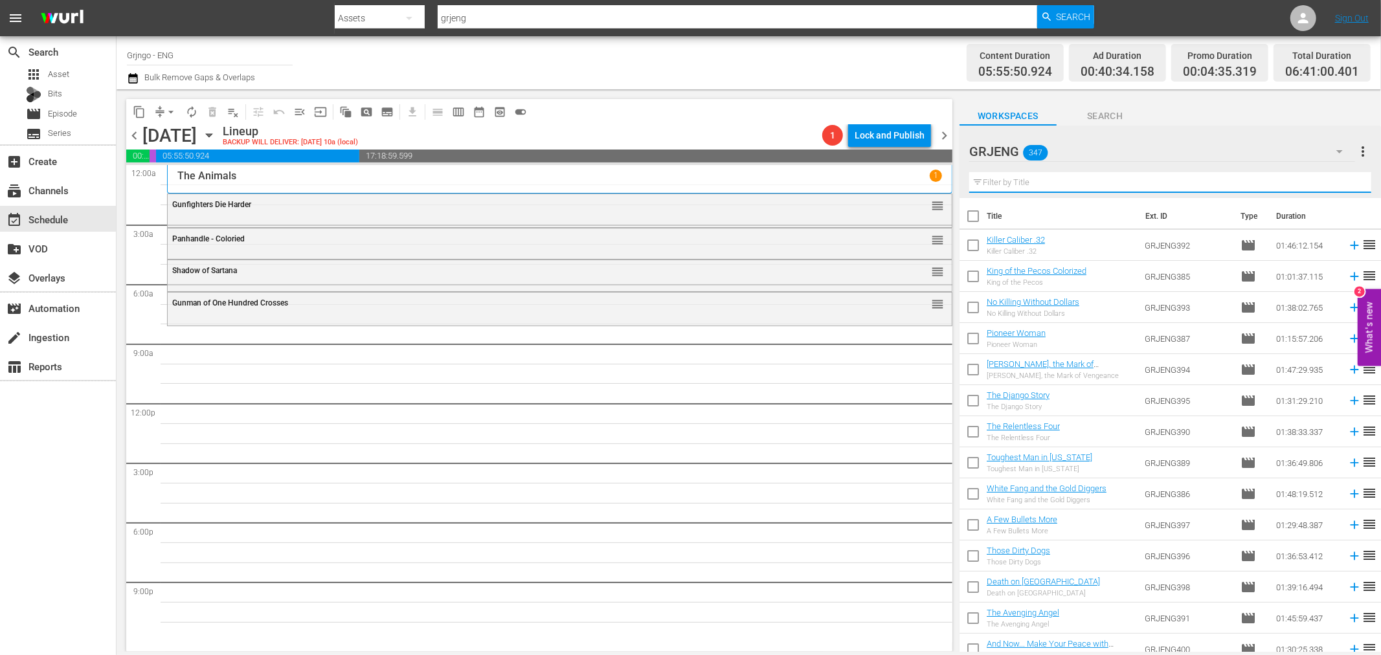
paste input "The Man from [US_STATE]"
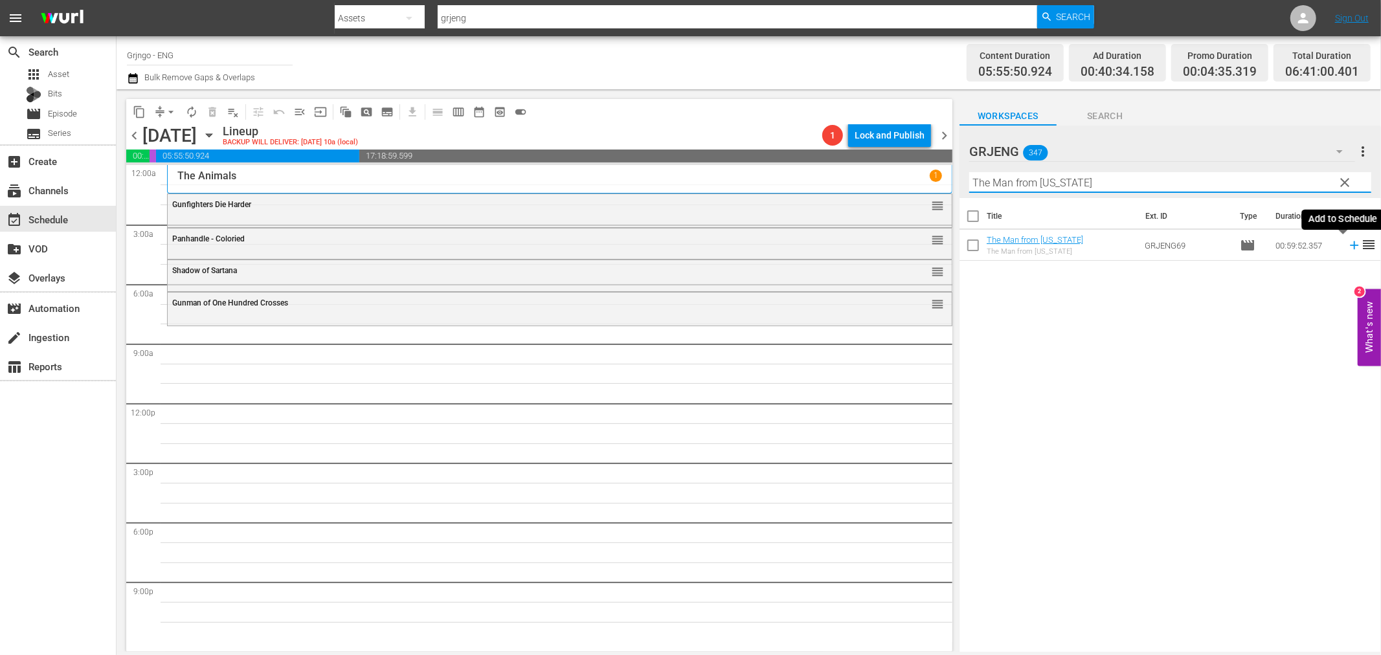
type input "The Man from [US_STATE]"
click at [1350, 246] on icon at bounding box center [1354, 245] width 8 height 8
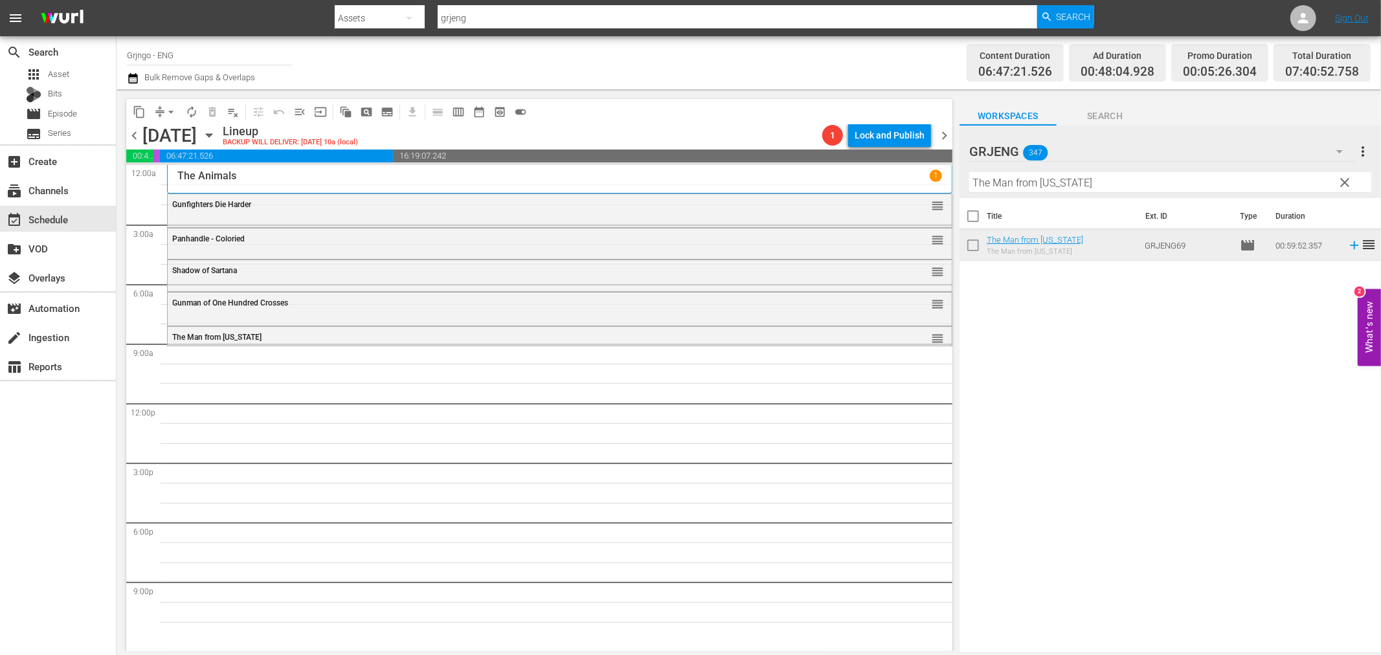
click at [1343, 181] on span "clear" at bounding box center [1345, 183] width 16 height 16
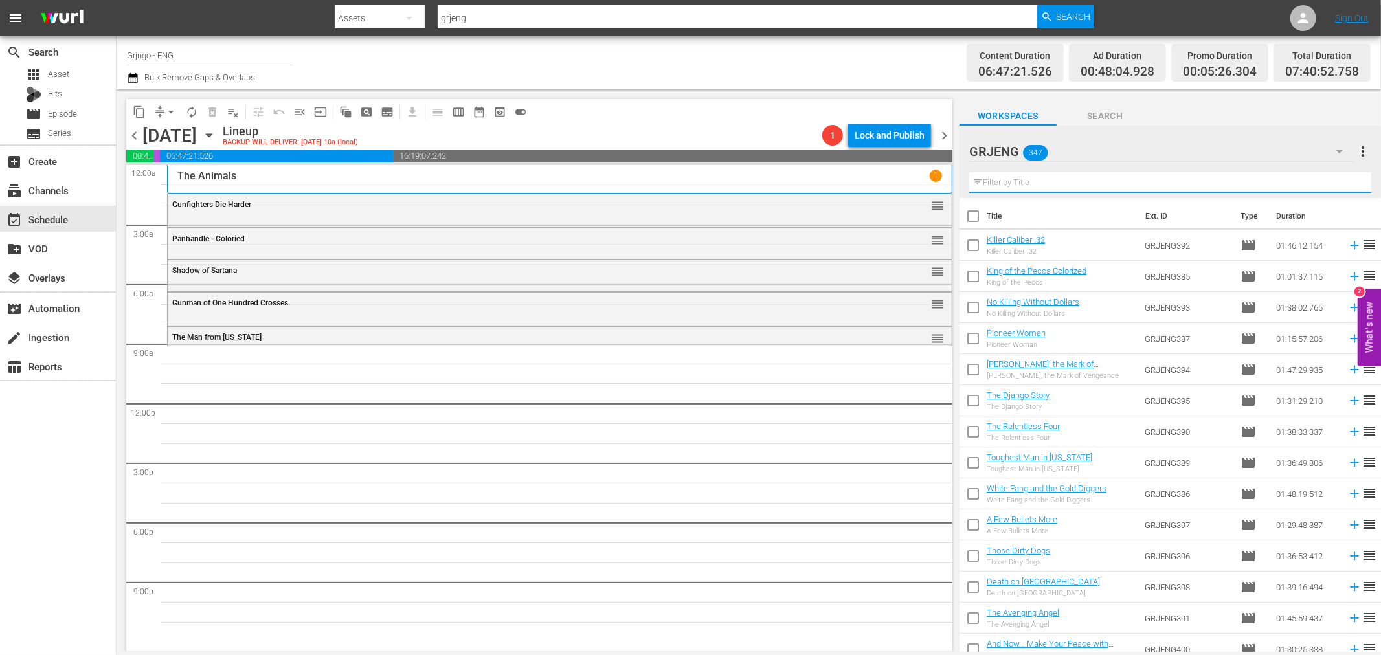
paste input "[PERSON_NAME] S01E29-32 Colorized"
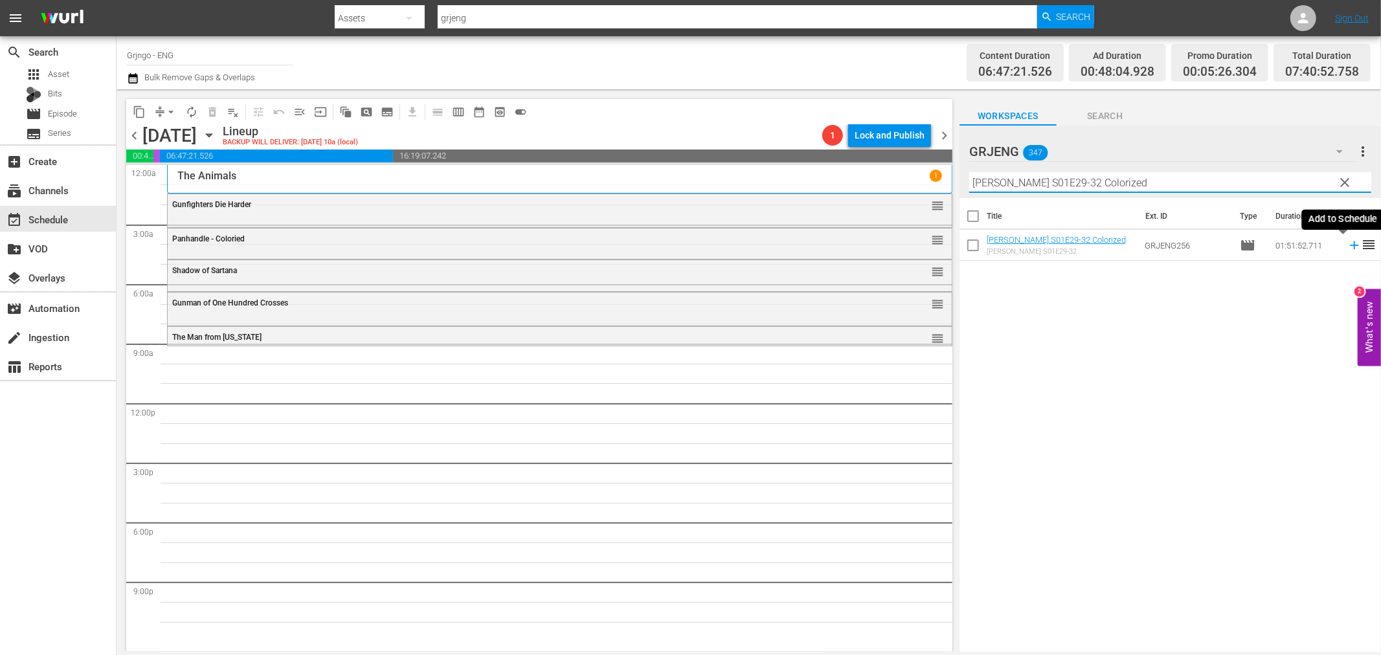
type input "[PERSON_NAME] S01E29-32 Colorized"
click at [1350, 245] on icon at bounding box center [1354, 245] width 8 height 8
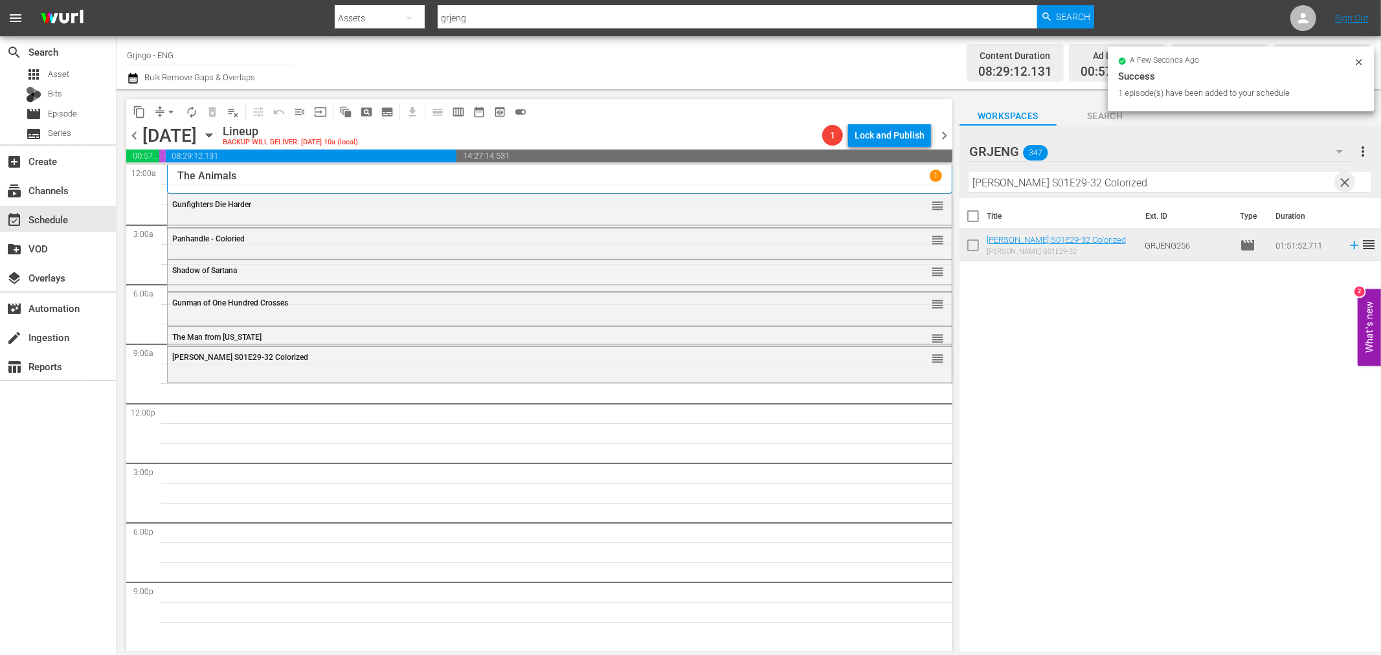
click at [1345, 179] on span "clear" at bounding box center [1345, 183] width 16 height 16
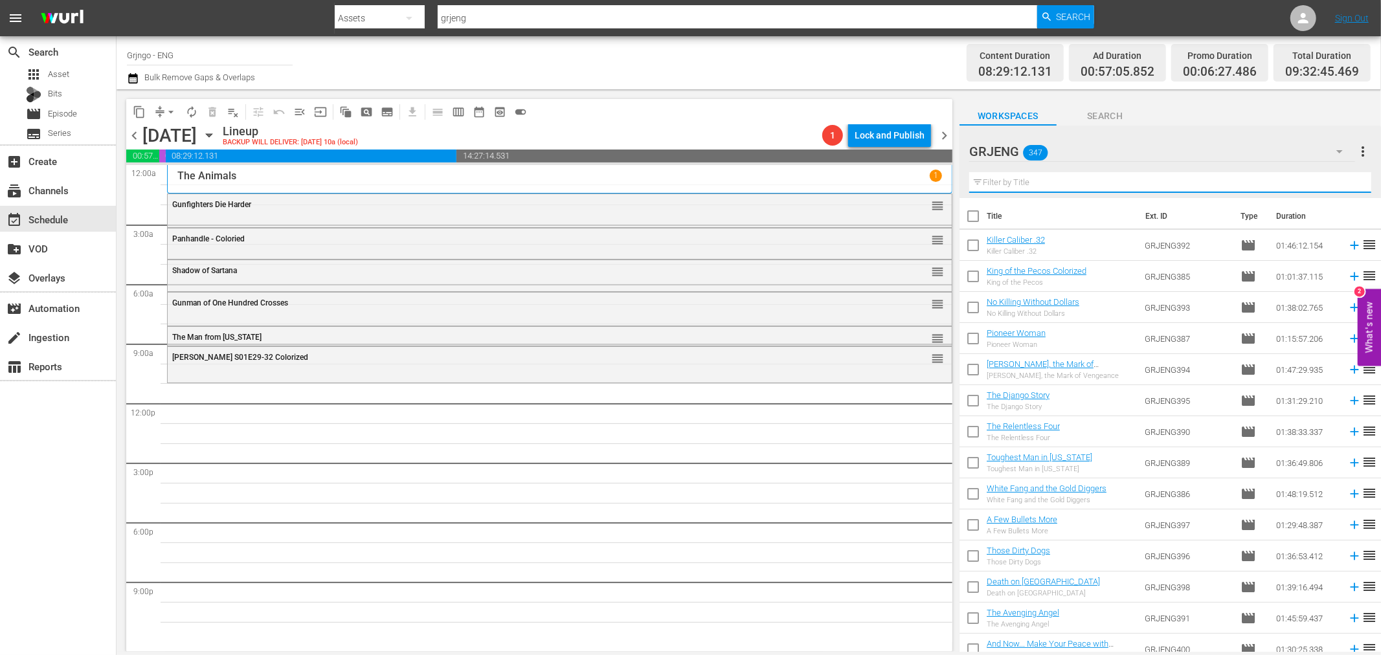
paste input "A Lust to Kill"
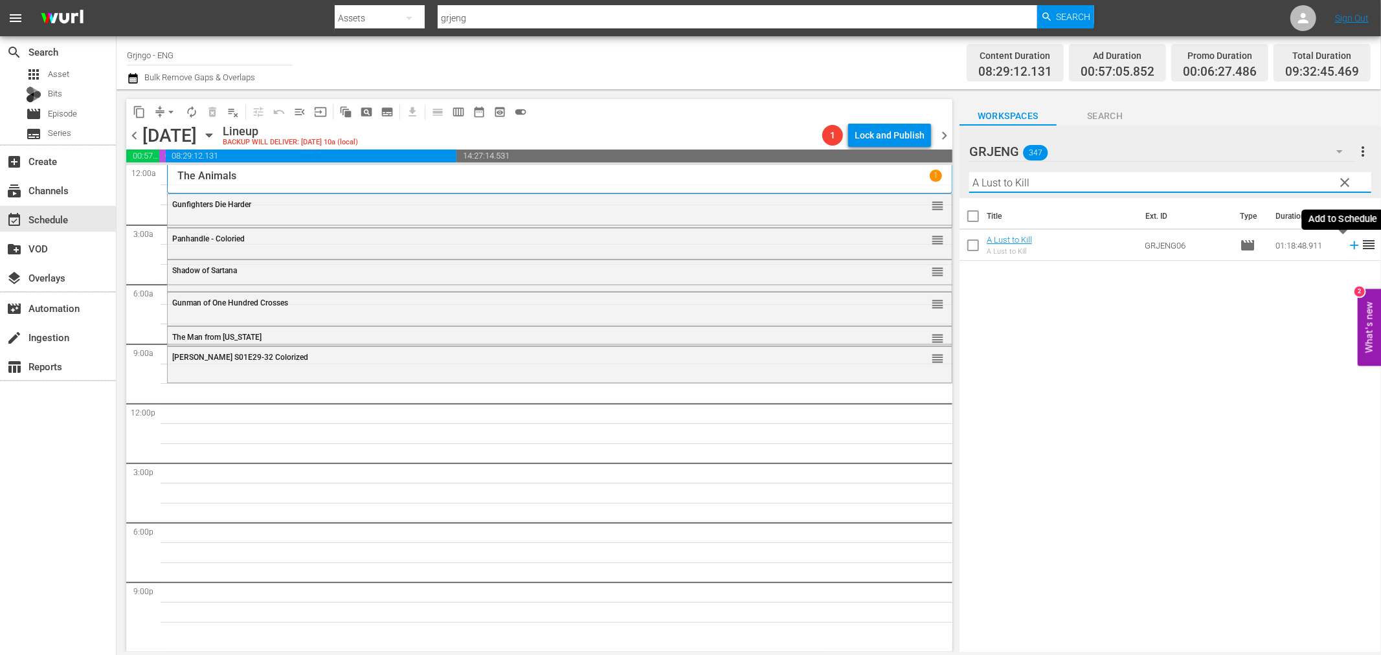
type input "A Lust to Kill"
click at [1347, 244] on icon at bounding box center [1354, 245] width 14 height 14
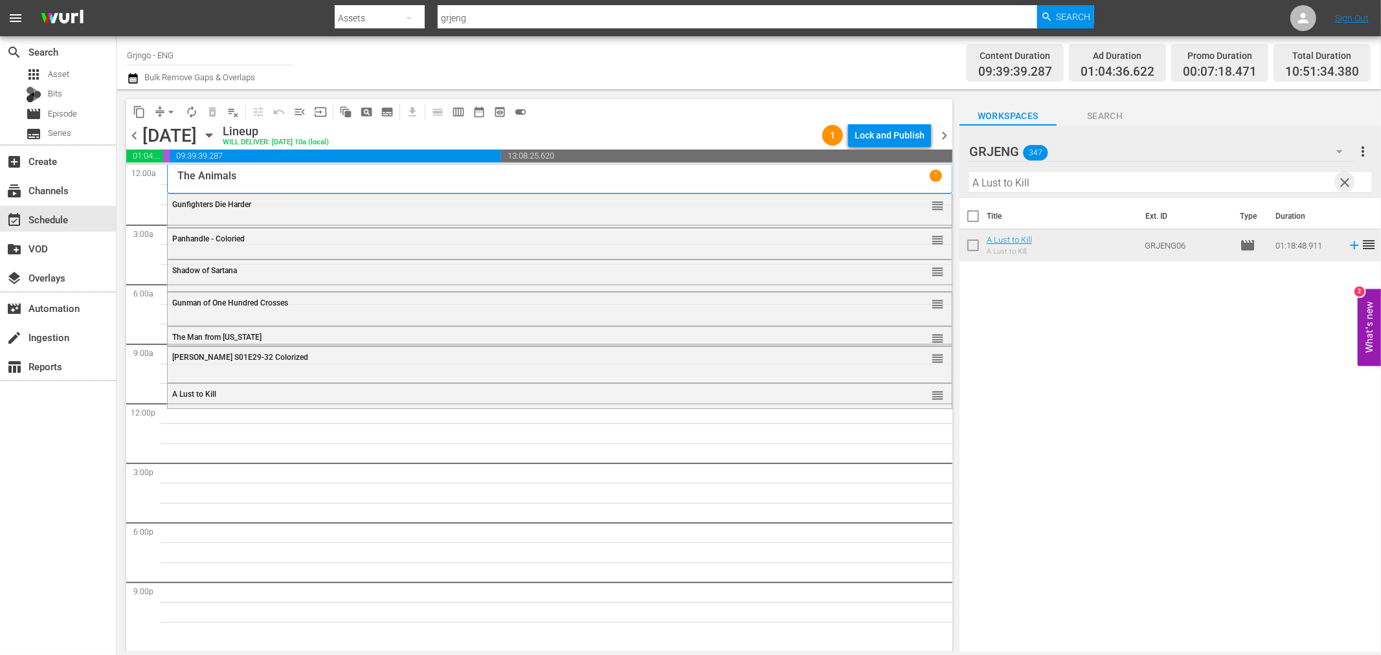
click at [1341, 179] on span "clear" at bounding box center [1345, 183] width 16 height 16
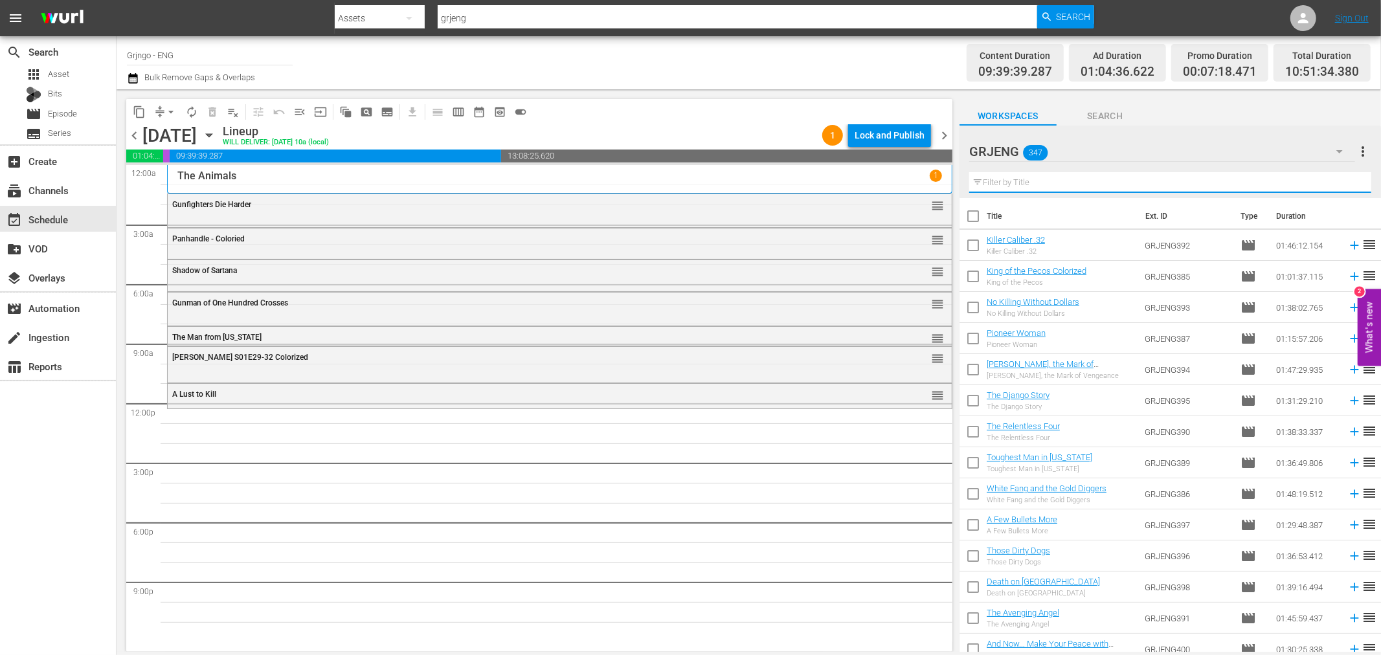
paste input "[US_STATE]"
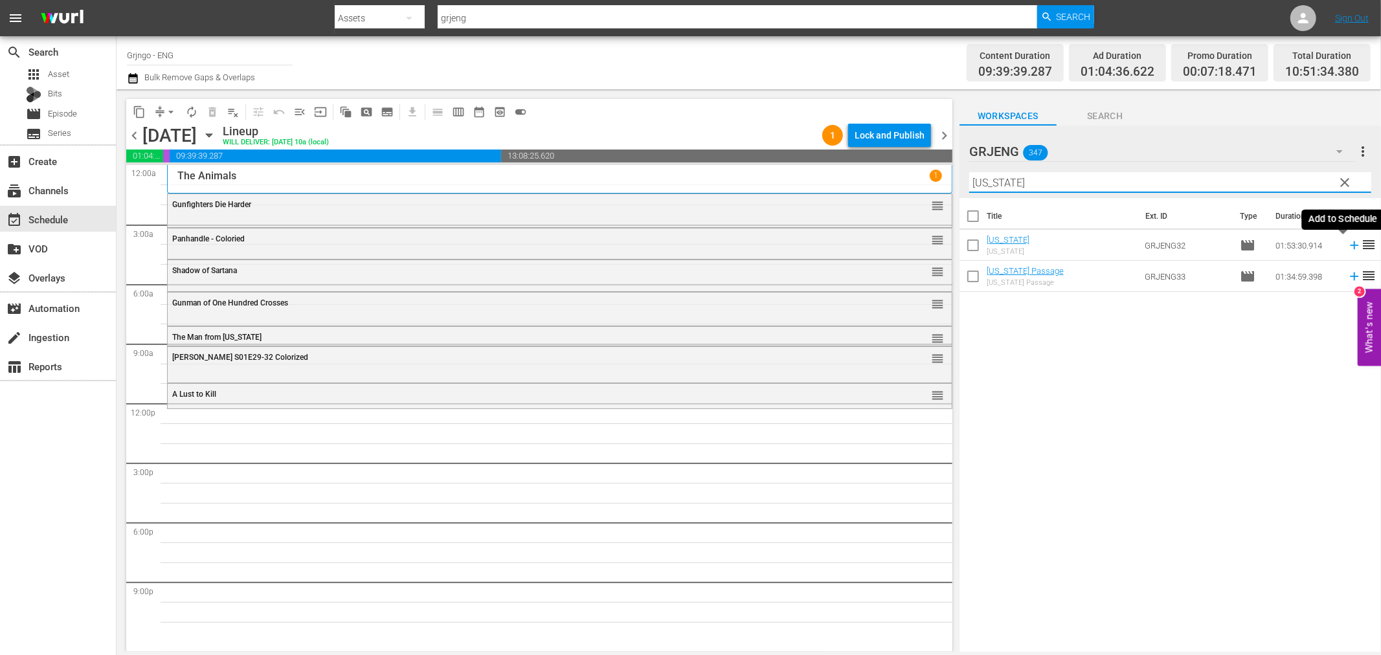
type input "[US_STATE]"
click at [1347, 247] on icon at bounding box center [1354, 245] width 14 height 14
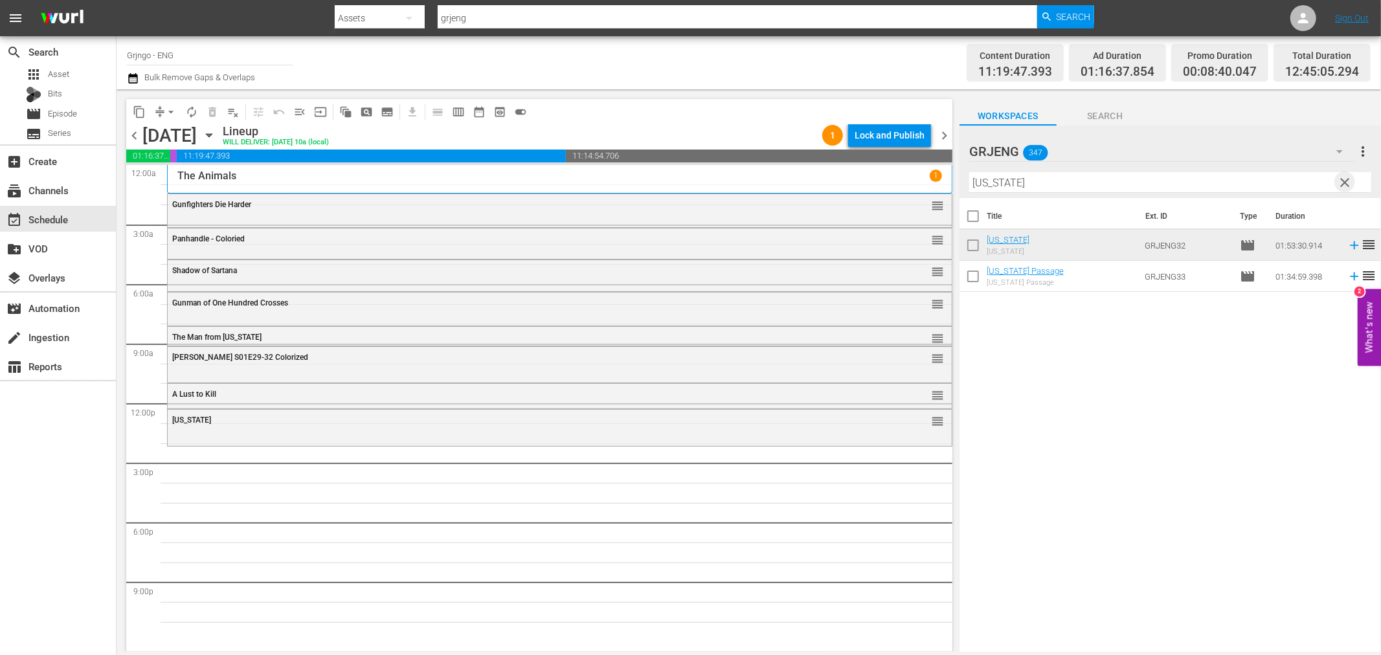
click at [1343, 179] on span "clear" at bounding box center [1345, 183] width 16 height 16
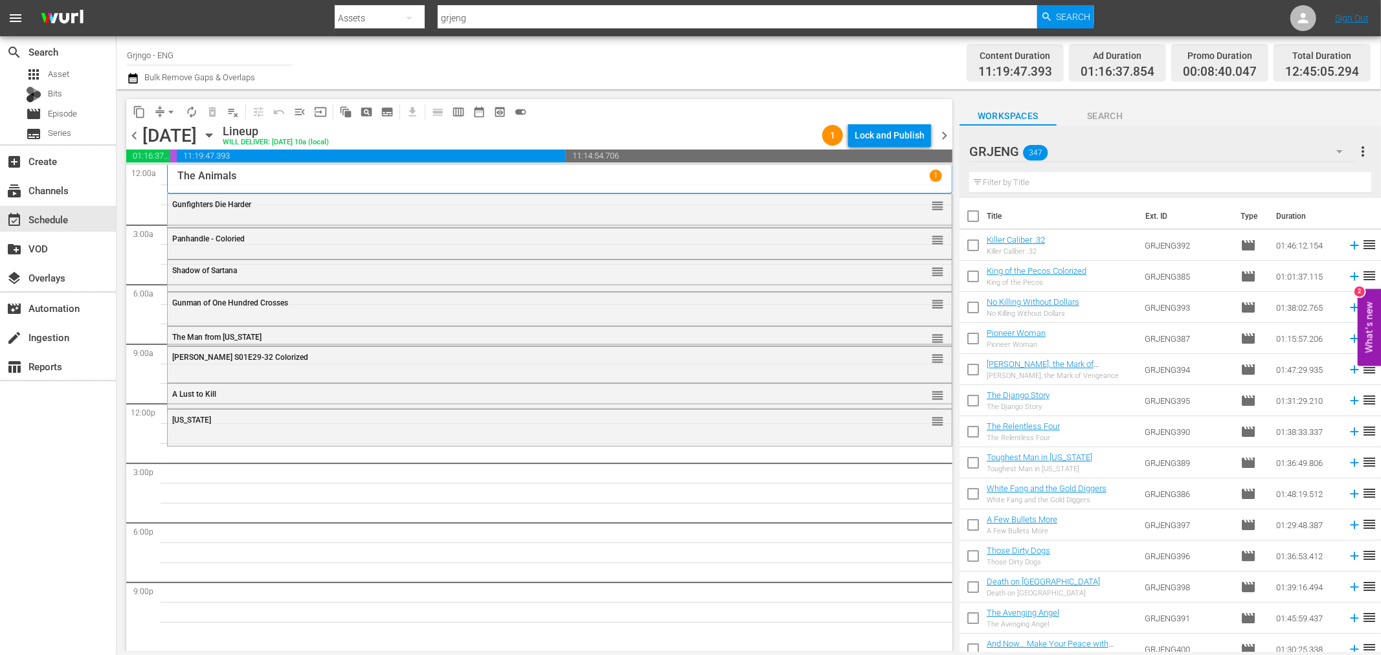
click at [1095, 186] on input "text" at bounding box center [1170, 182] width 402 height 21
paste input "The Star Packer"
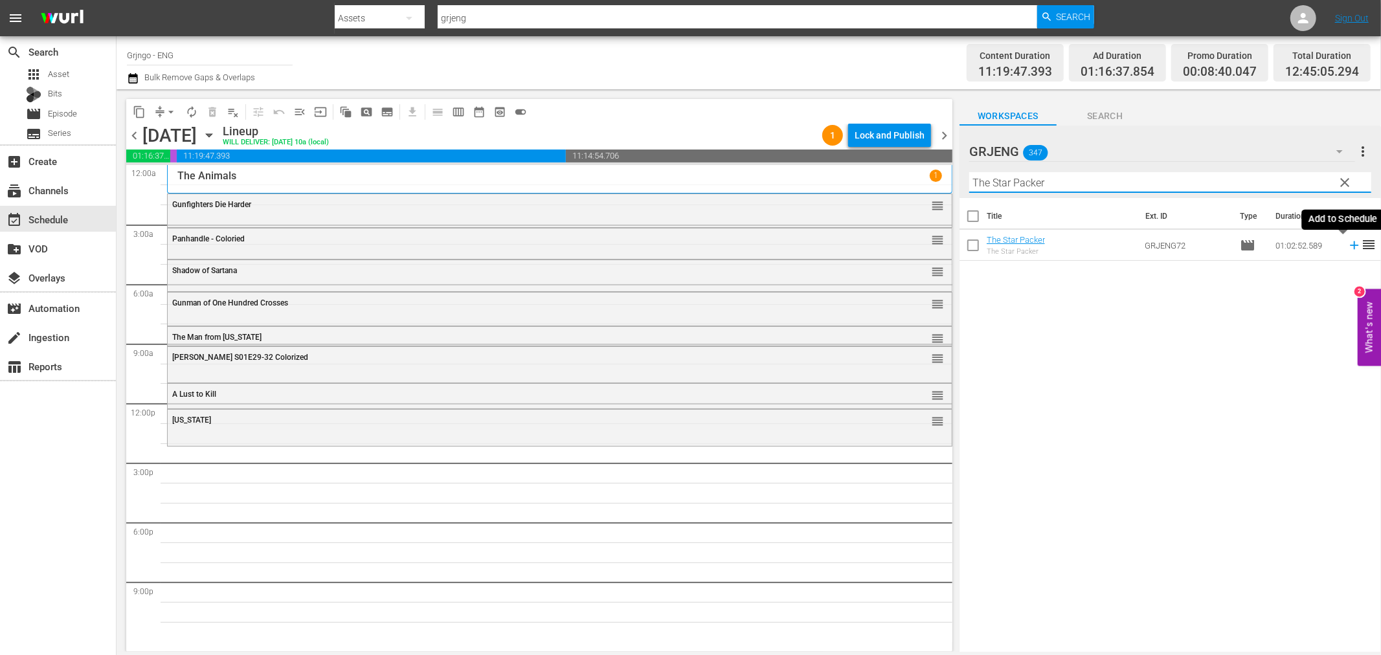
type input "The Star Packer"
click at [1350, 245] on icon at bounding box center [1354, 245] width 8 height 8
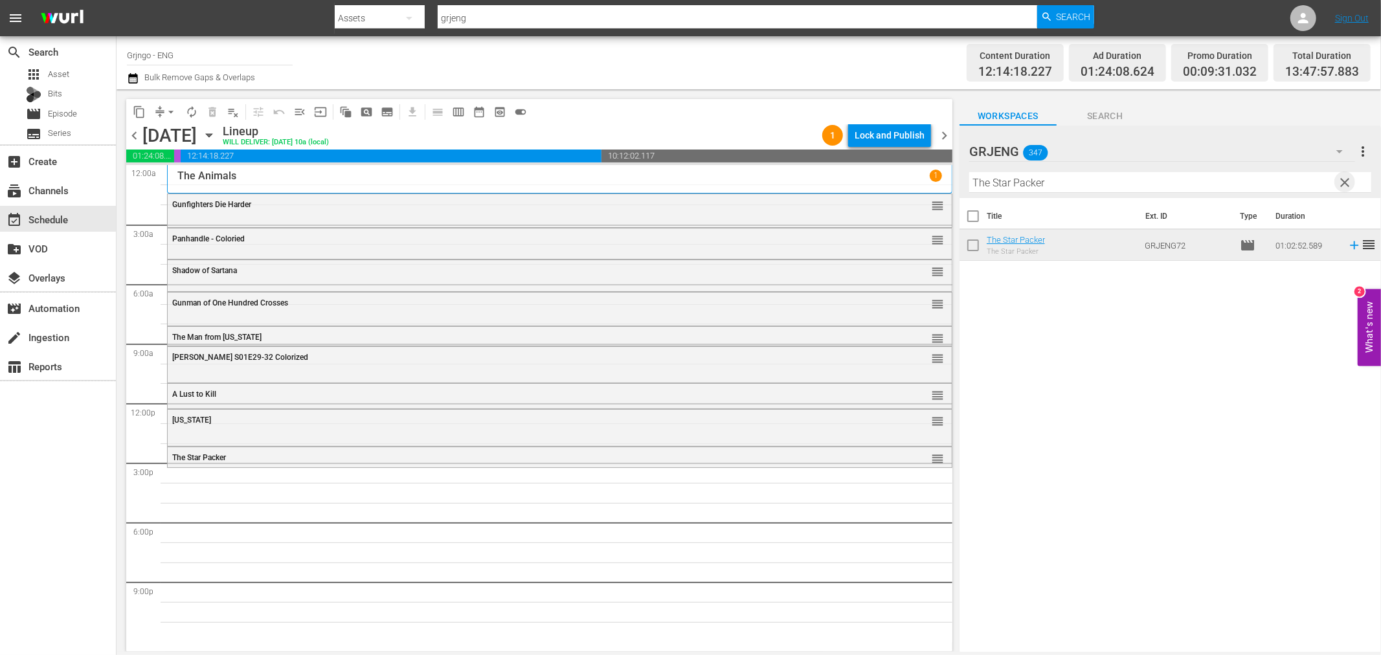
click at [1345, 183] on span "clear" at bounding box center [1345, 183] width 16 height 16
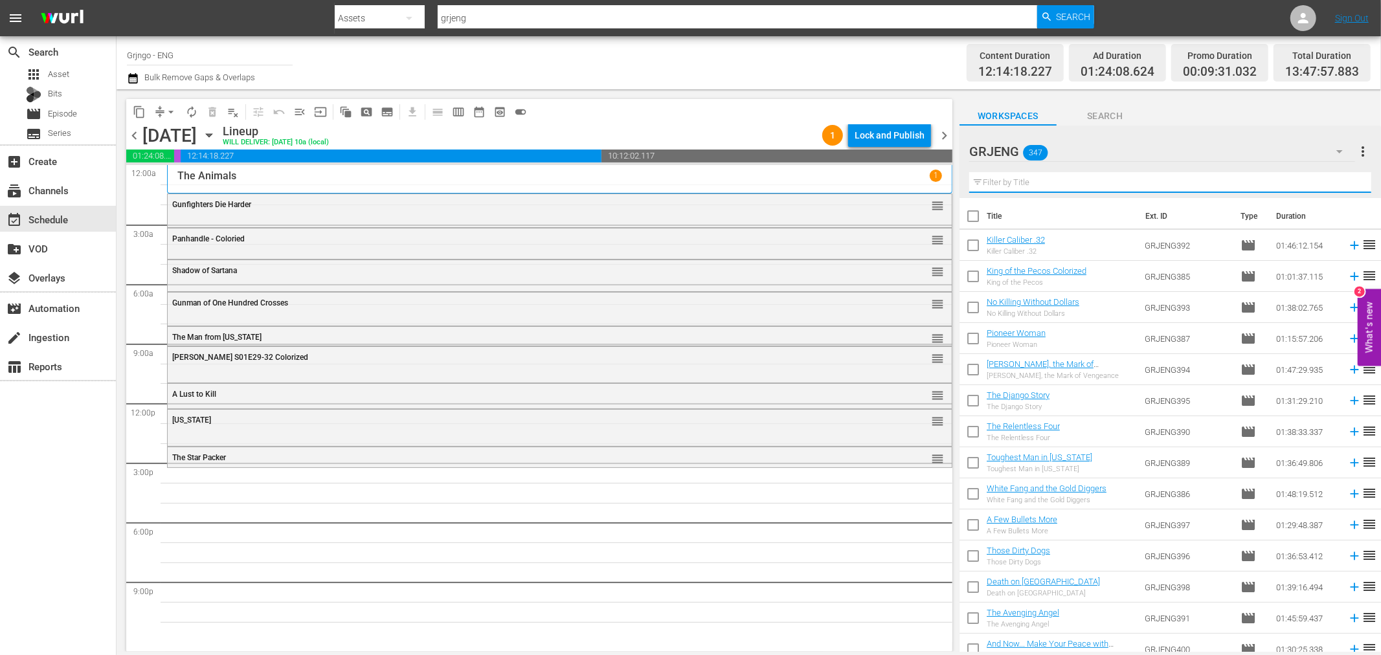
paste input "Beyond The Law"
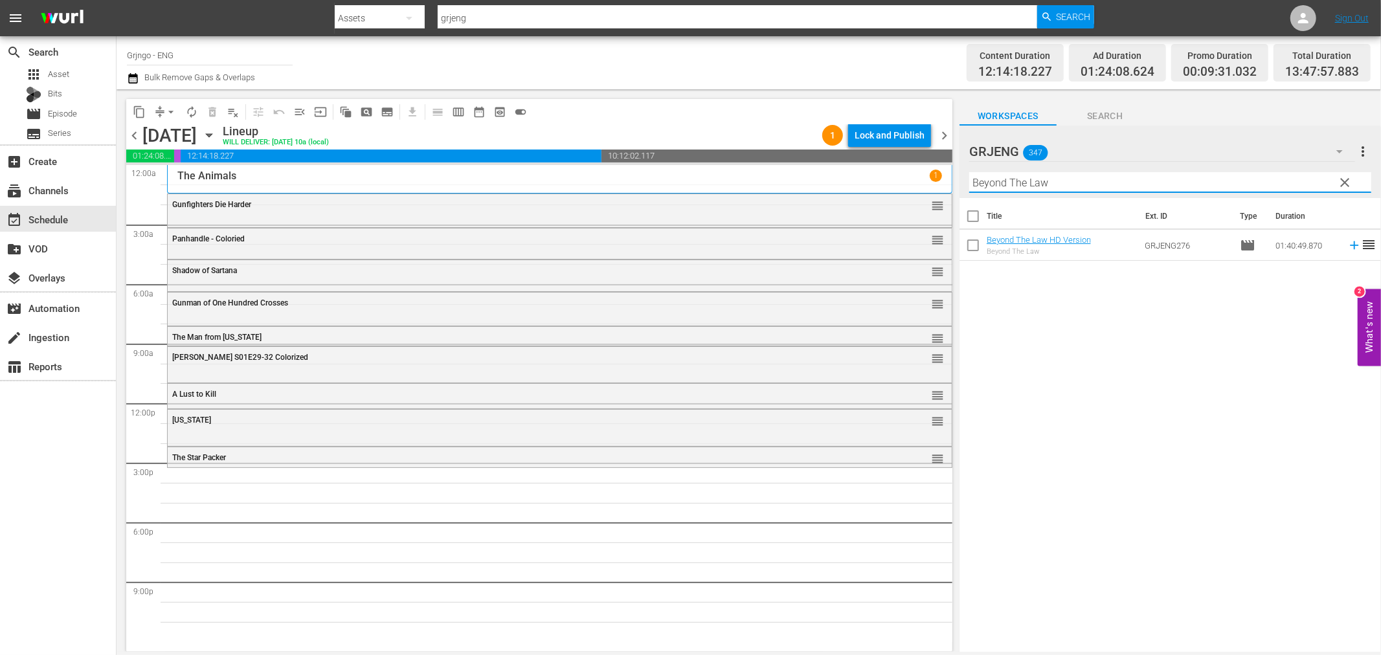
type input "Beyond The Law"
click at [1347, 241] on icon at bounding box center [1354, 245] width 14 height 14
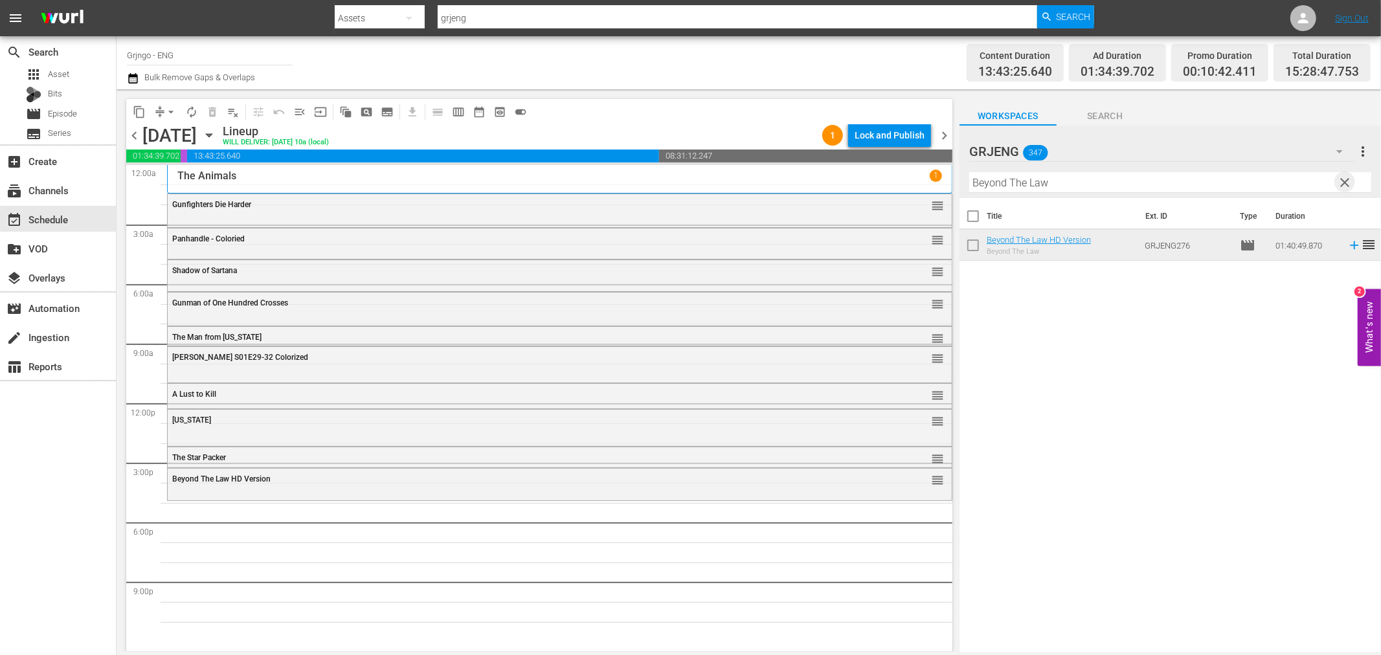
drag, startPoint x: 1347, startPoint y: 175, endPoint x: 1068, endPoint y: 157, distance: 278.9
click at [1347, 175] on span "clear" at bounding box center [1345, 183] width 16 height 16
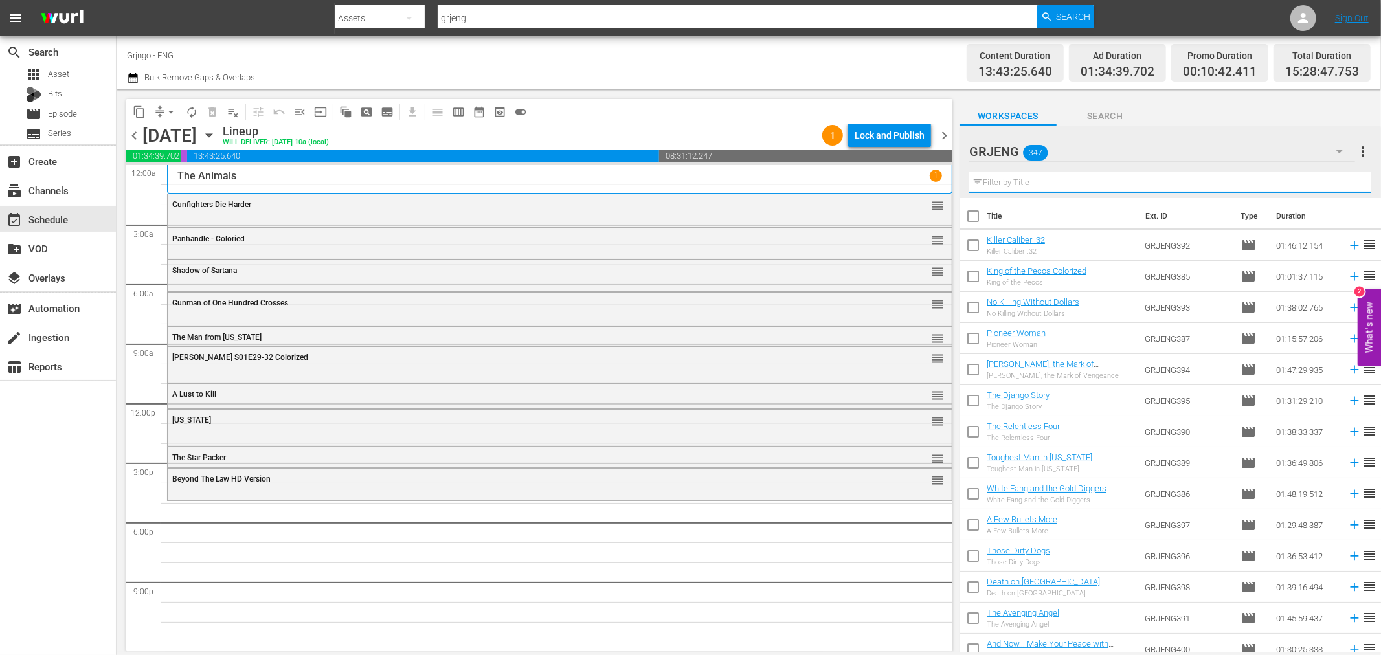
paste input "[US_STATE], Adios"
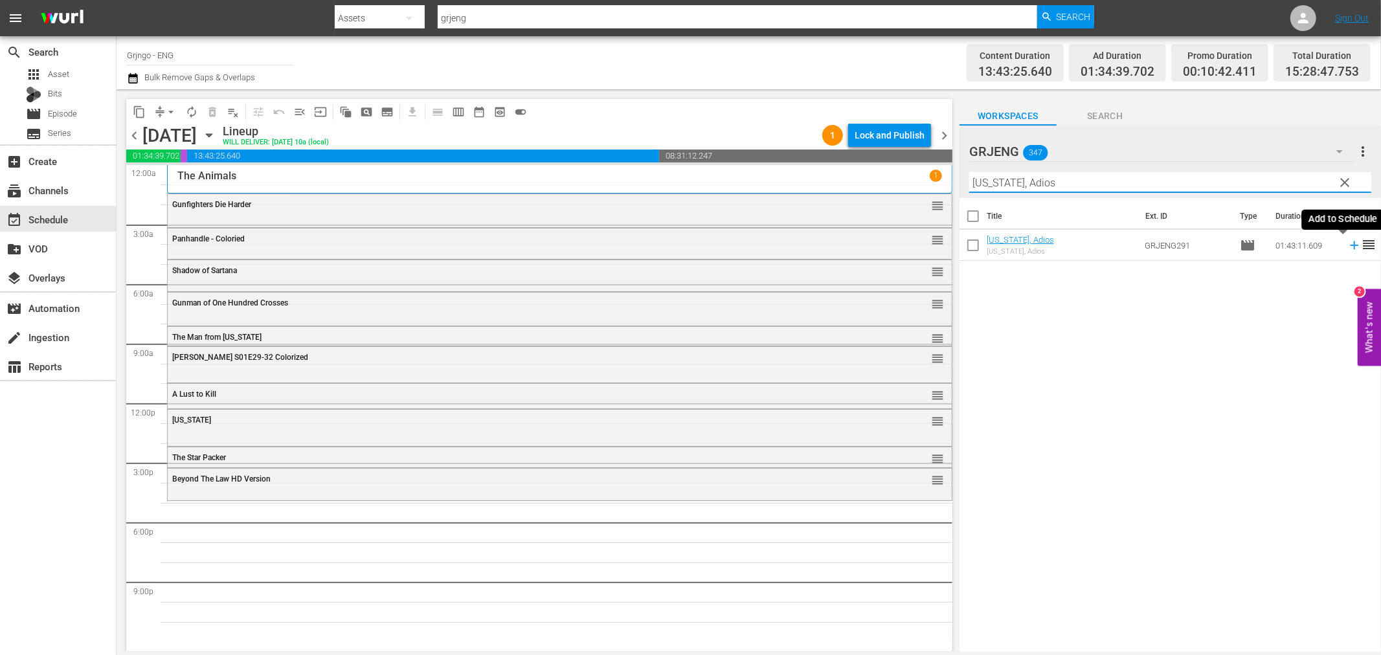
type input "[US_STATE], Adios"
click at [1347, 243] on icon at bounding box center [1354, 245] width 14 height 14
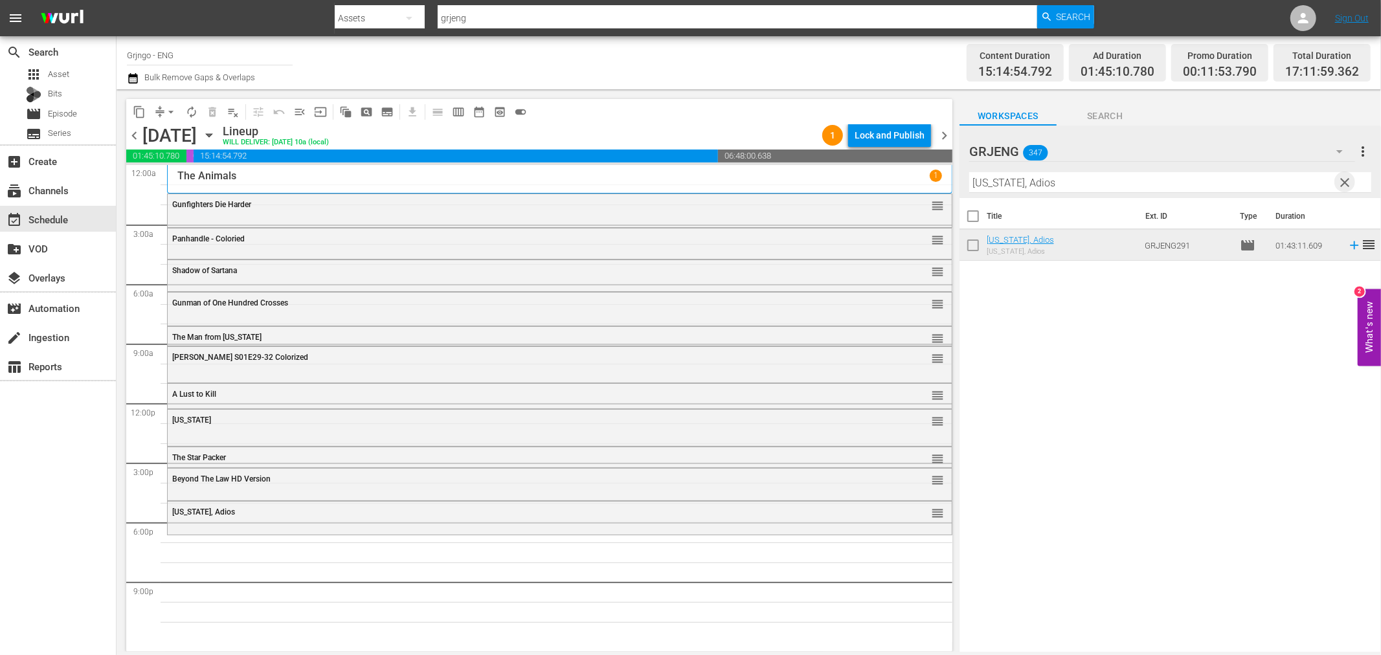
click at [1340, 182] on span "clear" at bounding box center [1345, 183] width 16 height 16
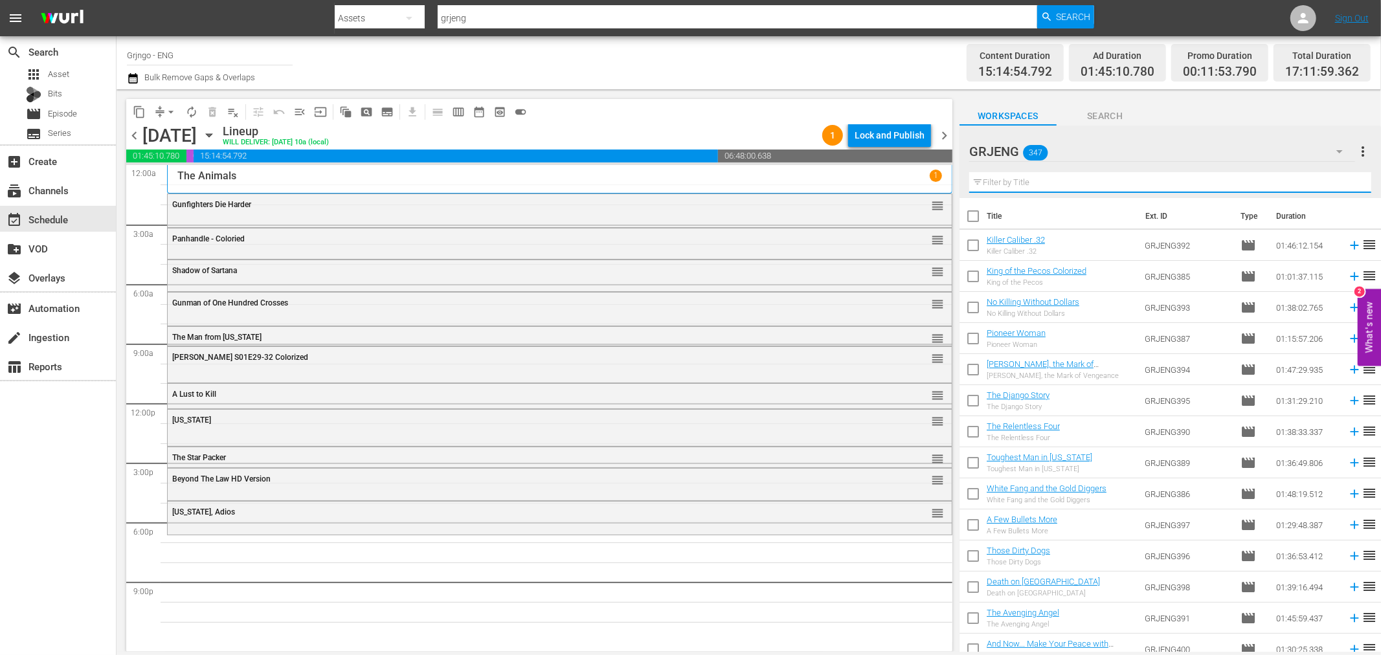
paste input "Sugar Colt"
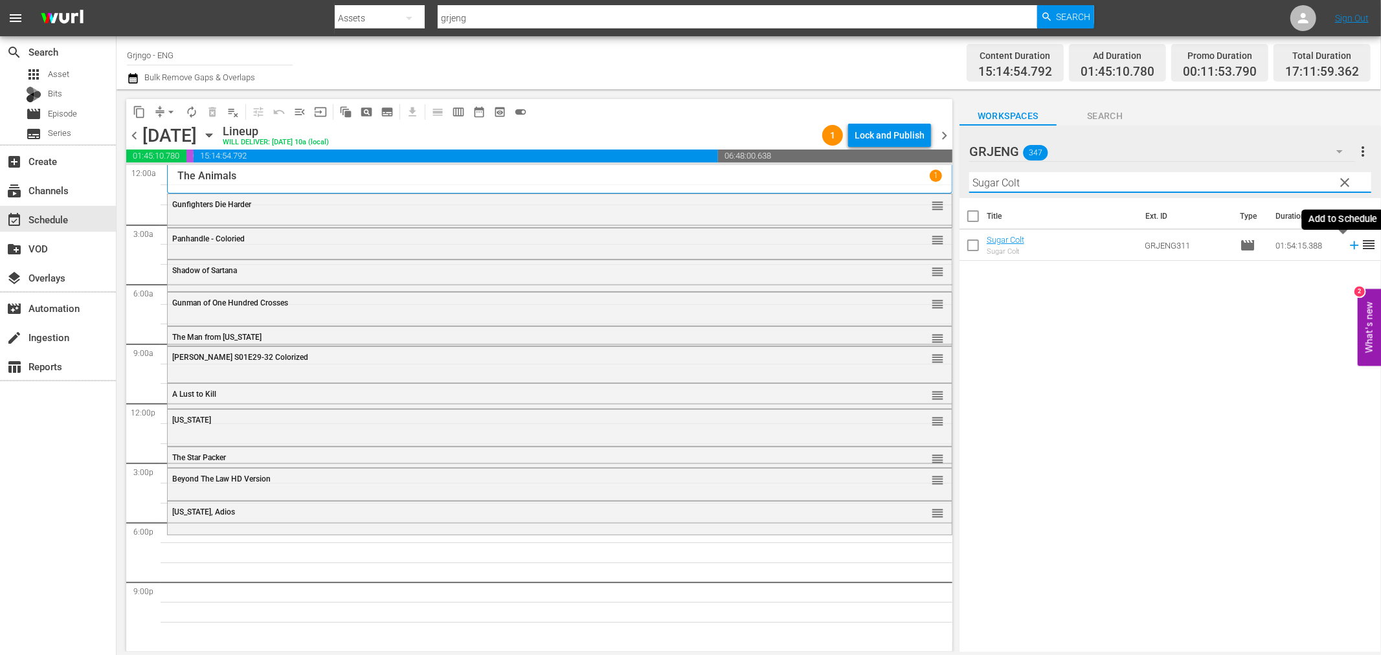
type input "Sugar Colt"
click at [1347, 244] on icon at bounding box center [1354, 245] width 14 height 14
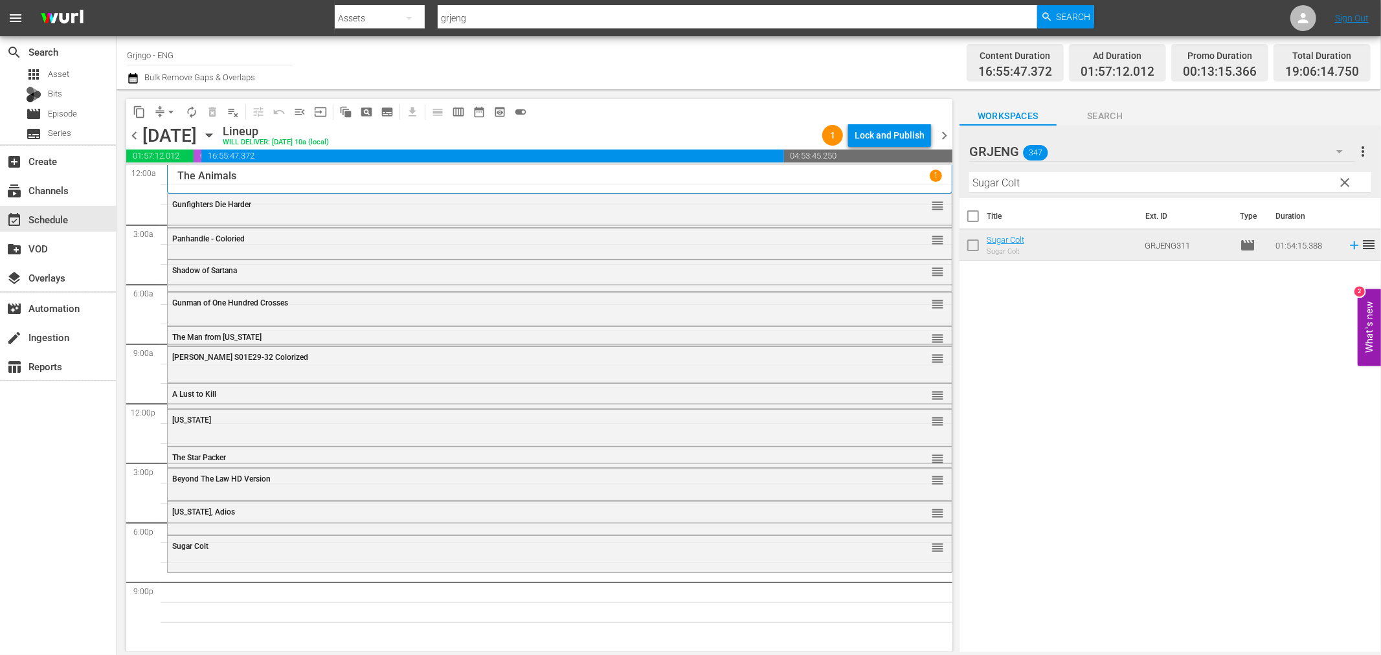
click at [1348, 177] on span "clear" at bounding box center [1345, 183] width 16 height 16
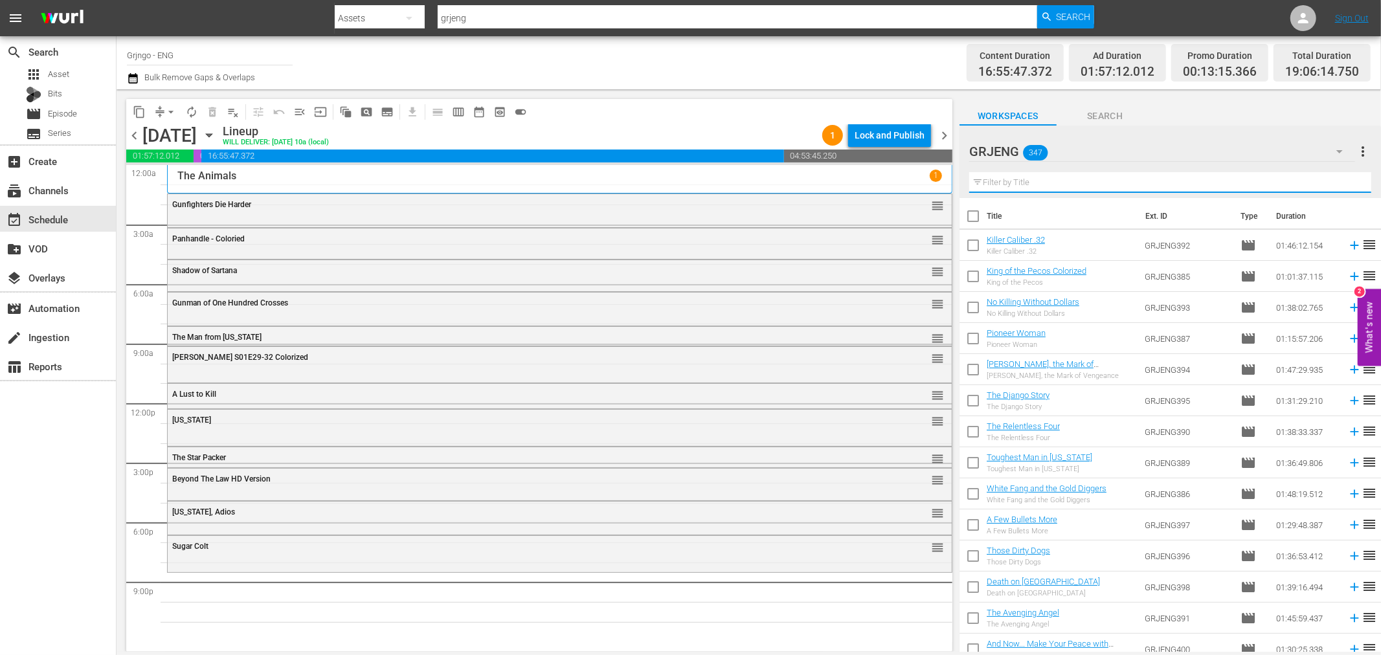
paste input "Sabata the Killer"
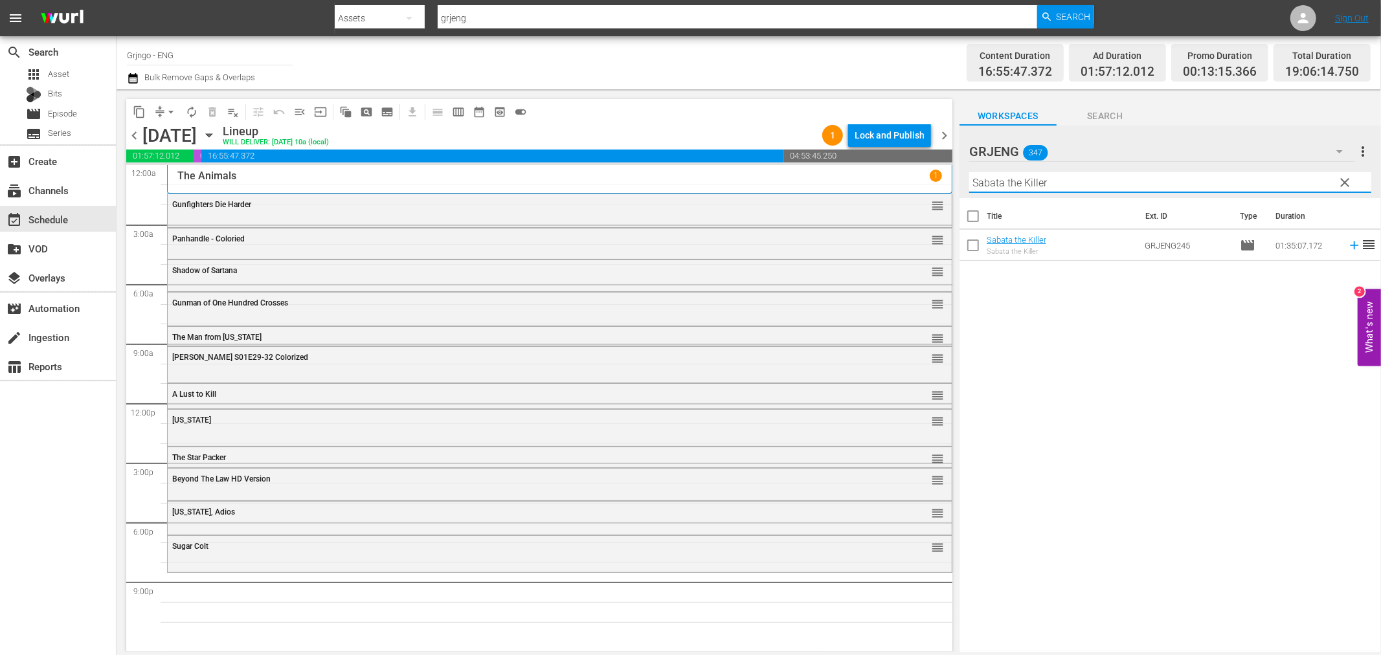
type input "Sabata the Killer"
click at [1350, 245] on icon at bounding box center [1354, 245] width 8 height 8
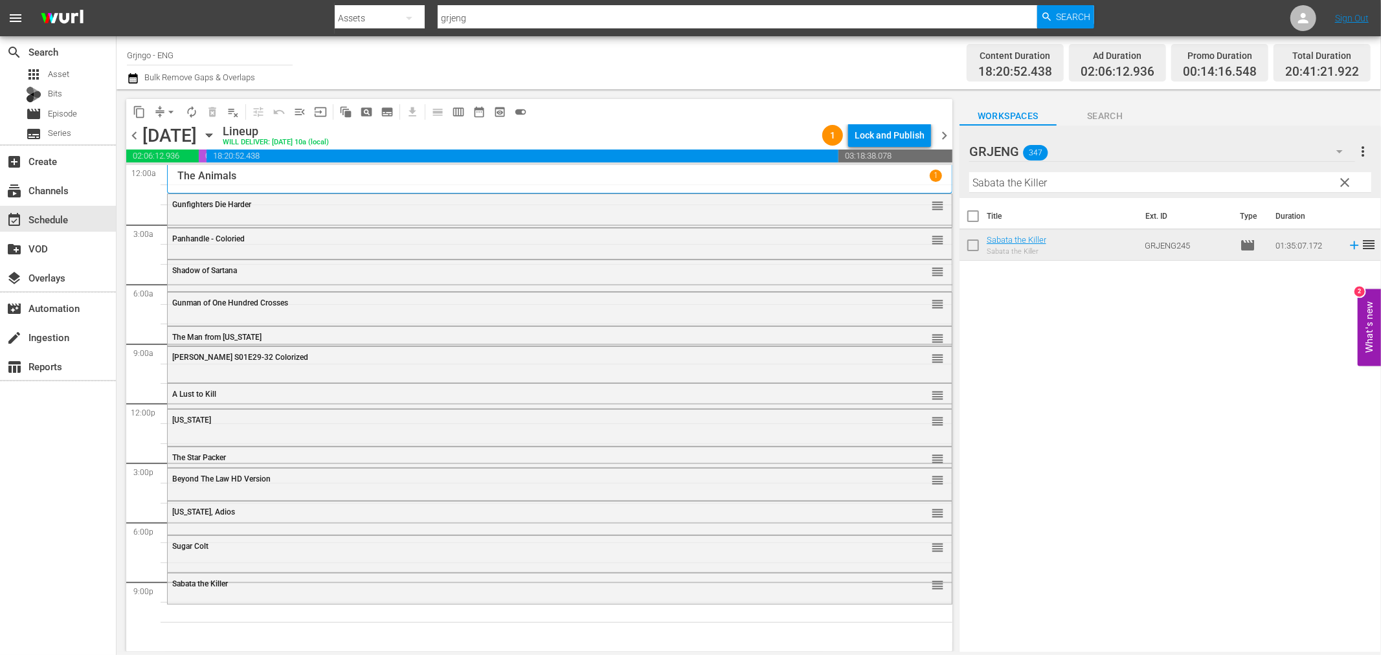
drag, startPoint x: 1343, startPoint y: 179, endPoint x: 1073, endPoint y: 173, distance: 269.4
click at [1343, 179] on span "clear" at bounding box center [1345, 183] width 16 height 16
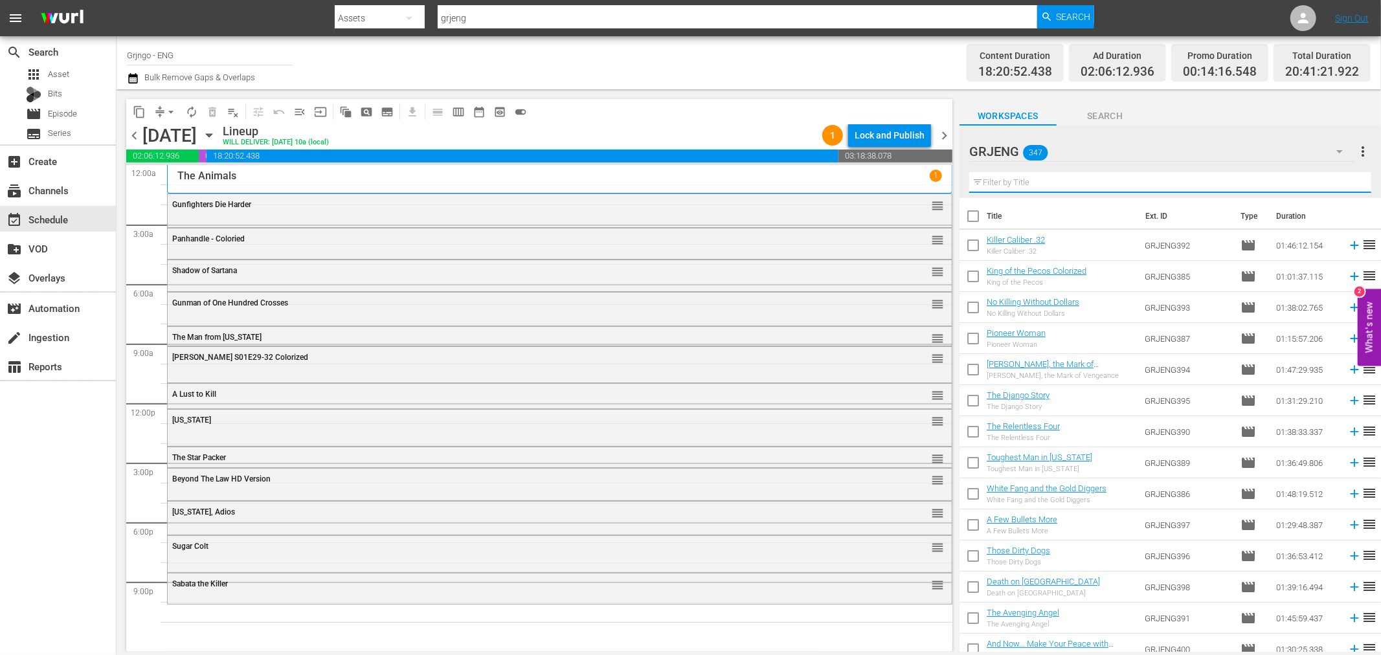
paste input "Crazy Westerners"
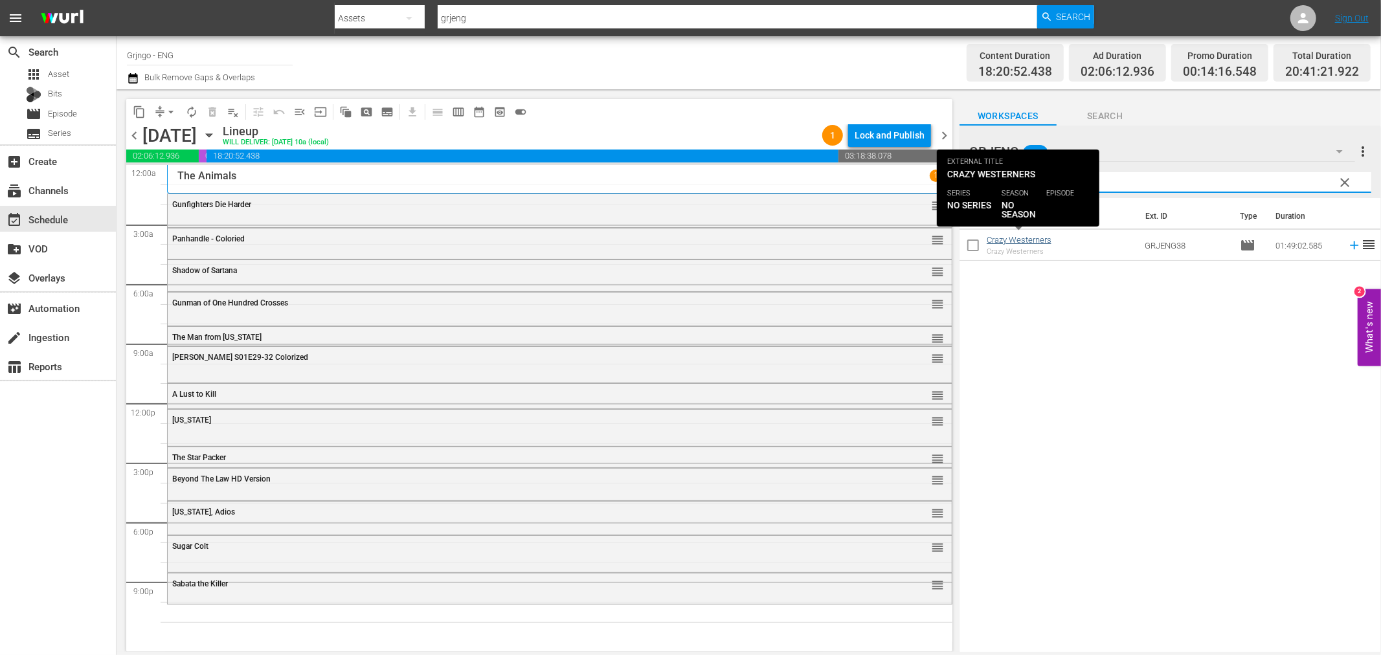
type input "Crazy Westerners"
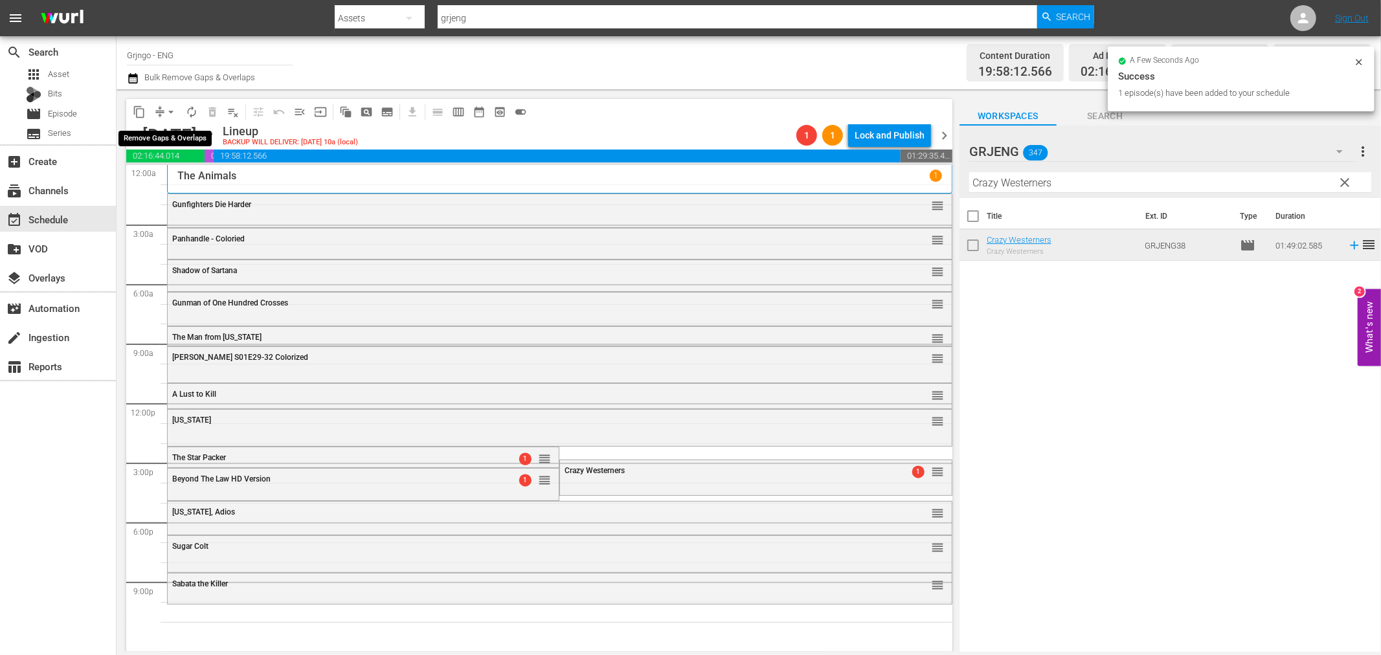
click at [166, 108] on span "arrow_drop_down" at bounding box center [170, 112] width 13 height 13
click at [167, 177] on li "Align to End of Previous Day" at bounding box center [172, 180] width 136 height 21
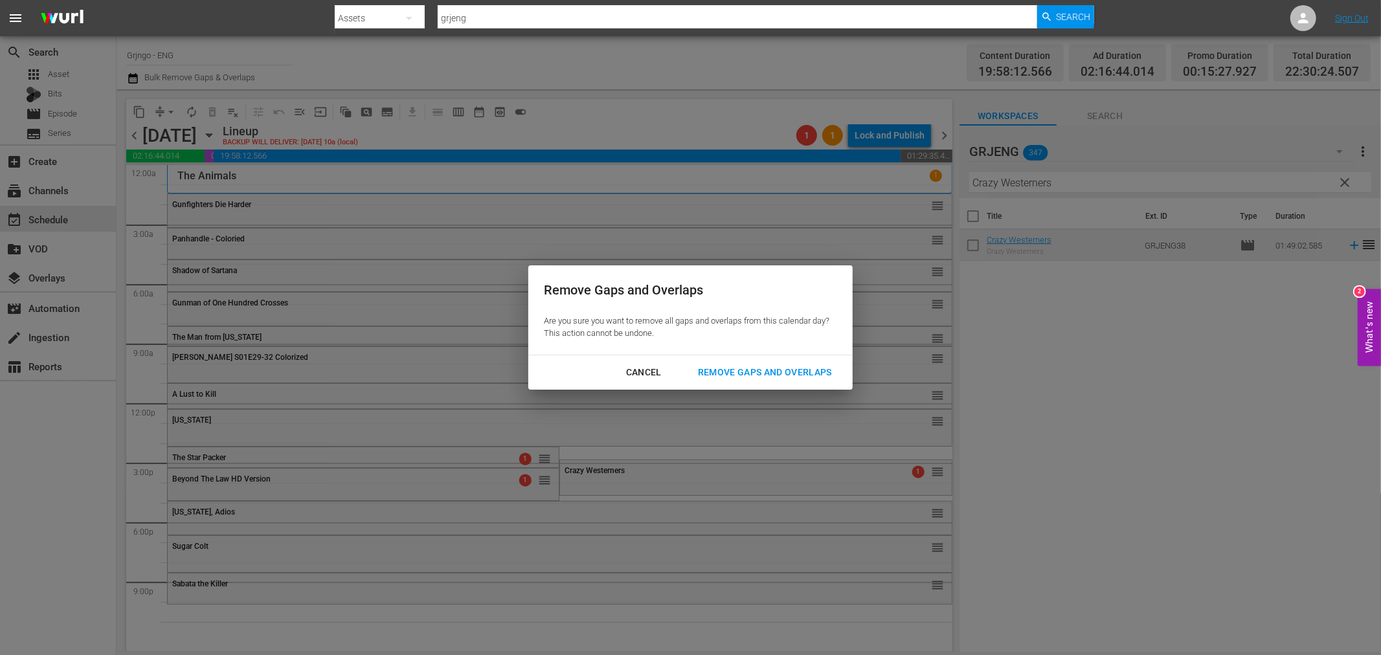
click at [818, 371] on div "Remove Gaps and Overlaps" at bounding box center [764, 372] width 155 height 16
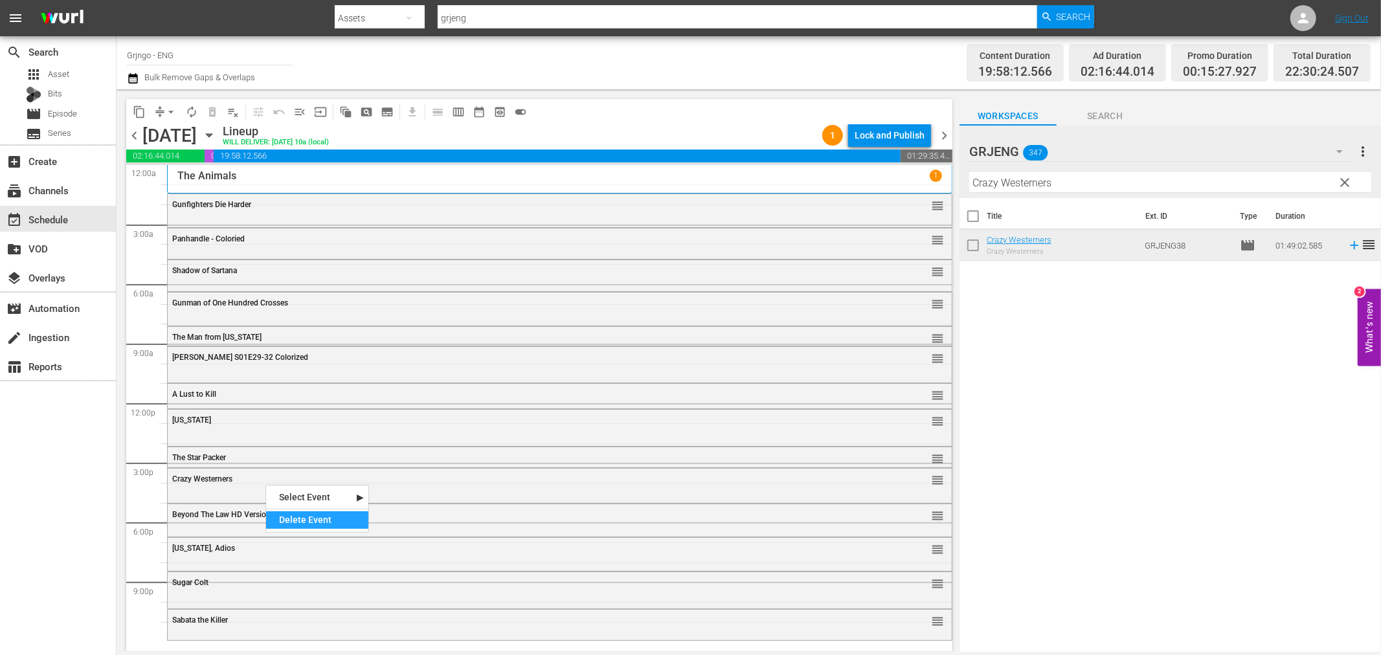
click at [319, 522] on div "Delete Event" at bounding box center [317, 519] width 102 height 17
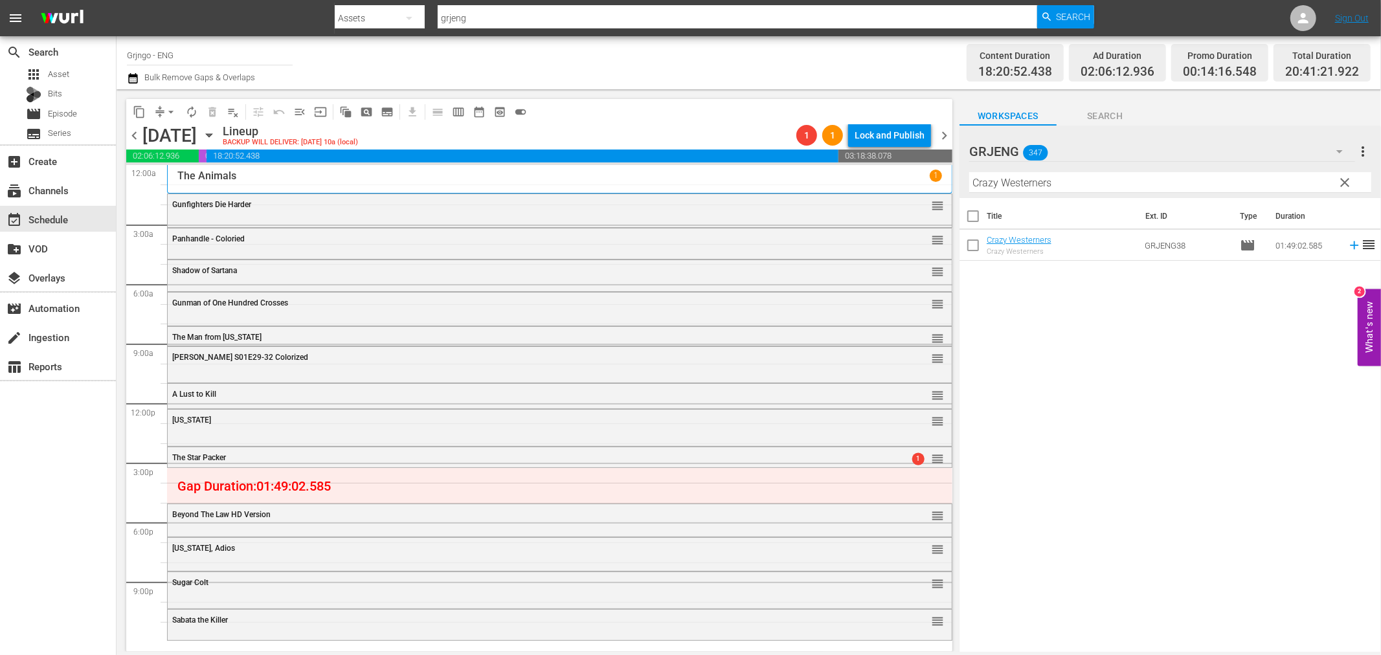
drag, startPoint x: 1348, startPoint y: 177, endPoint x: 1024, endPoint y: 179, distance: 323.7
click at [1348, 177] on span "clear" at bounding box center [1345, 183] width 16 height 16
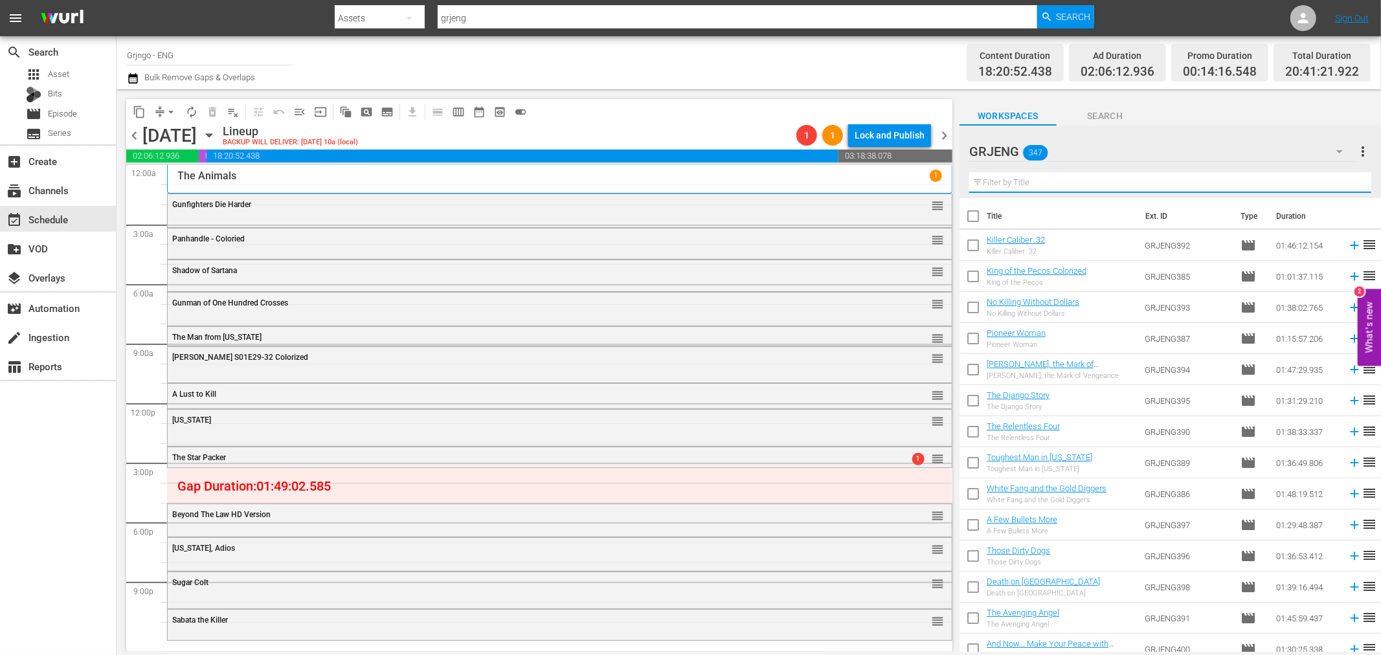
paste input "Requiem for a Gringo"
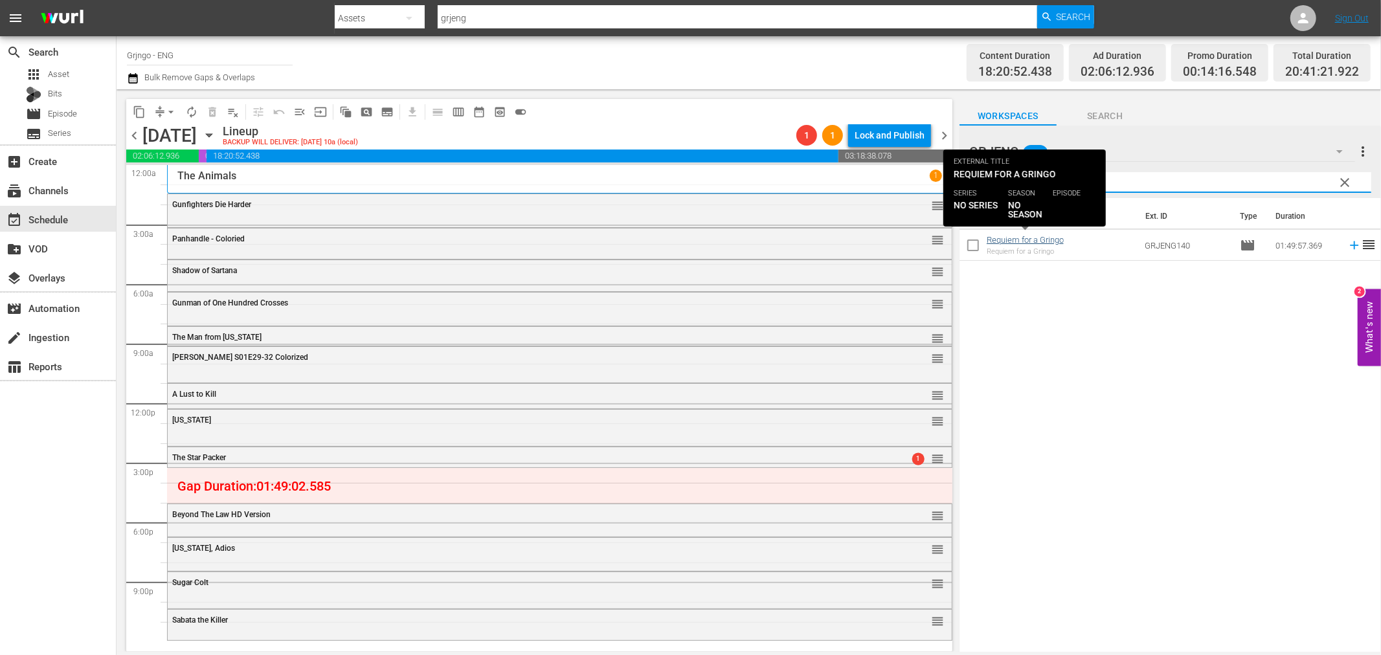
type input "Requiem for a Gringo"
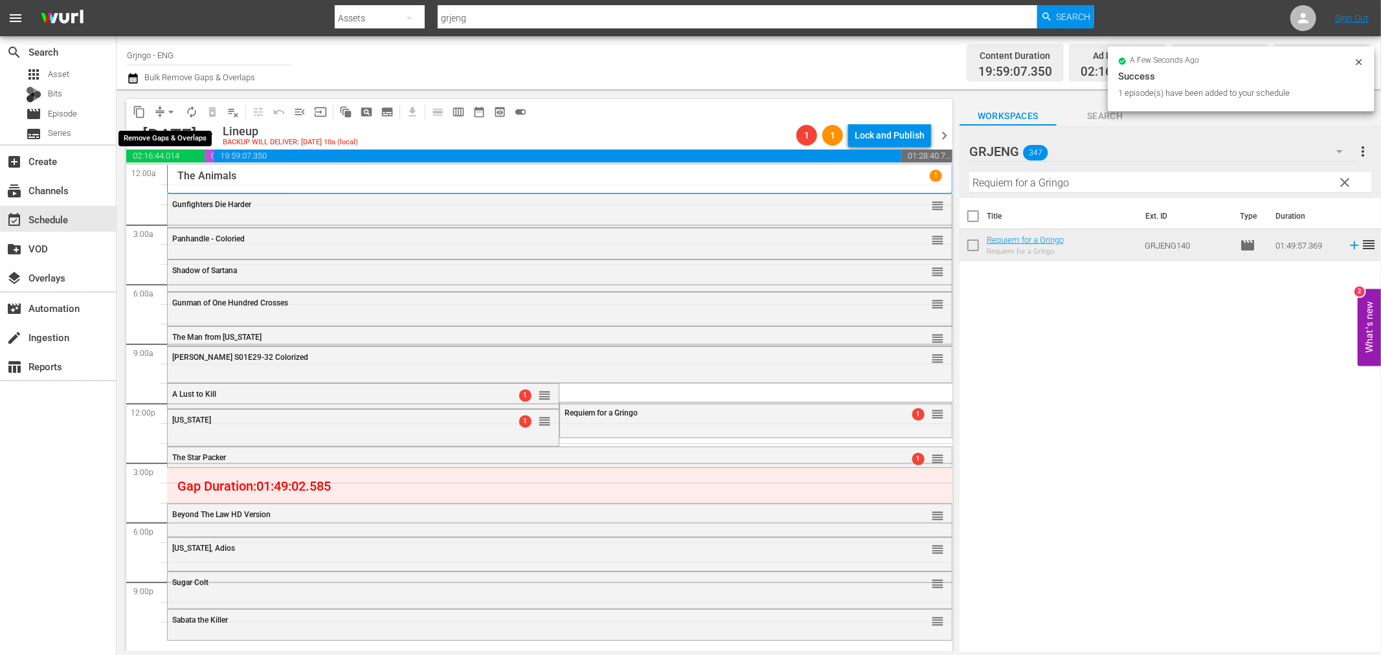
click at [172, 113] on span "arrow_drop_down" at bounding box center [170, 112] width 13 height 13
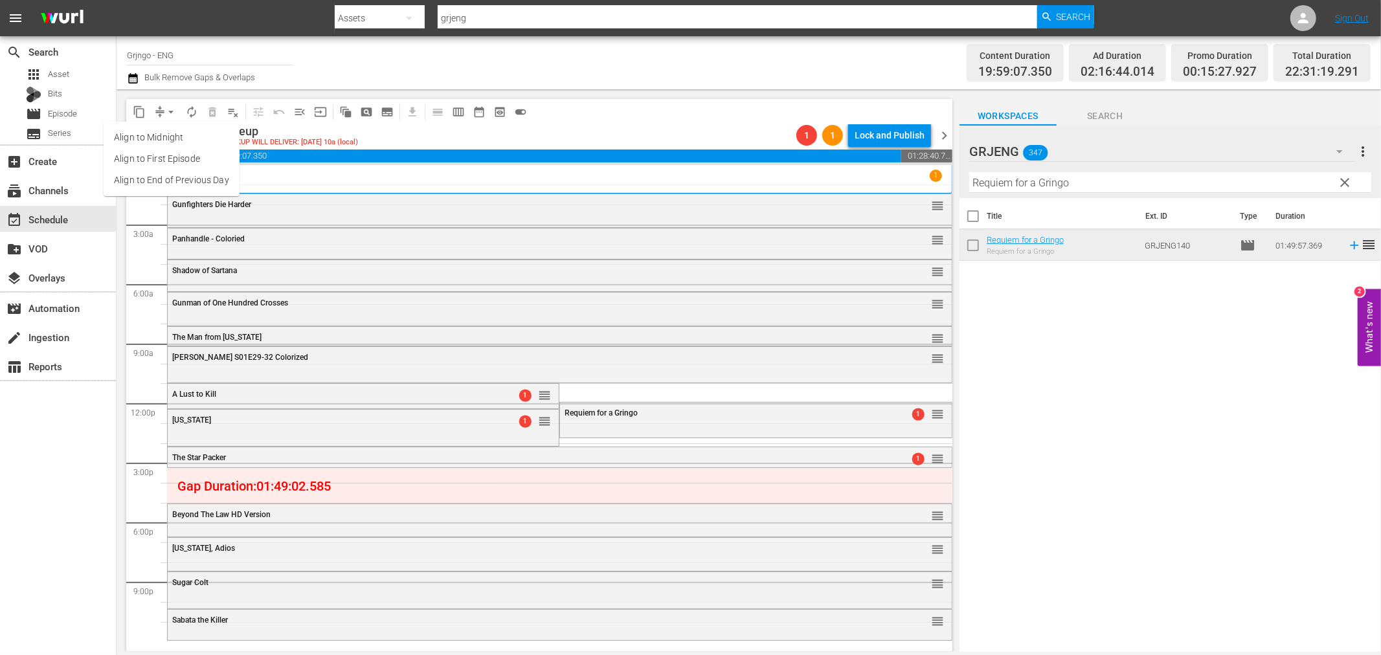
click at [179, 190] on li "Align to End of Previous Day" at bounding box center [172, 180] width 136 height 21
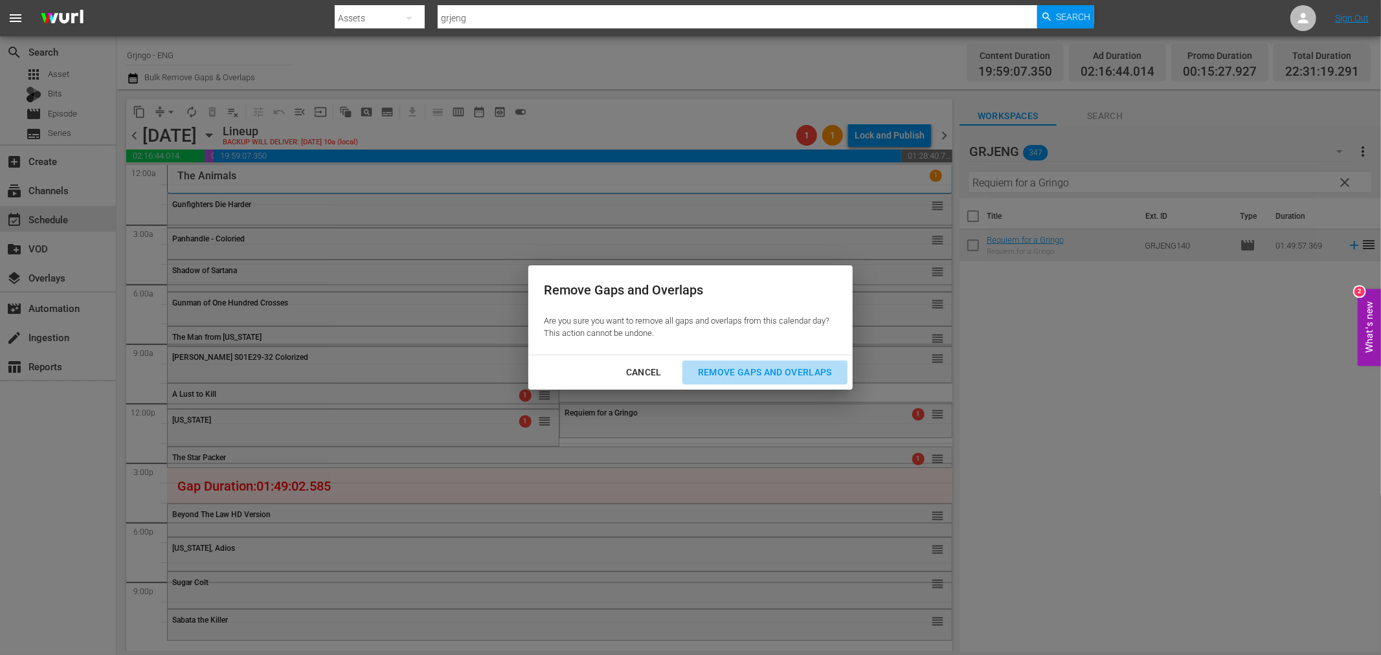
click at [798, 376] on div "Remove Gaps and Overlaps" at bounding box center [764, 372] width 155 height 16
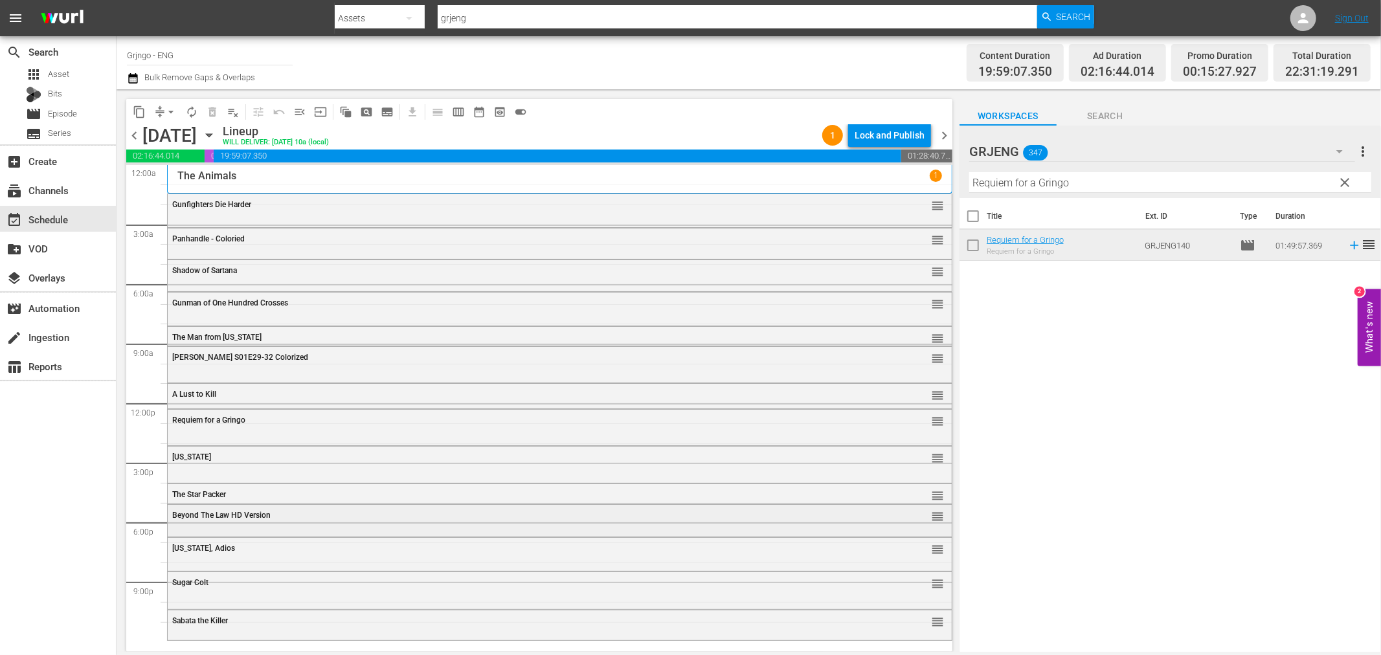
click at [199, 520] on div "Beyond The Law HD Version reorder" at bounding box center [560, 516] width 784 height 22
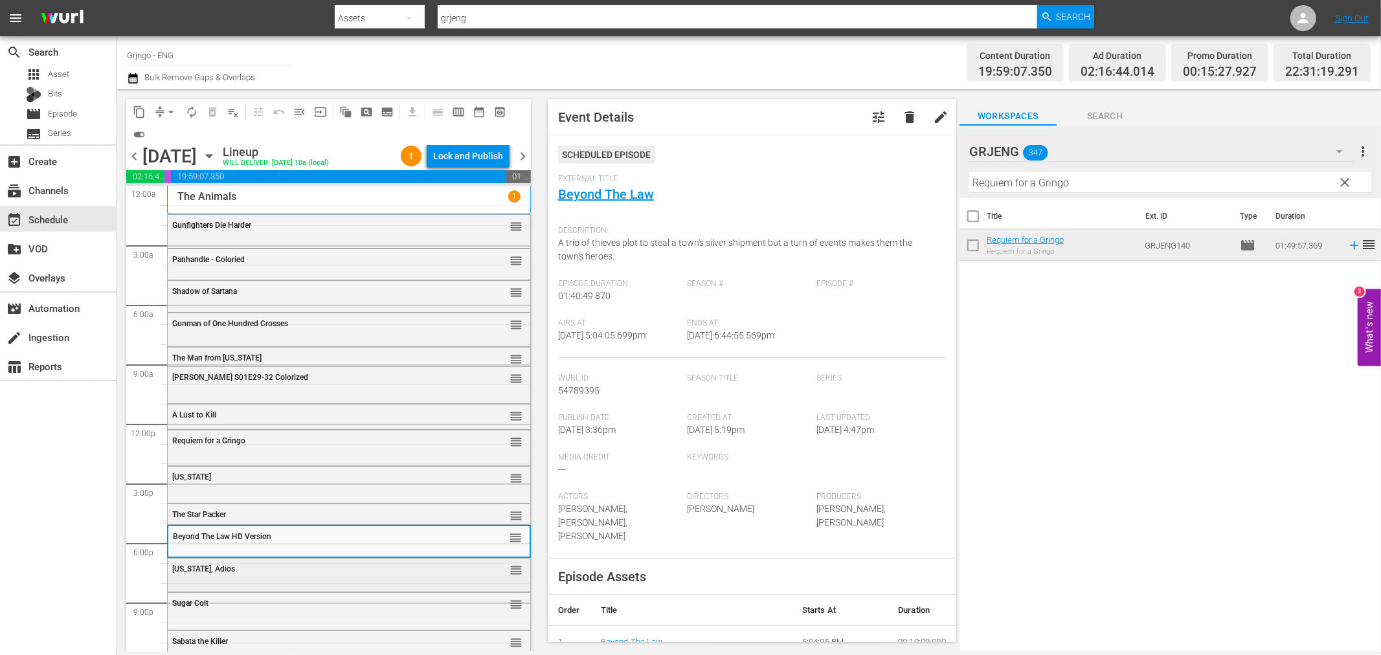
click at [204, 579] on div "Texas, Adios reorder" at bounding box center [349, 570] width 363 height 22
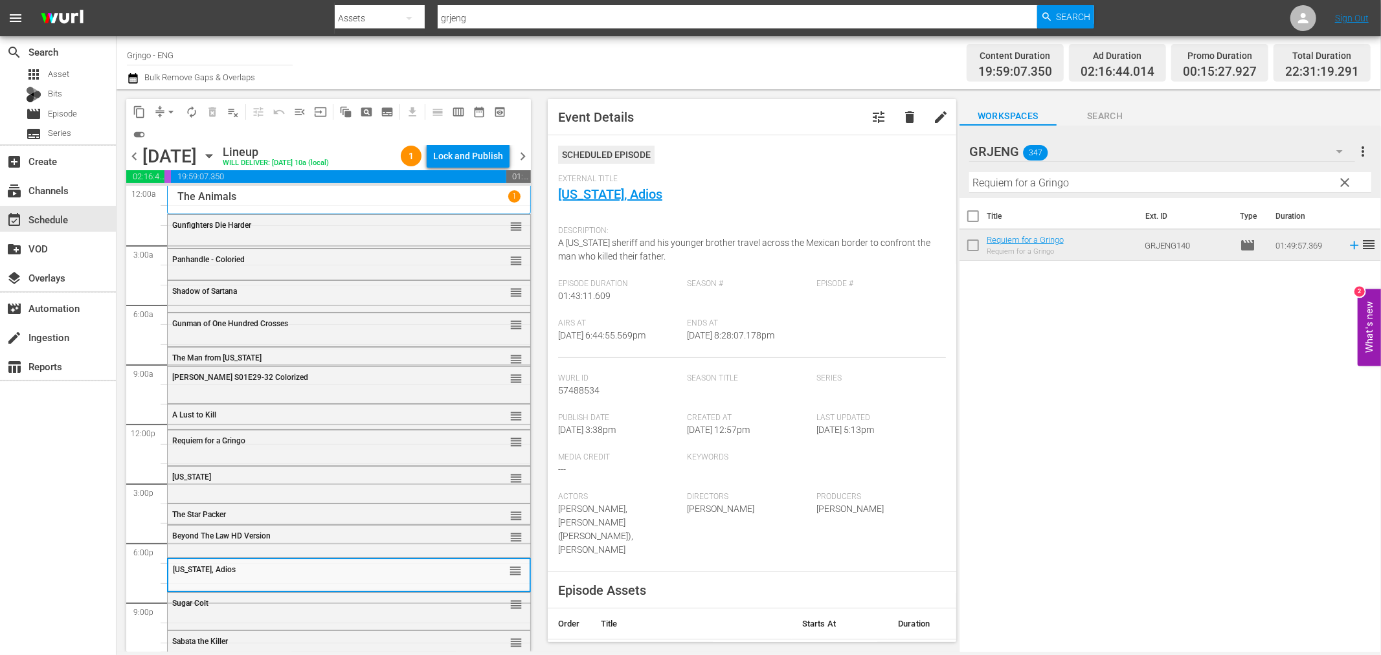
click at [218, 613] on div "Sugar Colt reorder" at bounding box center [349, 604] width 363 height 22
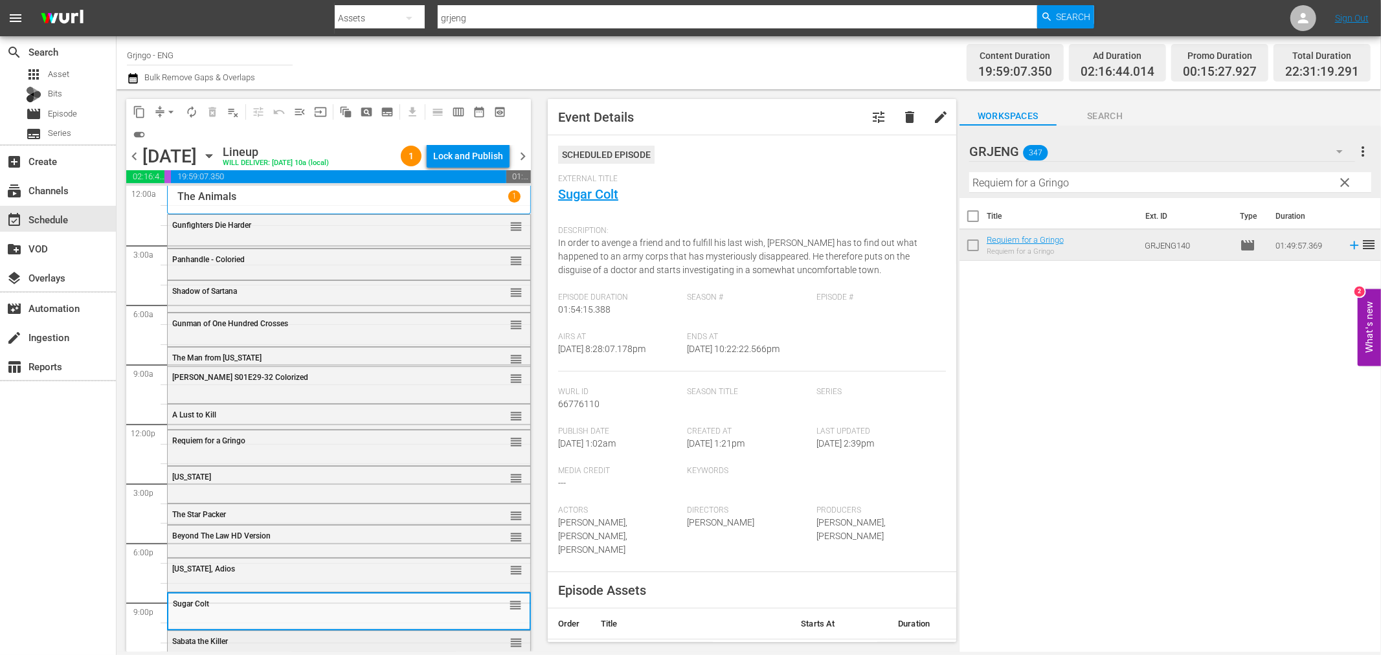
click at [232, 641] on div "Sabata the Killer" at bounding box center [316, 641] width 288 height 9
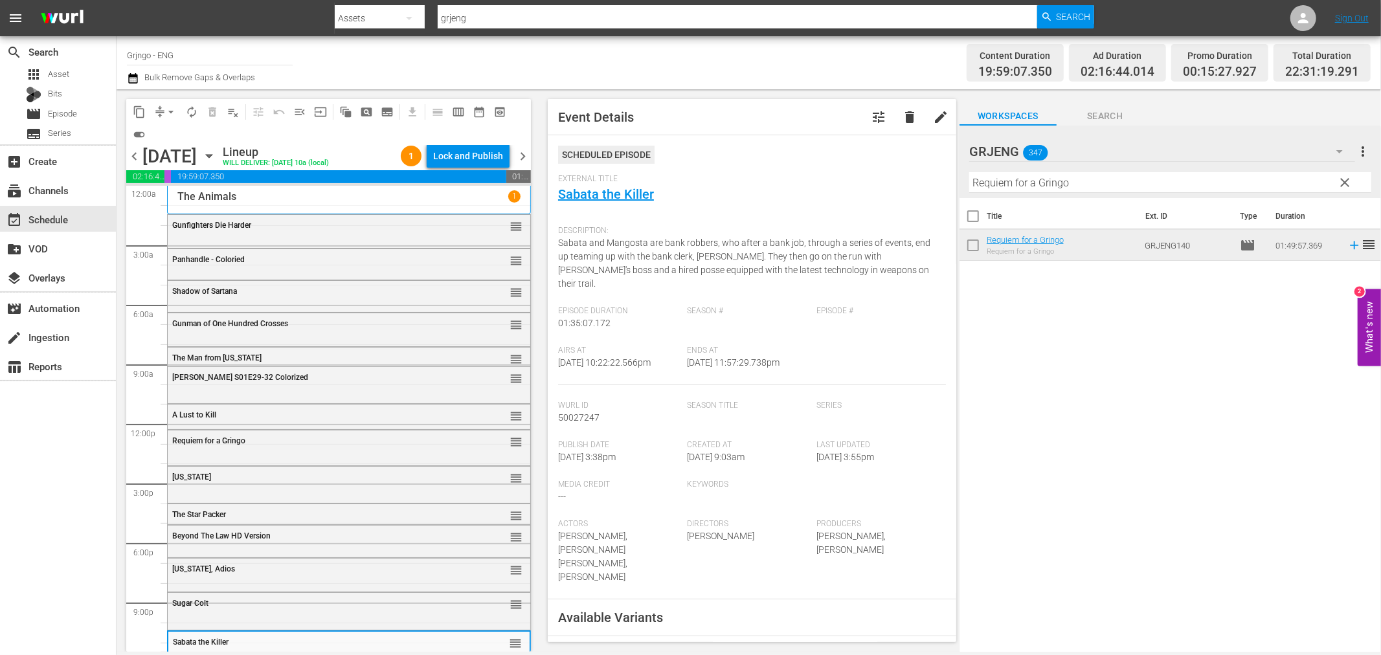
scroll to position [10, 0]
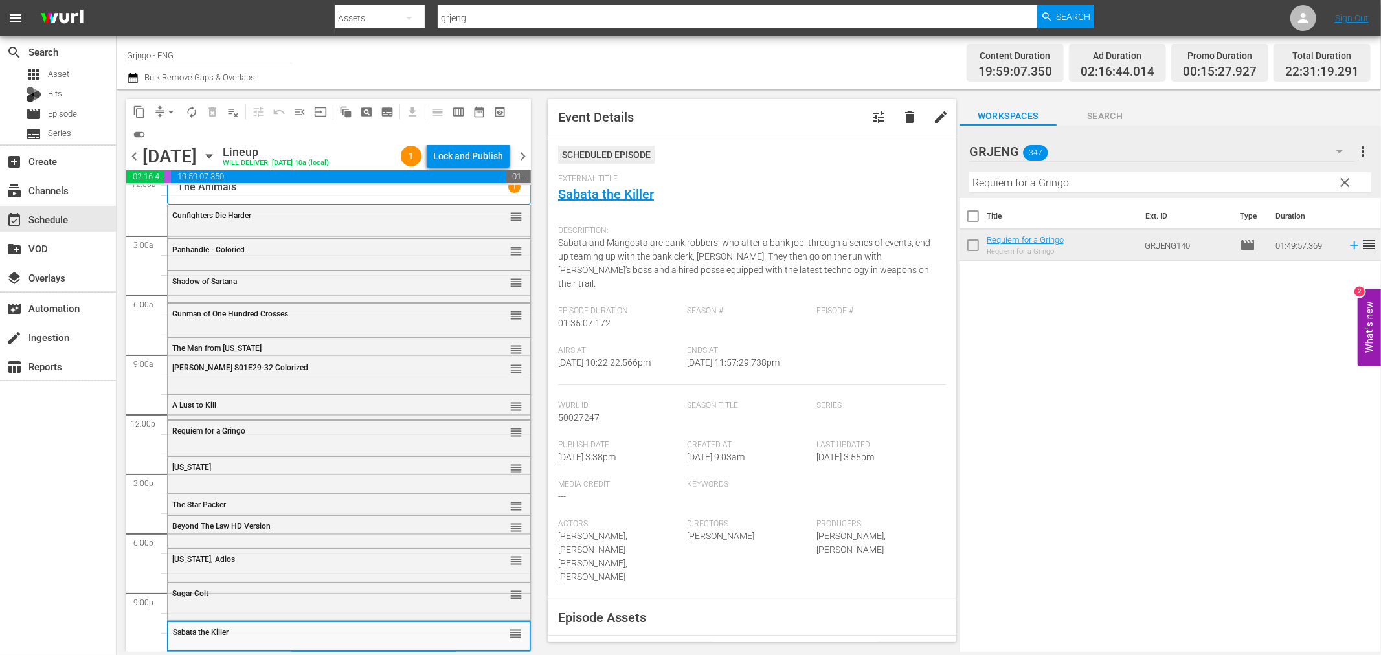
click at [1342, 183] on span "clear" at bounding box center [1345, 183] width 16 height 16
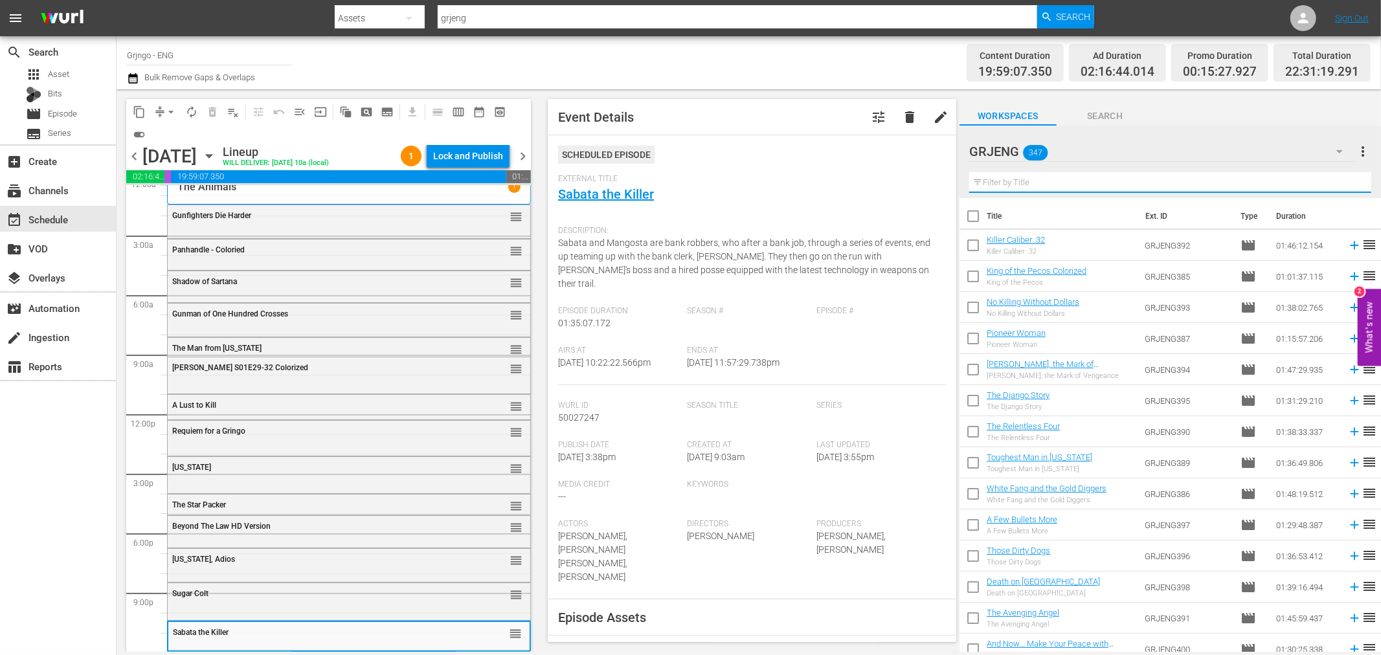
paste input "$100,000 for a Killing"
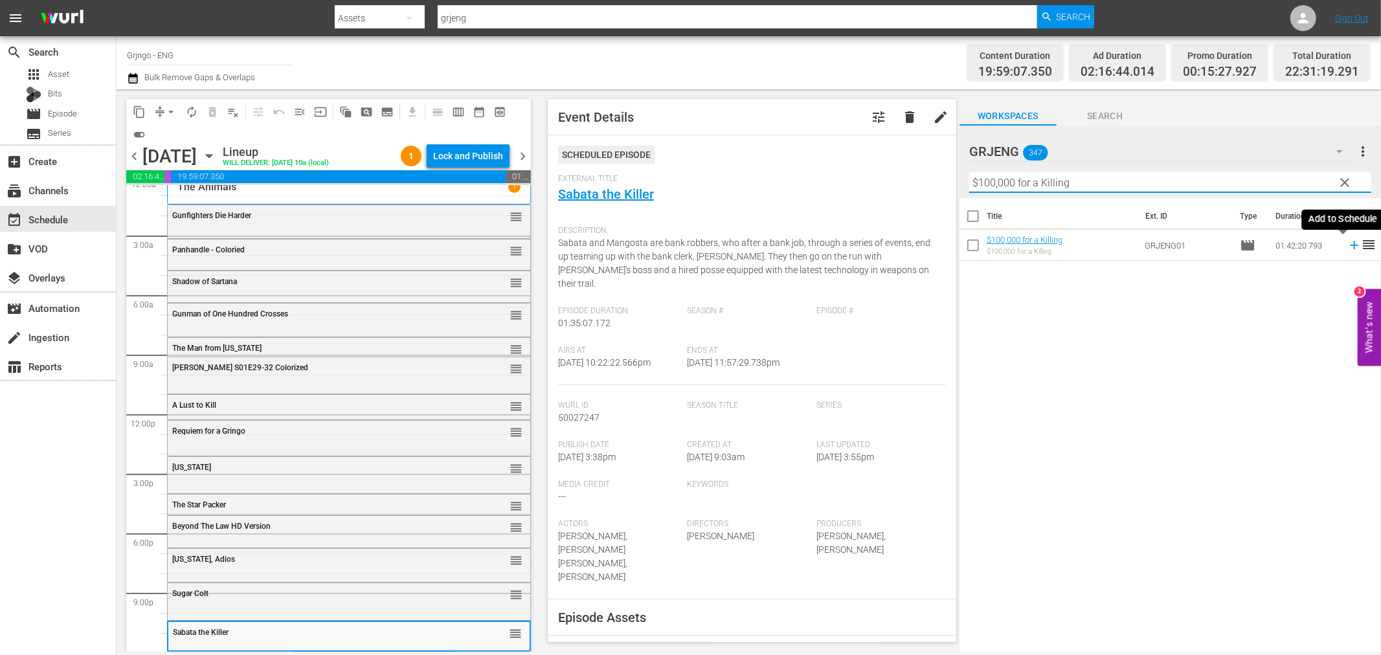
type input "$100,000 for a Killing"
click at [1350, 245] on icon at bounding box center [1354, 245] width 8 height 8
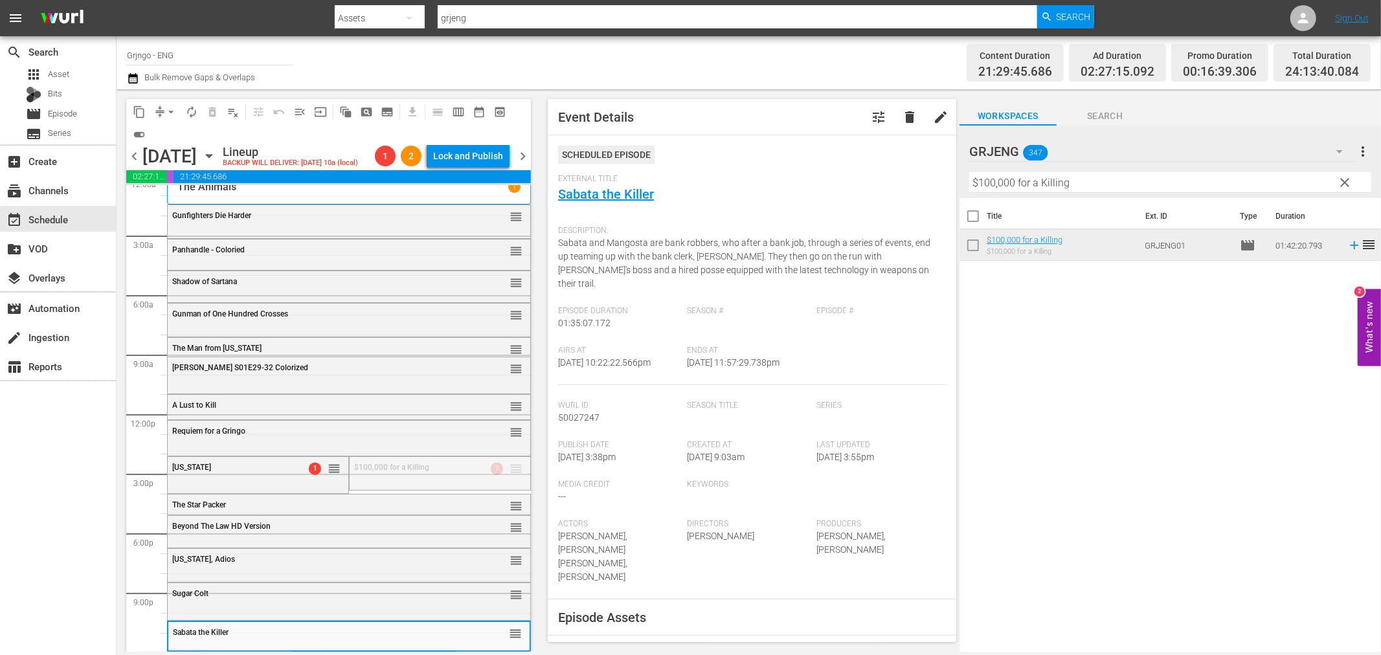
drag, startPoint x: 475, startPoint y: 566, endPoint x: 450, endPoint y: 642, distance: 79.6
click at [450, 641] on div "Sabata the Killer reorder" at bounding box center [348, 633] width 361 height 22
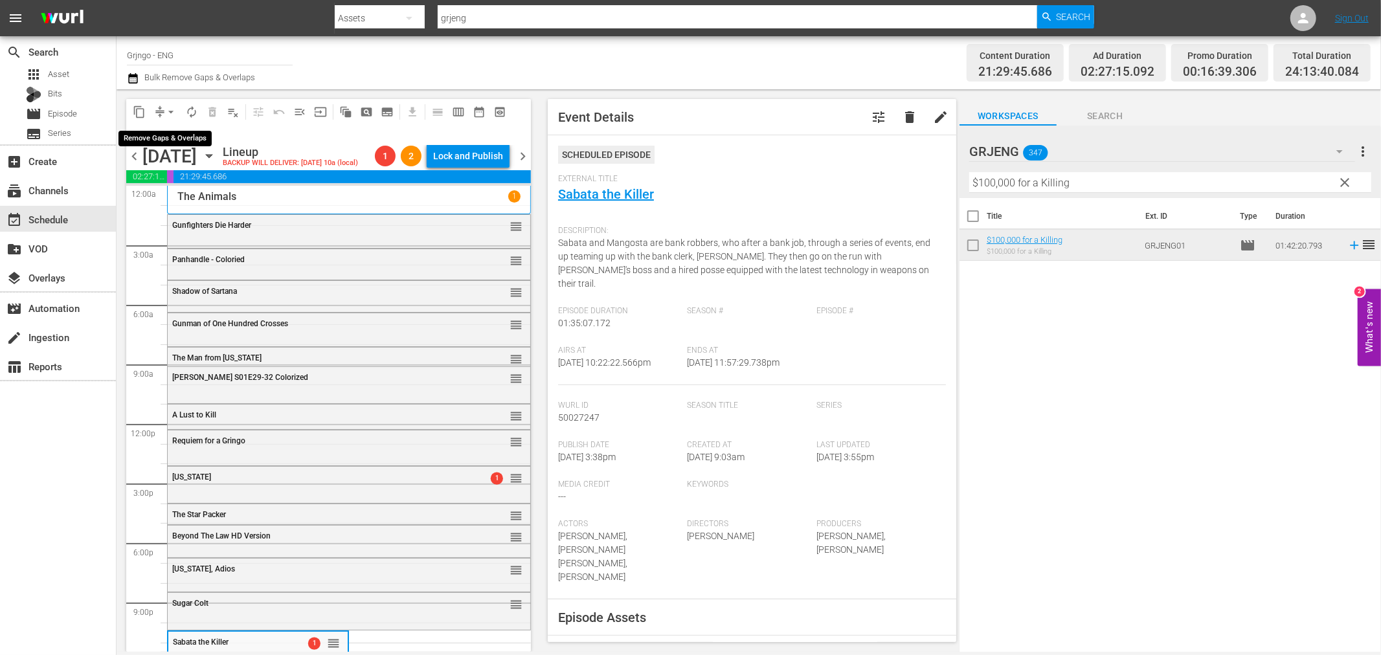
click at [170, 107] on span "arrow_drop_down" at bounding box center [170, 112] width 13 height 13
click at [186, 180] on li "Align to End of Previous Day" at bounding box center [172, 180] width 136 height 21
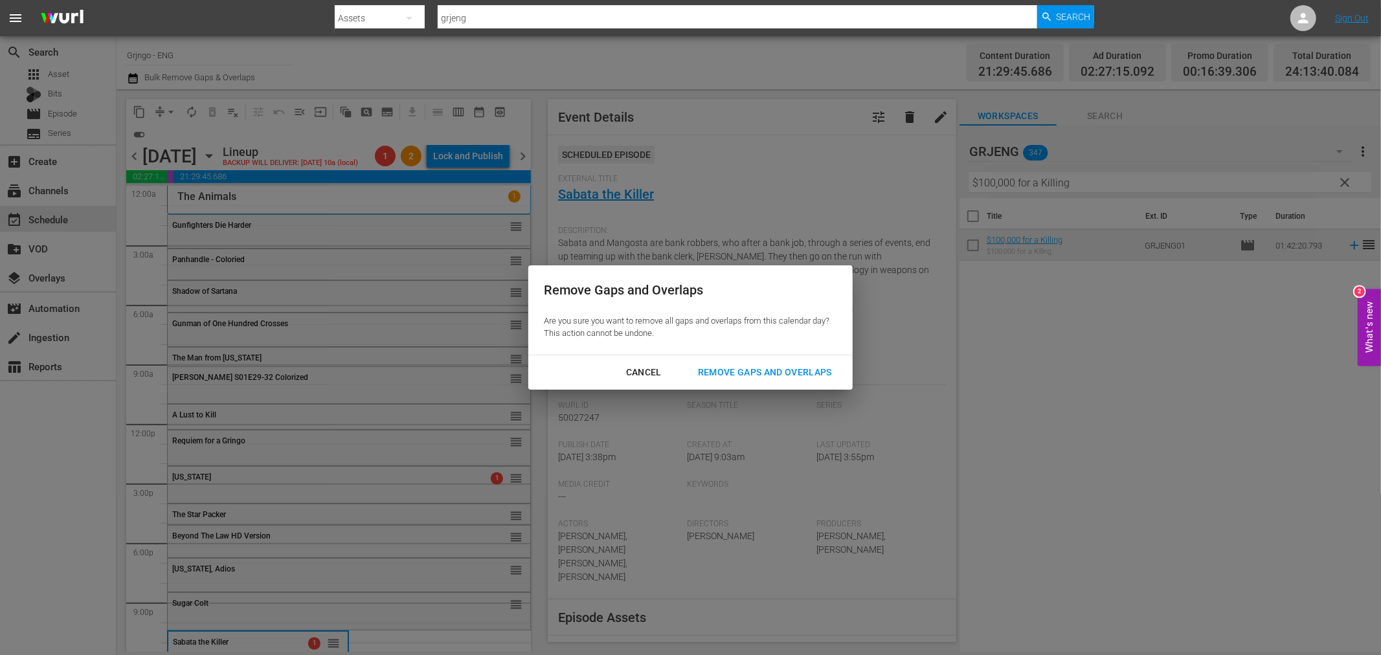
click at [792, 375] on div "Remove Gaps and Overlaps" at bounding box center [764, 372] width 155 height 16
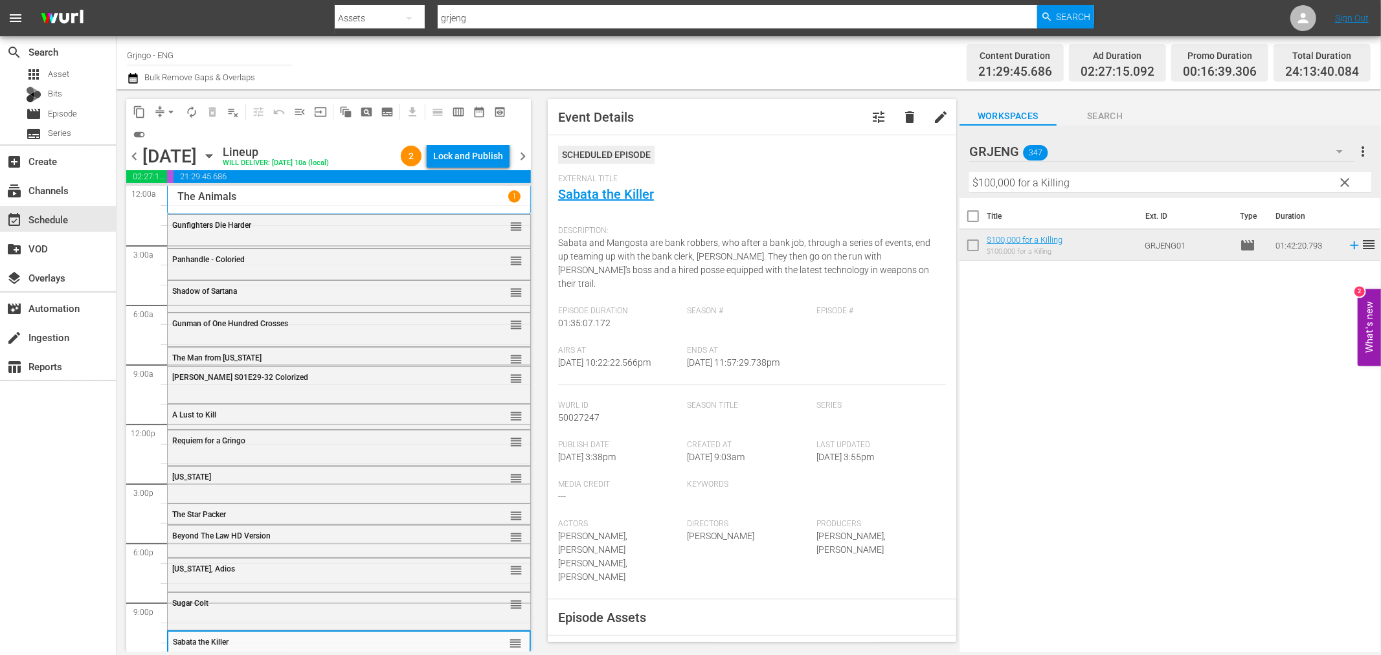
click at [356, 214] on div "The Animals 1" at bounding box center [349, 200] width 364 height 28
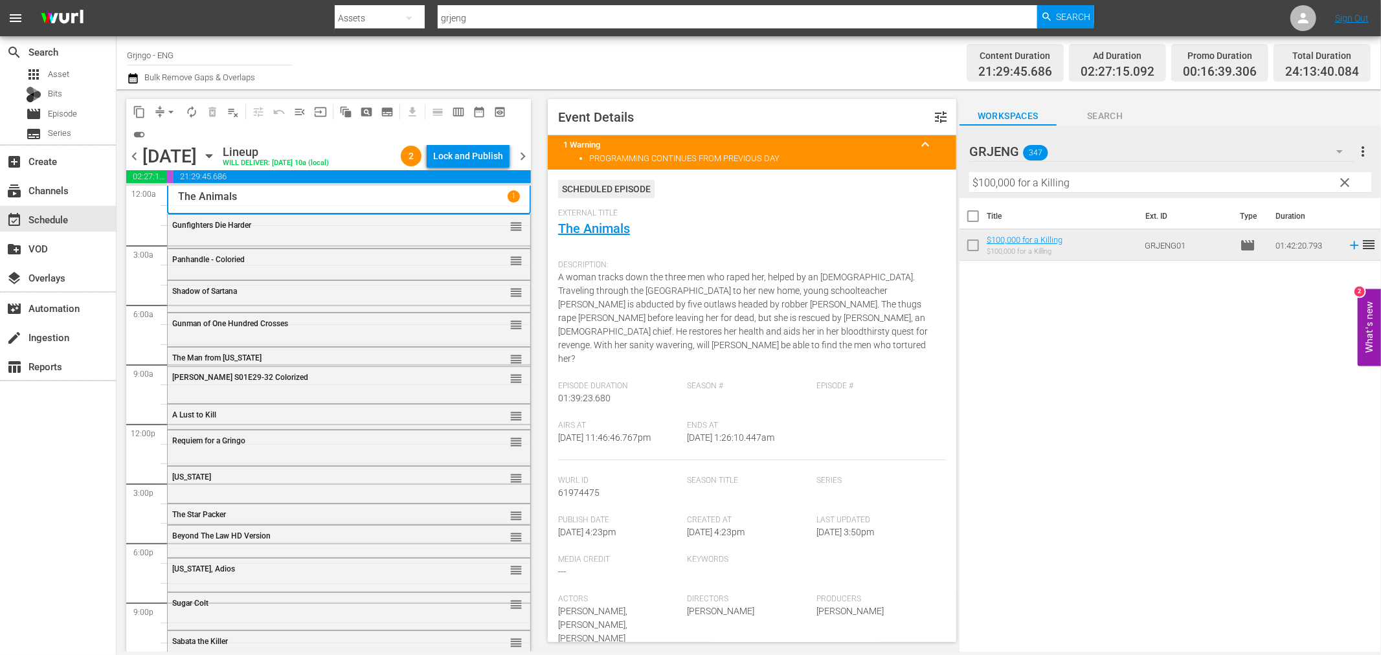
click at [457, 237] on div "Gunfighters Die Harder reorder" at bounding box center [349, 230] width 363 height 31
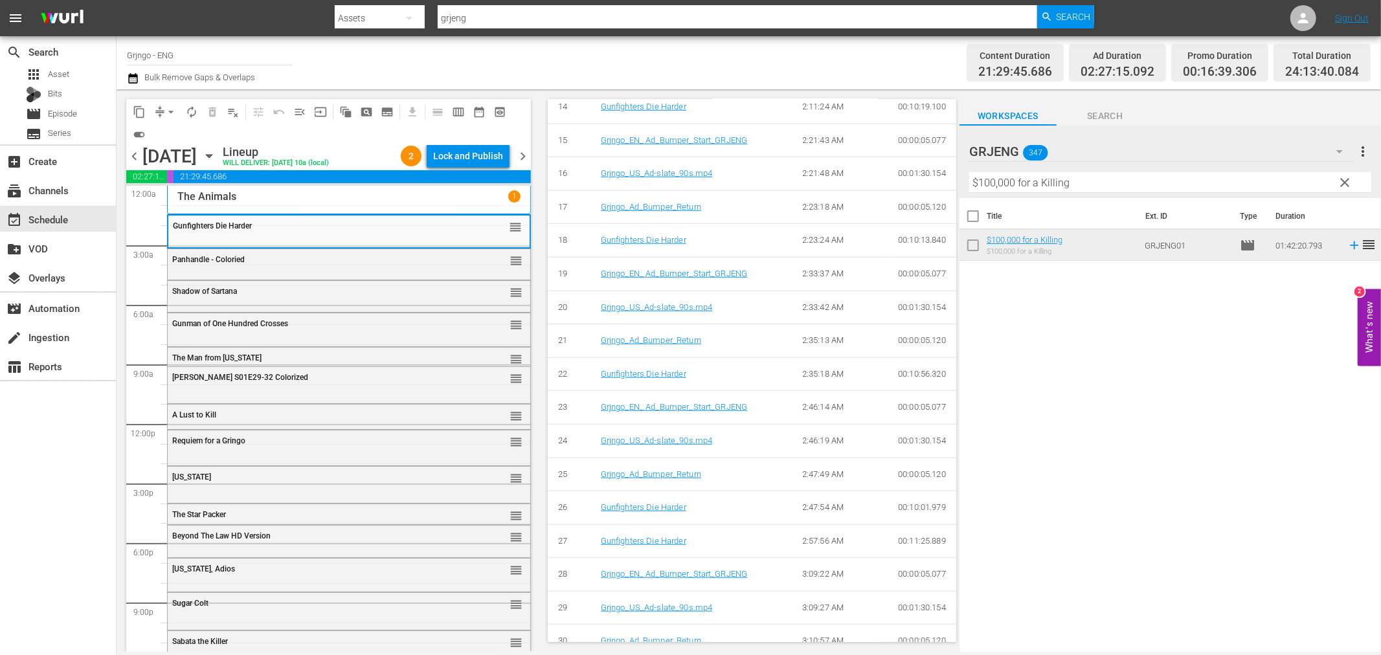
scroll to position [974, 0]
click at [276, 272] on div "Panhandle - Coloried reorder" at bounding box center [349, 262] width 363 height 27
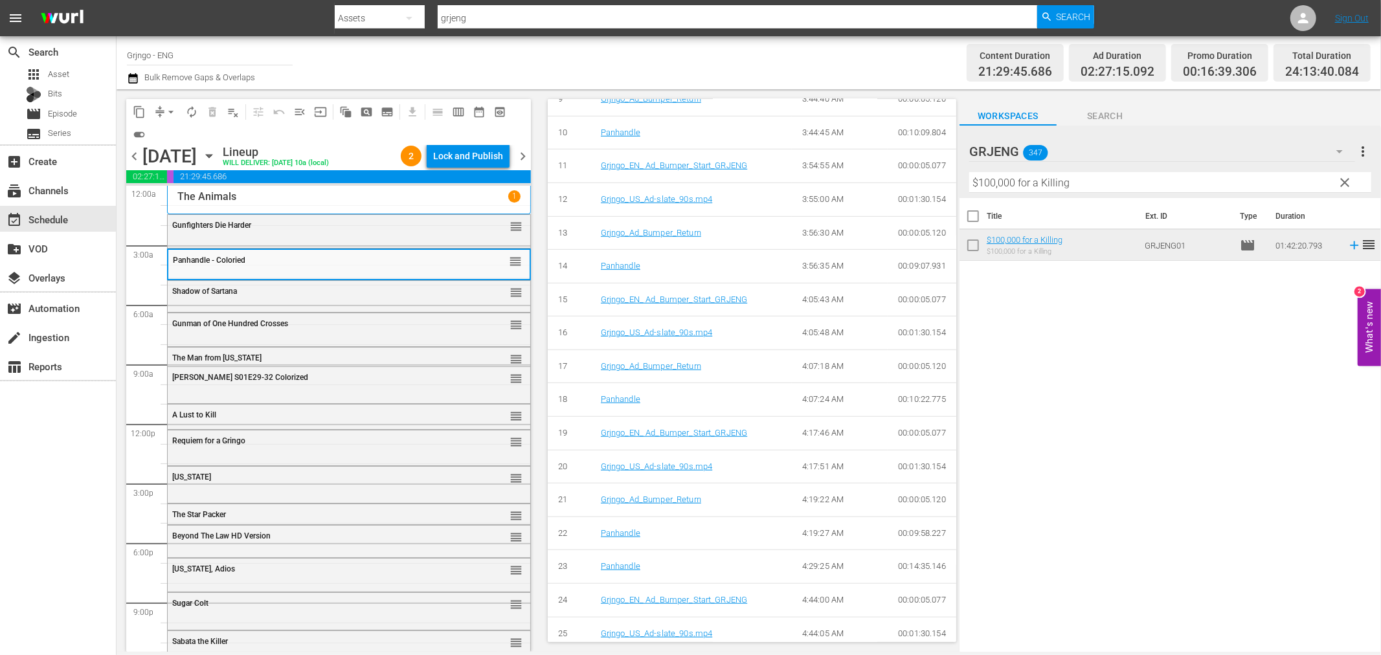
scroll to position [867, 0]
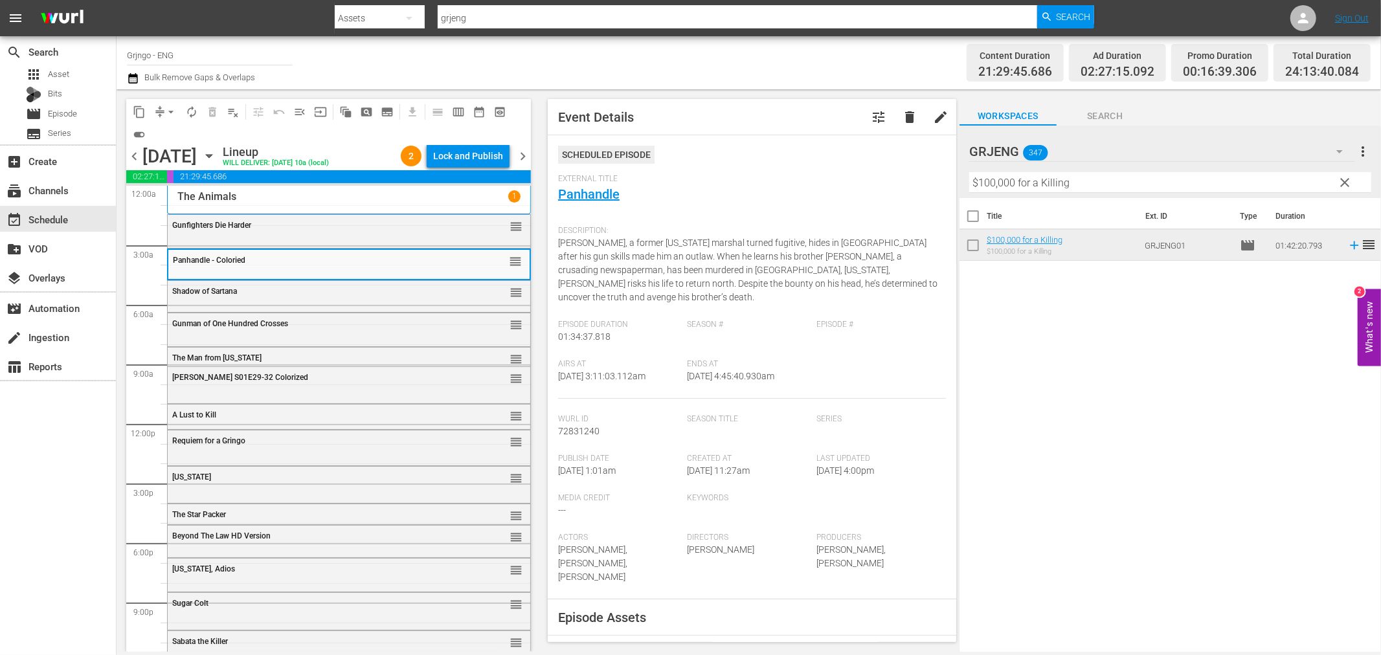
click at [203, 292] on span "Shadow of Sartana" at bounding box center [204, 291] width 65 height 9
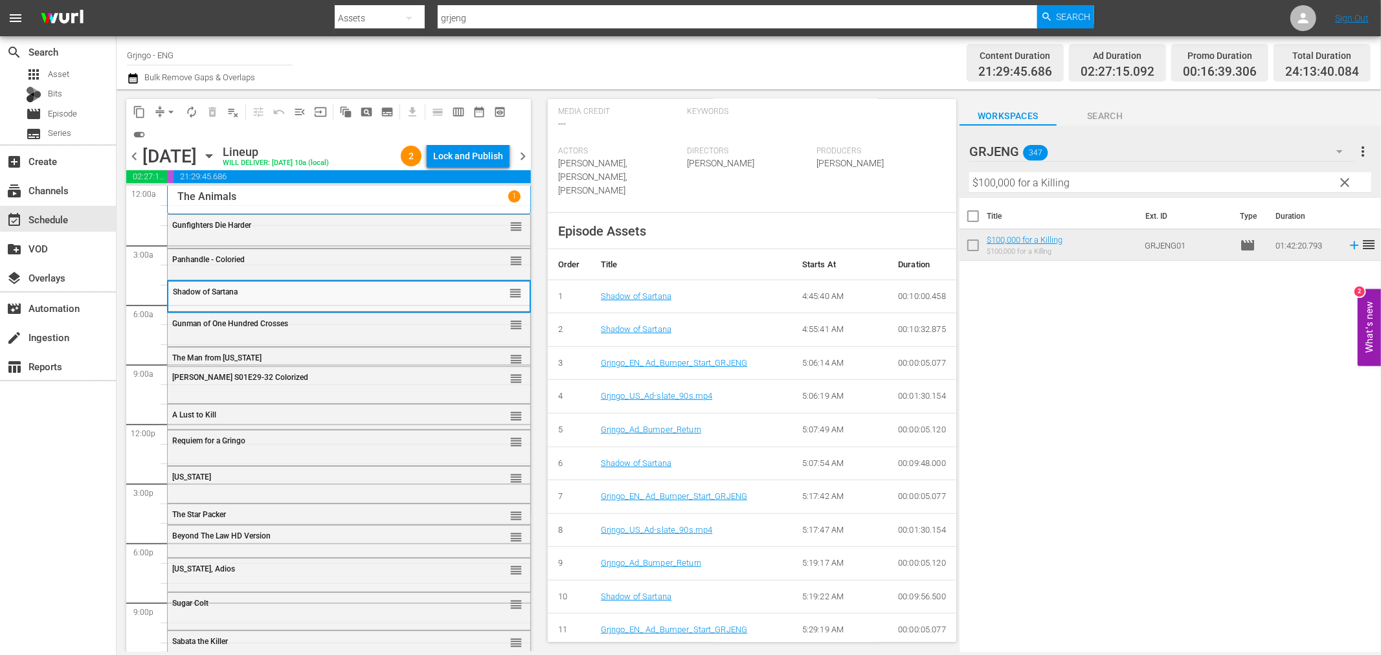
scroll to position [575, 0]
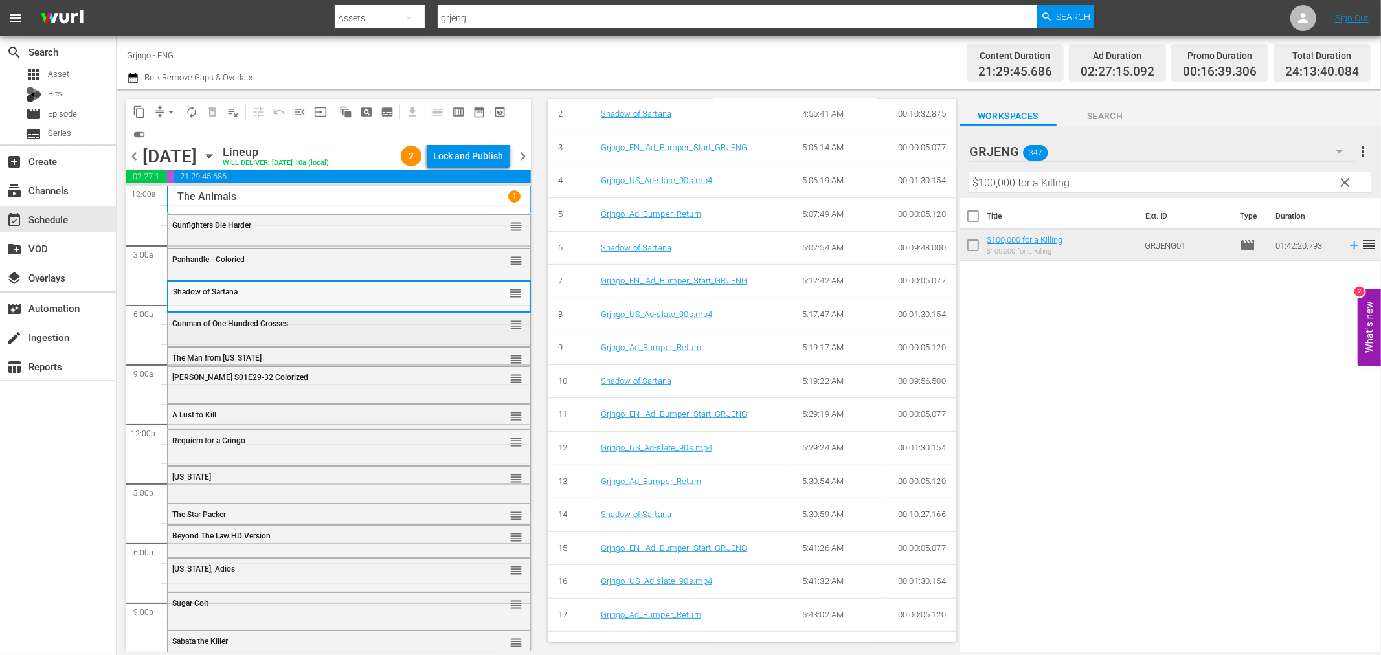
click at [212, 326] on span "Gunman of One Hundred Crosses" at bounding box center [230, 323] width 116 height 9
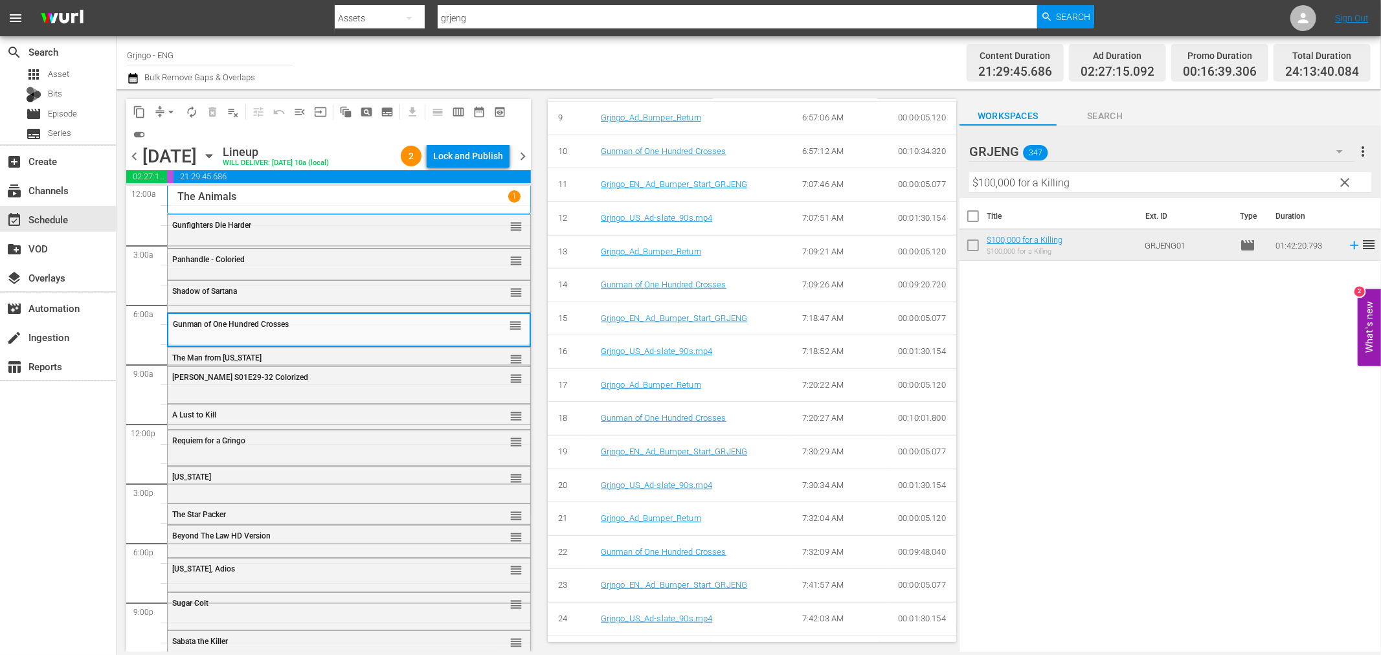
scroll to position [974, 0]
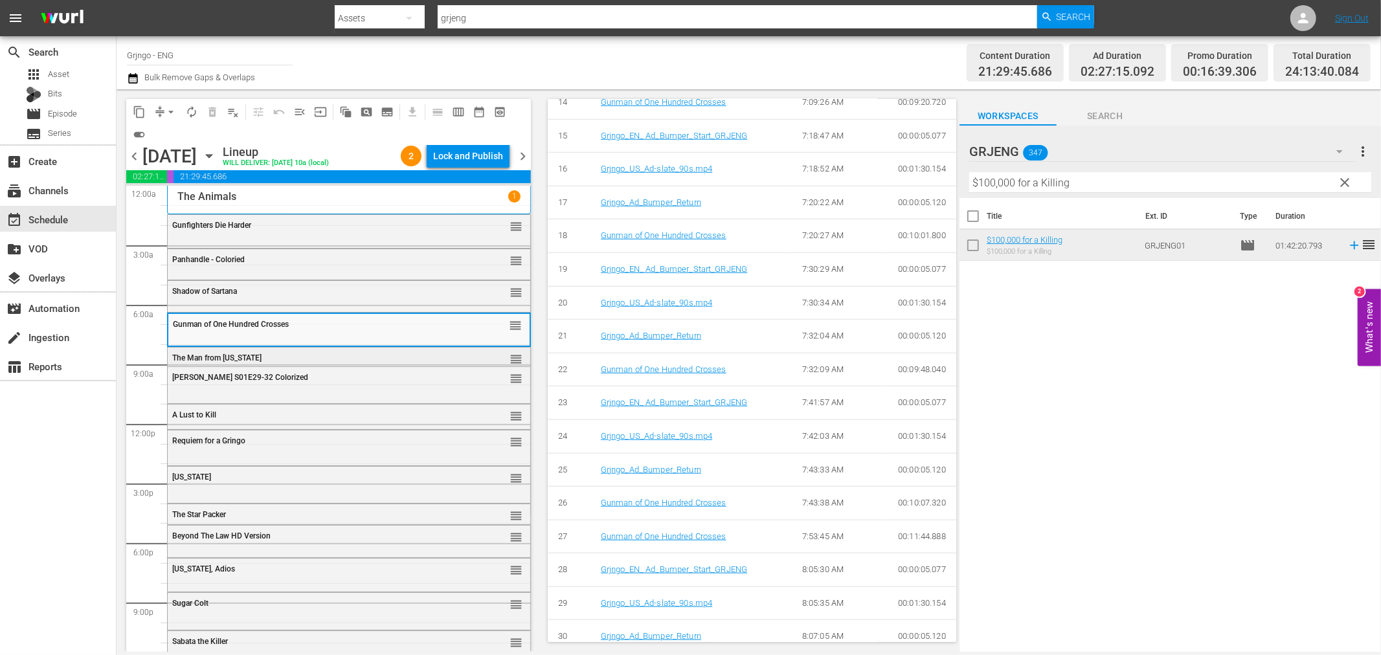
click at [273, 357] on div "The Man from [US_STATE]" at bounding box center [316, 357] width 288 height 9
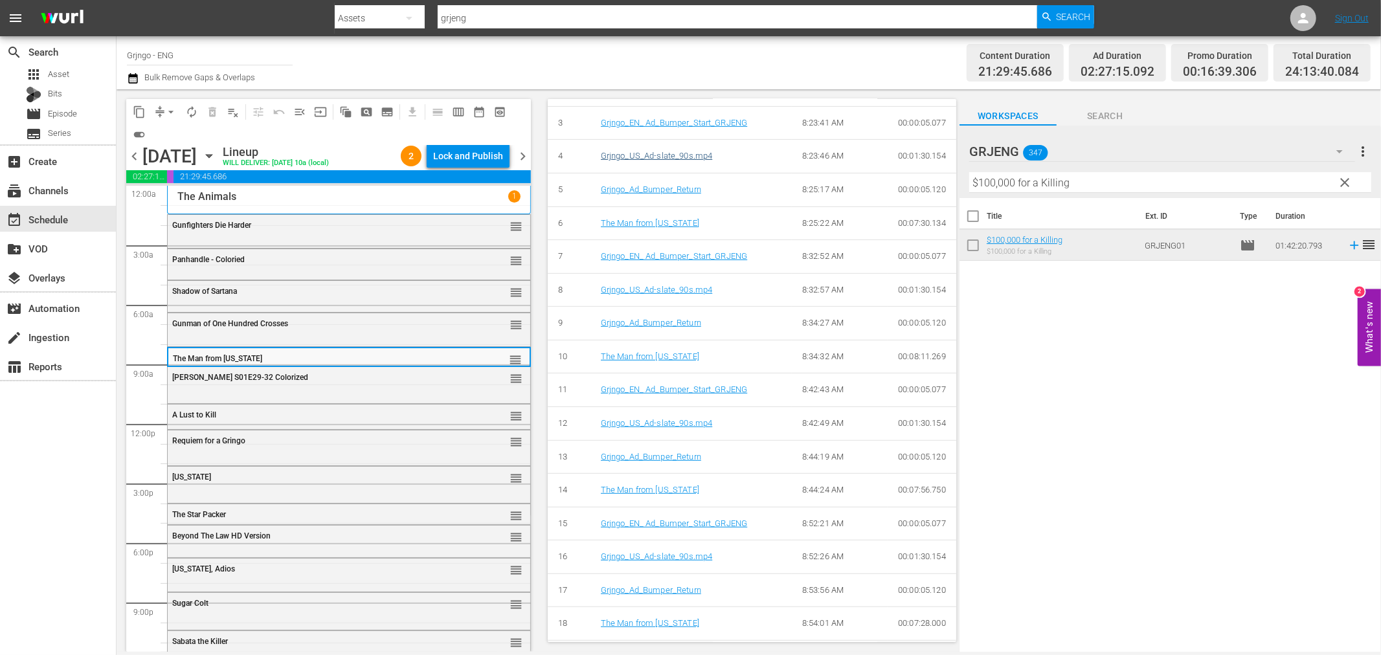
scroll to position [706, 0]
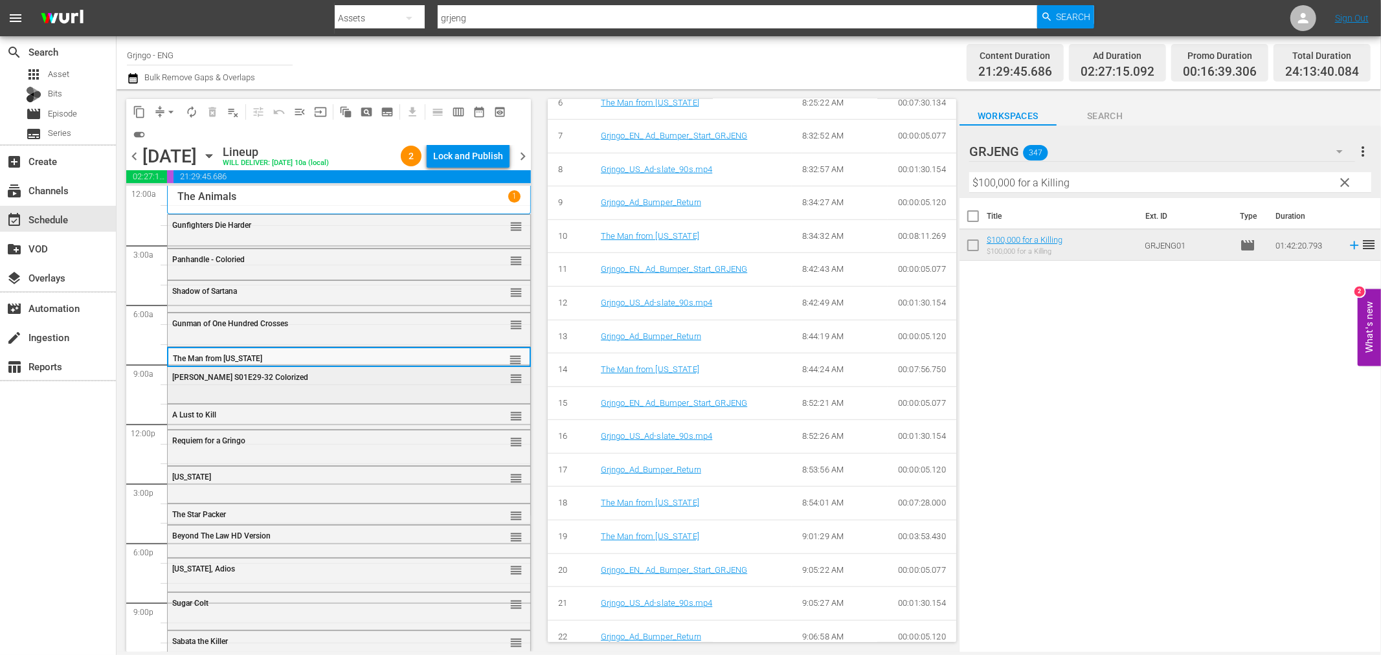
click at [314, 383] on div "Wyatt Earp S01E29-32 Colorized reorder" at bounding box center [349, 378] width 363 height 22
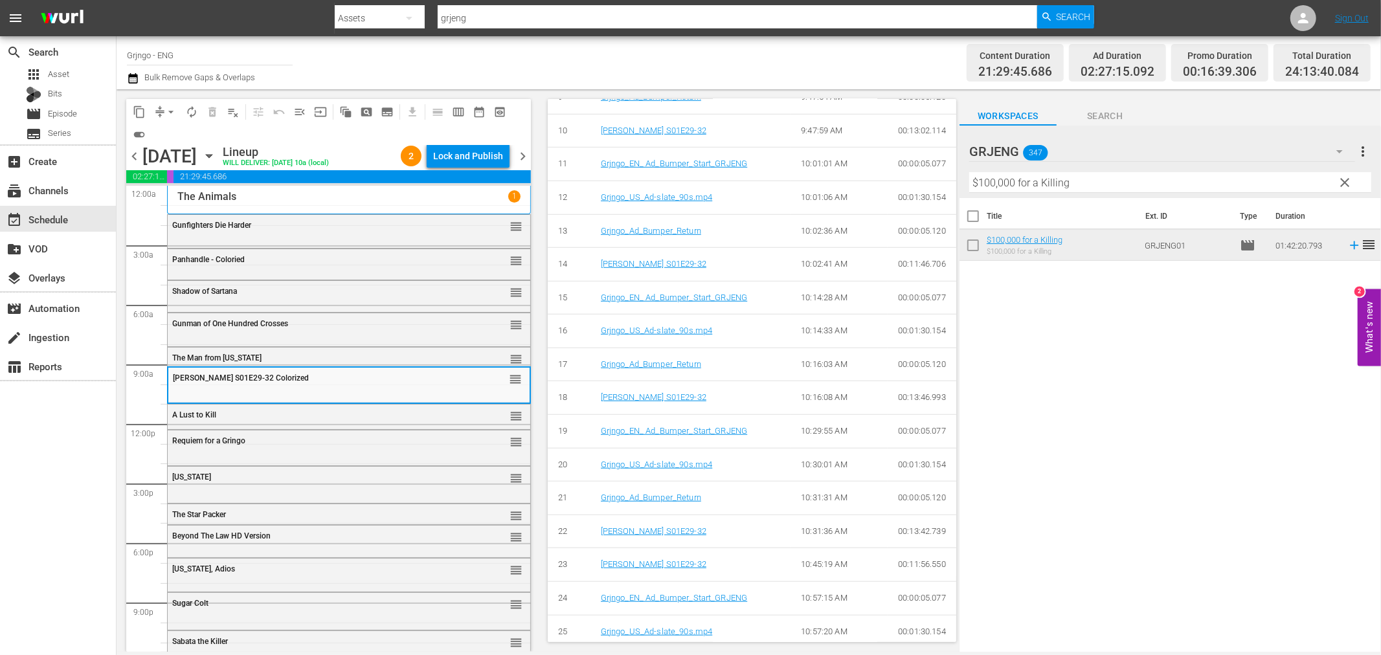
scroll to position [840, 0]
click at [251, 405] on div "A Lust to Kill reorder" at bounding box center [349, 416] width 363 height 22
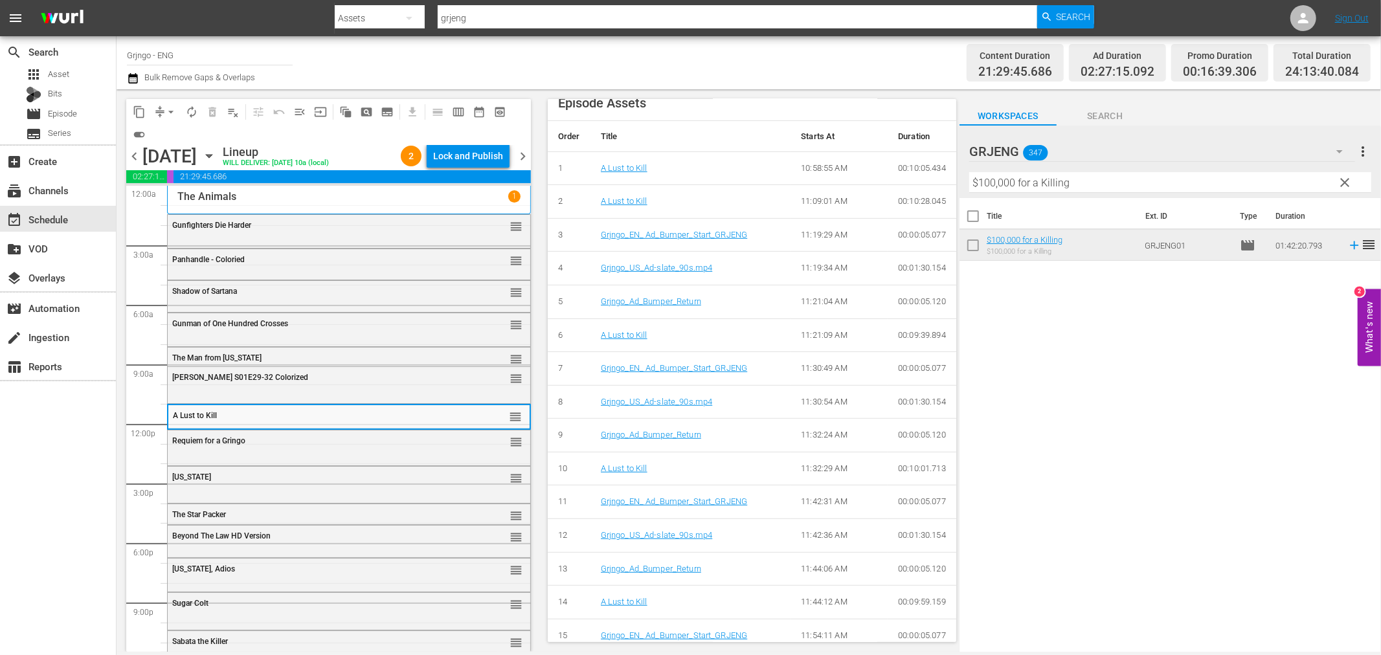
scroll to position [842, 0]
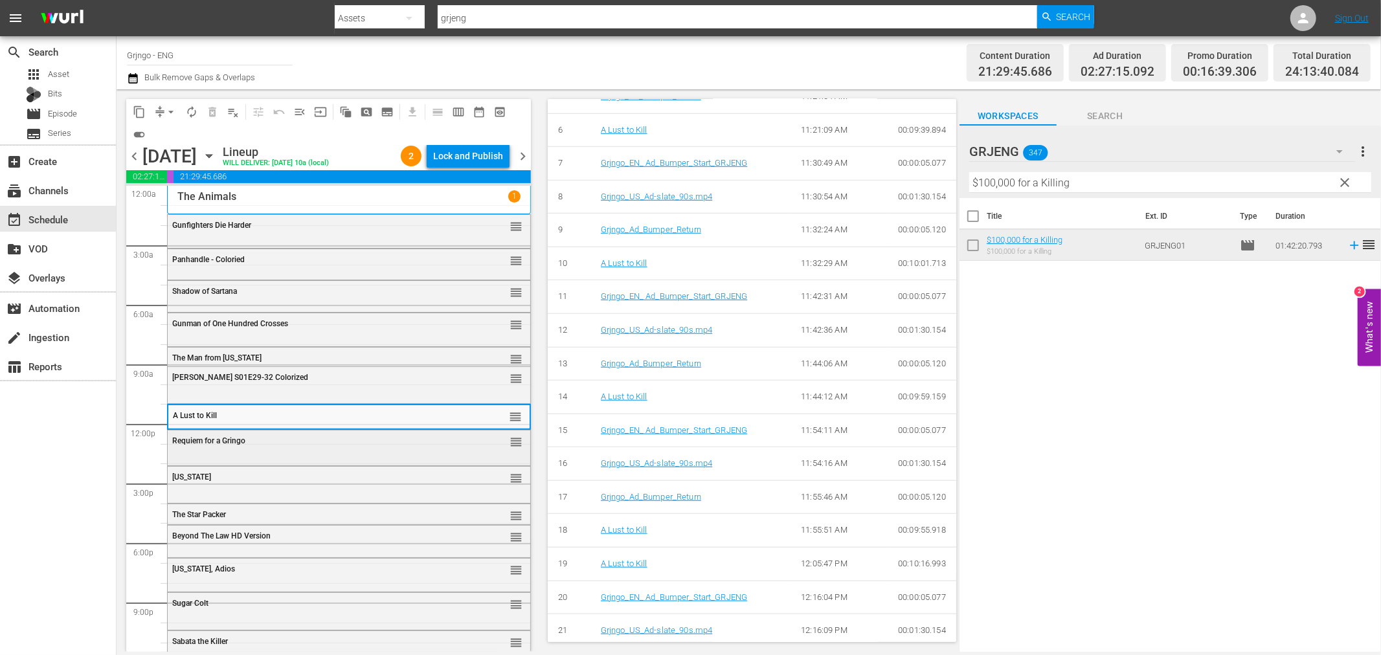
click at [243, 438] on span "Requiem for a Gringo" at bounding box center [208, 440] width 73 height 9
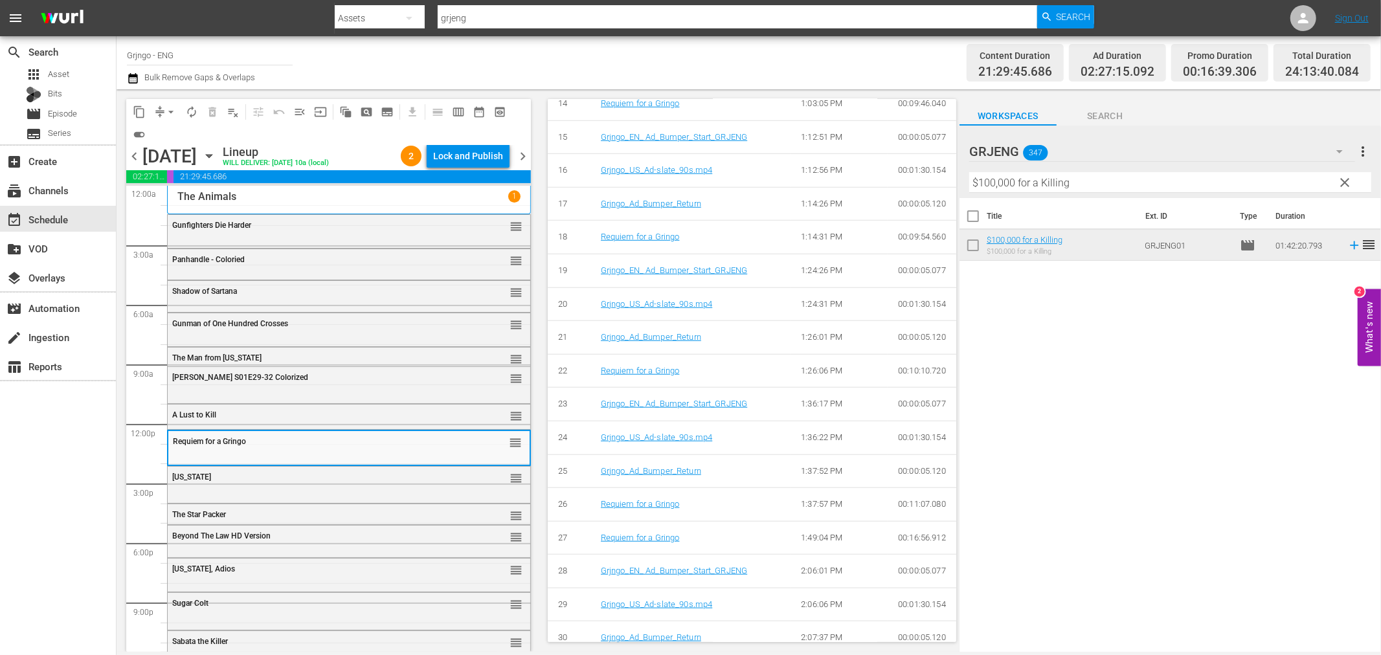
scroll to position [960, 0]
click at [248, 471] on div "California reorder" at bounding box center [349, 478] width 363 height 22
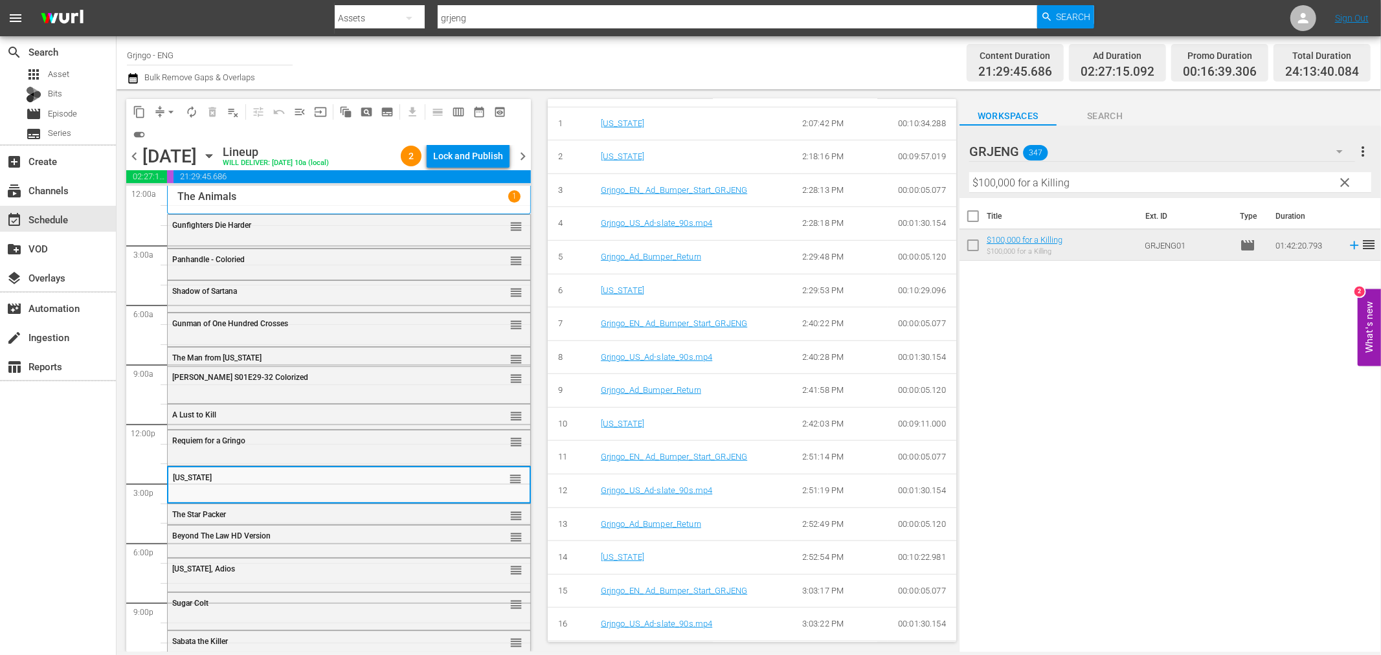
scroll to position [1380, 0]
click at [300, 514] on div "The Star Packer" at bounding box center [316, 514] width 288 height 9
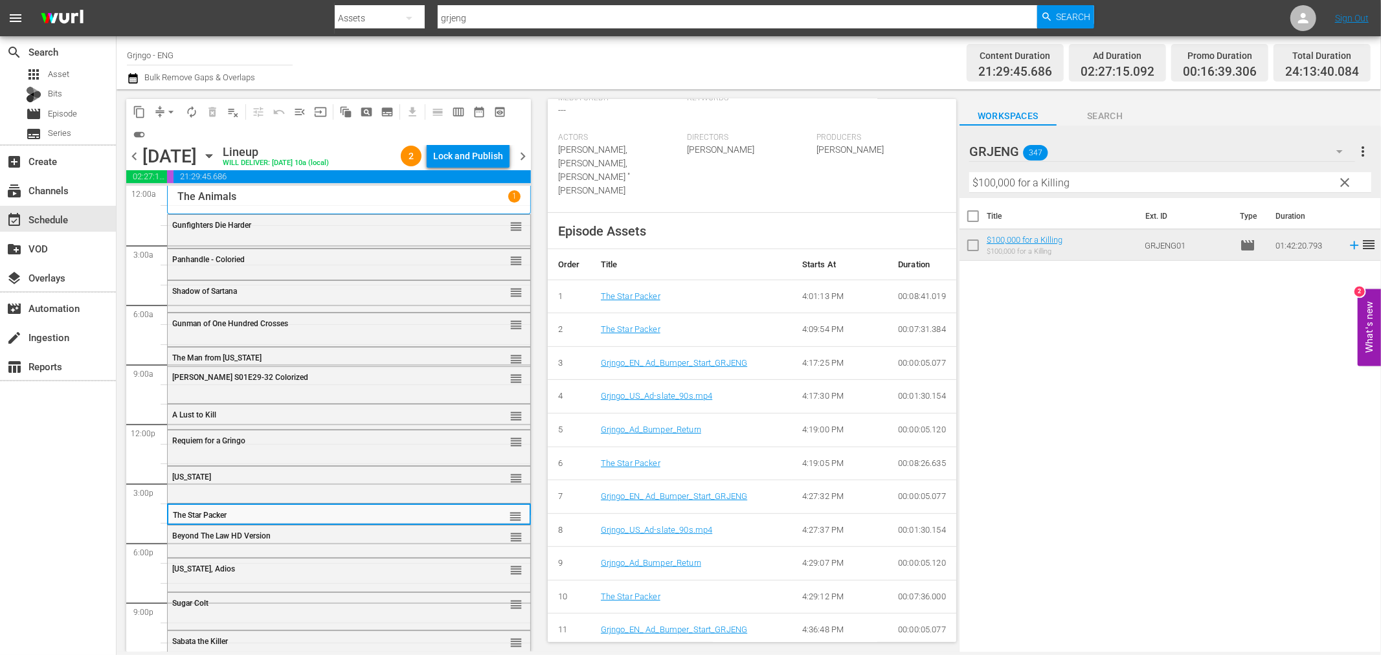
scroll to position [706, 0]
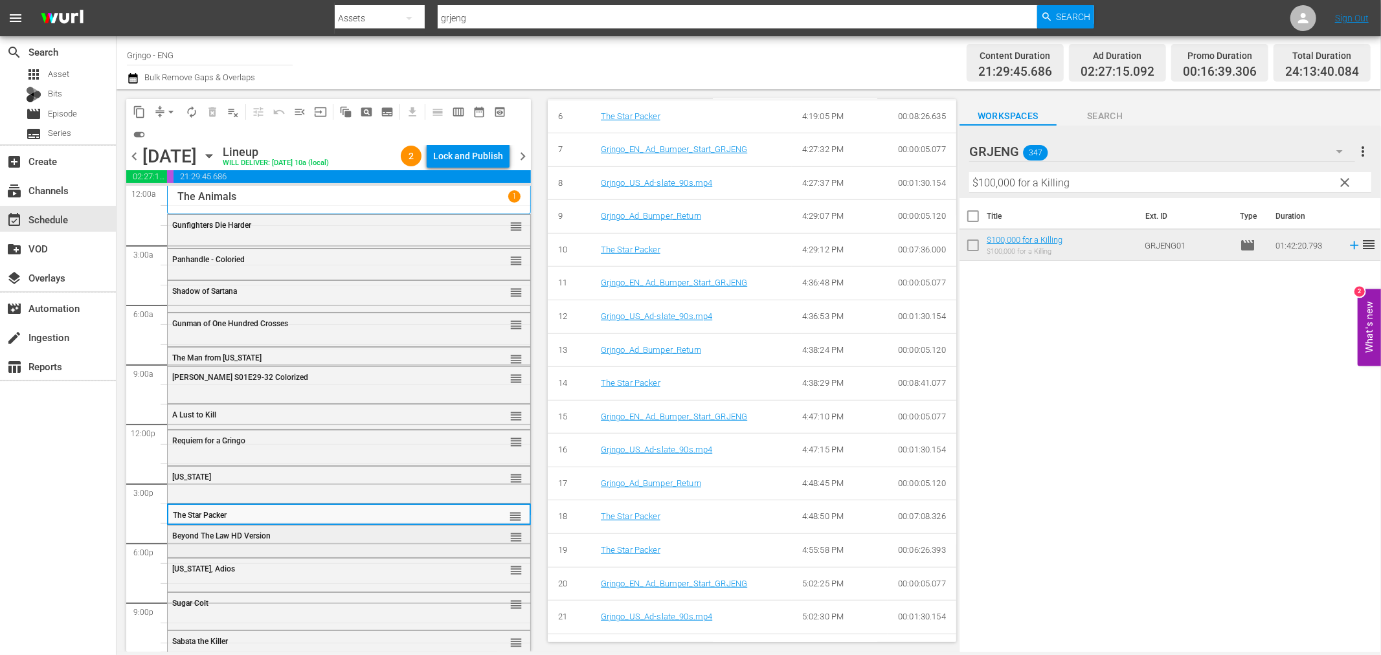
click at [347, 542] on div "Beyond The Law HD Version reorder" at bounding box center [349, 537] width 363 height 22
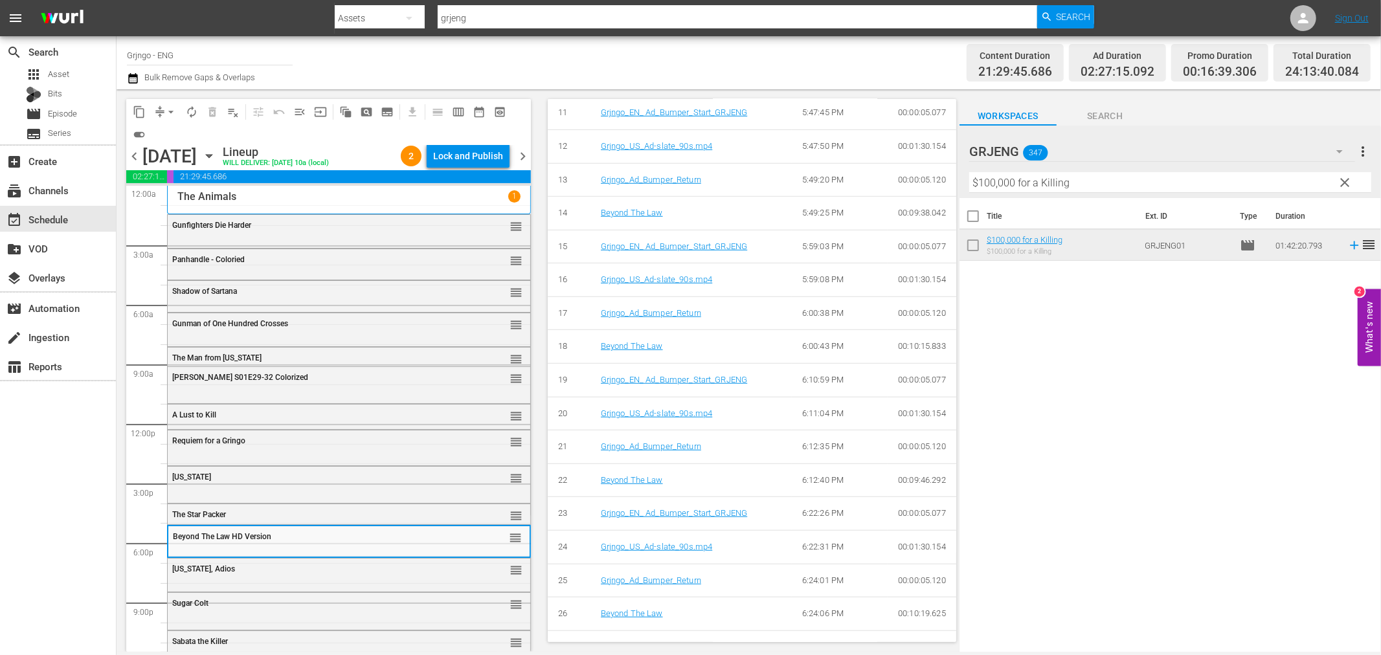
scroll to position [974, 0]
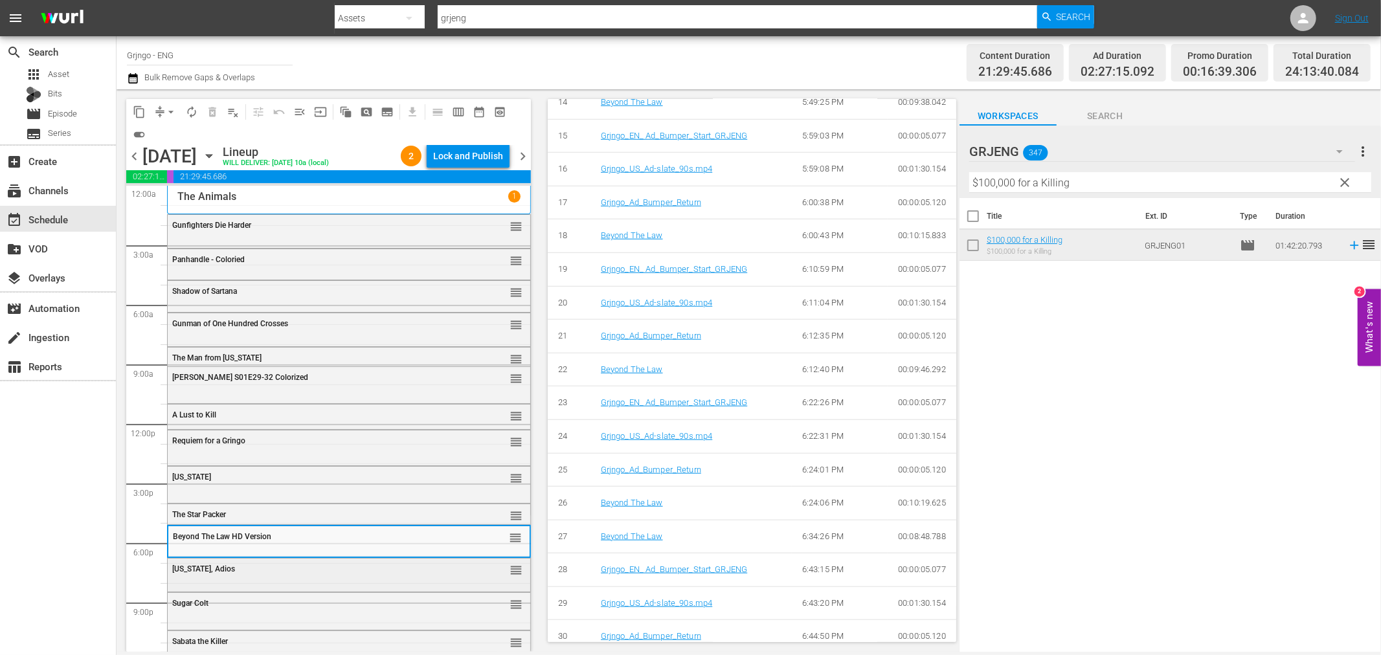
click at [364, 578] on div "Texas, Adios reorder" at bounding box center [349, 570] width 363 height 22
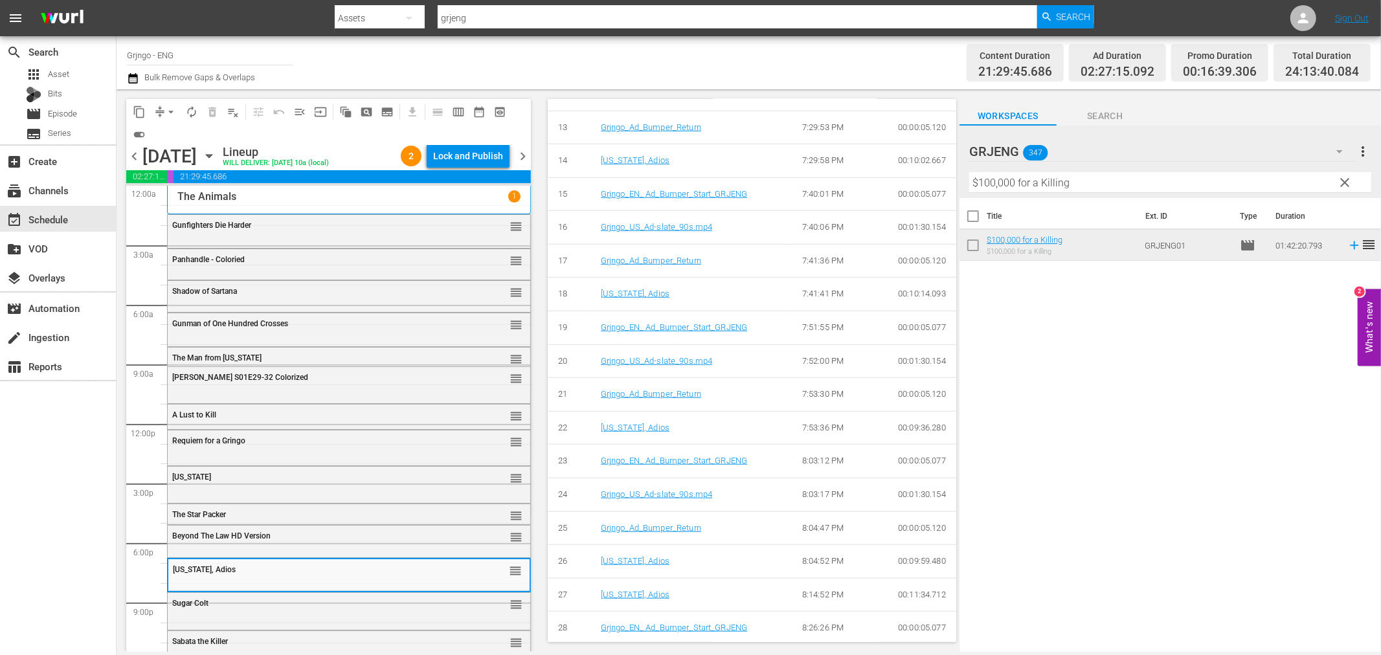
scroll to position [987, 0]
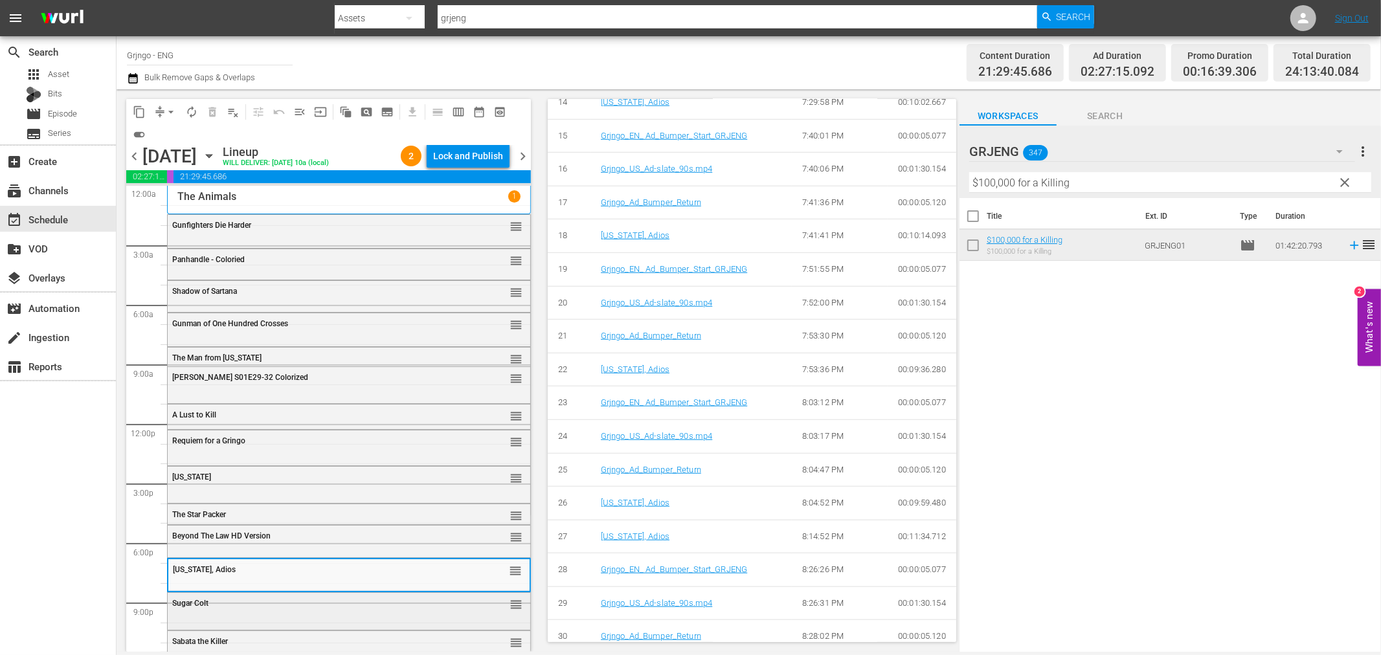
click at [322, 605] on div "Sugar Colt" at bounding box center [316, 603] width 288 height 9
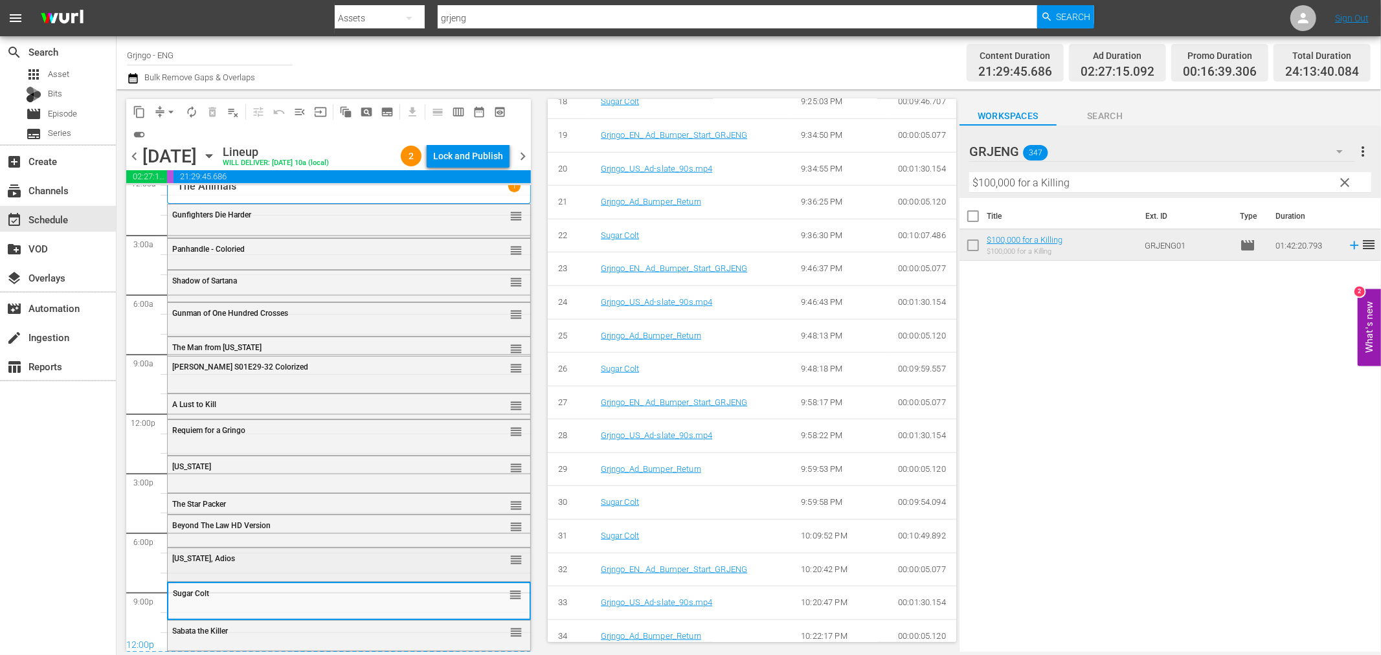
scroll to position [43, 0]
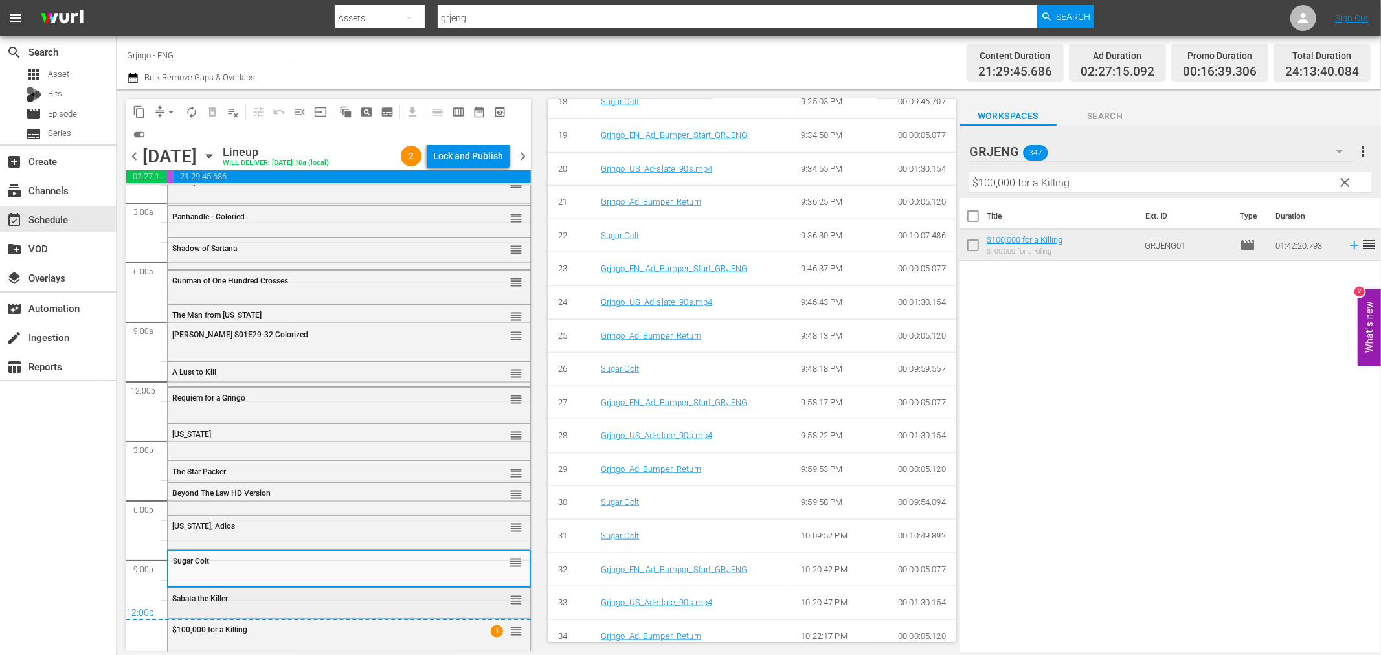
click at [279, 598] on div "Sabata the Killer" at bounding box center [316, 598] width 288 height 9
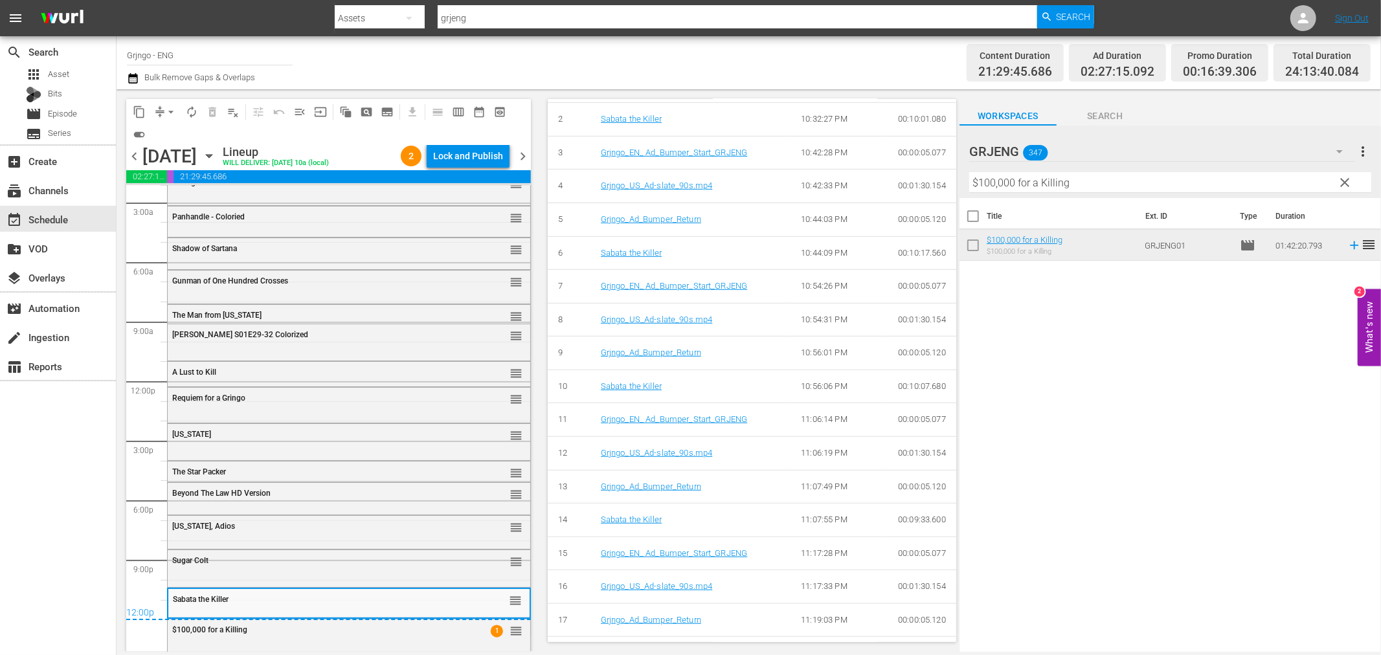
scroll to position [853, 0]
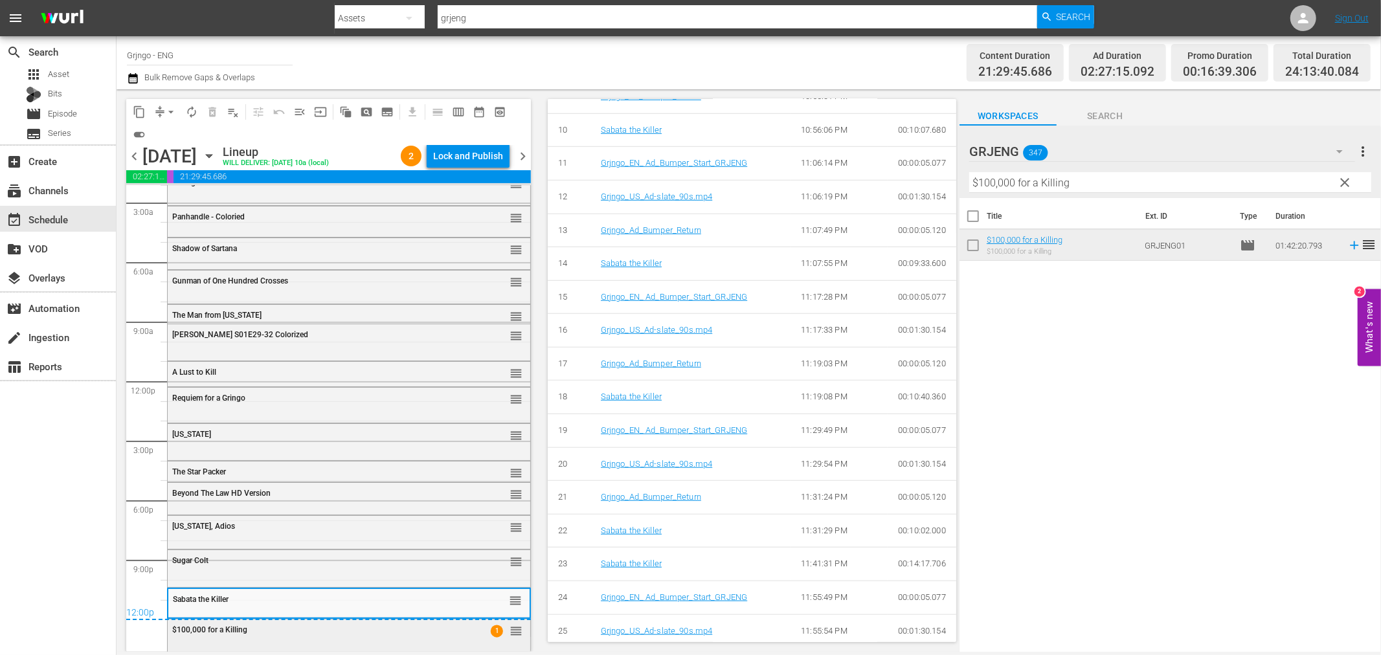
click at [334, 639] on div "$100,000 for a Killing 1 reorder" at bounding box center [349, 631] width 363 height 22
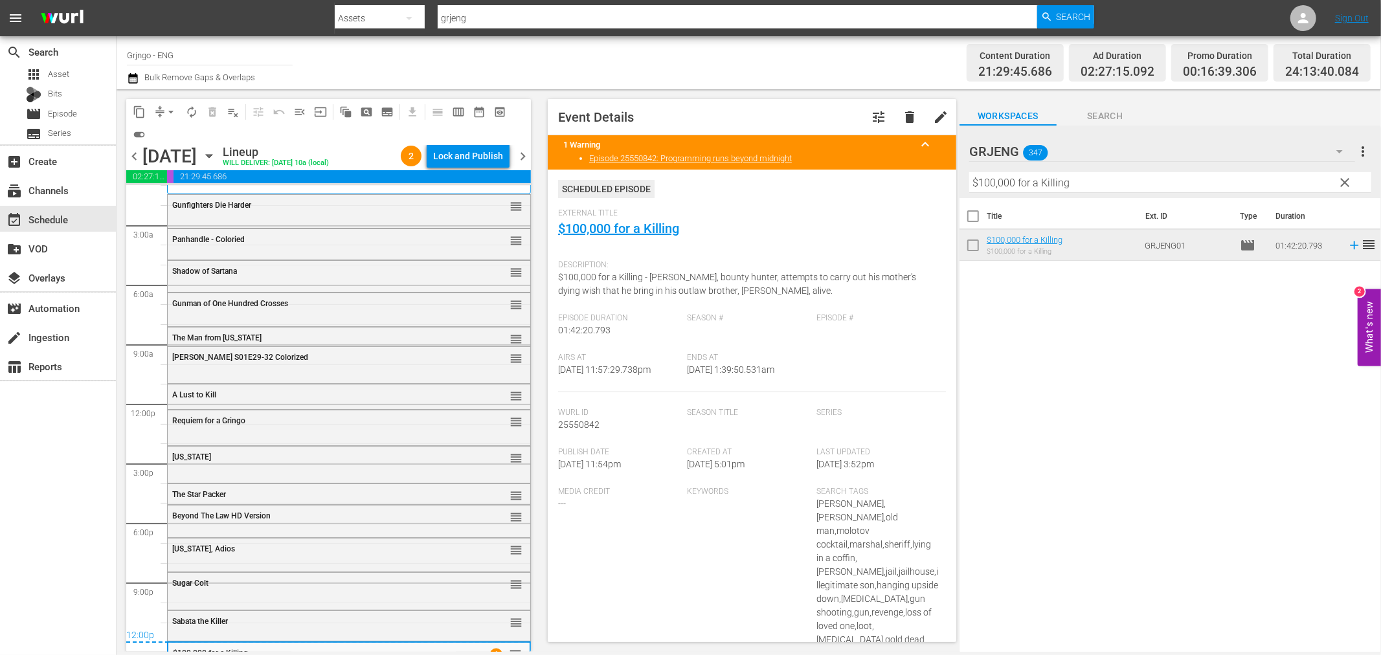
scroll to position [0, 0]
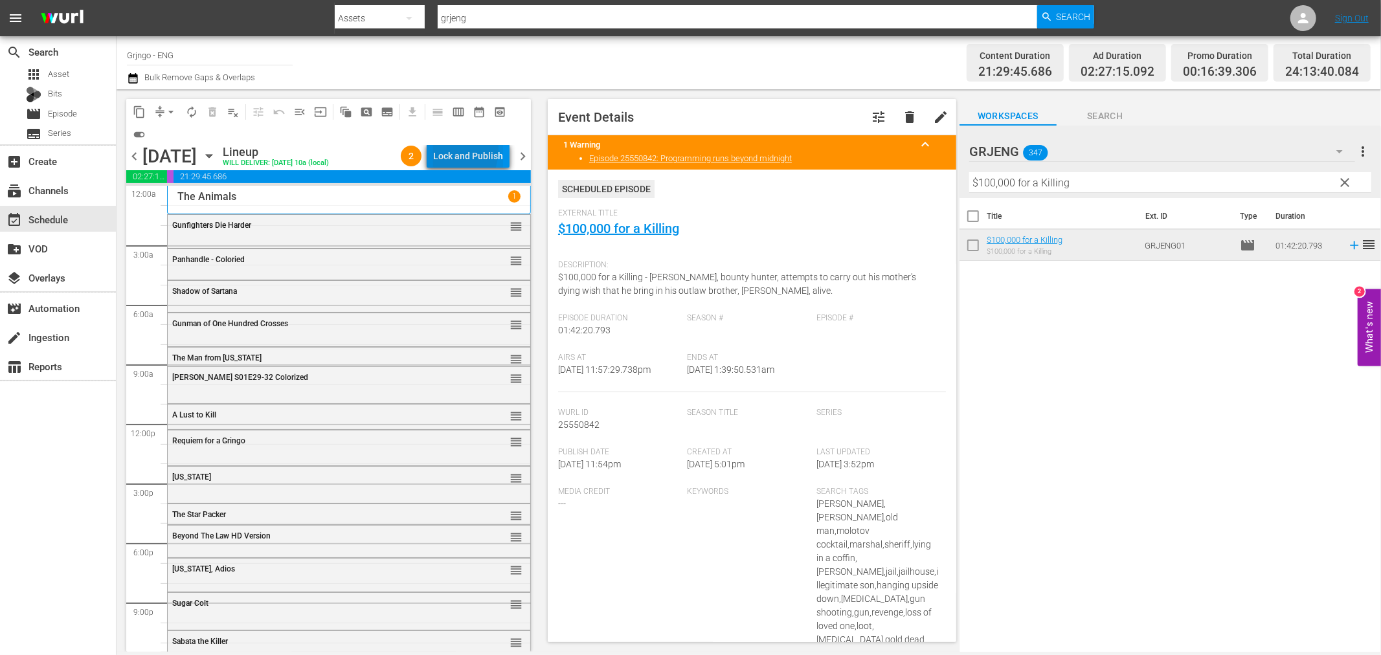
click at [442, 149] on div "Lock and Publish" at bounding box center [468, 155] width 70 height 23
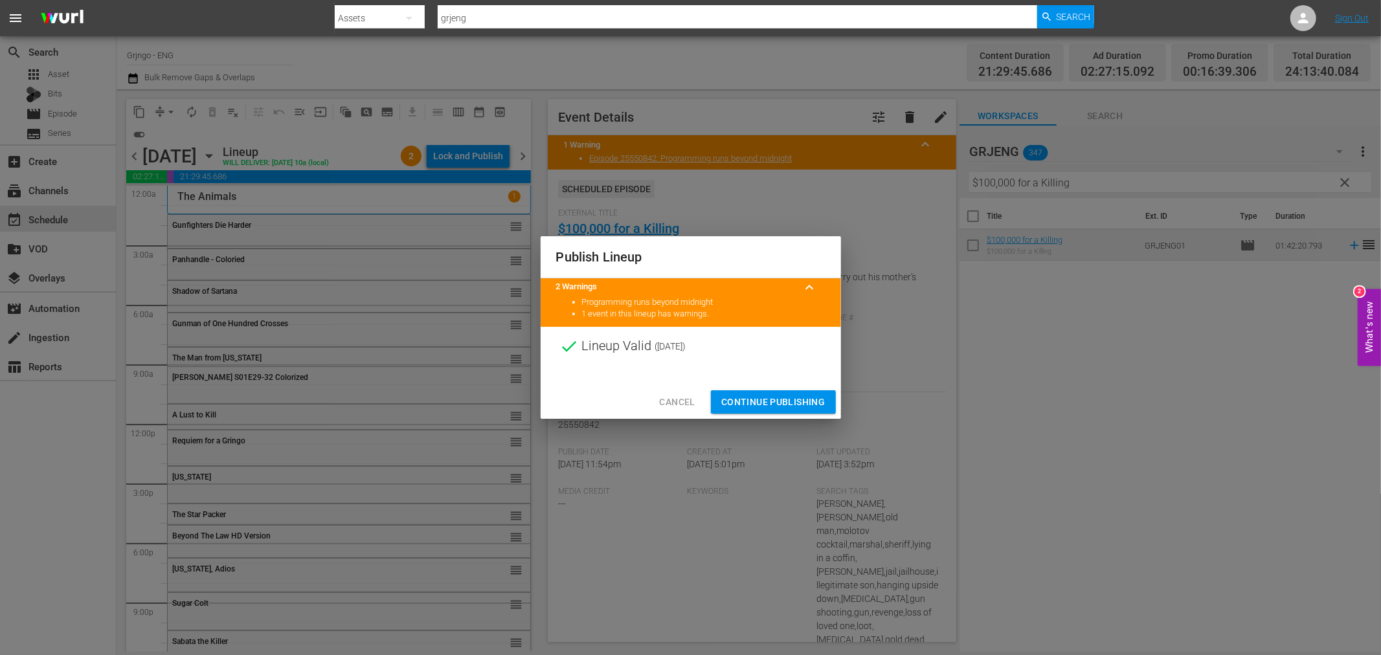
click at [727, 397] on span "Continue Publishing" at bounding box center [773, 402] width 104 height 16
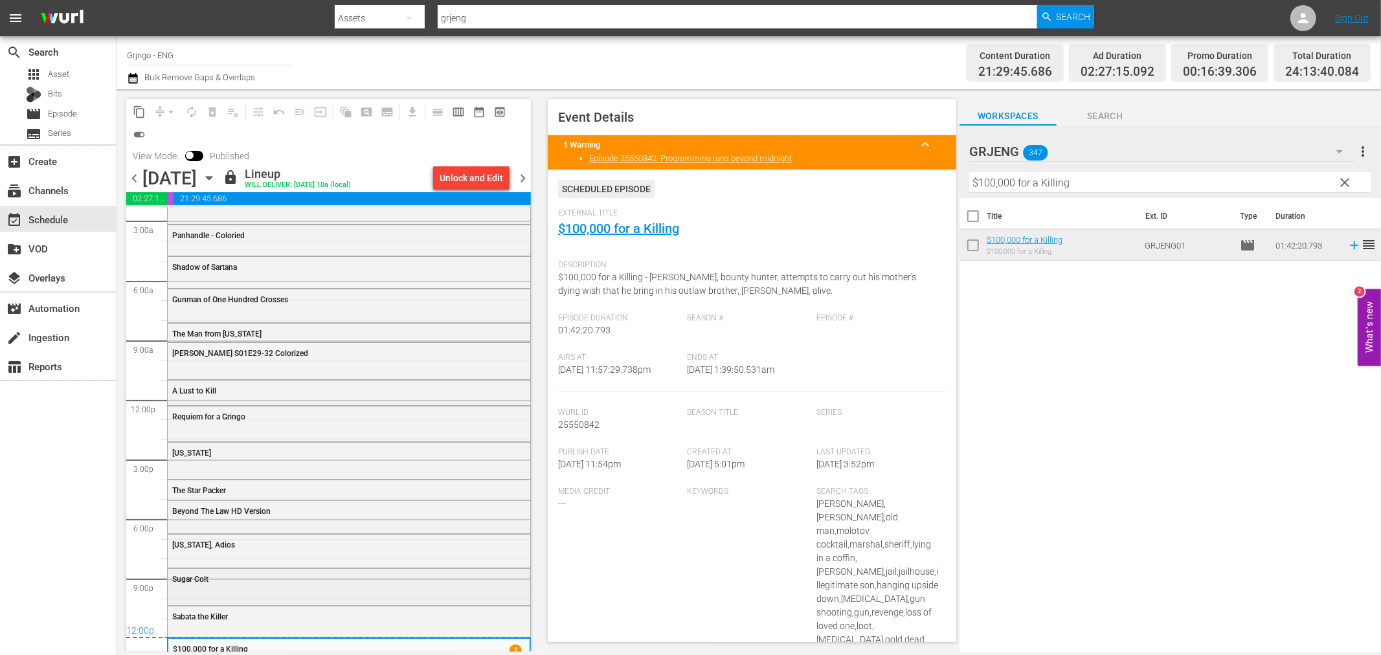
scroll to position [65, 0]
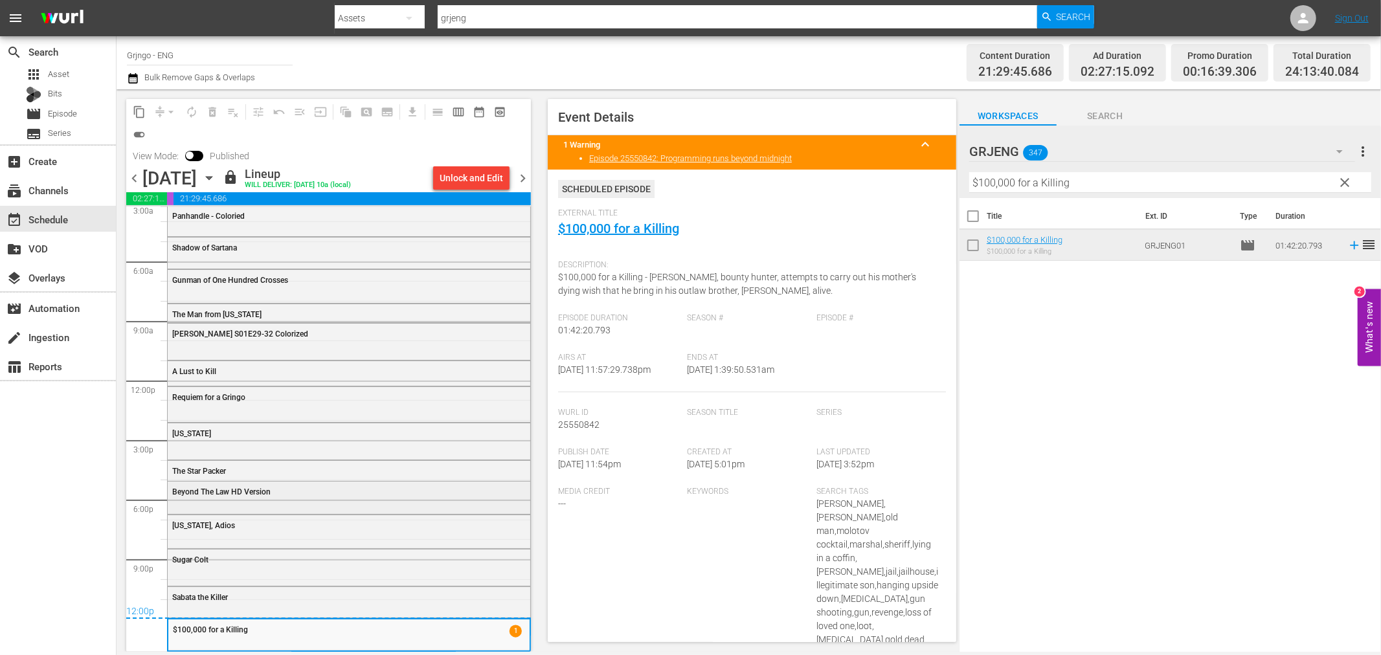
click at [243, 487] on span "Beyond The Law HD Version" at bounding box center [221, 491] width 98 height 9
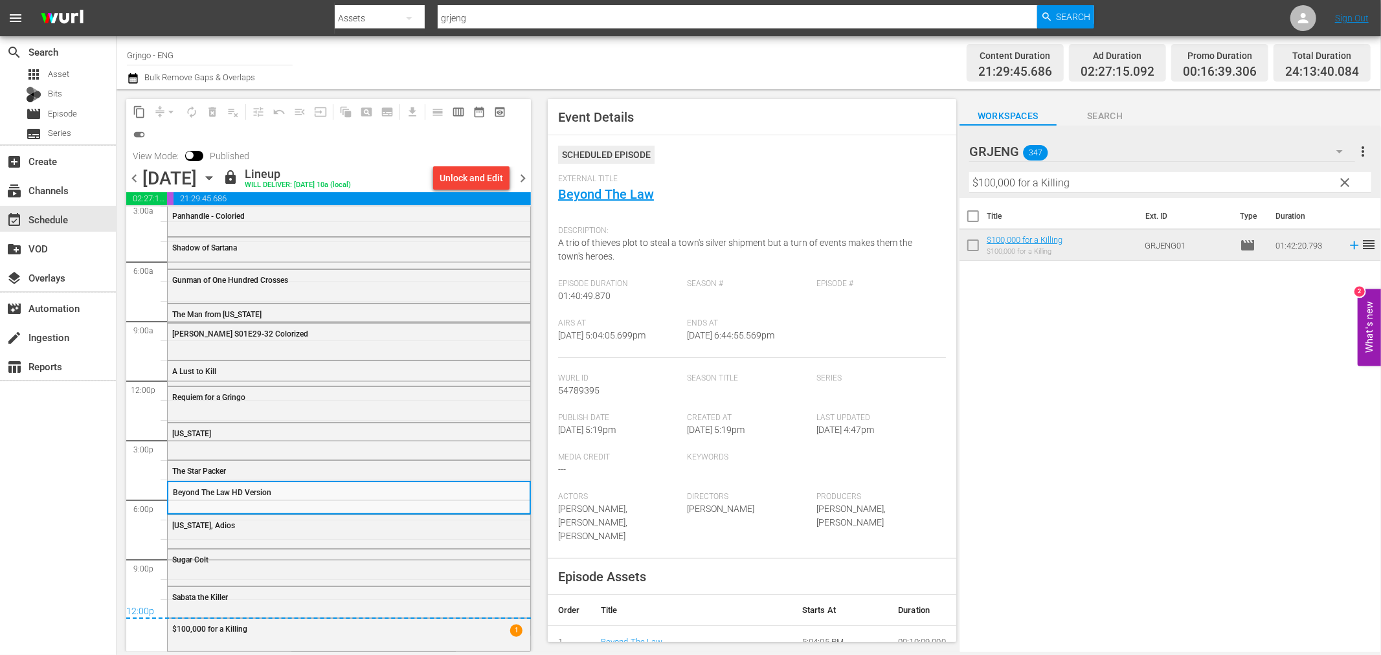
click at [221, 526] on div "[US_STATE], Adios" at bounding box center [316, 525] width 288 height 9
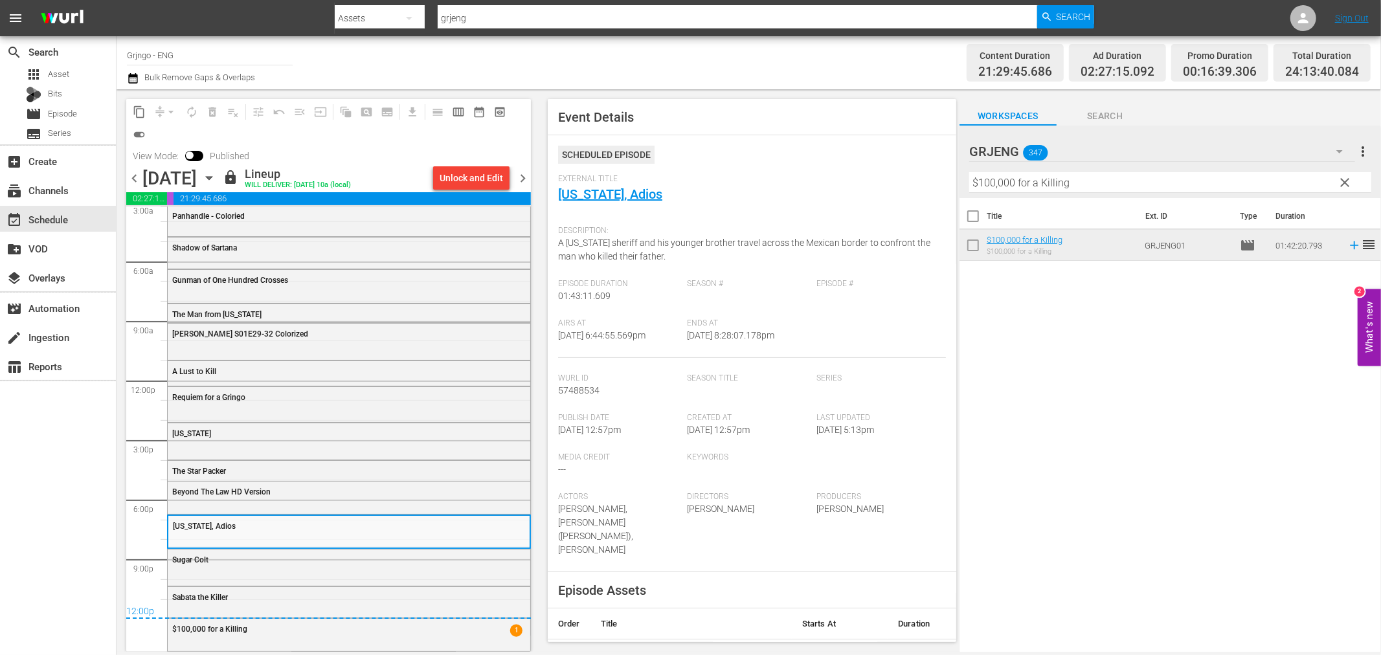
click at [207, 559] on span "Sugar Colt" at bounding box center [190, 559] width 36 height 9
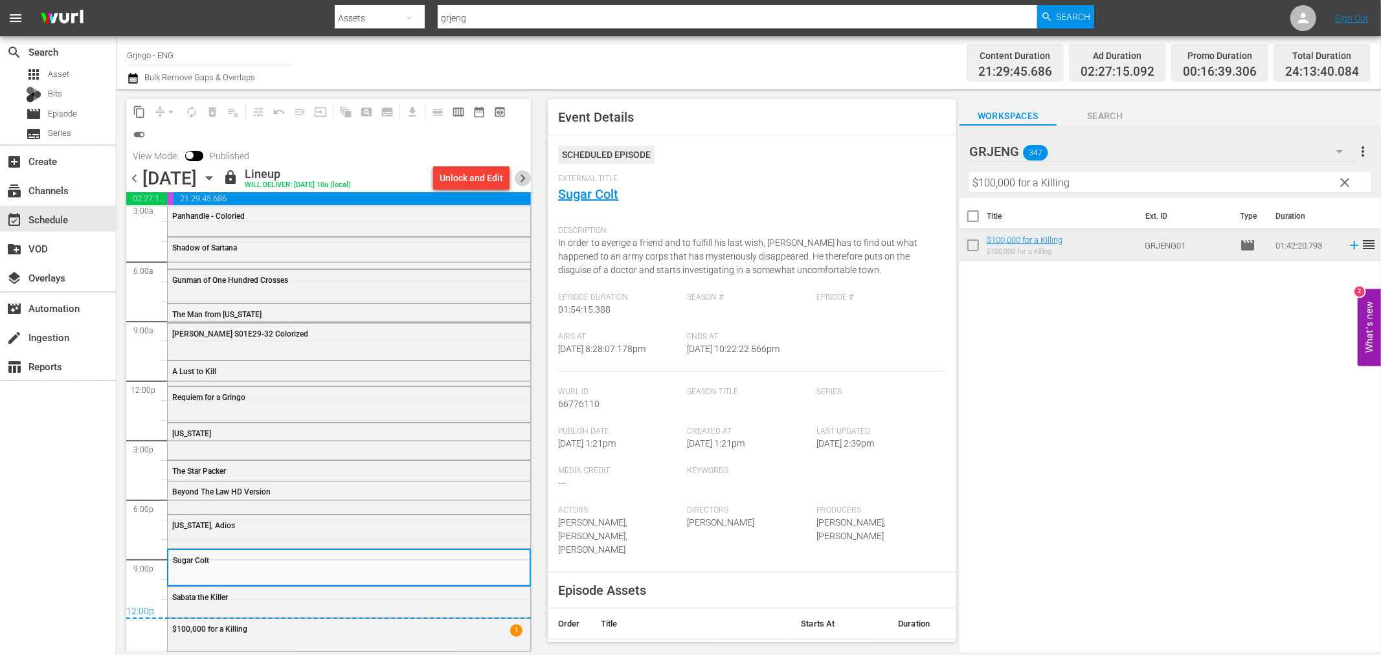
click at [523, 172] on span "chevron_right" at bounding box center [523, 178] width 16 height 16
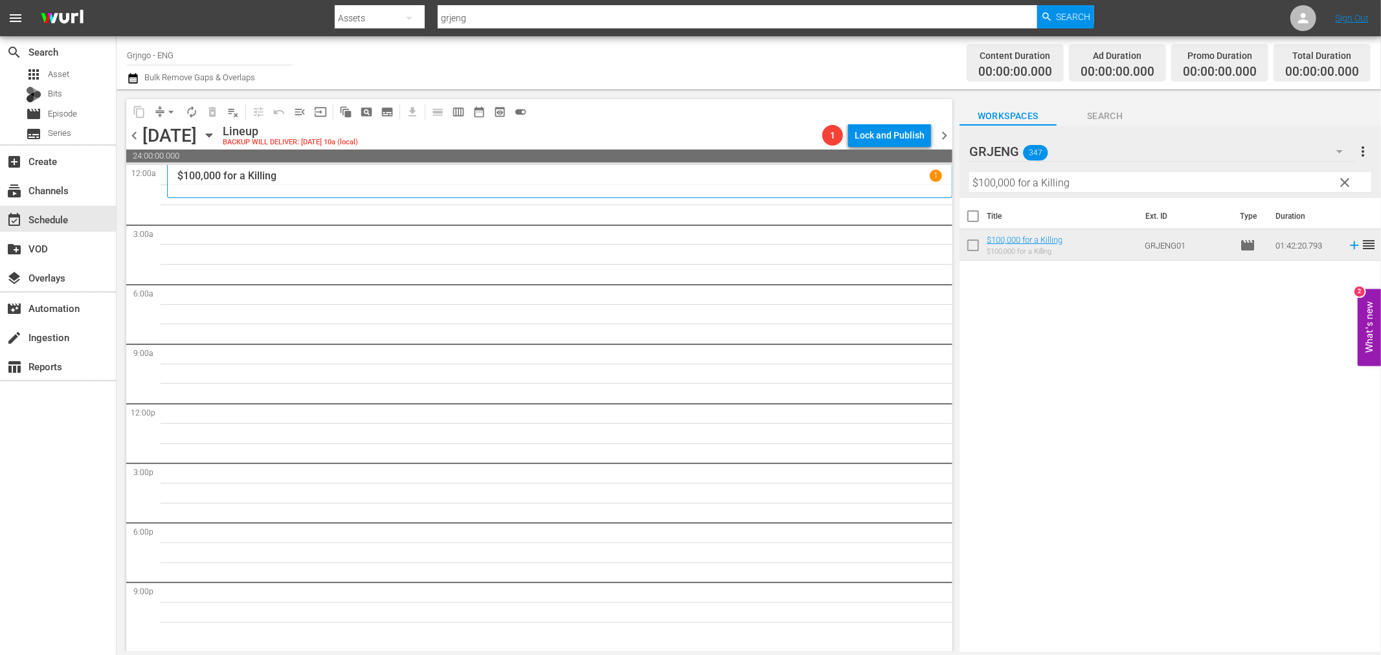
drag, startPoint x: 1350, startPoint y: 180, endPoint x: 1049, endPoint y: 183, distance: 301.0
click at [1350, 180] on span "clear" at bounding box center [1345, 183] width 16 height 16
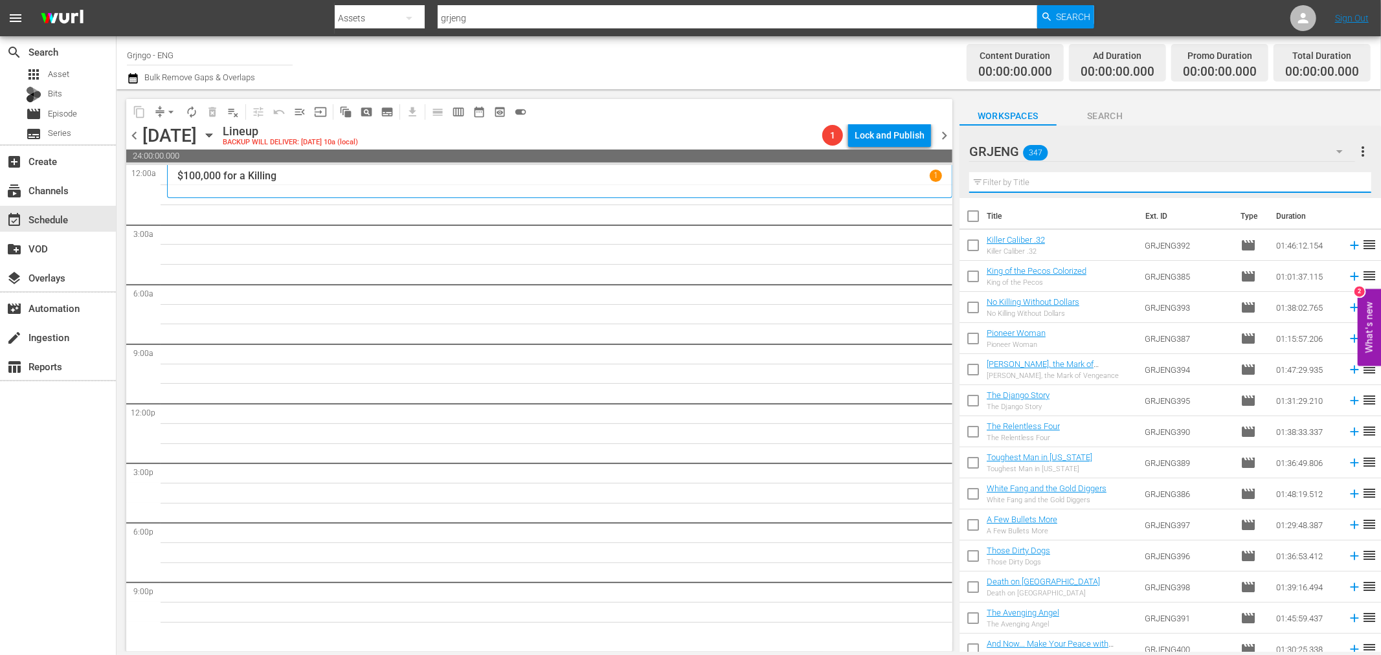
paste input "Django Challenges Sartana"
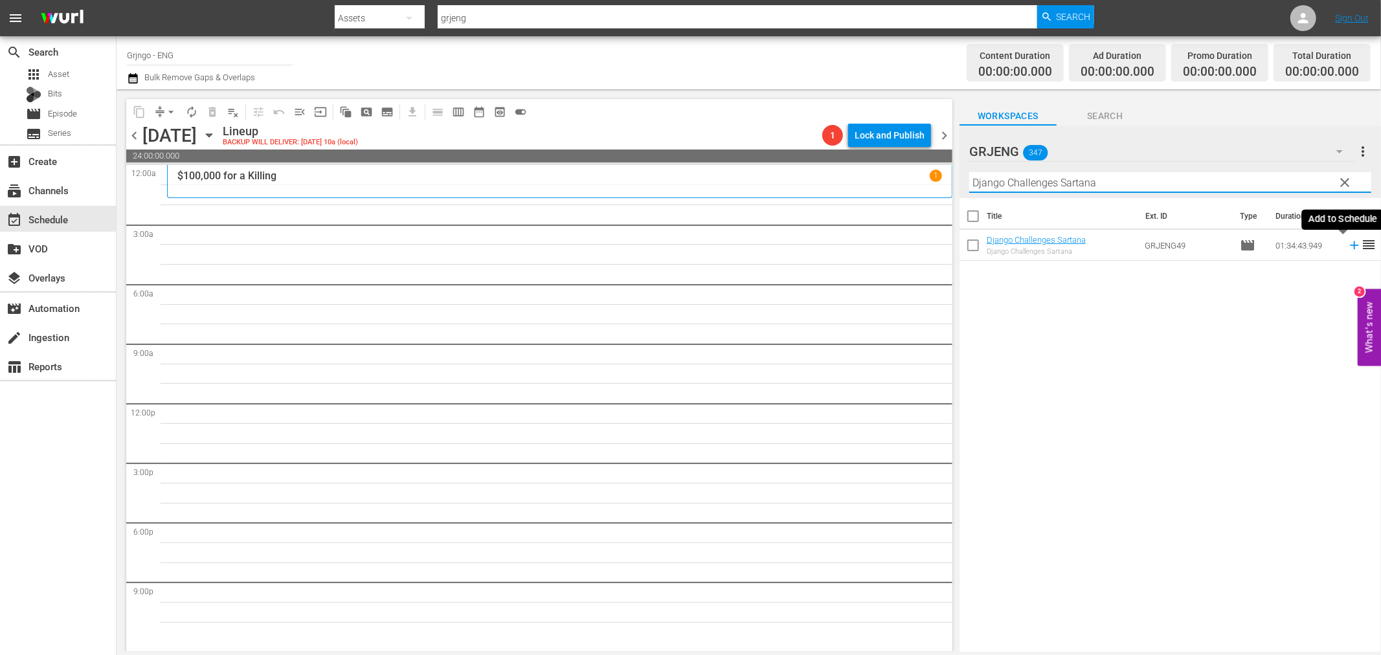
type input "Django Challenges Sartana"
click at [1347, 247] on icon at bounding box center [1354, 245] width 14 height 14
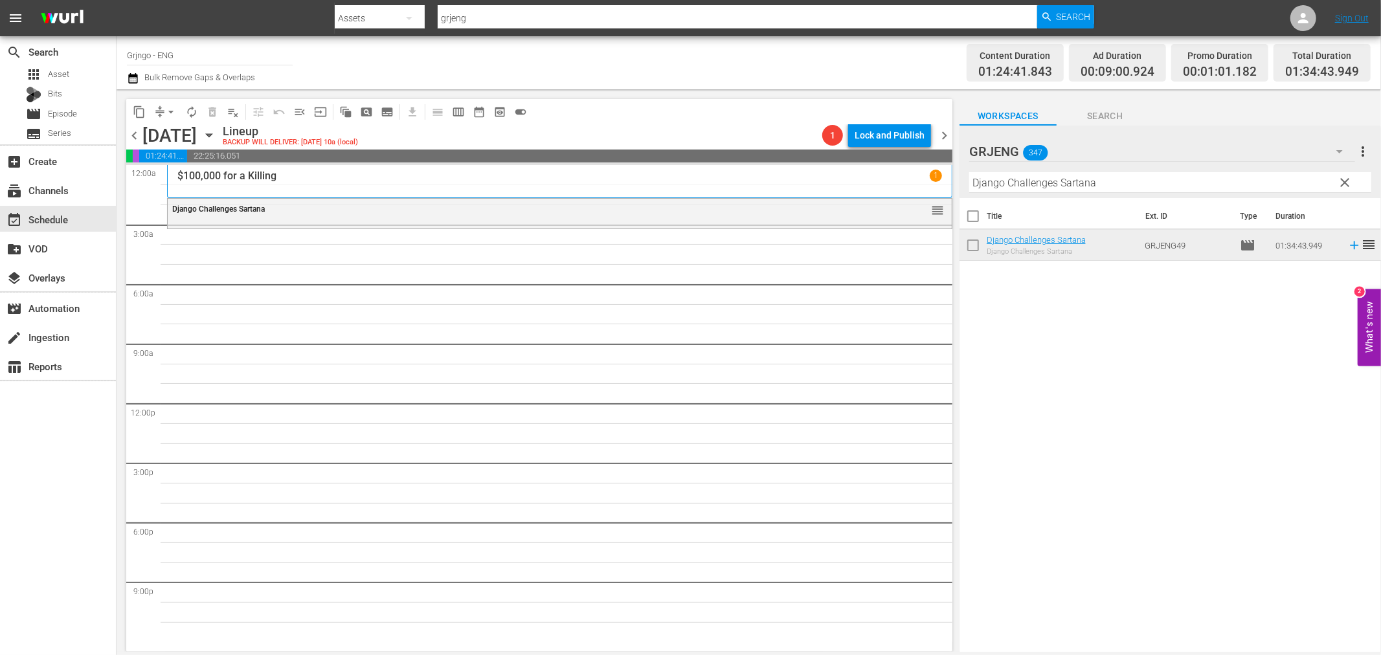
drag, startPoint x: 1345, startPoint y: 180, endPoint x: 1038, endPoint y: 183, distance: 307.5
click at [1345, 180] on span "clear" at bounding box center [1345, 183] width 16 height 16
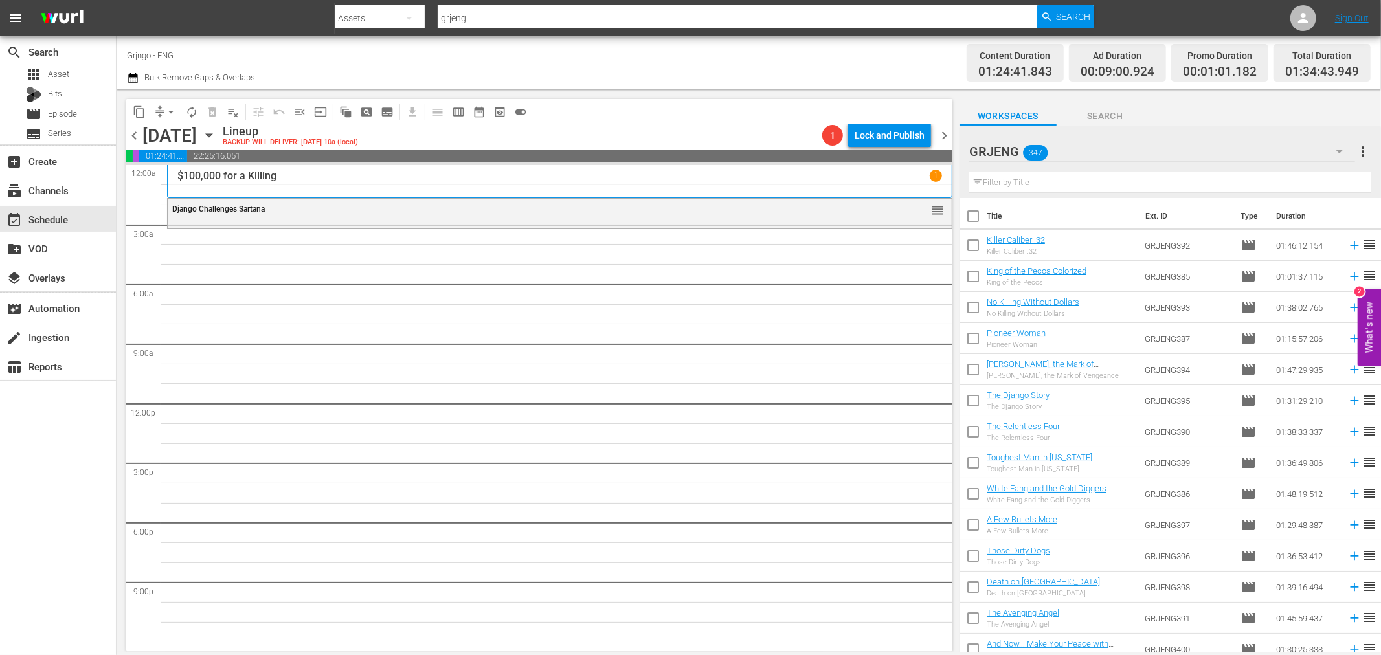
click at [1037, 183] on input "text" at bounding box center [1170, 182] width 402 height 21
paste input "Trinity and Sartana Are Coming"
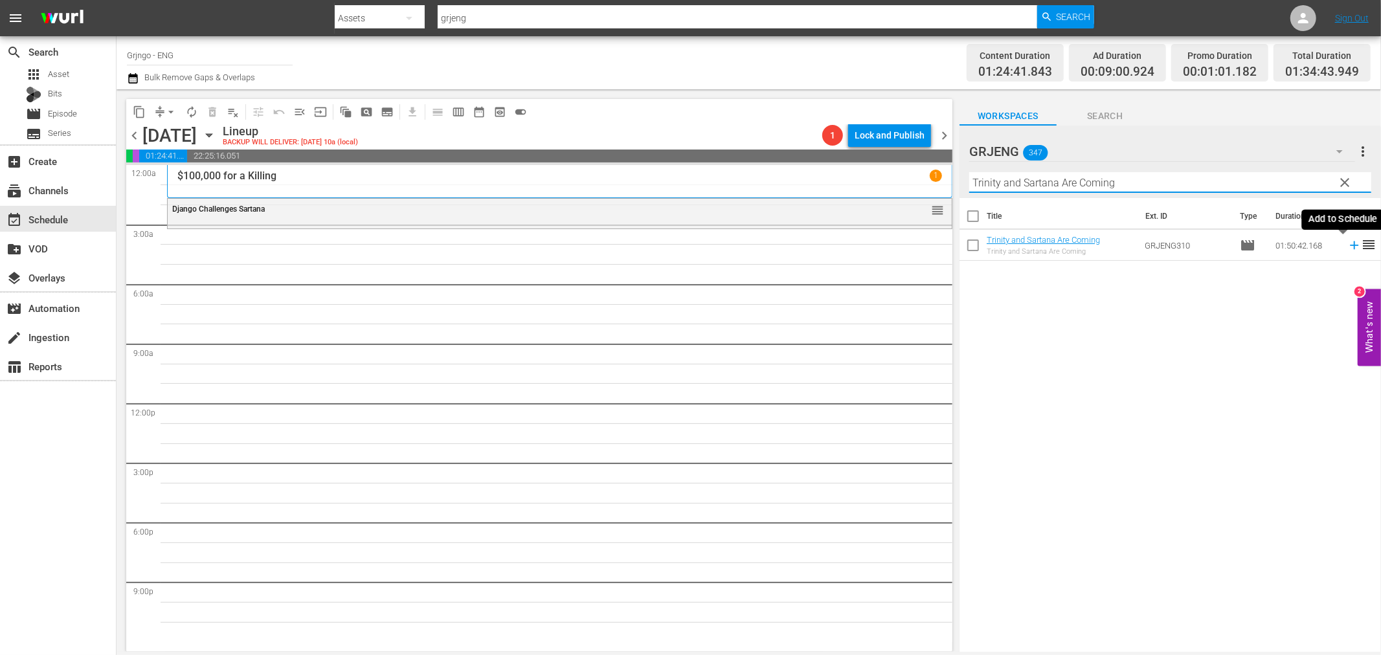
type input "Trinity and Sartana Are Coming"
click at [1347, 243] on icon at bounding box center [1354, 245] width 14 height 14
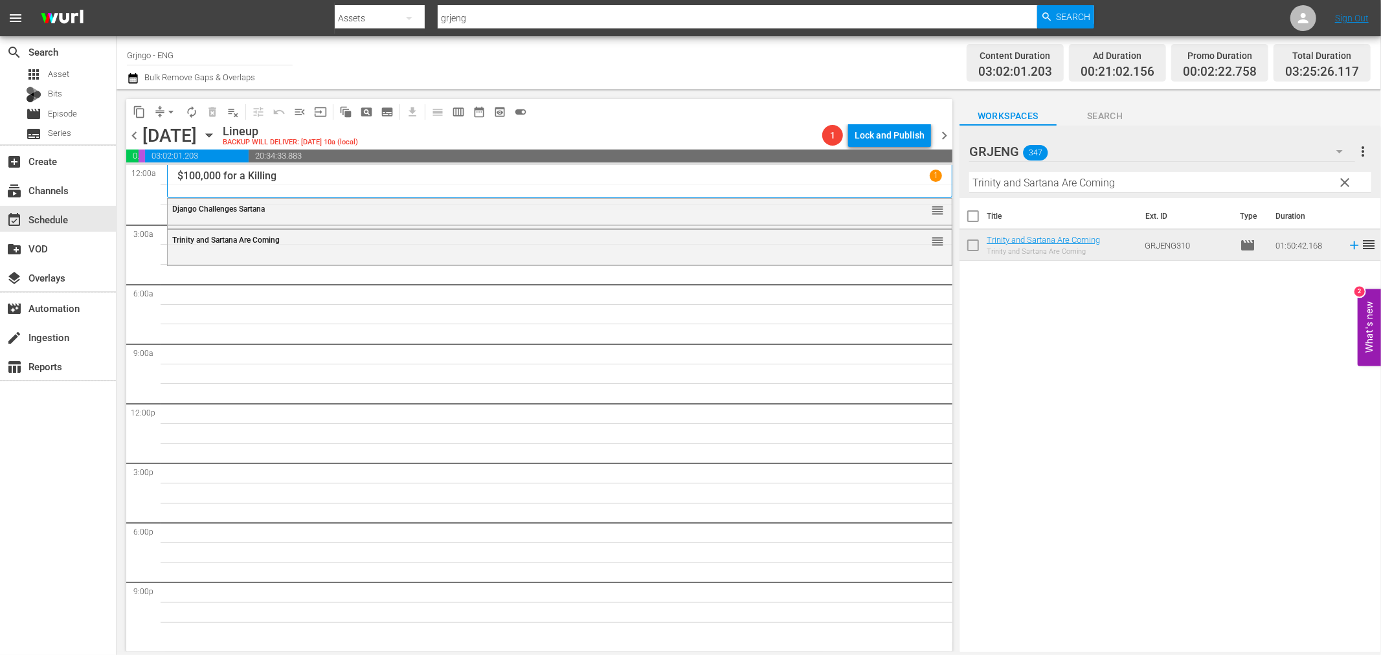
click at [1343, 182] on span "clear" at bounding box center [1345, 183] width 16 height 16
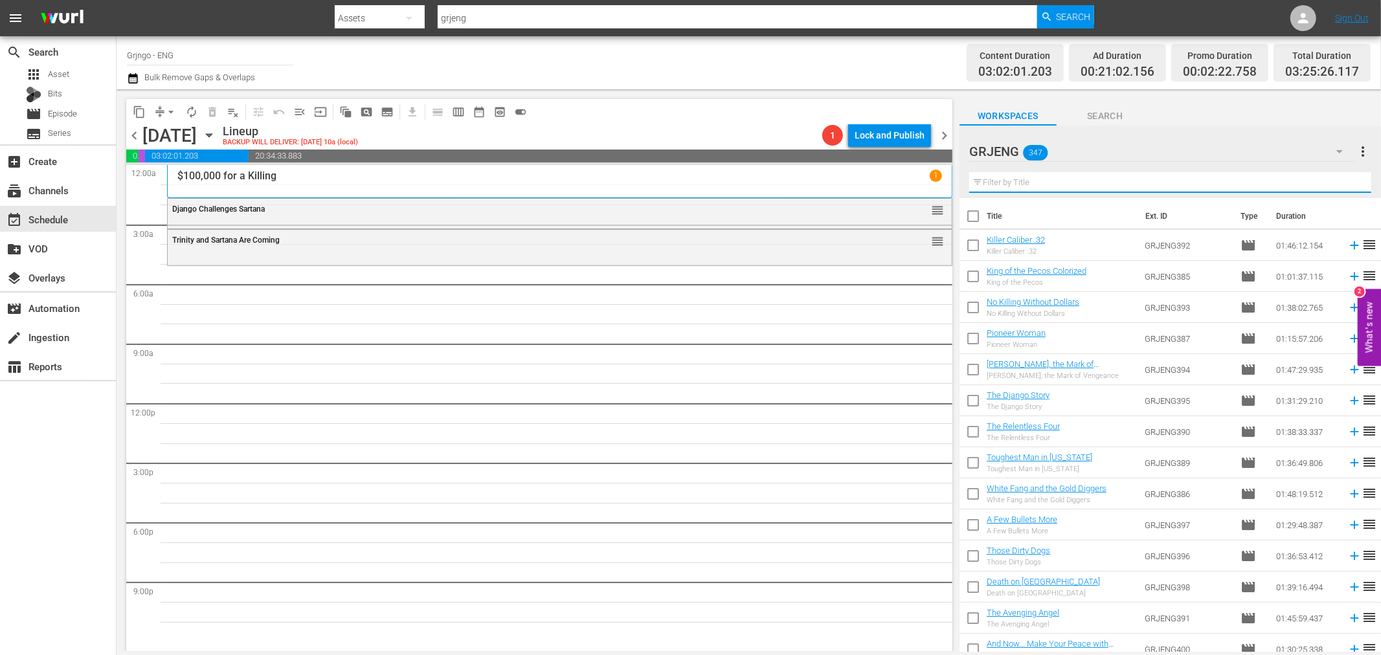
paste input "Massacre"
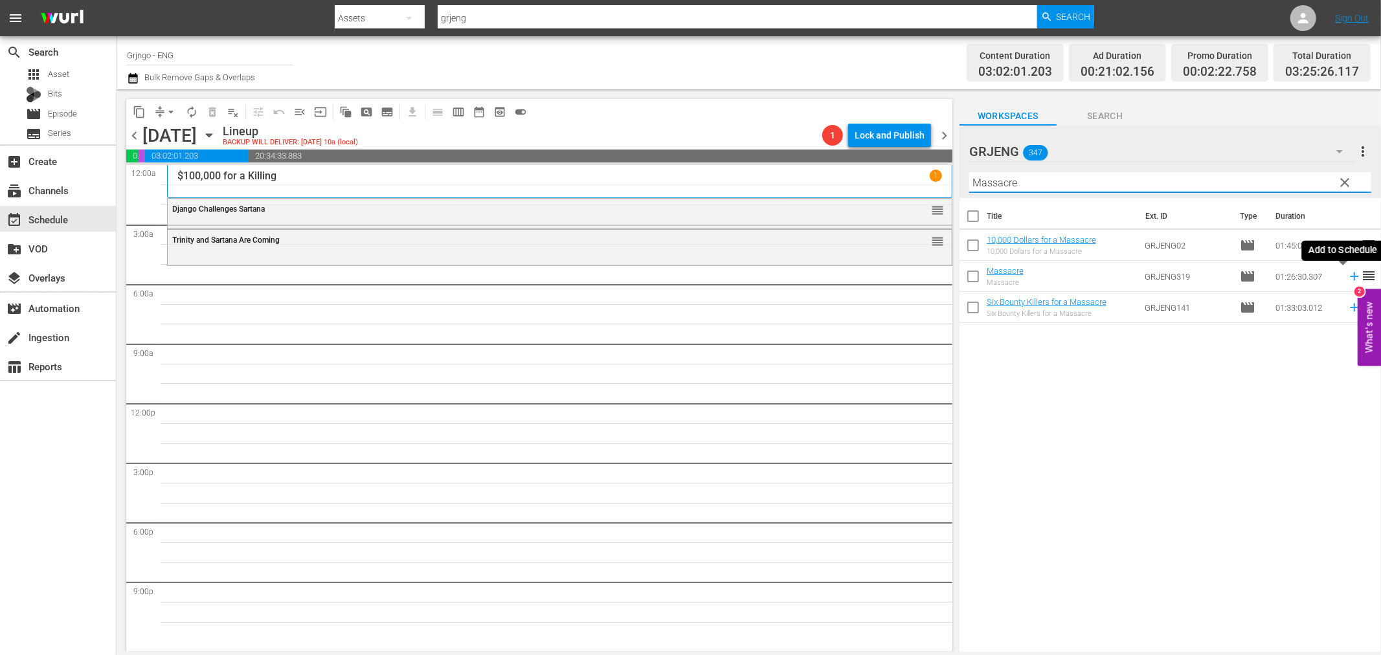
type input "Massacre"
click at [1347, 275] on icon at bounding box center [1354, 276] width 14 height 14
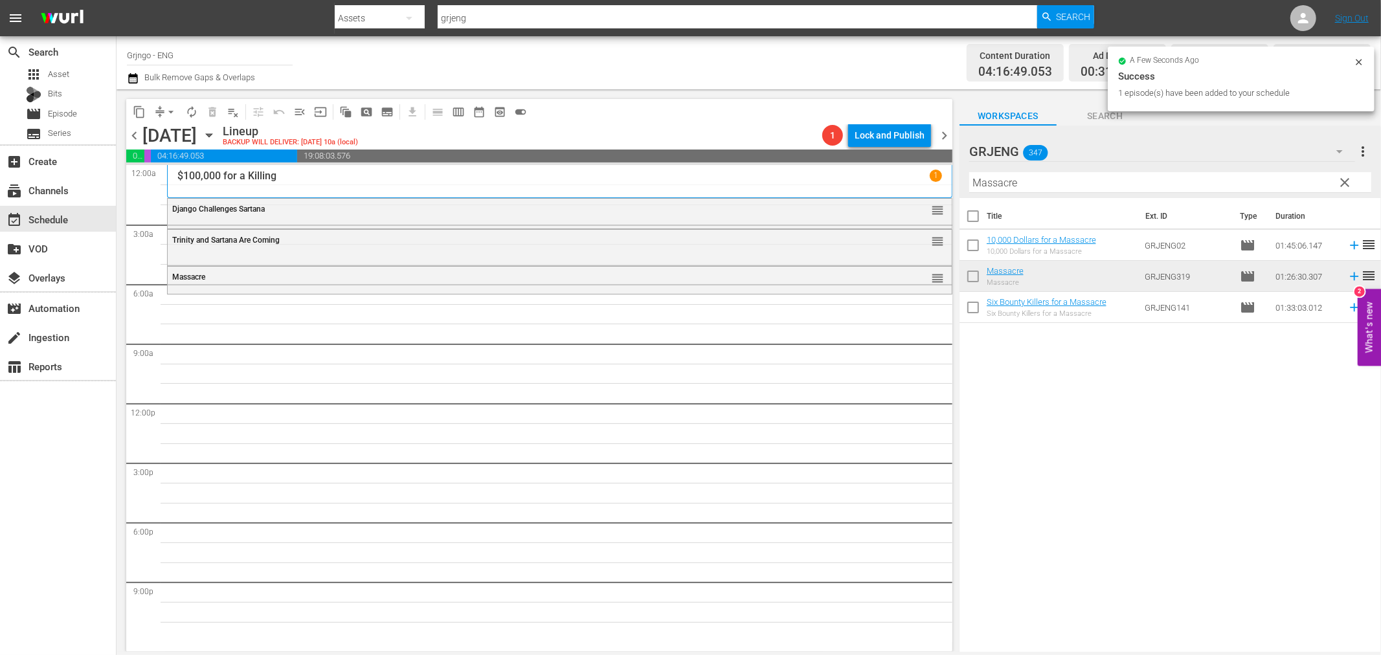
click at [1342, 181] on span "clear" at bounding box center [1345, 183] width 16 height 16
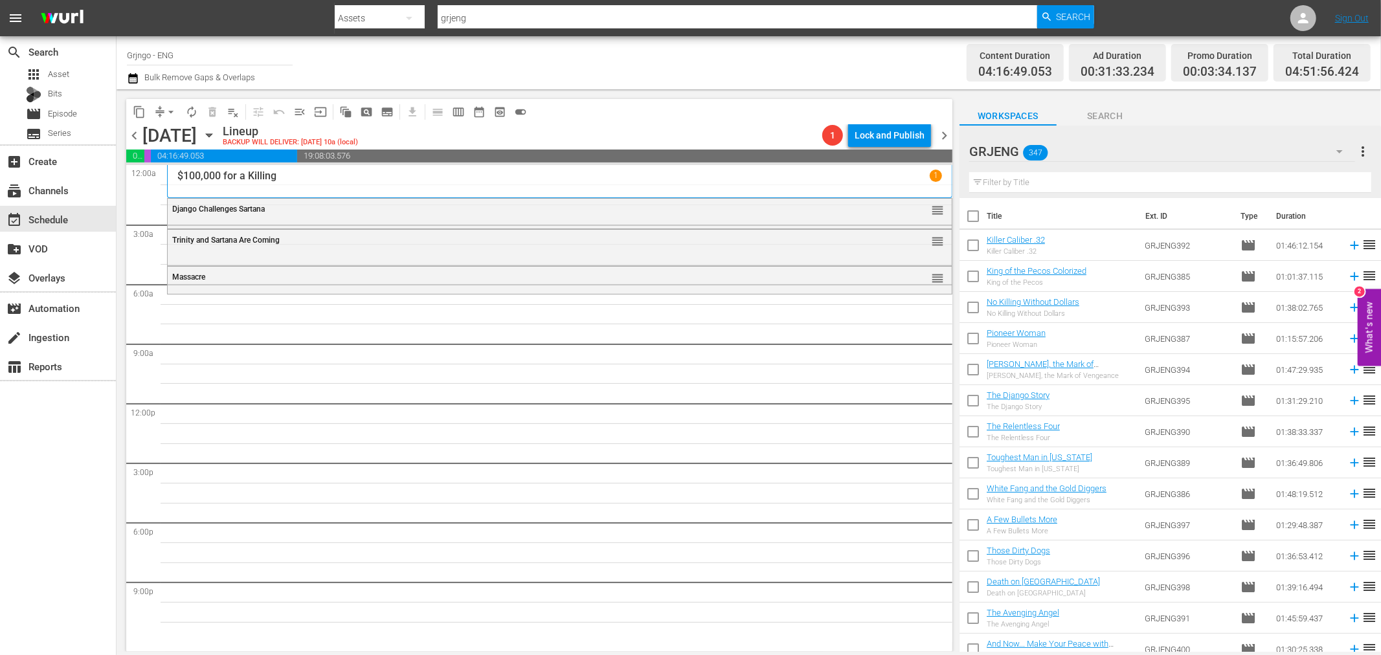
click at [1000, 184] on input "text" at bounding box center [1170, 182] width 402 height 21
paste input "Crazy Westerners"
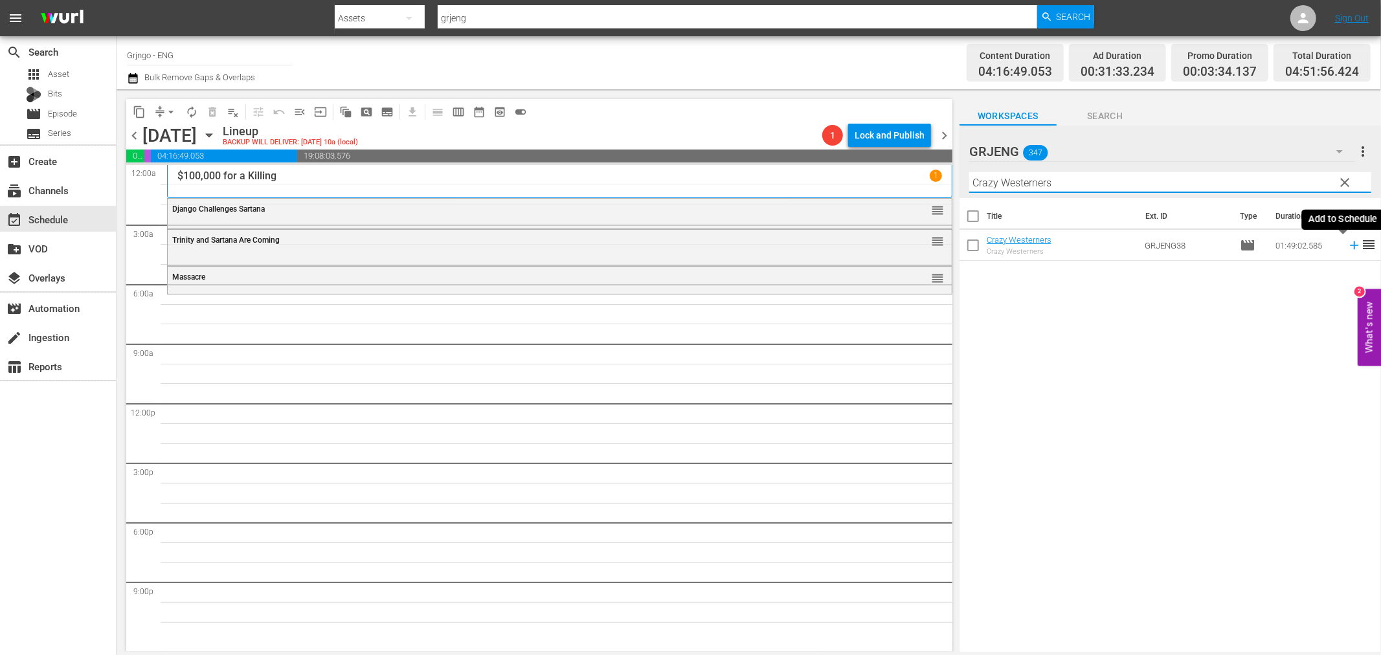
type input "Crazy Westerners"
click at [1347, 248] on icon at bounding box center [1354, 245] width 14 height 14
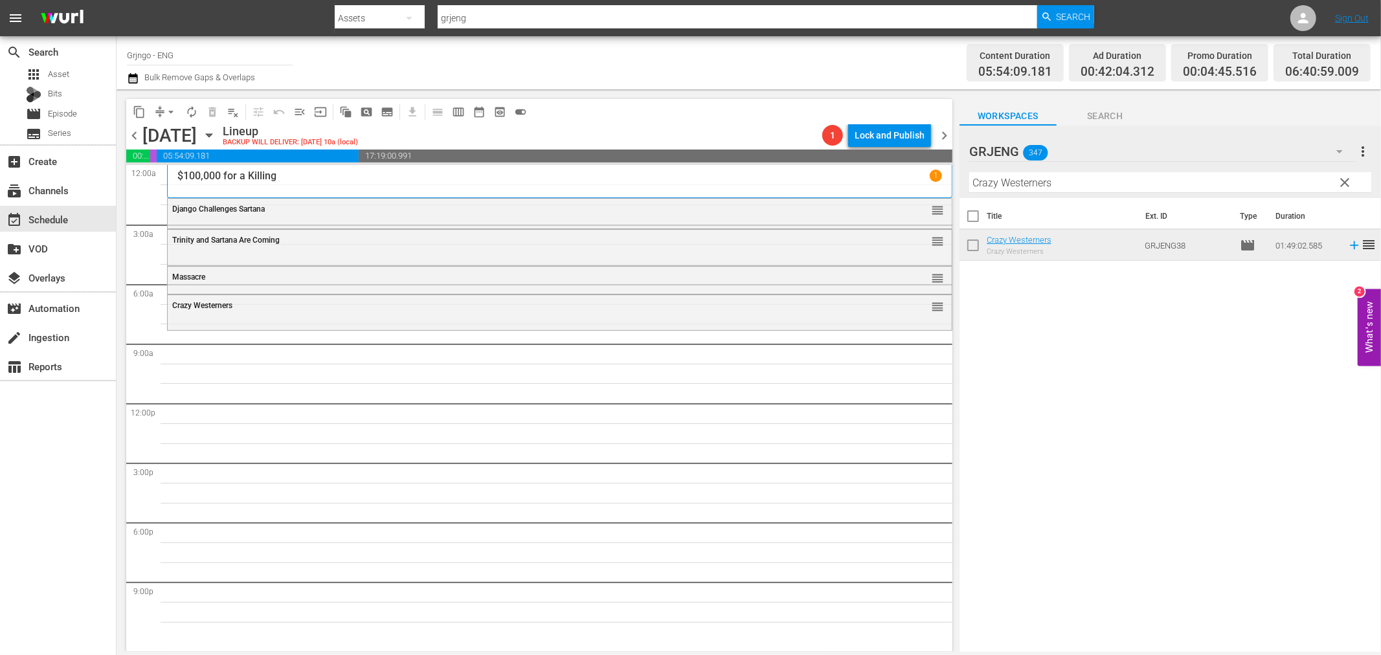
drag, startPoint x: 1342, startPoint y: 177, endPoint x: 1051, endPoint y: 181, distance: 291.3
click at [1343, 177] on span "clear" at bounding box center [1345, 183] width 16 height 16
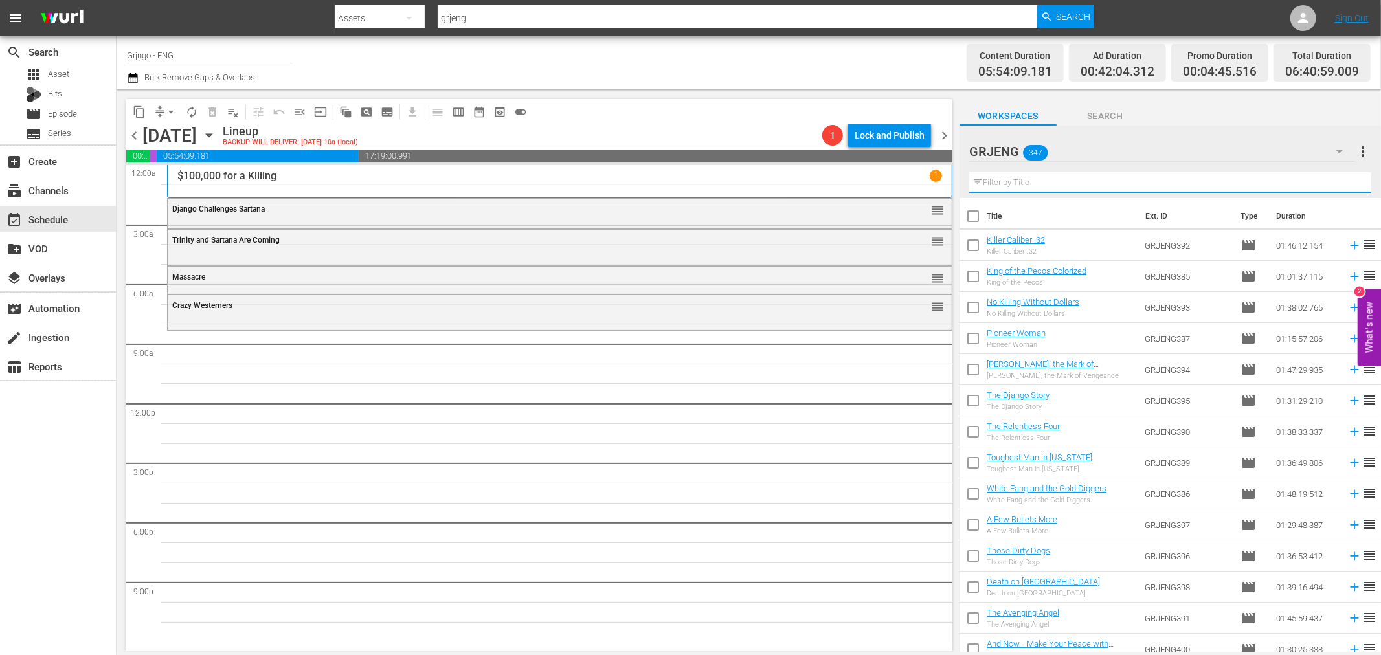
paste input "[PERSON_NAME] Daughter"
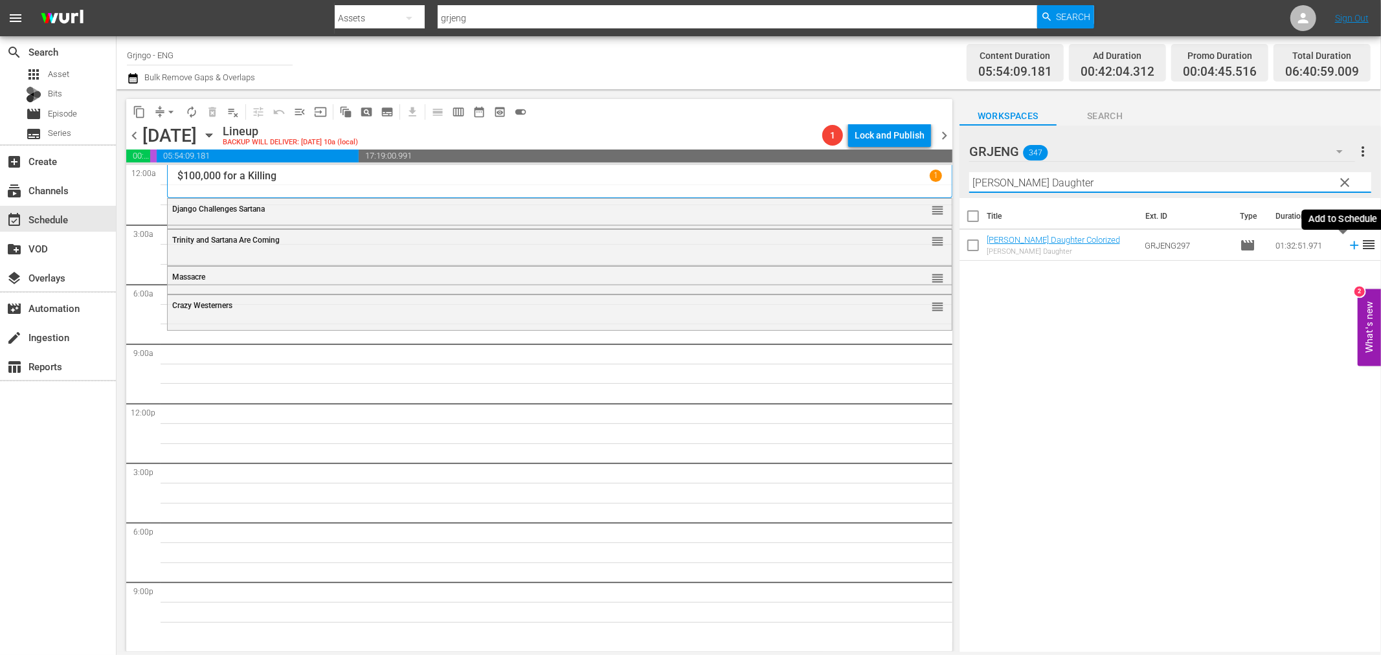
type input "[PERSON_NAME] Daughter"
click at [1350, 243] on icon at bounding box center [1354, 245] width 8 height 8
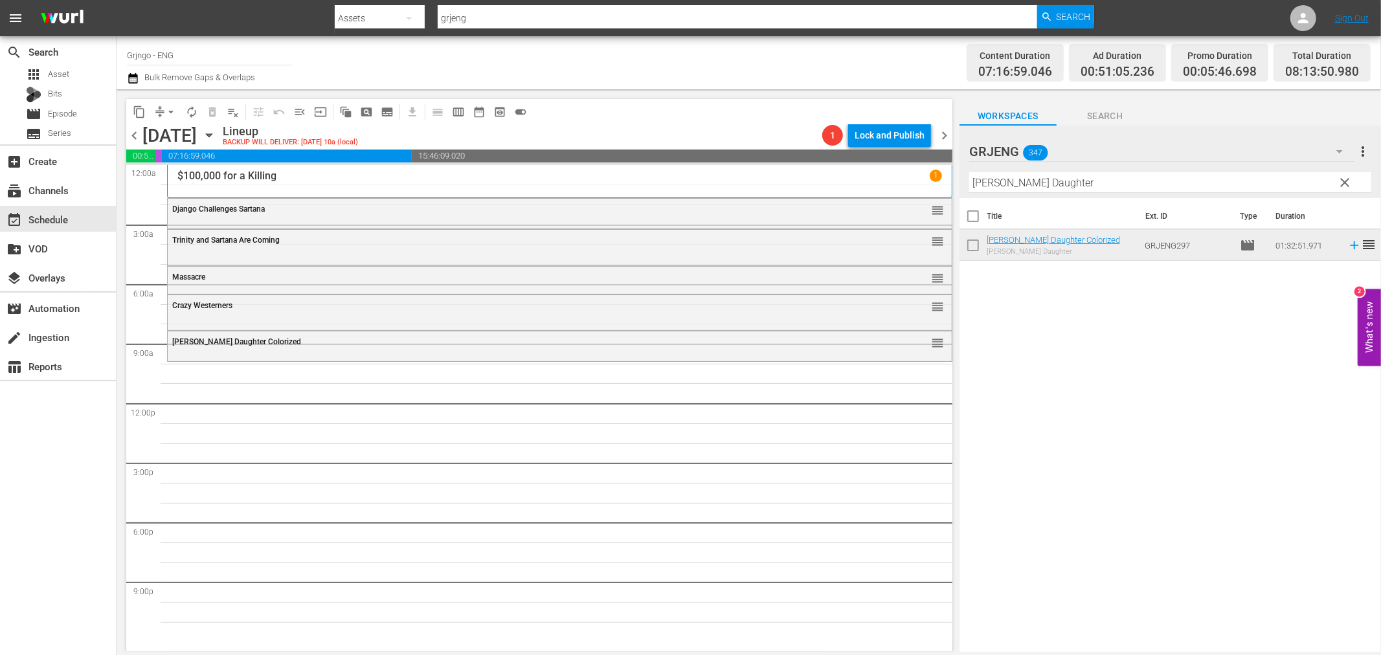
drag, startPoint x: 1347, startPoint y: 175, endPoint x: 1060, endPoint y: 179, distance: 287.5
click at [1347, 175] on span "clear" at bounding box center [1345, 183] width 16 height 16
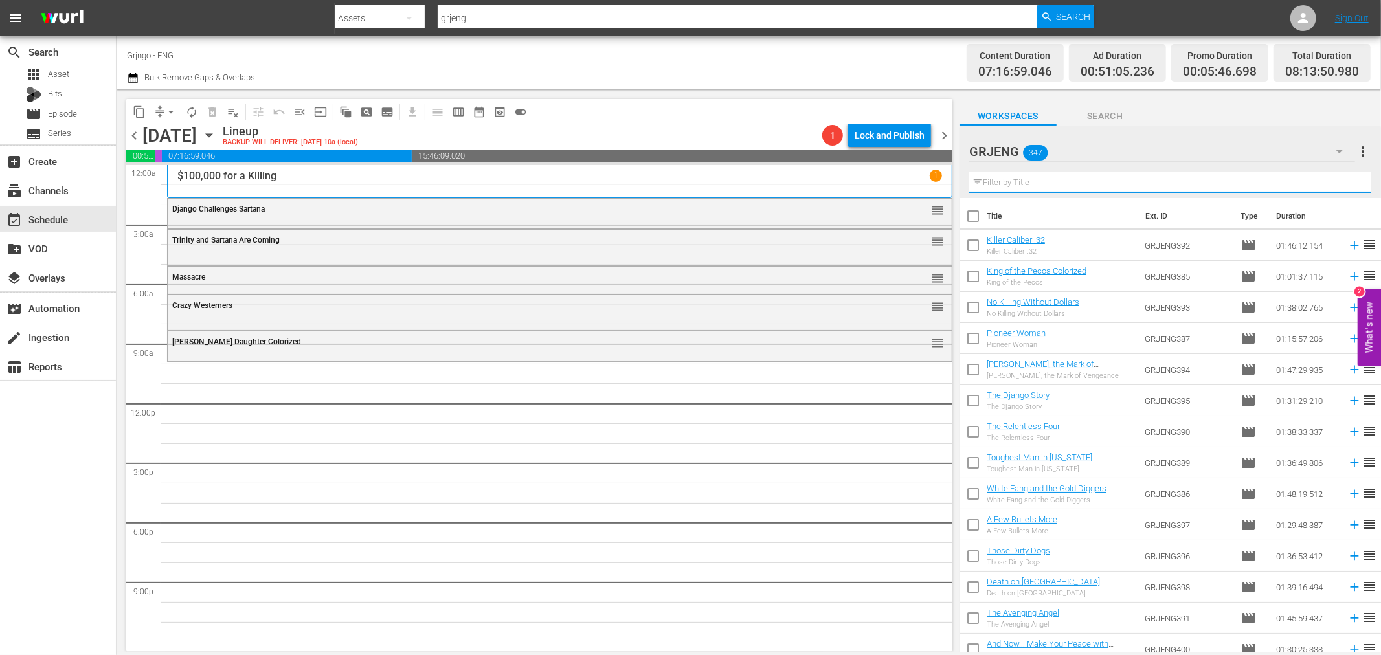
paste input "Gun Duel in [GEOGRAPHIC_DATA]"
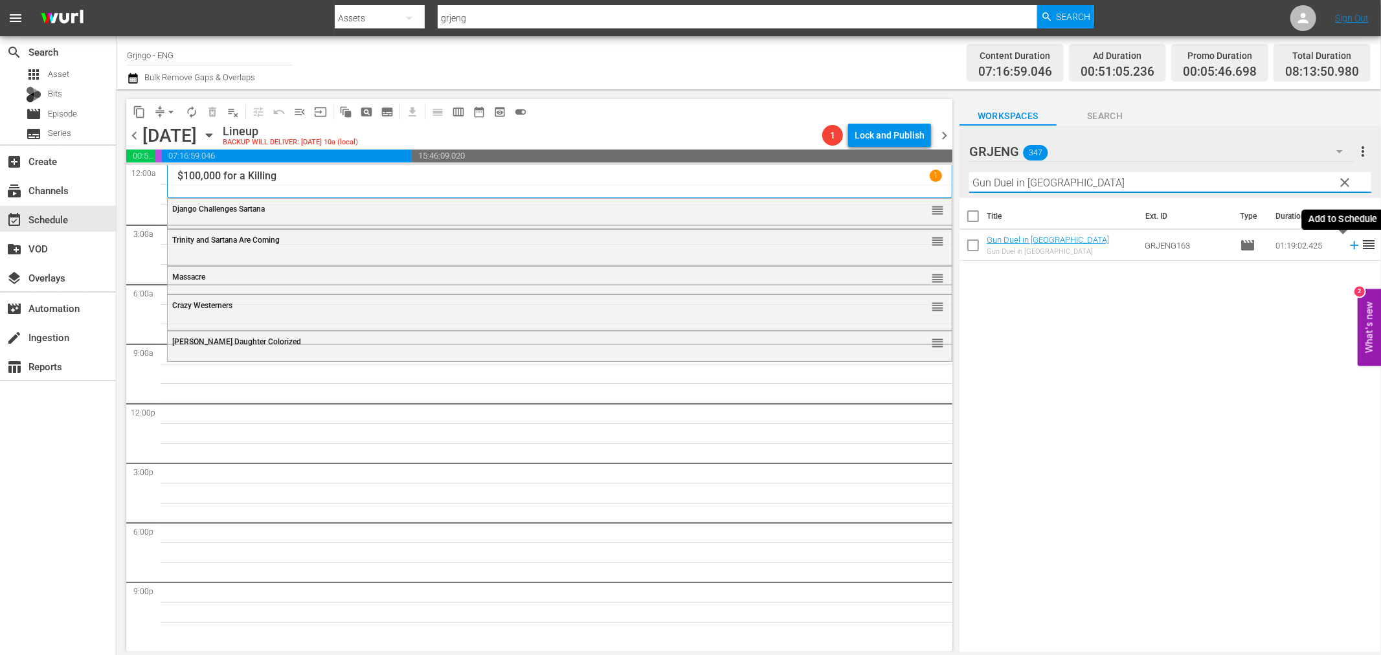
type input "Gun Duel in [GEOGRAPHIC_DATA]"
click at [1350, 246] on icon at bounding box center [1354, 245] width 8 height 8
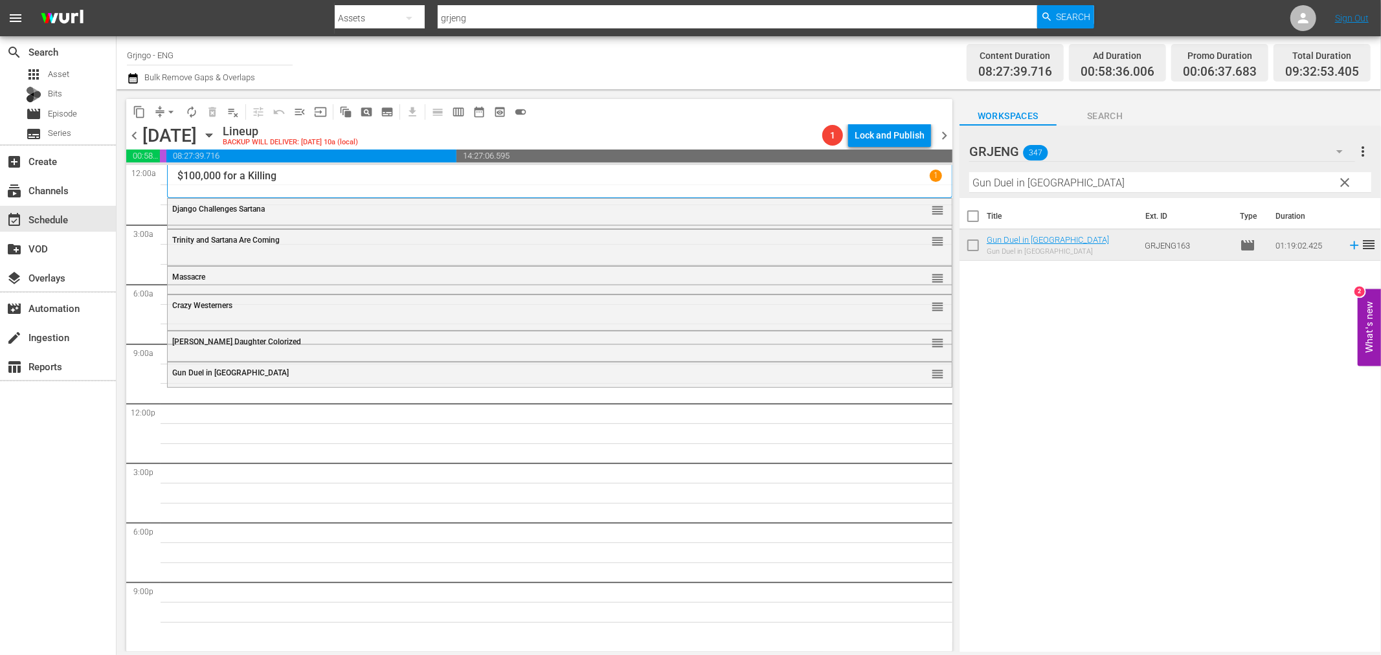
drag, startPoint x: 1342, startPoint y: 178, endPoint x: 1115, endPoint y: 172, distance: 226.7
click at [1342, 178] on span "clear" at bounding box center [1345, 183] width 16 height 16
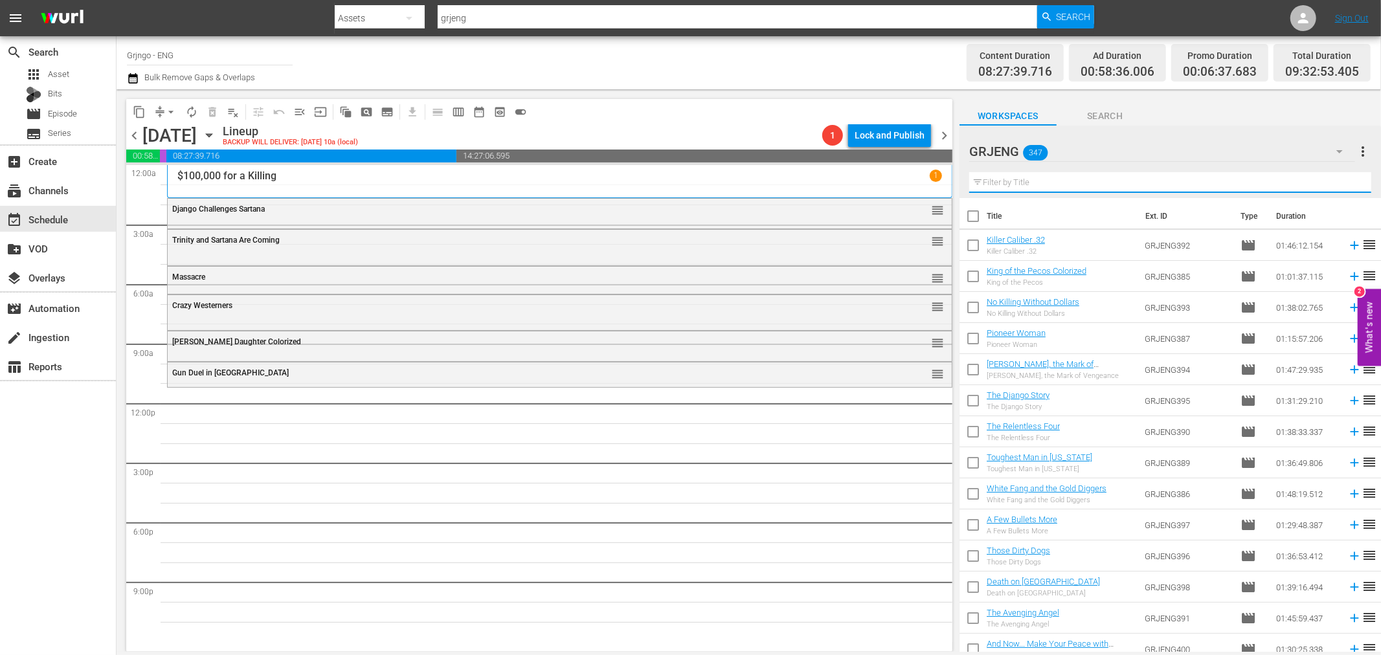
paste input "Return of Shanghai [PERSON_NAME]"
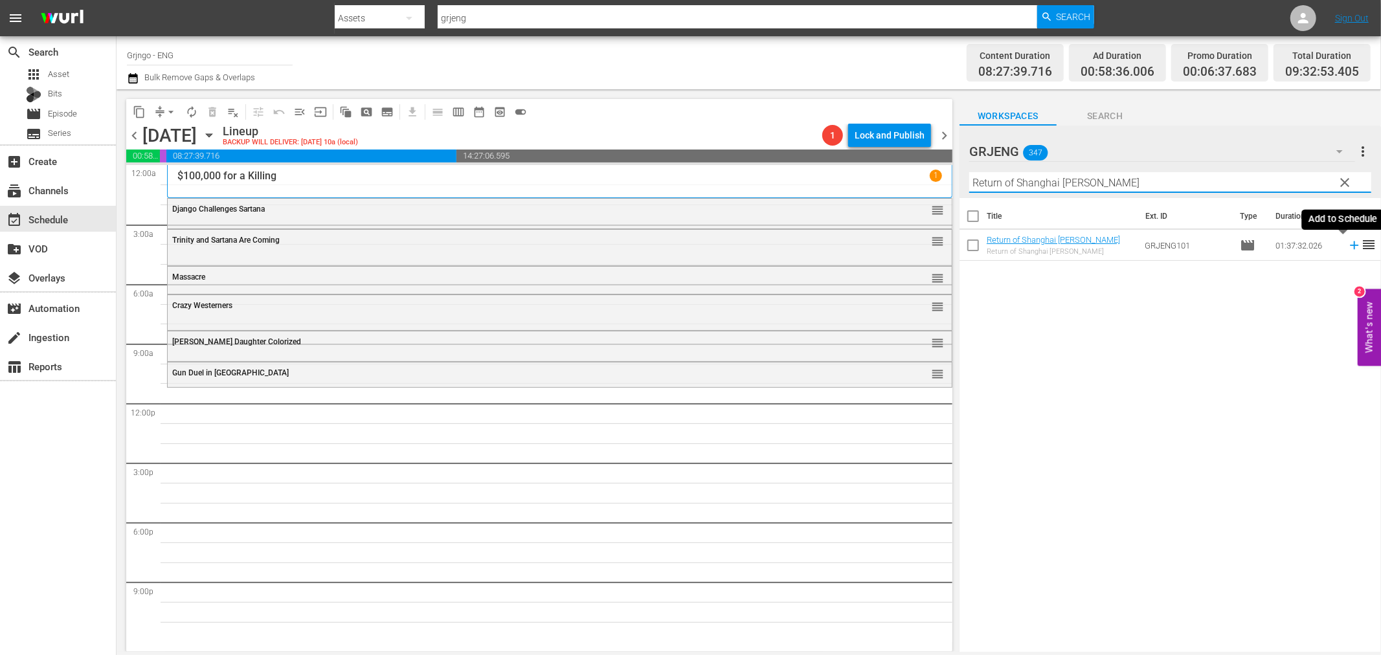
type input "Return of Shanghai [PERSON_NAME]"
click at [1347, 243] on icon at bounding box center [1354, 245] width 14 height 14
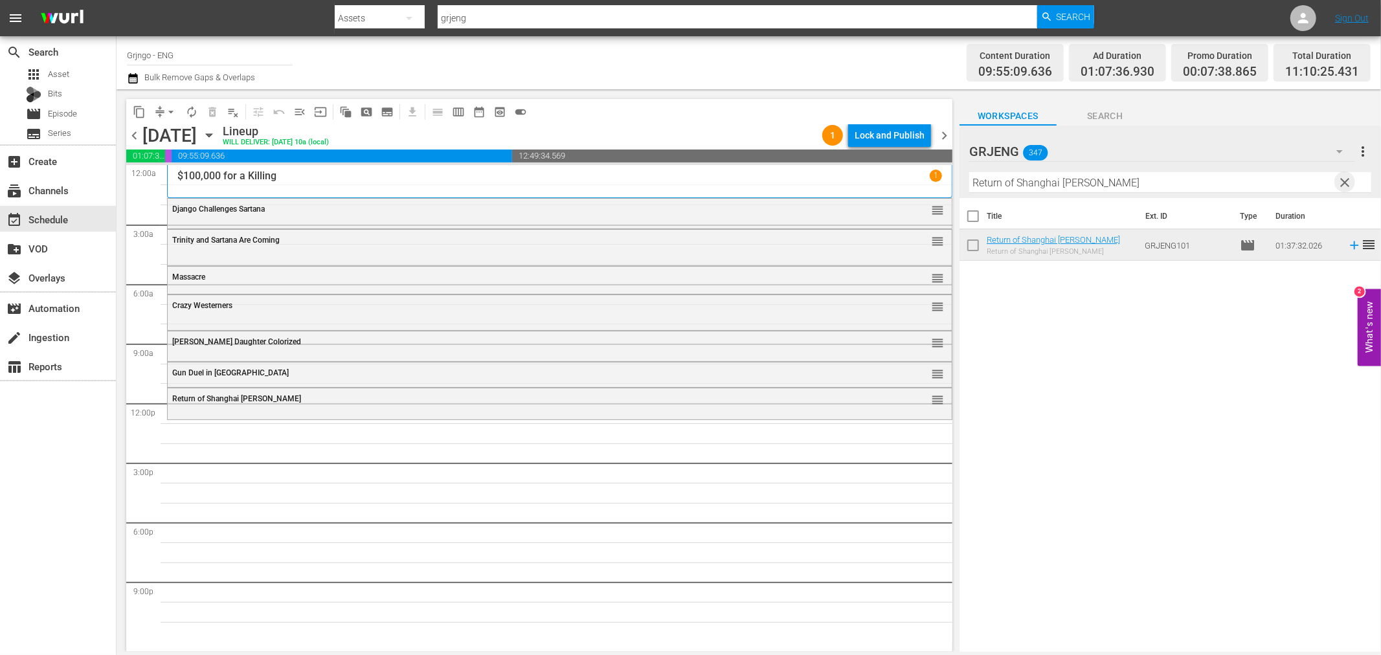
drag, startPoint x: 1338, startPoint y: 178, endPoint x: 998, endPoint y: 184, distance: 339.9
click at [1338, 178] on span "clear" at bounding box center [1345, 183] width 16 height 16
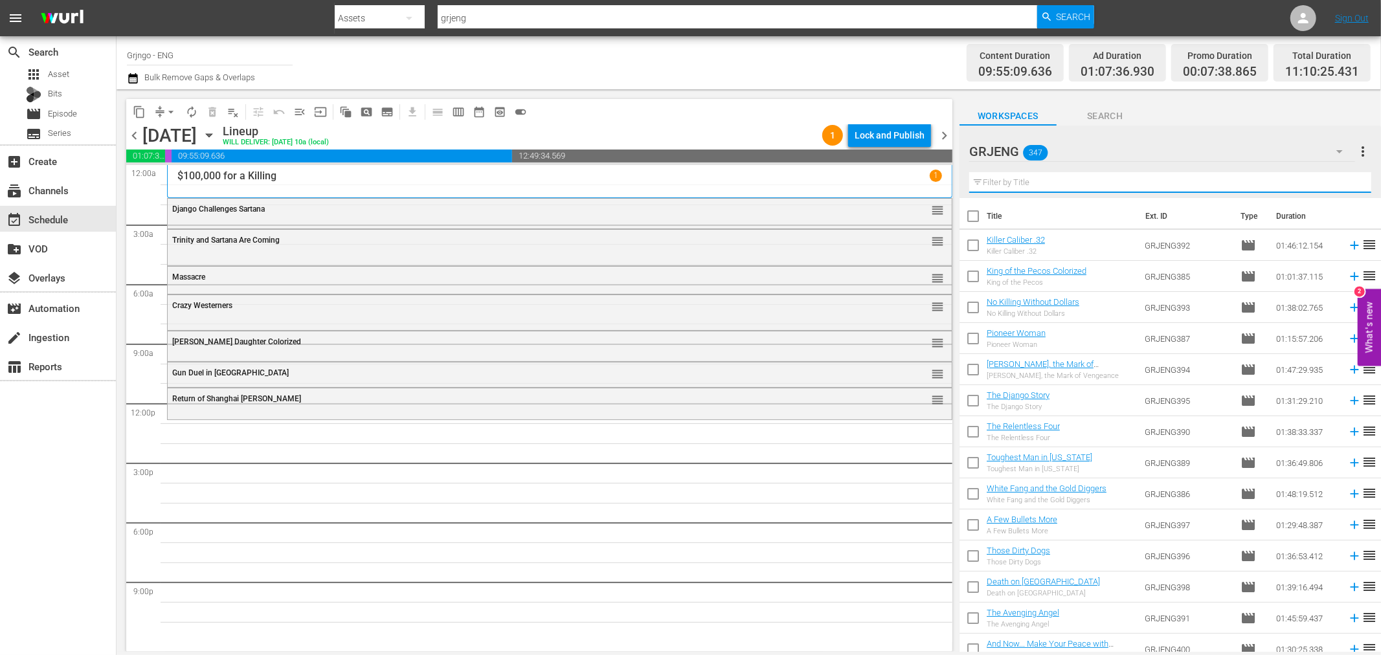
paste input "The Executioner of [DEMOGRAPHIC_DATA]"
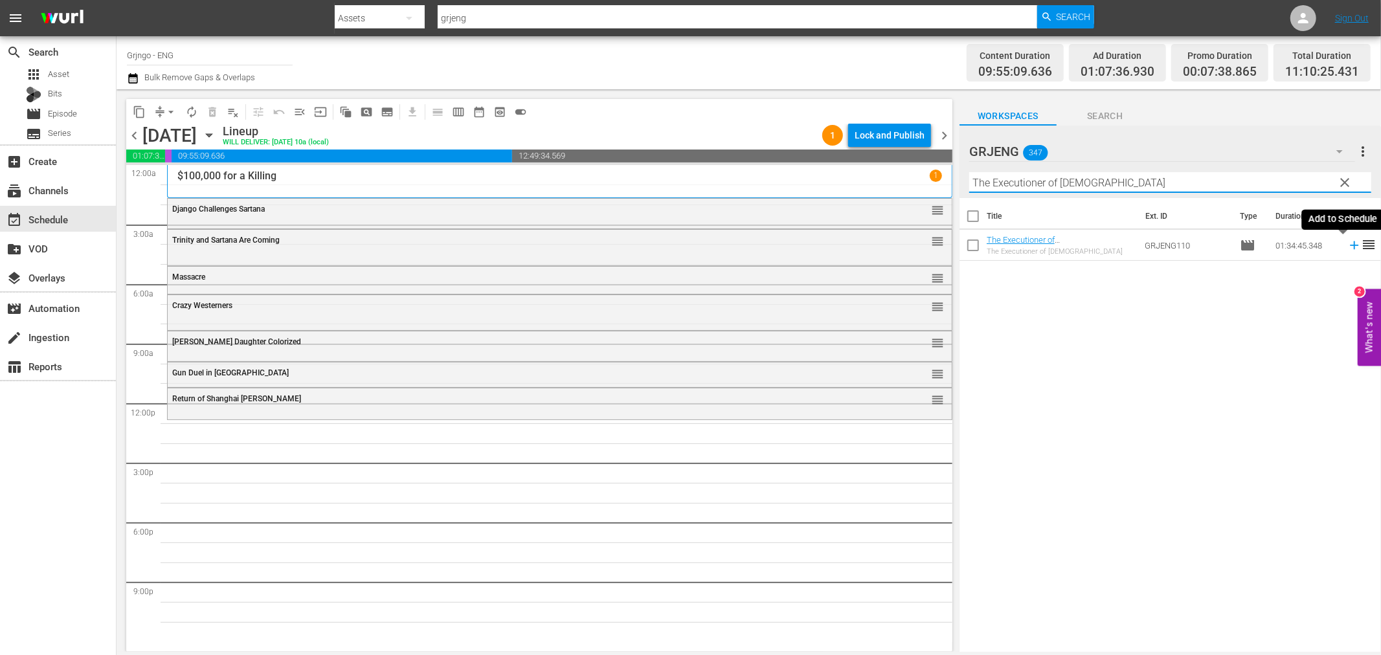
type input "The Executioner of [DEMOGRAPHIC_DATA]"
click at [1347, 247] on icon at bounding box center [1354, 245] width 14 height 14
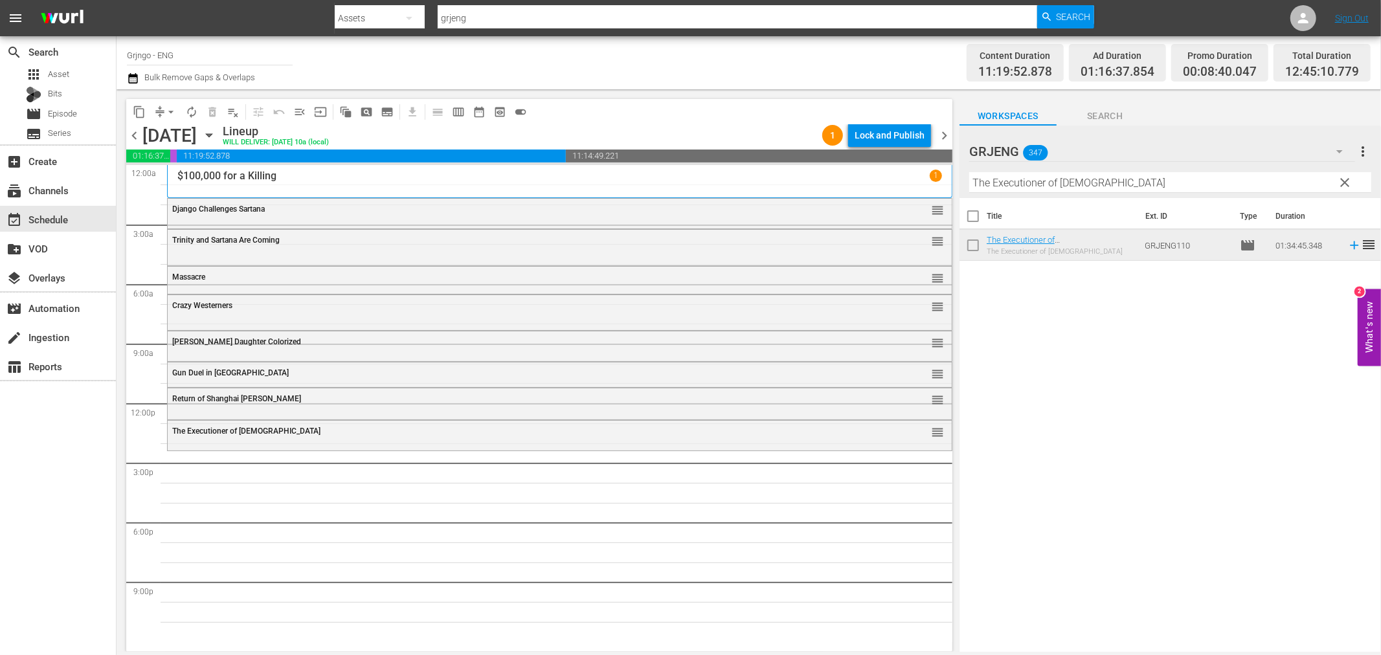
drag, startPoint x: 1349, startPoint y: 175, endPoint x: 1066, endPoint y: 183, distance: 283.6
click at [1349, 175] on span "clear" at bounding box center [1345, 183] width 16 height 16
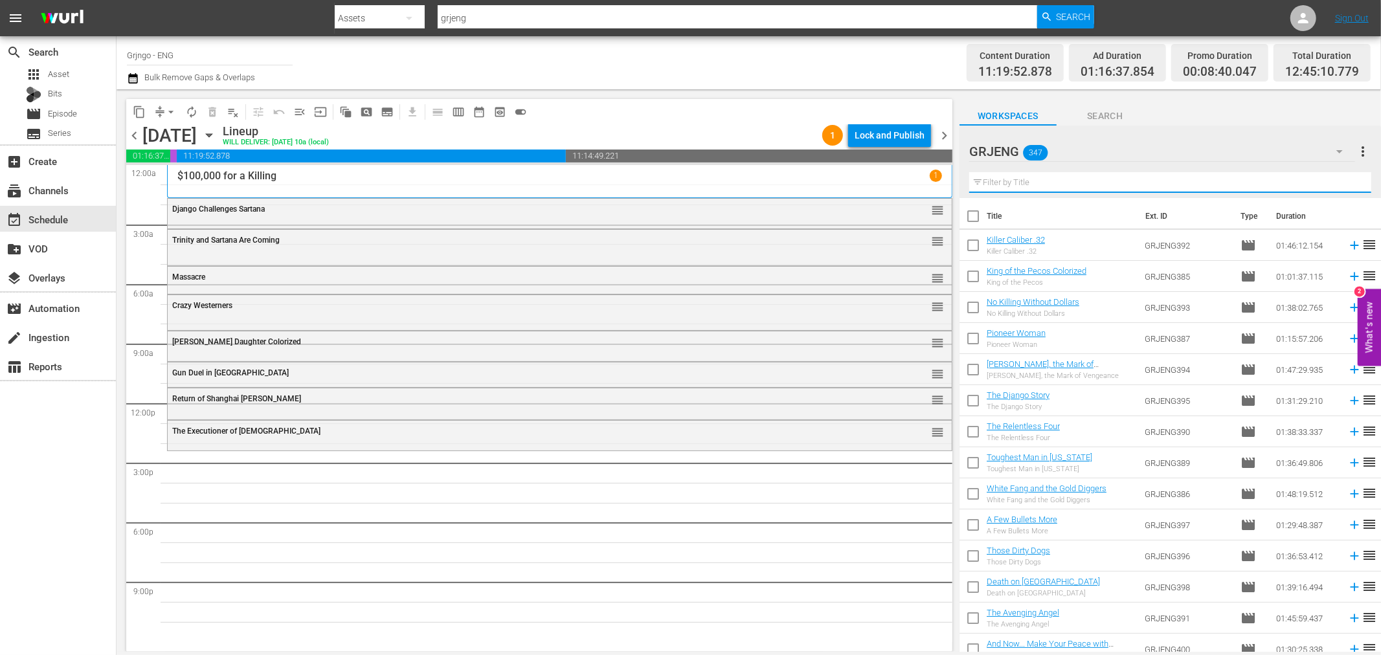
paste input "Promise"
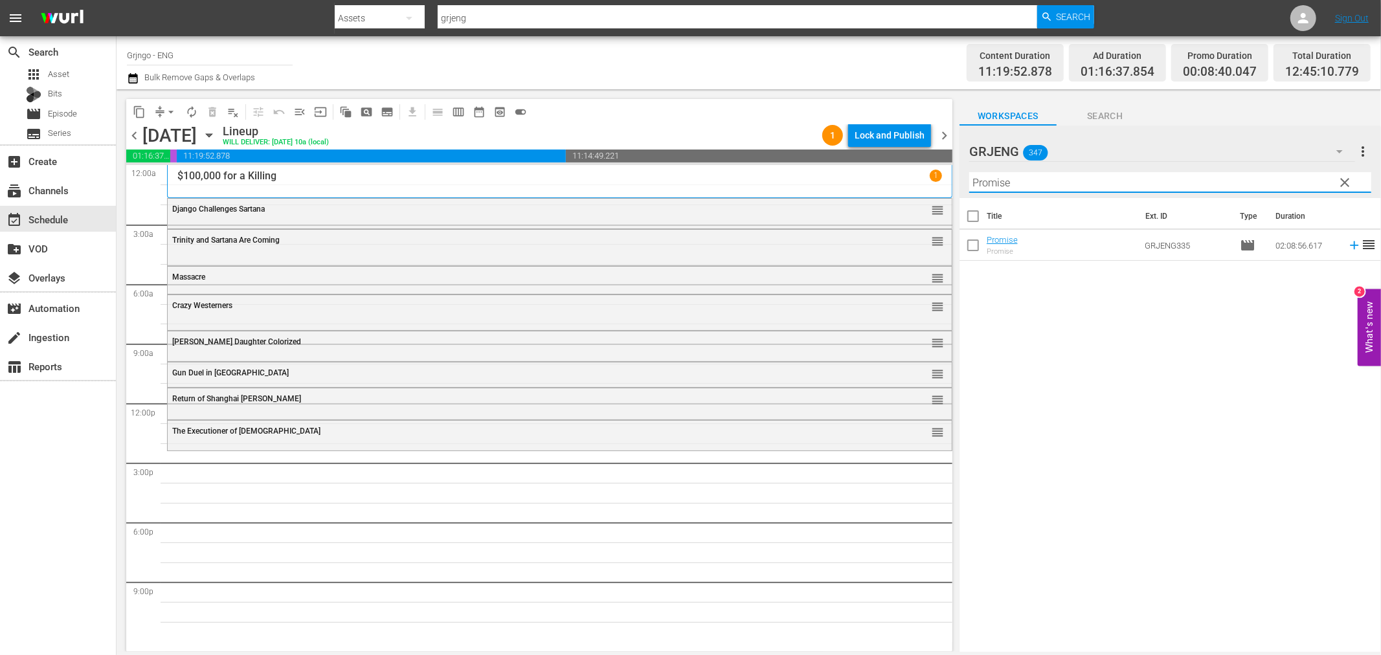
type input "Promise"
click at [1347, 243] on icon at bounding box center [1354, 245] width 14 height 14
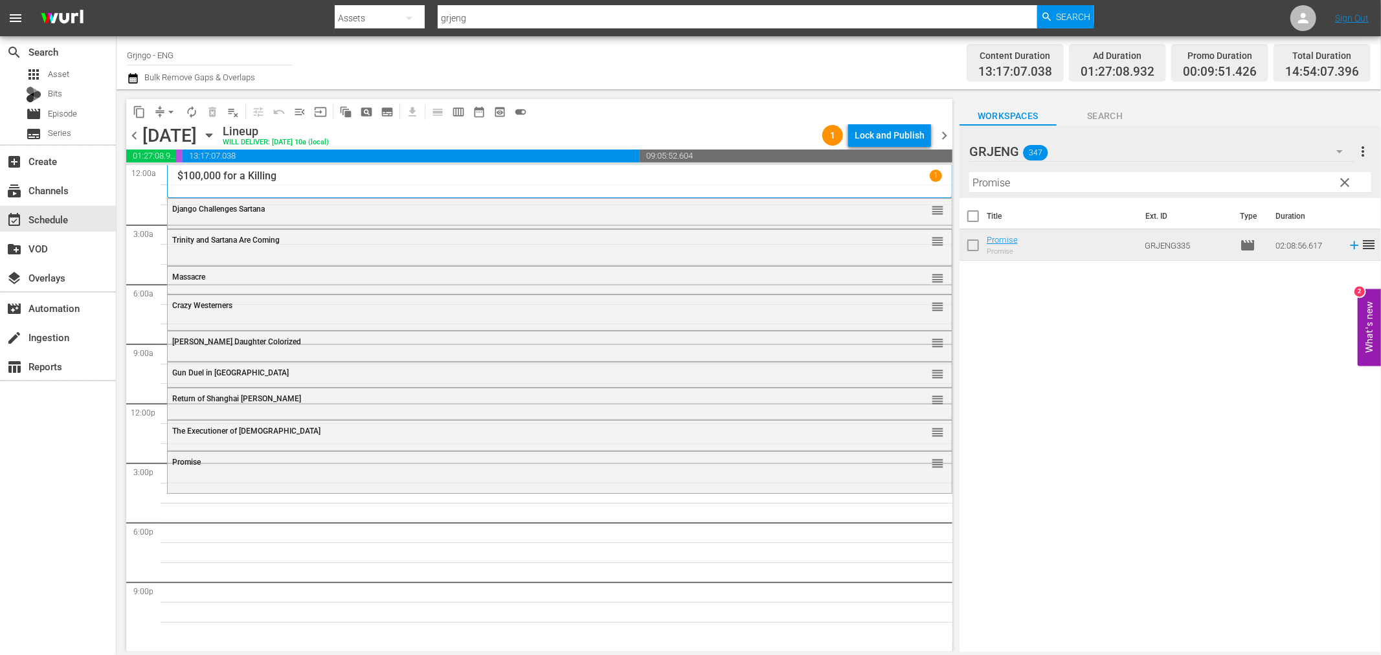
drag, startPoint x: 1345, startPoint y: 181, endPoint x: 987, endPoint y: 169, distance: 358.8
click at [1345, 181] on span "clear" at bounding box center [1345, 183] width 16 height 16
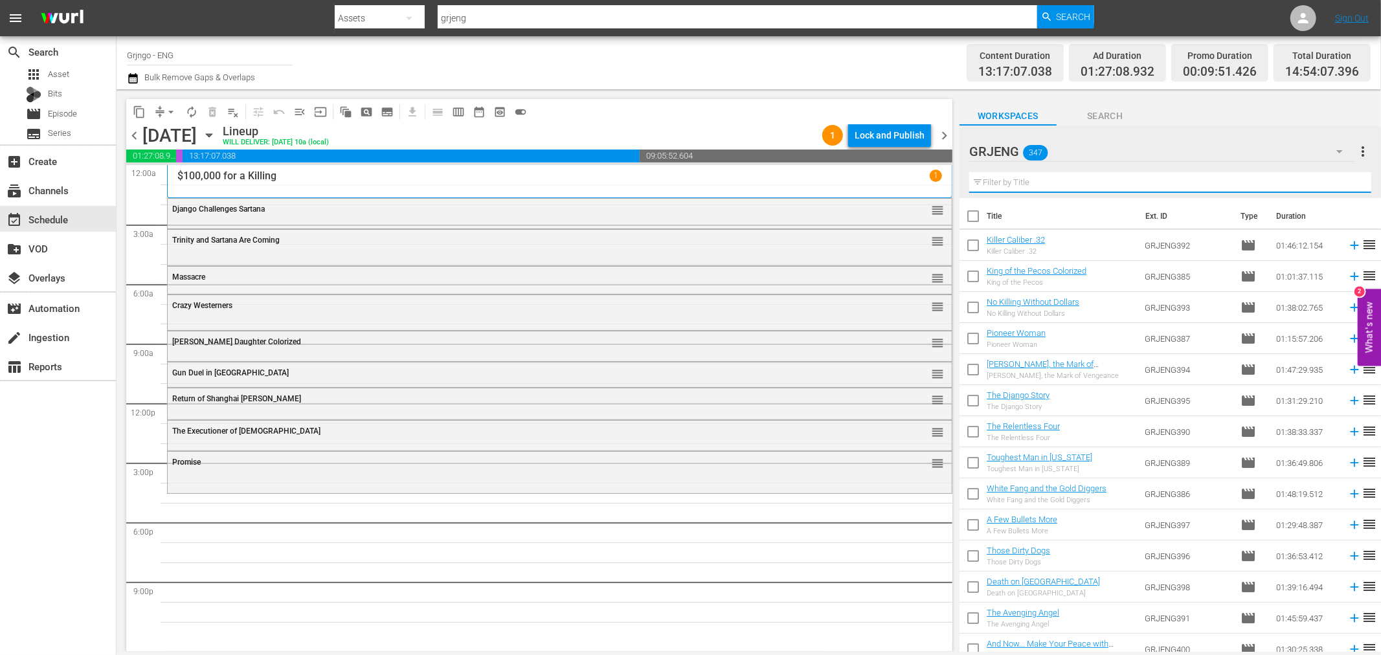
paste input "Only the Valiant"
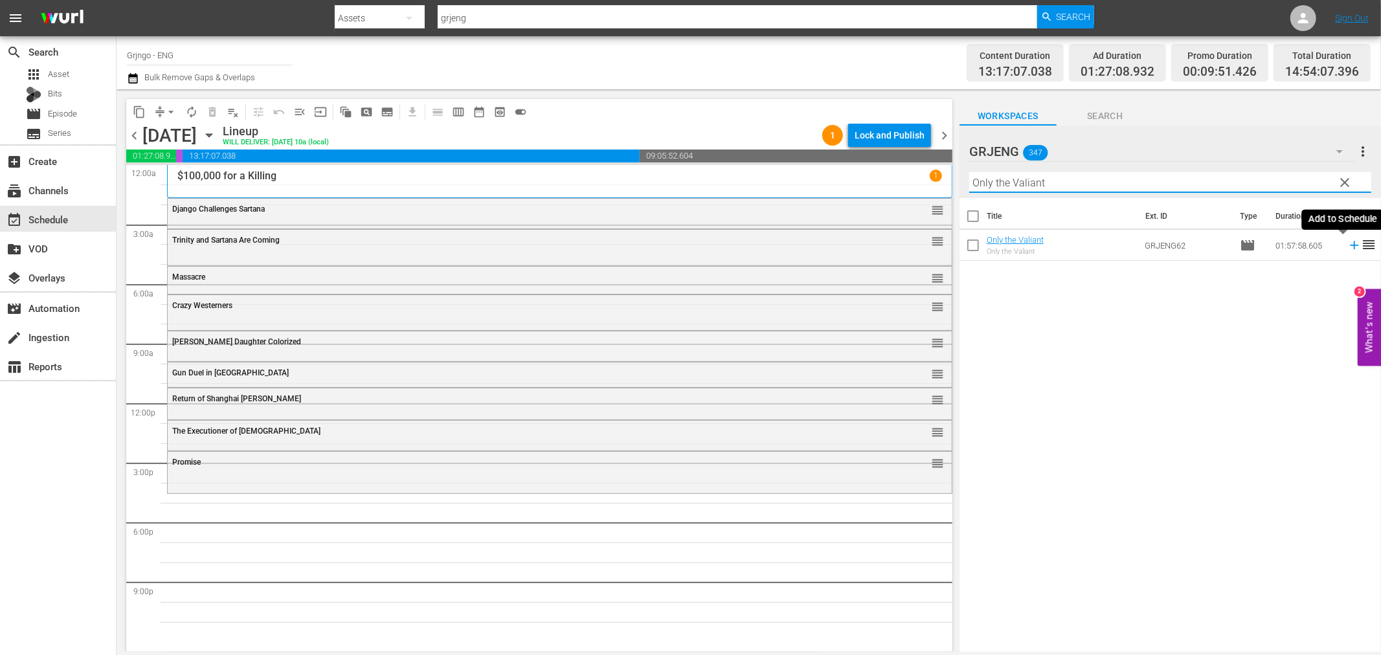
type input "Only the Valiant"
click at [1347, 243] on icon at bounding box center [1354, 245] width 14 height 14
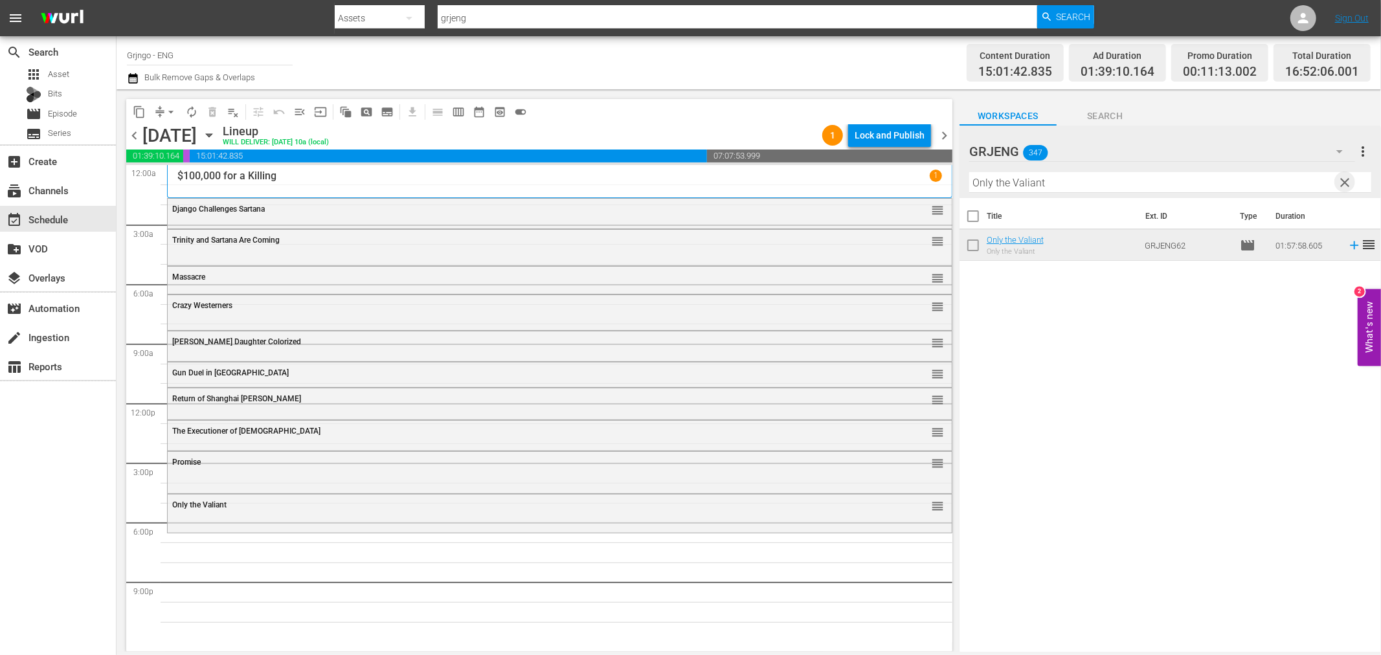
click at [1348, 177] on span "clear" at bounding box center [1345, 183] width 16 height 16
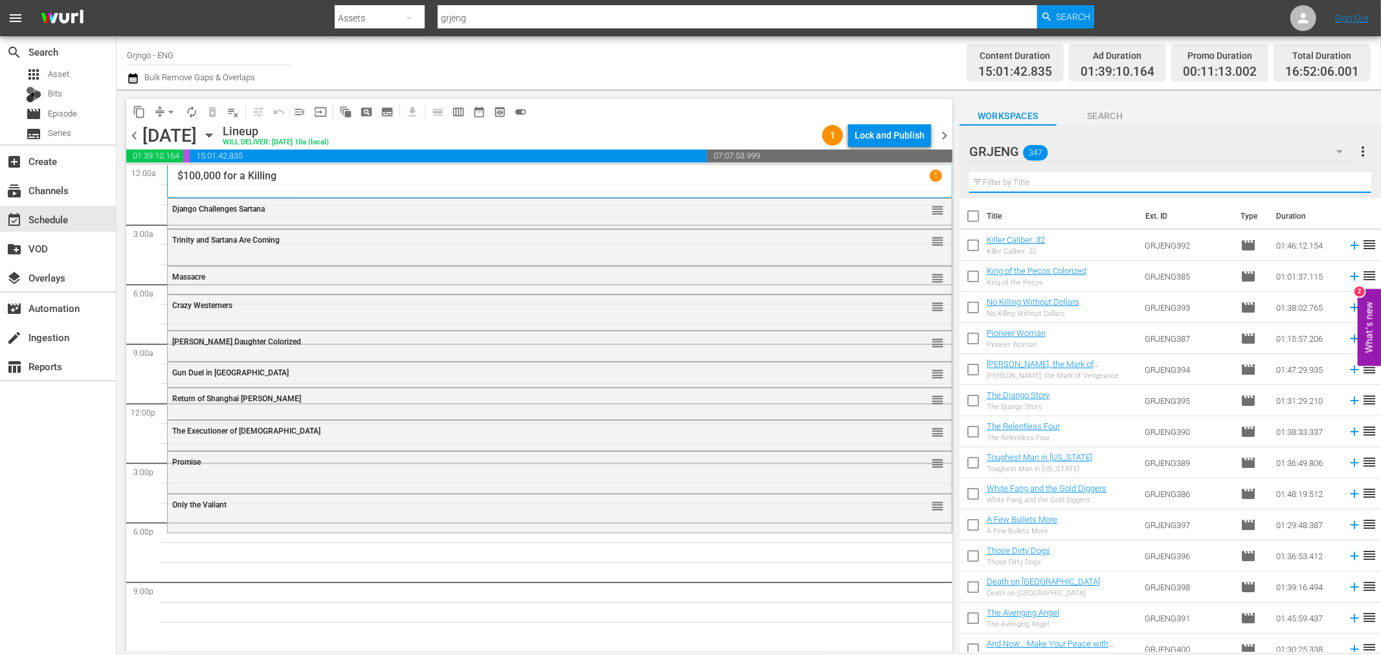
paste input "One-Eyed Jacks"
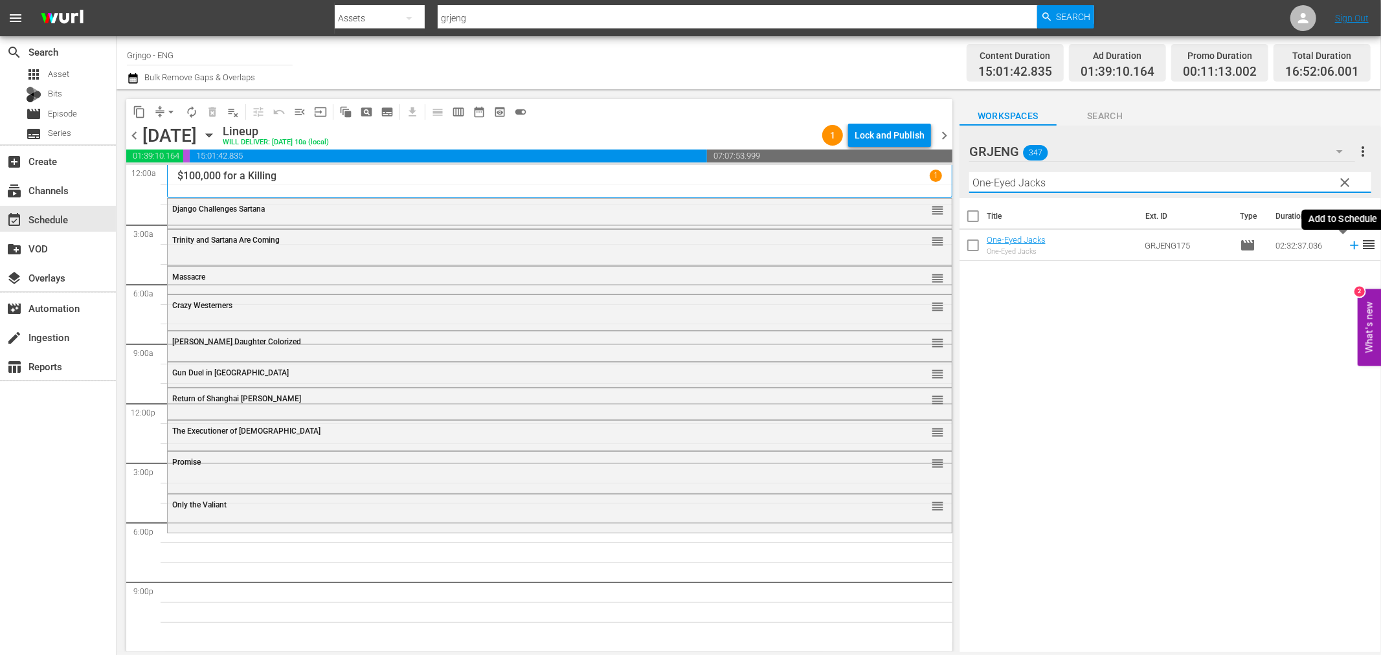
type input "One-Eyed Jacks"
click at [1347, 247] on icon at bounding box center [1354, 245] width 14 height 14
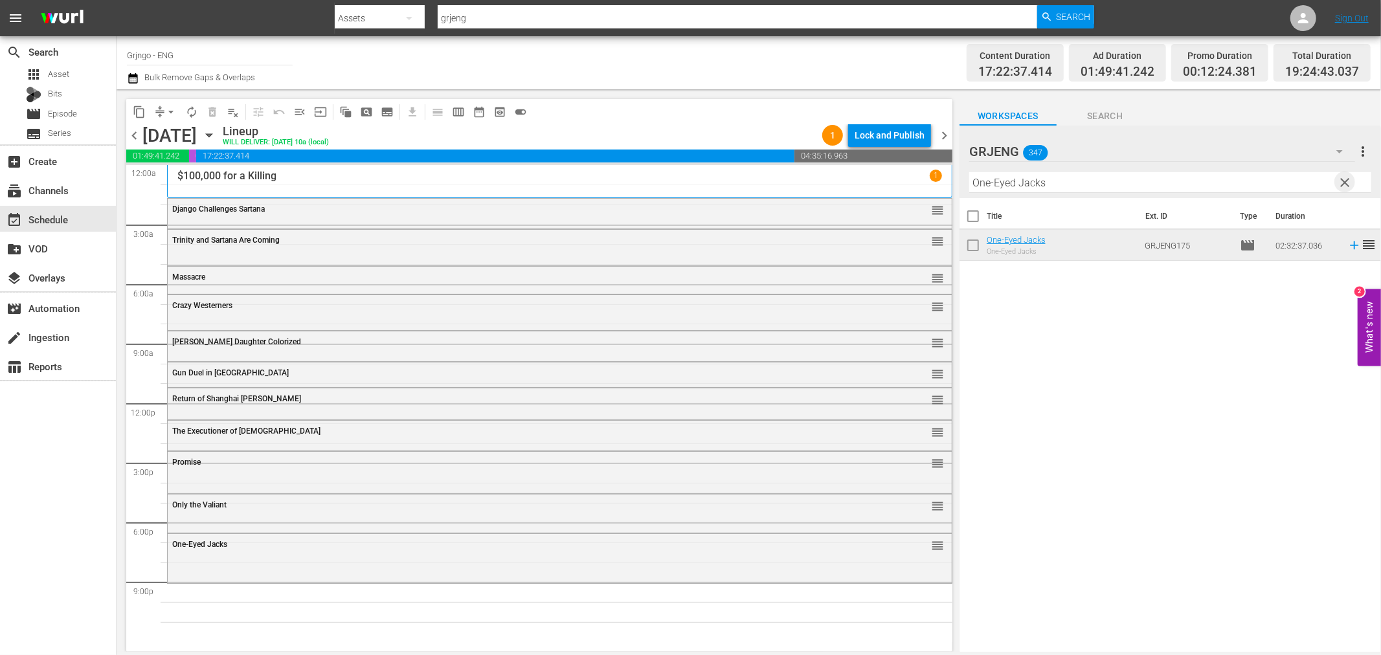
click at [1340, 180] on span "clear" at bounding box center [1345, 183] width 16 height 16
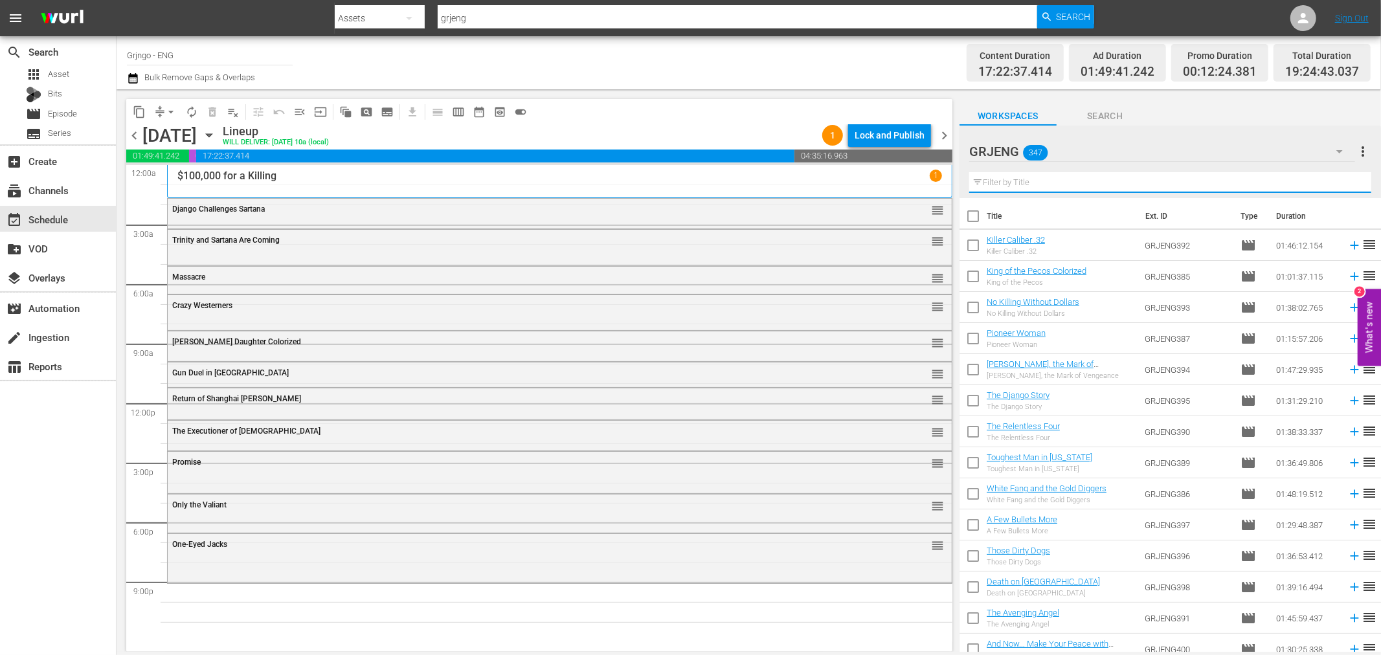
paste input "Ride in the Whirlwind"
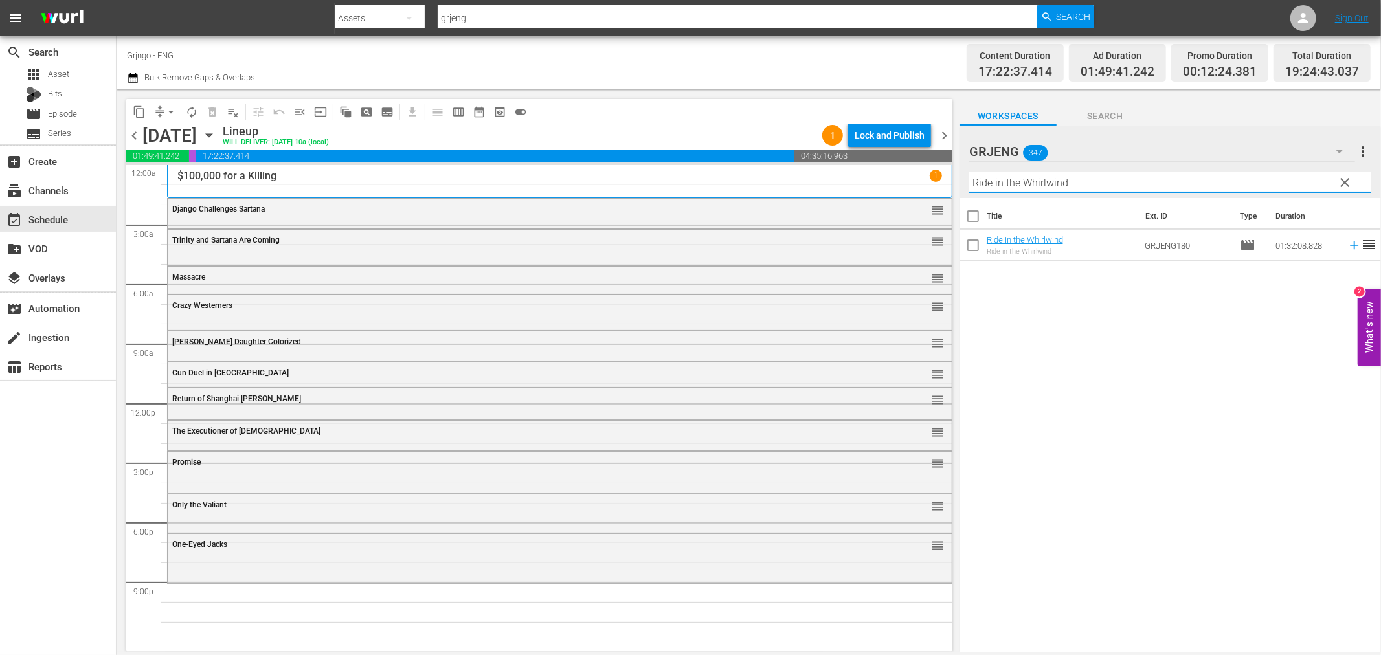
type input "Ride in the Whirlwind"
click at [1347, 247] on icon at bounding box center [1354, 245] width 14 height 14
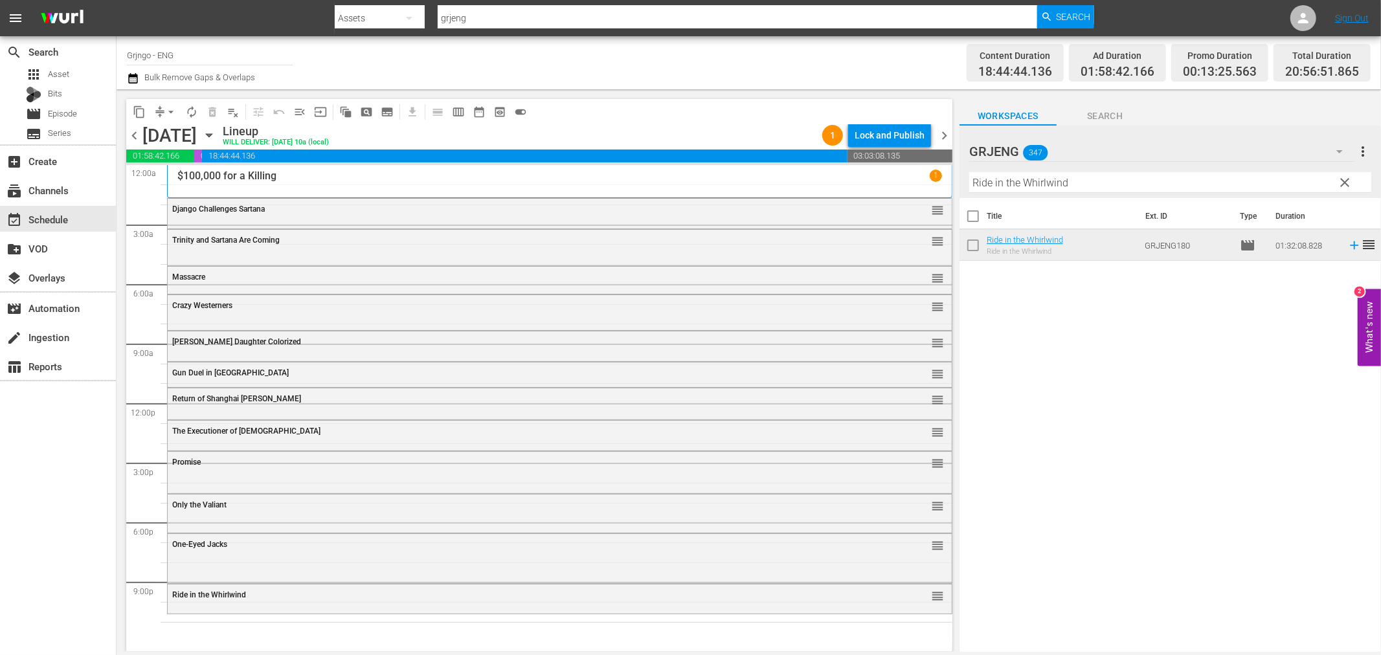
drag, startPoint x: 1347, startPoint y: 175, endPoint x: 1066, endPoint y: 175, distance: 281.0
click at [1347, 175] on span "clear" at bounding box center [1345, 183] width 16 height 16
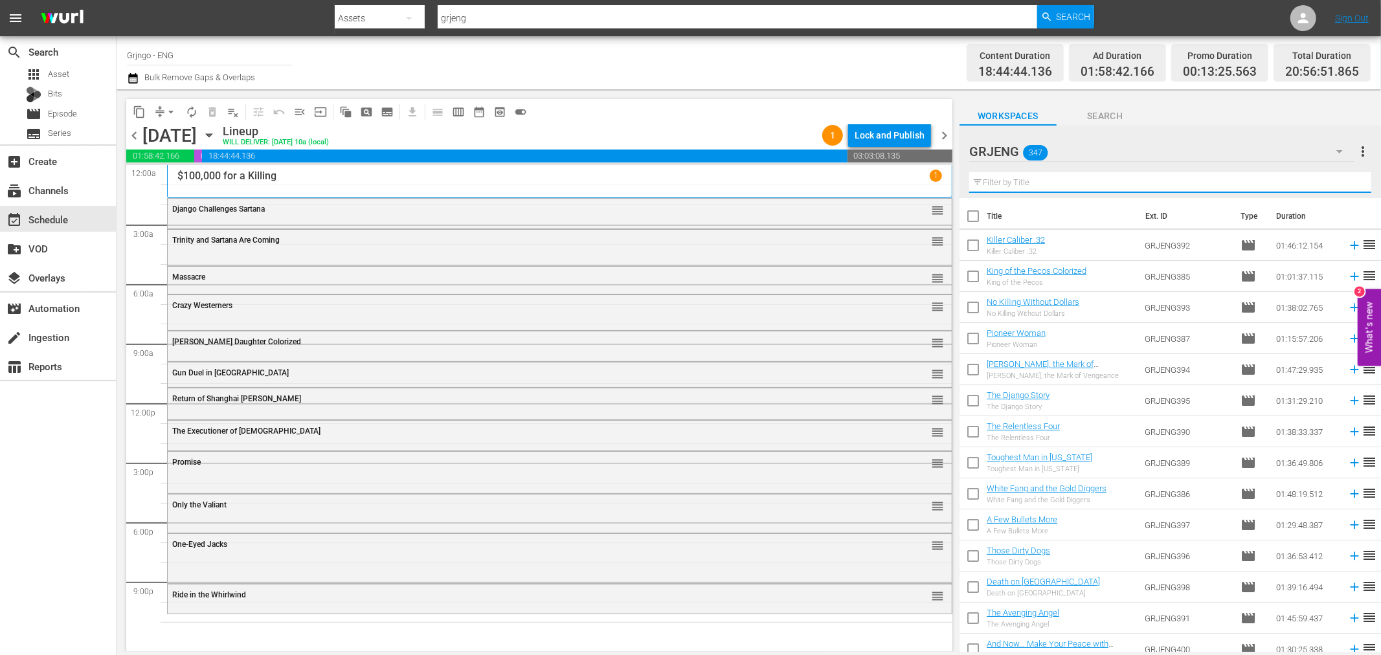
paste input "Santa Fe Trail"
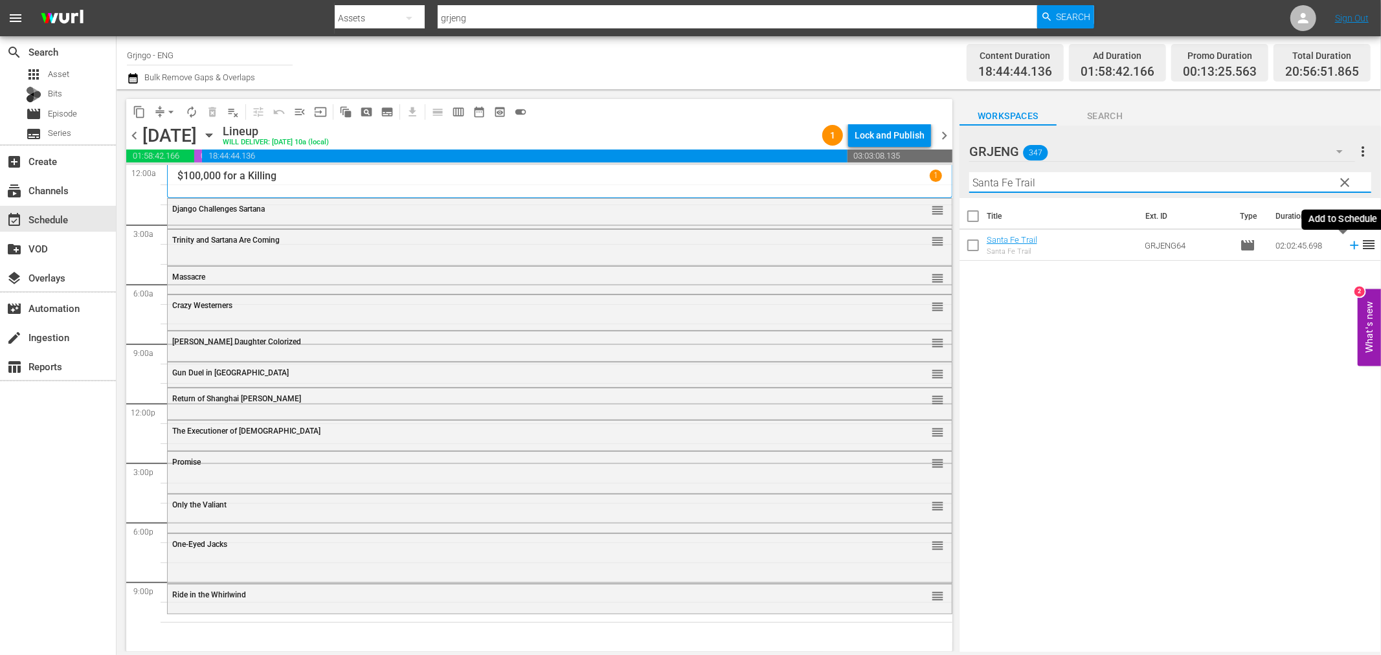
type input "Santa Fe Trail"
click at [1347, 244] on icon at bounding box center [1354, 245] width 14 height 14
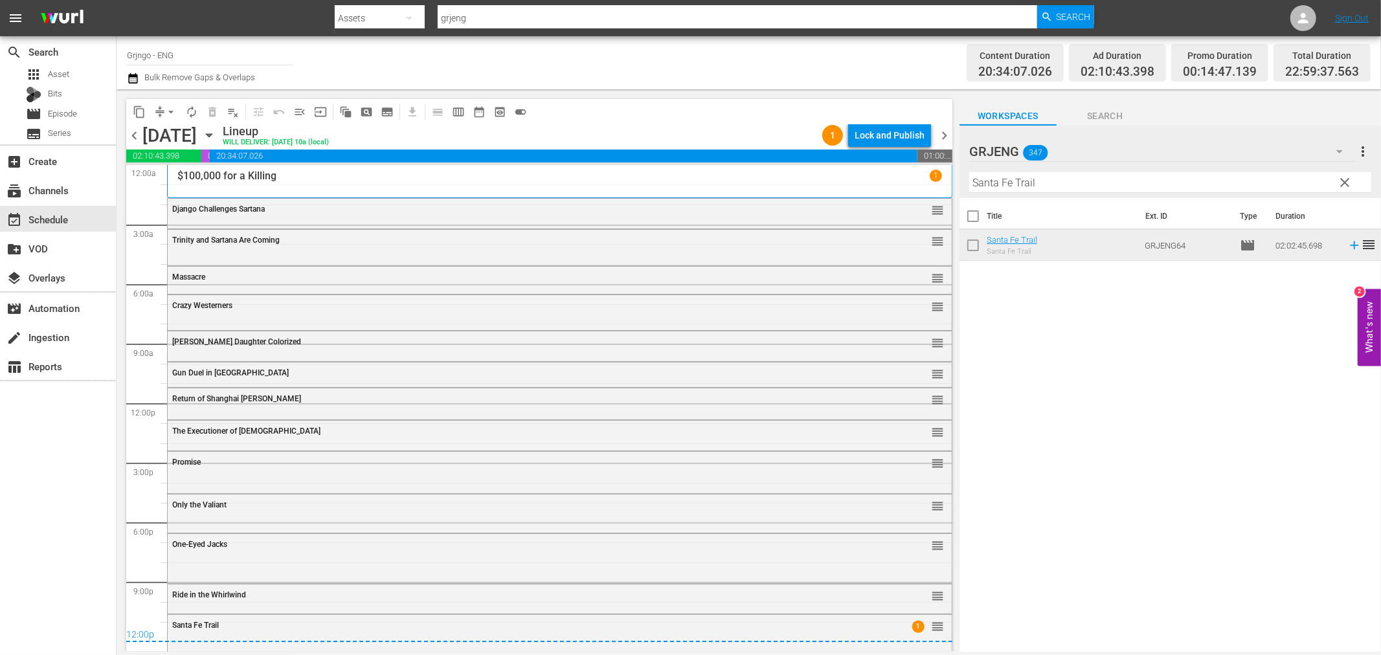
click at [235, 508] on div "Only the Valiant" at bounding box center [524, 504] width 704 height 9
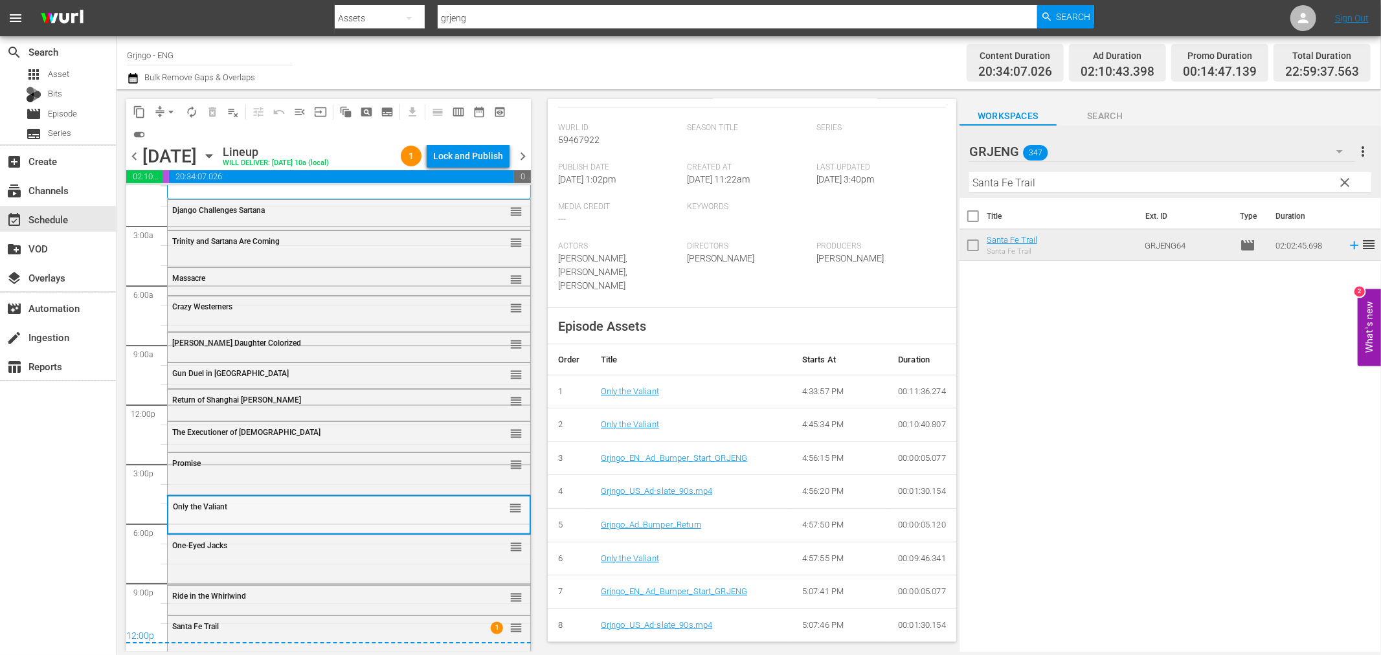
scroll to position [23, 0]
click at [359, 625] on div "Santa Fe Trail" at bounding box center [316, 623] width 288 height 9
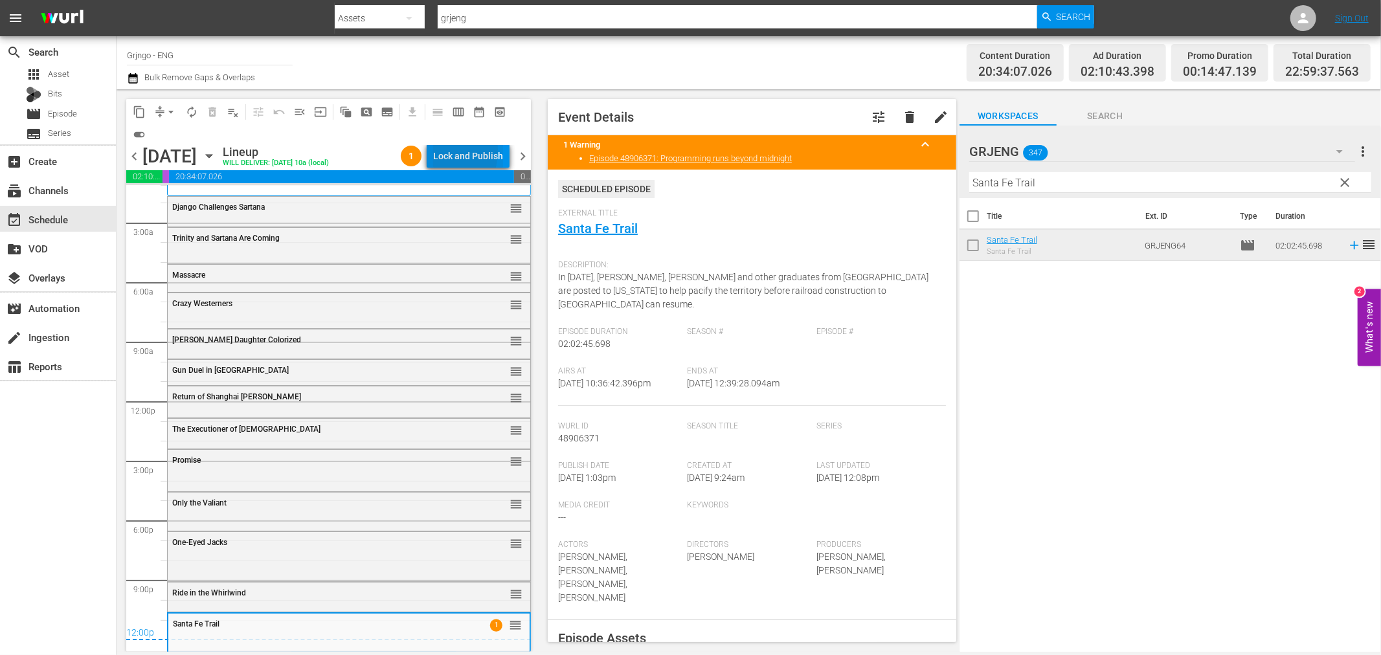
click at [436, 151] on div "Lock and Publish" at bounding box center [468, 155] width 70 height 23
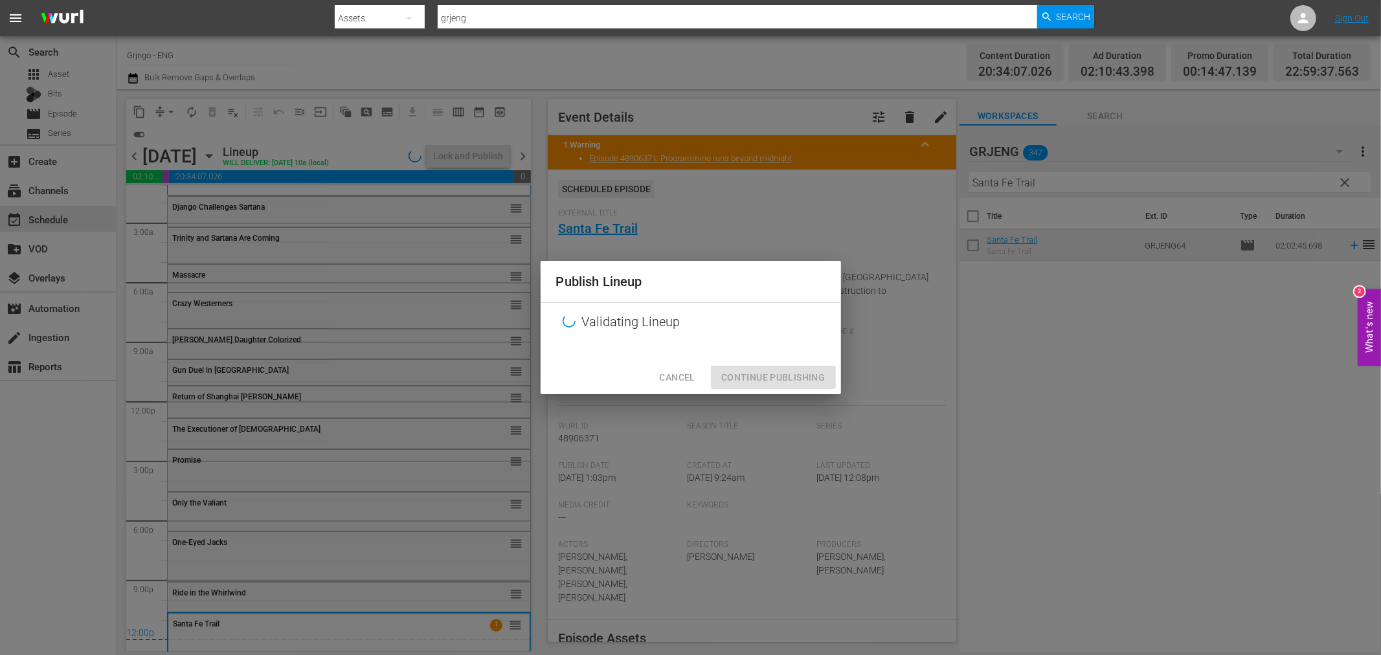
click at [752, 379] on div "Cancel Continue Publishing" at bounding box center [691, 378] width 300 height 34
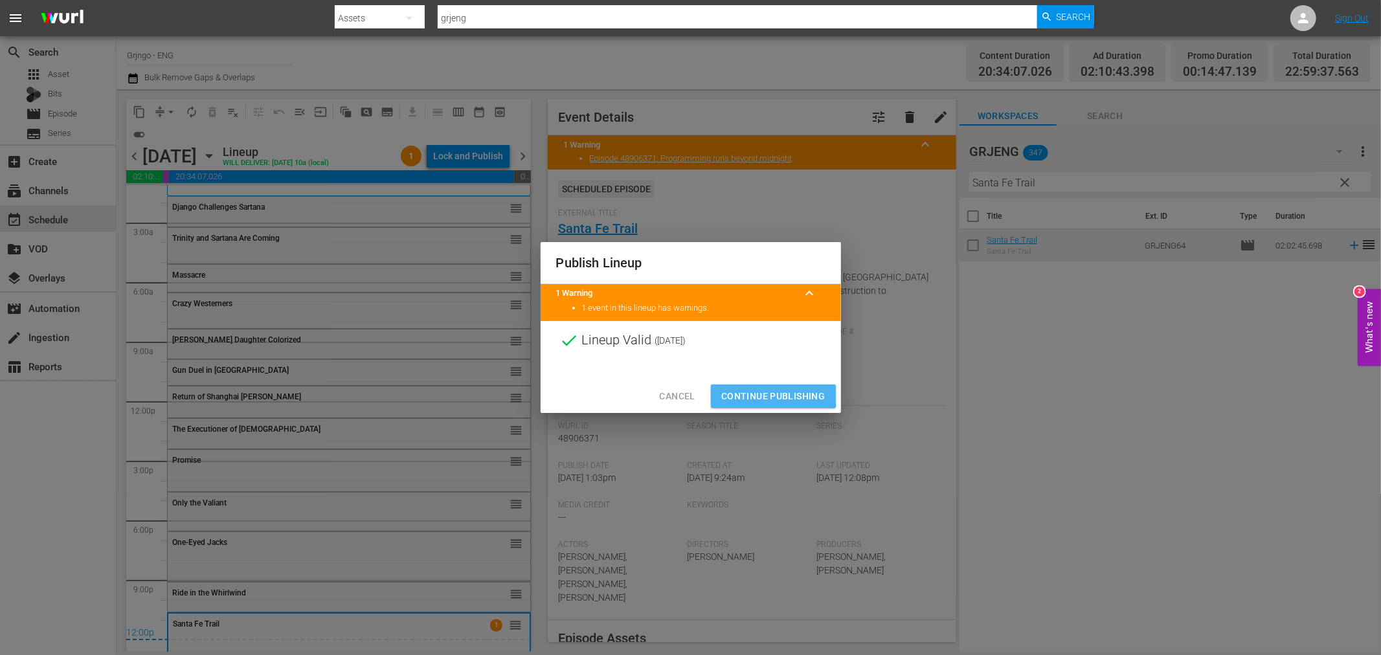
click at [747, 388] on span "Continue Publishing" at bounding box center [773, 396] width 104 height 16
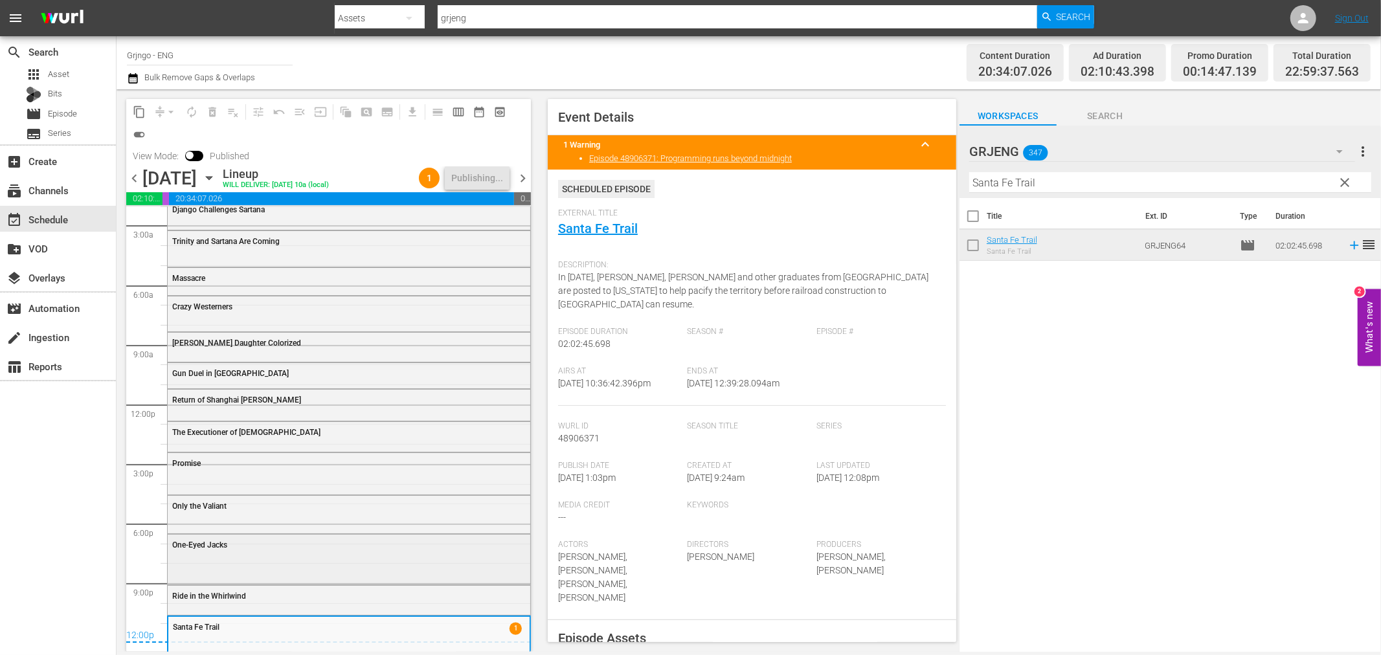
scroll to position [45, 0]
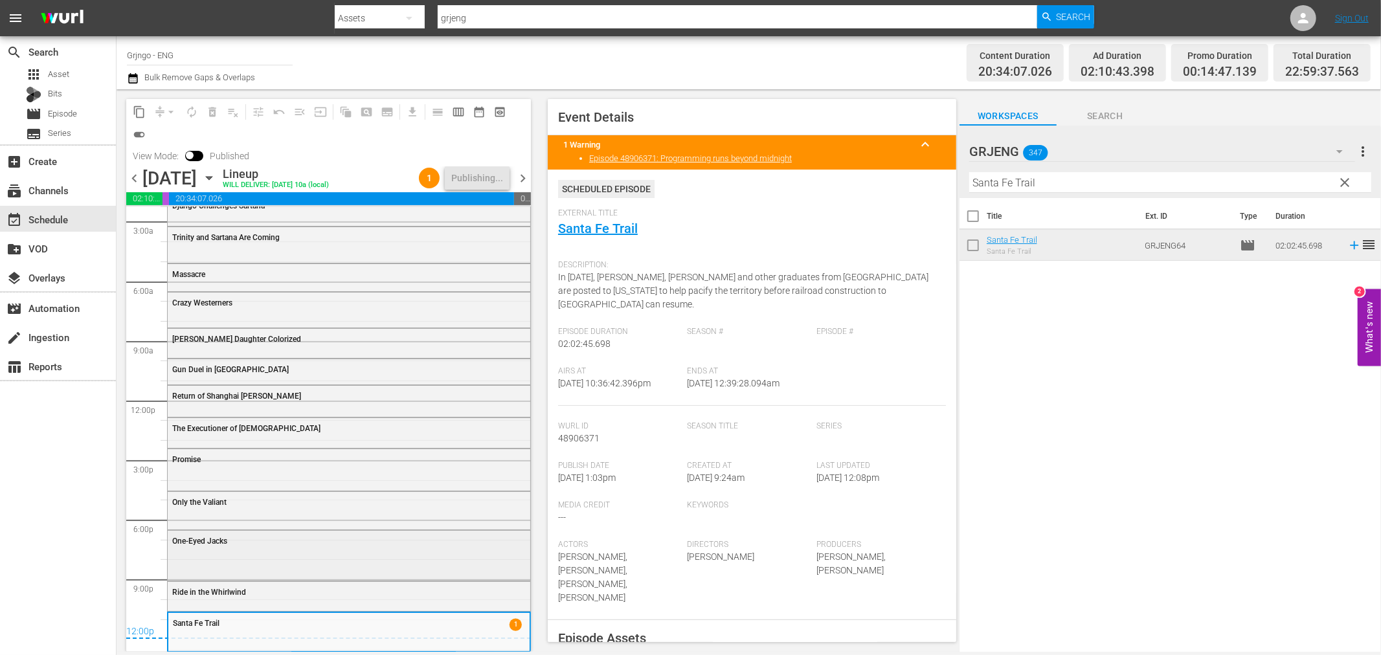
click at [238, 555] on div "One-Eyed Jacks" at bounding box center [349, 554] width 363 height 47
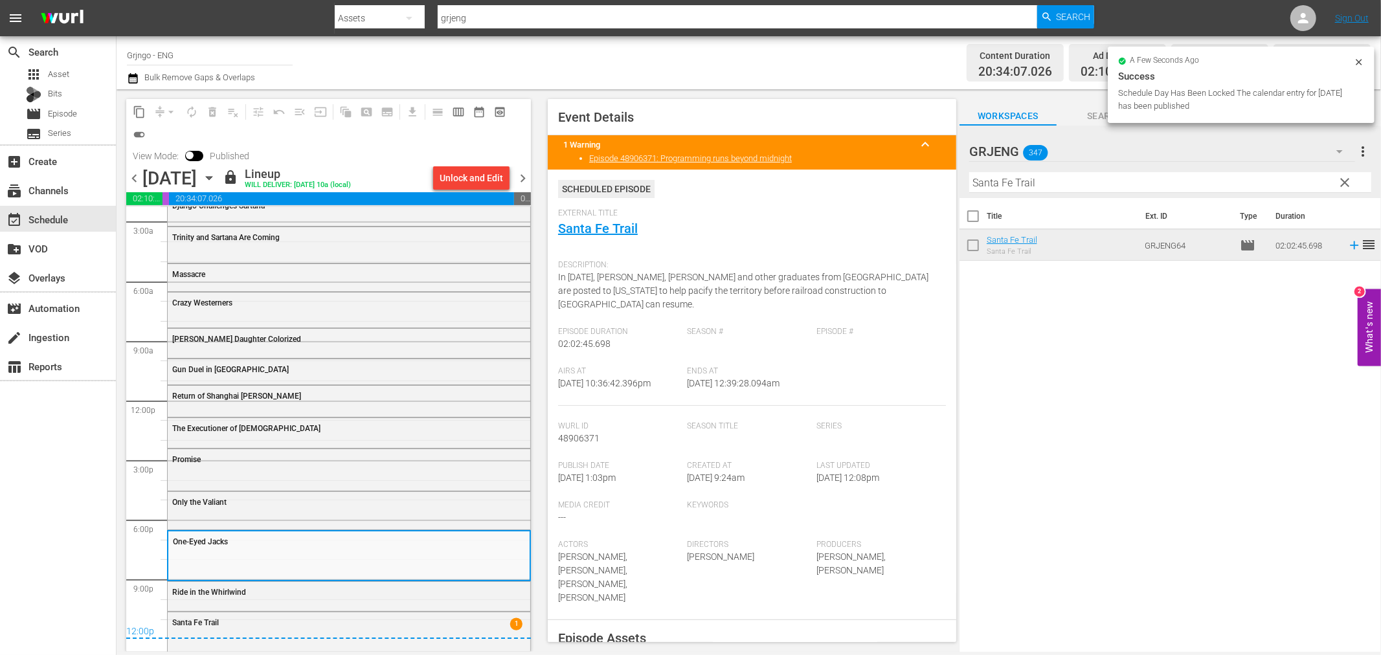
click at [133, 172] on span "chevron_left" at bounding box center [134, 178] width 16 height 16
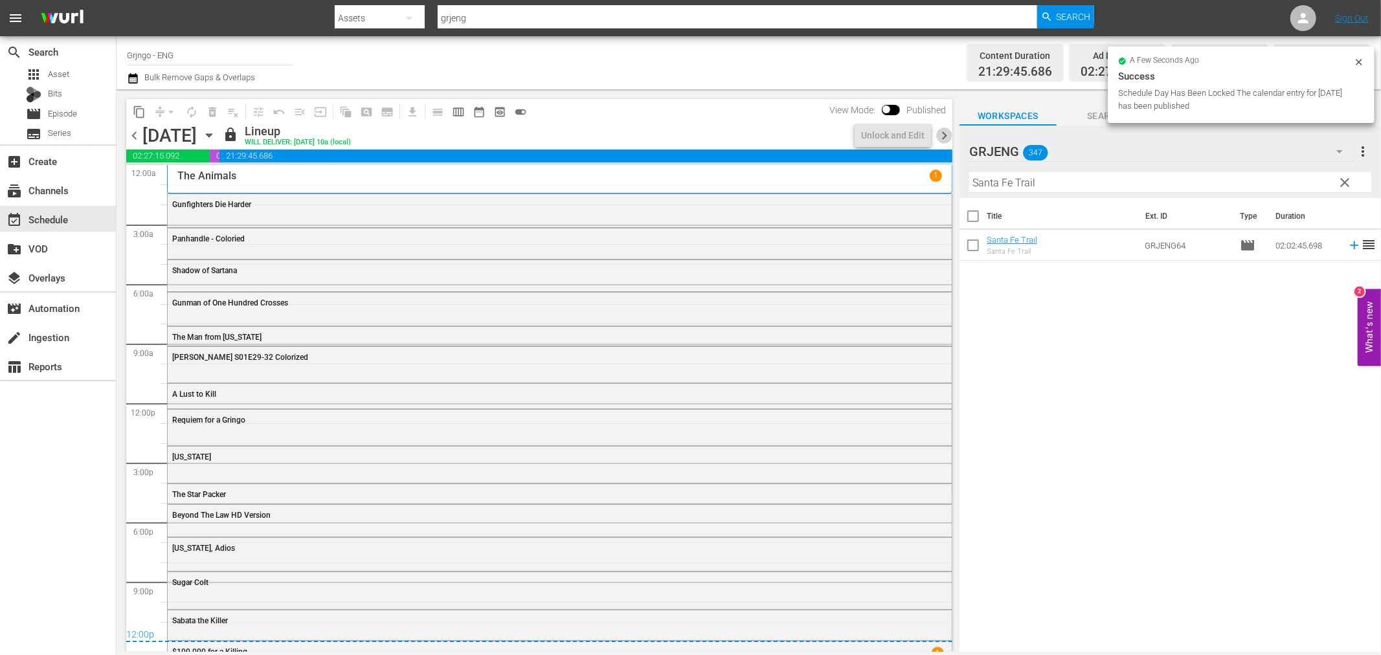
click at [946, 134] on span "chevron_right" at bounding box center [944, 136] width 16 height 16
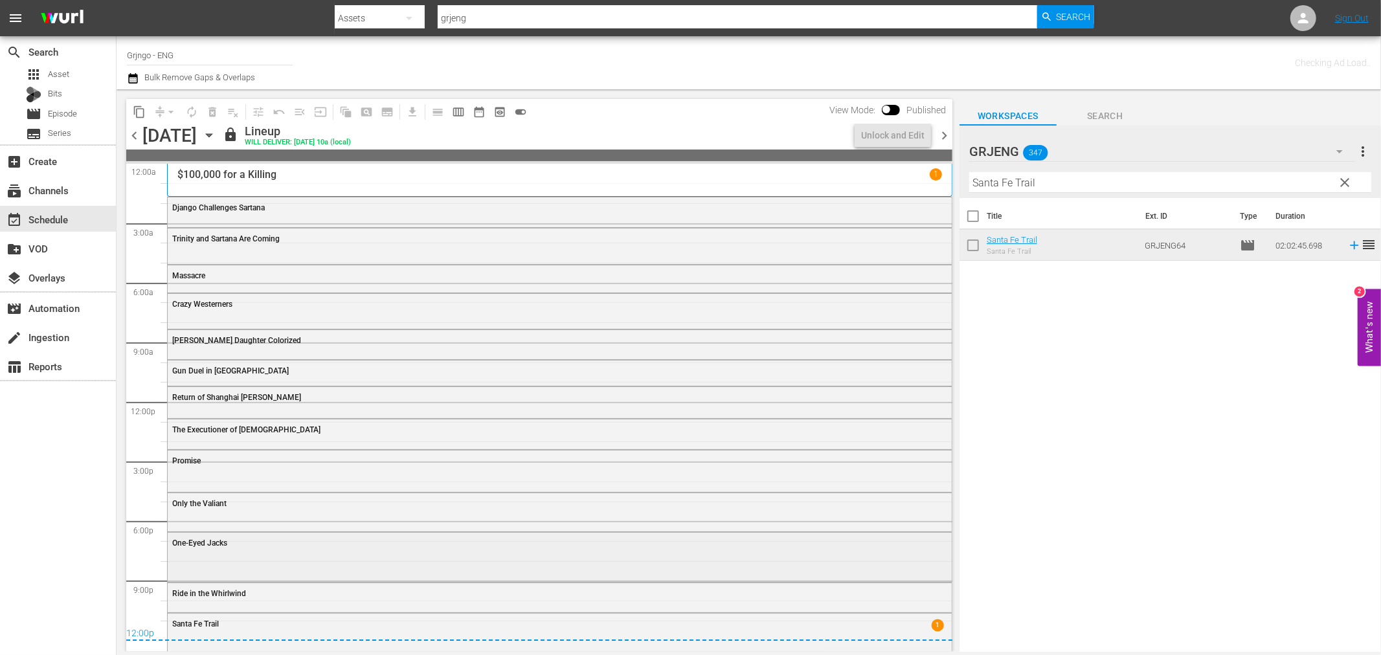
click at [218, 557] on div "One-Eyed Jacks" at bounding box center [560, 556] width 784 height 47
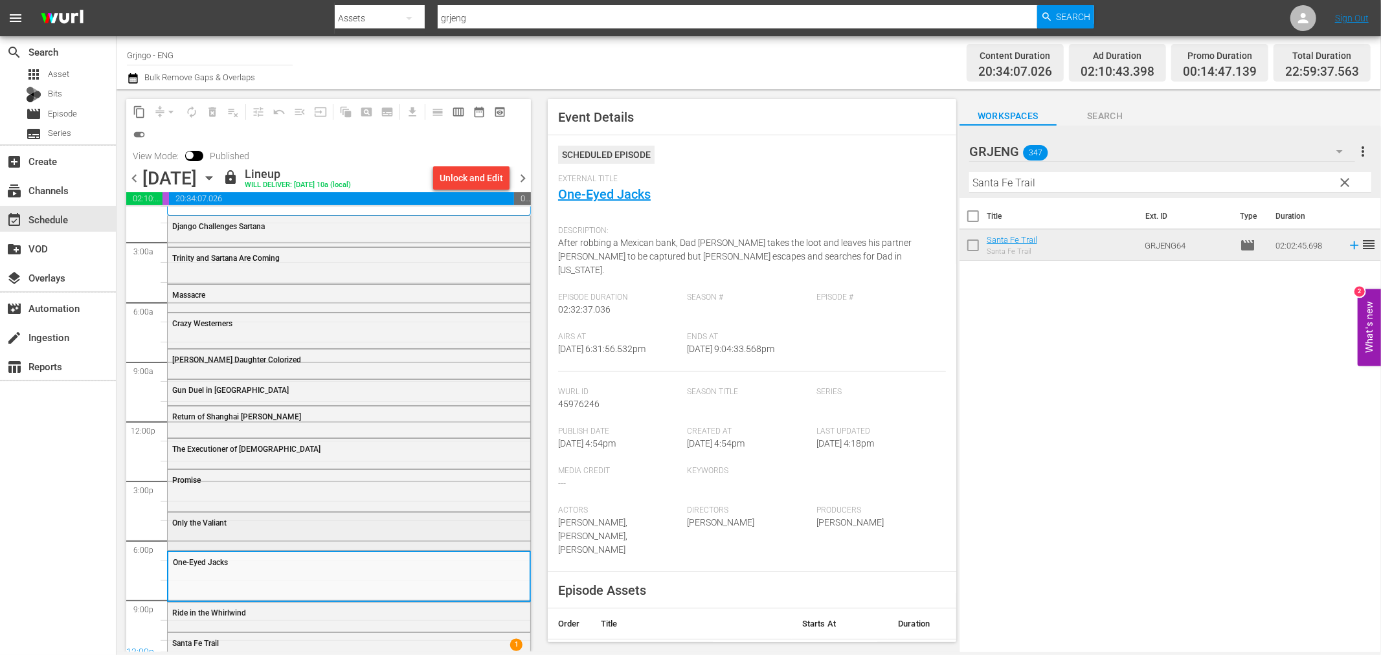
scroll to position [45, 0]
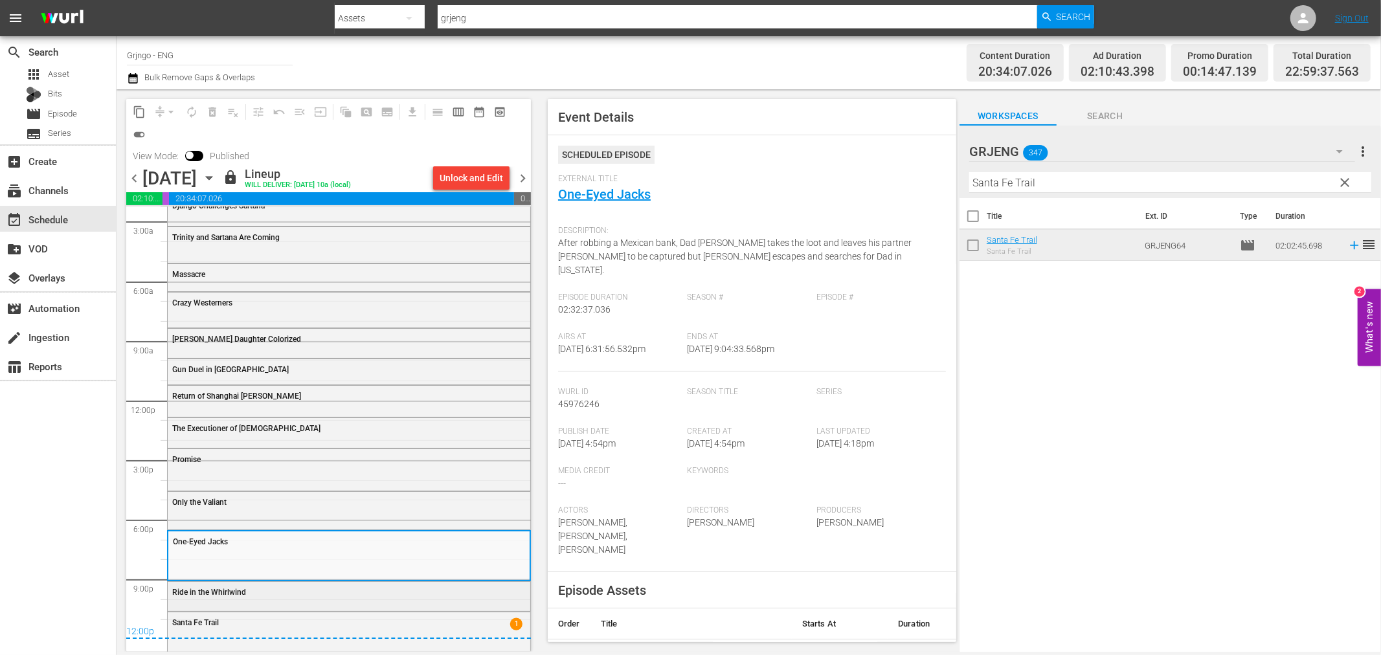
click at [282, 590] on div "Ride in the Whirlwind" at bounding box center [316, 592] width 288 height 9
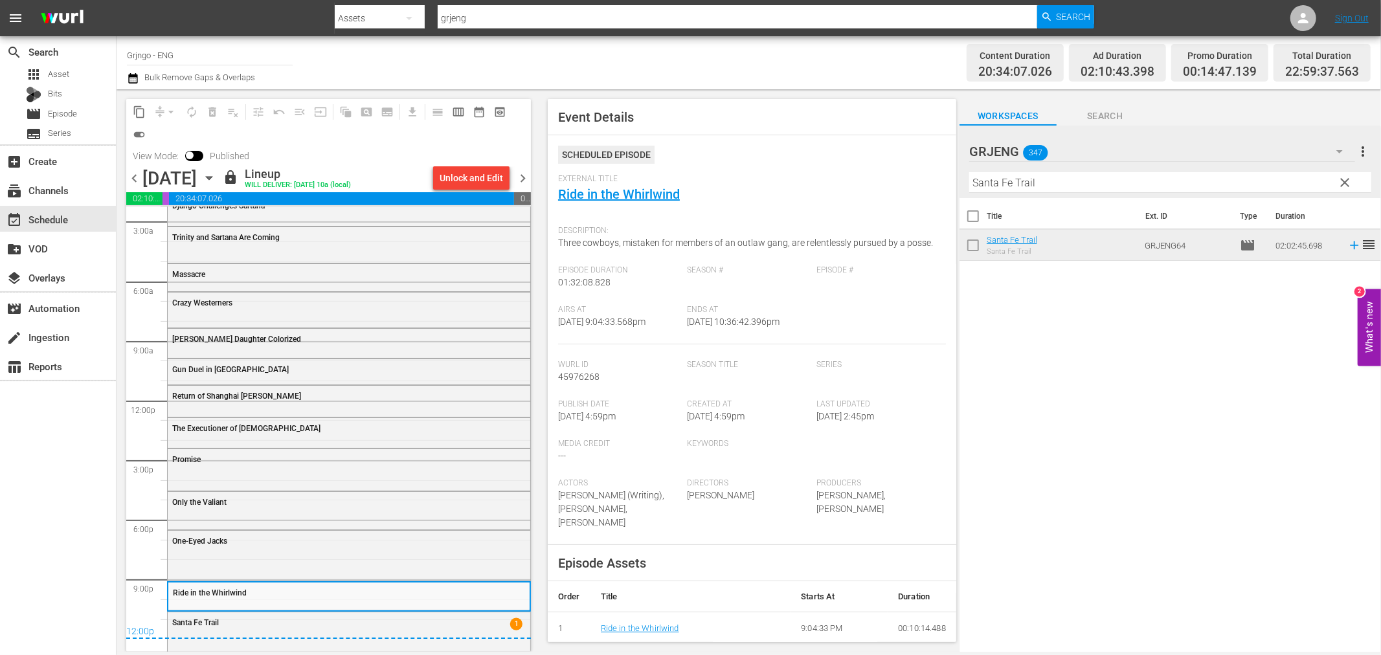
click at [528, 173] on span "chevron_right" at bounding box center [523, 178] width 16 height 16
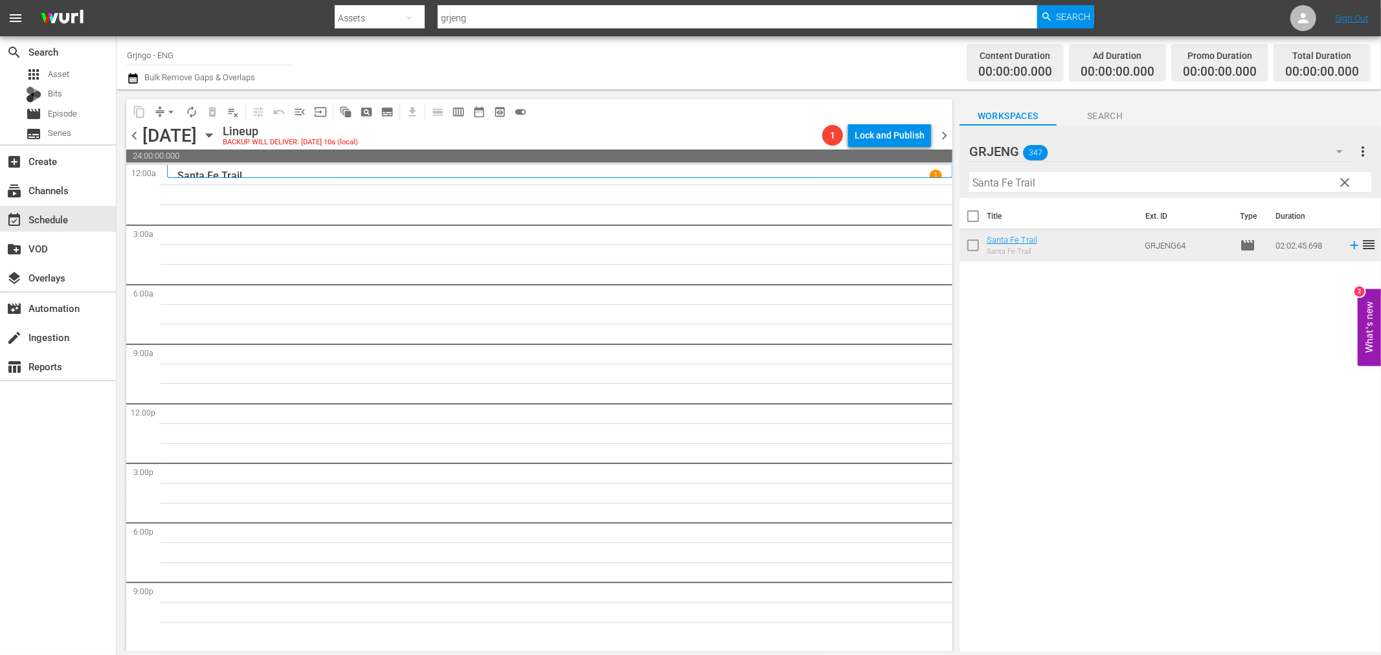
drag, startPoint x: 1347, startPoint y: 176, endPoint x: 957, endPoint y: 173, distance: 389.7
click at [1347, 176] on span "clear" at bounding box center [1345, 183] width 16 height 16
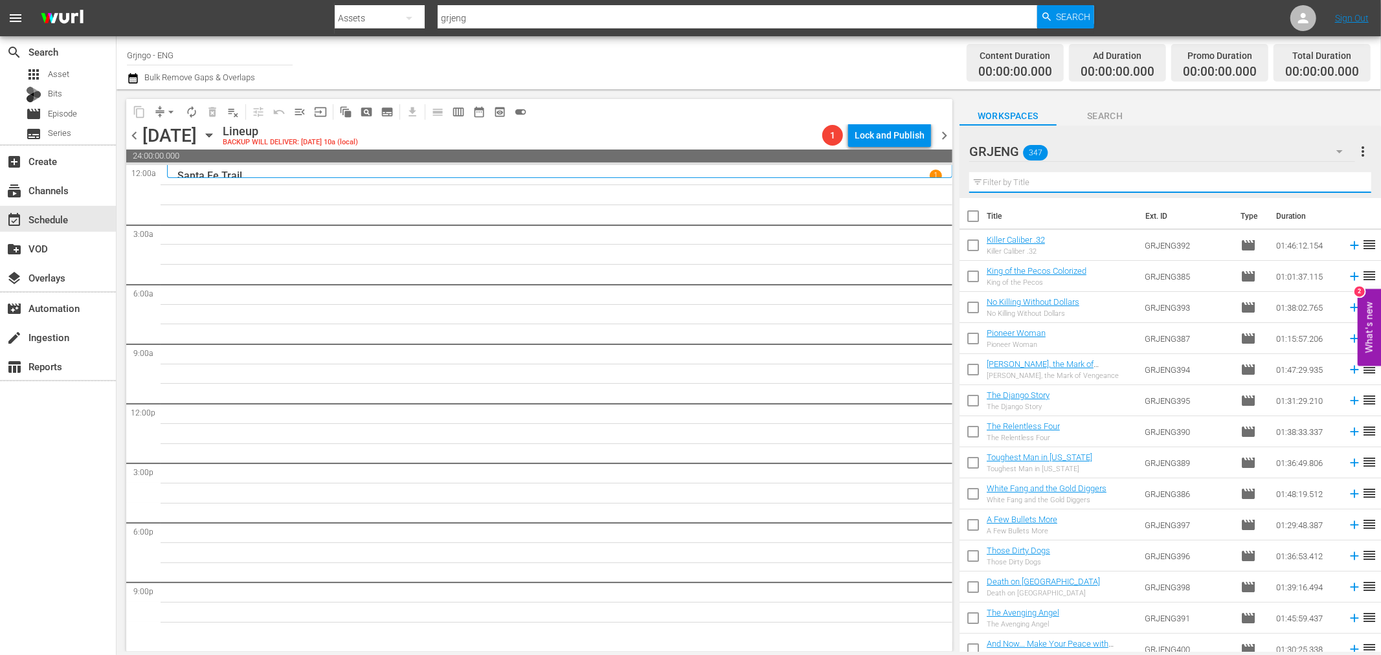
paste input "Iron Brothers"
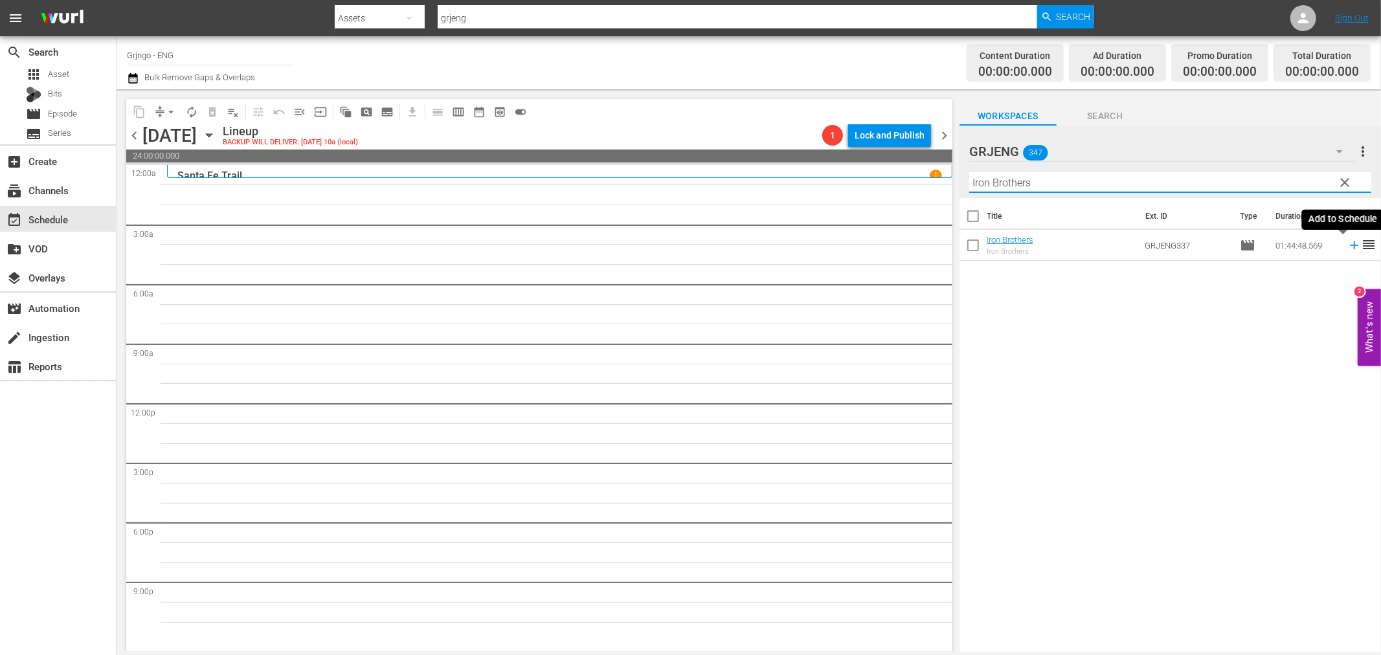
type input "Iron Brothers"
click at [1347, 243] on icon at bounding box center [1354, 245] width 14 height 14
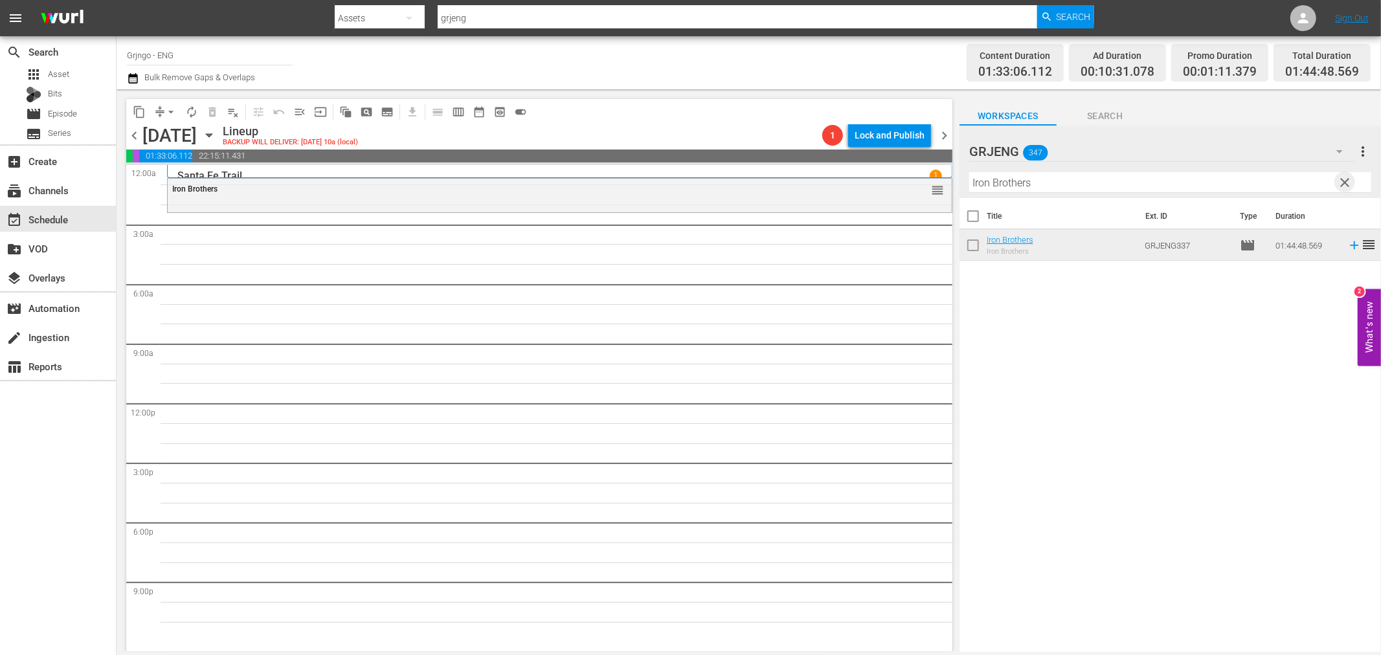
click at [1341, 178] on span "clear" at bounding box center [1345, 183] width 16 height 16
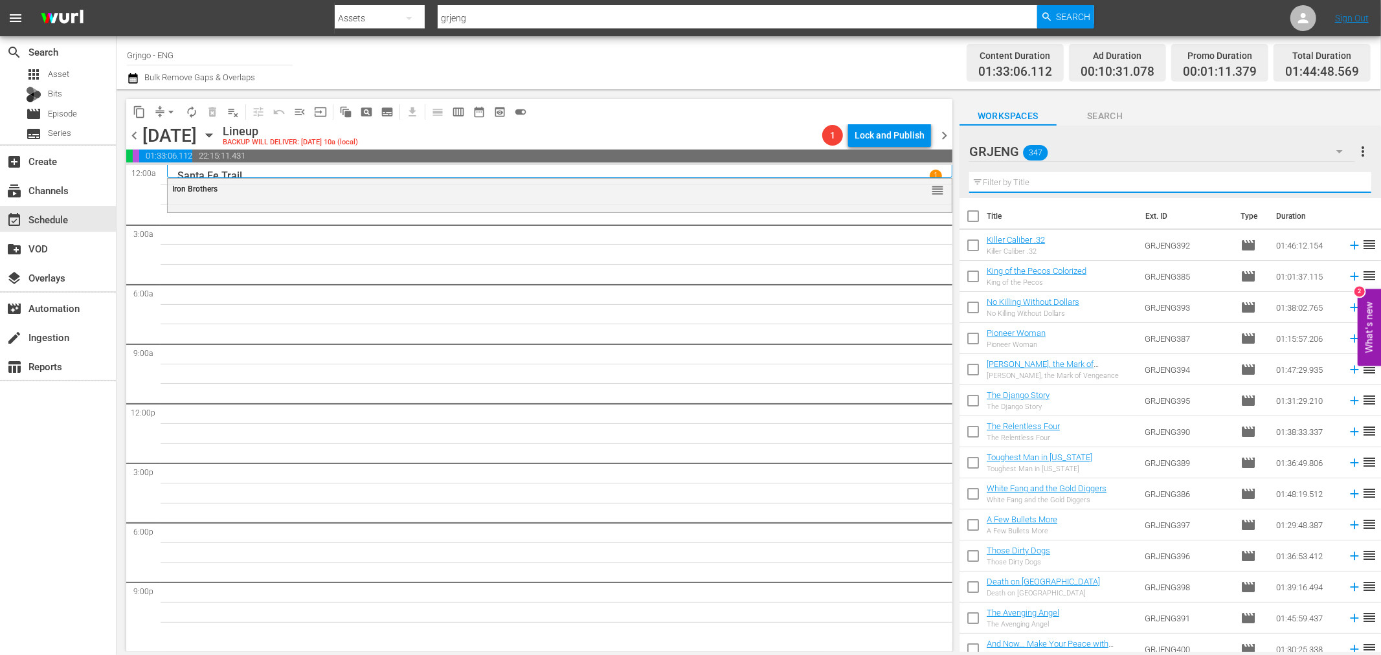
paste input "You're Jinxed"
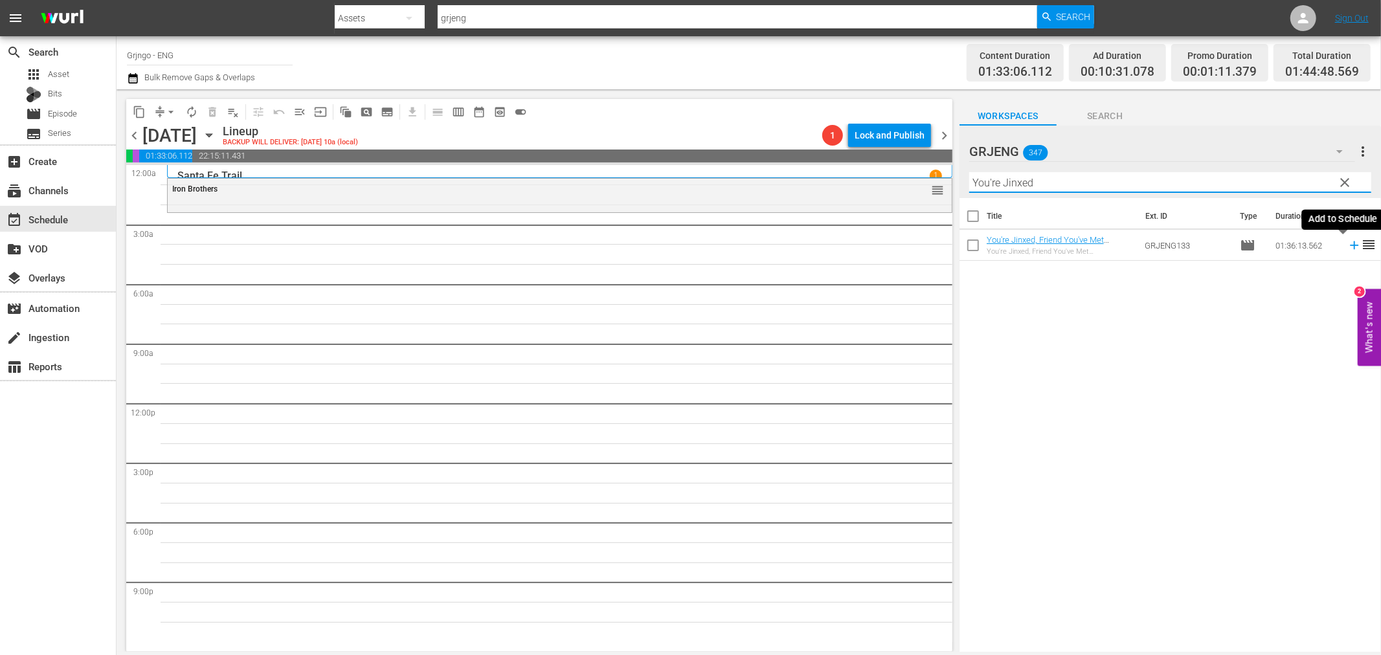
type input "You're Jinxed"
click at [1350, 245] on icon at bounding box center [1354, 245] width 8 height 8
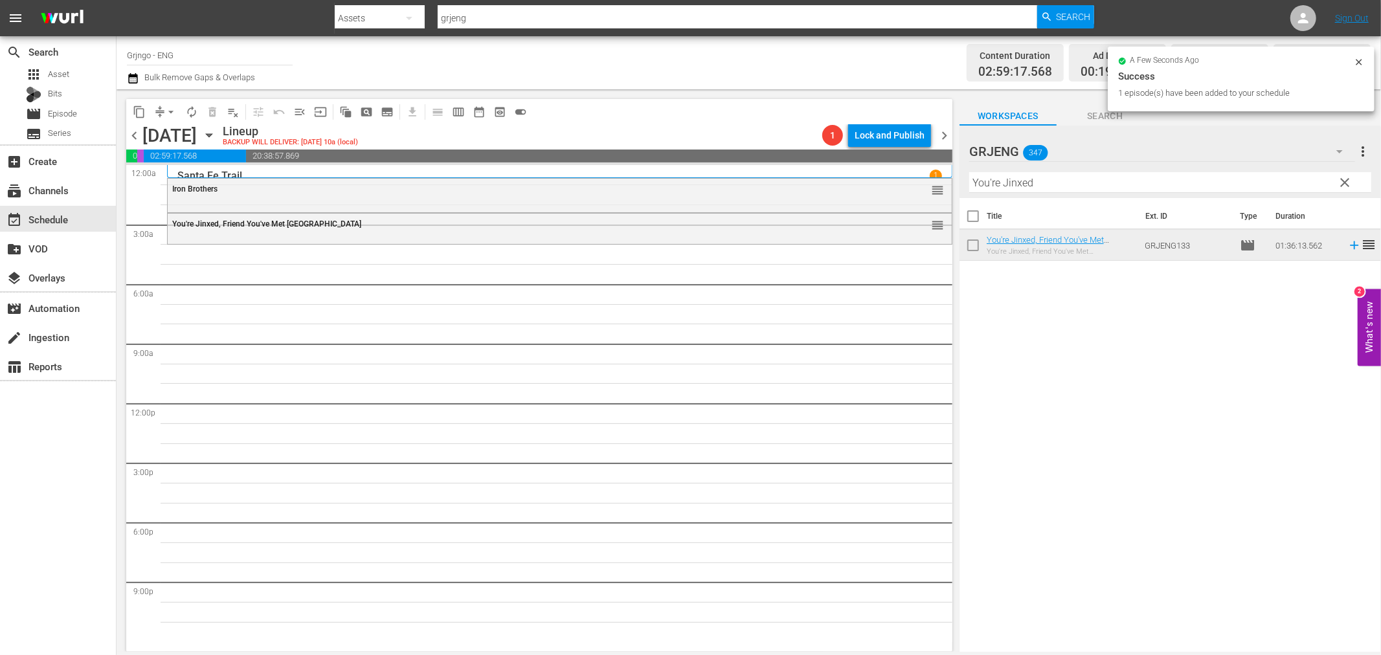
click at [1348, 180] on span "clear" at bounding box center [1345, 183] width 16 height 16
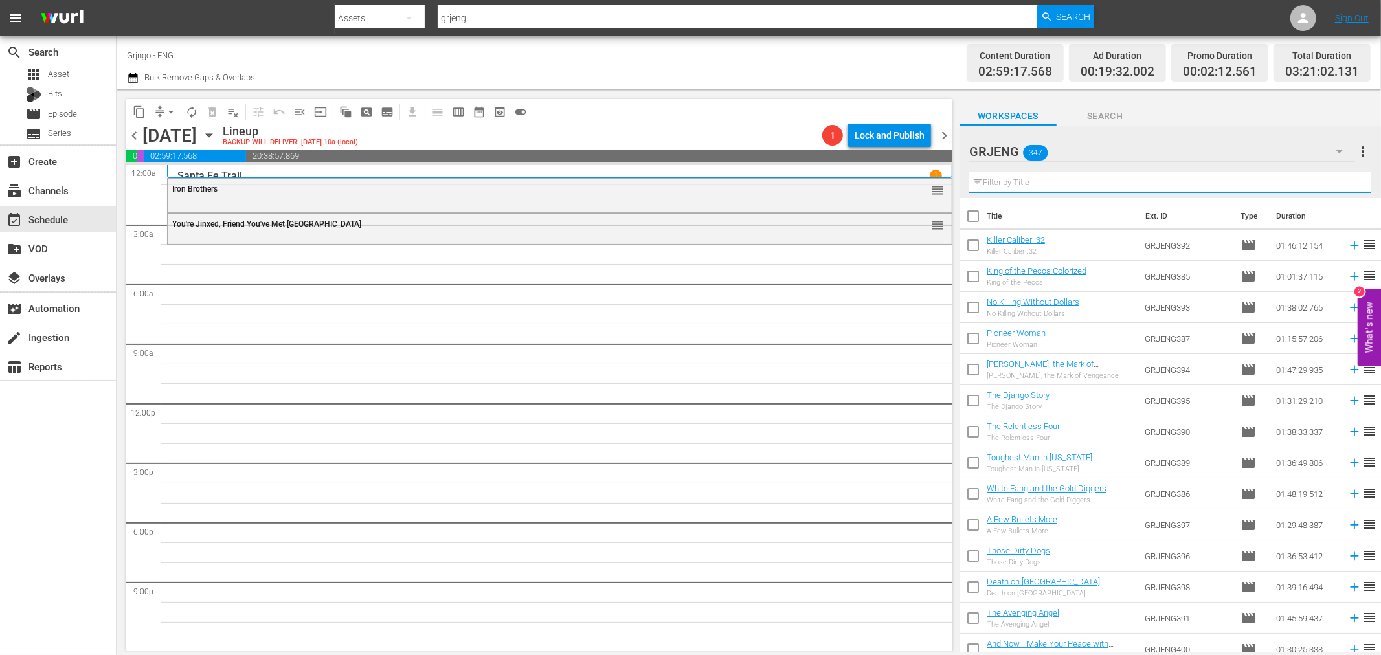
paste input "Viva! [GEOGRAPHIC_DATA]"
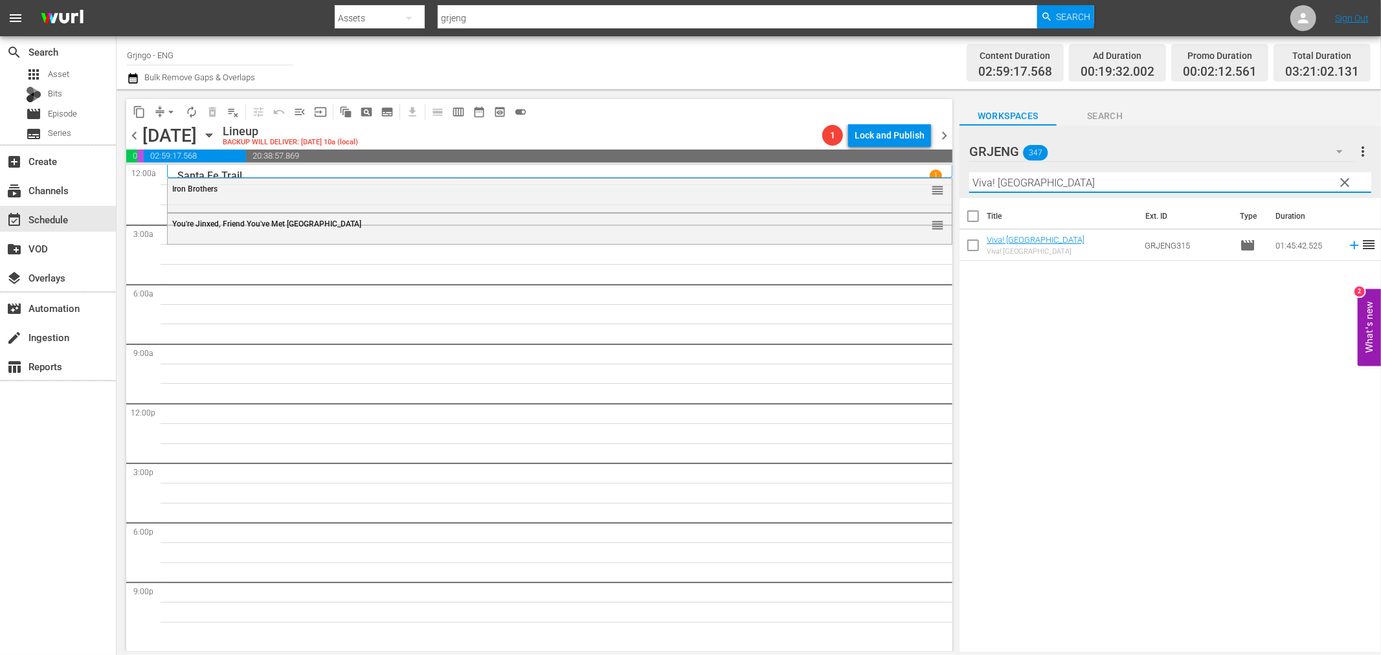
type input "Viva! [GEOGRAPHIC_DATA]"
click at [1347, 244] on icon at bounding box center [1354, 245] width 14 height 14
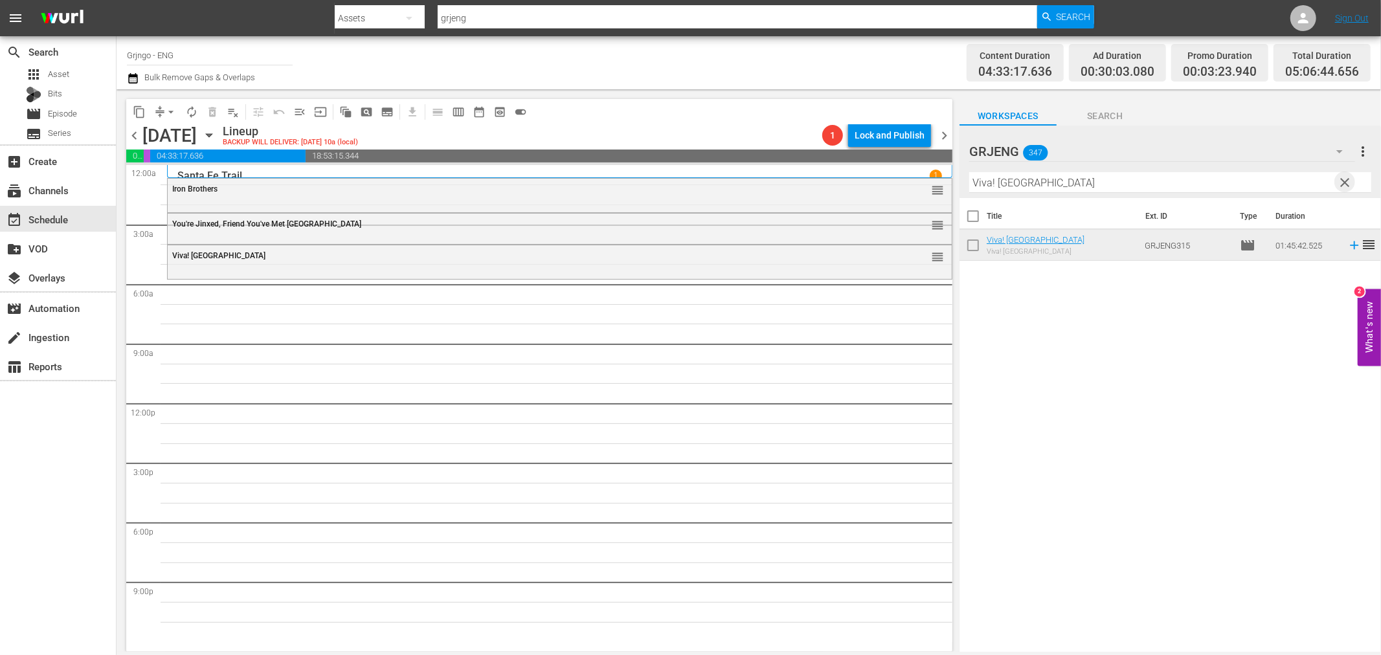
click at [1345, 183] on span "clear" at bounding box center [1345, 183] width 16 height 16
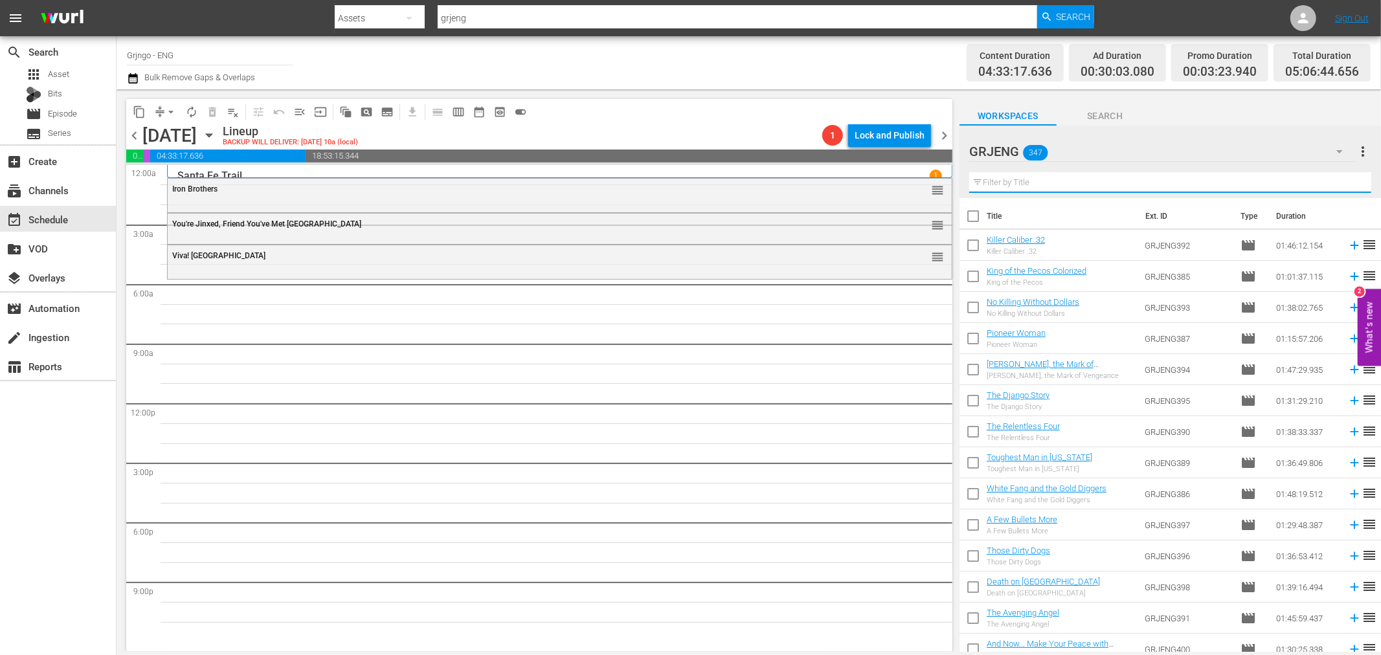
paste input "A Bullet for the General"
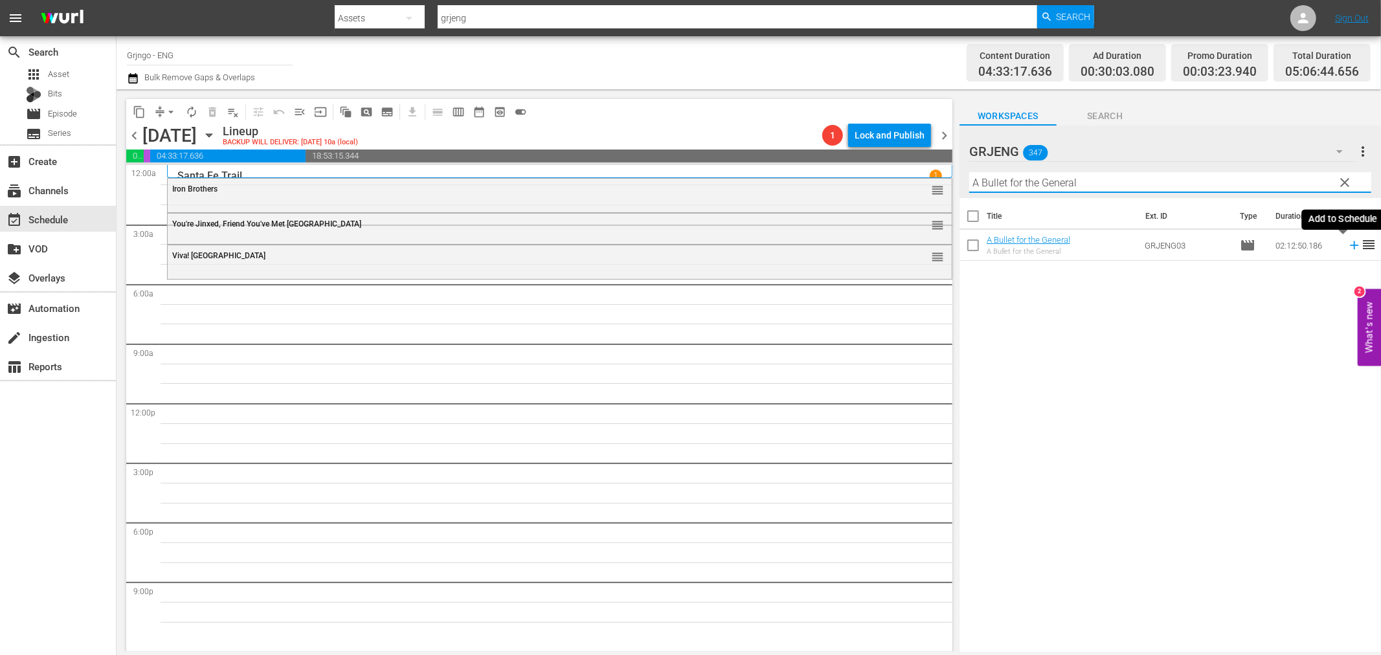
type input "A Bullet for the General"
click at [1347, 243] on icon at bounding box center [1354, 245] width 14 height 14
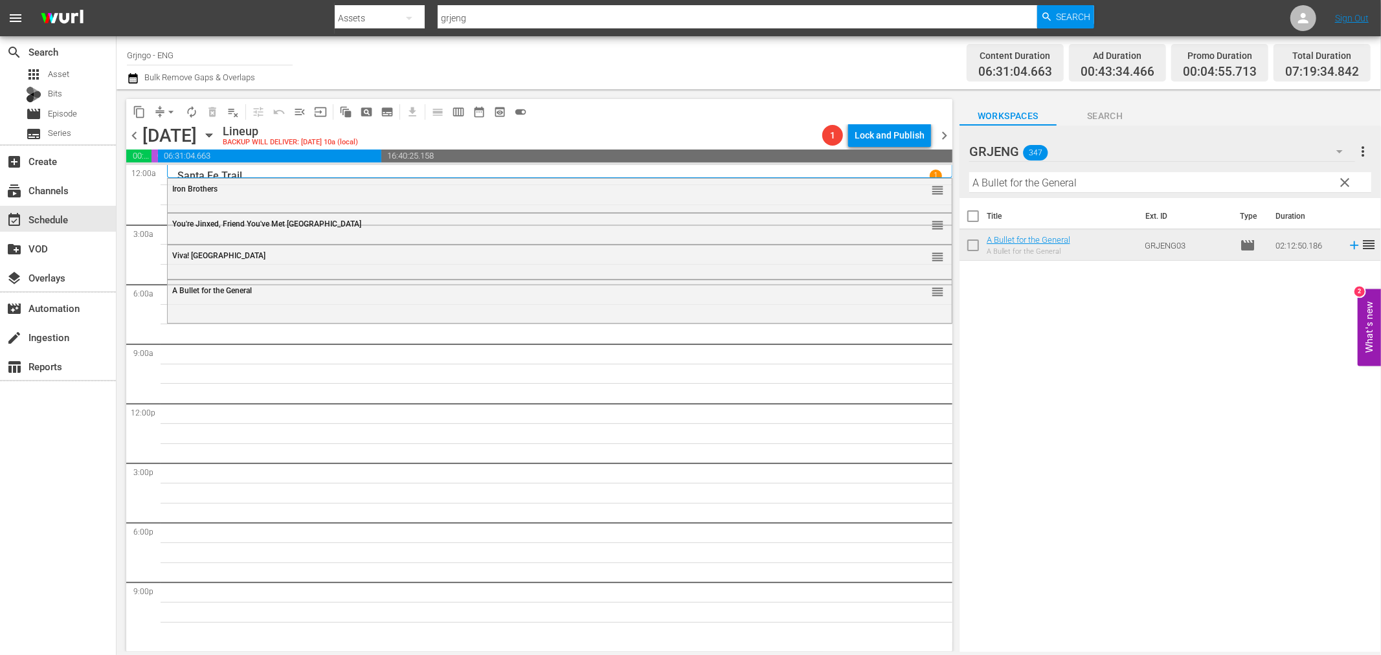
drag, startPoint x: 1337, startPoint y: 181, endPoint x: 985, endPoint y: 179, distance: 352.2
click at [1337, 181] on span "clear" at bounding box center [1345, 183] width 16 height 16
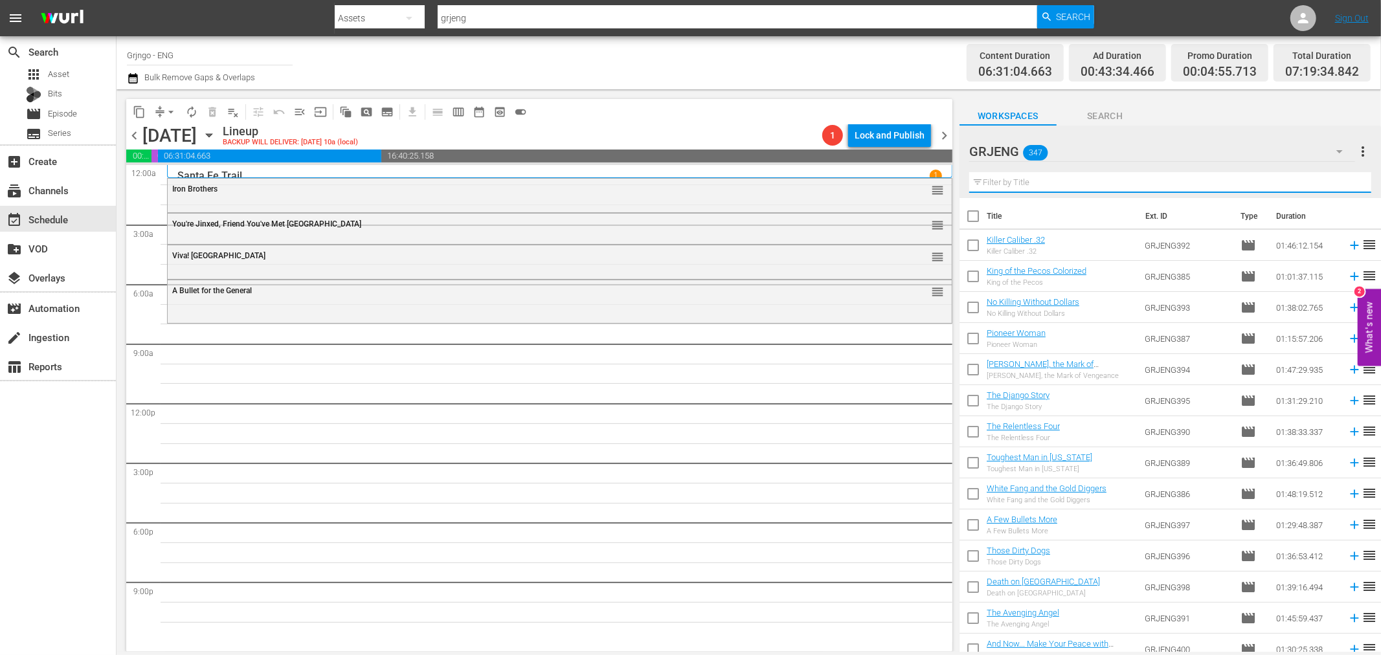
paste input "Neath the [US_STATE] Skies"
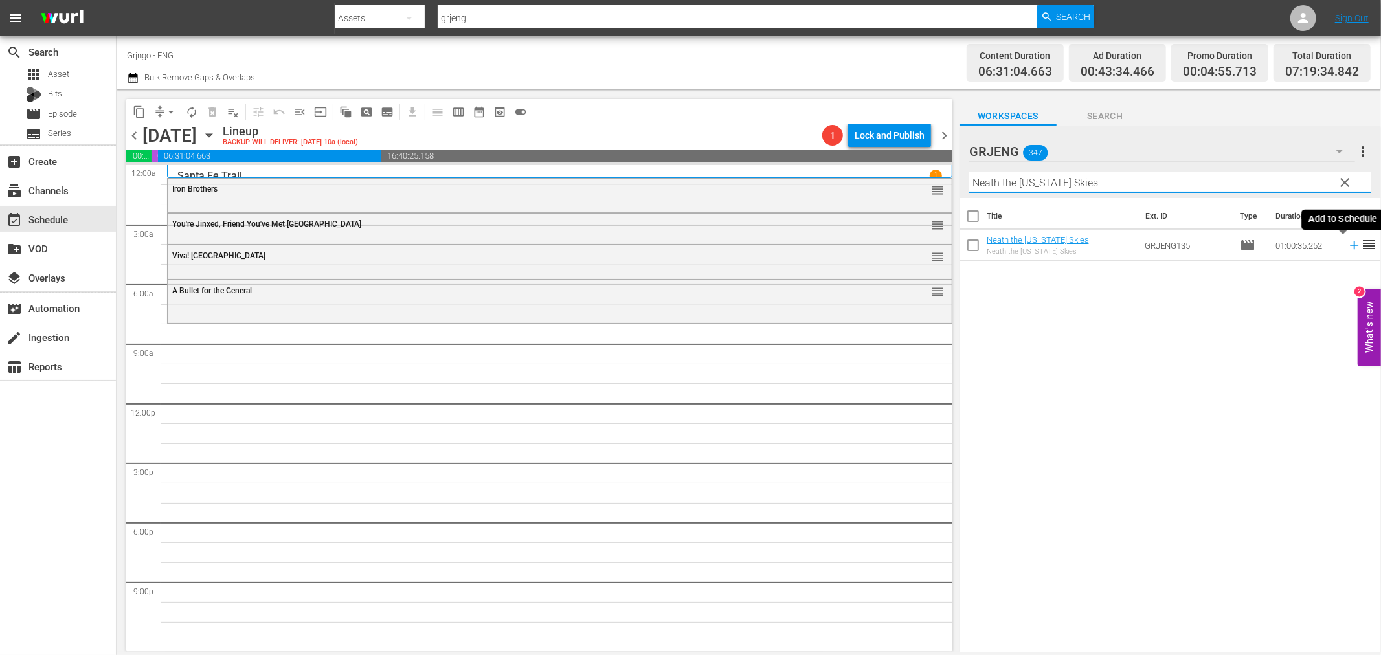
type input "Neath the [US_STATE] Skies"
click at [1350, 246] on icon at bounding box center [1354, 245] width 8 height 8
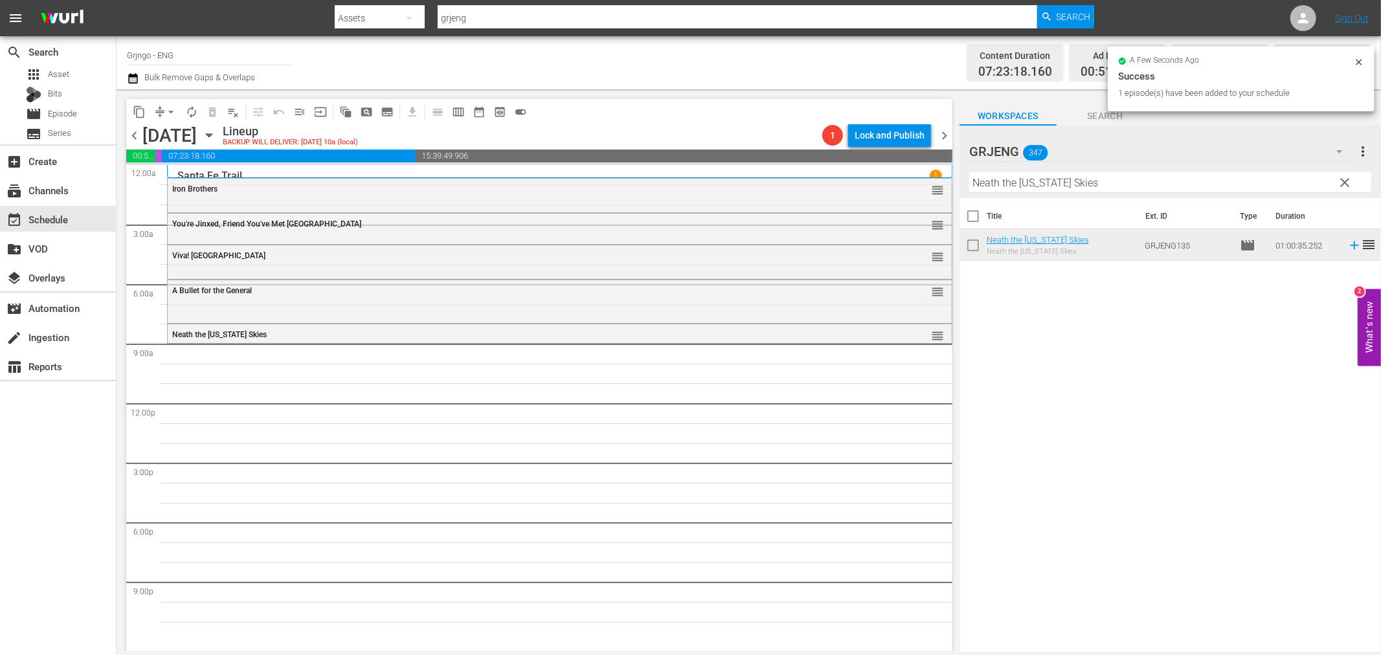
drag, startPoint x: 1344, startPoint y: 180, endPoint x: 1010, endPoint y: 189, distance: 334.2
click at [1344, 180] on span "clear" at bounding box center [1345, 183] width 16 height 16
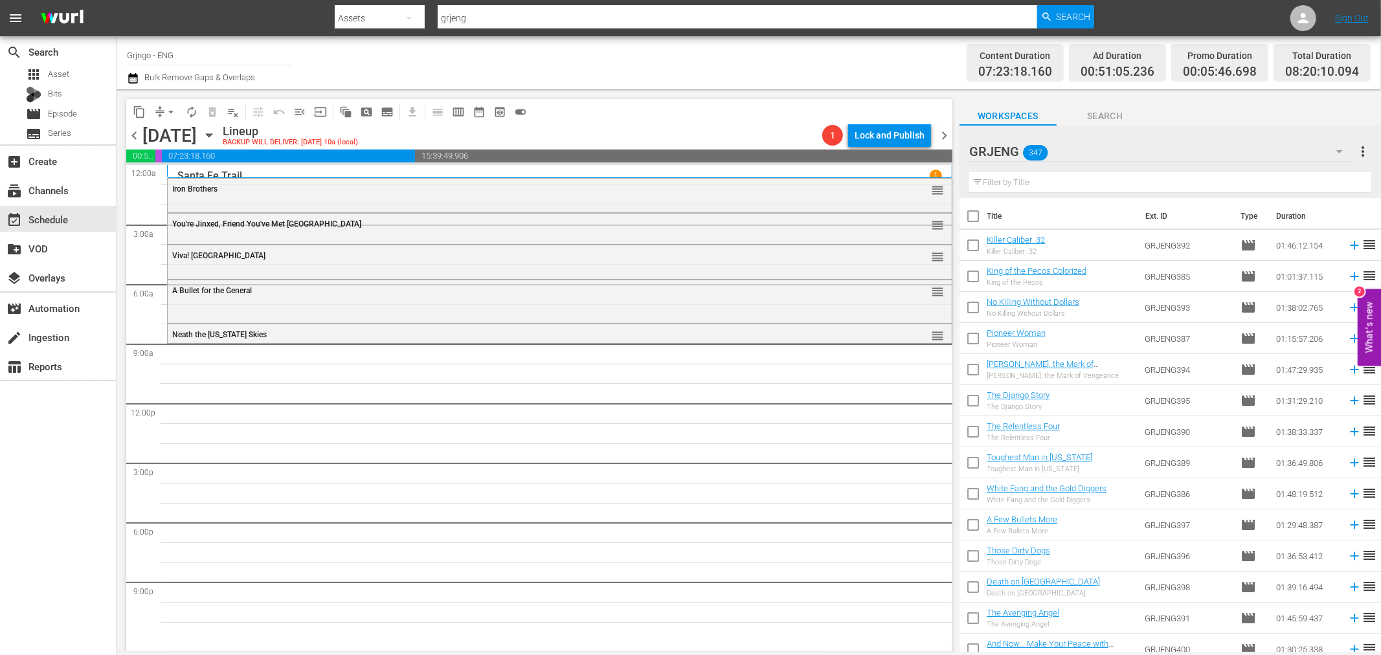
click at [1008, 184] on input "text" at bounding box center [1170, 182] width 402 height 21
paste input "Wild Faith"
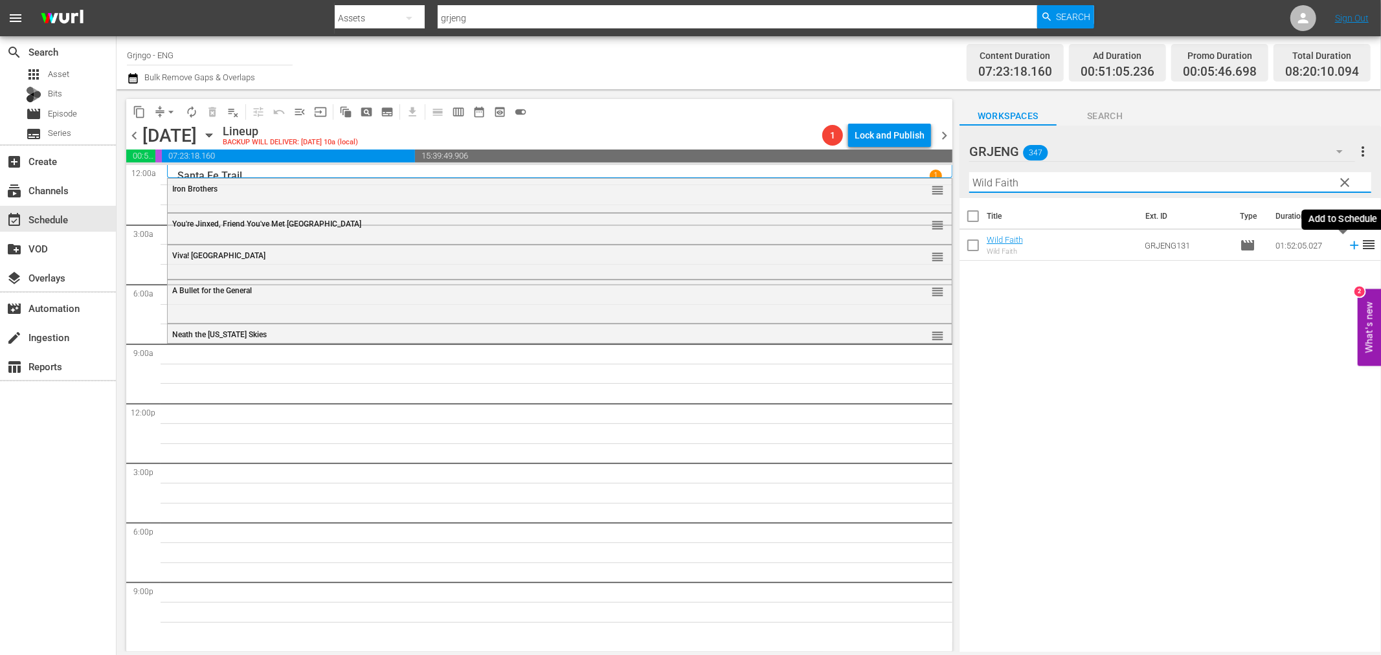
type input "Wild Faith"
click at [1350, 245] on icon at bounding box center [1354, 245] width 8 height 8
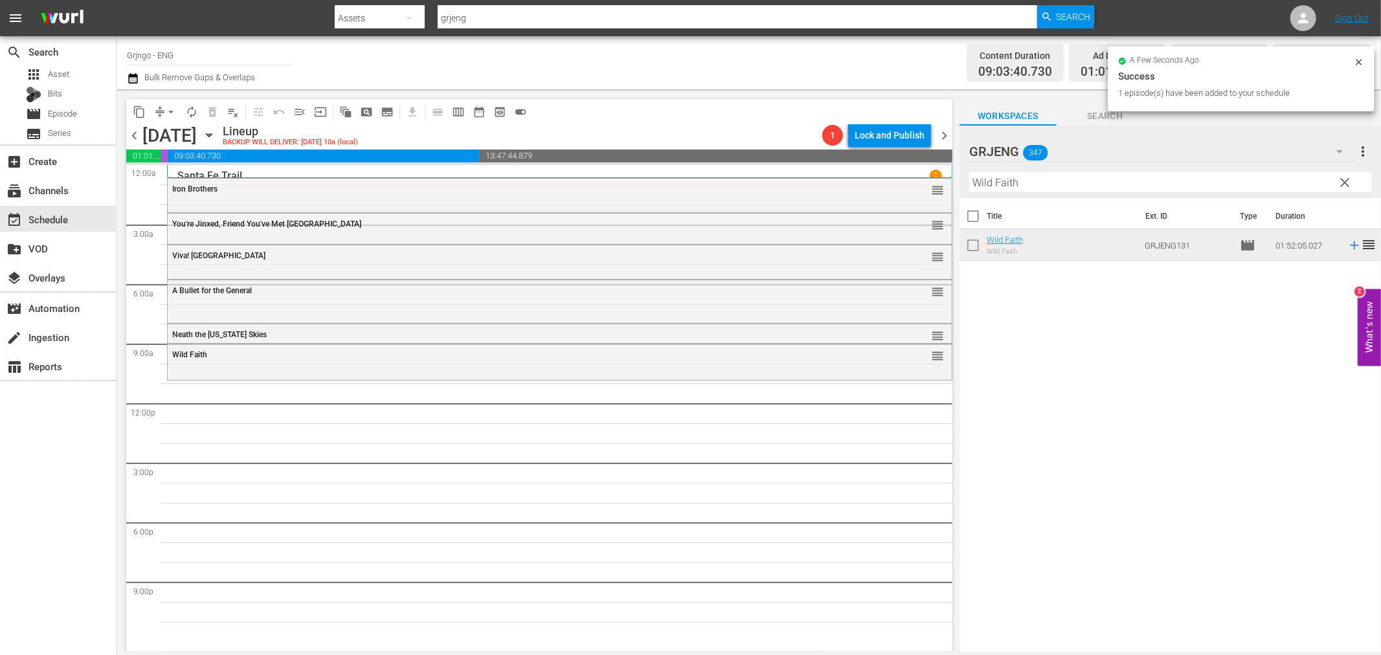
drag, startPoint x: 1341, startPoint y: 181, endPoint x: 1018, endPoint y: 186, distance: 323.1
click at [1341, 181] on span "clear" at bounding box center [1345, 183] width 16 height 16
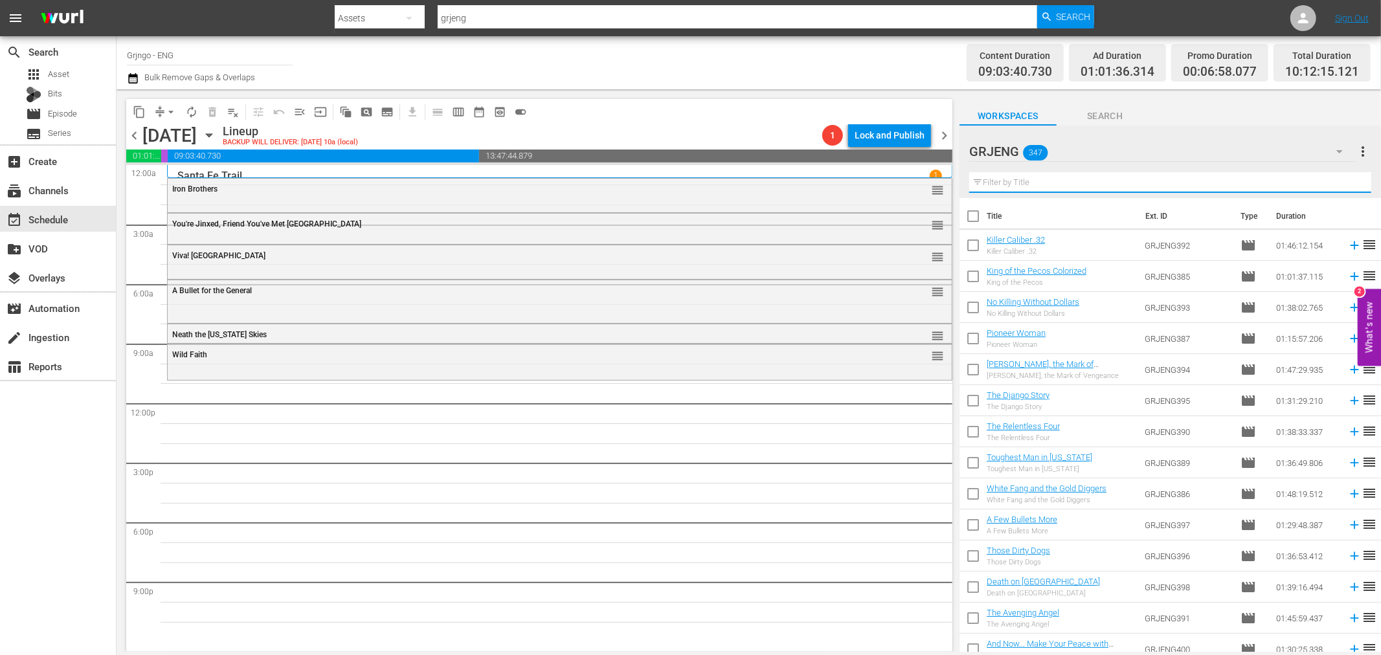
paste input "Hell's Outpost"
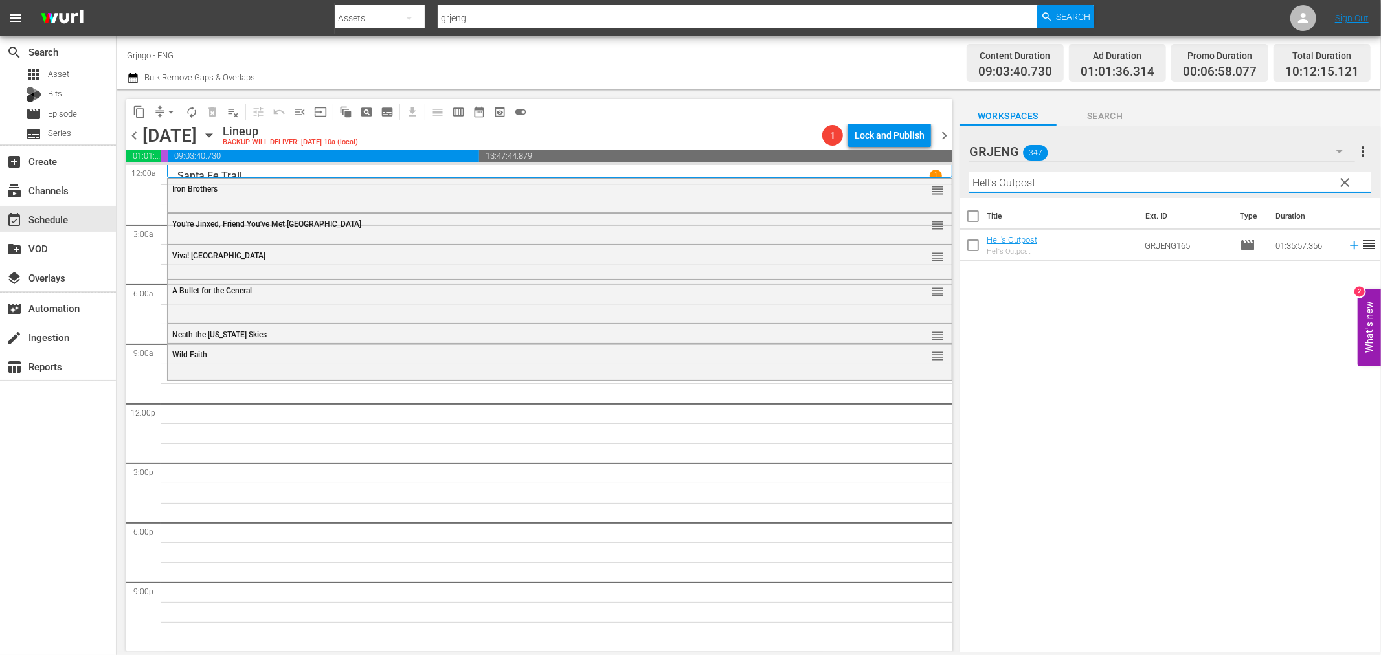
type input "Hell's Outpost"
click at [1350, 246] on icon at bounding box center [1354, 245] width 8 height 8
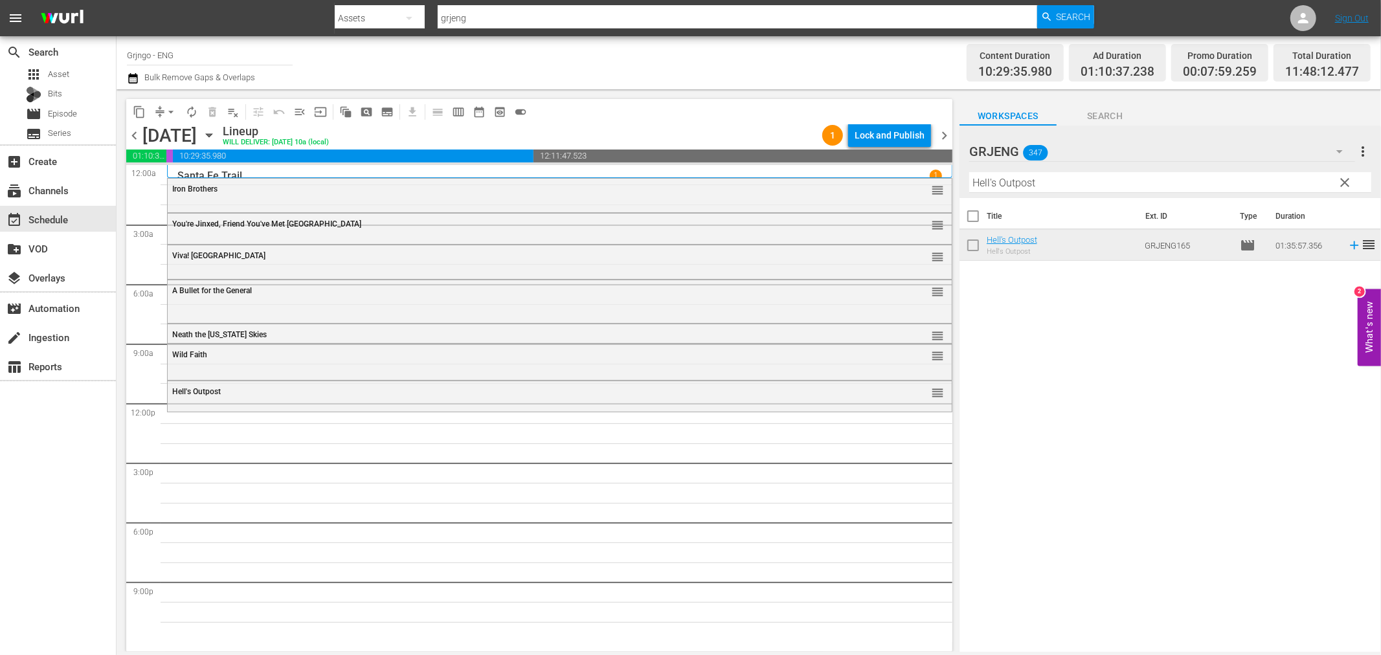
click at [1342, 177] on span "clear" at bounding box center [1345, 183] width 16 height 16
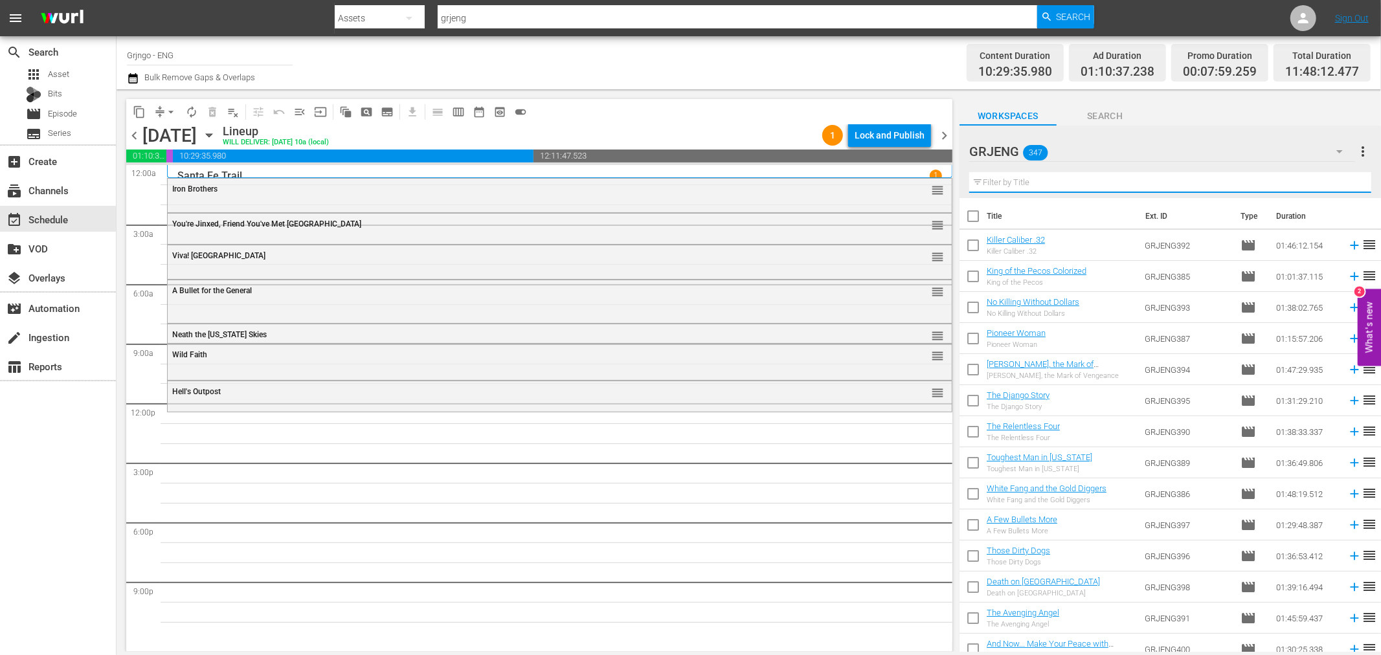
paste input "Bonanza Compilation Episodes 19, 20, 21"
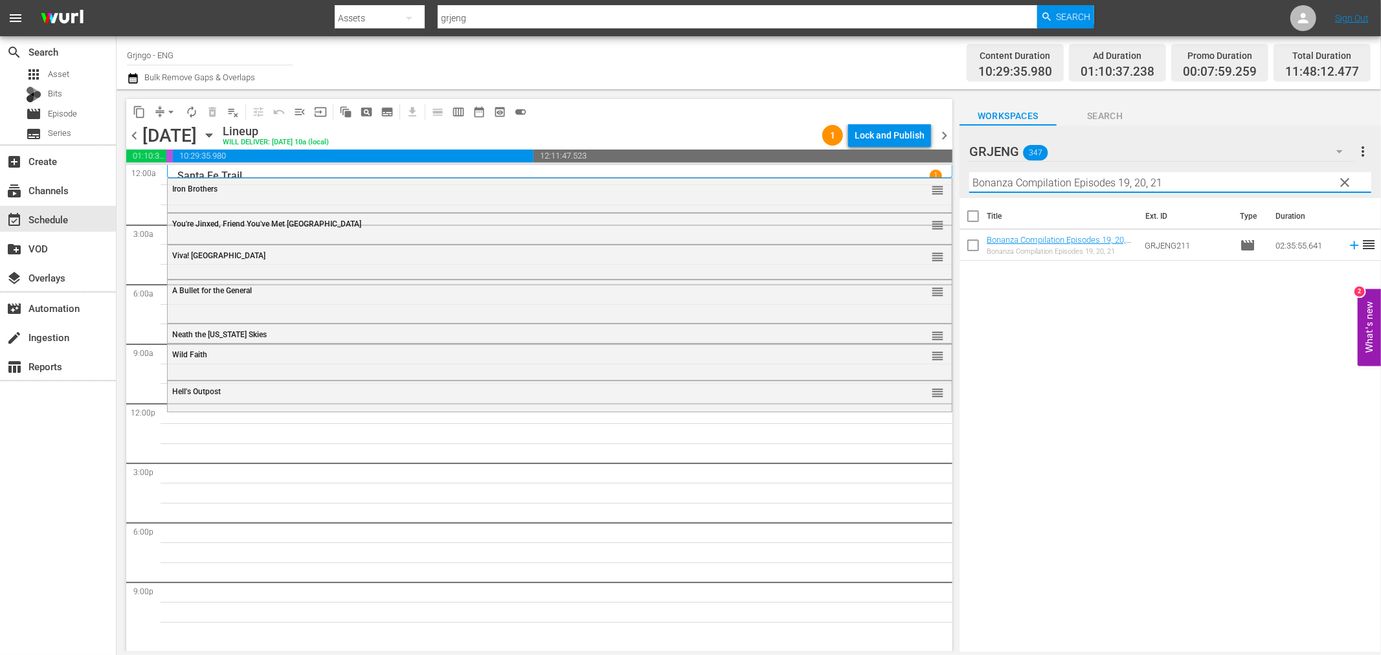
type input "Bonanza Compilation Episodes 19, 20, 21"
drag, startPoint x: 1345, startPoint y: 243, endPoint x: 1326, endPoint y: 271, distance: 33.6
click at [1347, 243] on icon at bounding box center [1354, 245] width 14 height 14
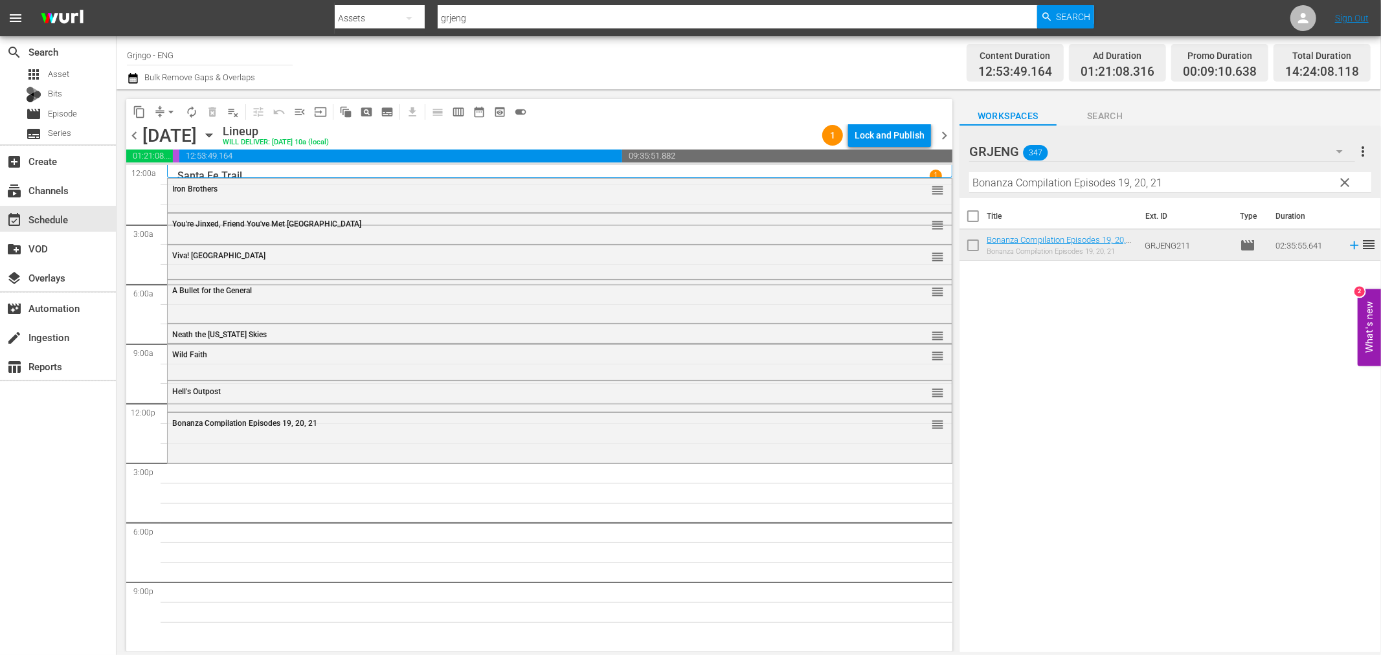
drag, startPoint x: 1348, startPoint y: 182, endPoint x: 1064, endPoint y: 179, distance: 284.9
click at [1348, 182] on span "clear" at bounding box center [1345, 183] width 16 height 16
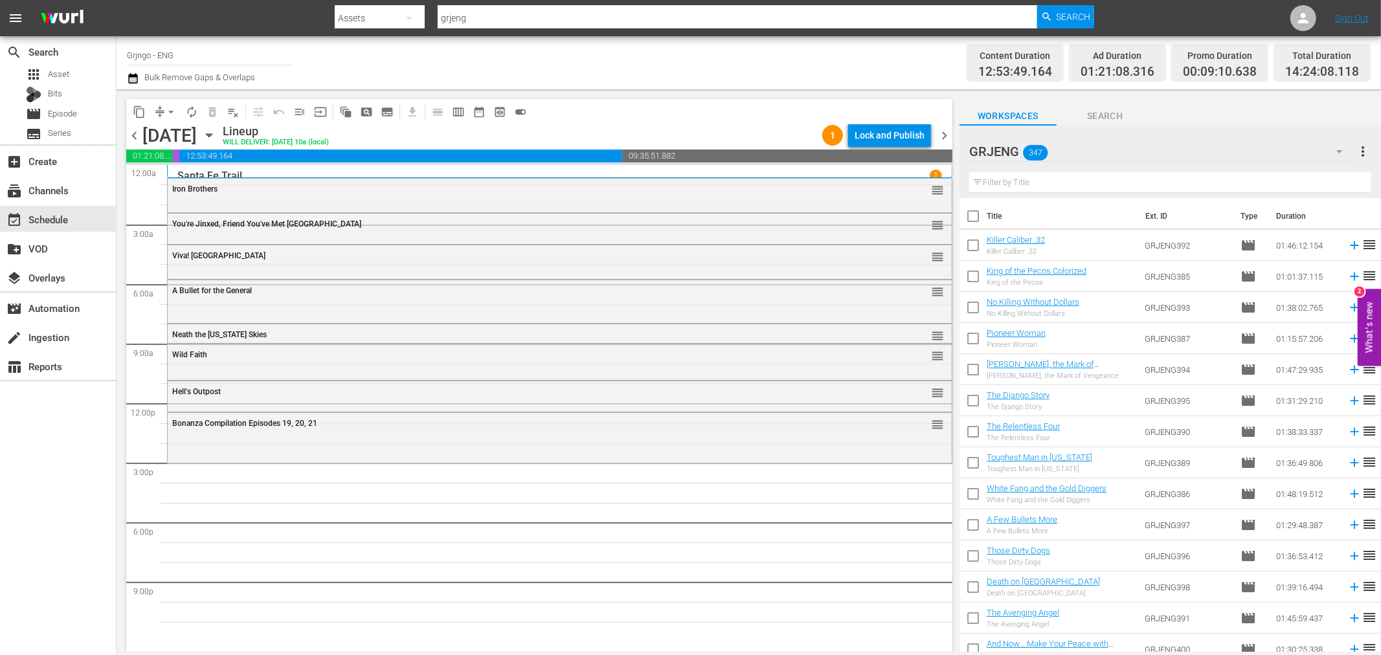
click at [1064, 179] on input "text" at bounding box center [1170, 182] width 402 height 21
paste input "Shades of Zorro"
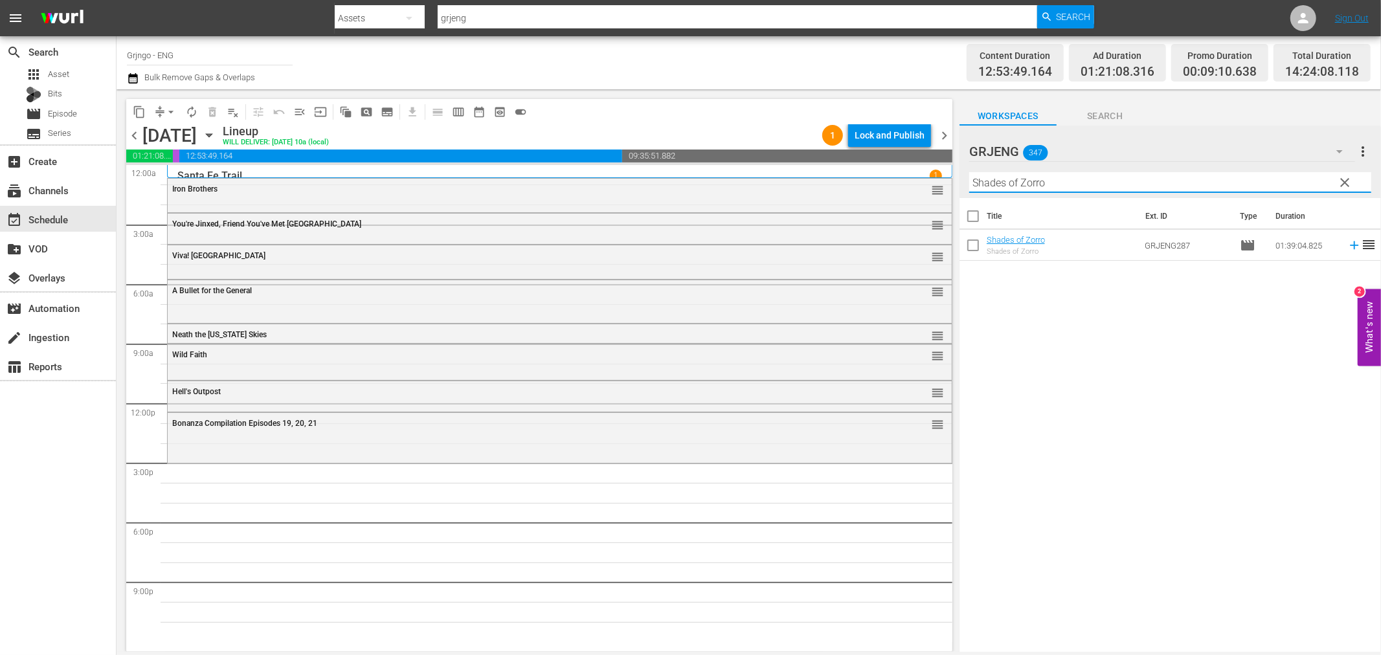
type input "Shades of Zorro"
click at [1350, 245] on icon at bounding box center [1354, 245] width 8 height 8
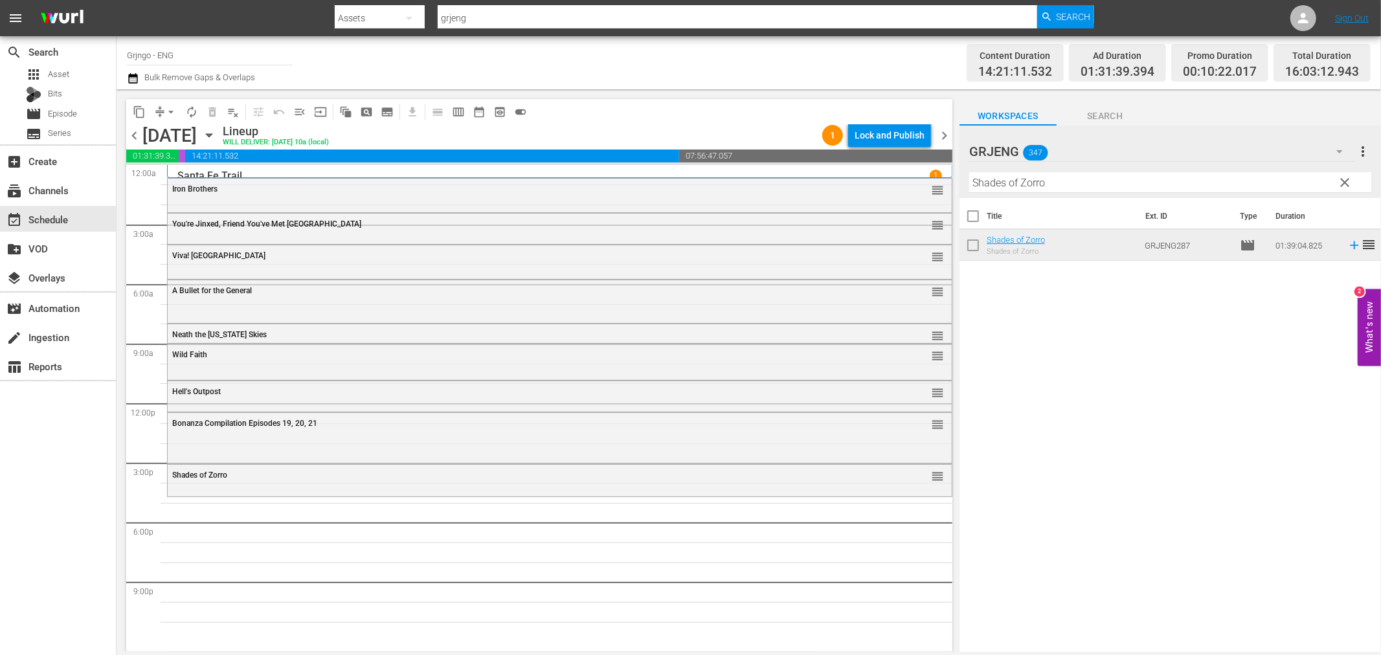
drag, startPoint x: 1342, startPoint y: 175, endPoint x: 1084, endPoint y: 173, distance: 257.7
click at [1342, 175] on span "clear" at bounding box center [1345, 183] width 16 height 16
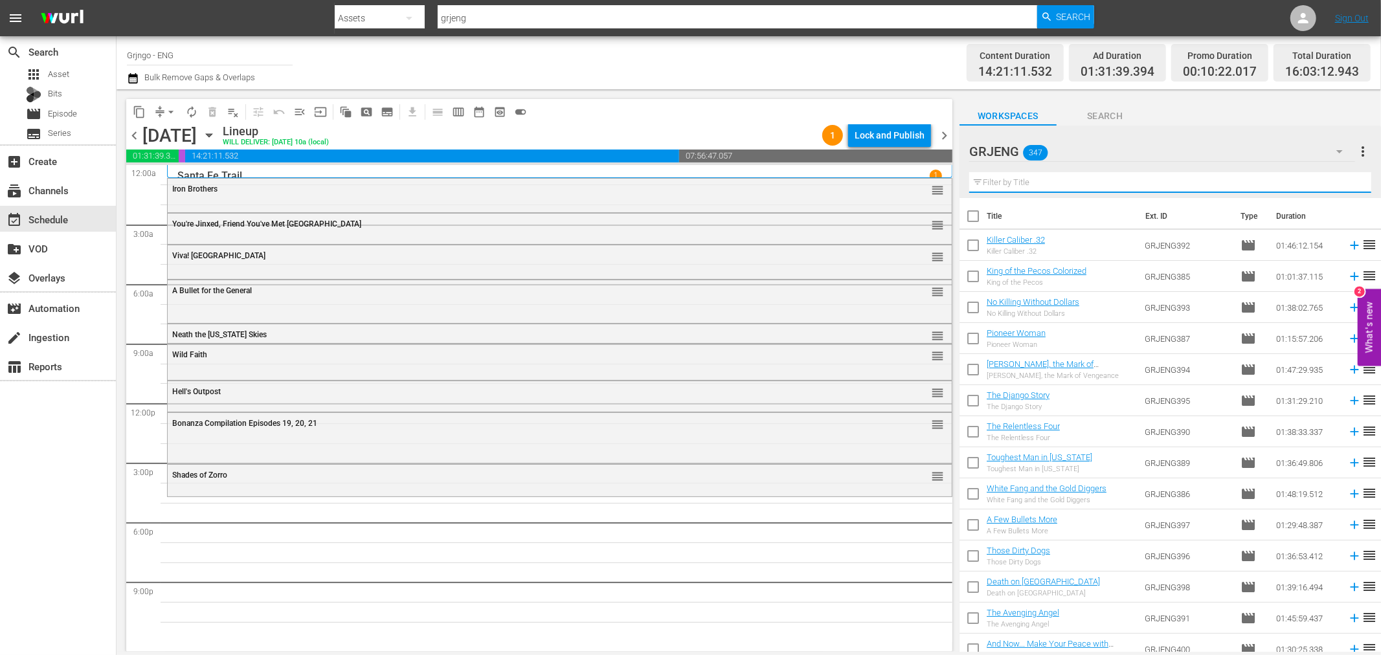
paste input "[PERSON_NAME]: Dead or Alive"
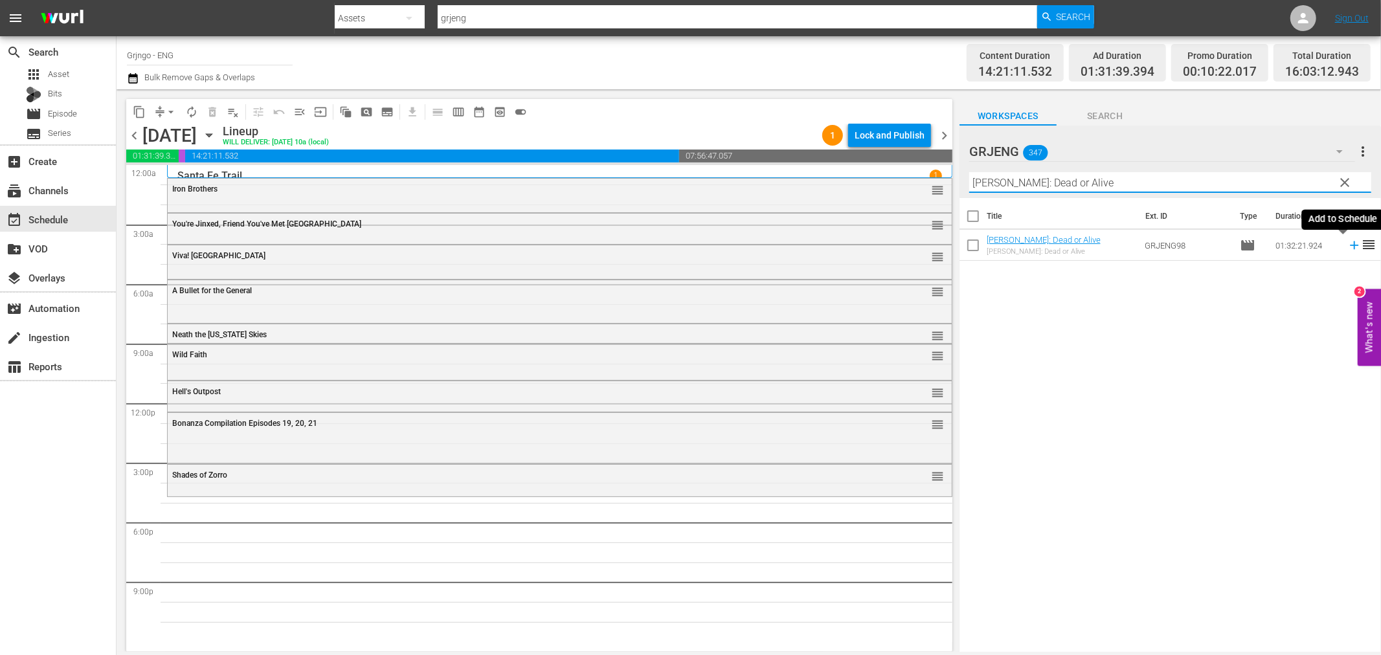
type input "[PERSON_NAME]: Dead or Alive"
click at [1347, 247] on icon at bounding box center [1354, 245] width 14 height 14
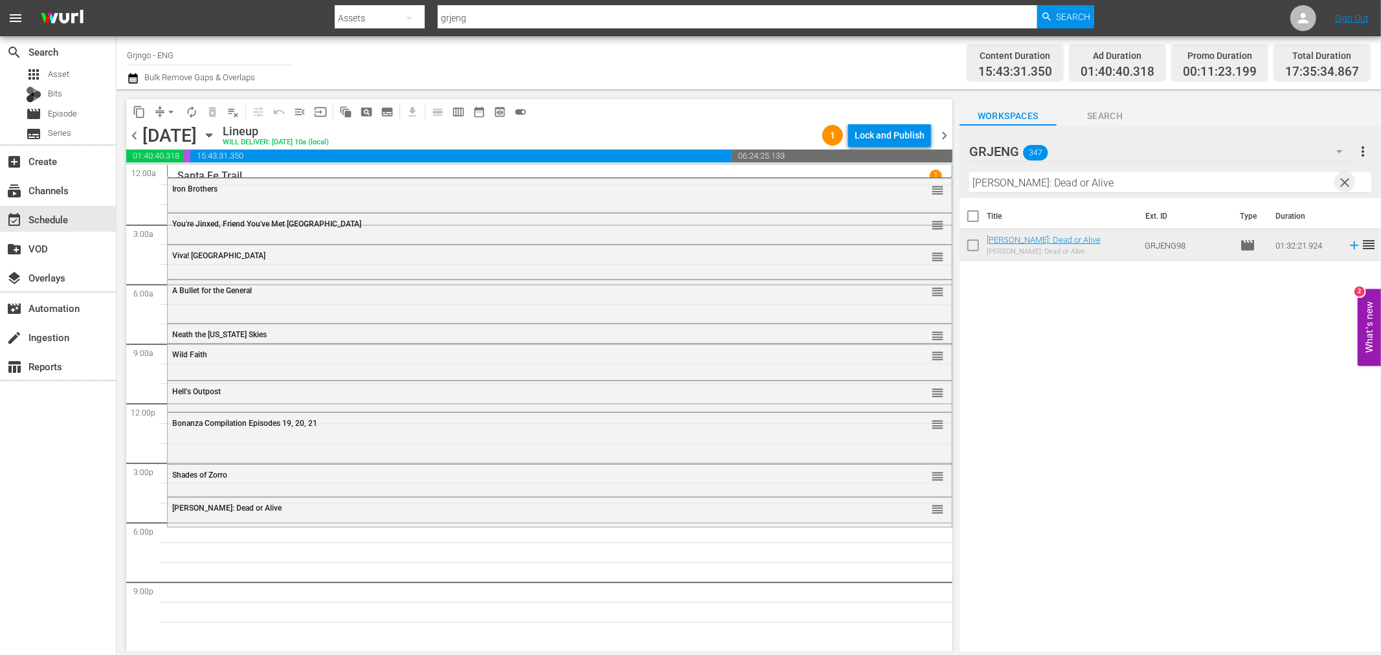
click at [1341, 181] on span "clear" at bounding box center [1345, 183] width 16 height 16
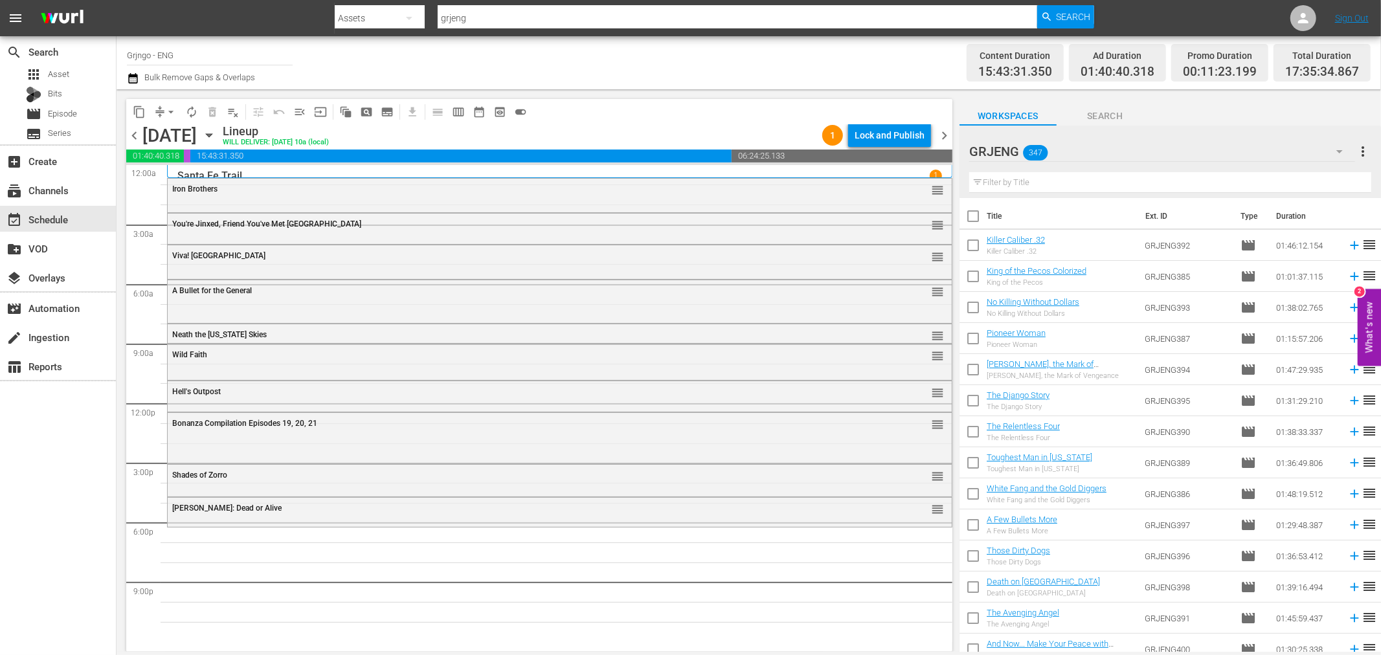
click at [1038, 172] on input "text" at bounding box center [1170, 182] width 402 height 21
paste input "McLintock!"
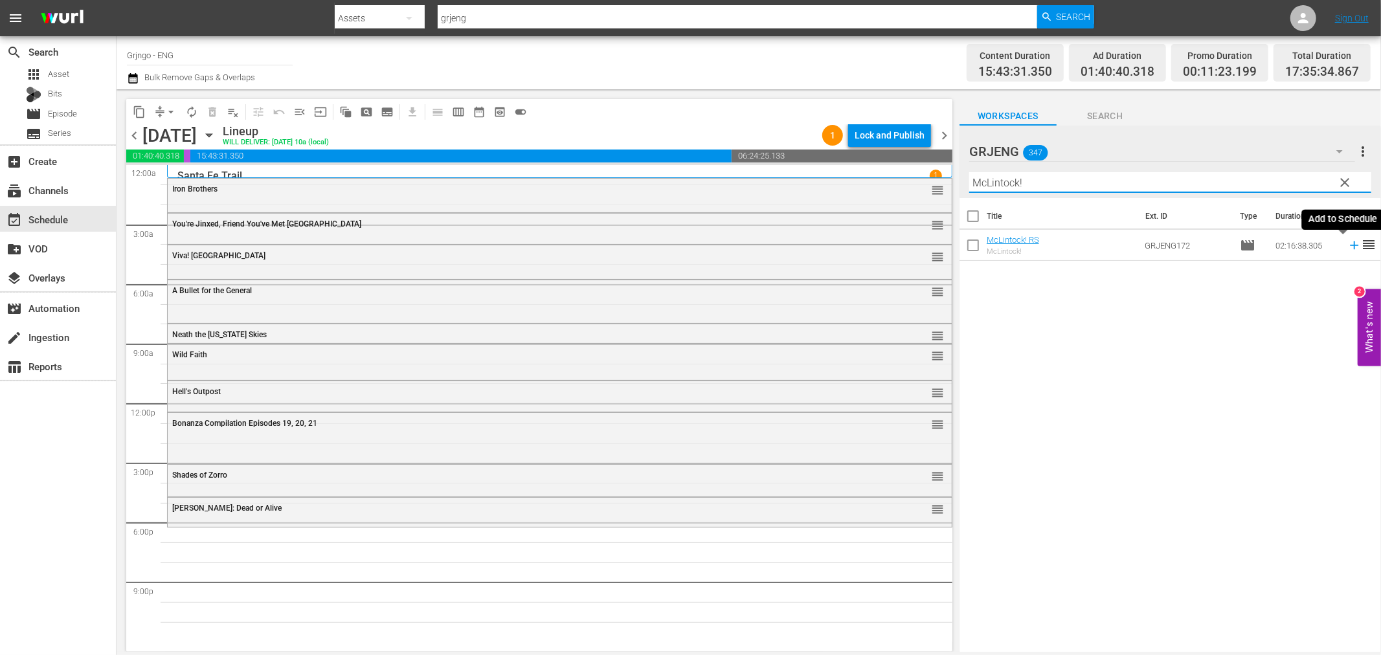
type input "McLintock!"
click at [1347, 249] on icon at bounding box center [1354, 245] width 14 height 14
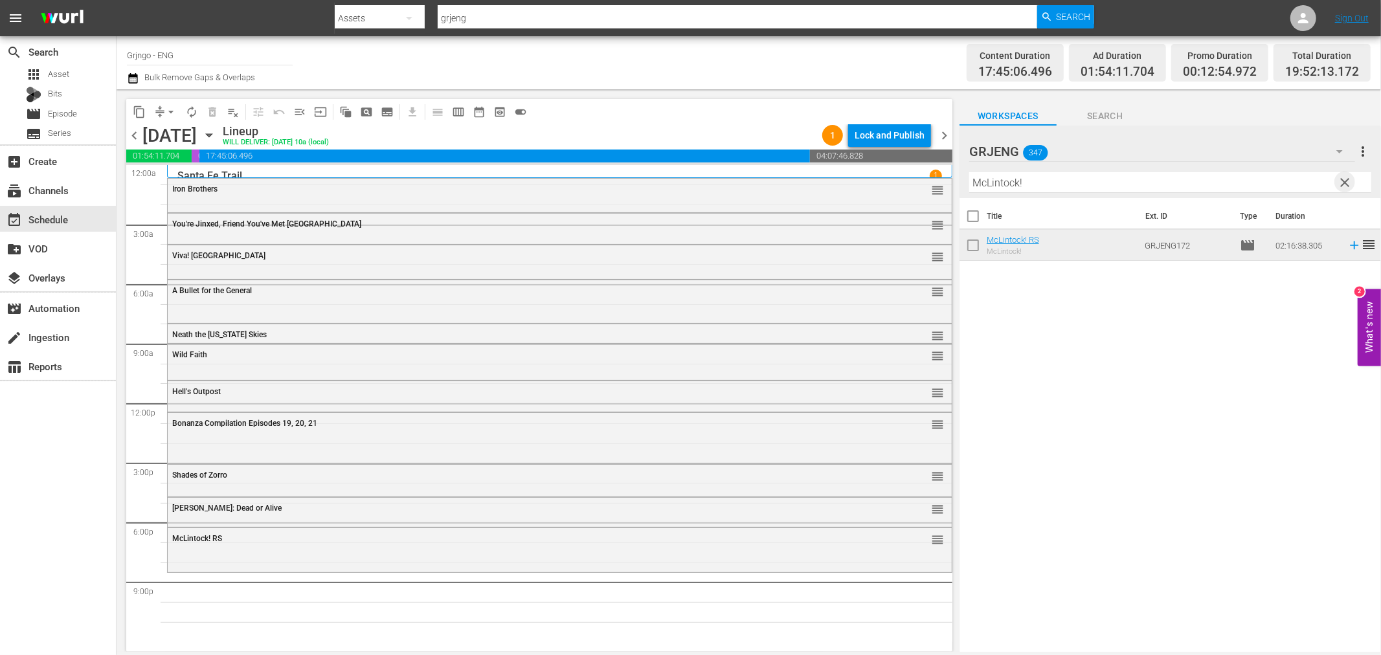
click at [1343, 183] on span "clear" at bounding box center [1345, 183] width 16 height 16
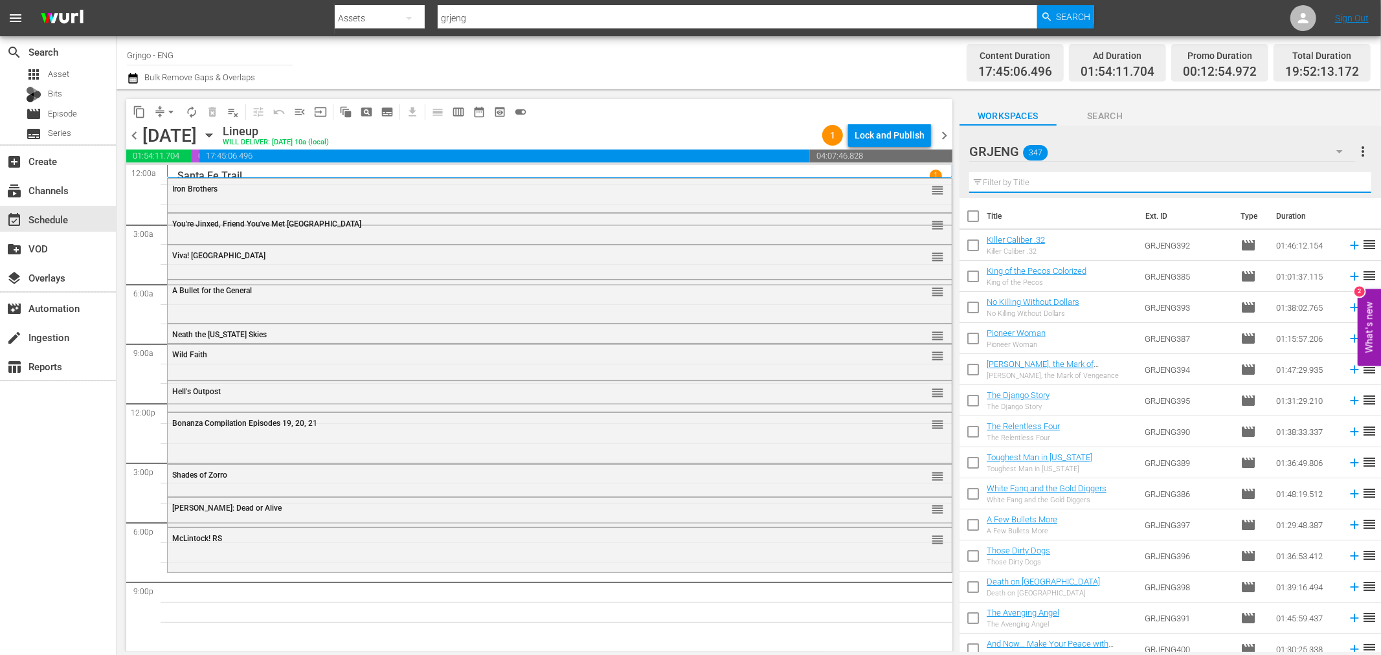
paste input "Pistol for a Hundred Coffins"
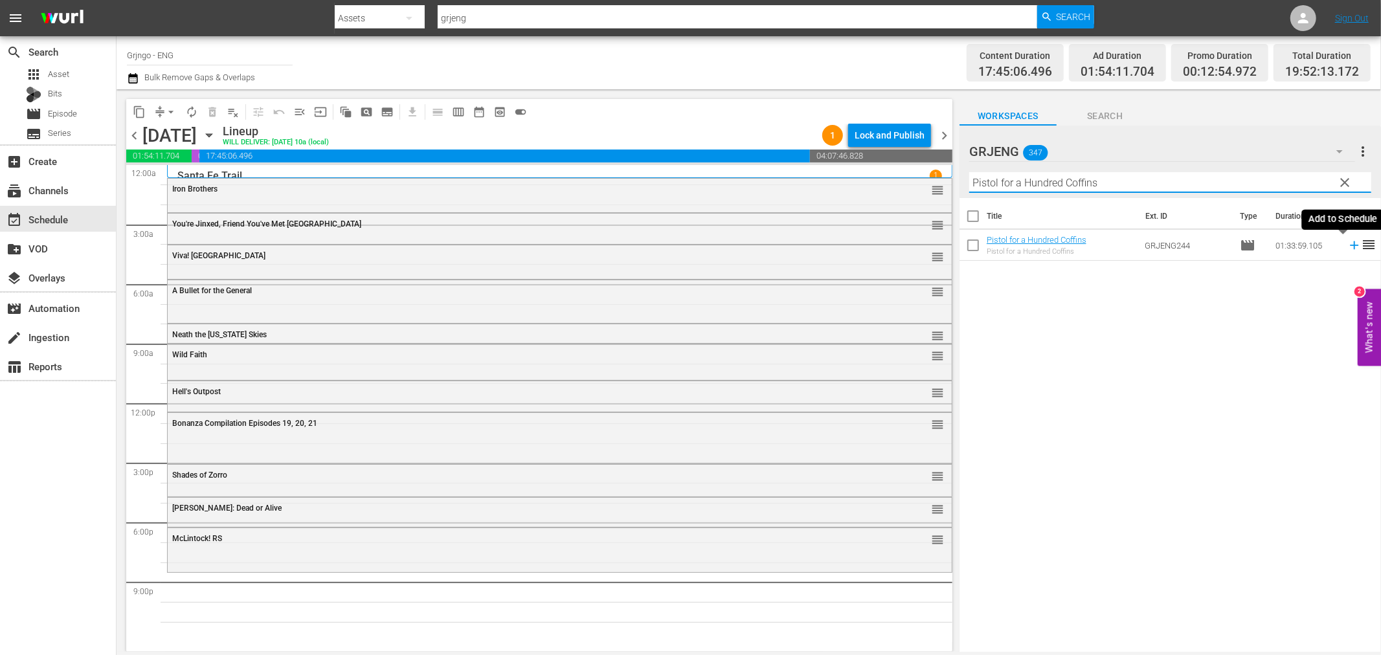
type input "Pistol for a Hundred Coffins"
click at [1347, 242] on icon at bounding box center [1354, 245] width 14 height 14
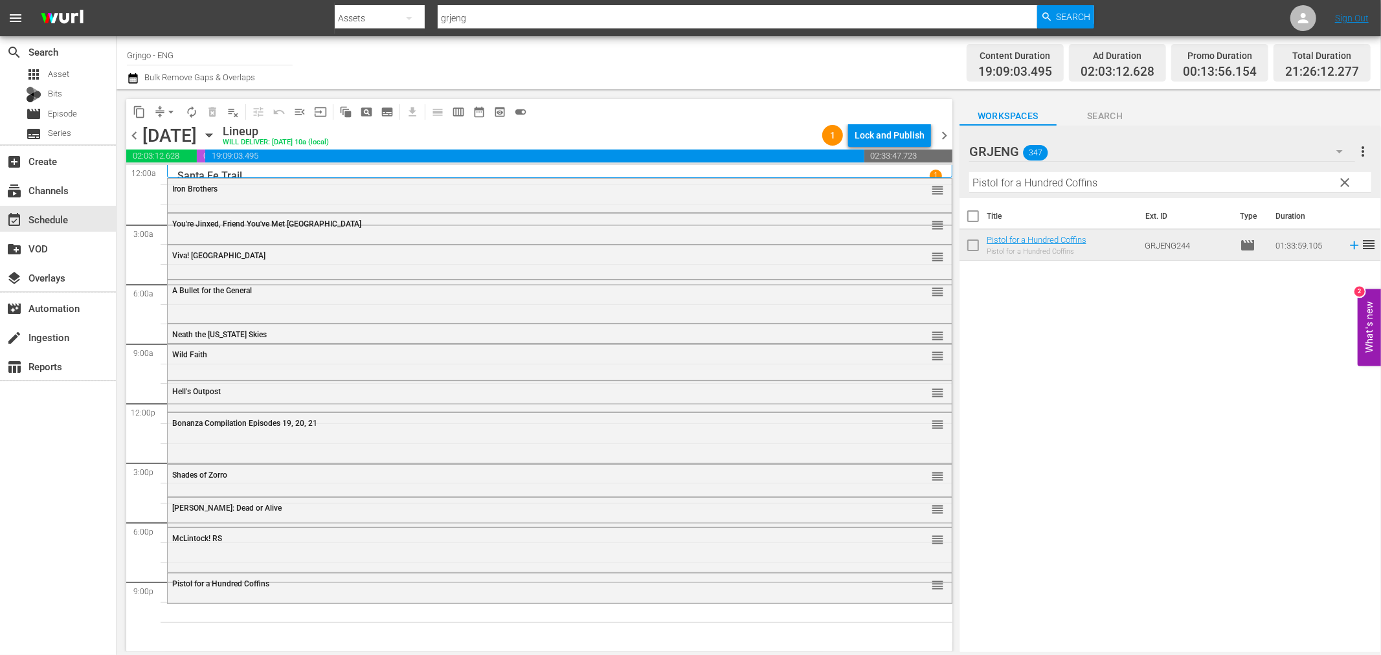
click at [1342, 178] on span "clear" at bounding box center [1345, 183] width 16 height 16
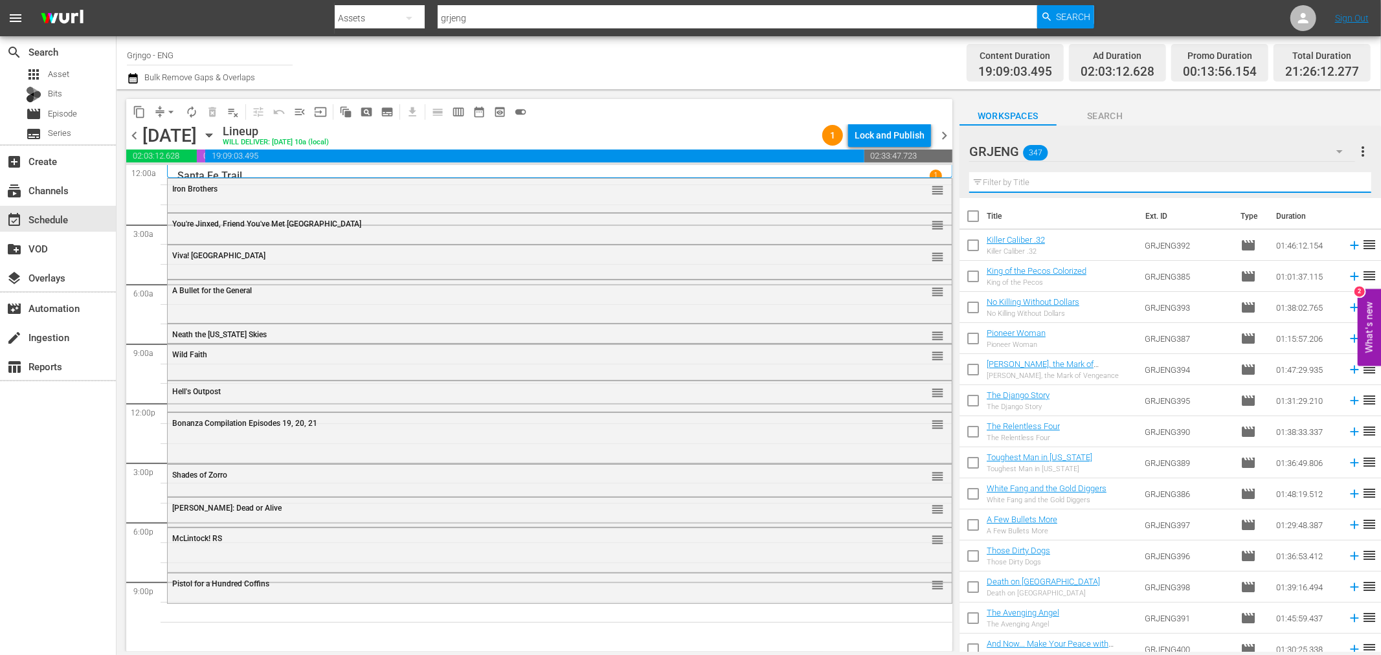
click at [1050, 172] on input "text" at bounding box center [1170, 182] width 402 height 21
paste input "Raise Your Hands, Dead Man, You're Under Arrest"
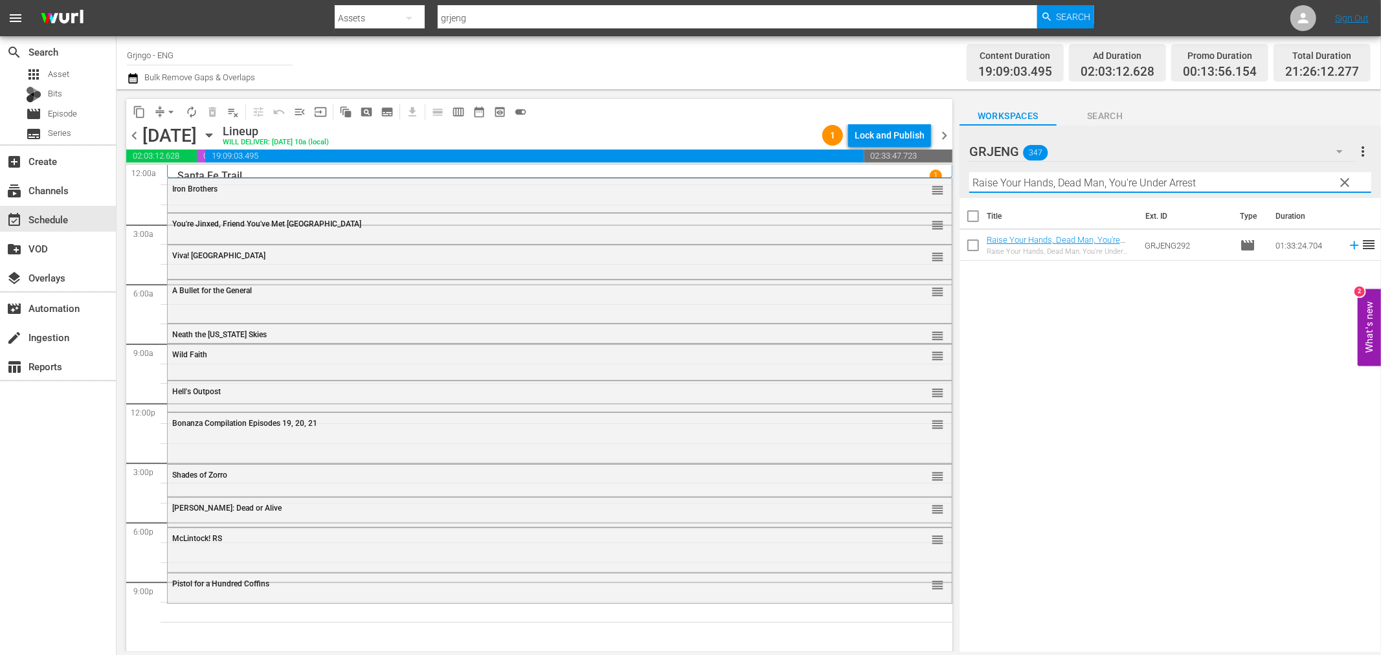
type input "Raise Your Hands, Dead Man, You're Under Arrest"
click at [1350, 243] on icon at bounding box center [1354, 245] width 8 height 8
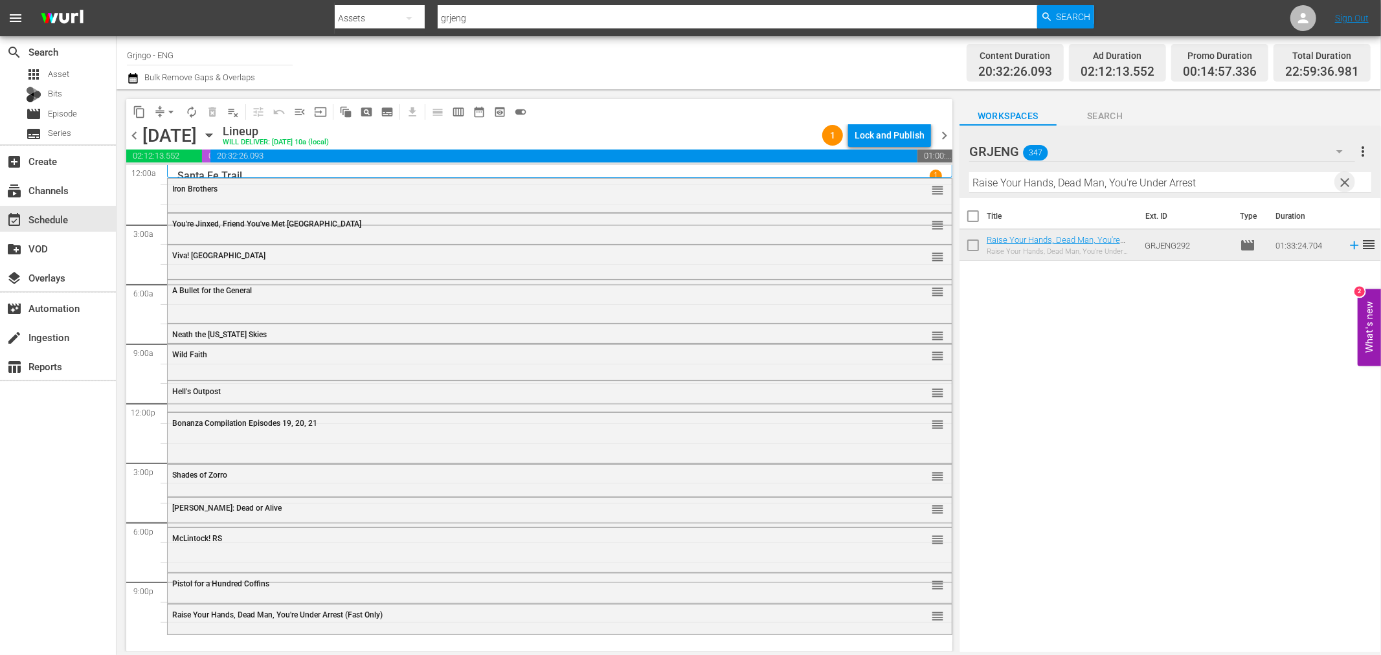
click at [1342, 179] on span "clear" at bounding box center [1345, 183] width 16 height 16
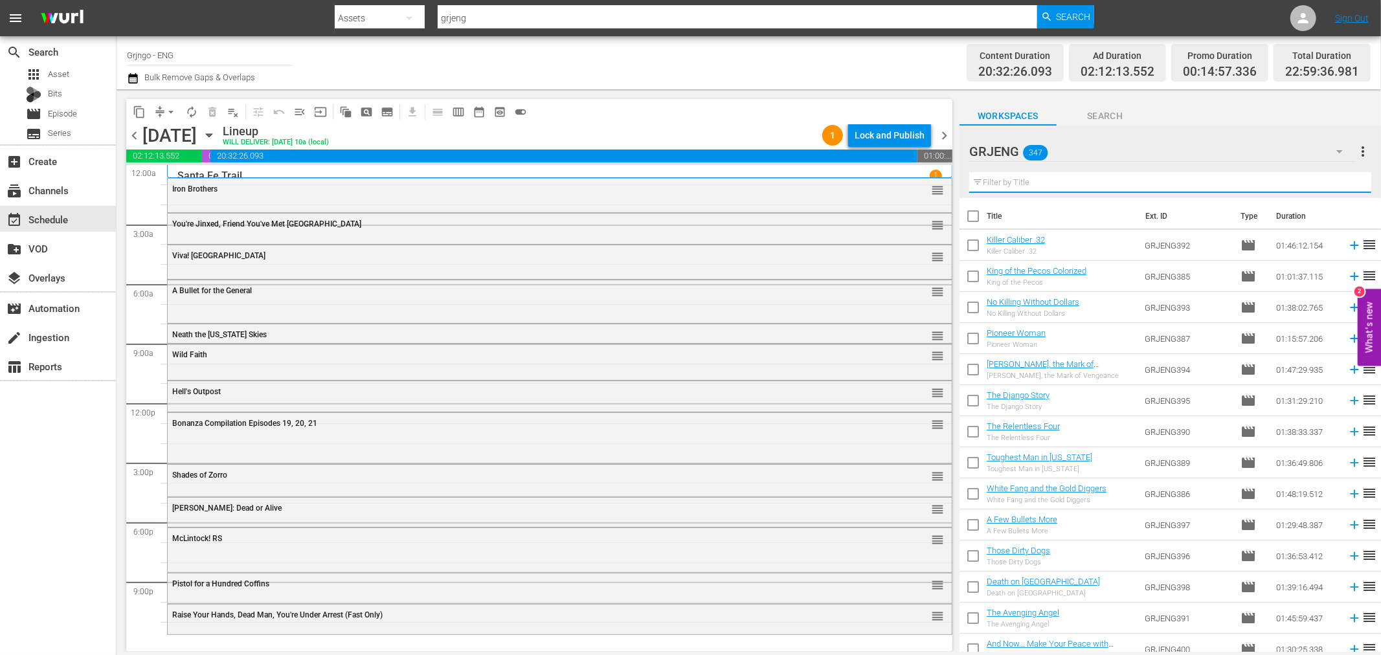
paste input "Dead Men Don't Make Shadows"
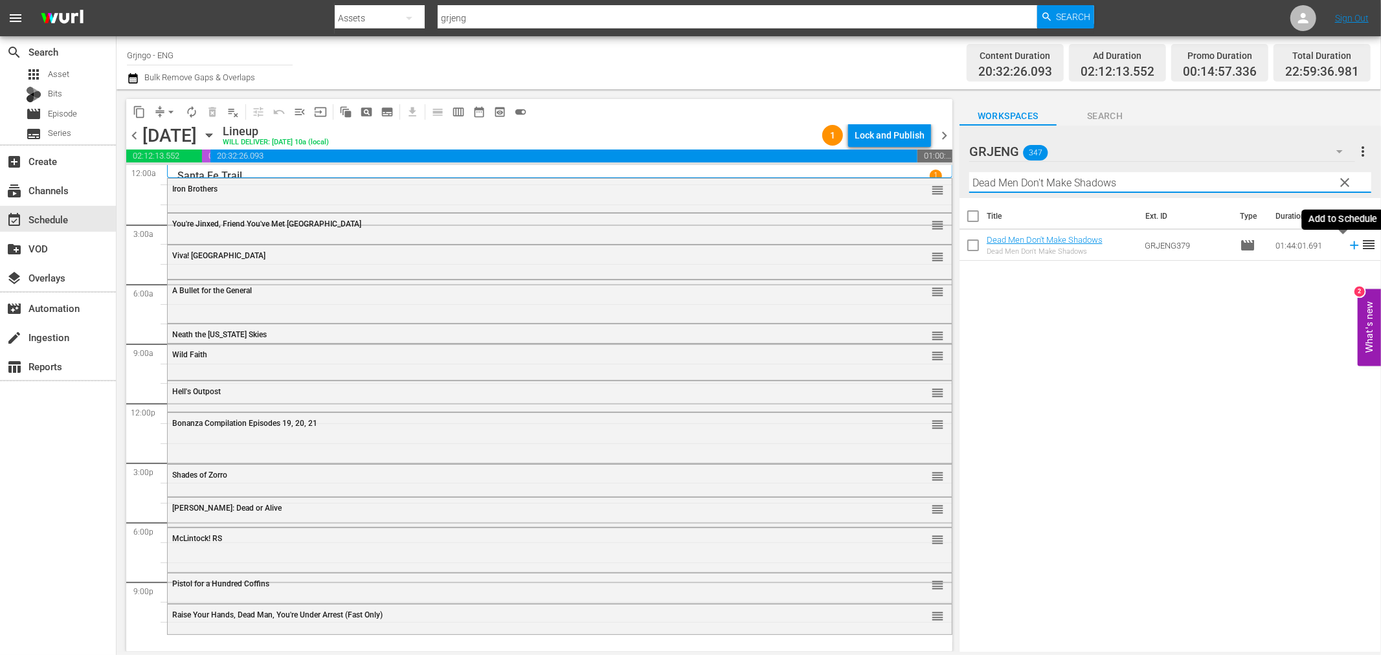
type input "Dead Men Don't Make Shadows"
click at [1347, 244] on icon at bounding box center [1354, 245] width 14 height 14
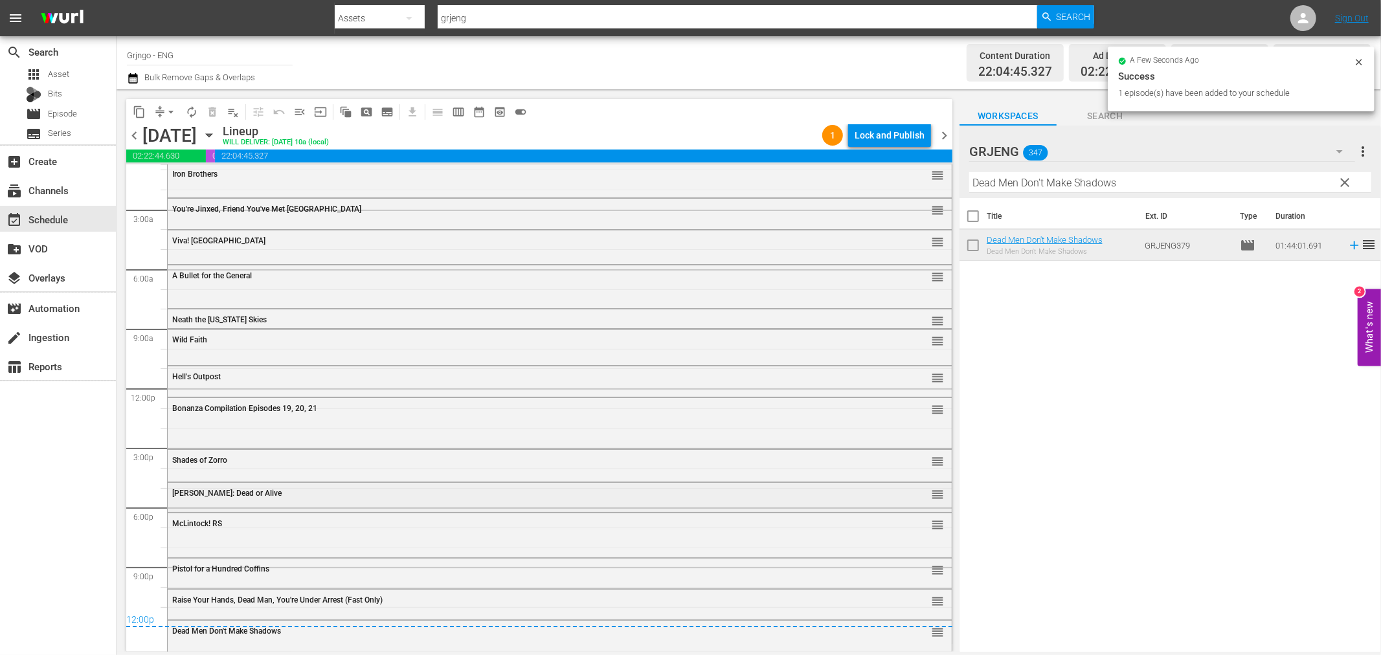
scroll to position [17, 0]
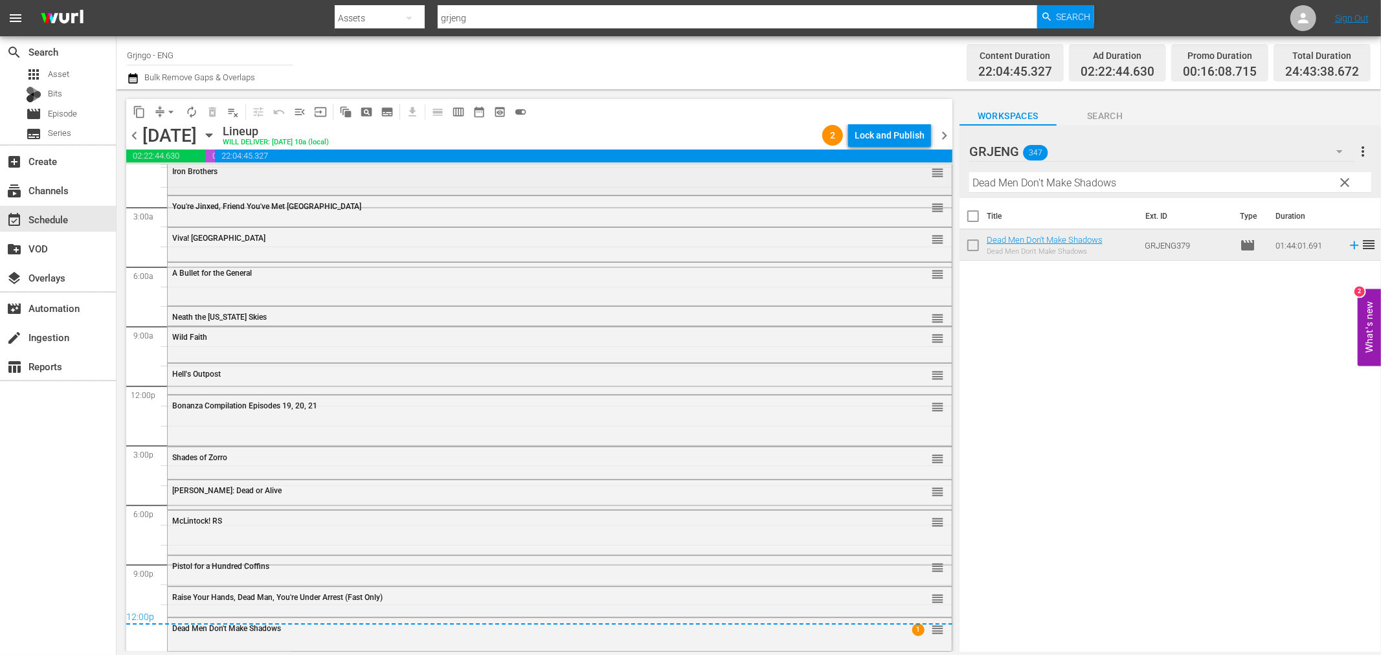
click at [358, 179] on div "Iron Brothers reorder" at bounding box center [560, 172] width 784 height 22
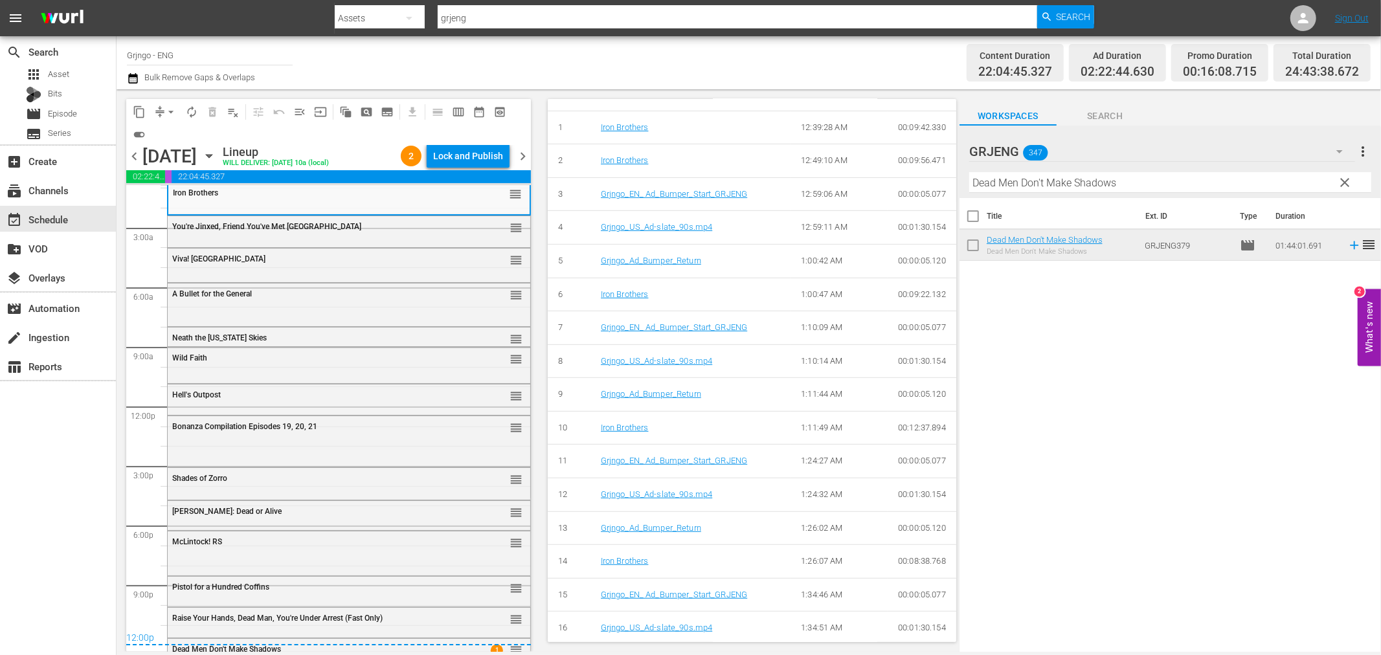
scroll to position [1001, 0]
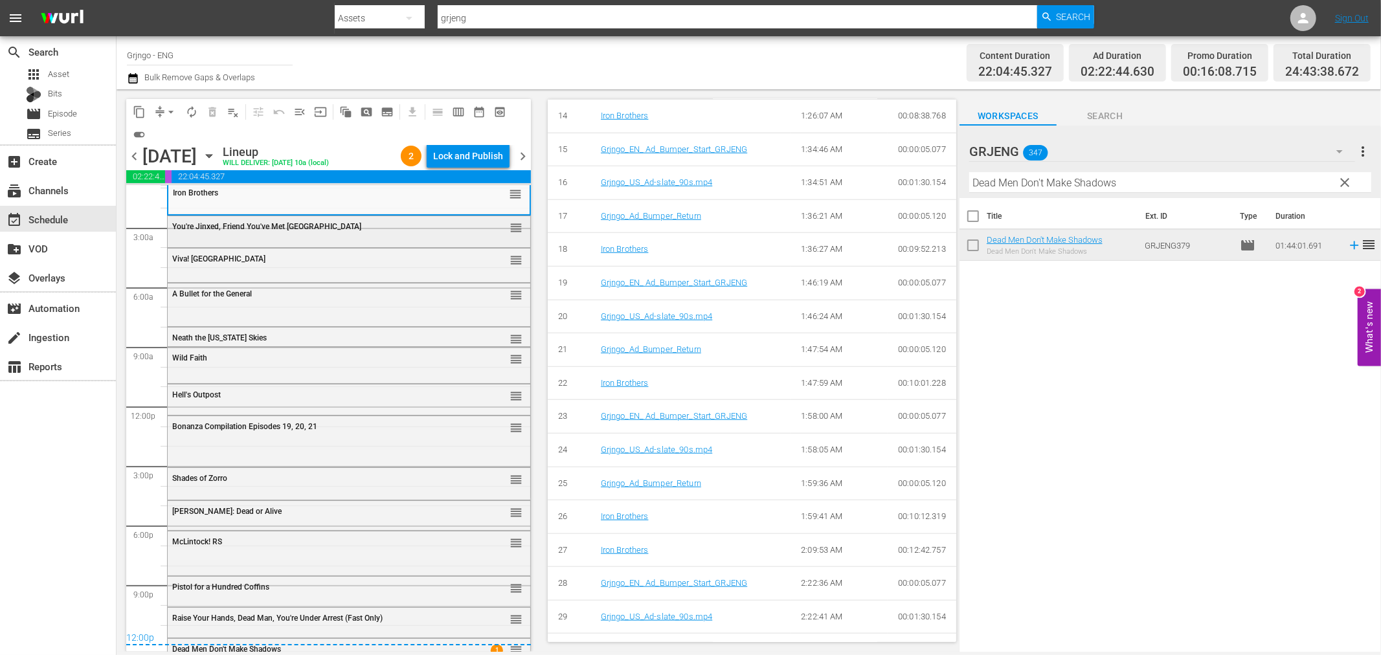
click at [302, 230] on span "You're Jinxed, Friend You've Met [GEOGRAPHIC_DATA]" at bounding box center [266, 226] width 189 height 9
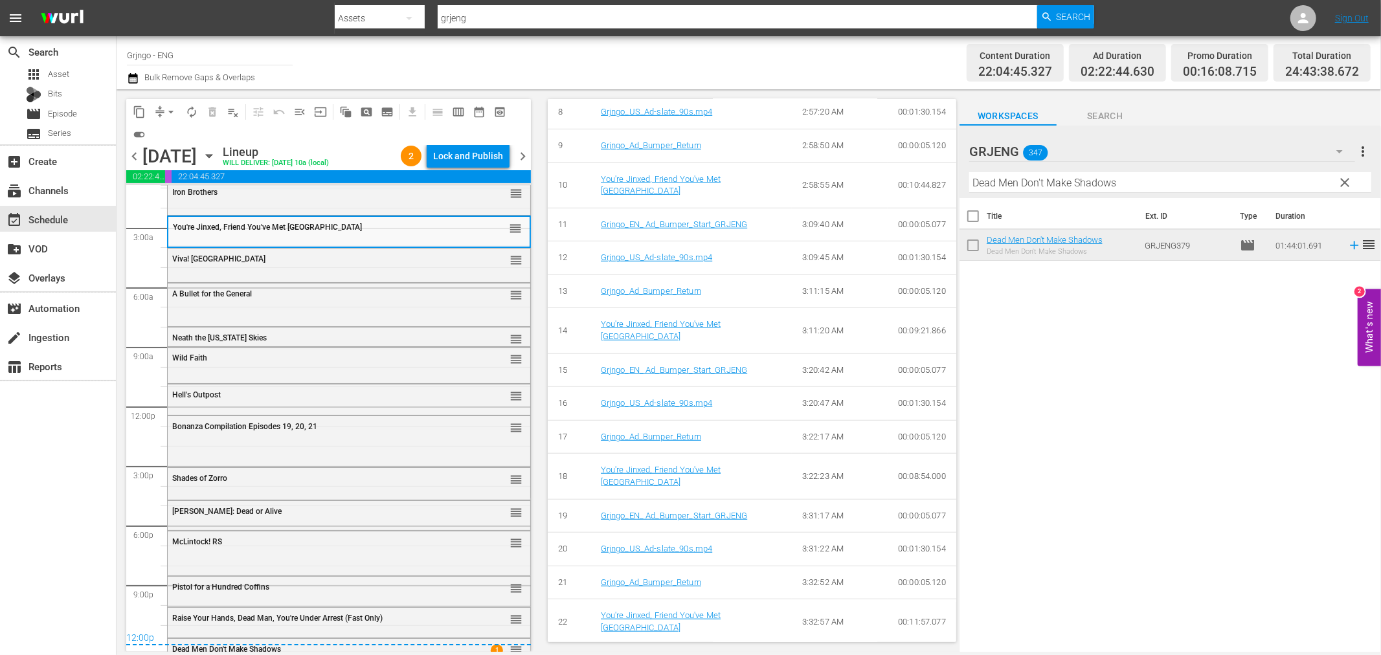
scroll to position [853, 0]
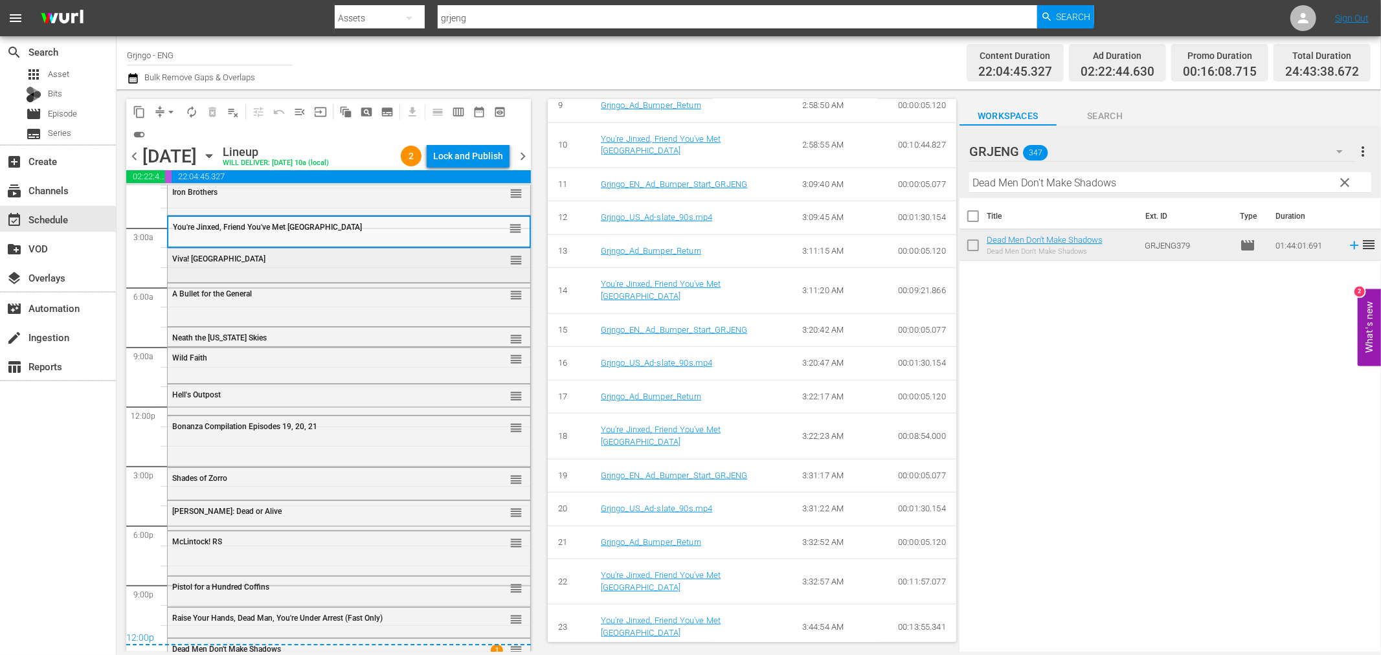
click at [371, 263] on div "Viva! Django reorder" at bounding box center [349, 260] width 363 height 22
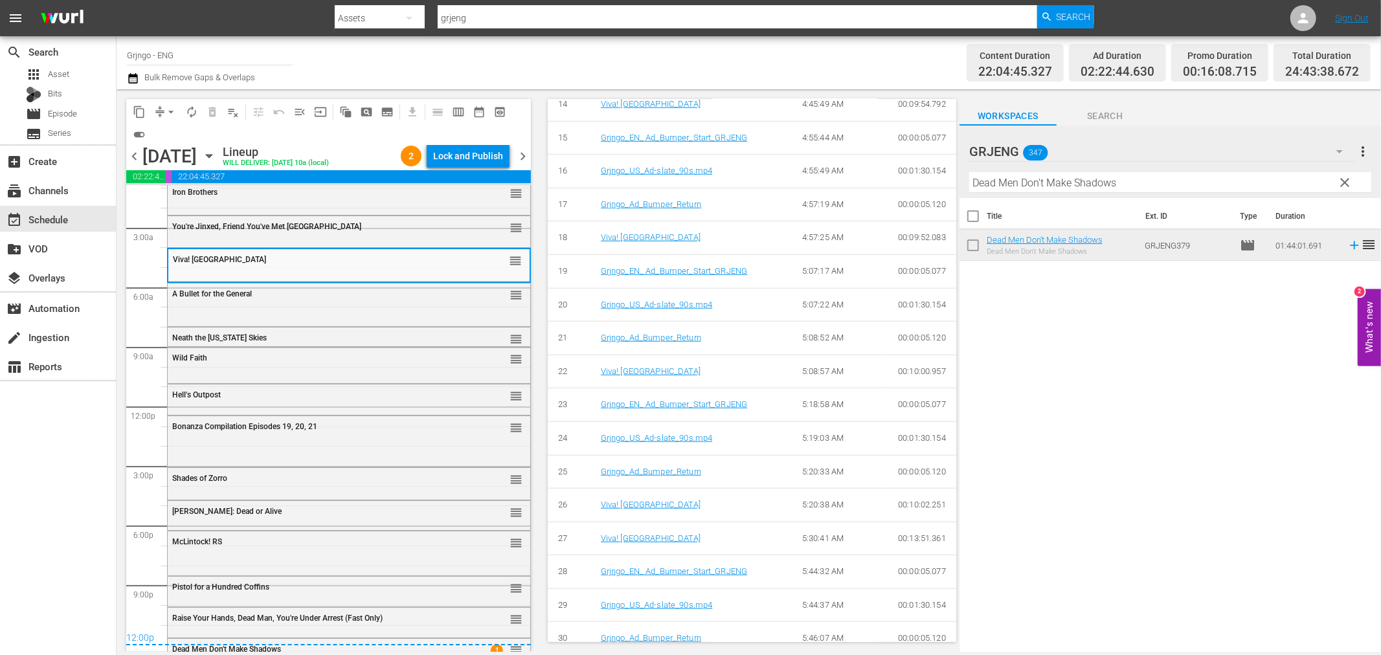
scroll to position [987, 0]
click at [337, 307] on div "A Bullet for the General reorder" at bounding box center [349, 304] width 363 height 40
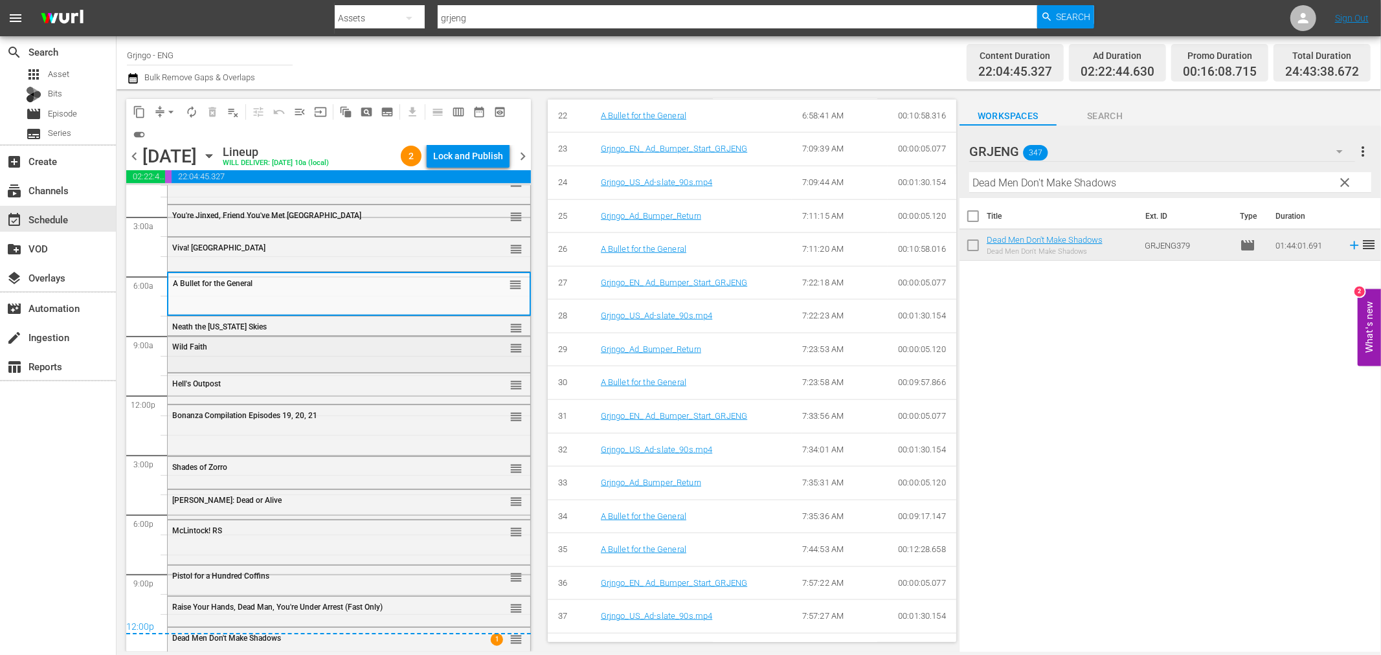
scroll to position [38, 0]
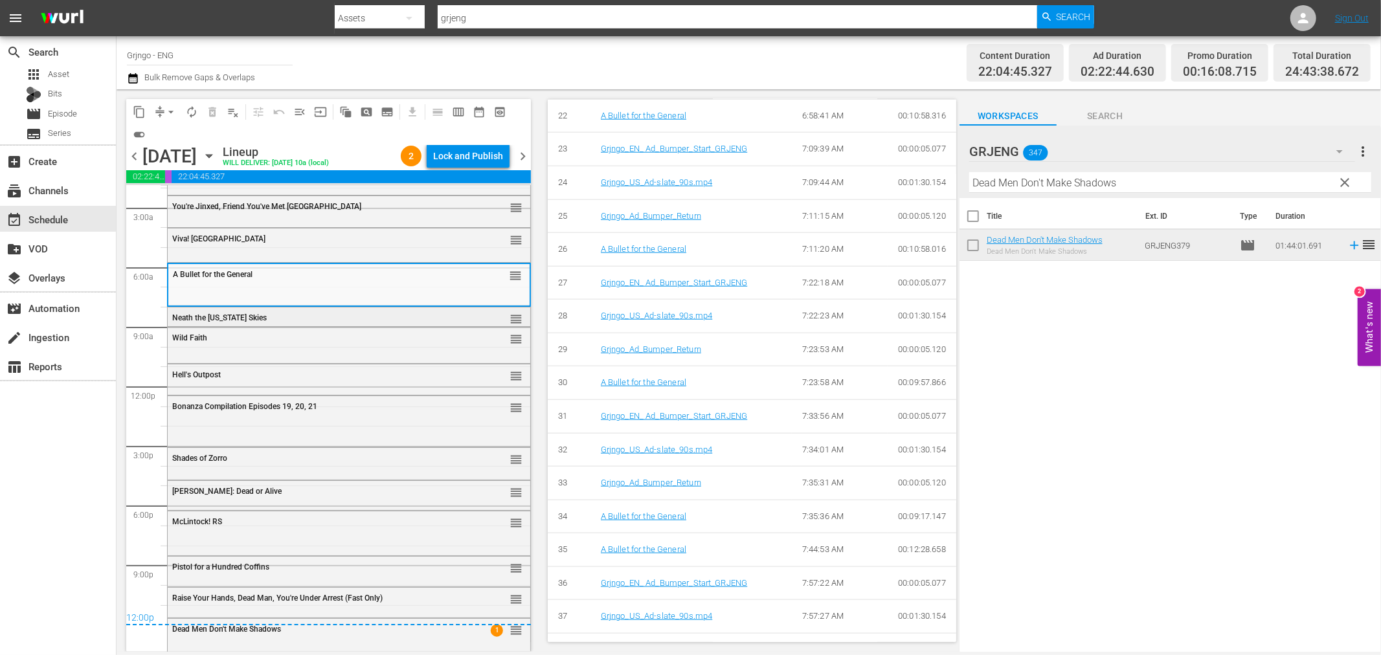
click at [331, 313] on div "Neath the [US_STATE] Skies" at bounding box center [316, 317] width 288 height 9
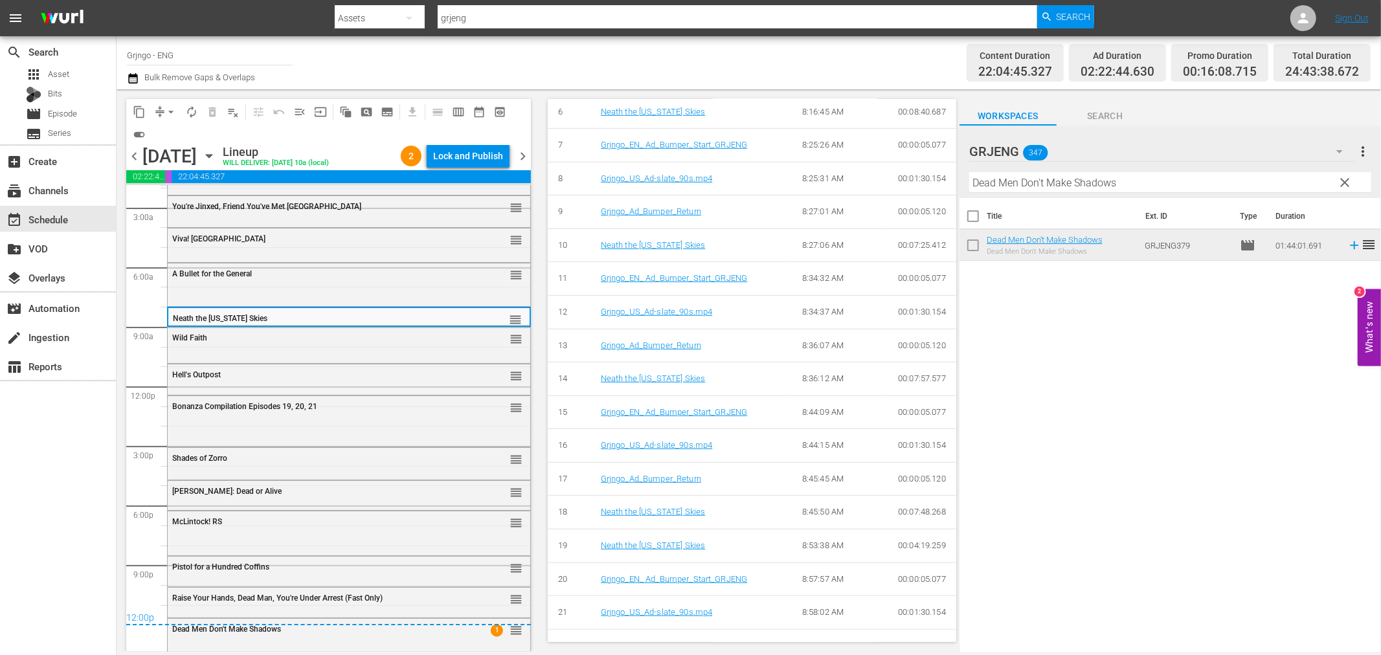
scroll to position [706, 0]
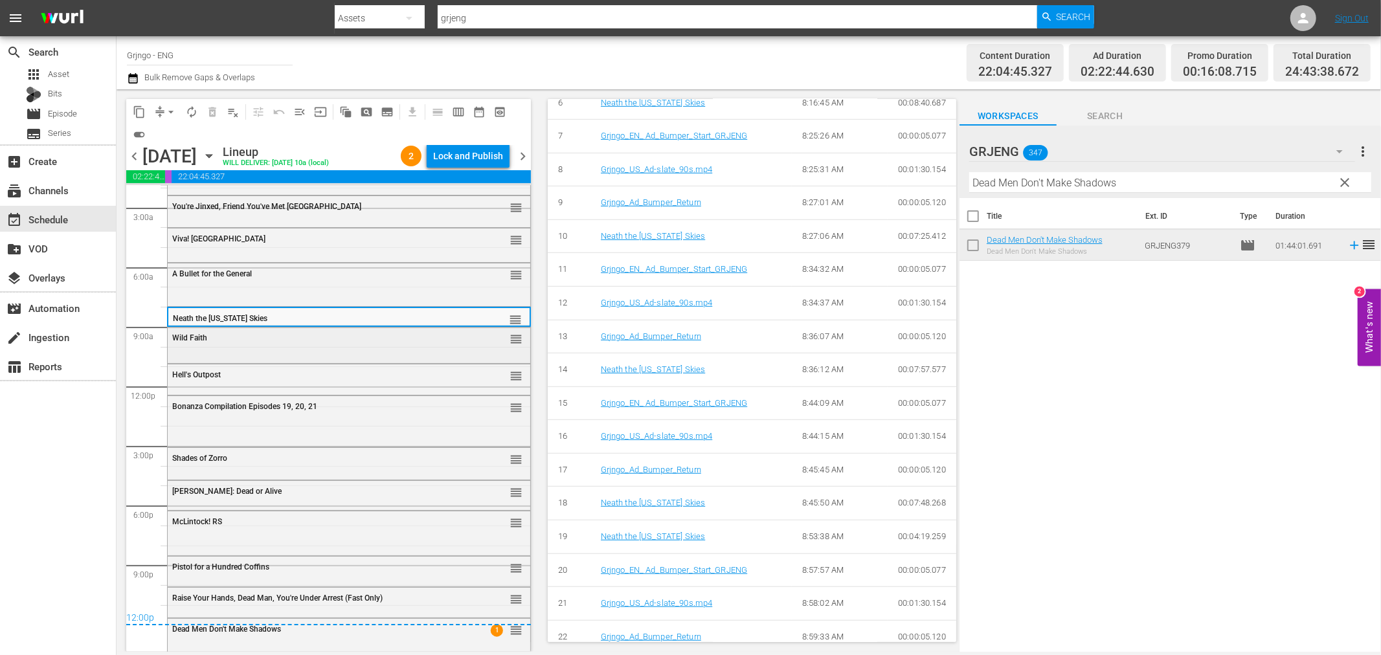
click at [257, 333] on div "Wild Faith" at bounding box center [316, 337] width 288 height 9
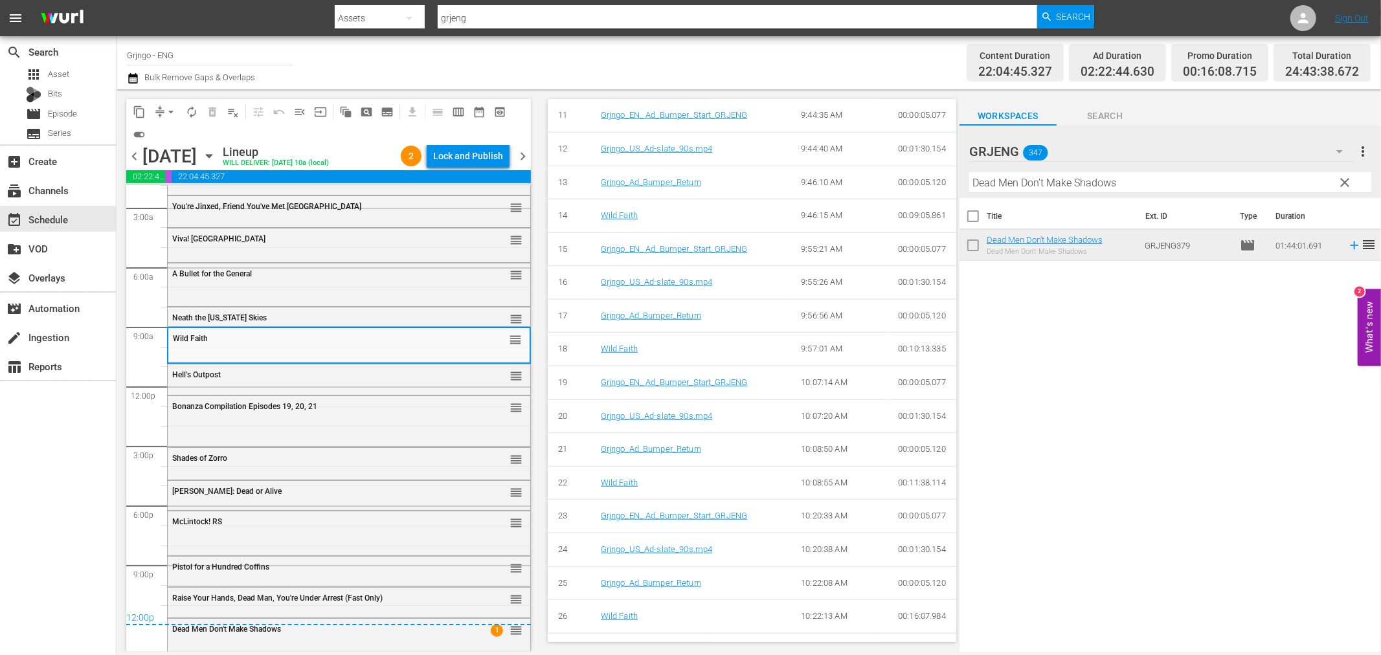
scroll to position [1041, 0]
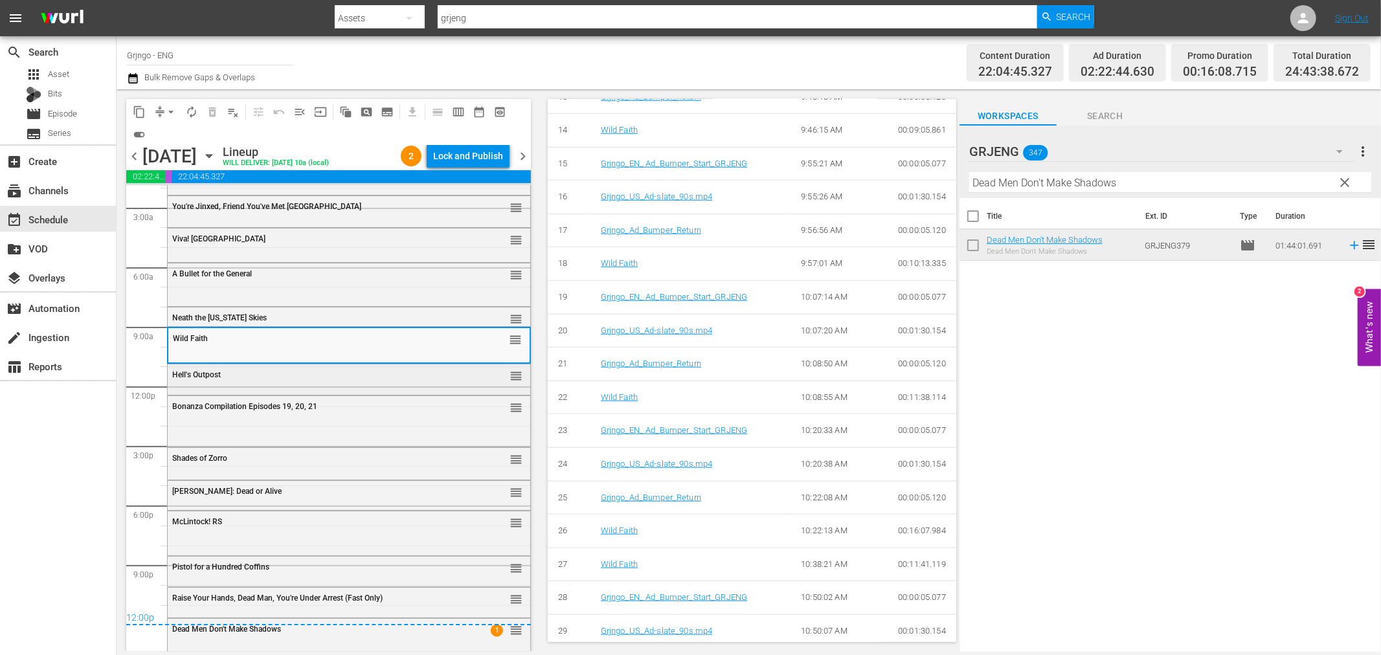
click at [249, 373] on div "Hell's Outpost" at bounding box center [316, 374] width 288 height 9
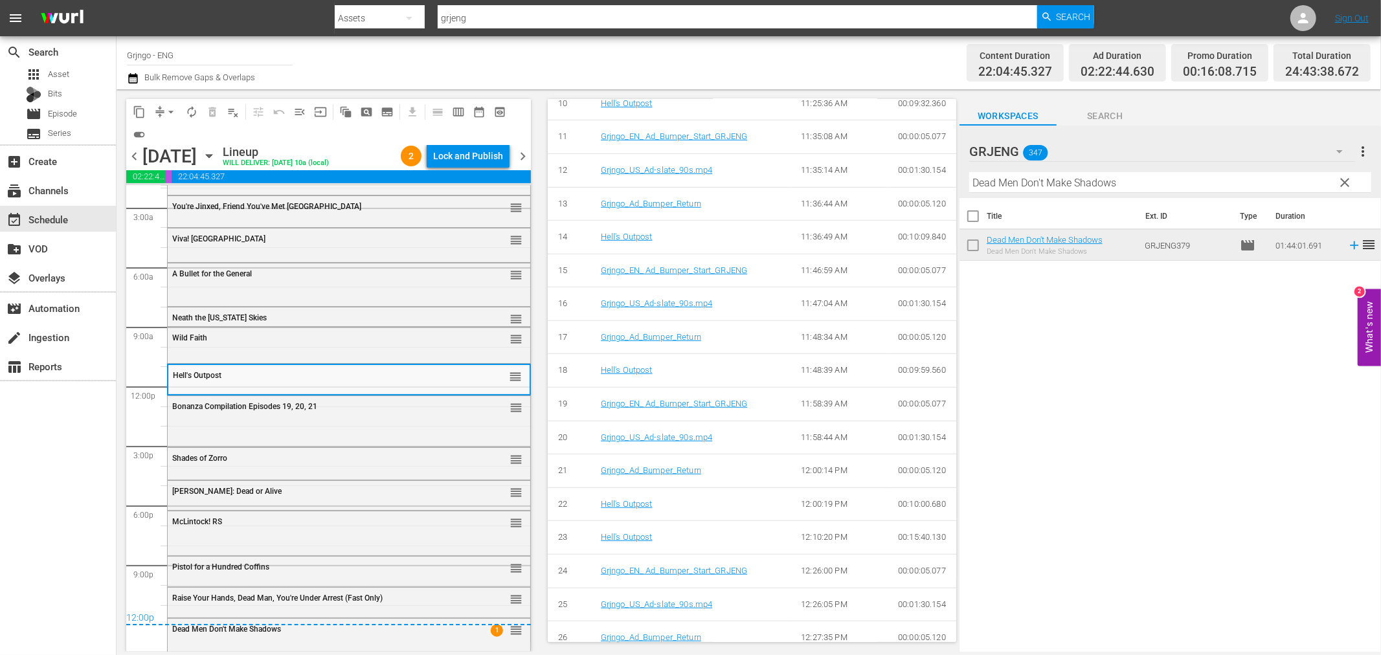
scroll to position [840, 0]
click at [284, 423] on div "Bonanza Compilation Episodes 19, 20, 21 reorder" at bounding box center [349, 420] width 363 height 48
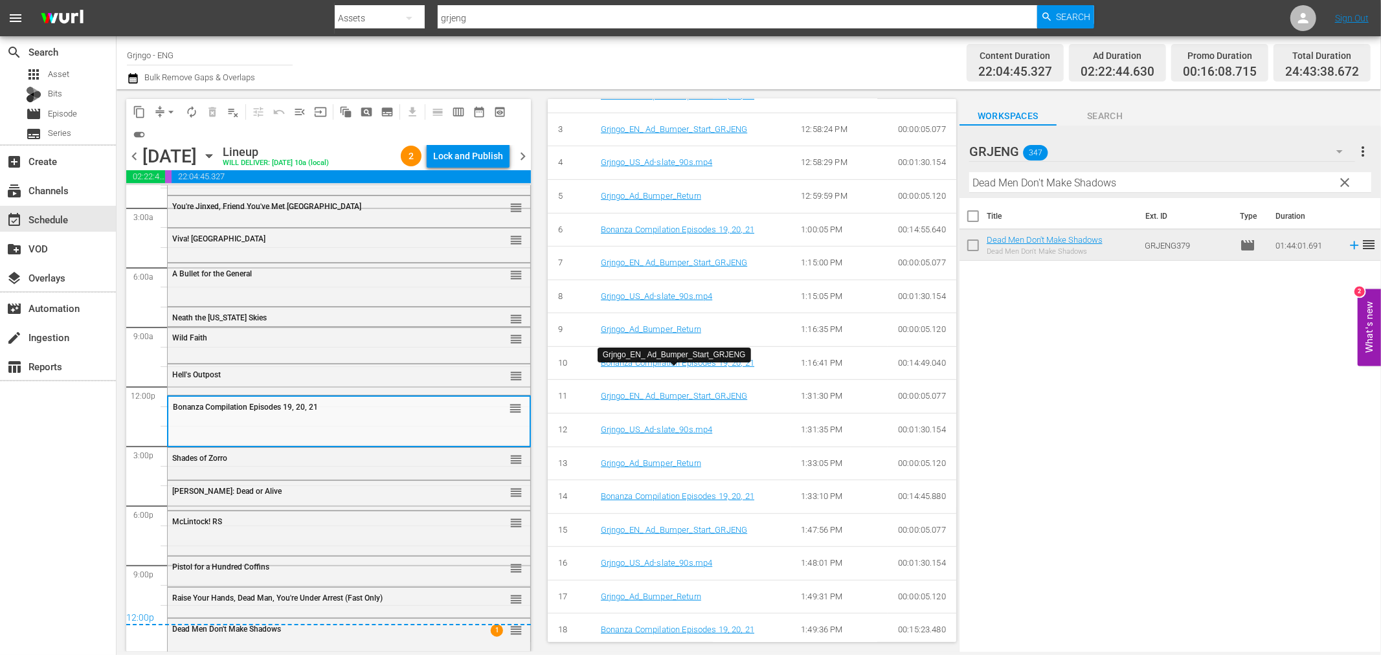
scroll to position [974, 0]
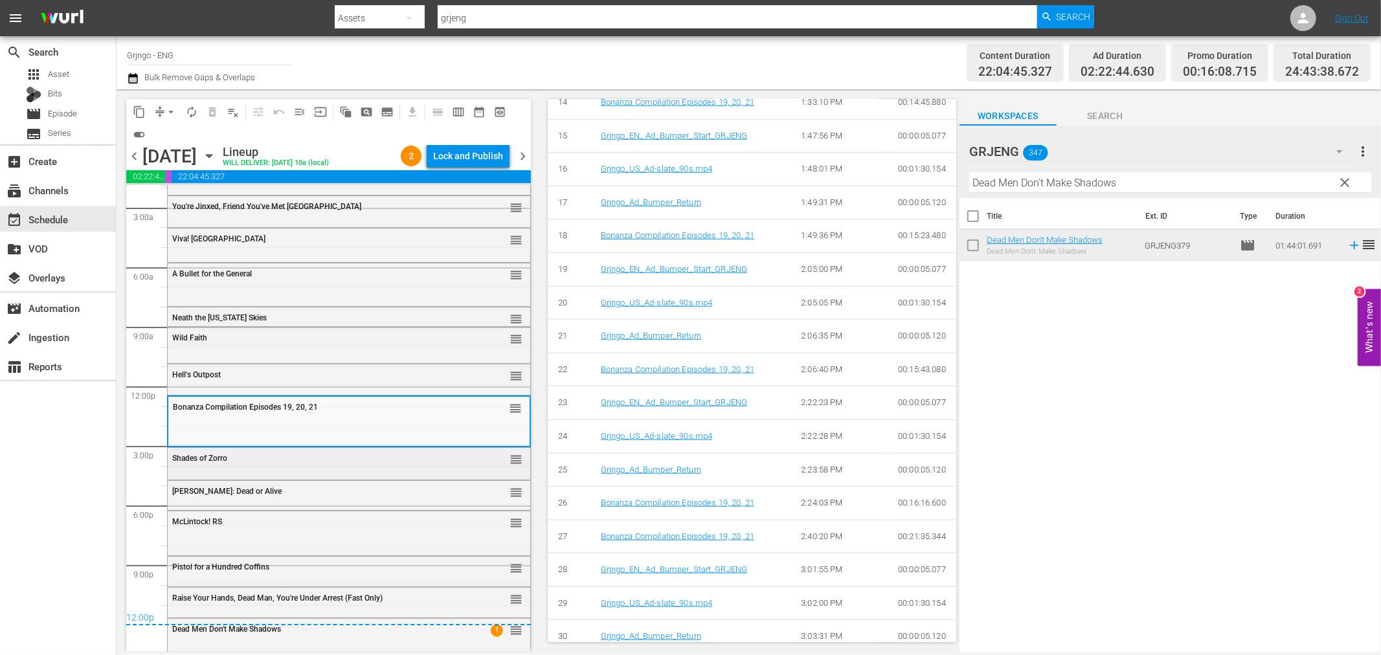
click at [246, 469] on div "Shades of Zorro reorder" at bounding box center [349, 462] width 363 height 29
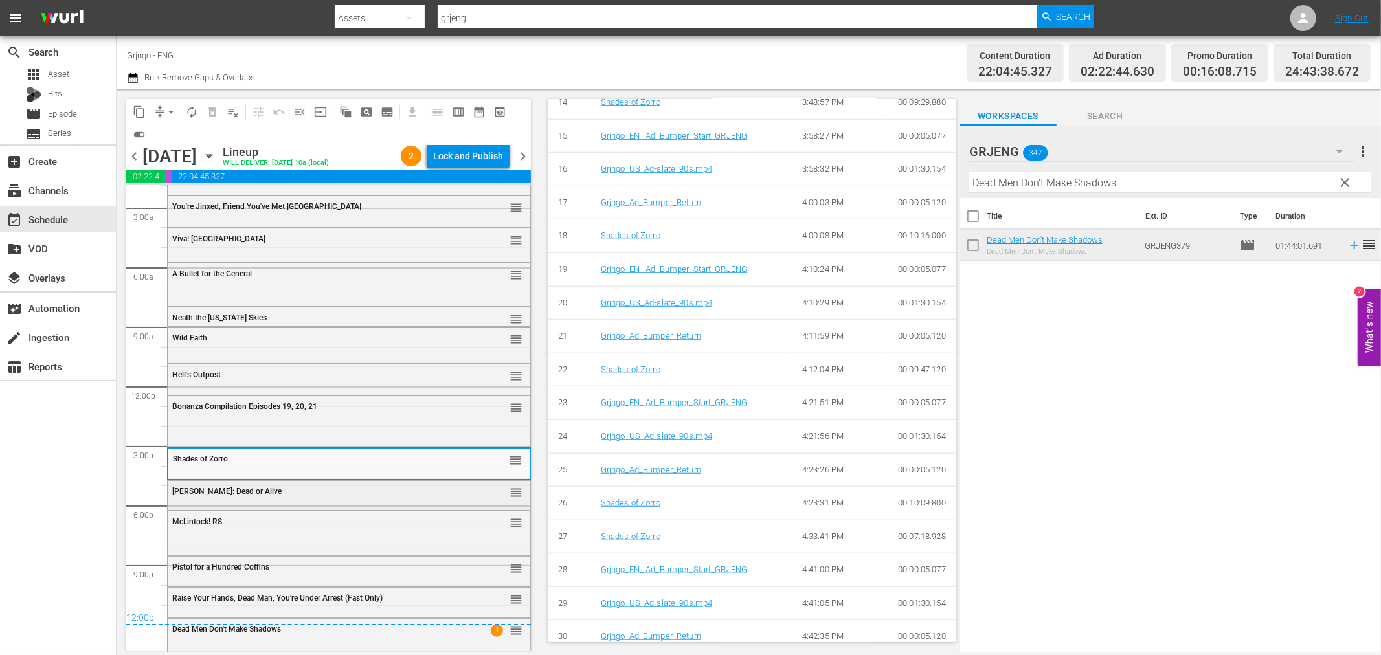
click at [263, 494] on div "[PERSON_NAME]: Dead or Alive" at bounding box center [316, 491] width 288 height 9
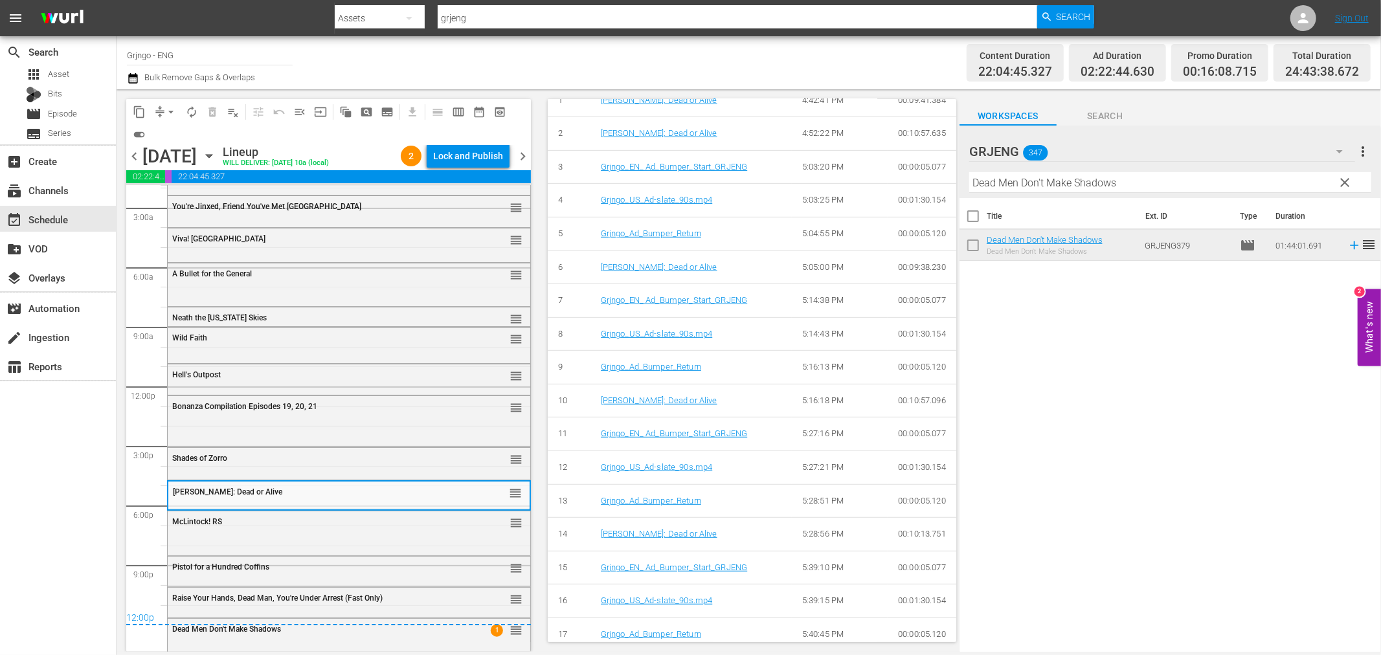
scroll to position [840, 0]
click at [306, 525] on div "McLintock! RS" at bounding box center [316, 521] width 288 height 9
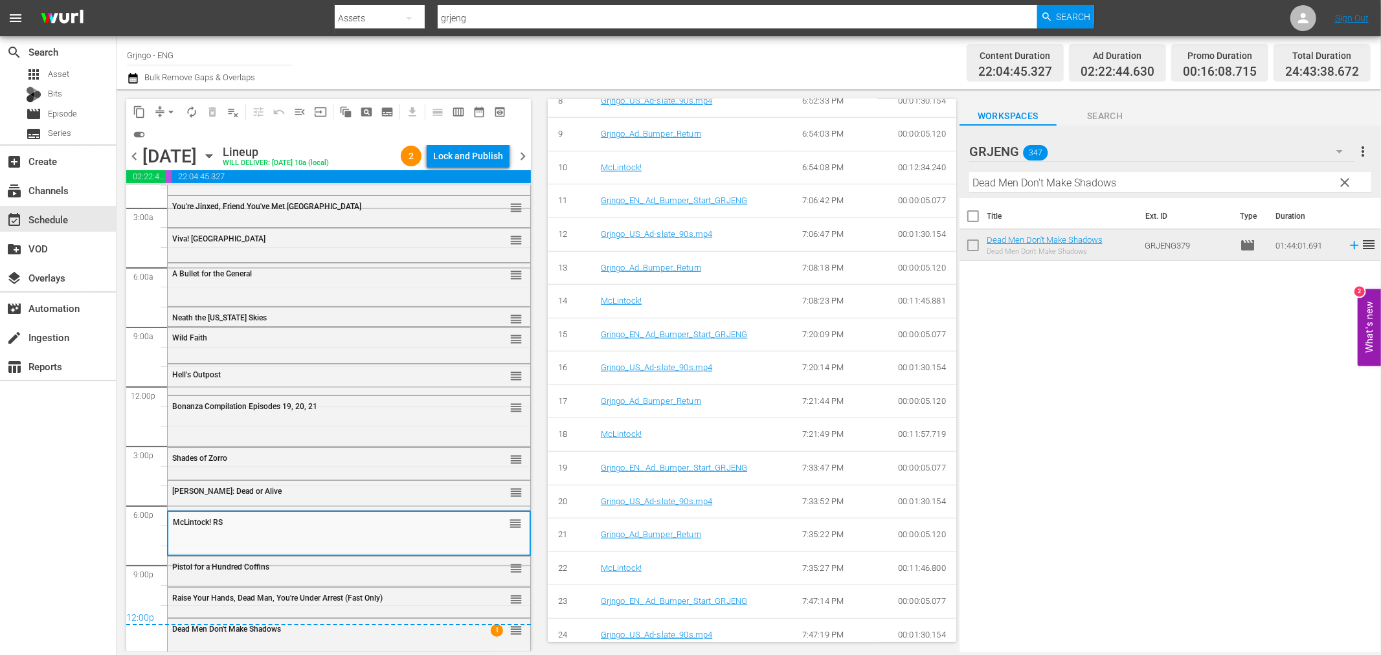
scroll to position [1241, 0]
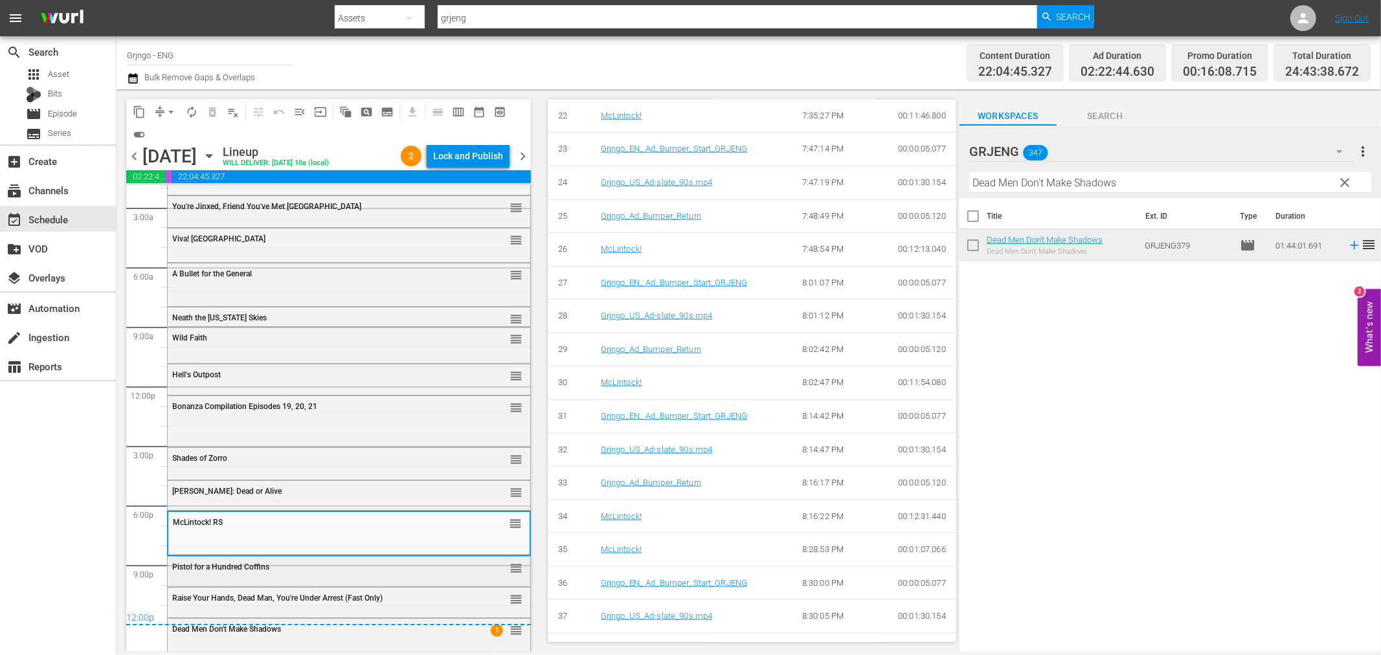
click at [287, 570] on div "Pistol for a Hundred Coffins" at bounding box center [316, 567] width 288 height 9
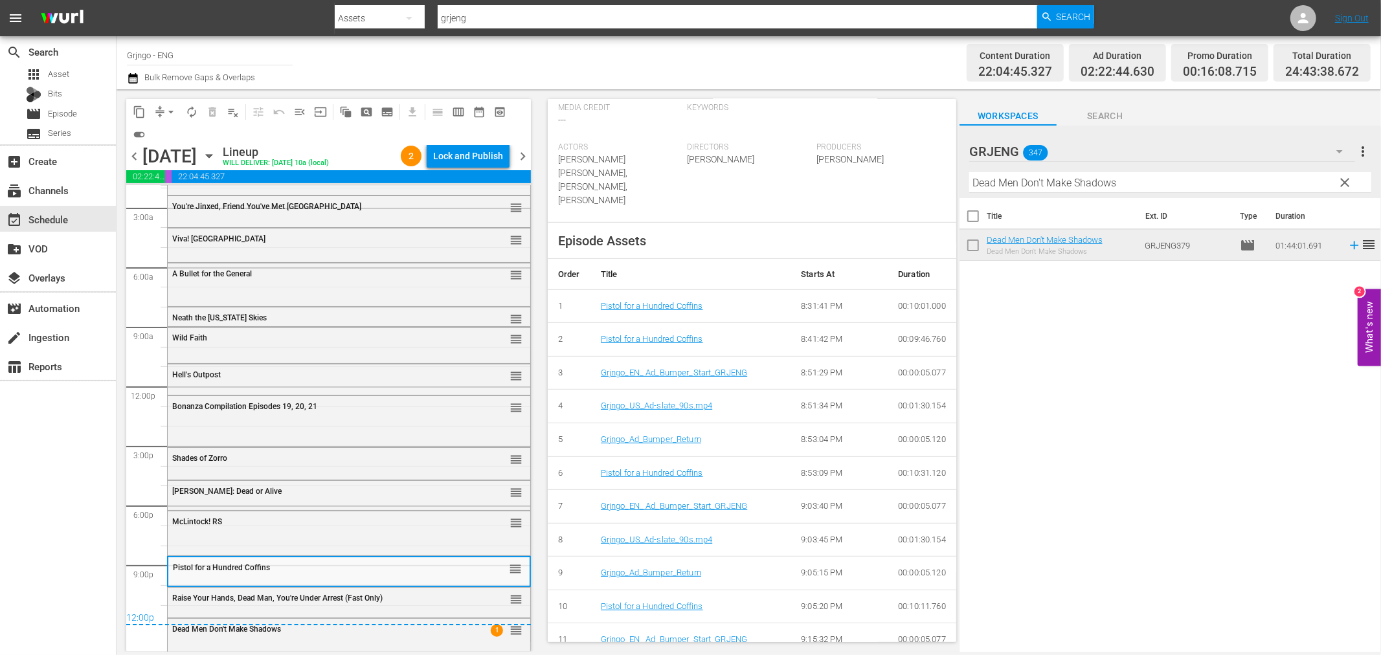
scroll to position [840, 0]
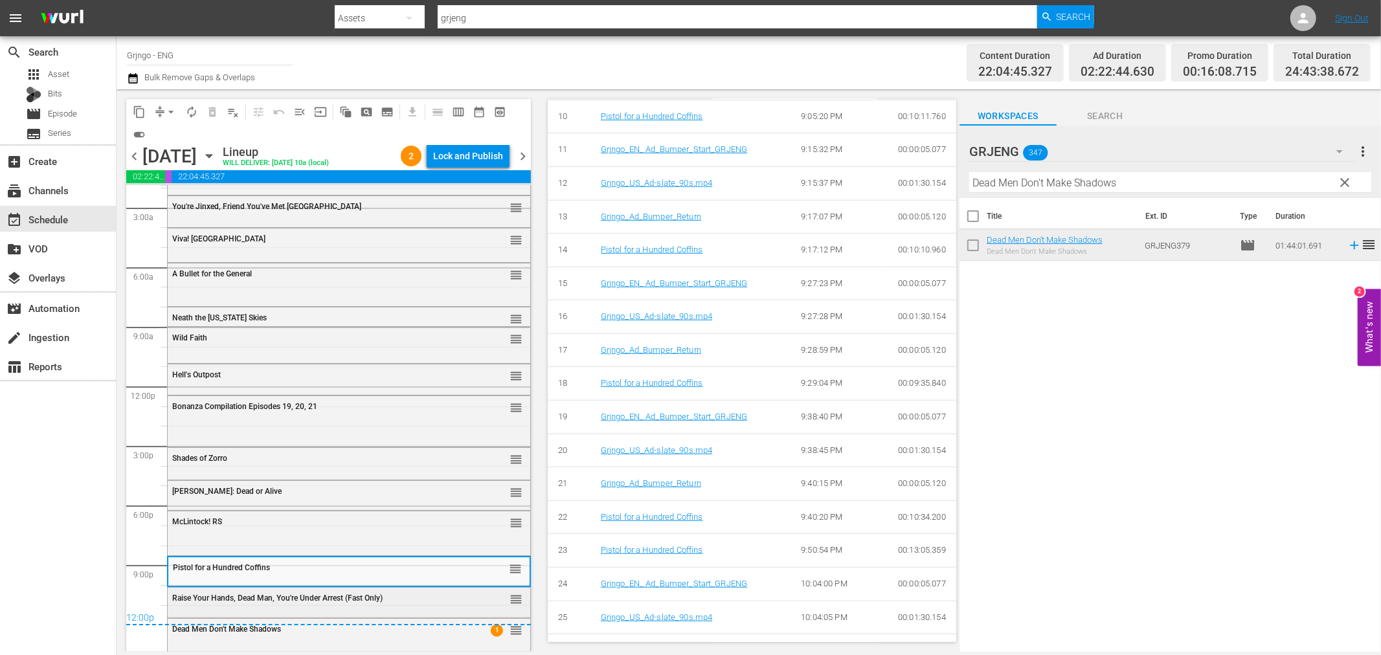
click at [322, 603] on div "Raise Your Hands, Dead Man, You're Under Arrest (Fast Only) reorder" at bounding box center [349, 599] width 363 height 22
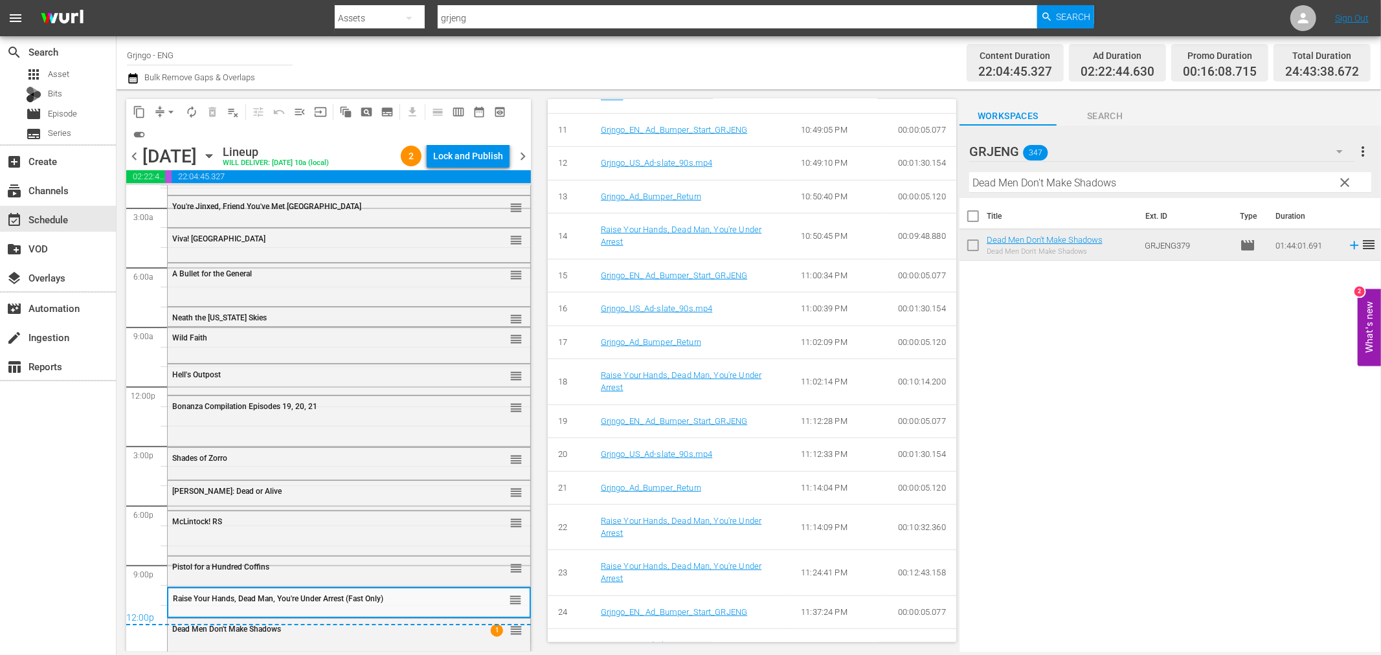
scroll to position [950, 0]
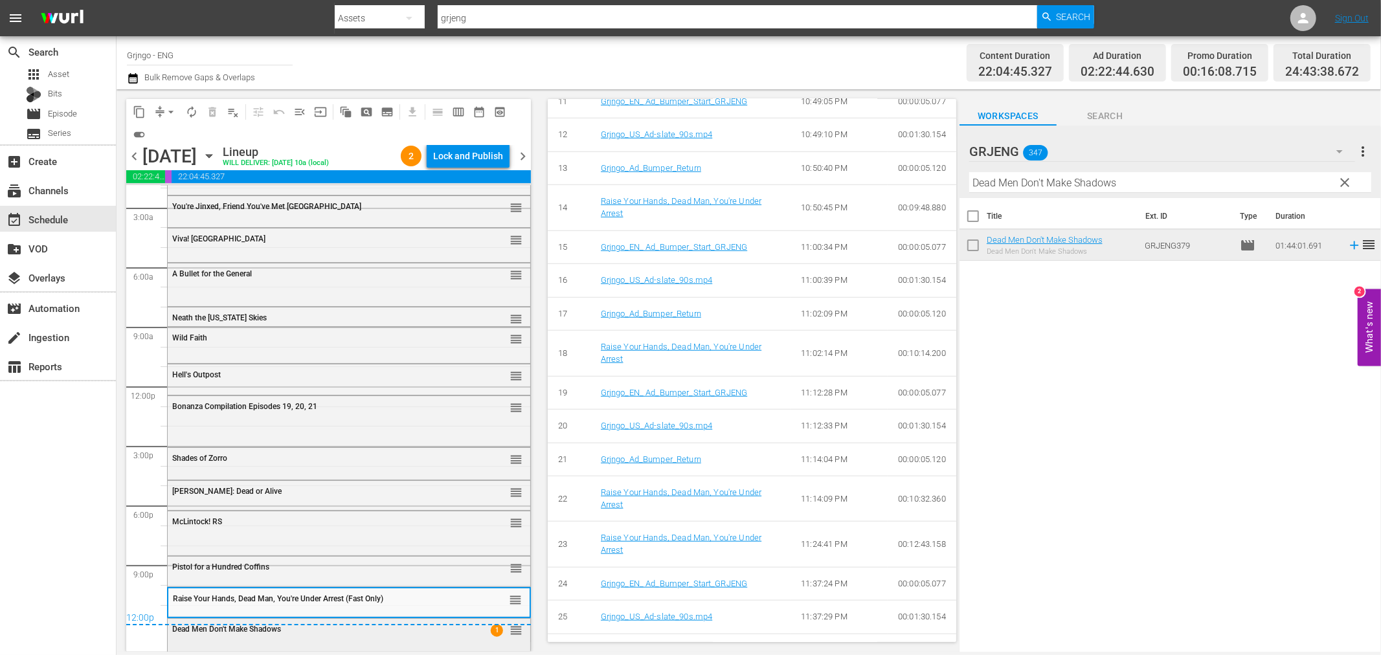
click at [395, 629] on div "Dead Men Don't Make Shadows" at bounding box center [316, 629] width 288 height 9
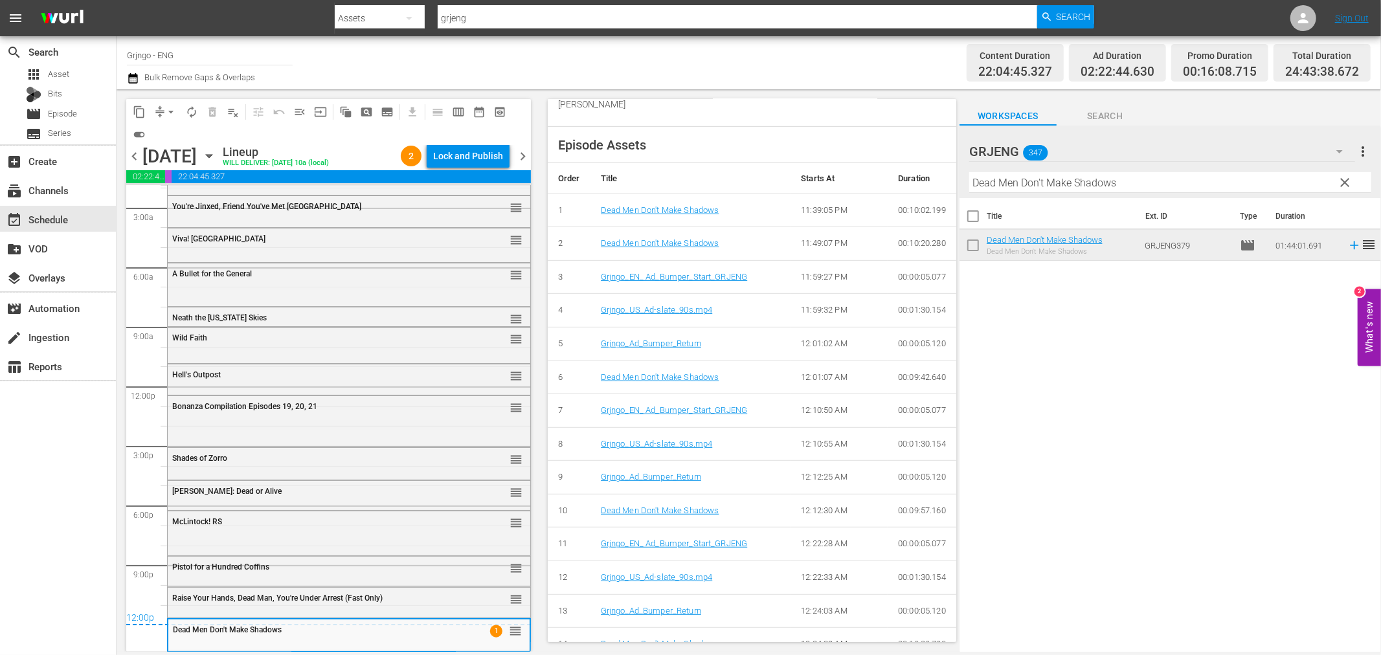
scroll to position [1036, 0]
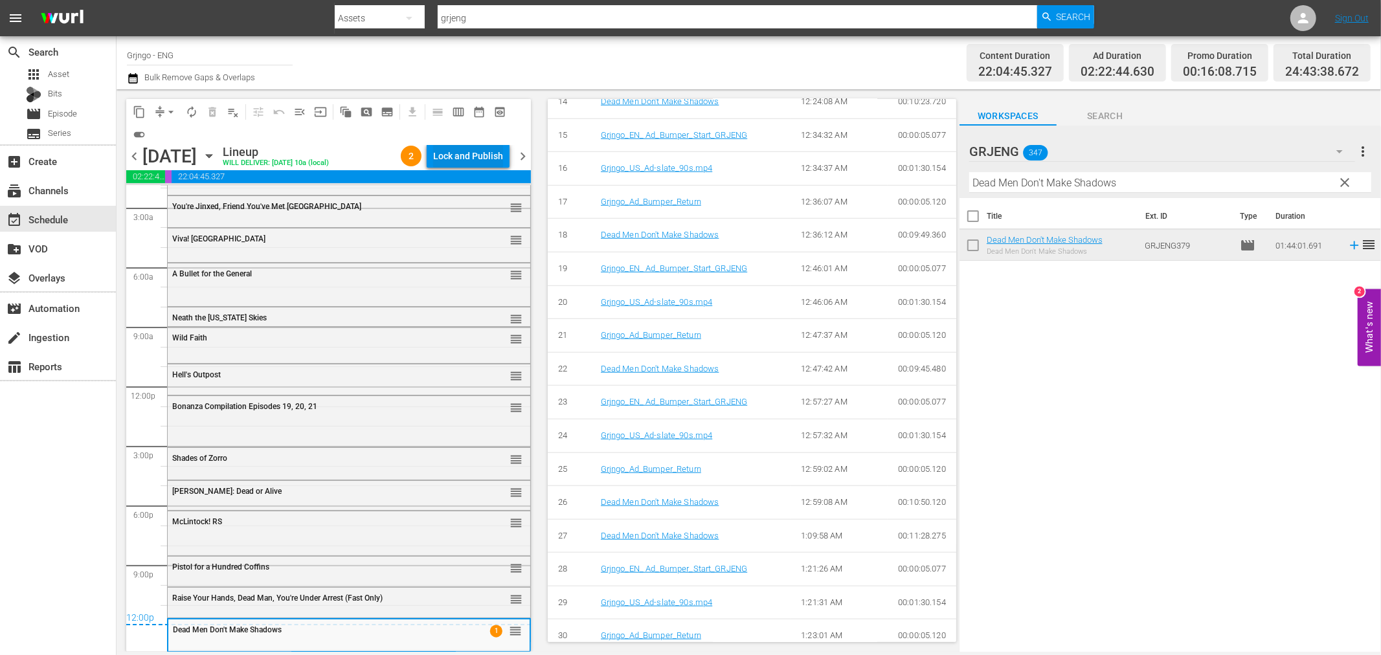
click at [464, 157] on div "Lock and Publish" at bounding box center [468, 155] width 70 height 23
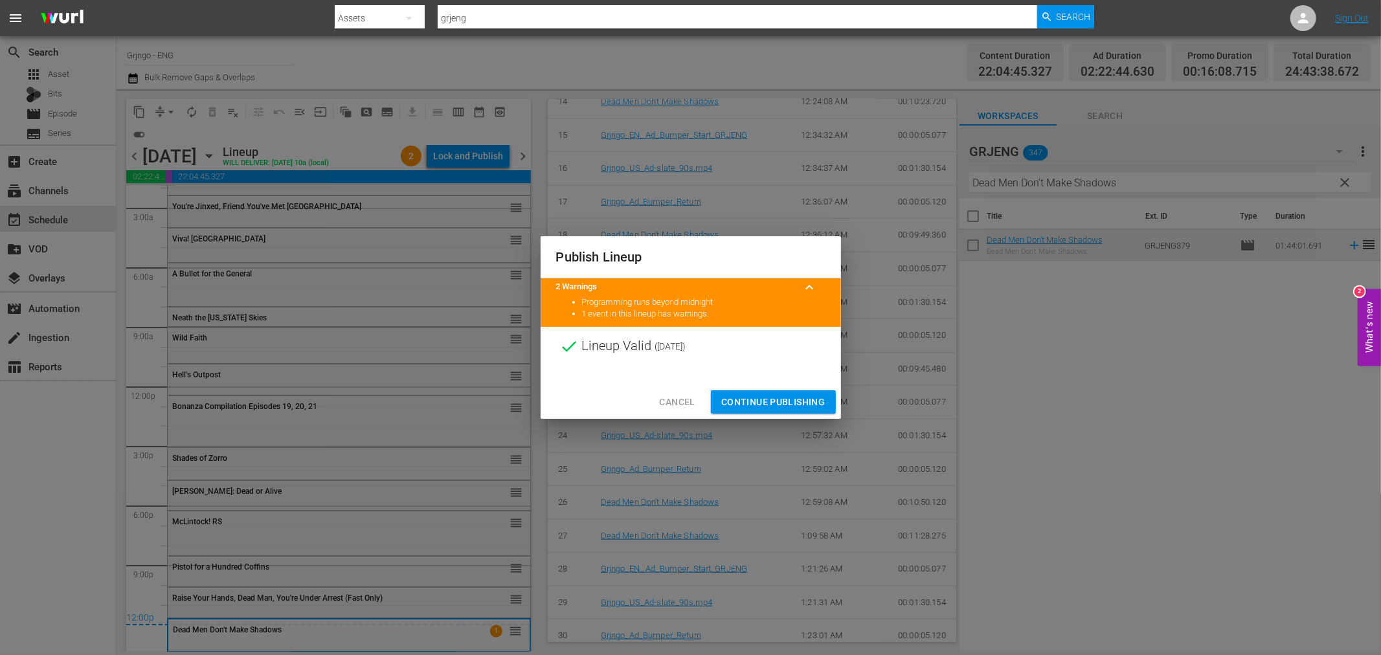
click at [741, 402] on span "Continue Publishing" at bounding box center [773, 402] width 104 height 16
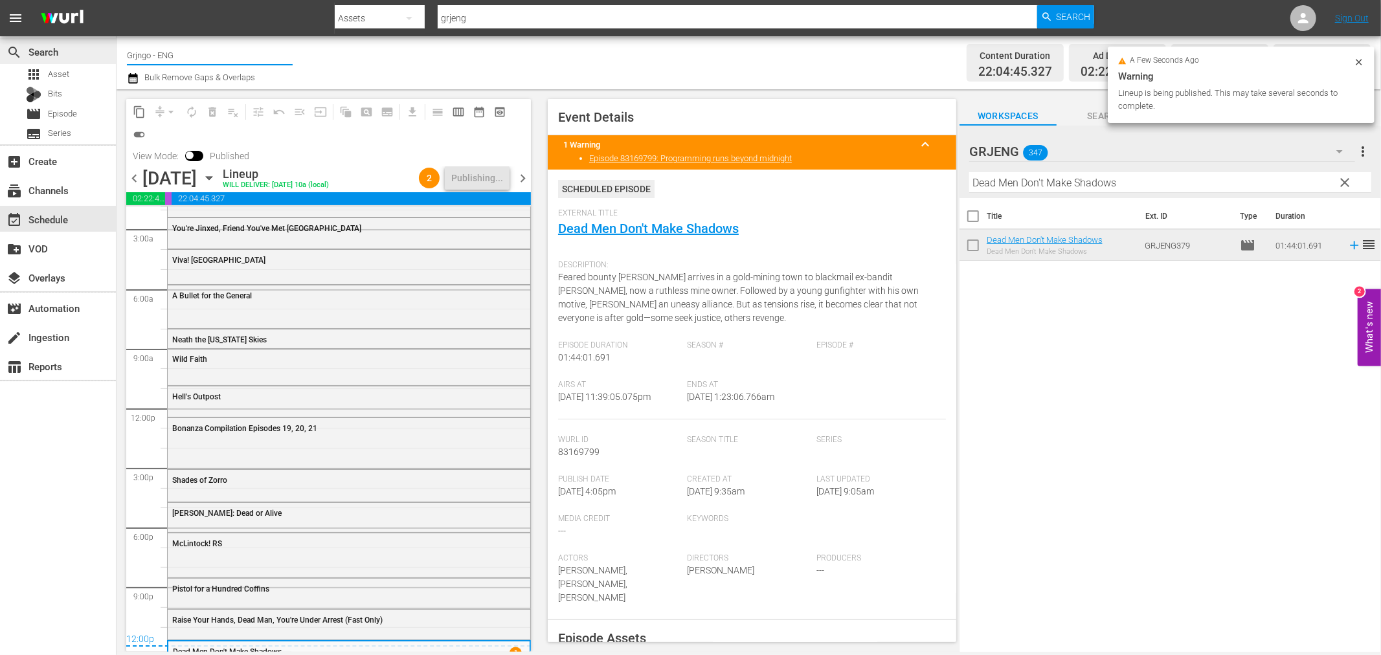
drag, startPoint x: 208, startPoint y: 58, endPoint x: 102, endPoint y: 49, distance: 107.2
click at [117, 0] on div "search Search apps Asset Bits movie Episode subtitles Series add_box Create sub…" at bounding box center [749, 0] width 1264 height 0
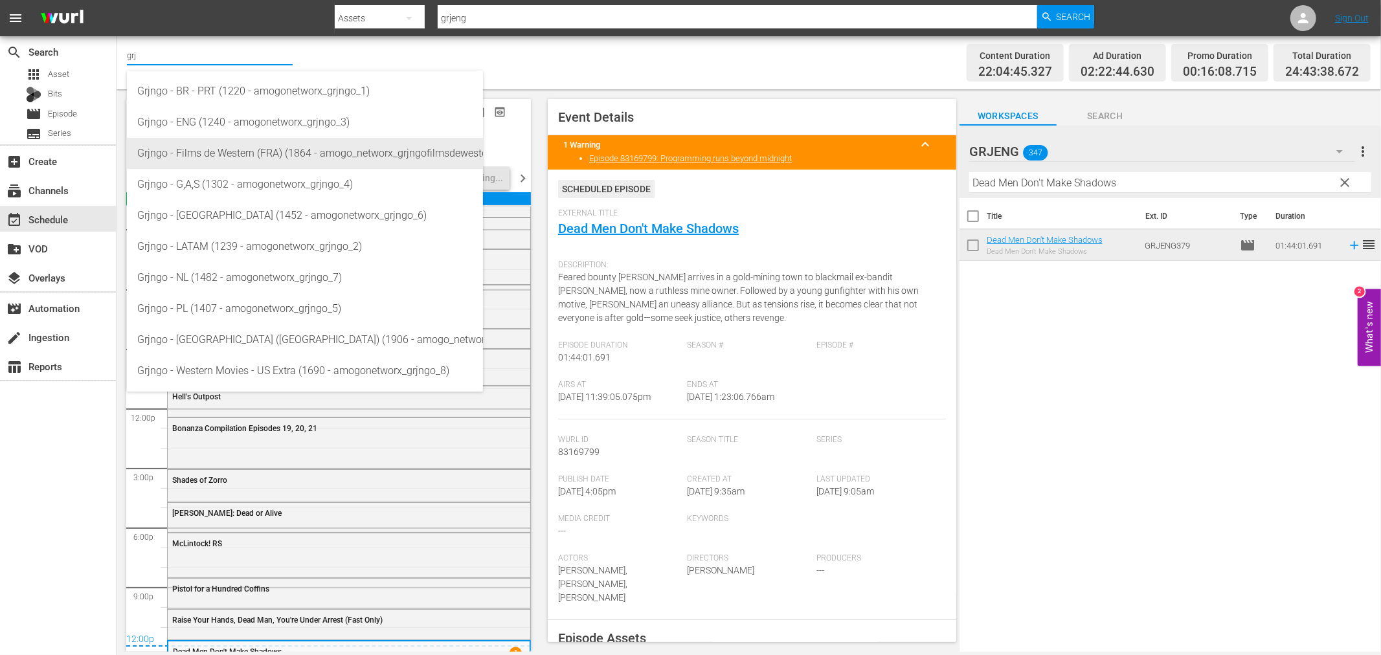
click at [236, 150] on div "Grjngo - Films de Western (FRA) (1864 - amogo_networx_grjngofilmsdewestern_1)" at bounding box center [304, 153] width 335 height 31
type input "Grjngo - Films de Western (FRA) (1864 - amogo_networx_grjngofilmsdewestern_1)"
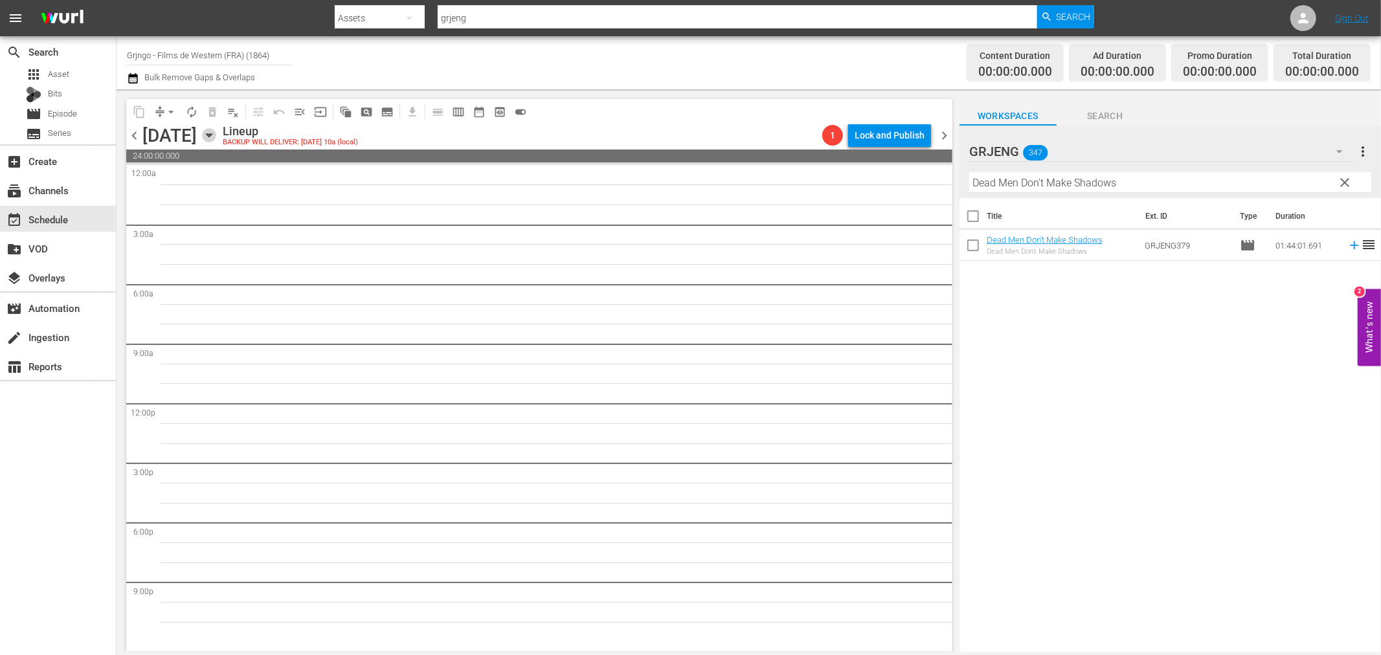
click at [216, 135] on icon "button" at bounding box center [209, 135] width 14 height 14
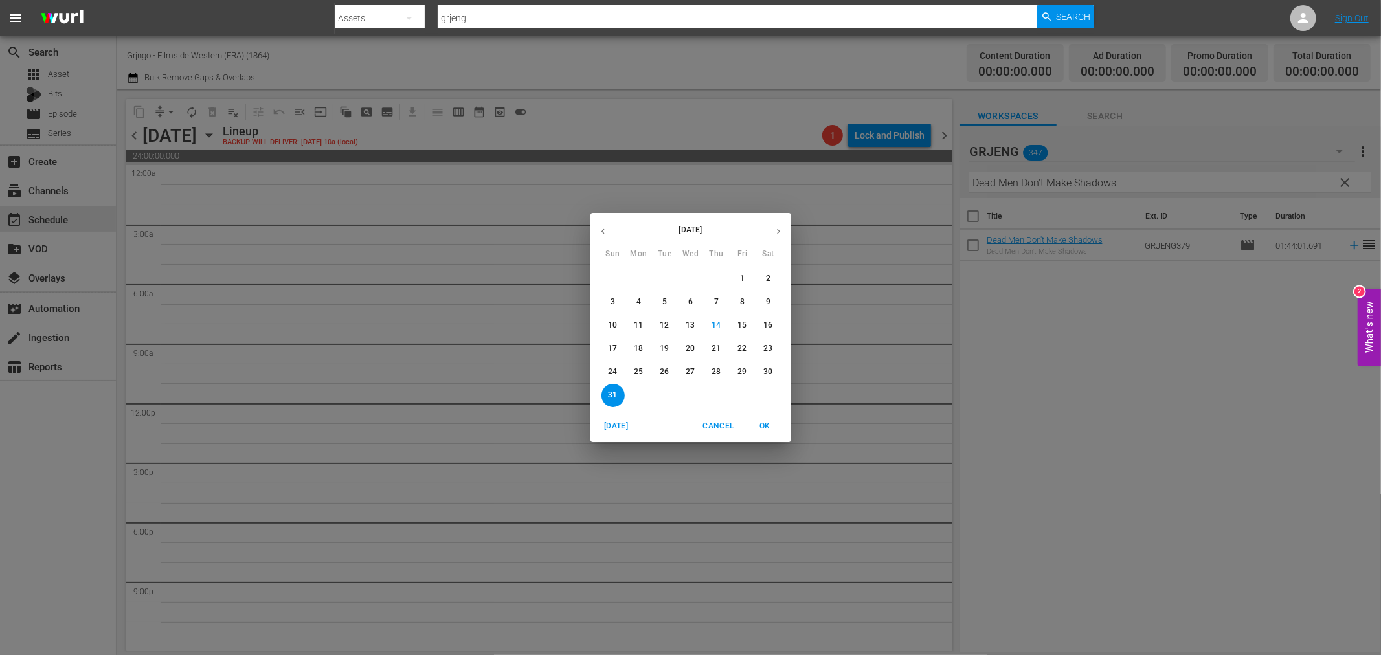
click at [616, 371] on p "24" at bounding box center [612, 371] width 9 height 11
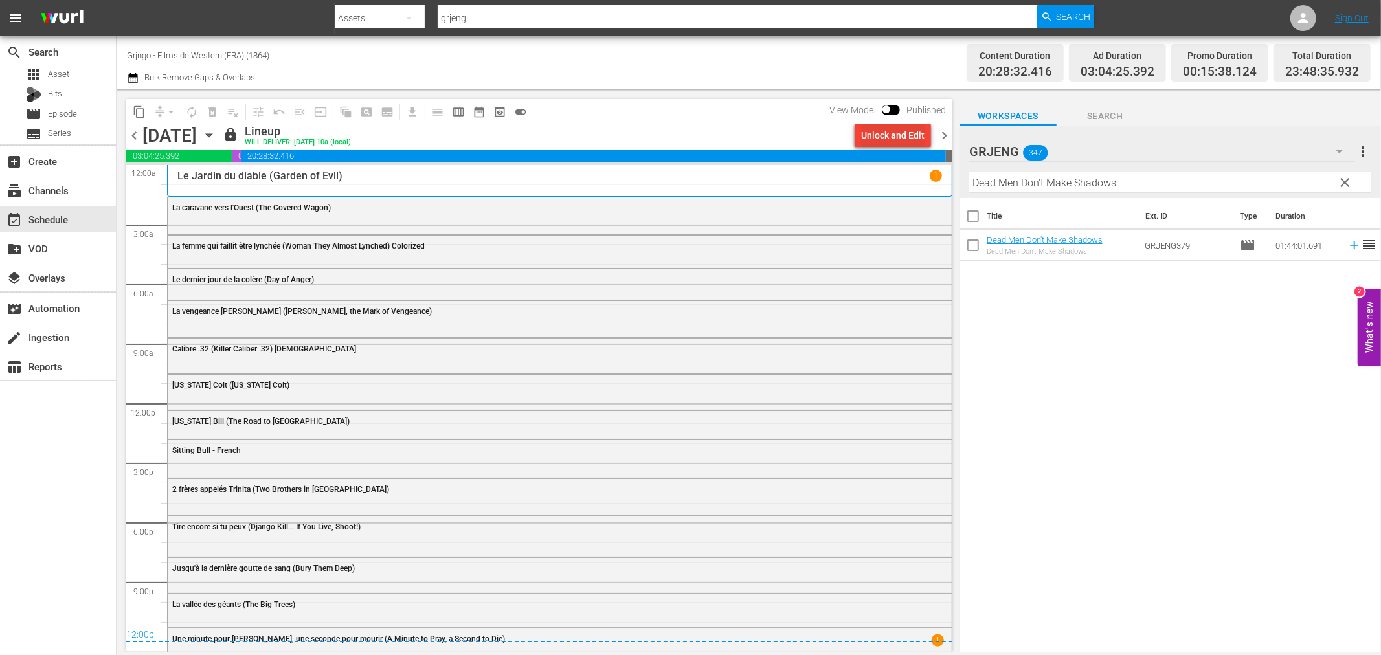
click at [868, 132] on div "Unlock and Edit" at bounding box center [892, 135] width 63 height 23
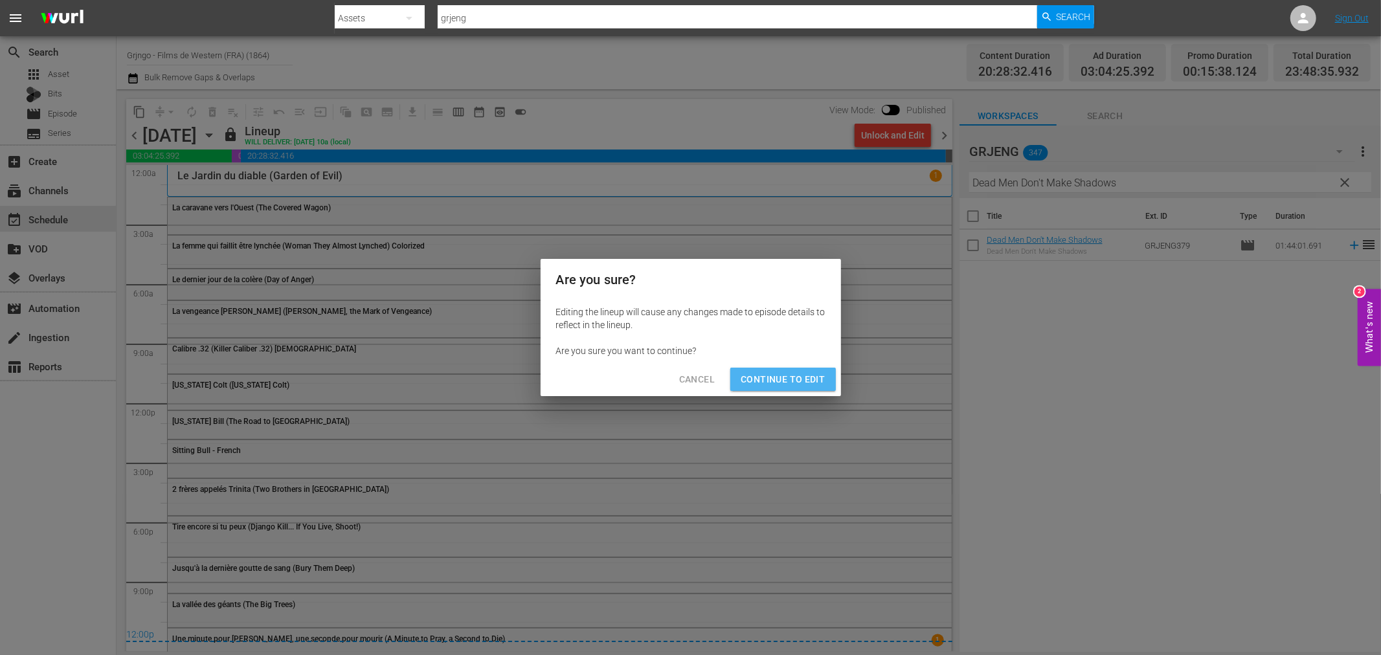
click at [792, 380] on span "Continue to Edit" at bounding box center [783, 380] width 84 height 16
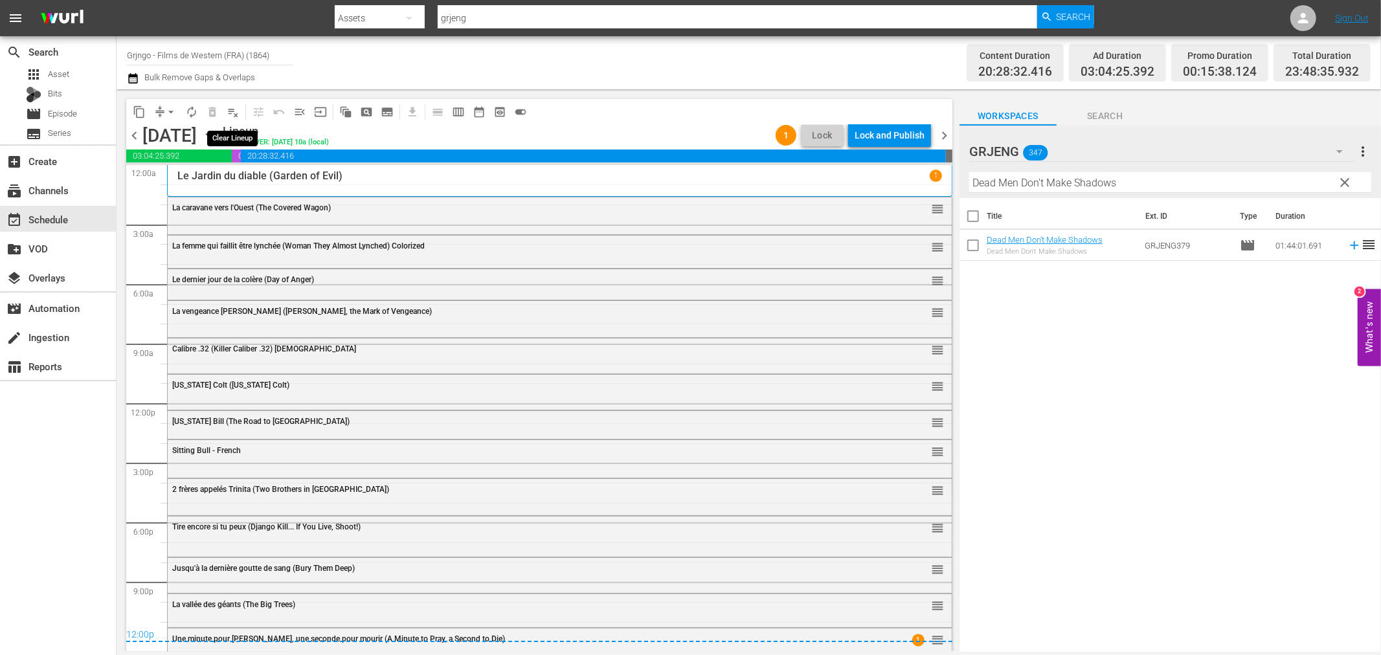
click at [230, 107] on span "playlist_remove_outlined" at bounding box center [233, 112] width 13 height 13
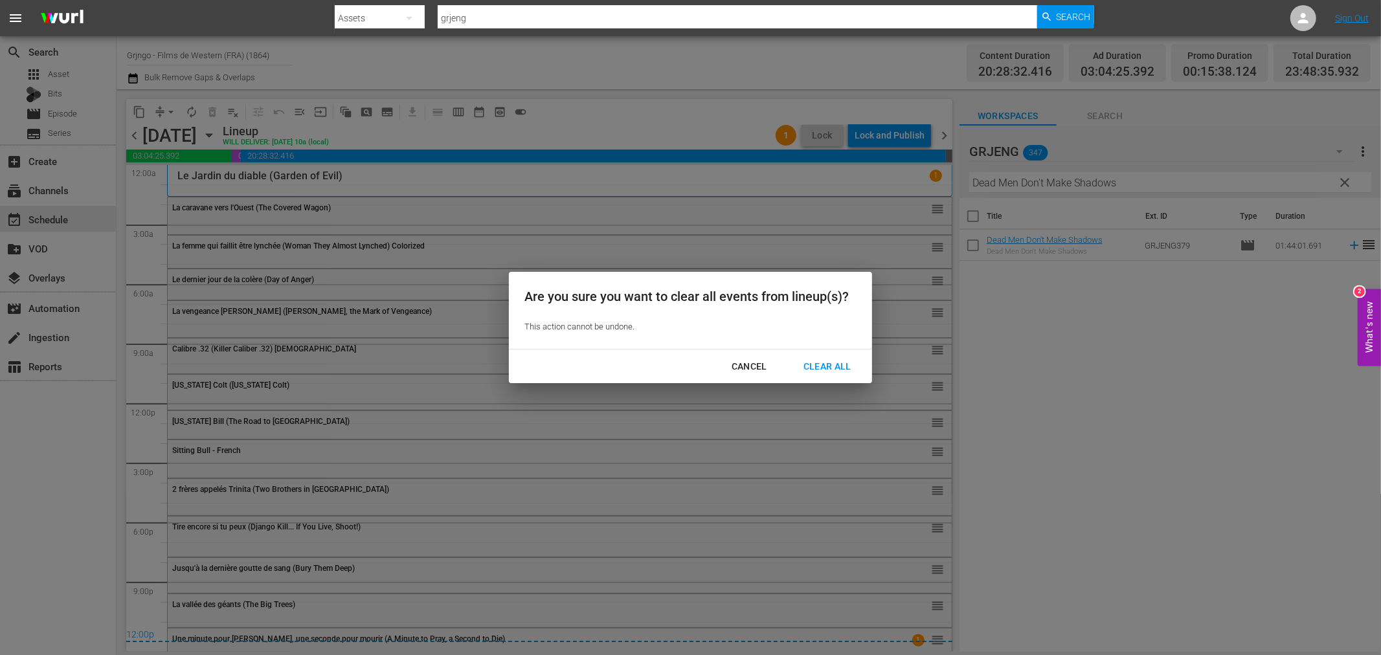
click at [858, 366] on div "Clear All" at bounding box center [827, 367] width 69 height 16
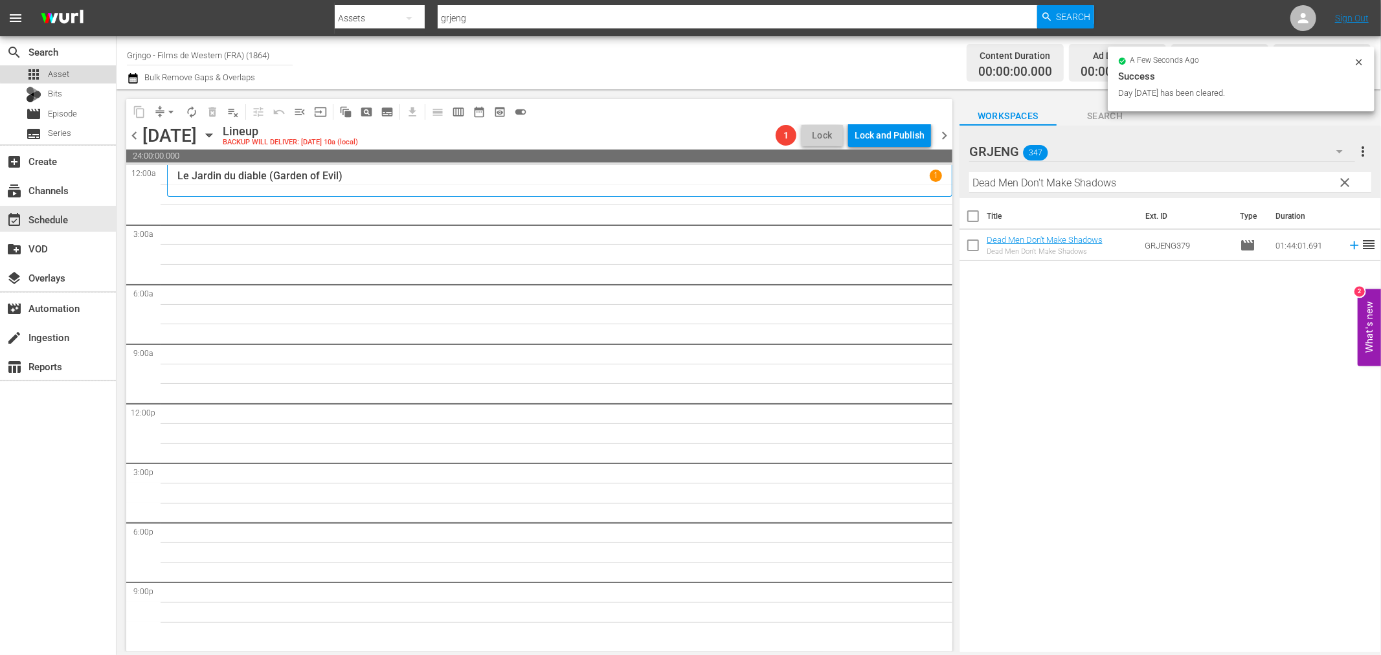
click at [75, 68] on div "apps Asset" at bounding box center [58, 74] width 116 height 18
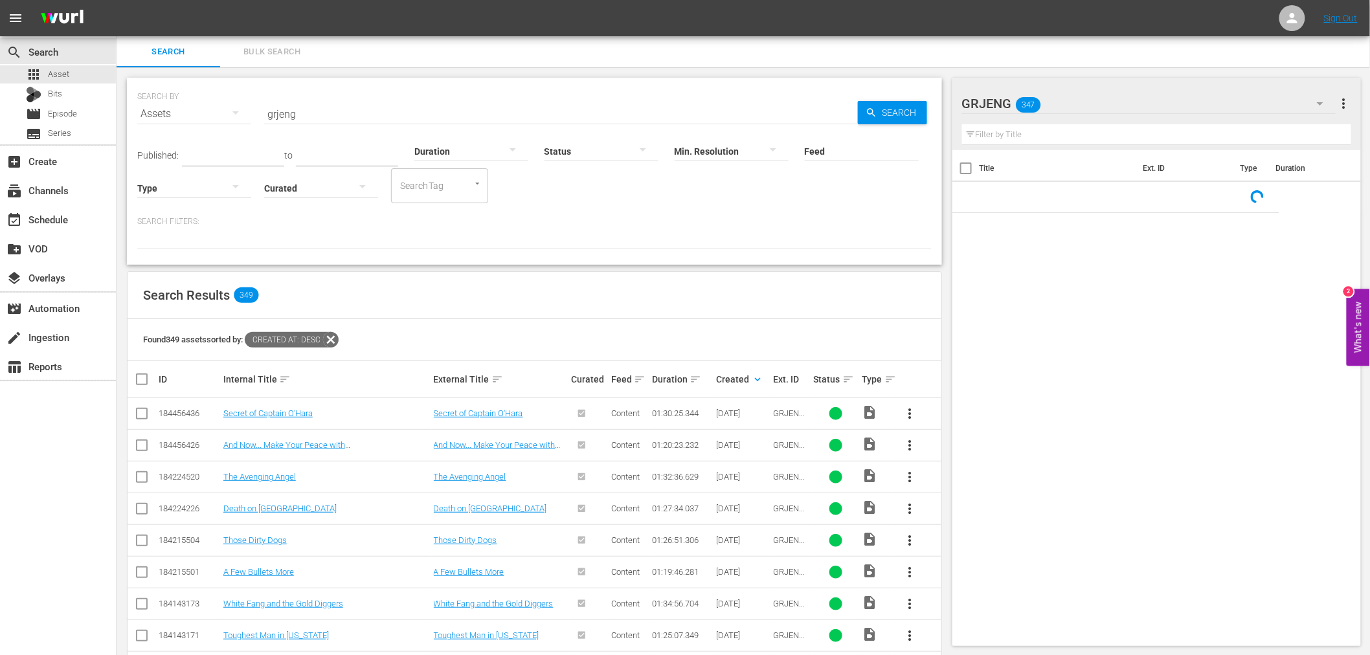
click at [312, 106] on input "grjeng" at bounding box center [561, 113] width 594 height 31
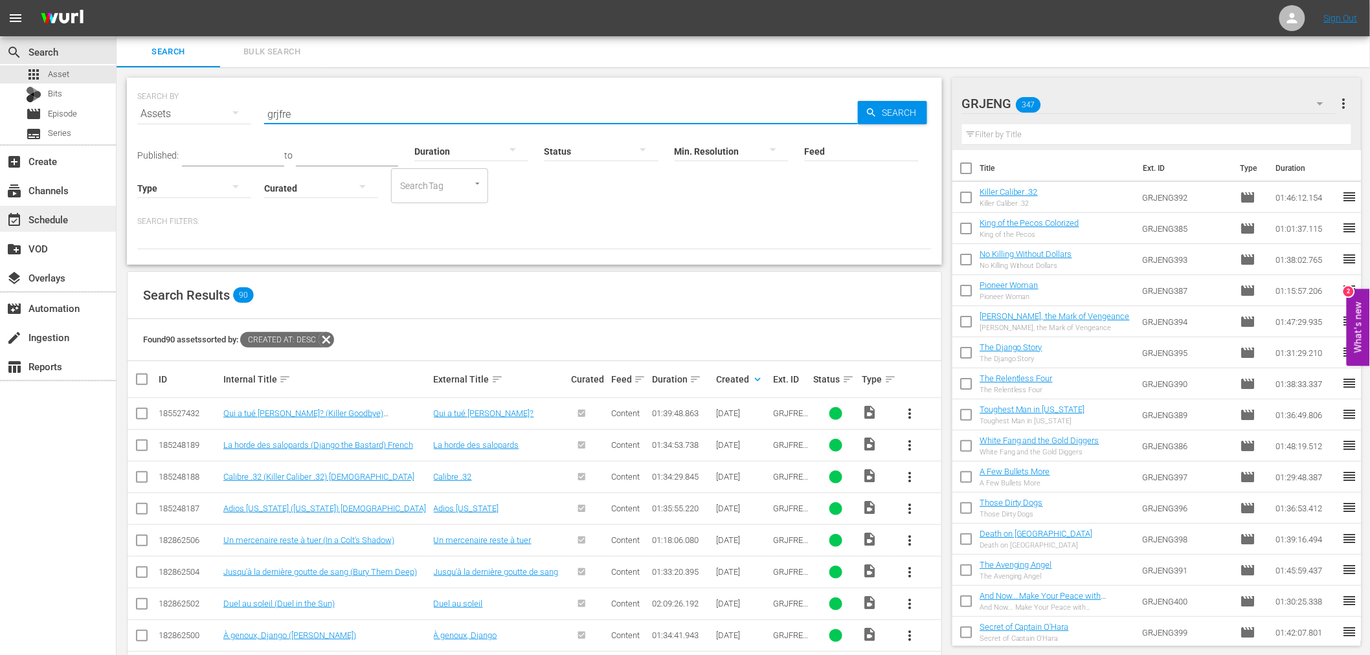
type input "grjfre"
click at [74, 216] on div "event_available Schedule" at bounding box center [58, 219] width 116 height 26
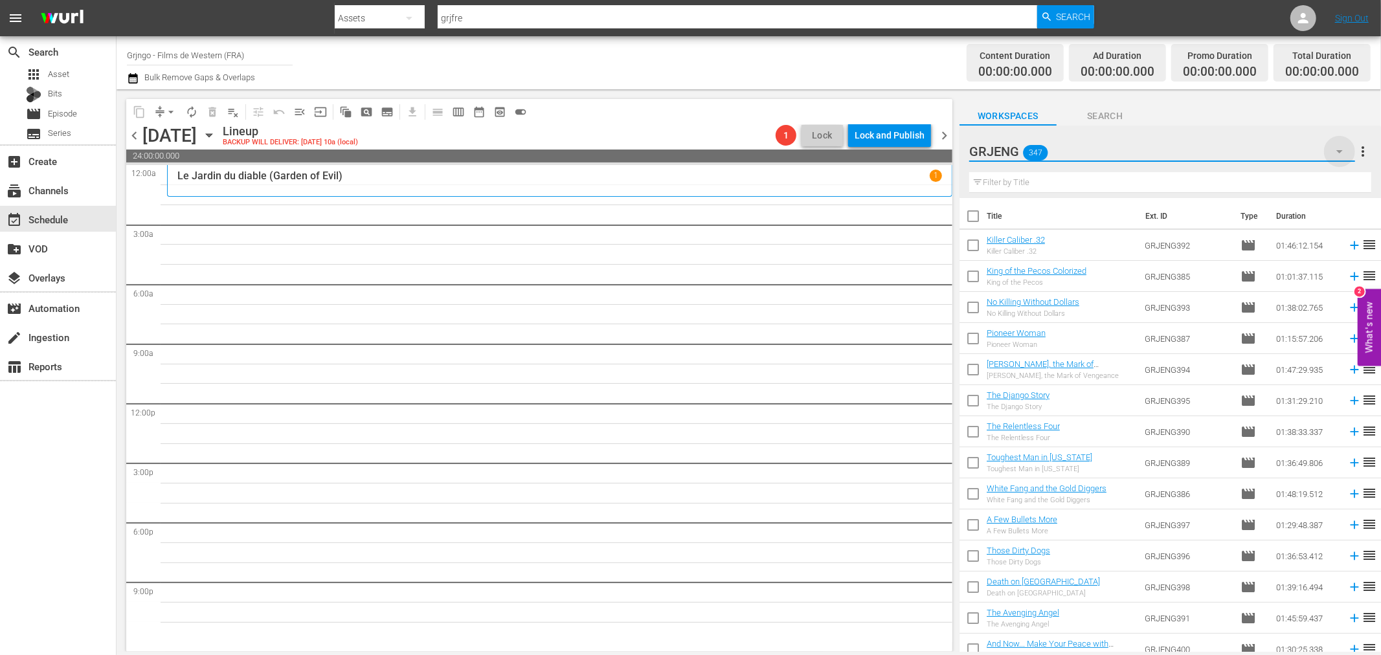
click at [1336, 153] on icon "button" at bounding box center [1340, 152] width 16 height 16
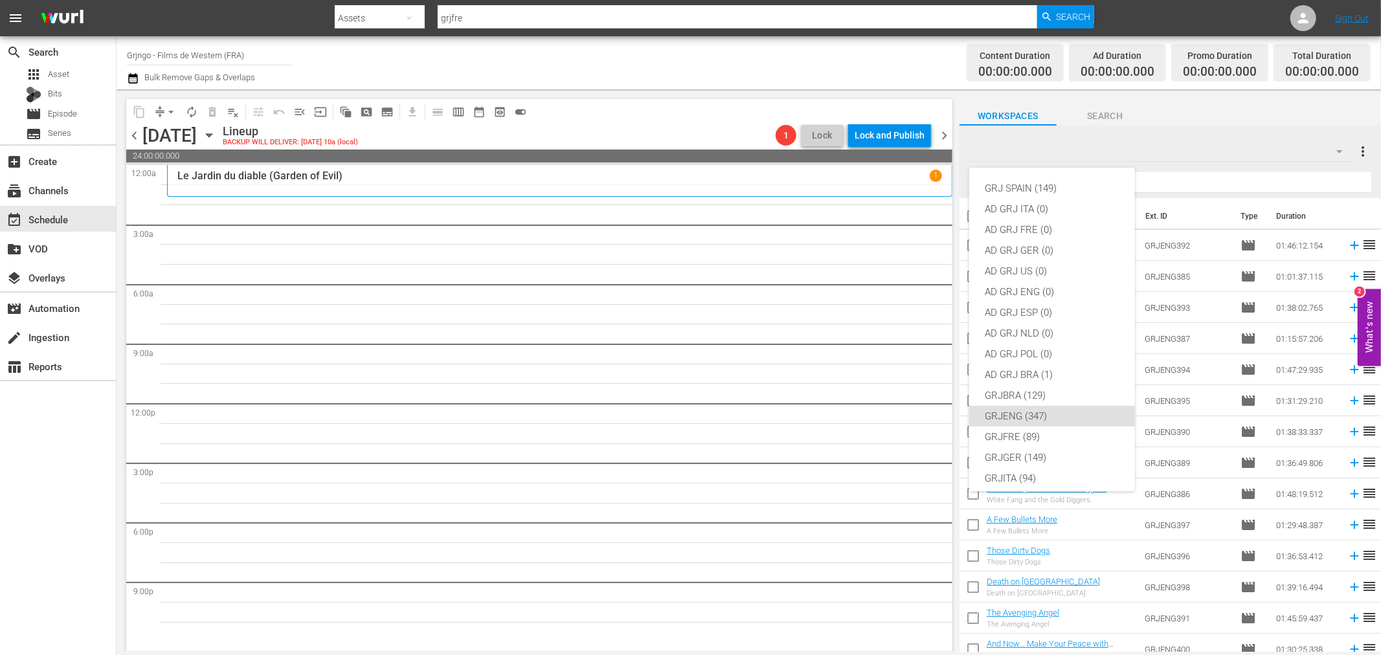
scroll to position [111, 0]
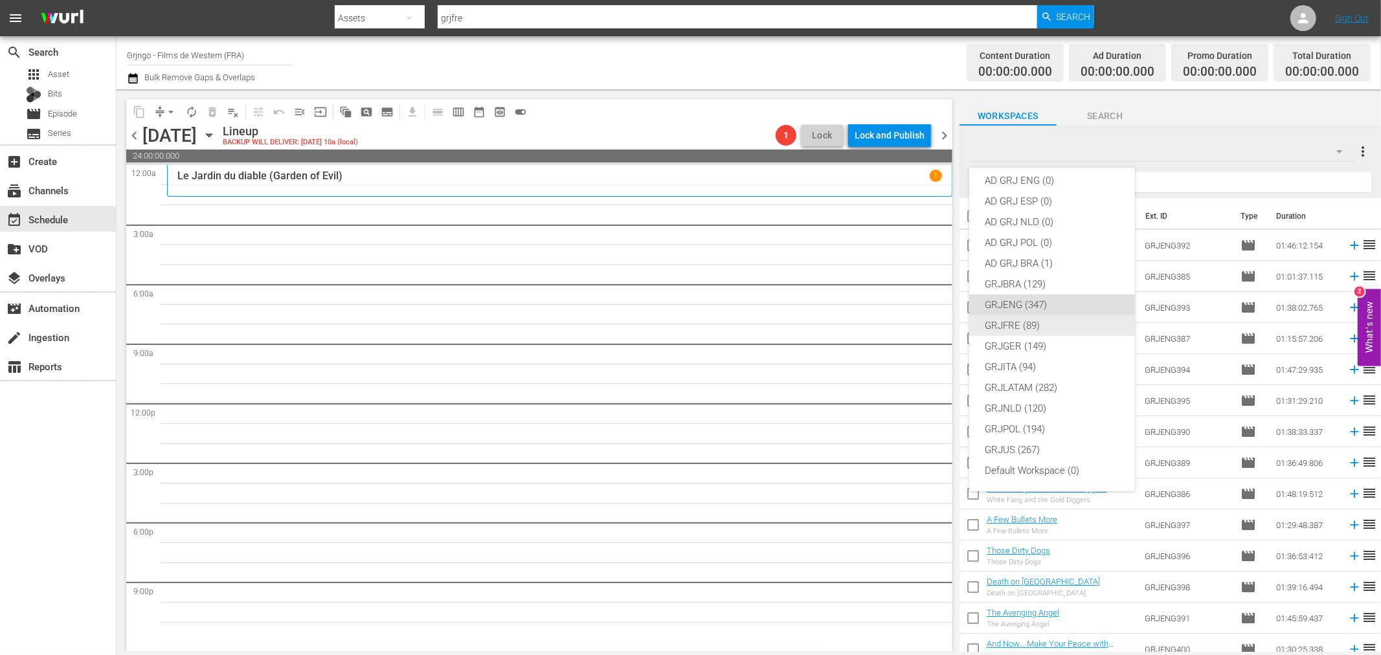
click at [1064, 317] on div "GRJFRE (89)" at bounding box center [1052, 325] width 135 height 21
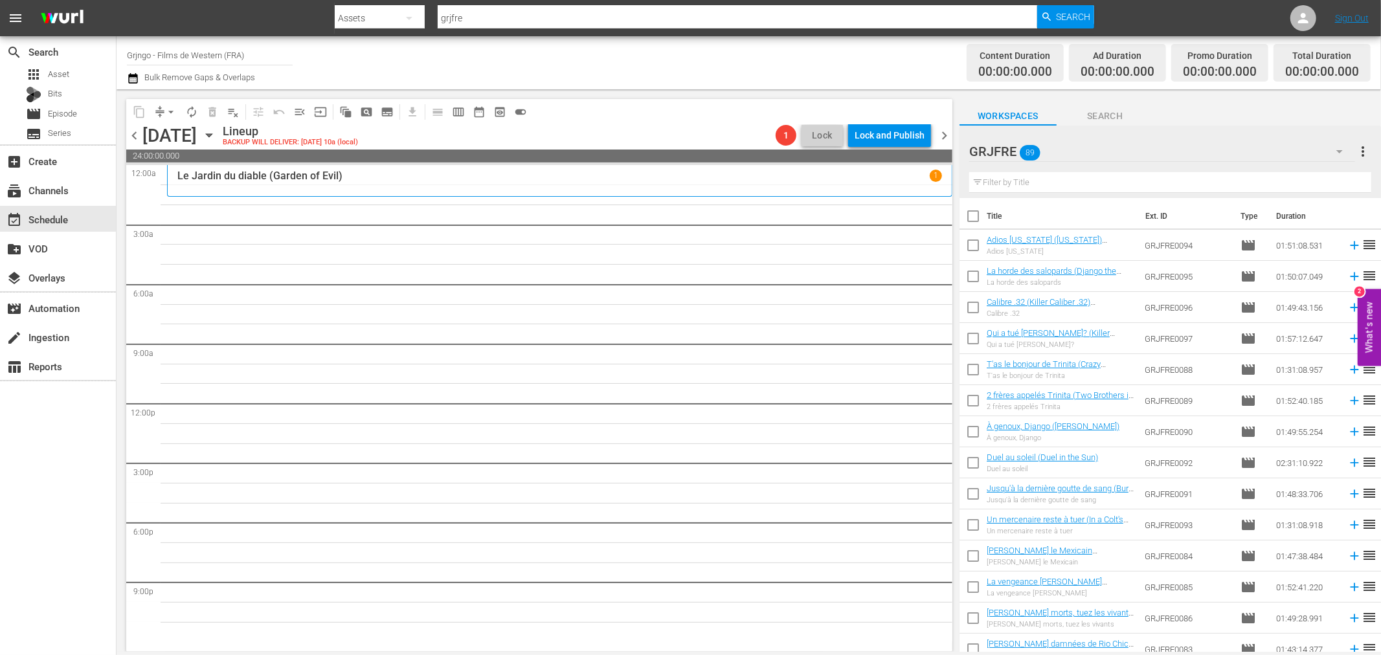
click at [989, 185] on input "text" at bounding box center [1170, 182] width 402 height 21
paste input "Calibre .32 (Killer Caliber .32)"
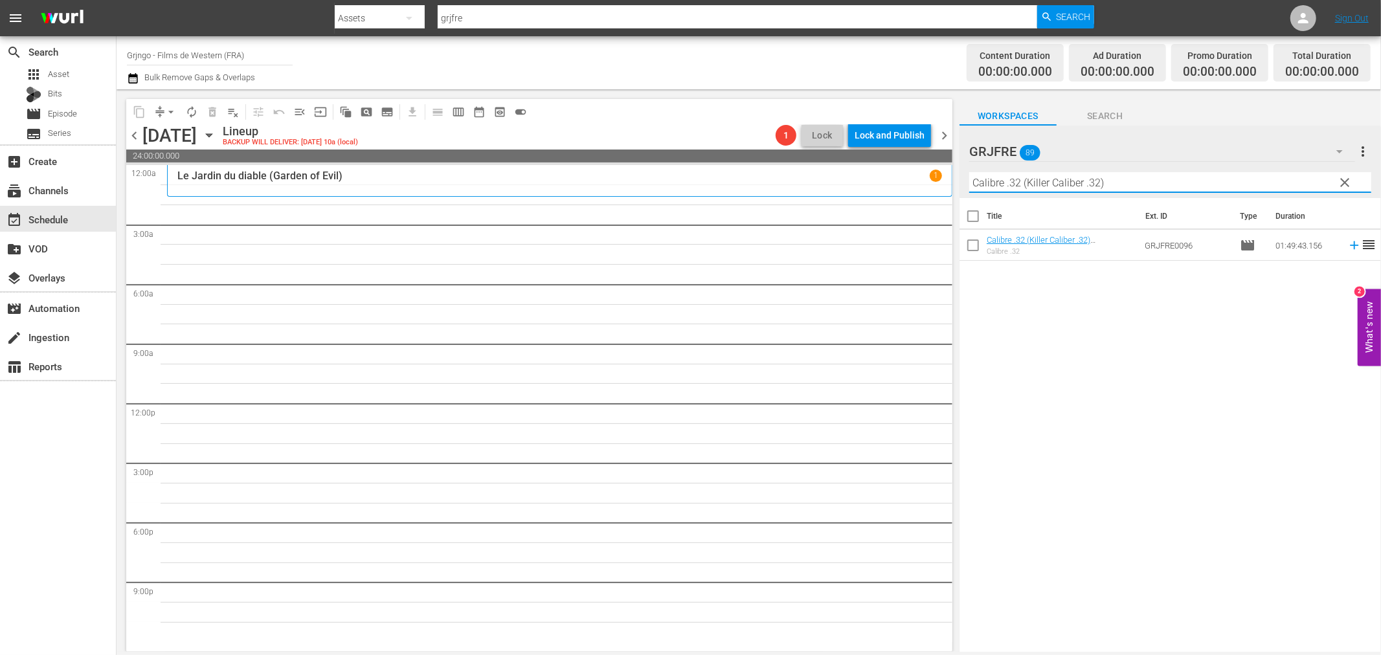
type input "Calibre .32 (Killer Caliber .32)"
click at [1344, 183] on span "clear" at bounding box center [1345, 183] width 16 height 16
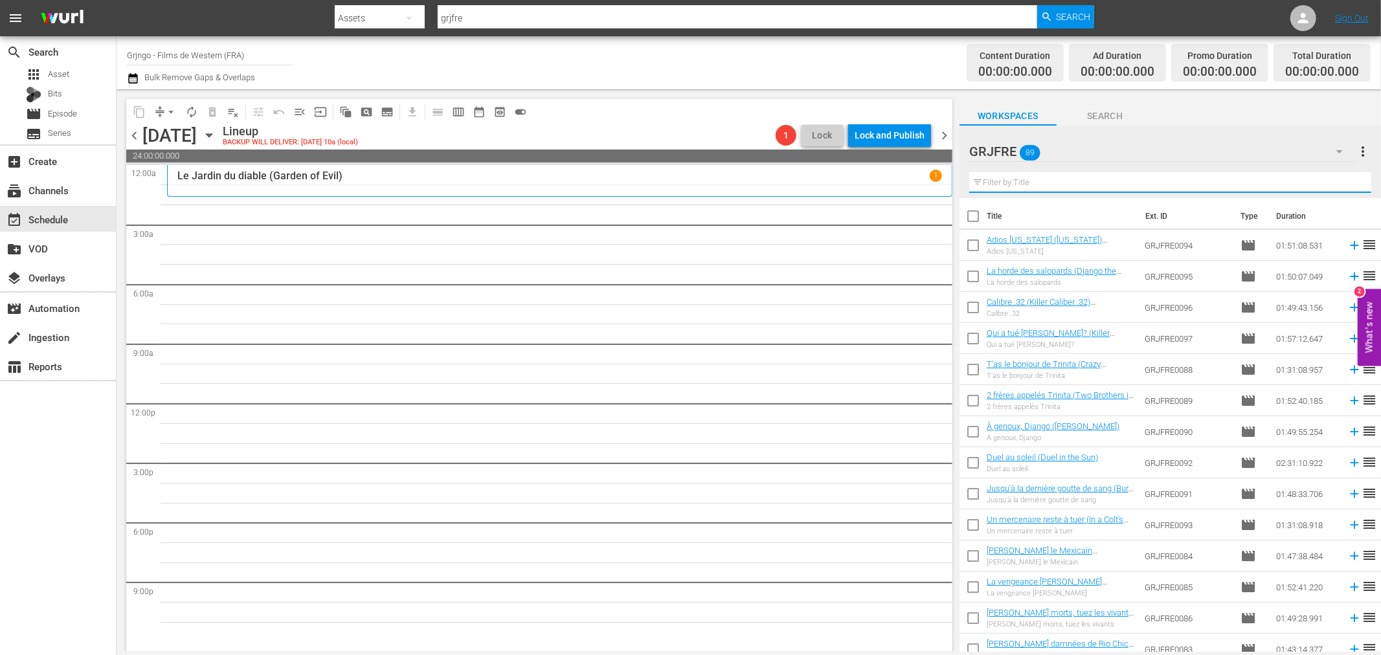
paste input "The Road to Fort Alamo"
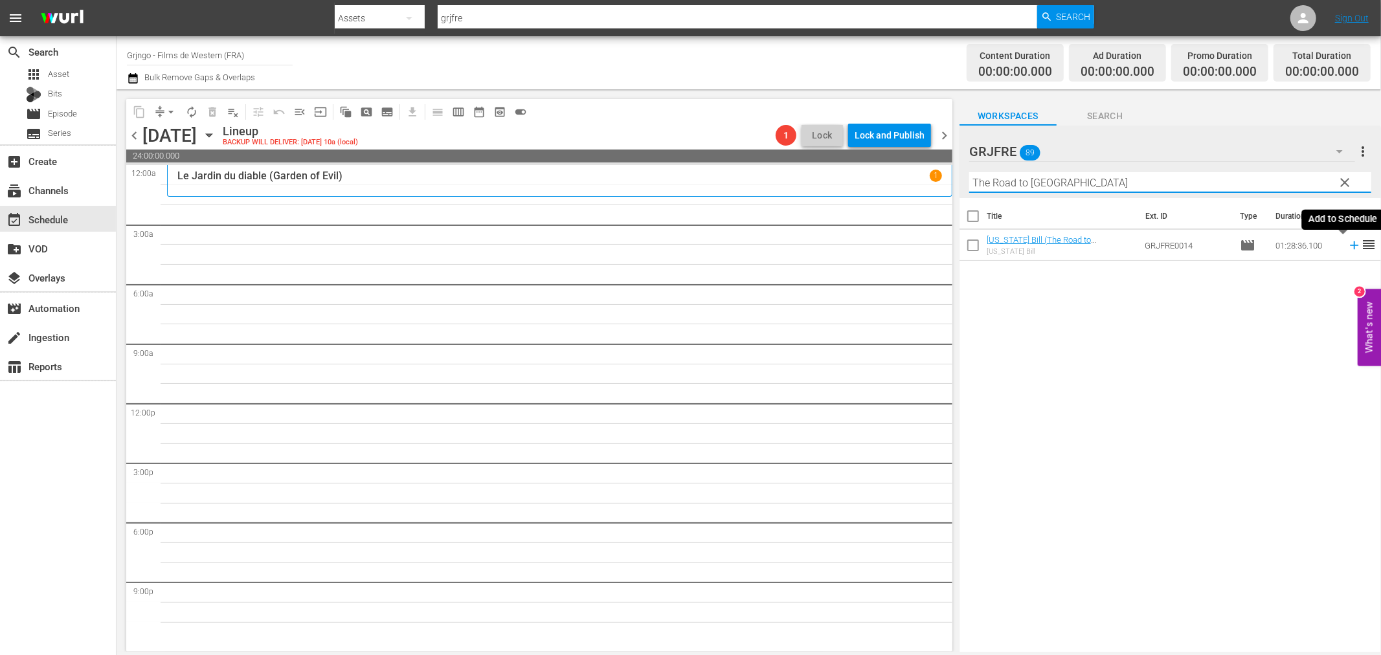
type input "The Road to Fort Alamo"
click at [1347, 242] on icon at bounding box center [1354, 245] width 14 height 14
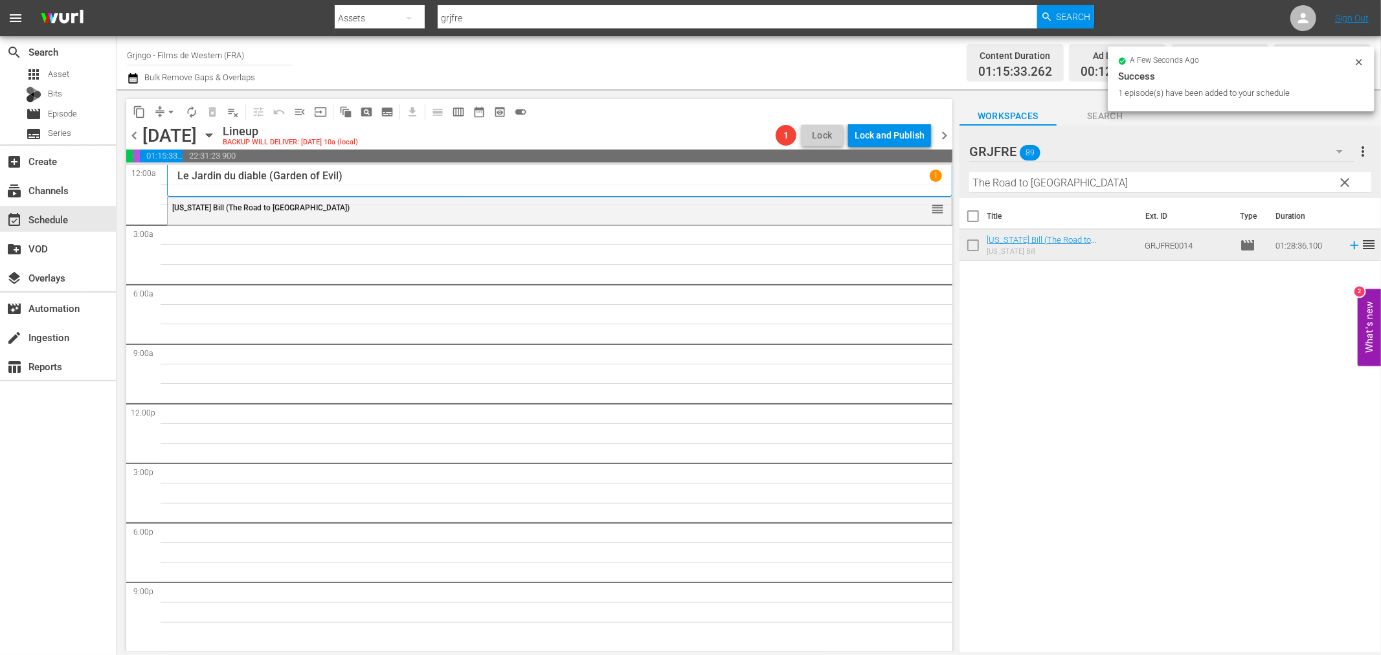
drag, startPoint x: 1347, startPoint y: 179, endPoint x: 1218, endPoint y: 185, distance: 129.6
click at [1347, 179] on span "clear" at bounding box center [1345, 183] width 16 height 16
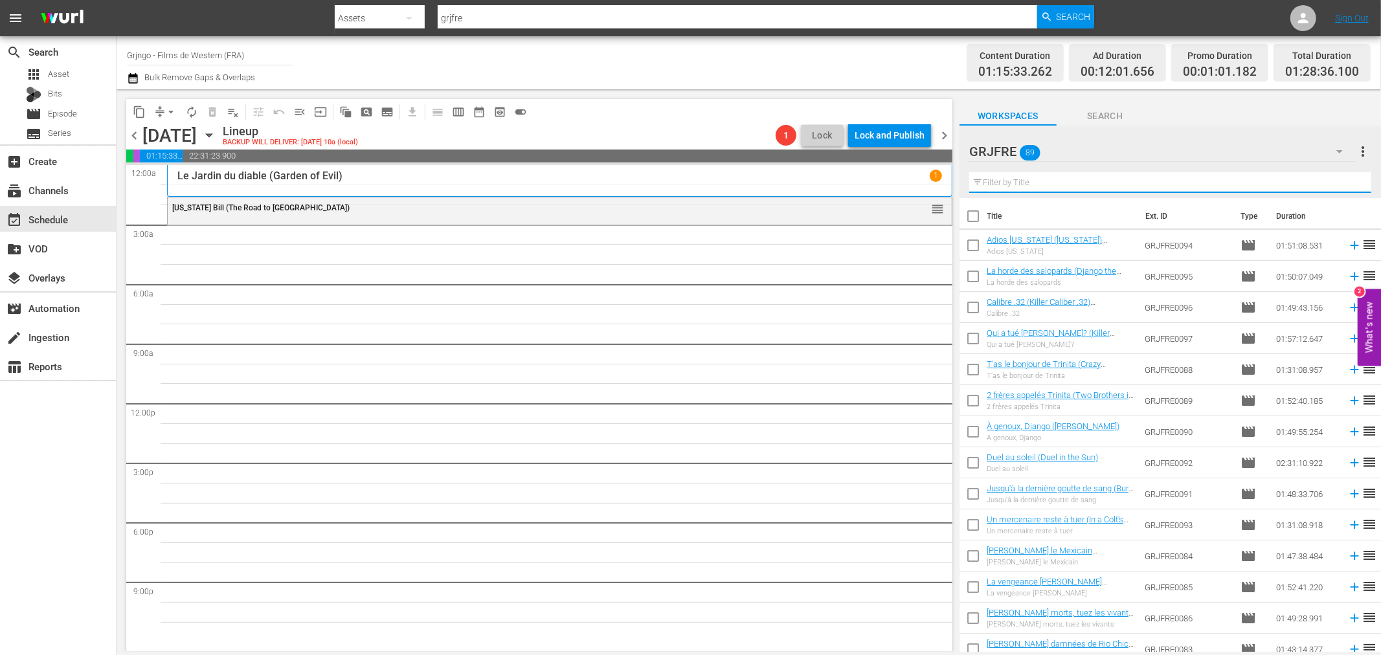
paste input "Compilation Bonanza - Épisodes 29,30,32"
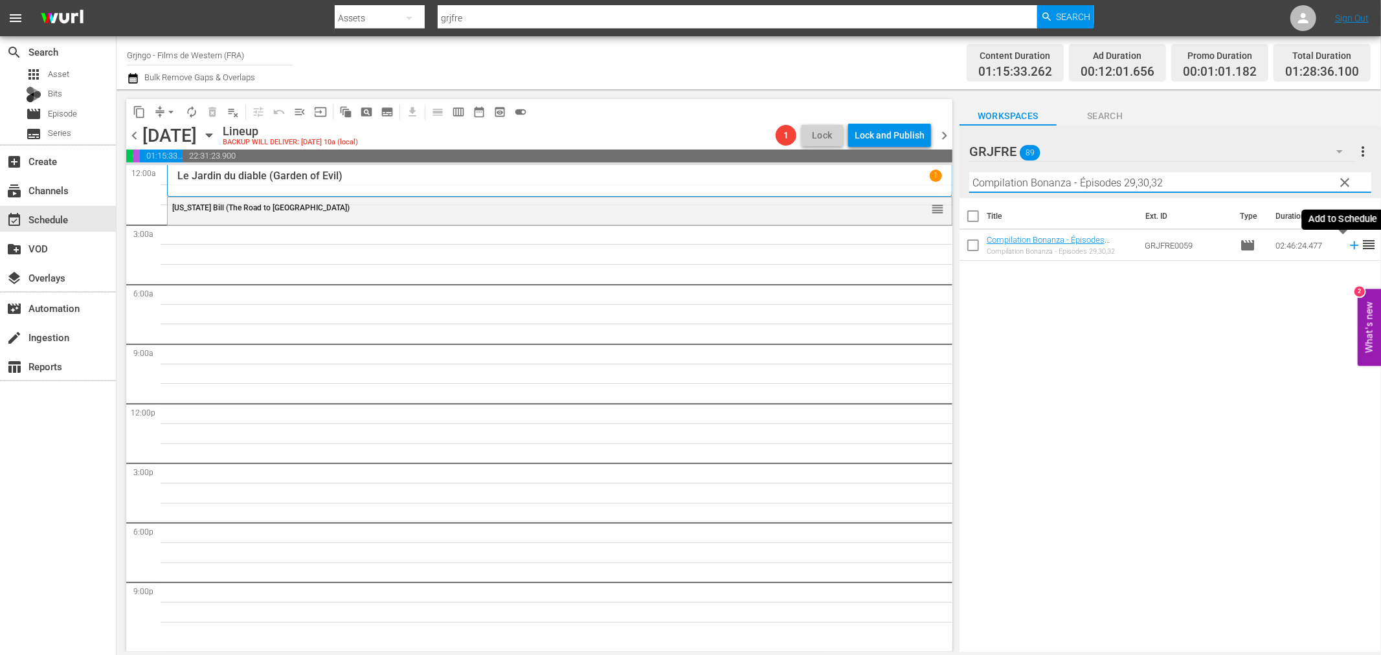
type input "Compilation Bonanza - Épisodes 29,30,32"
click at [1347, 244] on icon at bounding box center [1354, 245] width 14 height 14
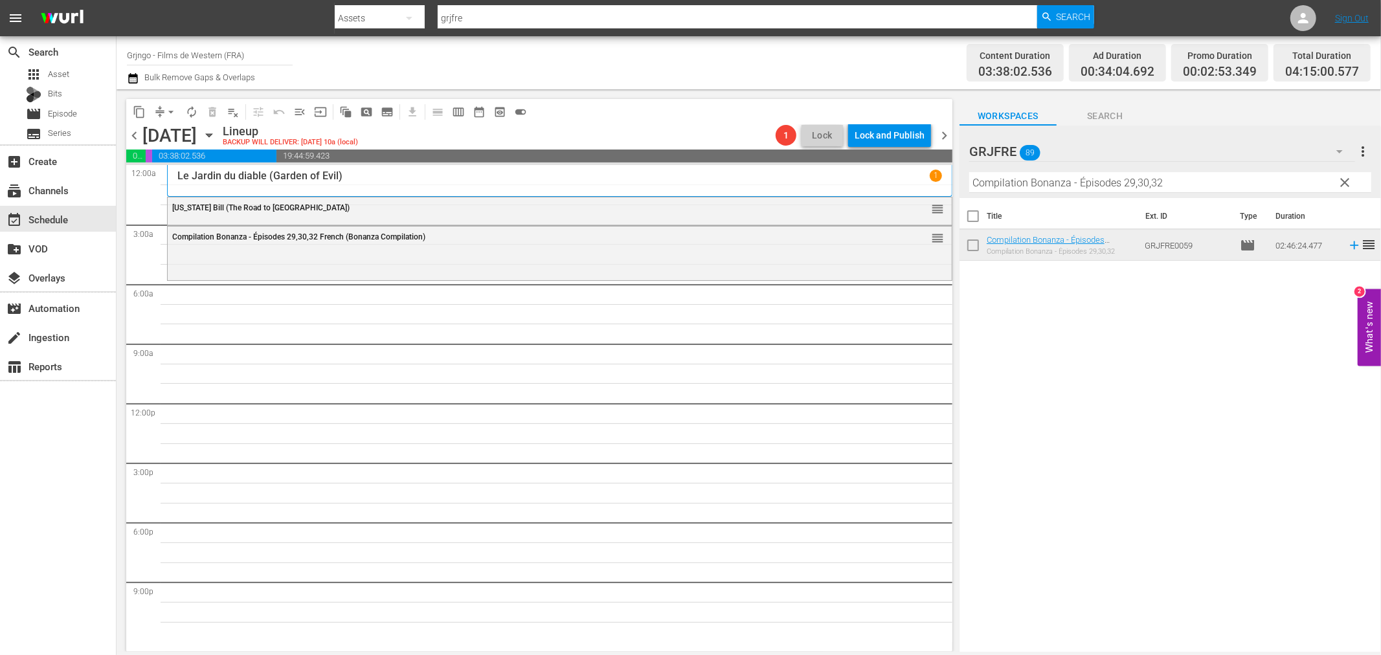
drag, startPoint x: 1344, startPoint y: 179, endPoint x: 1266, endPoint y: 181, distance: 78.4
click at [1344, 179] on span "clear" at bounding box center [1345, 183] width 16 height 16
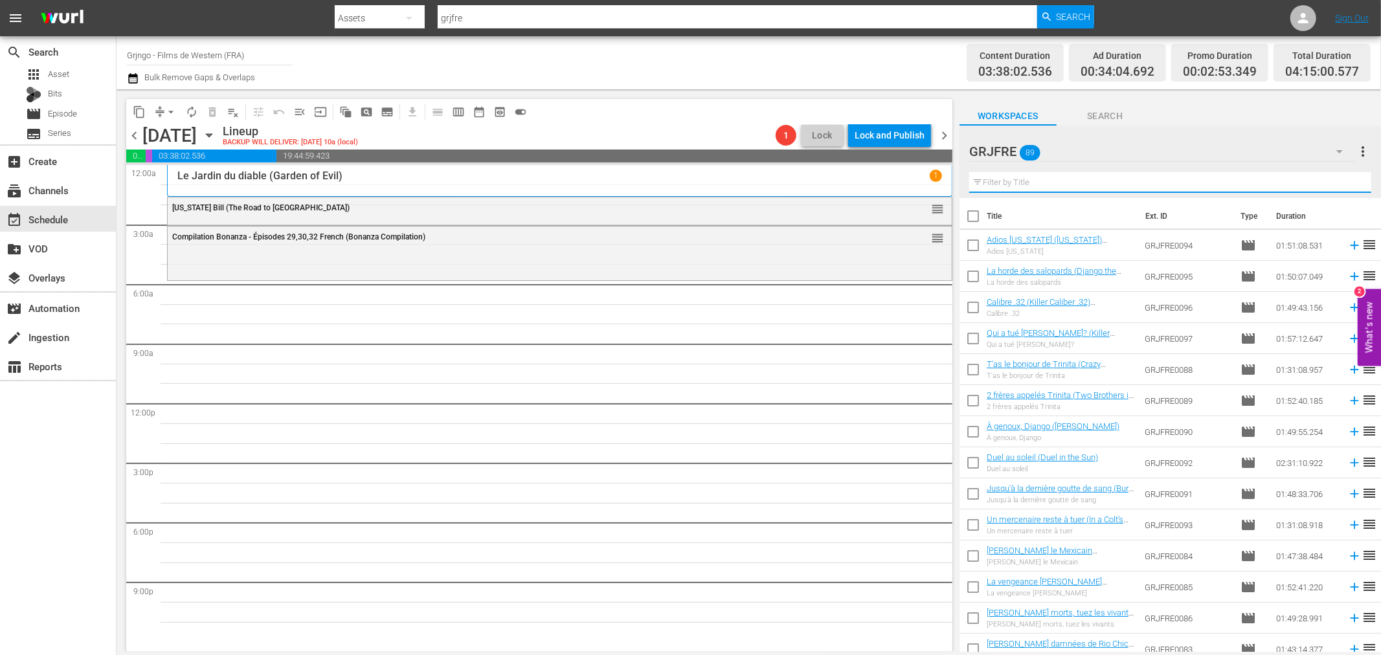
paste input "Sitting Bull"
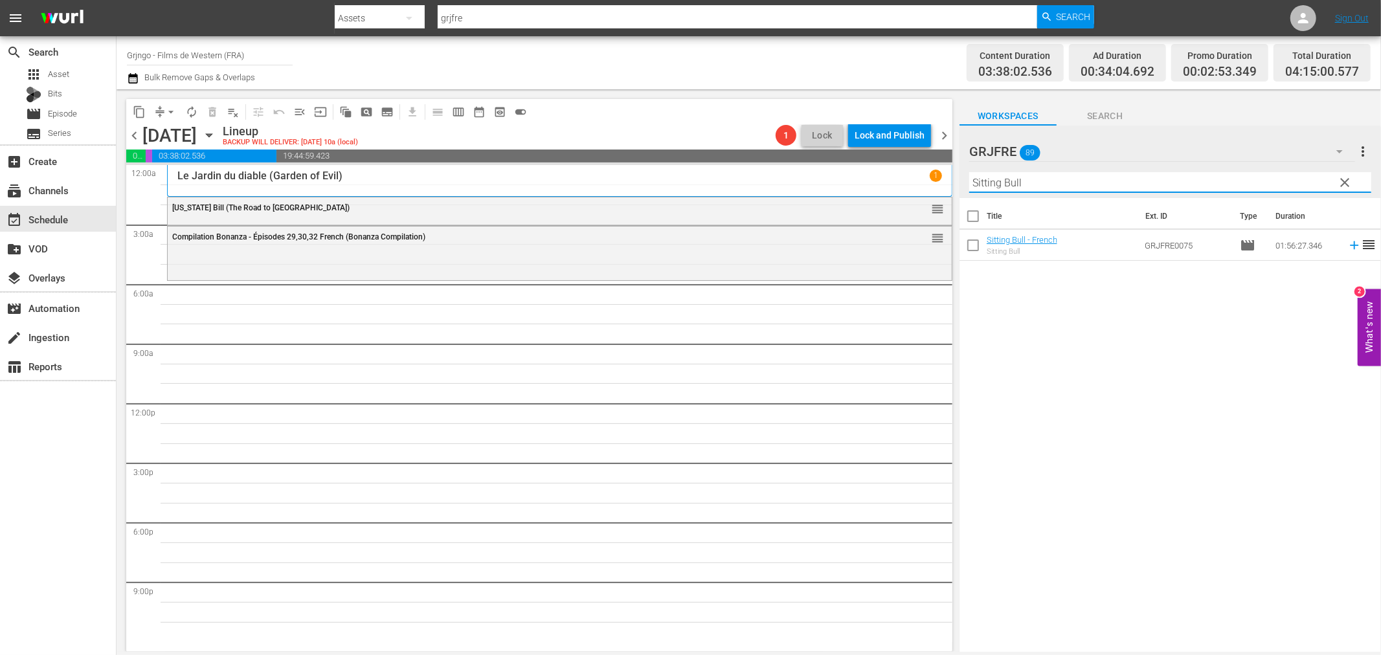
type input "Sitting Bull"
click at [1347, 243] on icon at bounding box center [1354, 245] width 14 height 14
